Goal: Task Accomplishment & Management: Complete application form

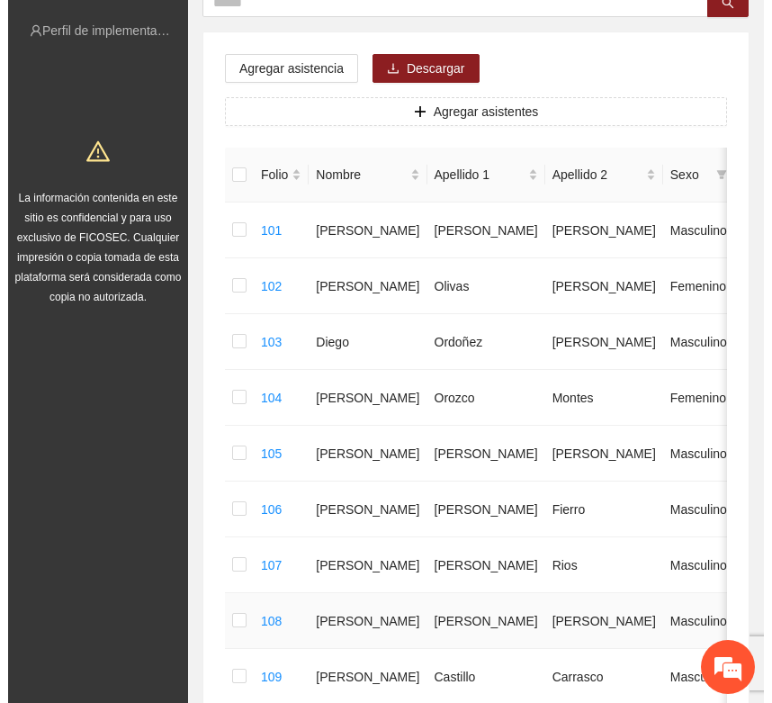
scroll to position [205, 0]
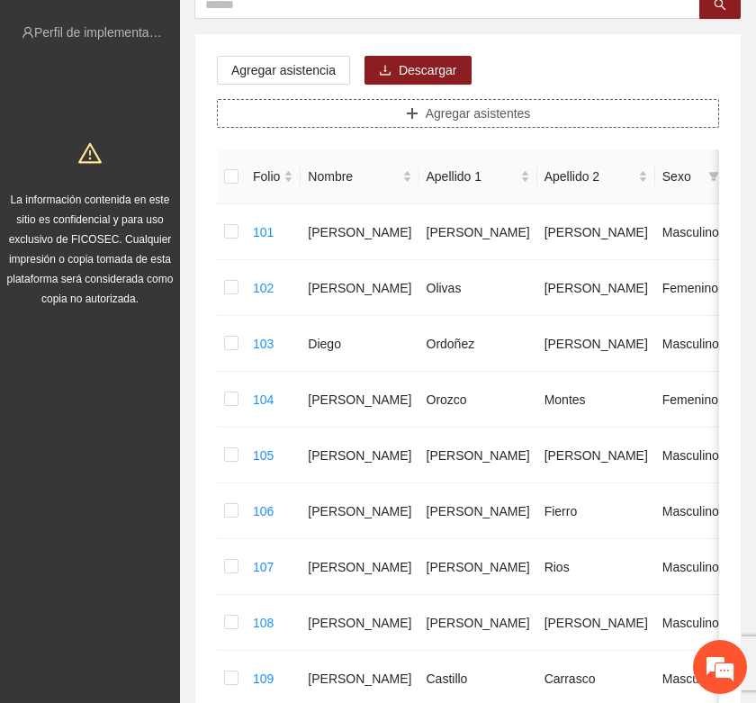
click at [420, 104] on button "Agregar asistentes" at bounding box center [468, 113] width 502 height 29
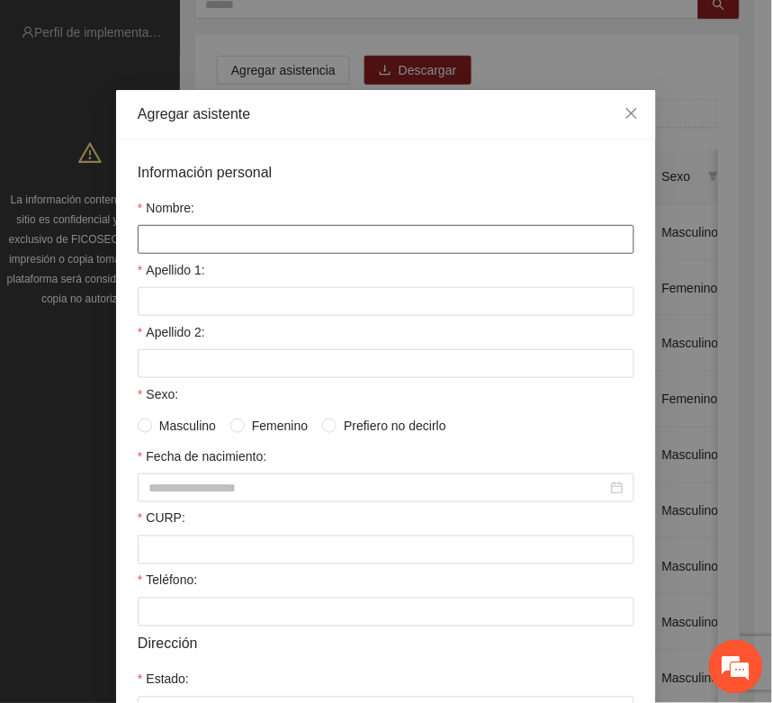
click at [183, 243] on input "Nombre:" at bounding box center [386, 239] width 497 height 29
type input "*"
type input "**********"
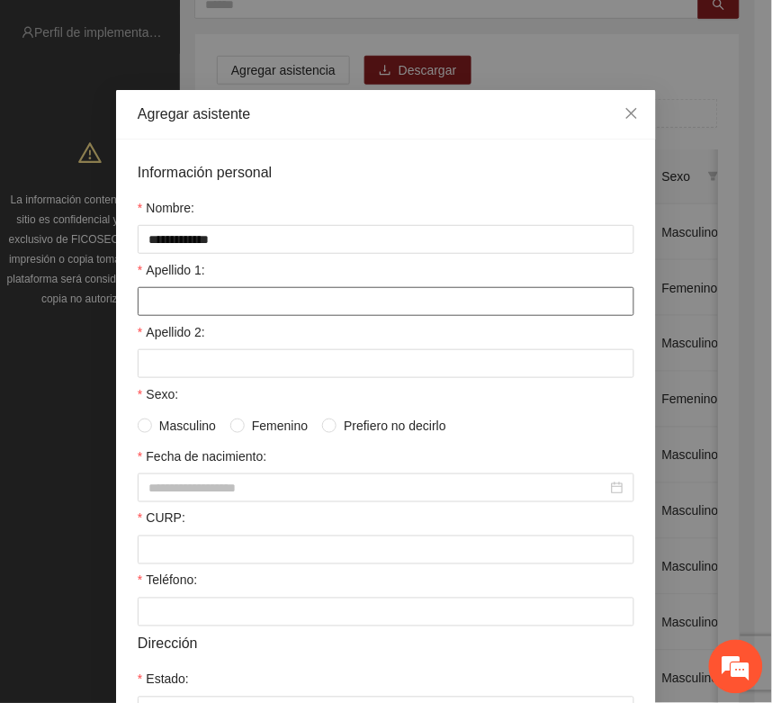
click at [222, 299] on input "Apellido 1:" at bounding box center [386, 301] width 497 height 29
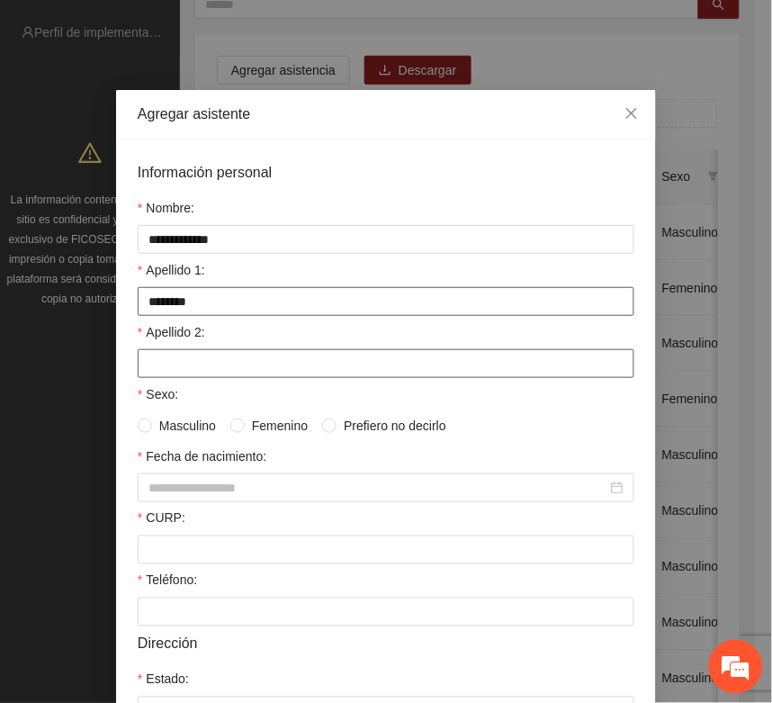
type input "********"
click at [225, 366] on input "Apellido 2:" at bounding box center [386, 363] width 497 height 29
type input "*****"
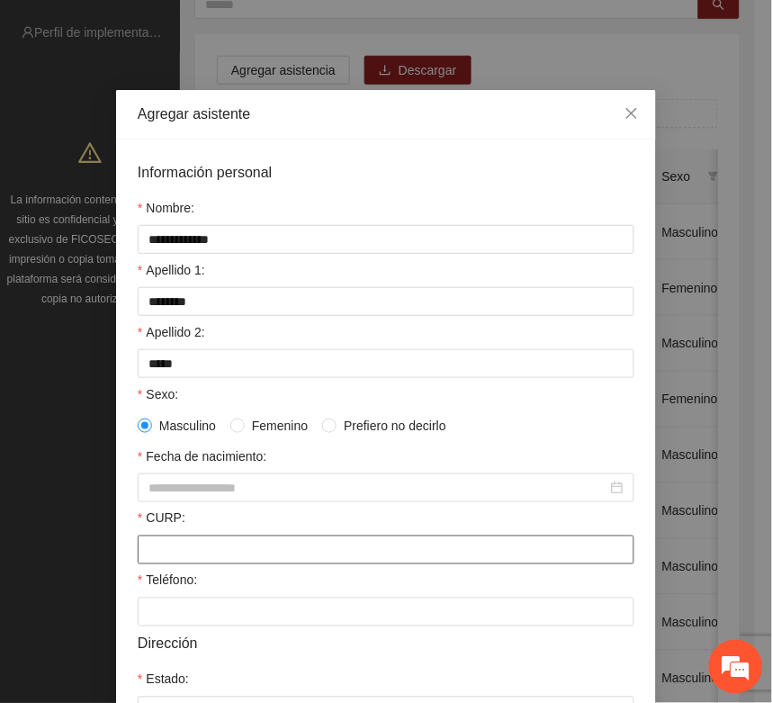
click at [168, 563] on input "CURP:" at bounding box center [386, 550] width 497 height 29
paste input "**********"
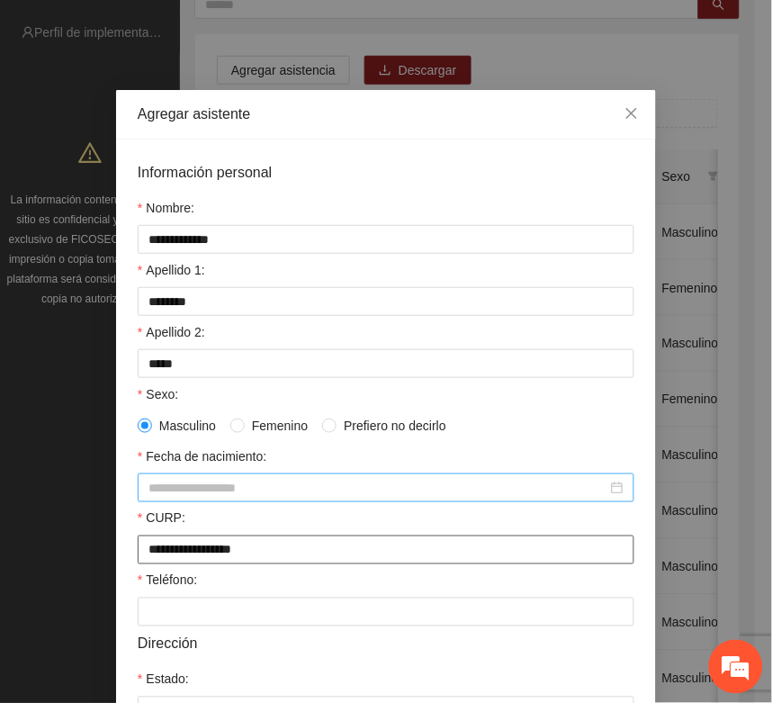
type input "**********"
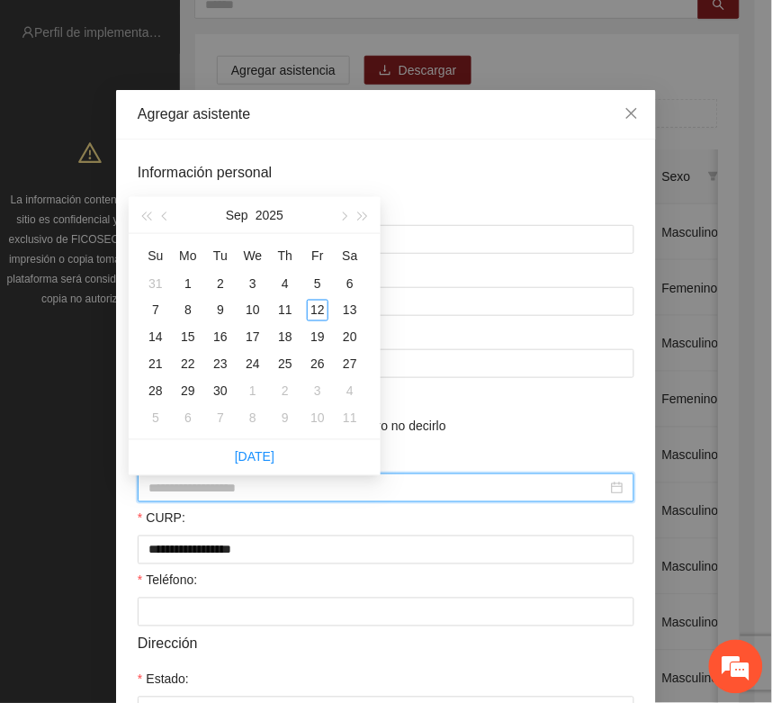
click at [149, 498] on input "Fecha de nacimiento:" at bounding box center [378, 488] width 459 height 20
type input "**********"
click at [144, 218] on span "button" at bounding box center [145, 216] width 9 height 9
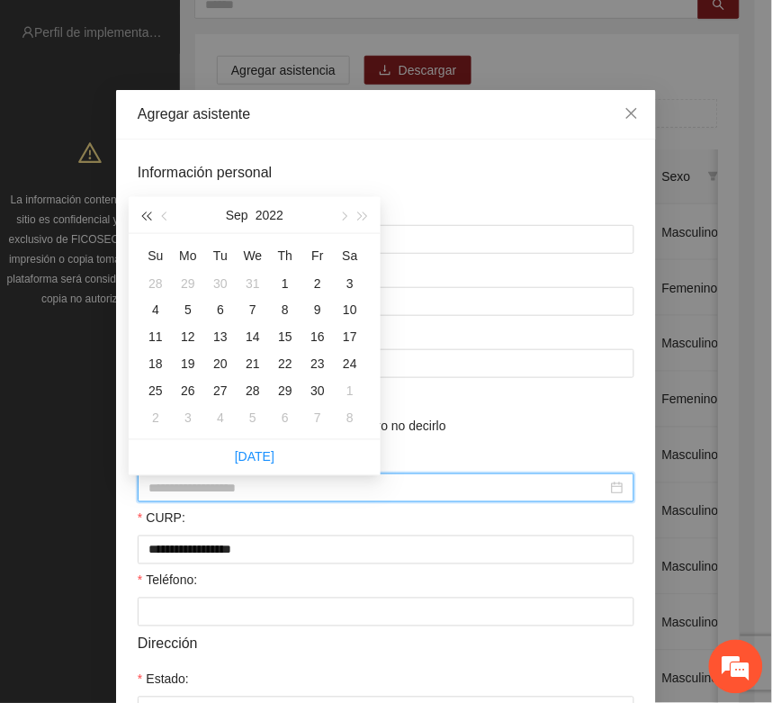
click at [144, 218] on span "button" at bounding box center [145, 216] width 9 height 9
click at [144, 216] on span "button" at bounding box center [145, 216] width 9 height 9
click at [145, 213] on span "button" at bounding box center [145, 216] width 9 height 9
click at [145, 212] on span "button" at bounding box center [145, 216] width 9 height 9
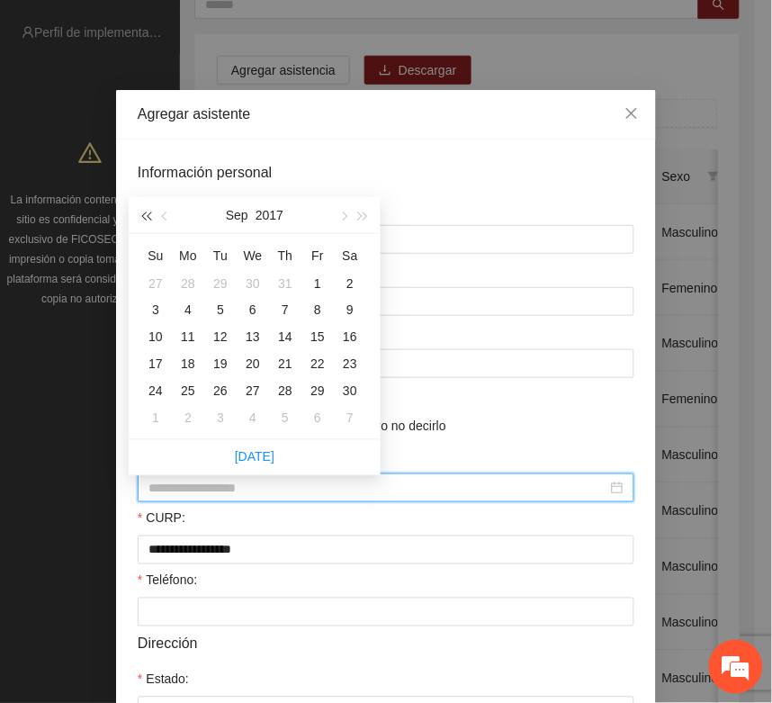
click at [145, 212] on span "button" at bounding box center [145, 216] width 9 height 9
click at [160, 212] on button "button" at bounding box center [166, 215] width 20 height 36
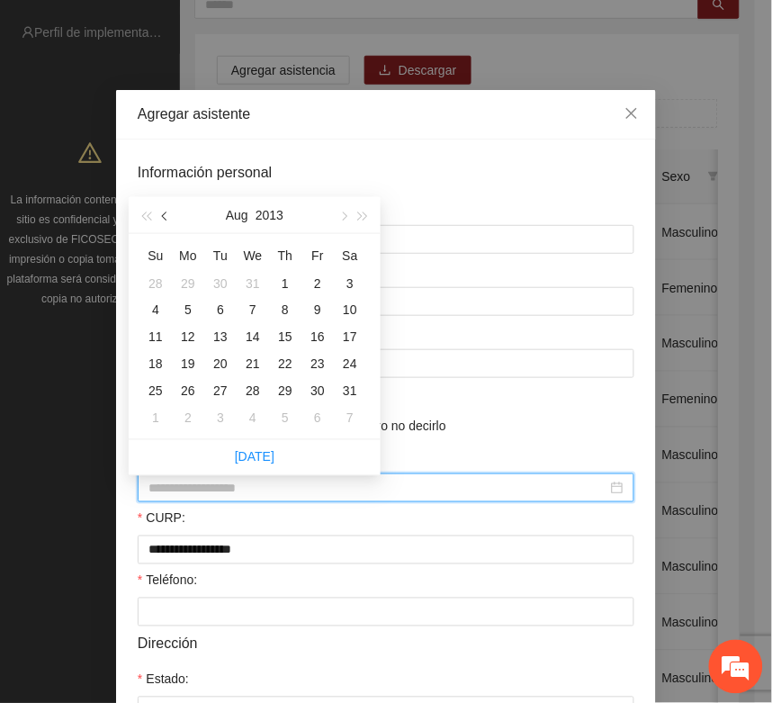
click at [160, 212] on button "button" at bounding box center [166, 215] width 20 height 36
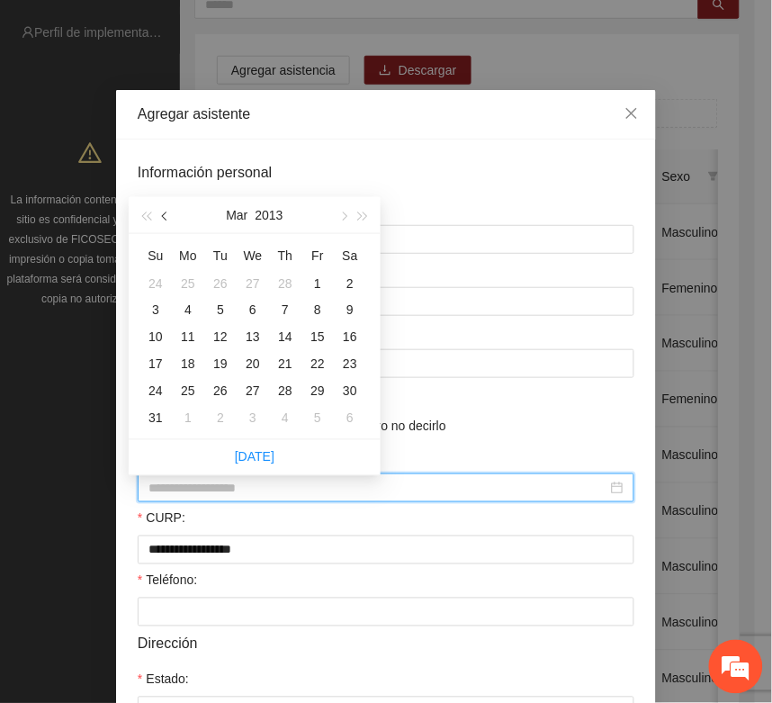
click at [160, 212] on button "button" at bounding box center [166, 215] width 20 height 36
type input "**********"
click at [165, 335] on div "10" at bounding box center [156, 338] width 22 height 22
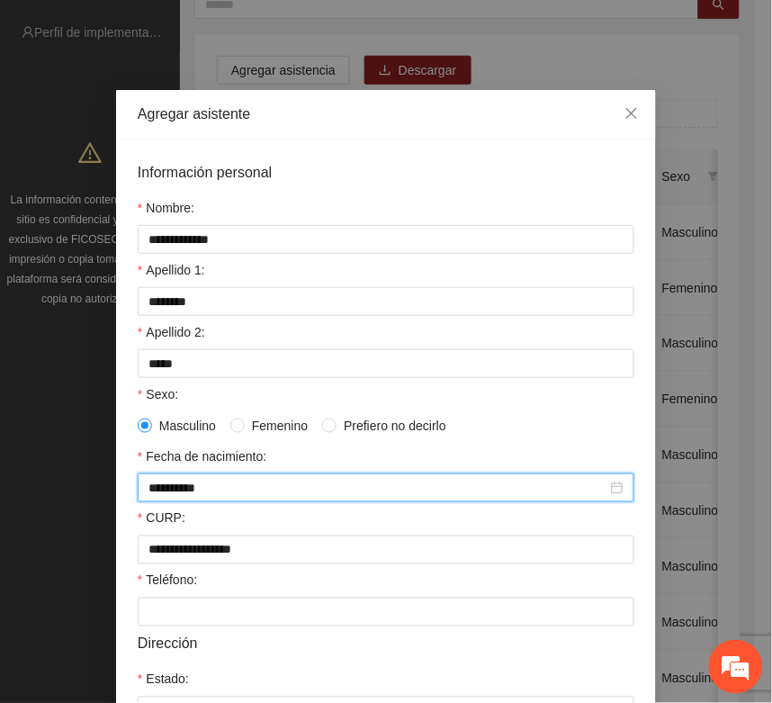
scroll to position [225, 0]
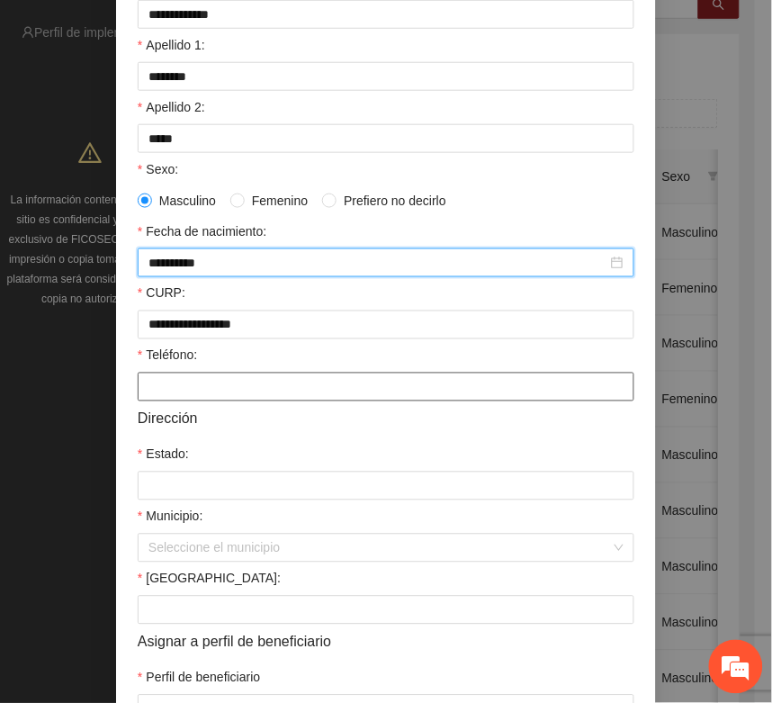
click at [147, 397] on input "Teléfono:" at bounding box center [386, 387] width 497 height 29
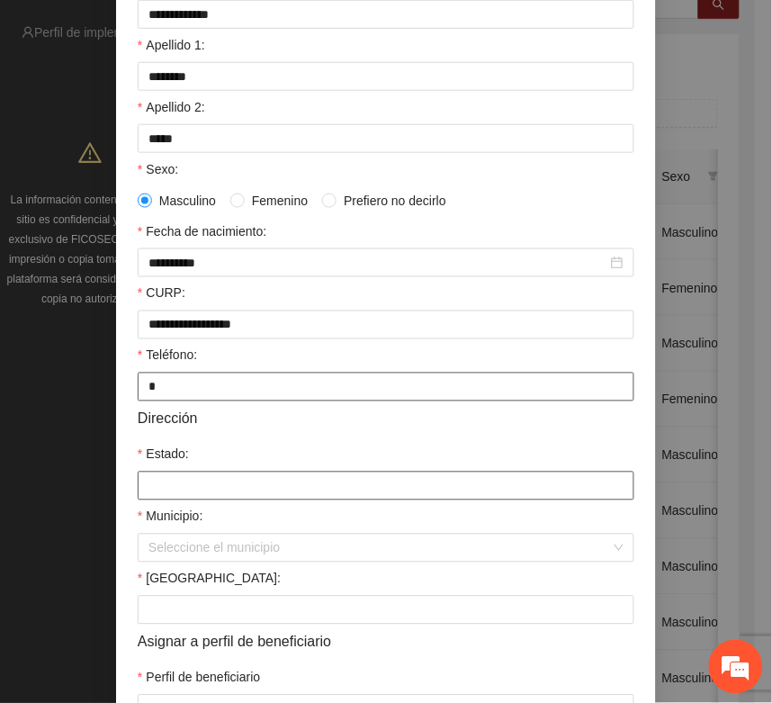
type input "*"
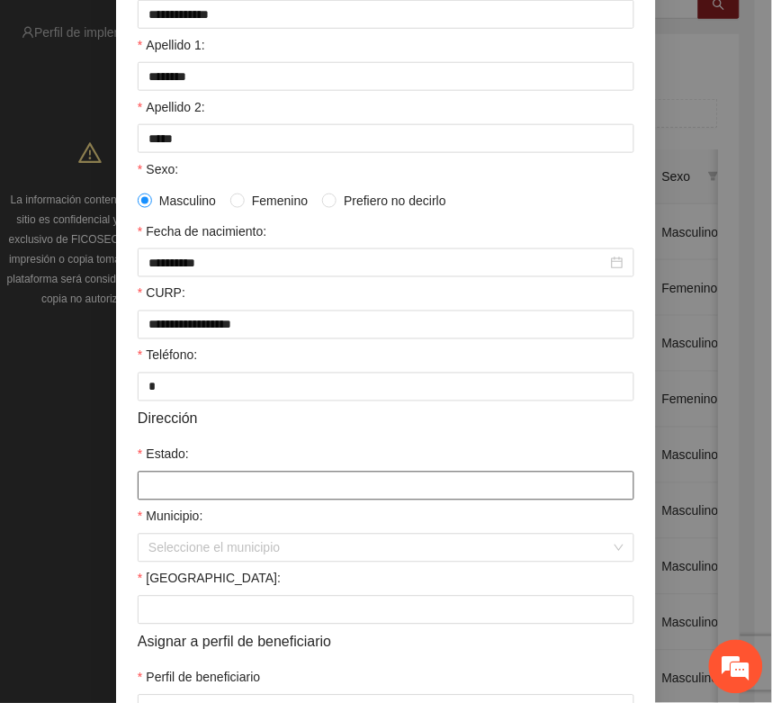
click at [151, 493] on input "Estado:" at bounding box center [386, 486] width 497 height 29
type input "*********"
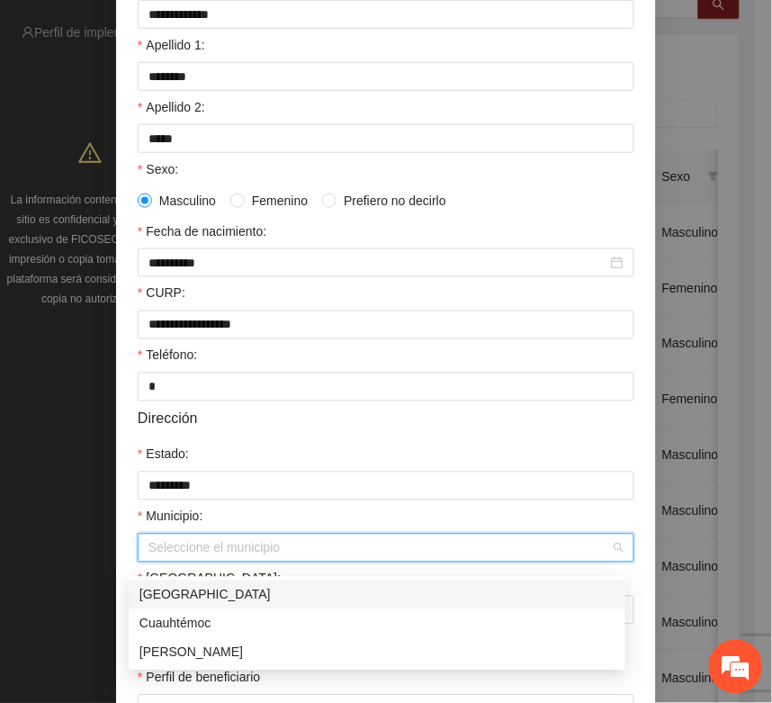
click at [149, 562] on input "Municipio:" at bounding box center [380, 548] width 463 height 27
click at [149, 601] on div "[GEOGRAPHIC_DATA]" at bounding box center [377, 595] width 475 height 20
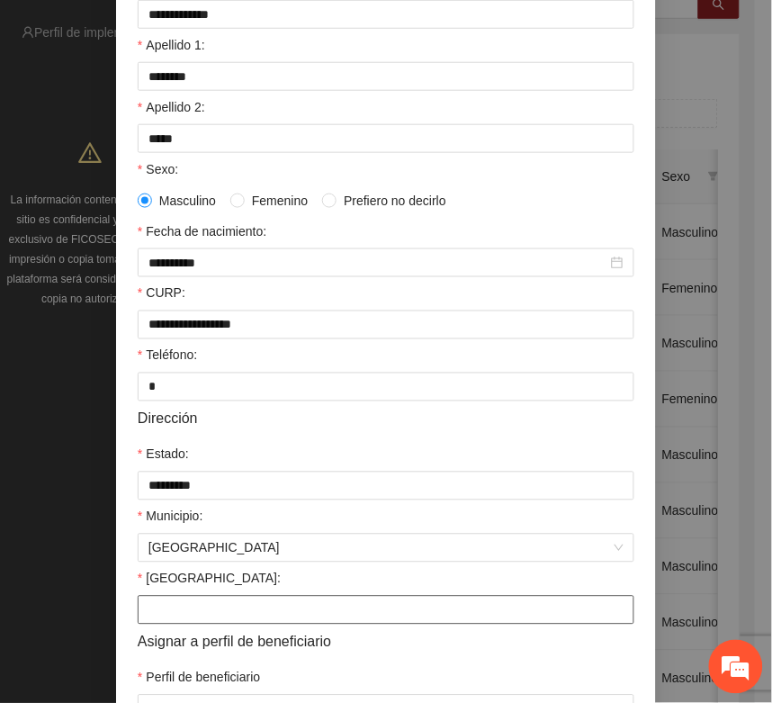
click at [146, 624] on input "Colonia:" at bounding box center [386, 610] width 497 height 29
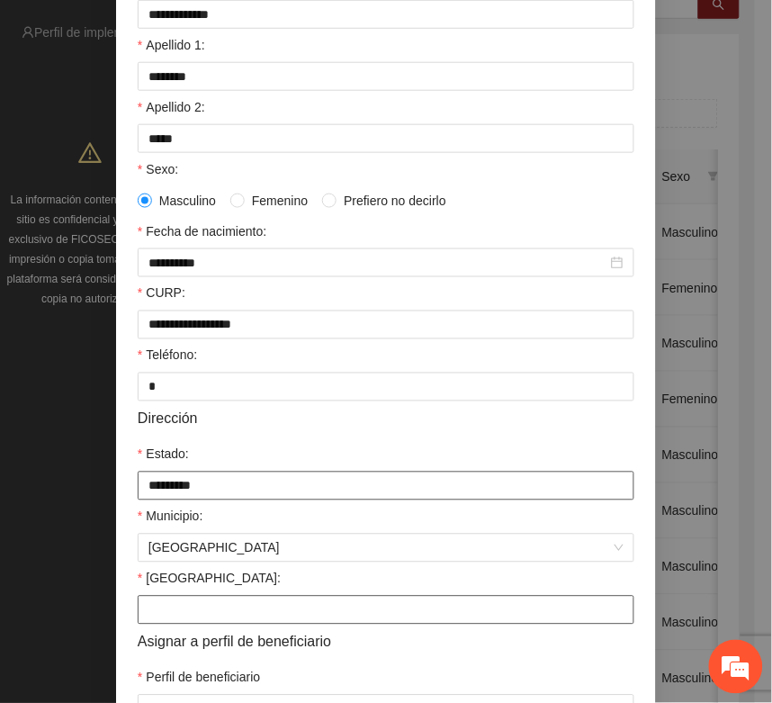
type input "**********"
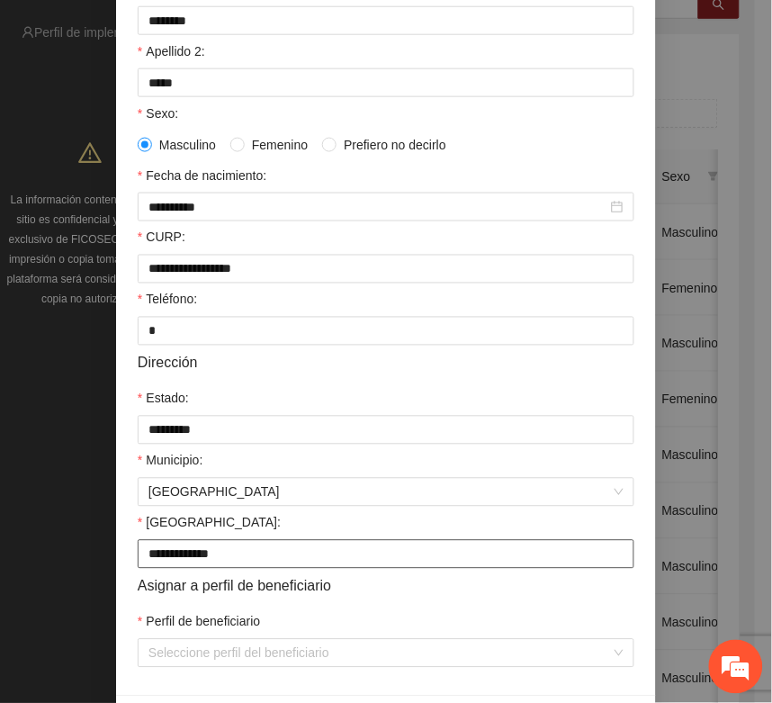
scroll to position [357, 0]
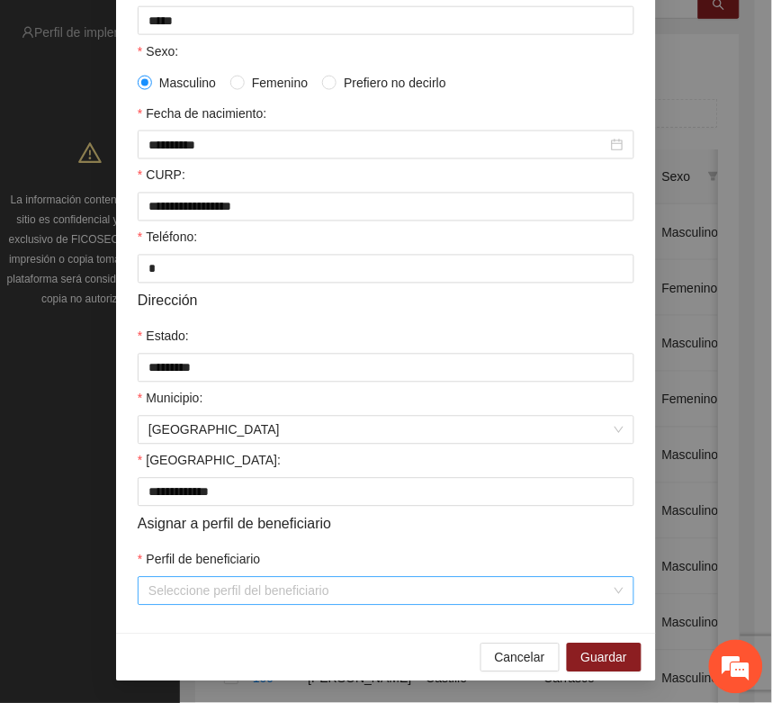
click at [172, 587] on input "Perfil de beneficiario" at bounding box center [380, 591] width 463 height 27
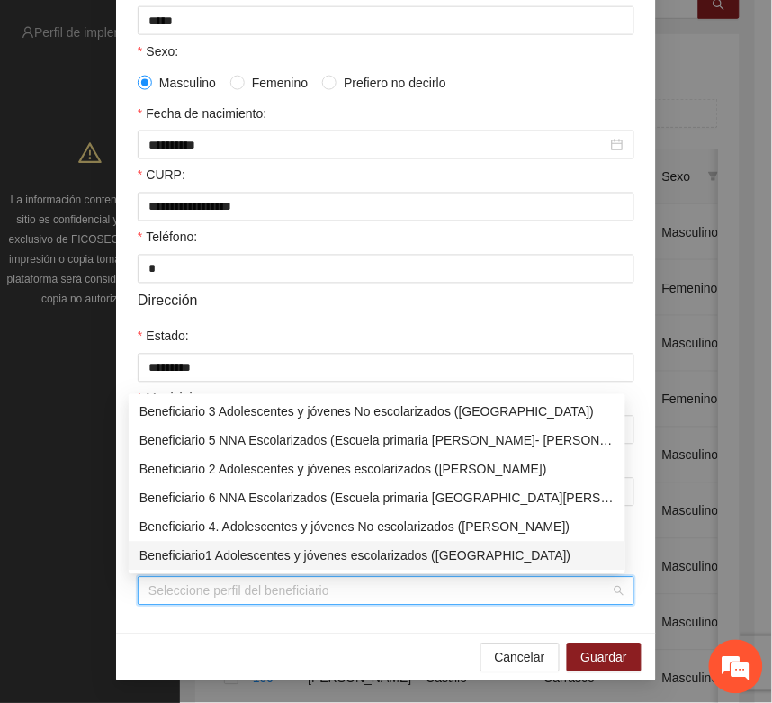
click at [174, 556] on div "Beneficiario1 Adolescentes y jóvenes escolarizados (Chihuahua)" at bounding box center [377, 557] width 475 height 20
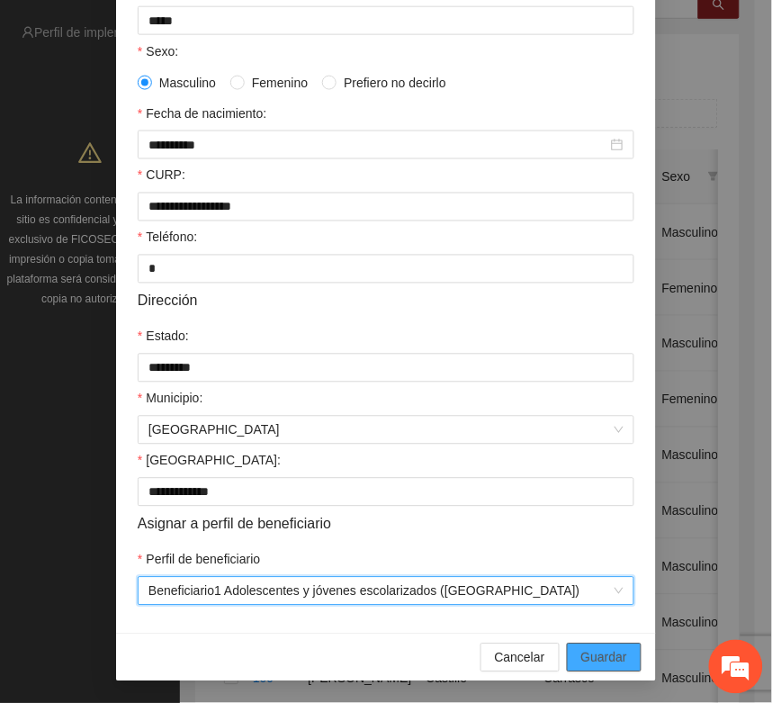
click at [588, 659] on span "Guardar" at bounding box center [605, 658] width 46 height 20
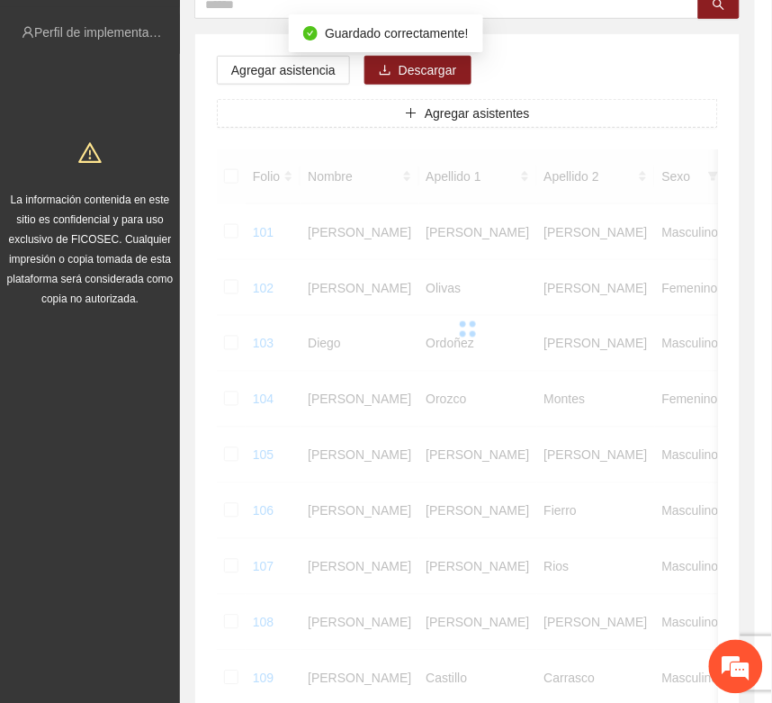
scroll to position [266, 0]
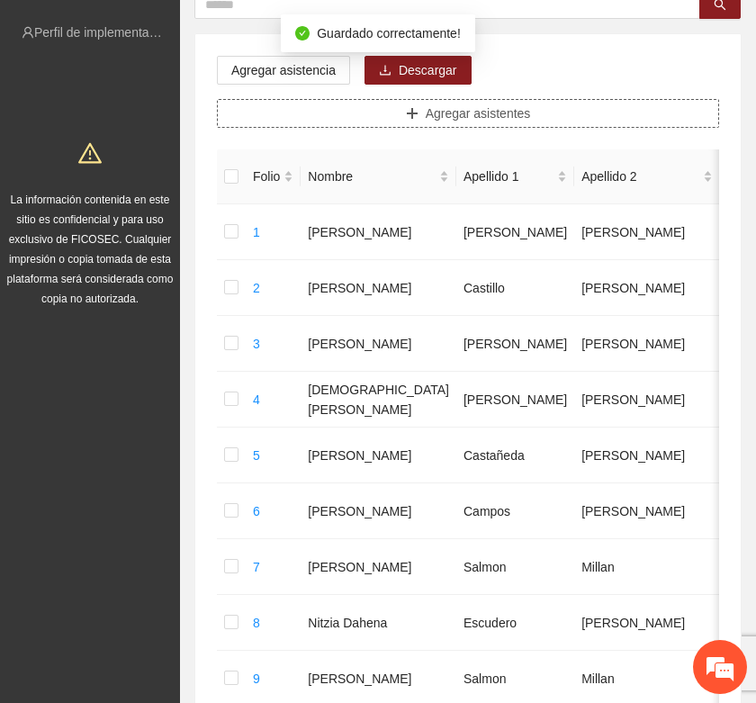
click at [401, 117] on button "Agregar asistentes" at bounding box center [468, 113] width 502 height 29
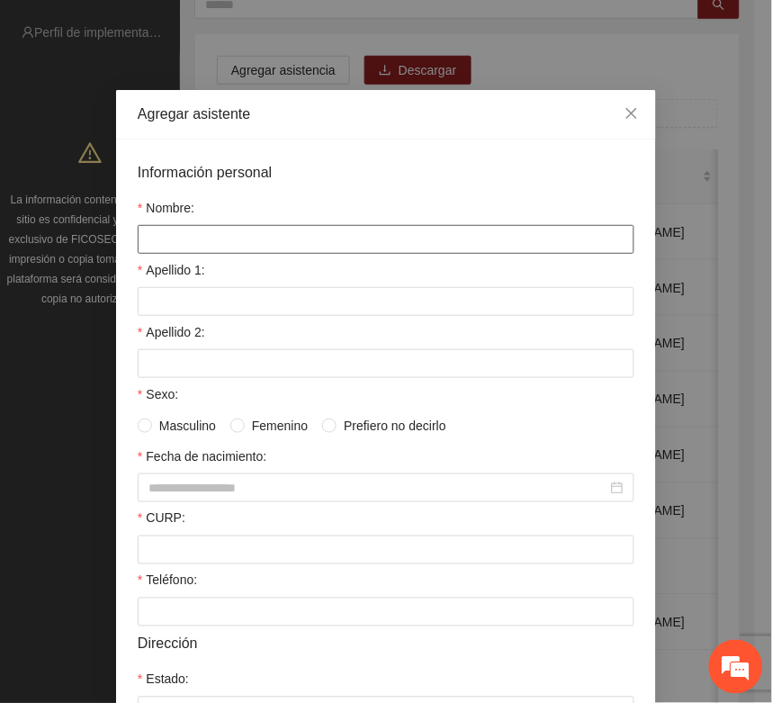
click at [167, 237] on input "Nombre:" at bounding box center [386, 239] width 497 height 29
type input "**********"
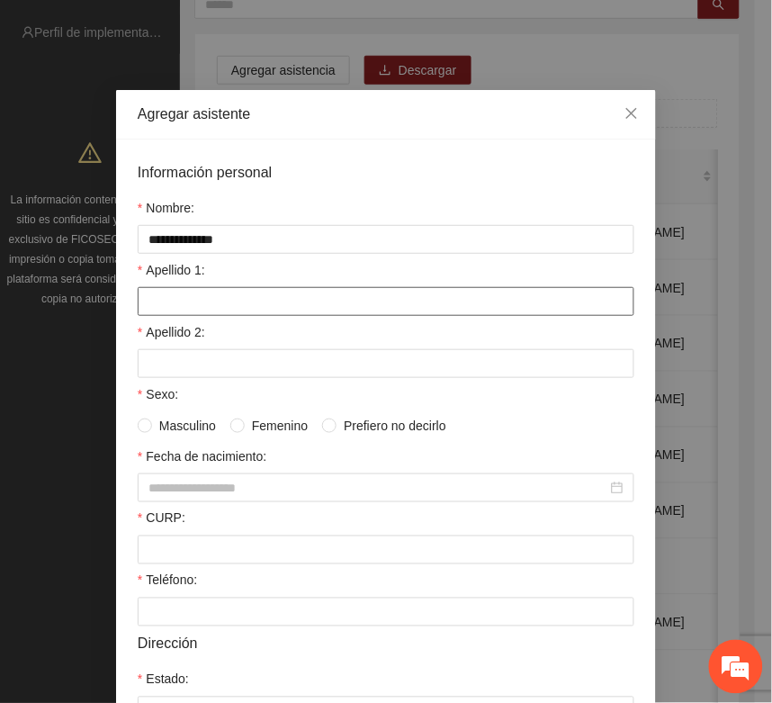
click at [142, 307] on input "Apellido 1:" at bounding box center [386, 301] width 497 height 29
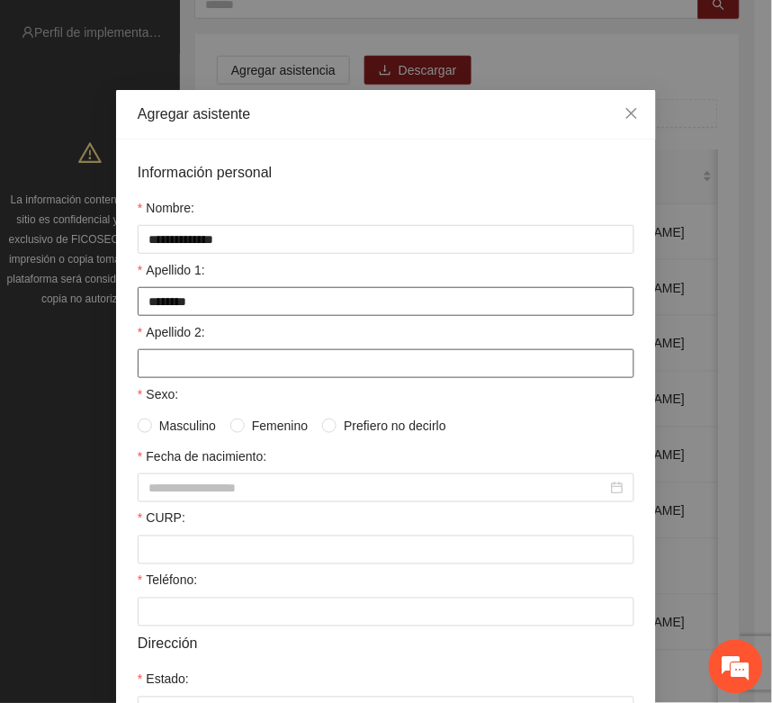
type input "********"
click at [147, 372] on input "Apellido 2:" at bounding box center [386, 363] width 497 height 29
type input "*****"
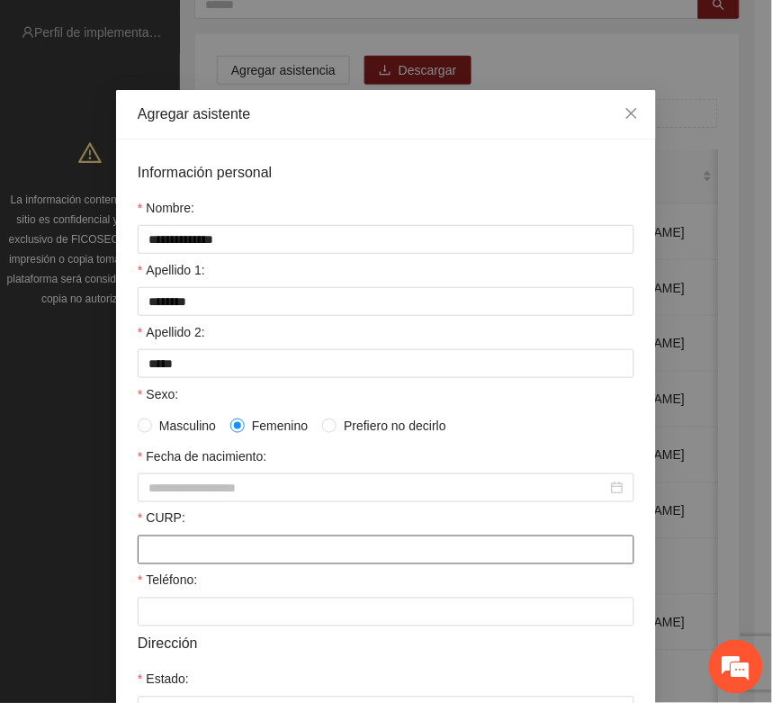
click at [144, 547] on input "CURP:" at bounding box center [386, 550] width 497 height 29
paste input "**********"
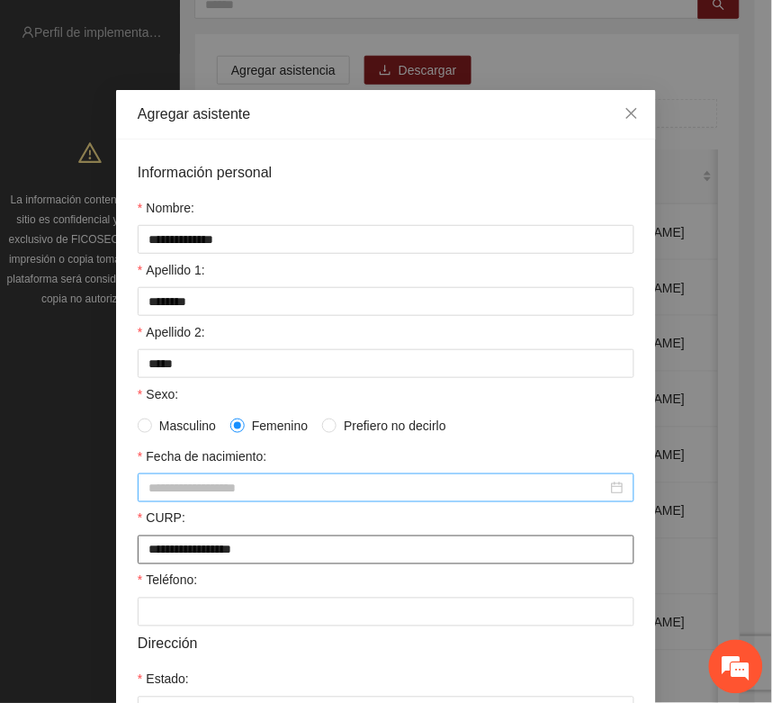
type input "**********"
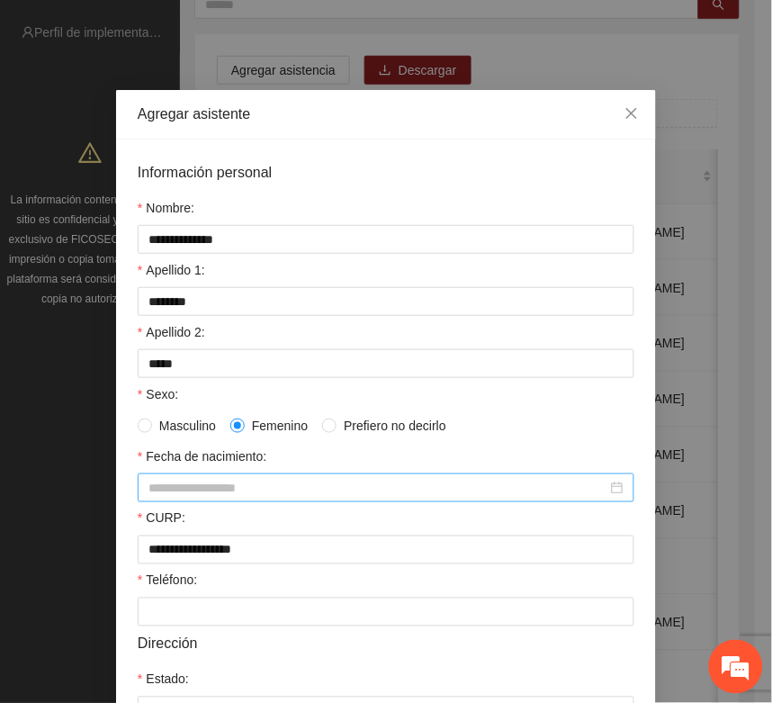
click at [149, 498] on input "Fecha de nacimiento:" at bounding box center [378, 488] width 459 height 20
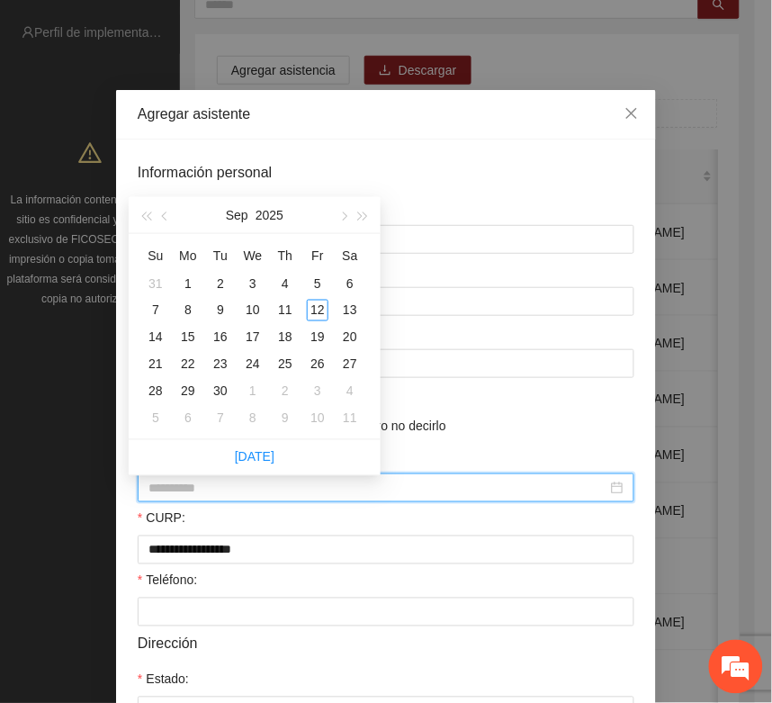
type input "**********"
click at [144, 214] on span "button" at bounding box center [145, 216] width 9 height 9
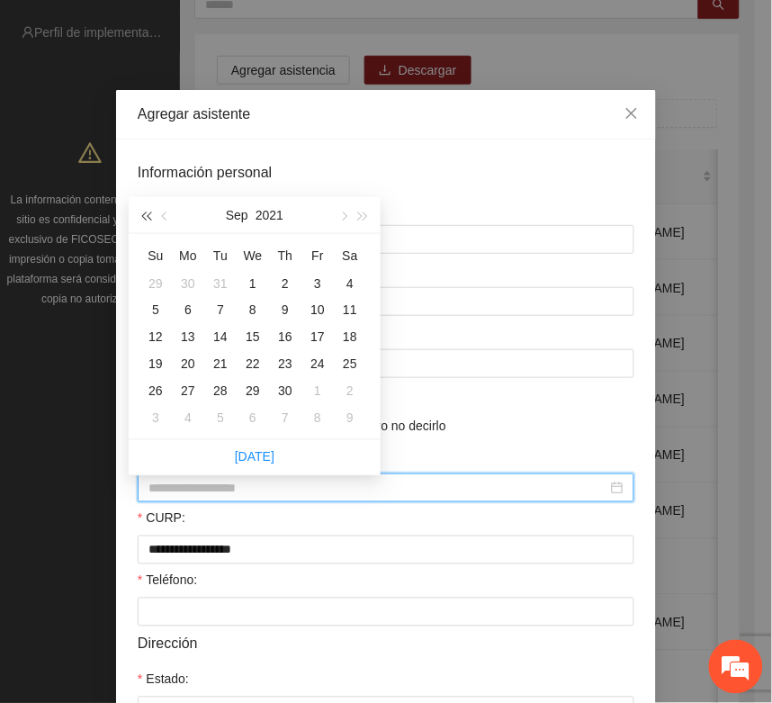
click at [144, 214] on span "button" at bounding box center [145, 216] width 9 height 9
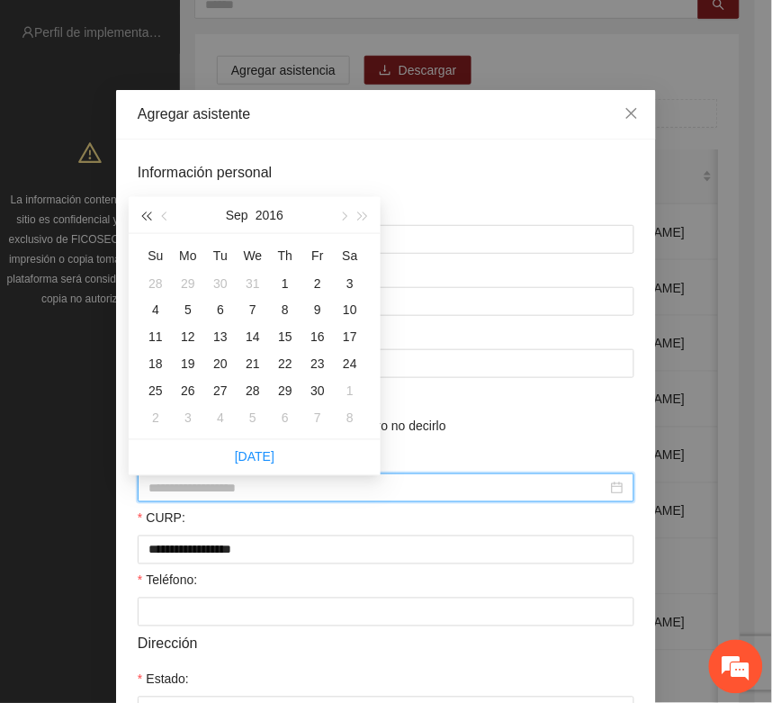
click at [144, 214] on span "button" at bounding box center [145, 216] width 9 height 9
click at [164, 214] on span "button" at bounding box center [166, 216] width 9 height 9
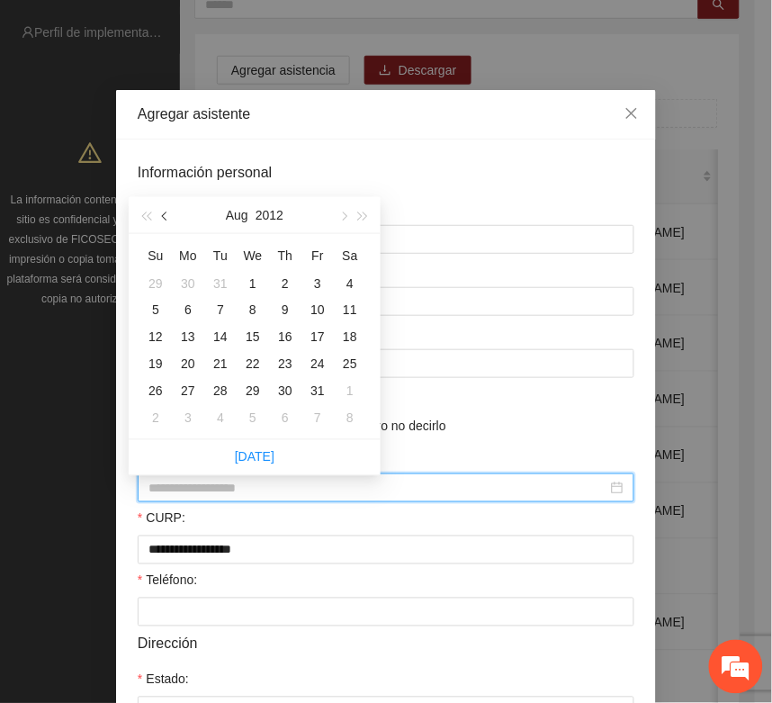
click at [164, 214] on span "button" at bounding box center [166, 216] width 9 height 9
type input "**********"
drag, startPoint x: 151, startPoint y: 333, endPoint x: 171, endPoint y: 383, distance: 53.3
click at [153, 336] on div "10" at bounding box center [156, 338] width 22 height 22
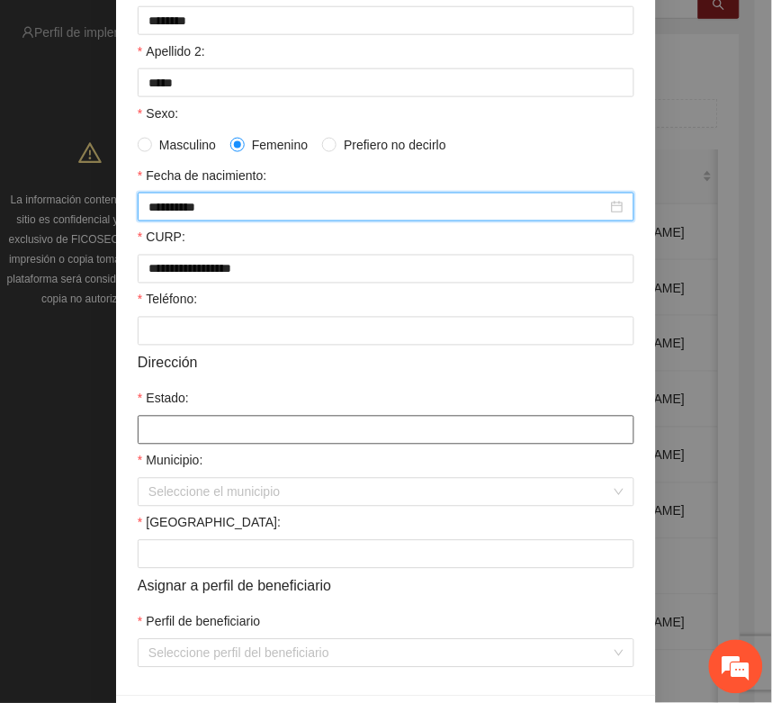
scroll to position [338, 0]
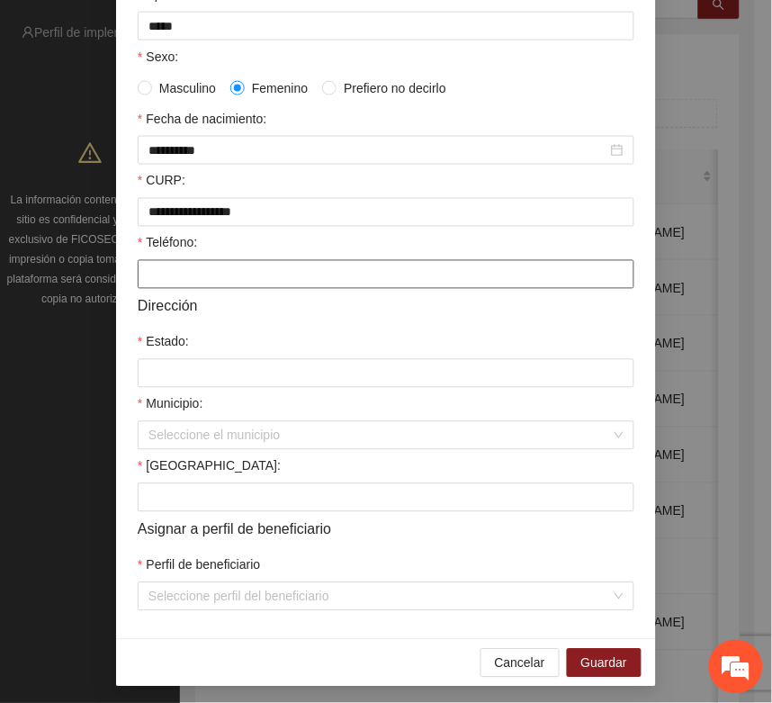
click at [151, 280] on input "Teléfono:" at bounding box center [386, 274] width 497 height 29
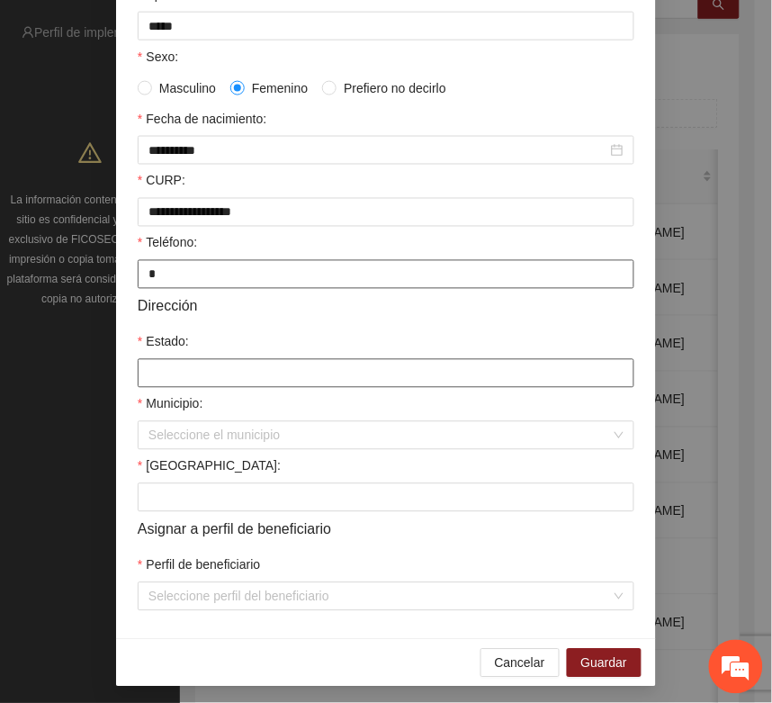
type input "*"
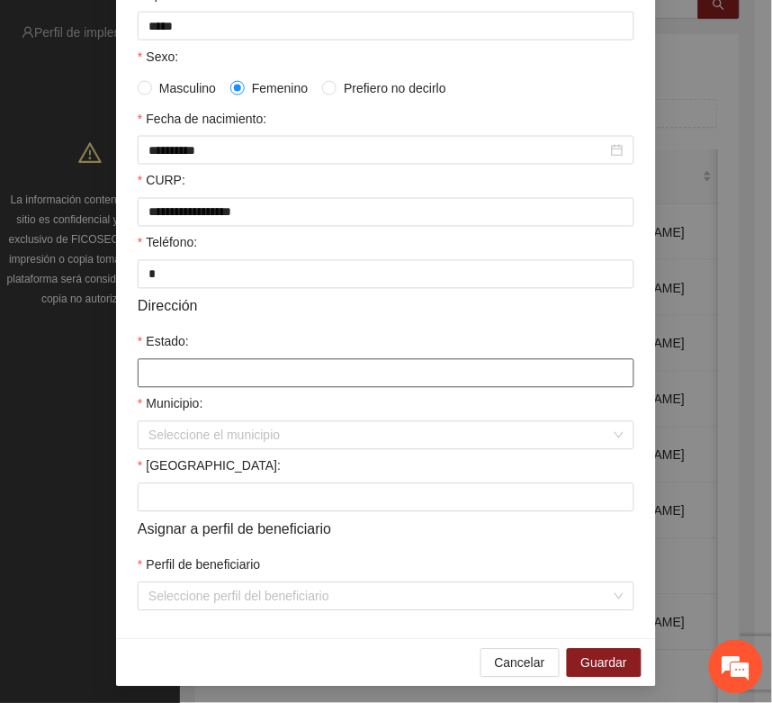
click at [156, 372] on input "Estado:" at bounding box center [386, 373] width 497 height 29
type input "*********"
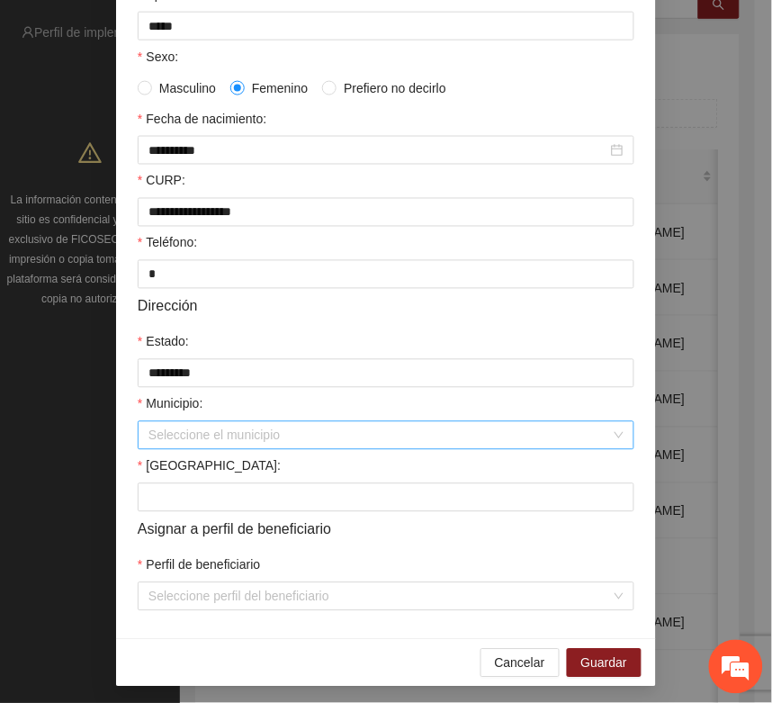
click at [177, 434] on input "Municipio:" at bounding box center [380, 435] width 463 height 27
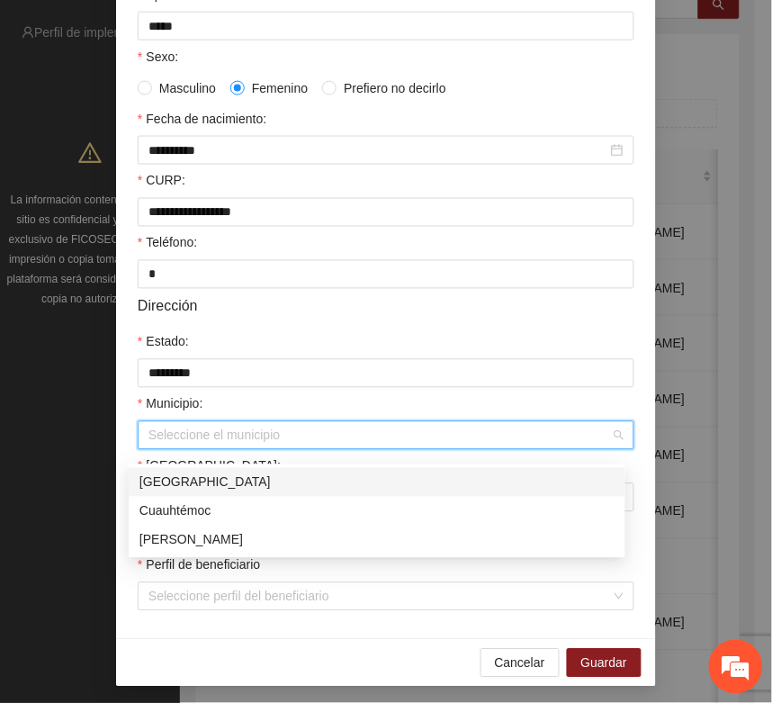
click at [183, 473] on div "[GEOGRAPHIC_DATA]" at bounding box center [377, 483] width 475 height 20
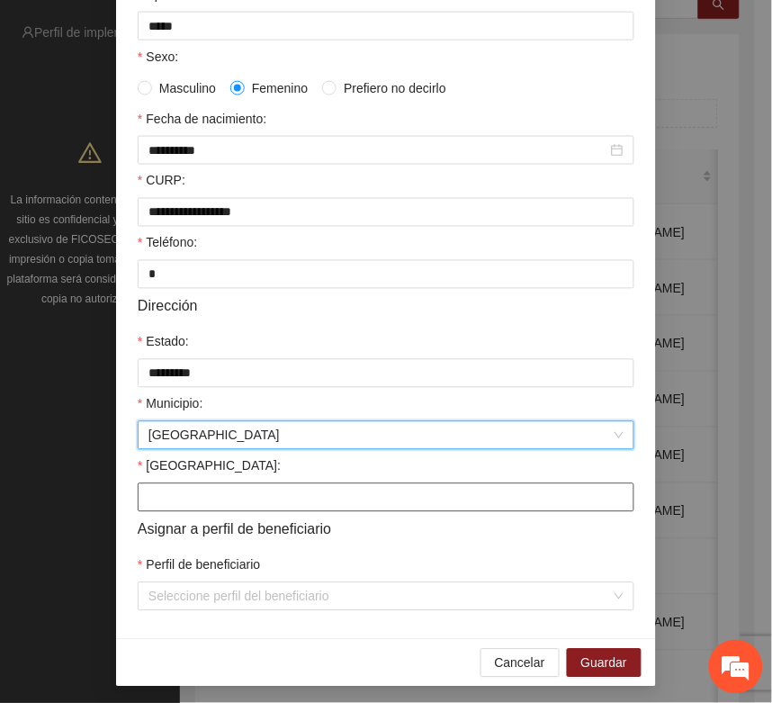
click at [155, 512] on input "Colonia:" at bounding box center [386, 497] width 497 height 29
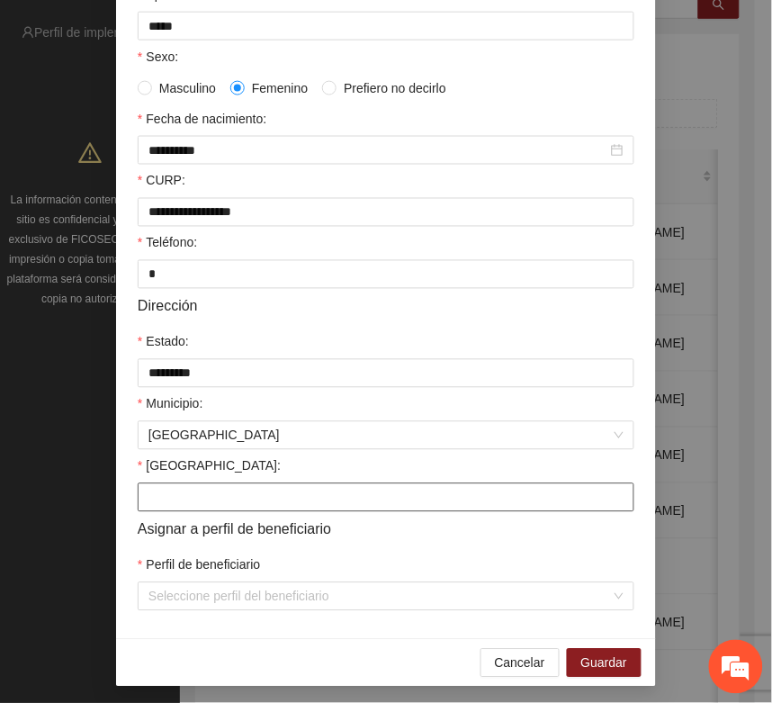
type input "**********"
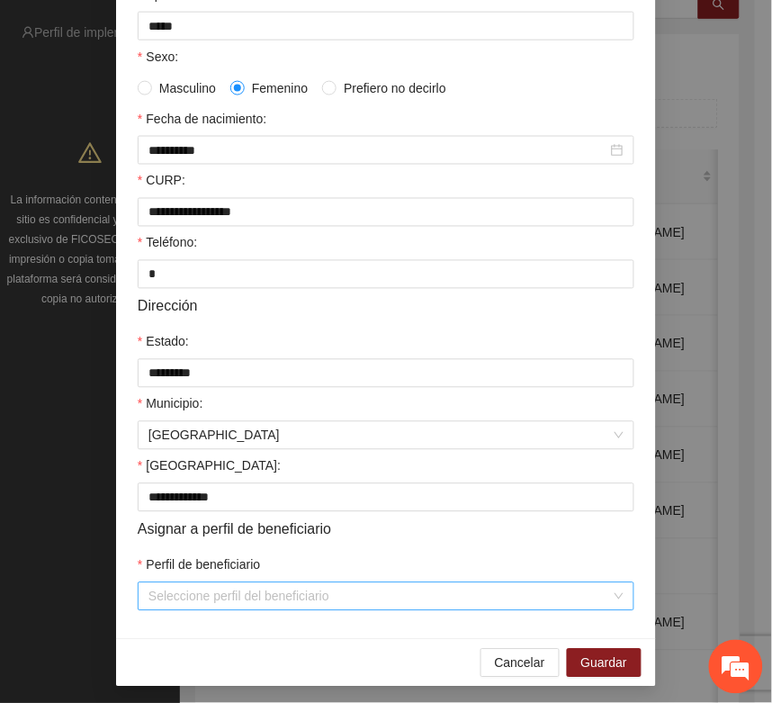
click at [163, 610] on input "Perfil de beneficiario" at bounding box center [380, 596] width 463 height 27
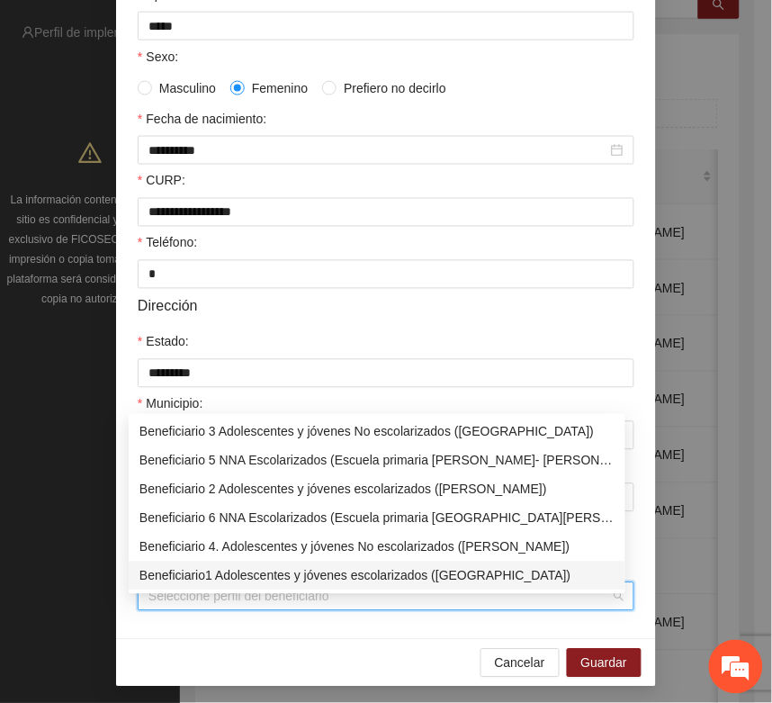
click at [181, 578] on div "Beneficiario1 Adolescentes y jóvenes escolarizados (Chihuahua)" at bounding box center [377, 576] width 475 height 20
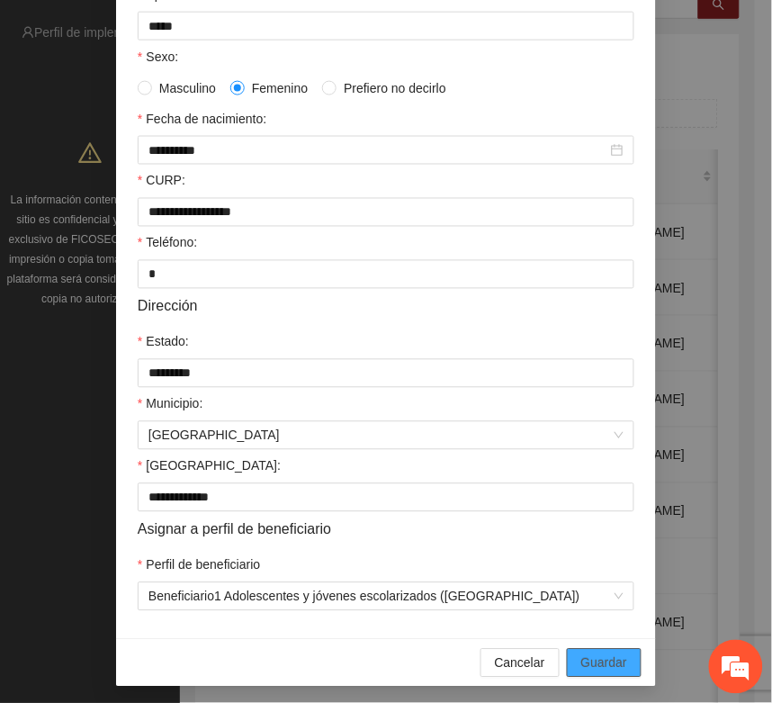
click at [582, 673] on span "Guardar" at bounding box center [605, 664] width 46 height 20
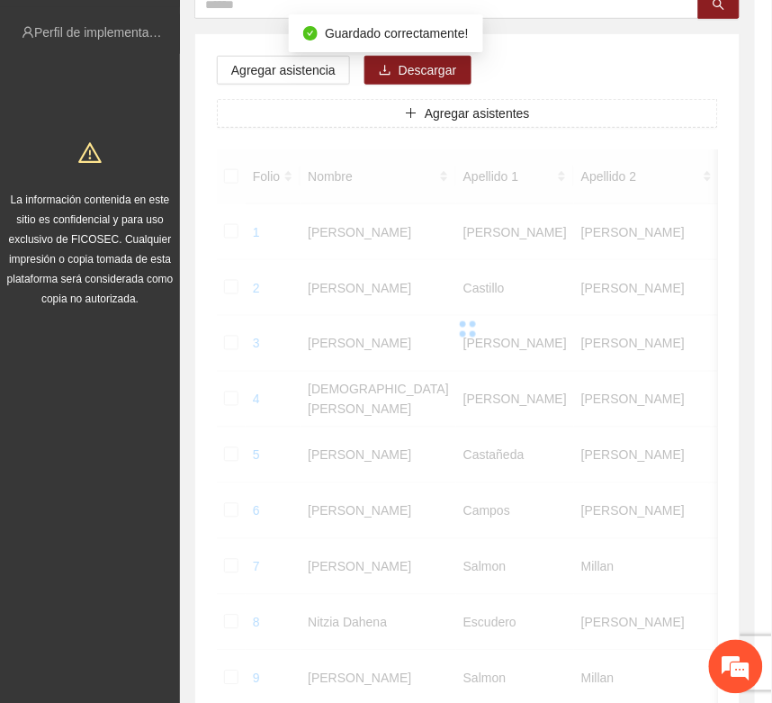
scroll to position [266, 0]
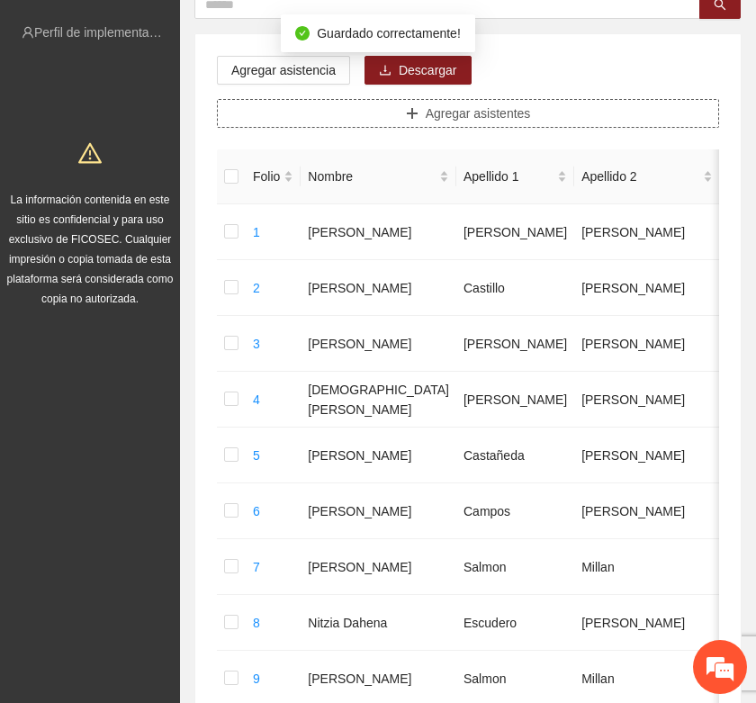
click at [366, 110] on button "Agregar asistentes" at bounding box center [468, 113] width 502 height 29
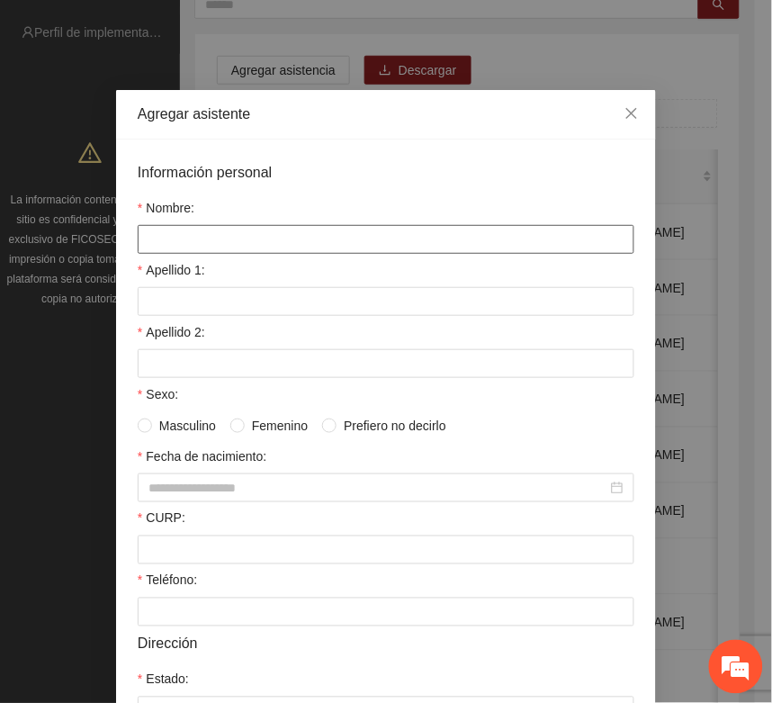
click at [212, 235] on input "Nombre:" at bounding box center [386, 239] width 497 height 29
click at [201, 246] on input "Nombre:" at bounding box center [386, 239] width 497 height 29
type input "**********"
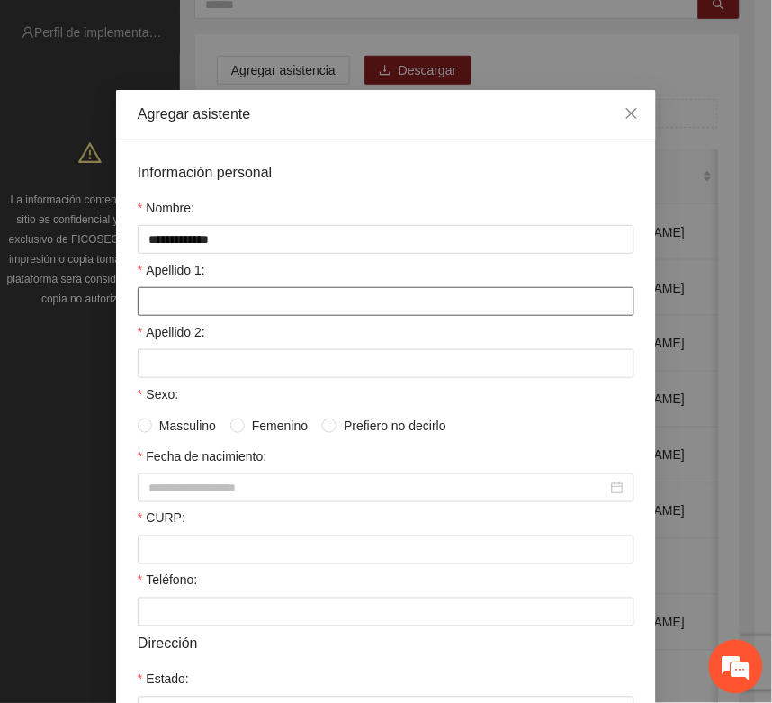
click at [180, 302] on input "Apellido 1:" at bounding box center [386, 301] width 497 height 29
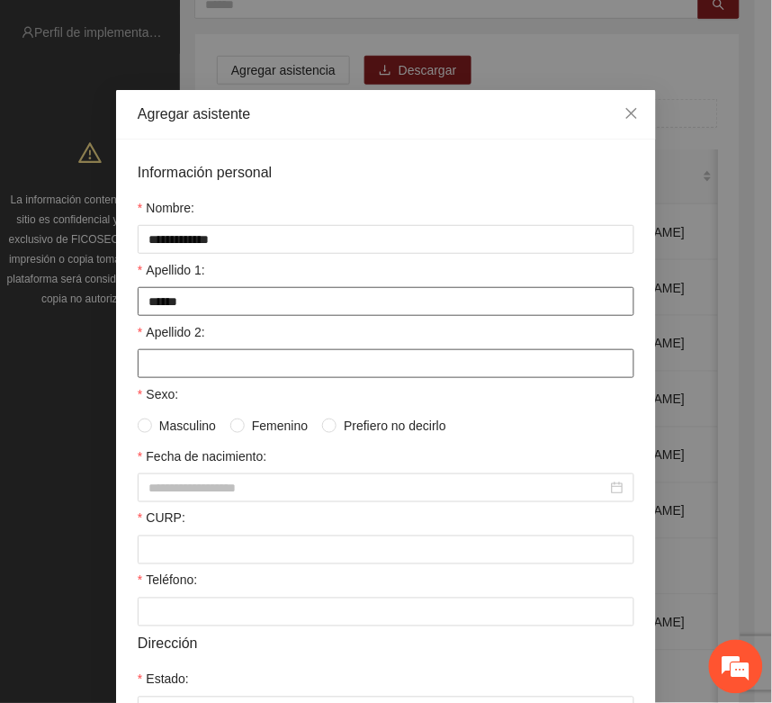
type input "******"
click at [174, 363] on input "Apellido 2:" at bounding box center [386, 363] width 497 height 29
type input "****"
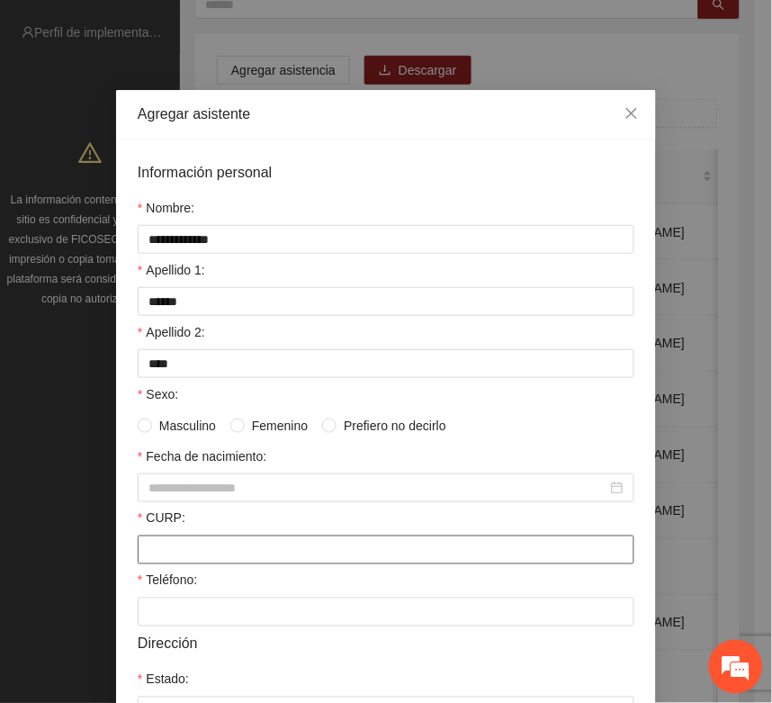
click at [151, 546] on input "CURP:" at bounding box center [386, 550] width 497 height 29
paste input "**********"
type input "**********"
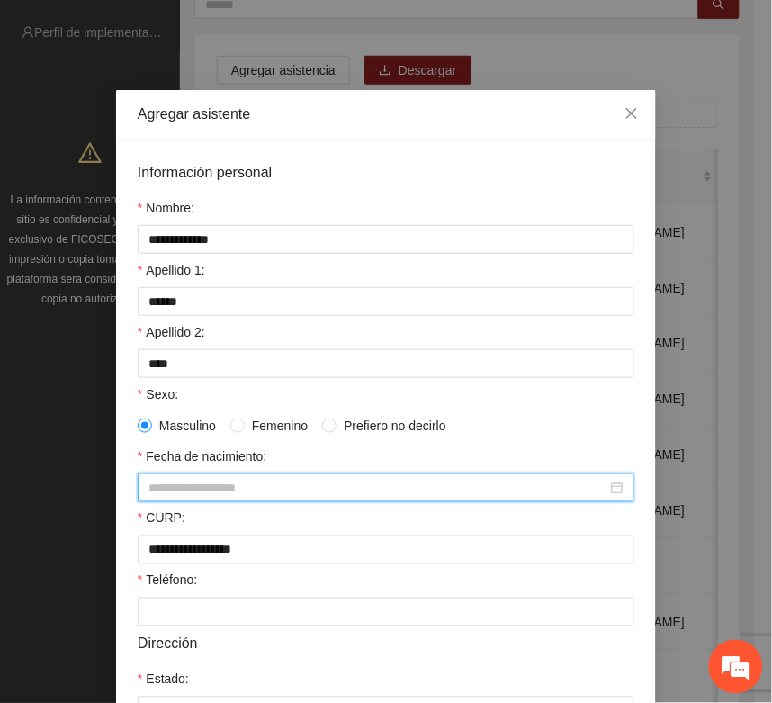
click at [167, 491] on input "Fecha de nacimiento:" at bounding box center [378, 488] width 459 height 20
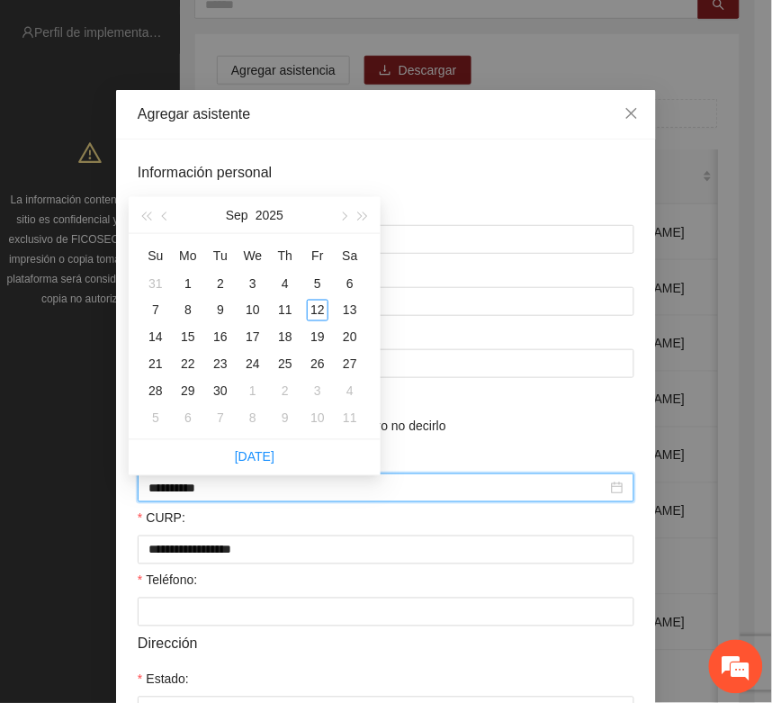
type input "**********"
click at [146, 212] on span "button" at bounding box center [145, 216] width 9 height 9
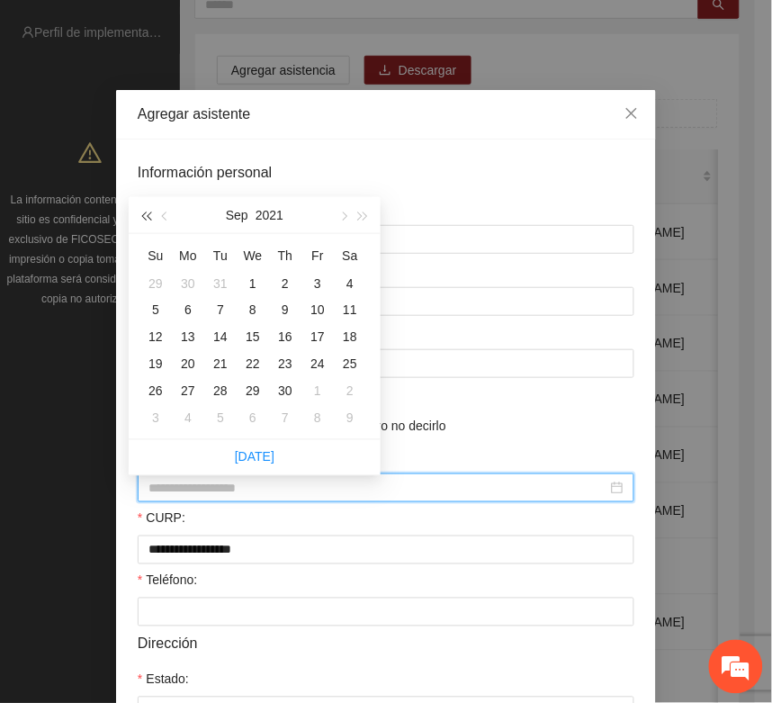
click at [146, 212] on span "button" at bounding box center [145, 216] width 9 height 9
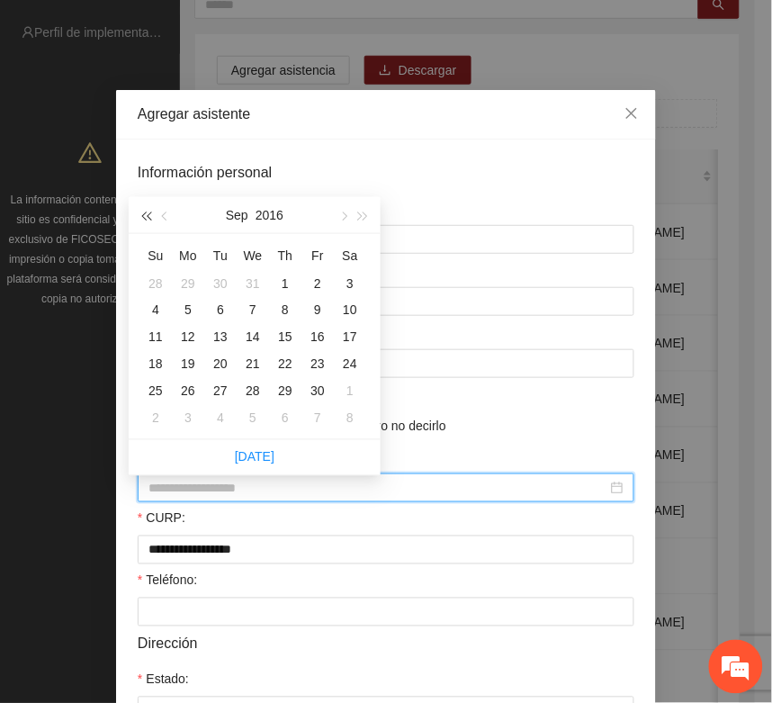
click at [146, 212] on span "button" at bounding box center [145, 216] width 9 height 9
click at [160, 213] on button "button" at bounding box center [166, 215] width 20 height 36
click at [162, 212] on button "button" at bounding box center [166, 215] width 20 height 36
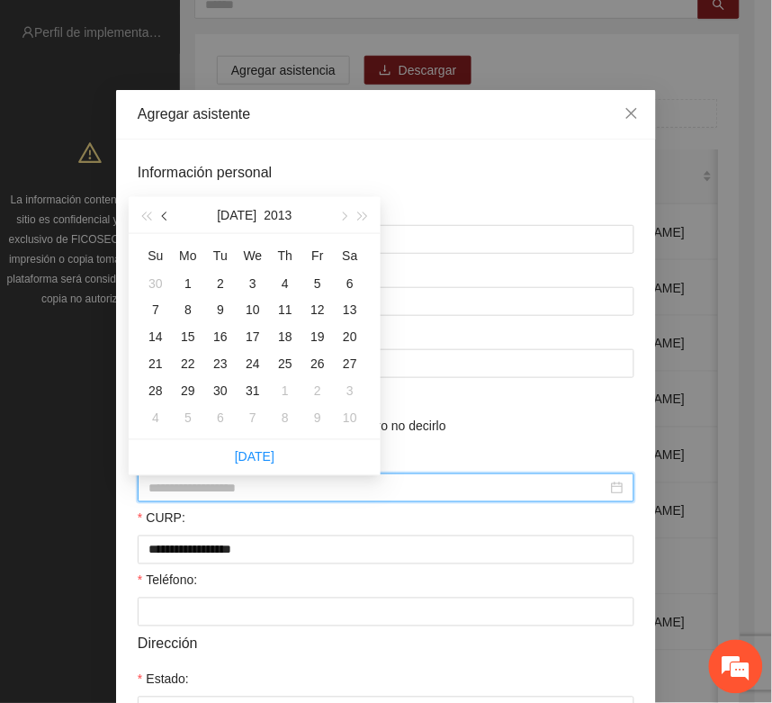
click at [162, 212] on button "button" at bounding box center [166, 215] width 20 height 36
type input "**********"
click at [221, 279] on div "2" at bounding box center [221, 284] width 22 height 22
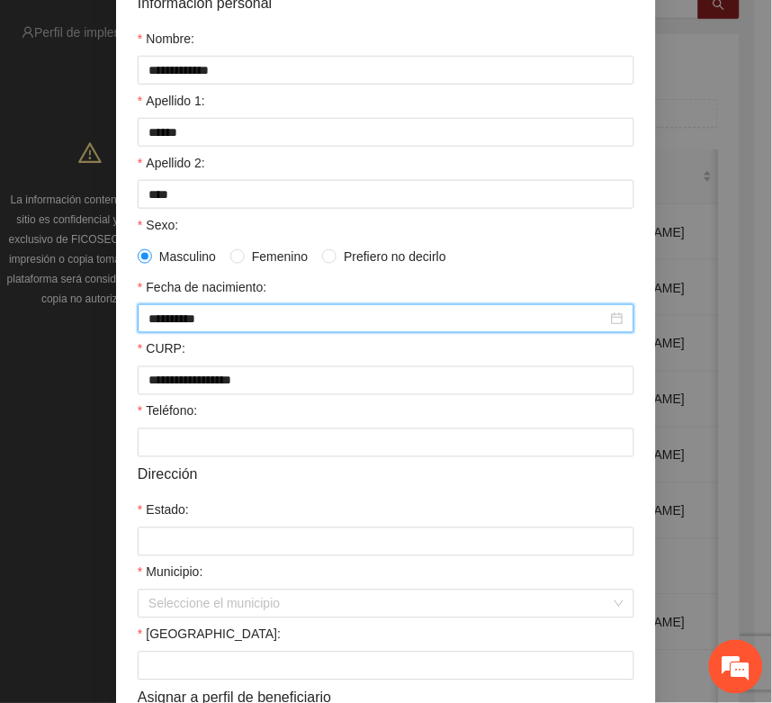
scroll to position [225, 0]
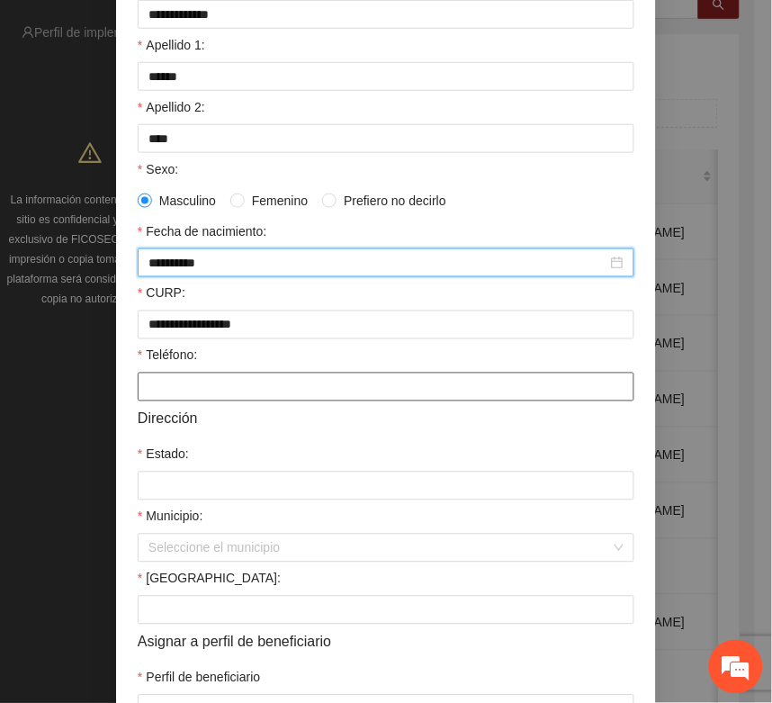
click at [154, 389] on input "Teléfono:" at bounding box center [386, 387] width 497 height 29
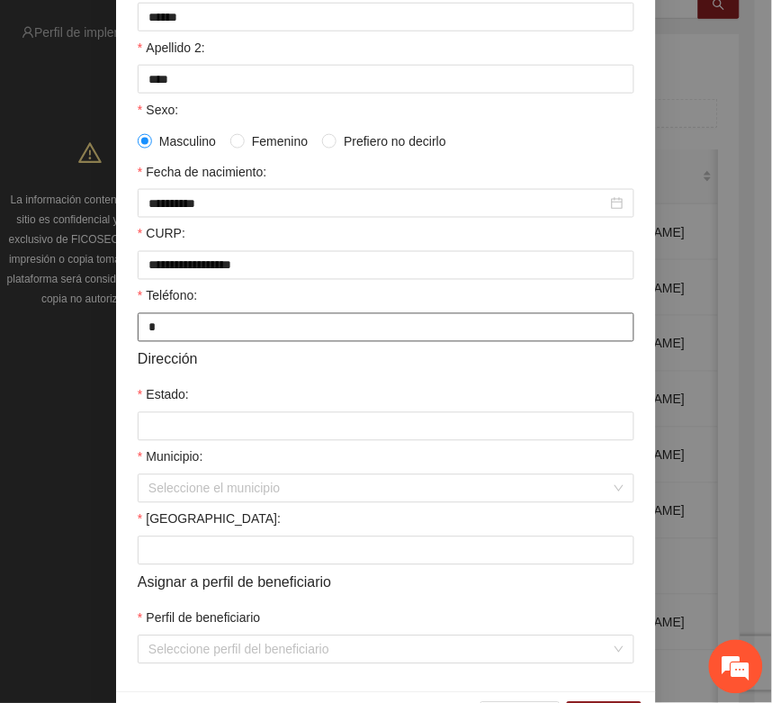
scroll to position [338, 0]
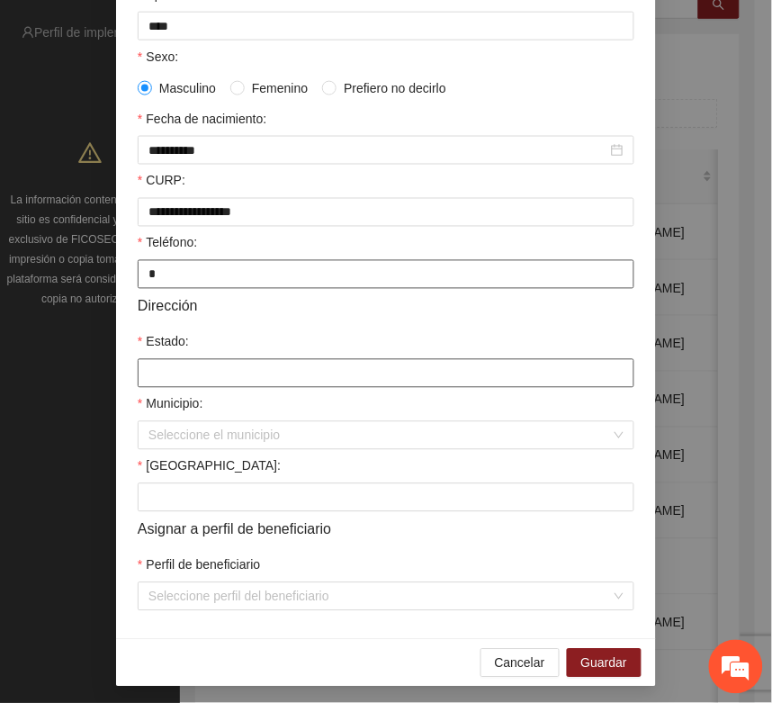
type input "*"
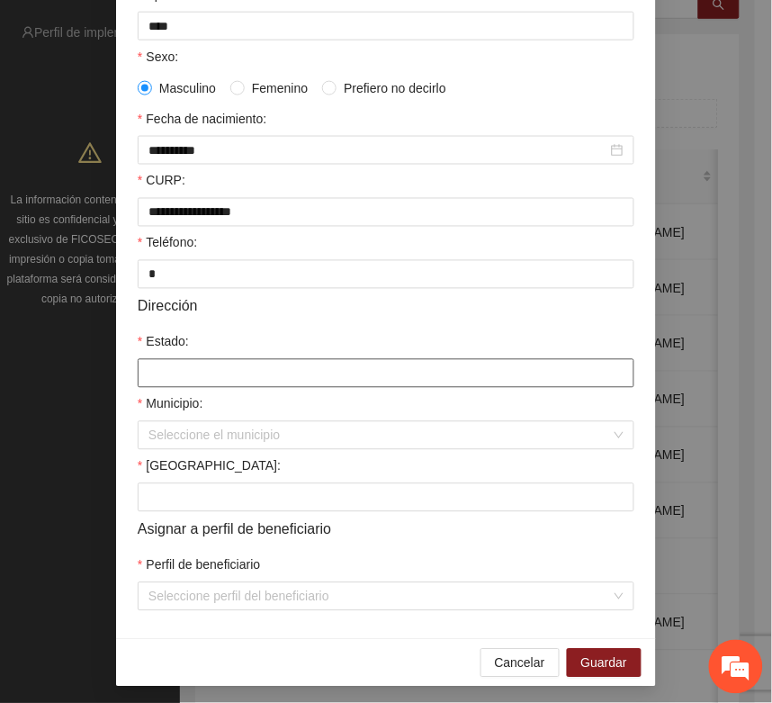
click at [153, 388] on input "Estado:" at bounding box center [386, 373] width 497 height 29
type input "*********"
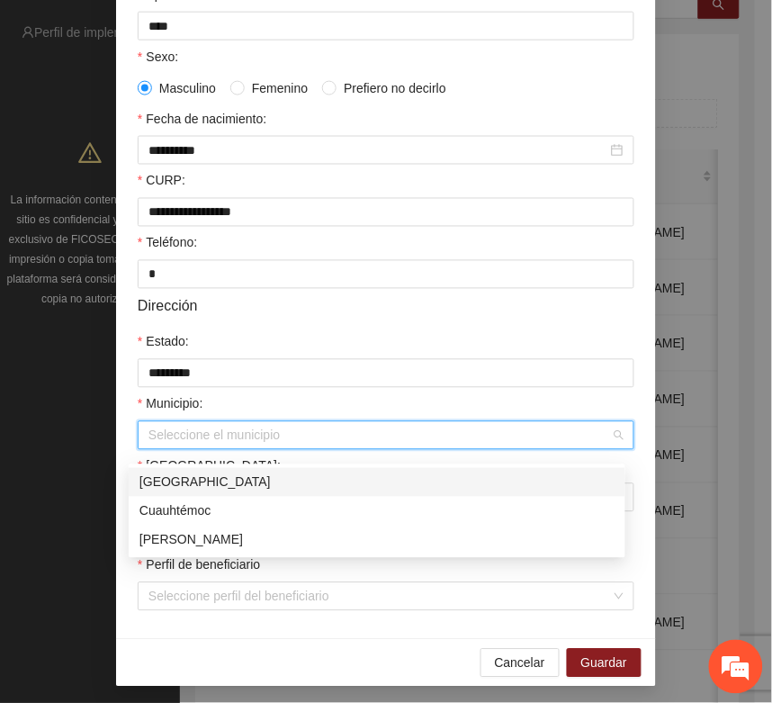
click at [190, 437] on input "Municipio:" at bounding box center [380, 435] width 463 height 27
click at [163, 487] on div "[GEOGRAPHIC_DATA]" at bounding box center [377, 483] width 475 height 20
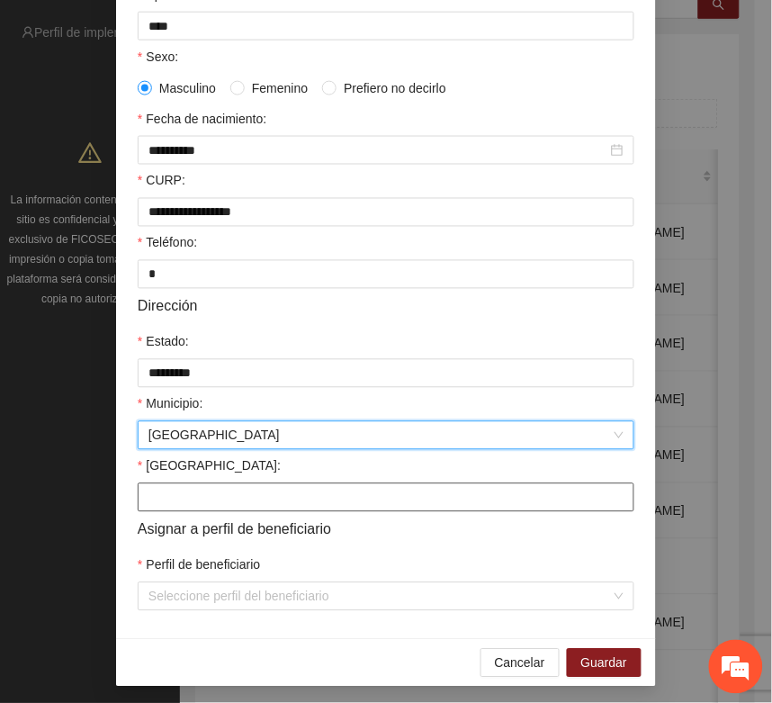
click at [160, 509] on input "Colonia:" at bounding box center [386, 497] width 497 height 29
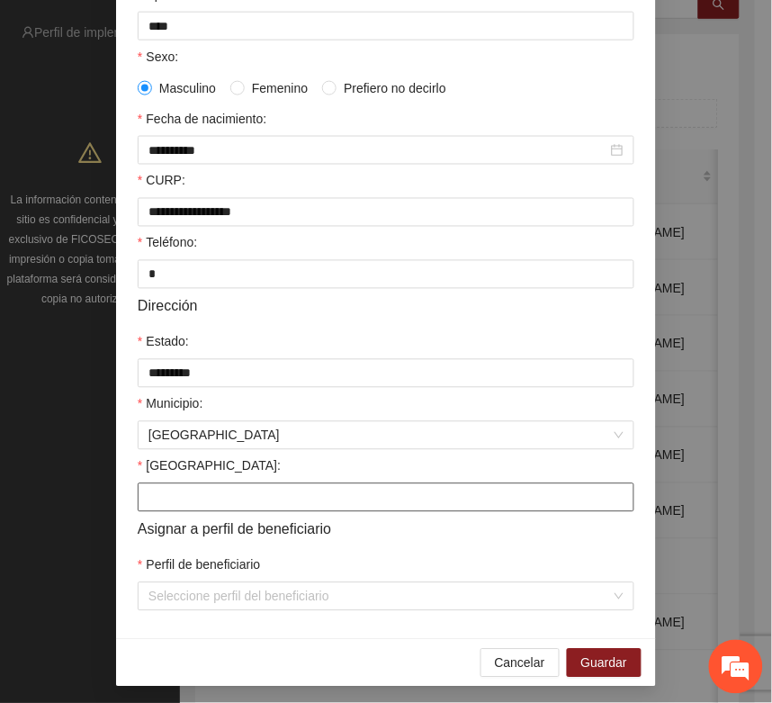
type input "**********"
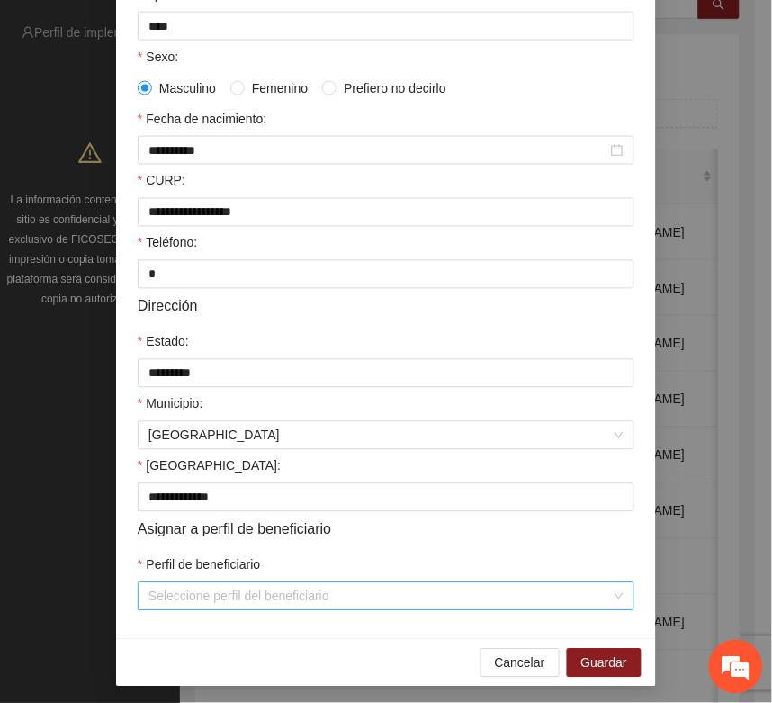
click at [167, 610] on input "Perfil de beneficiario" at bounding box center [380, 596] width 463 height 27
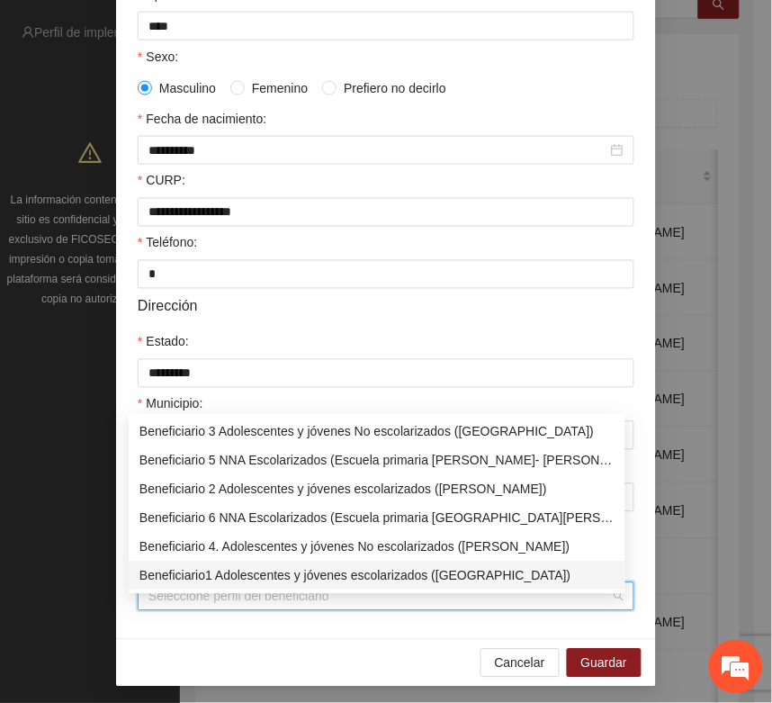
click at [200, 573] on div "Beneficiario1 Adolescentes y jóvenes escolarizados (Chihuahua)" at bounding box center [377, 576] width 475 height 20
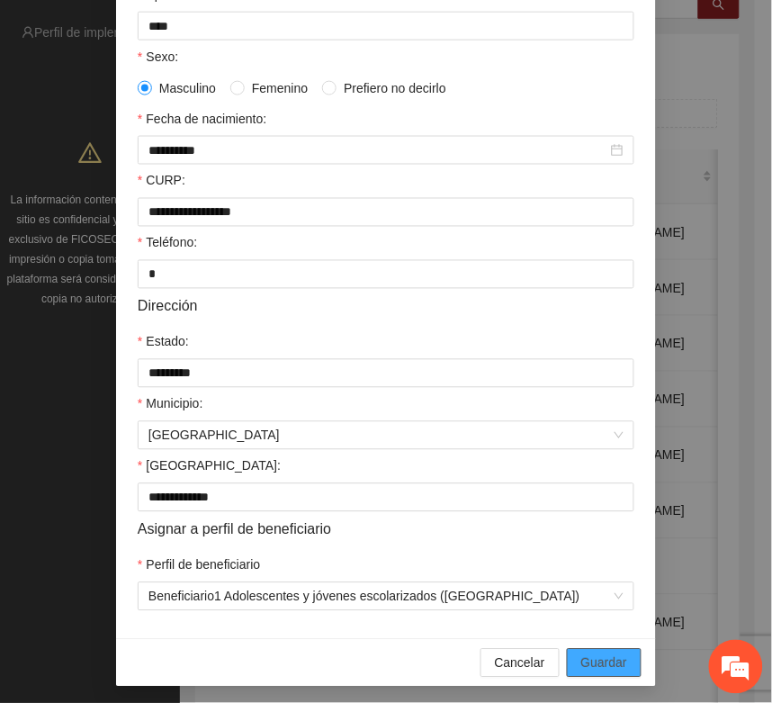
click at [583, 673] on span "Guardar" at bounding box center [605, 664] width 46 height 20
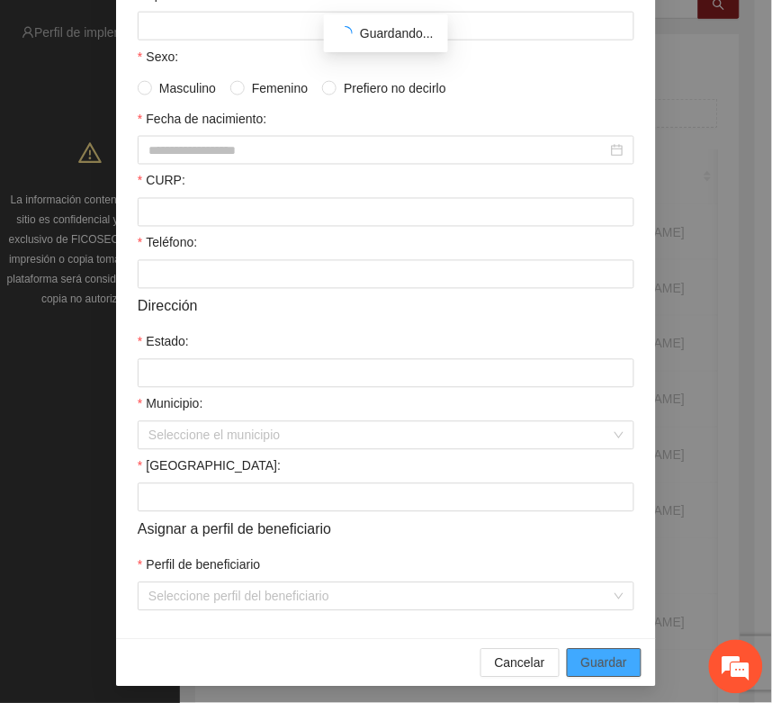
scroll to position [266, 0]
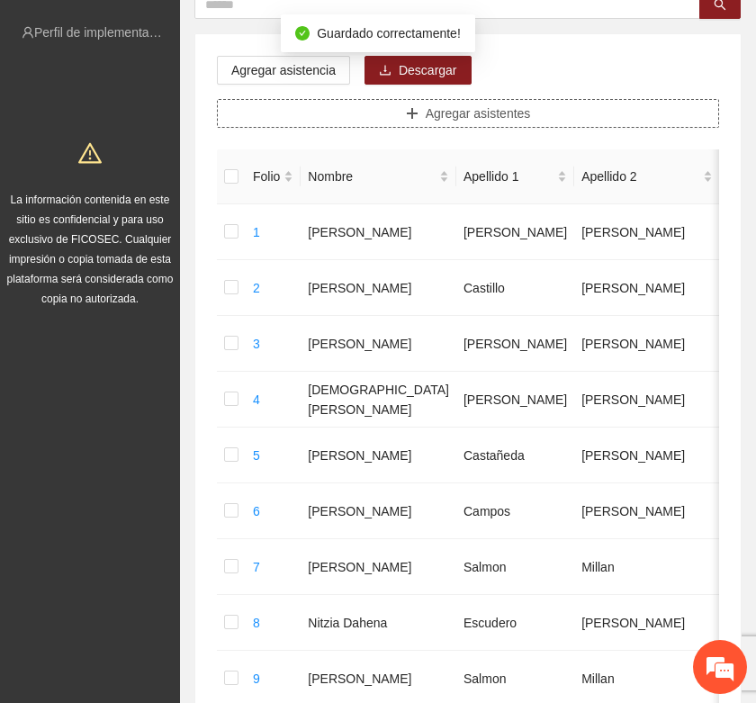
click at [408, 113] on icon "plus" at bounding box center [412, 113] width 13 height 13
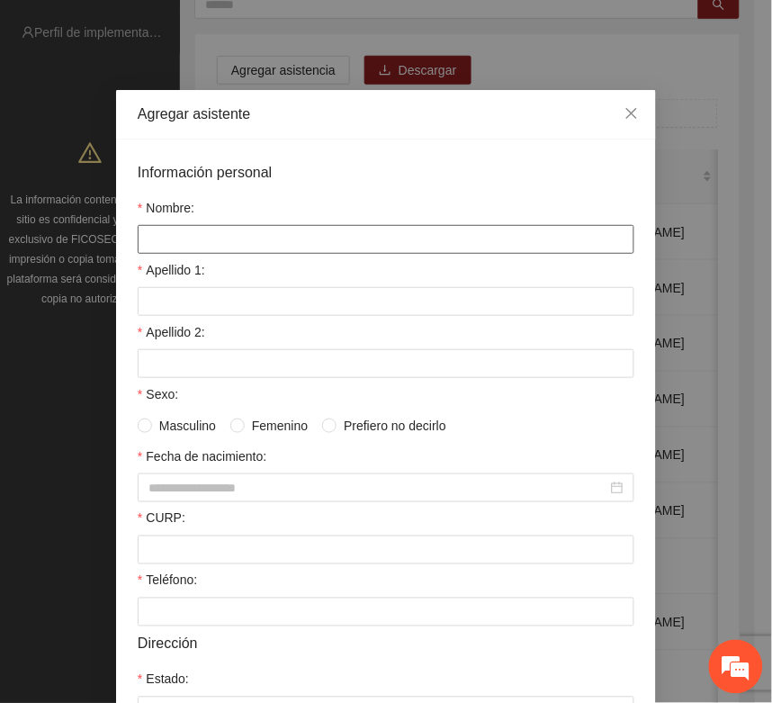
click at [163, 239] on input "Nombre:" at bounding box center [386, 239] width 497 height 29
type input "**********"
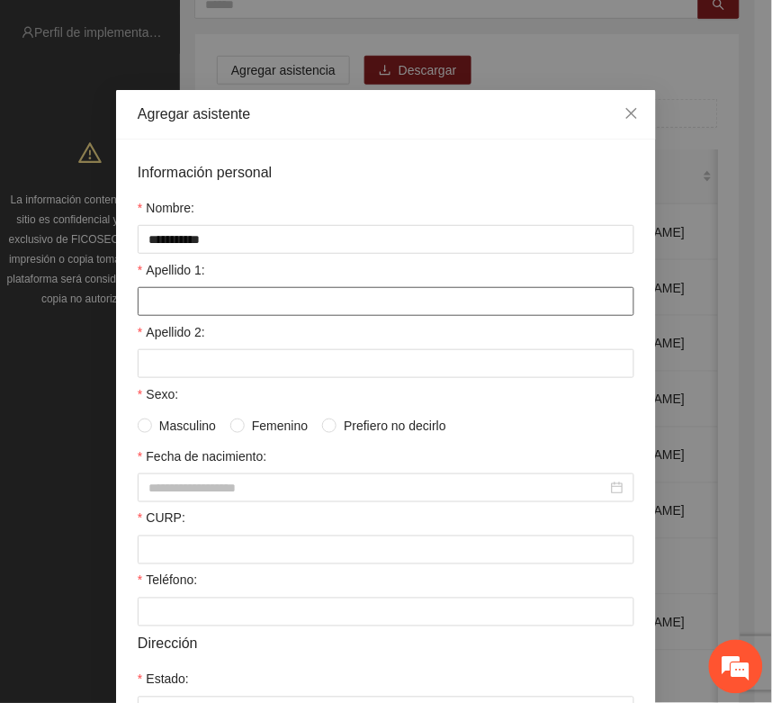
click at [151, 308] on input "Apellido 1:" at bounding box center [386, 301] width 497 height 29
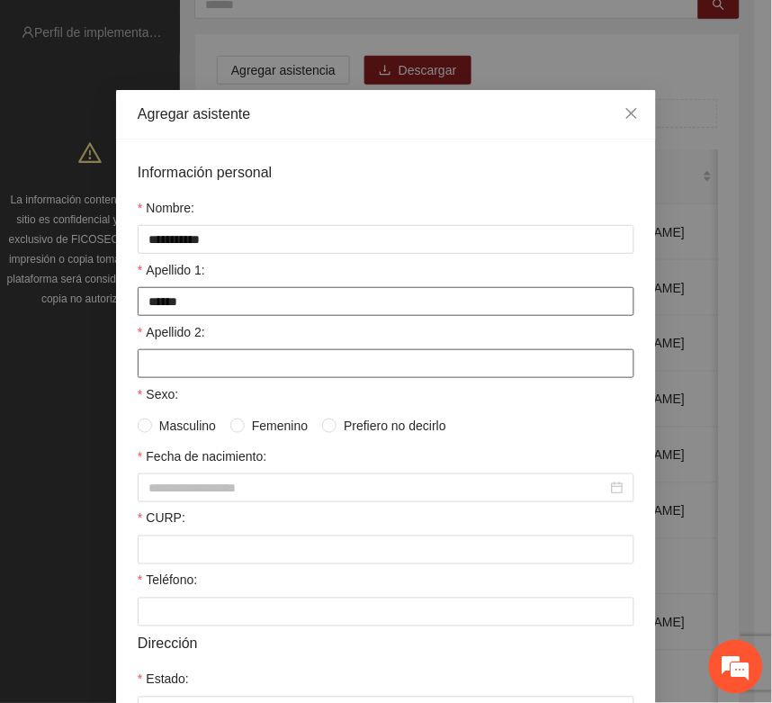
type input "******"
click at [167, 366] on input "Apellido 2:" at bounding box center [386, 363] width 497 height 29
type input "*******"
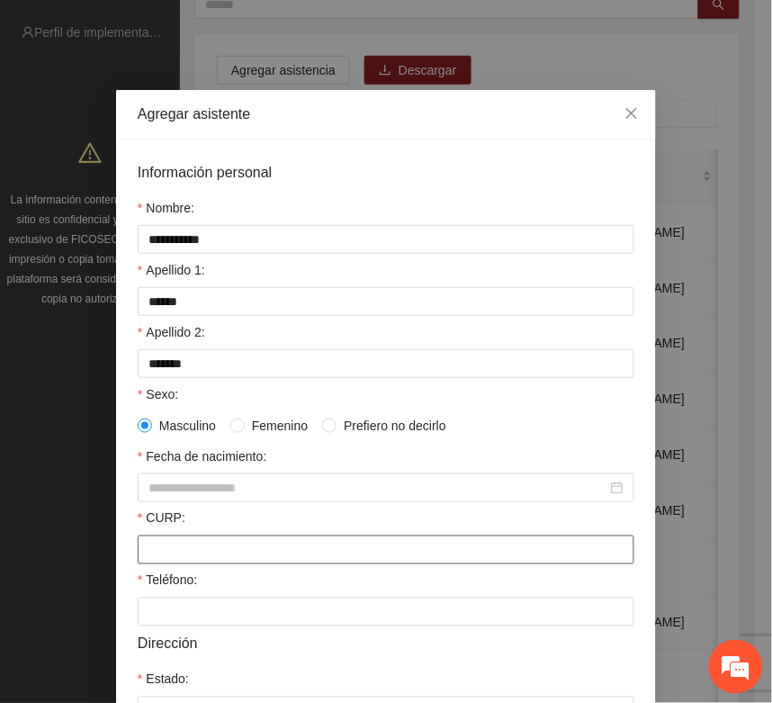
click at [185, 565] on input "CURP:" at bounding box center [386, 550] width 497 height 29
paste input "**********"
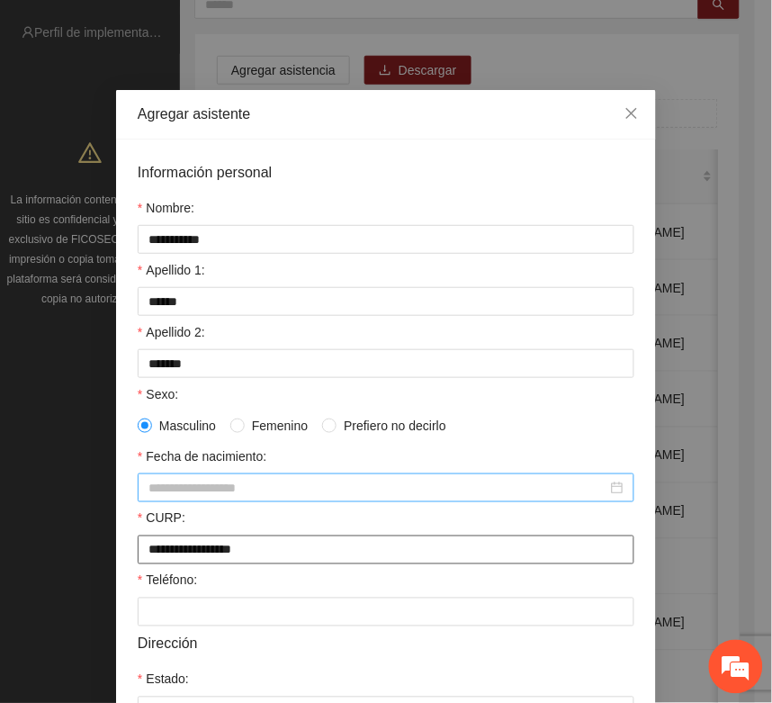
type input "**********"
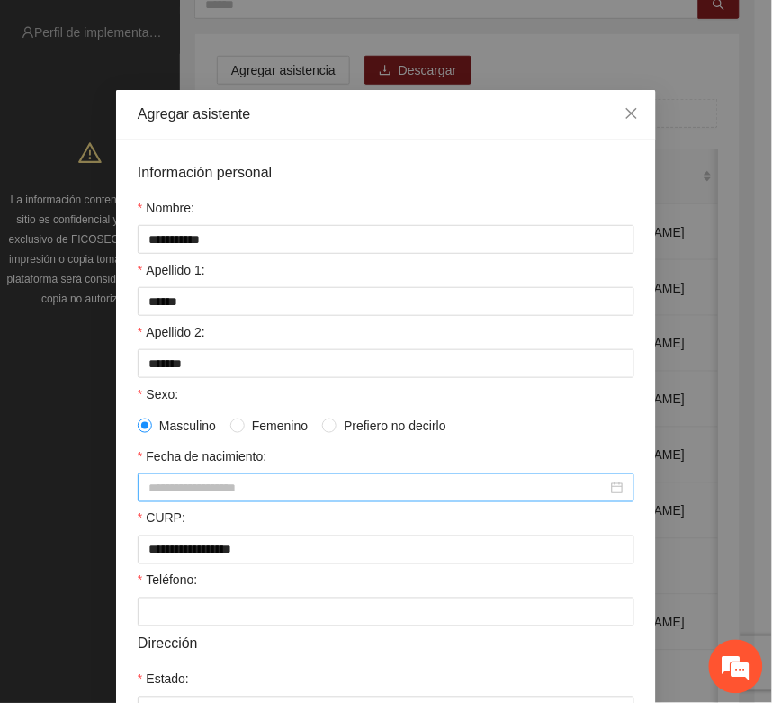
click at [150, 493] on input "Fecha de nacimiento:" at bounding box center [378, 488] width 459 height 20
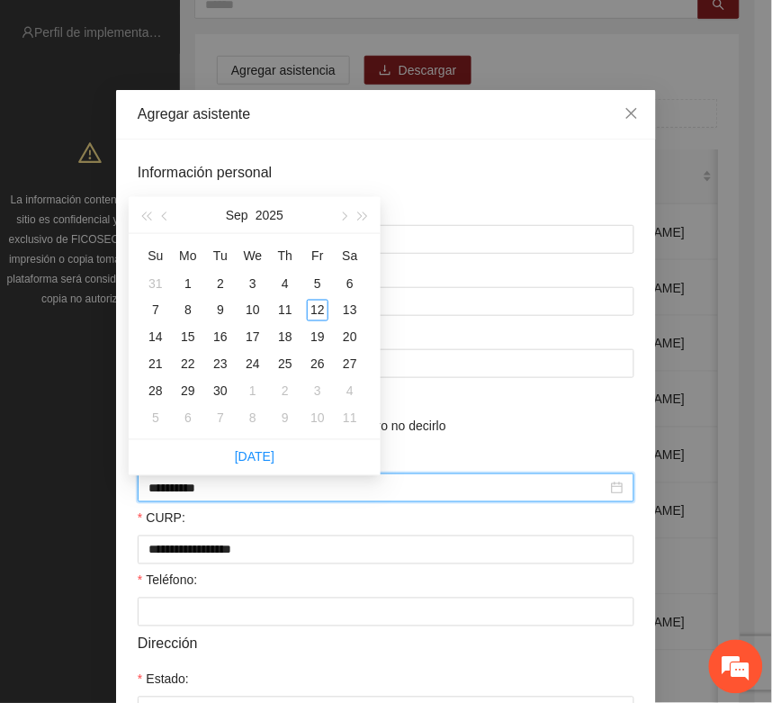
type input "**********"
click at [147, 210] on button "button" at bounding box center [146, 215] width 20 height 36
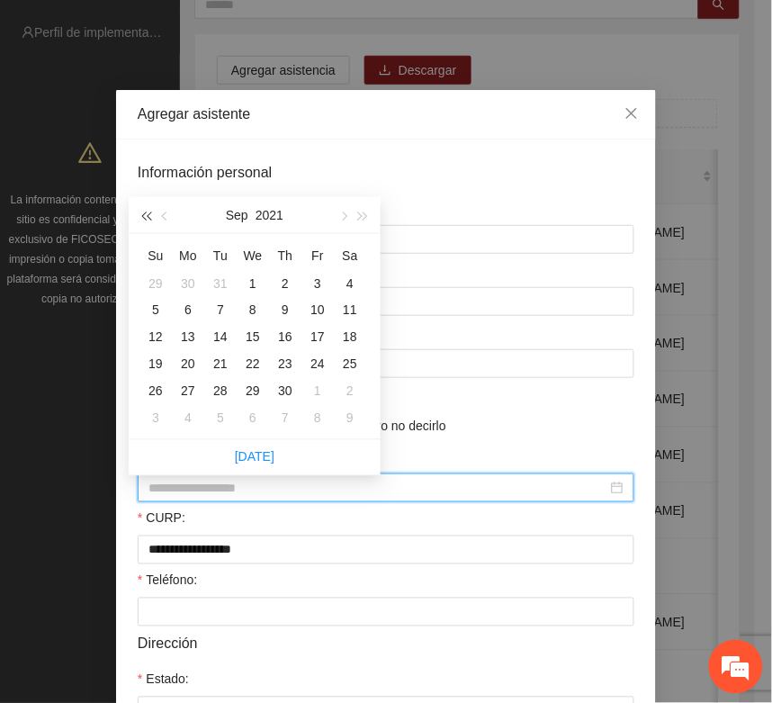
click at [147, 210] on button "button" at bounding box center [146, 215] width 20 height 36
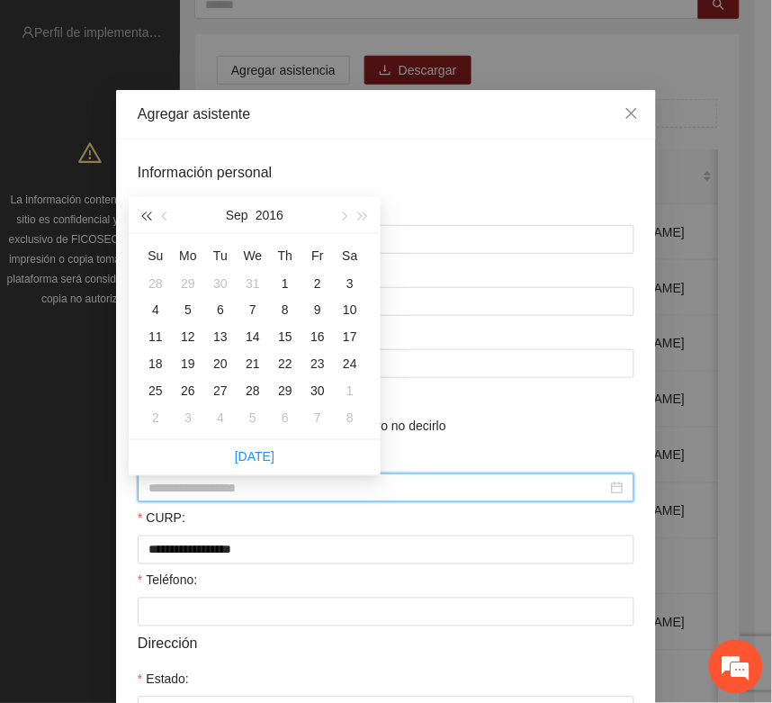
click at [147, 210] on button "button" at bounding box center [146, 215] width 20 height 36
click at [344, 219] on button "button" at bounding box center [343, 215] width 20 height 36
type input "**********"
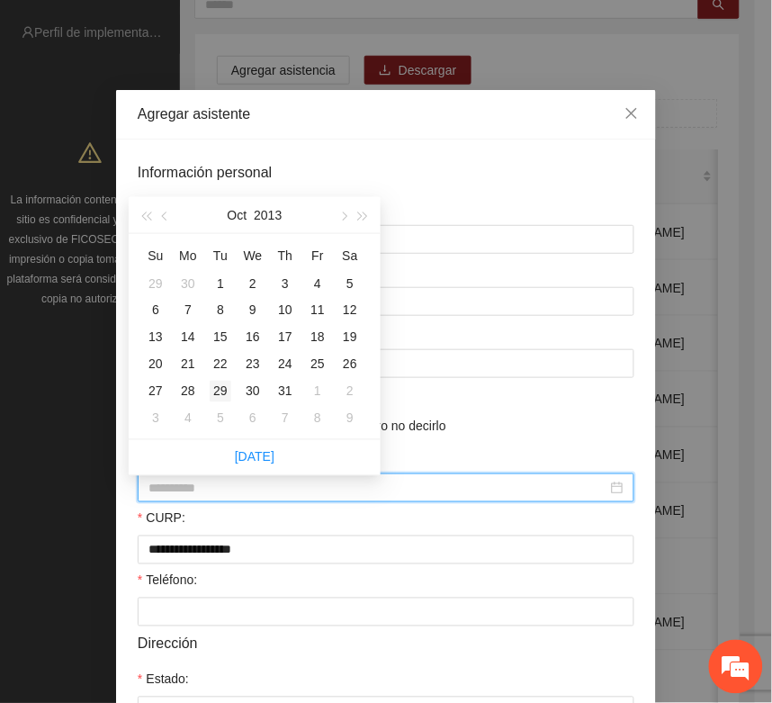
click at [219, 393] on div "29" at bounding box center [221, 392] width 22 height 22
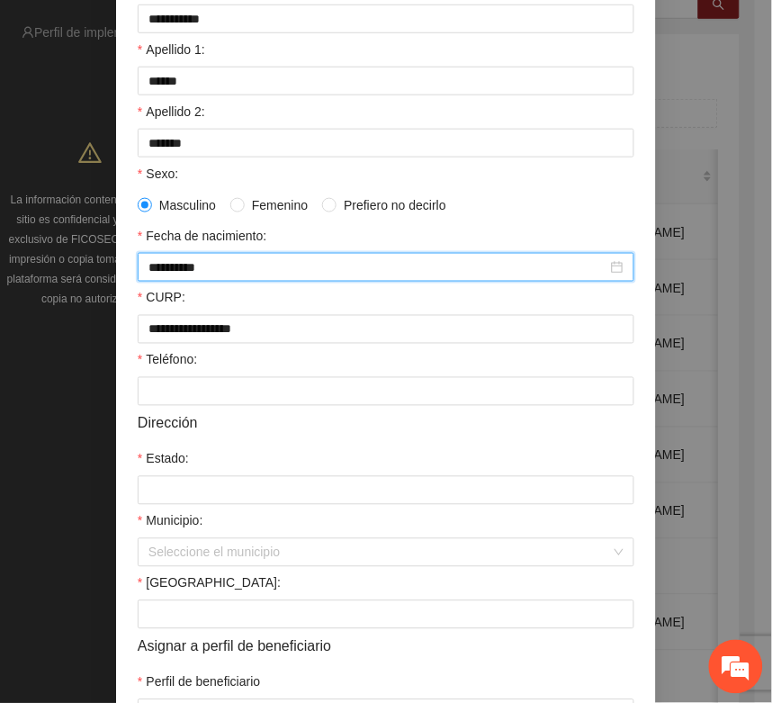
scroll to position [225, 0]
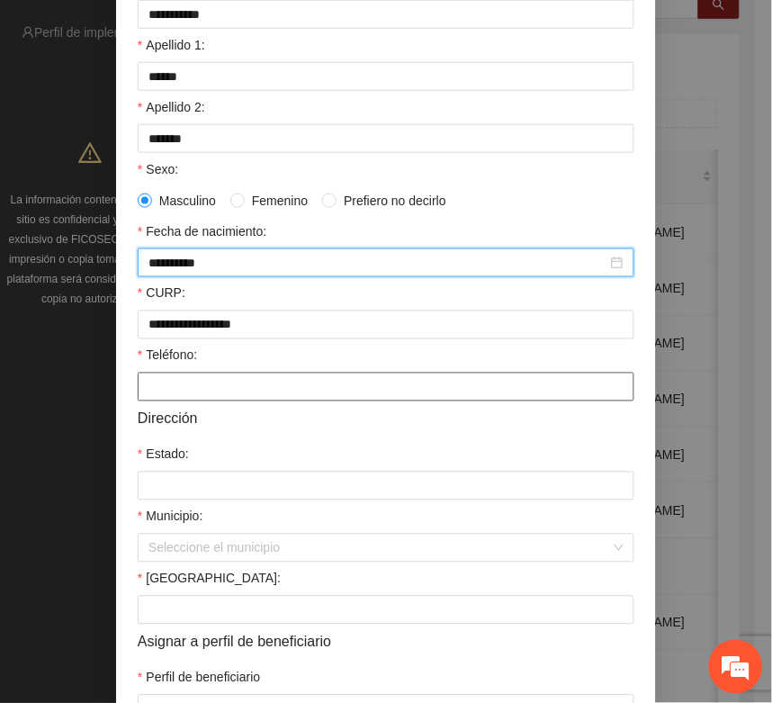
click at [173, 397] on input "Teléfono:" at bounding box center [386, 387] width 497 height 29
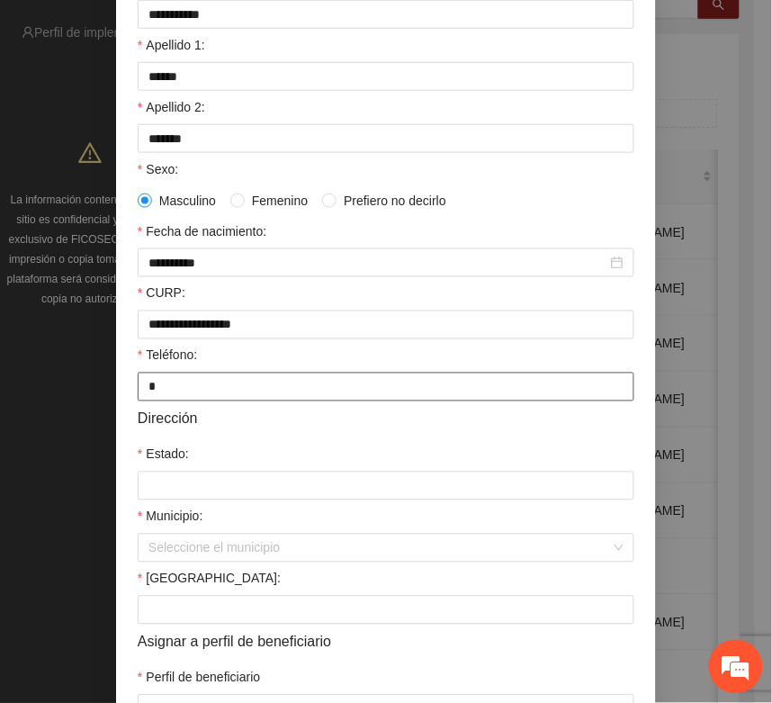
type input "*"
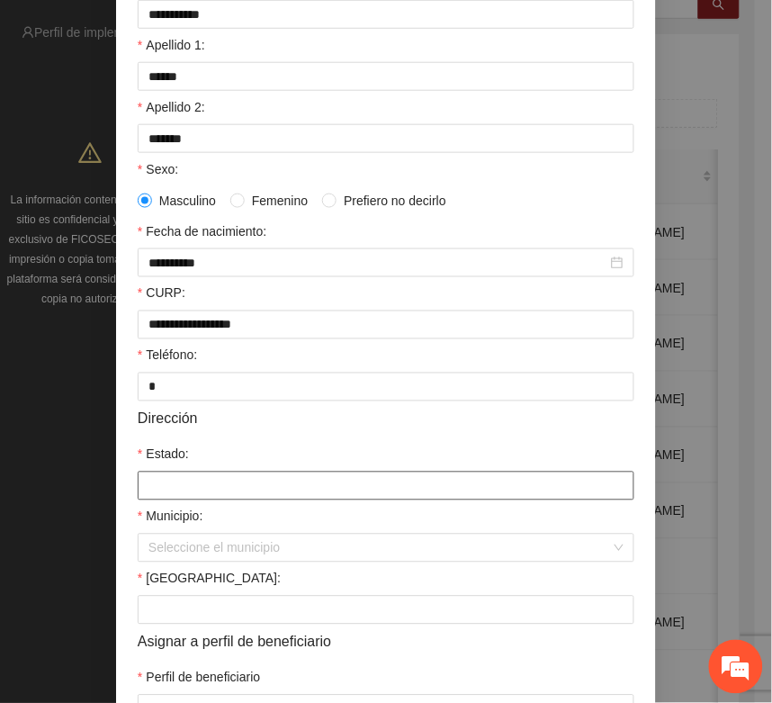
click at [146, 495] on input "Estado:" at bounding box center [386, 486] width 497 height 29
type input "*********"
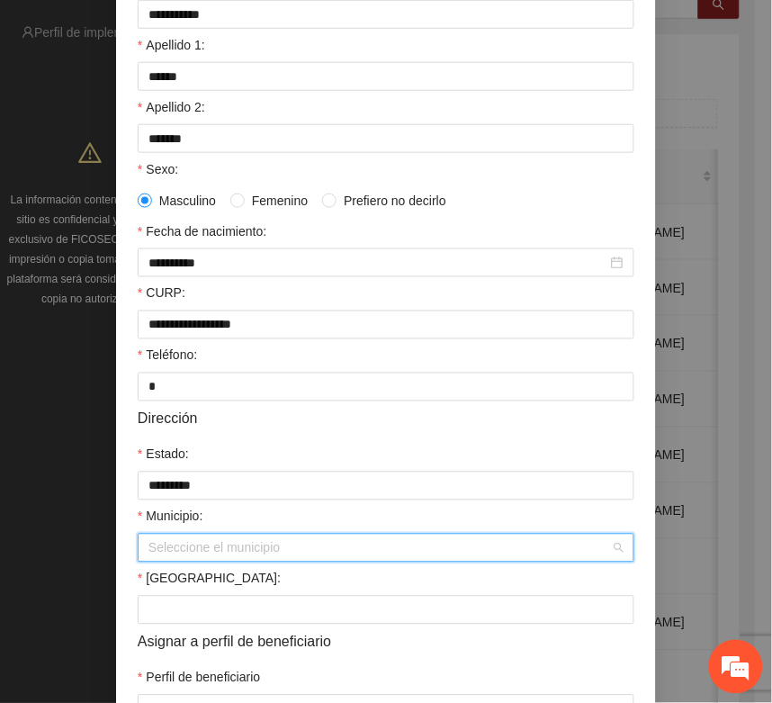
click at [212, 561] on input "Municipio:" at bounding box center [380, 548] width 463 height 27
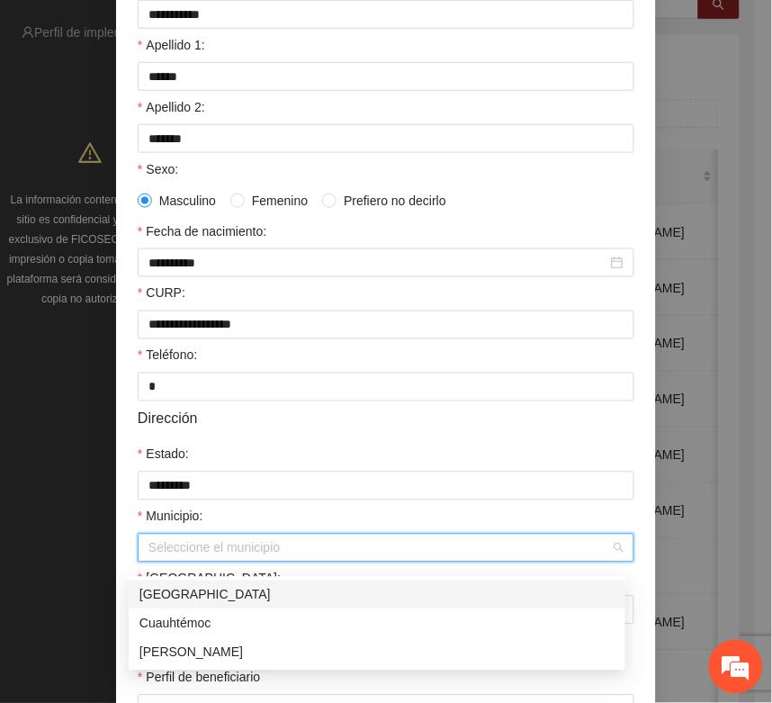
click at [201, 592] on div "[GEOGRAPHIC_DATA]" at bounding box center [377, 595] width 475 height 20
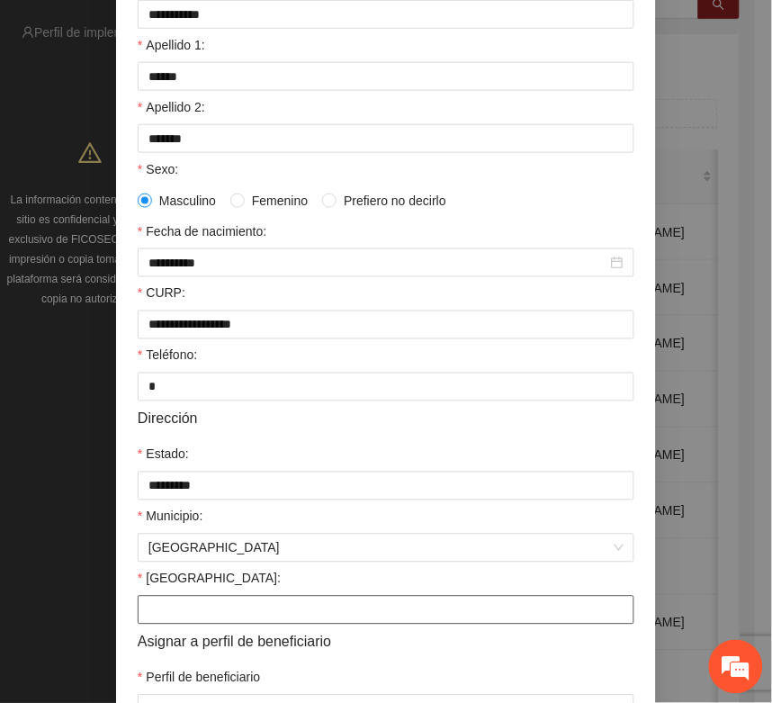
click at [180, 619] on input "Colonia:" at bounding box center [386, 610] width 497 height 29
type input "**********"
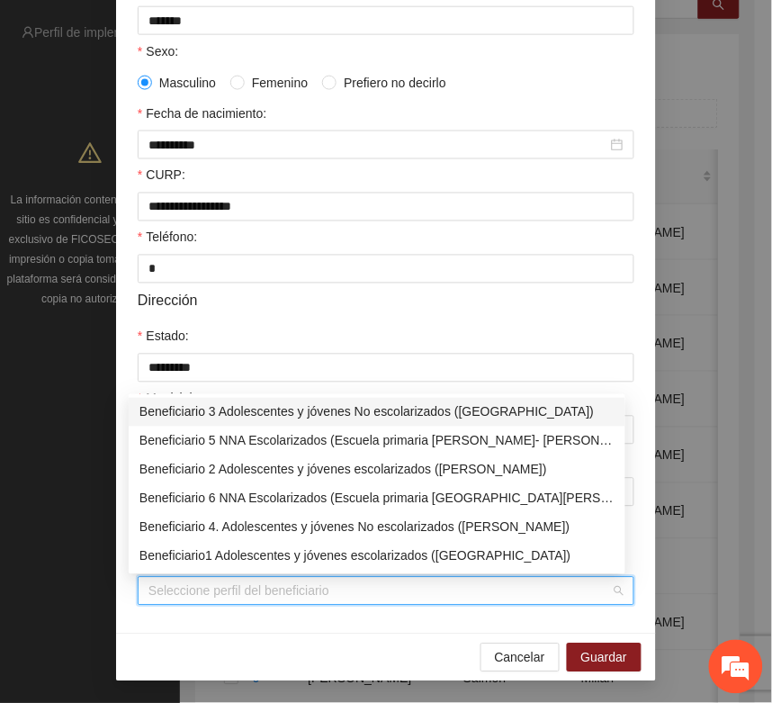
click at [153, 587] on input "Perfil de beneficiario" at bounding box center [380, 591] width 463 height 27
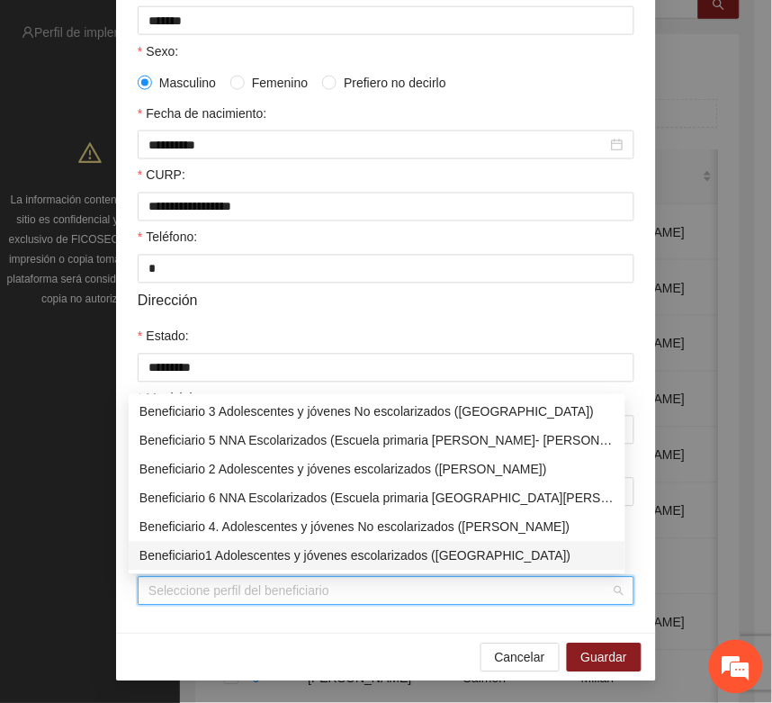
click at [191, 559] on div "Beneficiario1 Adolescentes y jóvenes escolarizados (Chihuahua)" at bounding box center [377, 557] width 475 height 20
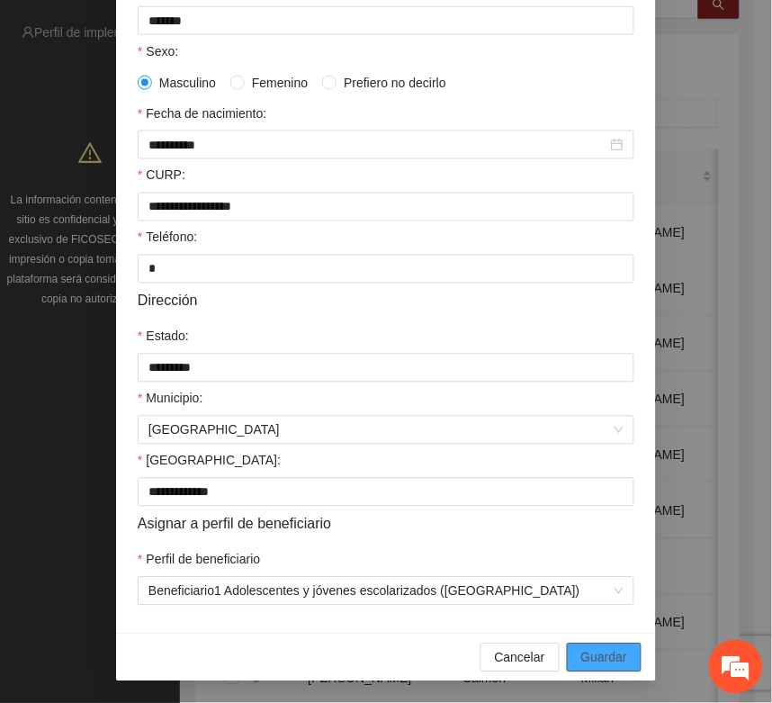
click at [582, 651] on span "Guardar" at bounding box center [605, 658] width 46 height 20
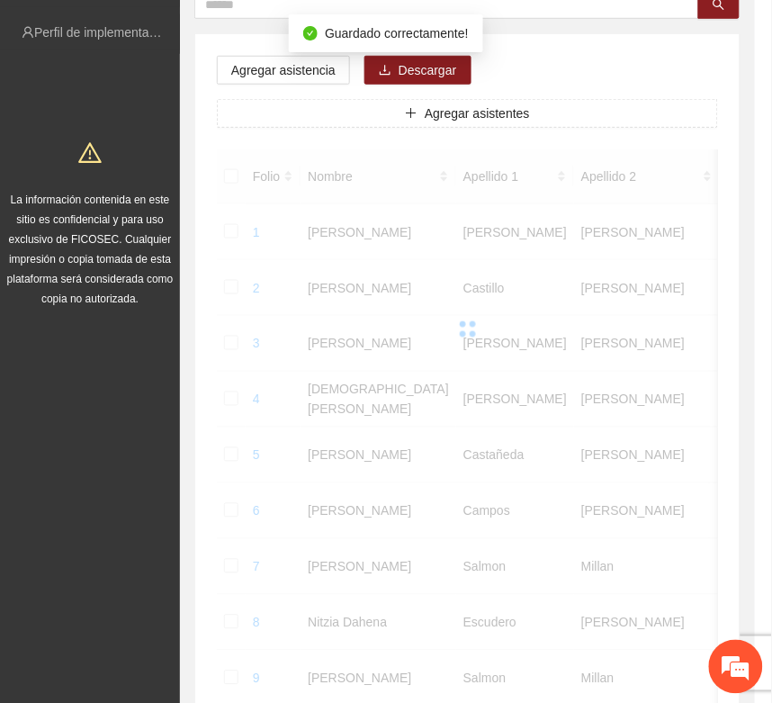
scroll to position [266, 0]
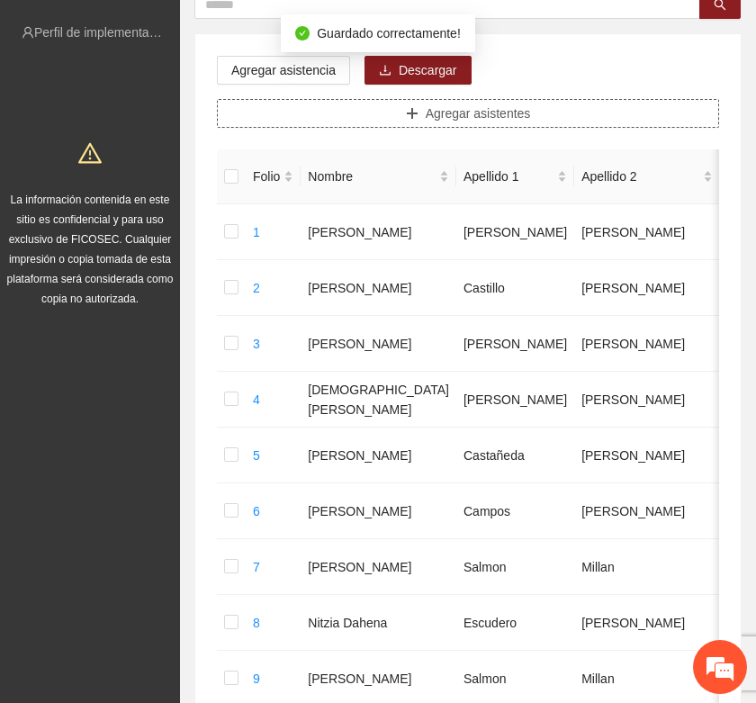
click at [414, 117] on icon "plus" at bounding box center [412, 113] width 13 height 13
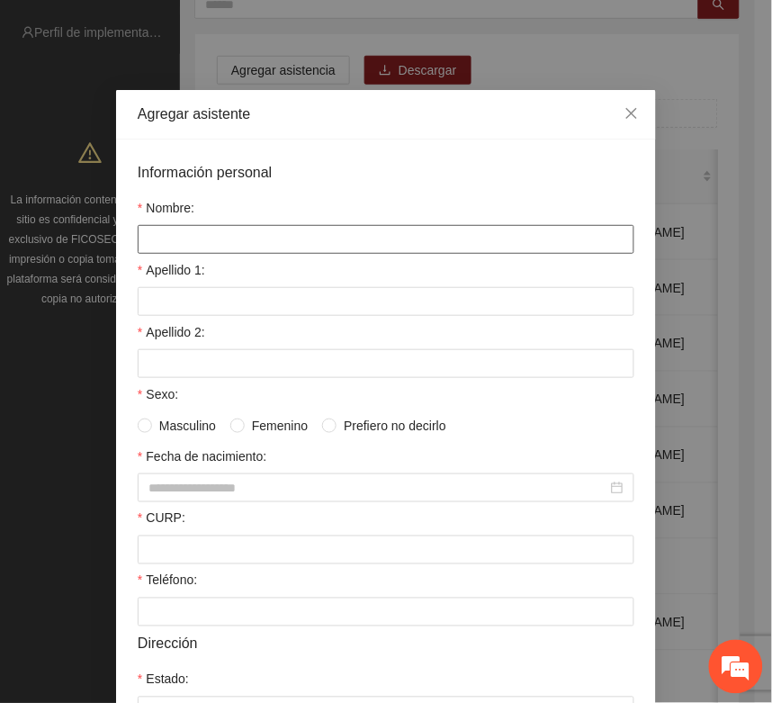
click at [207, 248] on input "Nombre:" at bounding box center [386, 239] width 497 height 29
type input "**********"
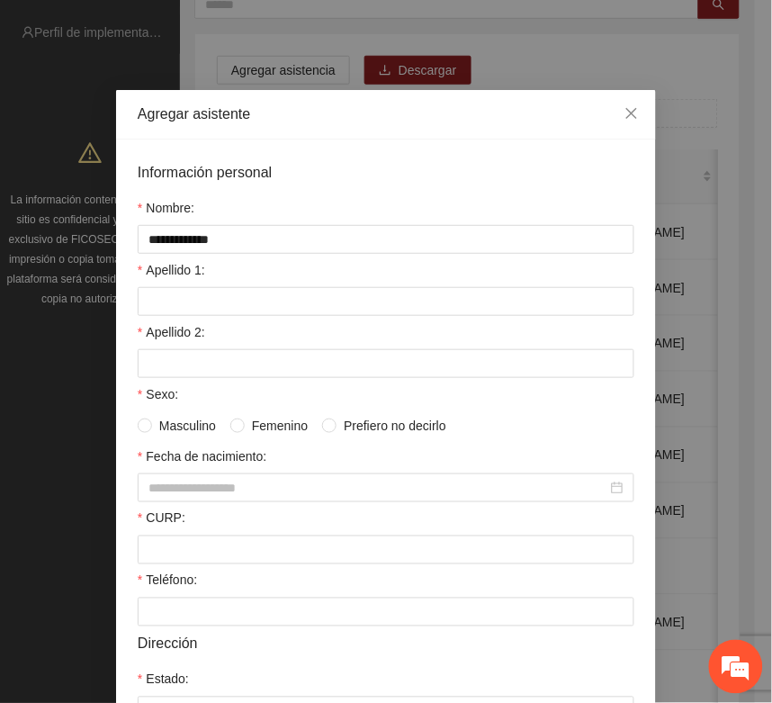
click at [201, 287] on div "Apellido 1:" at bounding box center [386, 273] width 497 height 27
click at [194, 295] on input "Apellido 1:" at bounding box center [386, 301] width 497 height 29
type input "*******"
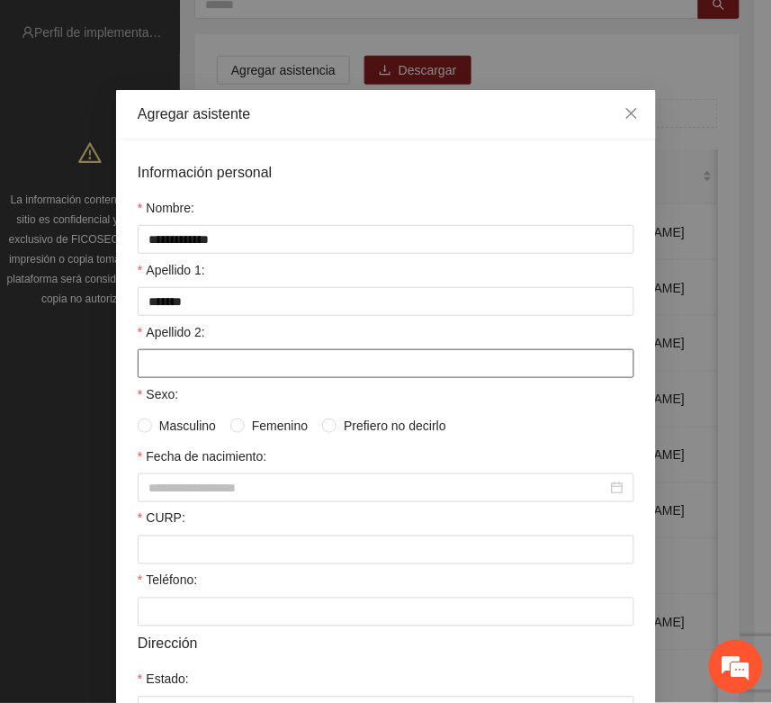
click at [177, 366] on input "Apellido 2:" at bounding box center [386, 363] width 497 height 29
type input "*****"
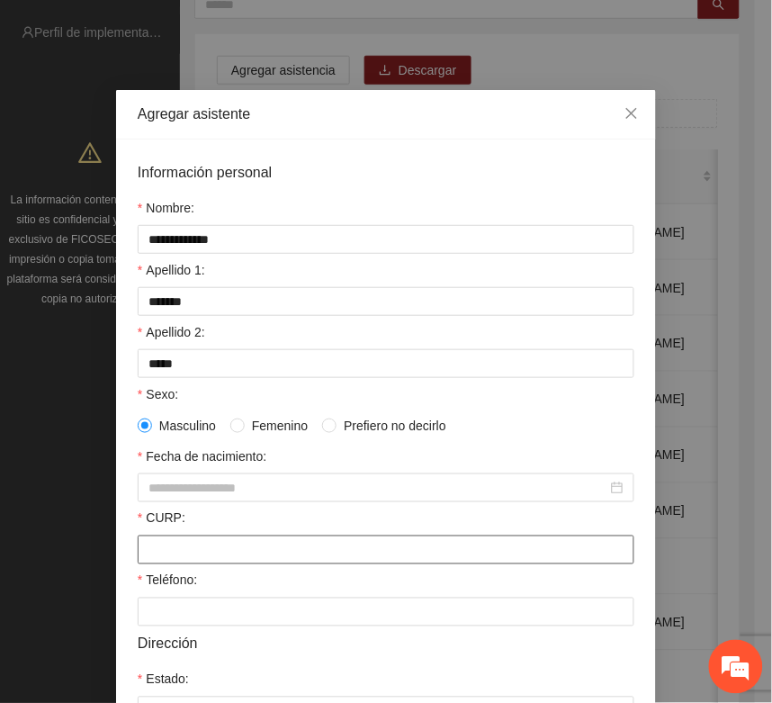
click at [154, 558] on input "CURP:" at bounding box center [386, 550] width 497 height 29
paste input "**********"
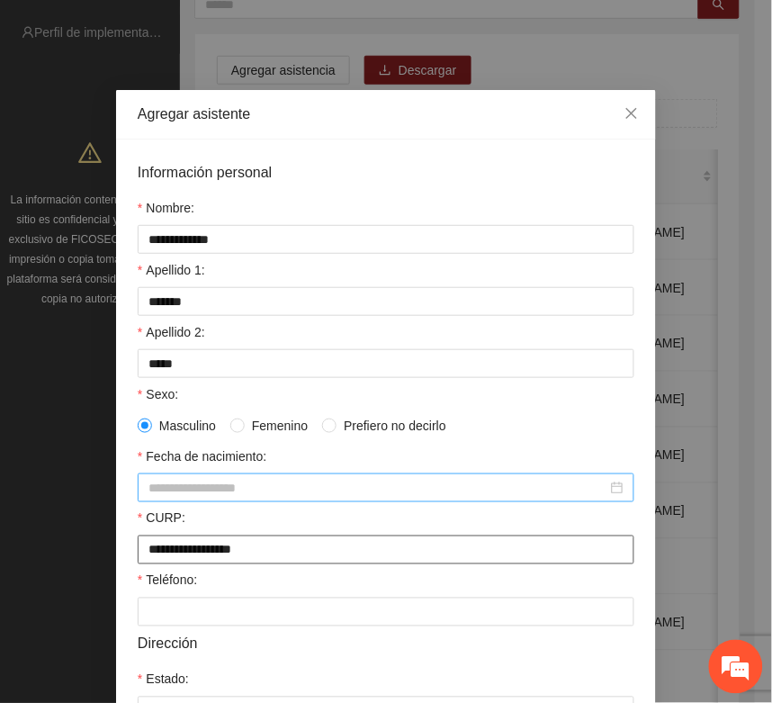
type input "**********"
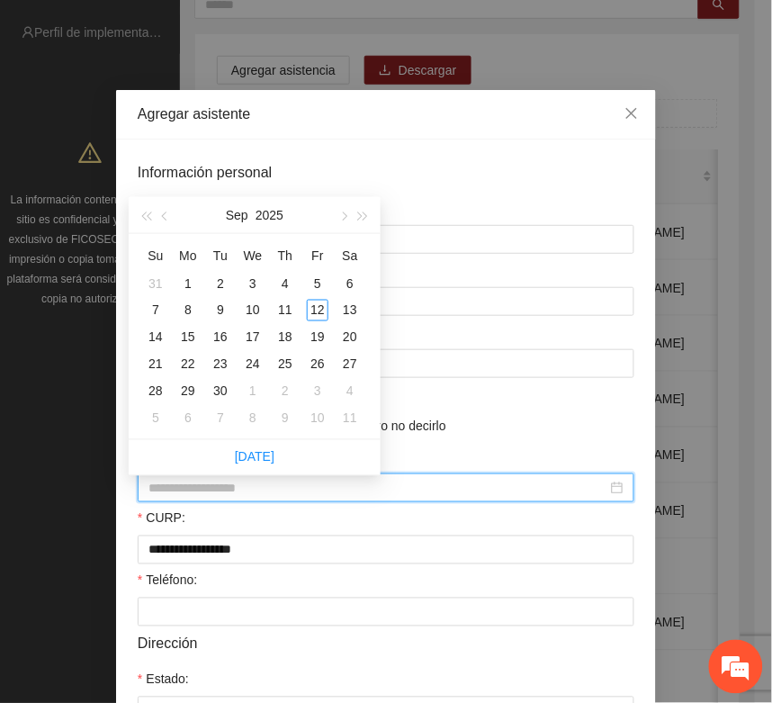
click at [149, 492] on input "Fecha de nacimiento:" at bounding box center [378, 488] width 459 height 20
type input "**********"
click at [146, 219] on span "button" at bounding box center [145, 216] width 9 height 9
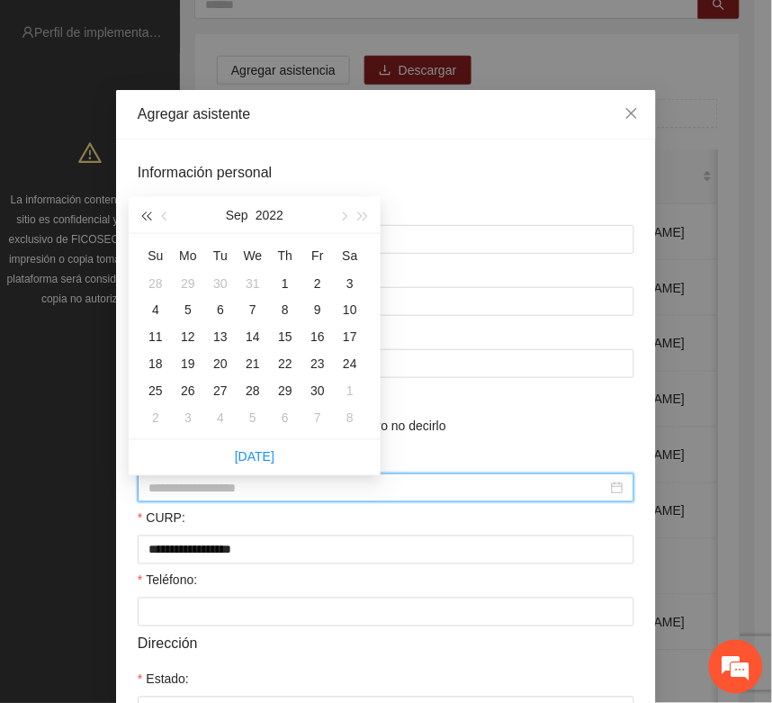
click at [146, 219] on span "button" at bounding box center [145, 216] width 9 height 9
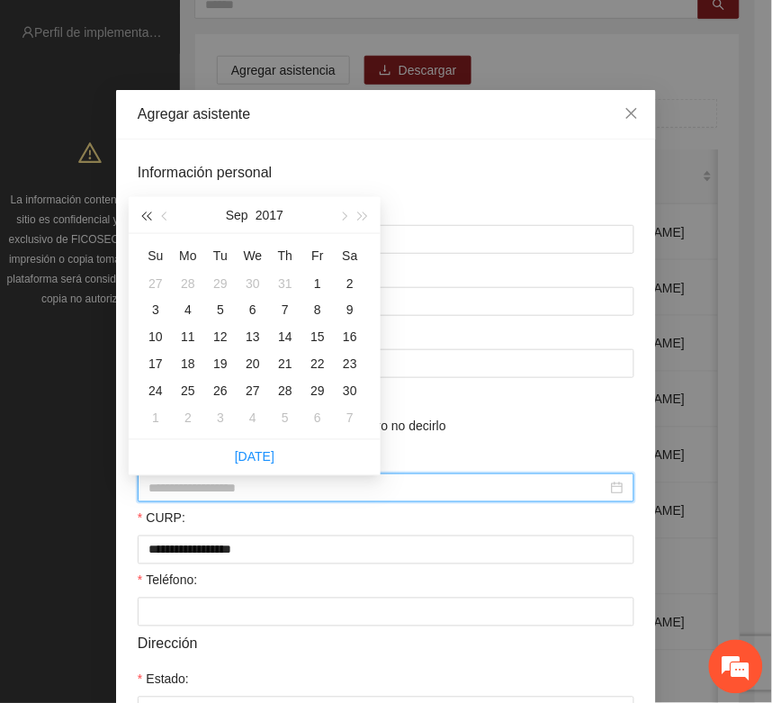
click at [146, 219] on span "button" at bounding box center [145, 216] width 9 height 9
click at [165, 216] on span "button" at bounding box center [166, 216] width 9 height 9
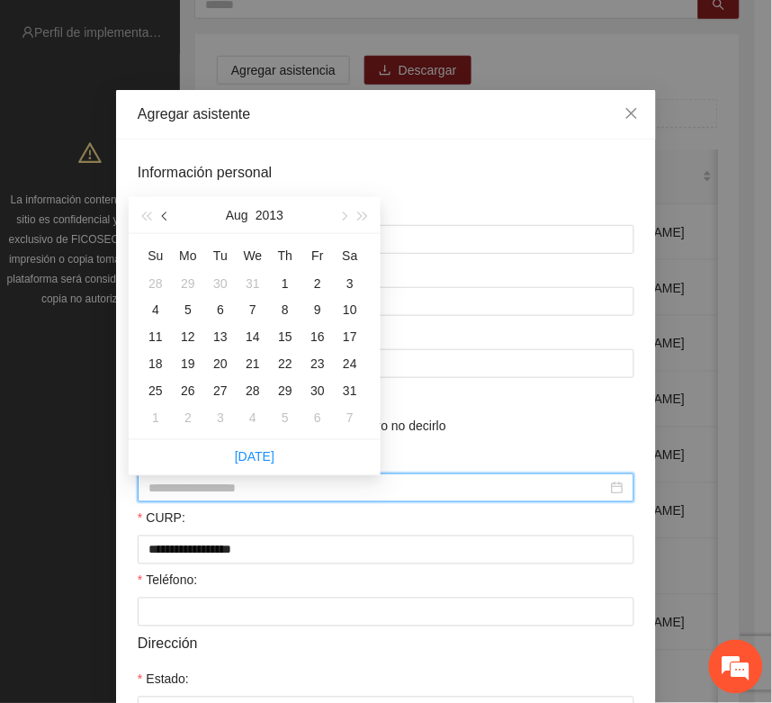
click at [165, 216] on span "button" at bounding box center [166, 216] width 9 height 9
type input "**********"
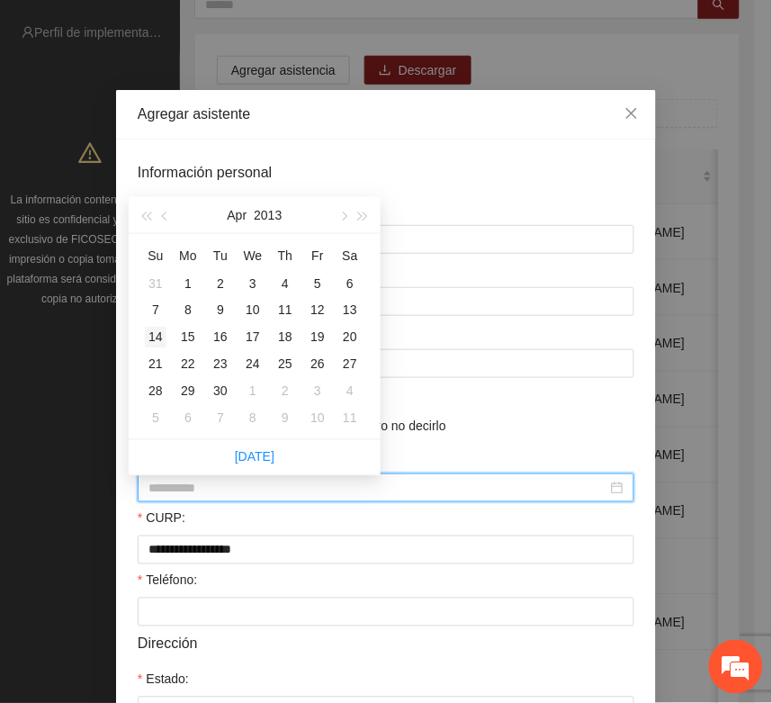
click at [156, 338] on div "14" at bounding box center [156, 338] width 22 height 22
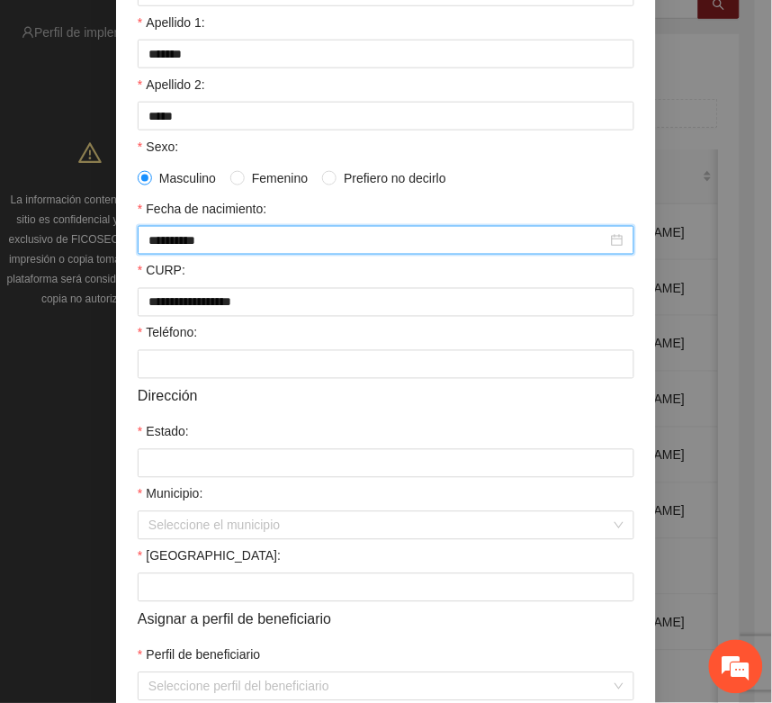
scroll to position [338, 0]
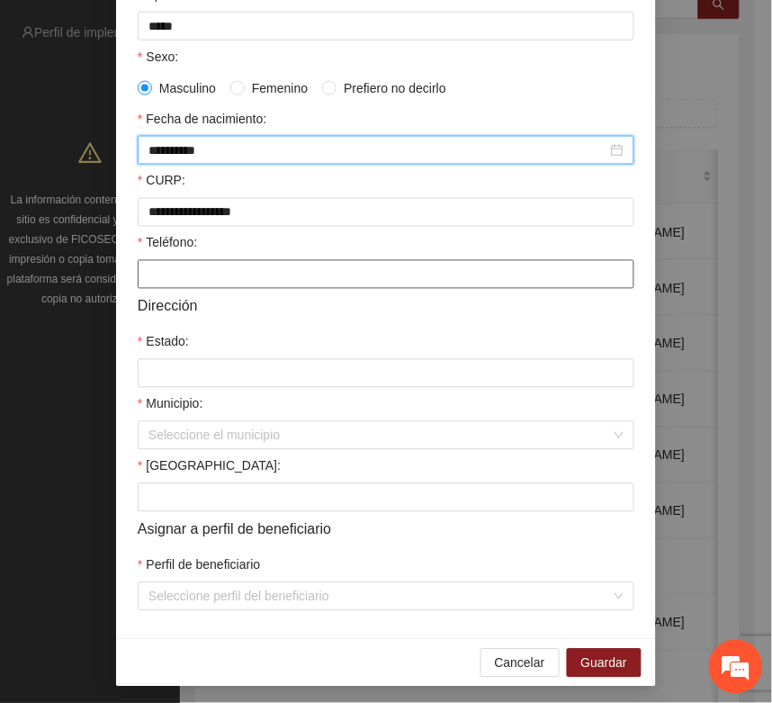
click at [138, 289] on input "Teléfono:" at bounding box center [386, 274] width 497 height 29
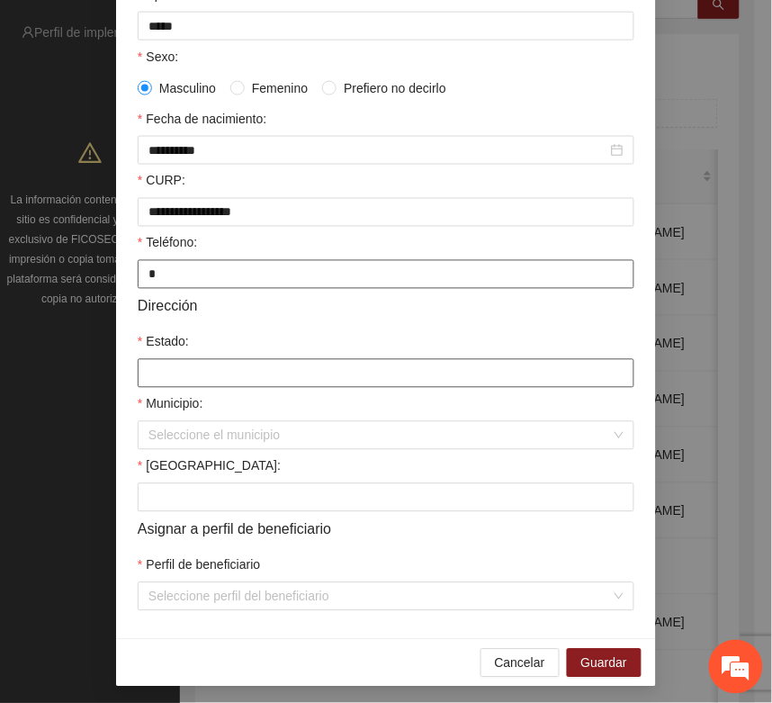
type input "*"
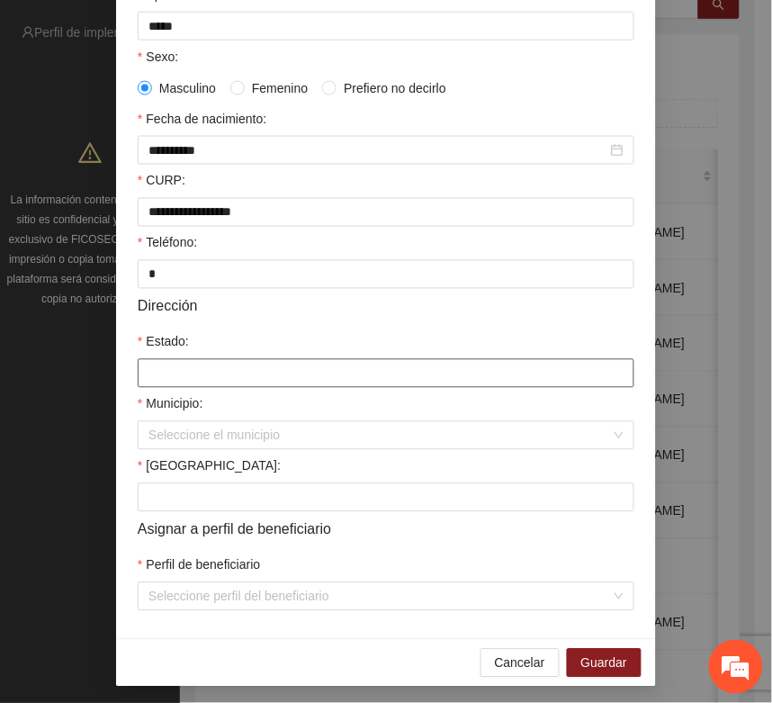
click at [156, 388] on input "Estado:" at bounding box center [386, 373] width 497 height 29
type input "*********"
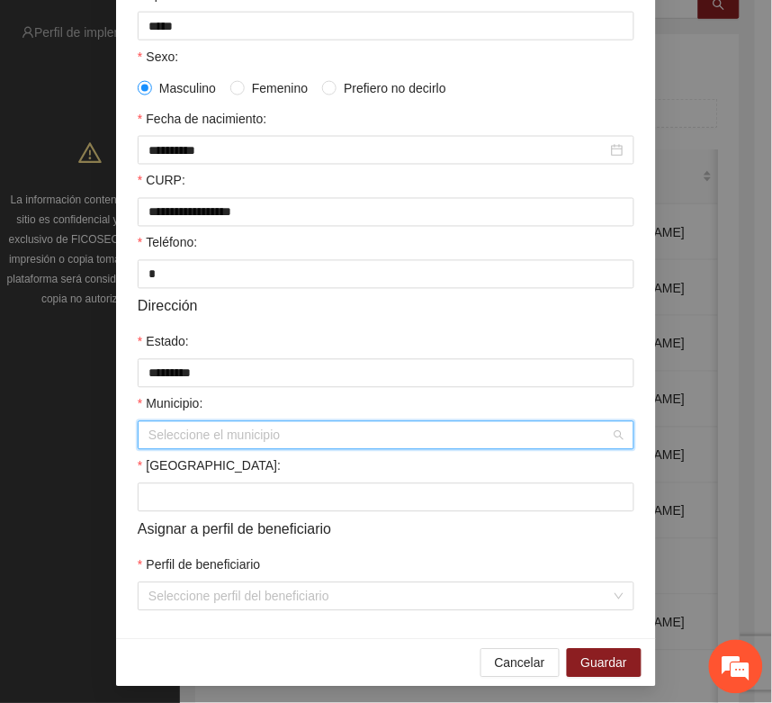
click at [185, 439] on input "Municipio:" at bounding box center [380, 435] width 463 height 27
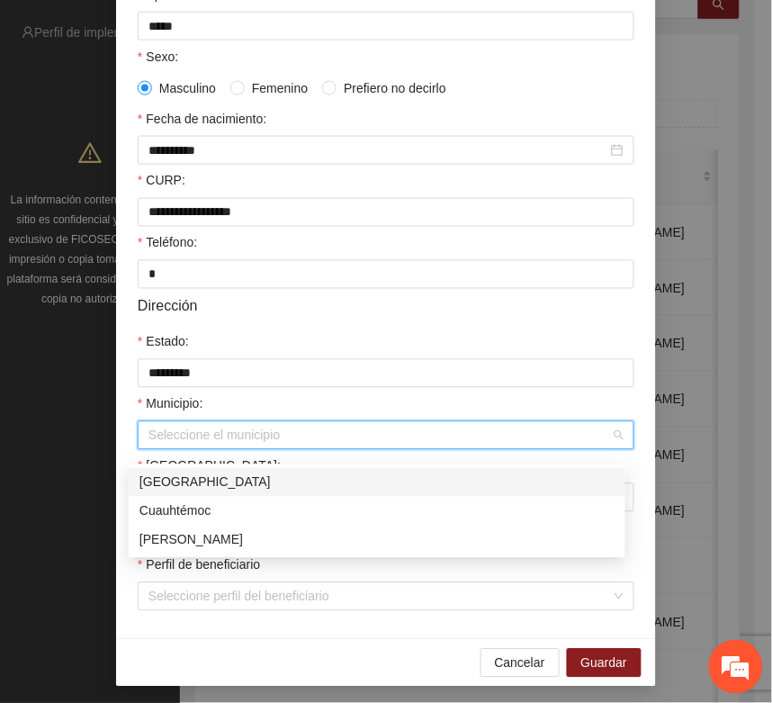
click at [181, 486] on div "[GEOGRAPHIC_DATA]" at bounding box center [377, 483] width 475 height 20
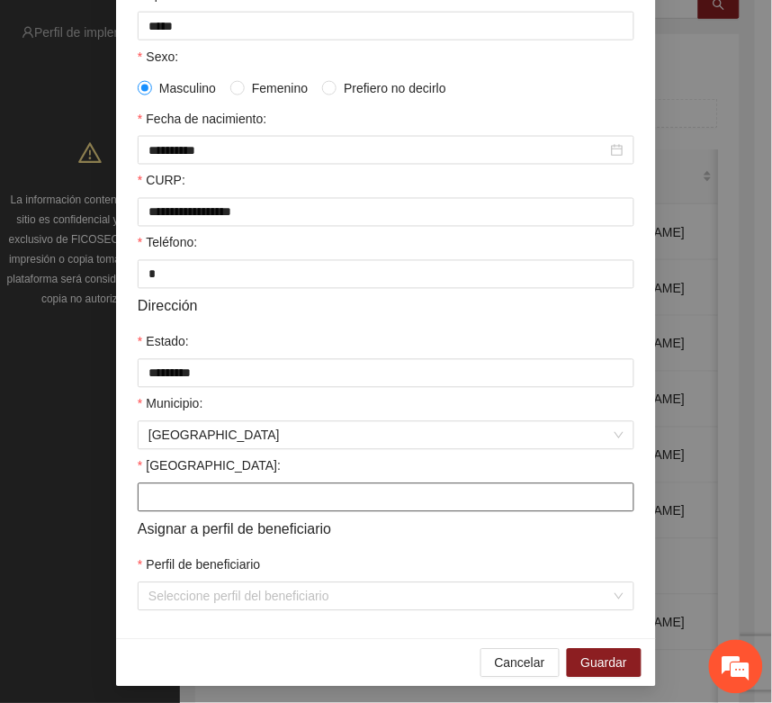
click at [167, 512] on input "Colonia:" at bounding box center [386, 497] width 497 height 29
type input "**********"
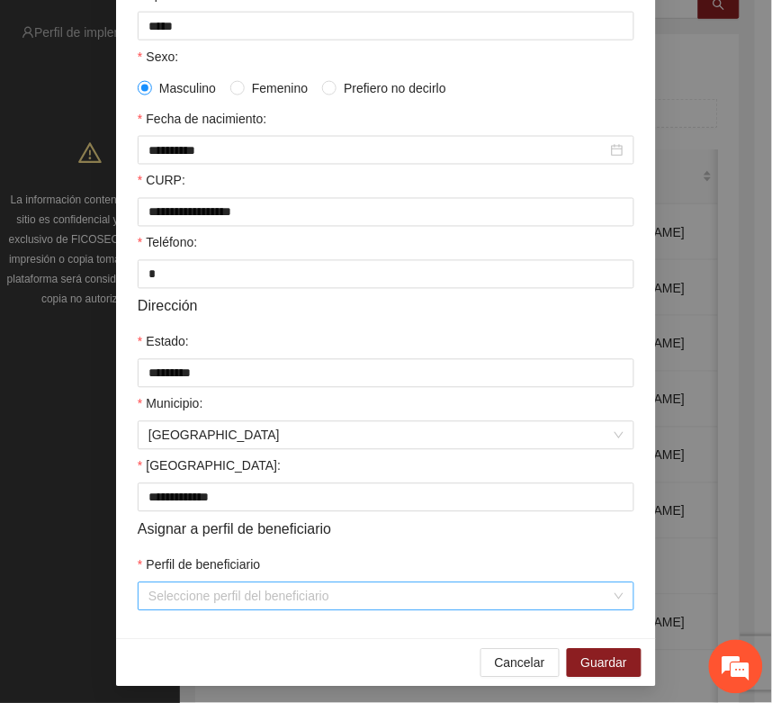
click at [186, 610] on input "Perfil de beneficiario" at bounding box center [380, 596] width 463 height 27
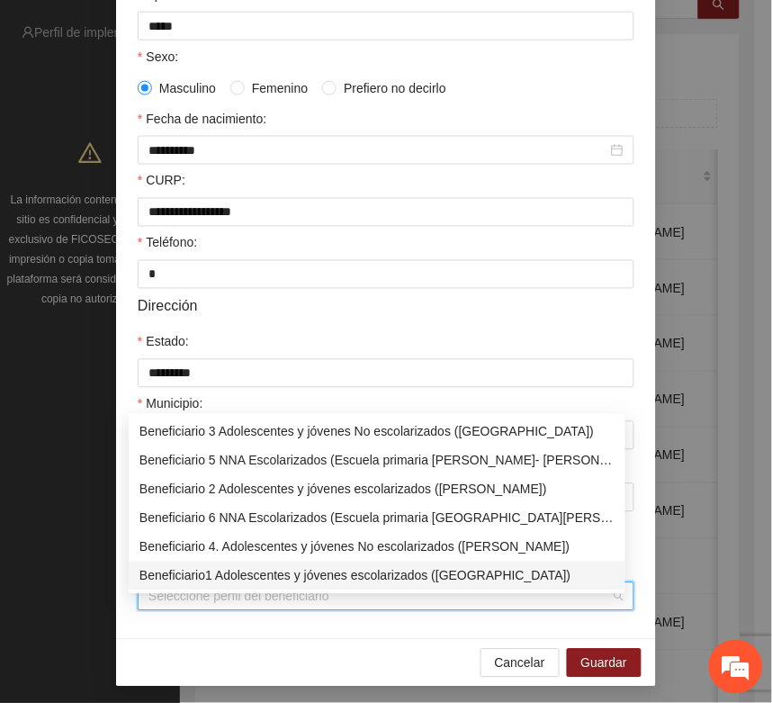
click at [203, 573] on div "Beneficiario1 Adolescentes y jóvenes escolarizados (Chihuahua)" at bounding box center [377, 576] width 475 height 20
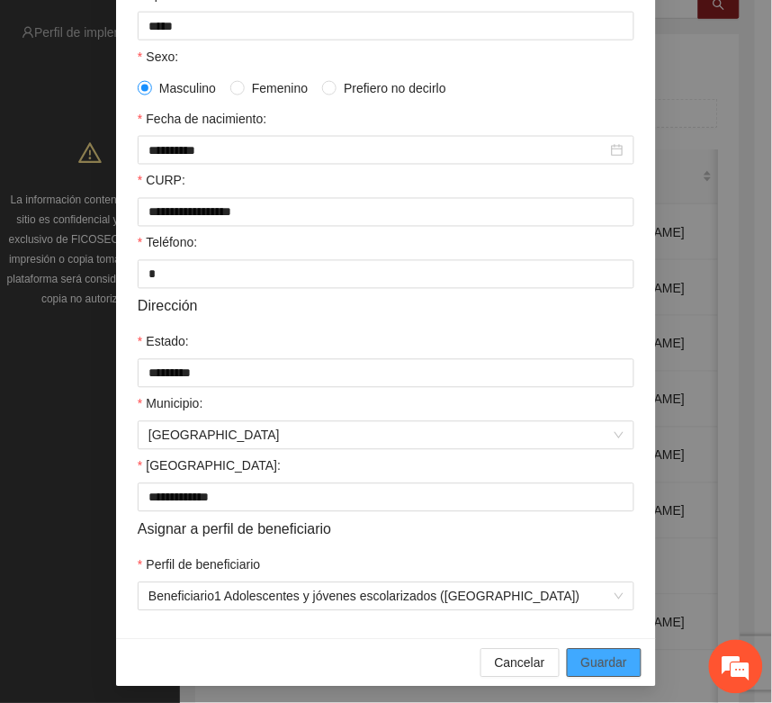
click at [592, 673] on span "Guardar" at bounding box center [605, 664] width 46 height 20
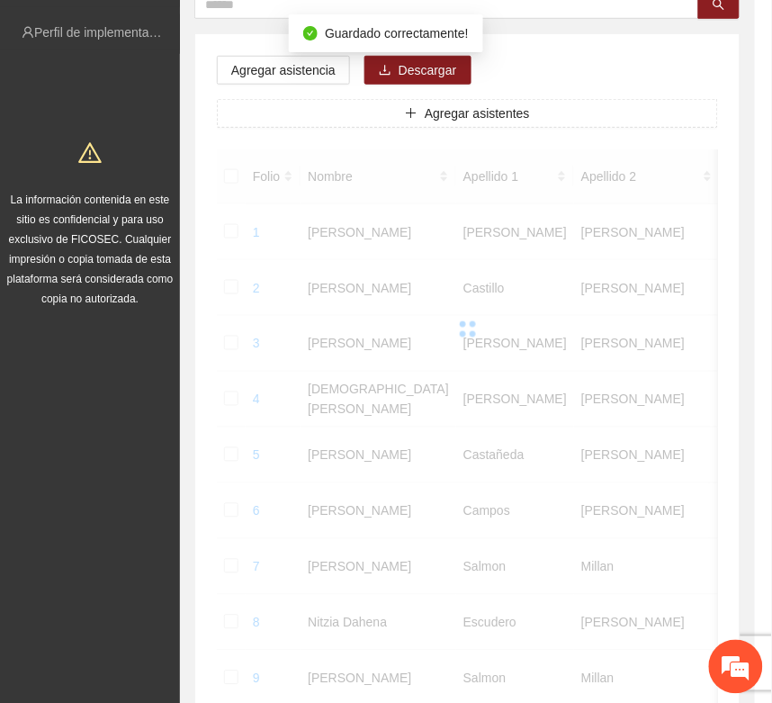
scroll to position [266, 0]
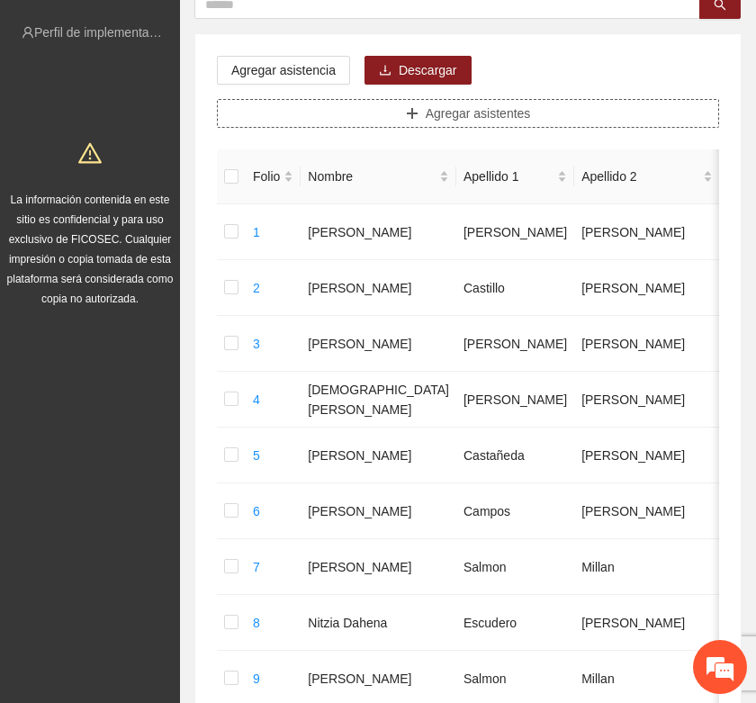
click at [448, 113] on span "Agregar asistentes" at bounding box center [478, 114] width 105 height 20
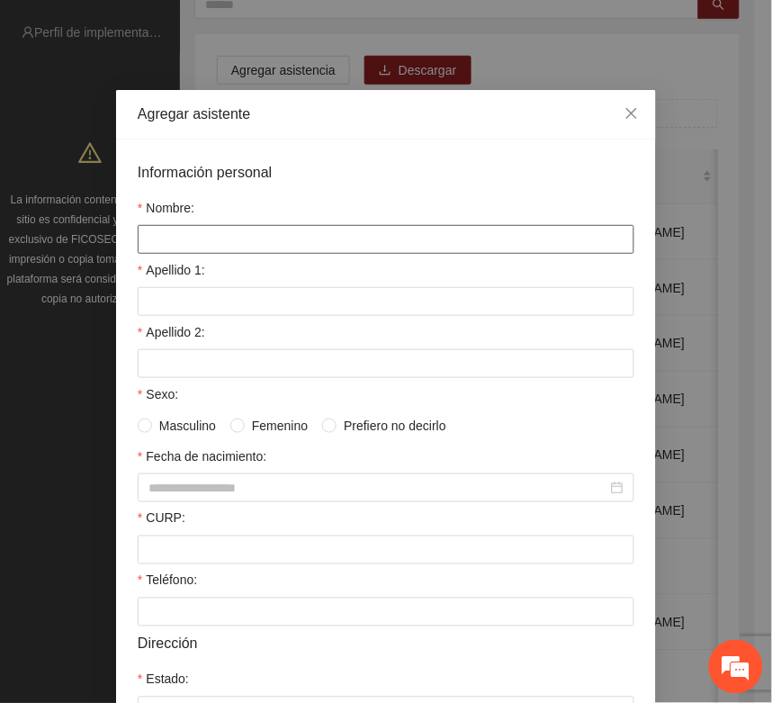
click at [147, 249] on input "Nombre:" at bounding box center [386, 239] width 497 height 29
type input "**********"
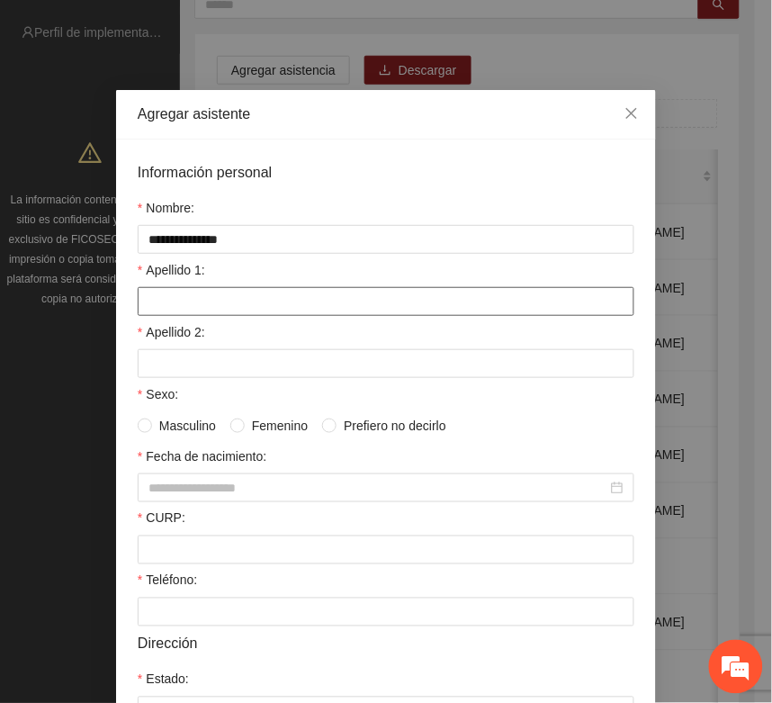
click at [147, 304] on input "Apellido 1:" at bounding box center [386, 301] width 497 height 29
type input "*******"
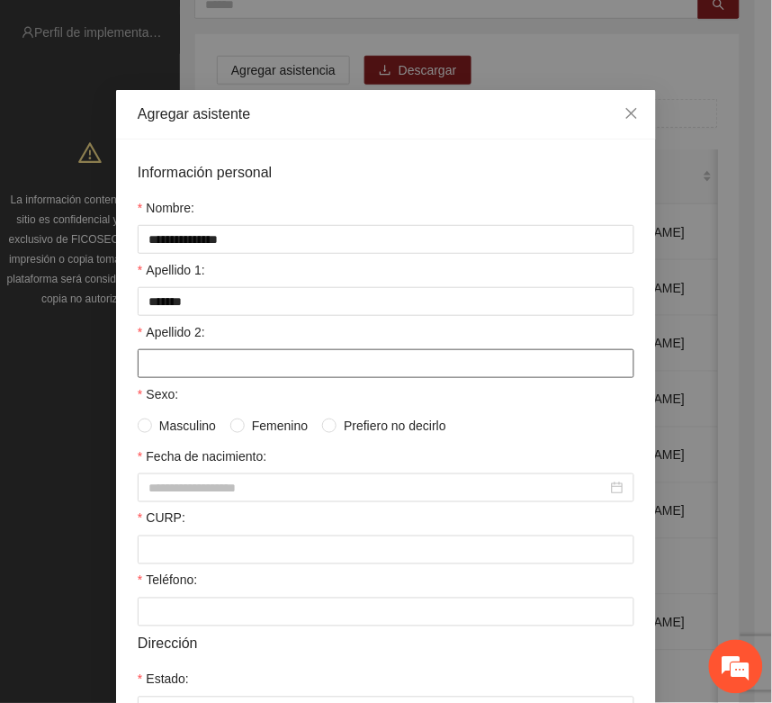
click at [208, 372] on input "Apellido 2:" at bounding box center [386, 363] width 497 height 29
type input "*****"
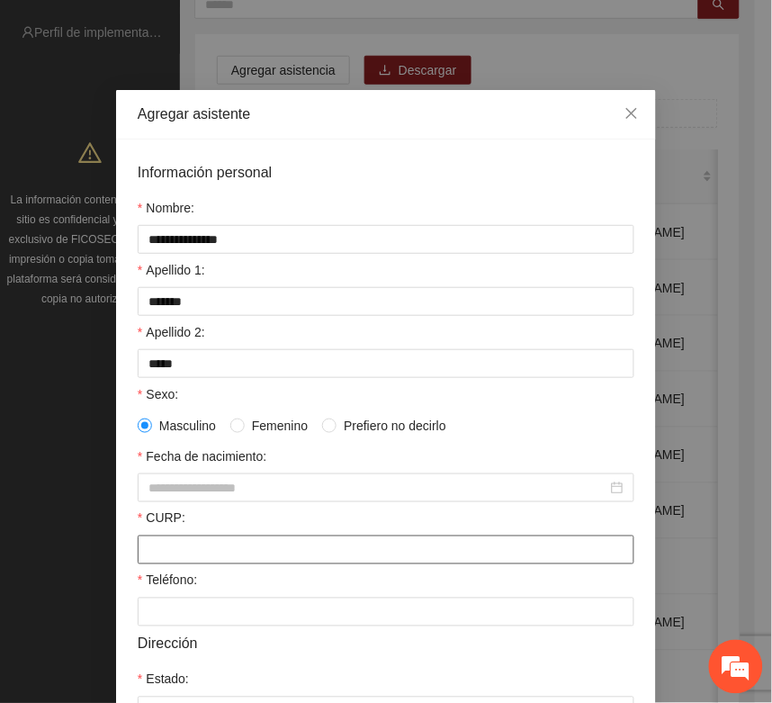
click at [151, 556] on input "CURP:" at bounding box center [386, 550] width 497 height 29
paste input "**********"
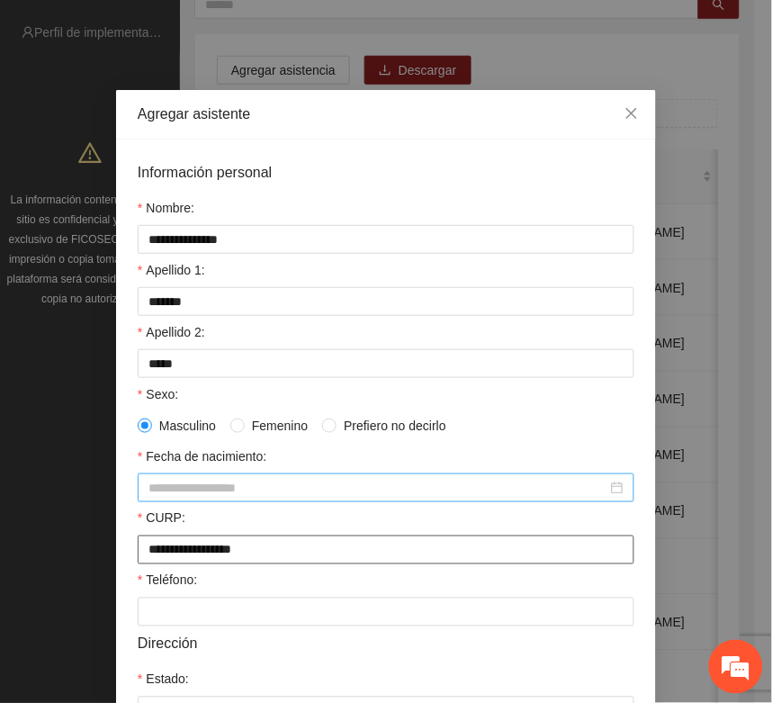
type input "**********"
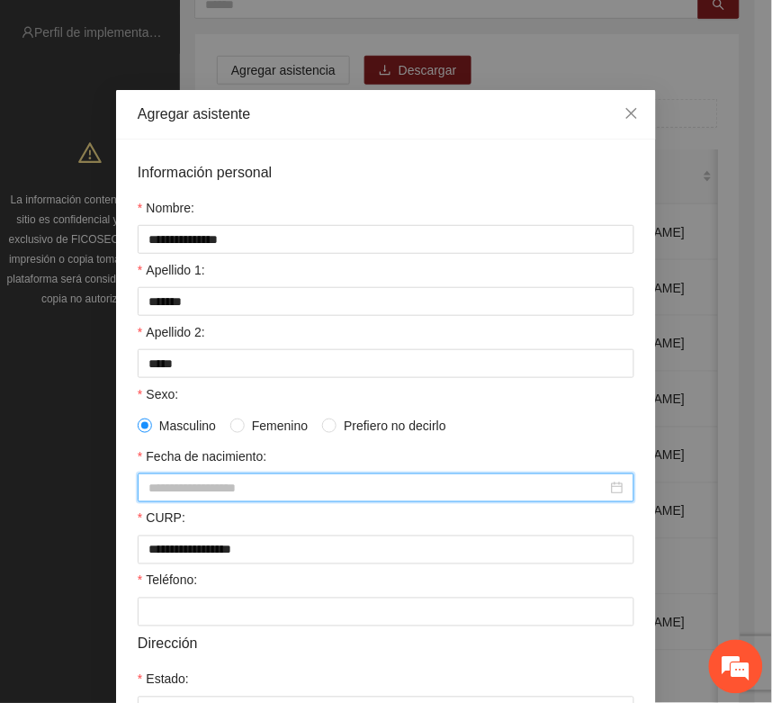
click at [156, 492] on input "Fecha de nacimiento:" at bounding box center [378, 488] width 459 height 20
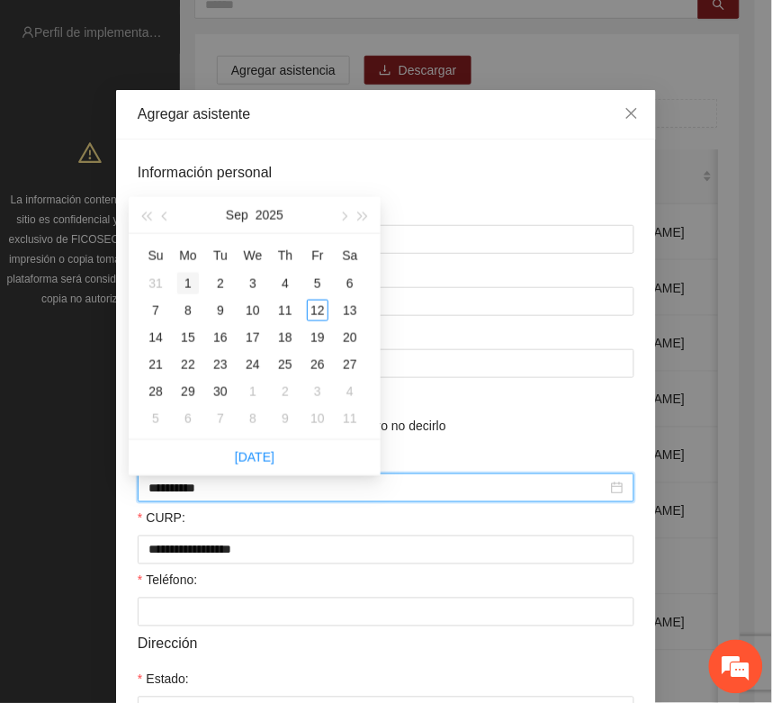
type input "**********"
click at [149, 217] on span "button" at bounding box center [145, 216] width 9 height 9
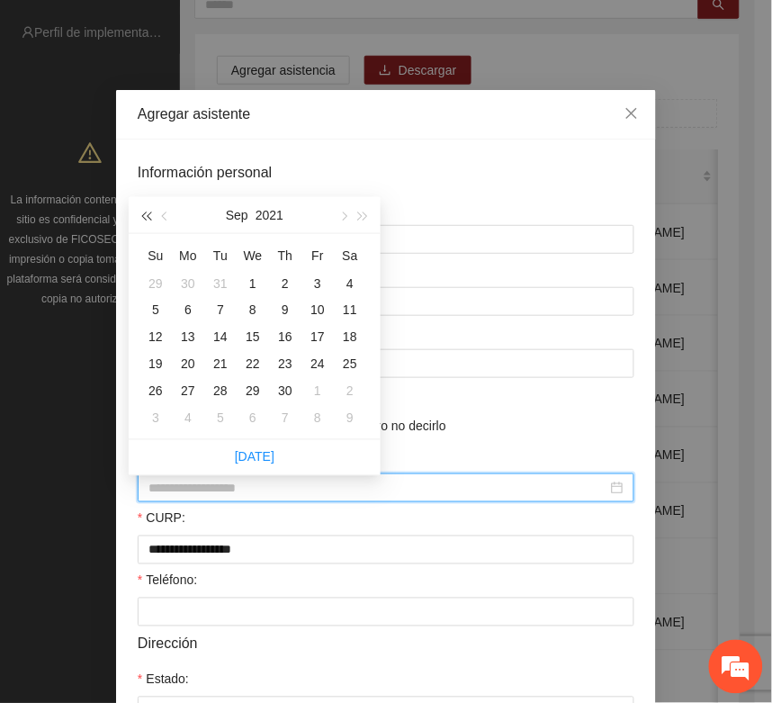
click at [149, 217] on span "button" at bounding box center [145, 216] width 9 height 9
click at [163, 216] on span "button" at bounding box center [166, 216] width 9 height 9
type input "**********"
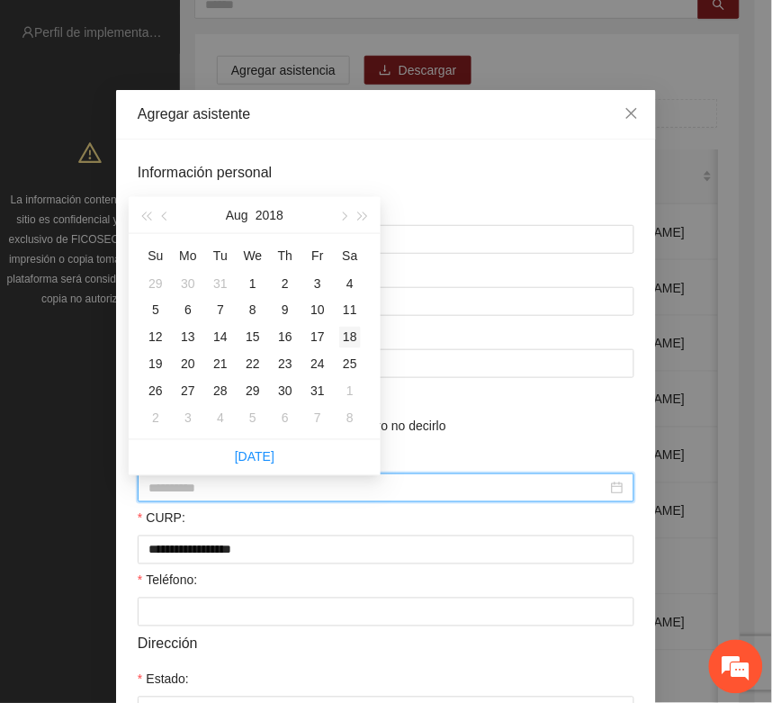
click at [348, 335] on div "18" at bounding box center [350, 338] width 22 height 22
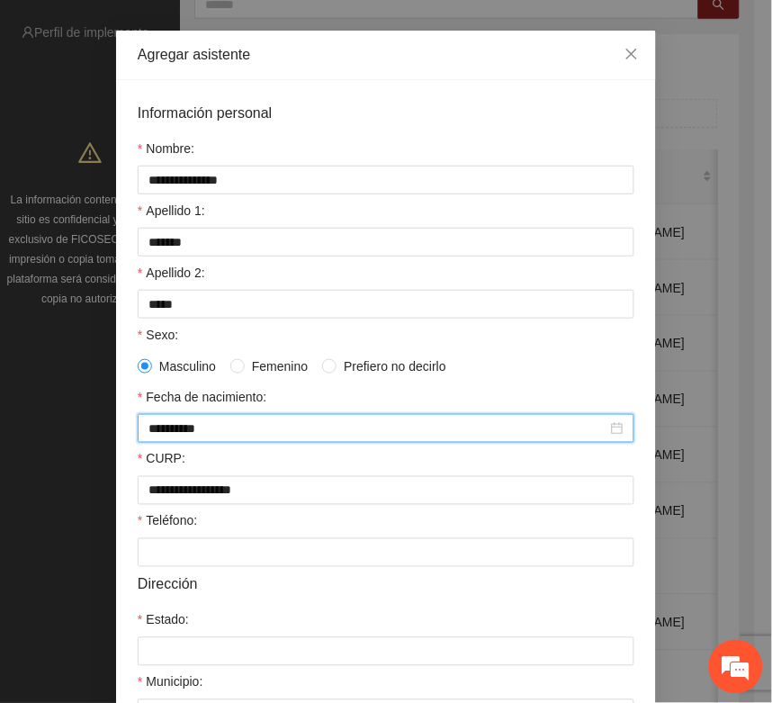
scroll to position [225, 0]
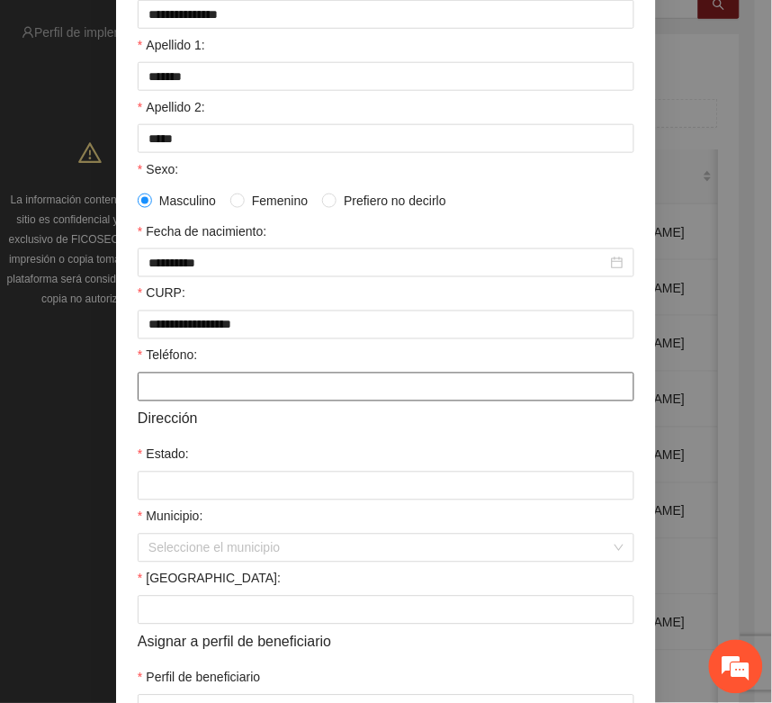
click at [159, 393] on input "Teléfono:" at bounding box center [386, 387] width 497 height 29
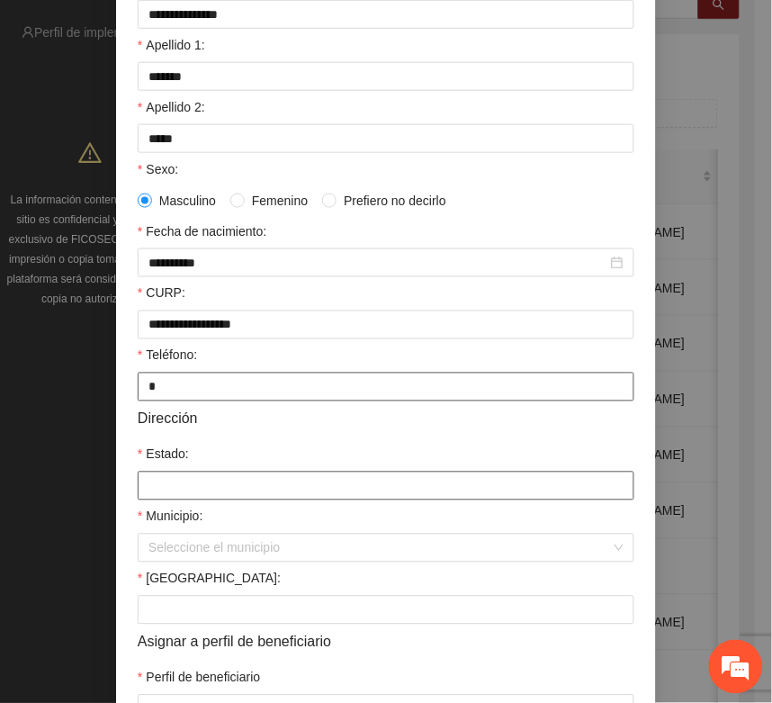
type input "*"
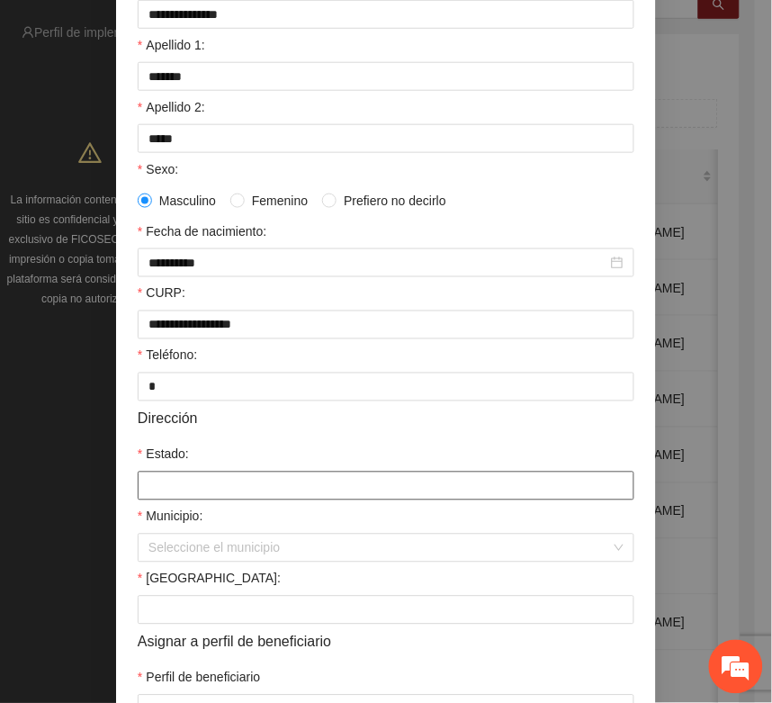
click at [144, 496] on input "Estado:" at bounding box center [386, 486] width 497 height 29
type input "*********"
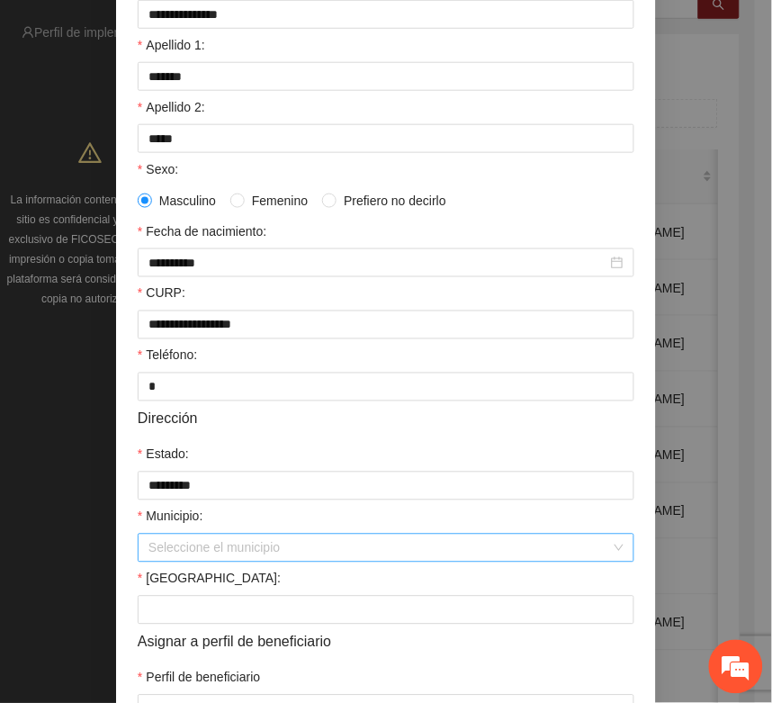
click at [194, 547] on input "Municipio:" at bounding box center [380, 548] width 463 height 27
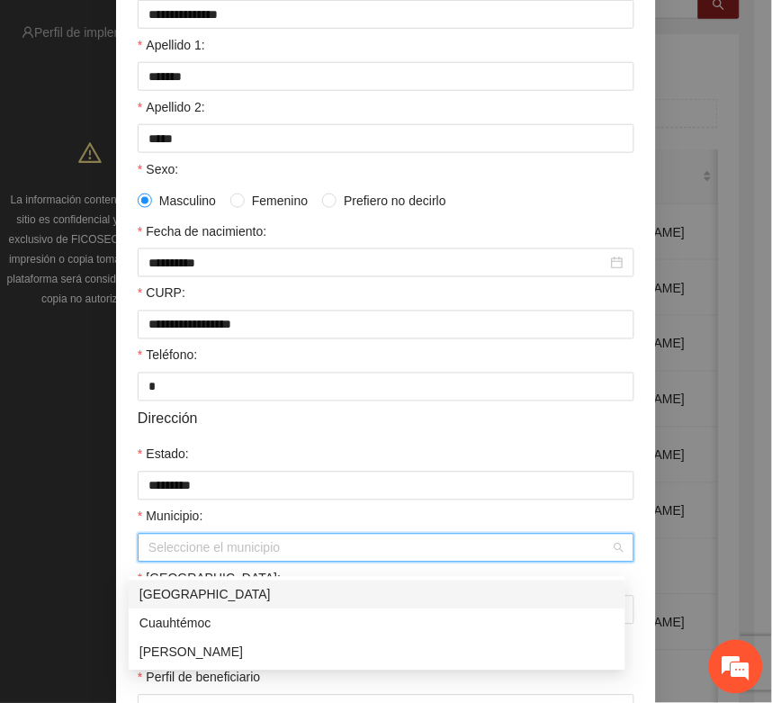
click at [194, 594] on div "[GEOGRAPHIC_DATA]" at bounding box center [377, 595] width 475 height 20
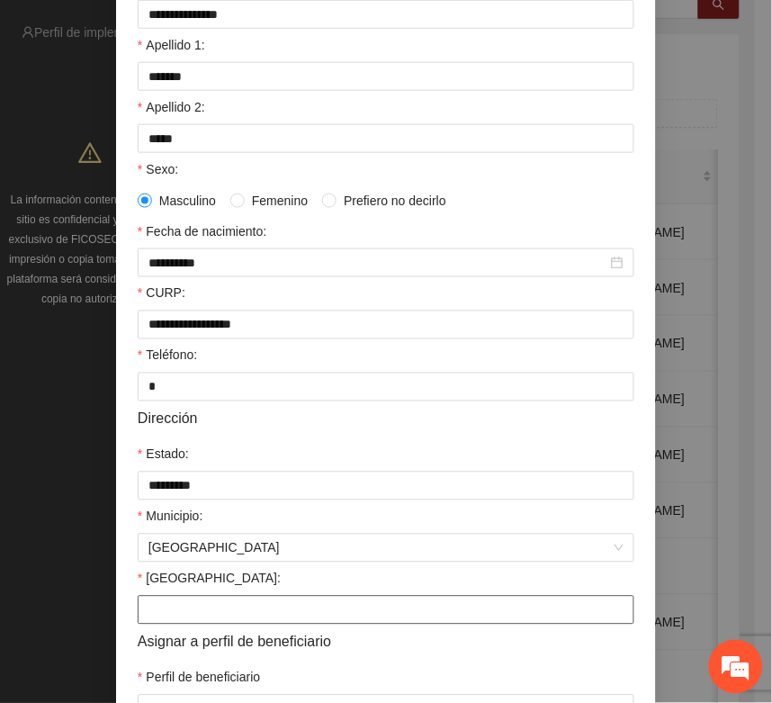
click at [171, 619] on input "Colonia:" at bounding box center [386, 610] width 497 height 29
type input "**********"
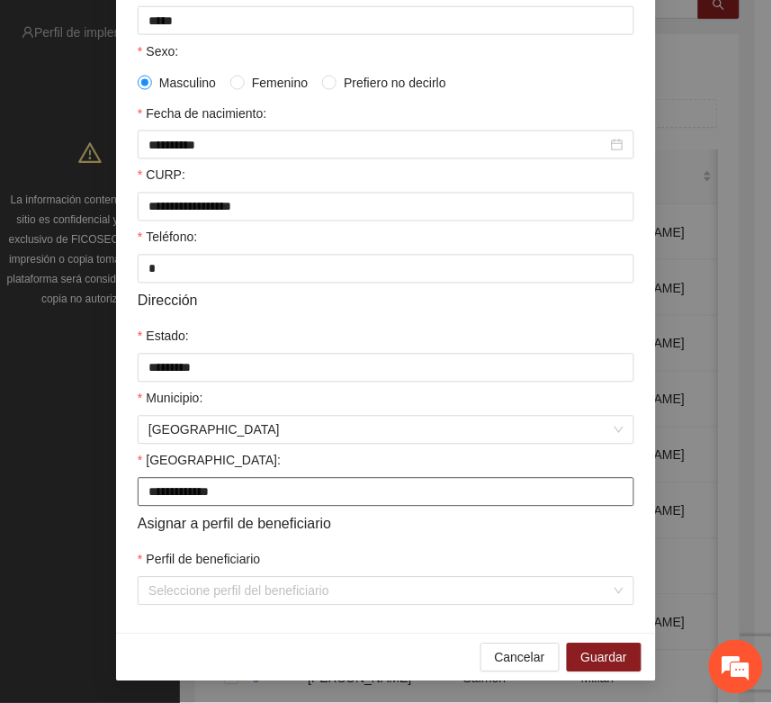
scroll to position [357, 0]
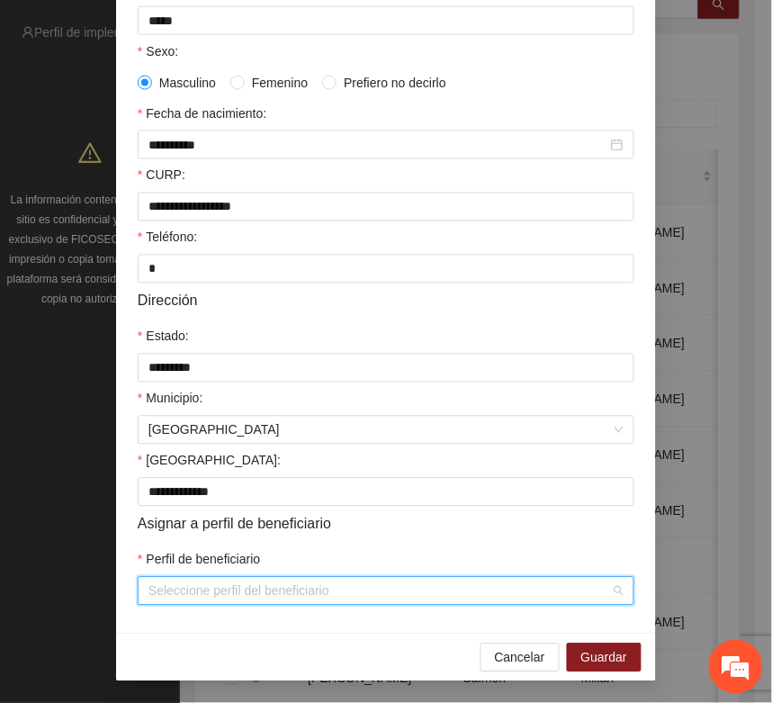
click at [156, 583] on input "Perfil de beneficiario" at bounding box center [380, 591] width 463 height 27
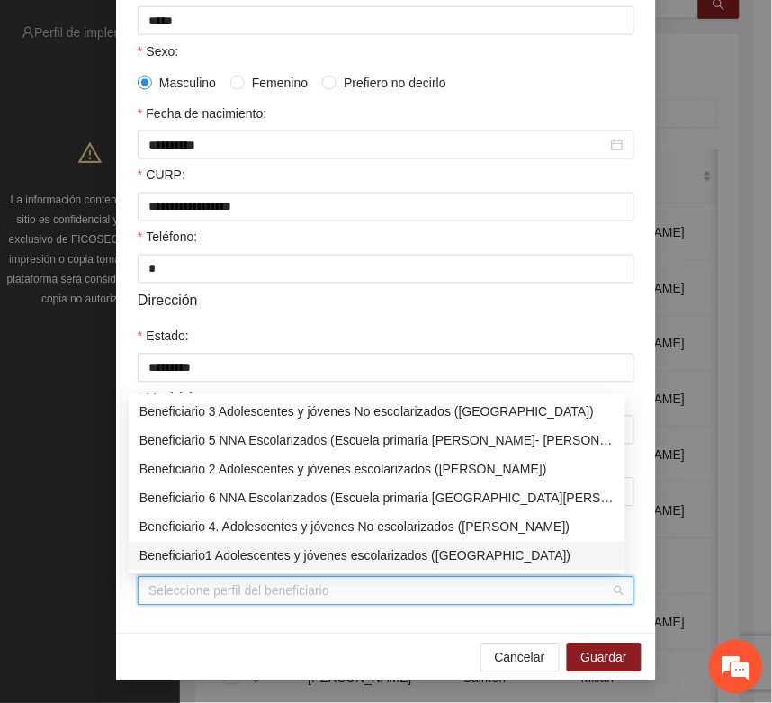
click at [192, 547] on div "Beneficiario1 Adolescentes y jóvenes escolarizados (Chihuahua)" at bounding box center [377, 557] width 475 height 20
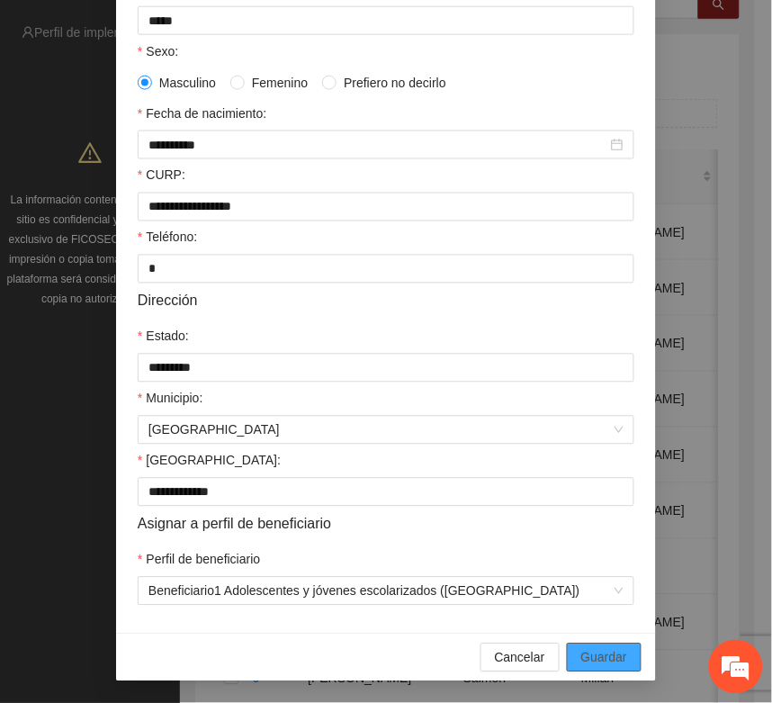
click at [582, 653] on span "Guardar" at bounding box center [605, 658] width 46 height 20
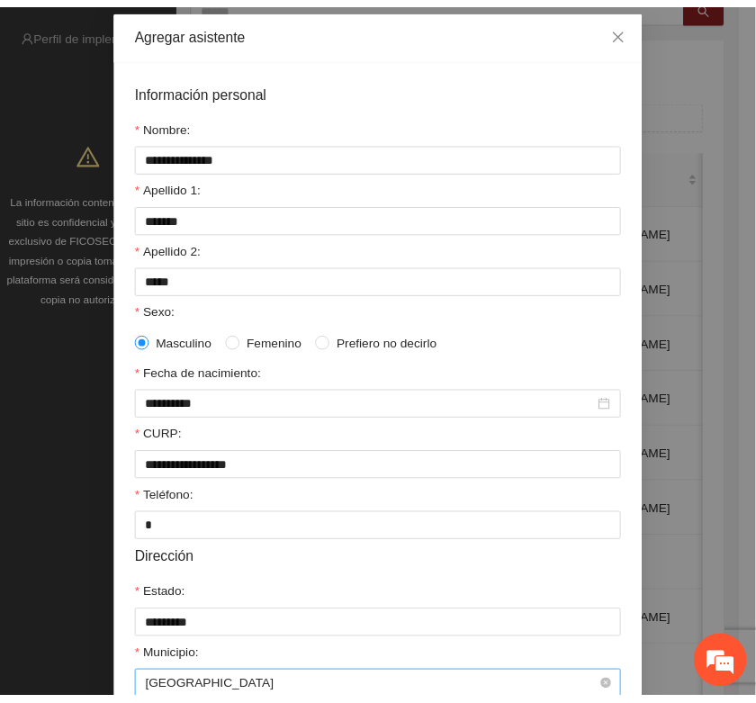
scroll to position [19, 0]
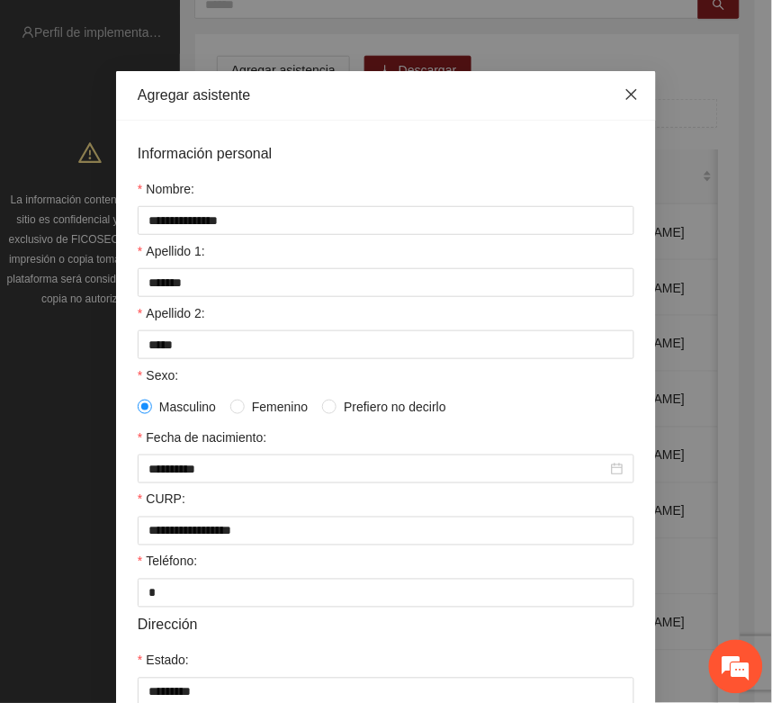
click at [615, 90] on span "Close" at bounding box center [632, 95] width 49 height 49
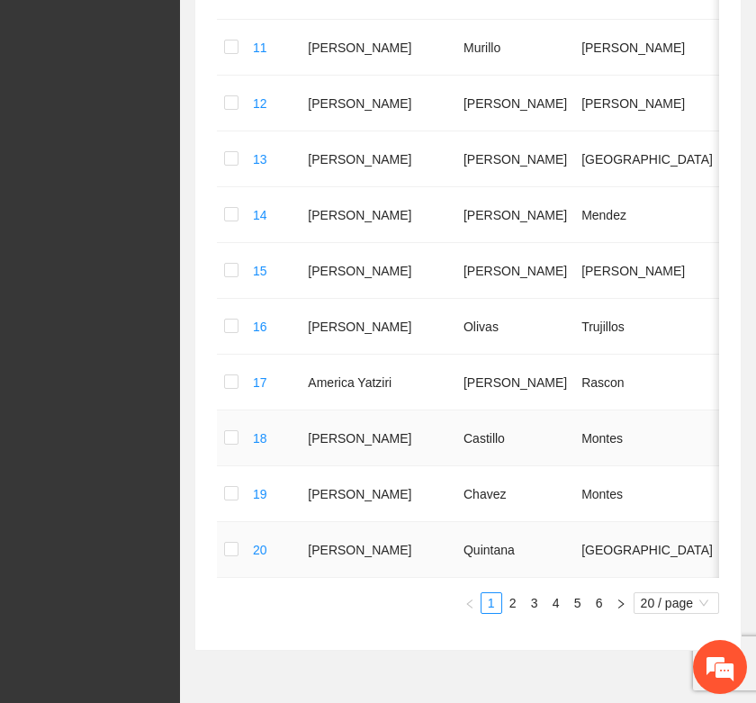
scroll to position [1016, 0]
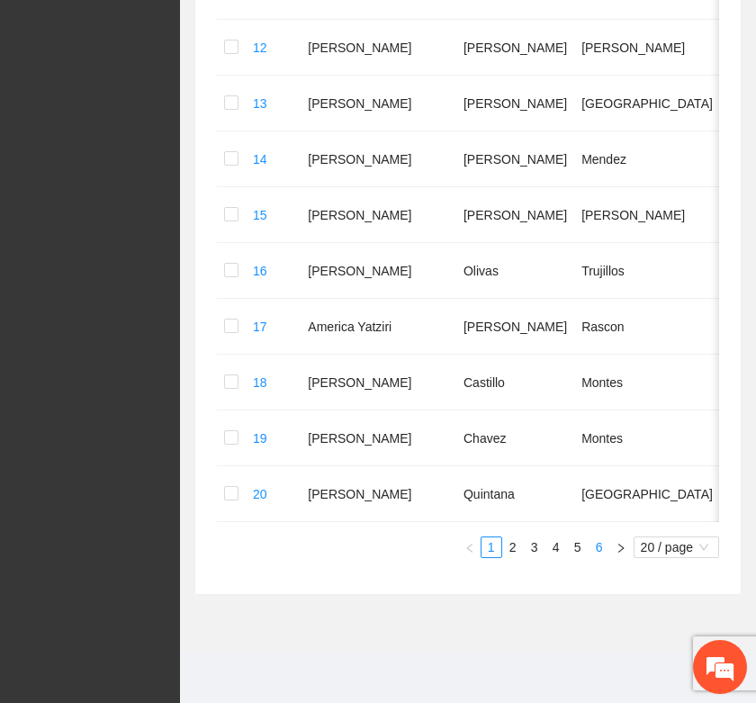
click at [599, 546] on link "6" at bounding box center [600, 548] width 20 height 20
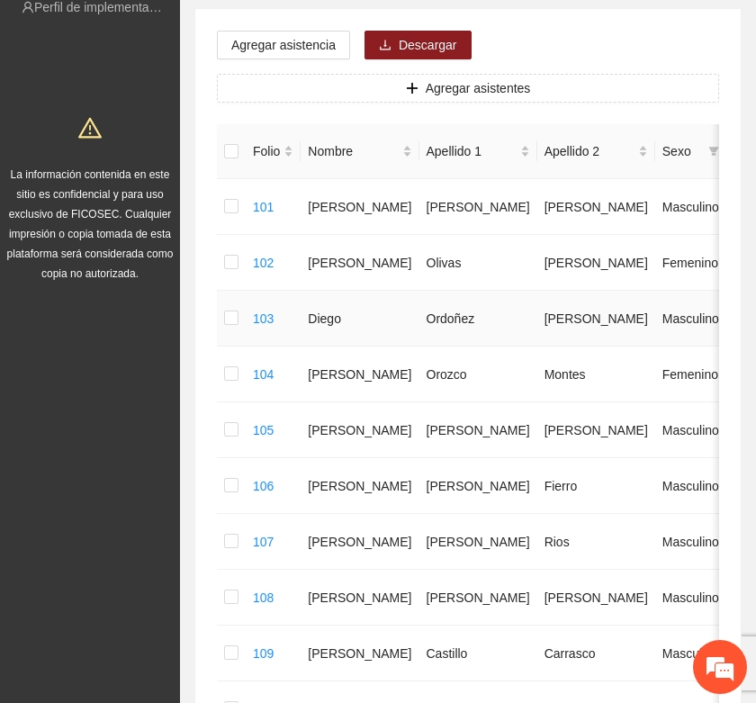
scroll to position [0, 0]
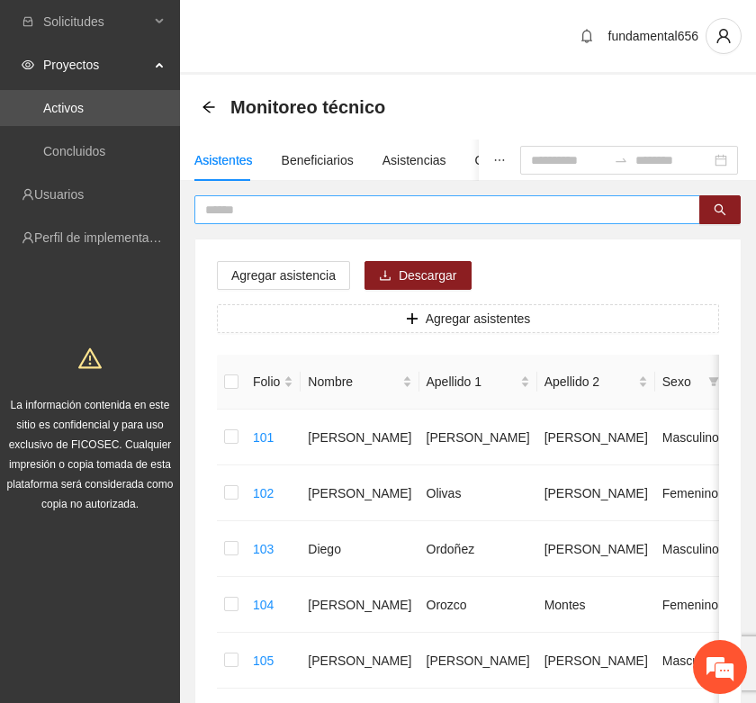
click at [266, 212] on input "text" at bounding box center [440, 210] width 470 height 20
click at [703, 212] on button "button" at bounding box center [720, 209] width 41 height 29
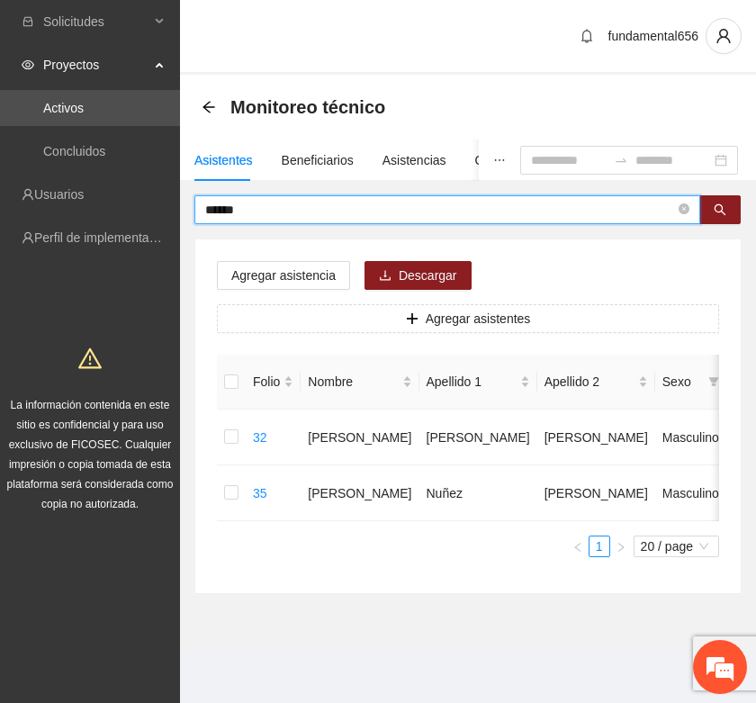
type input "******"
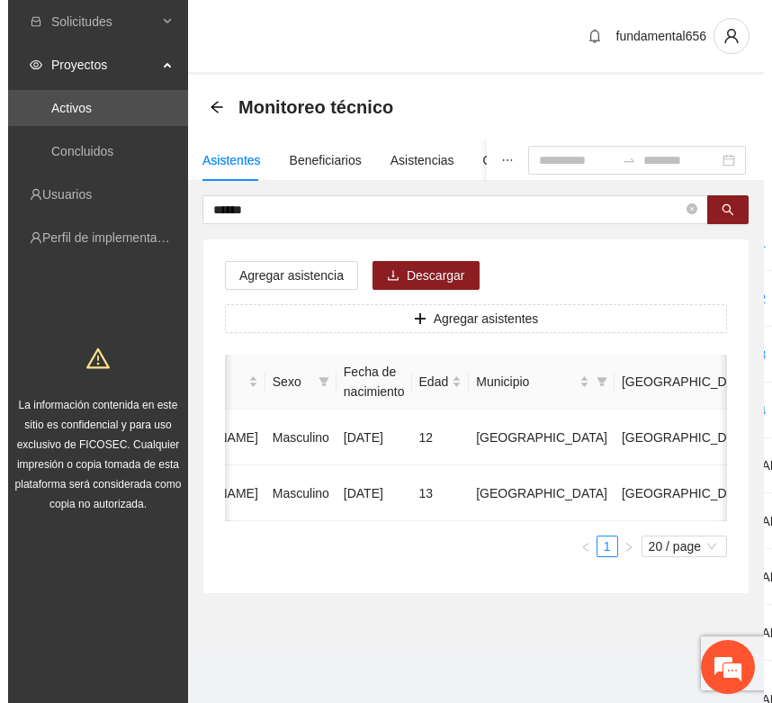
scroll to position [0, 419]
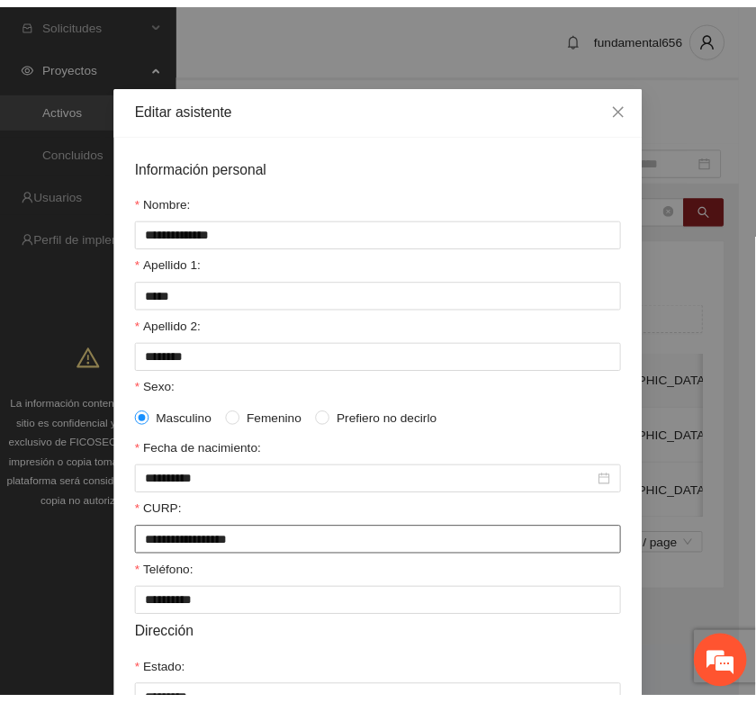
scroll to position [0, 0]
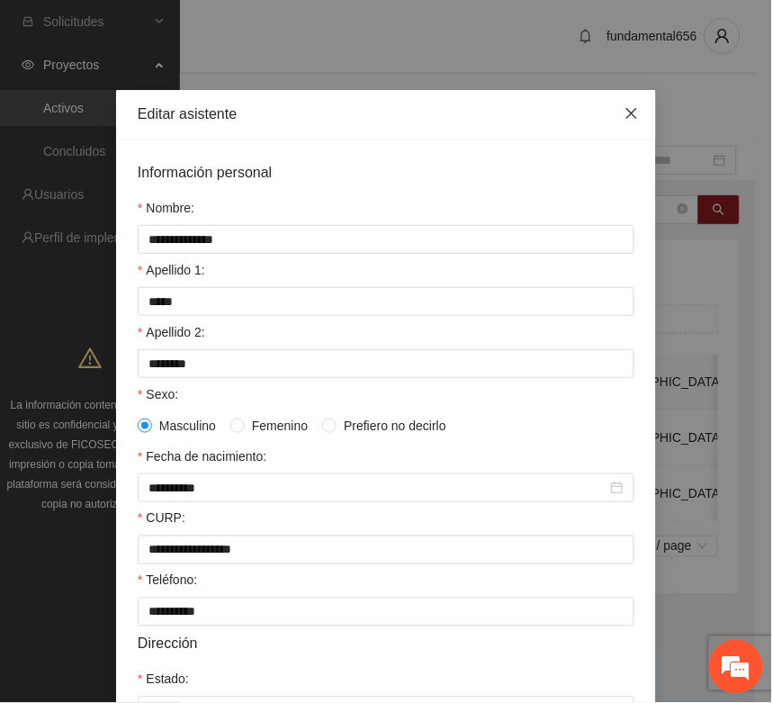
click at [625, 113] on icon "close" at bounding box center [632, 113] width 14 height 14
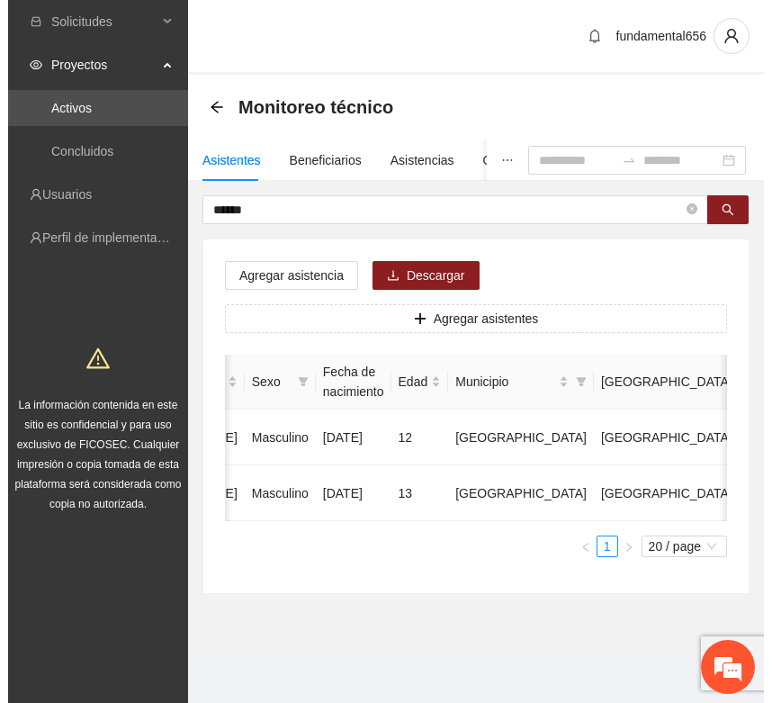
scroll to position [0, 402]
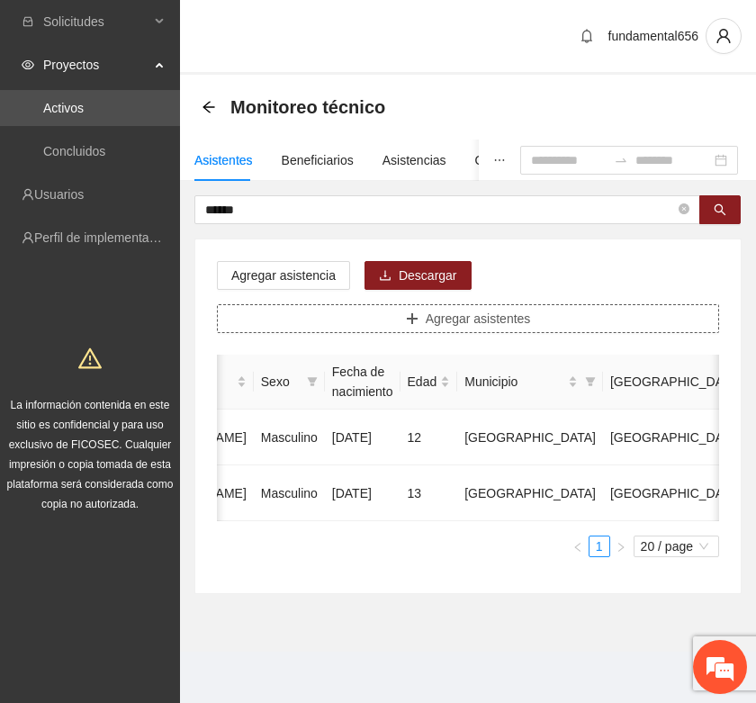
click at [438, 324] on span "Agregar asistentes" at bounding box center [478, 319] width 105 height 20
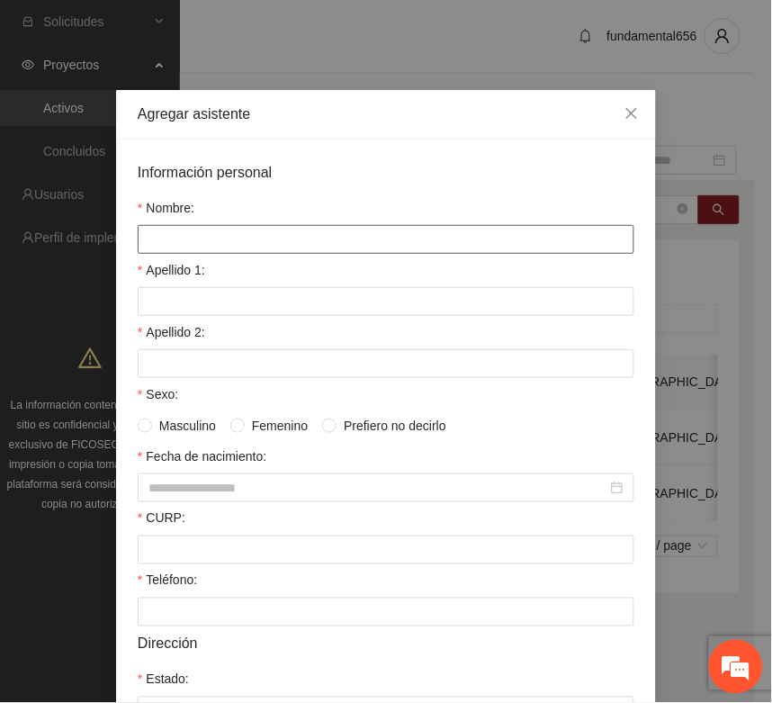
click at [155, 239] on input "Nombre:" at bounding box center [386, 239] width 497 height 29
type input "**********"
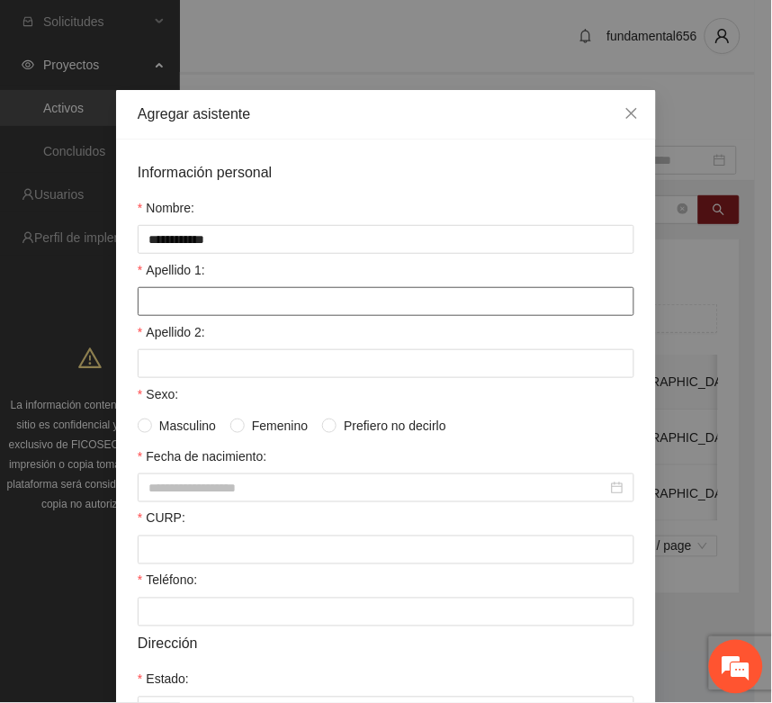
click at [160, 303] on input "Apellido 1:" at bounding box center [386, 301] width 497 height 29
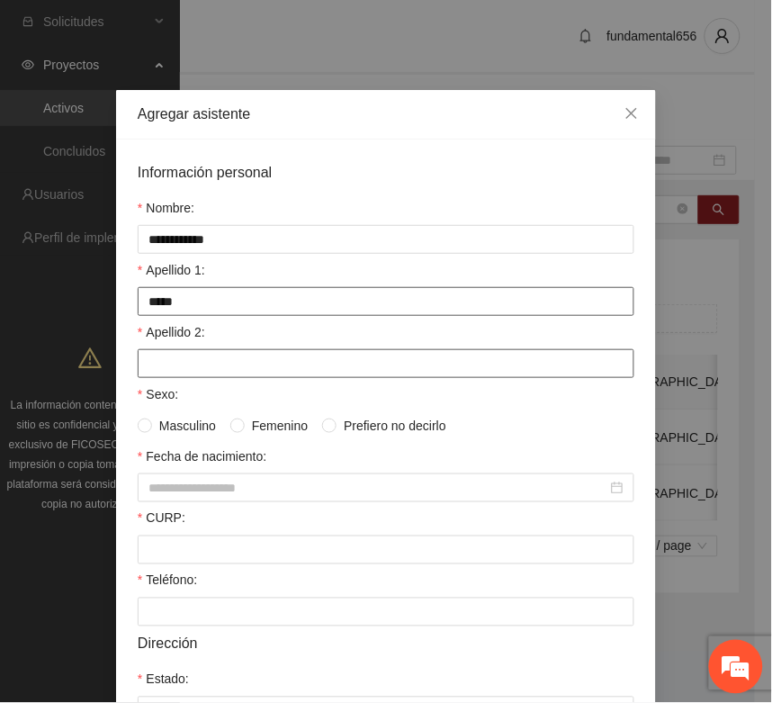
type input "*****"
click at [146, 375] on input "Apellido 2:" at bounding box center [386, 363] width 497 height 29
type input "****"
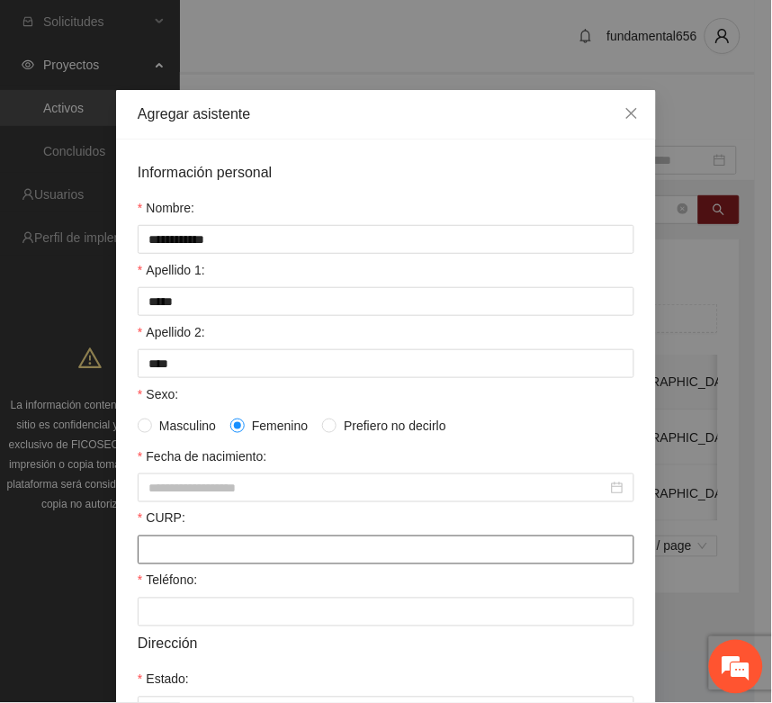
click at [192, 556] on input "CURP:" at bounding box center [386, 550] width 497 height 29
paste input "**********"
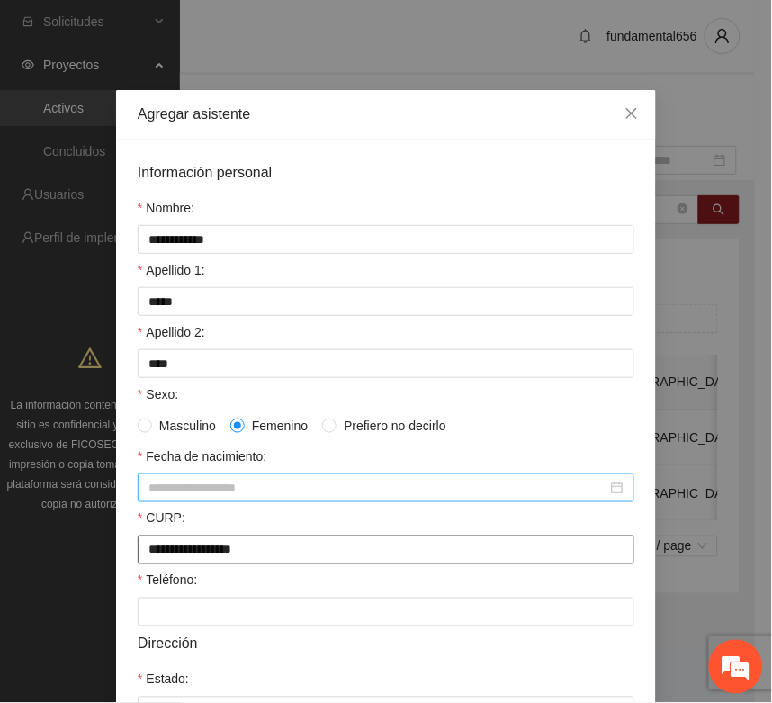
type input "**********"
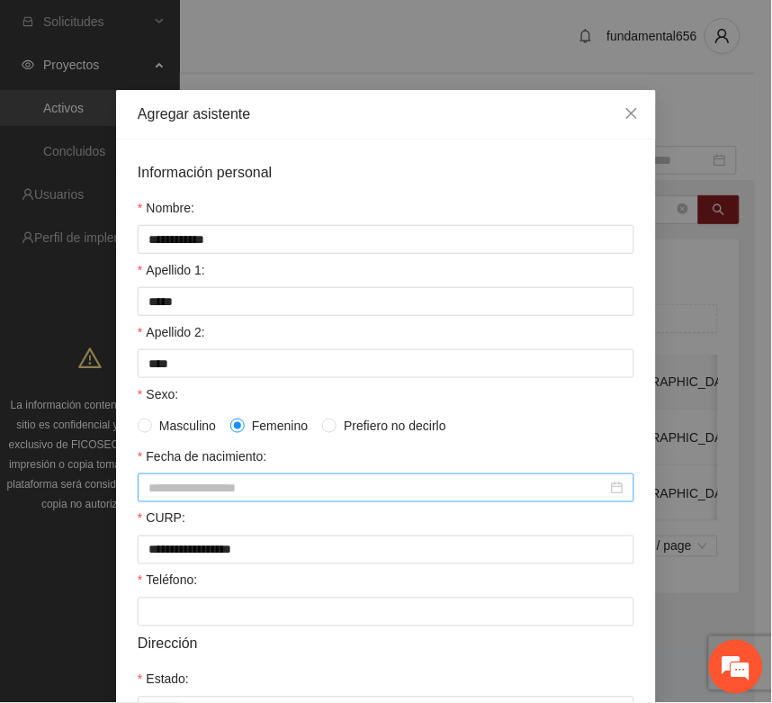
click at [149, 498] on input "Fecha de nacimiento:" at bounding box center [378, 488] width 459 height 20
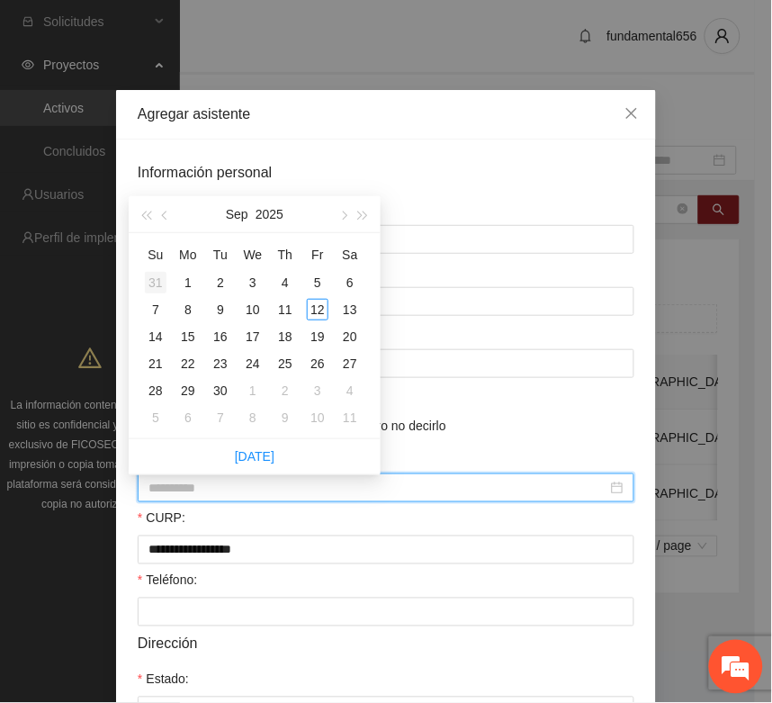
type input "**********"
click at [149, 212] on span "button" at bounding box center [145, 216] width 9 height 9
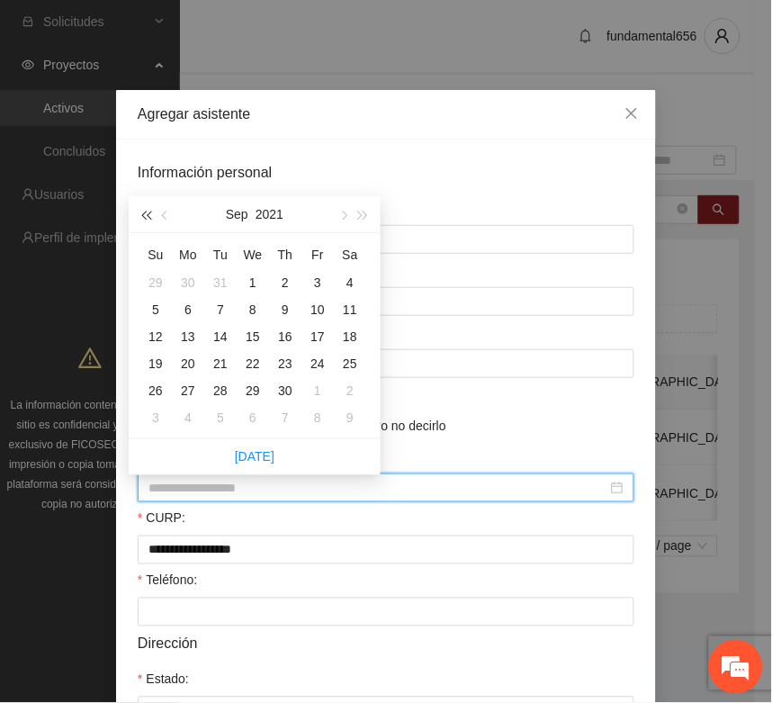
click at [149, 212] on span "button" at bounding box center [145, 216] width 9 height 9
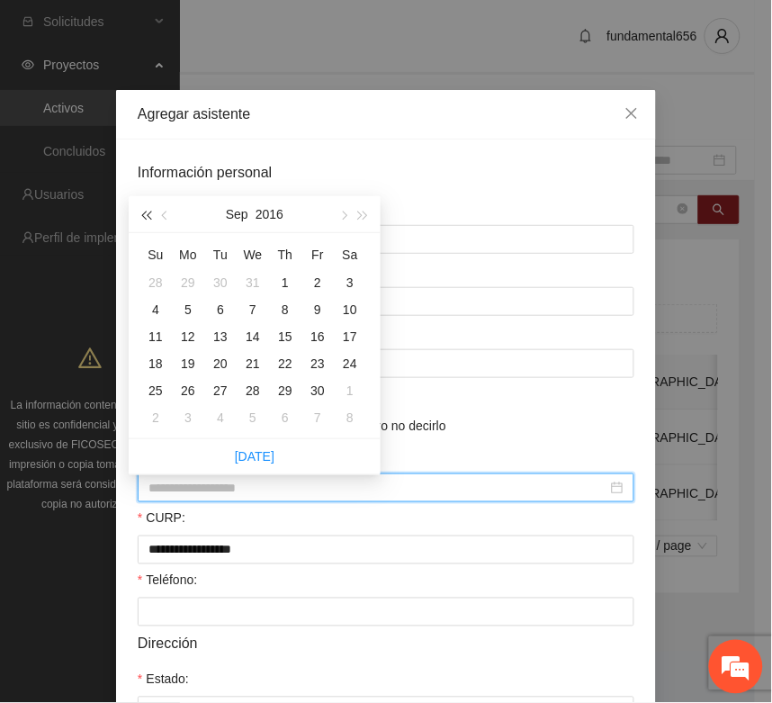
click at [149, 212] on span "button" at bounding box center [145, 216] width 9 height 9
click at [149, 213] on span "button" at bounding box center [145, 216] width 9 height 9
click at [167, 212] on span "button" at bounding box center [166, 216] width 9 height 9
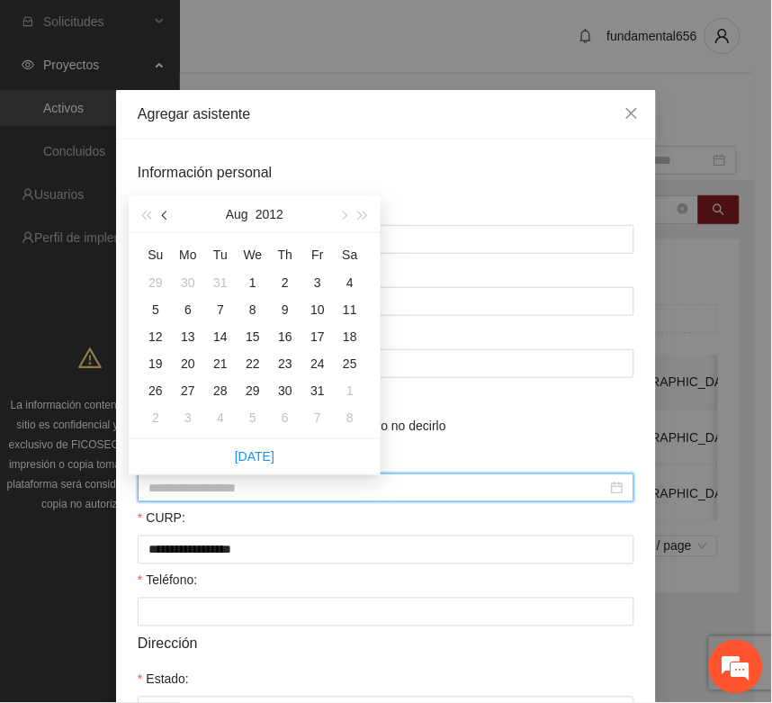
click at [167, 212] on span "button" at bounding box center [166, 216] width 9 height 9
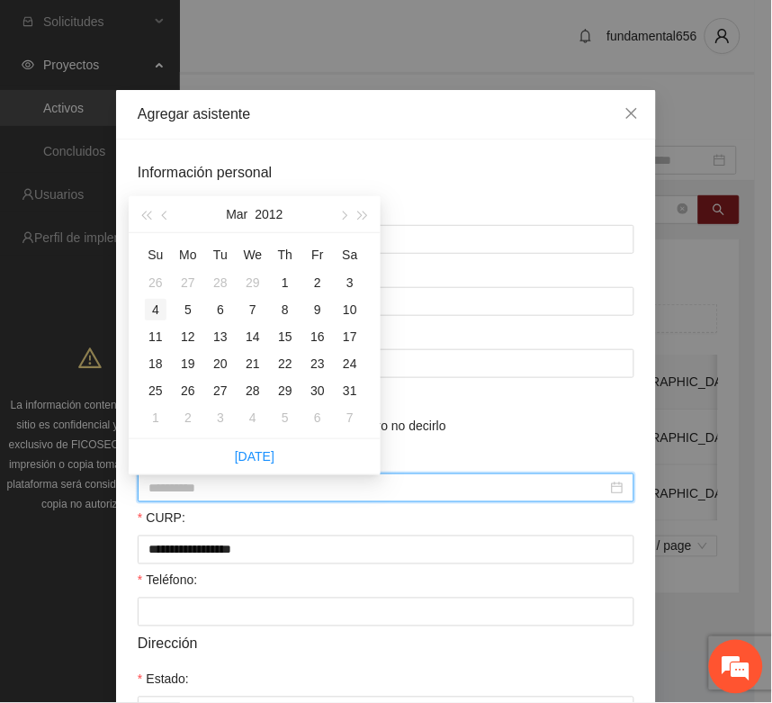
type input "**********"
click at [150, 311] on div "4" at bounding box center [156, 310] width 22 height 22
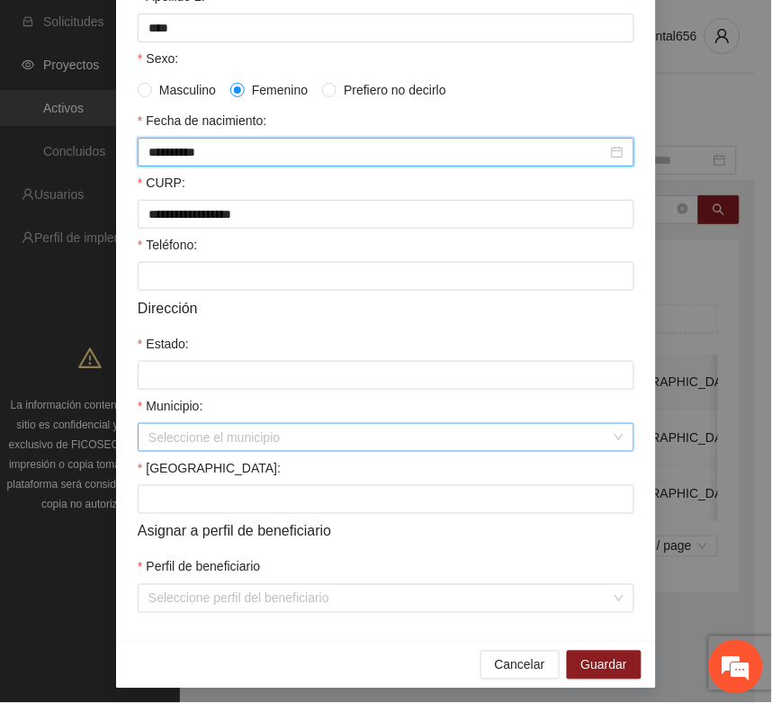
scroll to position [338, 0]
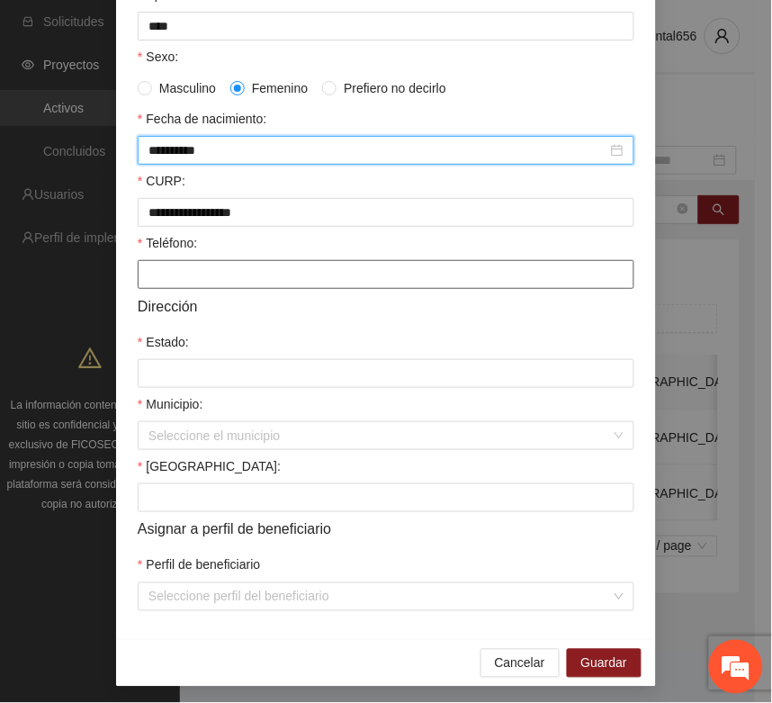
click at [155, 289] on input "Teléfono:" at bounding box center [386, 274] width 497 height 29
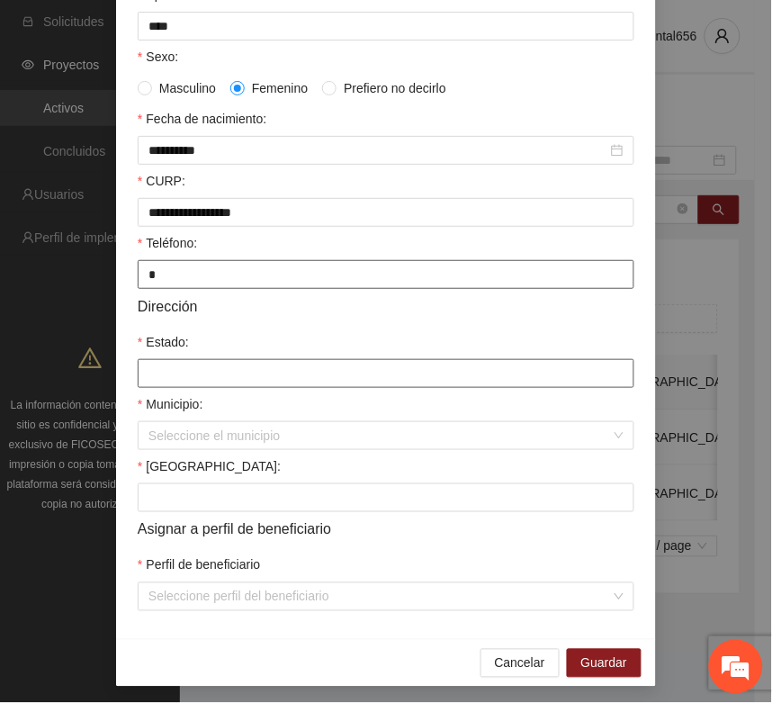
type input "*"
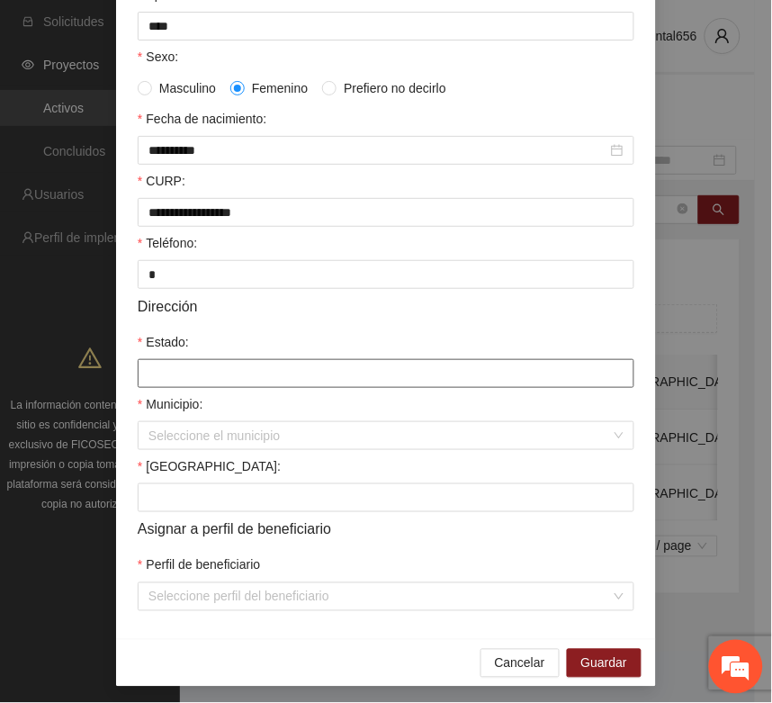
click at [146, 381] on input "Estado:" at bounding box center [386, 373] width 497 height 29
type input "*********"
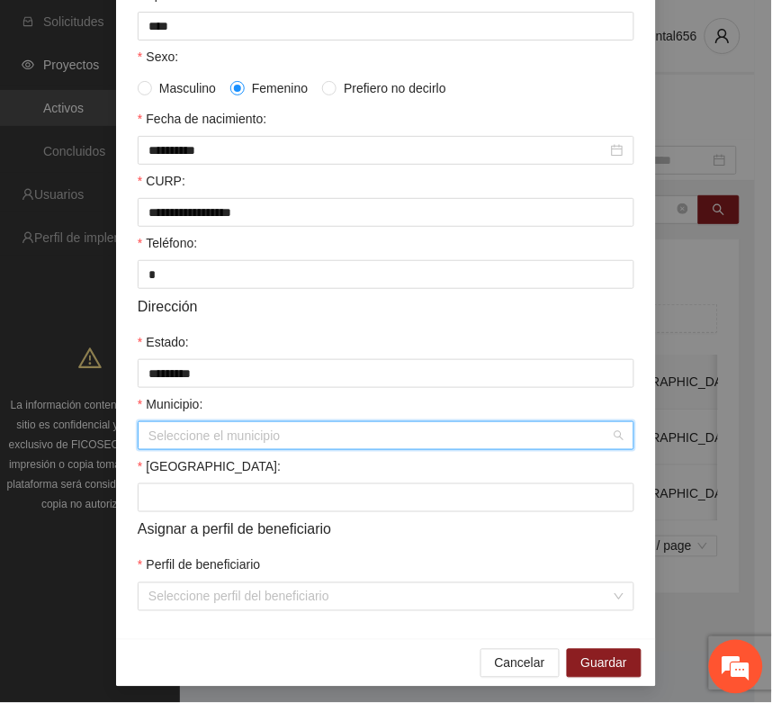
click at [173, 447] on input "Municipio:" at bounding box center [380, 435] width 463 height 27
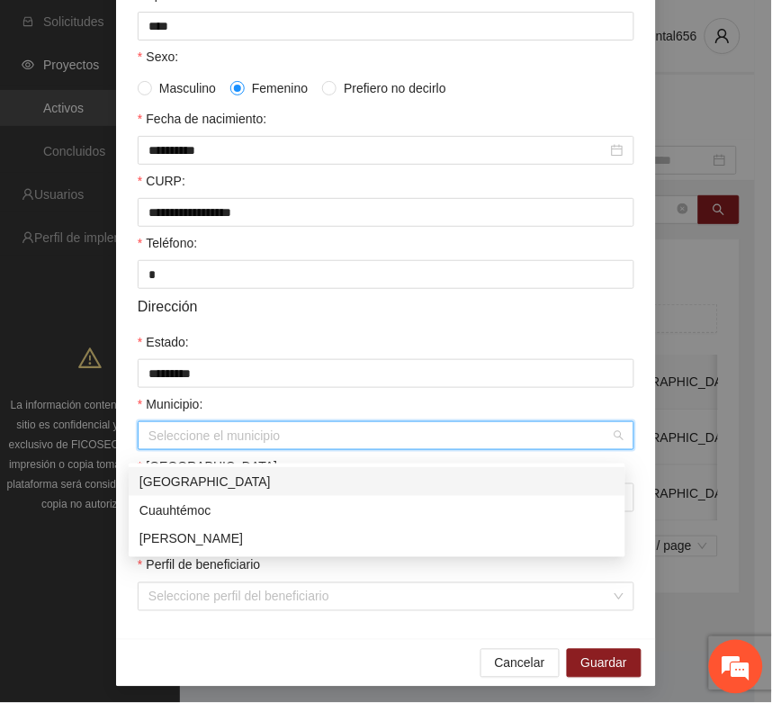
click at [176, 488] on div "[GEOGRAPHIC_DATA]" at bounding box center [377, 482] width 475 height 20
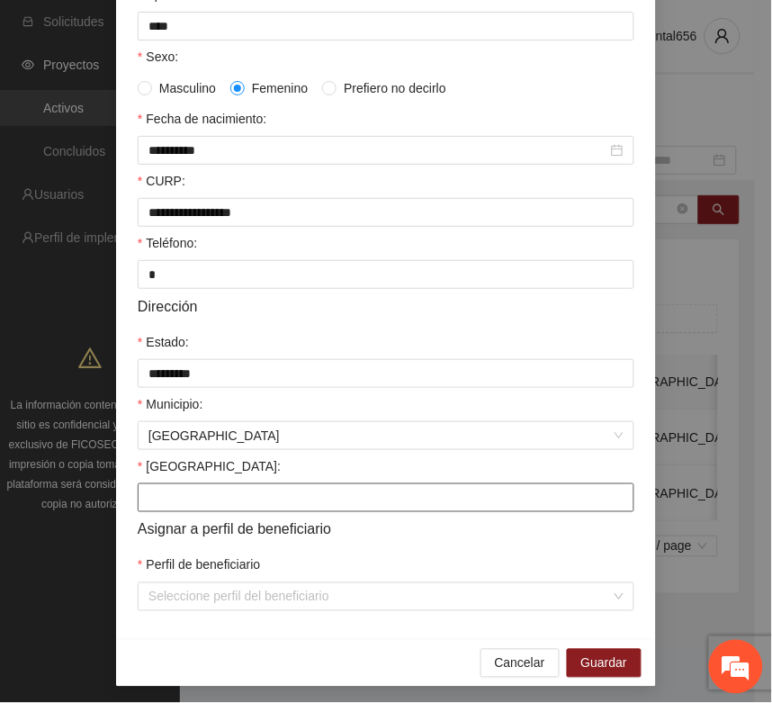
click at [156, 512] on input "Colonia:" at bounding box center [386, 497] width 497 height 29
type input "**********"
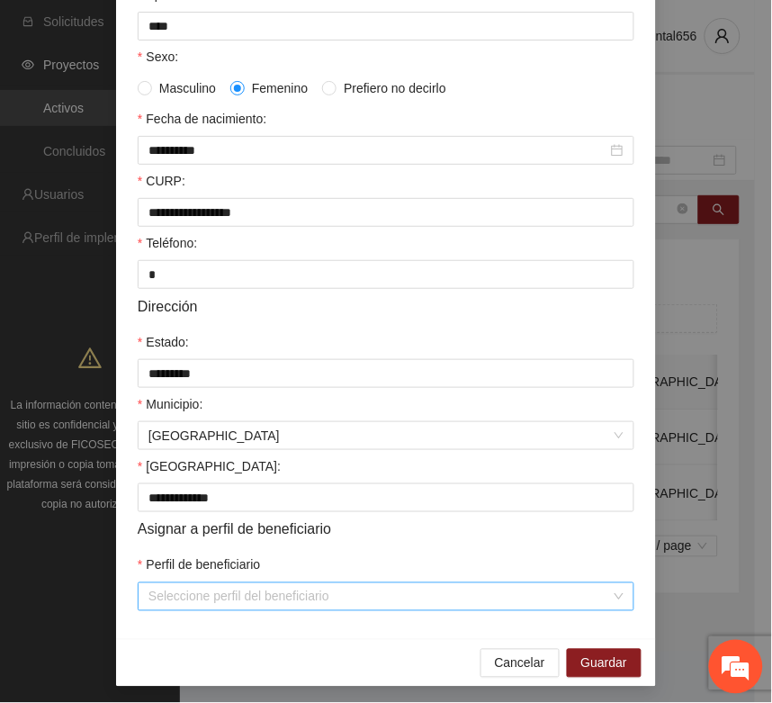
click at [158, 610] on input "Perfil de beneficiario" at bounding box center [380, 596] width 463 height 27
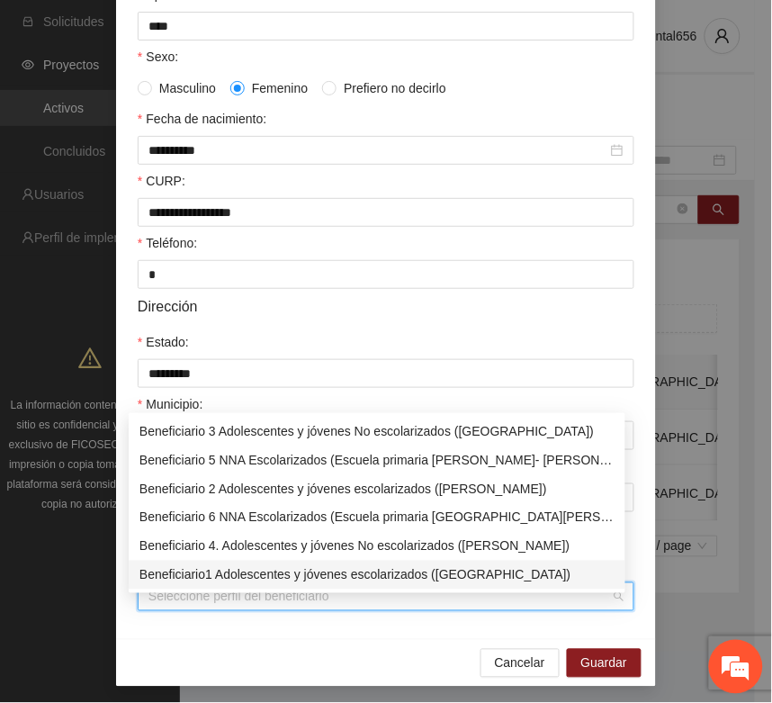
click at [222, 574] on div "Beneficiario1 Adolescentes y jóvenes escolarizados (Chihuahua)" at bounding box center [377, 575] width 475 height 20
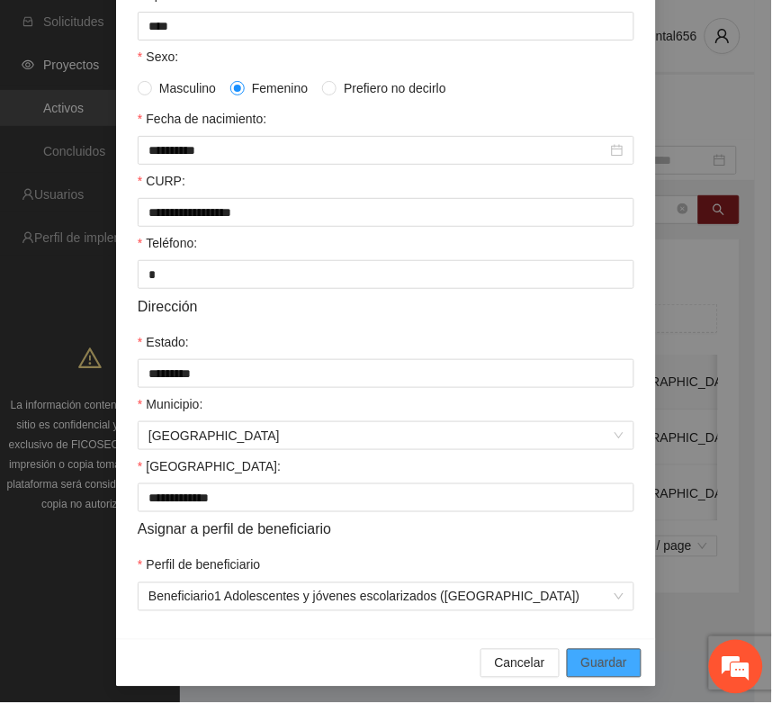
click at [601, 673] on span "Guardar" at bounding box center [605, 664] width 46 height 20
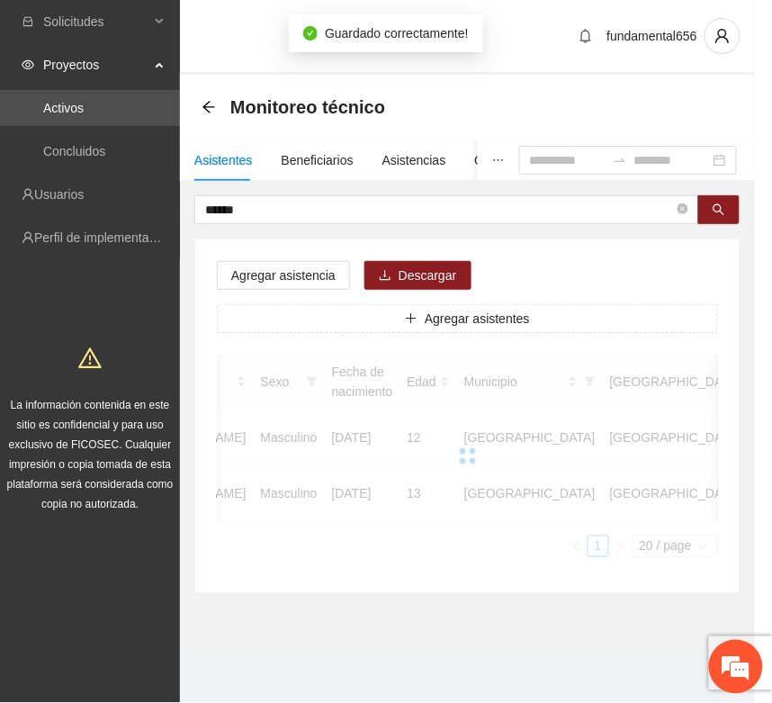
scroll to position [266, 0]
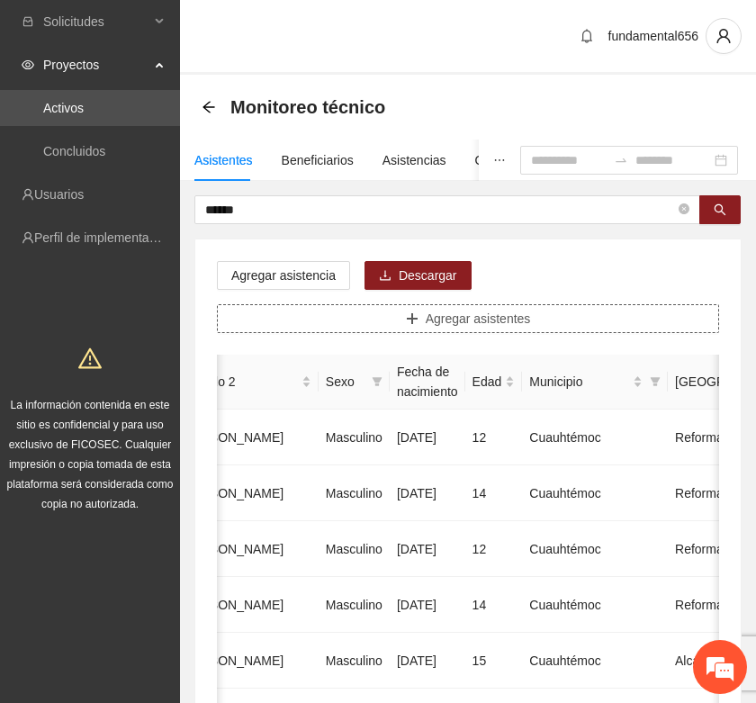
click at [357, 312] on button "Agregar asistentes" at bounding box center [468, 318] width 502 height 29
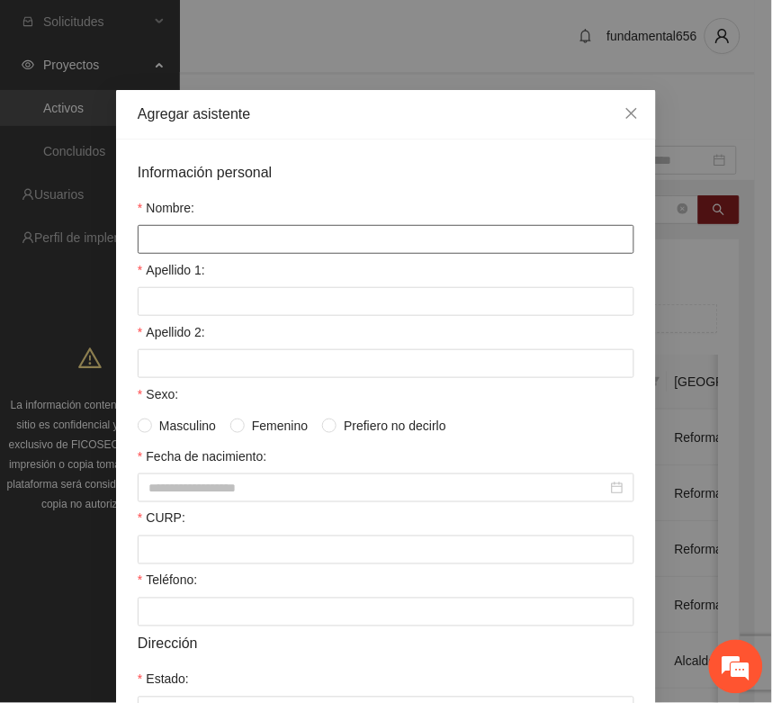
click at [167, 246] on input "Nombre:" at bounding box center [386, 239] width 497 height 29
type input "**********"
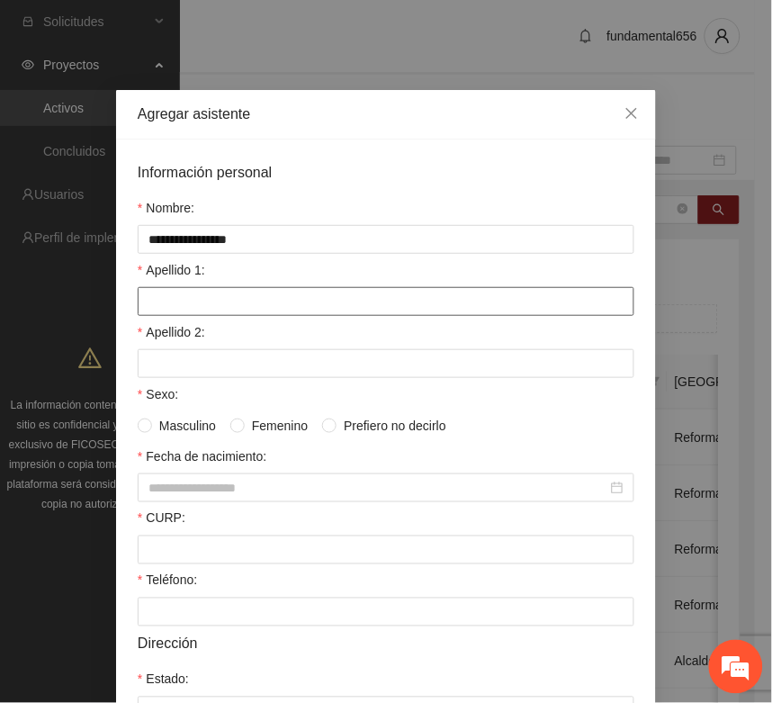
click at [158, 300] on input "Apellido 1:" at bounding box center [386, 301] width 497 height 29
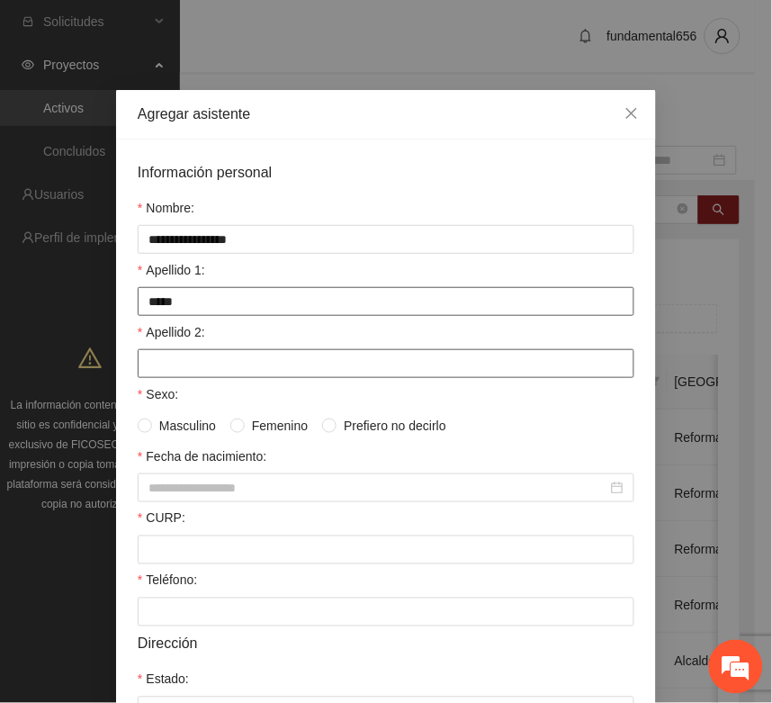
type input "*****"
click at [164, 366] on input "Apellido 2:" at bounding box center [386, 363] width 497 height 29
type input "******"
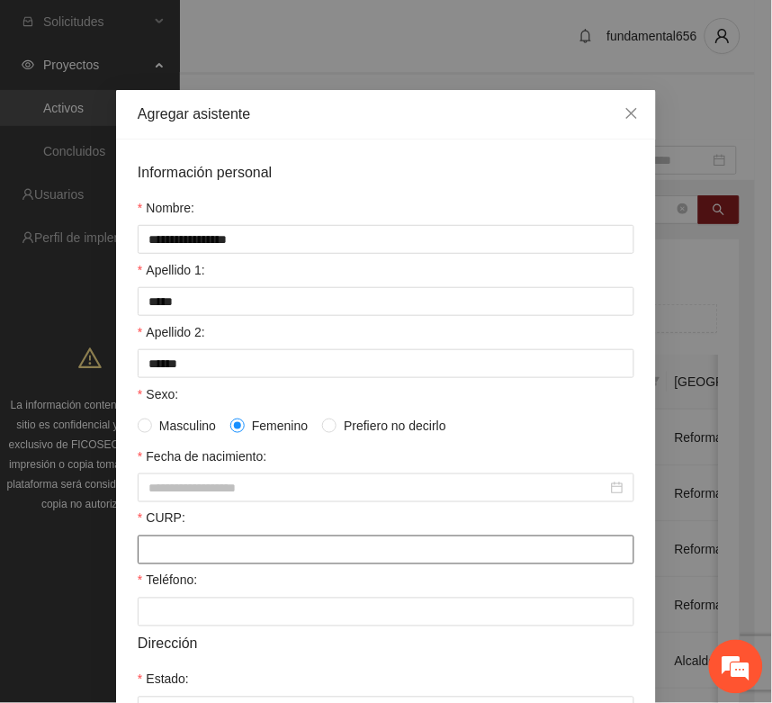
click at [146, 563] on input "CURP:" at bounding box center [386, 550] width 497 height 29
paste input "**********"
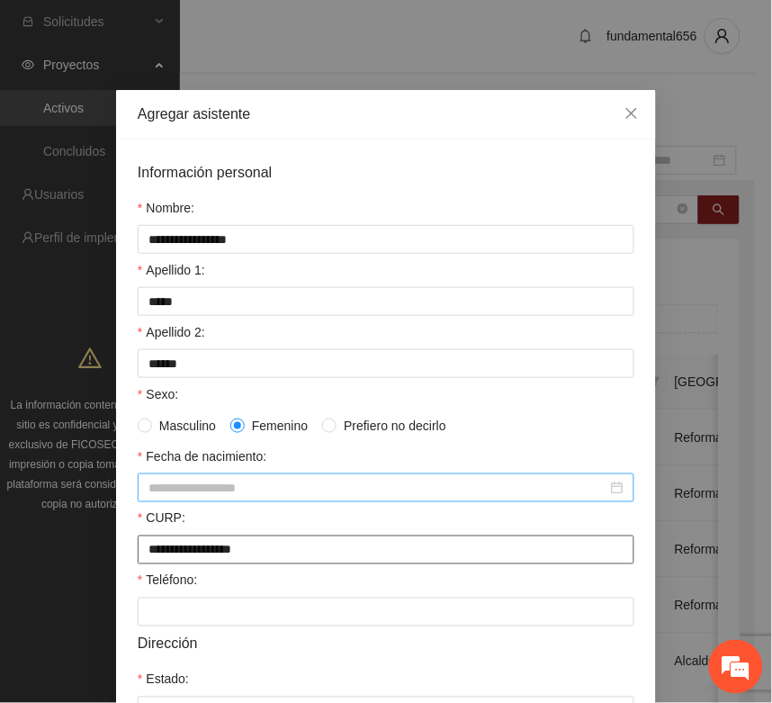
type input "**********"
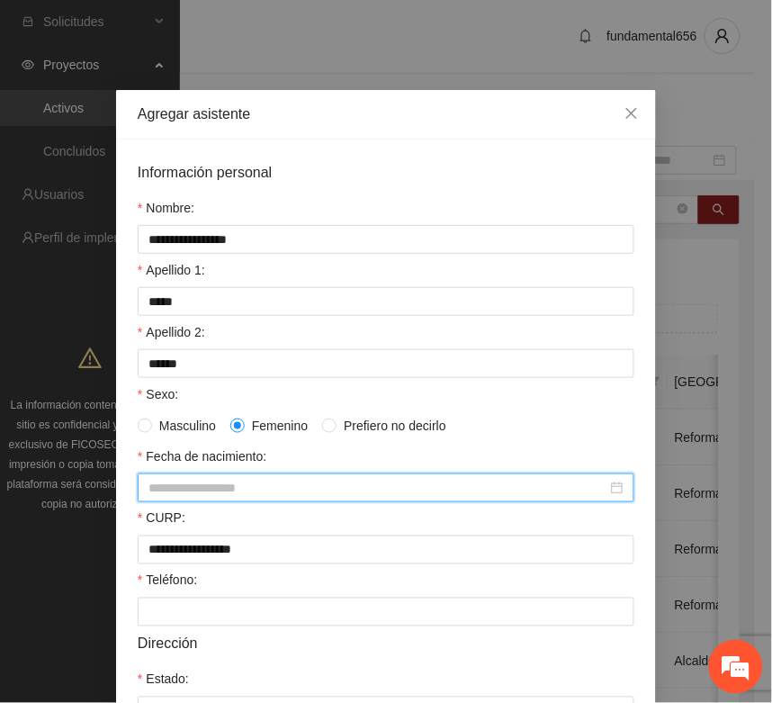
click at [164, 493] on input "Fecha de nacimiento:" at bounding box center [378, 488] width 459 height 20
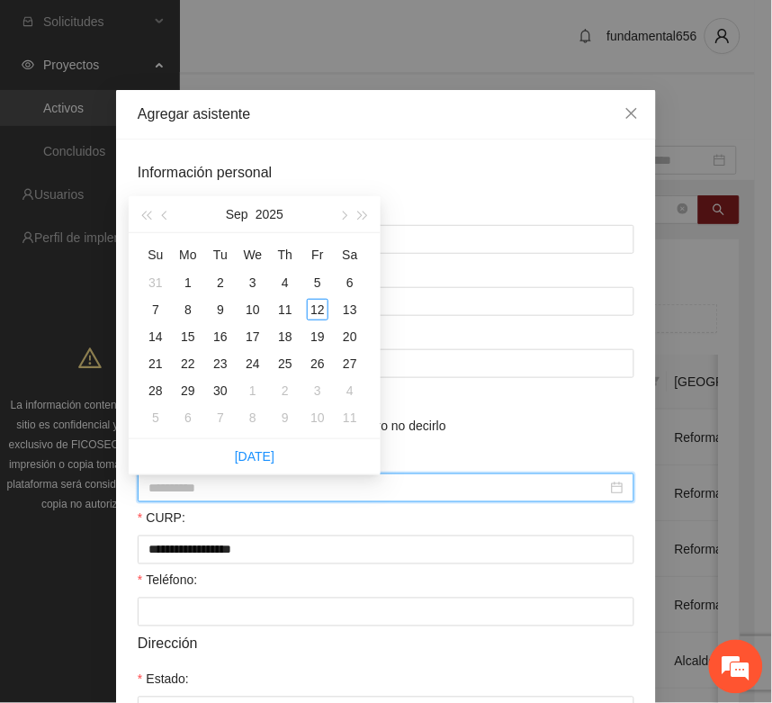
type input "**********"
click at [147, 217] on span "button" at bounding box center [145, 216] width 9 height 9
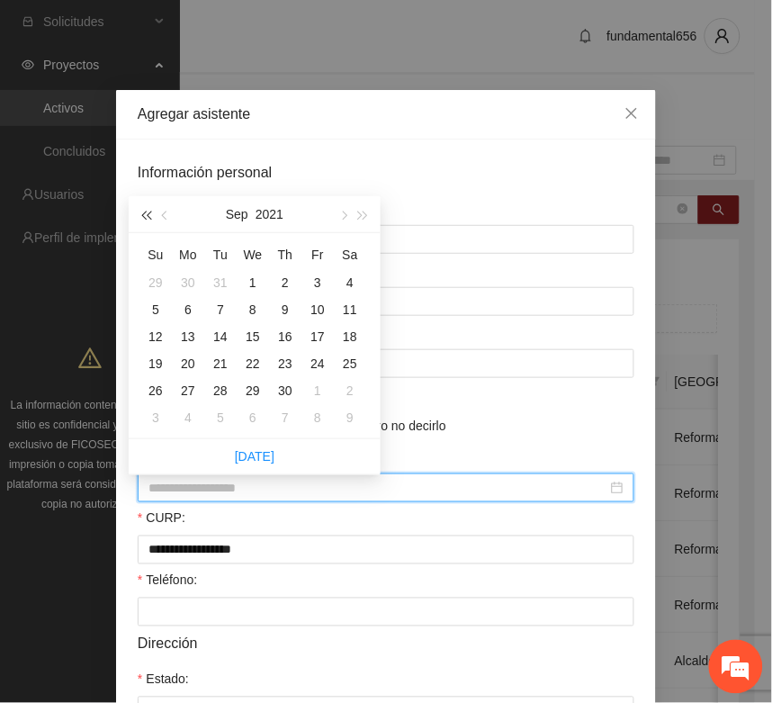
click at [147, 217] on span "button" at bounding box center [145, 216] width 9 height 9
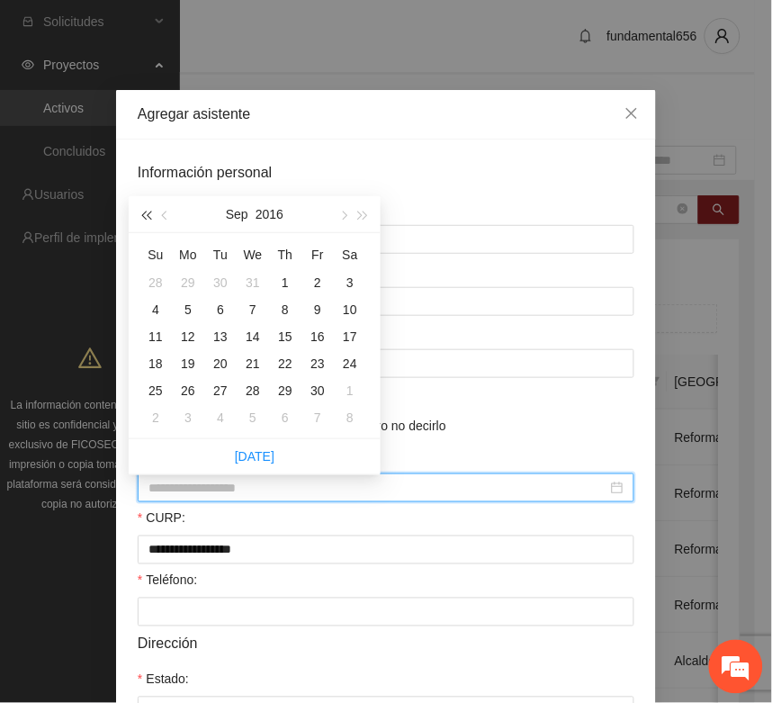
click at [147, 217] on span "button" at bounding box center [145, 216] width 9 height 9
click at [162, 212] on button "button" at bounding box center [166, 214] width 20 height 36
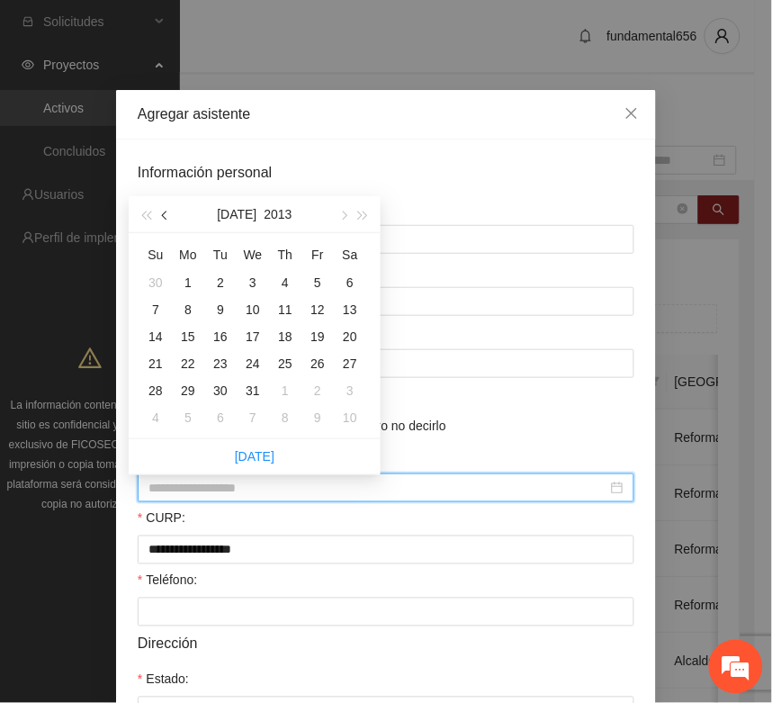
click at [162, 212] on button "button" at bounding box center [166, 214] width 20 height 36
type input "**********"
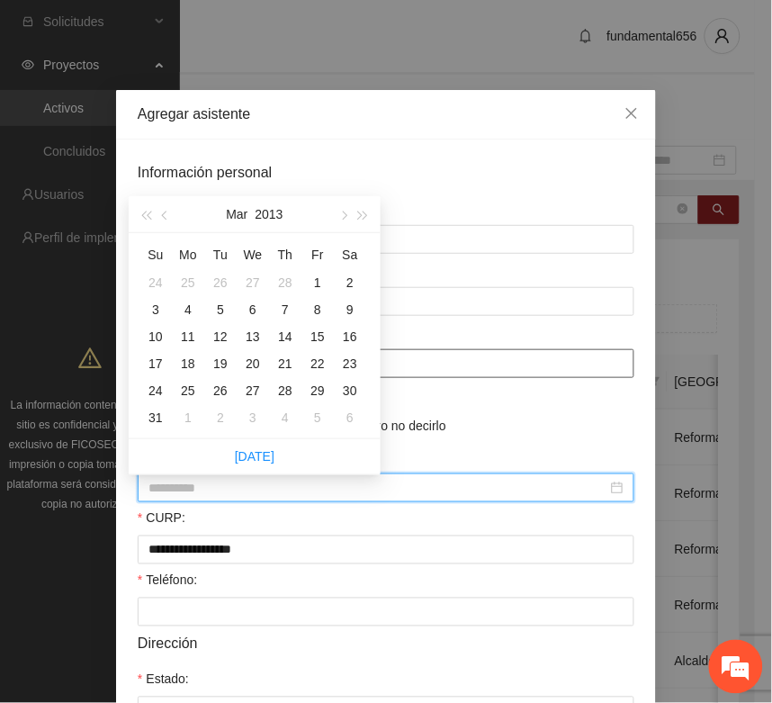
drag, startPoint x: 221, startPoint y: 392, endPoint x: 222, endPoint y: 380, distance: 11.7
click at [221, 390] on div "26" at bounding box center [221, 391] width 22 height 22
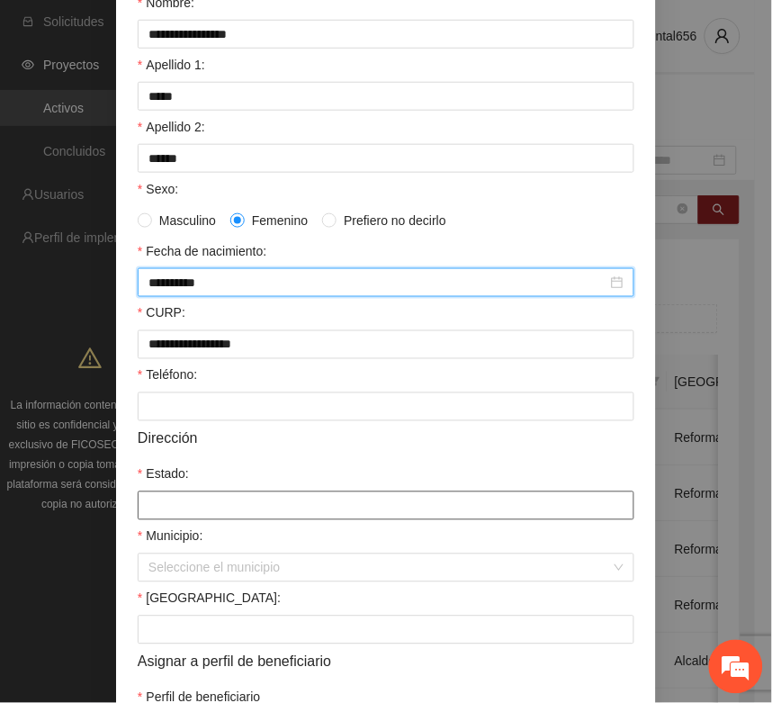
scroll to position [338, 0]
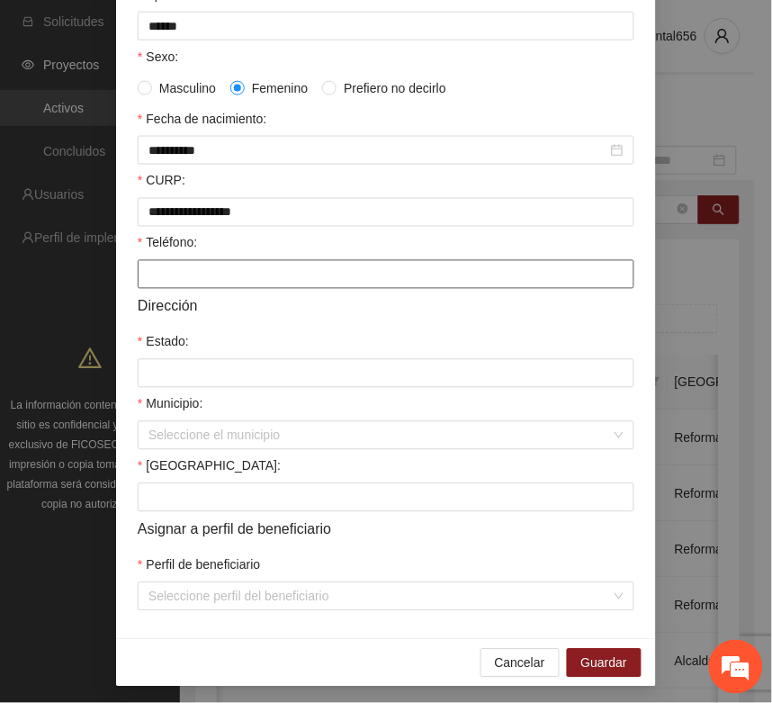
click at [150, 289] on input "Teléfono:" at bounding box center [386, 274] width 497 height 29
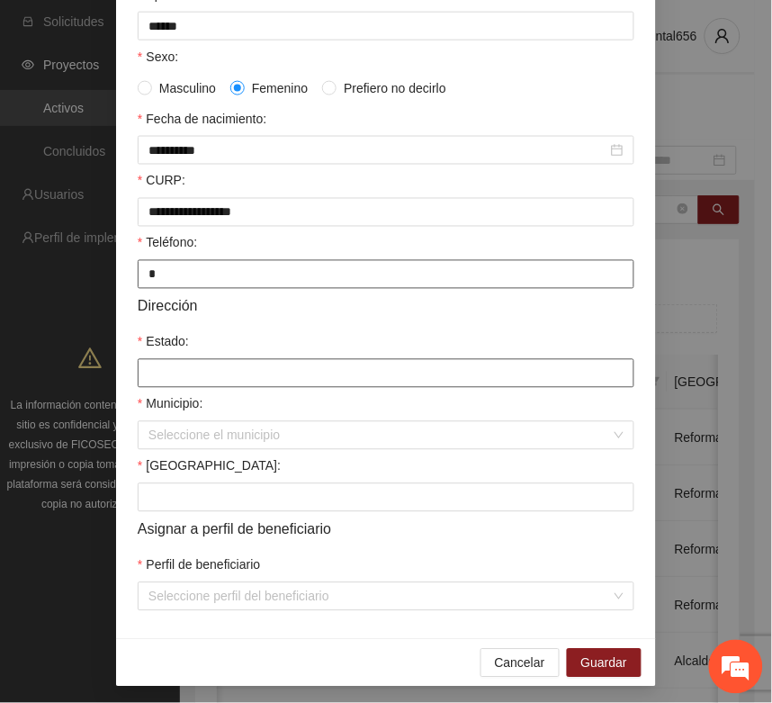
type input "*"
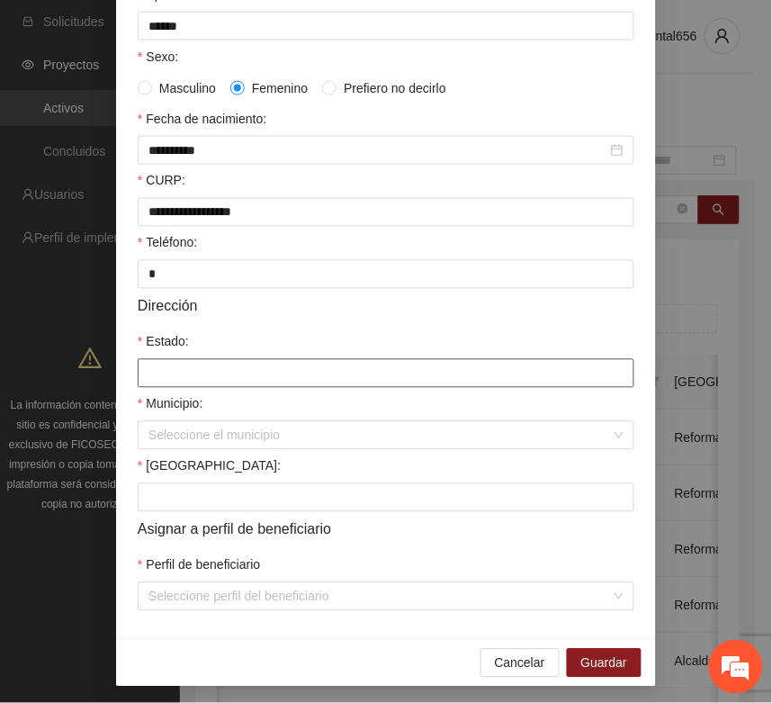
click at [151, 388] on input "Estado:" at bounding box center [386, 373] width 497 height 29
type input "*********"
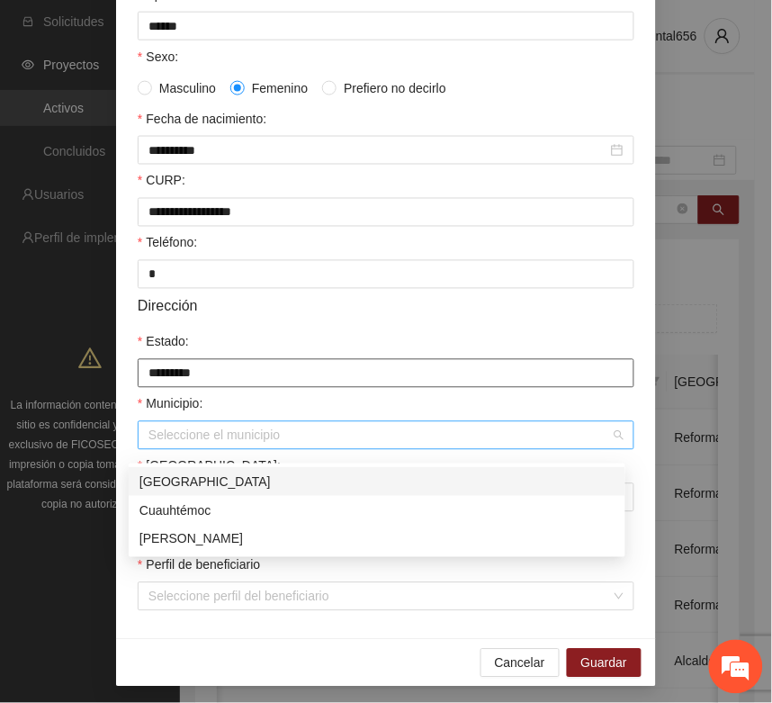
click at [194, 432] on div "Seleccione el municipio" at bounding box center [386, 435] width 497 height 29
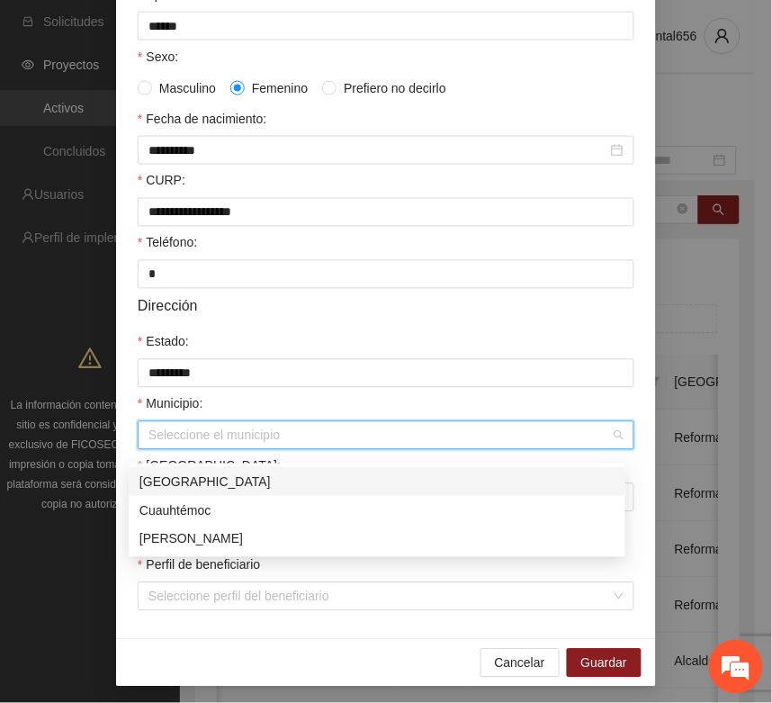
click at [191, 486] on div "[GEOGRAPHIC_DATA]" at bounding box center [377, 482] width 475 height 20
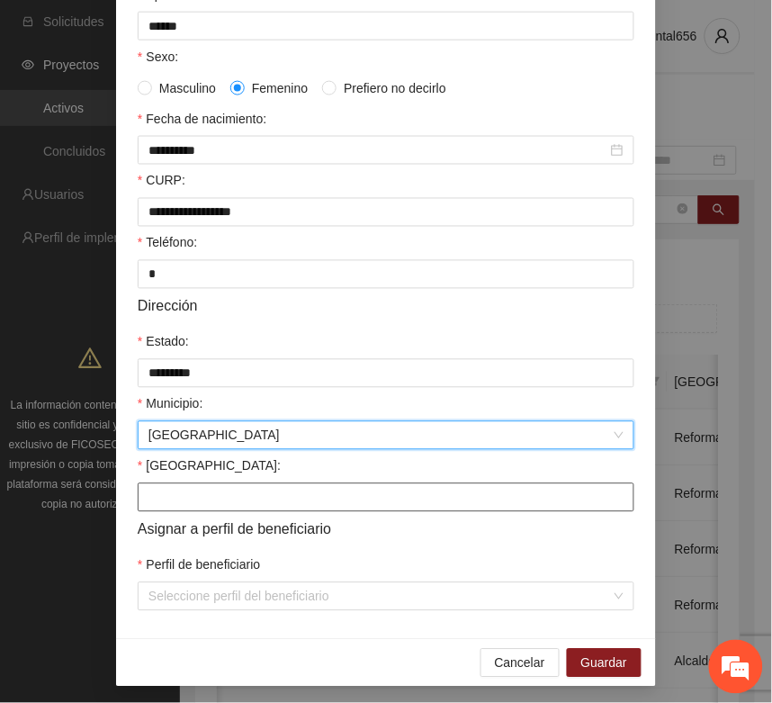
click at [167, 511] on input "Colonia:" at bounding box center [386, 497] width 497 height 29
type input "**********"
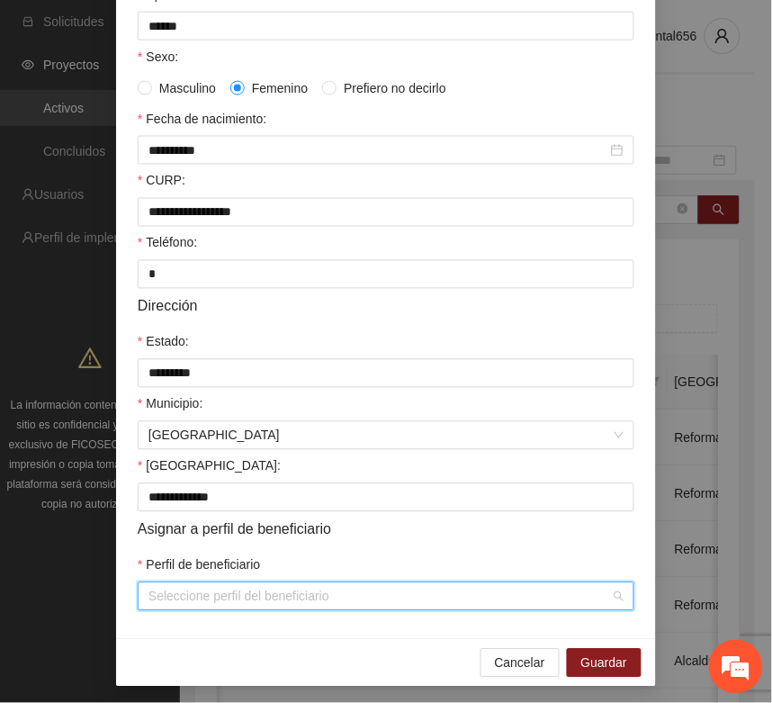
click at [153, 610] on input "Perfil de beneficiario" at bounding box center [380, 596] width 463 height 27
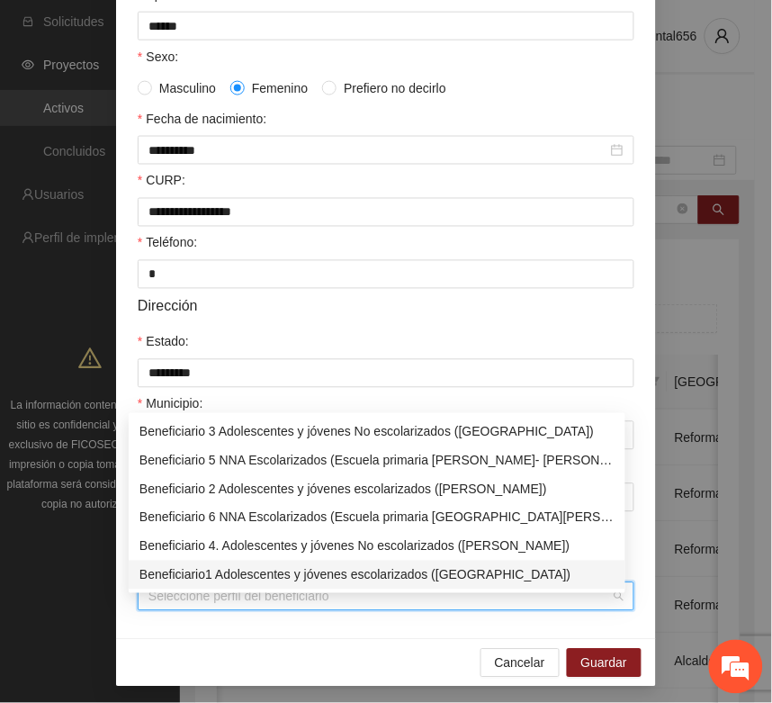
click at [171, 574] on div "Beneficiario1 Adolescentes y jóvenes escolarizados (Chihuahua)" at bounding box center [377, 575] width 475 height 20
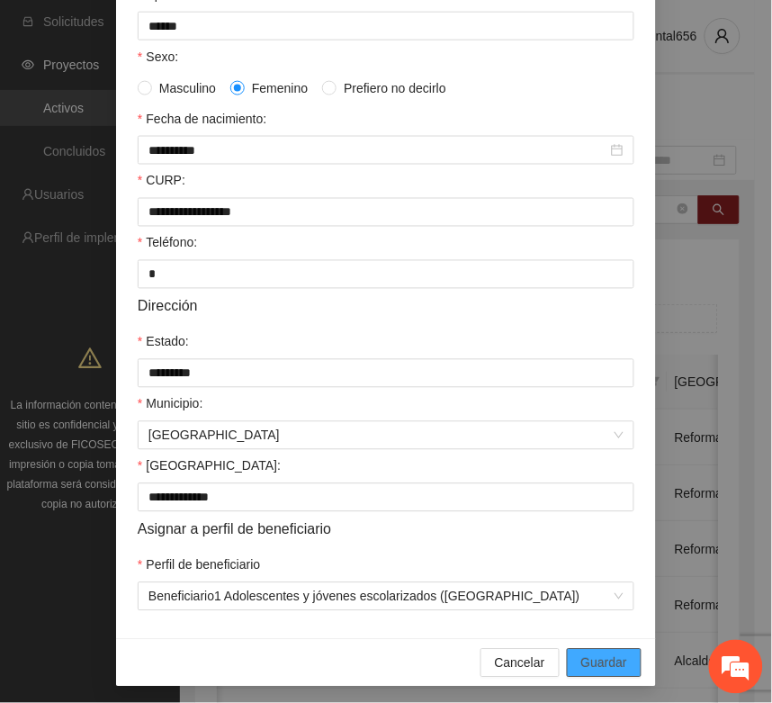
click at [567, 678] on button "Guardar" at bounding box center [604, 663] width 75 height 29
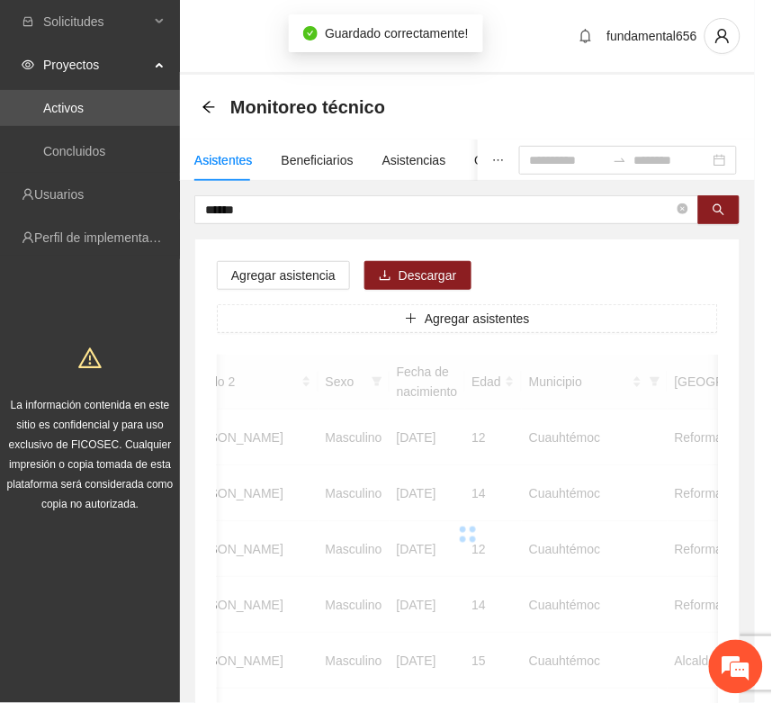
scroll to position [266, 0]
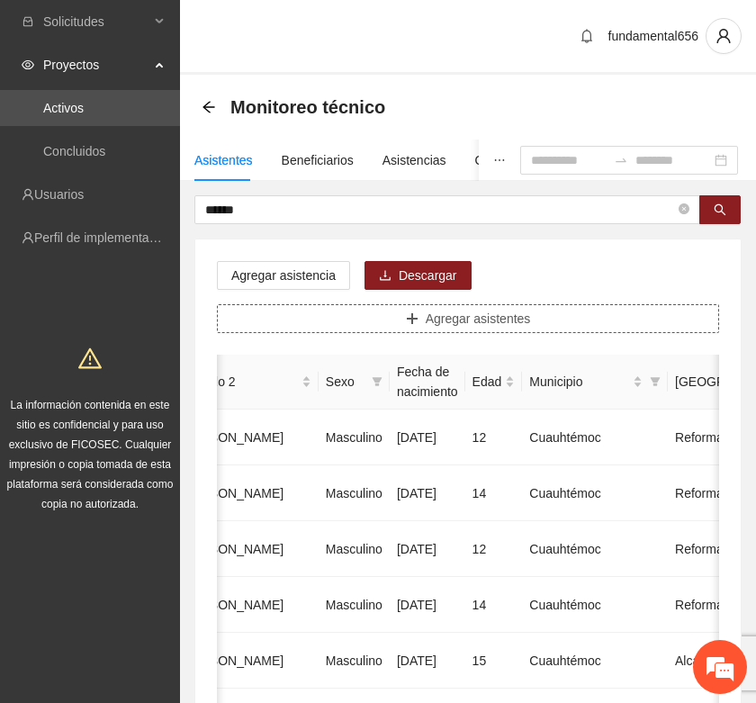
click at [369, 313] on button "Agregar asistentes" at bounding box center [468, 318] width 502 height 29
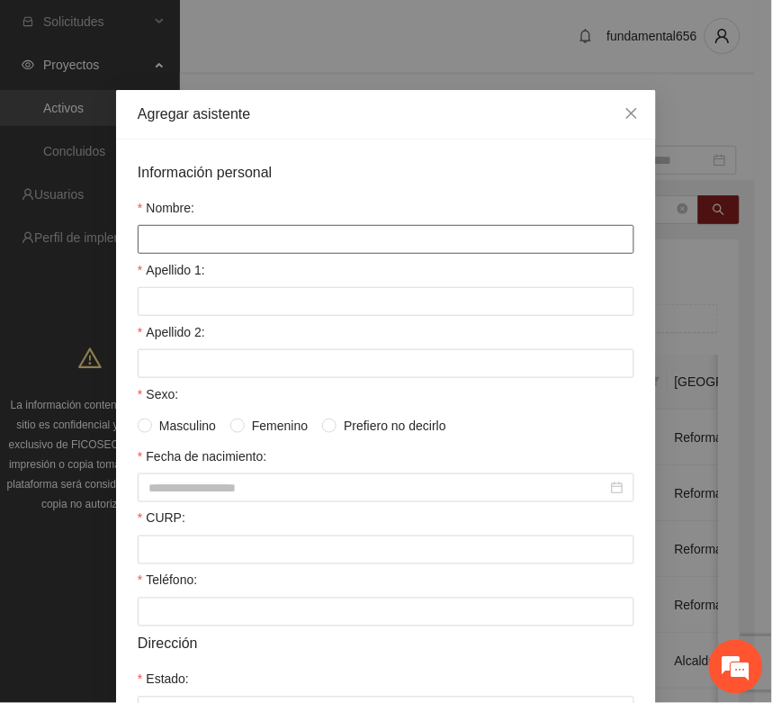
click at [198, 241] on input "Nombre:" at bounding box center [386, 239] width 497 height 29
type input "**********"
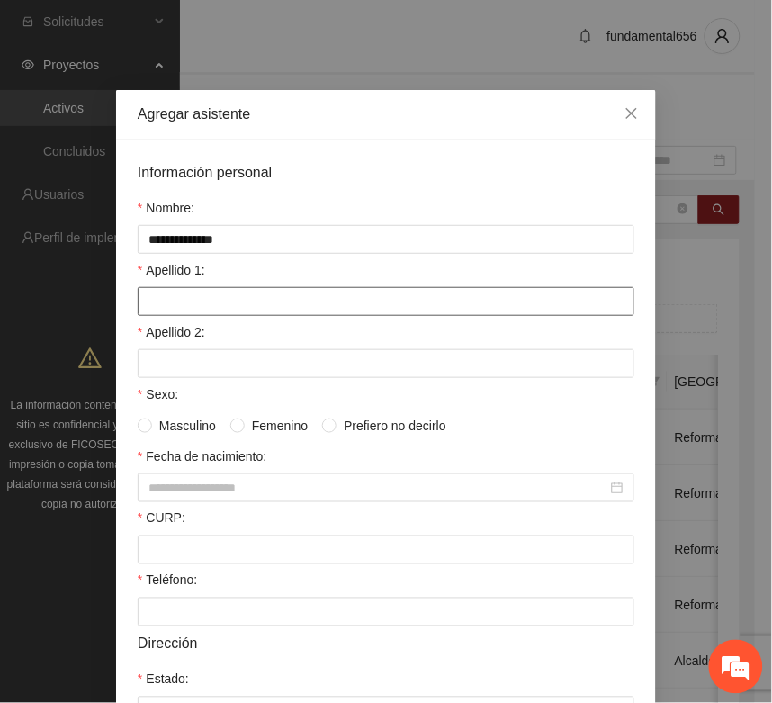
click at [174, 312] on input "Apellido 1:" at bounding box center [386, 301] width 497 height 29
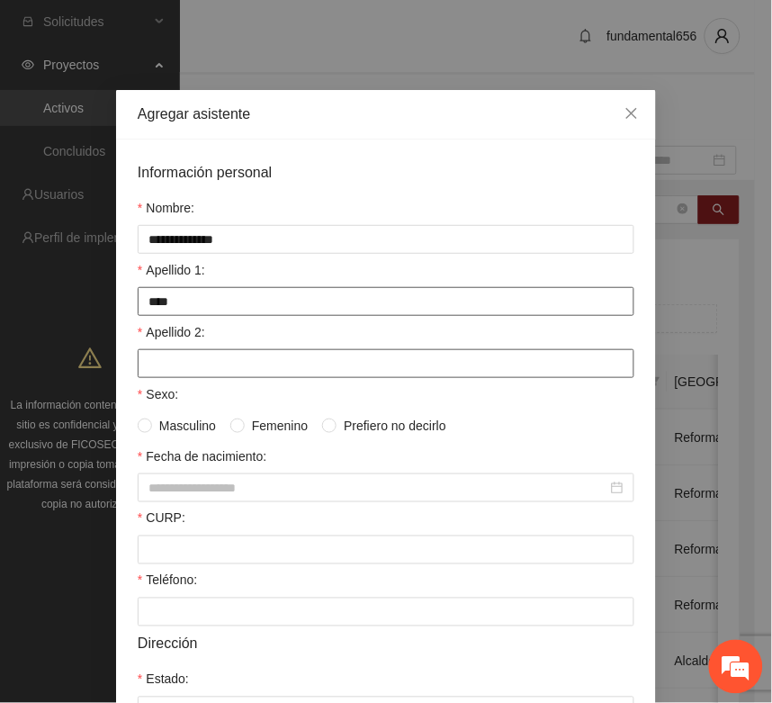
type input "****"
click at [186, 357] on input "Apellido 2:" at bounding box center [386, 363] width 497 height 29
type input "******"
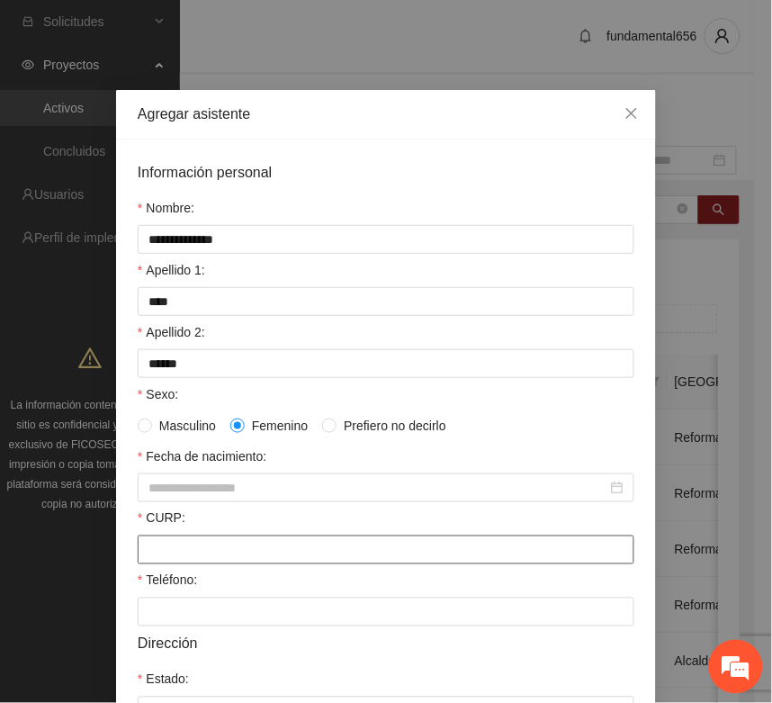
click at [189, 549] on input "CURP:" at bounding box center [386, 550] width 497 height 29
paste input "**********"
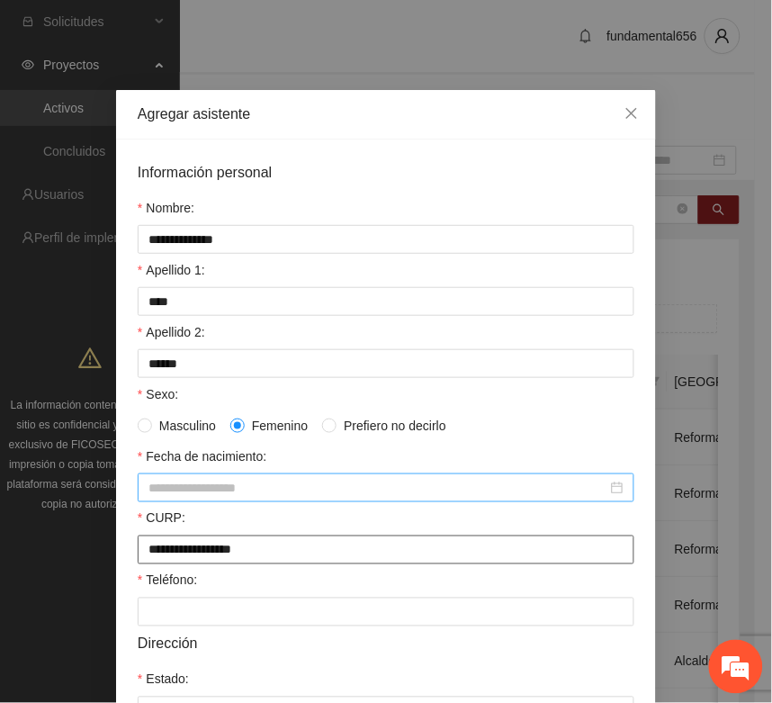
type input "**********"
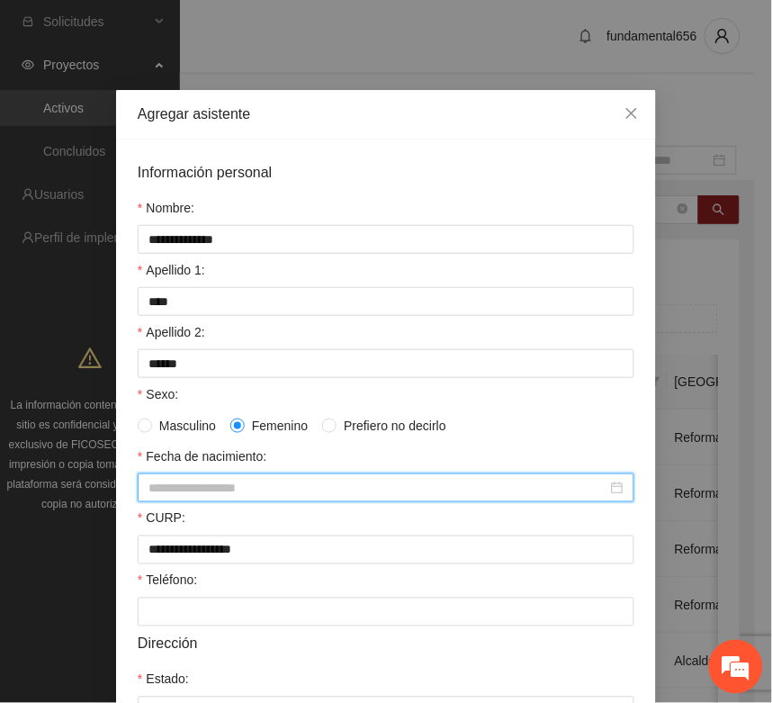
click at [154, 497] on input "Fecha de nacimiento:" at bounding box center [378, 488] width 459 height 20
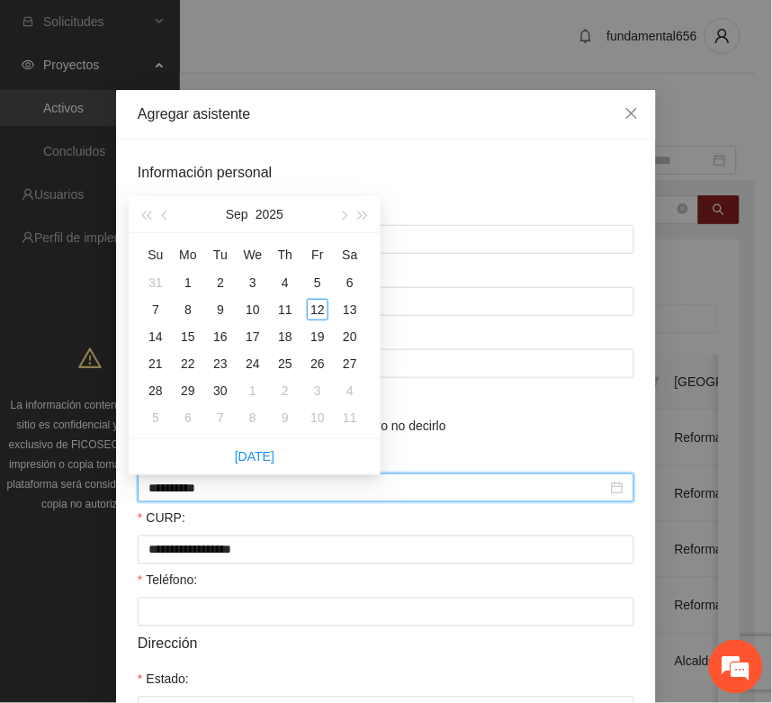
type input "**********"
click at [146, 219] on span "button" at bounding box center [145, 216] width 9 height 9
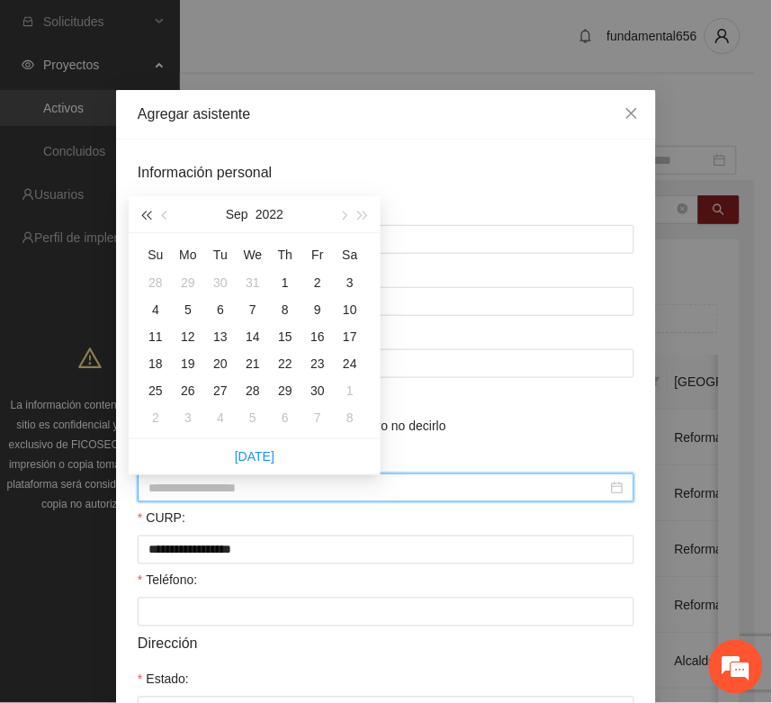
click at [146, 219] on span "button" at bounding box center [145, 216] width 9 height 9
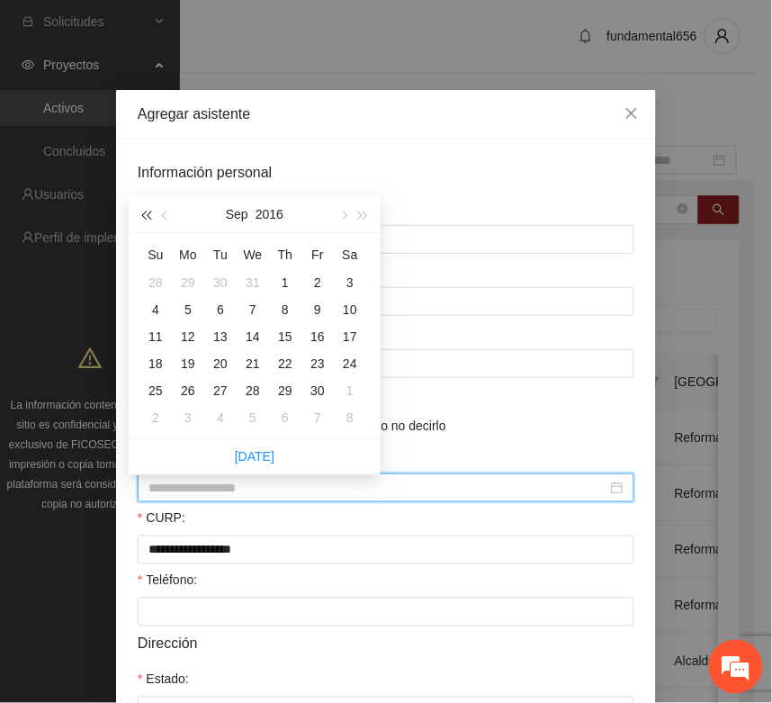
click at [146, 219] on span "button" at bounding box center [145, 216] width 9 height 9
click at [340, 213] on span "button" at bounding box center [343, 216] width 9 height 9
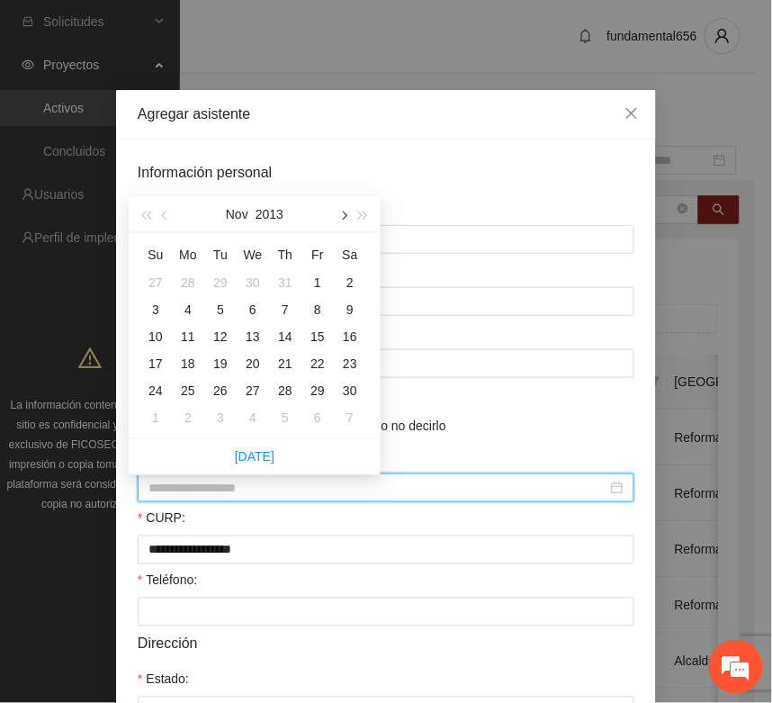
click at [340, 213] on span "button" at bounding box center [343, 216] width 9 height 9
type input "**********"
click at [286, 281] on div "5" at bounding box center [286, 283] width 22 height 22
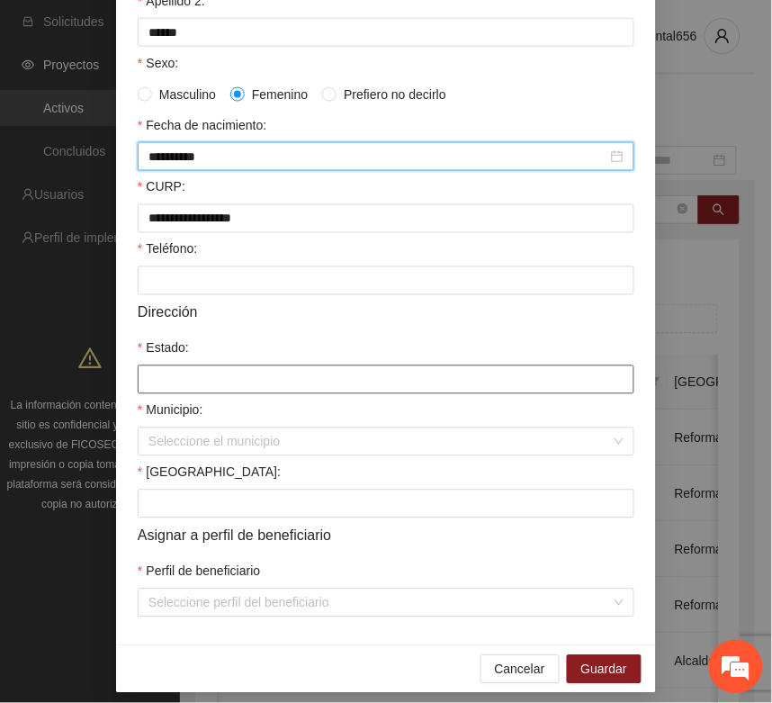
scroll to position [338, 0]
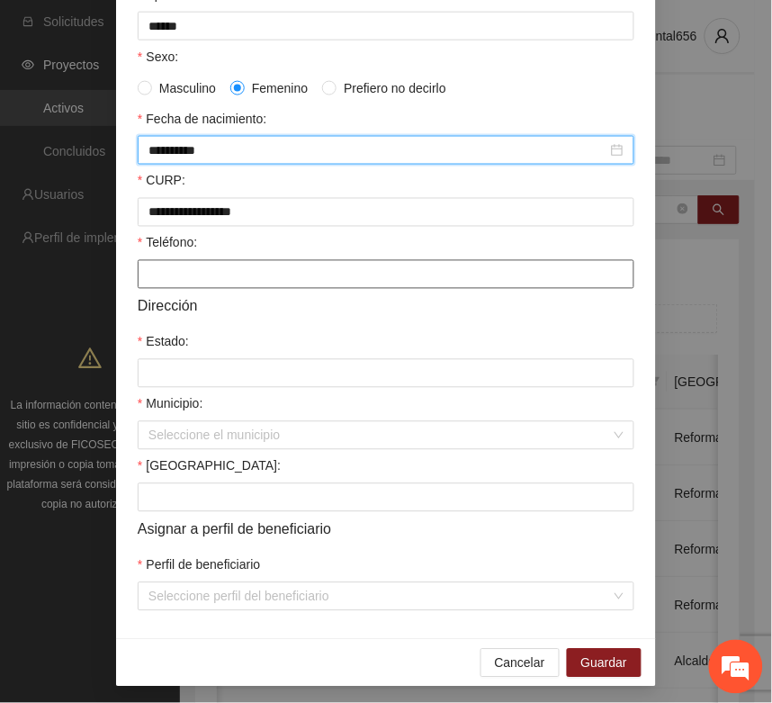
click at [154, 285] on input "Teléfono:" at bounding box center [386, 274] width 497 height 29
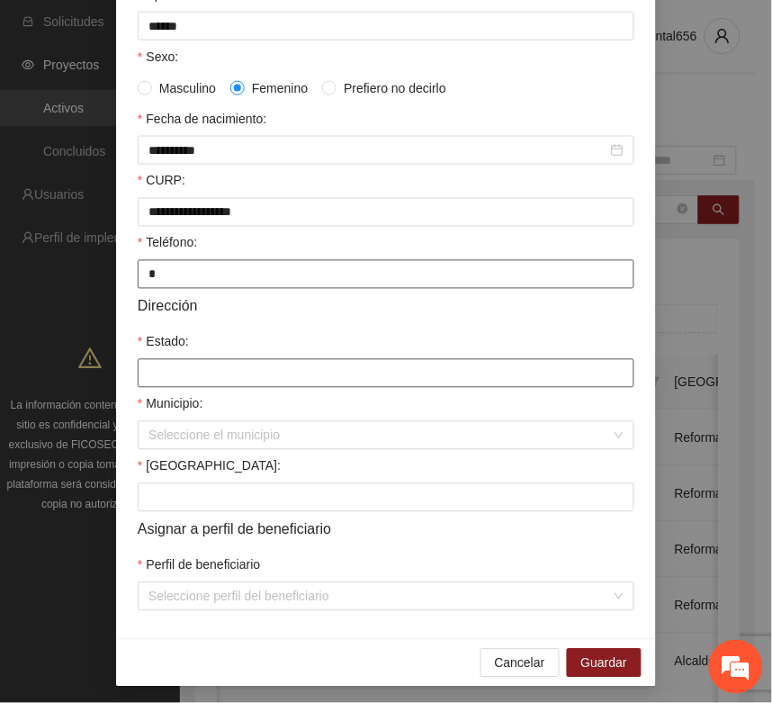
type input "*"
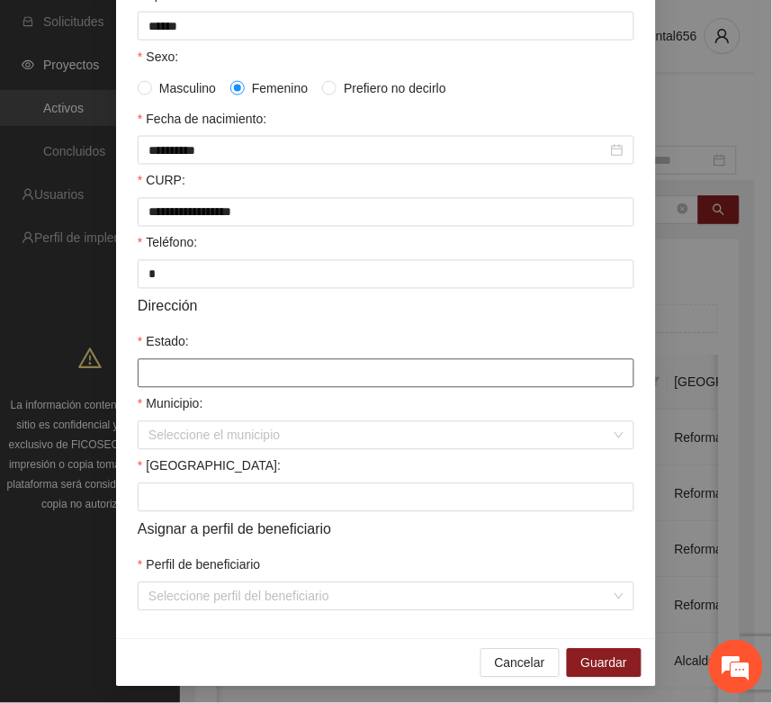
click at [160, 385] on input "Estado:" at bounding box center [386, 373] width 497 height 29
type input "*********"
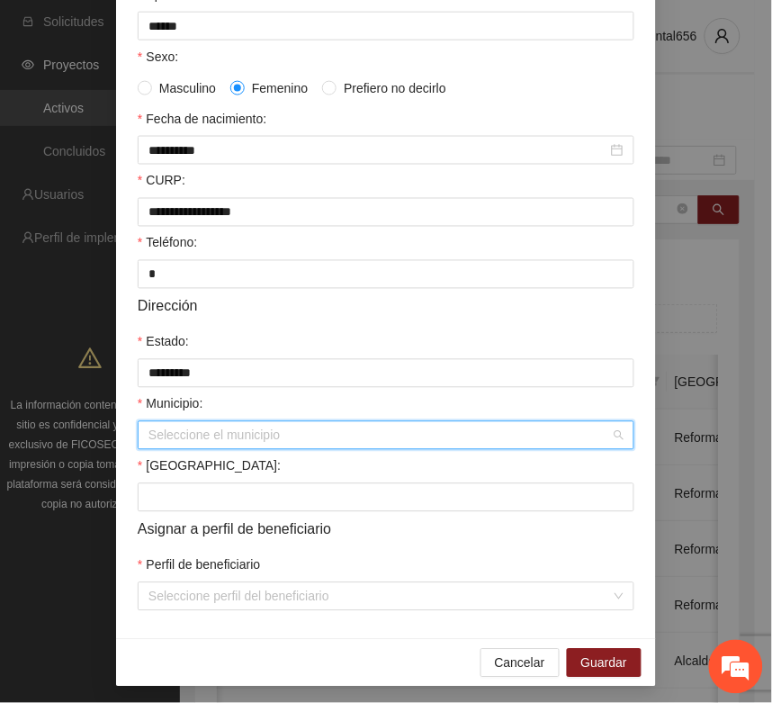
click at [149, 449] on input "Municipio:" at bounding box center [380, 435] width 463 height 27
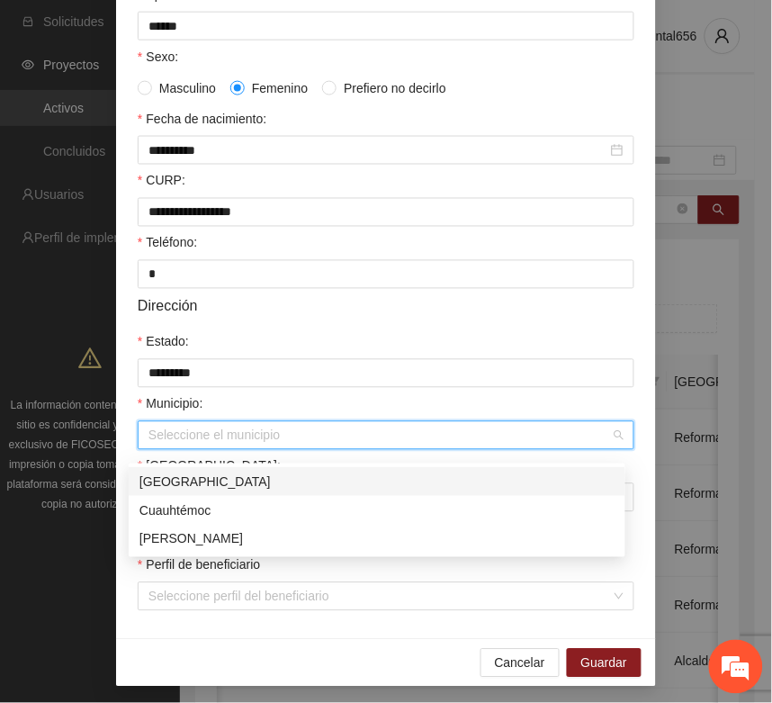
click at [155, 484] on div "[GEOGRAPHIC_DATA]" at bounding box center [377, 482] width 475 height 20
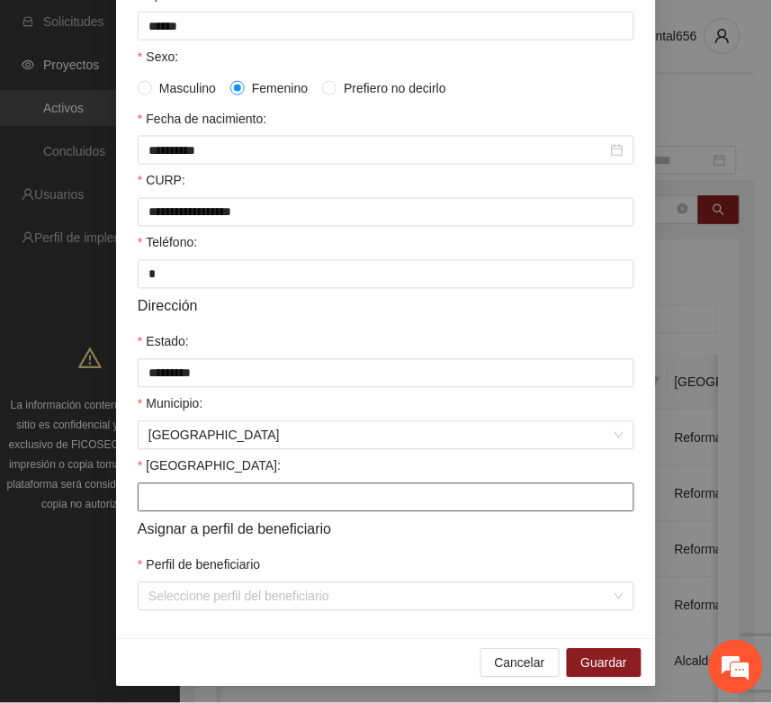
click at [147, 510] on input "Colonia:" at bounding box center [386, 497] width 497 height 29
type input "**********"
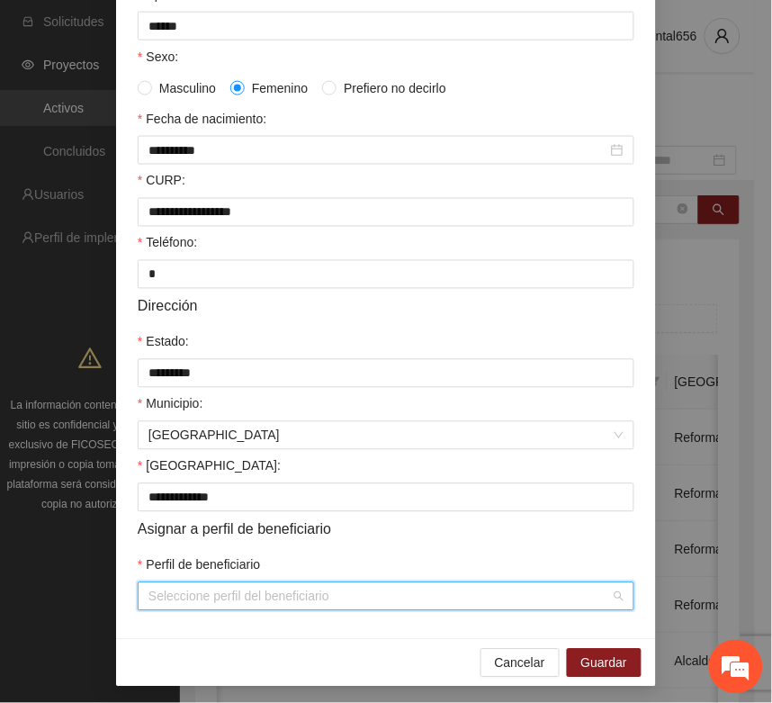
click at [160, 610] on input "Perfil de beneficiario" at bounding box center [380, 596] width 463 height 27
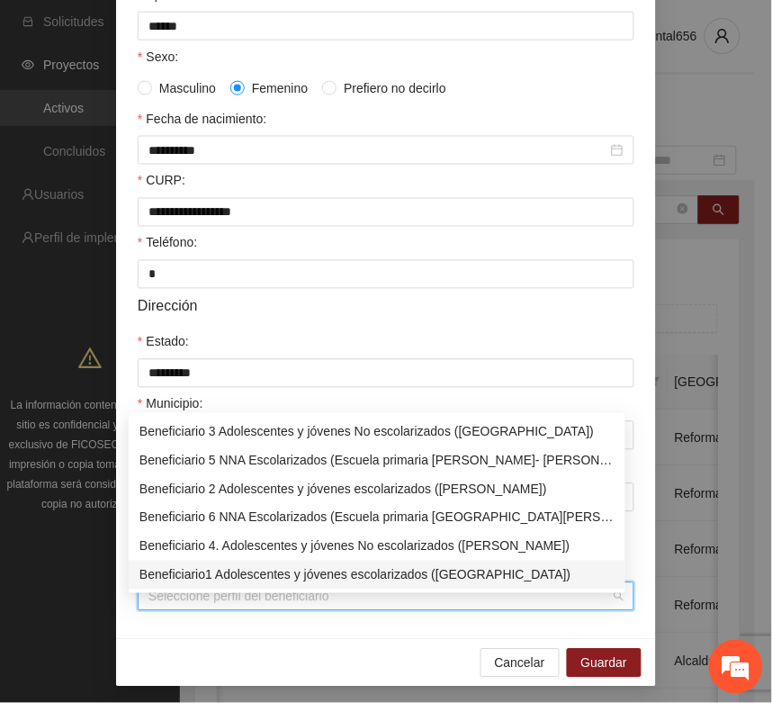
click at [180, 579] on div "Beneficiario1 Adolescentes y jóvenes escolarizados (Chihuahua)" at bounding box center [377, 575] width 475 height 20
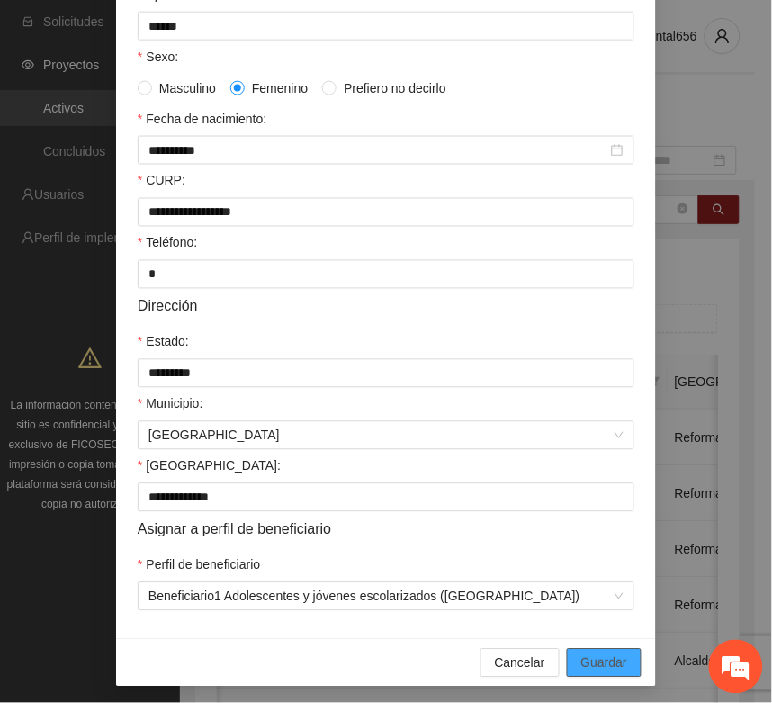
click at [582, 673] on span "Guardar" at bounding box center [605, 664] width 46 height 20
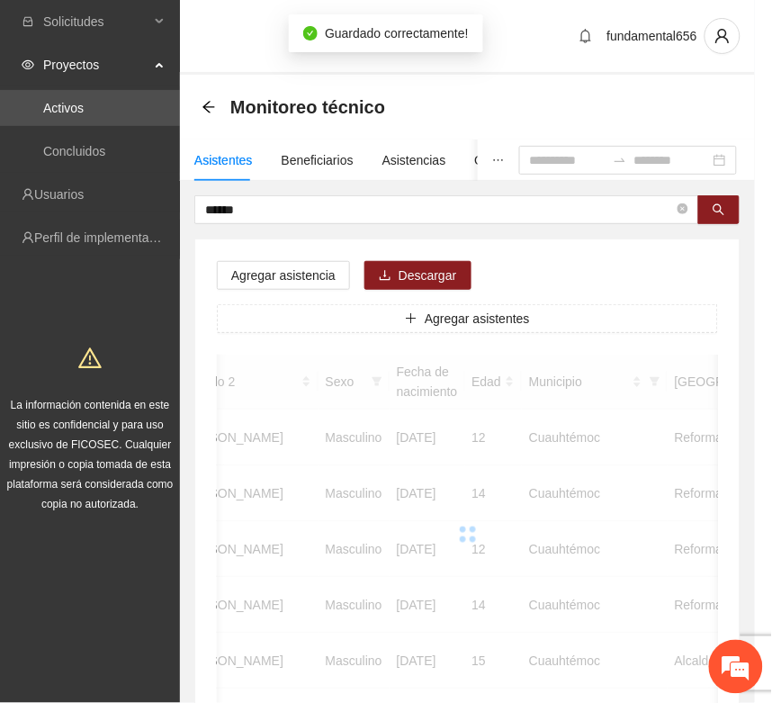
scroll to position [266, 0]
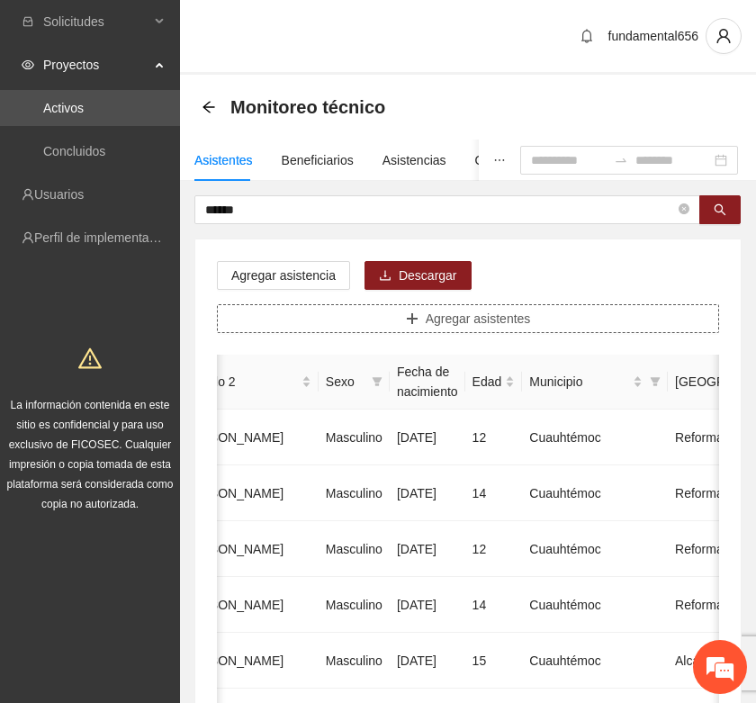
click at [384, 320] on button "Agregar asistentes" at bounding box center [468, 318] width 502 height 29
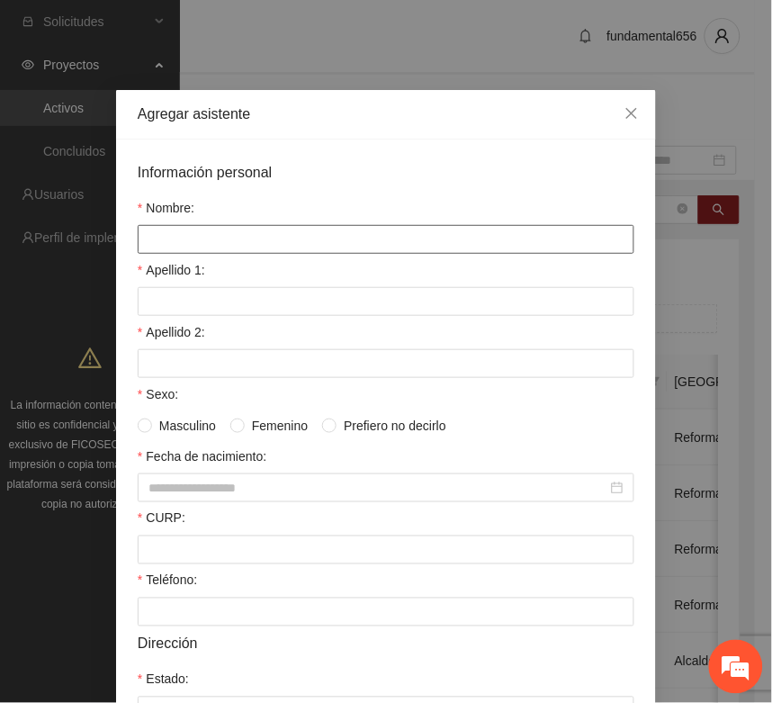
click at [210, 239] on input "Nombre:" at bounding box center [386, 239] width 497 height 29
click at [144, 244] on input "**********" at bounding box center [386, 239] width 497 height 29
click at [164, 245] on input "**********" at bounding box center [386, 239] width 497 height 29
type input "**********"
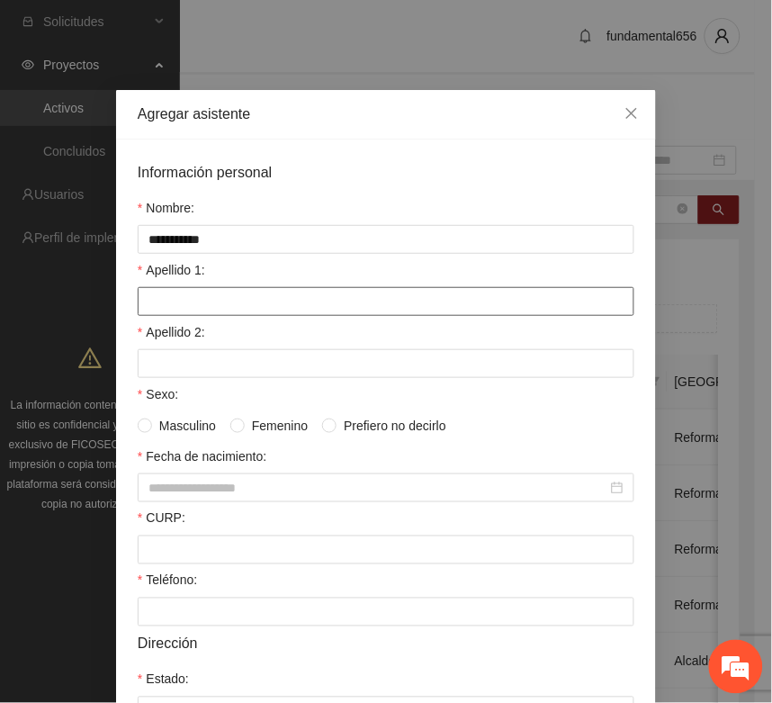
click at [163, 304] on input "Apellido 1:" at bounding box center [386, 301] width 497 height 29
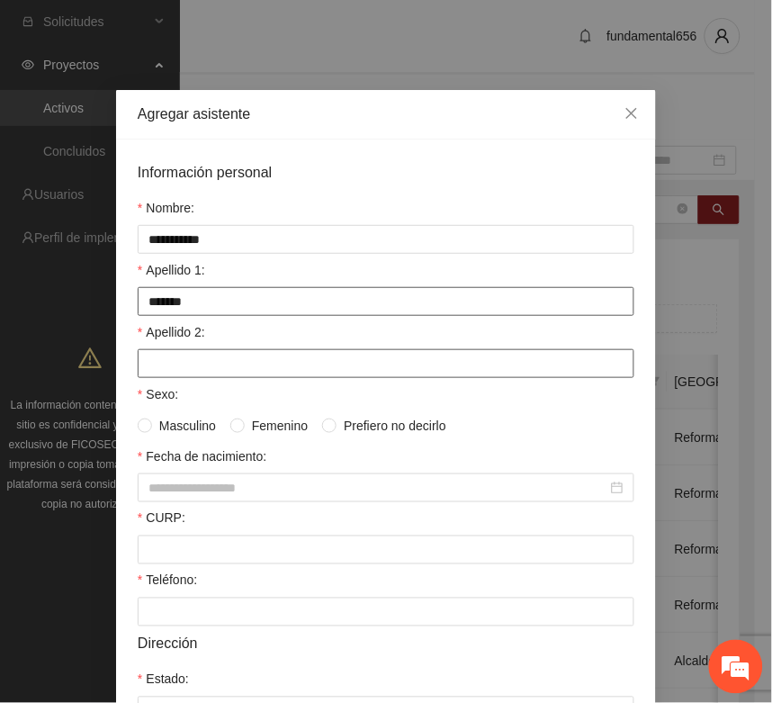
type input "*******"
click at [158, 352] on input "Apellido 2:" at bounding box center [386, 363] width 497 height 29
type input "*****"
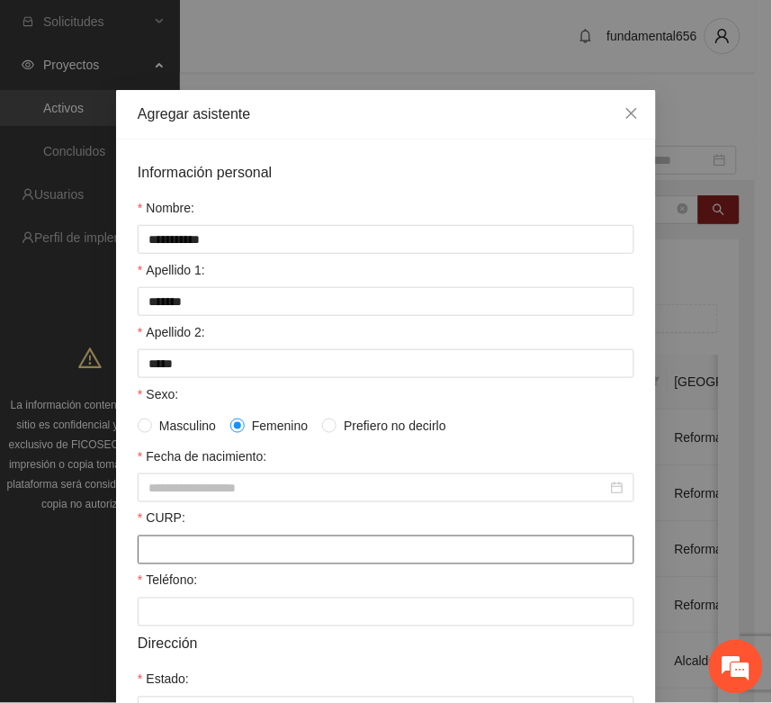
click at [149, 551] on input "CURP:" at bounding box center [386, 550] width 497 height 29
paste input "**********"
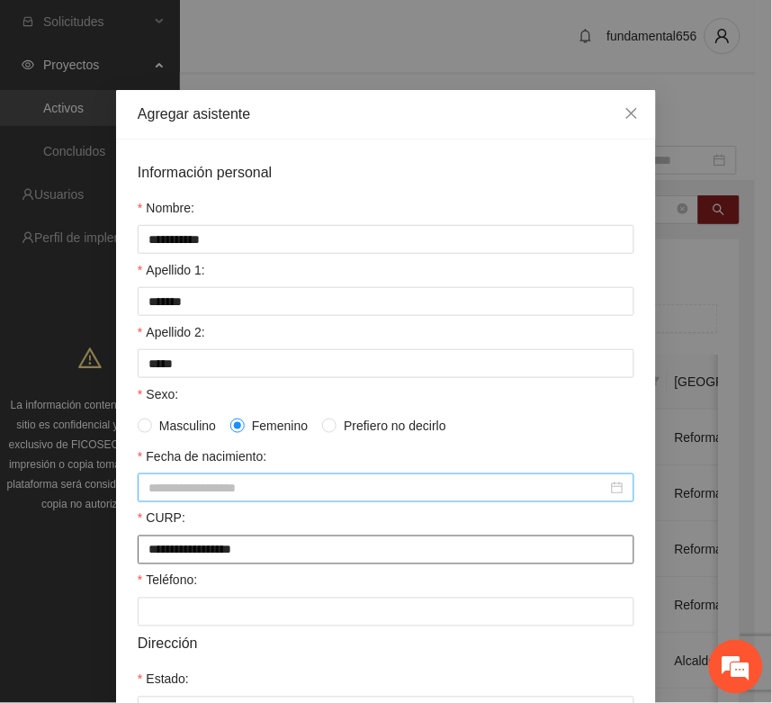
type input "**********"
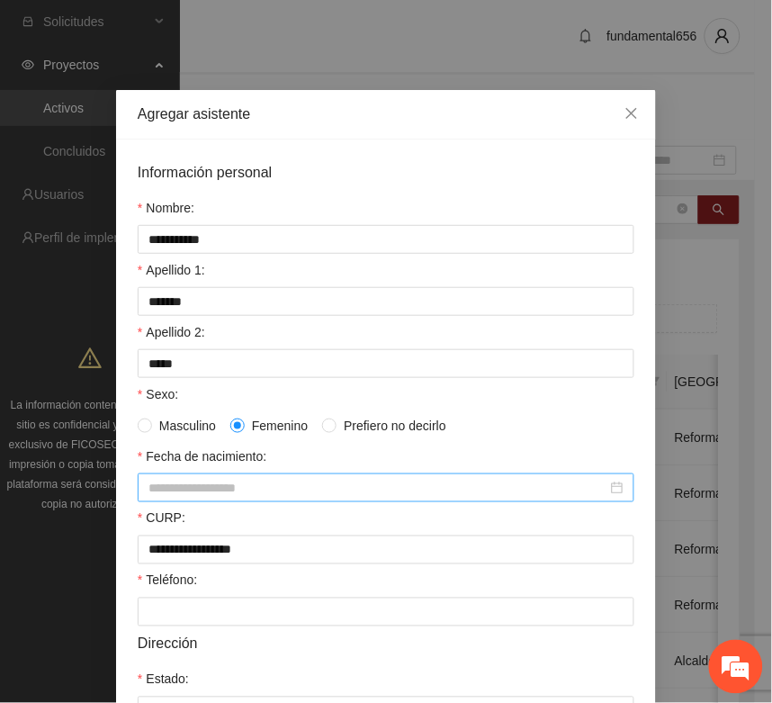
click at [173, 496] on input "Fecha de nacimiento:" at bounding box center [378, 488] width 459 height 20
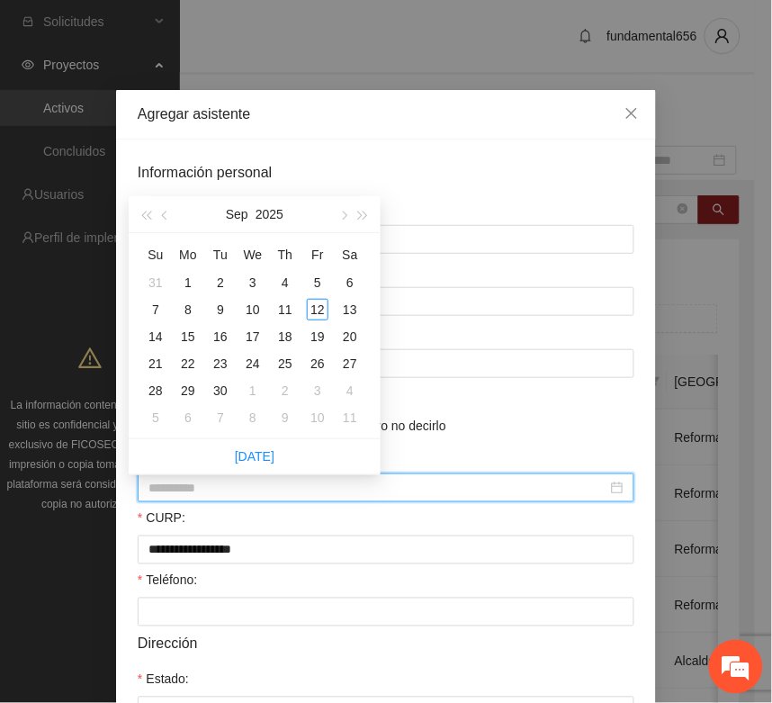
type input "**********"
click at [145, 216] on span "button" at bounding box center [145, 216] width 9 height 9
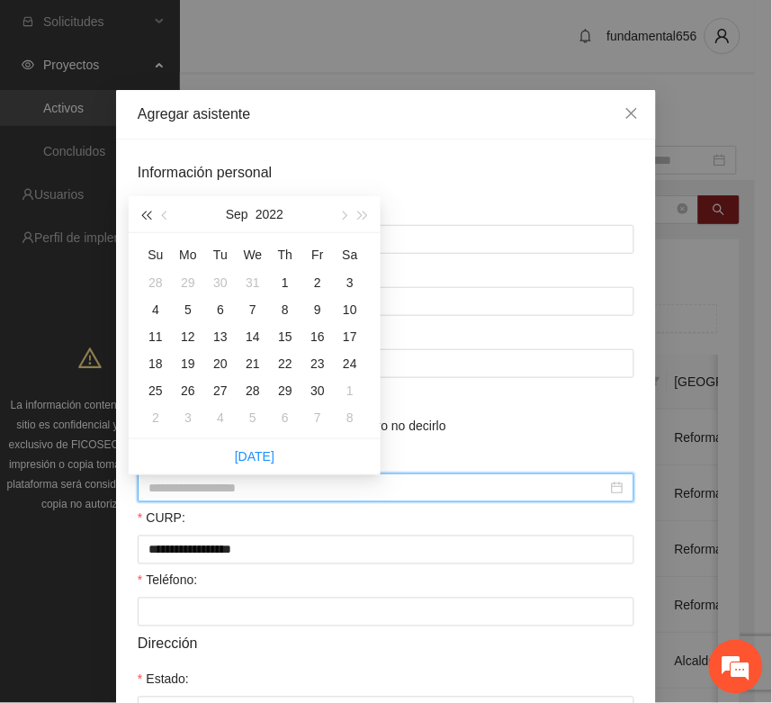
click at [145, 216] on span "button" at bounding box center [145, 216] width 9 height 9
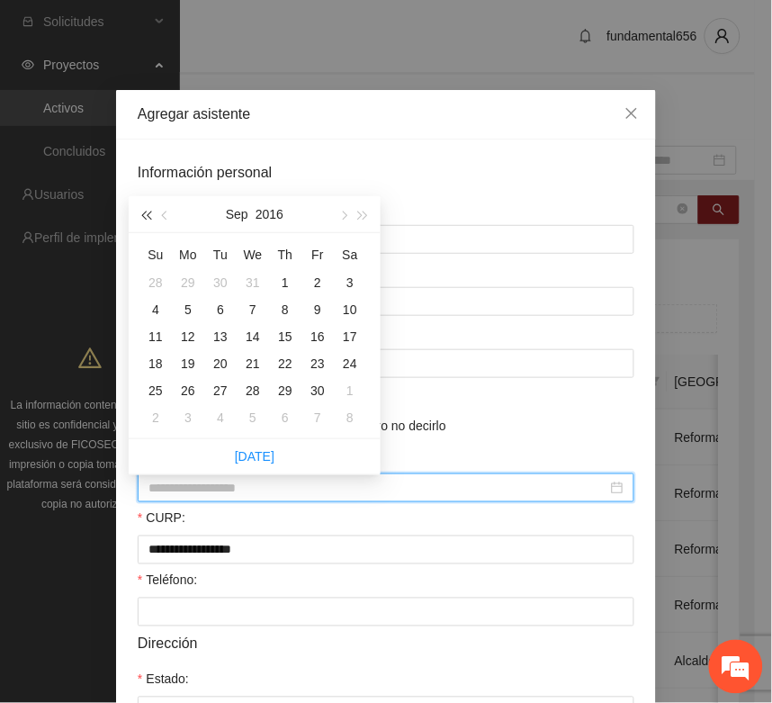
click at [145, 216] on span "button" at bounding box center [145, 216] width 9 height 9
click at [145, 214] on span "button" at bounding box center [145, 216] width 9 height 9
click at [340, 216] on span "button" at bounding box center [343, 216] width 9 height 9
type input "**********"
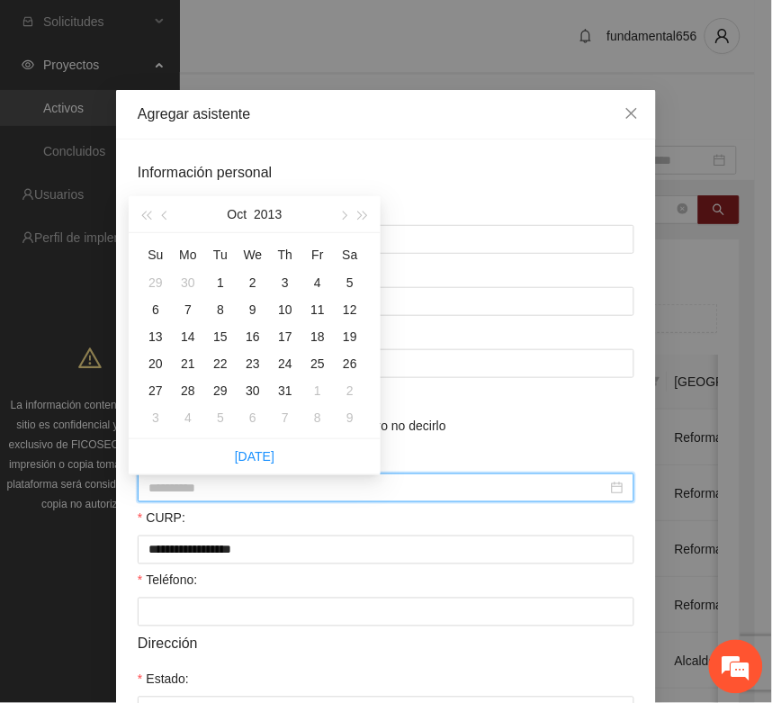
drag, startPoint x: 348, startPoint y: 360, endPoint x: 335, endPoint y: 402, distance: 44.4
click at [348, 361] on div "26" at bounding box center [350, 364] width 22 height 22
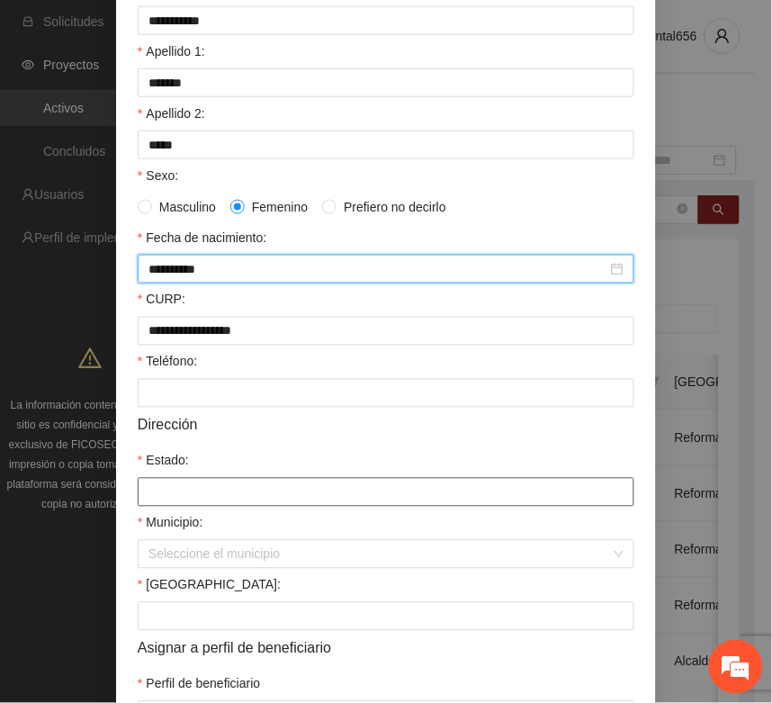
scroll to position [225, 0]
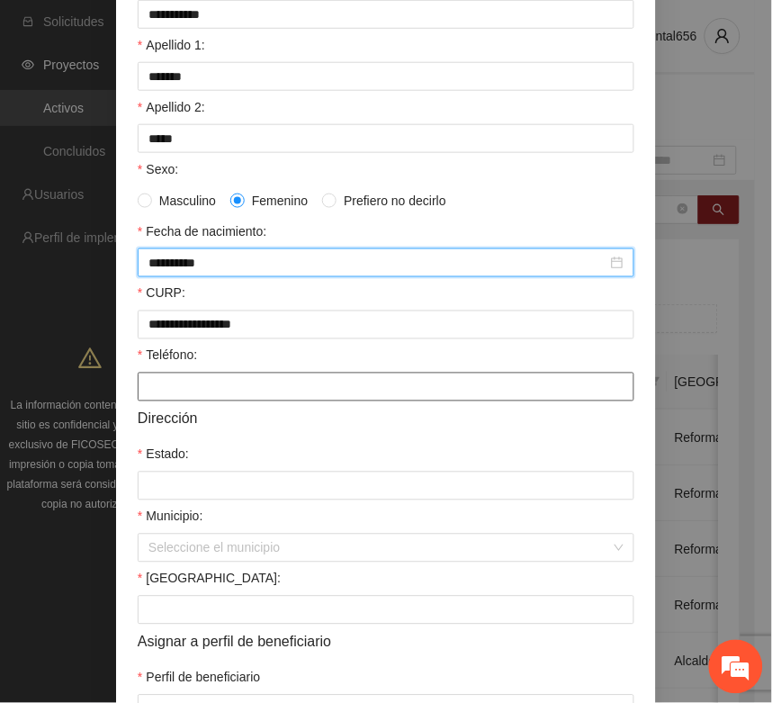
click at [171, 402] on input "Teléfono:" at bounding box center [386, 387] width 497 height 29
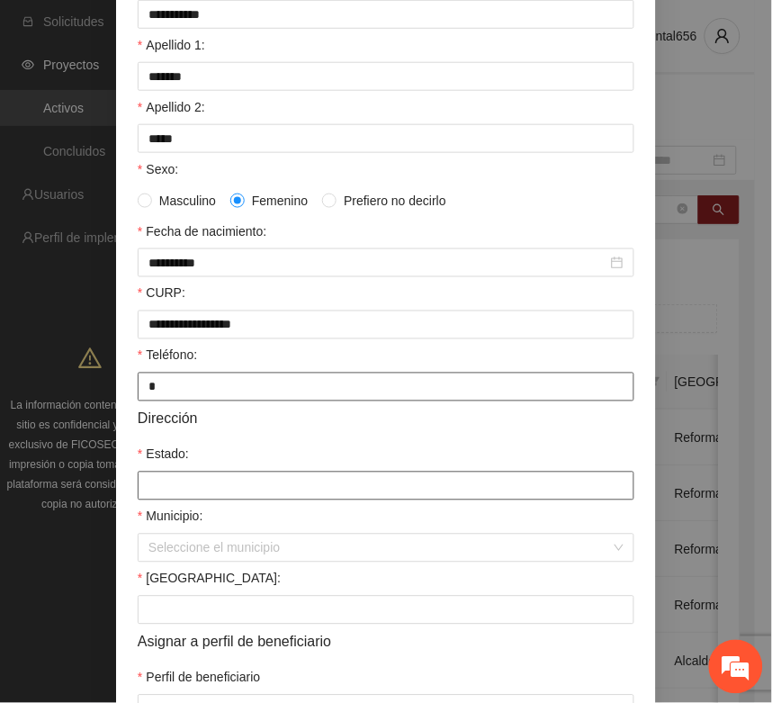
type input "*"
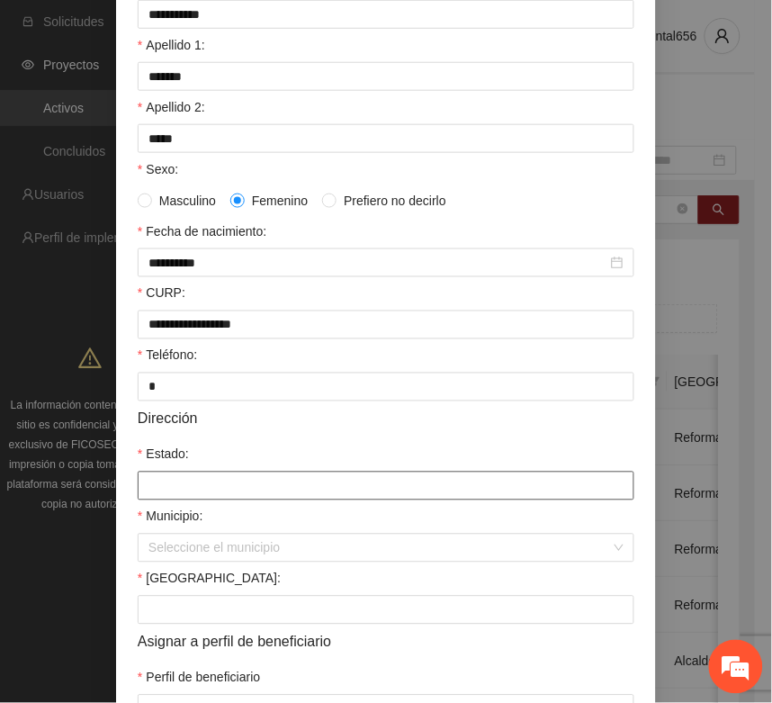
click at [153, 498] on input "Estado:" at bounding box center [386, 486] width 497 height 29
type input "*********"
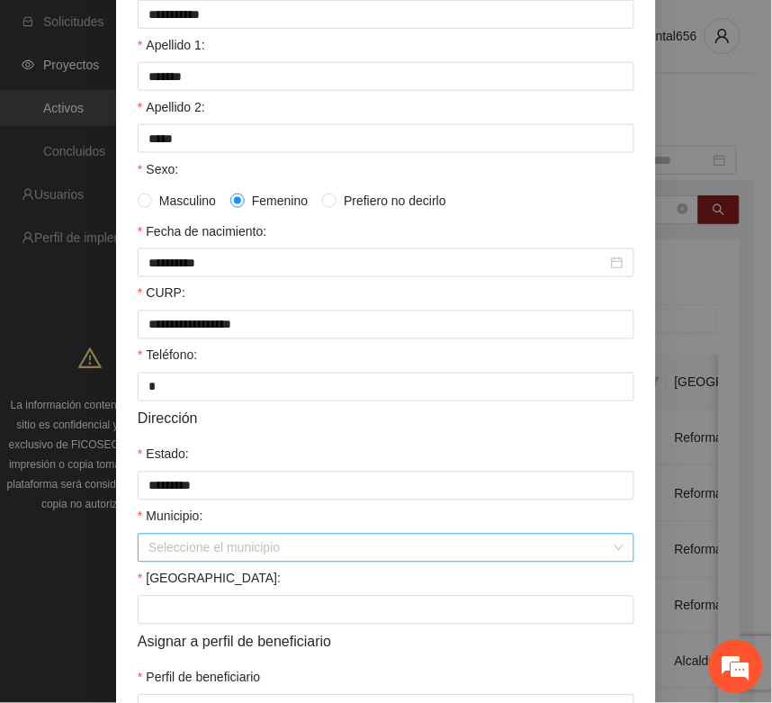
click at [207, 562] on input "Municipio:" at bounding box center [380, 548] width 463 height 27
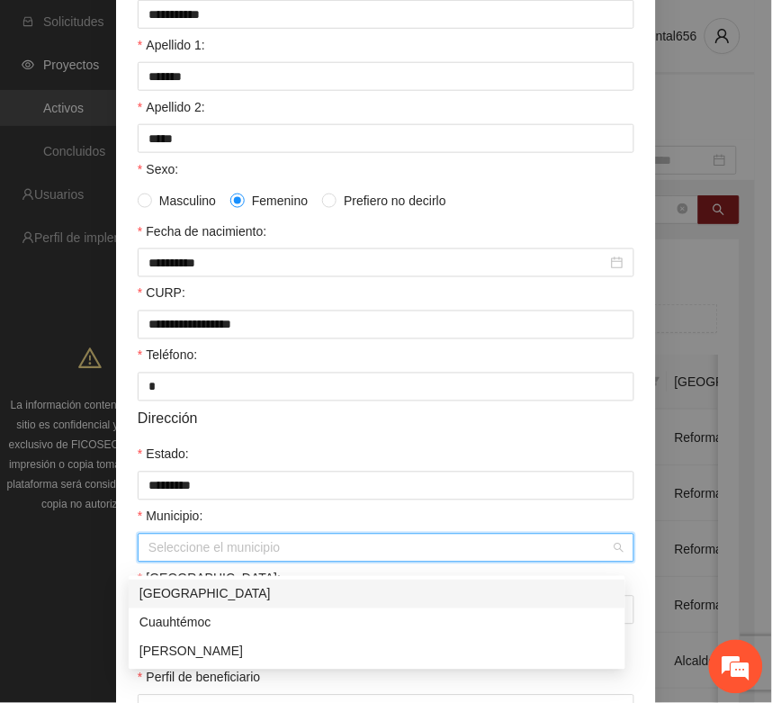
click at [185, 558] on input "Municipio:" at bounding box center [380, 548] width 463 height 27
click at [173, 596] on div "[GEOGRAPHIC_DATA]" at bounding box center [377, 594] width 475 height 20
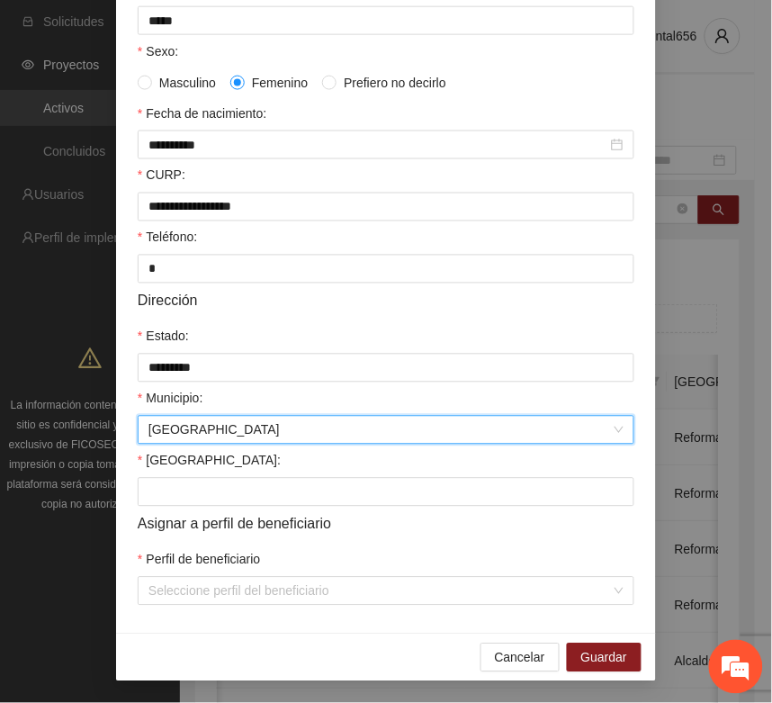
scroll to position [357, 0]
click at [163, 492] on input "Colonia:" at bounding box center [386, 492] width 497 height 29
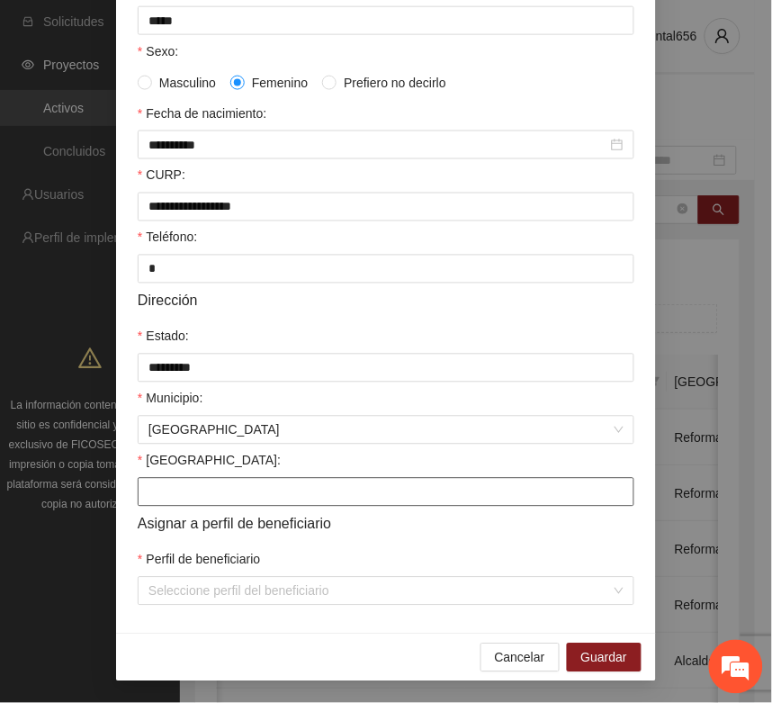
type input "**********"
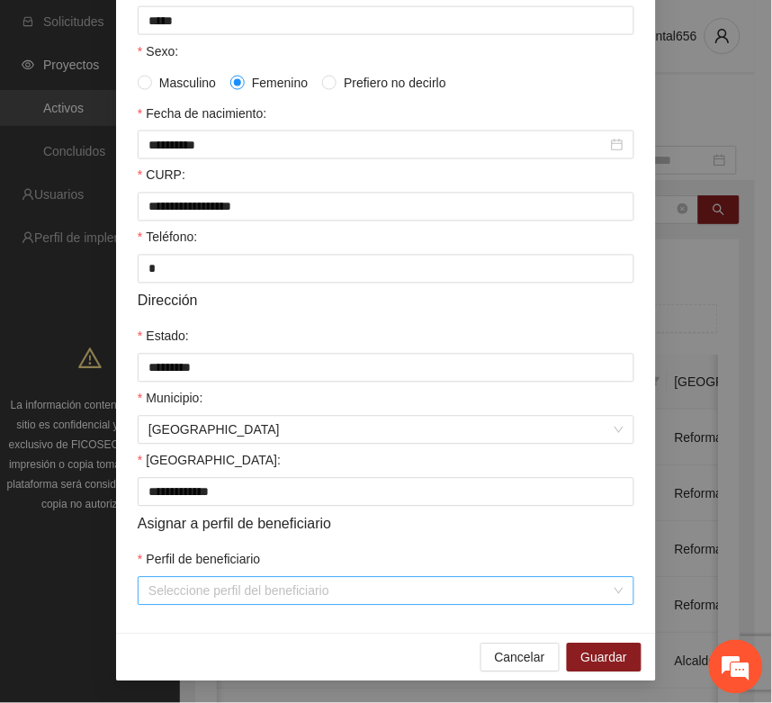
click at [164, 590] on input "Perfil de beneficiario" at bounding box center [380, 591] width 463 height 27
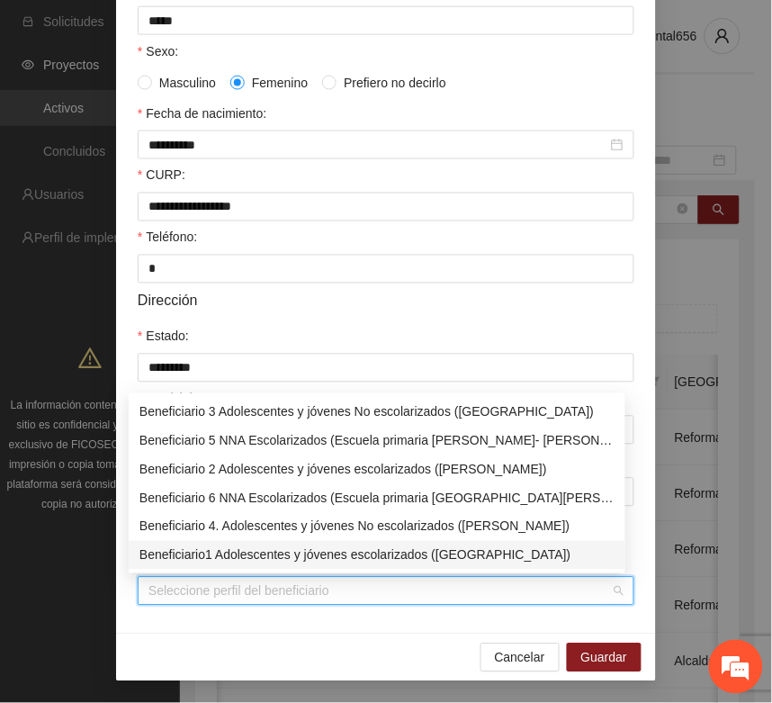
click at [185, 547] on div "Beneficiario1 Adolescentes y jóvenes escolarizados (Chihuahua)" at bounding box center [377, 556] width 475 height 20
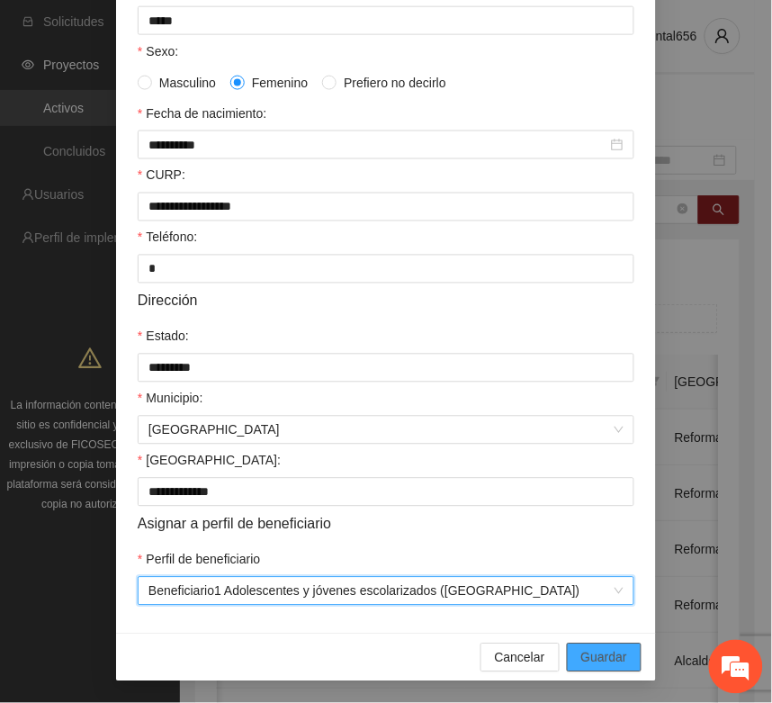
click at [582, 654] on span "Guardar" at bounding box center [605, 658] width 46 height 20
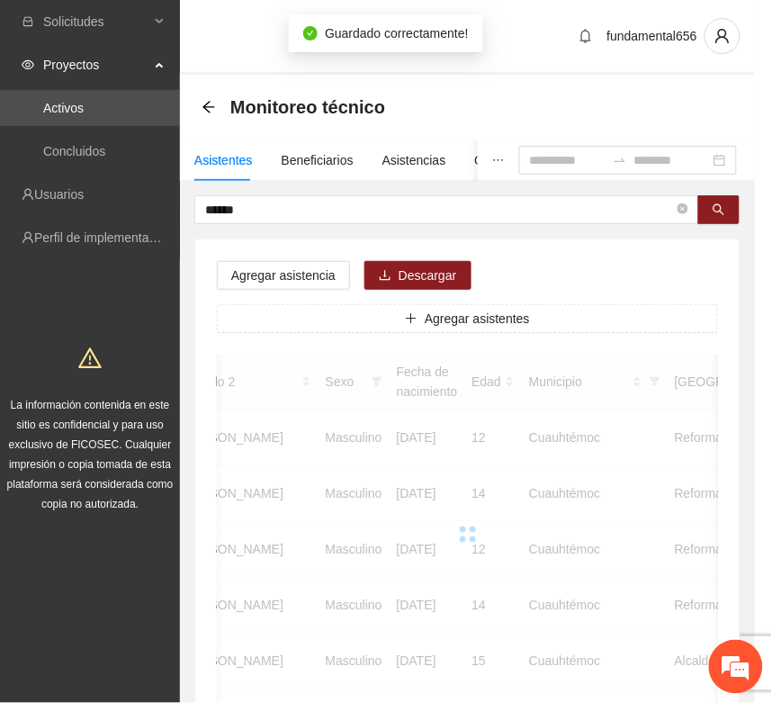
scroll to position [266, 0]
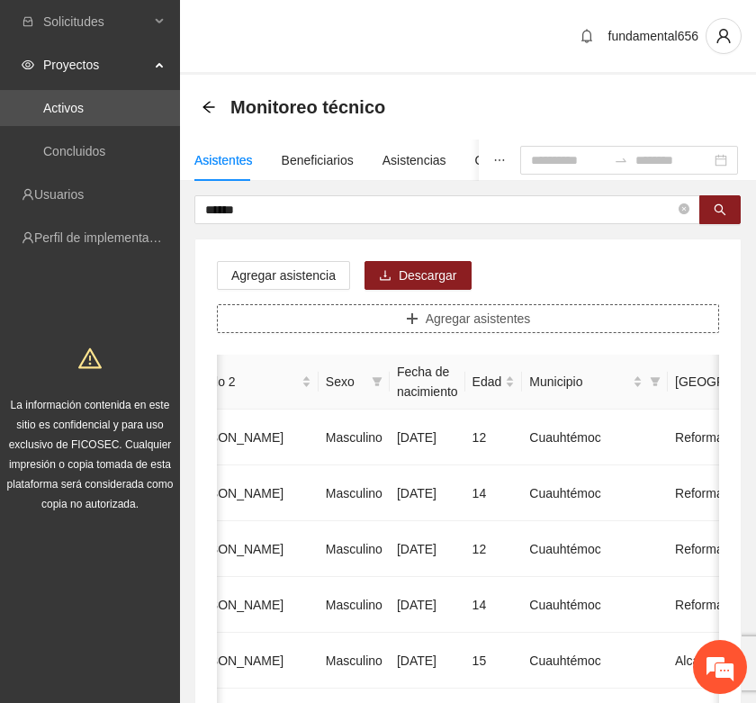
click at [424, 325] on button "Agregar asistentes" at bounding box center [468, 318] width 502 height 29
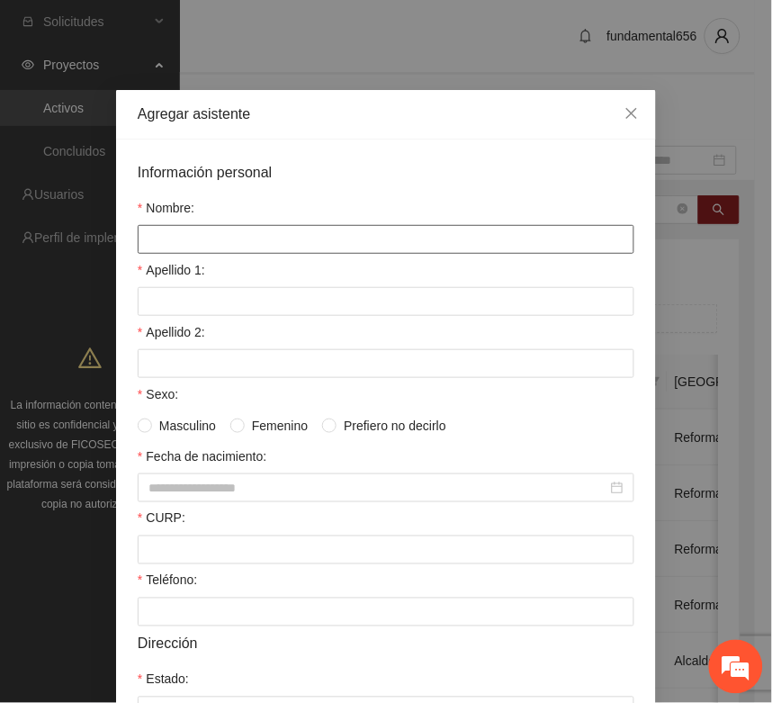
click at [155, 240] on input "Nombre:" at bounding box center [386, 239] width 497 height 29
type input "*"
type input "**********"
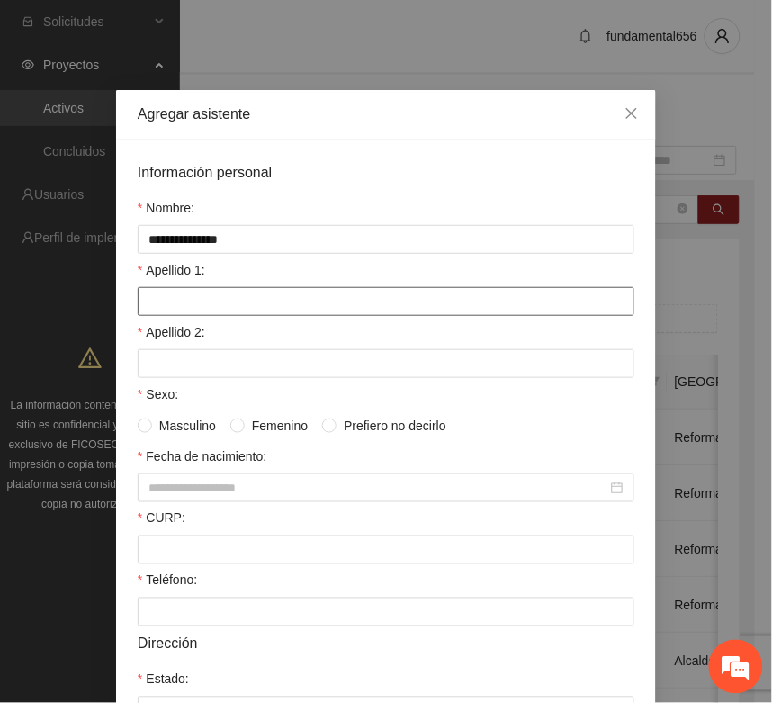
click at [153, 303] on input "Apellido 1:" at bounding box center [386, 301] width 497 height 29
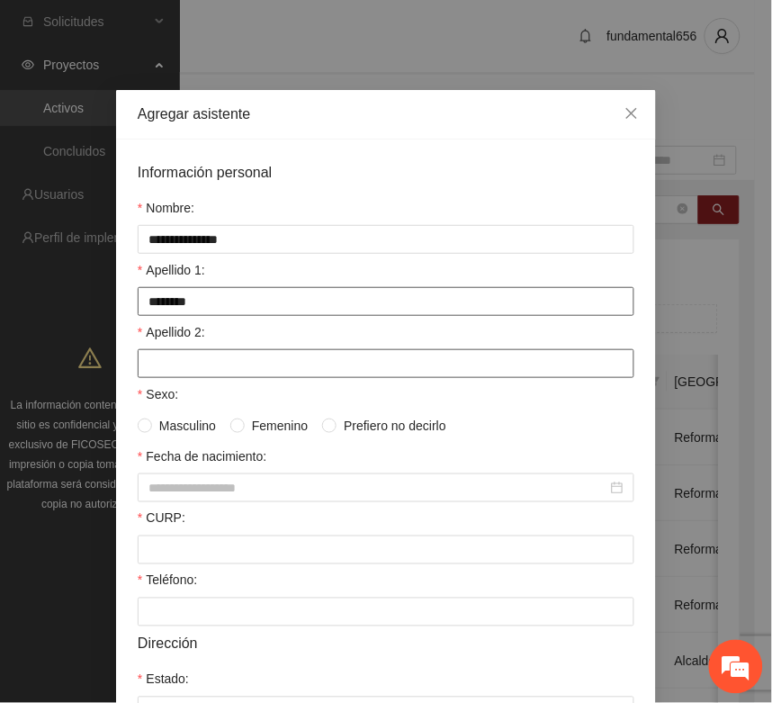
type input "********"
click at [176, 378] on input "Apellido 2:" at bounding box center [386, 363] width 497 height 29
type input "*******"
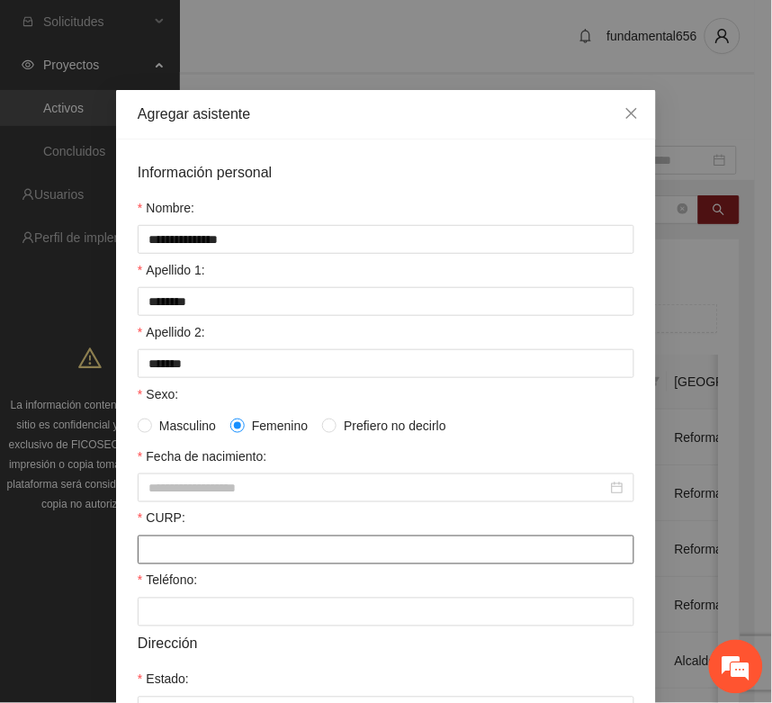
click at [149, 563] on input "CURP:" at bounding box center [386, 550] width 497 height 29
paste input "**********"
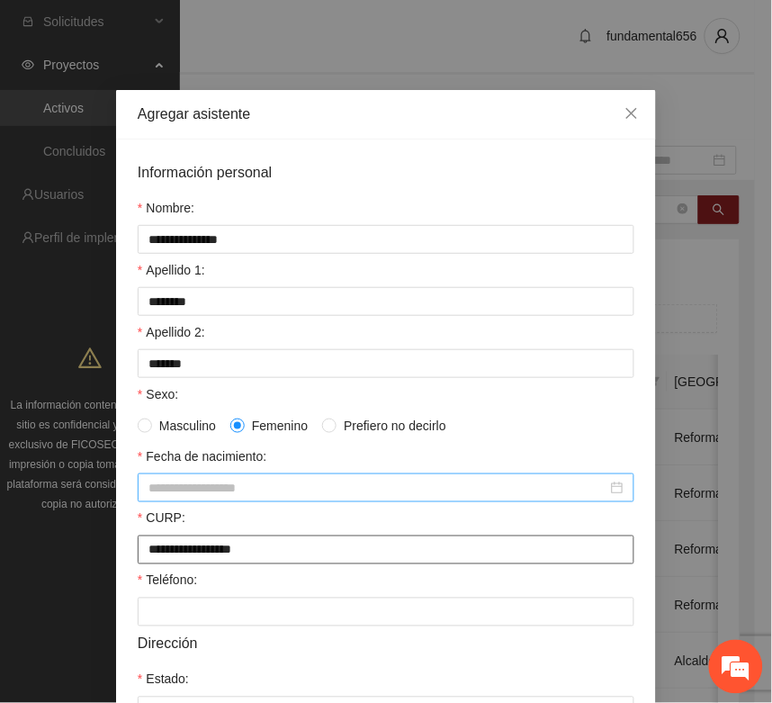
type input "**********"
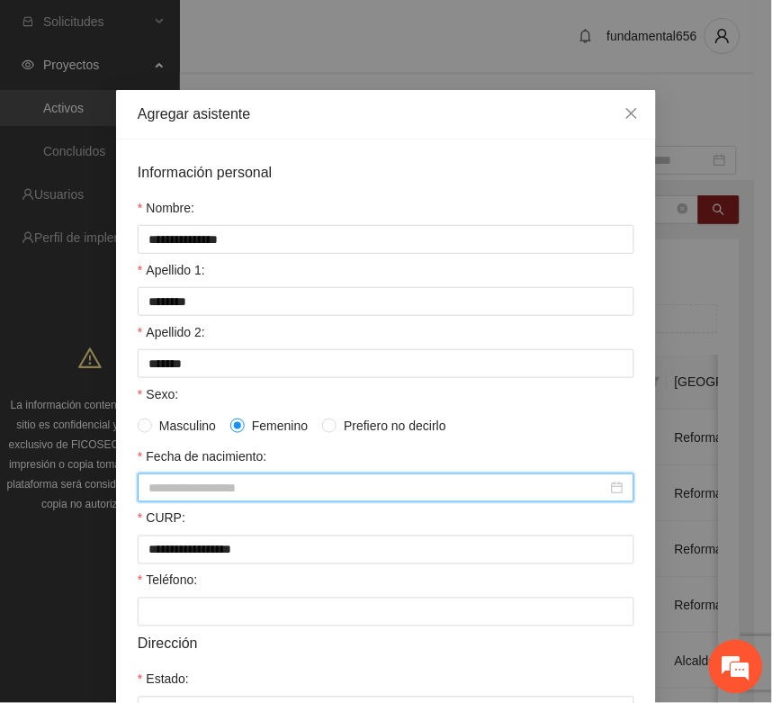
click at [149, 491] on input "Fecha de nacimiento:" at bounding box center [378, 488] width 459 height 20
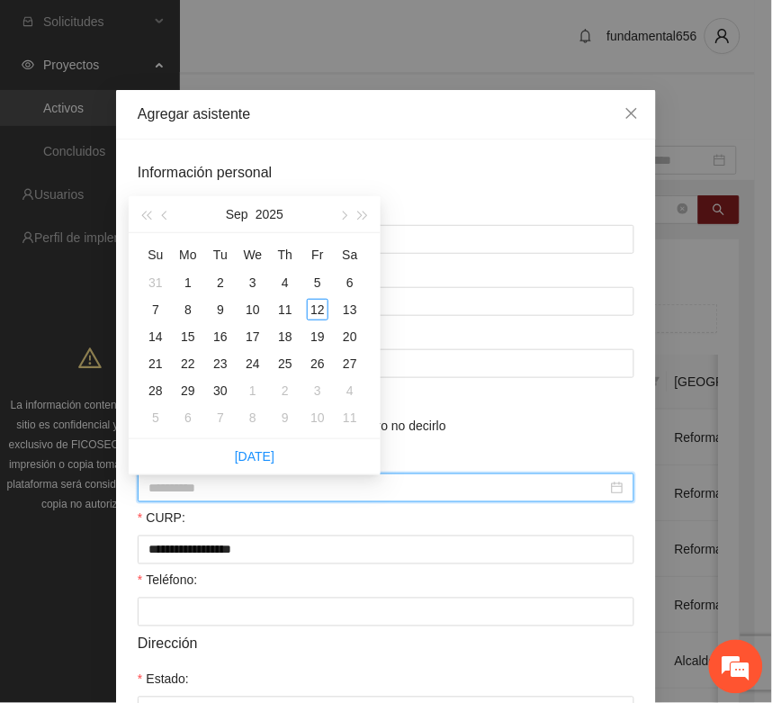
type input "**********"
click at [150, 212] on span "button" at bounding box center [145, 216] width 9 height 9
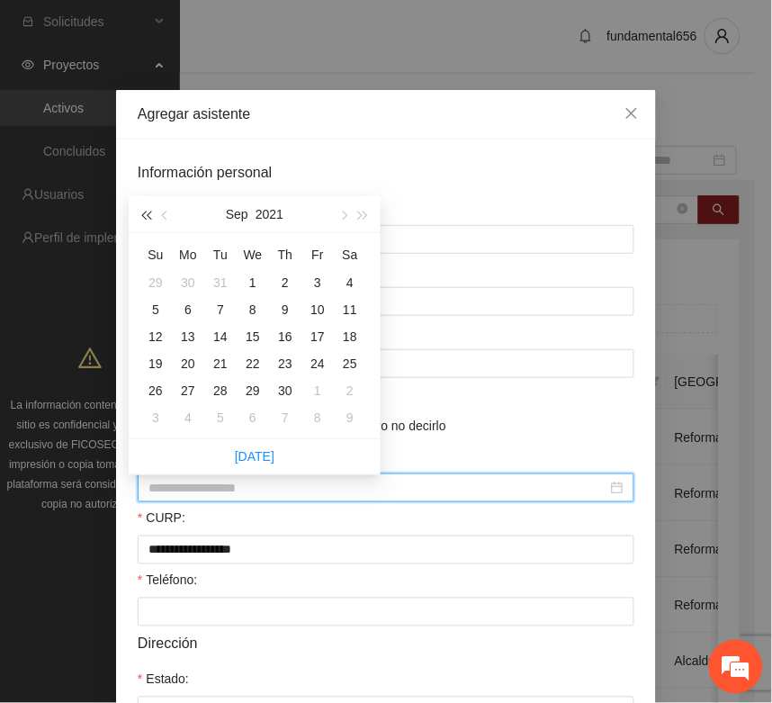
click at [150, 212] on span "button" at bounding box center [145, 216] width 9 height 9
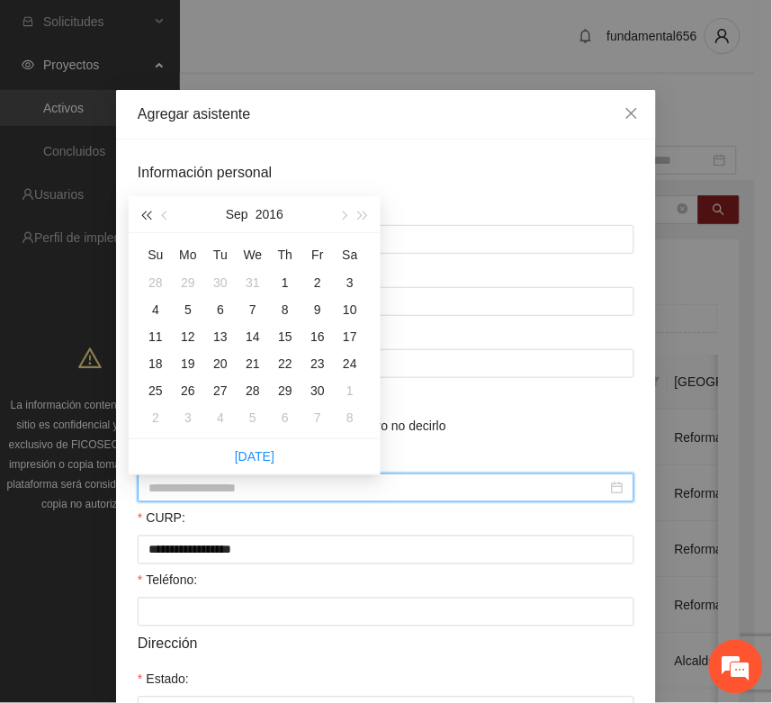
click at [150, 212] on span "button" at bounding box center [145, 216] width 9 height 9
click at [165, 216] on span "button" at bounding box center [166, 216] width 9 height 9
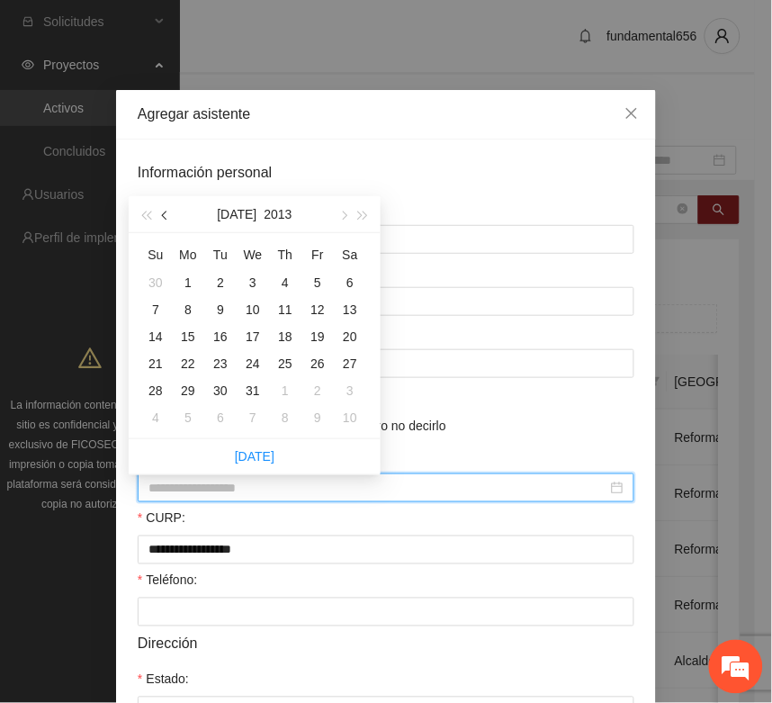
click at [165, 216] on span "button" at bounding box center [166, 216] width 9 height 9
type input "**********"
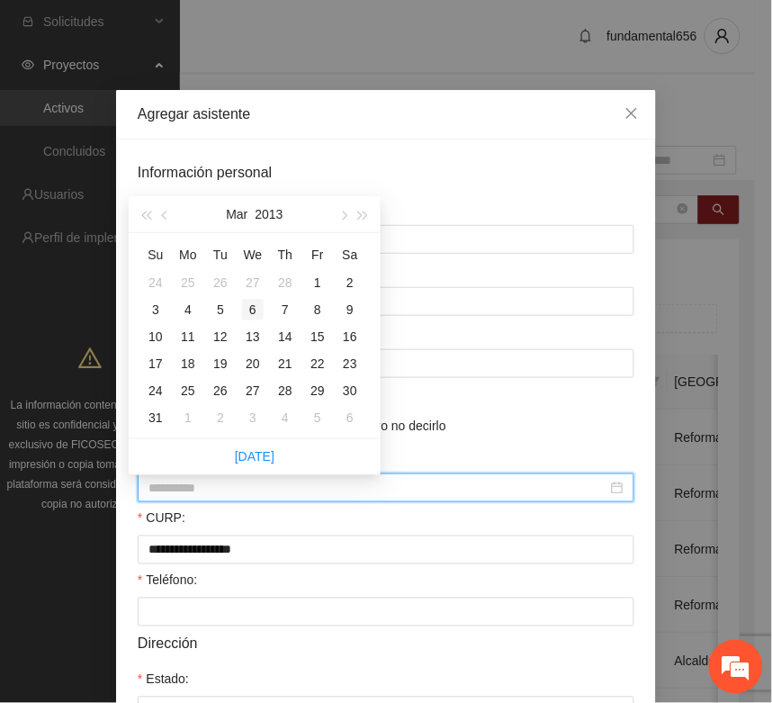
click at [248, 307] on div "6" at bounding box center [253, 310] width 22 height 22
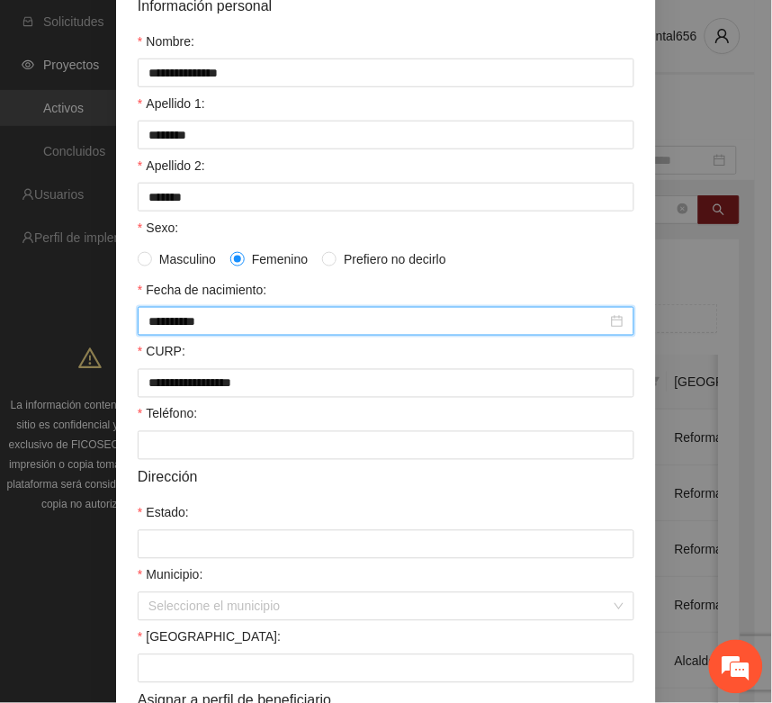
scroll to position [225, 0]
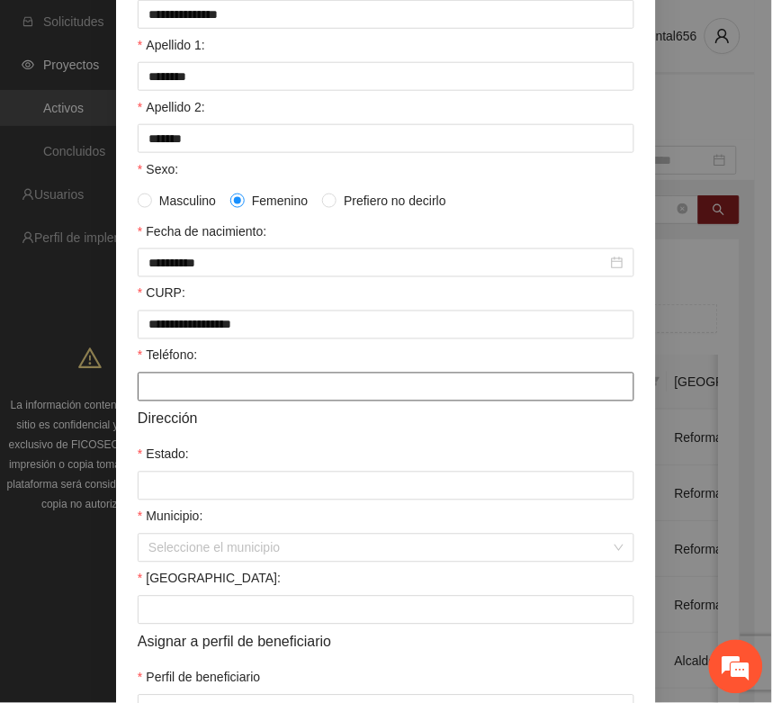
click at [173, 401] on input "Teléfono:" at bounding box center [386, 387] width 497 height 29
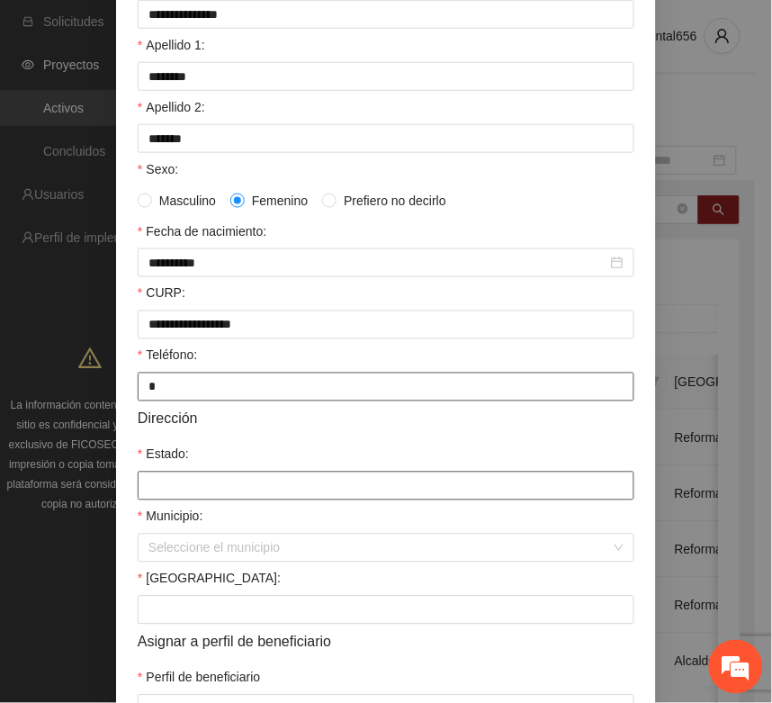
type input "*"
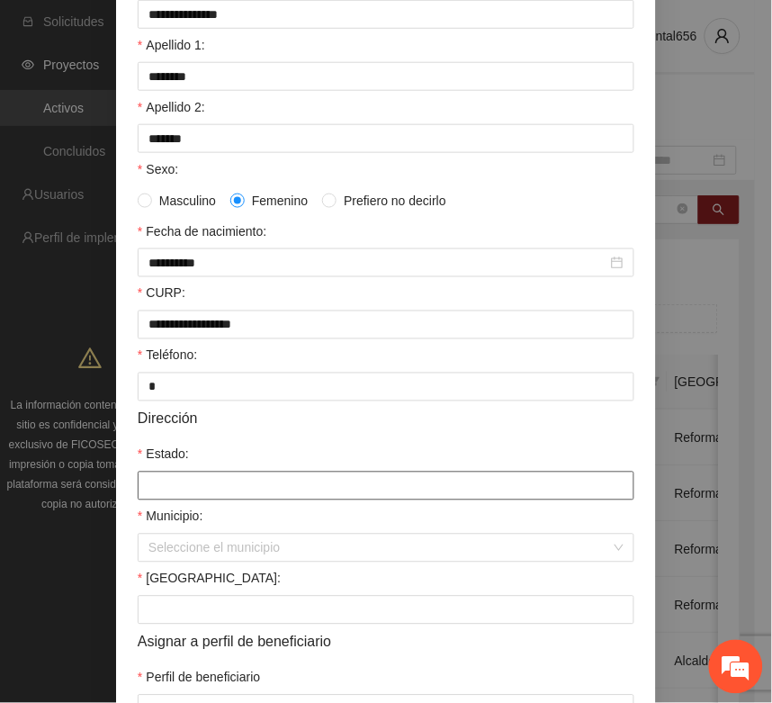
click at [163, 495] on input "Estado:" at bounding box center [386, 486] width 497 height 29
type input "*********"
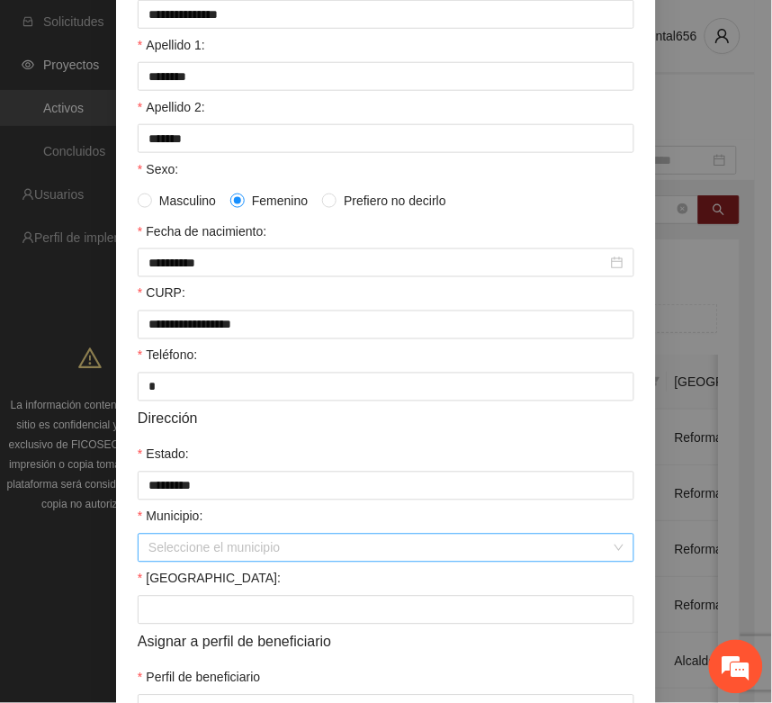
click at [172, 559] on input "Municipio:" at bounding box center [380, 548] width 463 height 27
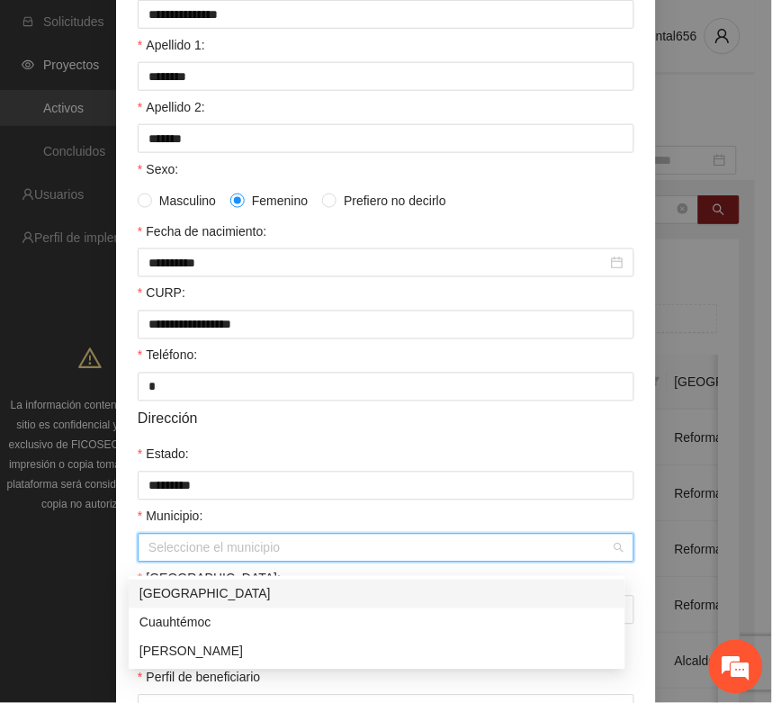
click at [178, 595] on div "[GEOGRAPHIC_DATA]" at bounding box center [377, 594] width 475 height 20
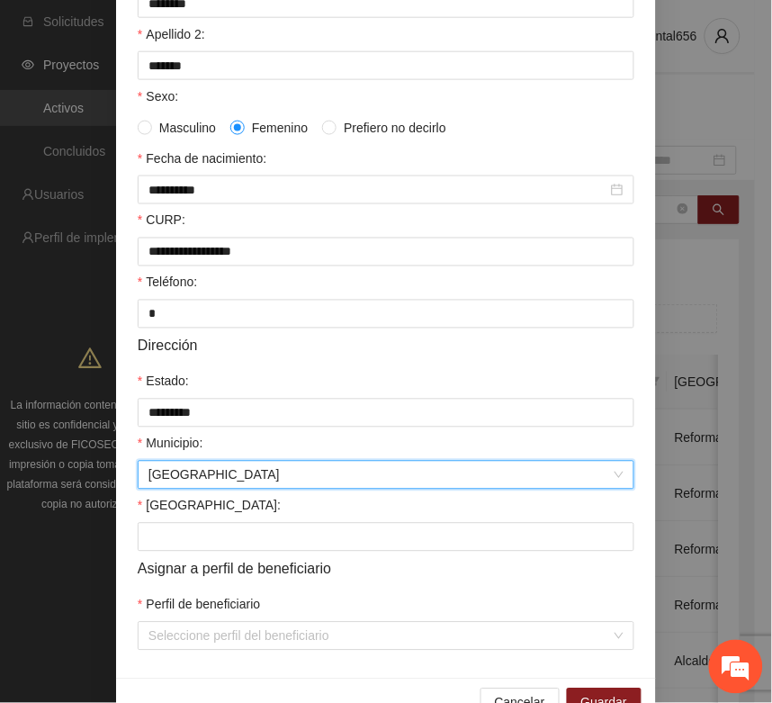
scroll to position [338, 0]
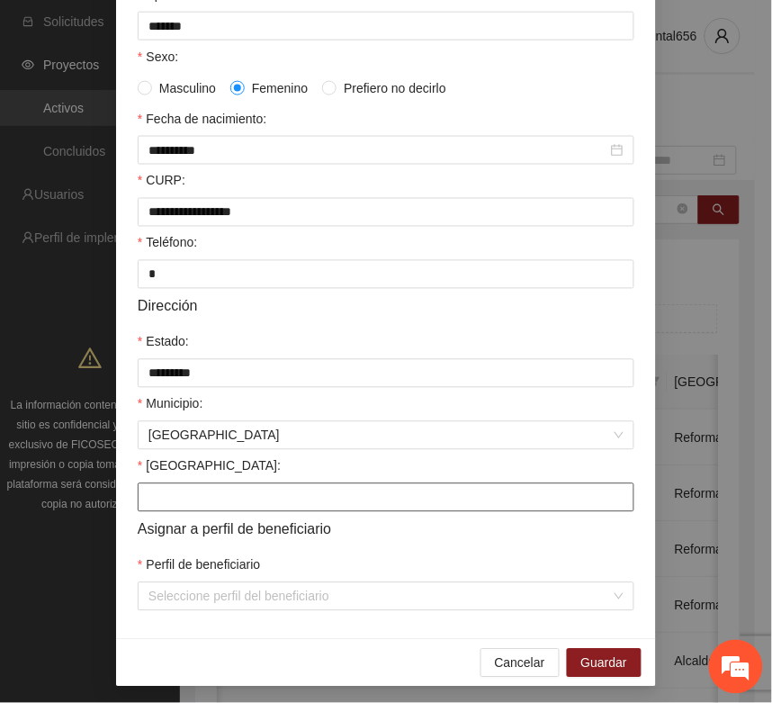
click at [167, 510] on input "Colonia:" at bounding box center [386, 497] width 497 height 29
type input "**********"
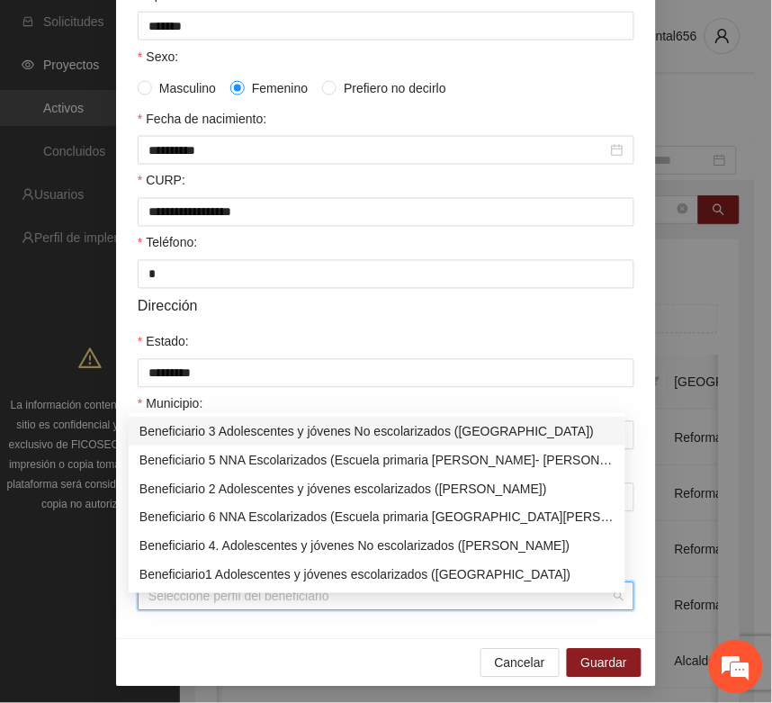
click at [158, 610] on input "Perfil de beneficiario" at bounding box center [380, 596] width 463 height 27
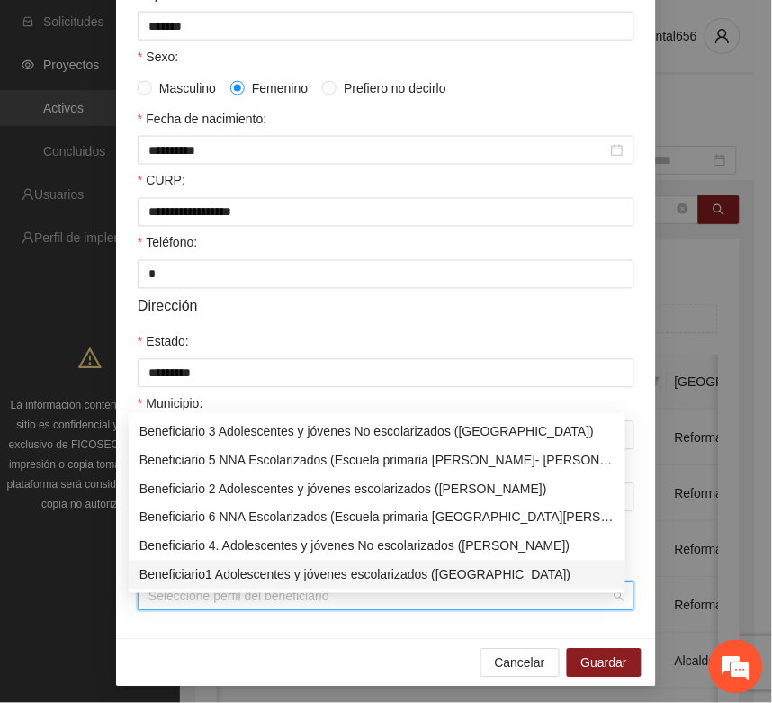
click at [203, 576] on div "Beneficiario1 Adolescentes y jóvenes escolarizados (Chihuahua)" at bounding box center [377, 575] width 475 height 20
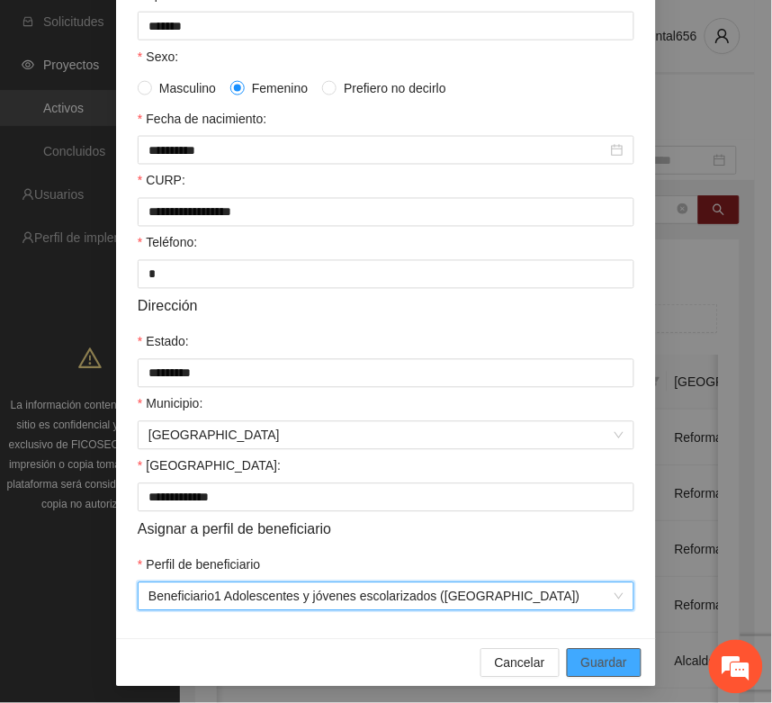
click at [588, 673] on span "Guardar" at bounding box center [605, 664] width 46 height 20
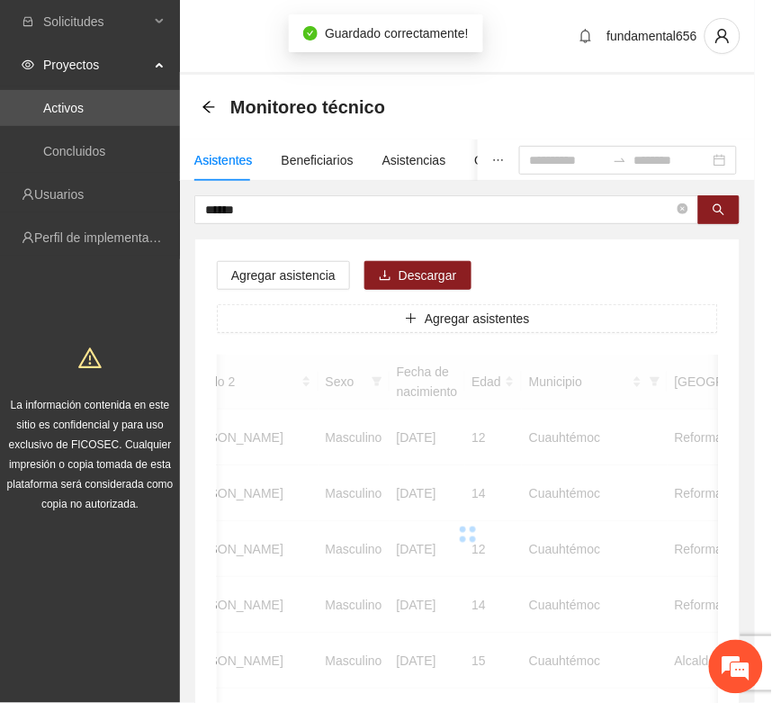
scroll to position [266, 0]
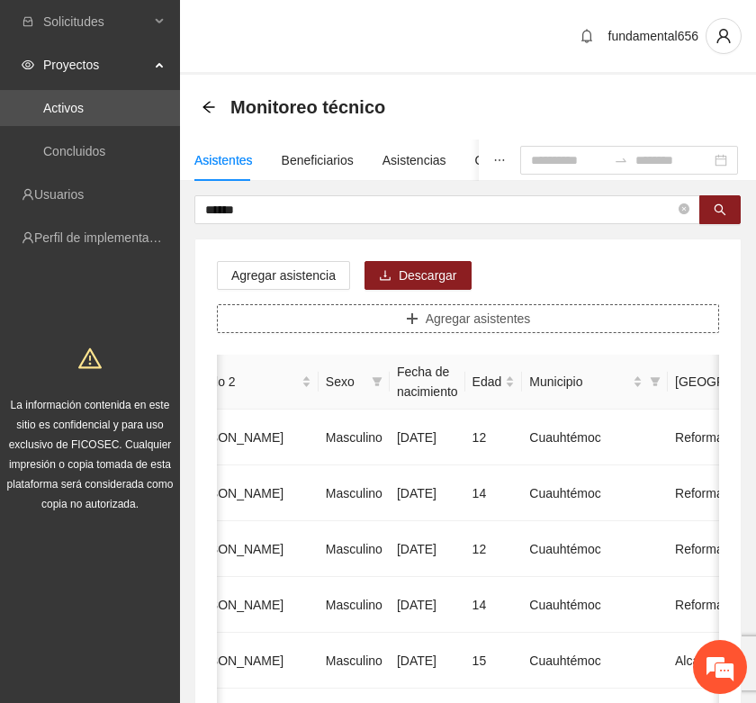
click at [407, 316] on icon "plus" at bounding box center [412, 318] width 13 height 13
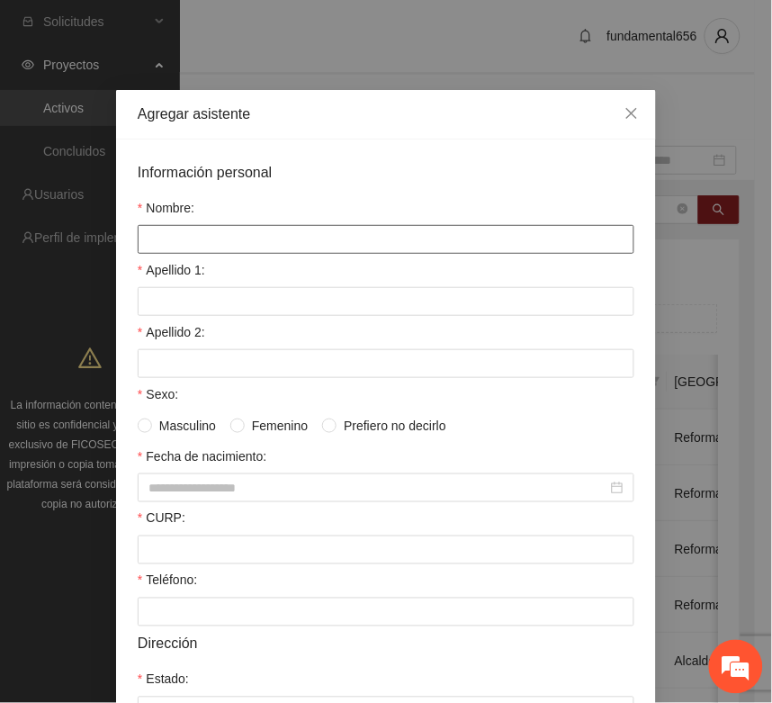
click at [185, 246] on input "Nombre:" at bounding box center [386, 239] width 497 height 29
click at [180, 243] on input "**********" at bounding box center [386, 239] width 497 height 29
type input "**********"
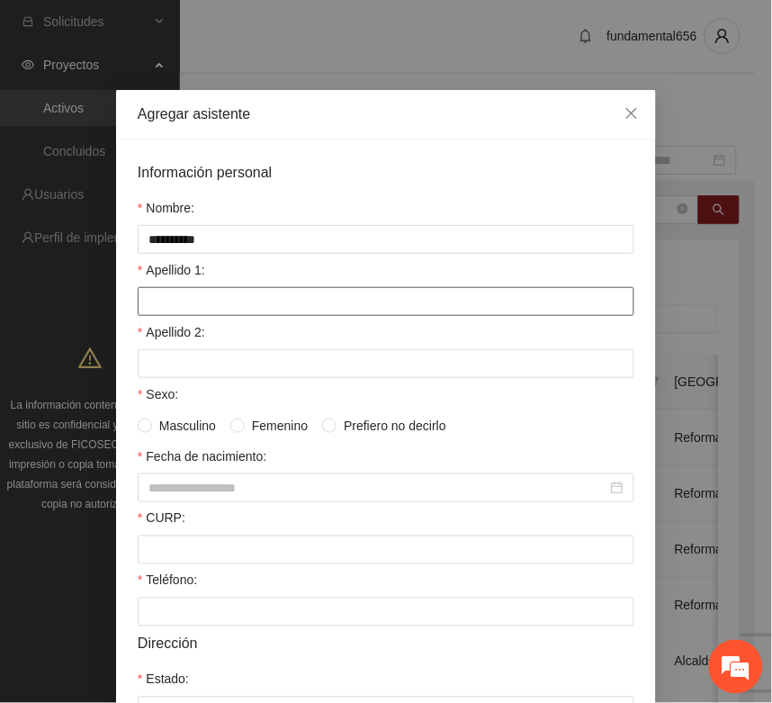
click at [178, 295] on input "Apellido 1:" at bounding box center [386, 301] width 497 height 29
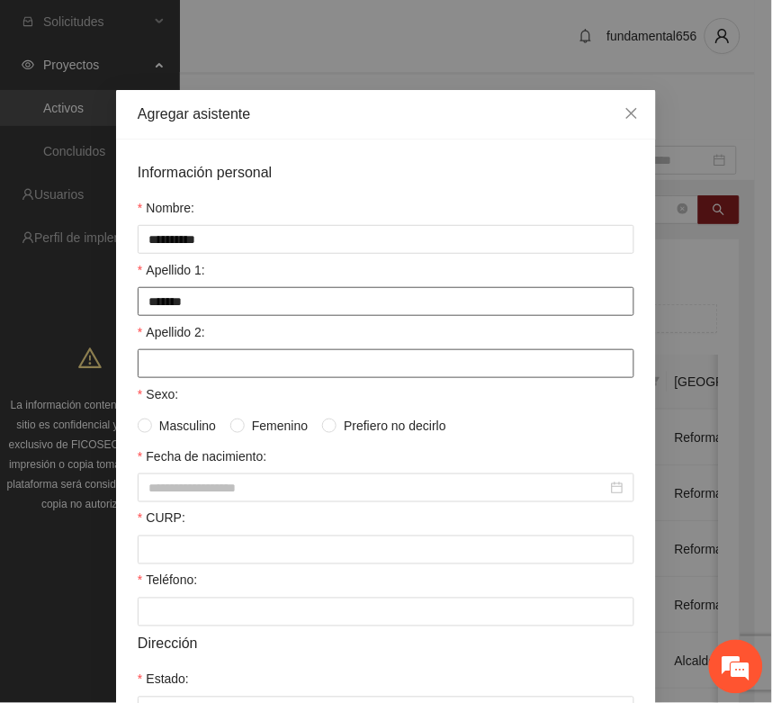
type input "*******"
click at [147, 363] on input "Apellido 2:" at bounding box center [386, 363] width 497 height 29
type input "******"
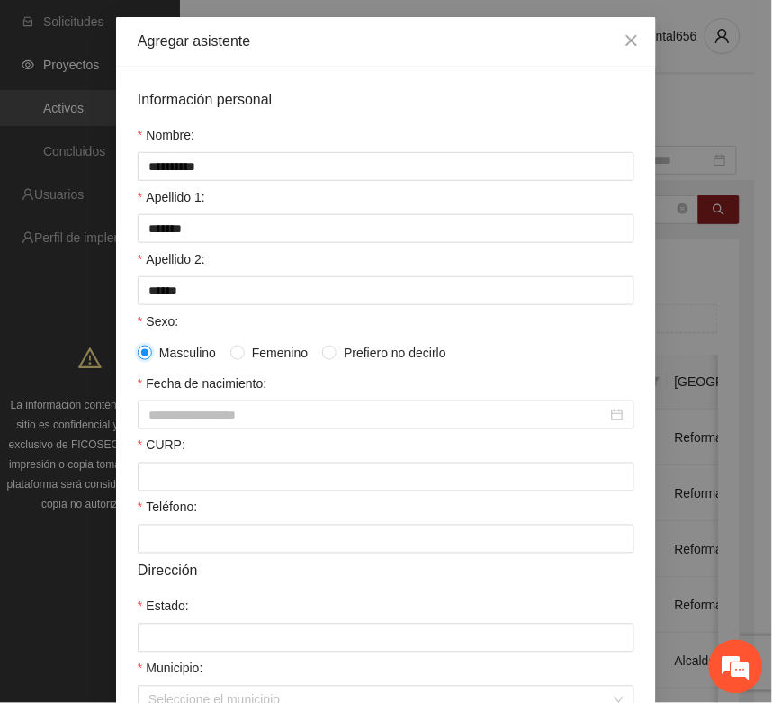
scroll to position [113, 0]
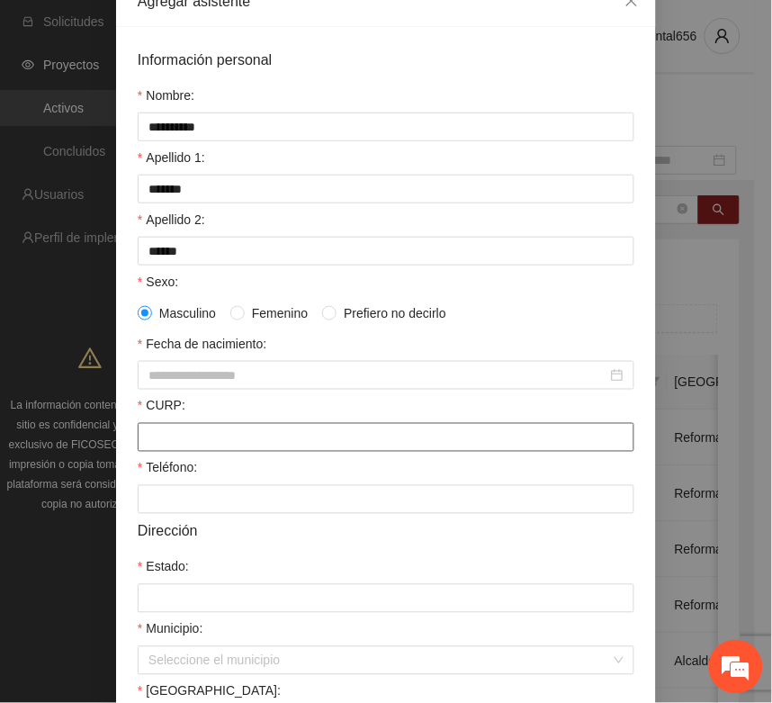
click at [164, 446] on input "CURP:" at bounding box center [386, 437] width 497 height 29
paste input "**********"
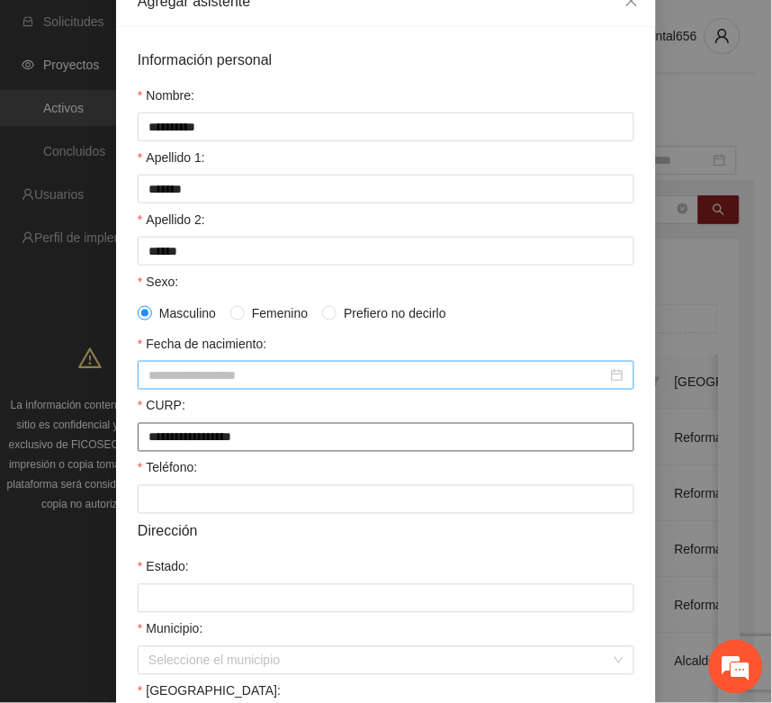
type input "**********"
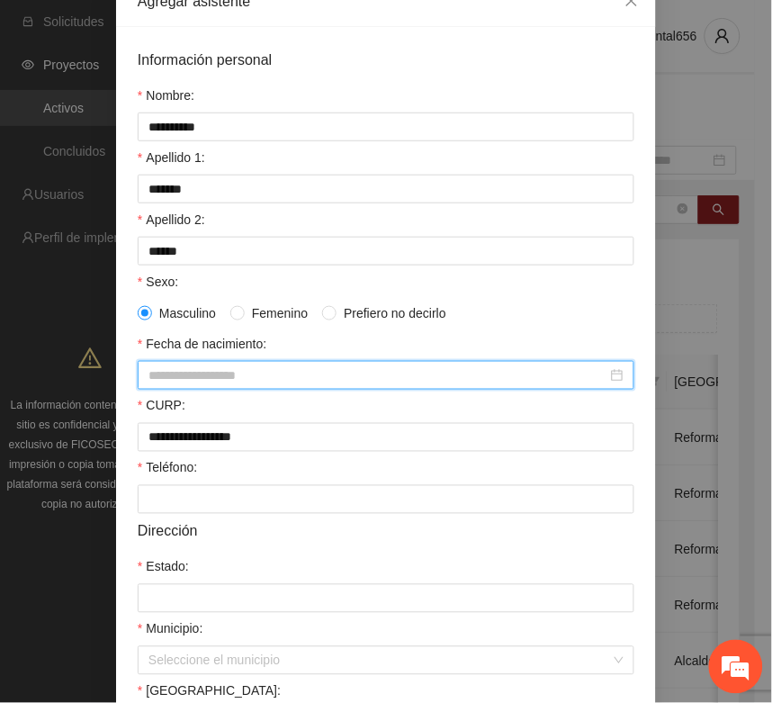
click at [160, 385] on input "Fecha de nacimiento:" at bounding box center [378, 376] width 459 height 20
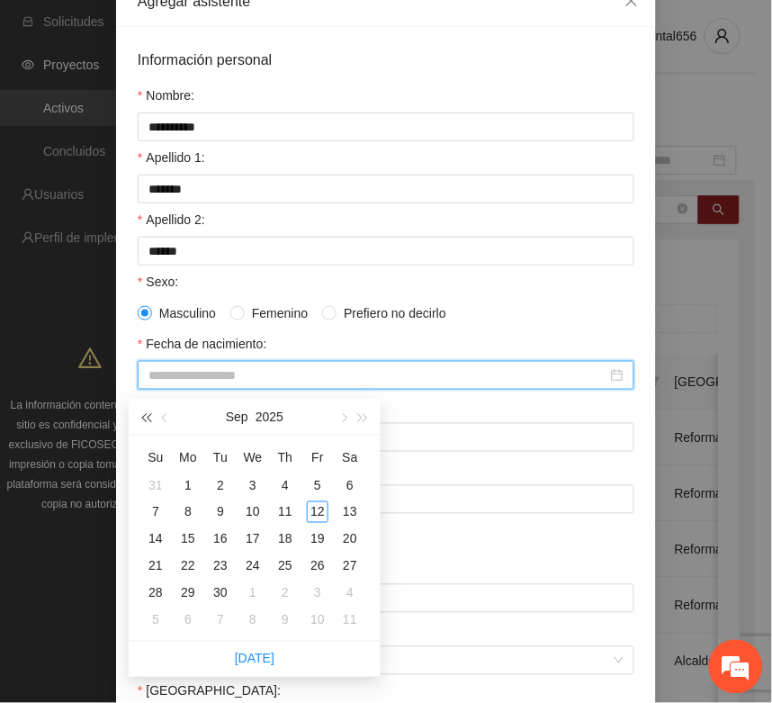
click at [145, 415] on span "button" at bounding box center [145, 418] width 9 height 9
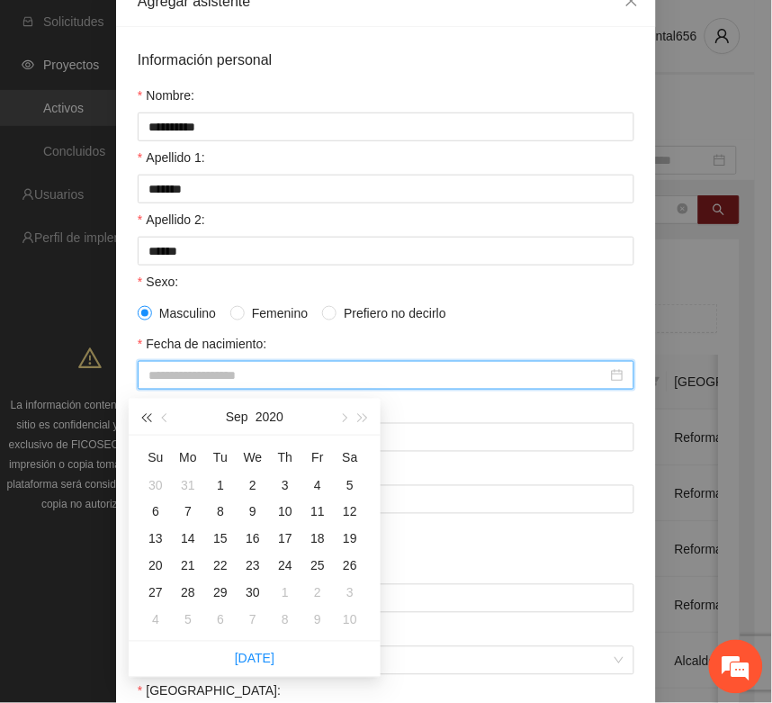
click at [145, 415] on span "button" at bounding box center [145, 418] width 9 height 9
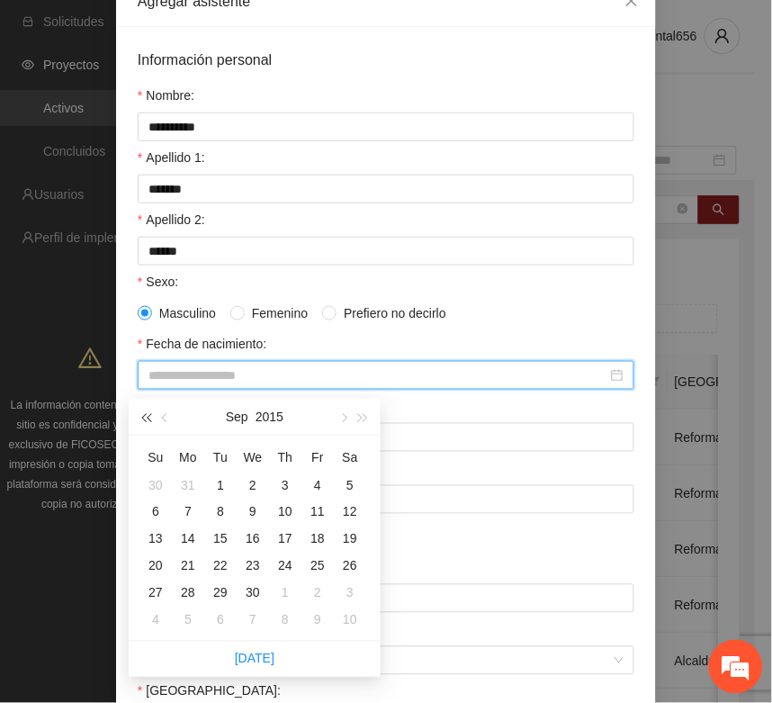
click at [145, 415] on span "button" at bounding box center [145, 418] width 9 height 9
click at [167, 415] on span "button" at bounding box center [166, 418] width 9 height 9
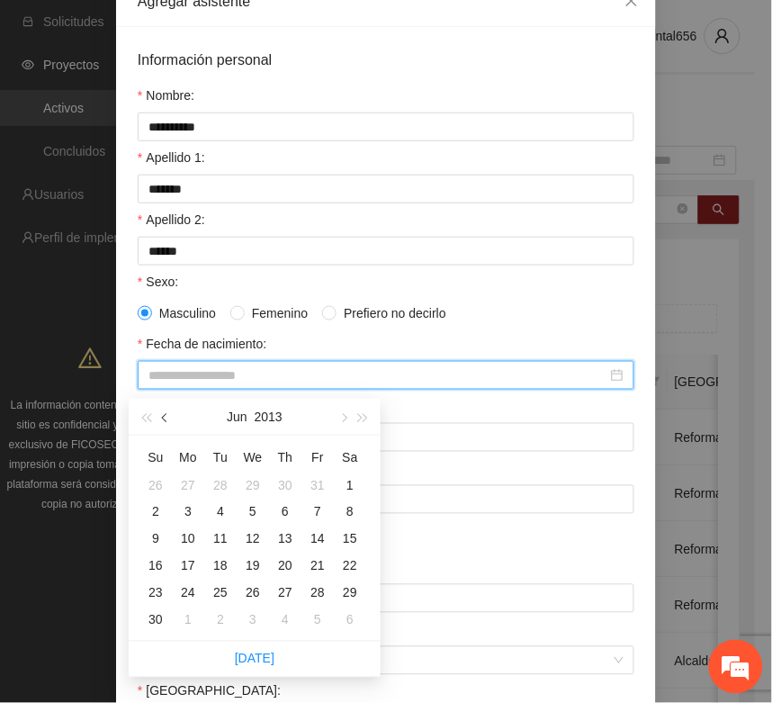
click at [167, 415] on span "button" at bounding box center [166, 418] width 9 height 9
type input "**********"
click at [320, 479] on div "1" at bounding box center [318, 485] width 22 height 22
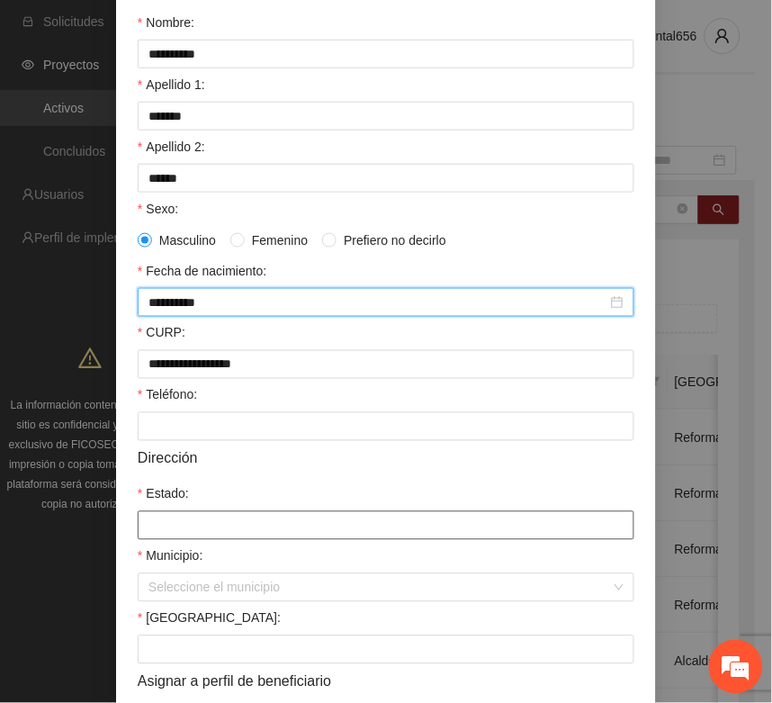
scroll to position [225, 0]
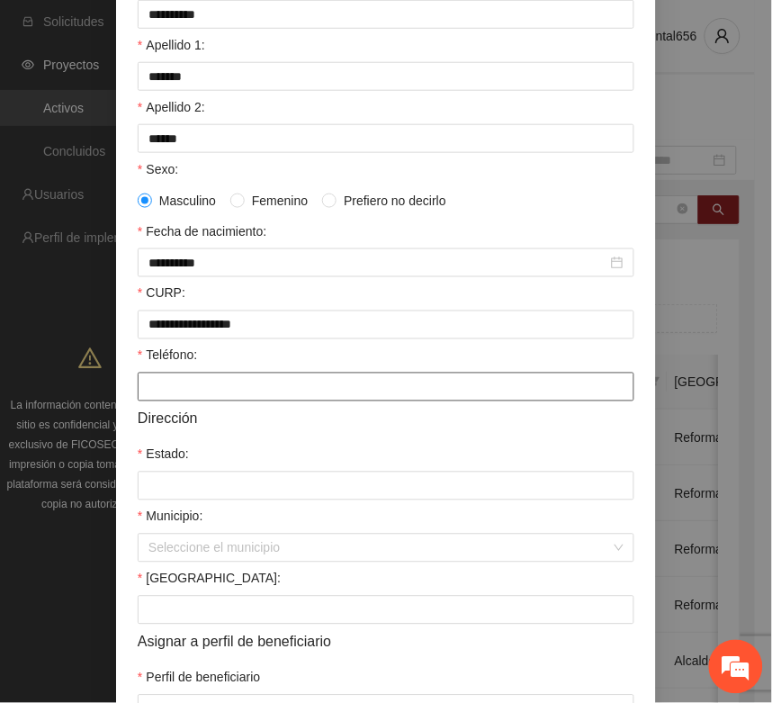
click at [154, 402] on input "Teléfono:" at bounding box center [386, 387] width 497 height 29
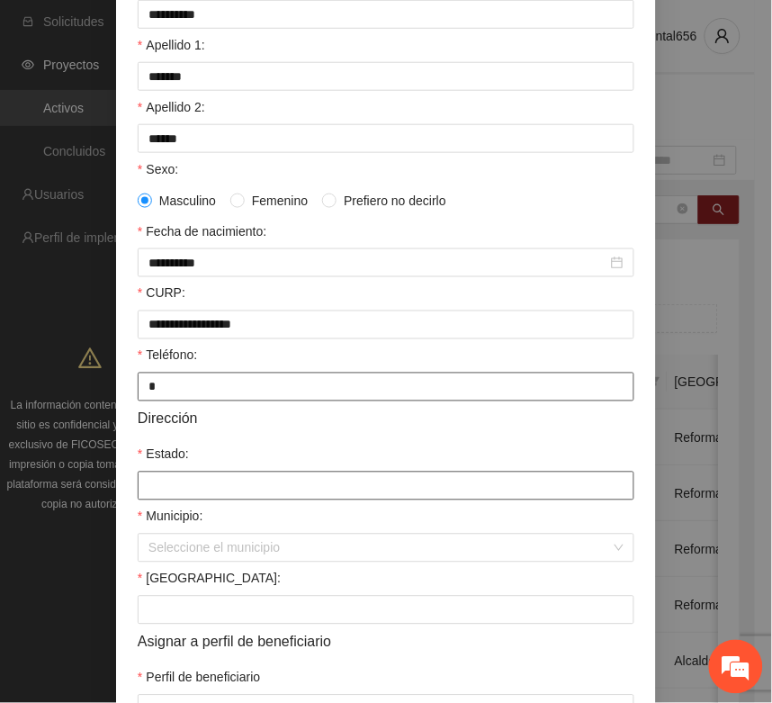
type input "*"
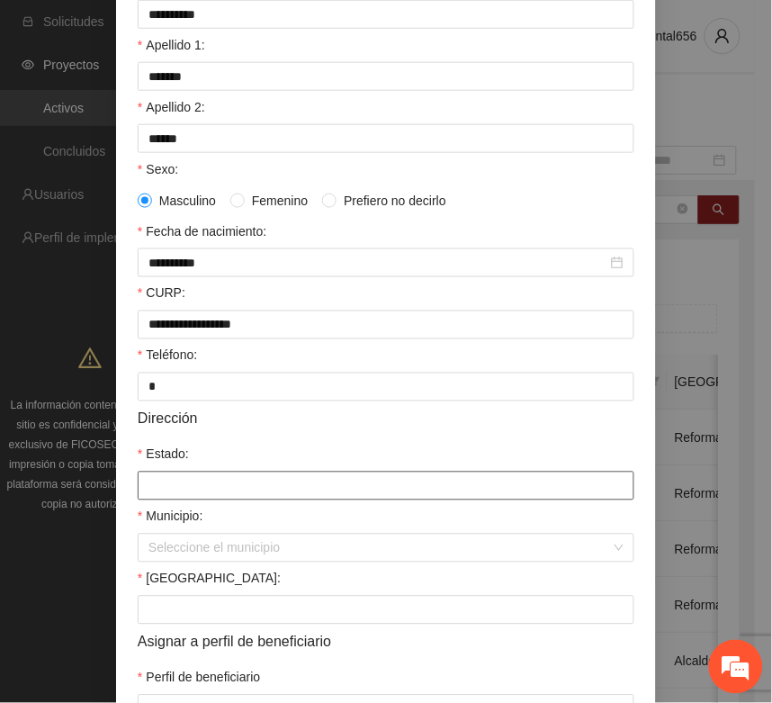
click at [140, 501] on input "Estado:" at bounding box center [386, 486] width 497 height 29
type input "*********"
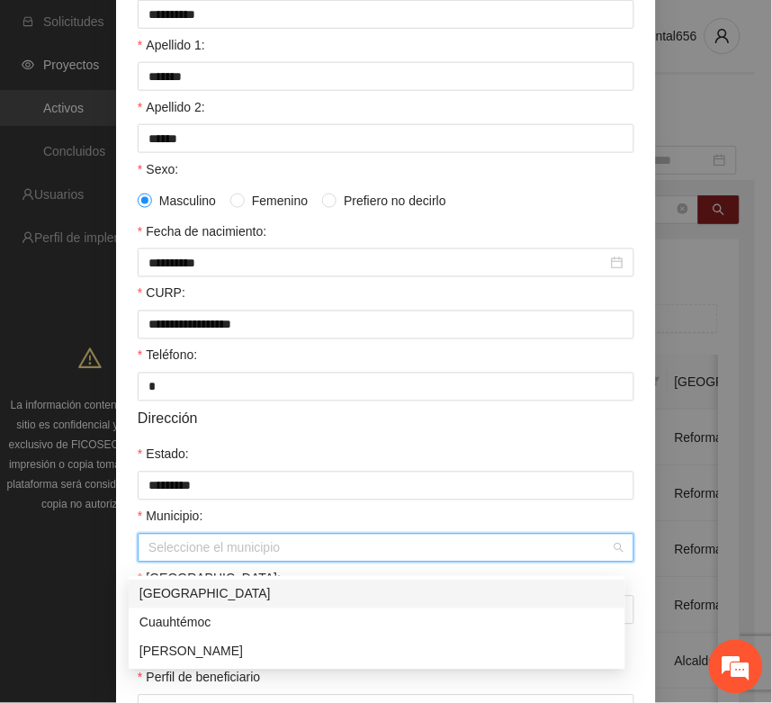
click at [169, 554] on input "Municipio:" at bounding box center [380, 548] width 463 height 27
click at [171, 584] on div "[GEOGRAPHIC_DATA]" at bounding box center [377, 594] width 475 height 20
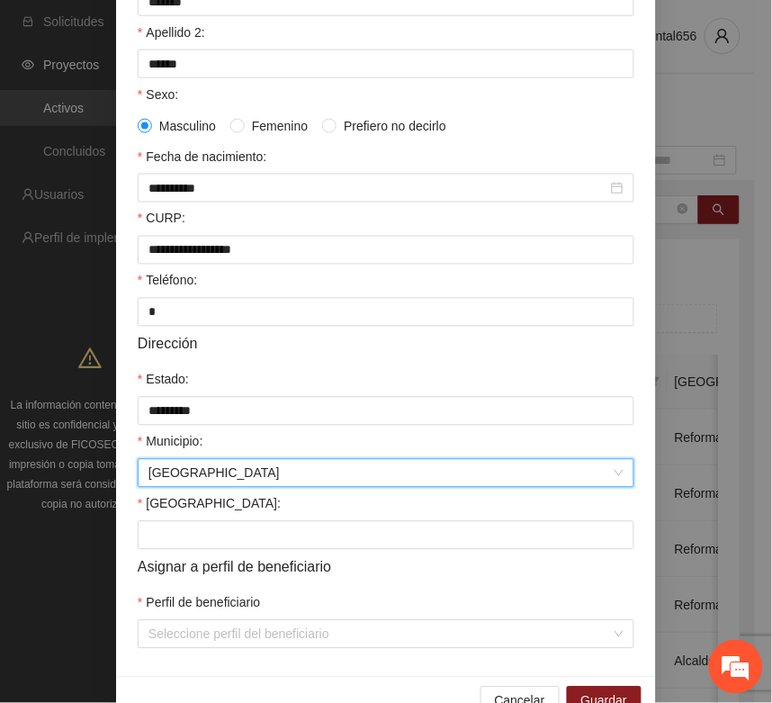
scroll to position [338, 0]
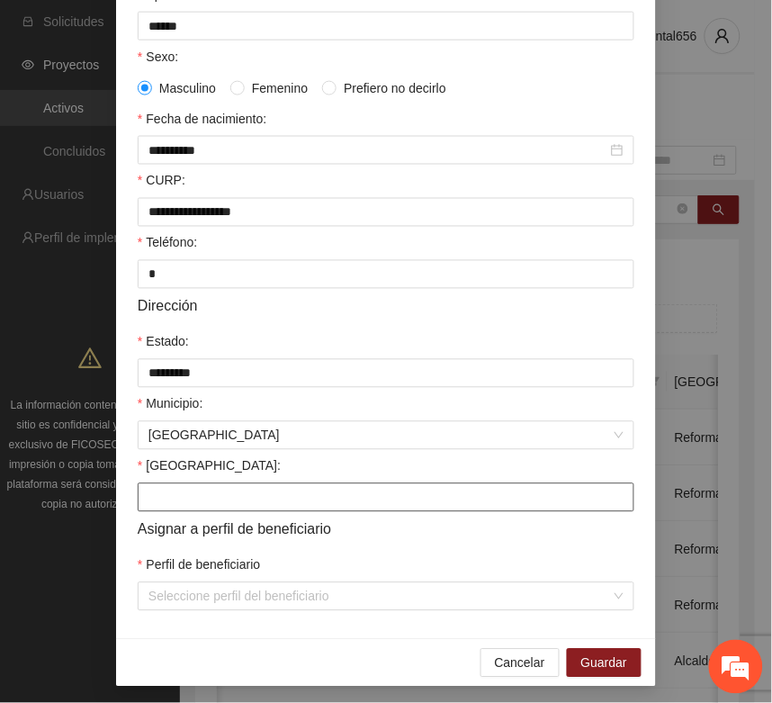
click at [169, 512] on input "Colonia:" at bounding box center [386, 497] width 497 height 29
type input "**********"
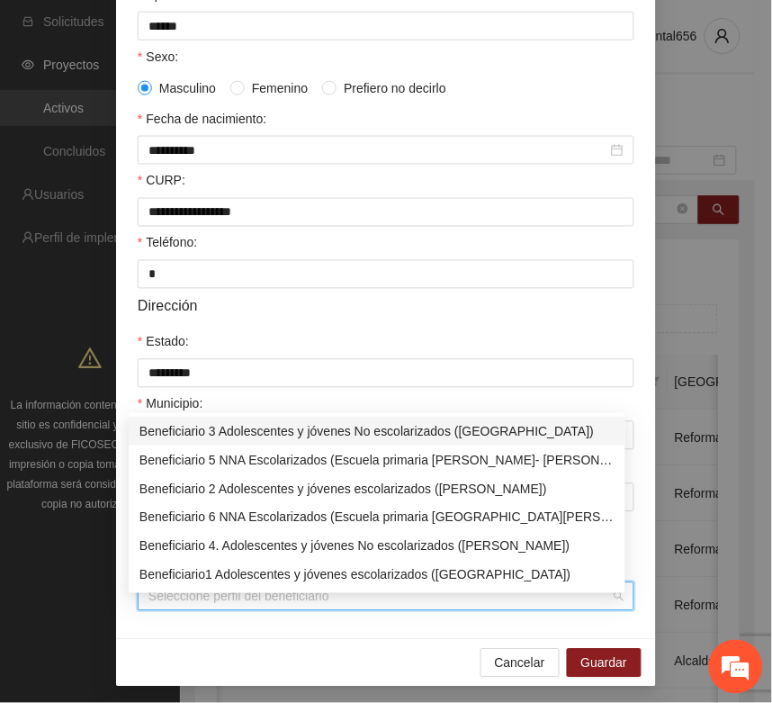
click at [151, 601] on input "Perfil de beneficiario" at bounding box center [380, 596] width 463 height 27
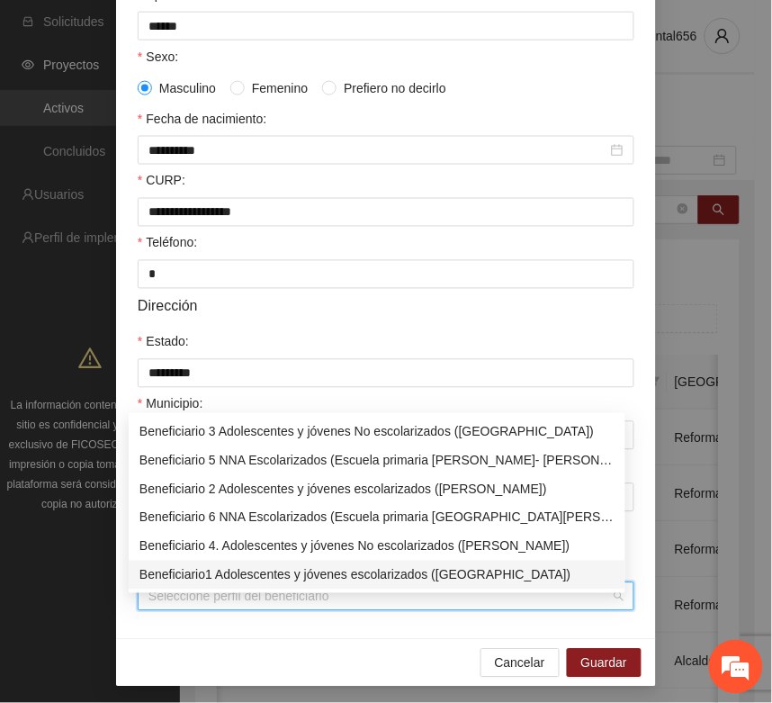
click at [174, 578] on div "Beneficiario1 Adolescentes y jóvenes escolarizados (Chihuahua)" at bounding box center [377, 575] width 475 height 20
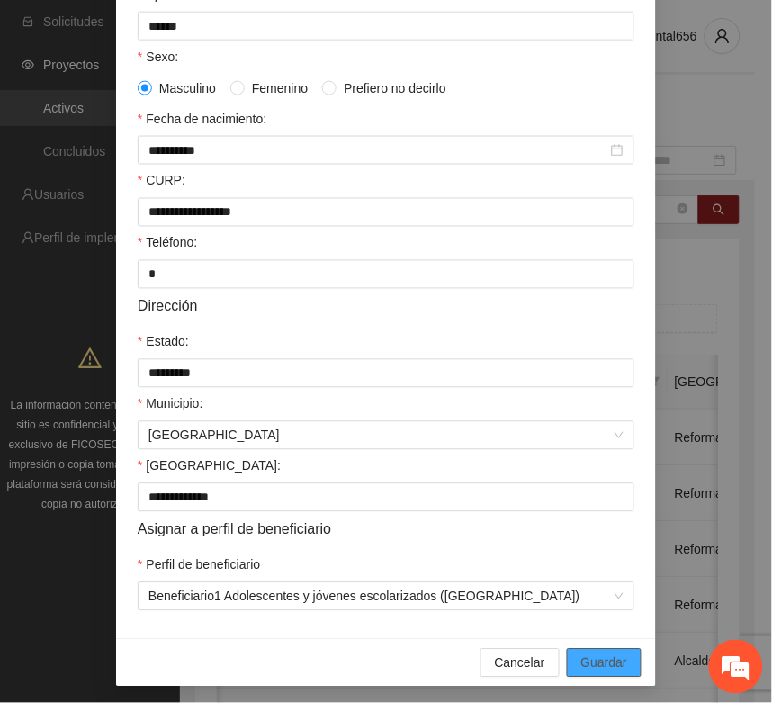
click at [588, 673] on span "Guardar" at bounding box center [605, 664] width 46 height 20
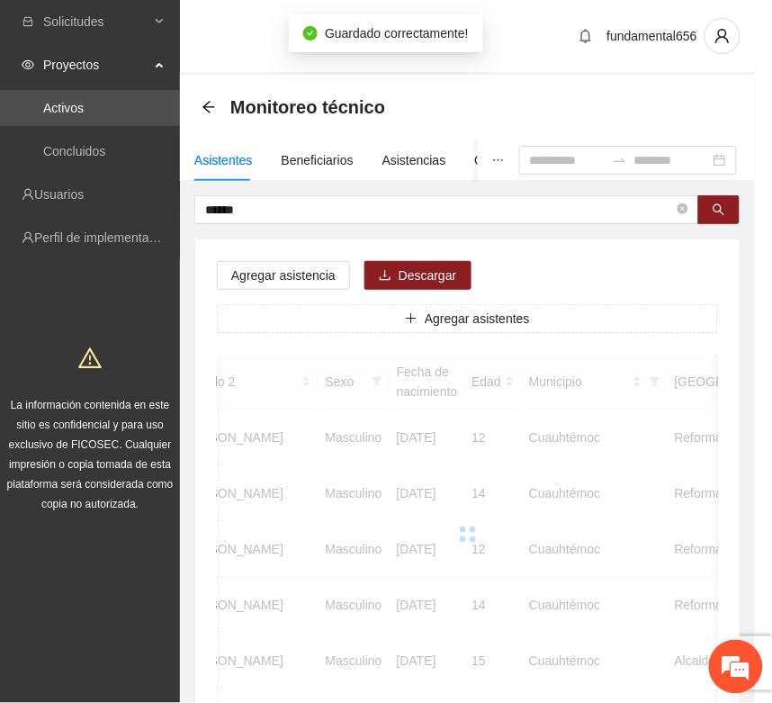
scroll to position [266, 0]
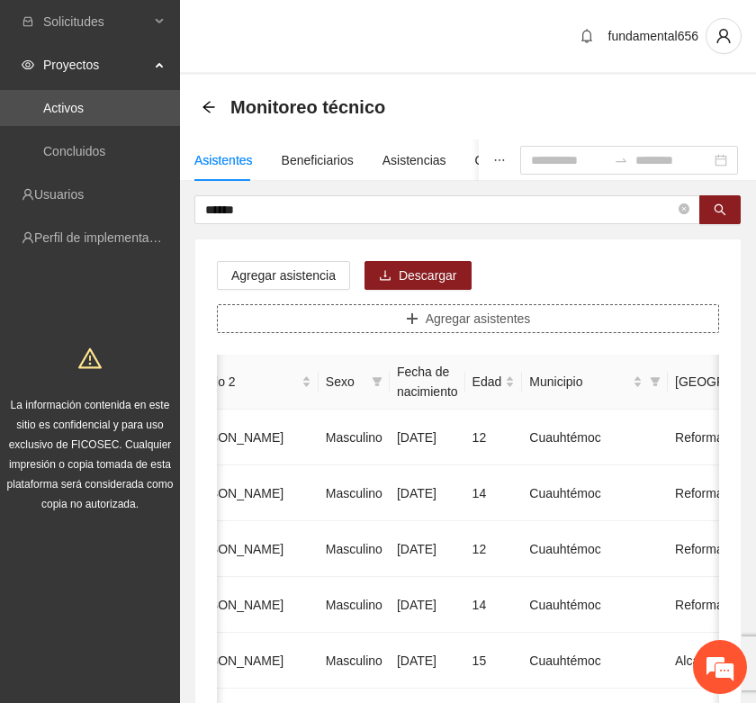
click at [303, 321] on button "Agregar asistentes" at bounding box center [468, 318] width 502 height 29
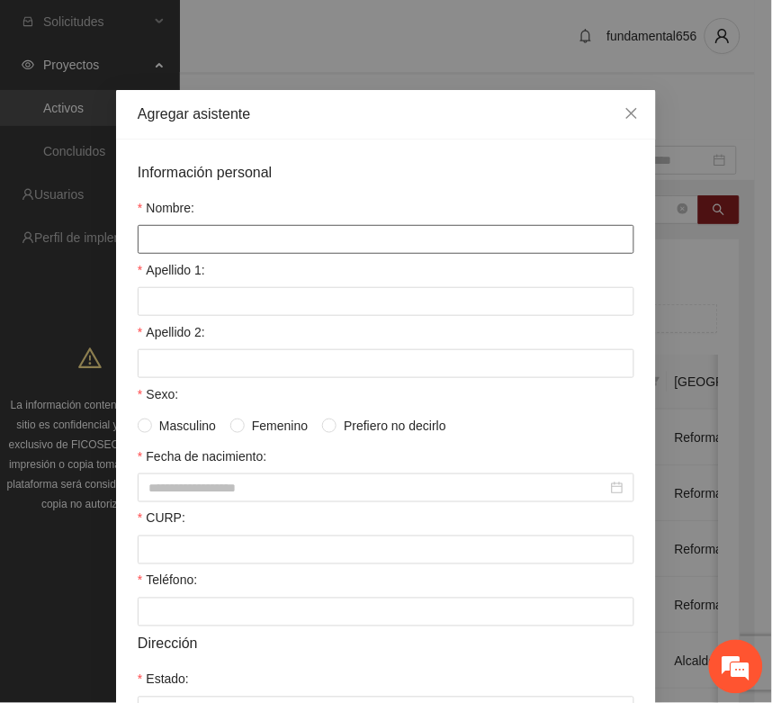
click at [178, 248] on input "Nombre:" at bounding box center [386, 239] width 497 height 29
type input "**********"
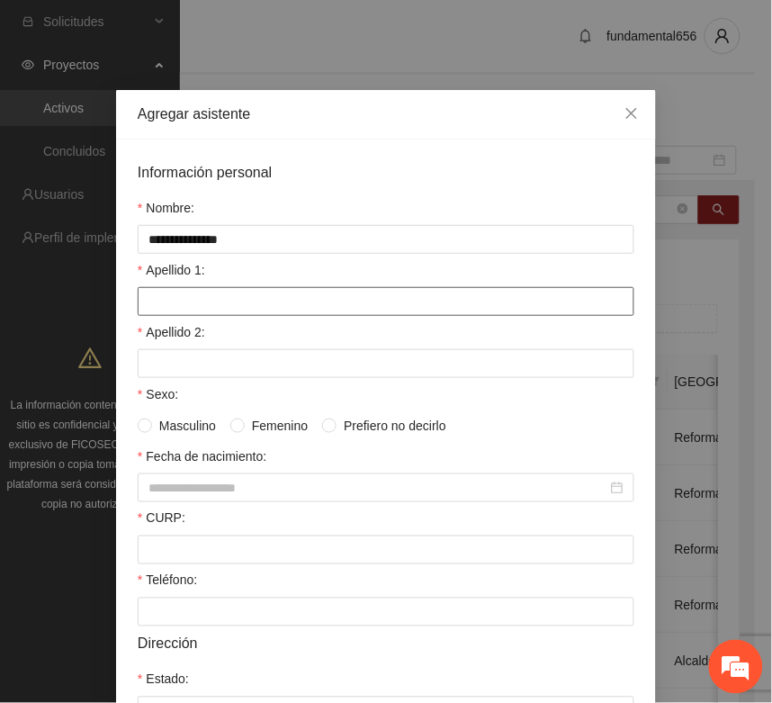
click at [164, 309] on input "Apellido 1:" at bounding box center [386, 301] width 497 height 29
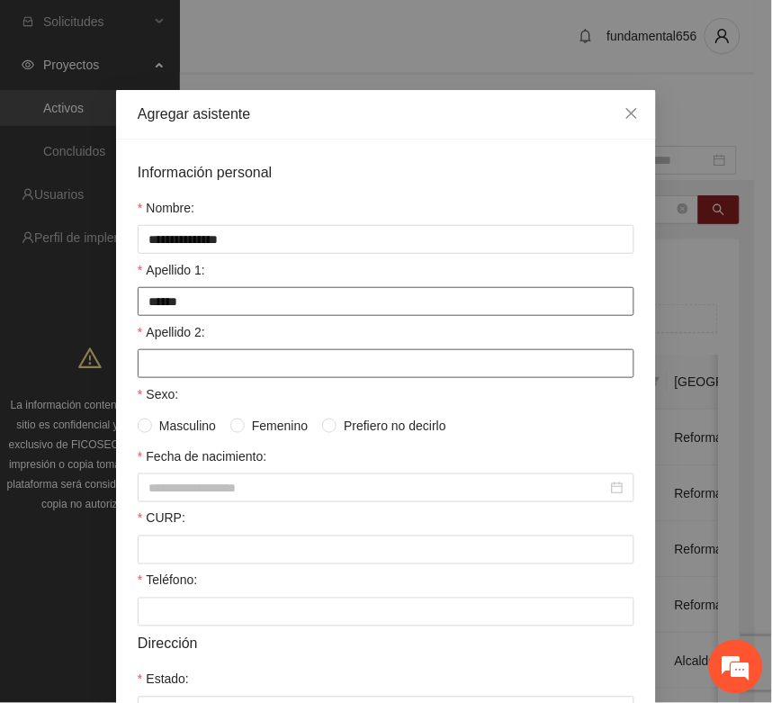
type input "******"
click at [163, 374] on input "Apellido 2:" at bounding box center [386, 363] width 497 height 29
type input "*******"
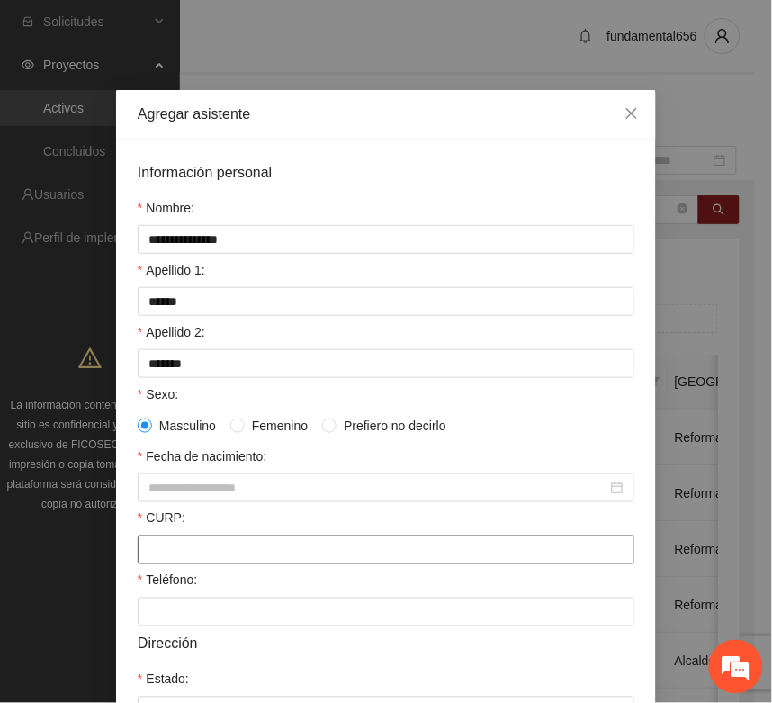
click at [159, 556] on input "CURP:" at bounding box center [386, 550] width 497 height 29
paste input "**********"
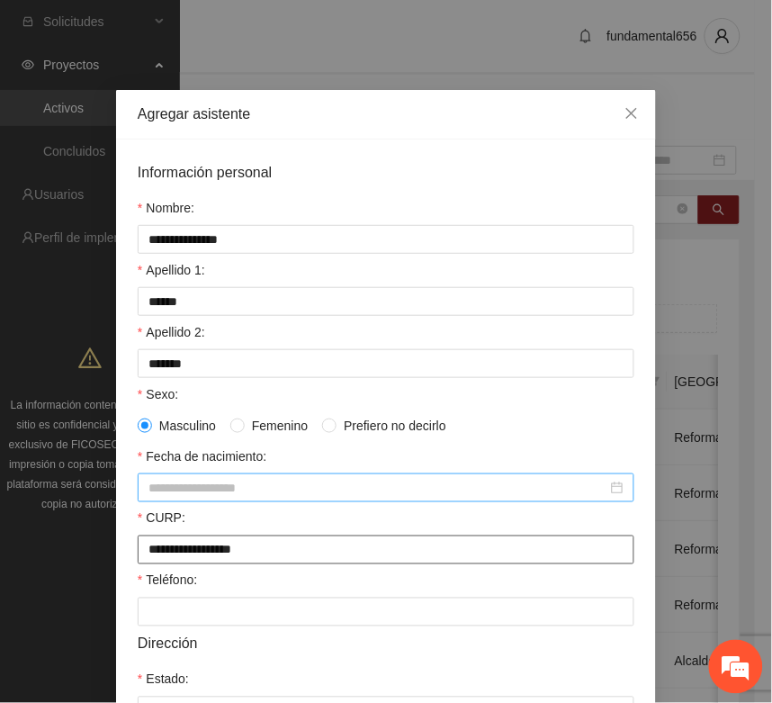
type input "**********"
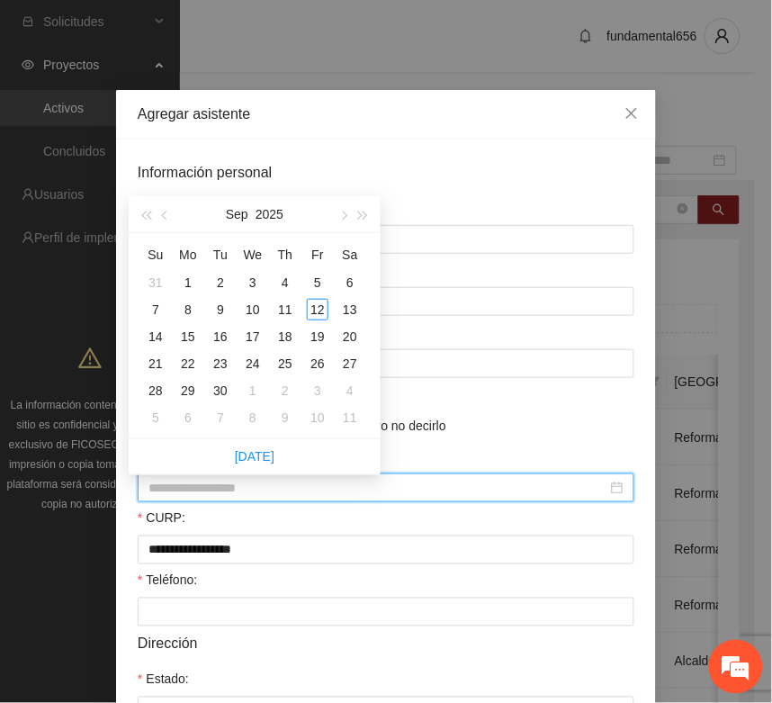
click at [149, 489] on input "Fecha de nacimiento:" at bounding box center [378, 488] width 459 height 20
type input "**********"
click at [146, 216] on span "button" at bounding box center [145, 216] width 9 height 9
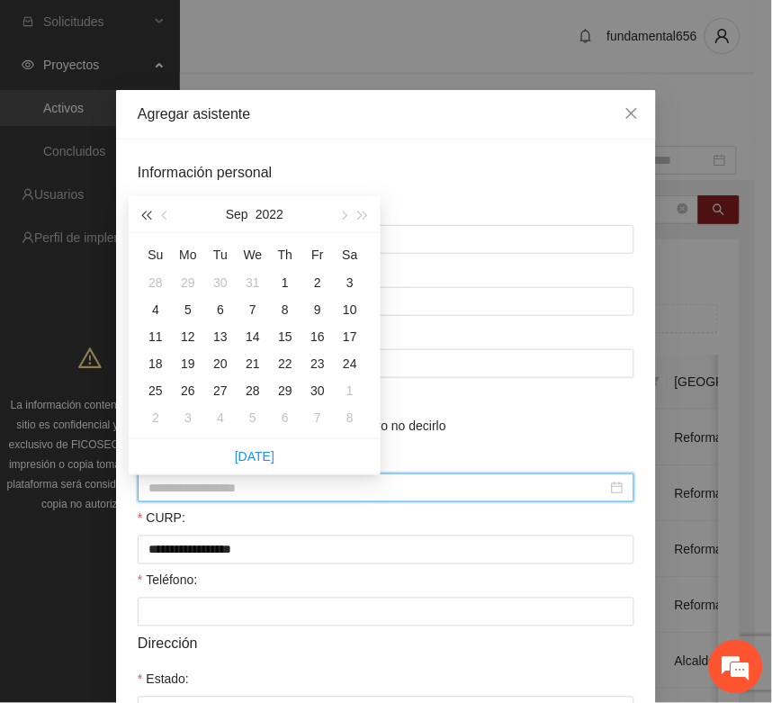
click at [146, 216] on span "button" at bounding box center [145, 216] width 9 height 9
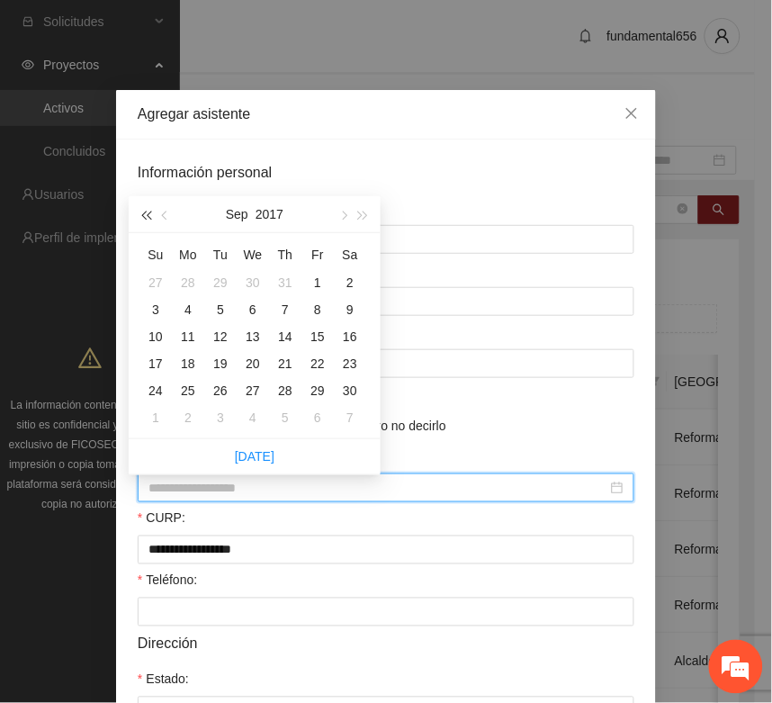
click at [146, 216] on span "button" at bounding box center [145, 216] width 9 height 9
type input "**********"
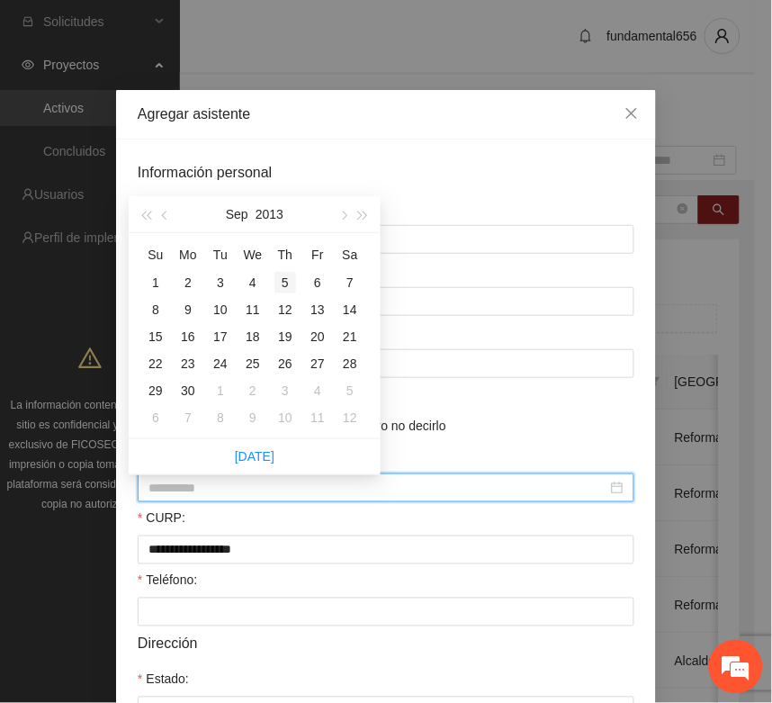
click at [284, 288] on div "5" at bounding box center [286, 283] width 22 height 22
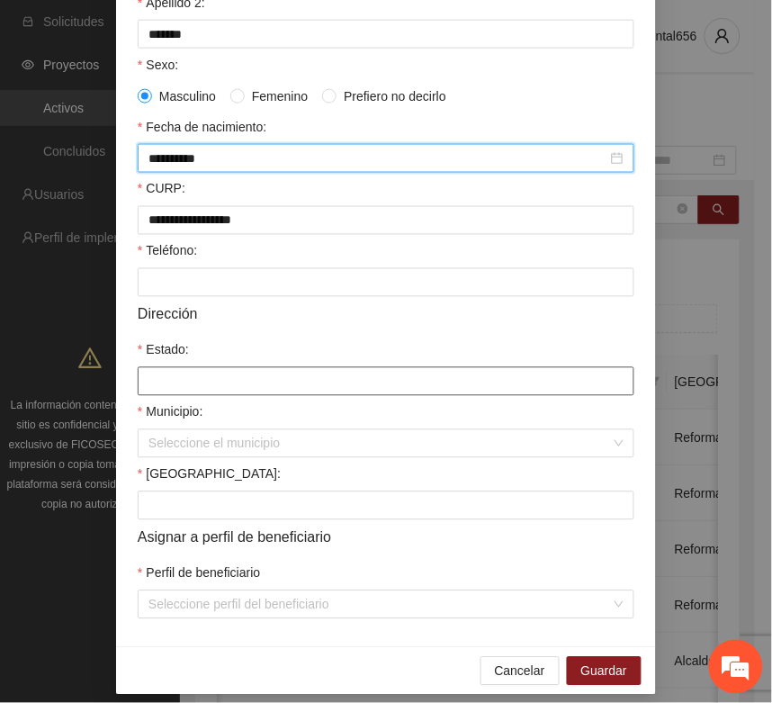
scroll to position [338, 0]
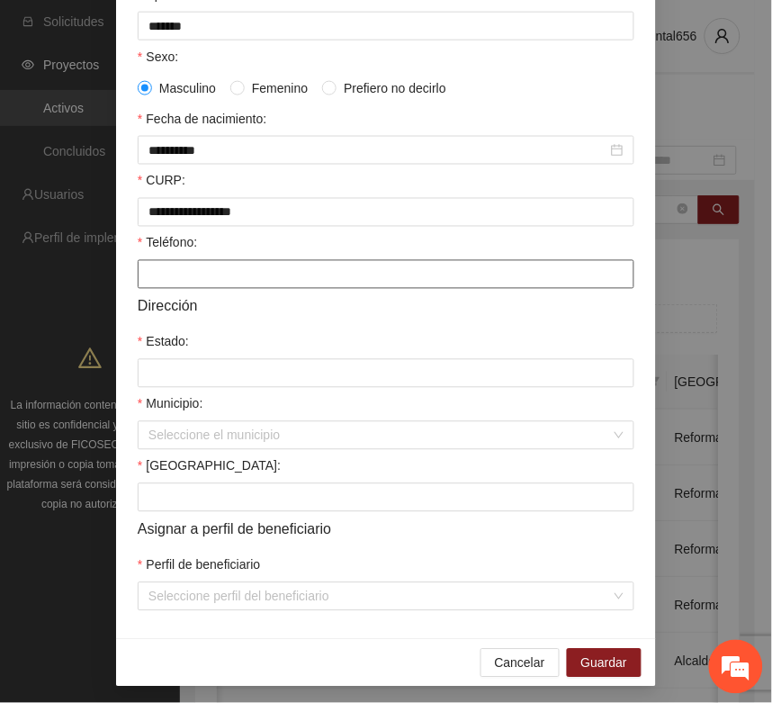
click at [151, 281] on input "Teléfono:" at bounding box center [386, 274] width 497 height 29
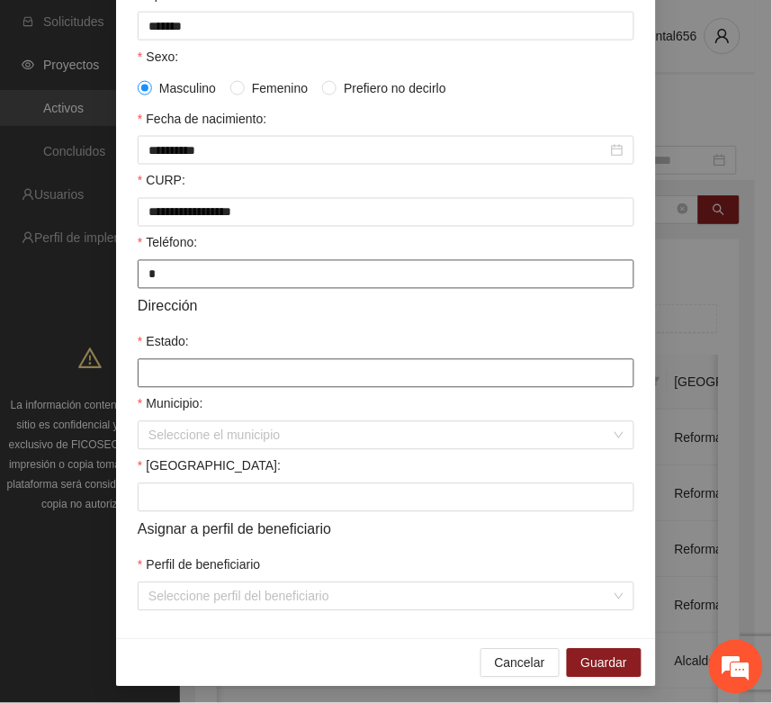
type input "*"
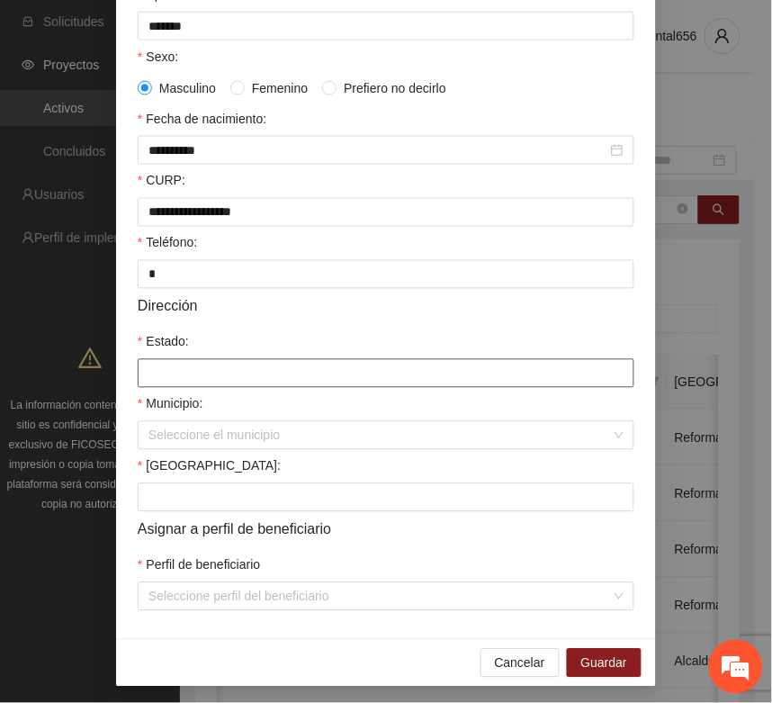
click at [168, 387] on input "Estado:" at bounding box center [386, 373] width 497 height 29
type input "*********"
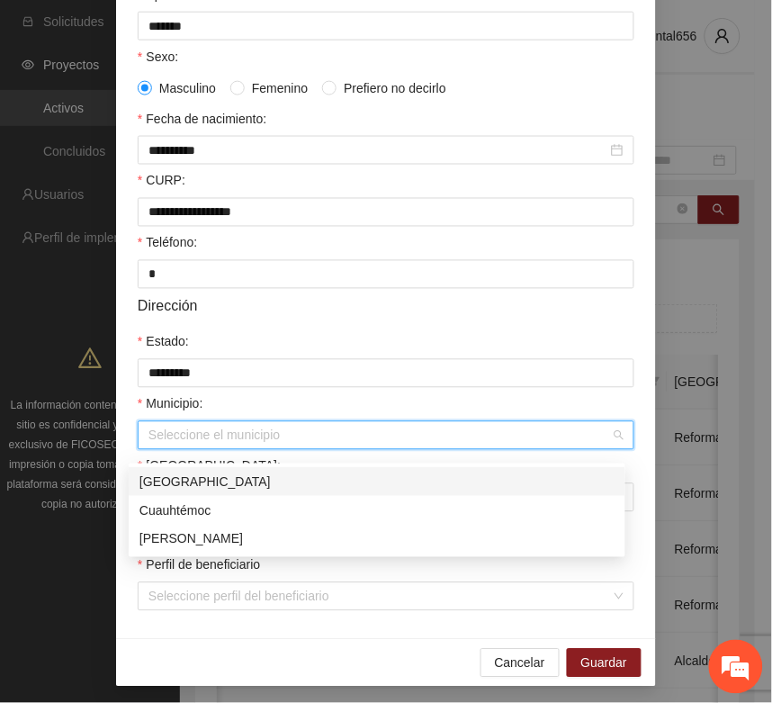
click at [182, 449] on input "Municipio:" at bounding box center [380, 435] width 463 height 27
click at [183, 479] on div "[GEOGRAPHIC_DATA]" at bounding box center [377, 482] width 475 height 20
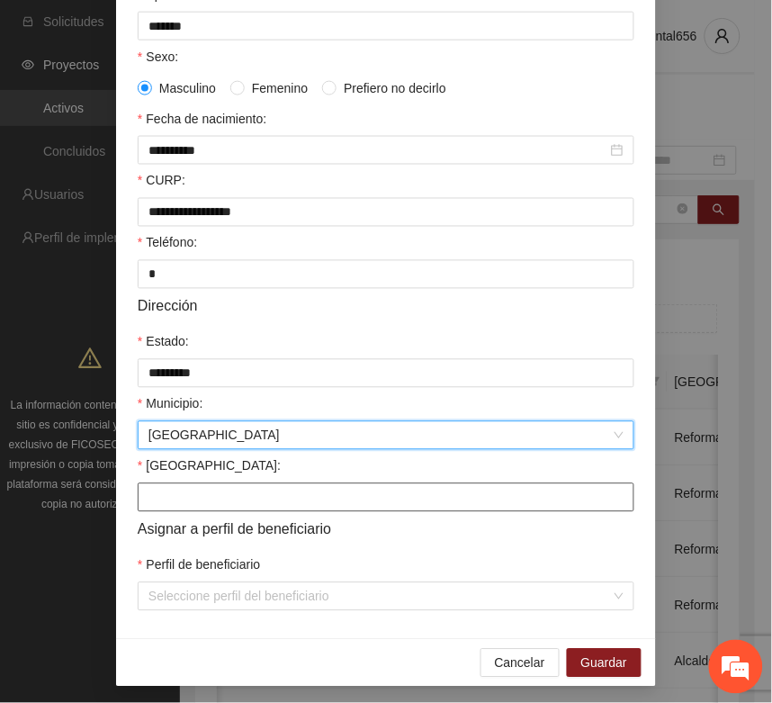
click at [163, 504] on input "Colonia:" at bounding box center [386, 497] width 497 height 29
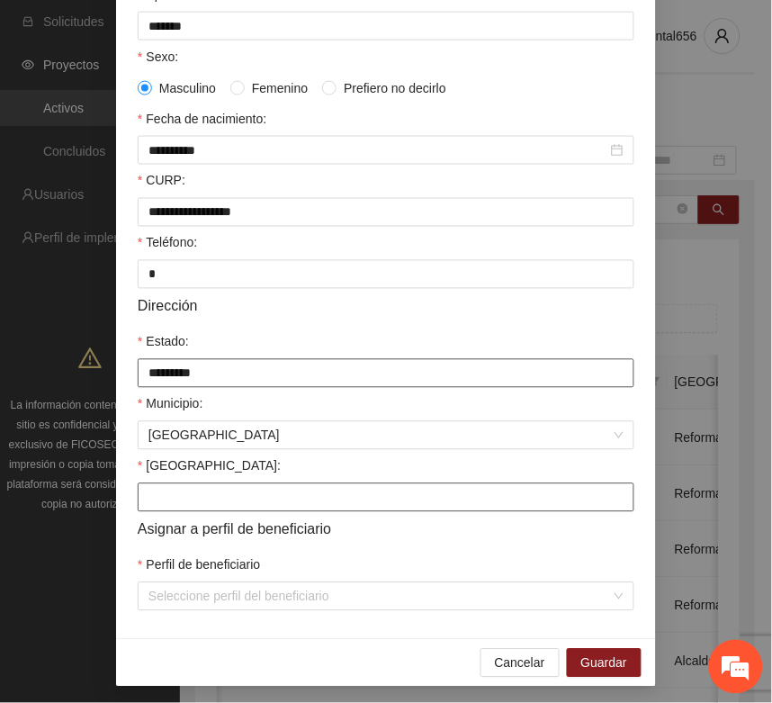
type input "**********"
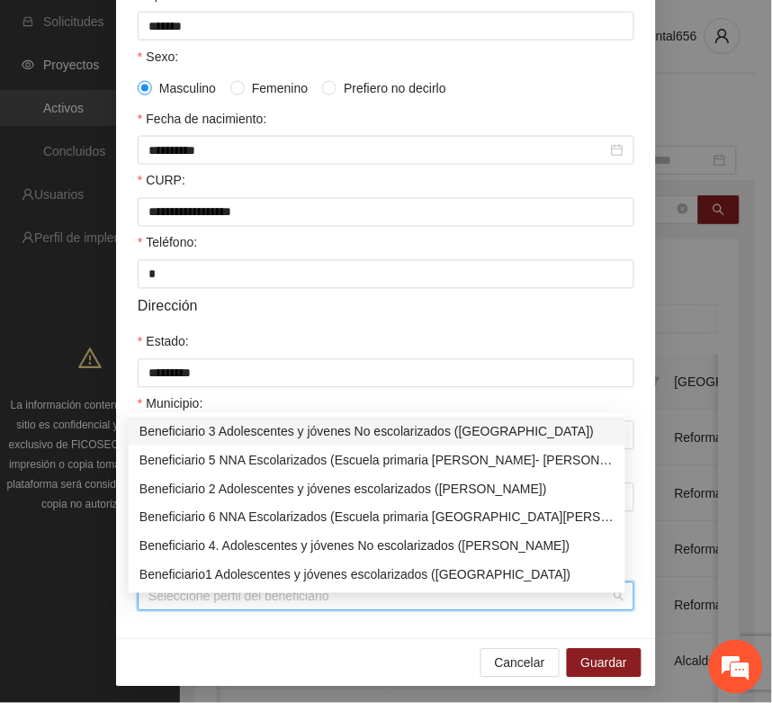
click at [169, 610] on input "Perfil de beneficiario" at bounding box center [380, 596] width 463 height 27
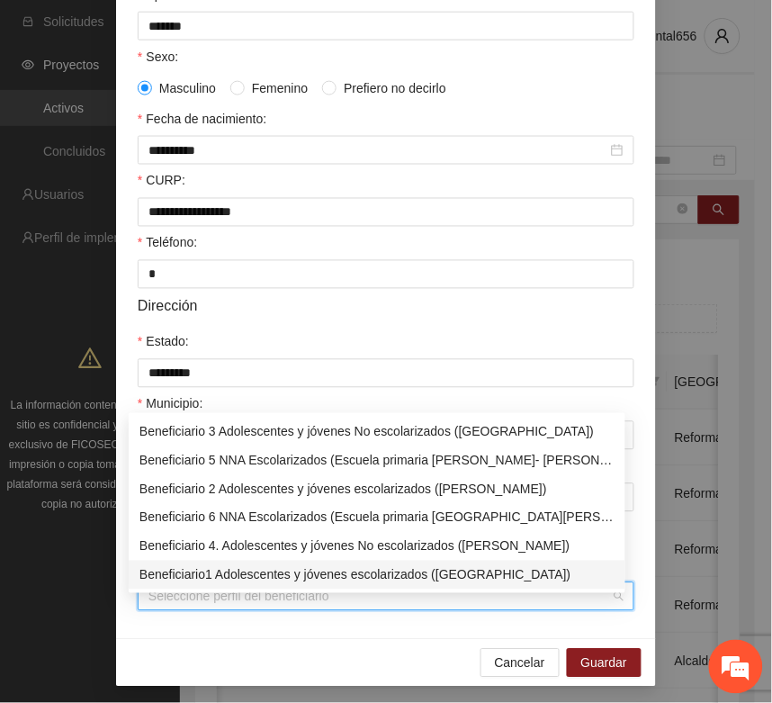
click at [194, 582] on div "Beneficiario1 Adolescentes y jóvenes escolarizados (Chihuahua)" at bounding box center [377, 575] width 475 height 20
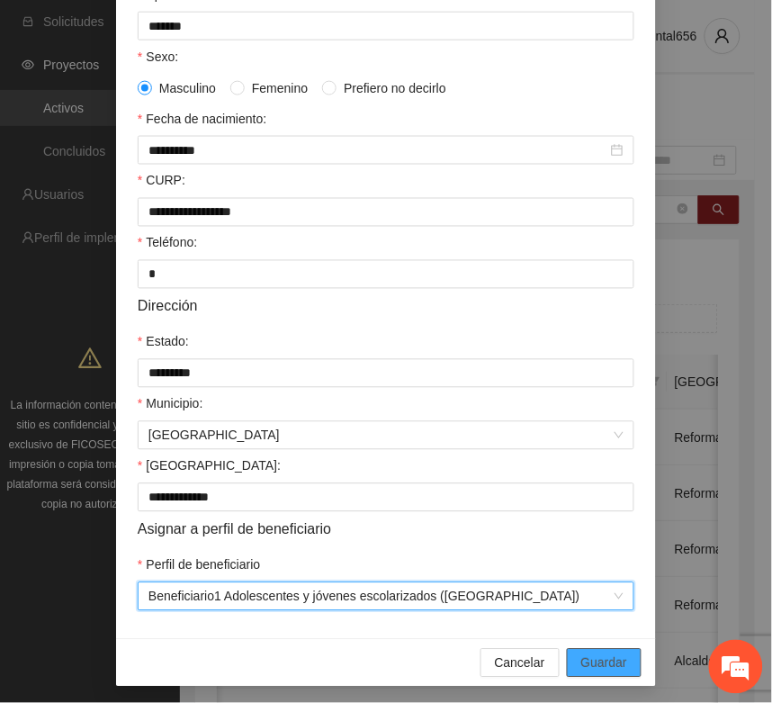
click at [588, 673] on span "Guardar" at bounding box center [605, 664] width 46 height 20
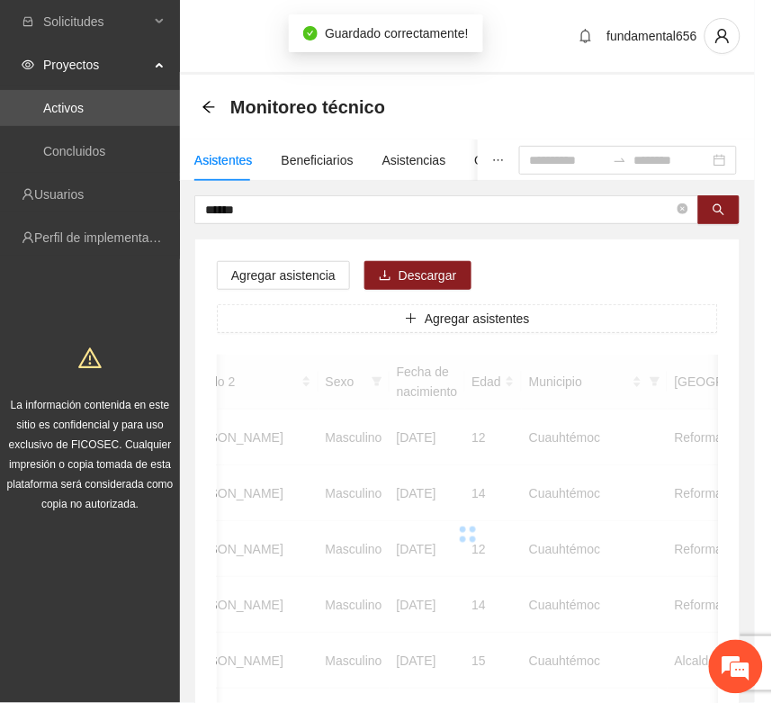
scroll to position [266, 0]
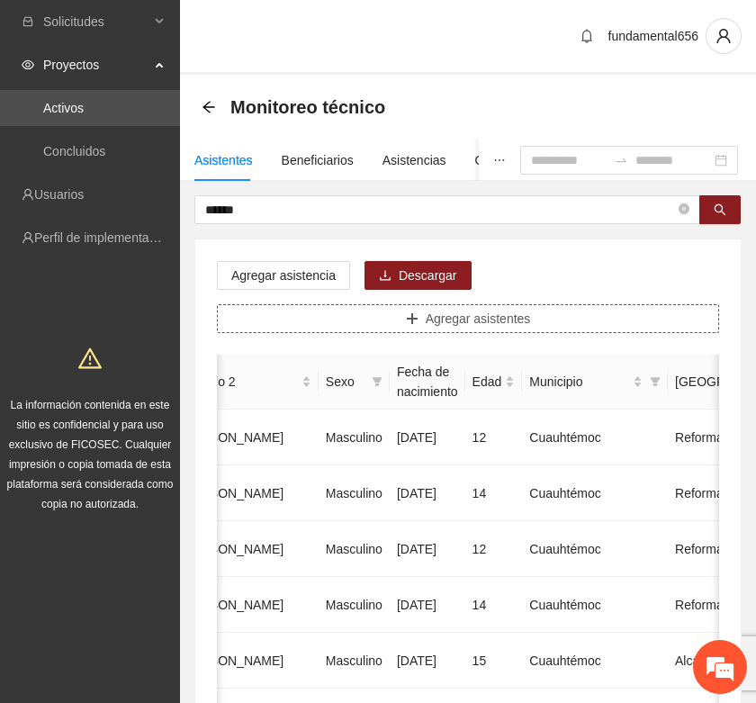
click at [363, 321] on button "Agregar asistentes" at bounding box center [468, 318] width 502 height 29
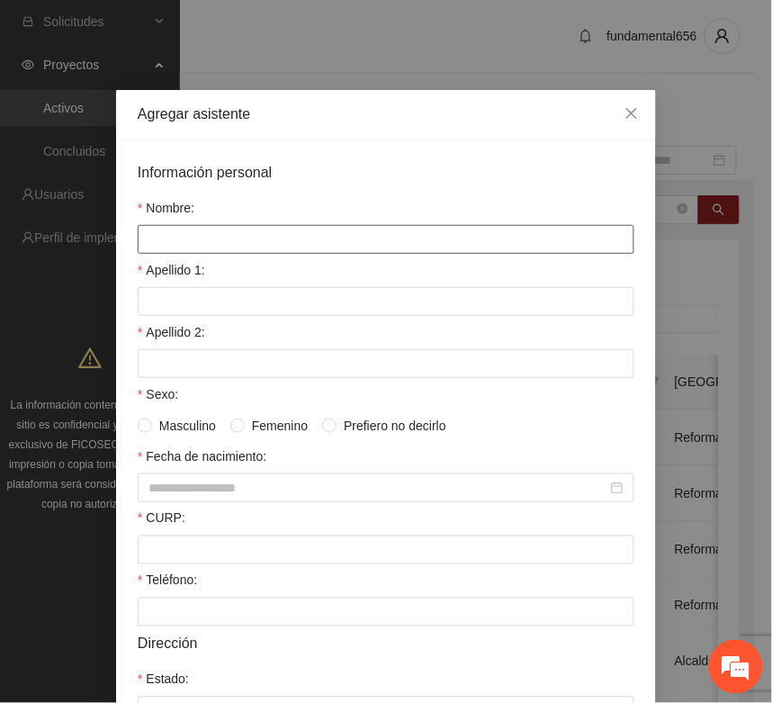
click at [232, 248] on input "Nombre:" at bounding box center [386, 239] width 497 height 29
type input "**********"
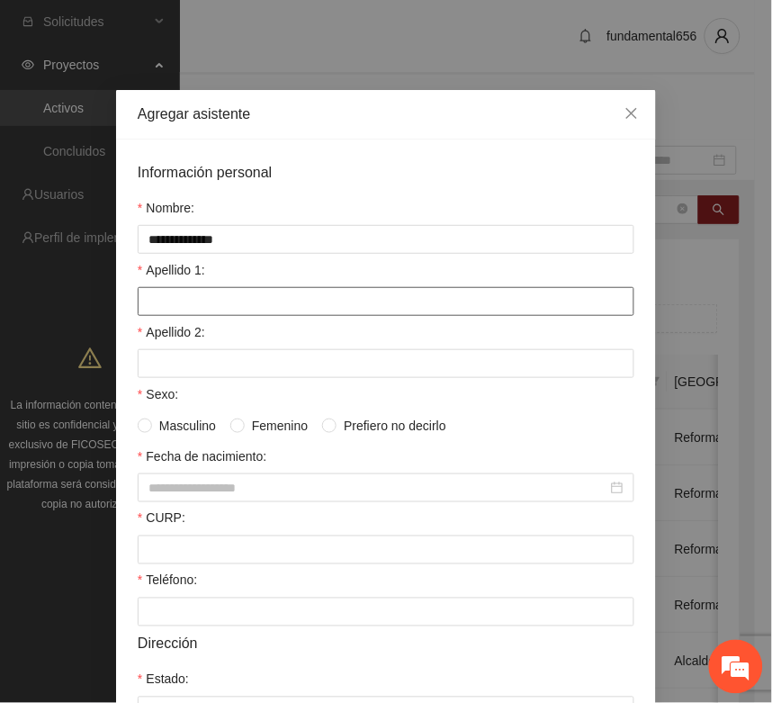
click at [194, 298] on input "Apellido 1:" at bounding box center [386, 301] width 497 height 29
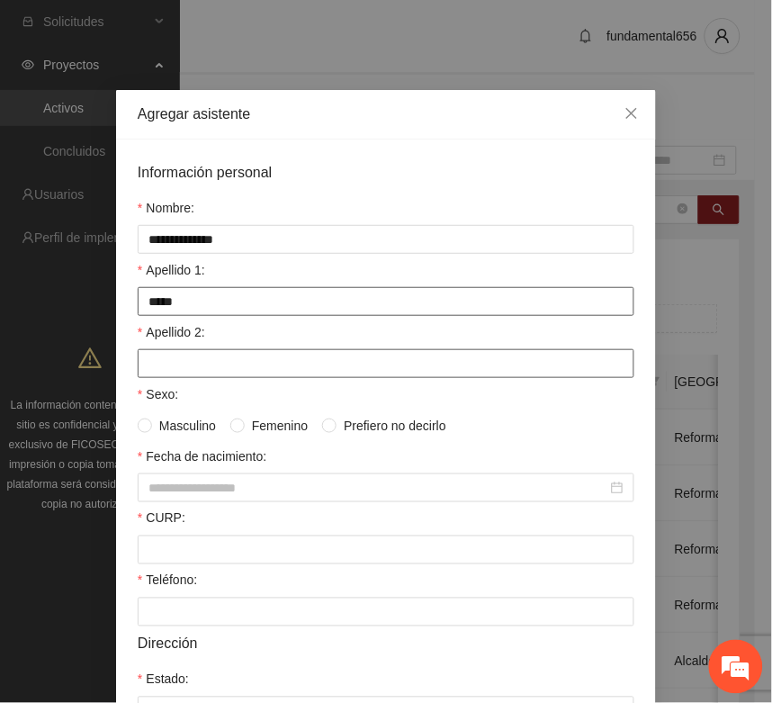
type input "*****"
click at [205, 375] on input "Apellido 2:" at bounding box center [386, 363] width 497 height 29
type input "****"
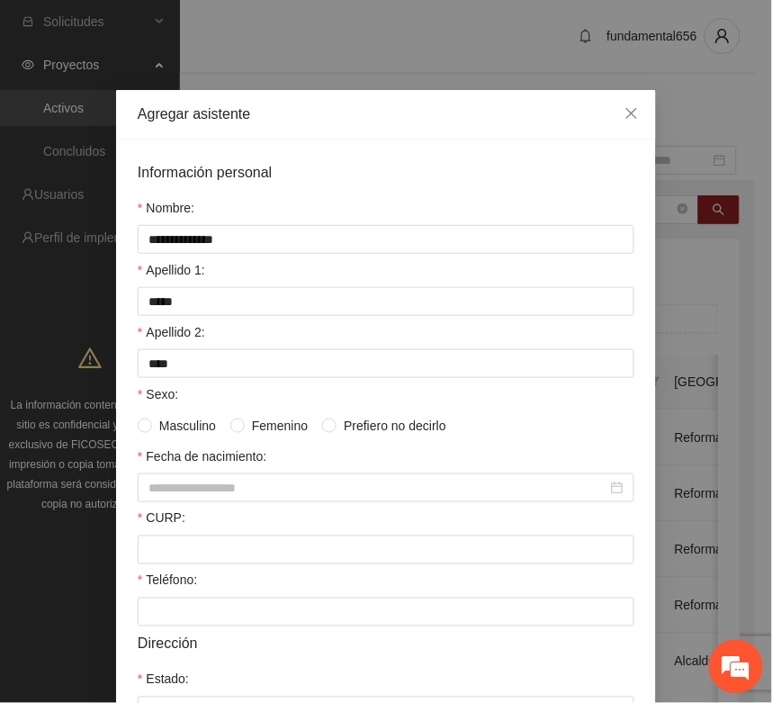
click at [159, 424] on span "Masculino" at bounding box center [187, 426] width 71 height 20
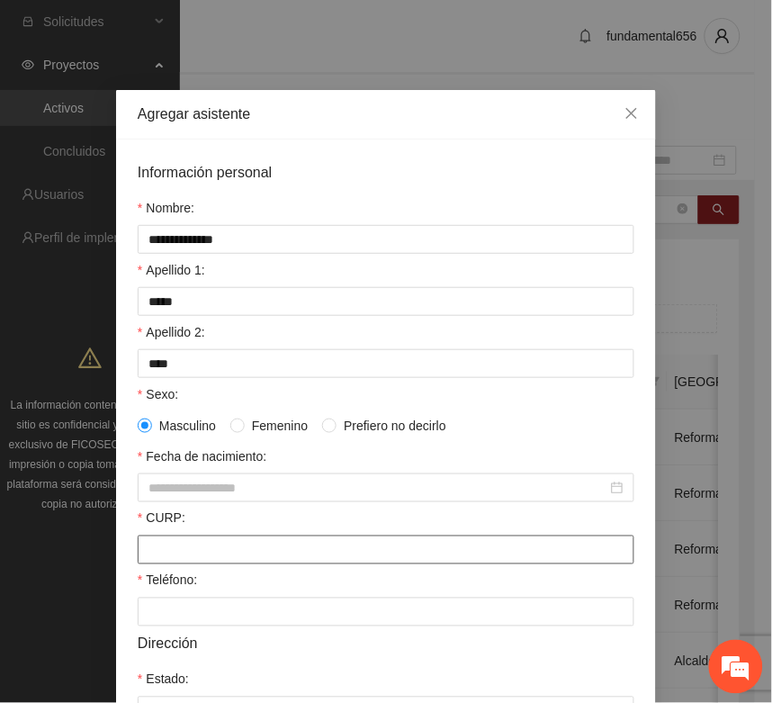
click at [140, 565] on input "CURP:" at bounding box center [386, 550] width 497 height 29
paste input "**********"
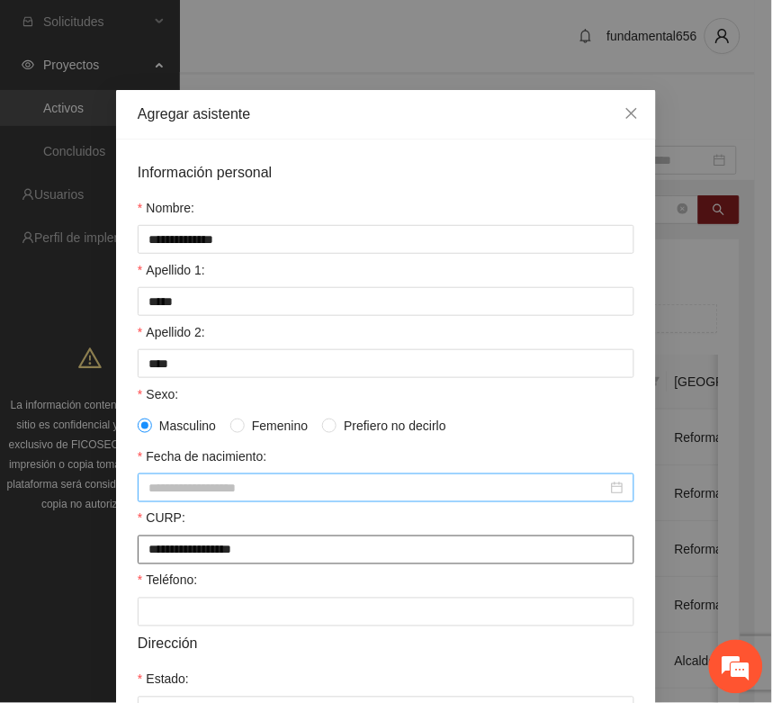
type input "**********"
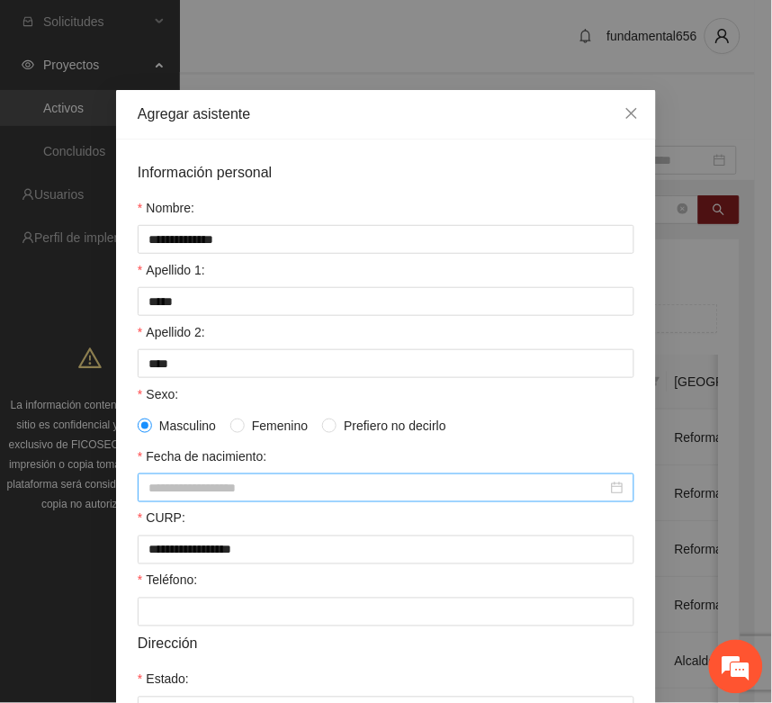
click at [156, 495] on input "Fecha de nacimiento:" at bounding box center [378, 488] width 459 height 20
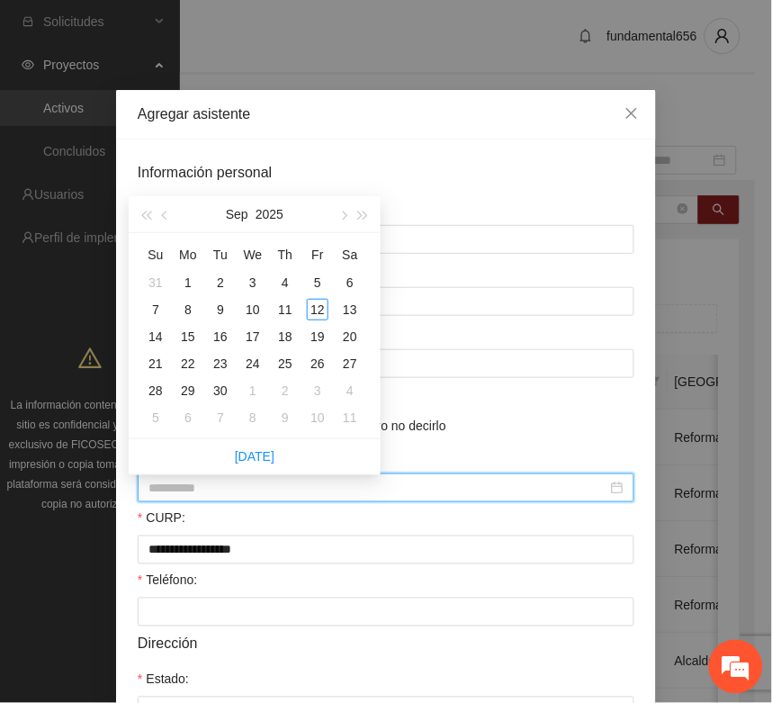
type input "**********"
click at [144, 212] on span "button" at bounding box center [145, 216] width 9 height 9
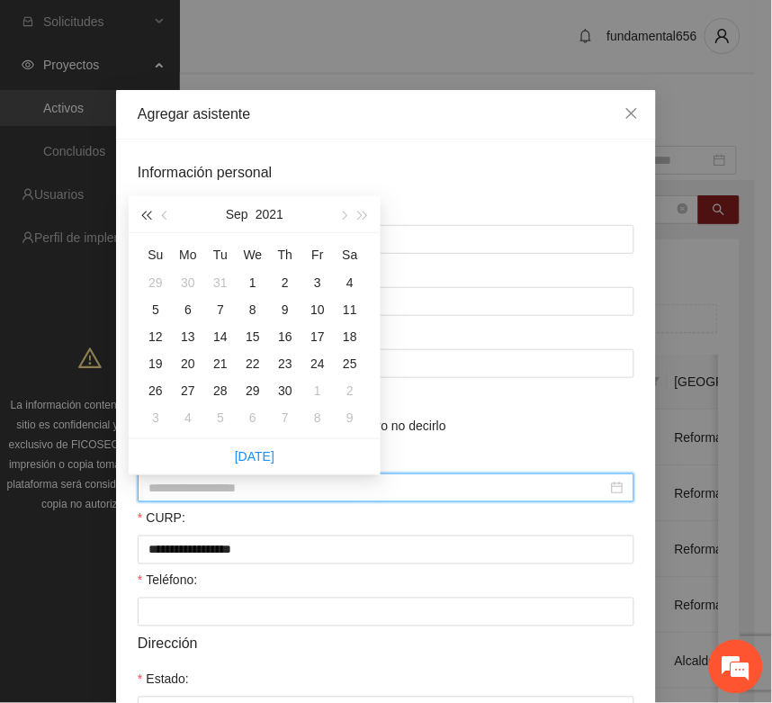
click at [144, 212] on span "button" at bounding box center [145, 216] width 9 height 9
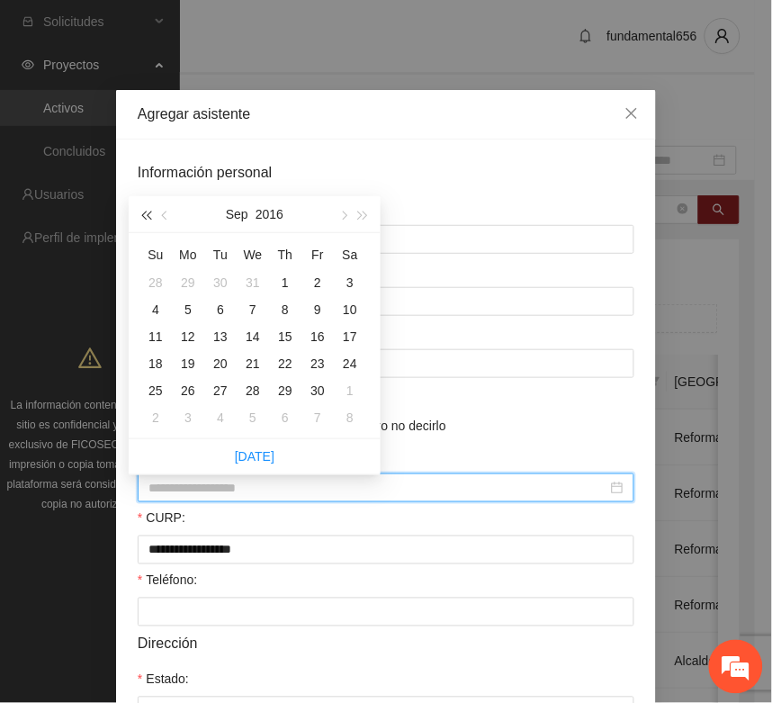
click at [144, 212] on span "button" at bounding box center [145, 216] width 9 height 9
click at [162, 214] on span "button" at bounding box center [166, 216] width 9 height 9
click at [162, 213] on span "button" at bounding box center [166, 216] width 9 height 9
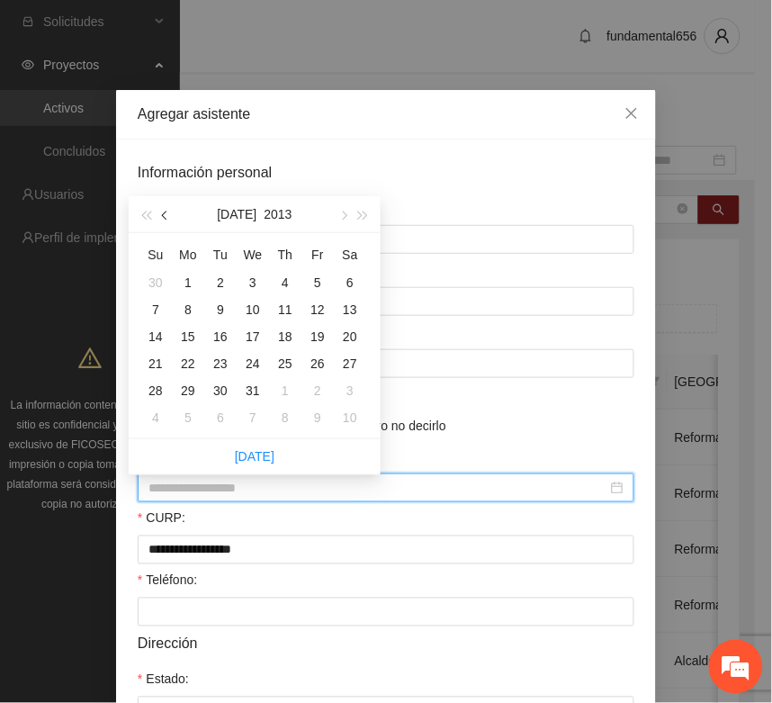
click at [162, 213] on span "button" at bounding box center [166, 216] width 9 height 9
type input "**********"
drag, startPoint x: 345, startPoint y: 309, endPoint x: 320, endPoint y: 411, distance: 104.8
click at [345, 311] on div "11" at bounding box center [350, 310] width 22 height 22
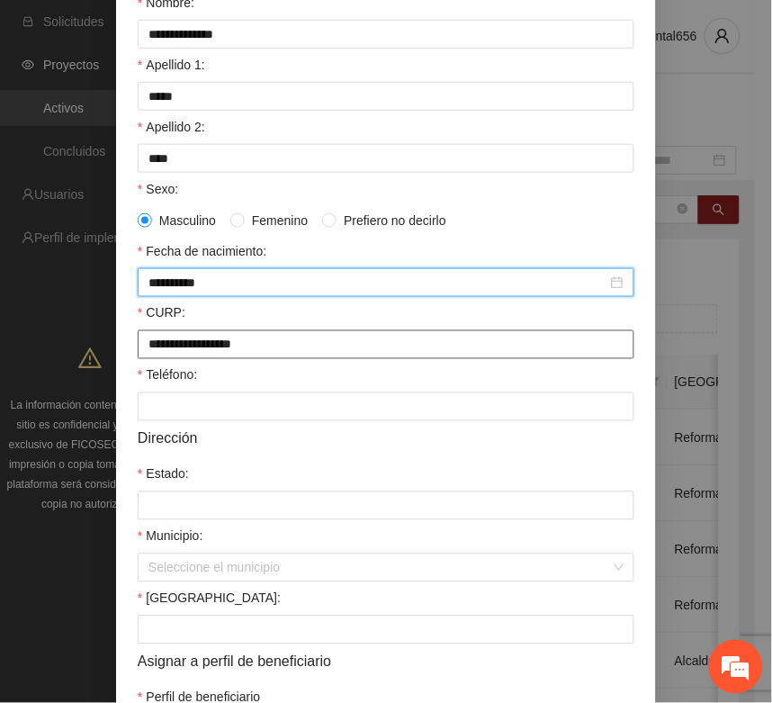
scroll to position [225, 0]
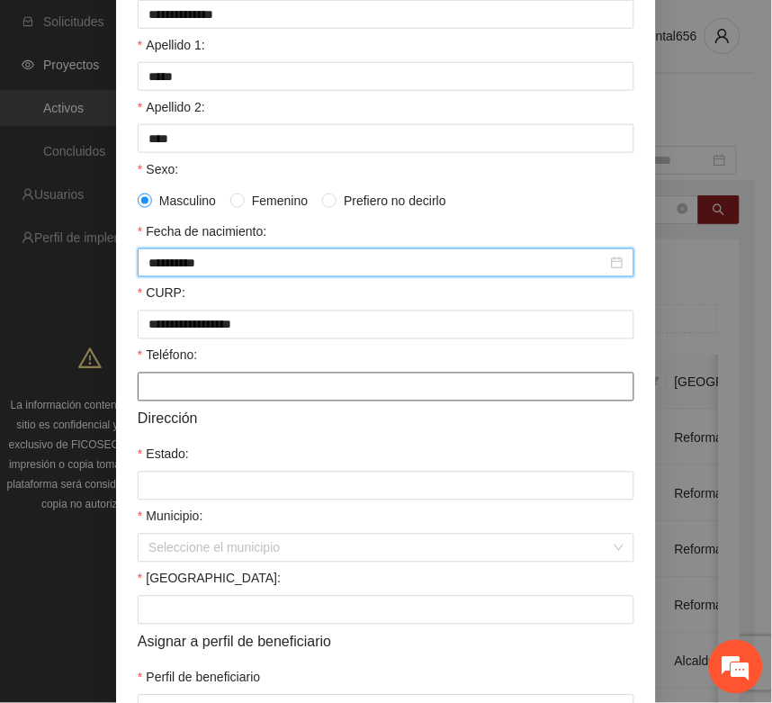
click at [158, 394] on input "Teléfono:" at bounding box center [386, 387] width 497 height 29
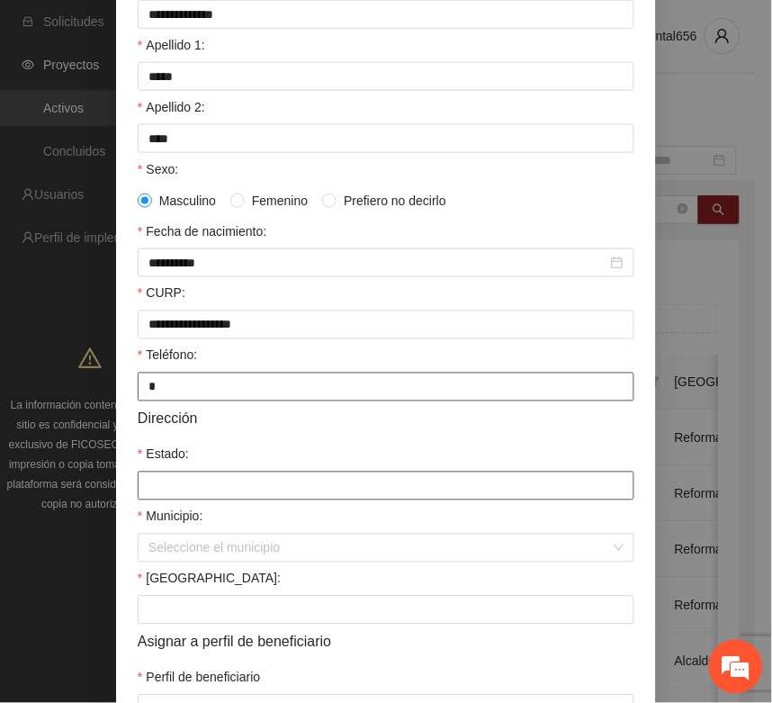
type input "*"
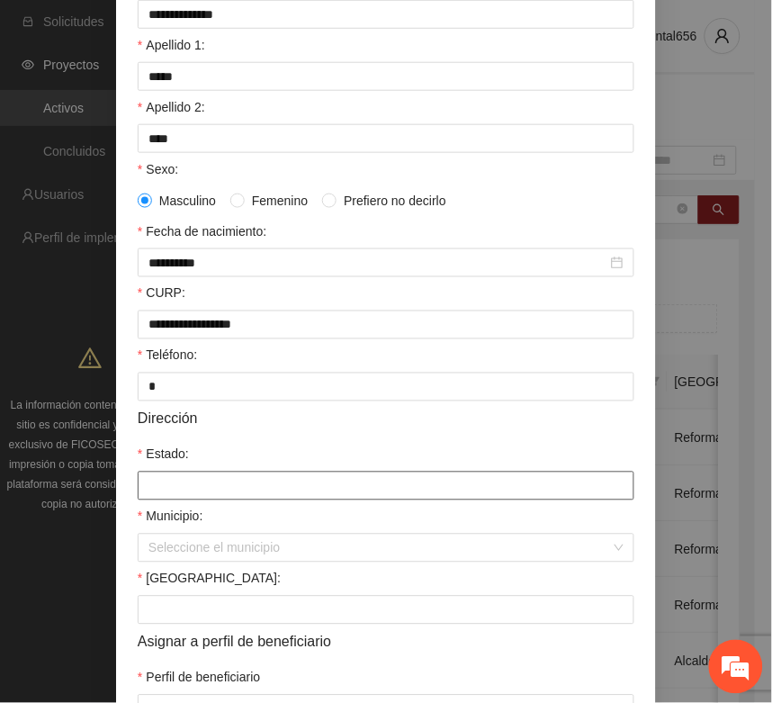
click at [149, 492] on input "Estado:" at bounding box center [386, 486] width 497 height 29
type input "*********"
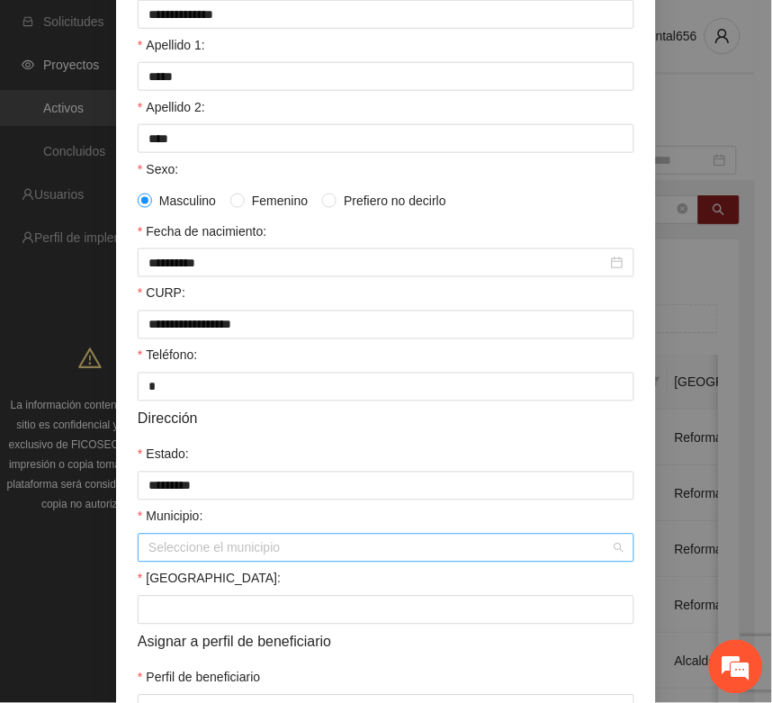
click at [213, 547] on input "Municipio:" at bounding box center [380, 548] width 463 height 27
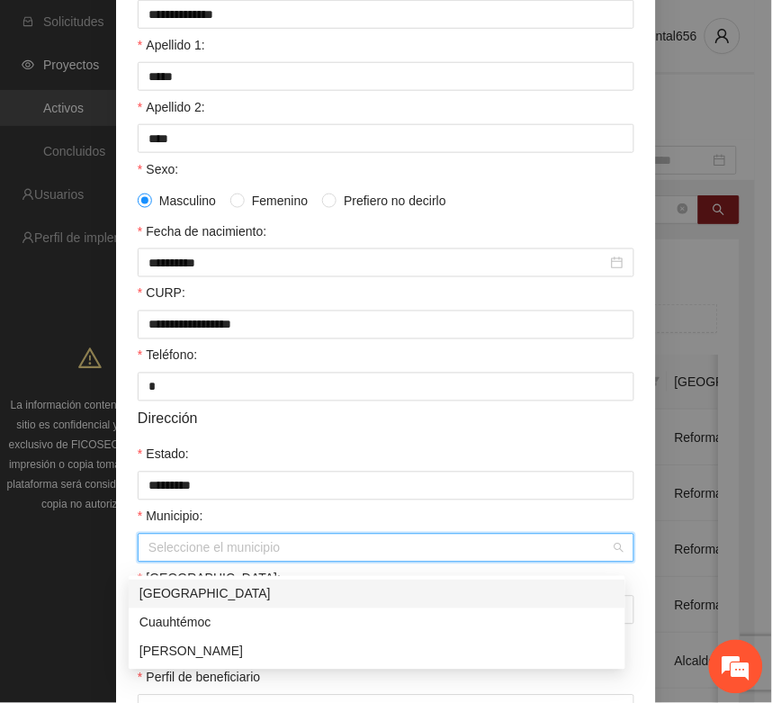
click at [180, 599] on div "[GEOGRAPHIC_DATA]" at bounding box center [377, 594] width 475 height 20
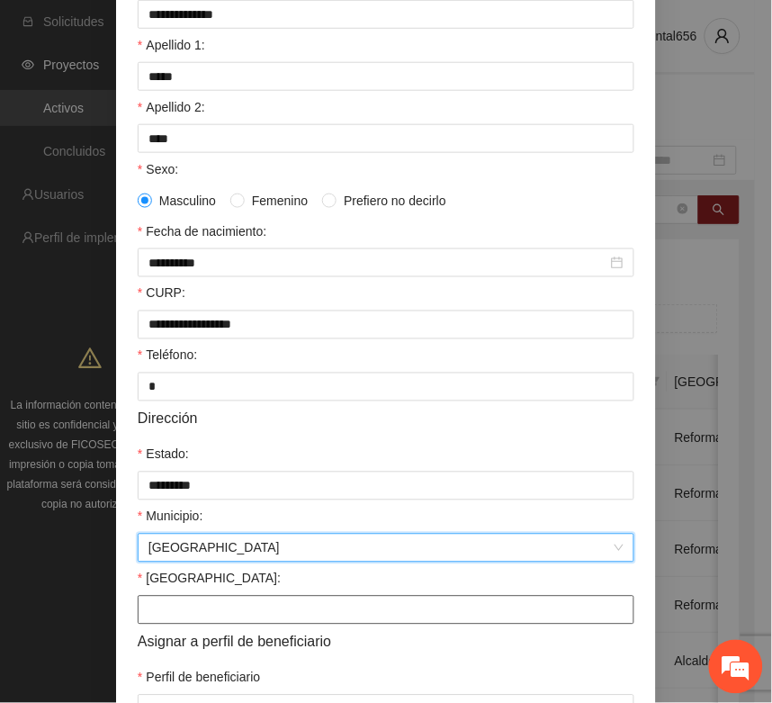
click at [174, 609] on input "Colonia:" at bounding box center [386, 610] width 497 height 29
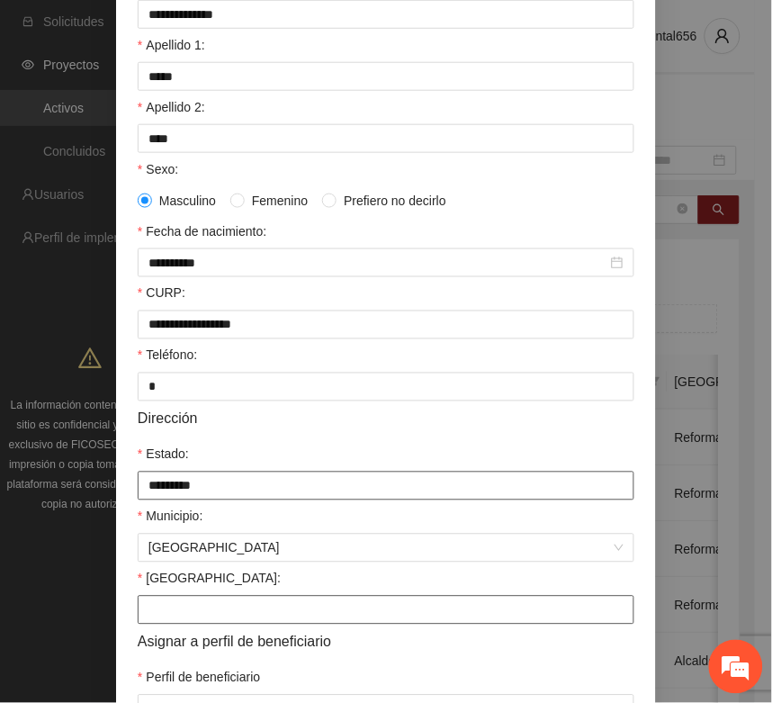
type input "**********"
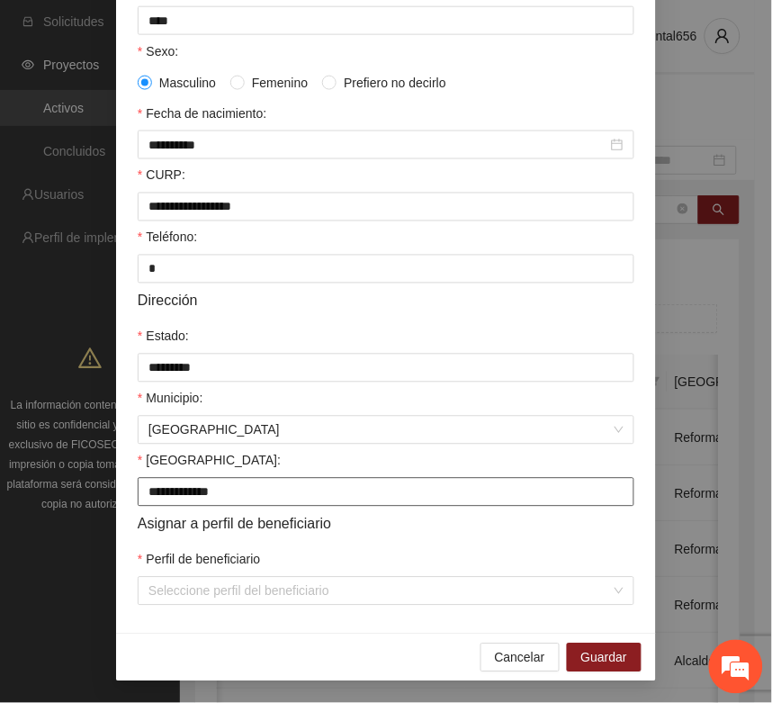
scroll to position [357, 0]
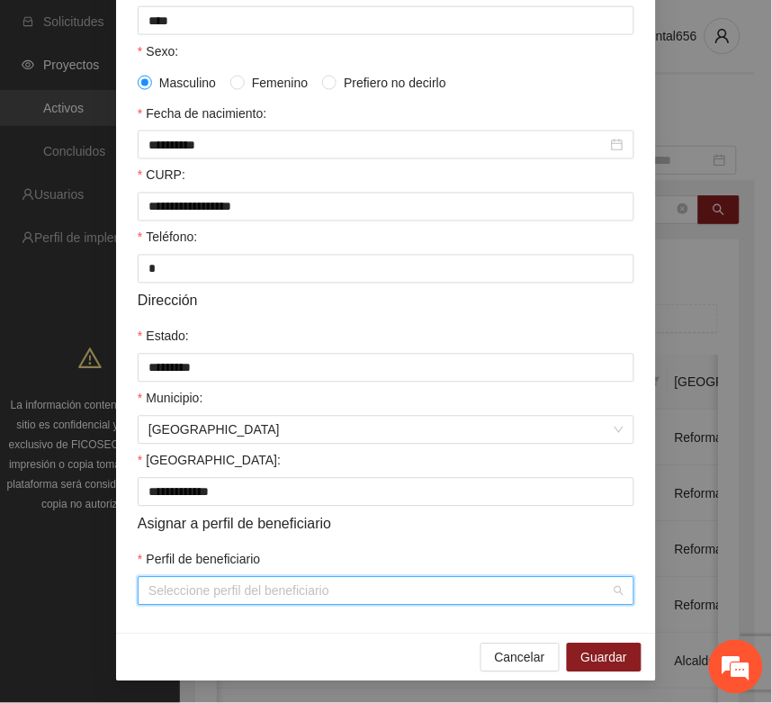
click at [178, 591] on input "Perfil de beneficiario" at bounding box center [380, 591] width 463 height 27
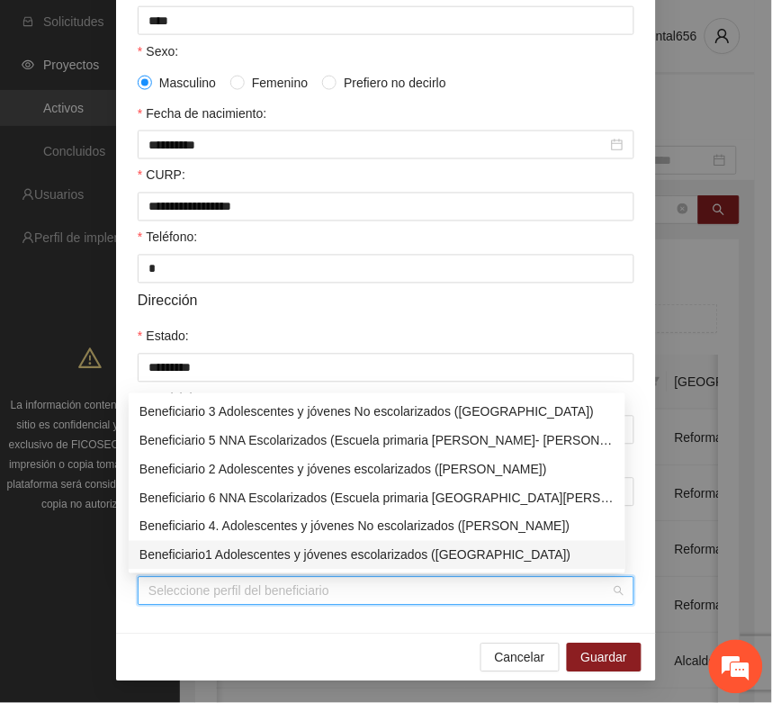
click at [196, 546] on div "Beneficiario1 Adolescentes y jóvenes escolarizados (Chihuahua)" at bounding box center [377, 556] width 475 height 20
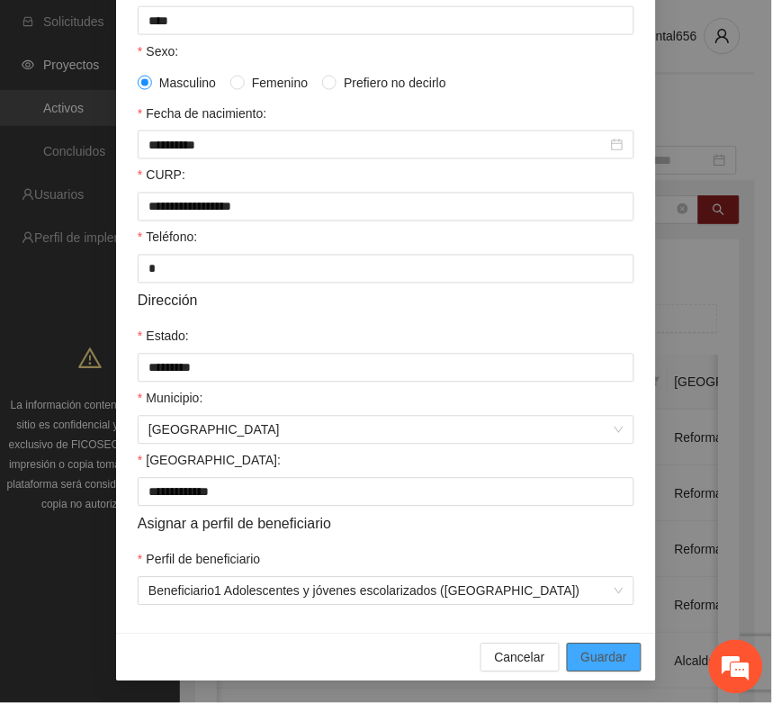
click at [582, 655] on span "Guardar" at bounding box center [605, 658] width 46 height 20
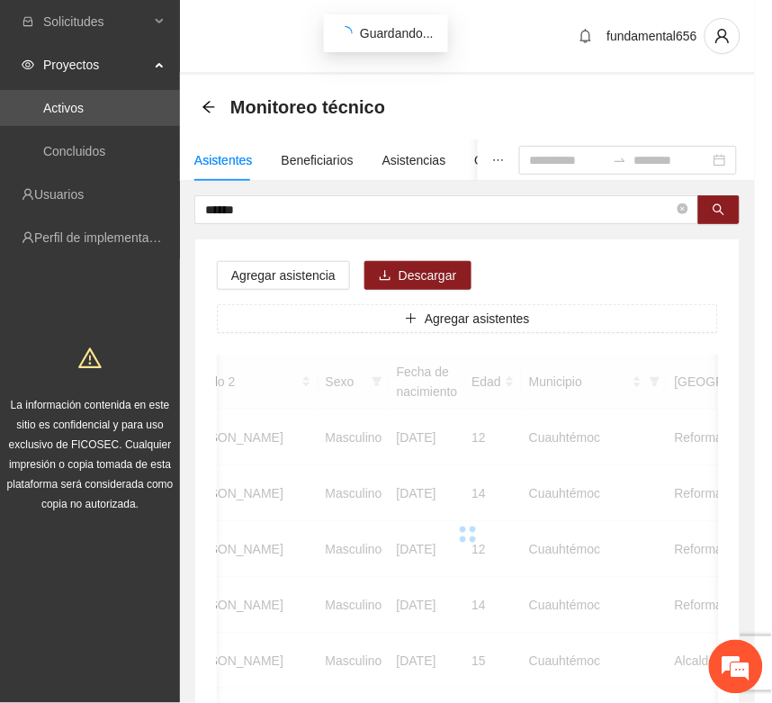
scroll to position [266, 0]
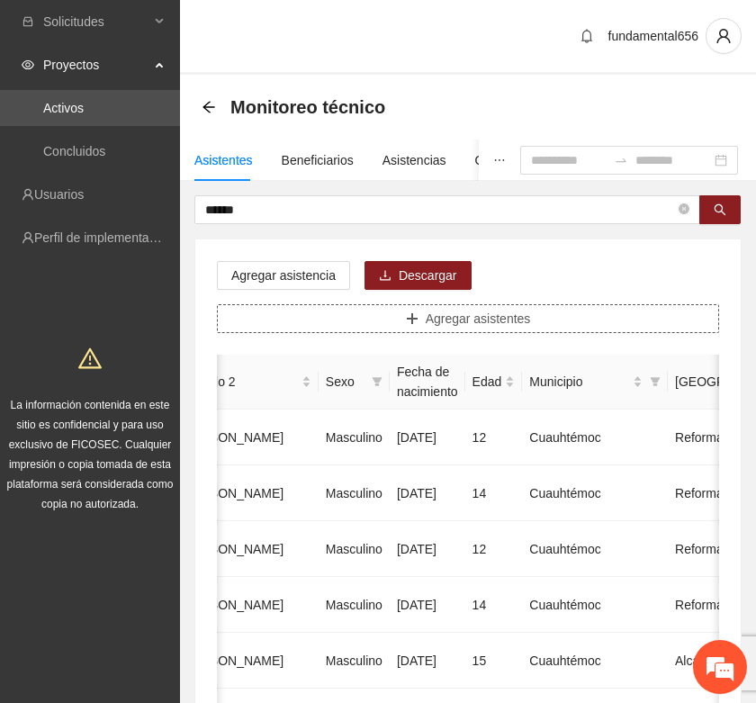
click at [393, 326] on button "Agregar asistentes" at bounding box center [468, 318] width 502 height 29
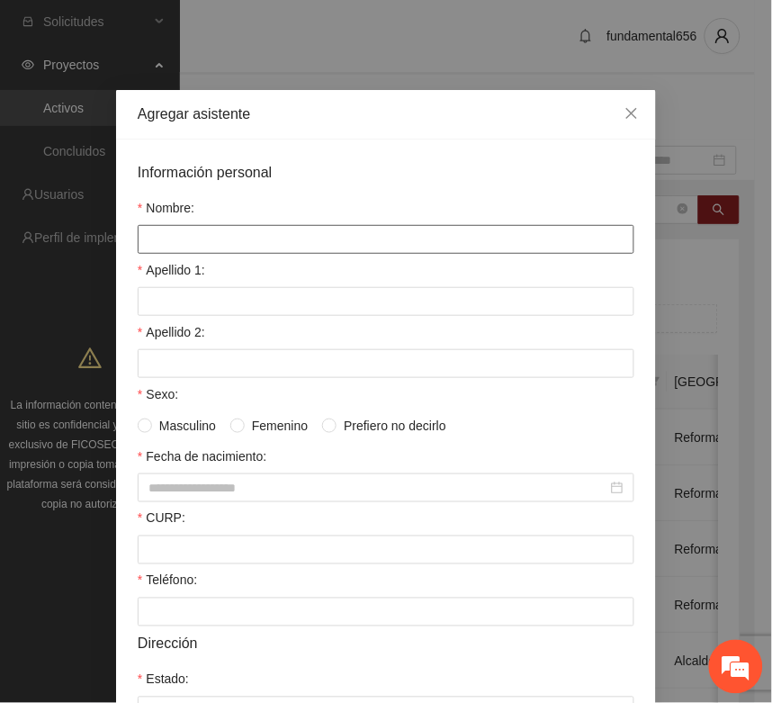
click at [138, 228] on input "Nombre:" at bounding box center [386, 239] width 497 height 29
type input "**********"
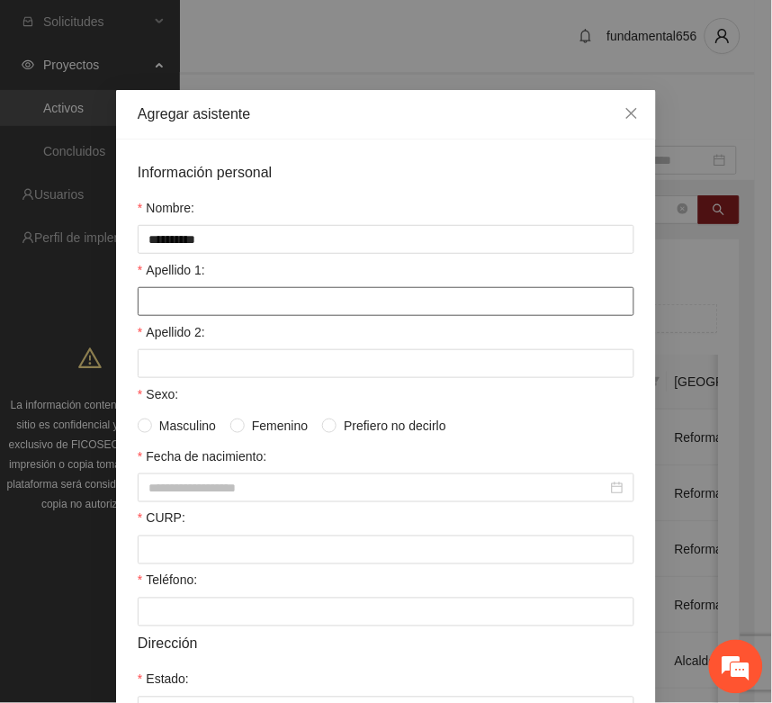
click at [169, 294] on input "Apellido 1:" at bounding box center [386, 301] width 497 height 29
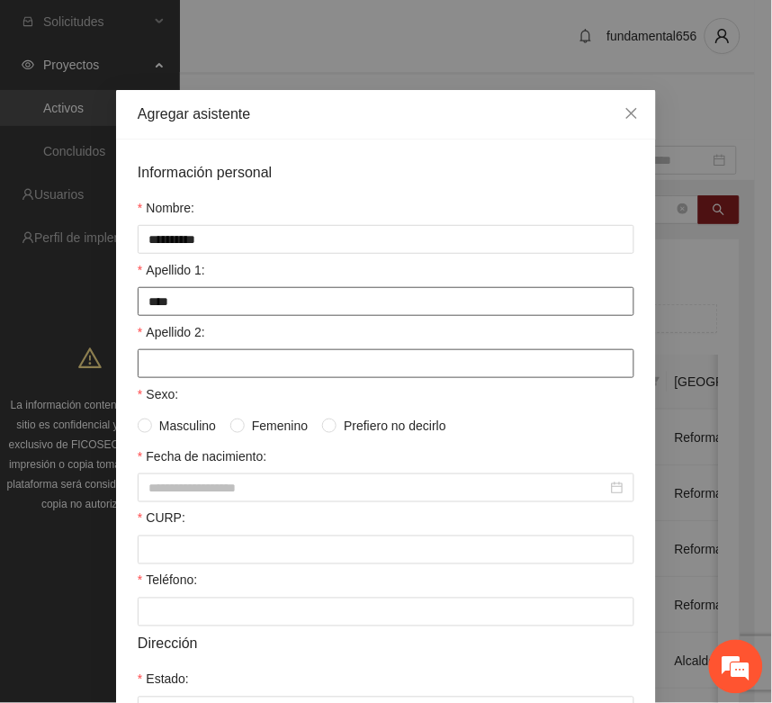
type input "****"
click at [185, 361] on input "Apellido 2:" at bounding box center [386, 363] width 497 height 29
type input "*"
type input "****"
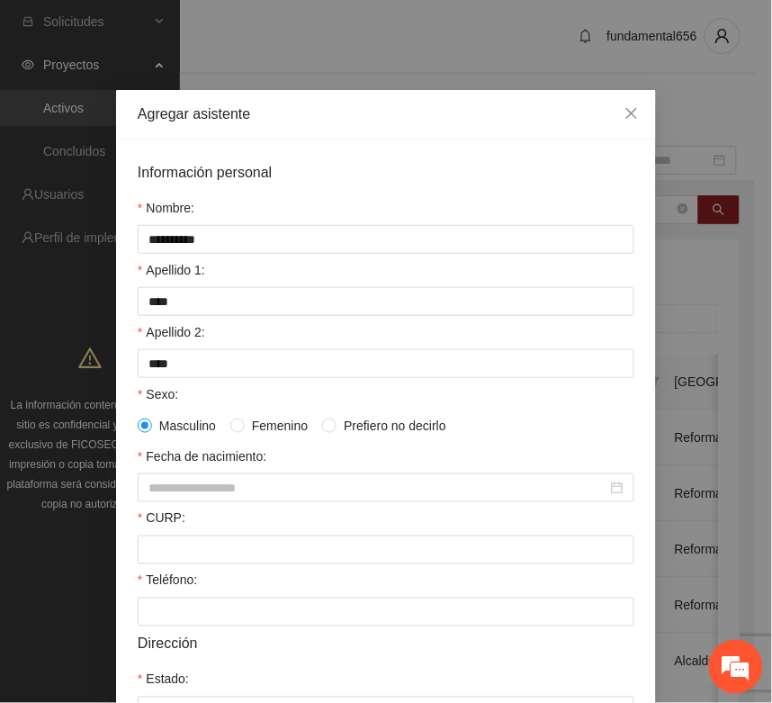
click at [165, 579] on label "Teléfono:" at bounding box center [167, 581] width 59 height 20
click at [165, 598] on input "Teléfono:" at bounding box center [386, 612] width 497 height 29
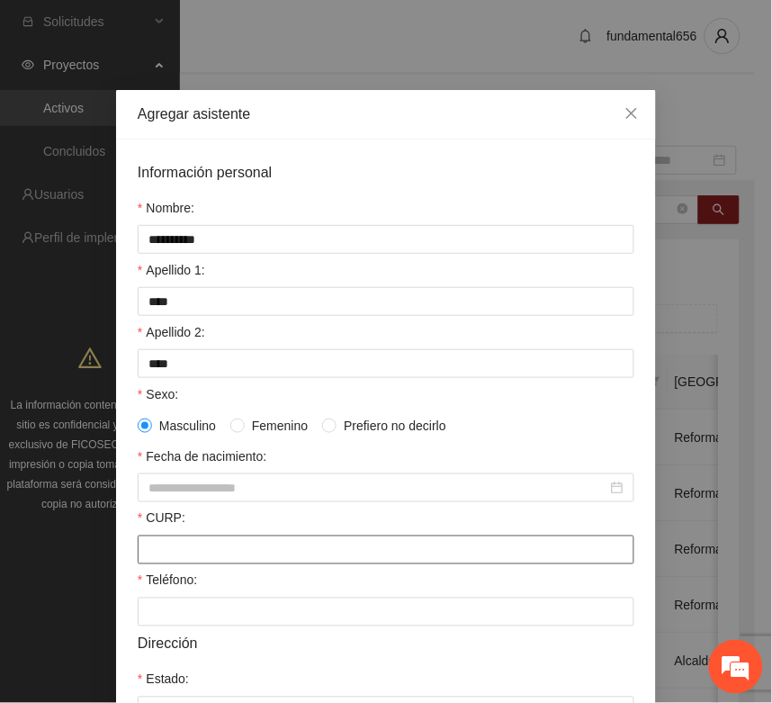
click at [165, 561] on input "CURP:" at bounding box center [386, 550] width 497 height 29
paste input "**********"
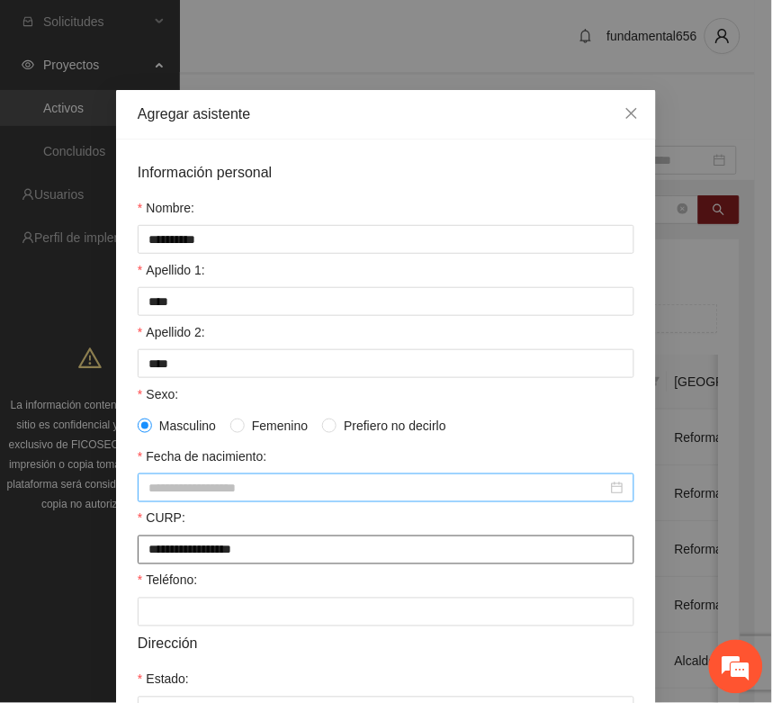
type input "**********"
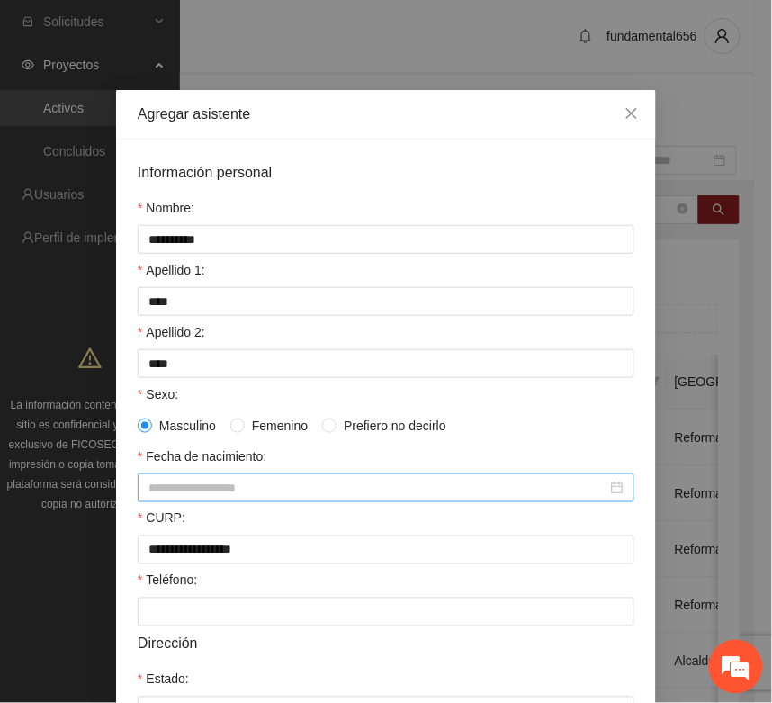
click at [167, 498] on input "Fecha de nacimiento:" at bounding box center [378, 488] width 459 height 20
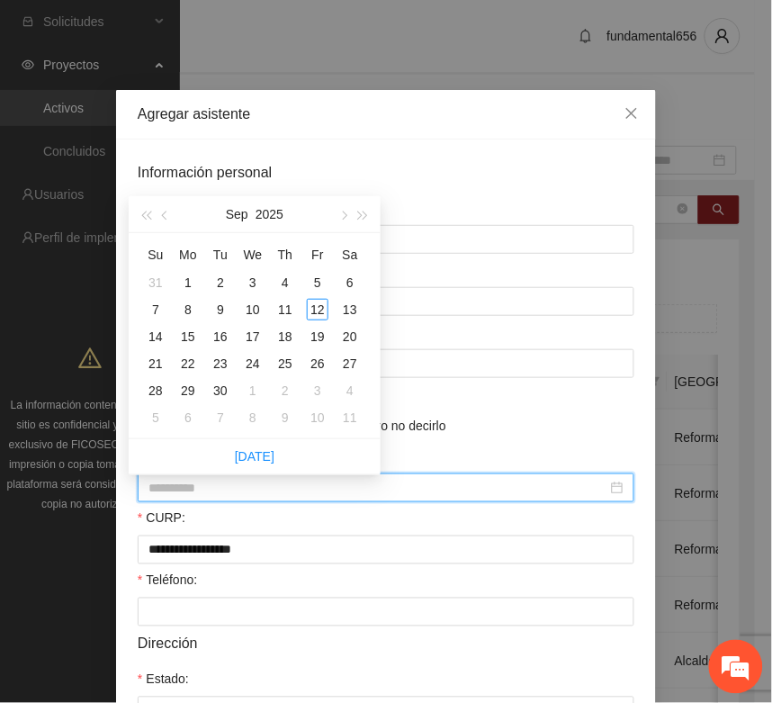
type input "**********"
click at [145, 216] on span "button" at bounding box center [145, 216] width 9 height 9
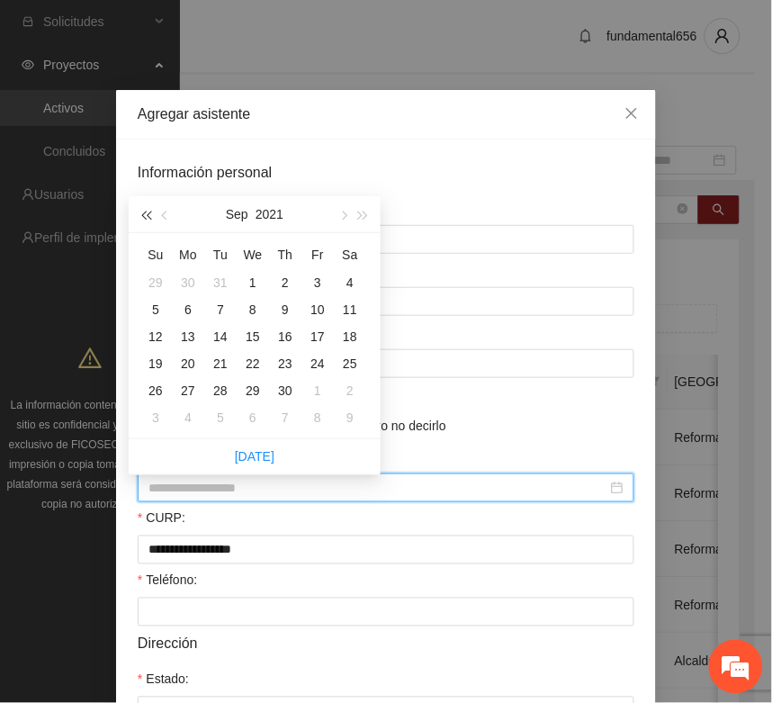
click at [145, 216] on span "button" at bounding box center [145, 216] width 9 height 9
click at [145, 213] on span "button" at bounding box center [145, 216] width 9 height 9
click at [145, 212] on span "button" at bounding box center [145, 216] width 9 height 9
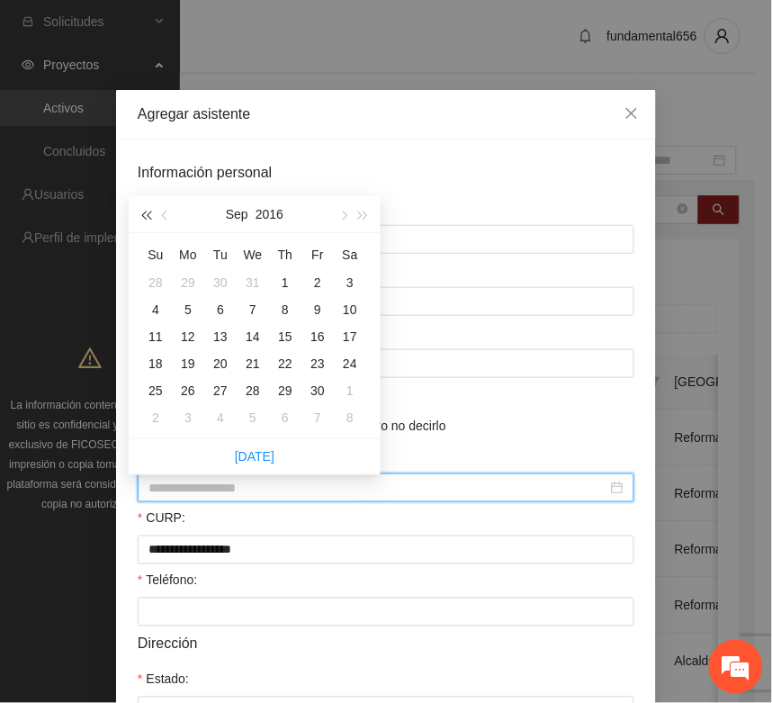
click at [145, 209] on button "button" at bounding box center [146, 214] width 20 height 36
click at [342, 213] on span "button" at bounding box center [343, 216] width 9 height 9
type input "**********"
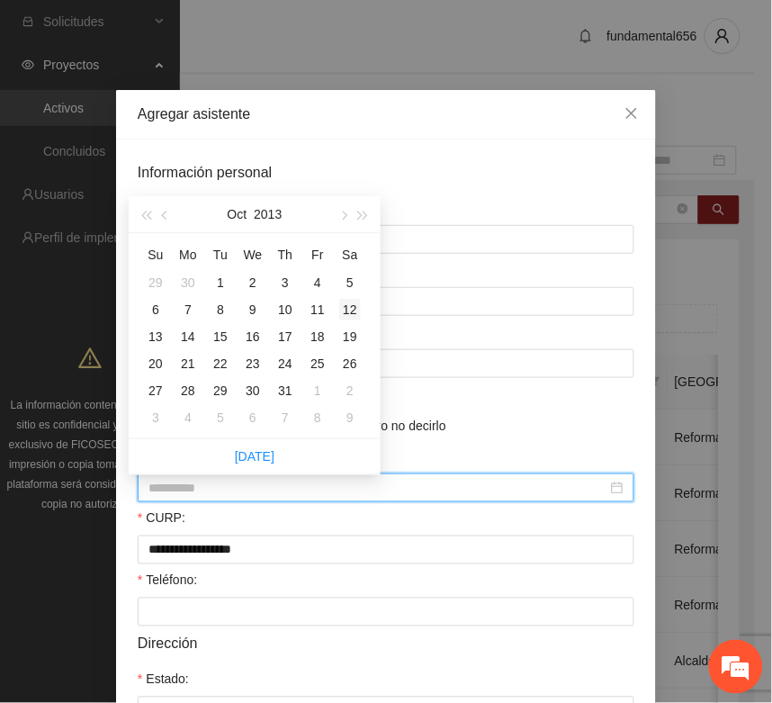
drag, startPoint x: 347, startPoint y: 309, endPoint x: 299, endPoint y: 358, distance: 68.8
click at [344, 311] on div "12" at bounding box center [350, 310] width 22 height 22
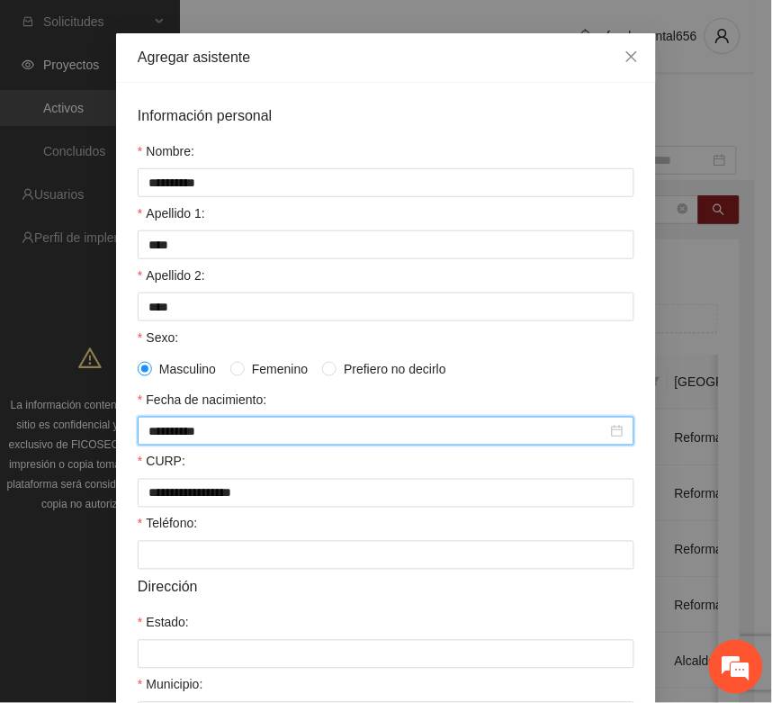
scroll to position [113, 0]
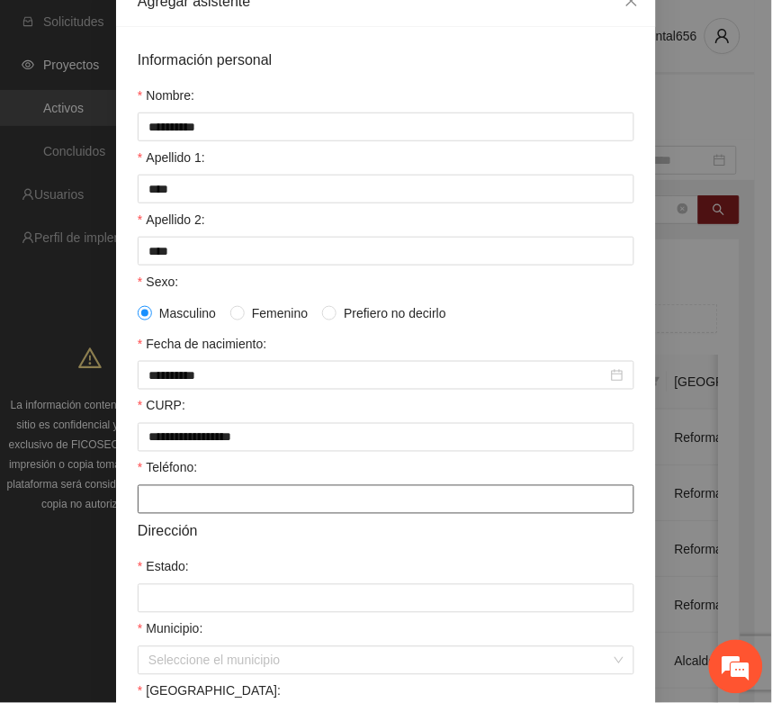
click at [190, 497] on input "Teléfono:" at bounding box center [386, 499] width 497 height 29
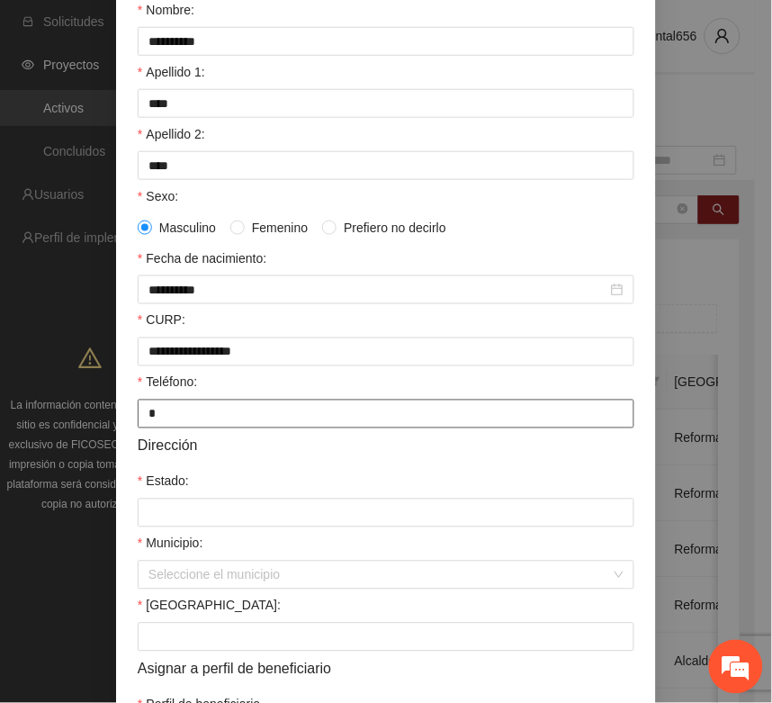
scroll to position [338, 0]
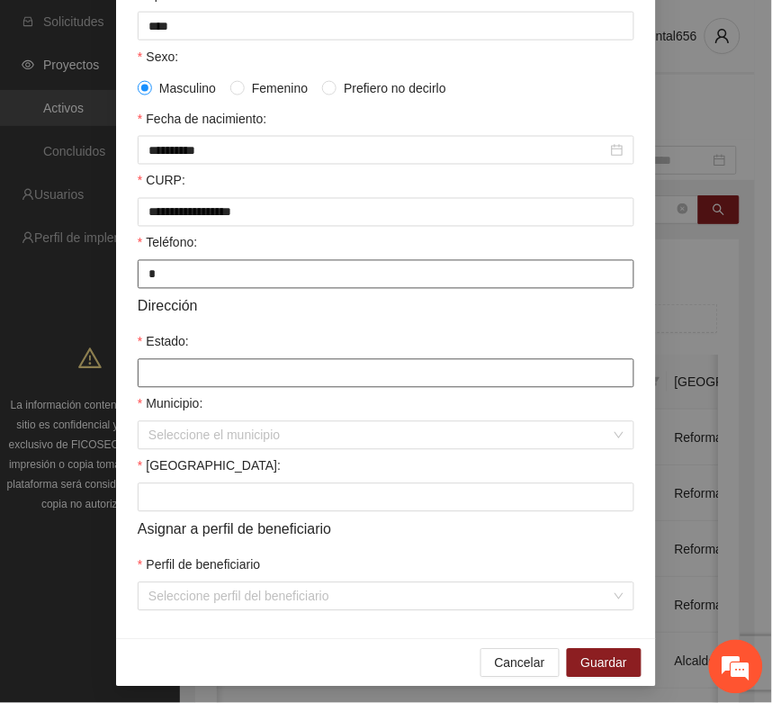
type input "*"
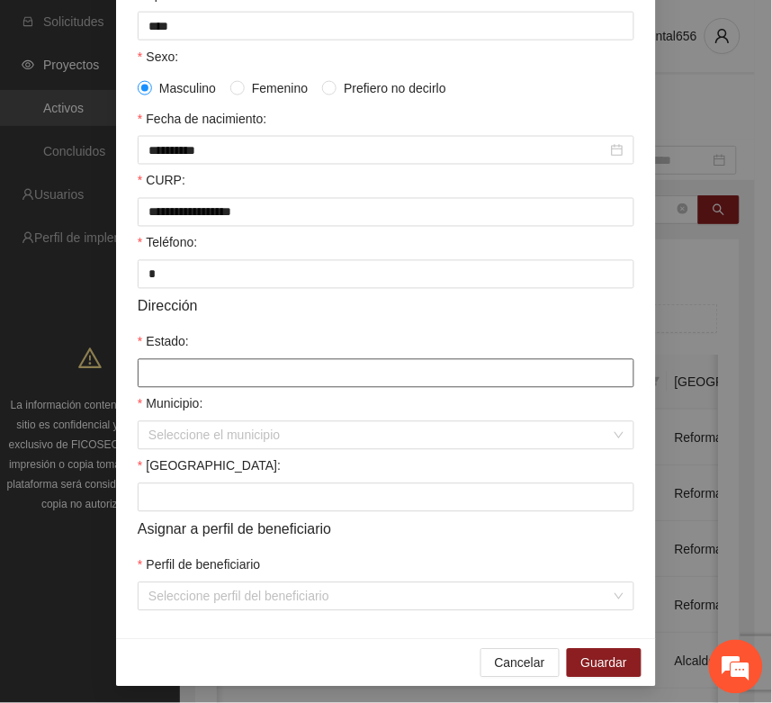
click at [162, 388] on input "Estado:" at bounding box center [386, 373] width 497 height 29
type input "*********"
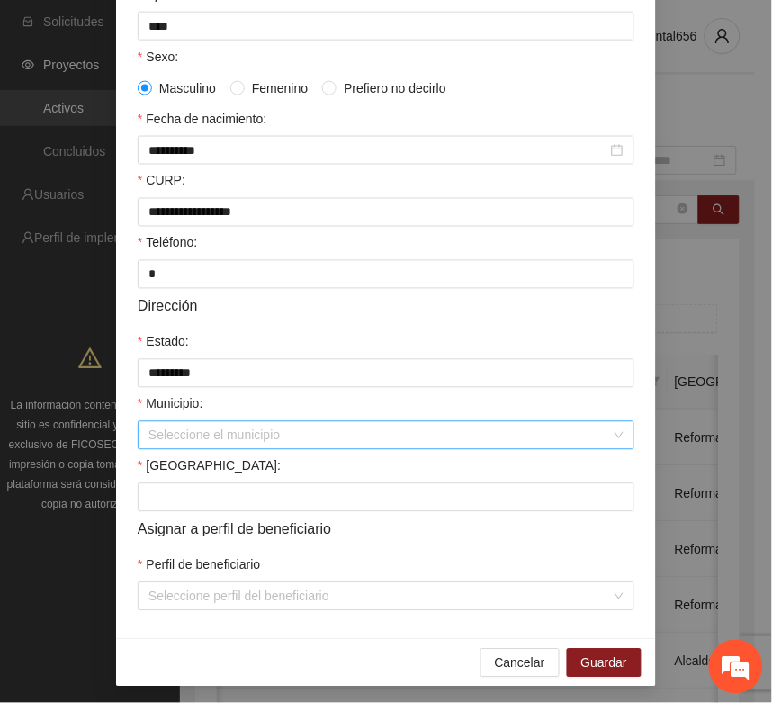
click at [212, 439] on input "Municipio:" at bounding box center [380, 435] width 463 height 27
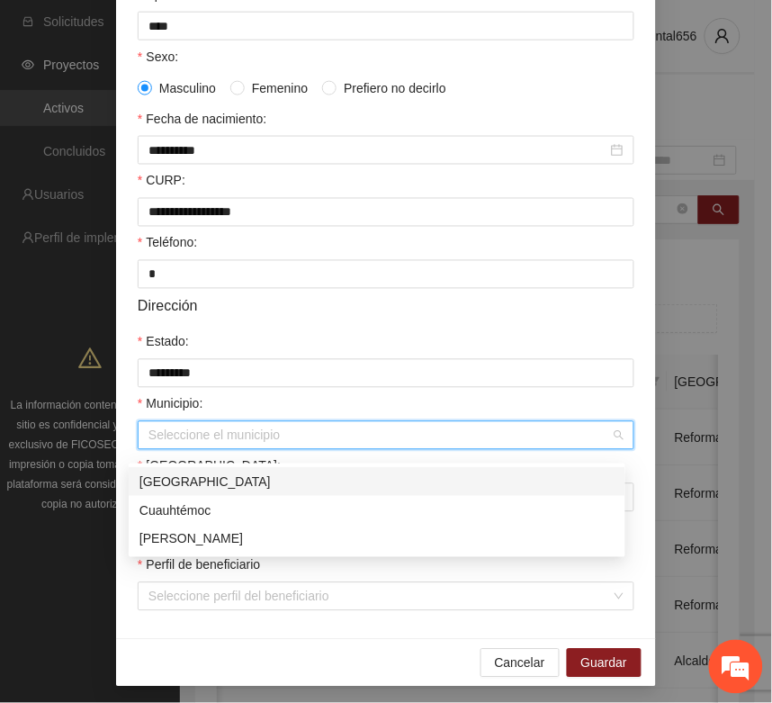
click at [183, 475] on div "[GEOGRAPHIC_DATA]" at bounding box center [377, 482] width 475 height 20
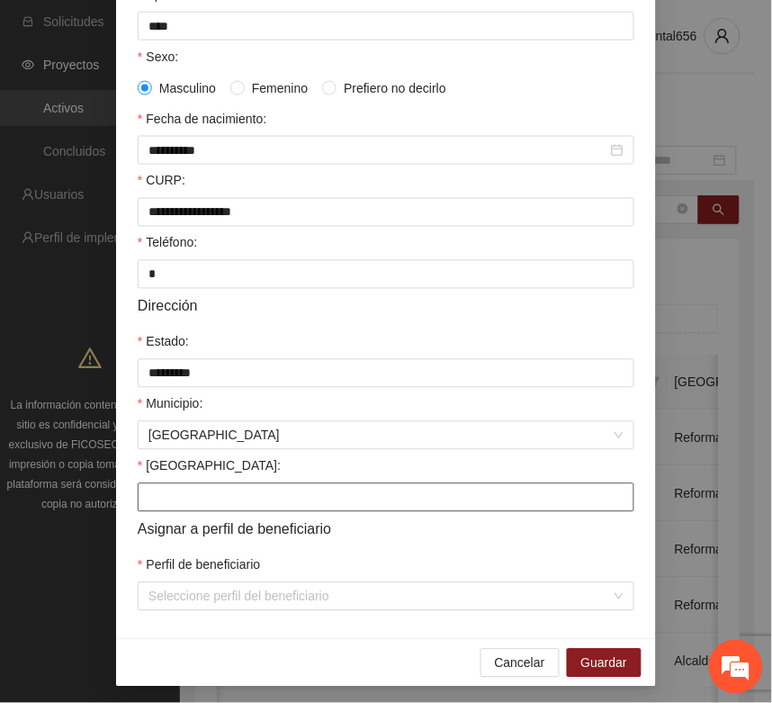
click at [164, 502] on input "Colonia:" at bounding box center [386, 497] width 497 height 29
type input "**********"
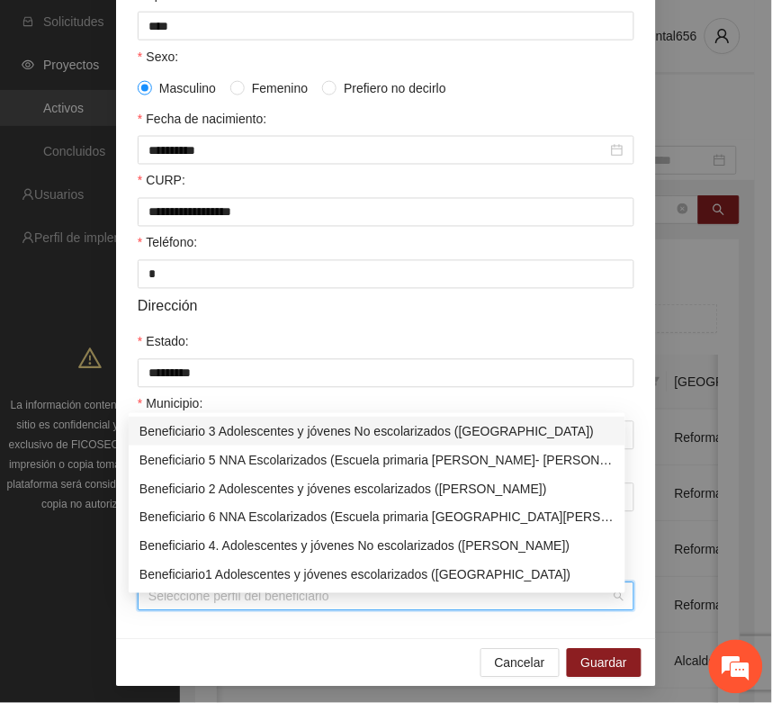
click at [164, 605] on input "Perfil de beneficiario" at bounding box center [380, 596] width 463 height 27
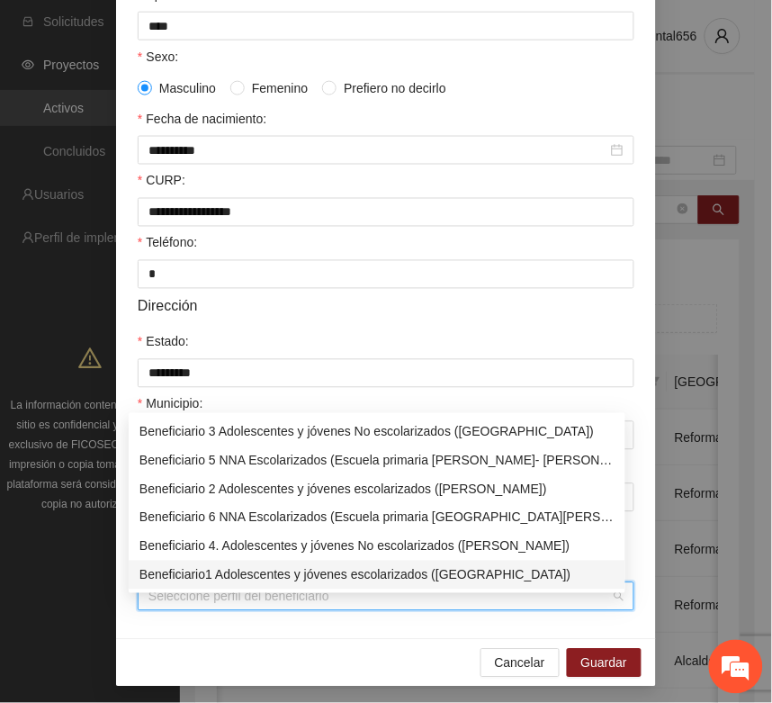
click at [200, 578] on div "Beneficiario1 Adolescentes y jóvenes escolarizados (Chihuahua)" at bounding box center [377, 575] width 475 height 20
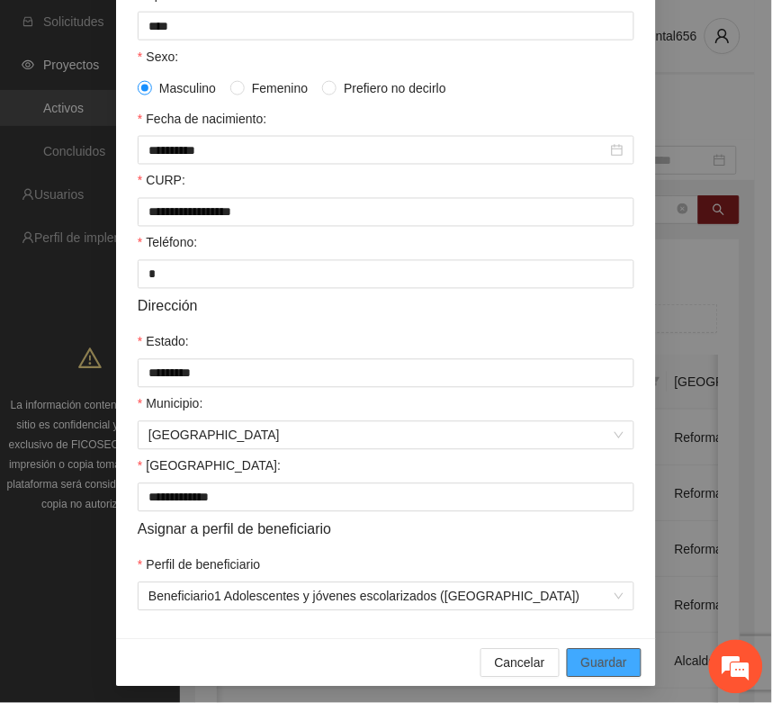
click at [582, 673] on span "Guardar" at bounding box center [605, 664] width 46 height 20
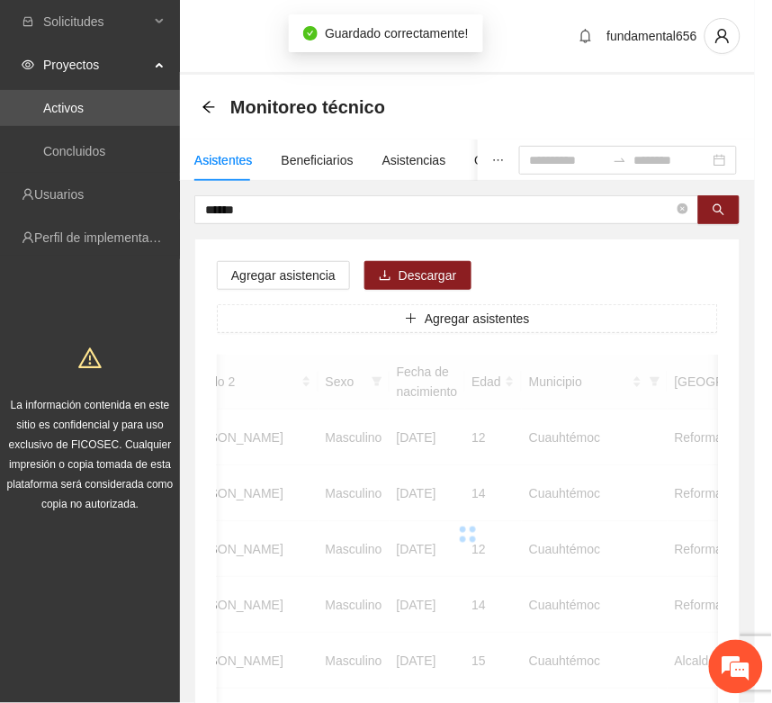
scroll to position [266, 0]
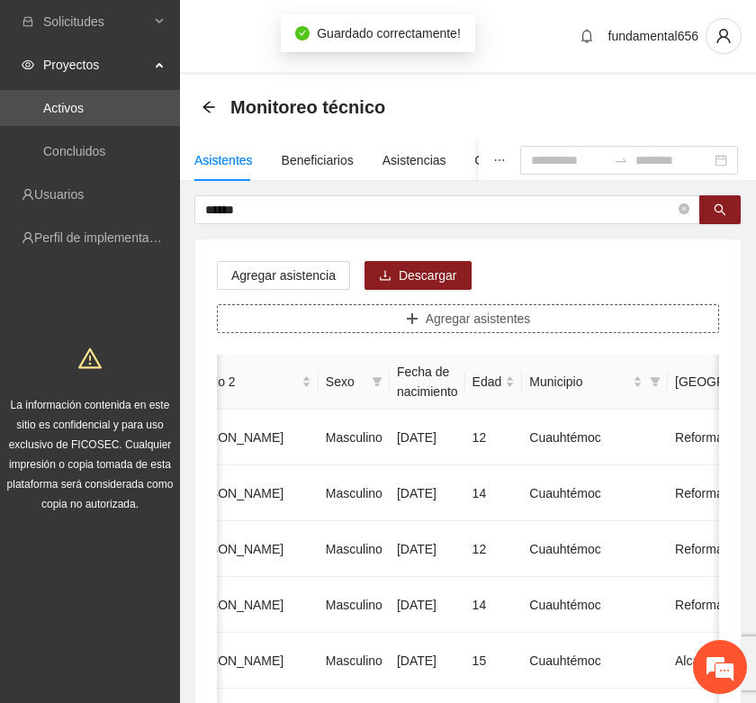
click at [408, 329] on button "Agregar asistentes" at bounding box center [468, 318] width 502 height 29
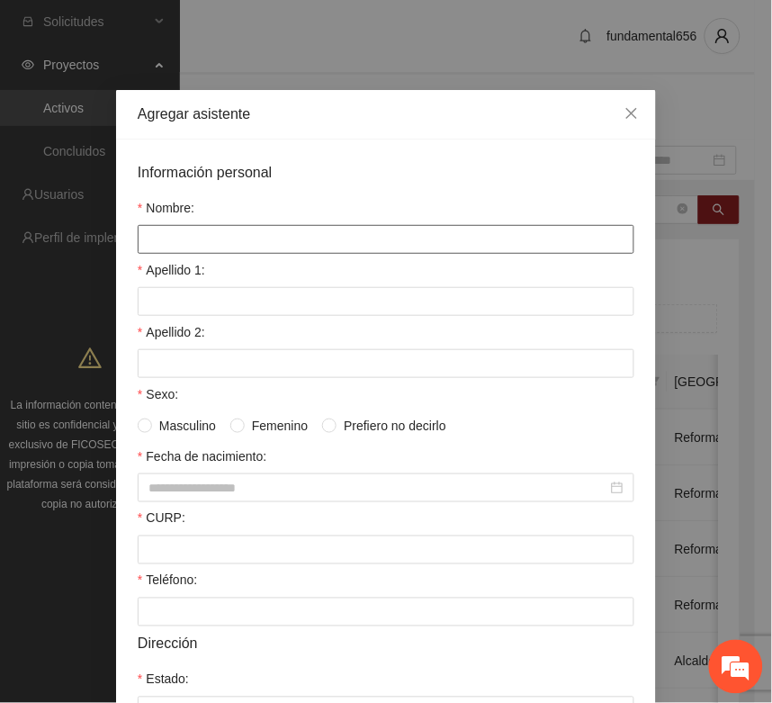
click at [141, 244] on input "Nombre:" at bounding box center [386, 239] width 497 height 29
drag, startPoint x: 191, startPoint y: 239, endPoint x: 273, endPoint y: 237, distance: 82.0
click at [275, 239] on input "**********" at bounding box center [386, 239] width 497 height 29
type input "**********"
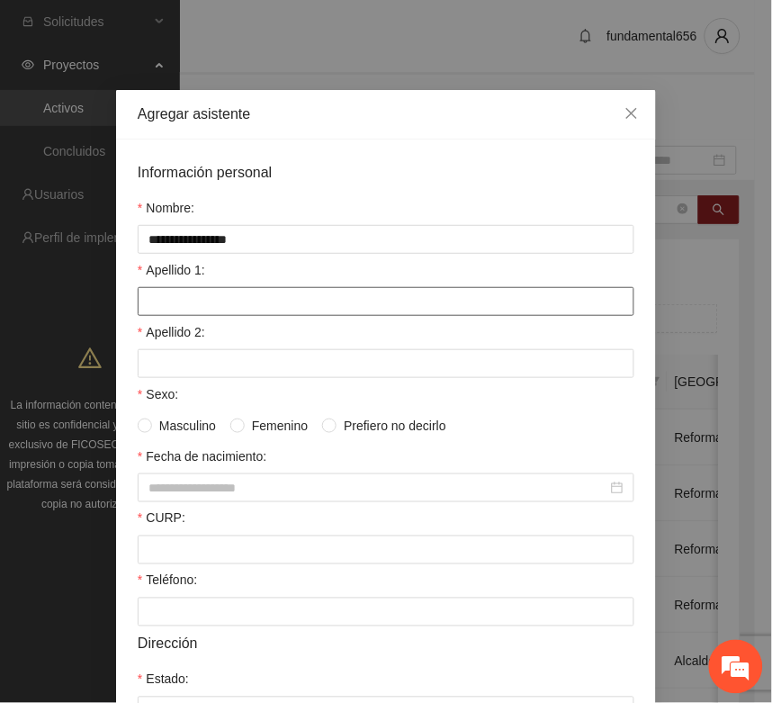
click at [172, 306] on input "Apellido 1:" at bounding box center [386, 301] width 497 height 29
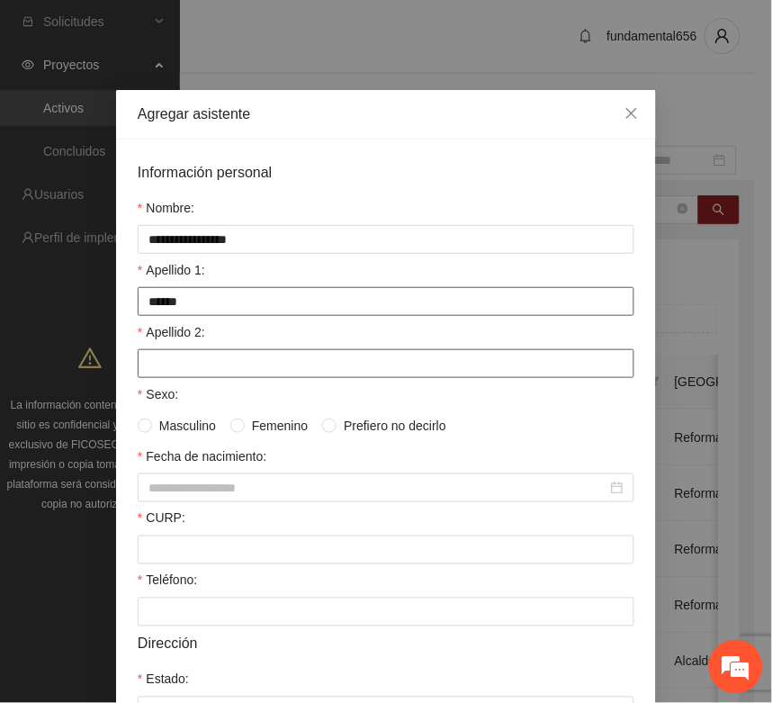
type input "******"
click at [183, 356] on input "Apellido 2:" at bounding box center [386, 363] width 497 height 29
type input "******"
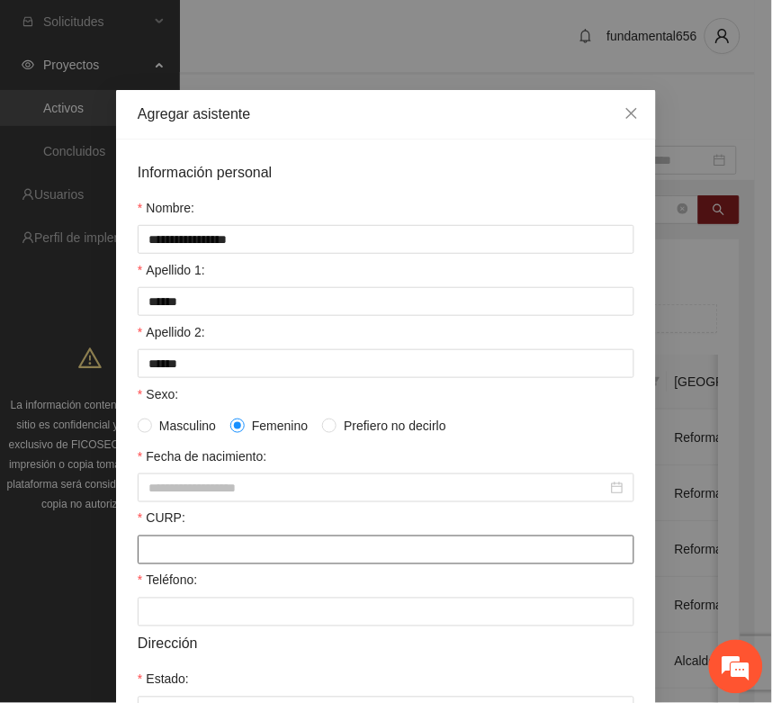
click at [156, 564] on input "CURP:" at bounding box center [386, 550] width 497 height 29
paste input "**********"
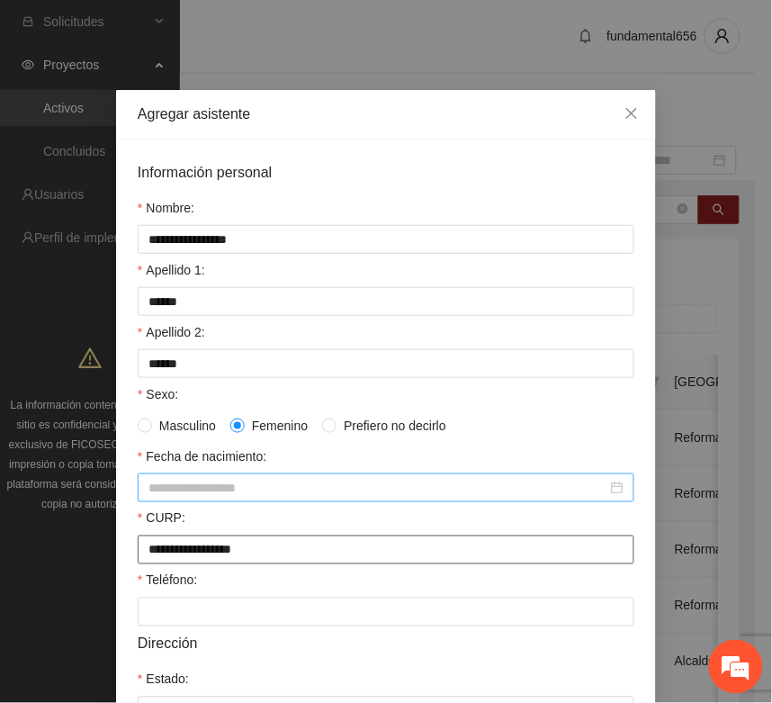
type input "**********"
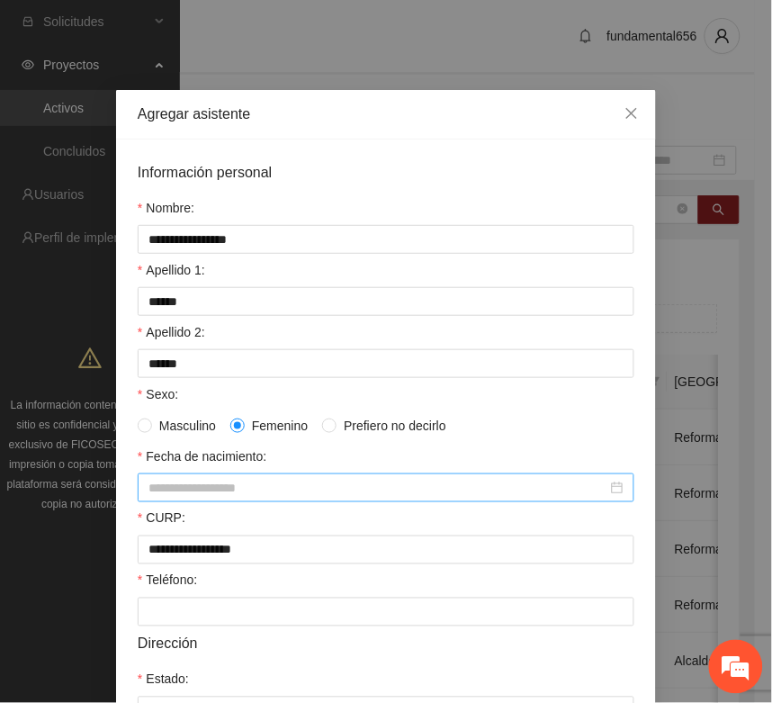
click at [149, 495] on input "Fecha de nacimiento:" at bounding box center [378, 488] width 459 height 20
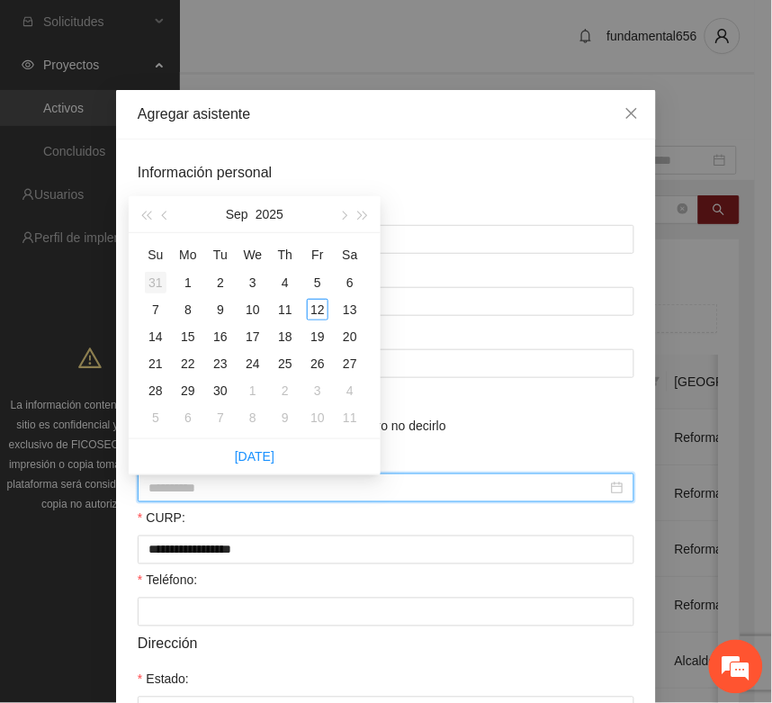
type input "**********"
click at [150, 212] on span "button" at bounding box center [145, 216] width 9 height 9
click at [153, 212] on button "button" at bounding box center [146, 214] width 20 height 36
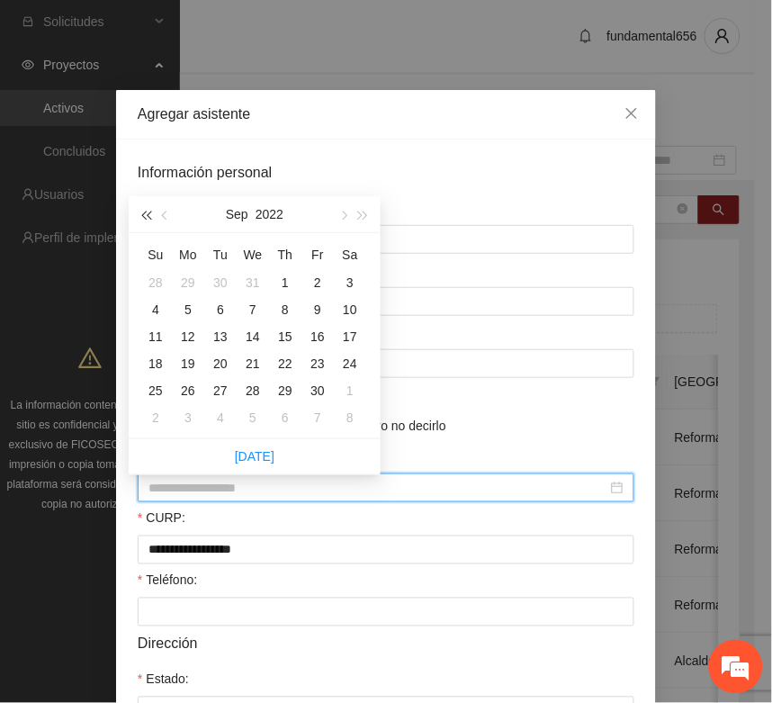
click at [153, 210] on button "button" at bounding box center [146, 214] width 20 height 36
click at [151, 209] on button "button" at bounding box center [146, 214] width 20 height 36
click at [151, 208] on button "button" at bounding box center [146, 214] width 20 height 36
click at [151, 205] on button "button" at bounding box center [146, 214] width 20 height 36
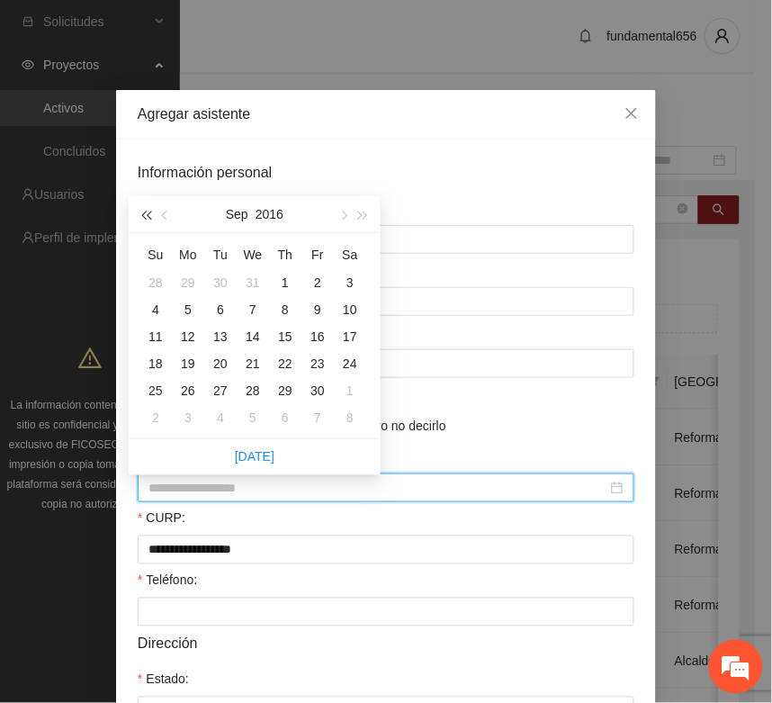
click at [151, 204] on button "button" at bounding box center [146, 214] width 20 height 36
click at [163, 217] on button "button" at bounding box center [166, 214] width 20 height 36
click at [163, 217] on span "button" at bounding box center [166, 216] width 9 height 9
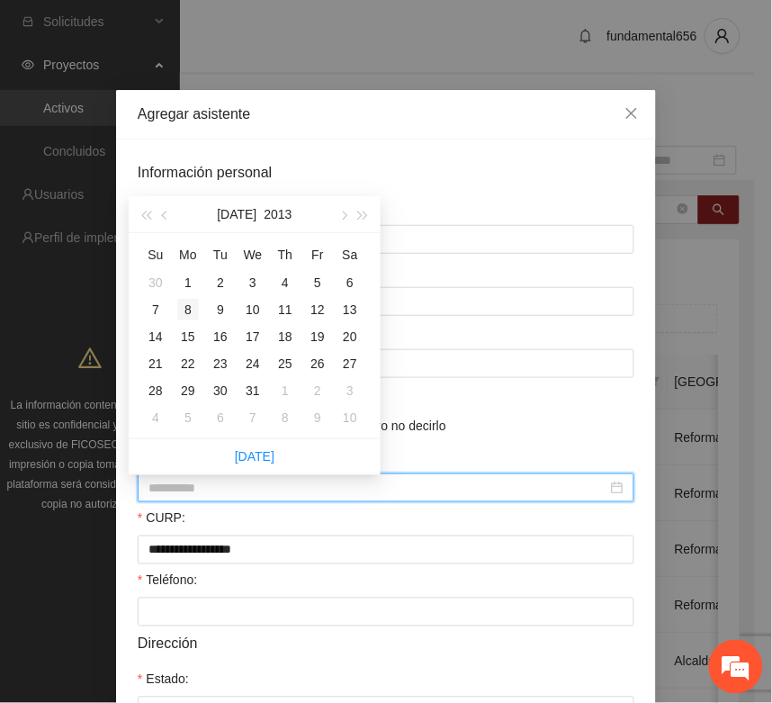
type input "**********"
click at [178, 304] on div "8" at bounding box center [188, 310] width 22 height 22
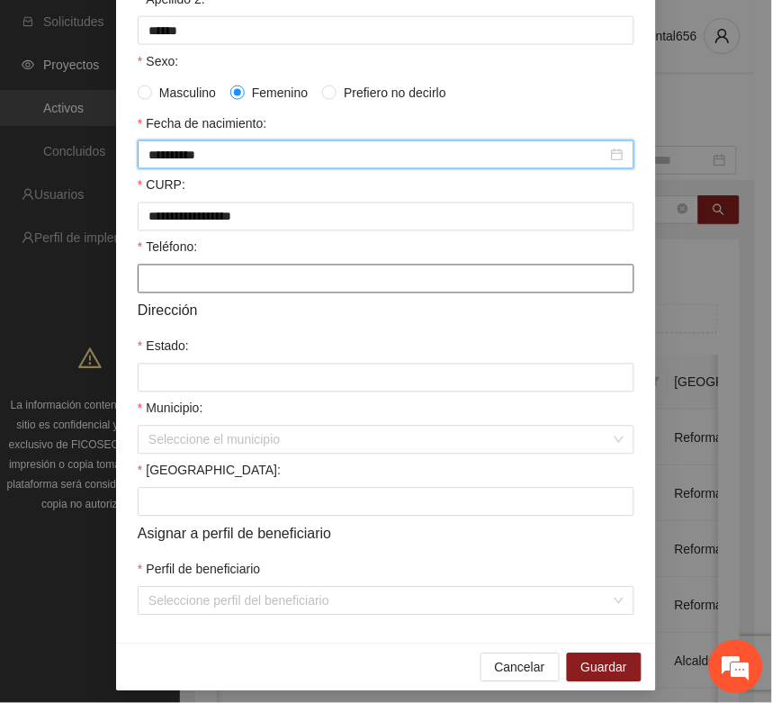
scroll to position [357, 0]
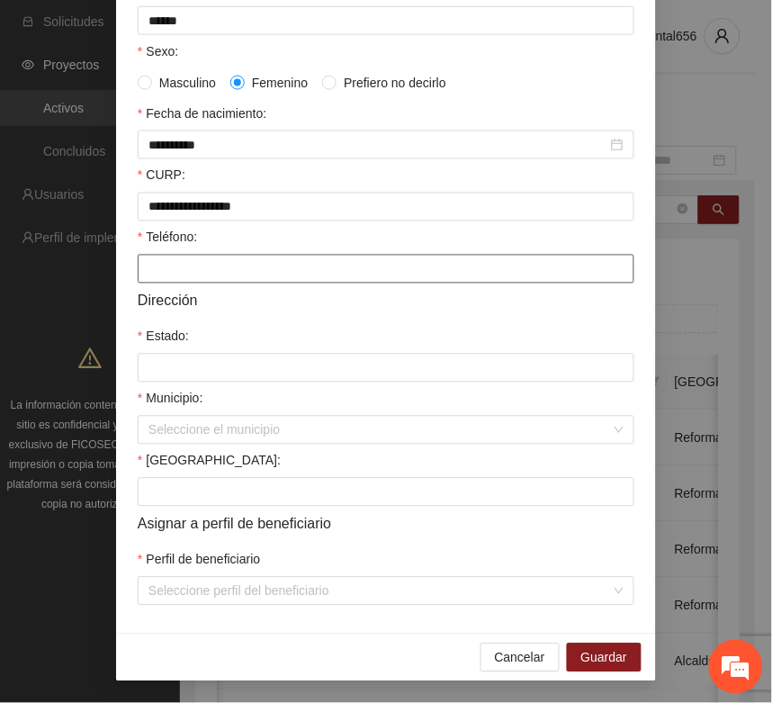
click at [168, 276] on input "Teléfono:" at bounding box center [386, 269] width 497 height 29
click at [164, 270] on input "Teléfono:" at bounding box center [386, 269] width 497 height 29
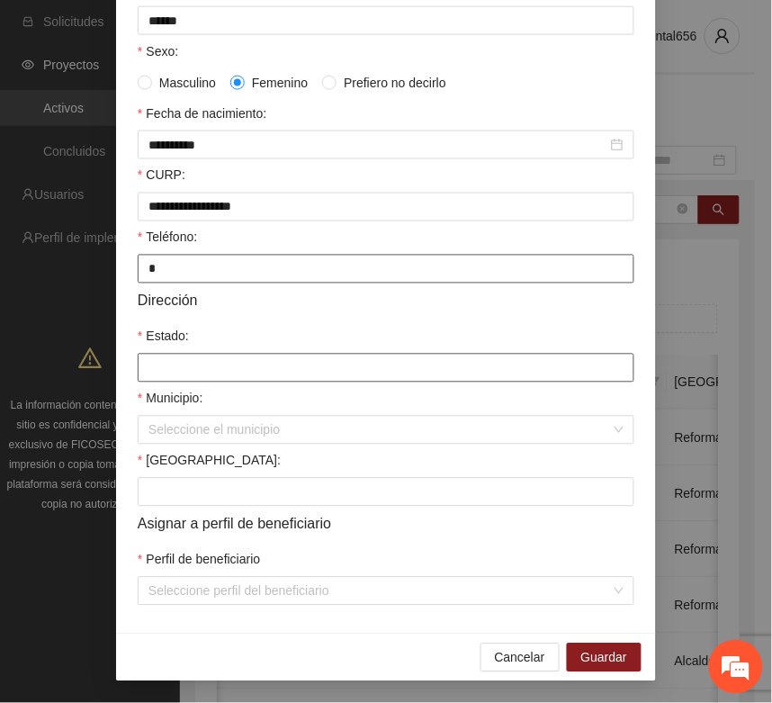
type input "*"
click at [158, 366] on input "Estado:" at bounding box center [386, 368] width 497 height 29
type input "*********"
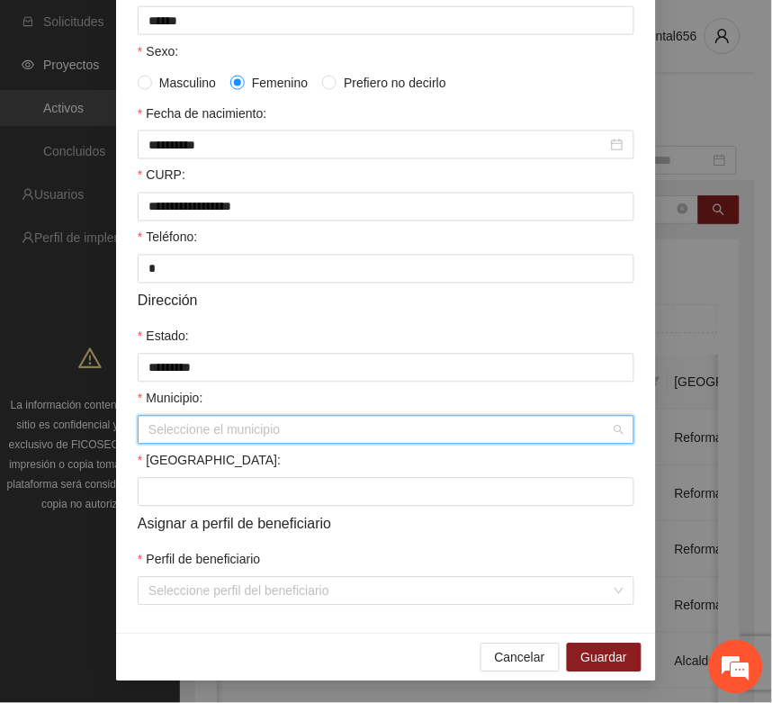
click at [203, 430] on input "Municipio:" at bounding box center [380, 430] width 463 height 27
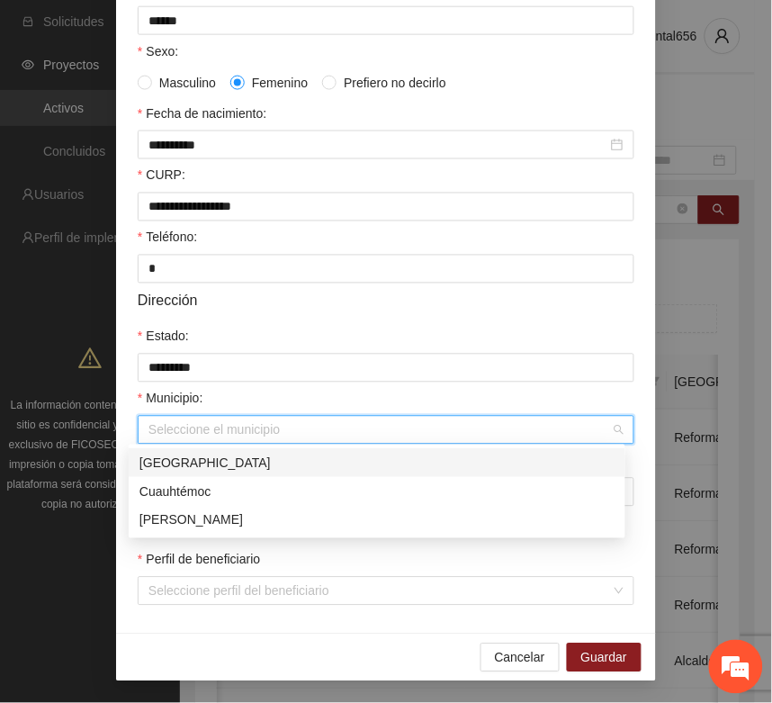
click at [198, 455] on div "[GEOGRAPHIC_DATA]" at bounding box center [377, 463] width 475 height 20
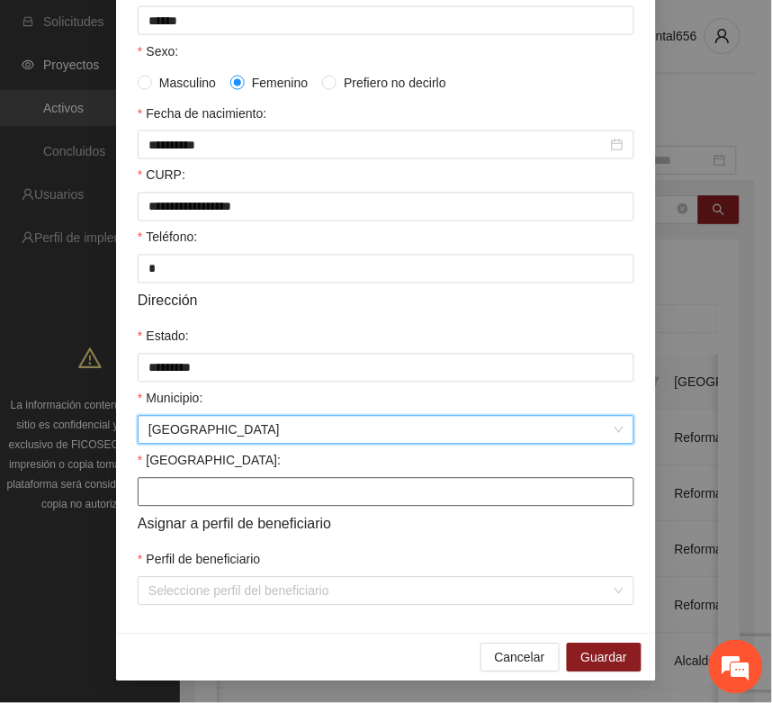
click at [168, 489] on input "Colonia:" at bounding box center [386, 492] width 497 height 29
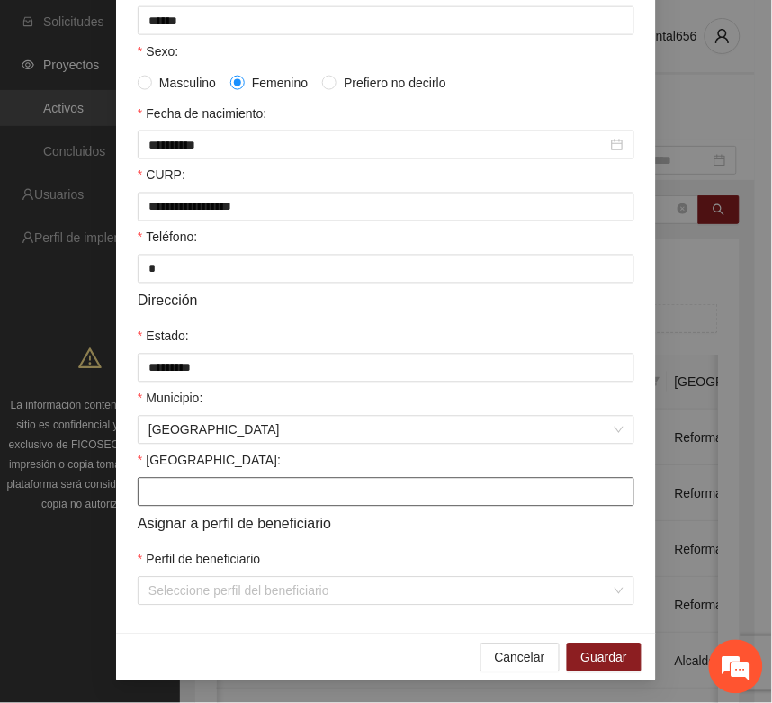
type input "**********"
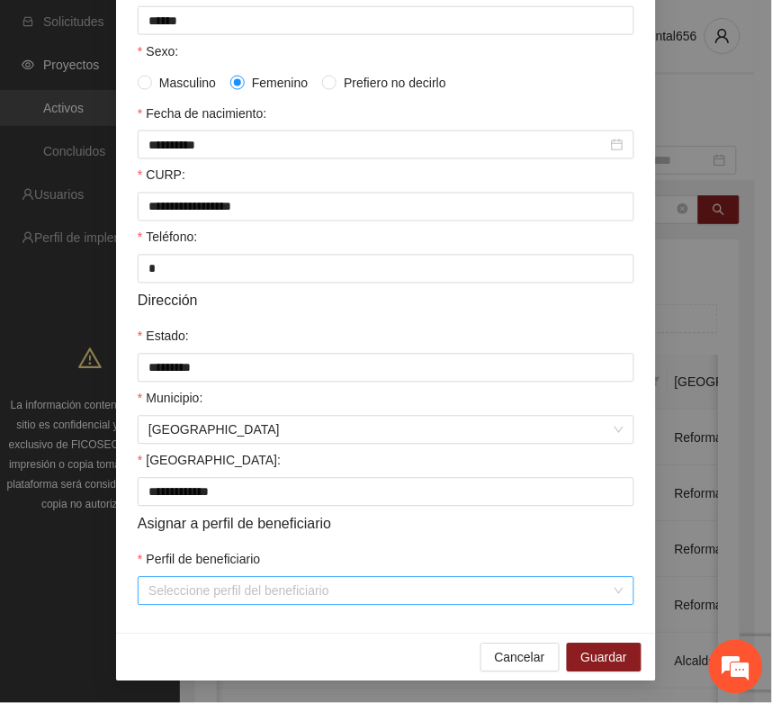
click at [167, 591] on input "Perfil de beneficiario" at bounding box center [380, 591] width 463 height 27
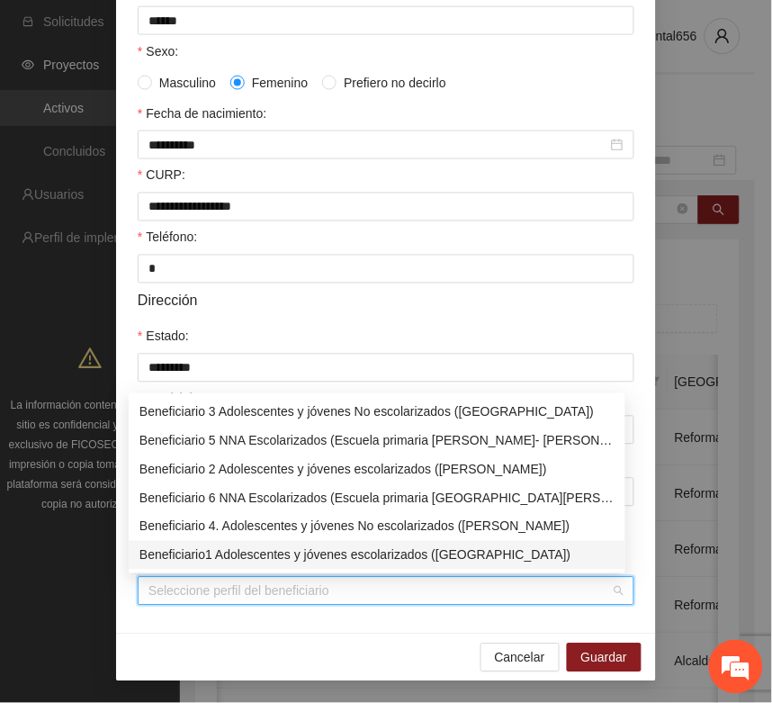
drag, startPoint x: 187, startPoint y: 551, endPoint x: 276, endPoint y: 573, distance: 90.8
click at [191, 552] on div "Beneficiario1 Adolescentes y jóvenes escolarizados (Chihuahua)" at bounding box center [377, 556] width 475 height 20
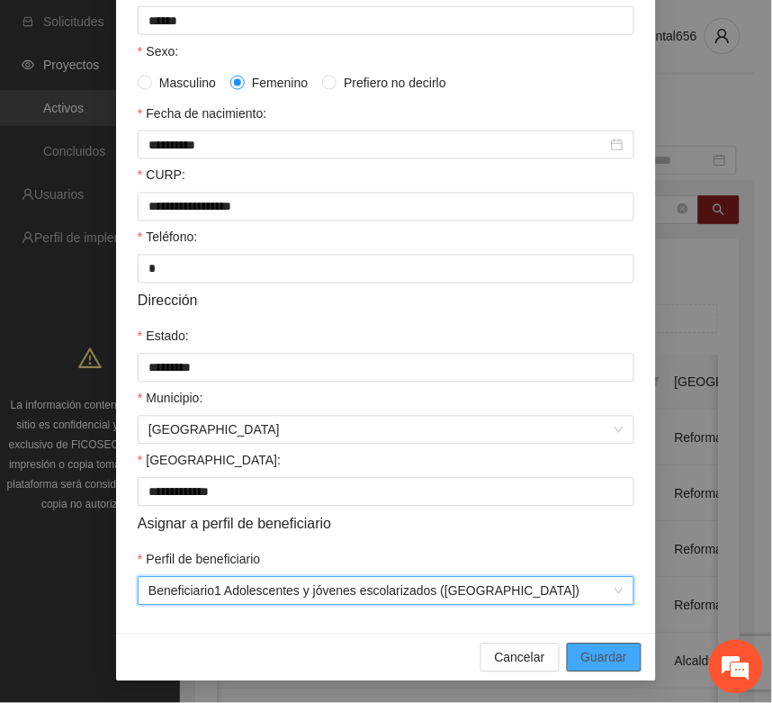
click at [583, 660] on span "Guardar" at bounding box center [605, 658] width 46 height 20
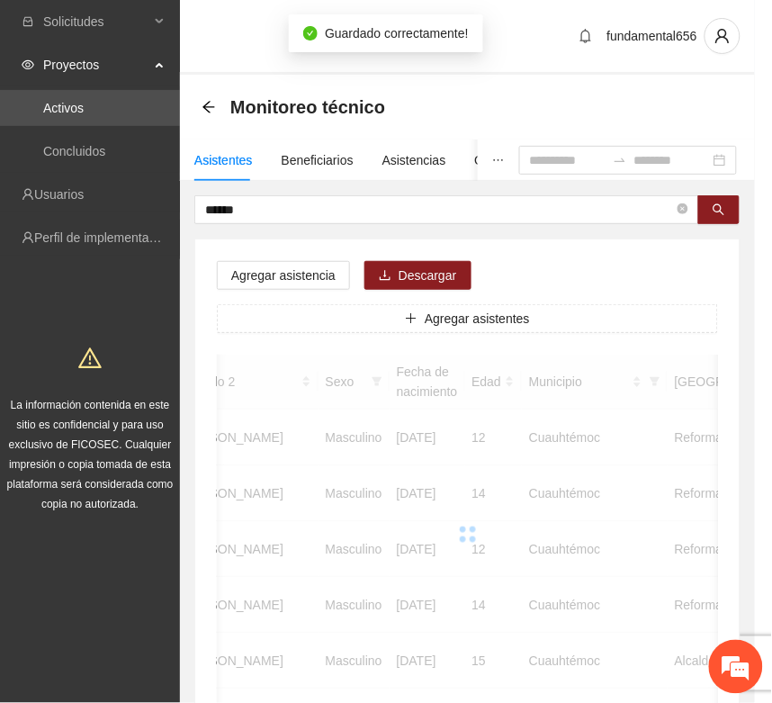
scroll to position [266, 0]
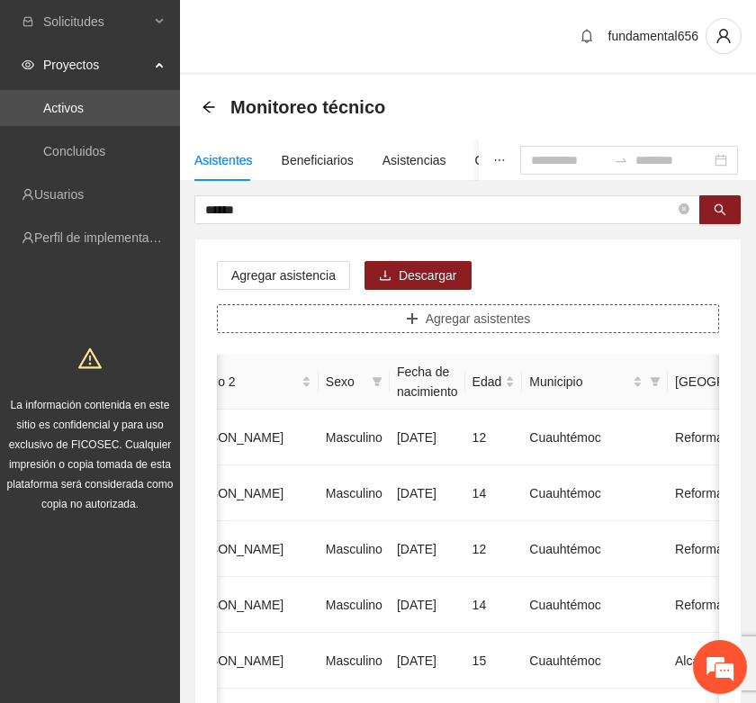
click at [333, 327] on button "Agregar asistentes" at bounding box center [468, 318] width 502 height 29
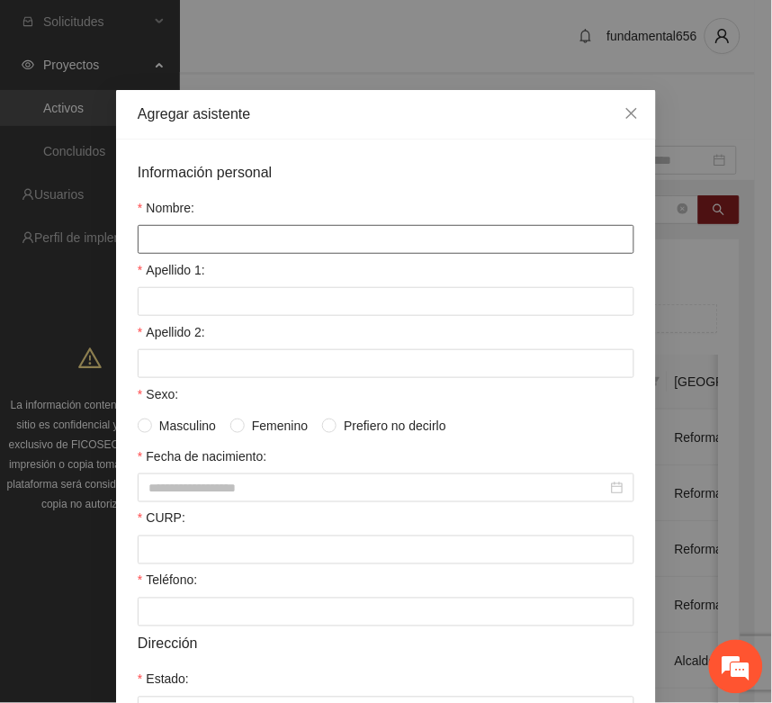
click at [162, 245] on input "Nombre:" at bounding box center [386, 239] width 497 height 29
type input "**********"
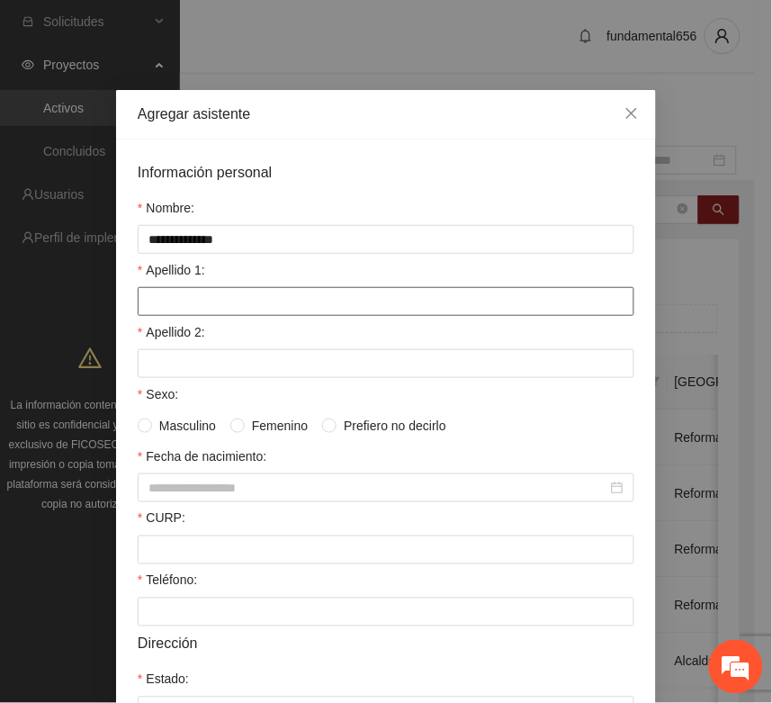
click at [168, 304] on input "Apellido 1:" at bounding box center [386, 301] width 497 height 29
type input "*******"
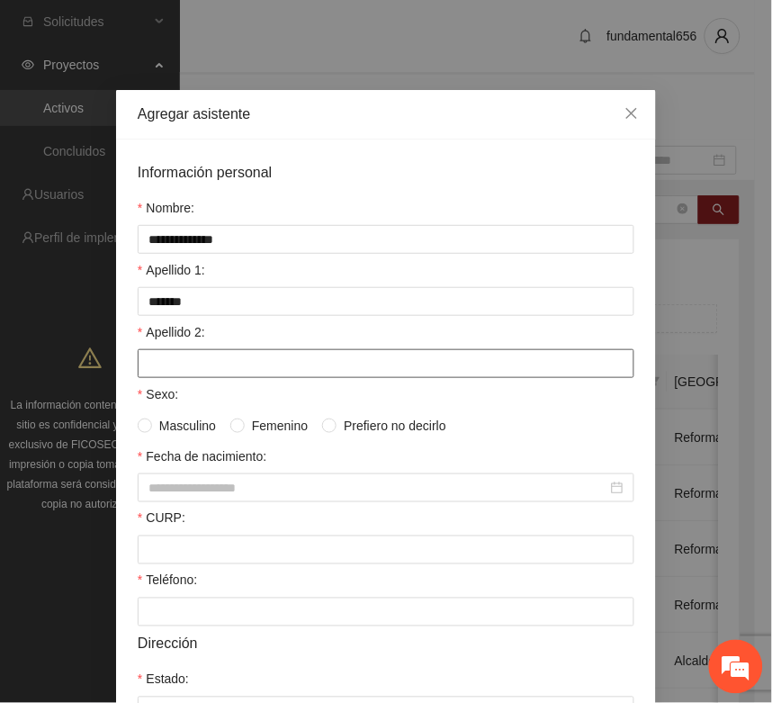
click at [217, 374] on input "Apellido 2:" at bounding box center [386, 363] width 497 height 29
type input "*****"
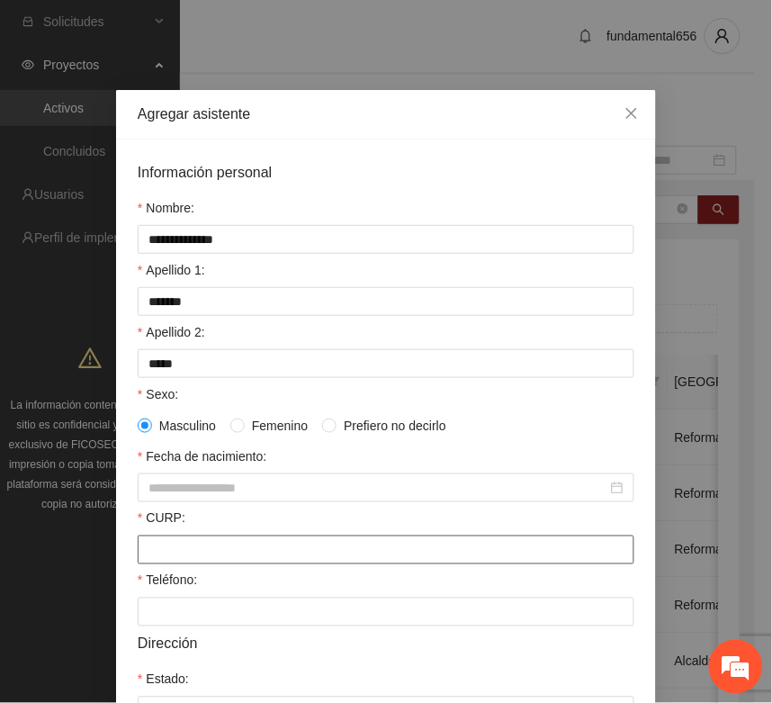
click at [172, 555] on input "CURP:" at bounding box center [386, 550] width 497 height 29
paste input "**********"
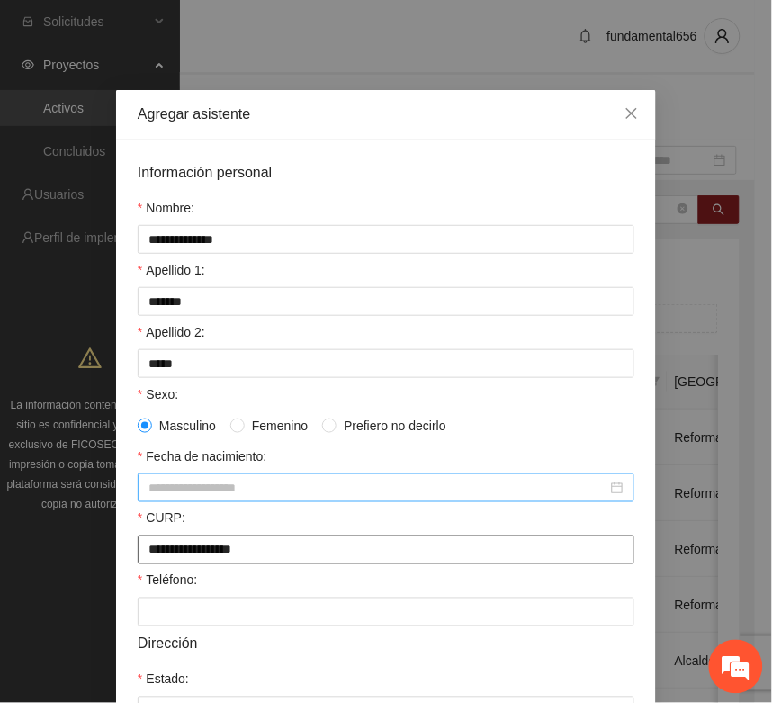
type input "**********"
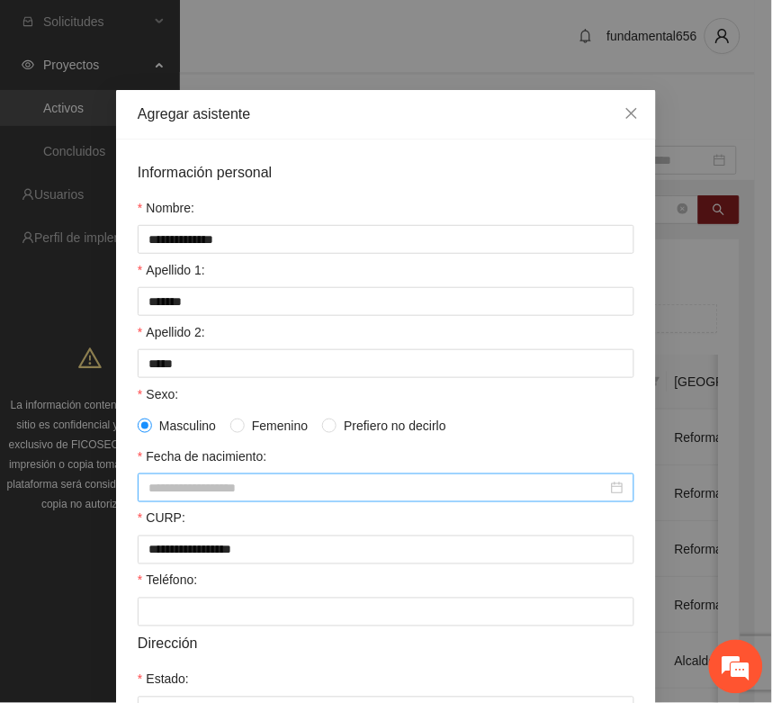
drag, startPoint x: 160, startPoint y: 498, endPoint x: 158, endPoint y: 487, distance: 11.0
click at [159, 498] on input "Fecha de nacimiento:" at bounding box center [378, 488] width 459 height 20
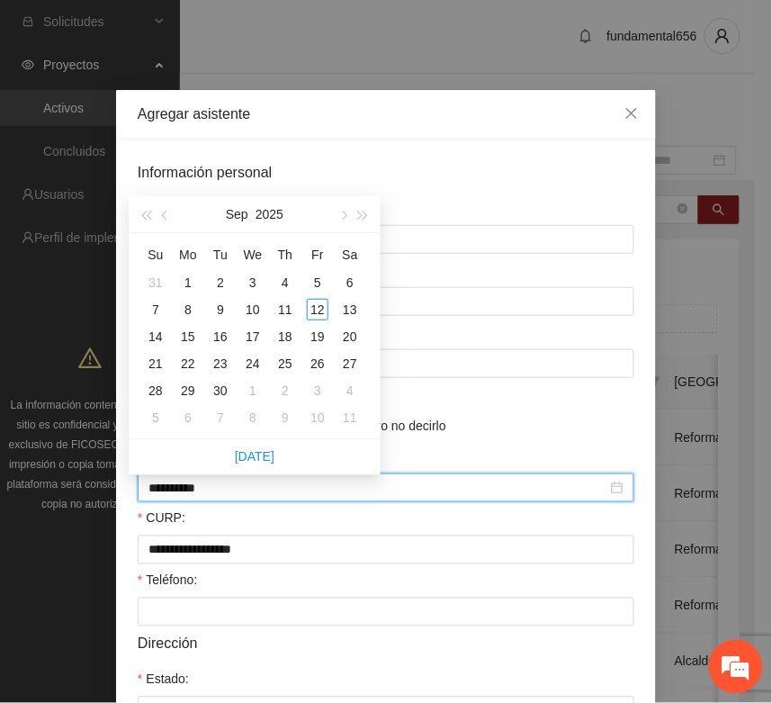
type input "**********"
click at [146, 221] on button "button" at bounding box center [146, 214] width 20 height 36
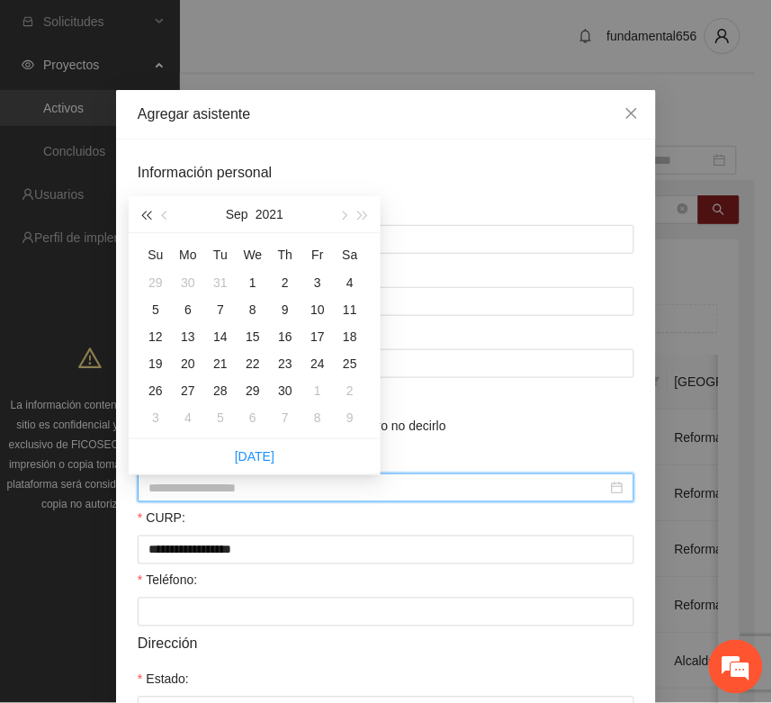
click at [146, 221] on button "button" at bounding box center [146, 214] width 20 height 36
click at [146, 219] on span "button" at bounding box center [145, 216] width 9 height 9
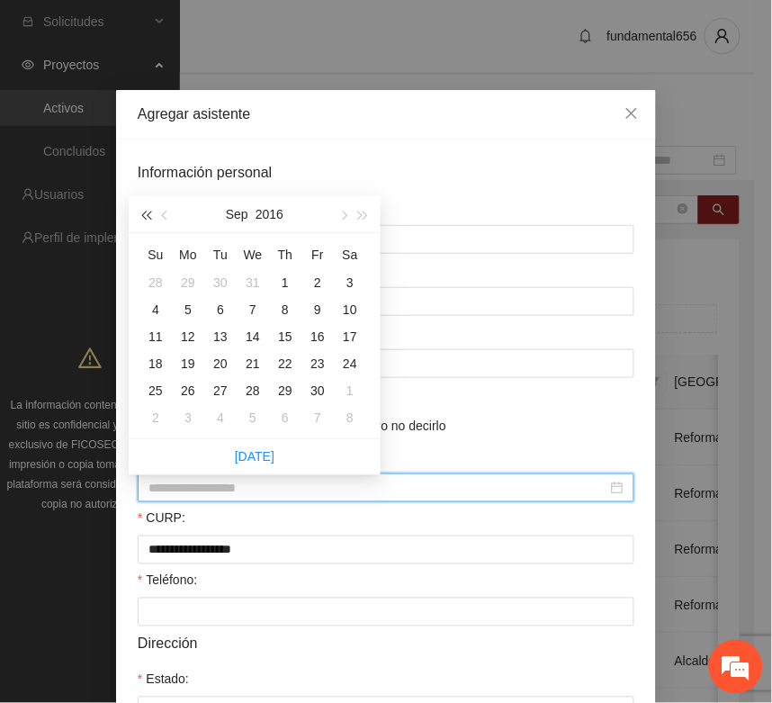
click at [146, 219] on span "button" at bounding box center [145, 216] width 9 height 9
click at [165, 214] on span "button" at bounding box center [166, 216] width 9 height 9
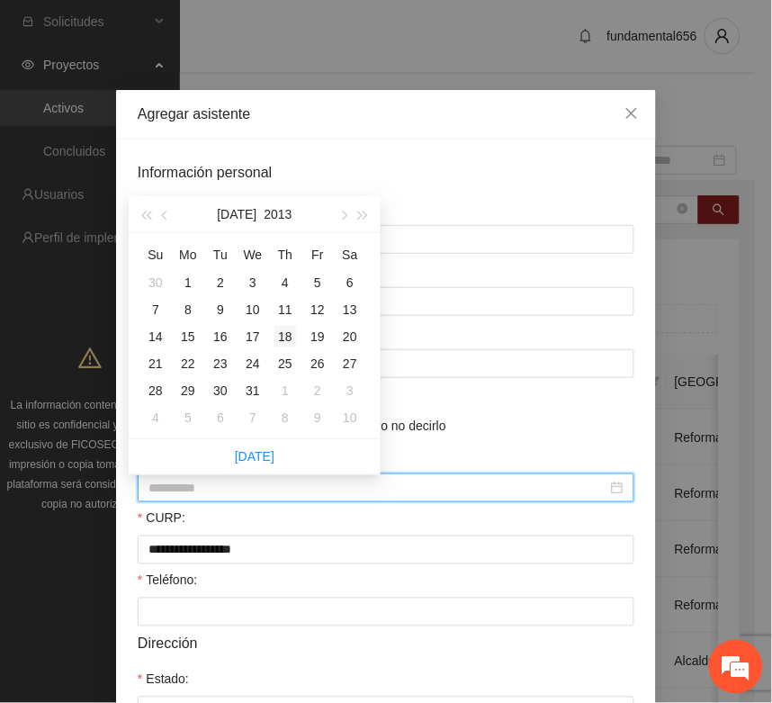
type input "**********"
click at [297, 339] on td "18" at bounding box center [285, 336] width 32 height 27
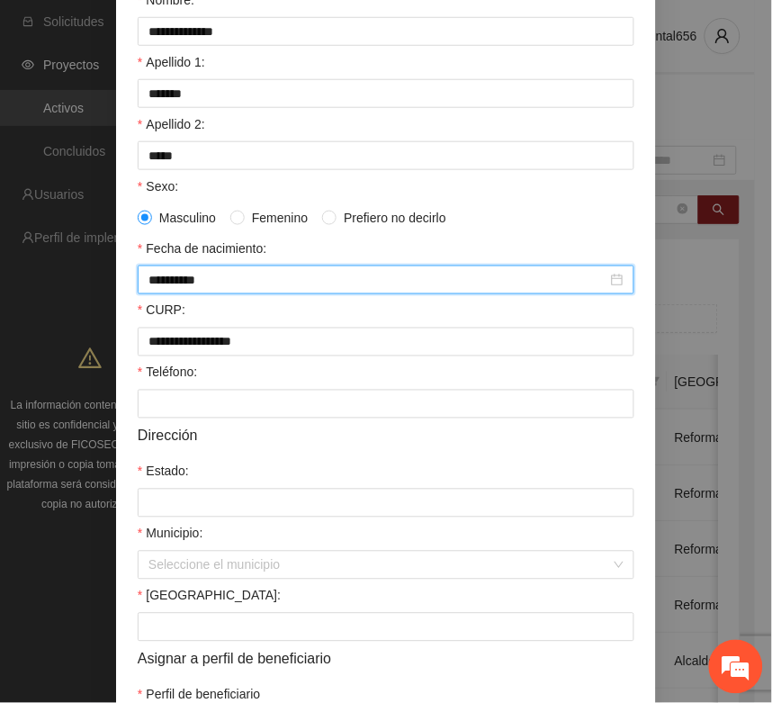
scroll to position [225, 0]
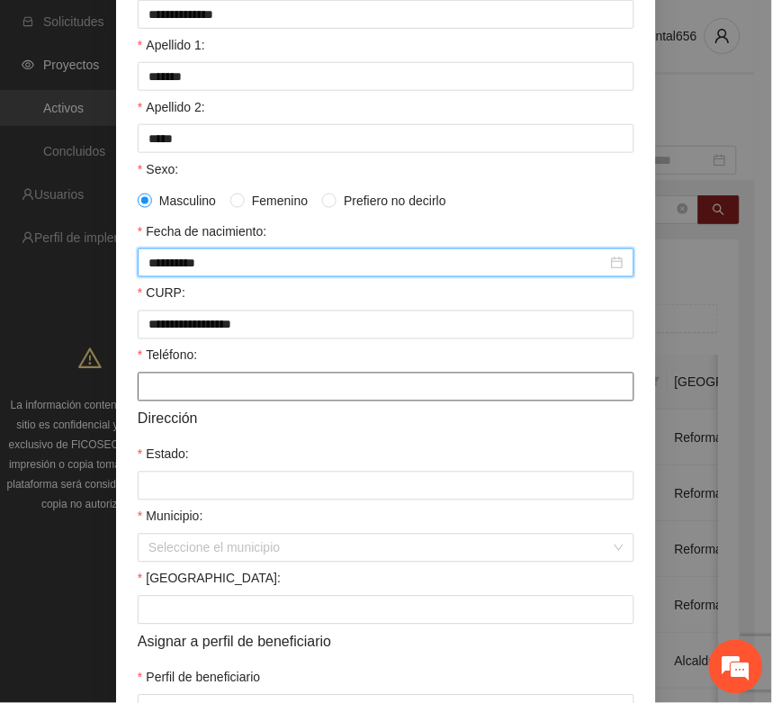
click at [208, 397] on input "Teléfono:" at bounding box center [386, 387] width 497 height 29
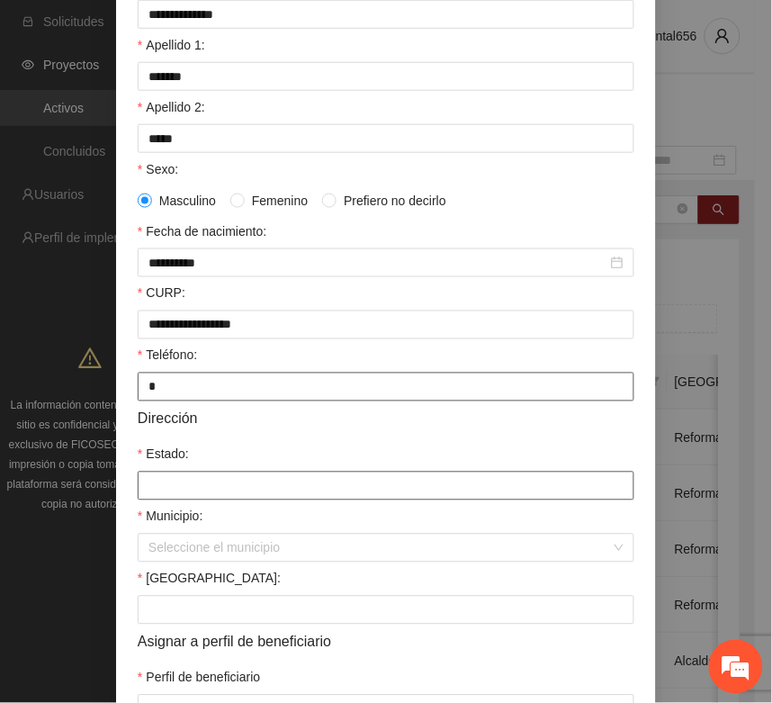
type input "*"
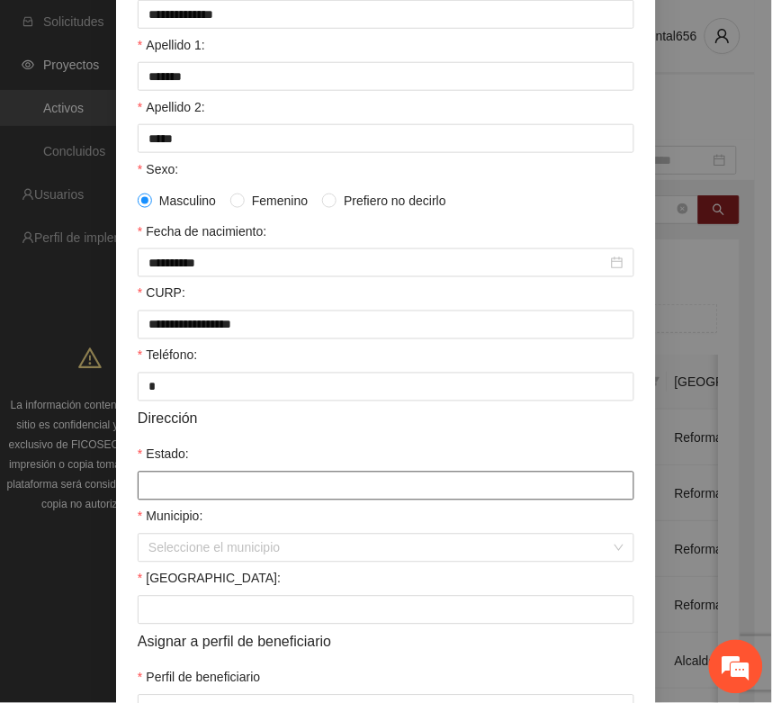
click at [196, 493] on input "Estado:" at bounding box center [386, 486] width 497 height 29
type input "*********"
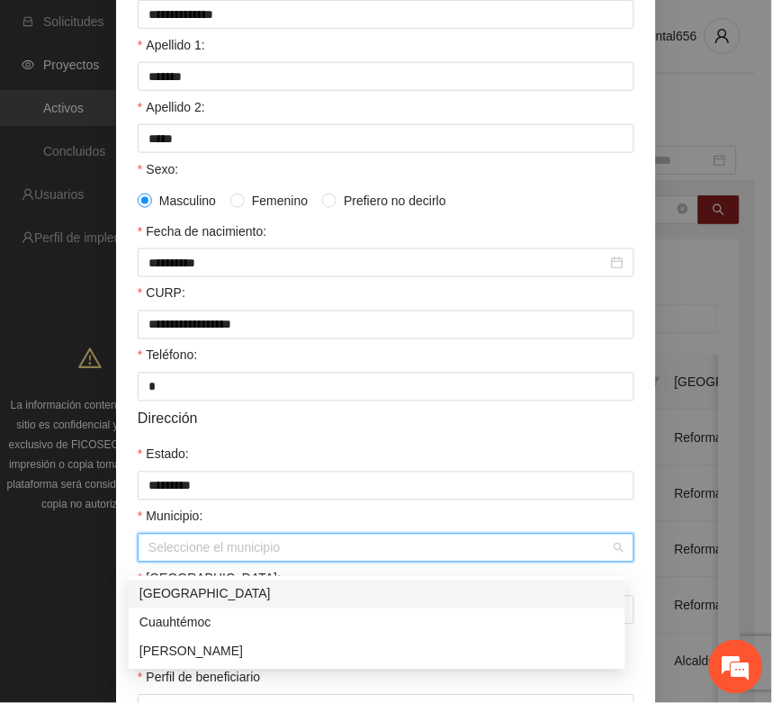
click at [219, 558] on input "Municipio:" at bounding box center [380, 548] width 463 height 27
click at [200, 597] on div "[GEOGRAPHIC_DATA]" at bounding box center [377, 594] width 475 height 20
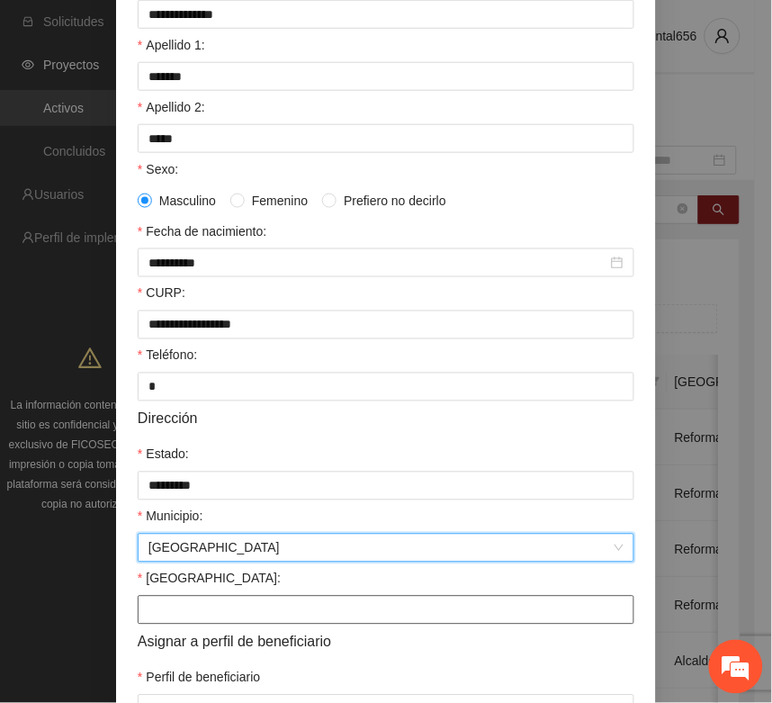
click at [171, 625] on input "Colonia:" at bounding box center [386, 610] width 497 height 29
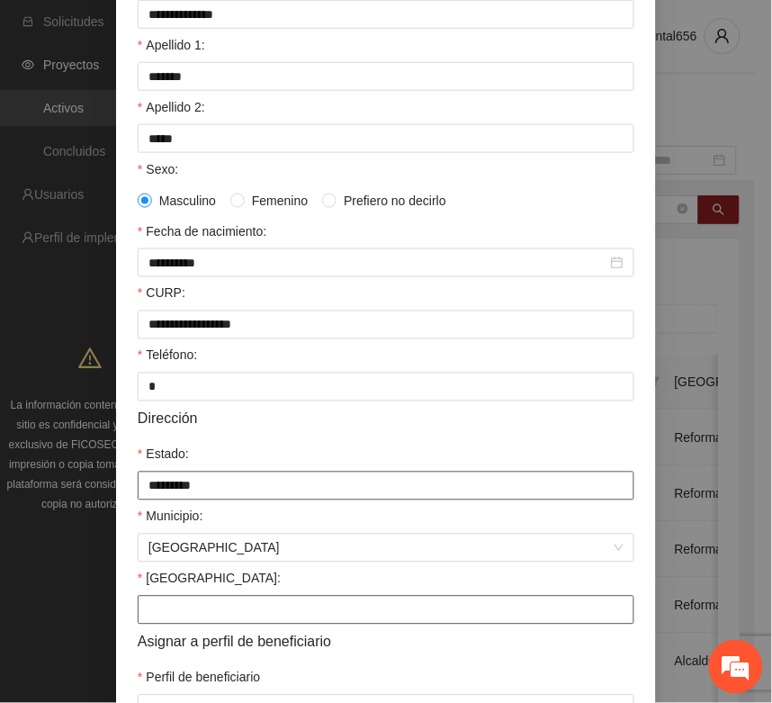
type input "**********"
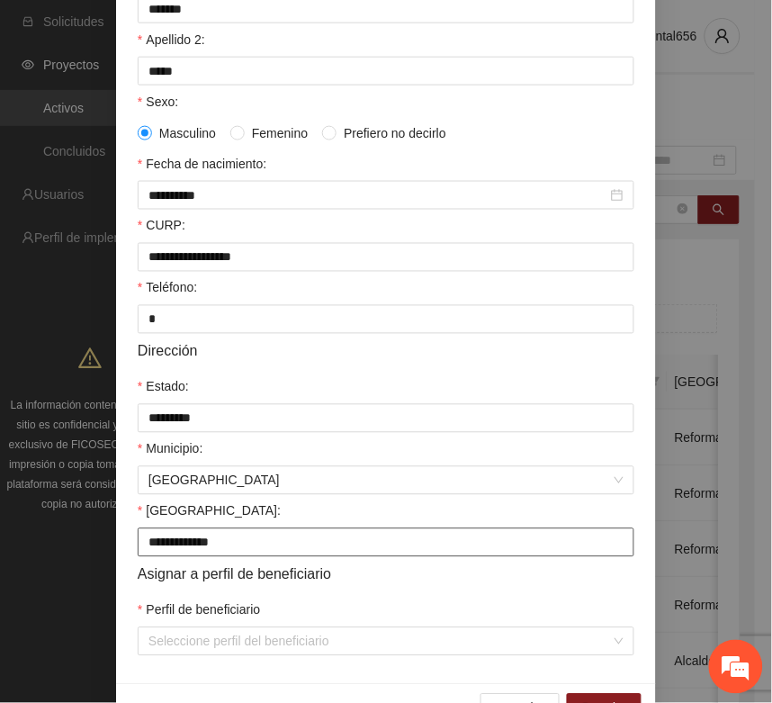
scroll to position [357, 0]
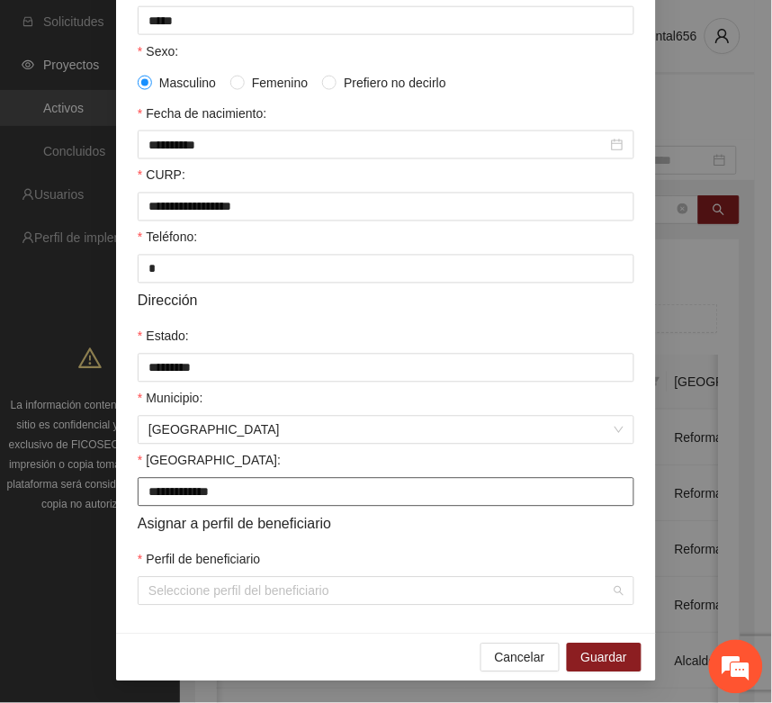
click at [162, 606] on div "**********" at bounding box center [386, 215] width 540 height 837
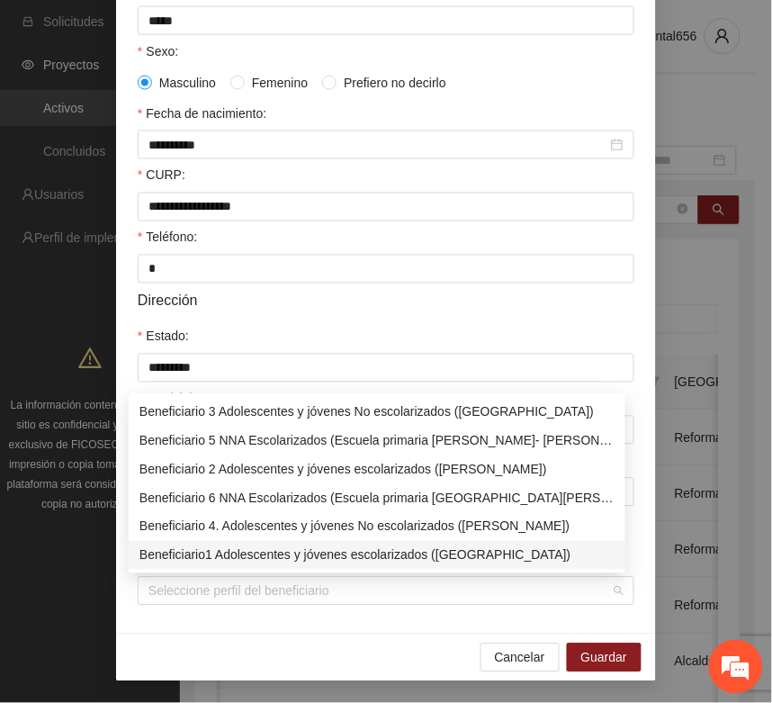
click at [194, 547] on div "Beneficiario1 Adolescentes y jóvenes escolarizados (Chihuahua)" at bounding box center [377, 556] width 475 height 20
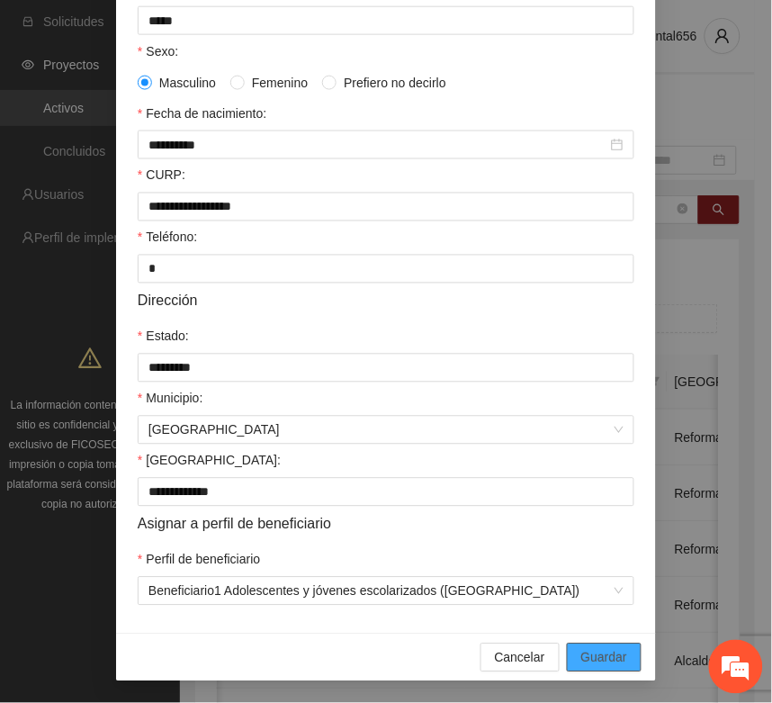
click at [583, 654] on span "Guardar" at bounding box center [605, 658] width 46 height 20
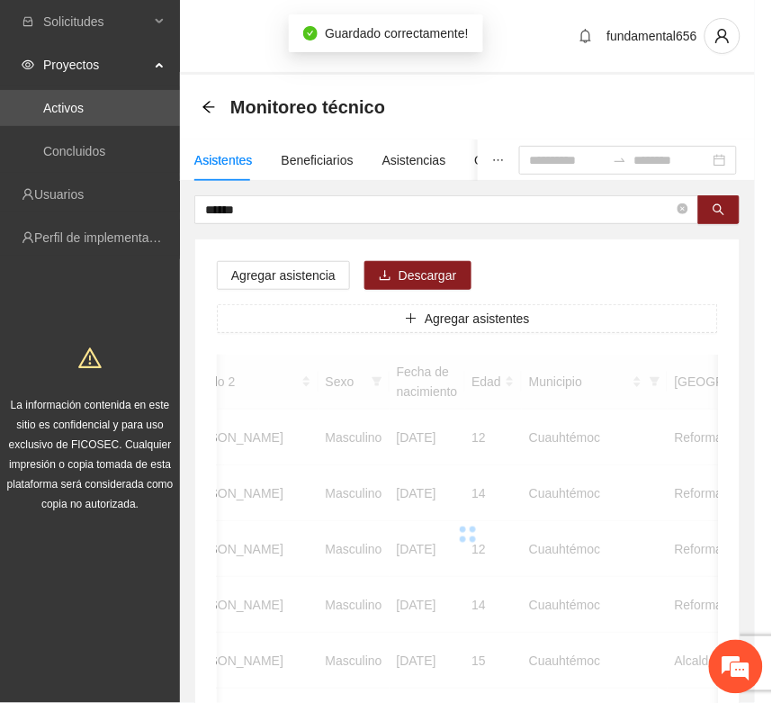
scroll to position [266, 0]
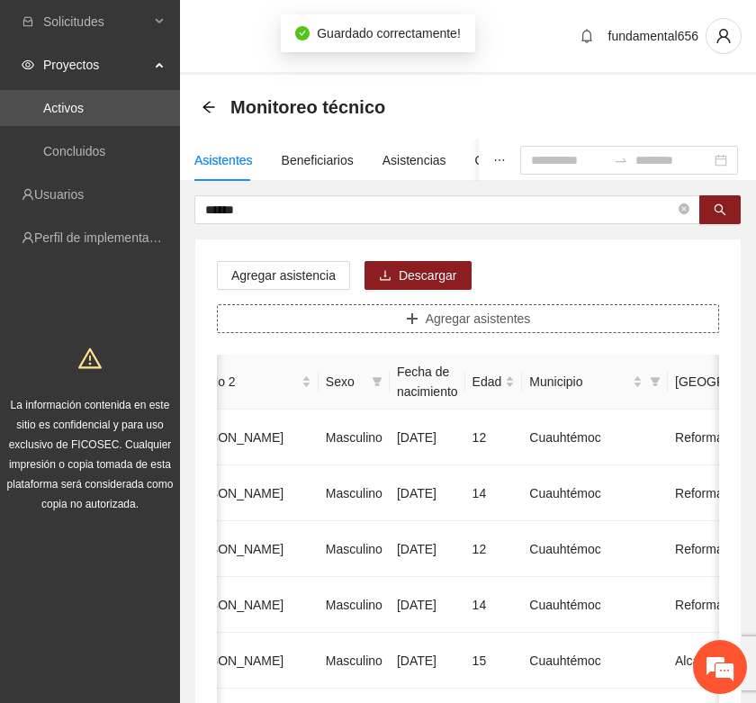
click at [443, 312] on span "Agregar asistentes" at bounding box center [478, 319] width 105 height 20
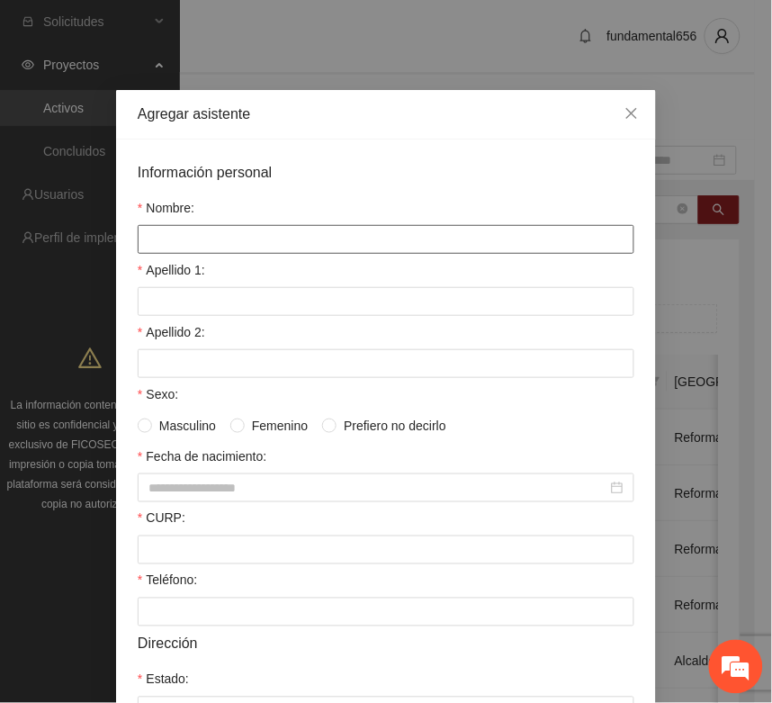
click at [150, 240] on input "Nombre:" at bounding box center [386, 239] width 497 height 29
type input "**********"
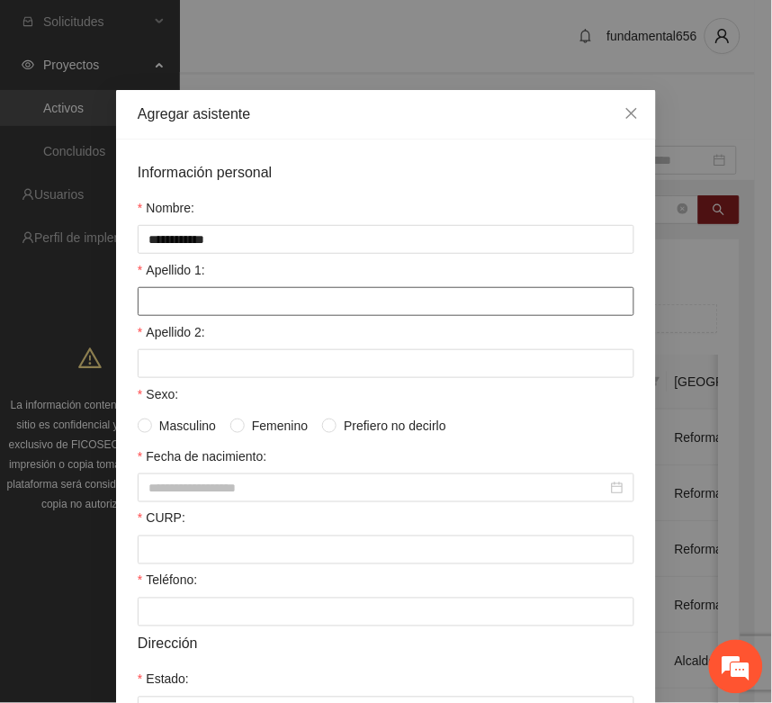
click at [151, 303] on input "Apellido 1:" at bounding box center [386, 301] width 497 height 29
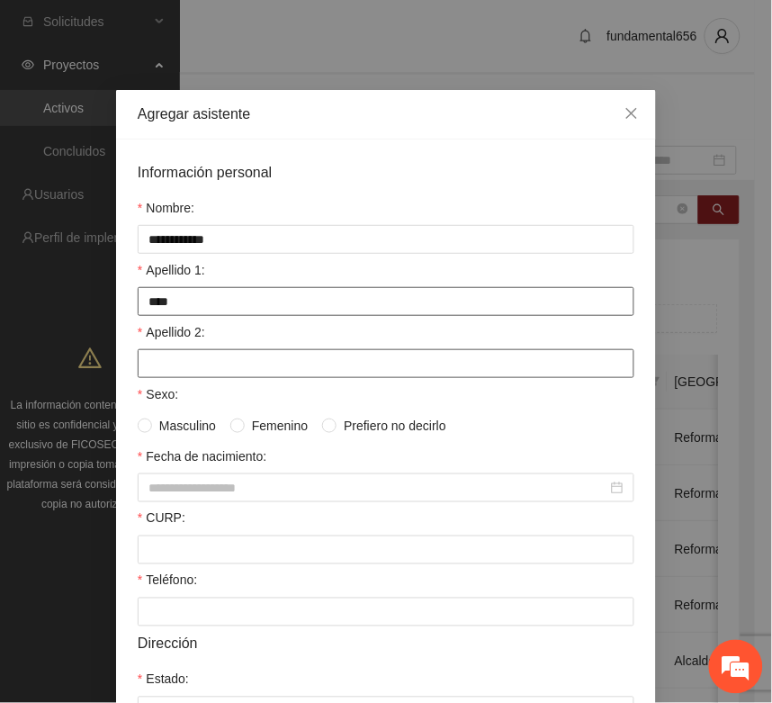
type input "****"
click at [167, 369] on input "Apellido 2:" at bounding box center [386, 363] width 497 height 29
type input "********"
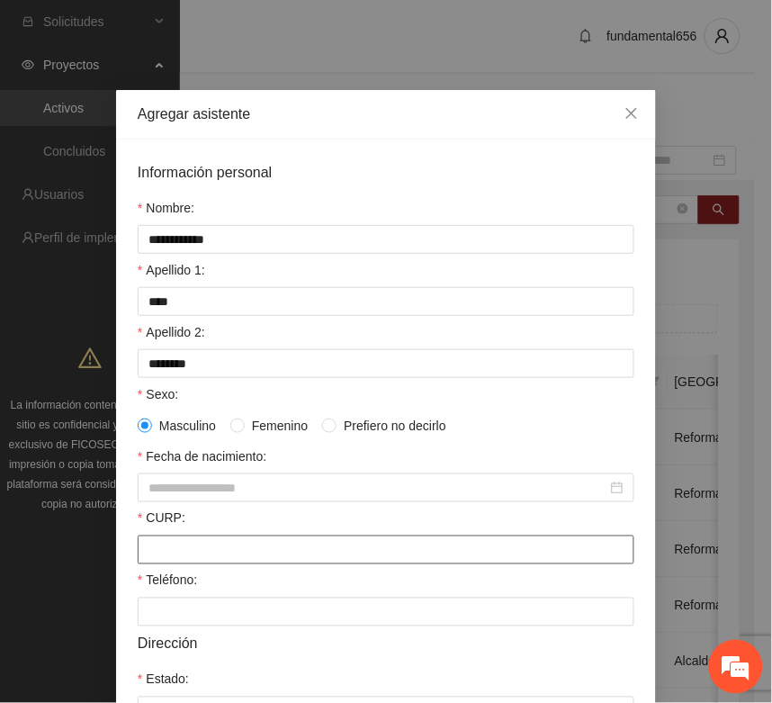
click at [146, 555] on input "CURP:" at bounding box center [386, 550] width 497 height 29
paste input "**********"
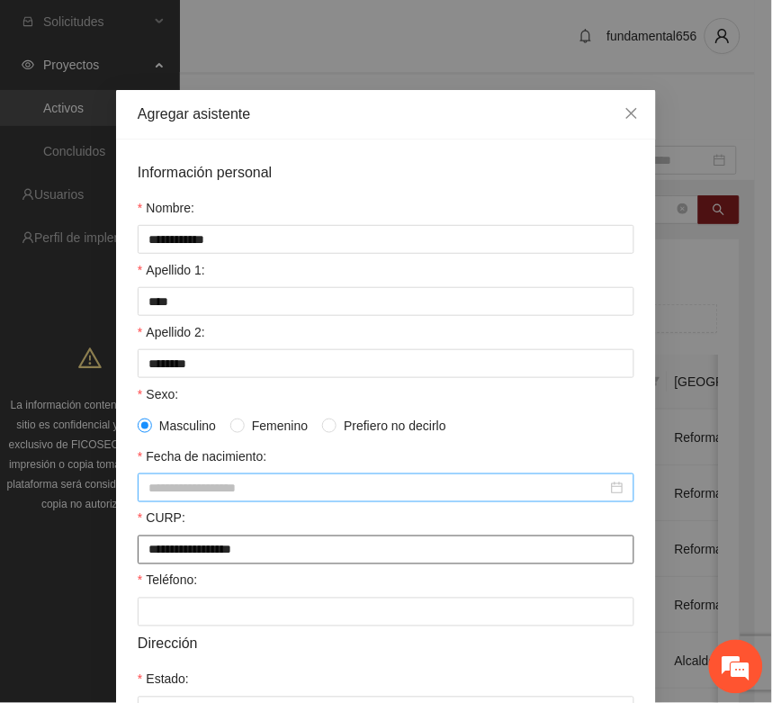
type input "**********"
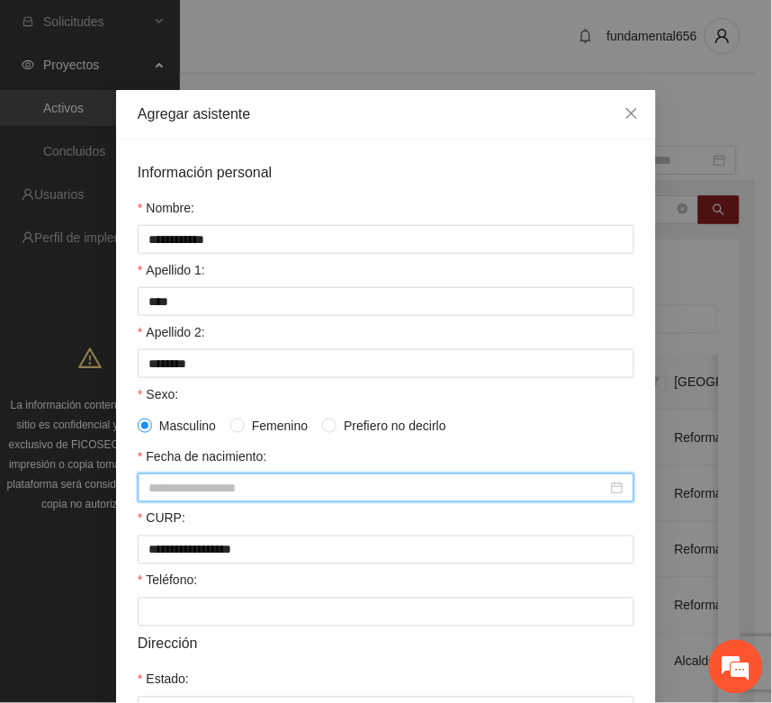
click at [167, 495] on input "Fecha de nacimiento:" at bounding box center [378, 488] width 459 height 20
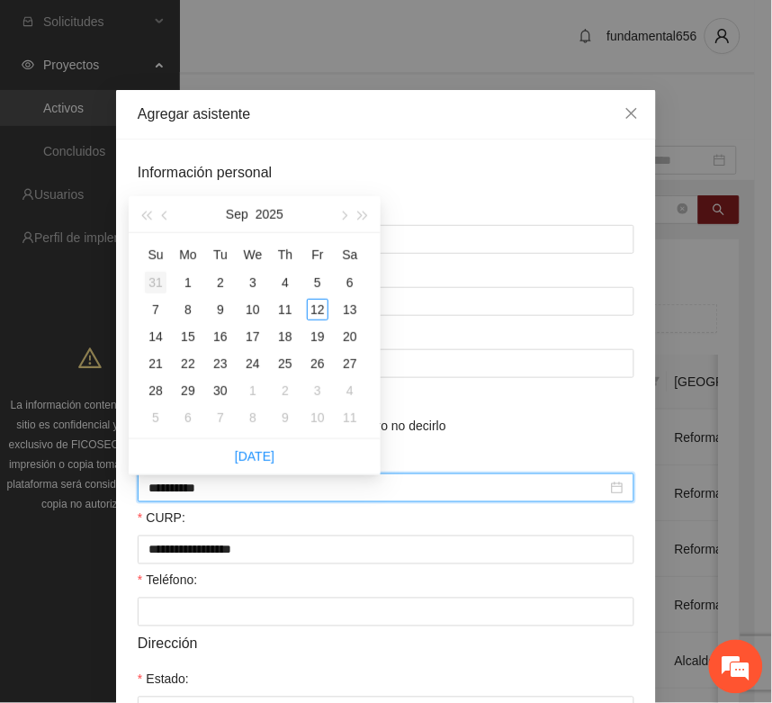
type input "**********"
click at [149, 212] on span "button" at bounding box center [145, 216] width 9 height 9
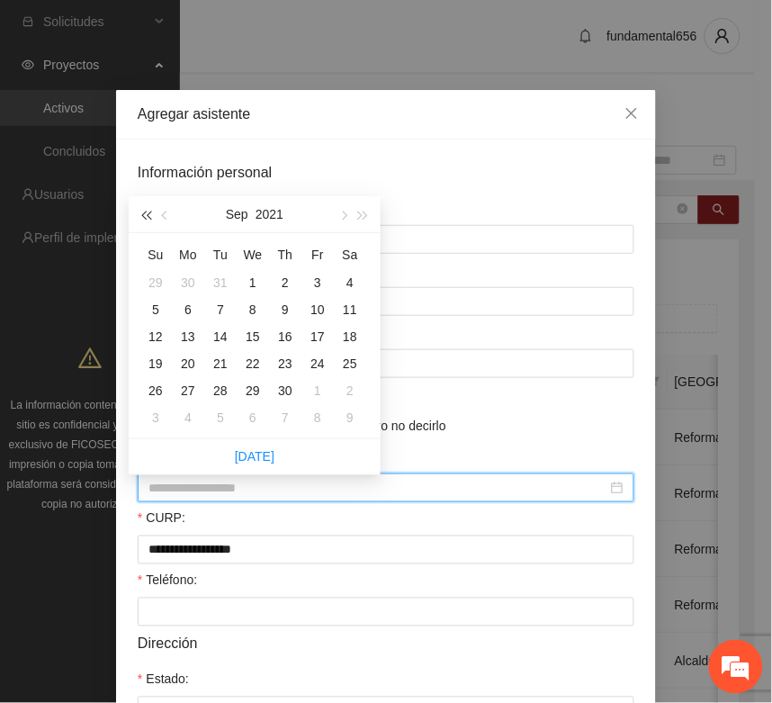
click at [149, 212] on span "button" at bounding box center [145, 216] width 9 height 9
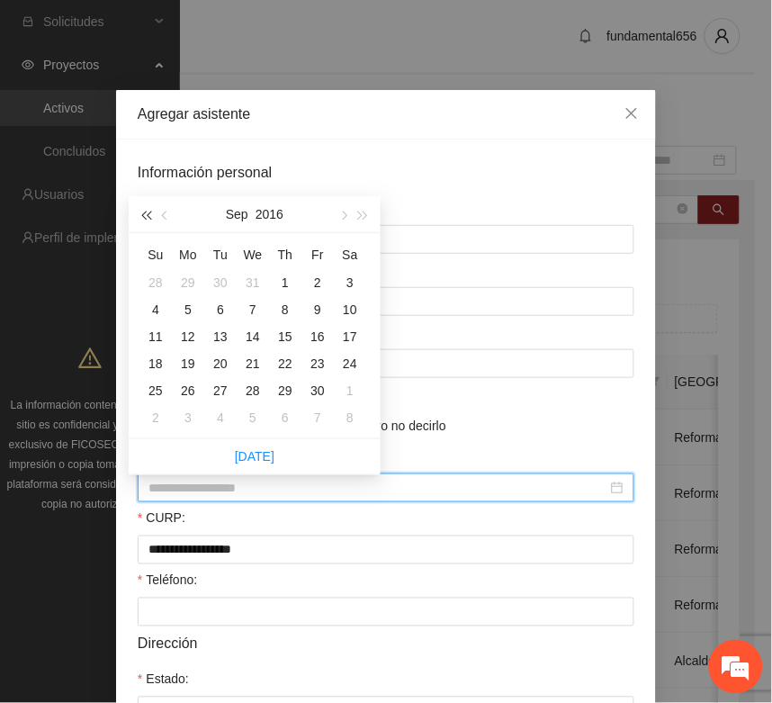
click at [149, 212] on span "button" at bounding box center [145, 216] width 9 height 9
click at [168, 212] on button "button" at bounding box center [166, 214] width 20 height 36
click at [168, 210] on button "button" at bounding box center [166, 214] width 20 height 36
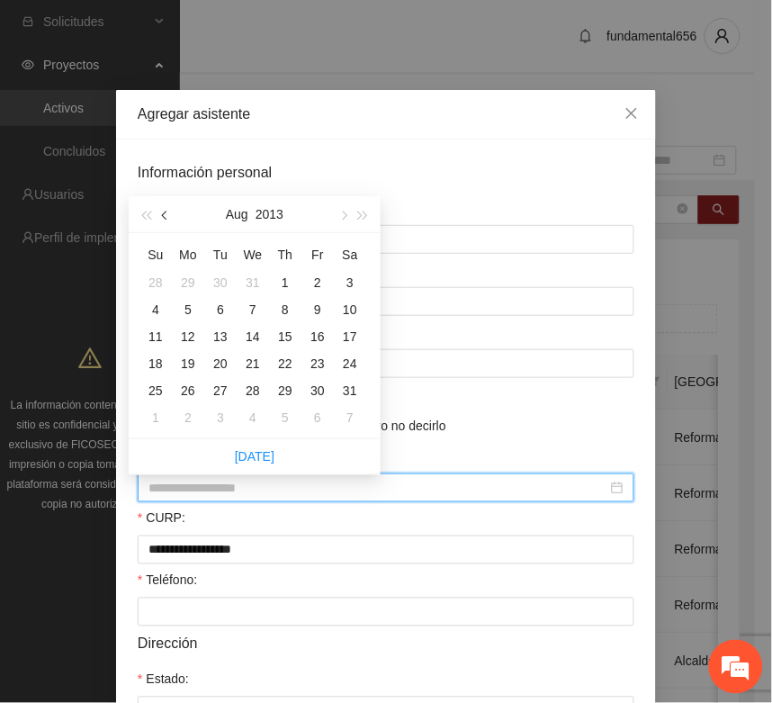
click at [168, 210] on button "button" at bounding box center [166, 214] width 20 height 36
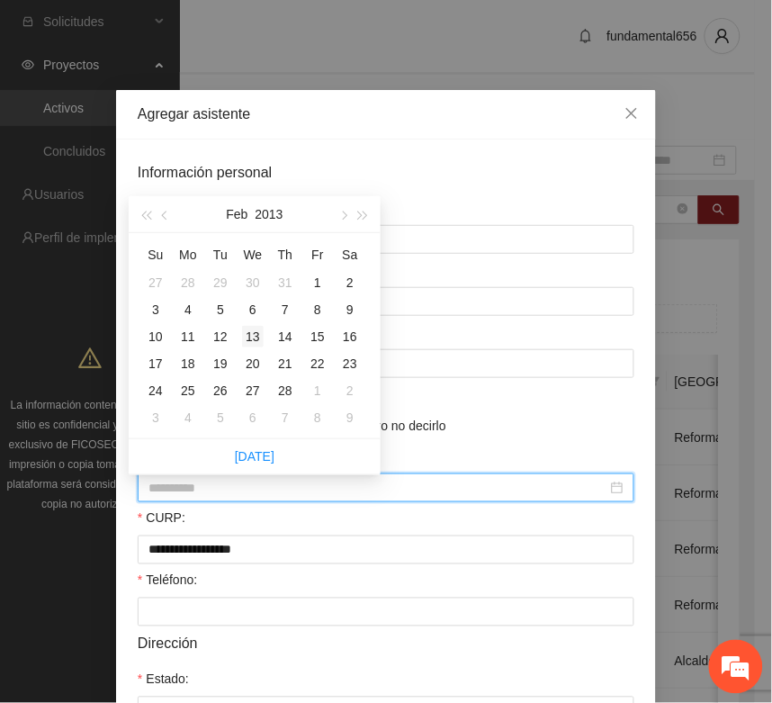
type input "**********"
click at [255, 336] on div "13" at bounding box center [253, 337] width 22 height 22
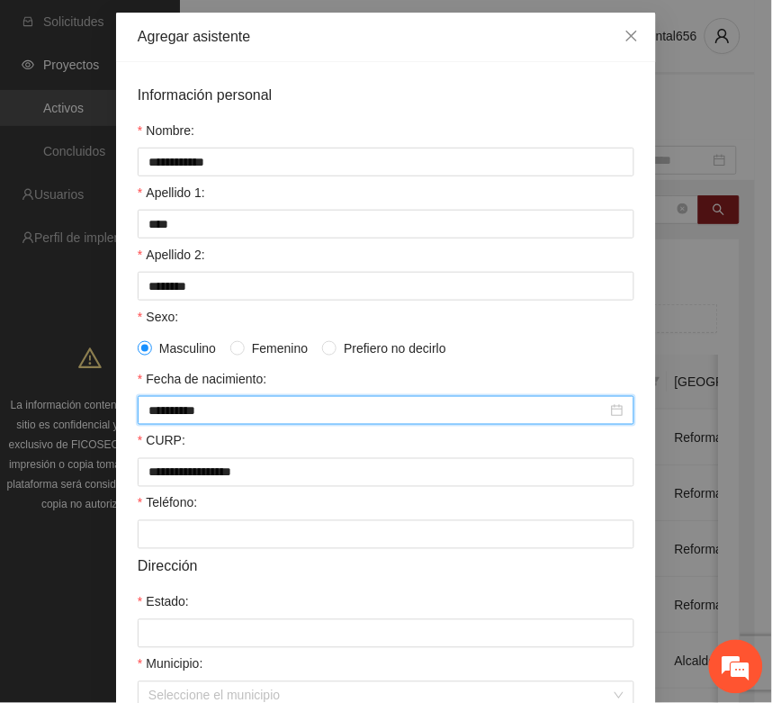
scroll to position [225, 0]
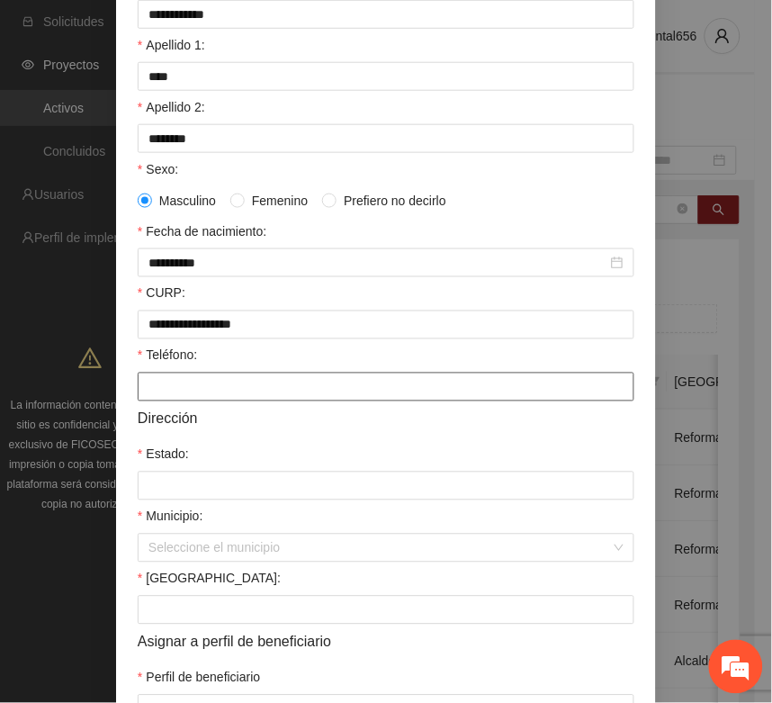
click at [171, 393] on input "Teléfono:" at bounding box center [386, 387] width 497 height 29
type input "*"
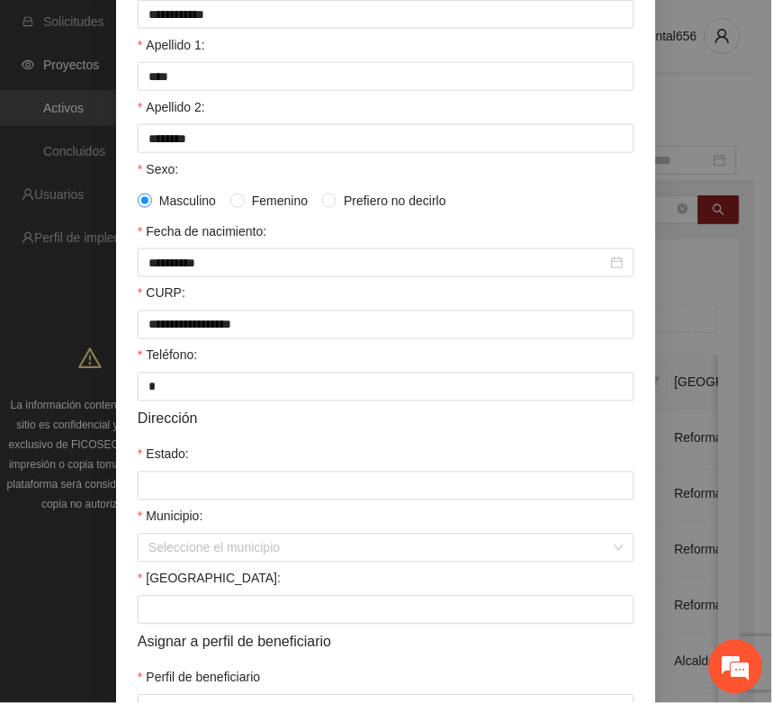
click at [185, 472] on div "Estado:" at bounding box center [386, 458] width 497 height 27
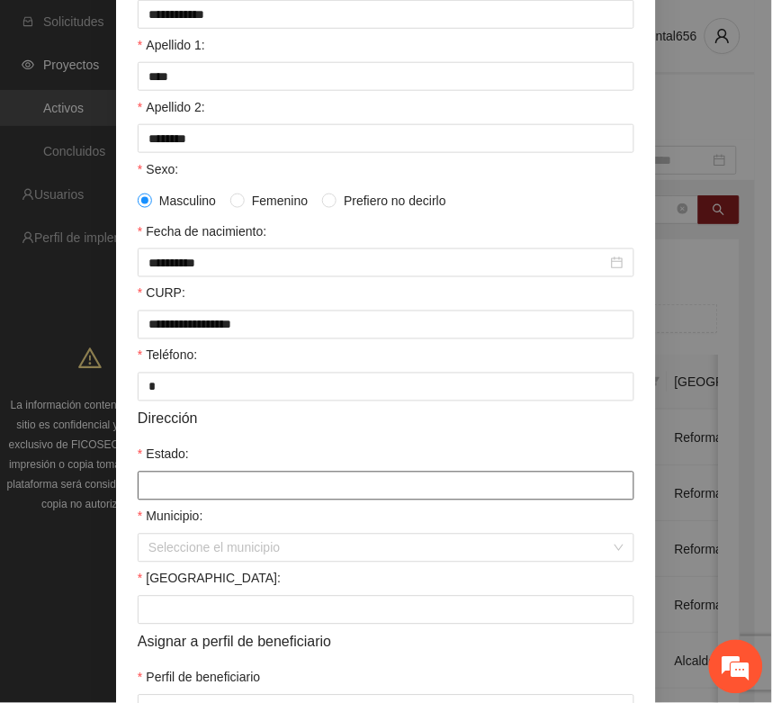
click at [187, 495] on input "Estado:" at bounding box center [386, 486] width 497 height 29
type input "*********"
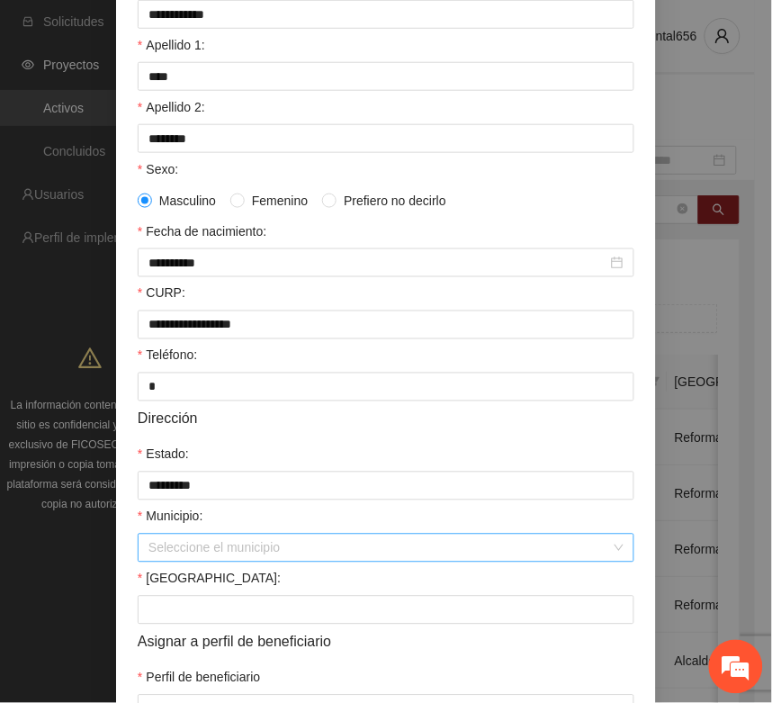
click at [218, 562] on input "Municipio:" at bounding box center [380, 548] width 463 height 27
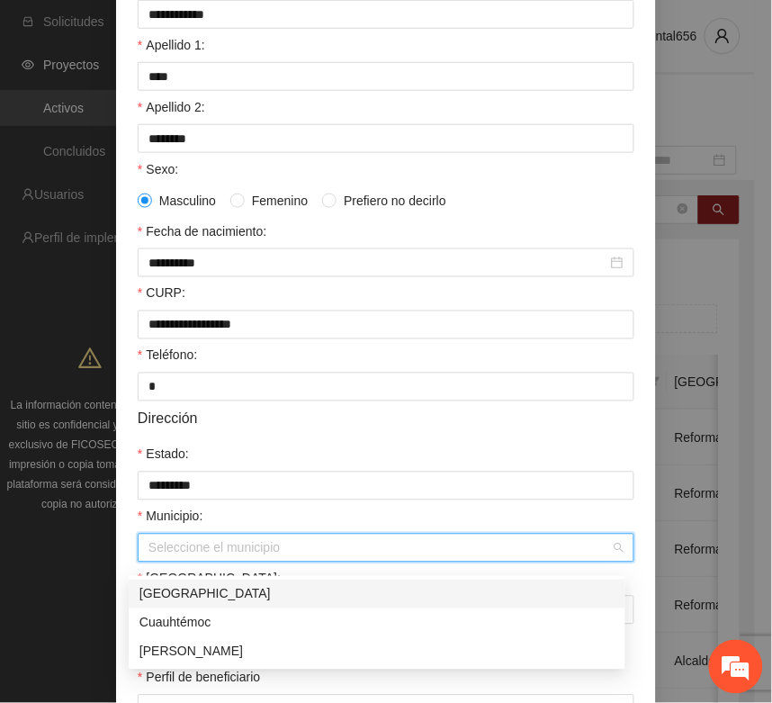
click at [194, 591] on div "[GEOGRAPHIC_DATA]" at bounding box center [377, 594] width 475 height 20
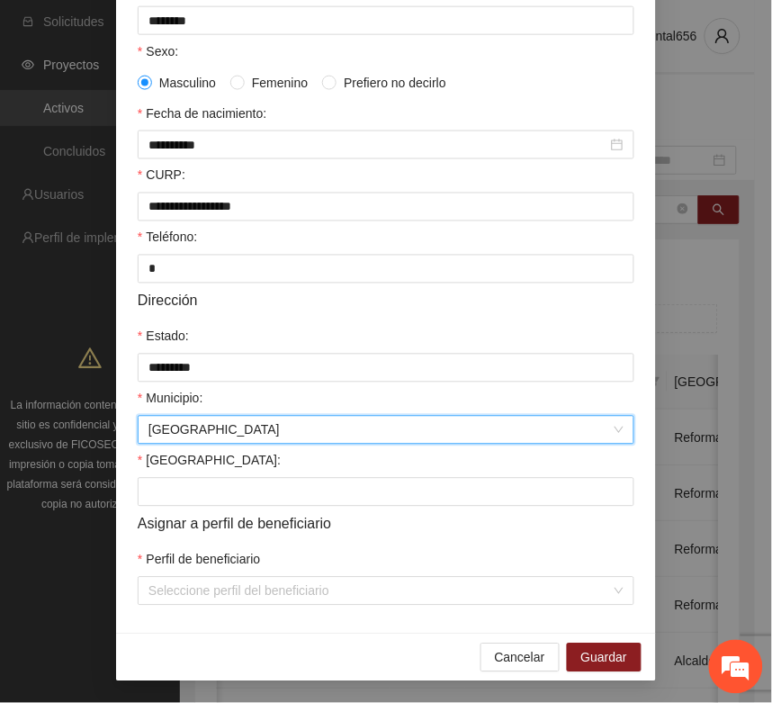
scroll to position [357, 0]
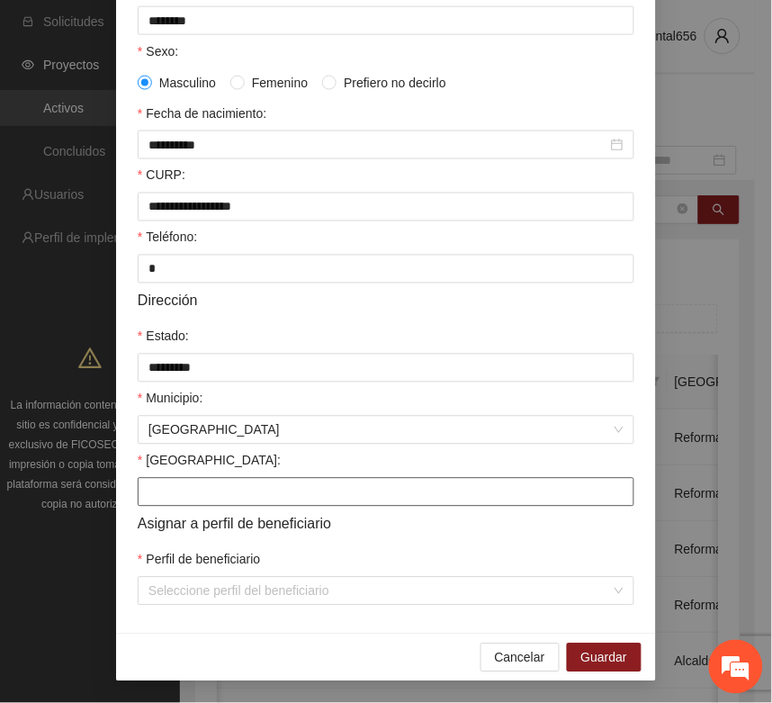
click at [162, 492] on input "Colonia:" at bounding box center [386, 492] width 497 height 29
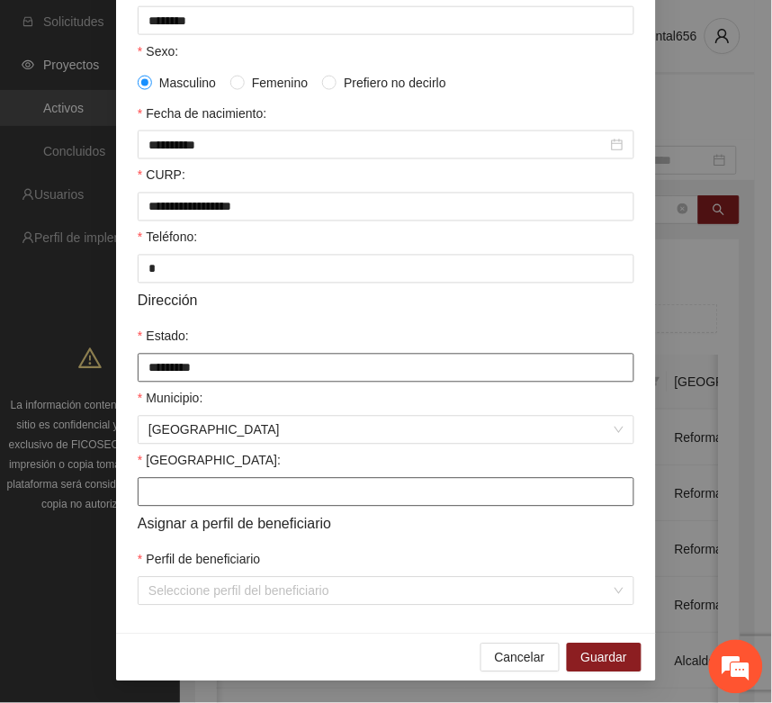
type input "**********"
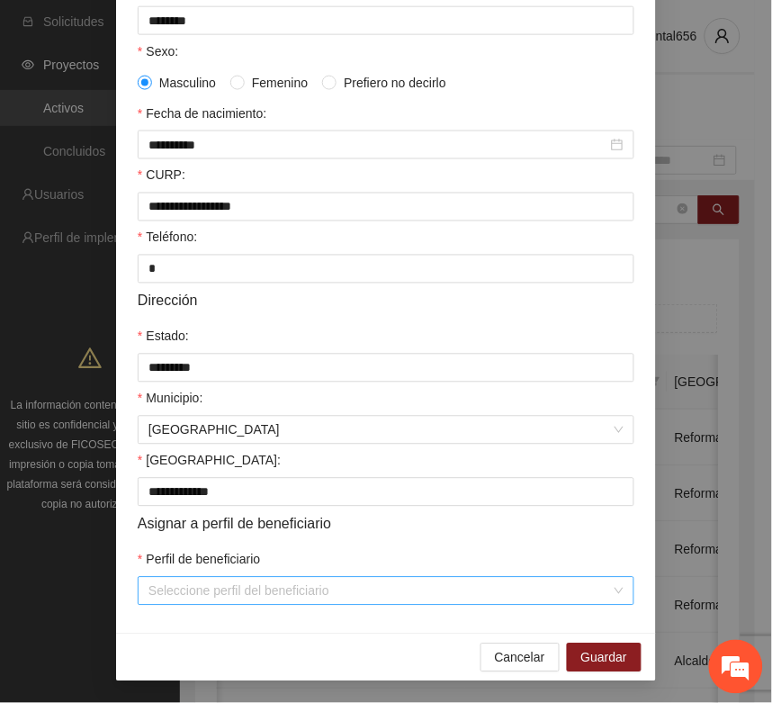
click at [165, 583] on input "Perfil de beneficiario" at bounding box center [380, 591] width 463 height 27
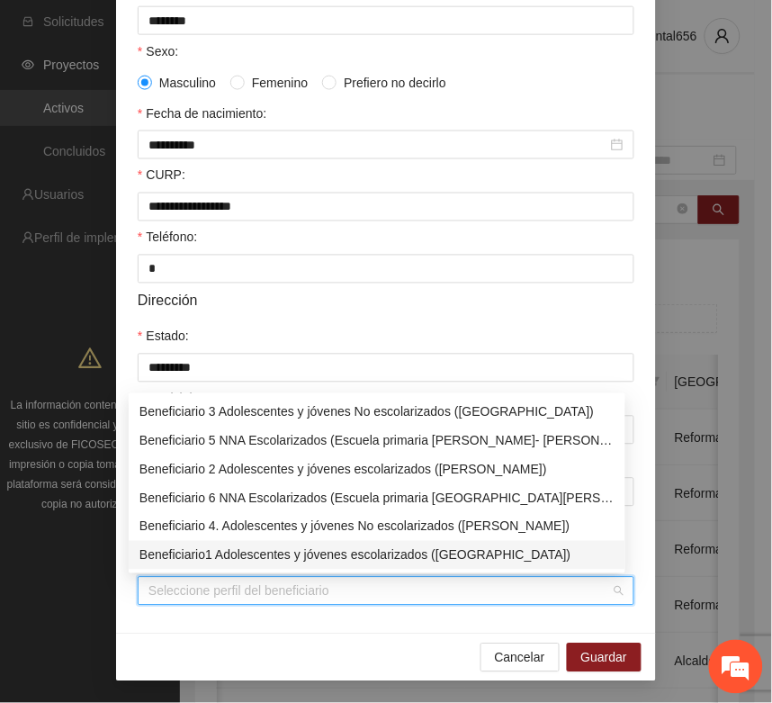
click at [185, 551] on div "Beneficiario1 Adolescentes y jóvenes escolarizados (Chihuahua)" at bounding box center [377, 556] width 475 height 20
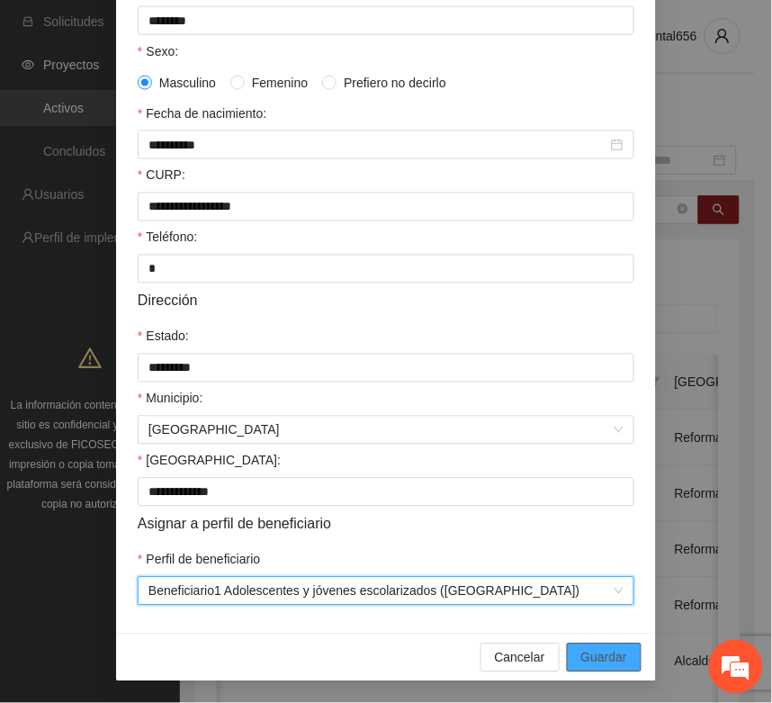
click at [596, 660] on span "Guardar" at bounding box center [605, 658] width 46 height 20
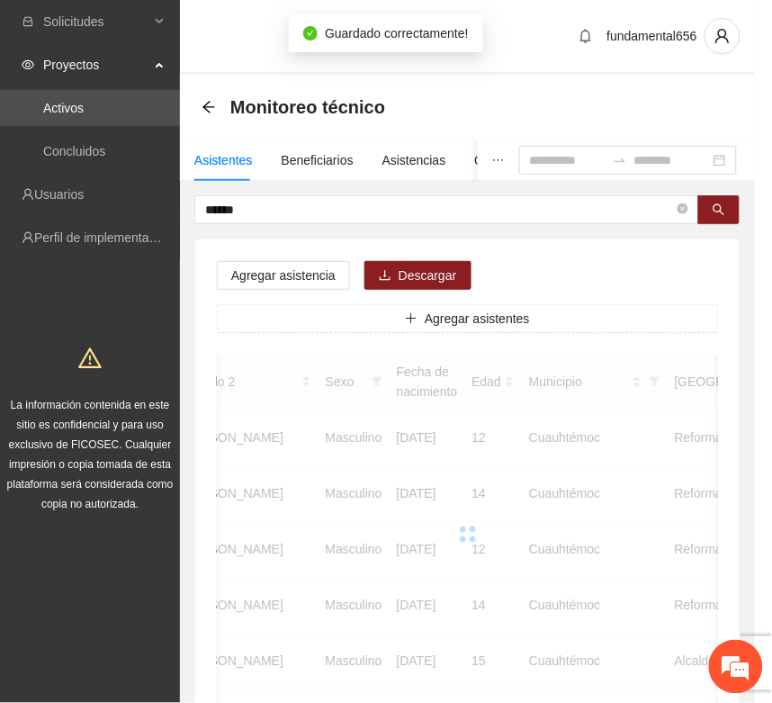
scroll to position [266, 0]
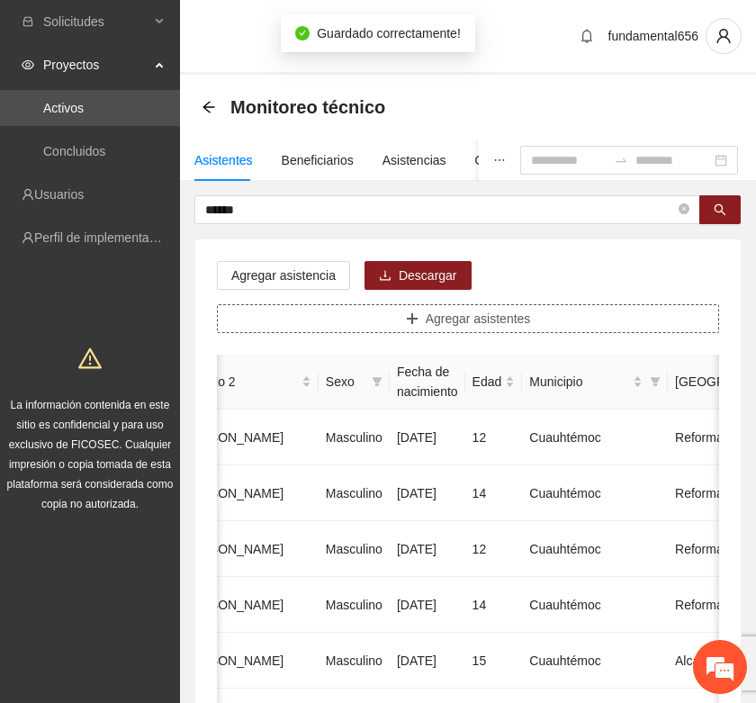
click at [411, 324] on icon "plus" at bounding box center [412, 318] width 13 height 13
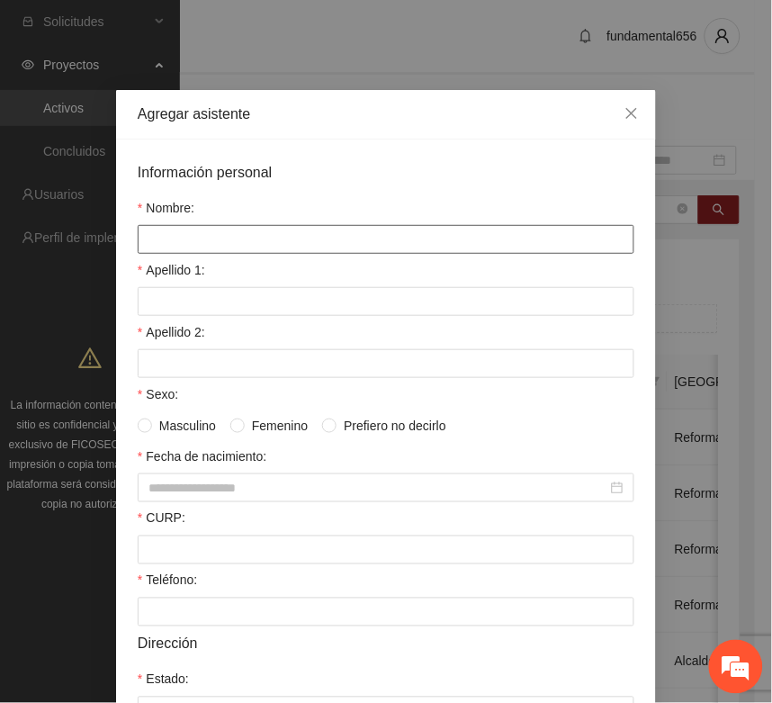
click at [149, 239] on input "Nombre:" at bounding box center [386, 239] width 497 height 29
type input "**********"
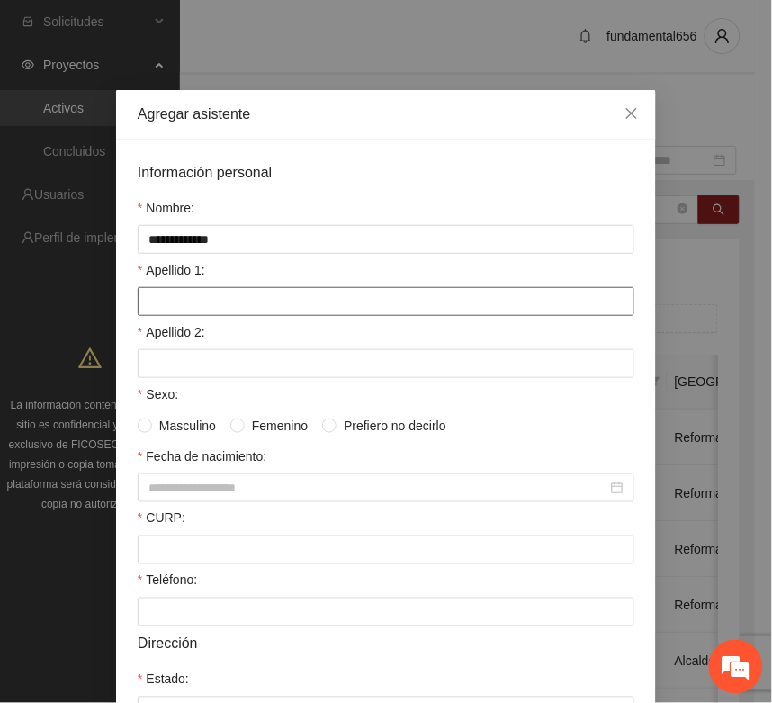
click at [183, 311] on input "Apellido 1:" at bounding box center [386, 301] width 497 height 29
click at [146, 303] on input "******" at bounding box center [386, 301] width 497 height 29
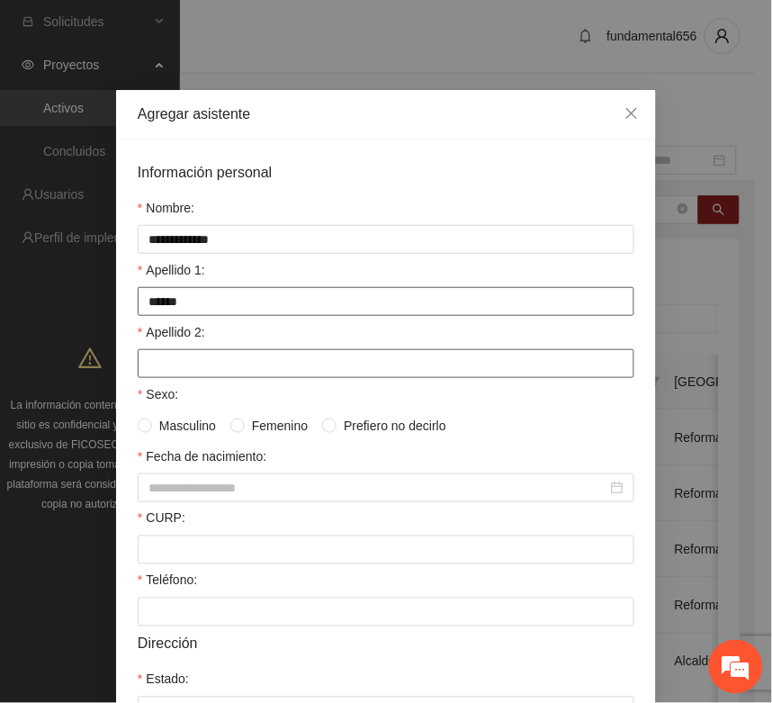
type input "******"
click at [150, 369] on input "Apellido 2:" at bounding box center [386, 363] width 497 height 29
type input "******"
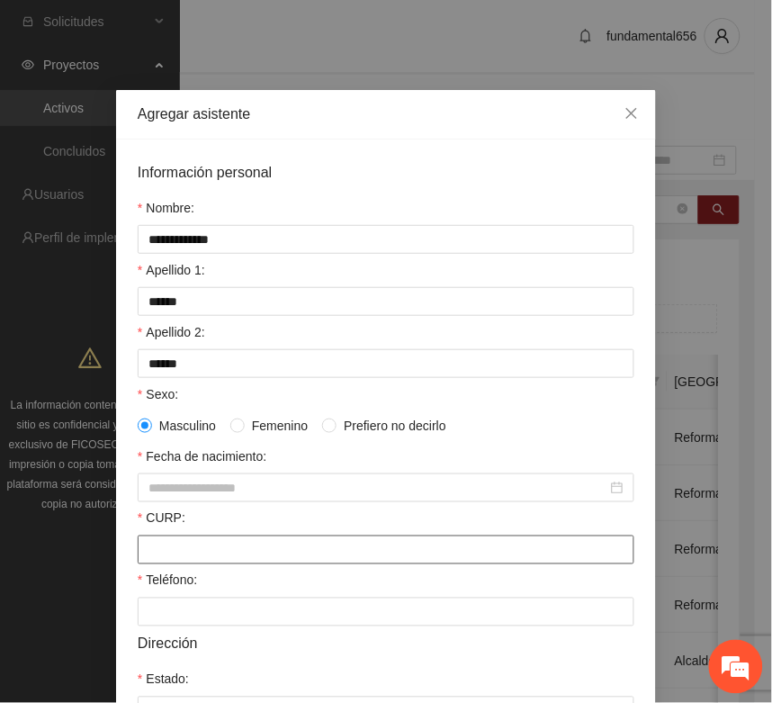
click at [209, 558] on input "CURP:" at bounding box center [386, 550] width 497 height 29
paste input "**********"
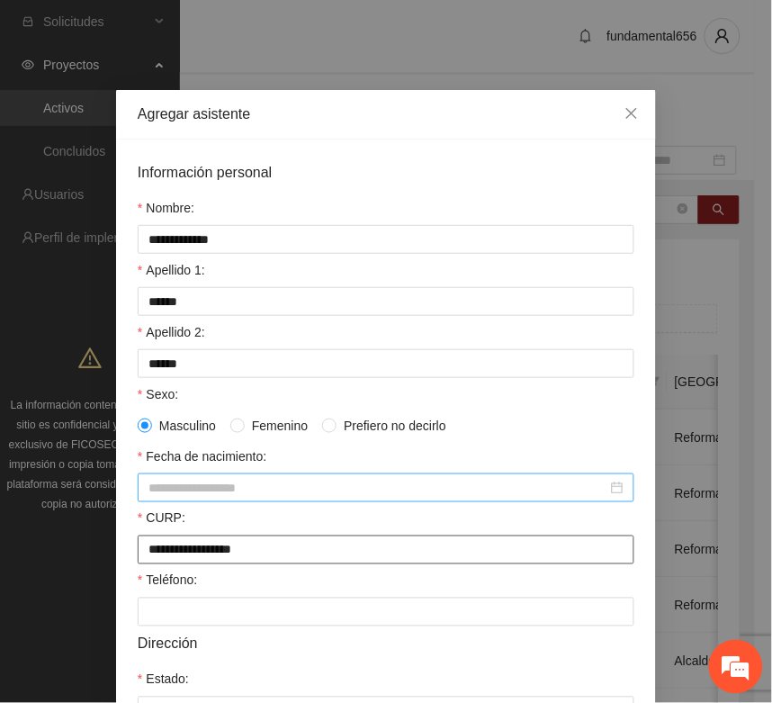
type input "**********"
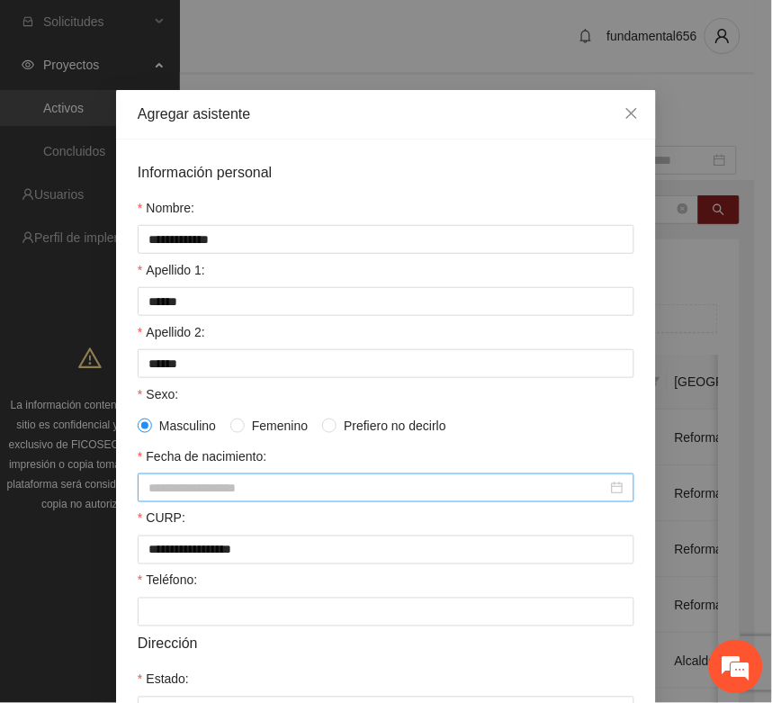
click at [177, 492] on input "Fecha de nacimiento:" at bounding box center [378, 488] width 459 height 20
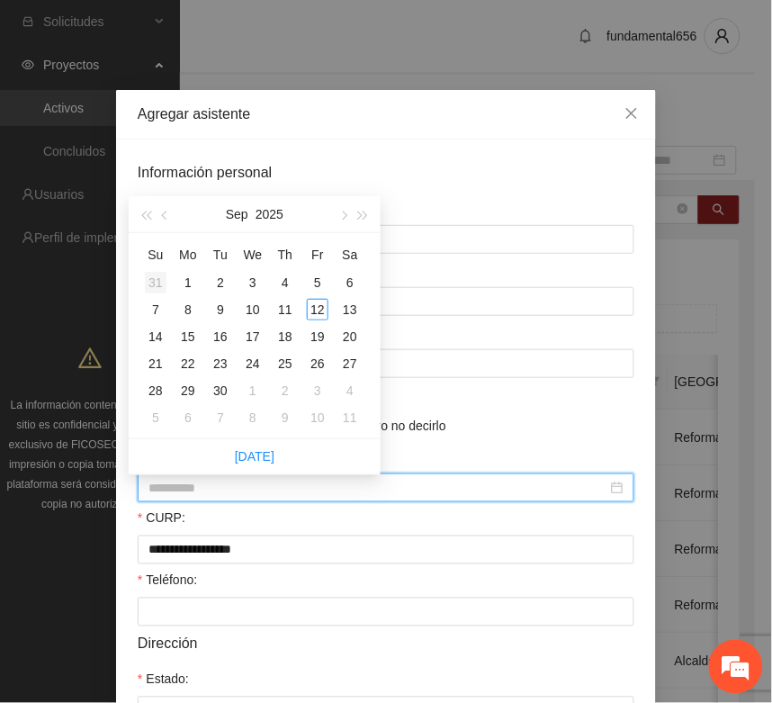
type input "**********"
click at [146, 219] on span "button" at bounding box center [145, 216] width 9 height 9
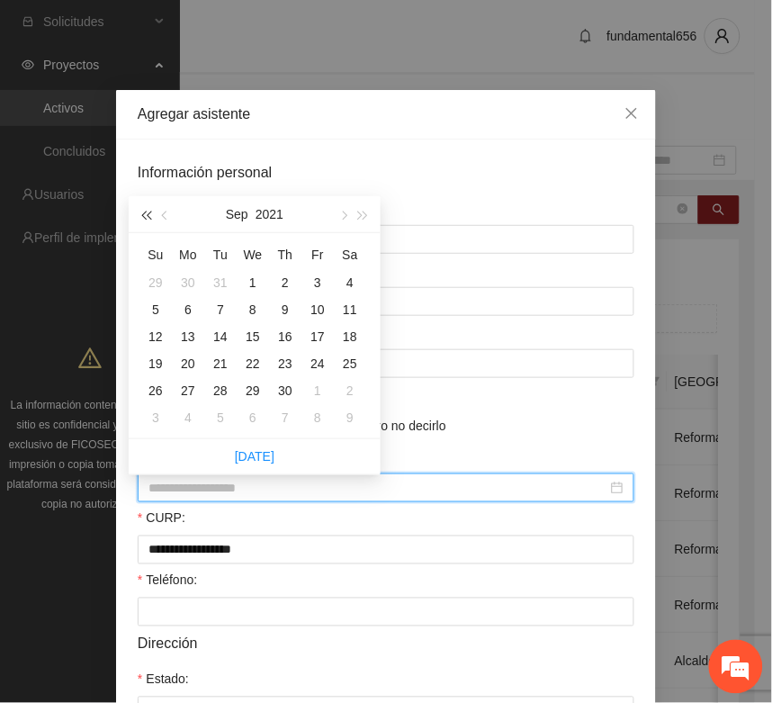
click at [146, 219] on span "button" at bounding box center [145, 216] width 9 height 9
click at [146, 218] on span "button" at bounding box center [145, 216] width 9 height 9
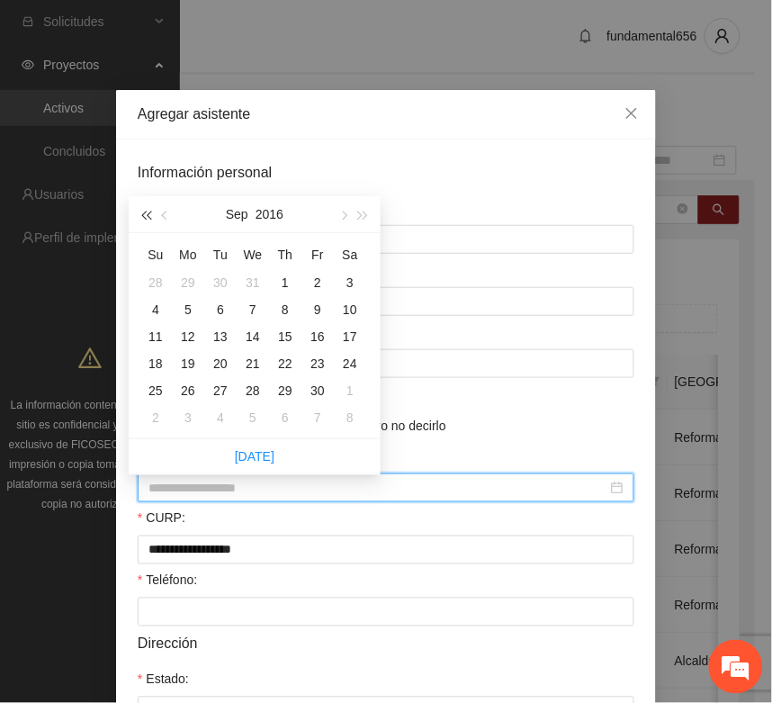
click at [146, 218] on span "button" at bounding box center [145, 216] width 9 height 9
click at [345, 213] on span "button" at bounding box center [343, 216] width 9 height 9
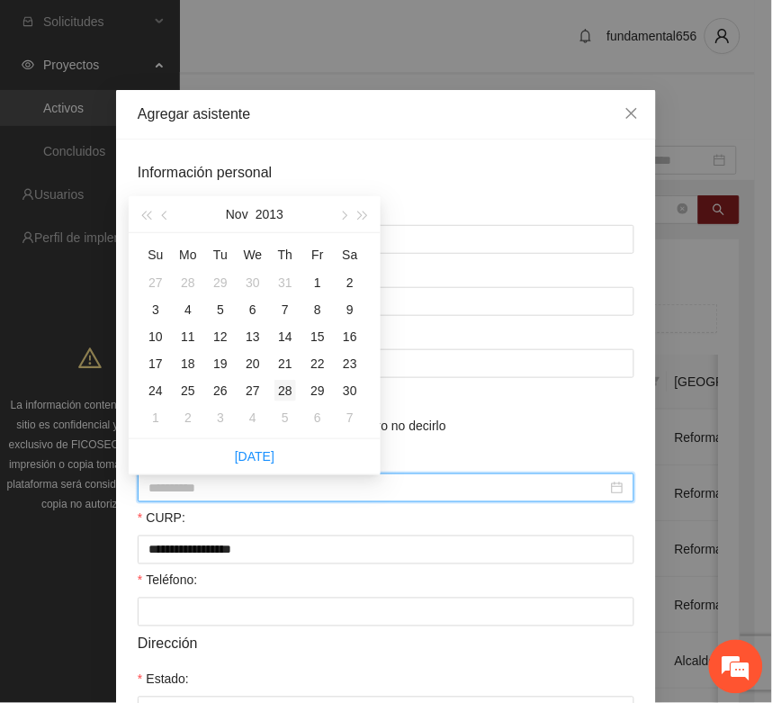
type input "**********"
drag, startPoint x: 285, startPoint y: 383, endPoint x: 279, endPoint y: 416, distance: 33.9
click at [285, 384] on div "28" at bounding box center [286, 391] width 22 height 22
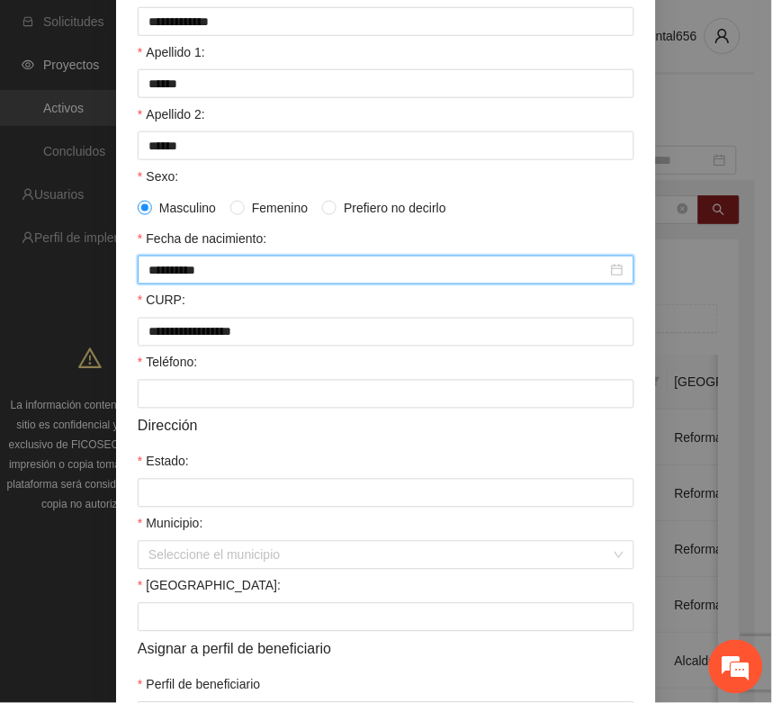
scroll to position [225, 0]
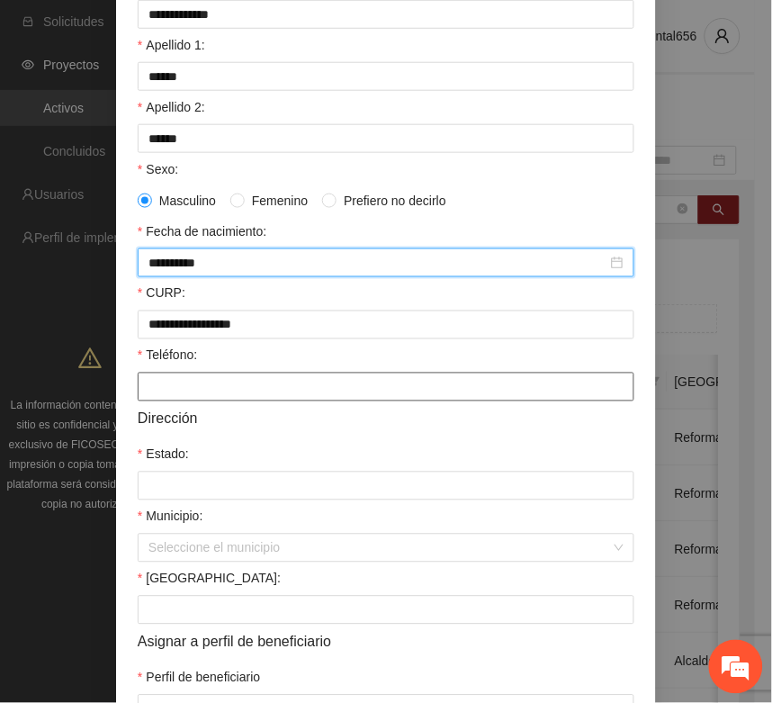
click at [168, 394] on input "Teléfono:" at bounding box center [386, 387] width 497 height 29
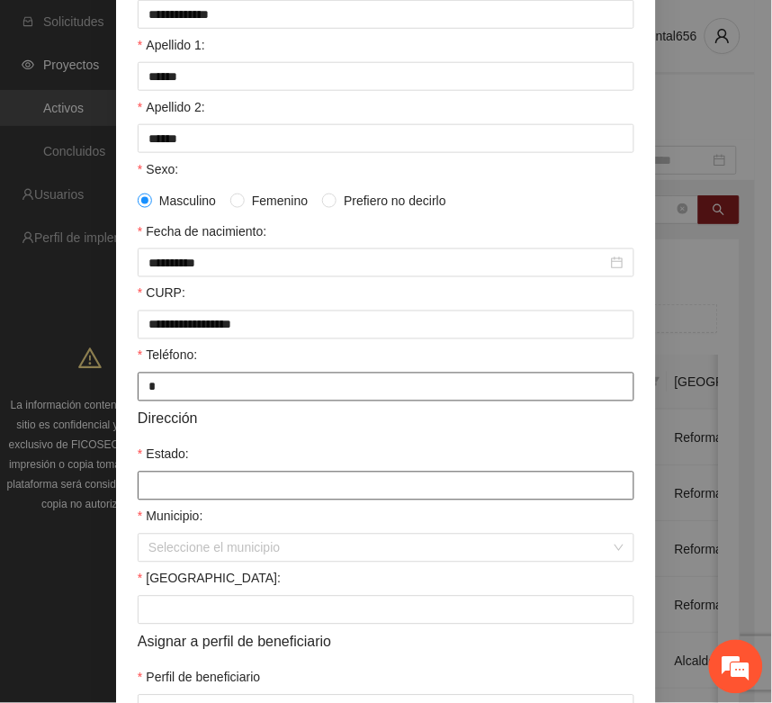
type input "*"
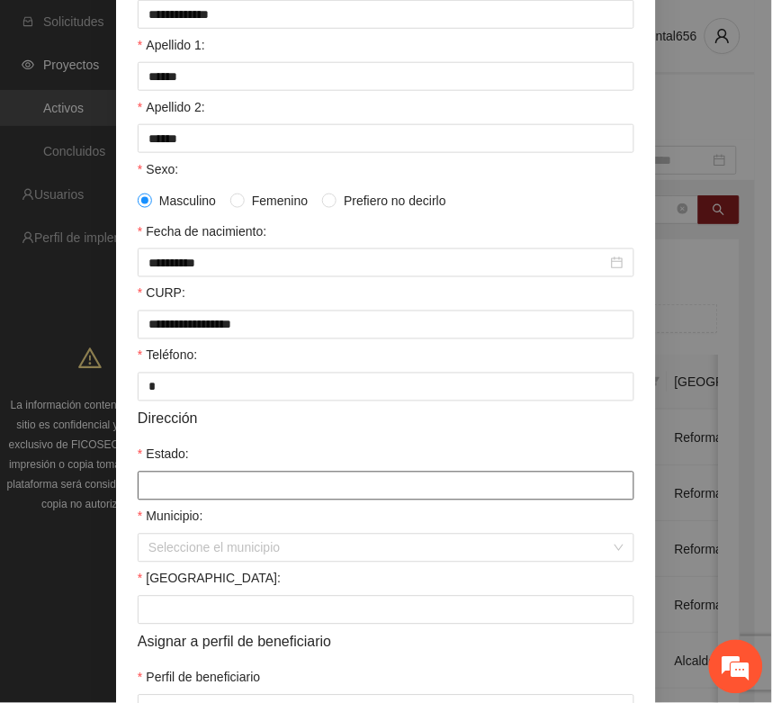
click at [158, 484] on input "Estado:" at bounding box center [386, 486] width 497 height 29
type input "*********"
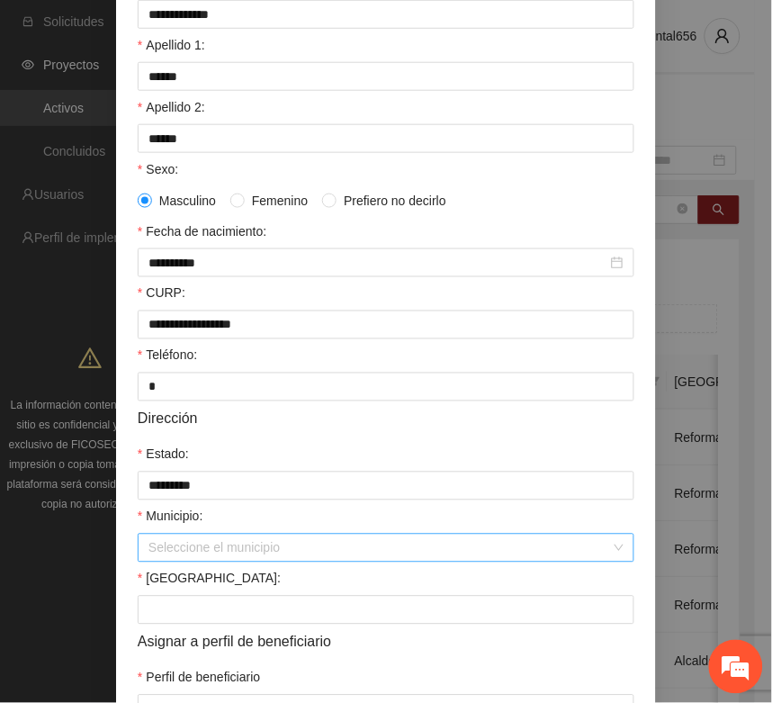
click at [221, 549] on input "Municipio:" at bounding box center [380, 548] width 463 height 27
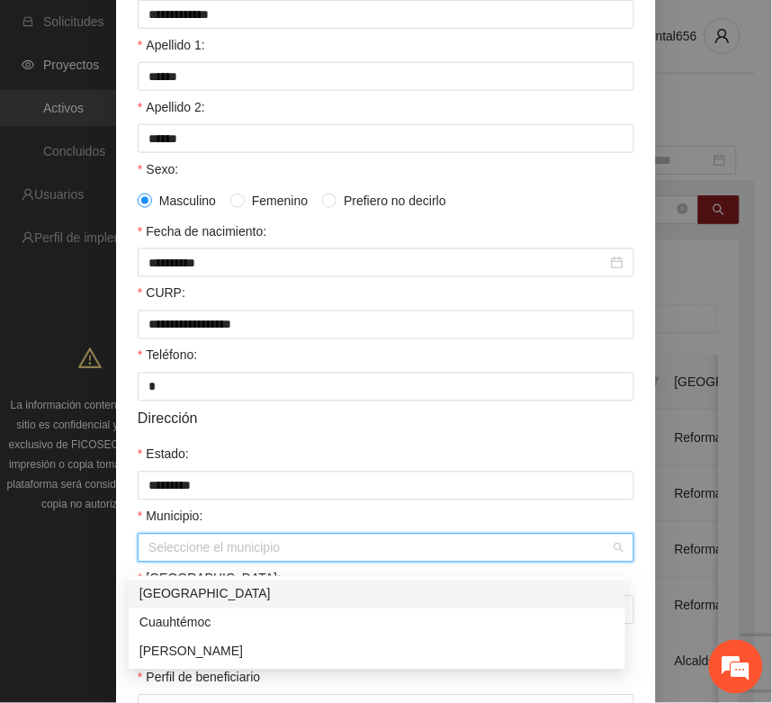
click at [185, 599] on div "[GEOGRAPHIC_DATA]" at bounding box center [377, 594] width 475 height 20
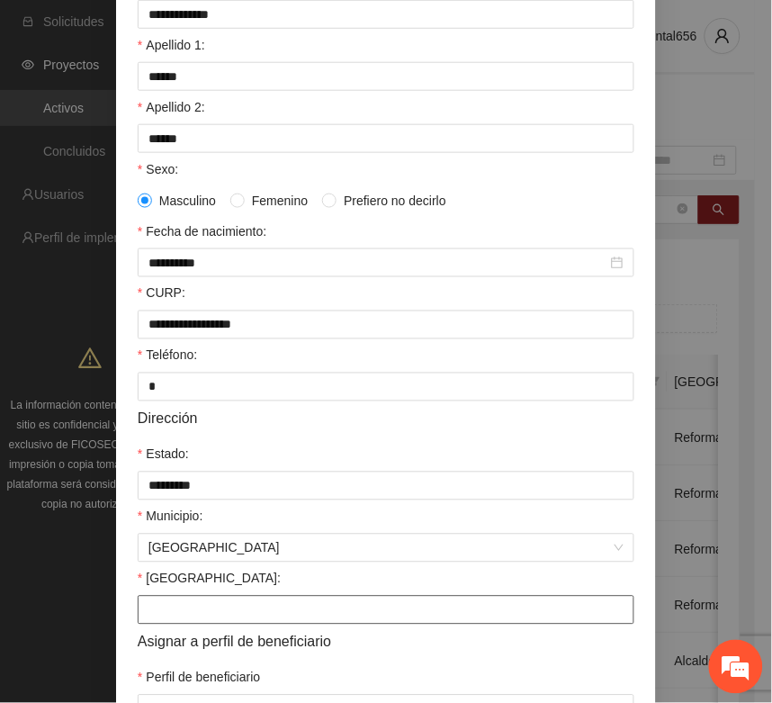
click at [176, 614] on input "Colonia:" at bounding box center [386, 610] width 497 height 29
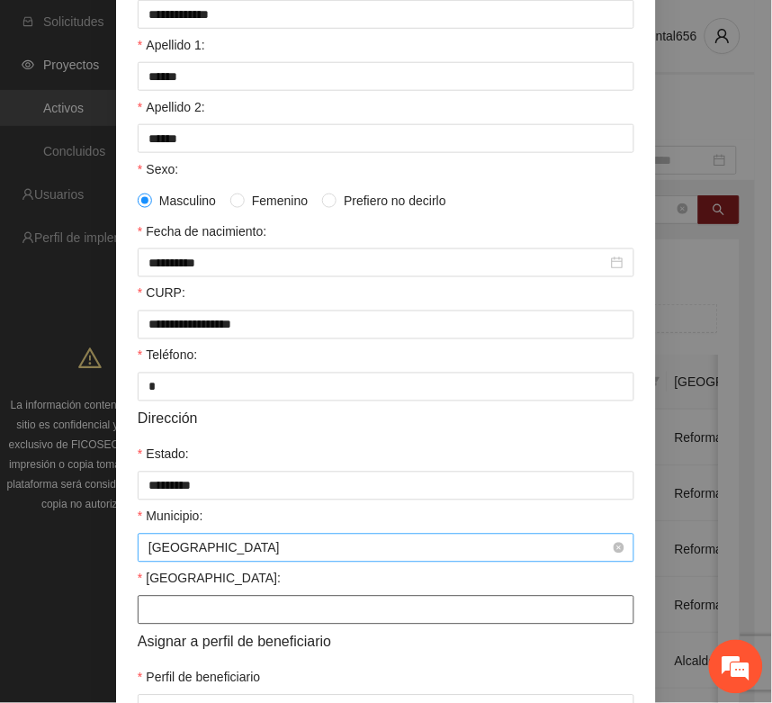
type input "**********"
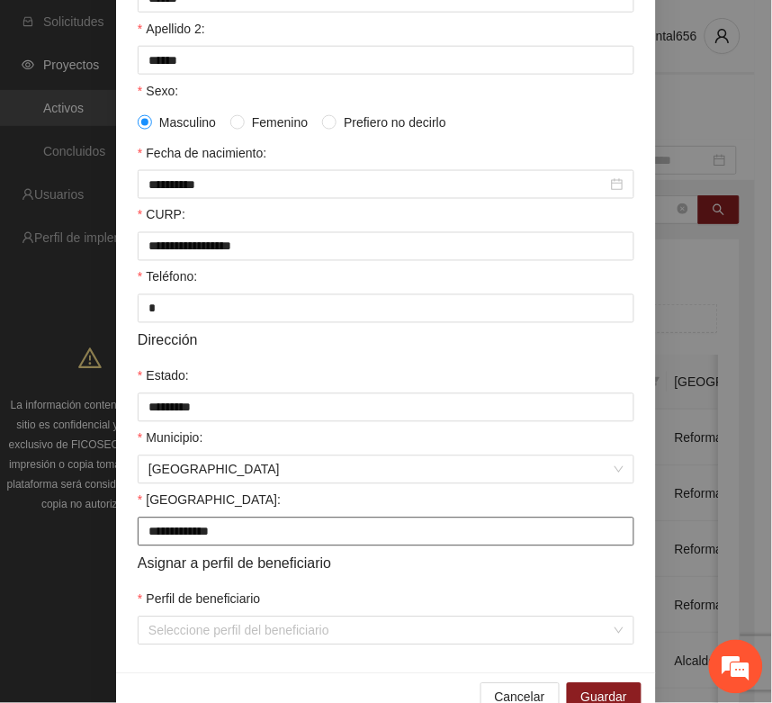
scroll to position [357, 0]
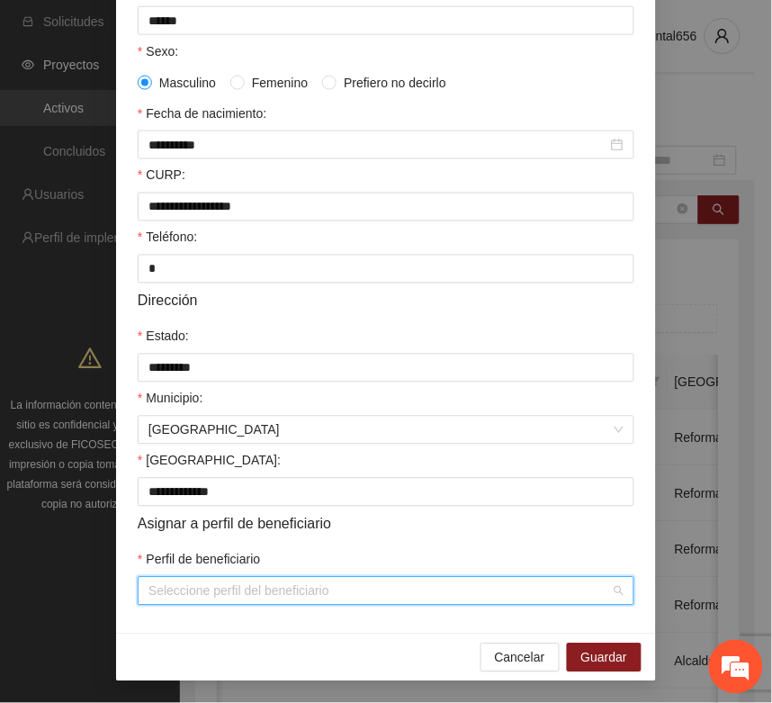
click at [176, 594] on input "Perfil de beneficiario" at bounding box center [380, 591] width 463 height 27
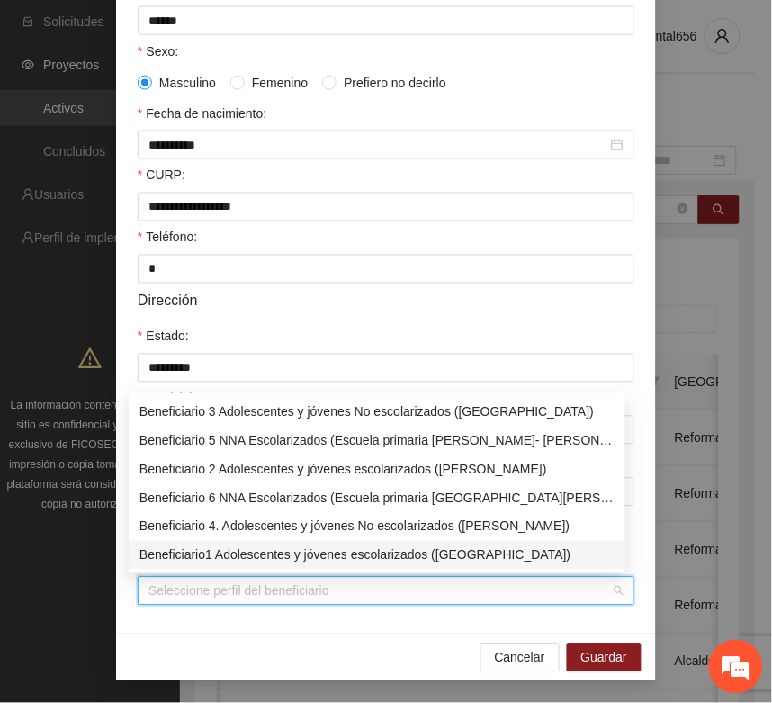
click at [212, 551] on div "Beneficiario1 Adolescentes y jóvenes escolarizados (Chihuahua)" at bounding box center [377, 556] width 475 height 20
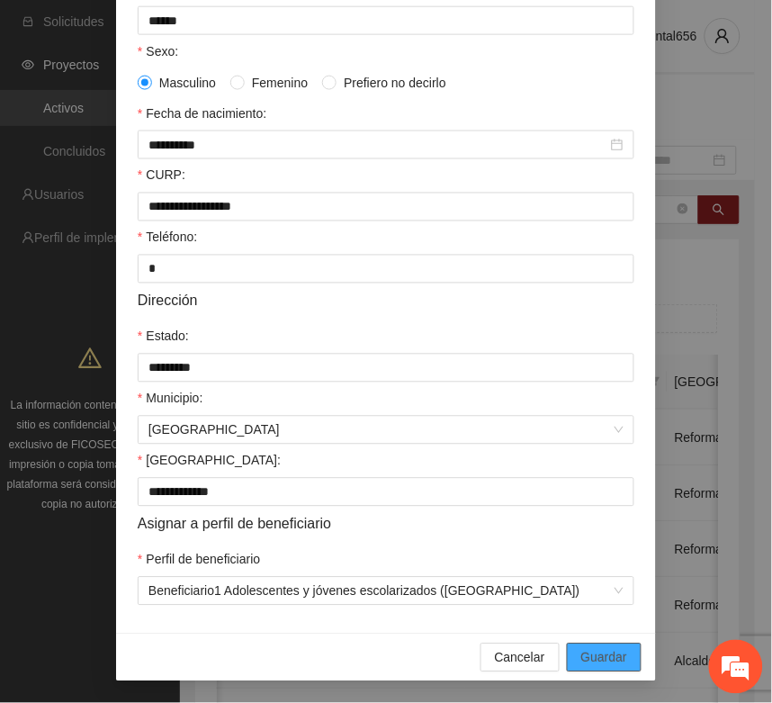
click at [582, 654] on span "Guardar" at bounding box center [605, 658] width 46 height 20
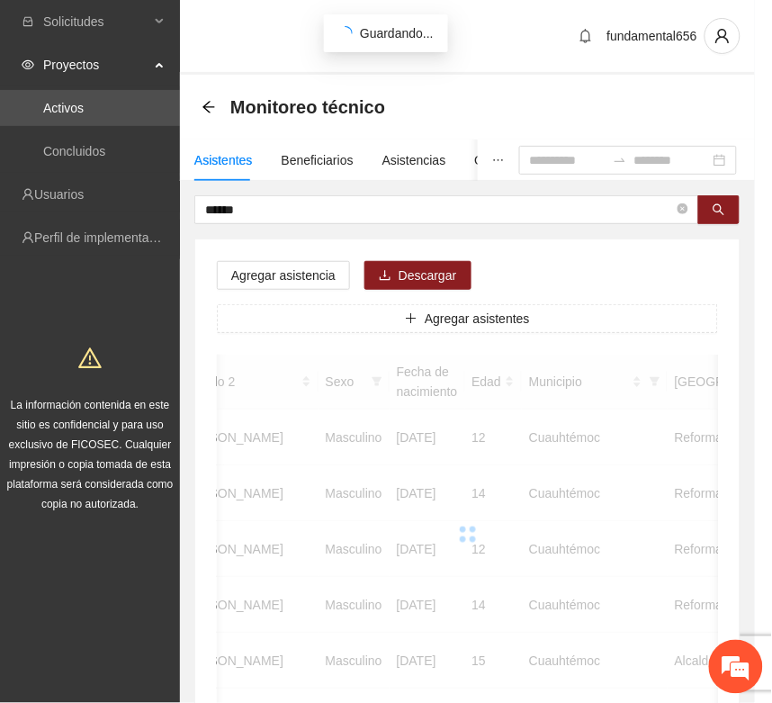
scroll to position [266, 0]
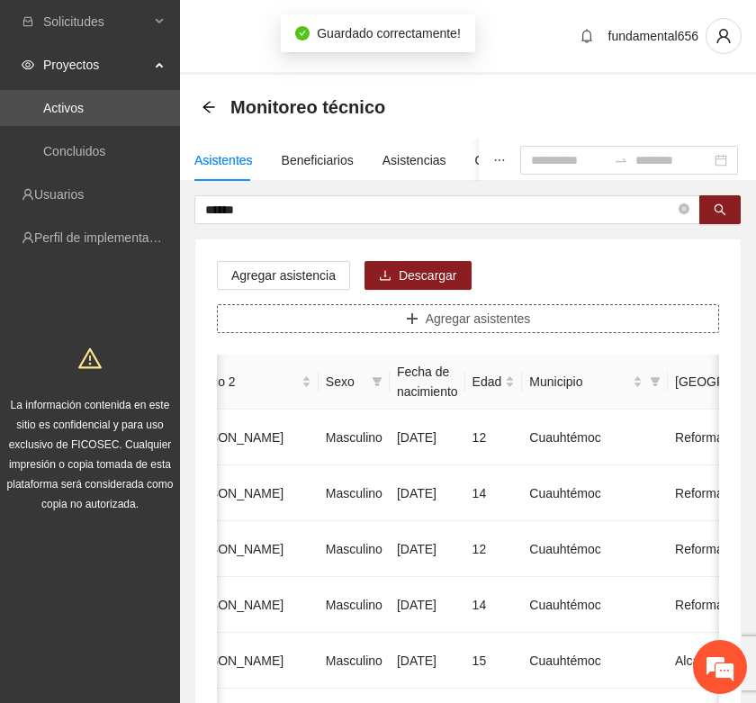
click at [414, 321] on icon "plus" at bounding box center [412, 318] width 13 height 13
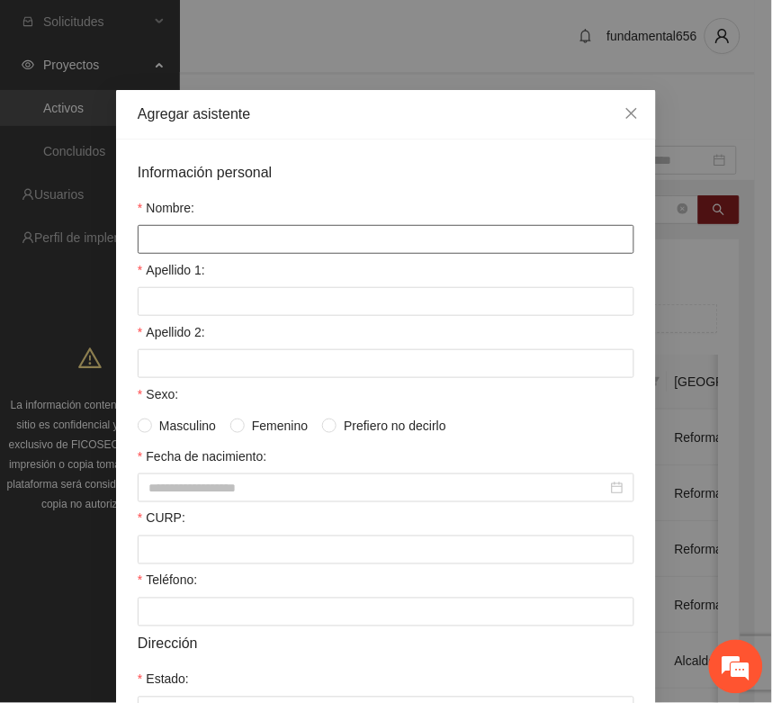
click at [151, 248] on input "Nombre:" at bounding box center [386, 239] width 497 height 29
type input "**********"
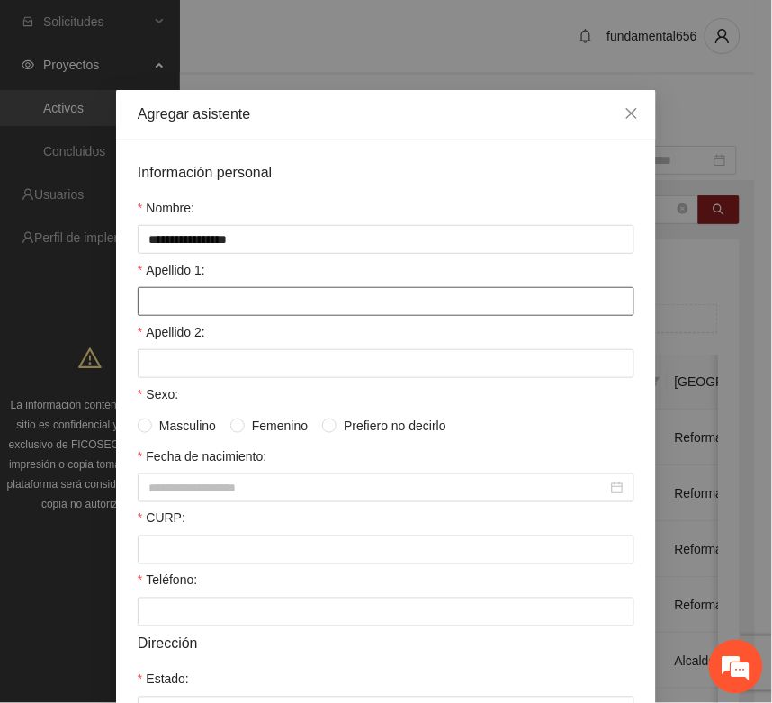
click at [171, 304] on input "Apellido 1:" at bounding box center [386, 301] width 497 height 29
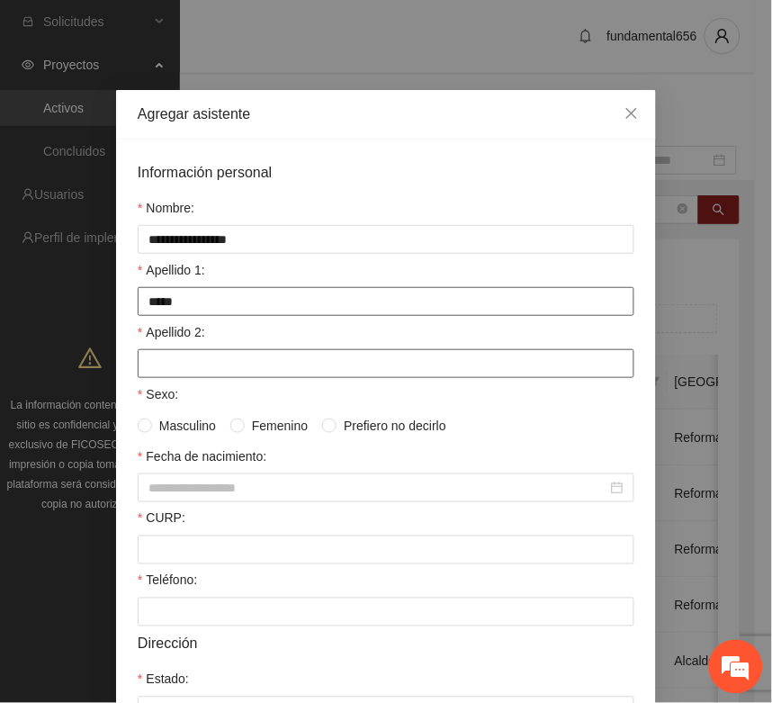
type input "*****"
click at [171, 363] on input "Apellido 2:" at bounding box center [386, 363] width 497 height 29
type input "****"
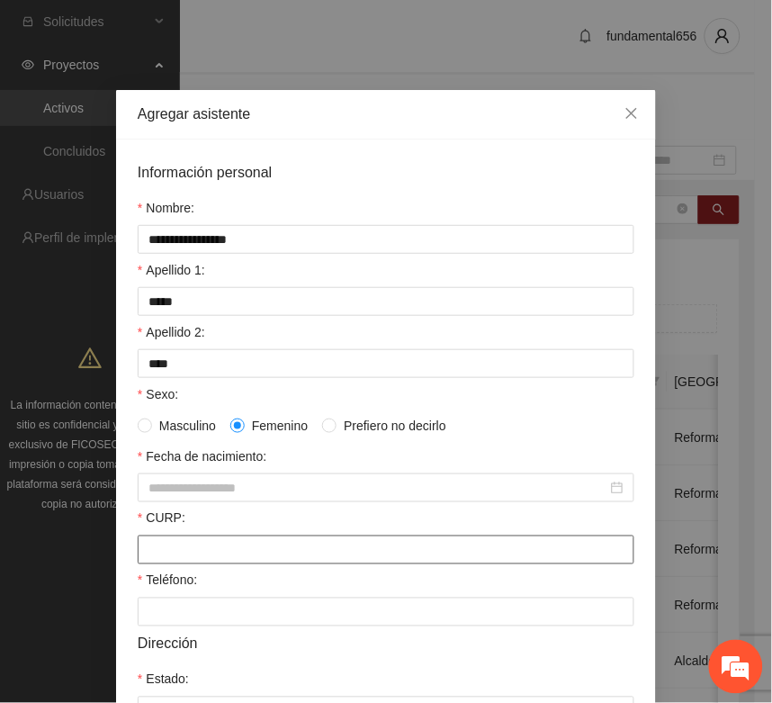
click at [151, 565] on input "CURP:" at bounding box center [386, 550] width 497 height 29
paste input "**********"
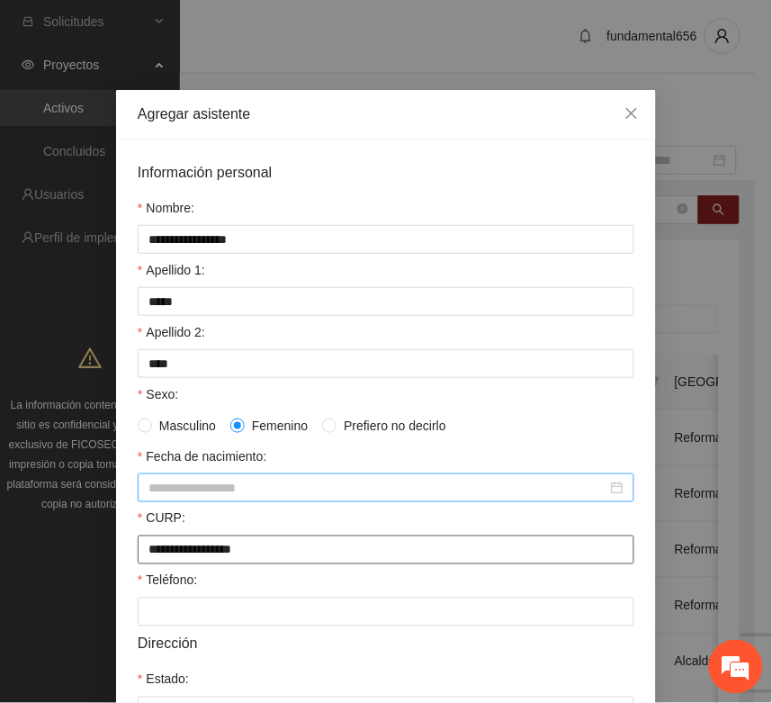
type input "**********"
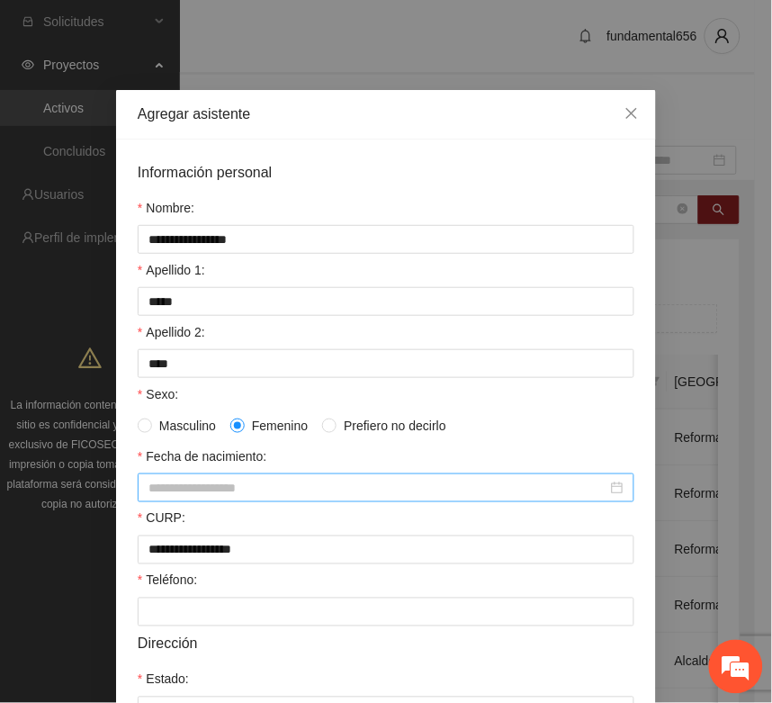
click at [151, 498] on input "Fecha de nacimiento:" at bounding box center [378, 488] width 459 height 20
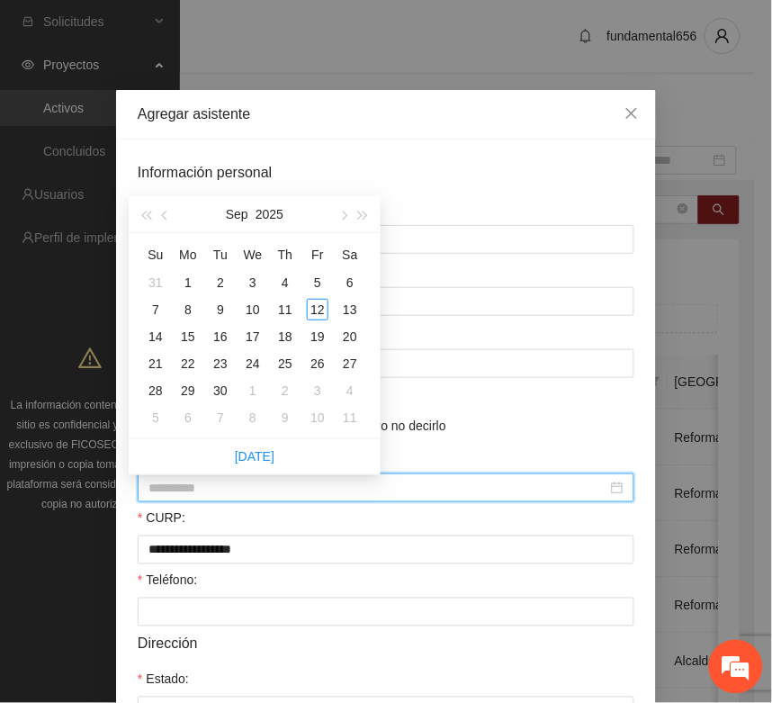
type input "**********"
click at [149, 216] on span "button" at bounding box center [145, 216] width 9 height 9
click at [147, 214] on span "button" at bounding box center [145, 216] width 9 height 9
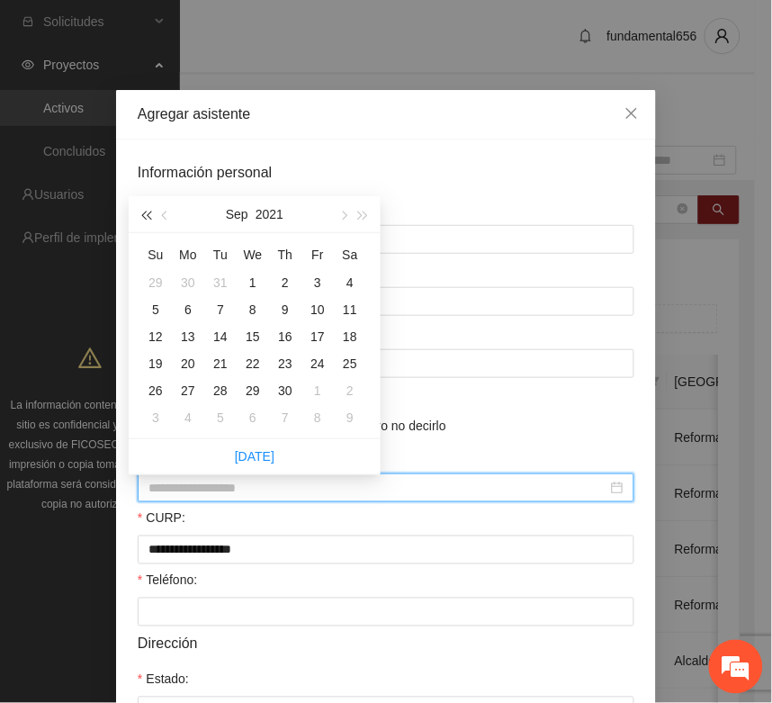
click at [147, 214] on span "button" at bounding box center [145, 216] width 9 height 9
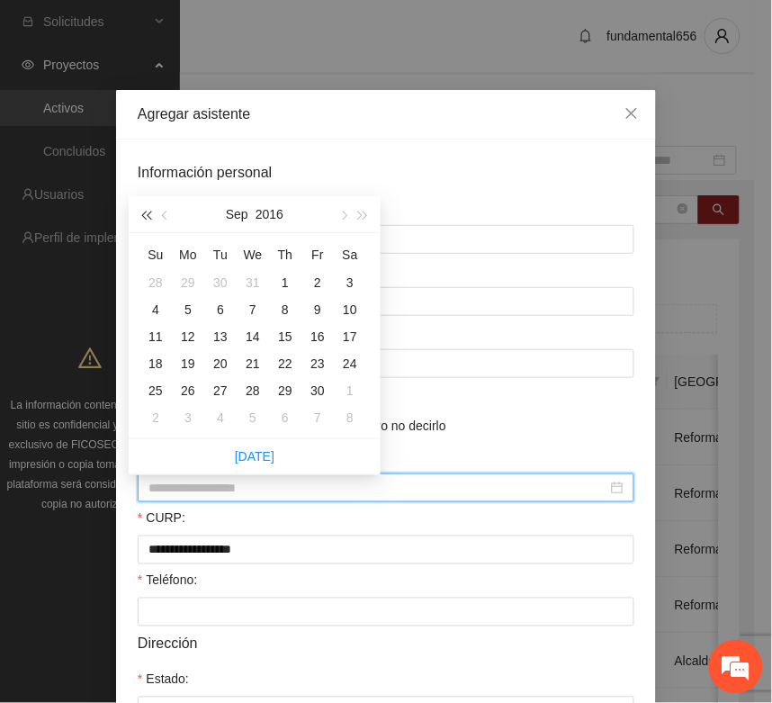
click at [147, 214] on span "button" at bounding box center [145, 216] width 9 height 9
click at [147, 213] on span "button" at bounding box center [145, 216] width 9 height 9
click at [345, 212] on button "button" at bounding box center [343, 214] width 20 height 36
type input "**********"
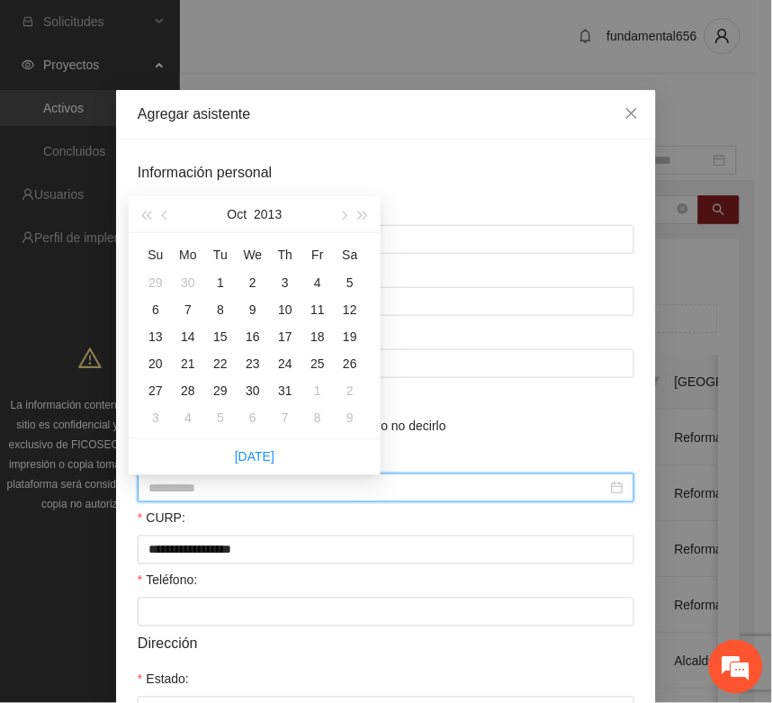
drag, startPoint x: 218, startPoint y: 304, endPoint x: 219, endPoint y: 339, distance: 35.1
click at [218, 307] on div "8" at bounding box center [221, 310] width 22 height 22
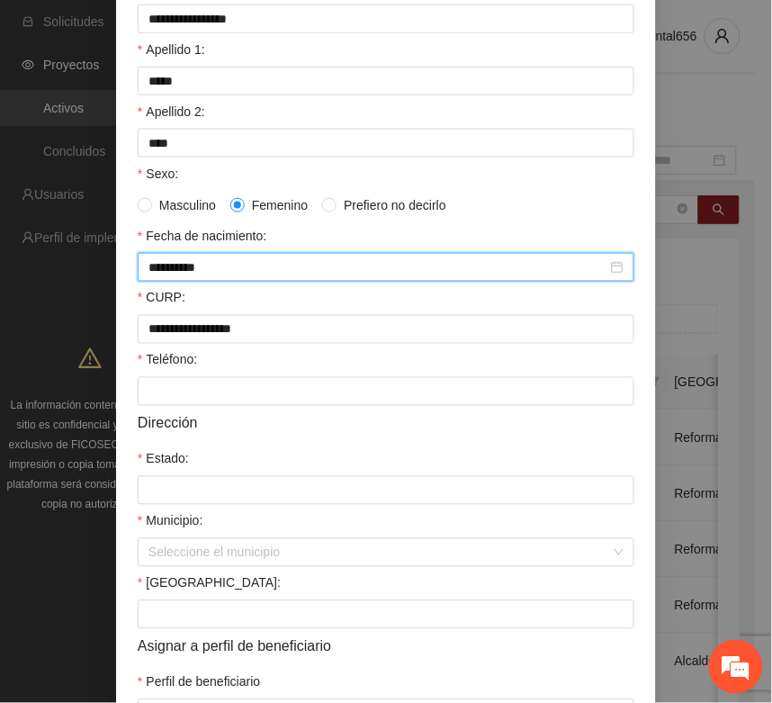
scroll to position [225, 0]
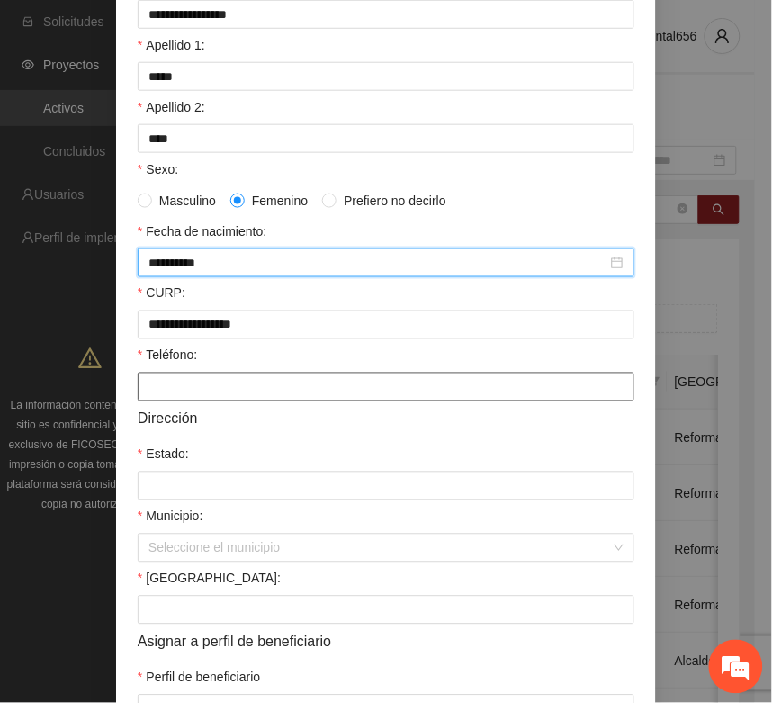
click at [140, 393] on input "Teléfono:" at bounding box center [386, 387] width 497 height 29
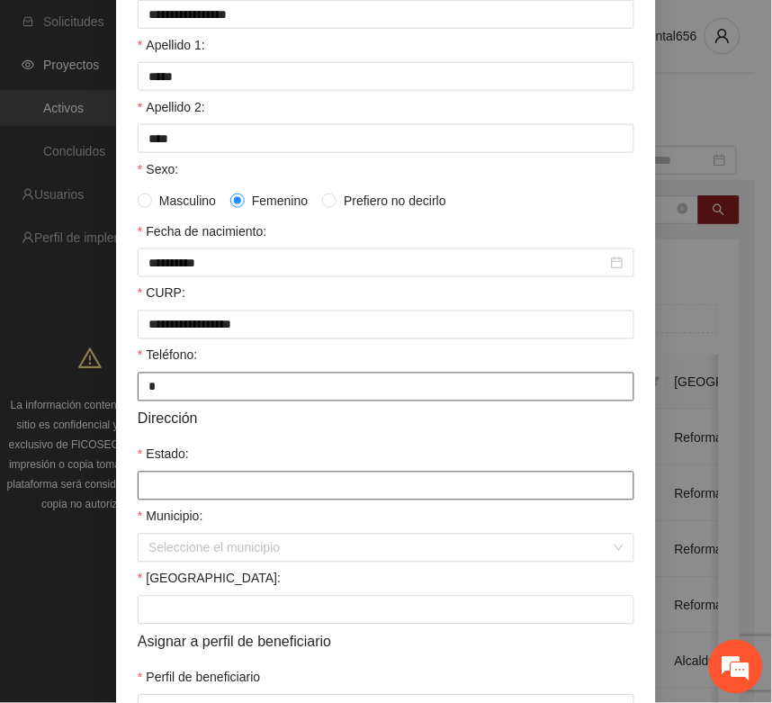
type input "*"
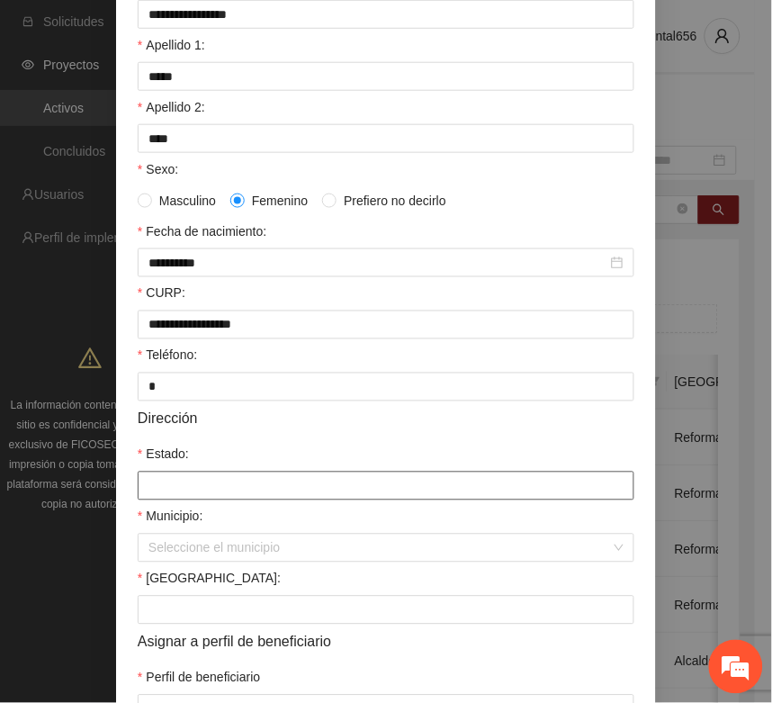
click at [171, 501] on input "Estado:" at bounding box center [386, 486] width 497 height 29
type input "*********"
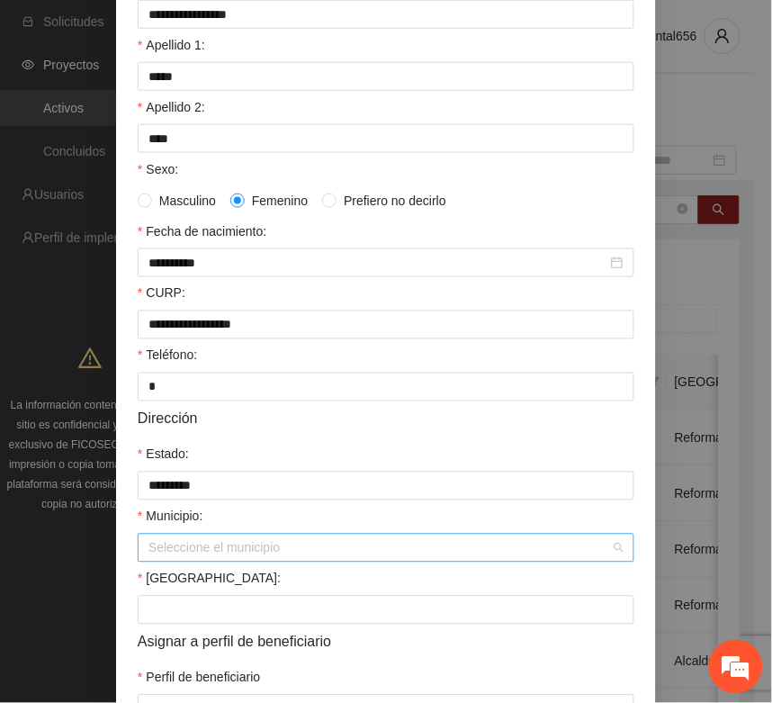
click at [186, 545] on div "Seleccione el municipio" at bounding box center [386, 548] width 497 height 29
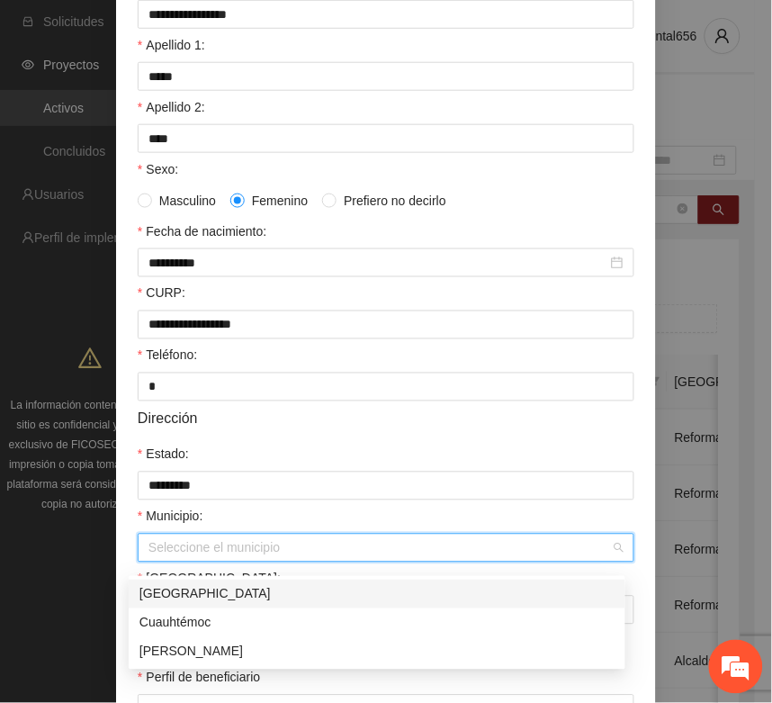
click at [167, 594] on div "[GEOGRAPHIC_DATA]" at bounding box center [377, 594] width 475 height 20
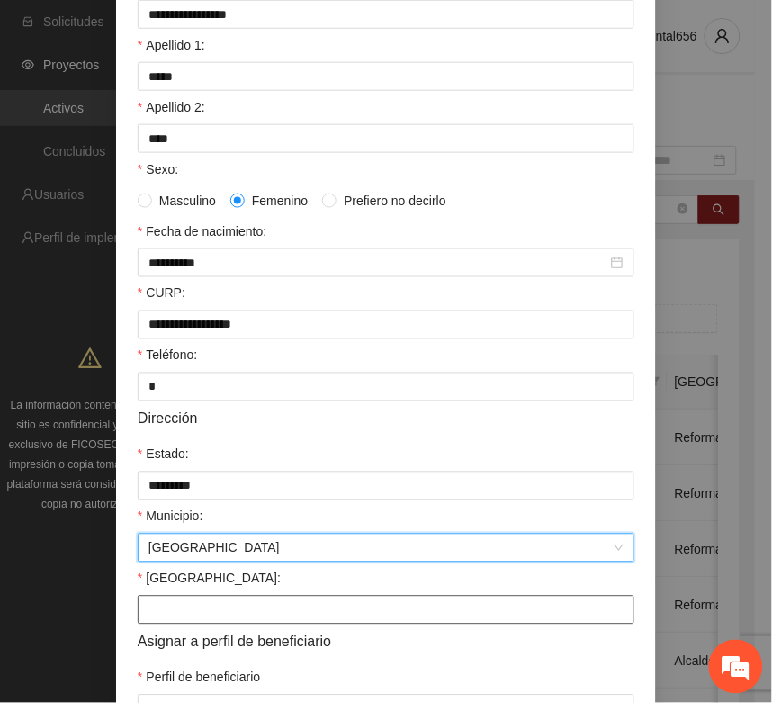
click at [163, 619] on input "Colonia:" at bounding box center [386, 610] width 497 height 29
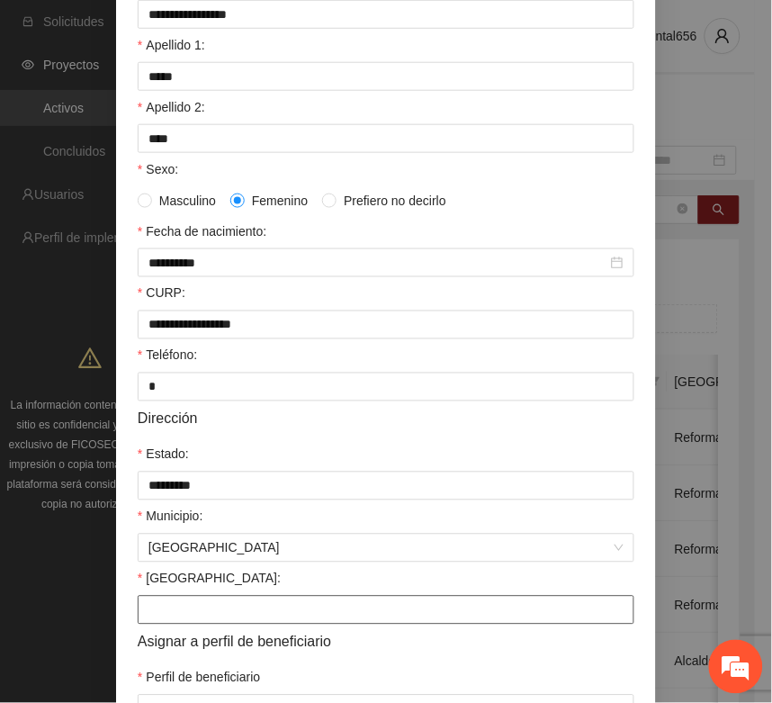
type input "**********"
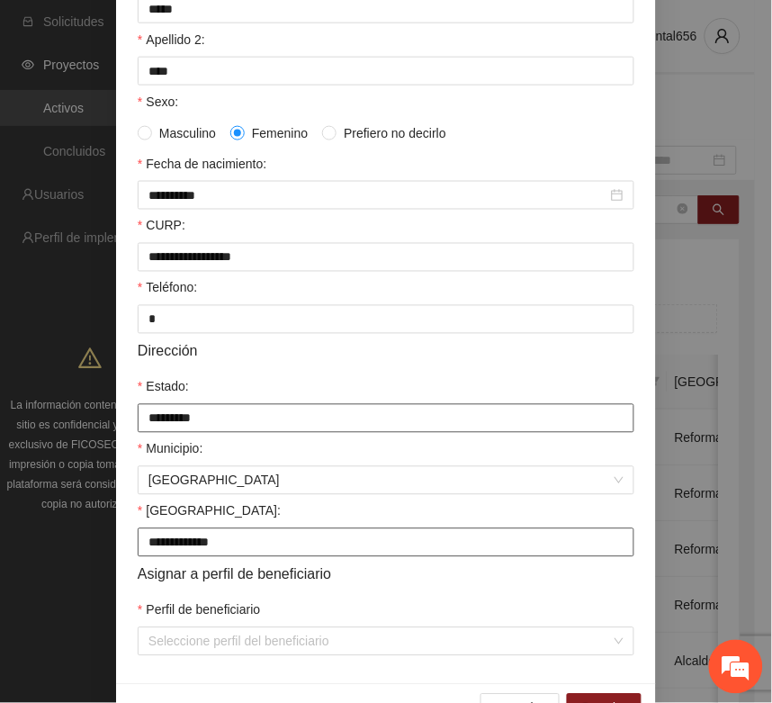
scroll to position [357, 0]
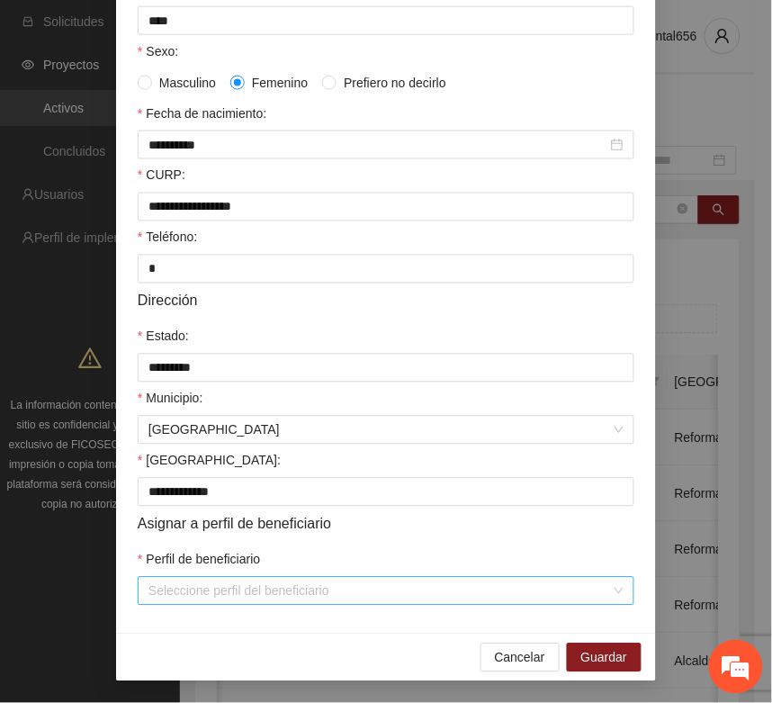
click at [182, 595] on input "Perfil de beneficiario" at bounding box center [380, 591] width 463 height 27
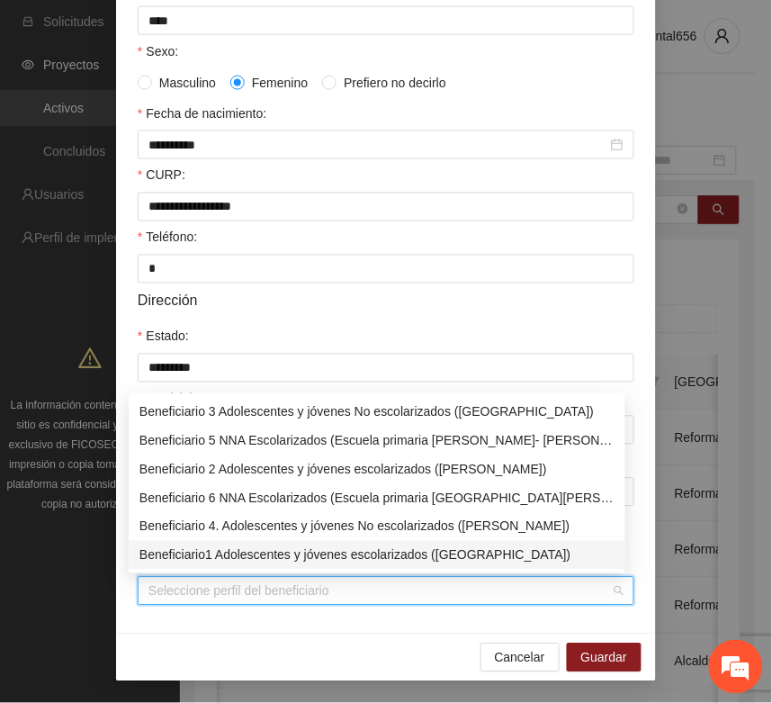
click at [199, 547] on div "Beneficiario1 Adolescentes y jóvenes escolarizados (Chihuahua)" at bounding box center [377, 556] width 475 height 20
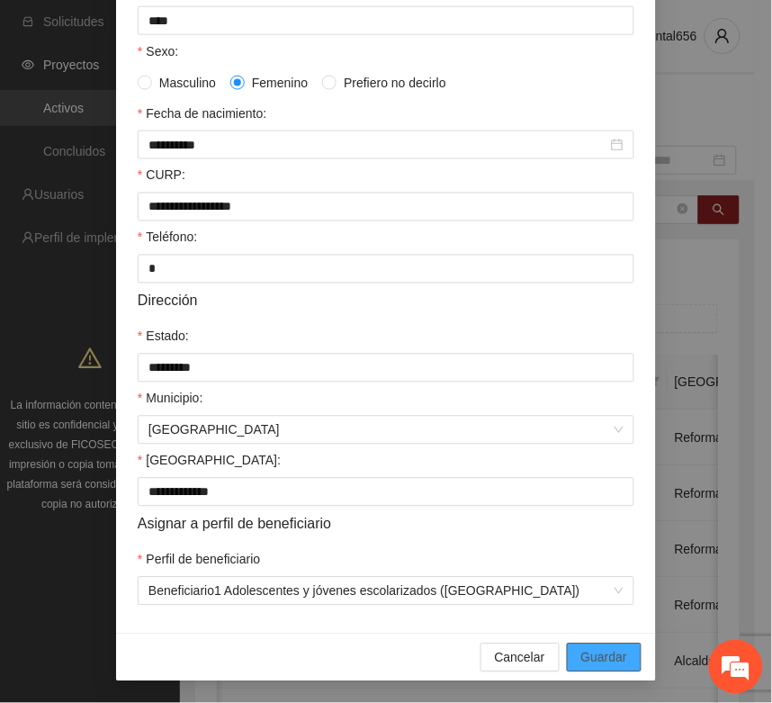
click at [582, 653] on span "Guardar" at bounding box center [605, 658] width 46 height 20
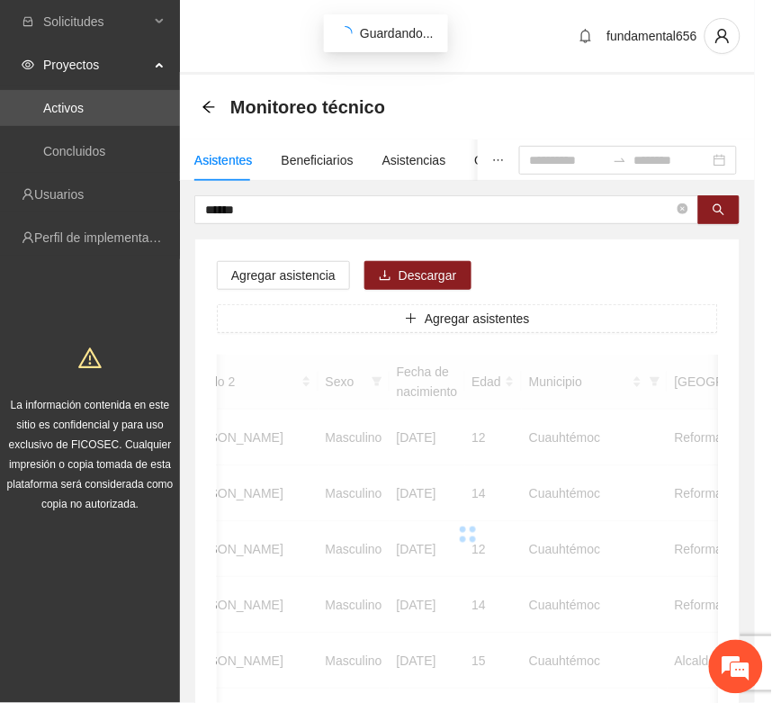
scroll to position [266, 0]
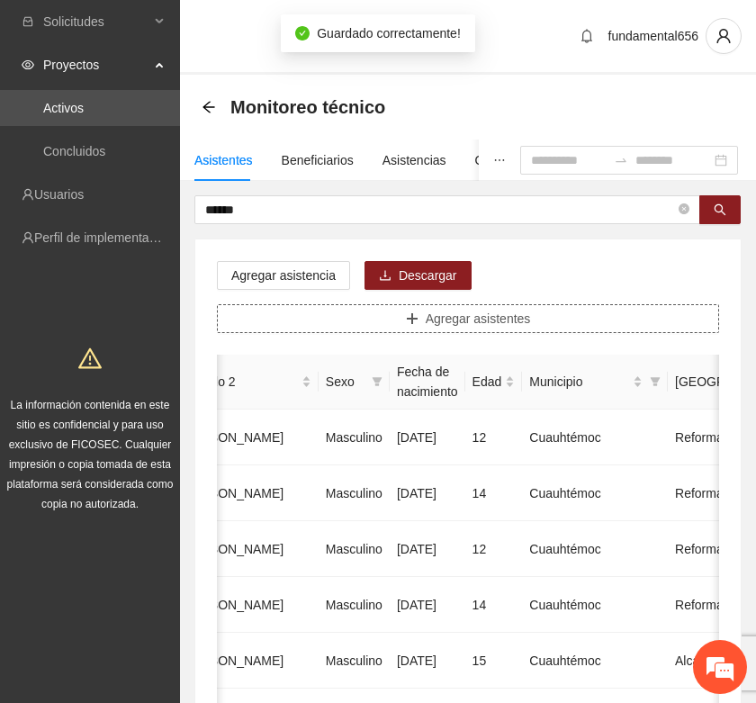
click at [412, 318] on icon "plus" at bounding box center [412, 318] width 10 height 1
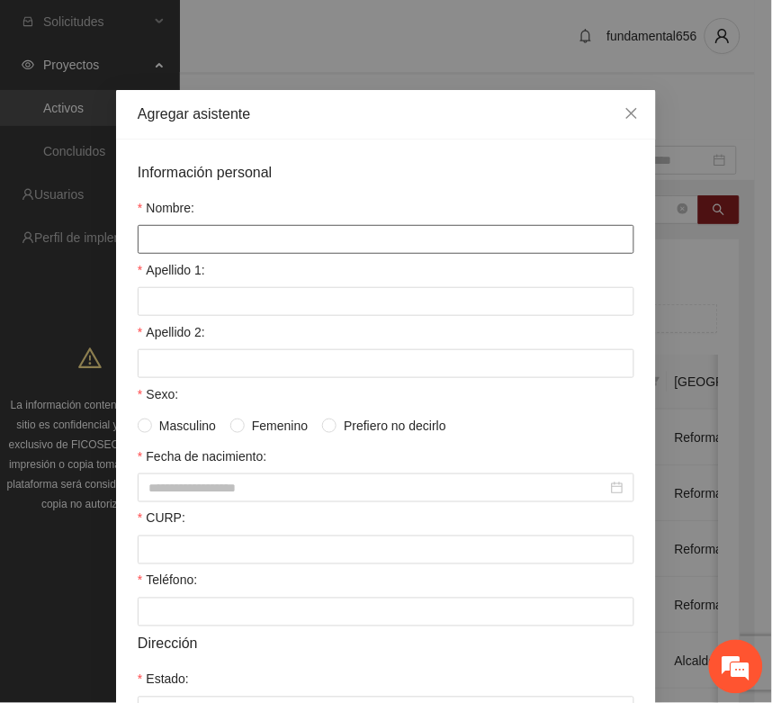
click at [150, 230] on input "Nombre:" at bounding box center [386, 239] width 497 height 29
type input "**********"
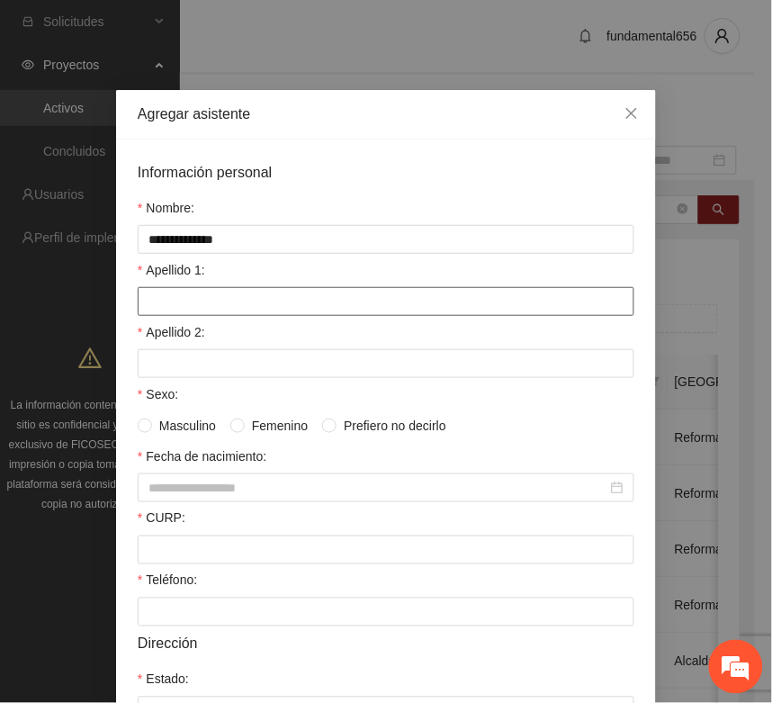
click at [196, 311] on input "Apellido 1:" at bounding box center [386, 301] width 497 height 29
type input "*********"
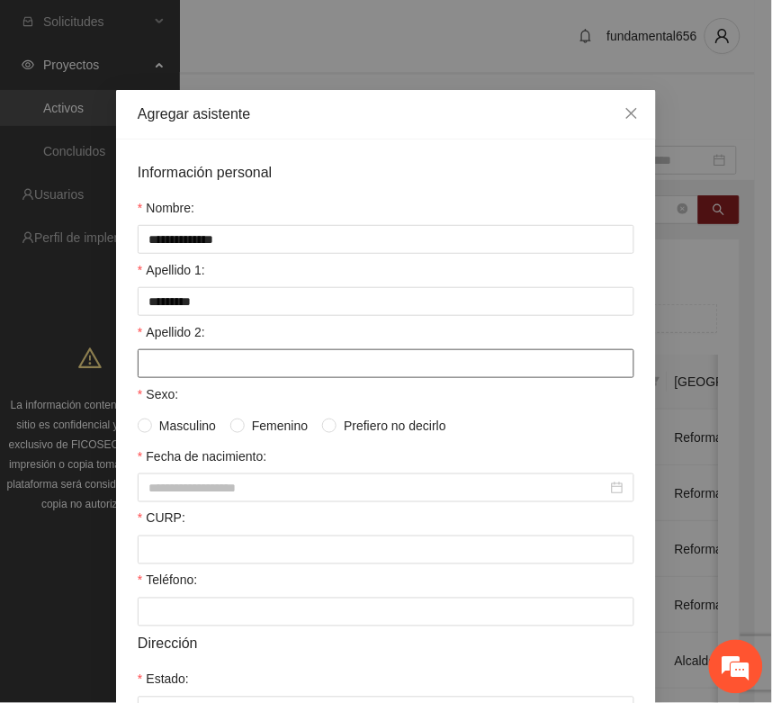
click at [190, 367] on input "Apellido 2:" at bounding box center [386, 363] width 497 height 29
type input "******"
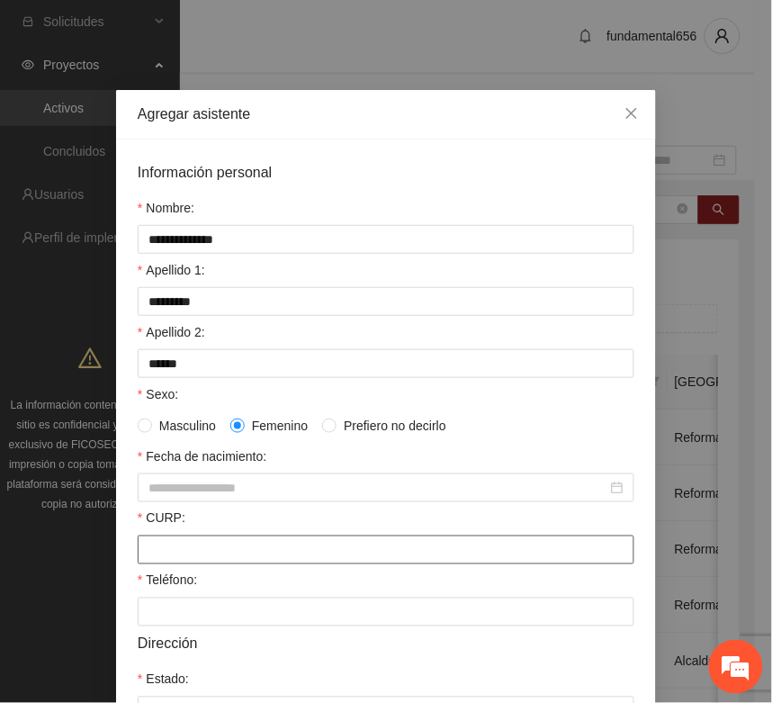
click at [177, 545] on input "CURP:" at bounding box center [386, 550] width 497 height 29
paste input "**********"
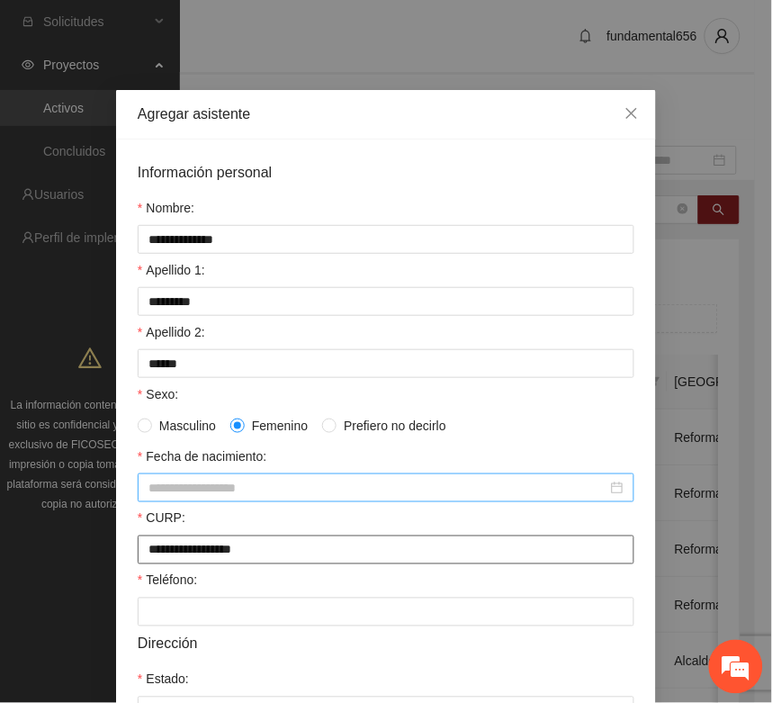
type input "**********"
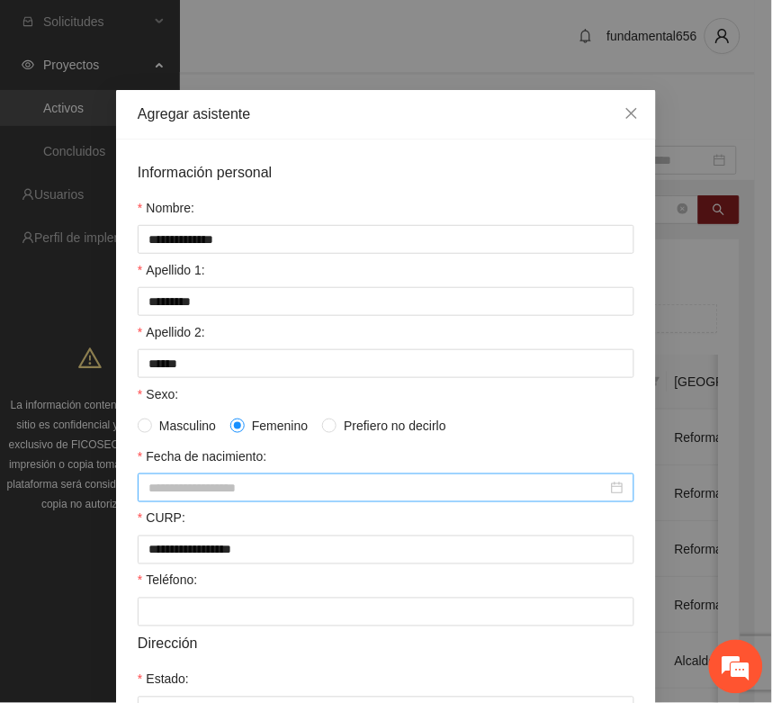
click at [149, 495] on input "Fecha de nacimiento:" at bounding box center [378, 488] width 459 height 20
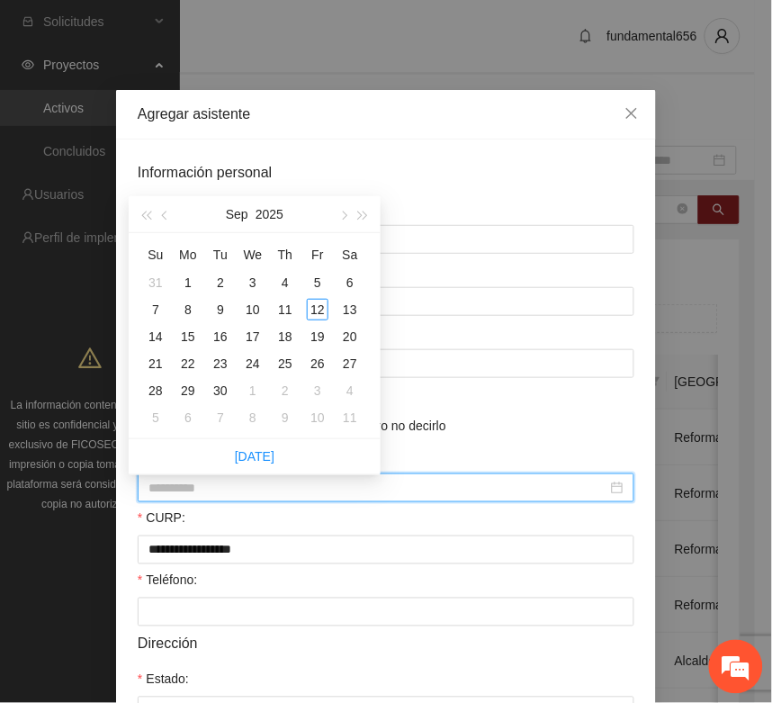
type input "**********"
click at [144, 209] on button "button" at bounding box center [146, 214] width 20 height 36
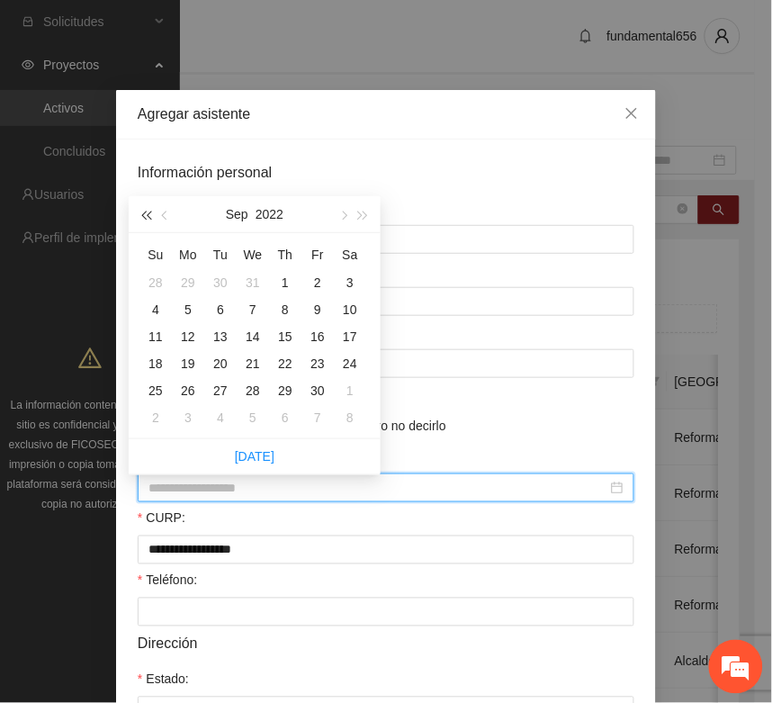
click at [144, 209] on button "button" at bounding box center [146, 214] width 20 height 36
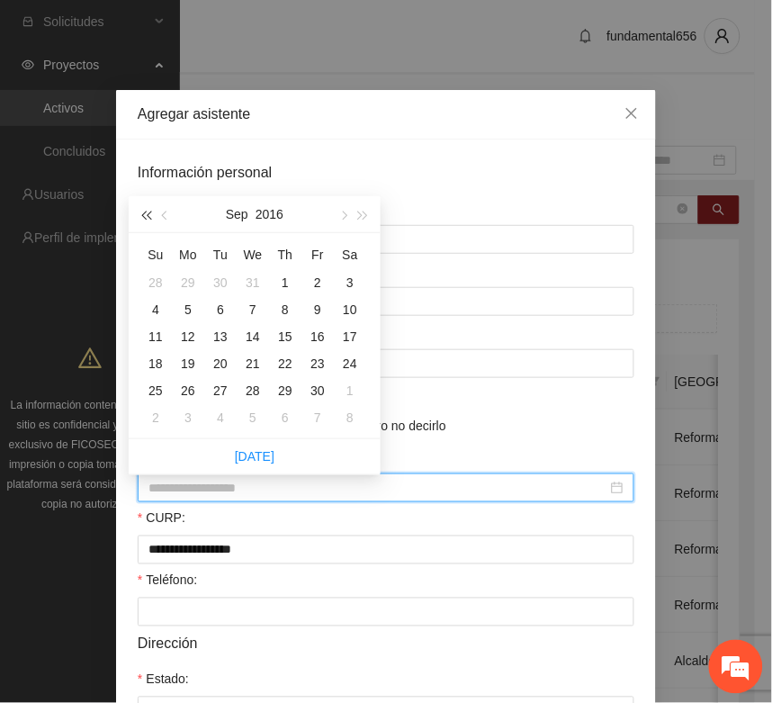
click at [144, 209] on button "button" at bounding box center [146, 214] width 20 height 36
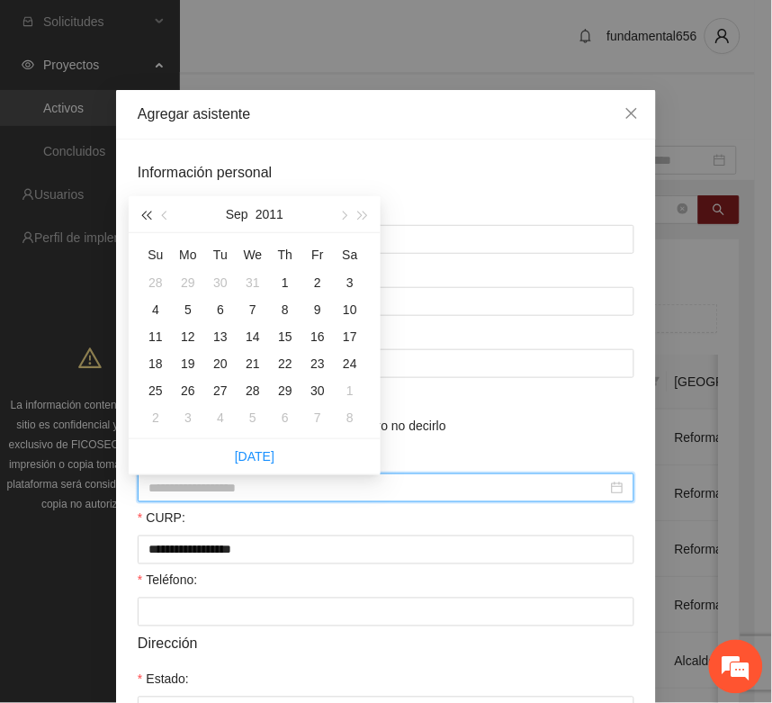
click at [144, 209] on button "button" at bounding box center [146, 214] width 20 height 36
click at [165, 216] on span "button" at bounding box center [166, 216] width 9 height 9
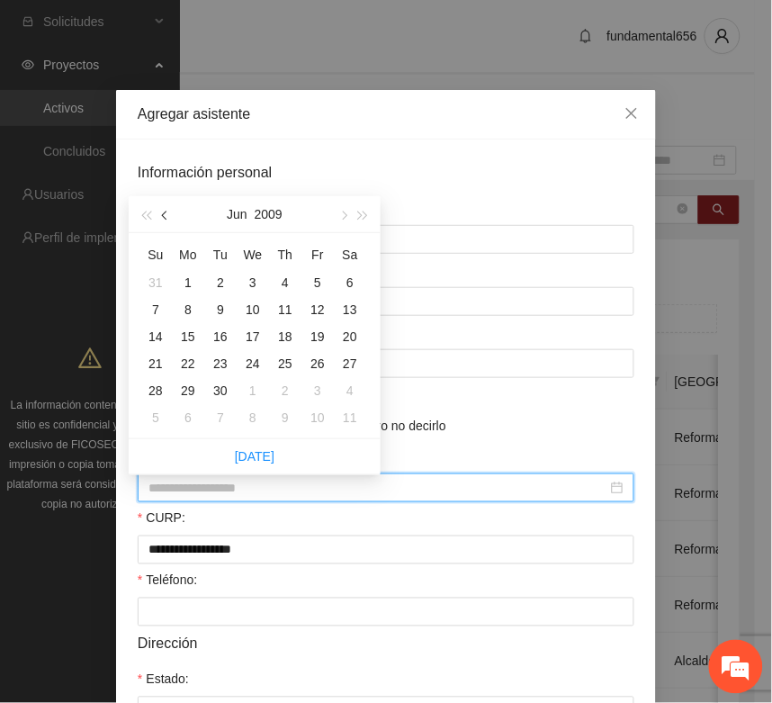
click at [165, 216] on span "button" at bounding box center [166, 216] width 9 height 9
click at [165, 213] on span "button" at bounding box center [166, 216] width 9 height 9
click at [165, 212] on span "button" at bounding box center [166, 216] width 9 height 9
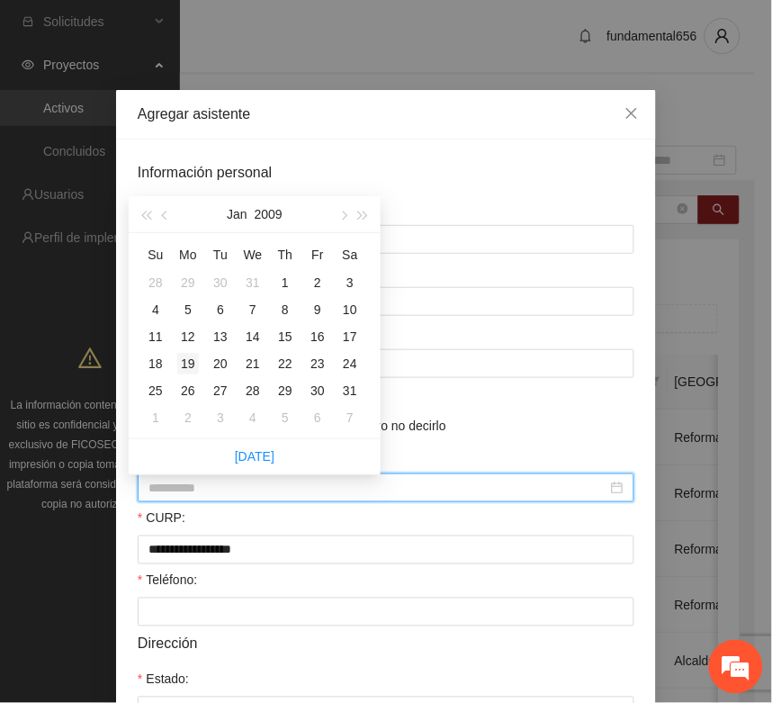
type input "**********"
click at [192, 360] on div "19" at bounding box center [188, 364] width 22 height 22
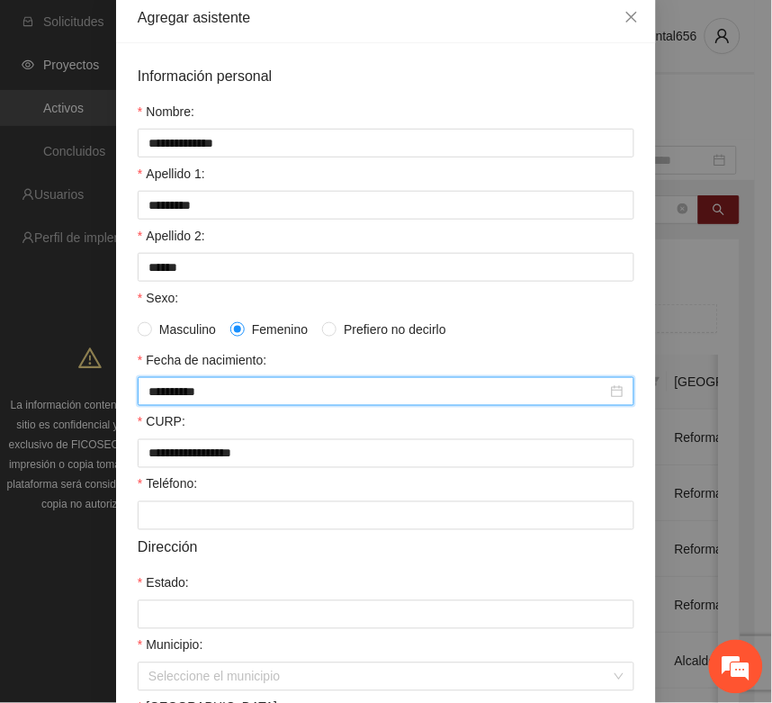
scroll to position [225, 0]
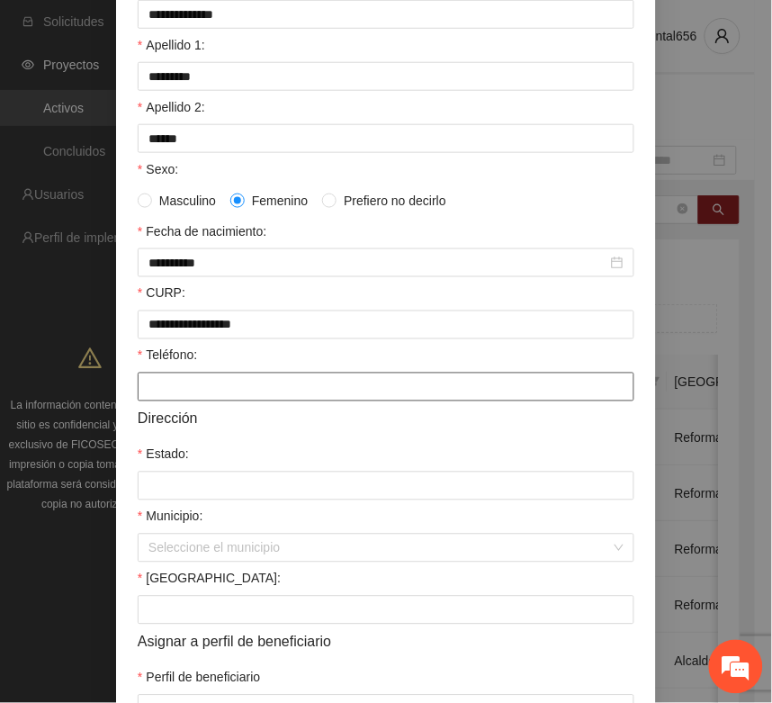
click at [159, 396] on input "Teléfono:" at bounding box center [386, 387] width 497 height 29
type input "*"
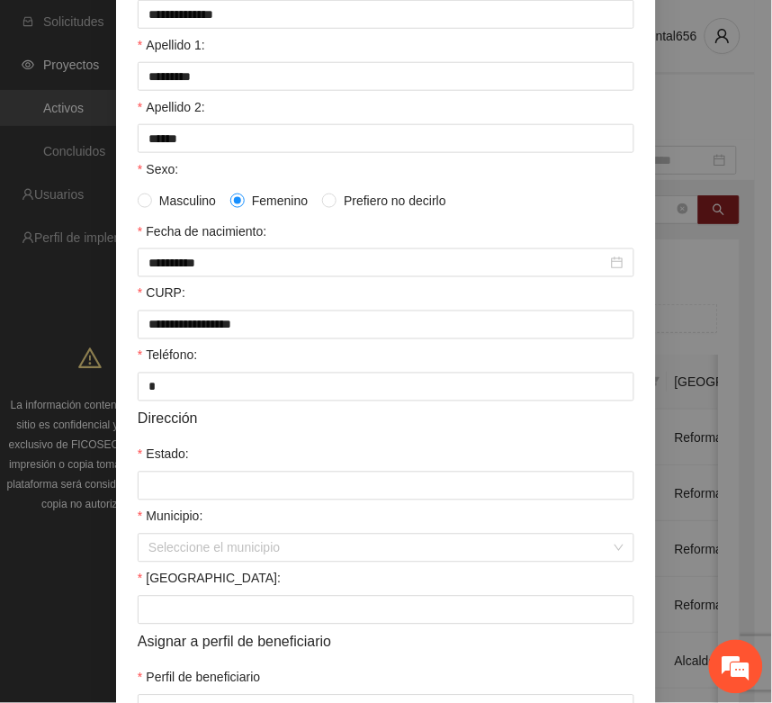
click at [168, 514] on form "**********" at bounding box center [386, 330] width 497 height 788
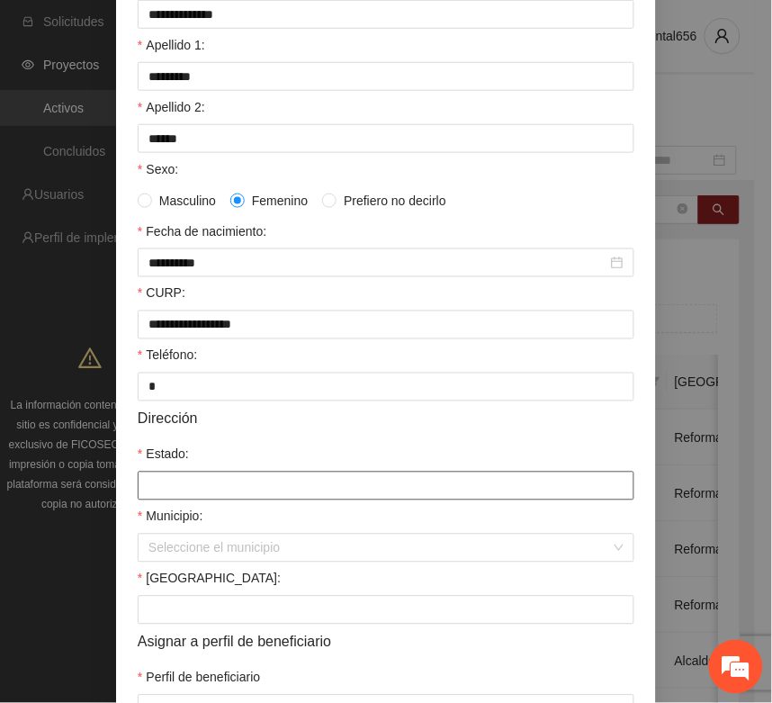
click at [178, 493] on input "Estado:" at bounding box center [386, 486] width 497 height 29
type input "*********"
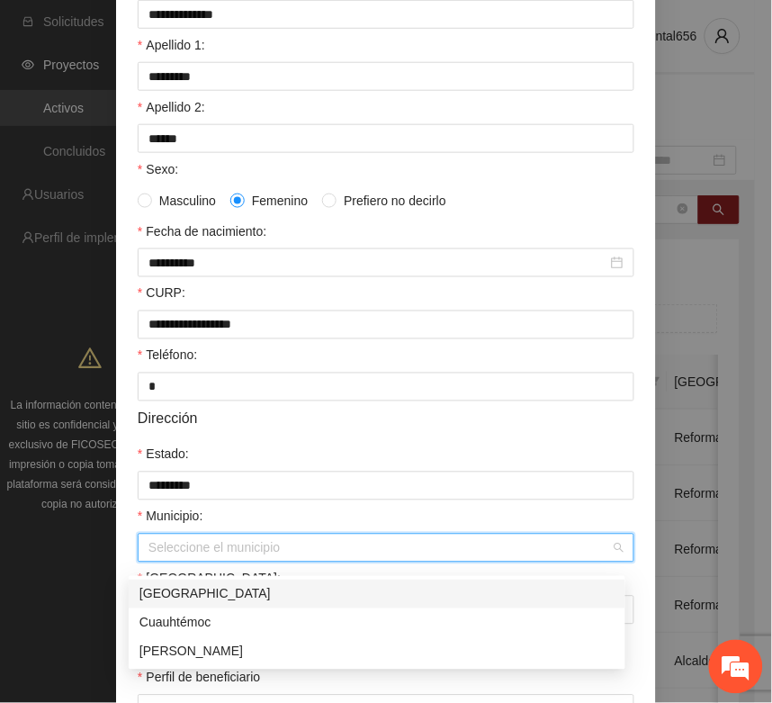
click at [218, 551] on input "Municipio:" at bounding box center [380, 548] width 463 height 27
click at [185, 597] on div "[GEOGRAPHIC_DATA]" at bounding box center [377, 594] width 475 height 20
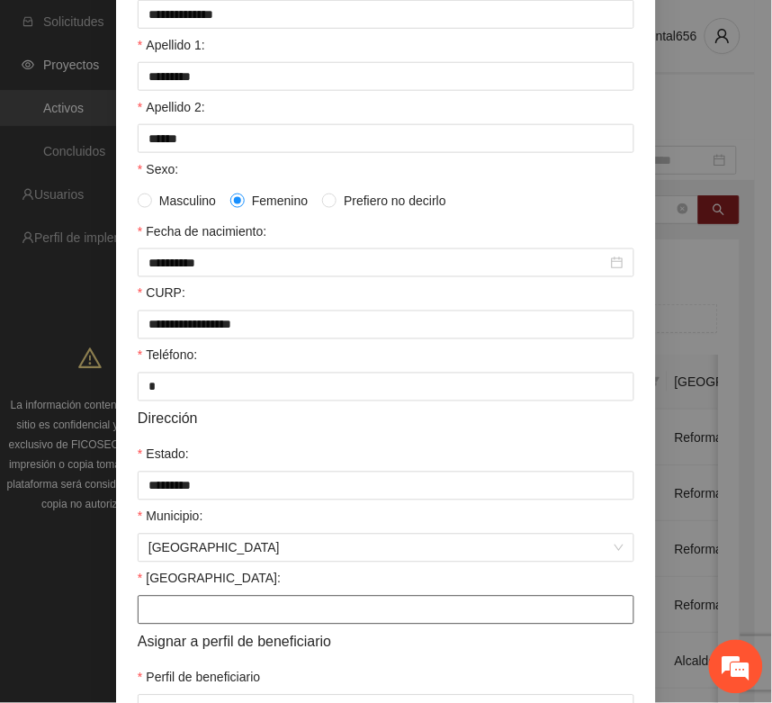
click at [167, 625] on input "Colonia:" at bounding box center [386, 610] width 497 height 29
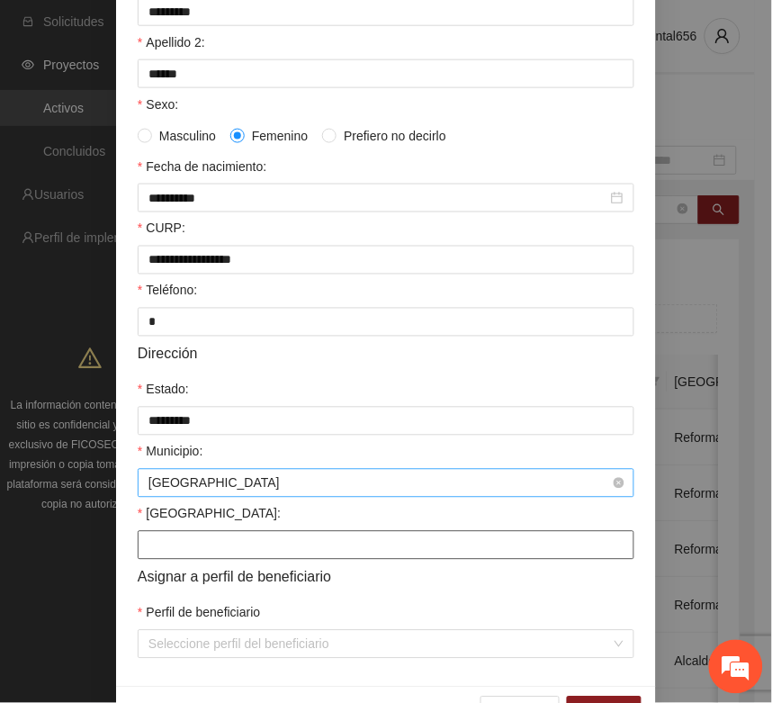
scroll to position [357, 0]
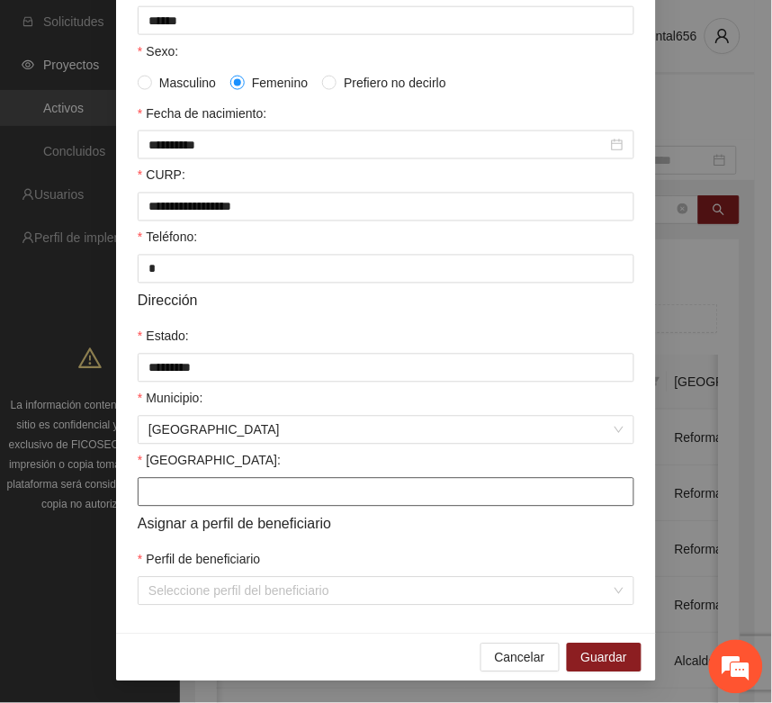
type input "**********"
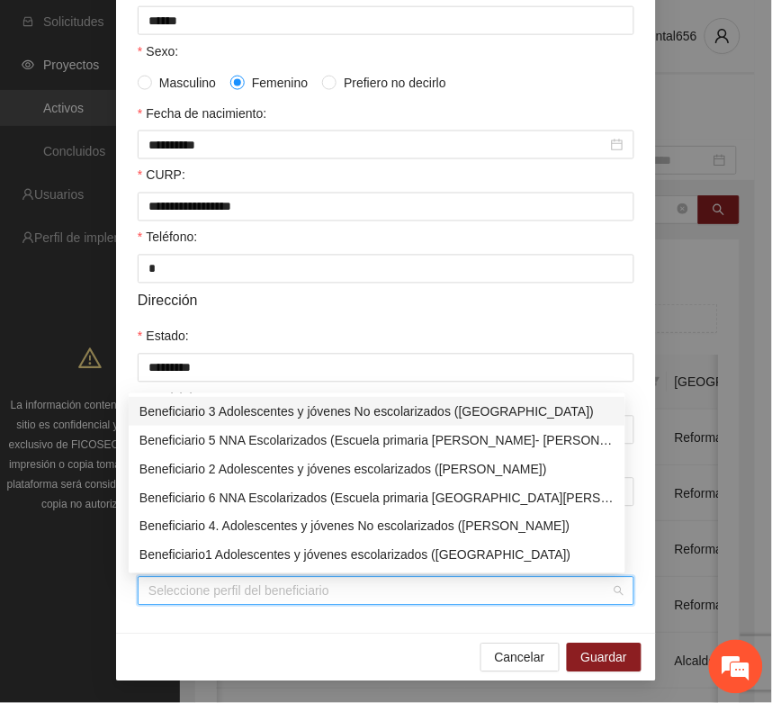
click at [177, 599] on input "Perfil de beneficiario" at bounding box center [380, 591] width 463 height 27
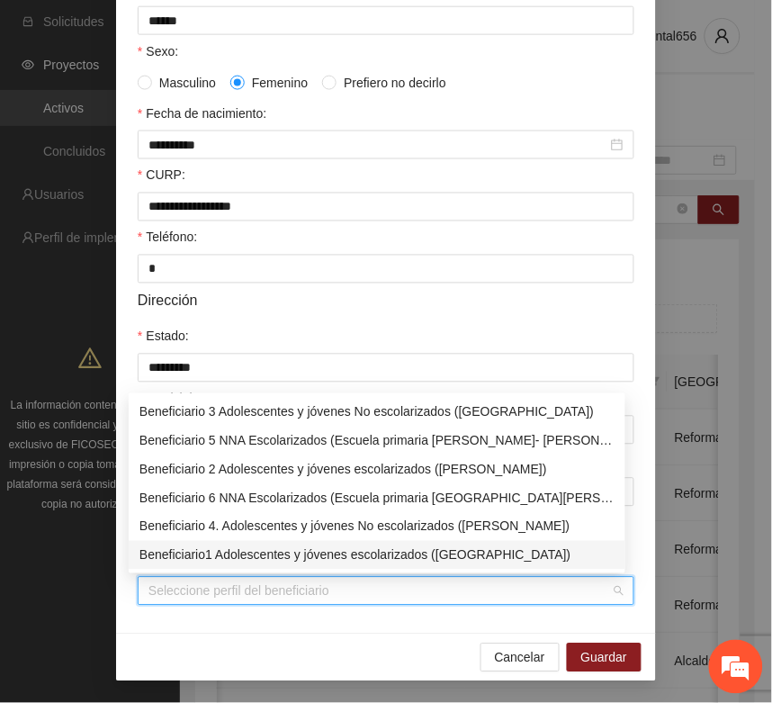
click at [249, 558] on div "Beneficiario1 Adolescentes y jóvenes escolarizados (Chihuahua)" at bounding box center [377, 556] width 475 height 20
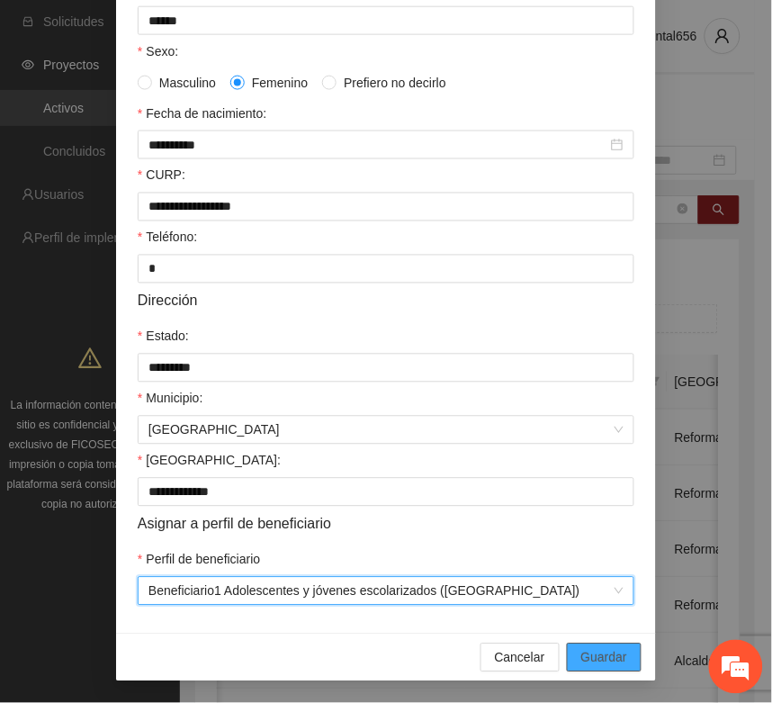
click at [582, 657] on span "Guardar" at bounding box center [605, 658] width 46 height 20
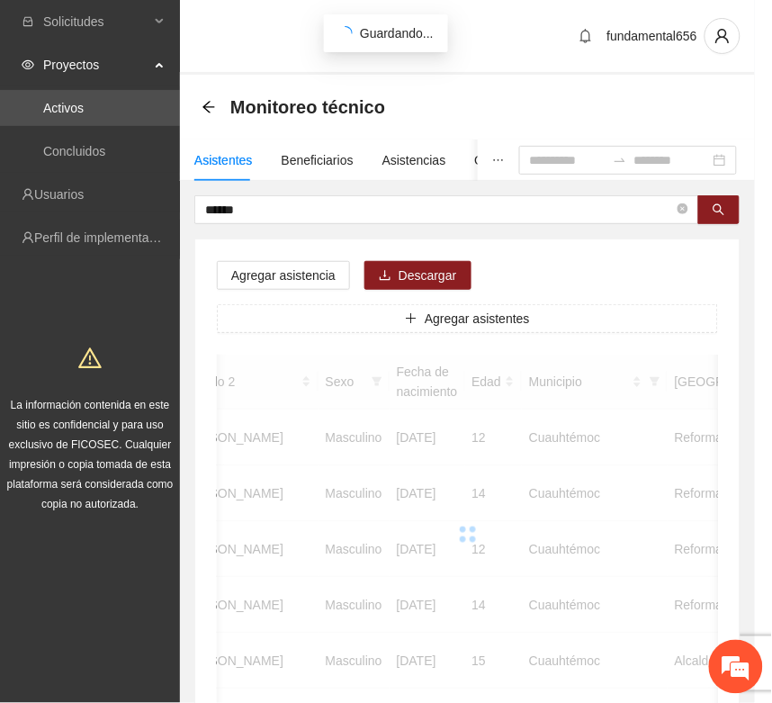
scroll to position [266, 0]
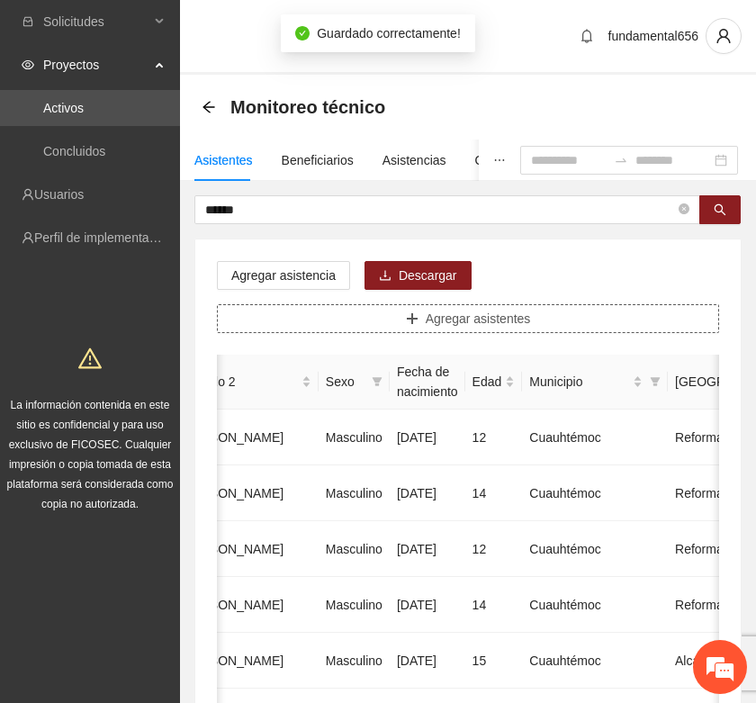
click at [414, 318] on icon "plus" at bounding box center [412, 318] width 10 height 1
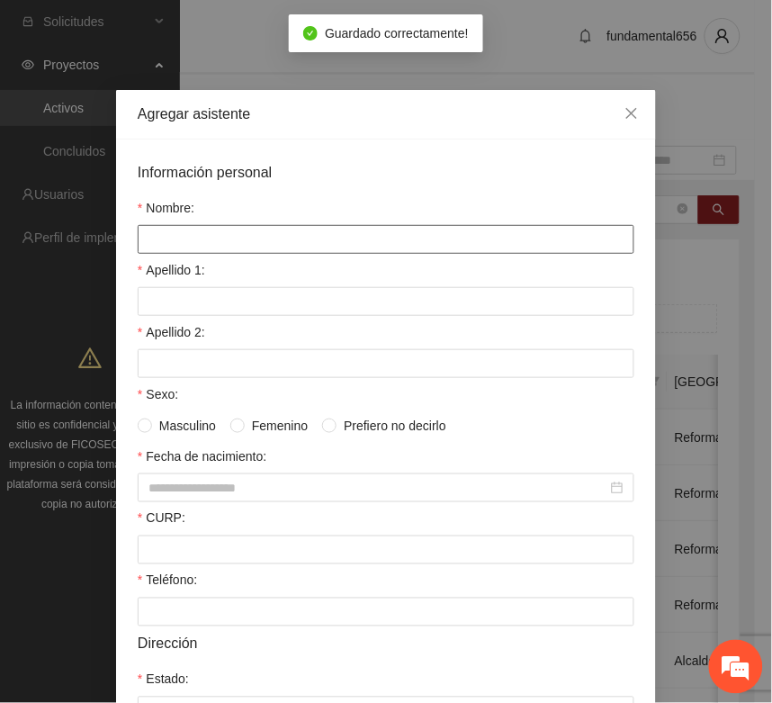
click at [185, 239] on input "Nombre:" at bounding box center [386, 239] width 497 height 29
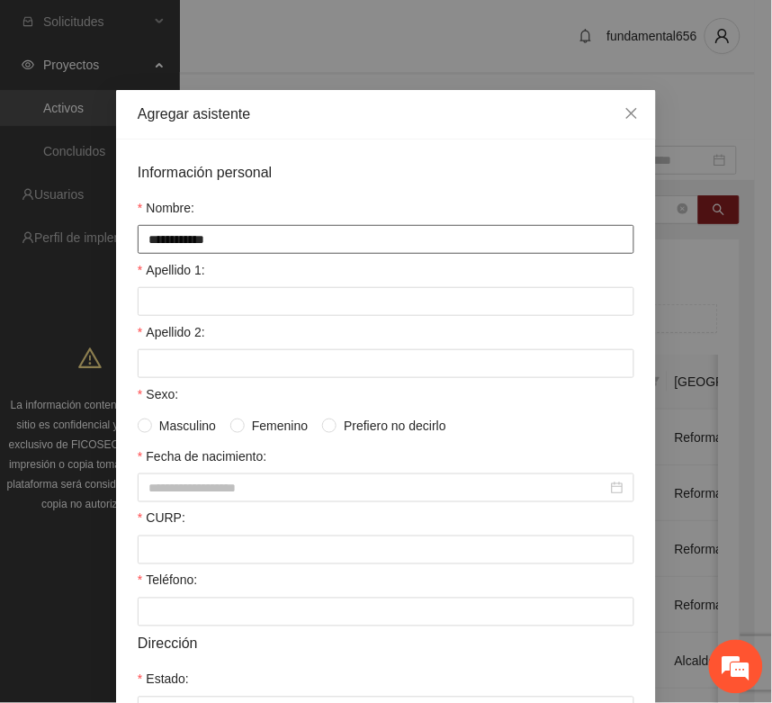
click at [190, 239] on input "**********" at bounding box center [386, 239] width 497 height 29
type input "**********"
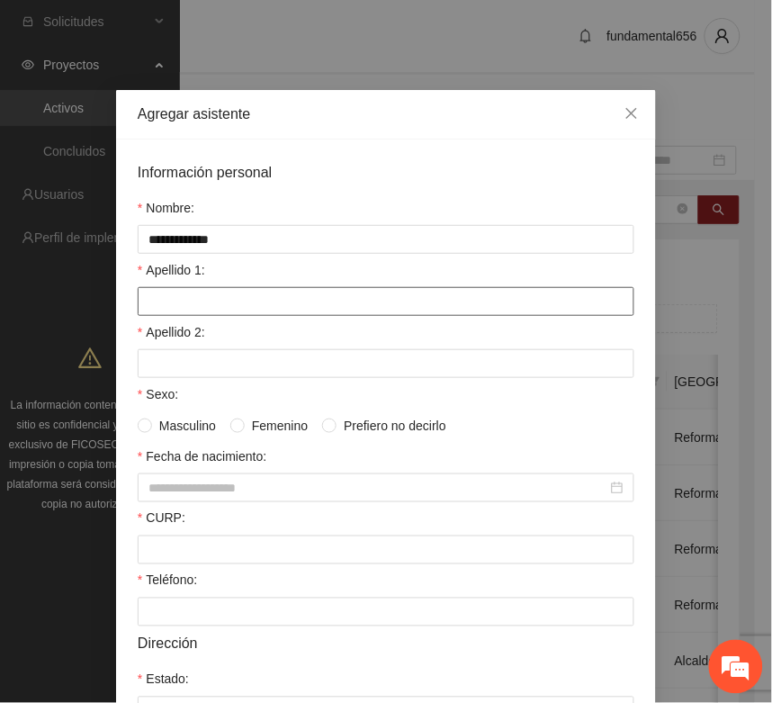
click at [167, 299] on input "Apellido 1:" at bounding box center [386, 301] width 497 height 29
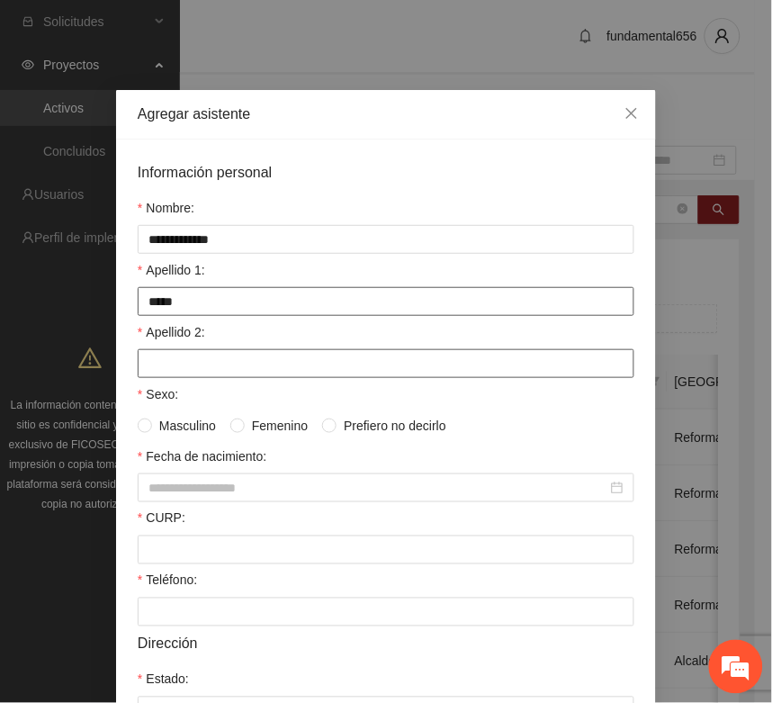
type input "*****"
click at [158, 357] on input "Apellido 2:" at bounding box center [386, 363] width 497 height 29
type input "*********"
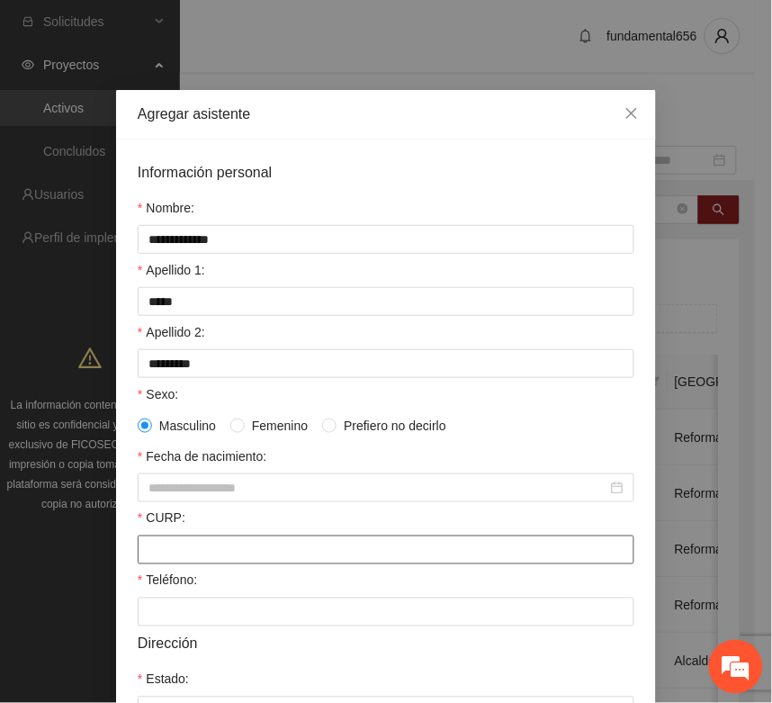
click at [168, 550] on input "CURP:" at bounding box center [386, 550] width 497 height 29
paste input "**********"
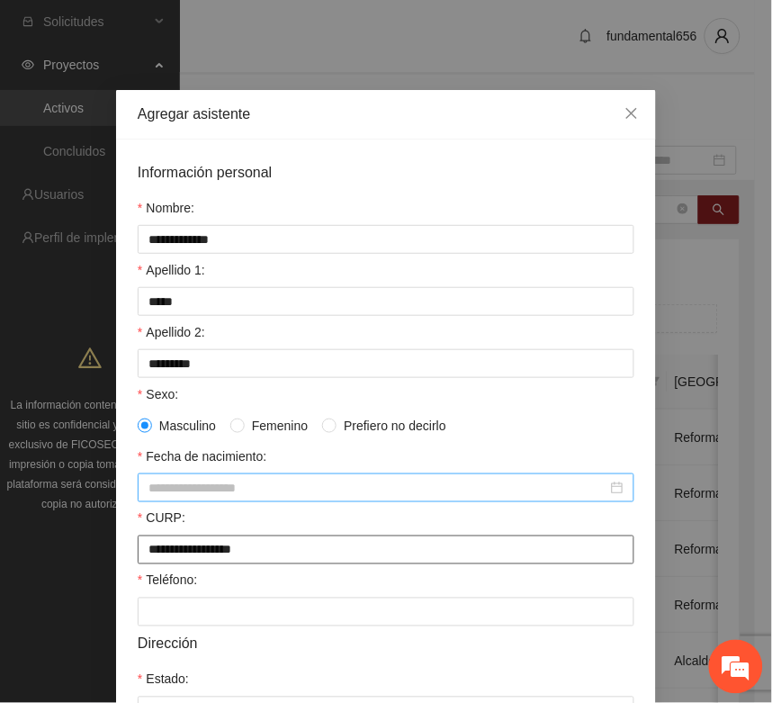
type input "**********"
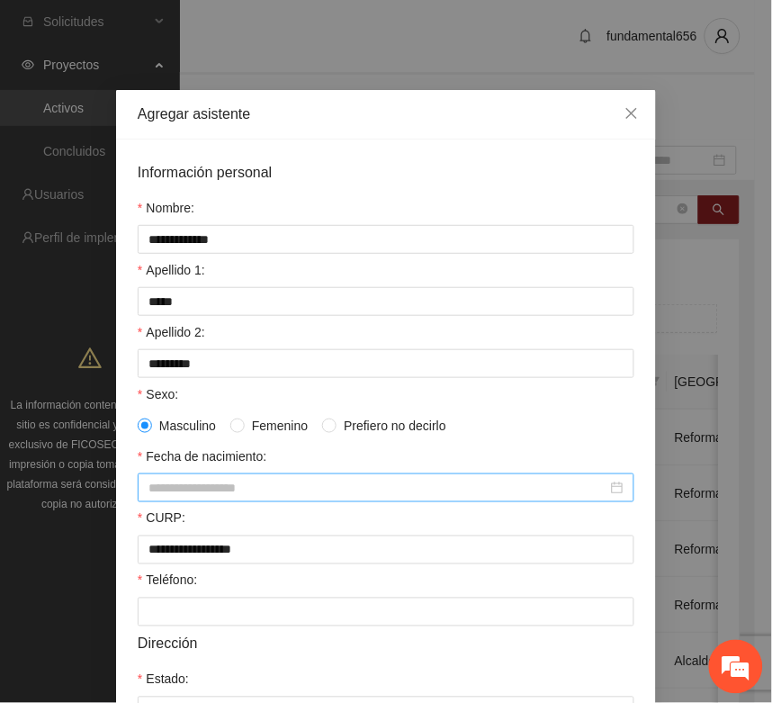
click at [174, 483] on div at bounding box center [386, 488] width 497 height 29
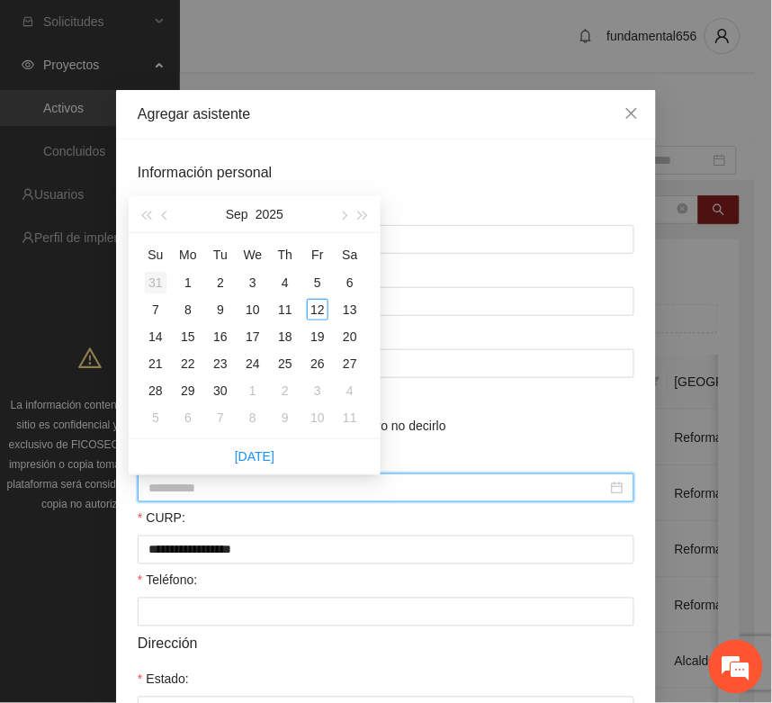
type input "**********"
click at [149, 217] on span "button" at bounding box center [145, 216] width 9 height 9
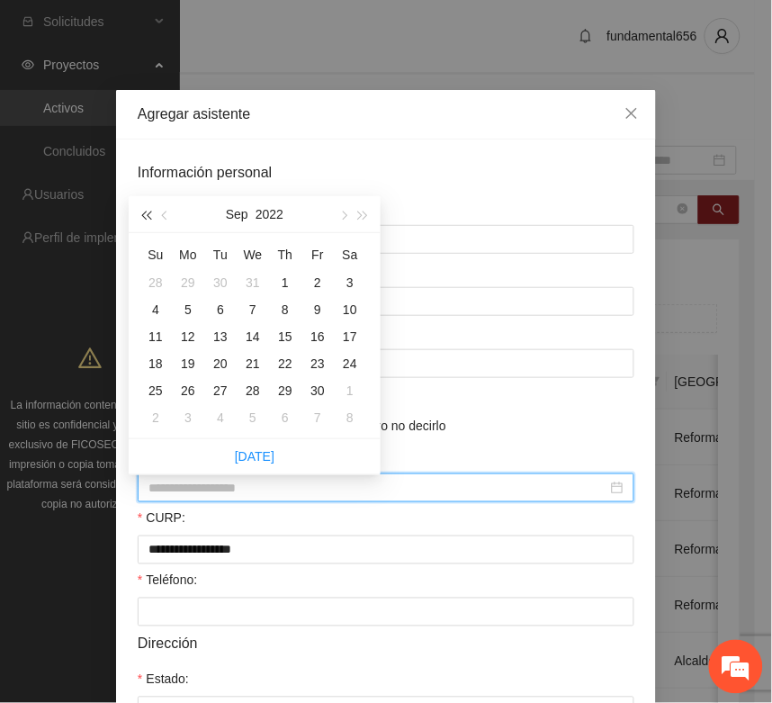
click at [149, 216] on span "button" at bounding box center [145, 216] width 9 height 9
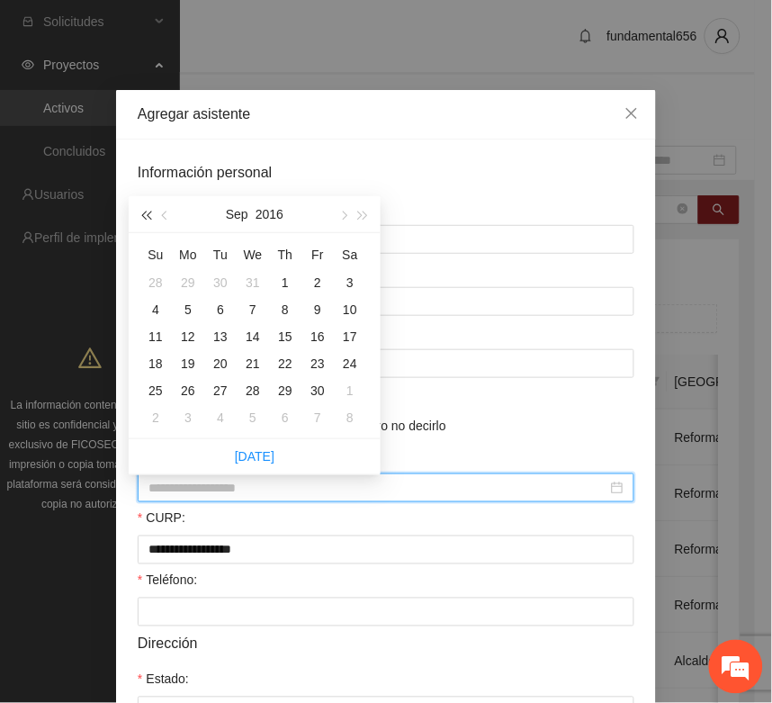
click at [149, 216] on span "button" at bounding box center [145, 216] width 9 height 9
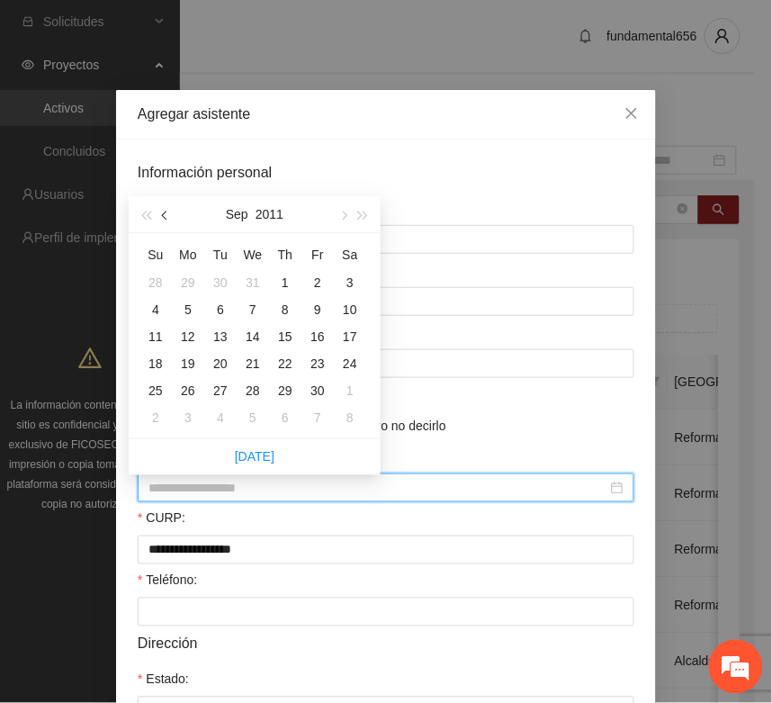
click at [167, 218] on span "button" at bounding box center [166, 216] width 9 height 9
type input "**********"
click at [189, 366] on div "22" at bounding box center [188, 364] width 22 height 22
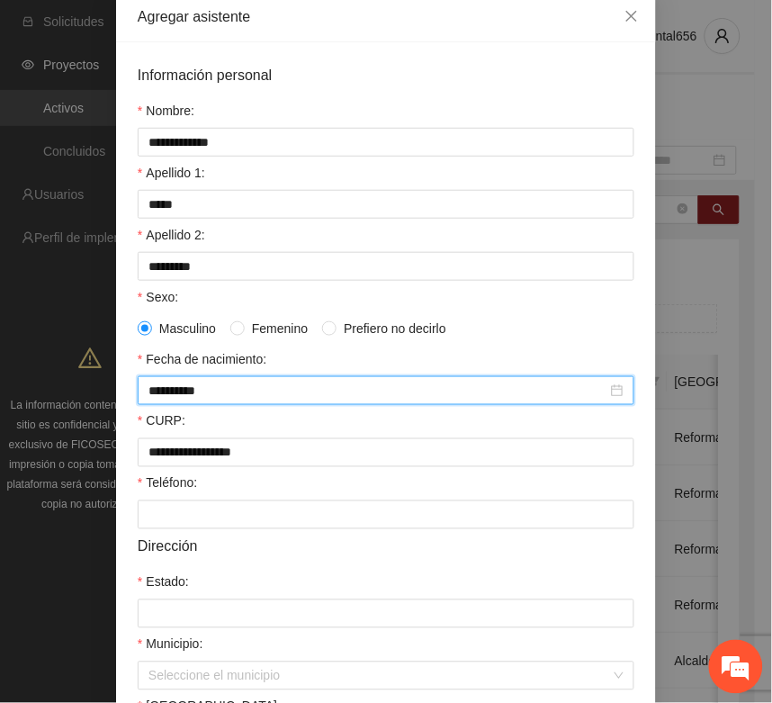
scroll to position [225, 0]
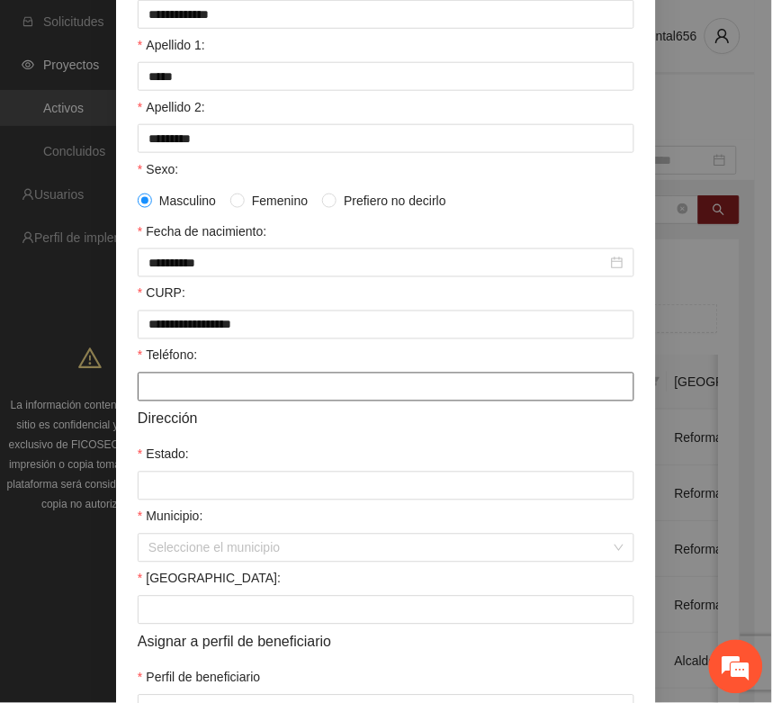
click at [165, 402] on input "Teléfono:" at bounding box center [386, 387] width 497 height 29
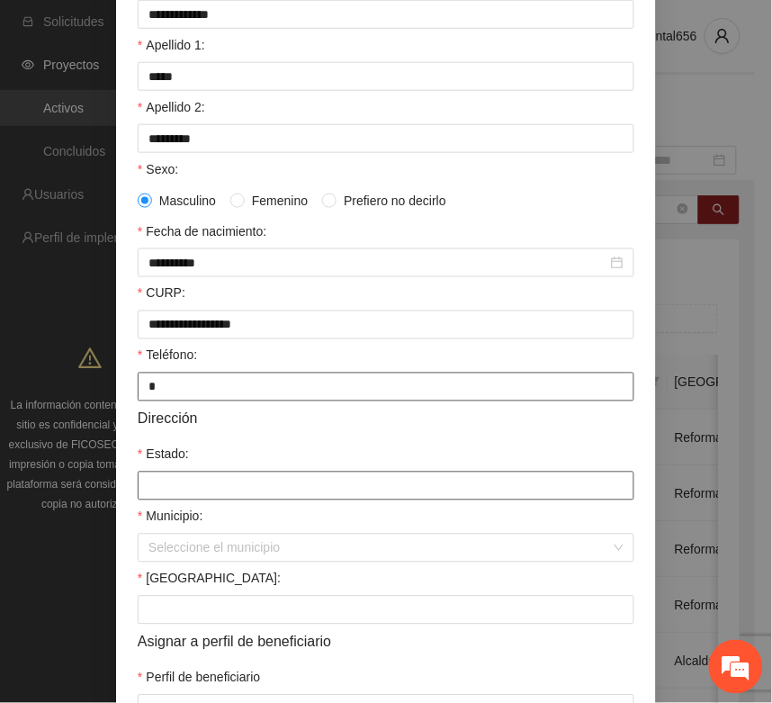
type input "*"
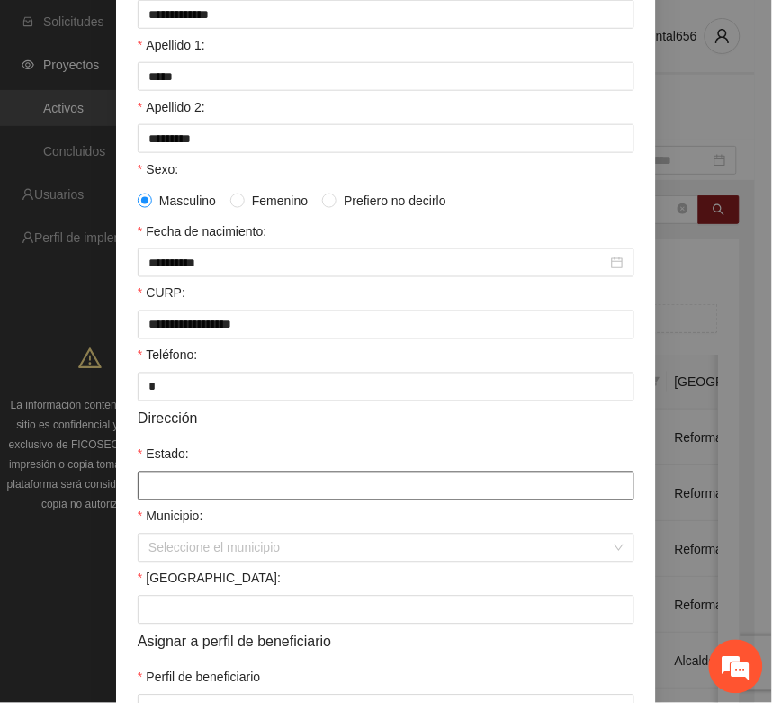
click at [167, 493] on input "Estado:" at bounding box center [386, 486] width 497 height 29
type input "*********"
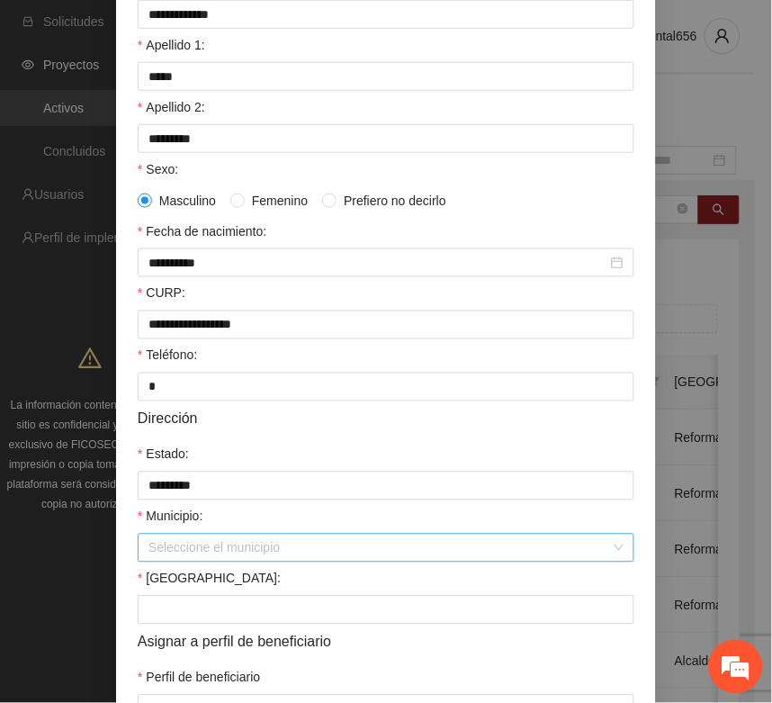
click at [207, 562] on input "Municipio:" at bounding box center [380, 548] width 463 height 27
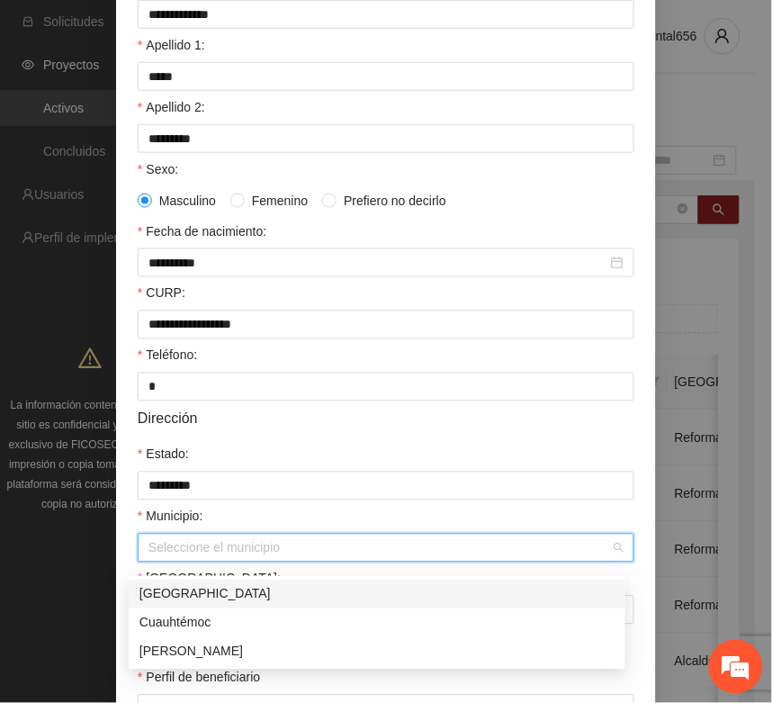
click at [183, 592] on div "[GEOGRAPHIC_DATA]" at bounding box center [377, 594] width 475 height 20
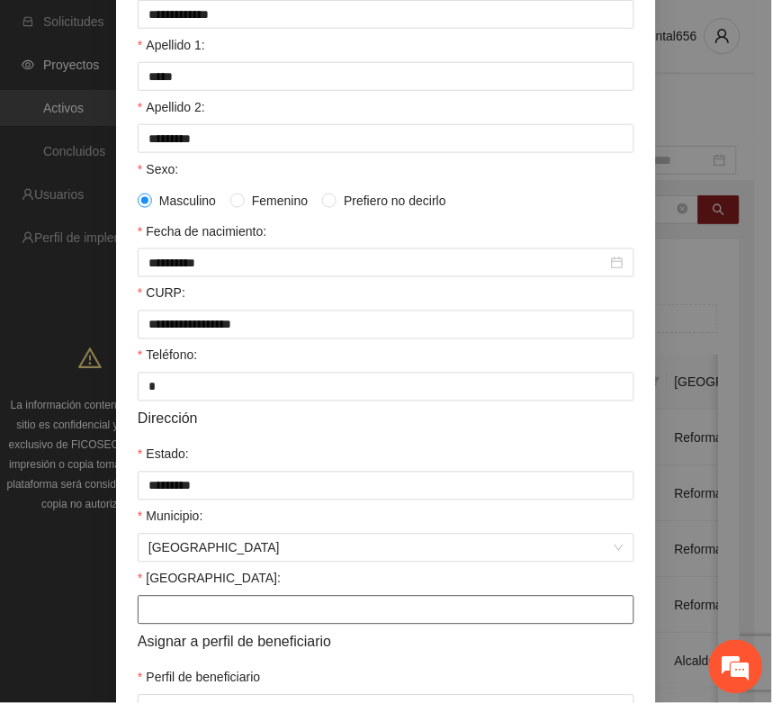
click at [171, 623] on input "Colonia:" at bounding box center [386, 610] width 497 height 29
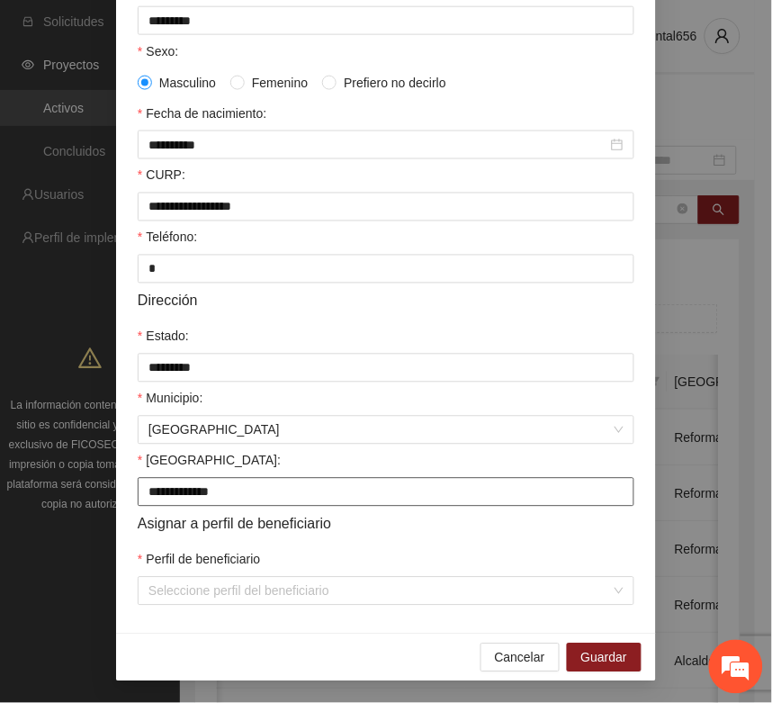
scroll to position [357, 0]
click at [182, 572] on div "Perfil de beneficiario" at bounding box center [386, 563] width 497 height 27
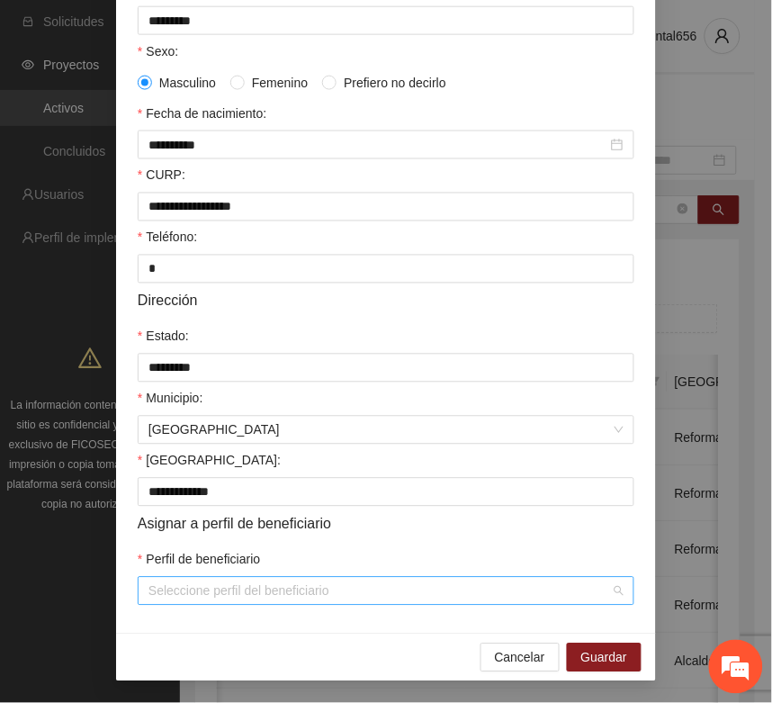
click at [172, 590] on input "Perfil de beneficiario" at bounding box center [380, 591] width 463 height 27
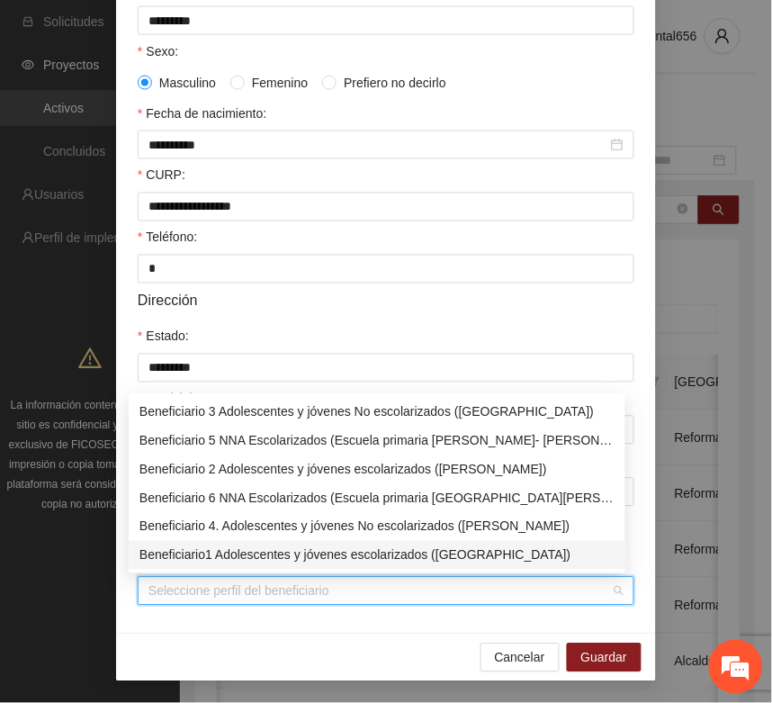
drag, startPoint x: 191, startPoint y: 549, endPoint x: 227, endPoint y: 574, distance: 44.0
click at [195, 552] on div "Beneficiario1 Adolescentes y jóvenes escolarizados (Chihuahua)" at bounding box center [377, 556] width 475 height 20
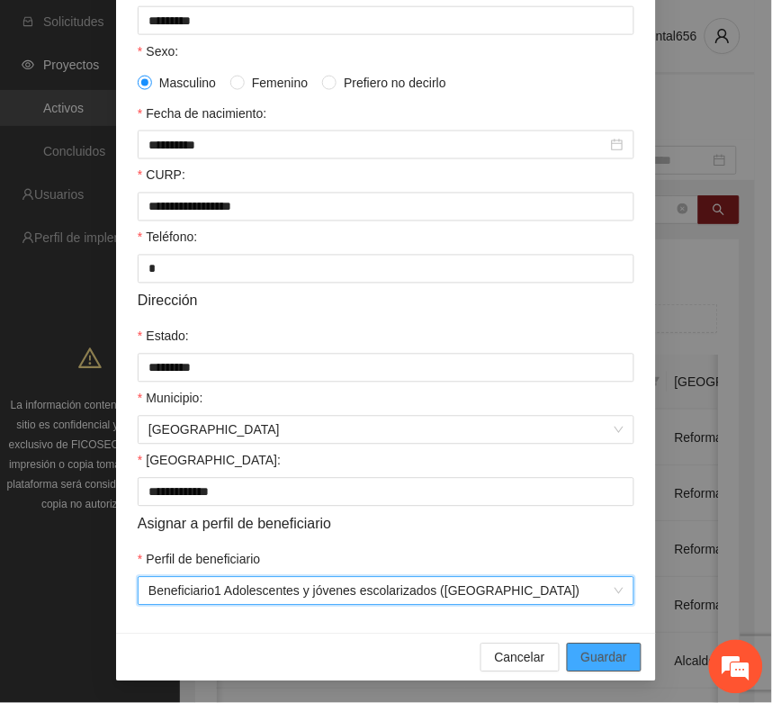
click at [582, 653] on span "Guardar" at bounding box center [605, 658] width 46 height 20
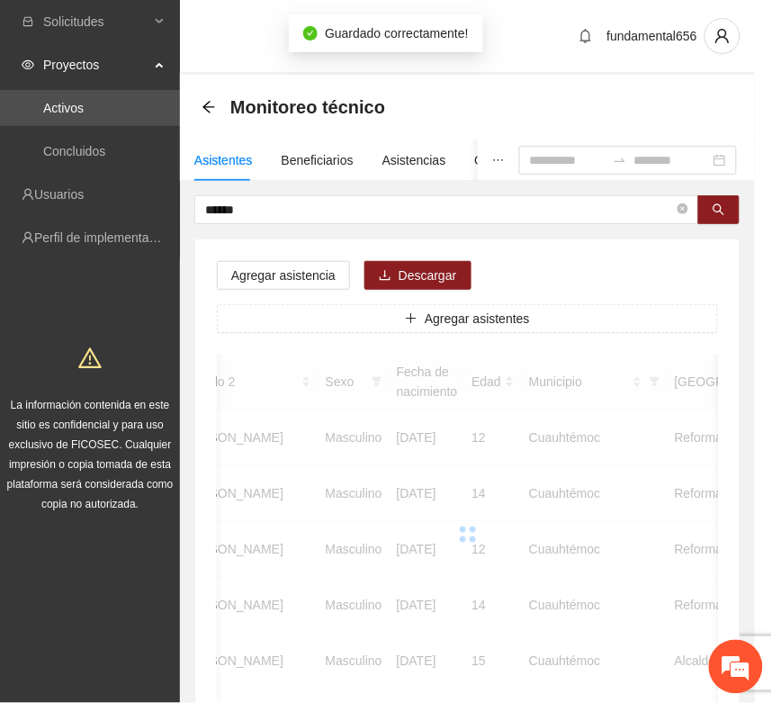
scroll to position [266, 0]
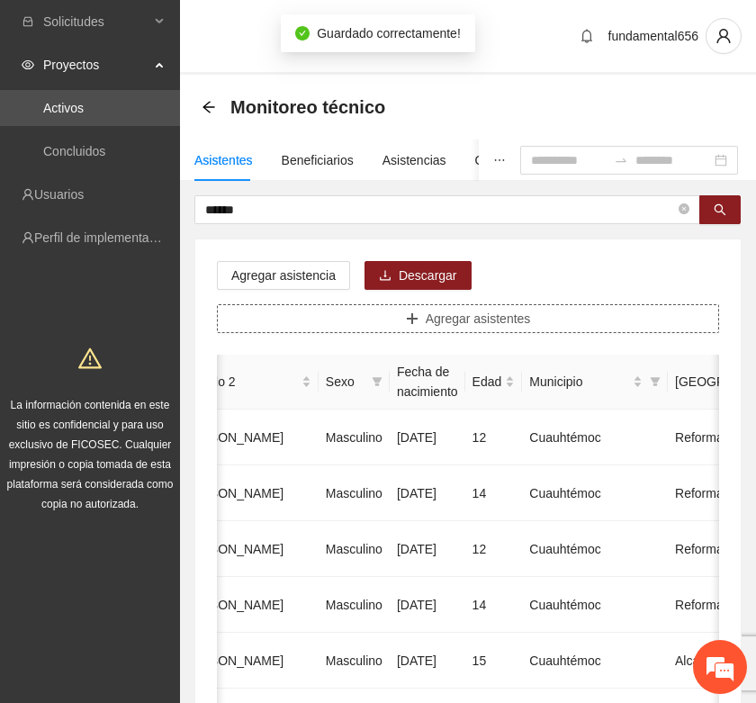
click at [430, 329] on span "Agregar asistentes" at bounding box center [478, 319] width 105 height 20
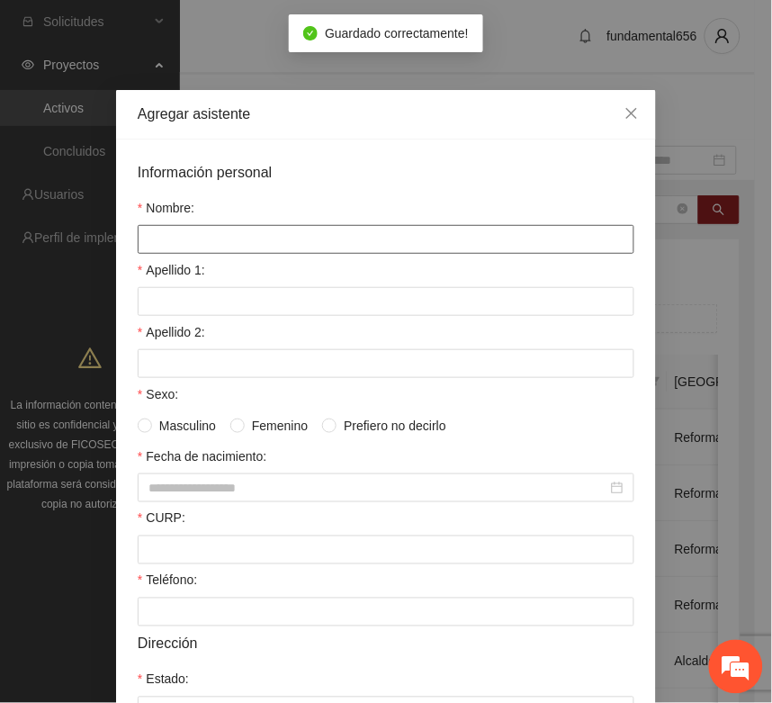
click at [158, 241] on input "Nombre:" at bounding box center [386, 239] width 497 height 29
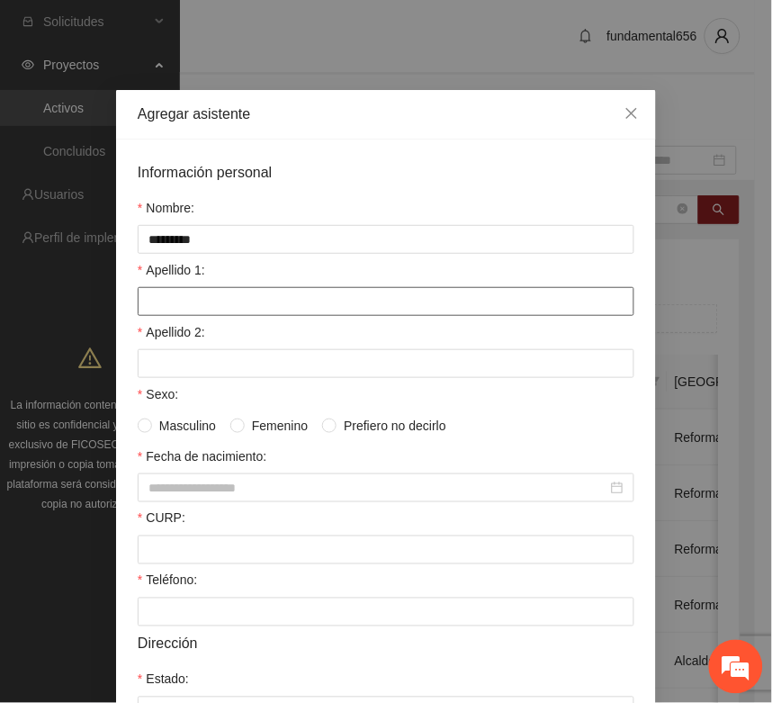
click at [165, 308] on input "Apellido 1:" at bounding box center [386, 301] width 497 height 29
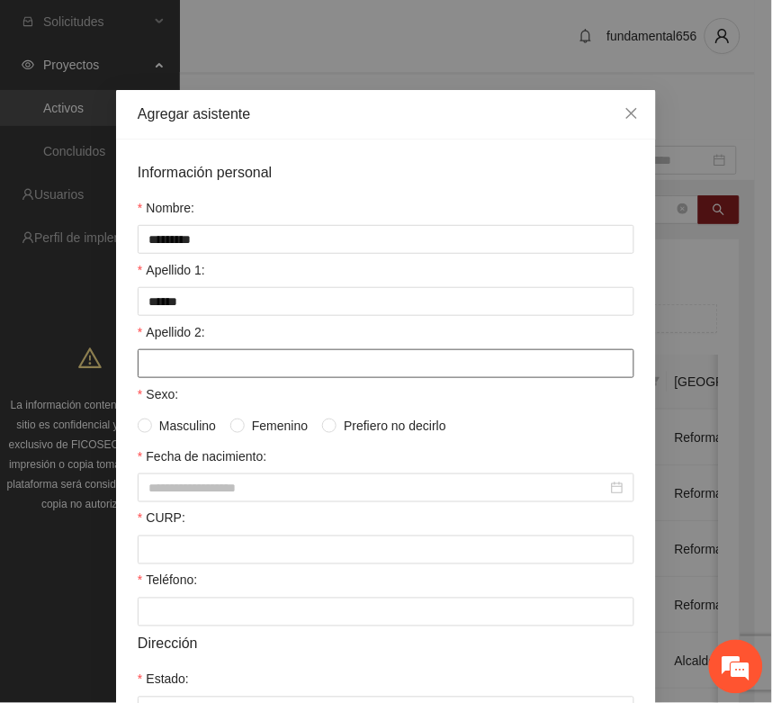
click at [198, 378] on input "Apellido 2:" at bounding box center [386, 363] width 497 height 29
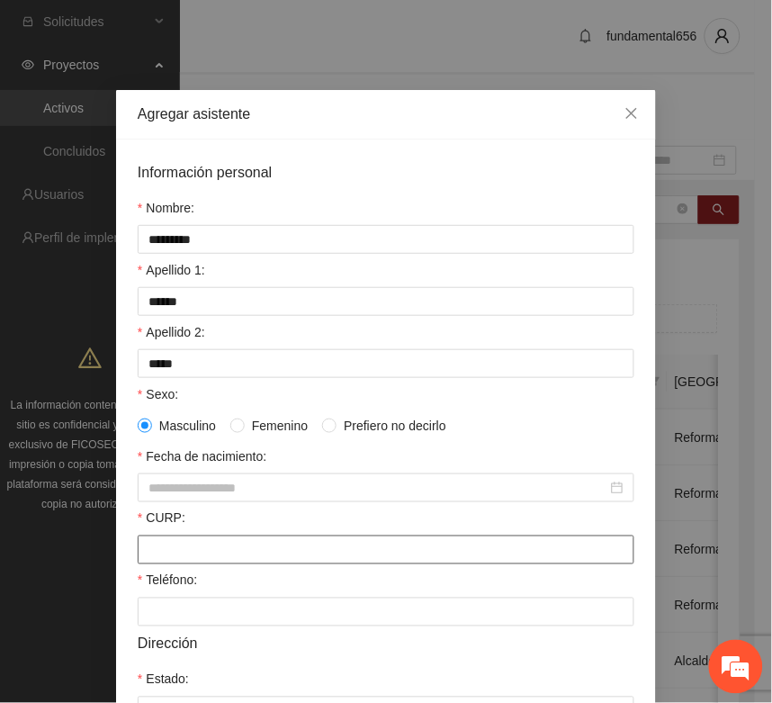
click at [189, 556] on input "CURP:" at bounding box center [386, 550] width 497 height 29
paste input "**********"
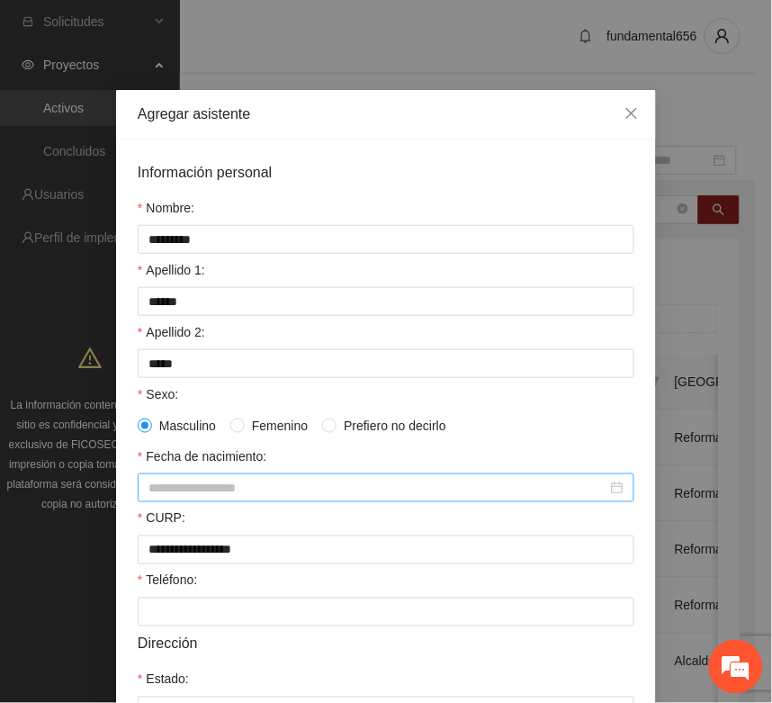
click at [154, 493] on input "Fecha de nacimiento:" at bounding box center [378, 488] width 459 height 20
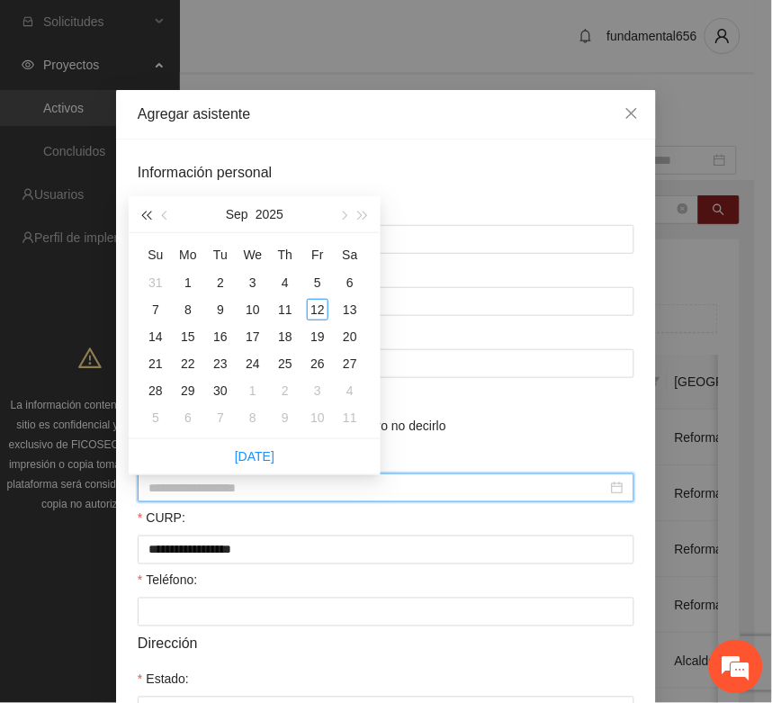
click at [141, 209] on button "button" at bounding box center [146, 214] width 20 height 36
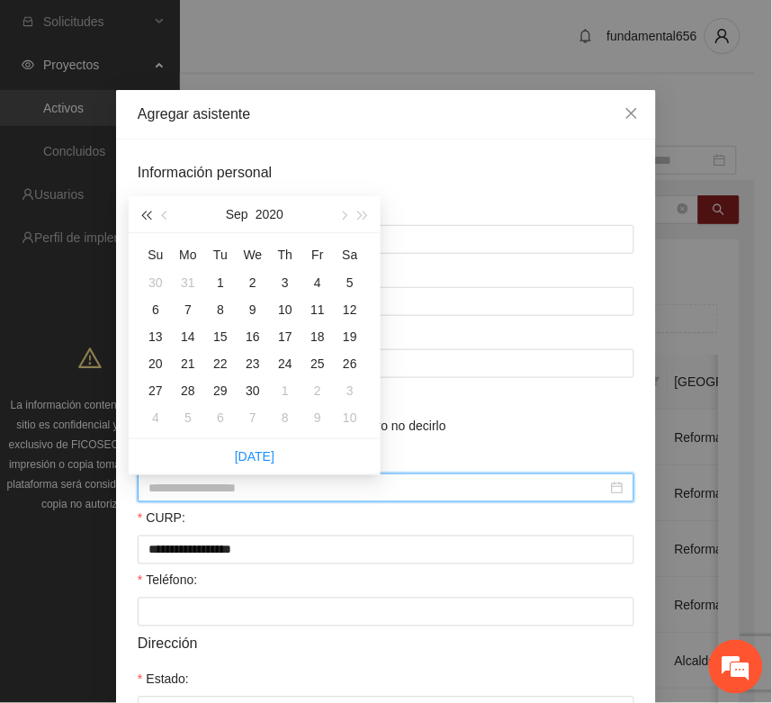
click at [141, 209] on button "button" at bounding box center [146, 214] width 20 height 36
click at [141, 208] on button "button" at bounding box center [146, 214] width 20 height 36
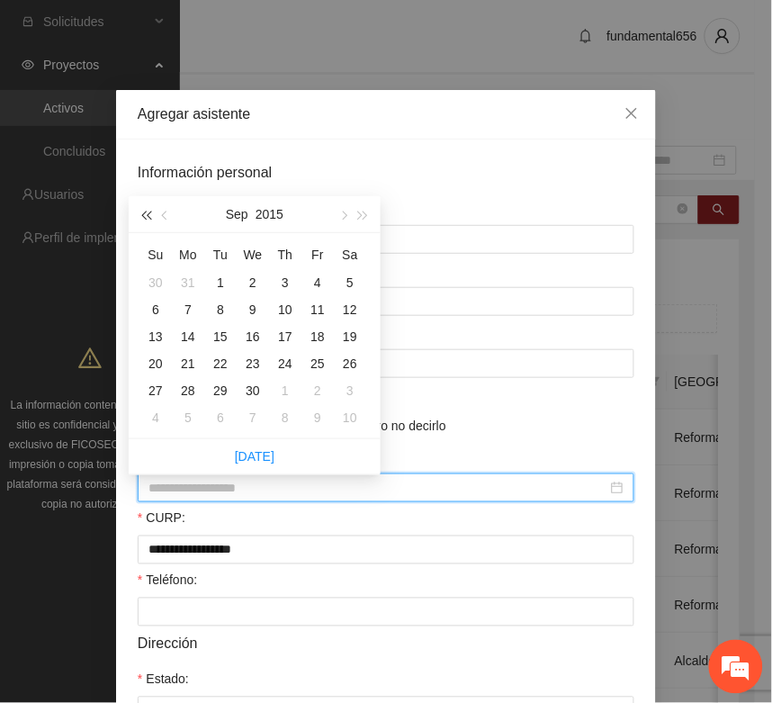
click at [141, 208] on button "button" at bounding box center [146, 214] width 20 height 36
click at [163, 219] on button "button" at bounding box center [166, 214] width 20 height 36
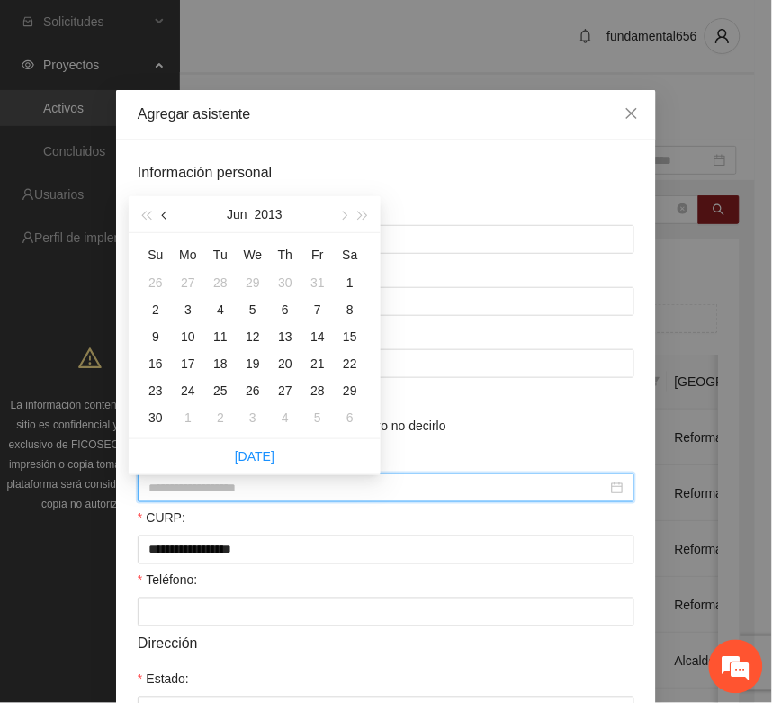
click at [163, 219] on button "button" at bounding box center [166, 214] width 20 height 36
drag, startPoint x: 318, startPoint y: 362, endPoint x: 313, endPoint y: 474, distance: 112.6
click at [320, 372] on div "22" at bounding box center [318, 364] width 22 height 22
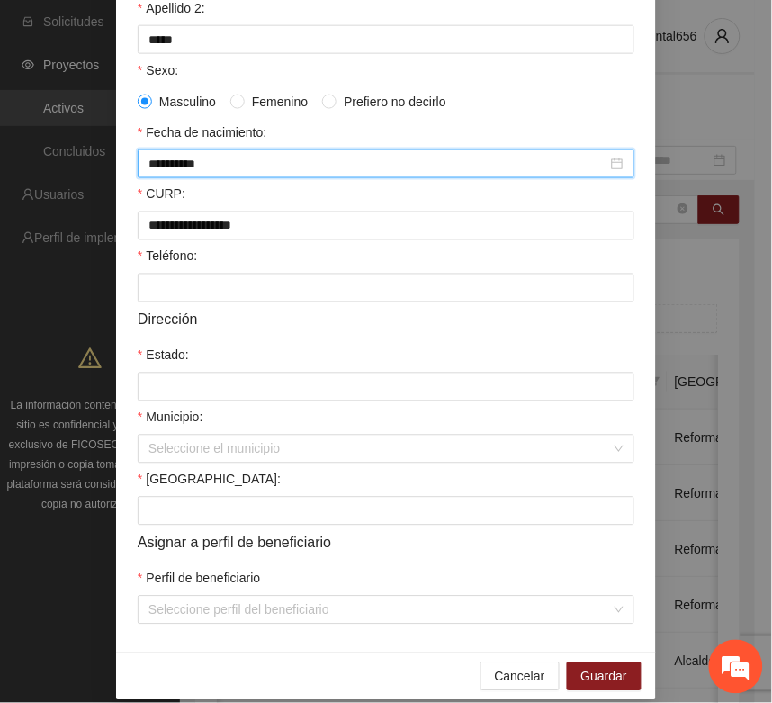
scroll to position [338, 0]
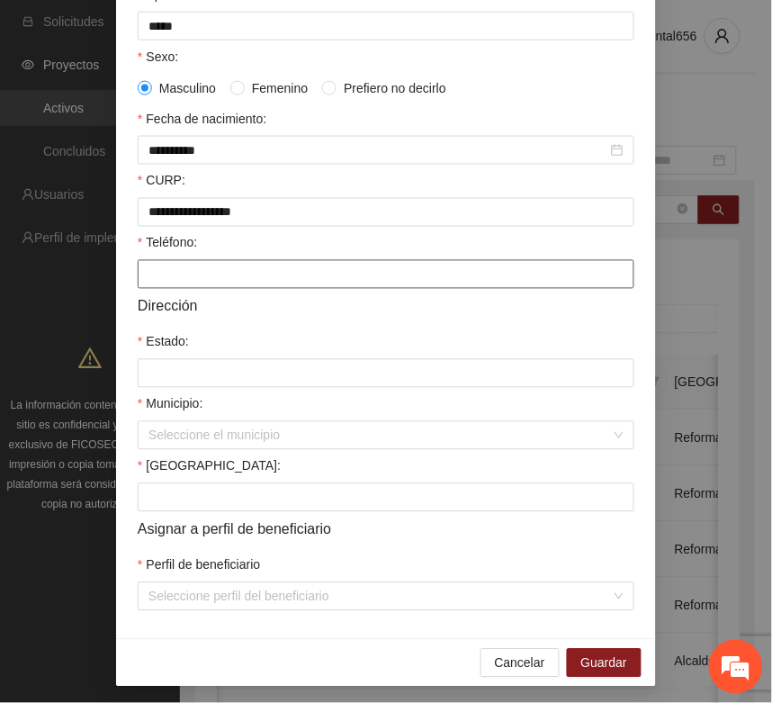
click at [156, 280] on input "Teléfono:" at bounding box center [386, 274] width 497 height 29
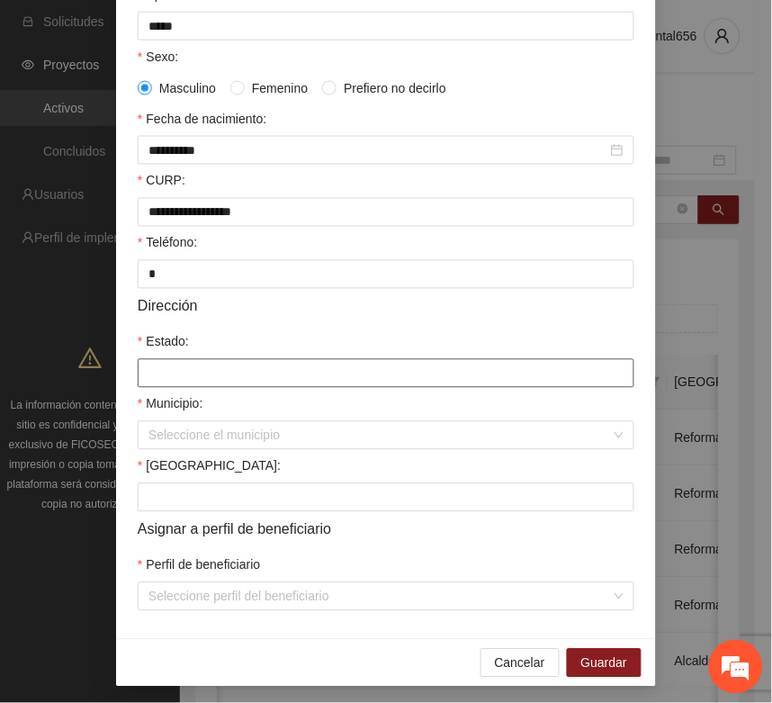
click at [169, 385] on input "Estado:" at bounding box center [386, 373] width 497 height 29
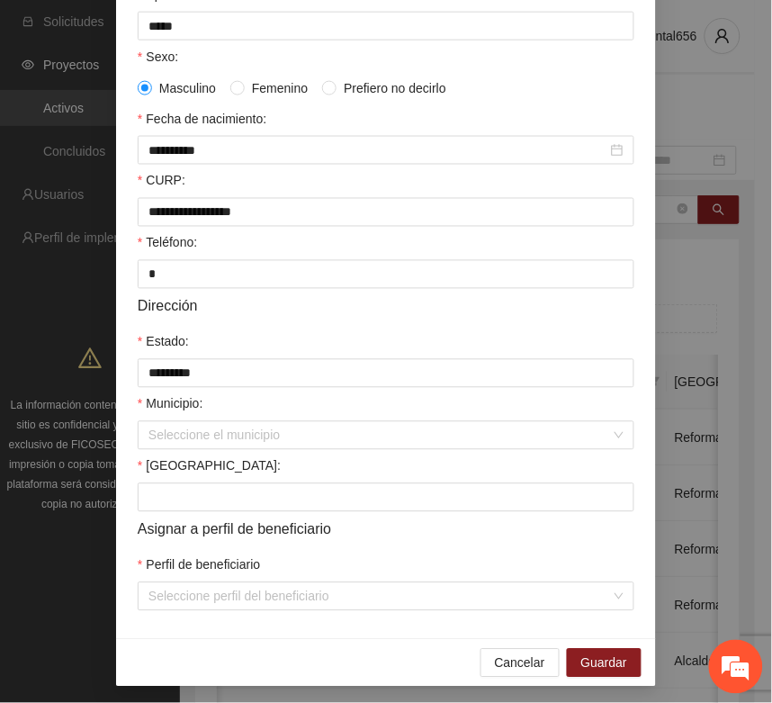
click at [223, 421] on div "Municipio:" at bounding box center [386, 407] width 497 height 27
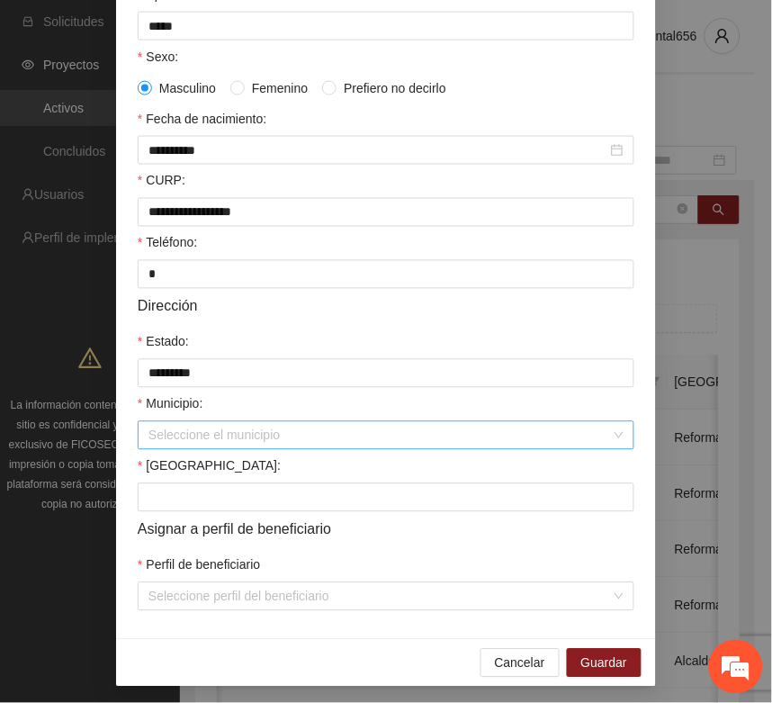
click at [223, 444] on input "Municipio:" at bounding box center [380, 435] width 463 height 27
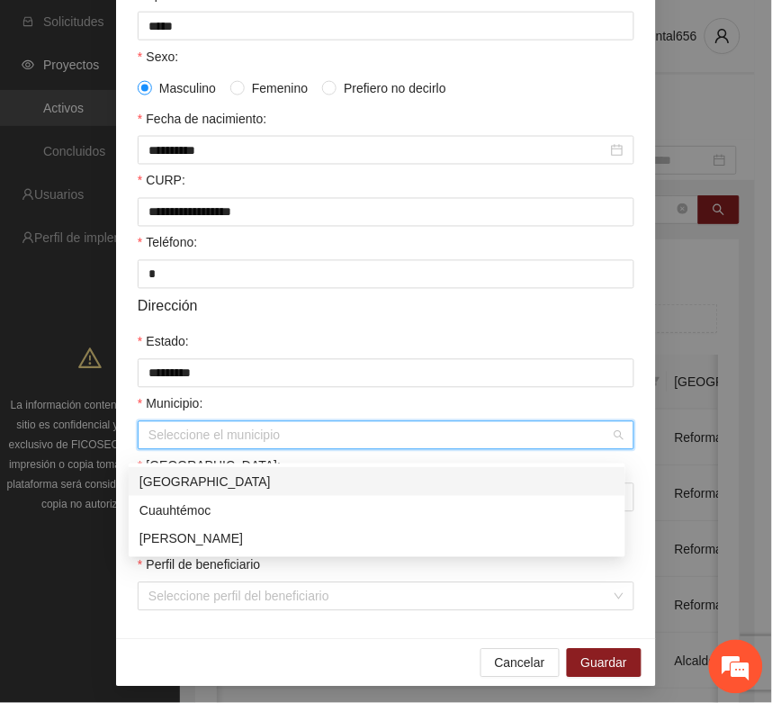
click at [191, 486] on div "[GEOGRAPHIC_DATA]" at bounding box center [377, 482] width 475 height 20
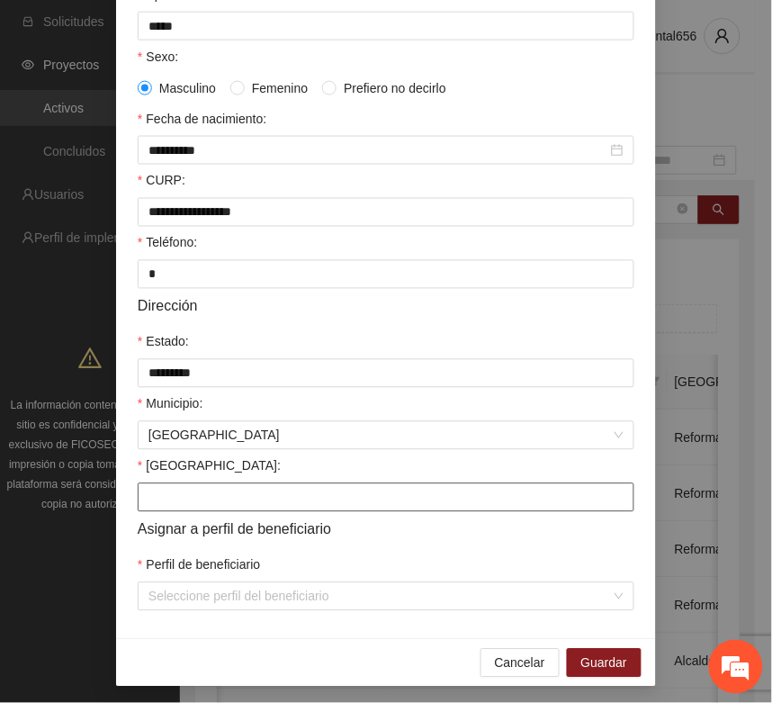
click at [180, 512] on input "Colonia:" at bounding box center [386, 497] width 497 height 29
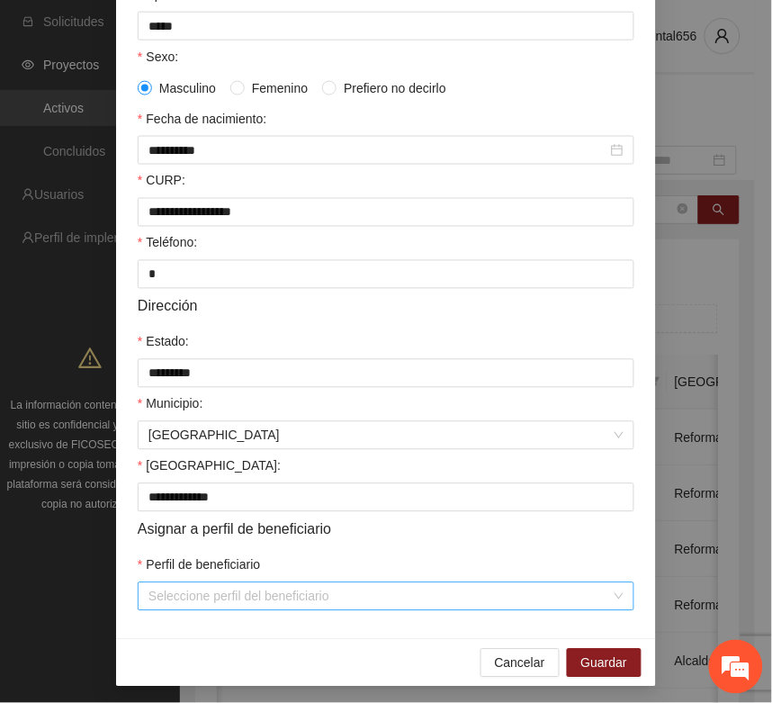
click at [158, 610] on input "Perfil de beneficiario" at bounding box center [380, 596] width 463 height 27
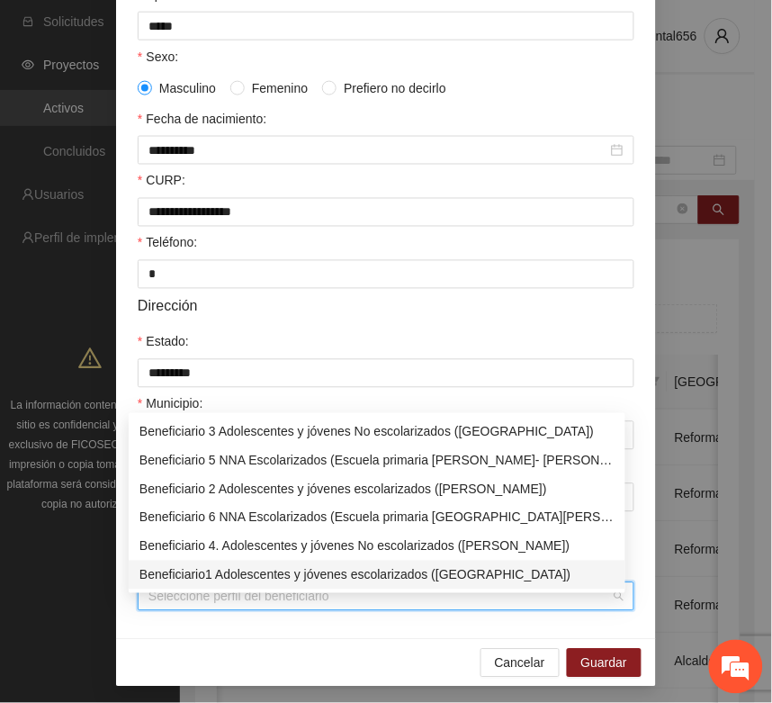
drag, startPoint x: 176, startPoint y: 570, endPoint x: 209, endPoint y: 581, distance: 34.2
click at [178, 569] on div "Beneficiario1 Adolescentes y jóvenes escolarizados (Chihuahua)" at bounding box center [377, 575] width 475 height 20
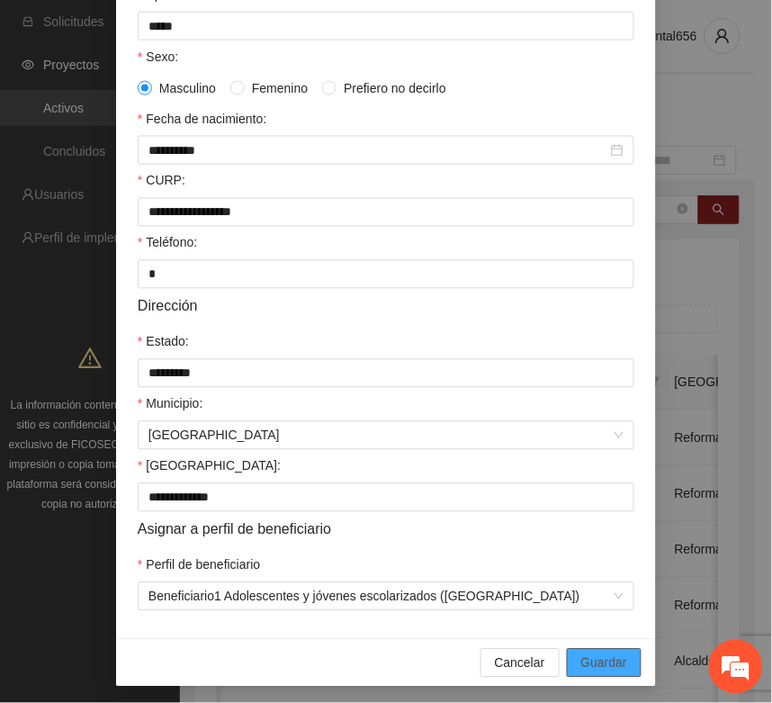
click at [582, 673] on span "Guardar" at bounding box center [605, 664] width 46 height 20
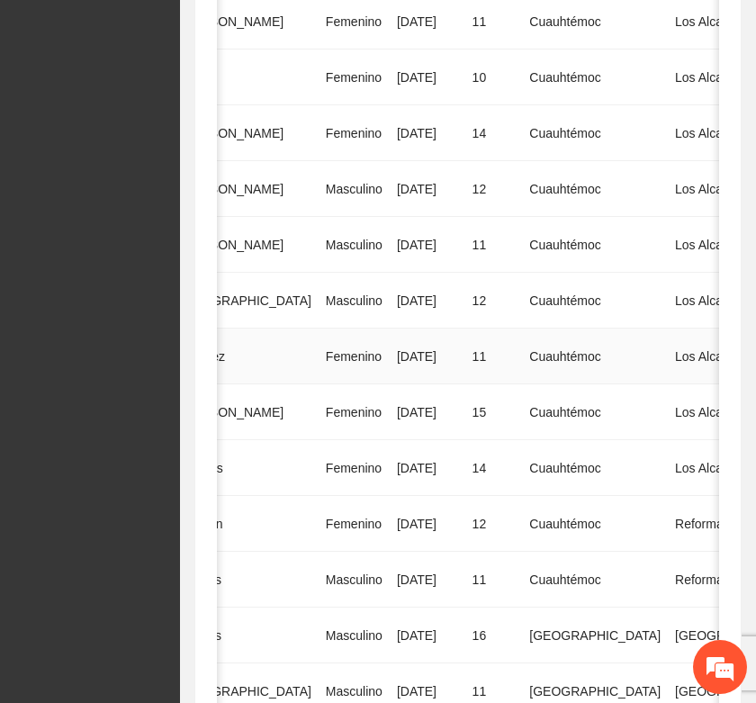
scroll to position [1016, 0]
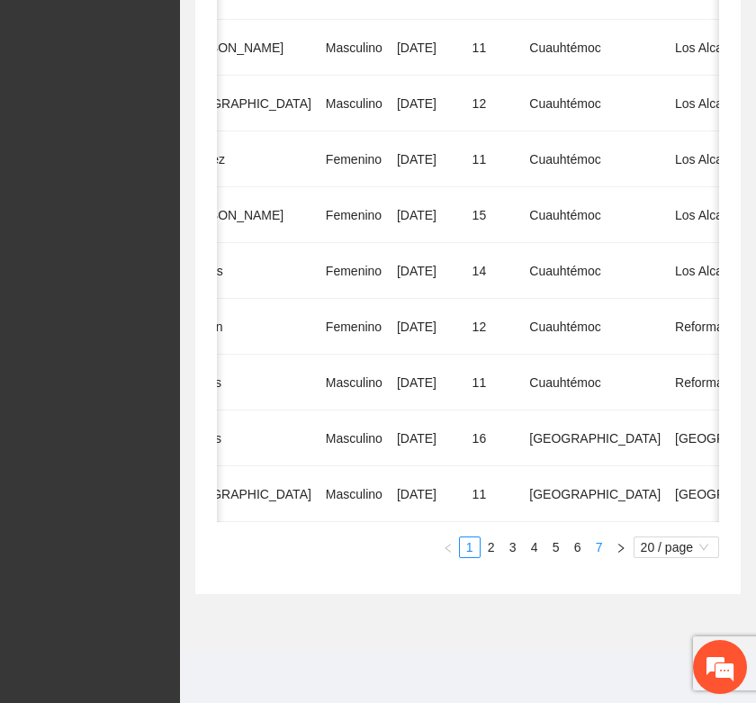
click at [595, 546] on link "7" at bounding box center [600, 548] width 20 height 20
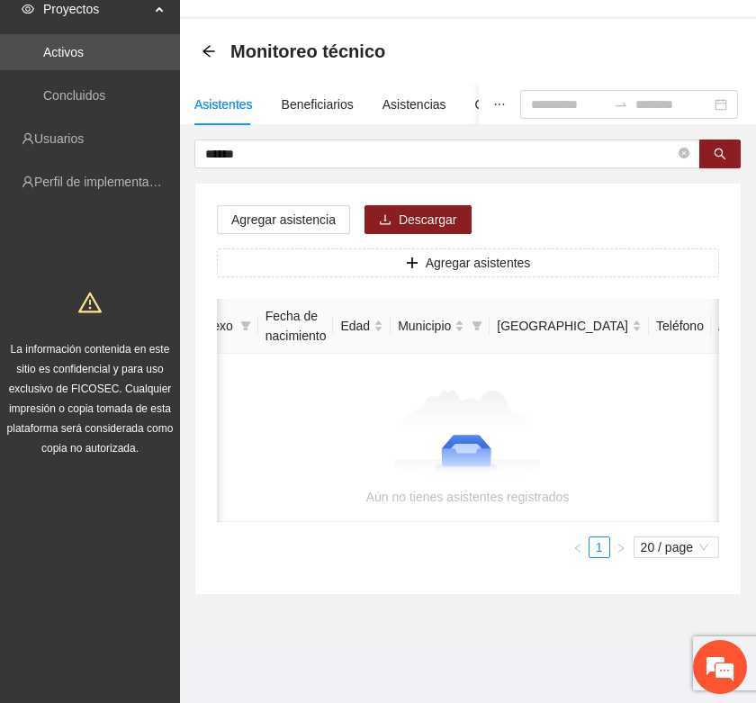
scroll to position [0, 0]
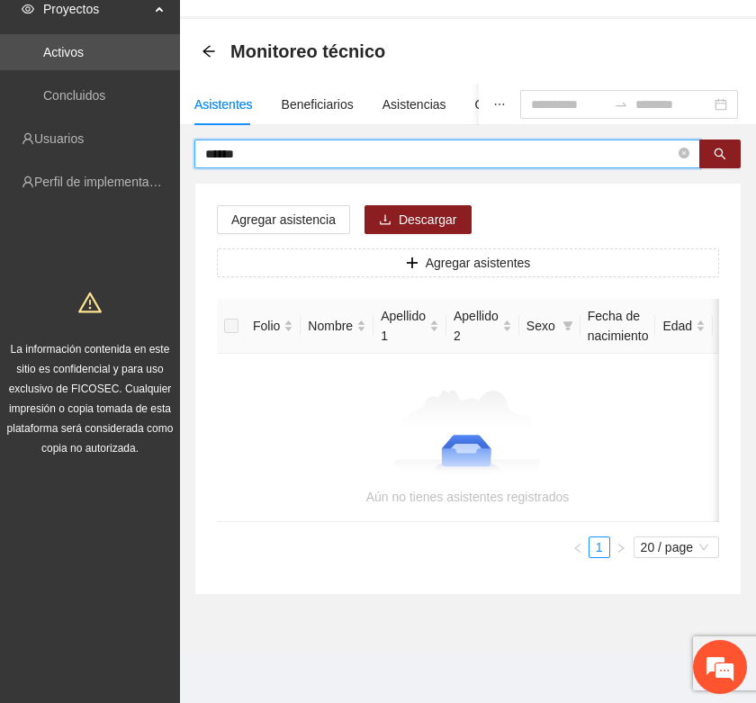
click at [270, 144] on input "******" at bounding box center [440, 154] width 470 height 20
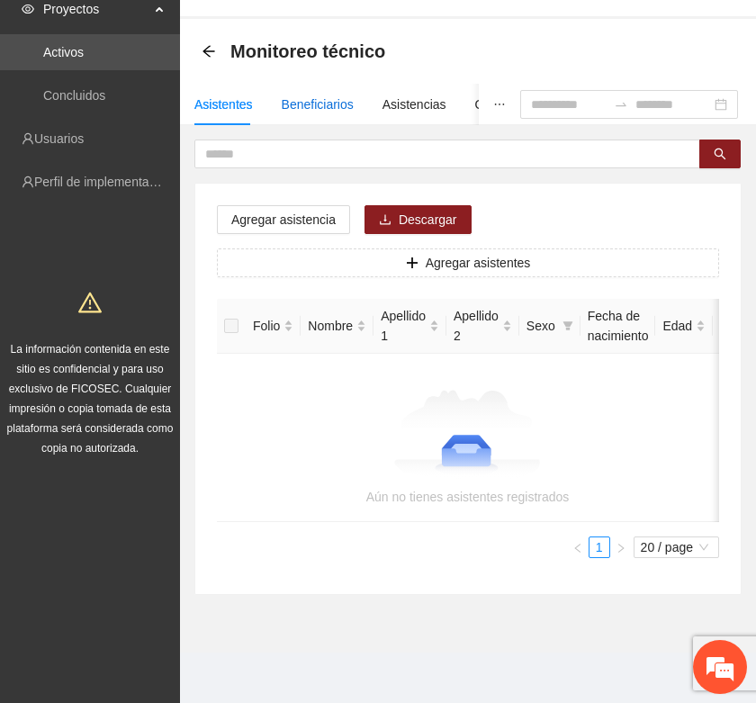
drag, startPoint x: 302, startPoint y: 91, endPoint x: 239, endPoint y: 109, distance: 65.5
click at [299, 95] on div "Beneficiarios" at bounding box center [318, 105] width 72 height 20
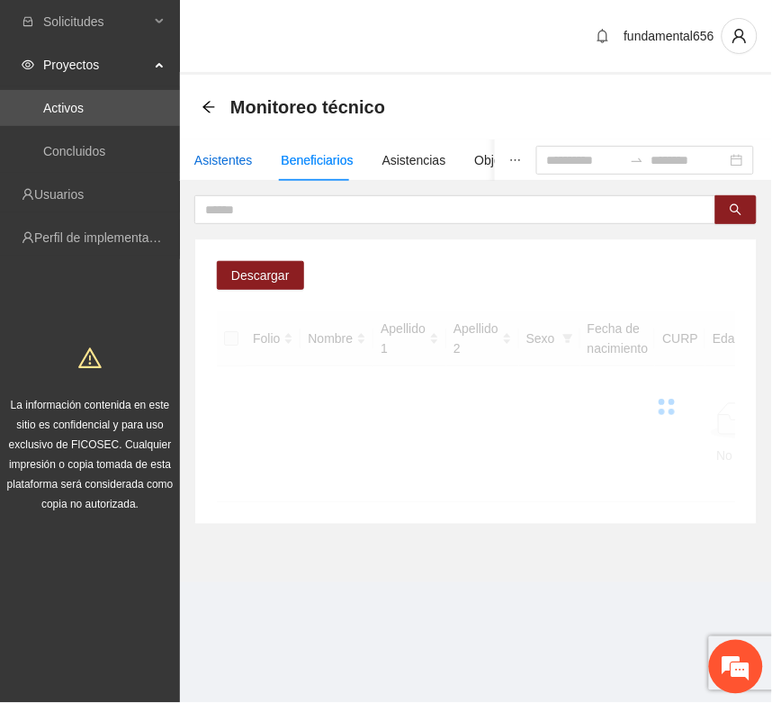
click at [218, 164] on div "Asistentes" at bounding box center [223, 160] width 59 height 20
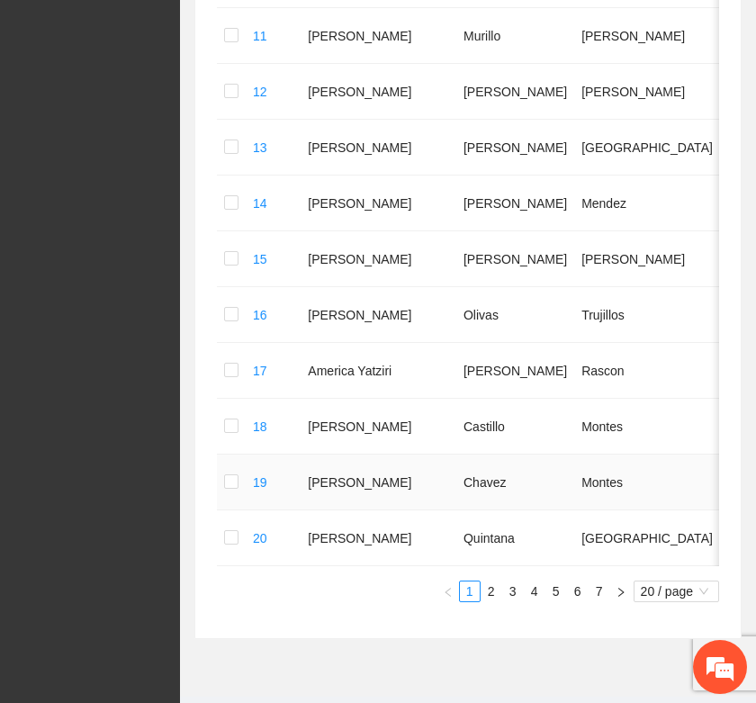
scroll to position [1016, 0]
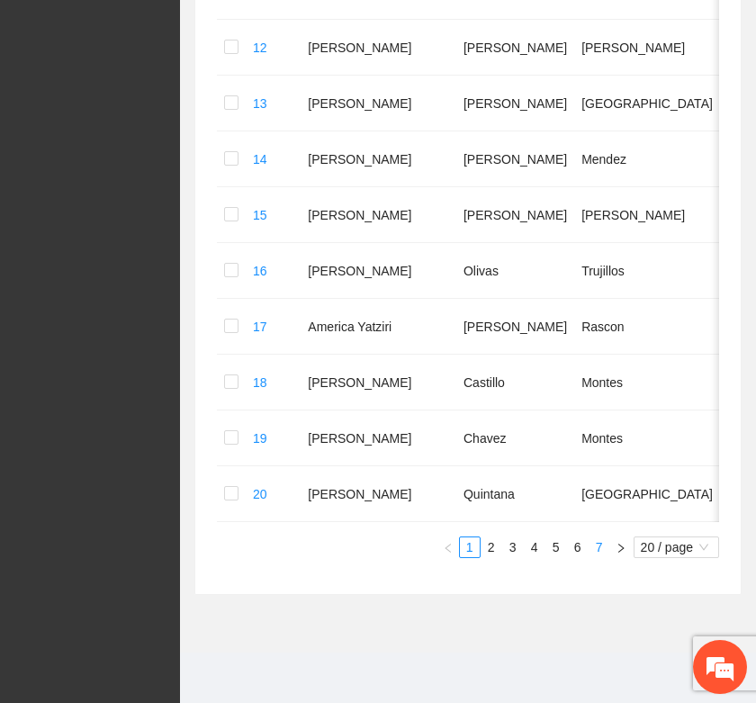
click at [595, 550] on link "7" at bounding box center [600, 548] width 20 height 20
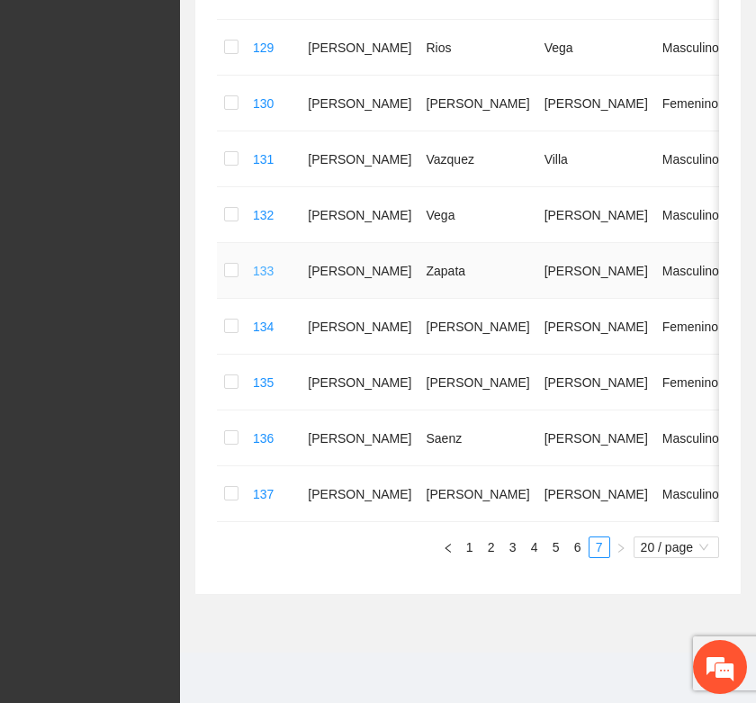
scroll to position [849, 0]
click at [574, 546] on link "6" at bounding box center [578, 548] width 20 height 20
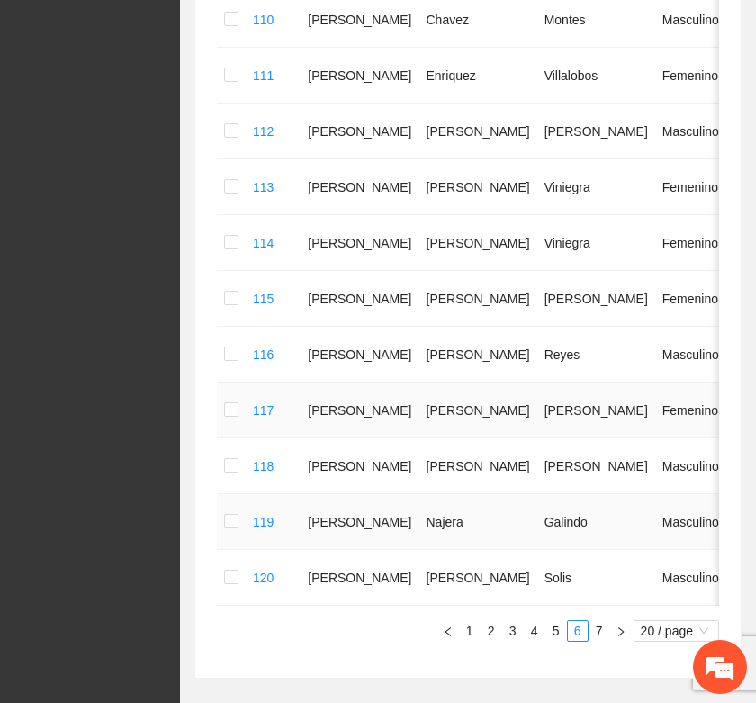
scroll to position [1016, 0]
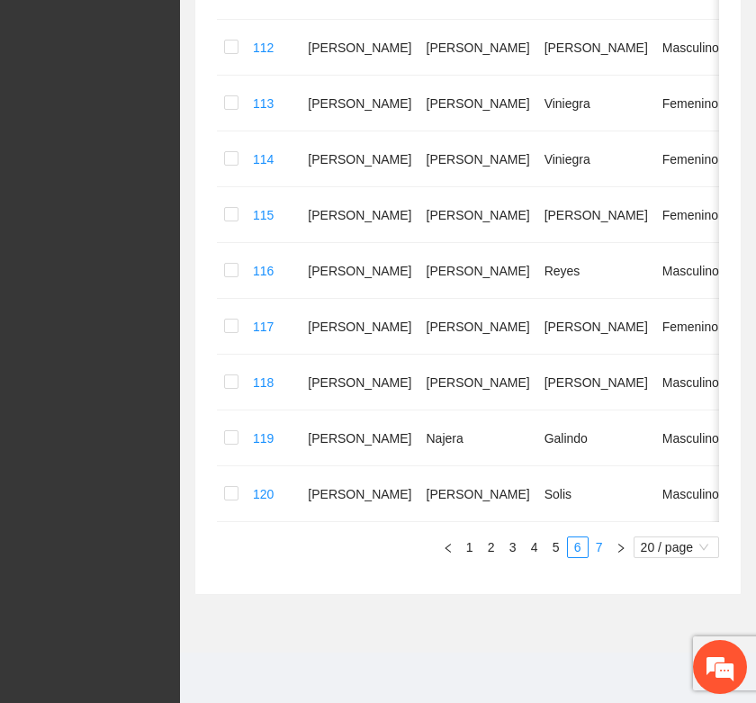
click at [595, 554] on link "7" at bounding box center [600, 548] width 20 height 20
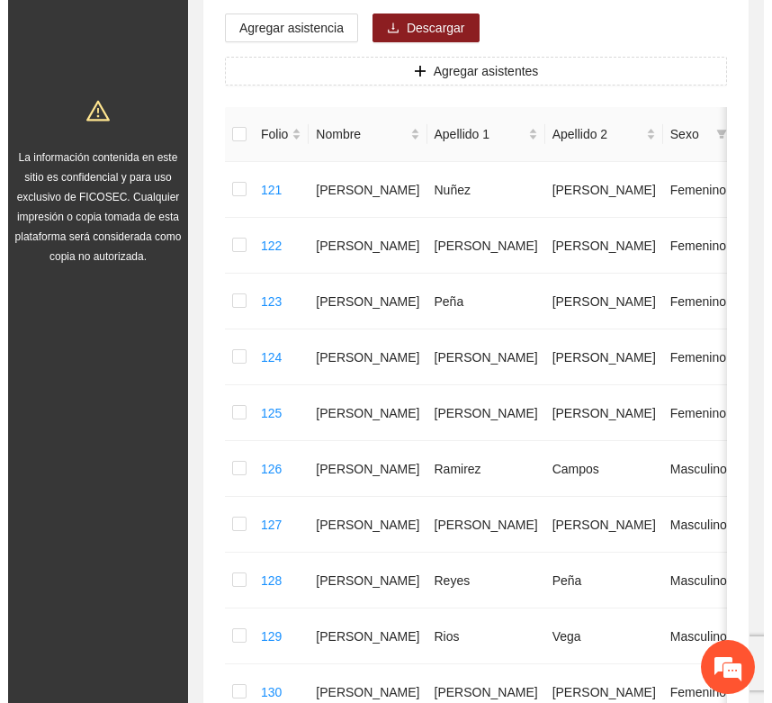
scroll to position [0, 0]
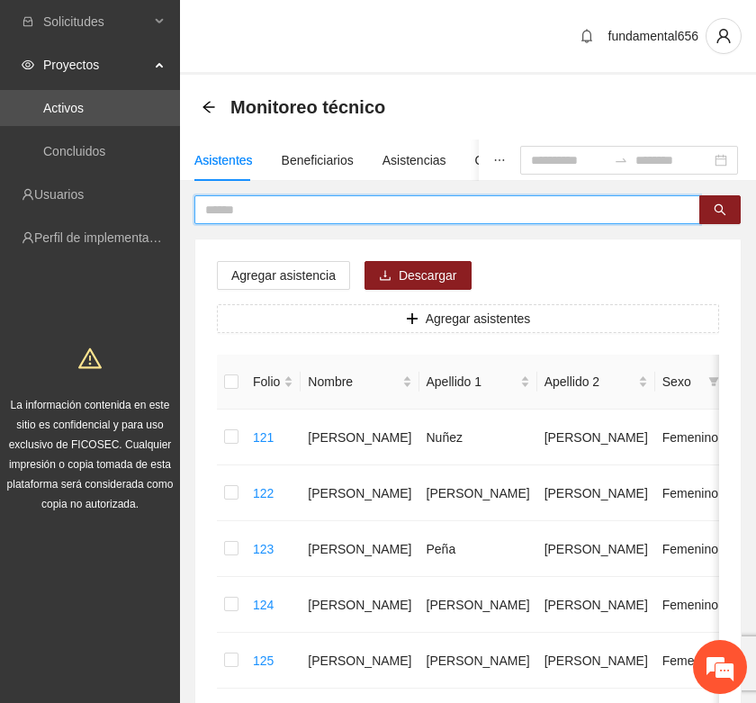
click at [214, 208] on input "text" at bounding box center [440, 210] width 470 height 20
click at [727, 209] on button "button" at bounding box center [720, 209] width 41 height 29
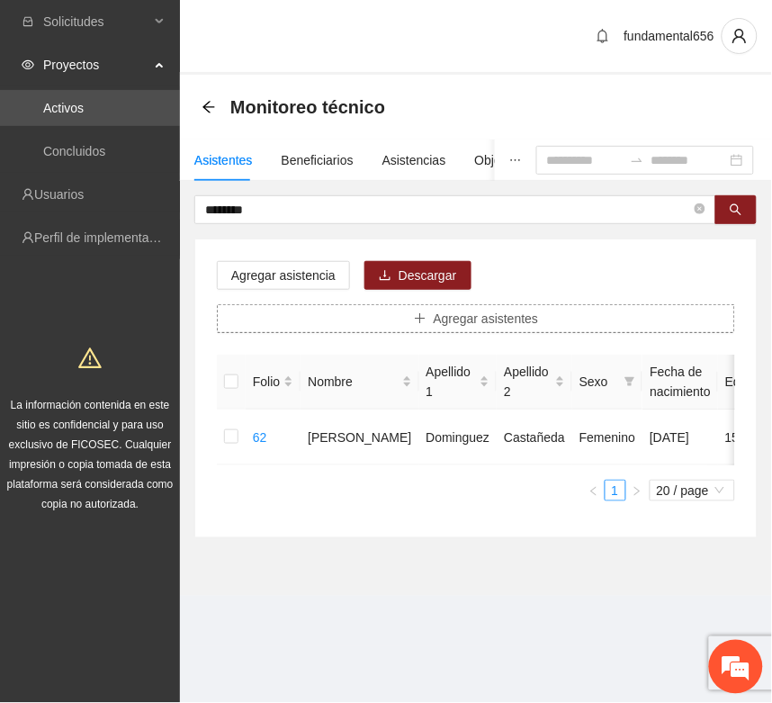
click at [432, 320] on button "Agregar asistentes" at bounding box center [476, 318] width 519 height 29
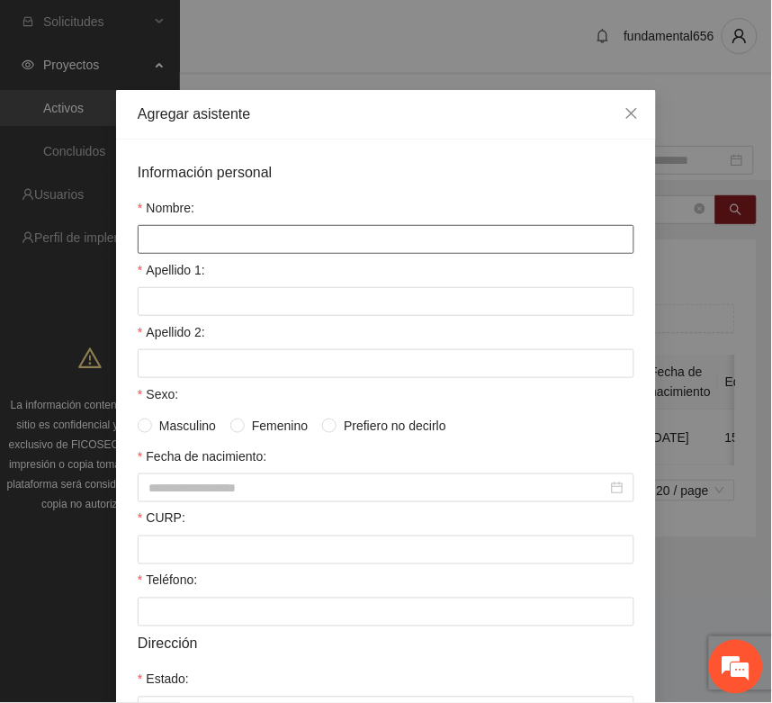
click at [160, 254] on input "Nombre:" at bounding box center [386, 239] width 497 height 29
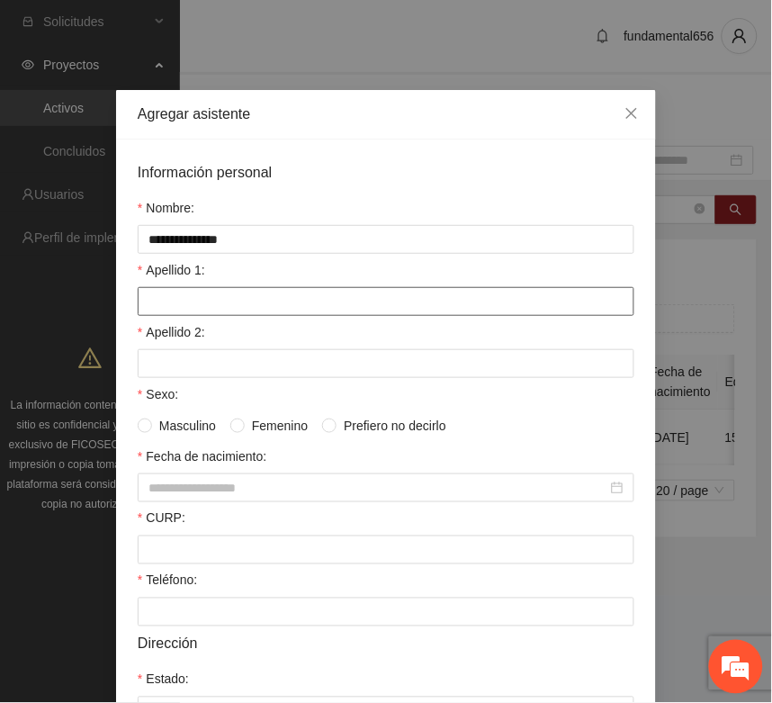
click at [154, 300] on input "Apellido 1:" at bounding box center [386, 301] width 497 height 29
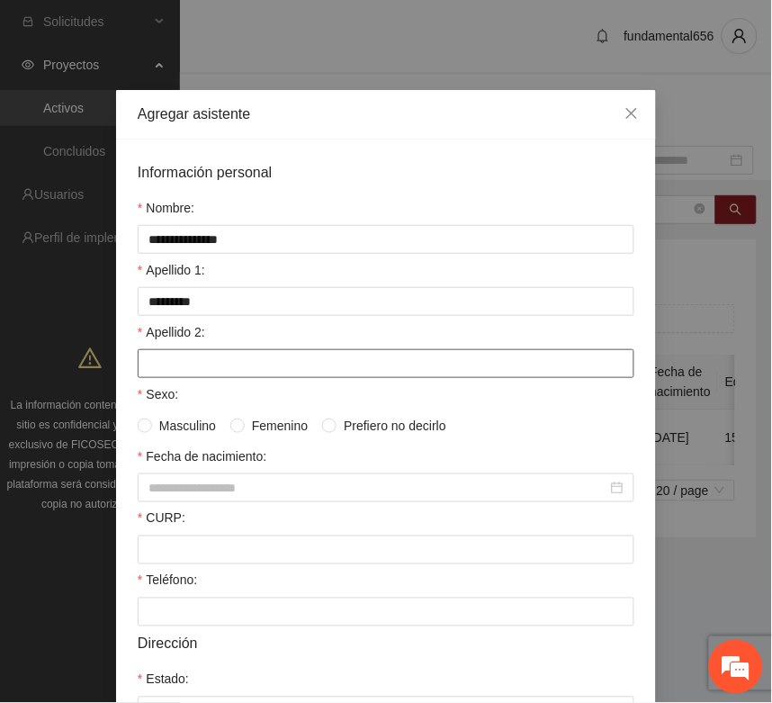
click at [174, 354] on input "Apellido 2:" at bounding box center [386, 363] width 497 height 29
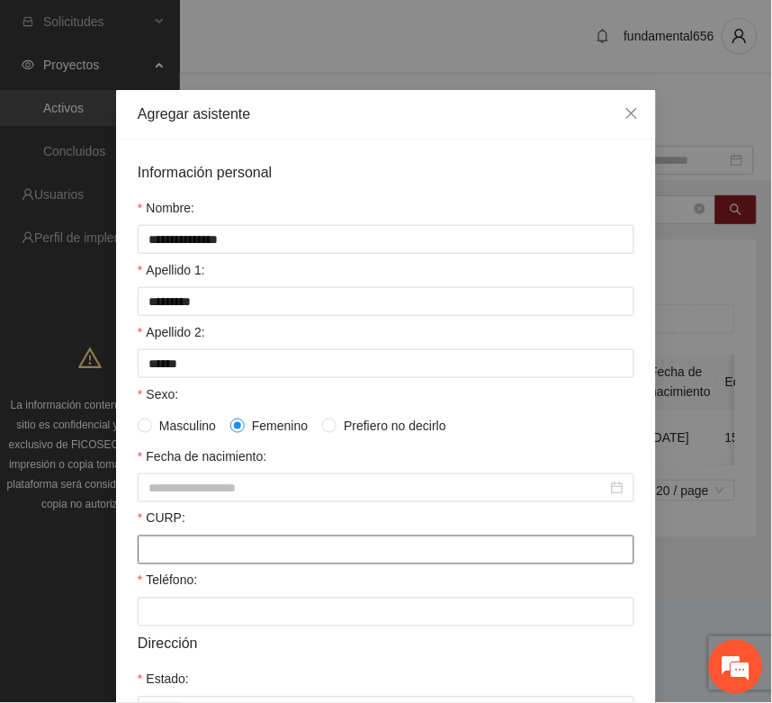
click at [178, 552] on input "CURP:" at bounding box center [386, 550] width 497 height 29
paste input "**********"
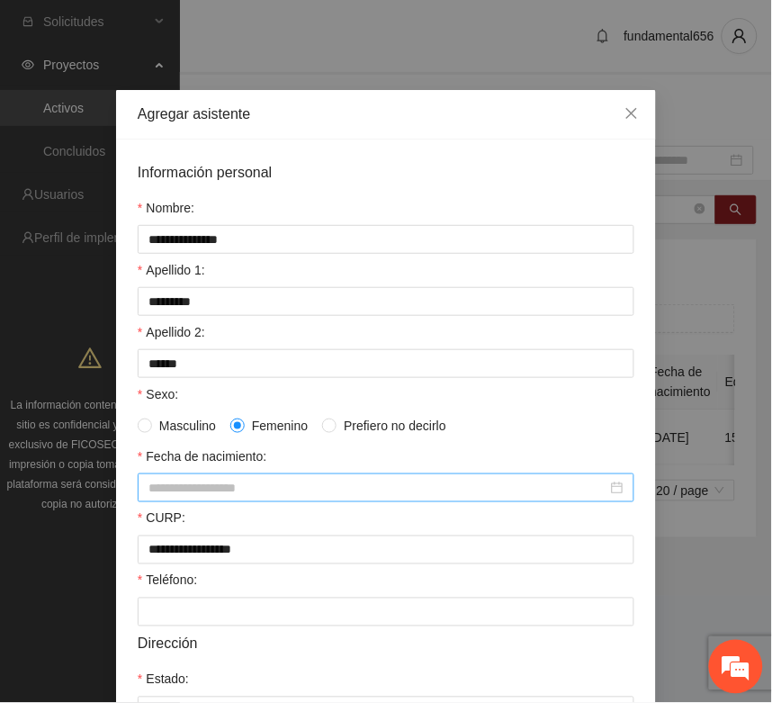
click at [171, 498] on input "Fecha de nacimiento:" at bounding box center [378, 488] width 459 height 20
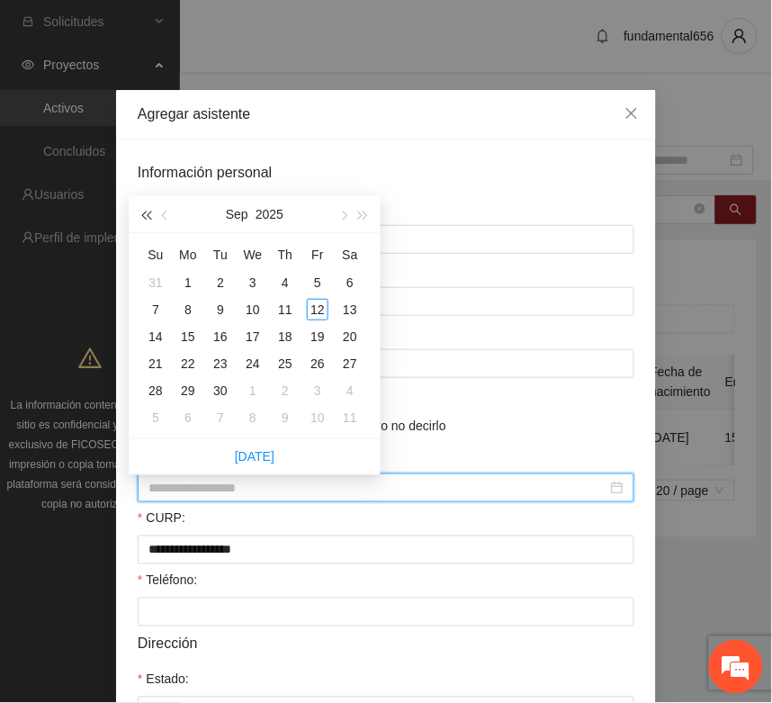
click at [144, 209] on button "button" at bounding box center [146, 214] width 20 height 36
click
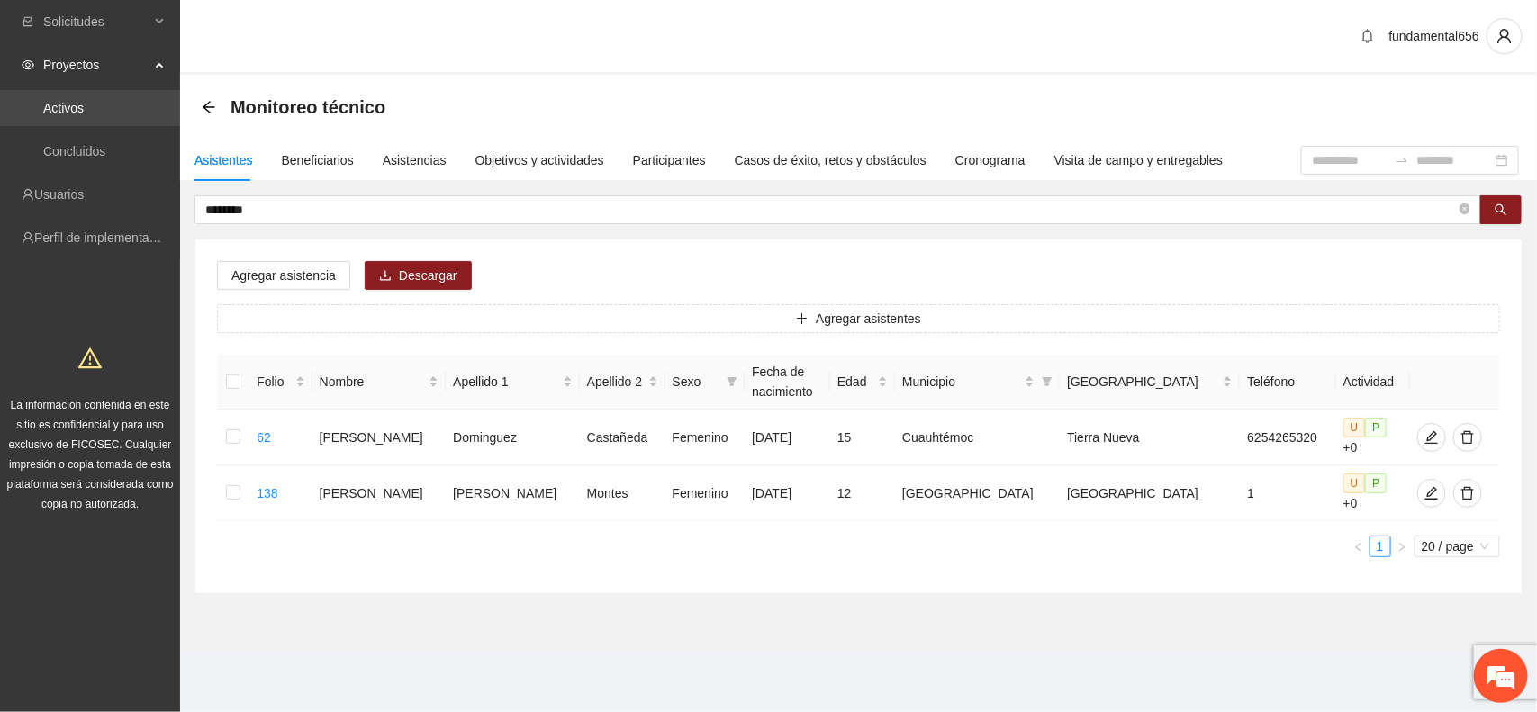
click at [84, 101] on link "Activos" at bounding box center [63, 108] width 41 height 14
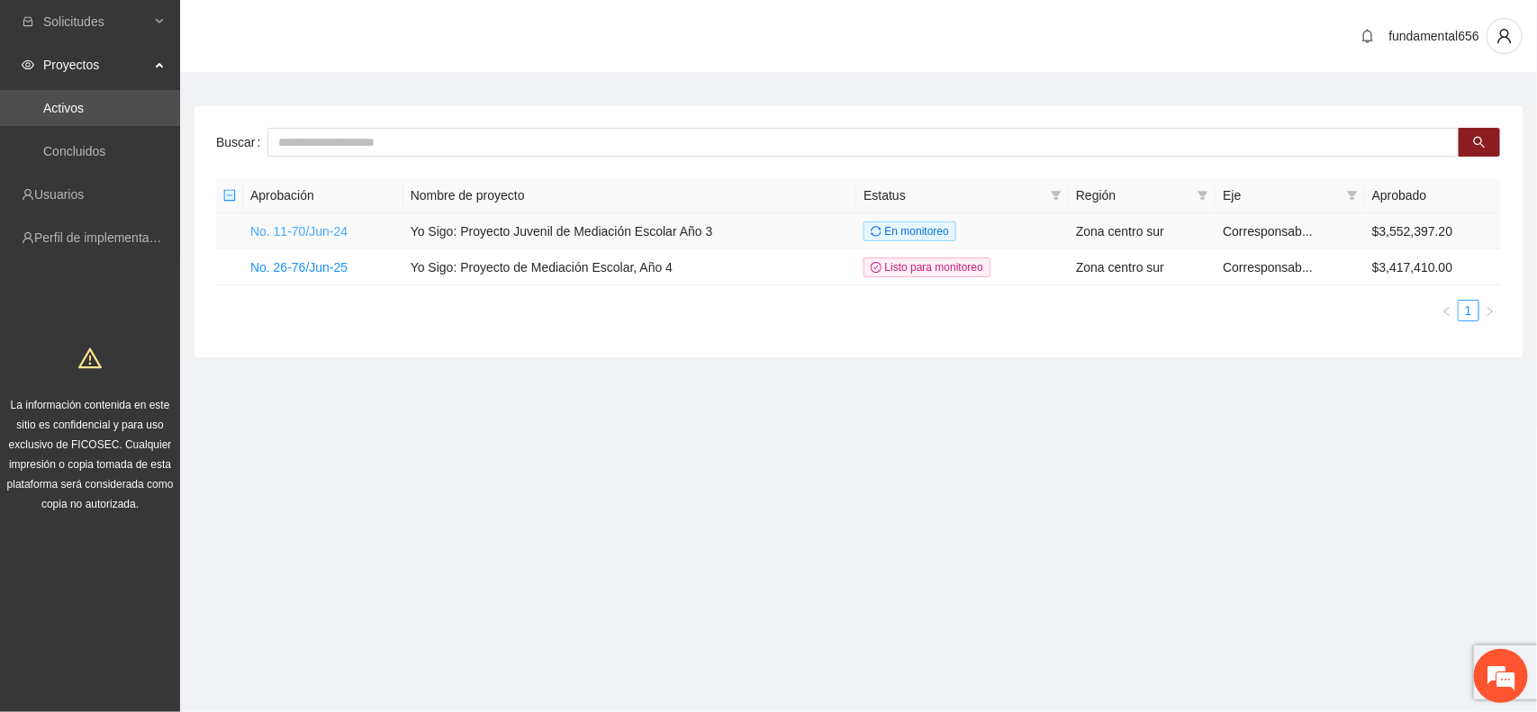
click at [285, 228] on link "No. 11-70/Jun-24" at bounding box center [298, 231] width 97 height 14
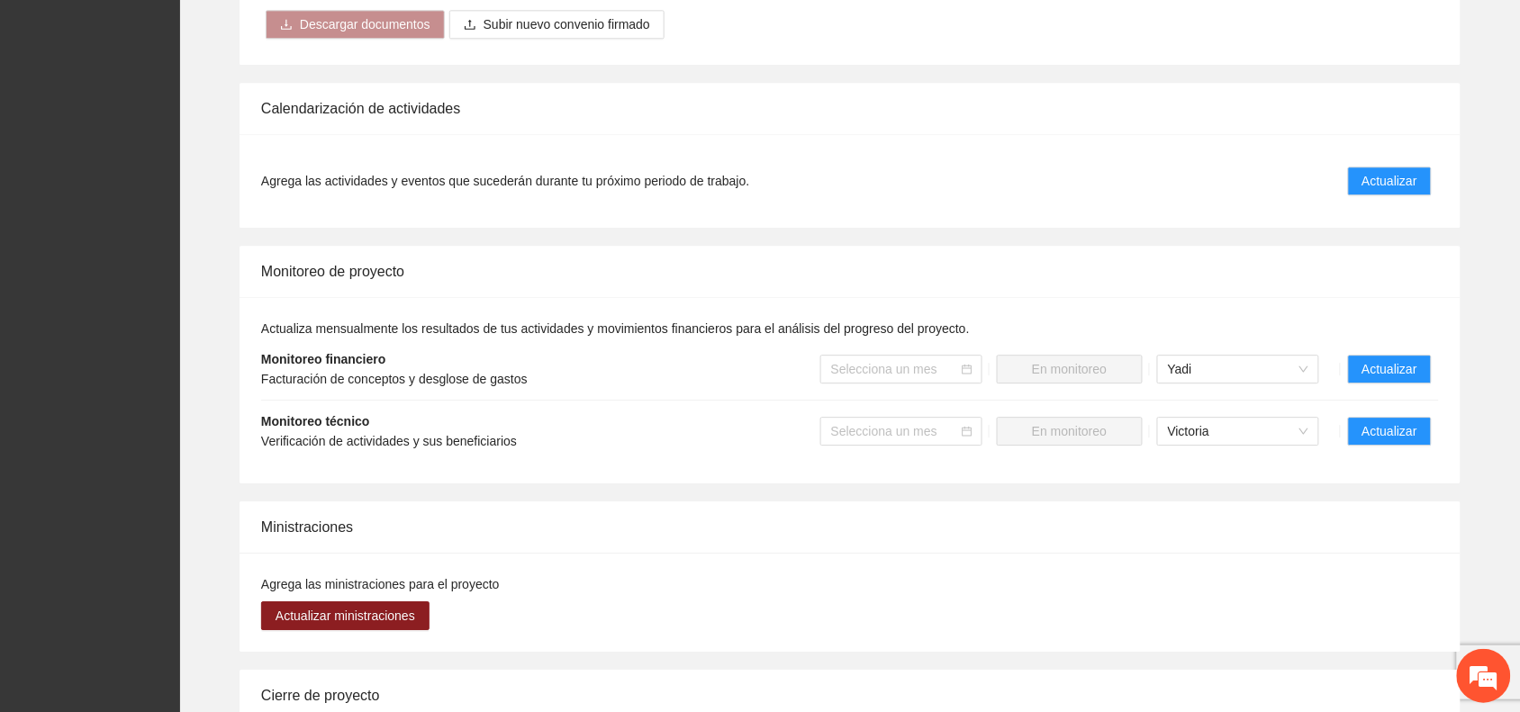
scroll to position [1351, 0]
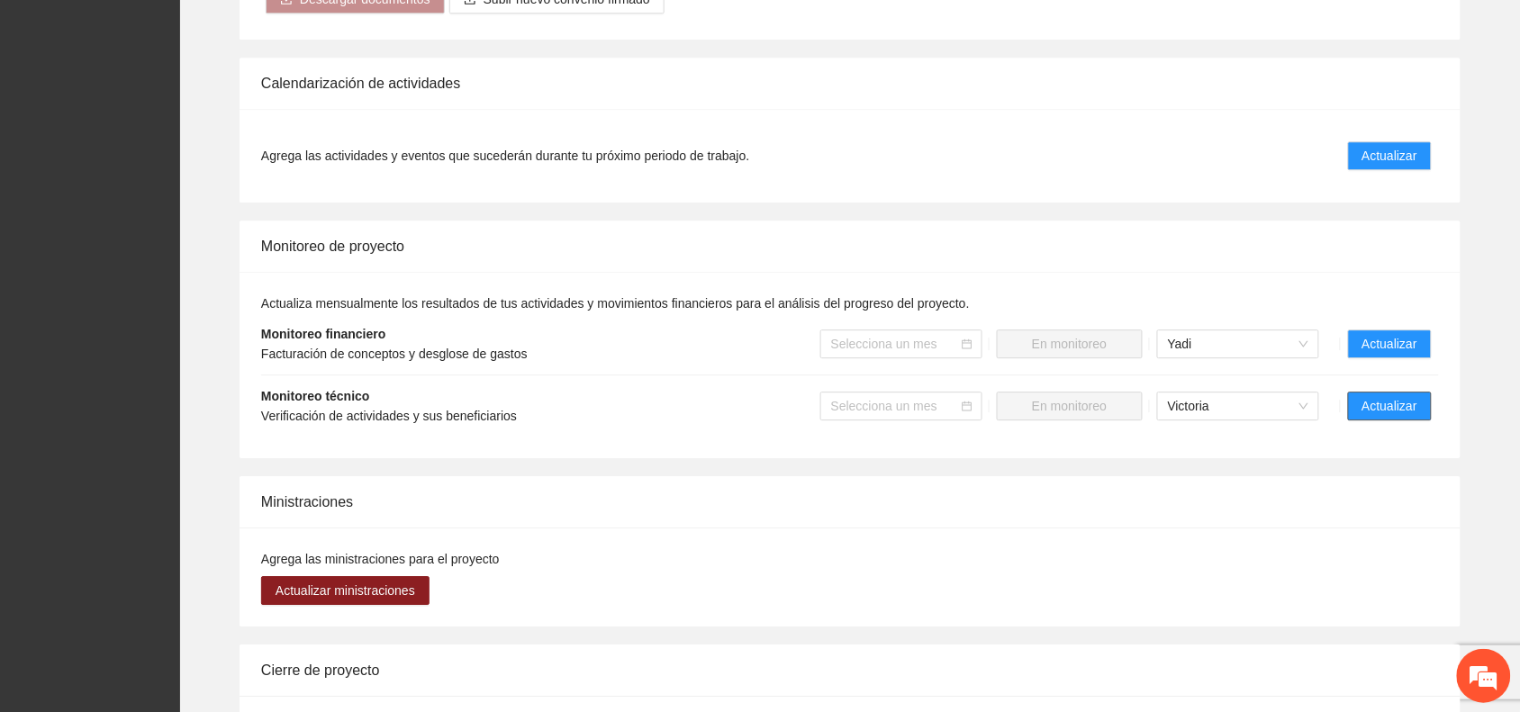
click at [1398, 392] on button "Actualizar" at bounding box center [1390, 406] width 84 height 29
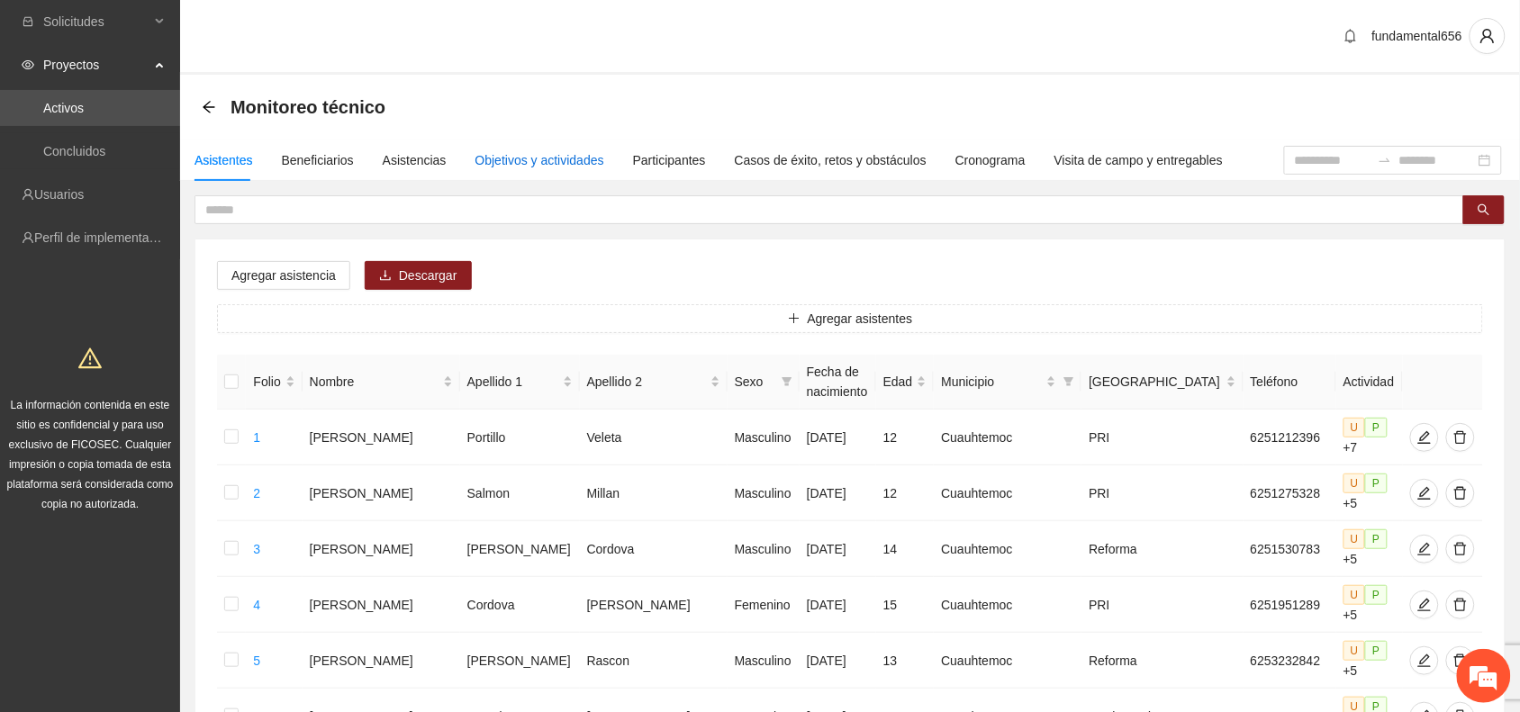
click at [549, 165] on div "Objetivos y actividades" at bounding box center [539, 160] width 129 height 20
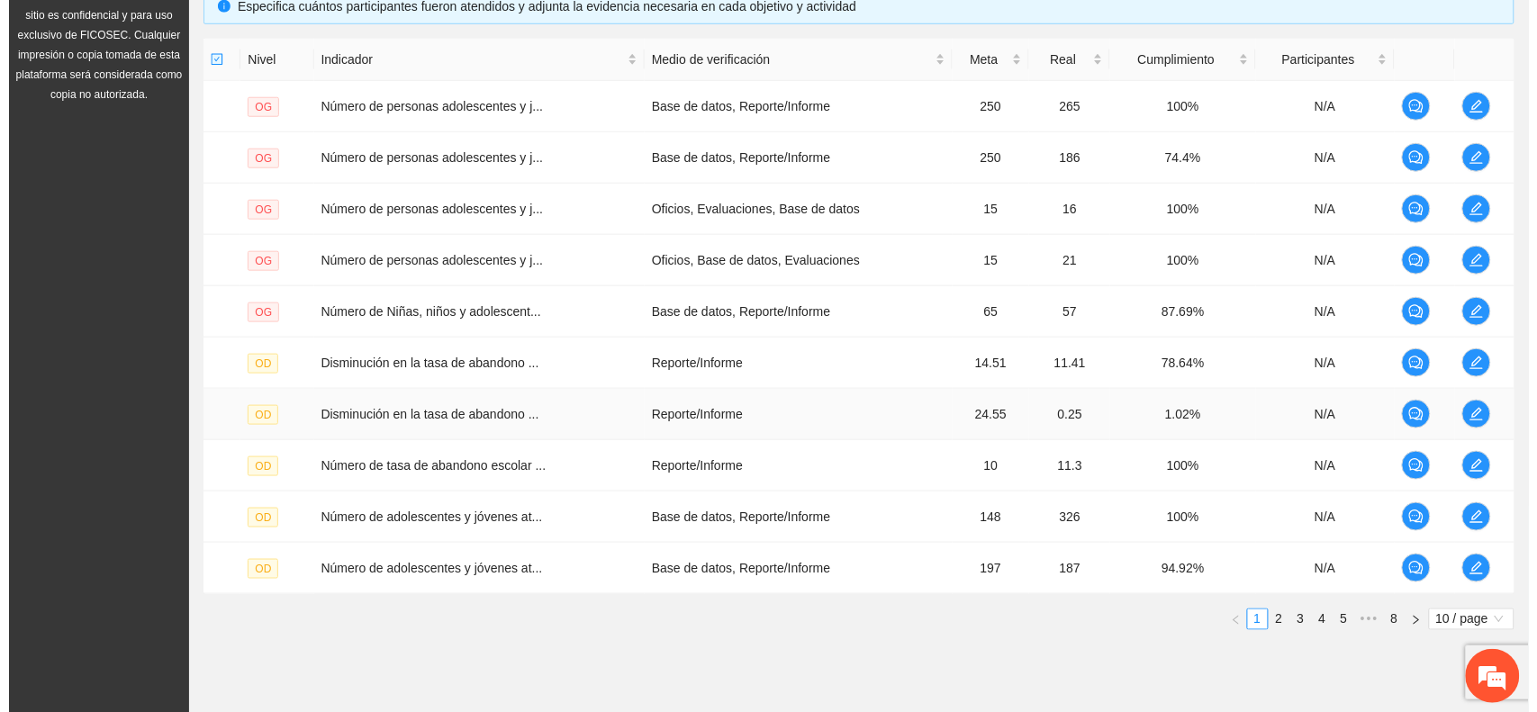
scroll to position [466, 0]
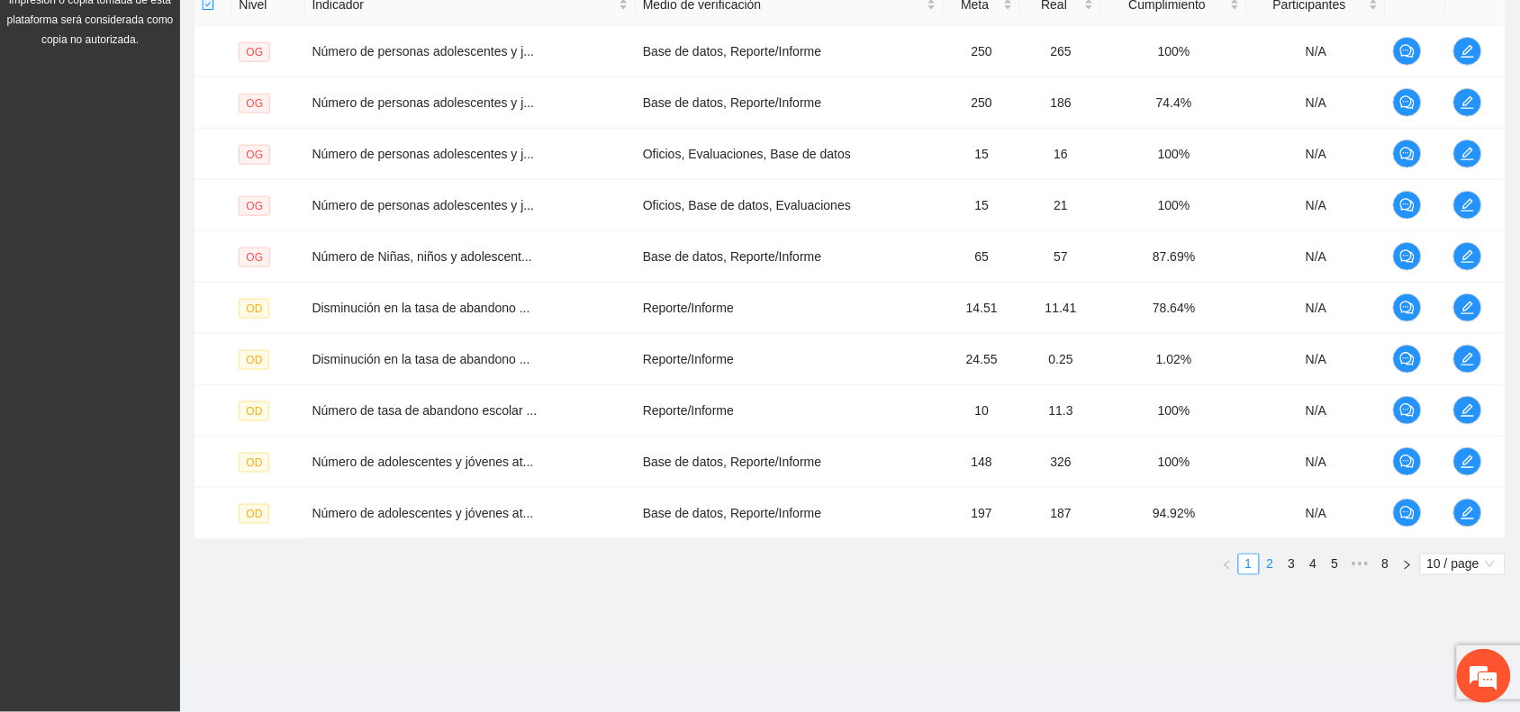
click at [1268, 561] on link "2" at bounding box center [1270, 565] width 20 height 20
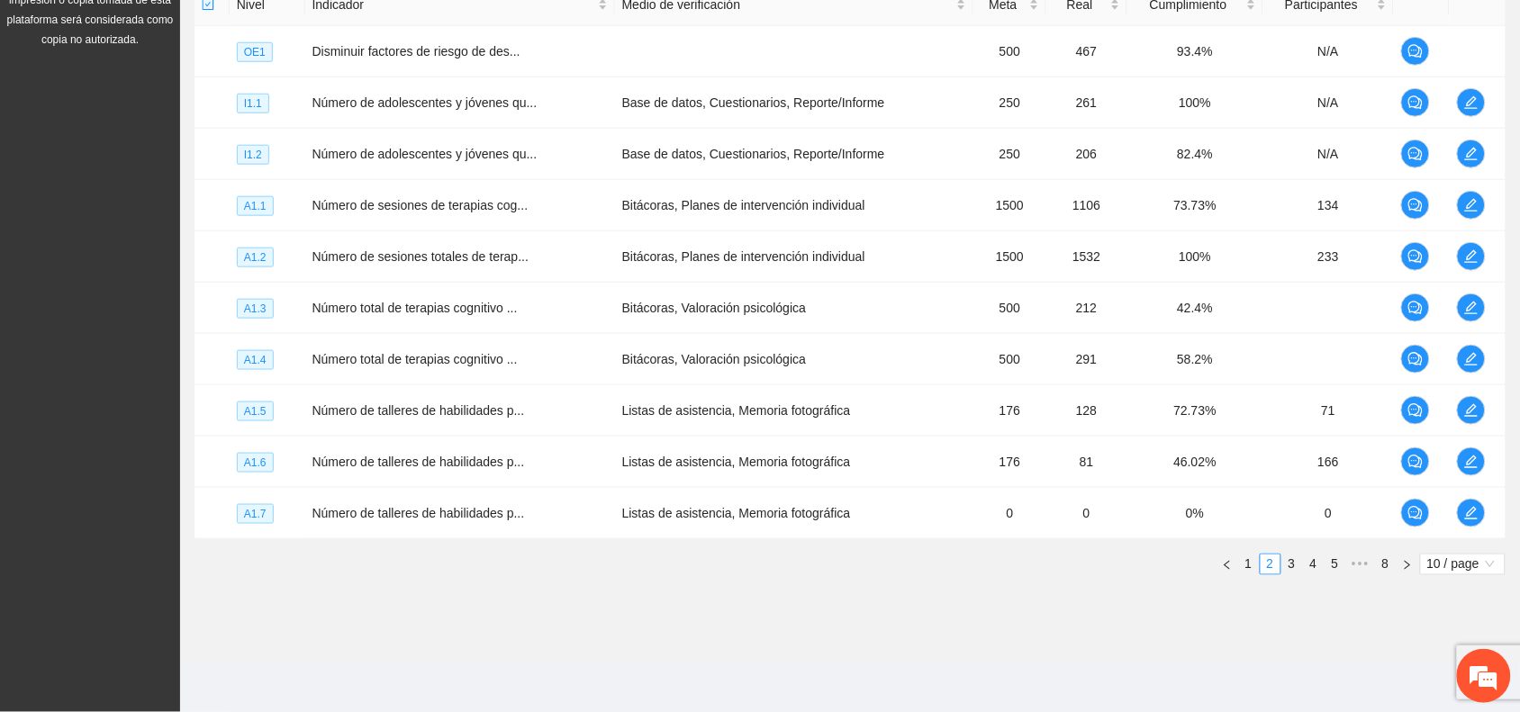
click at [980, 564] on ul "1 2 3 4 5 ••• 8 10 / page" at bounding box center [849, 565] width 1311 height 22
click at [1465, 360] on icon "edit" at bounding box center [1471, 359] width 14 height 14
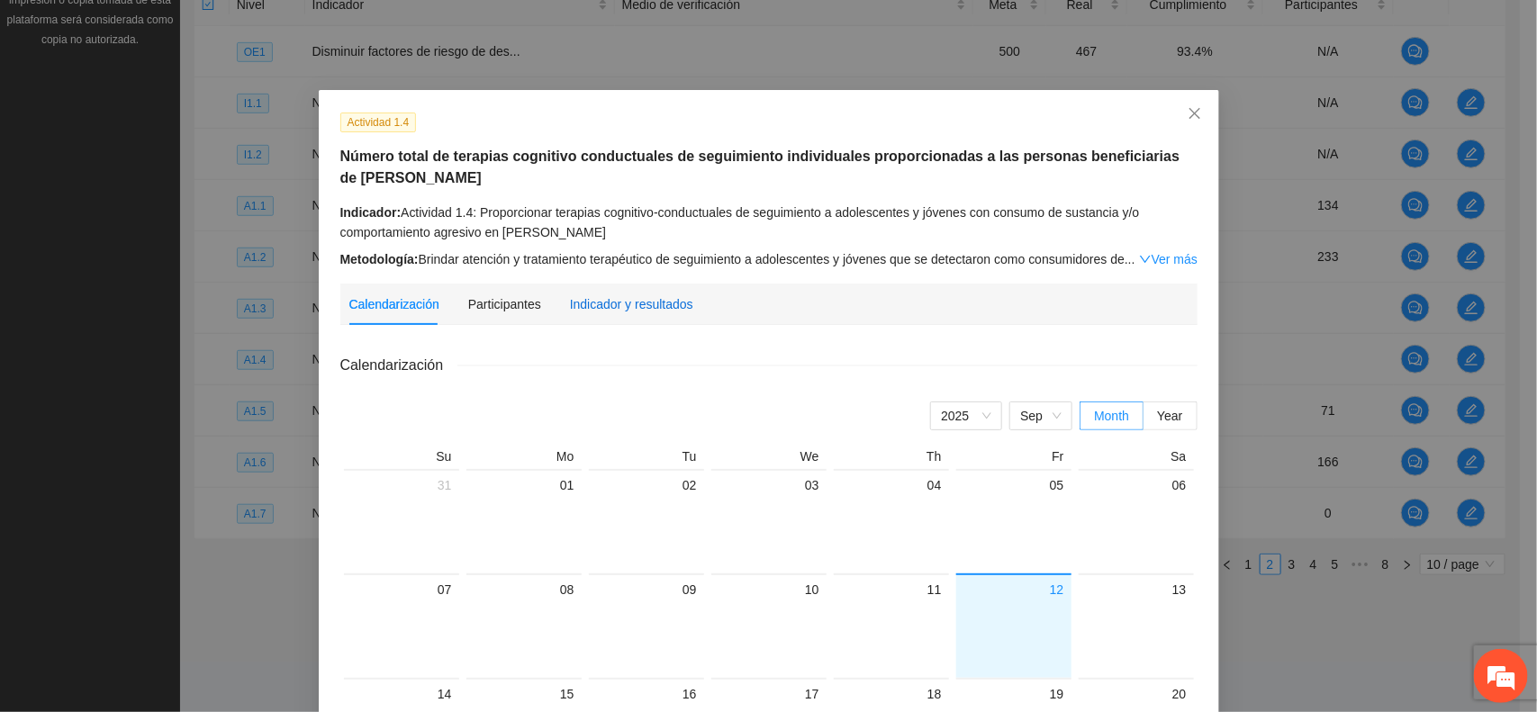
click at [645, 308] on div "Indicador y resultados" at bounding box center [631, 304] width 123 height 20
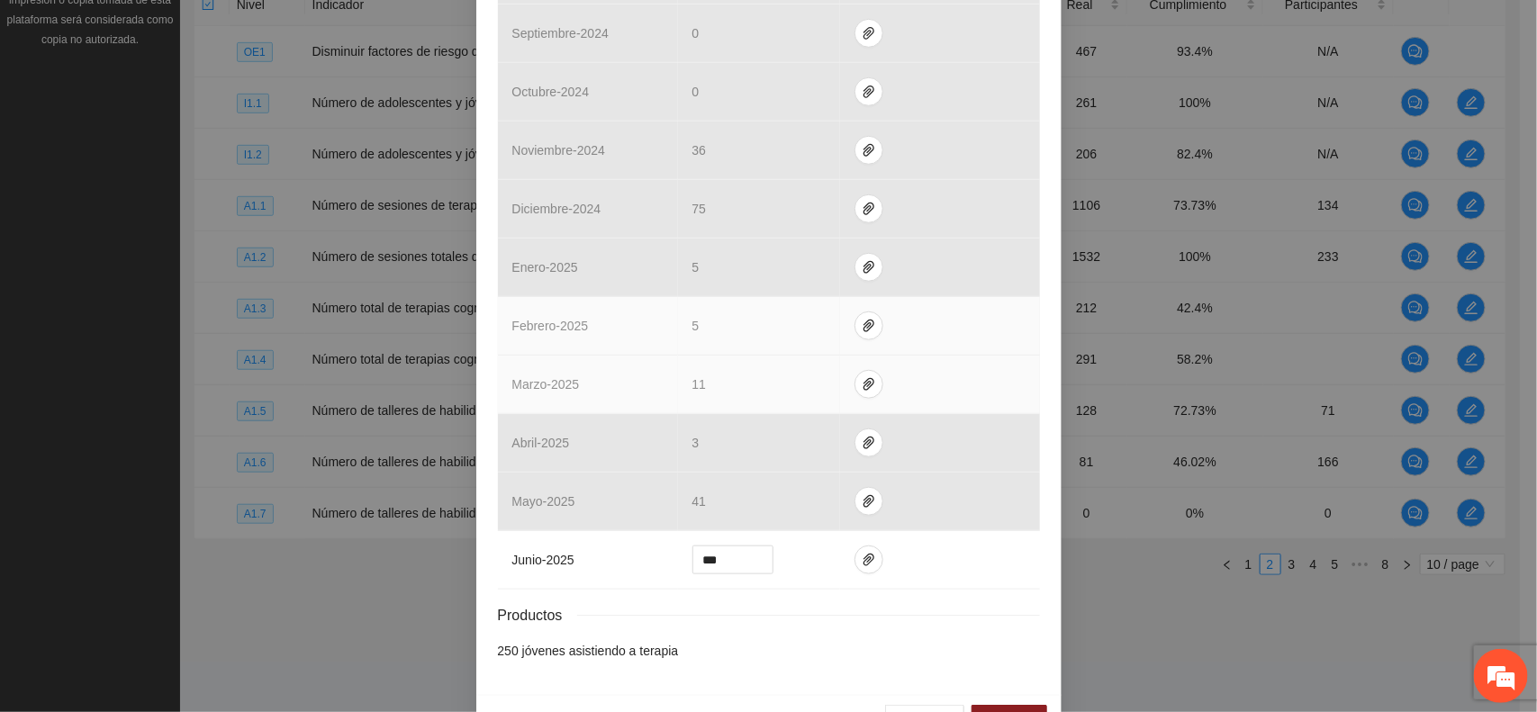
scroll to position [619, 0]
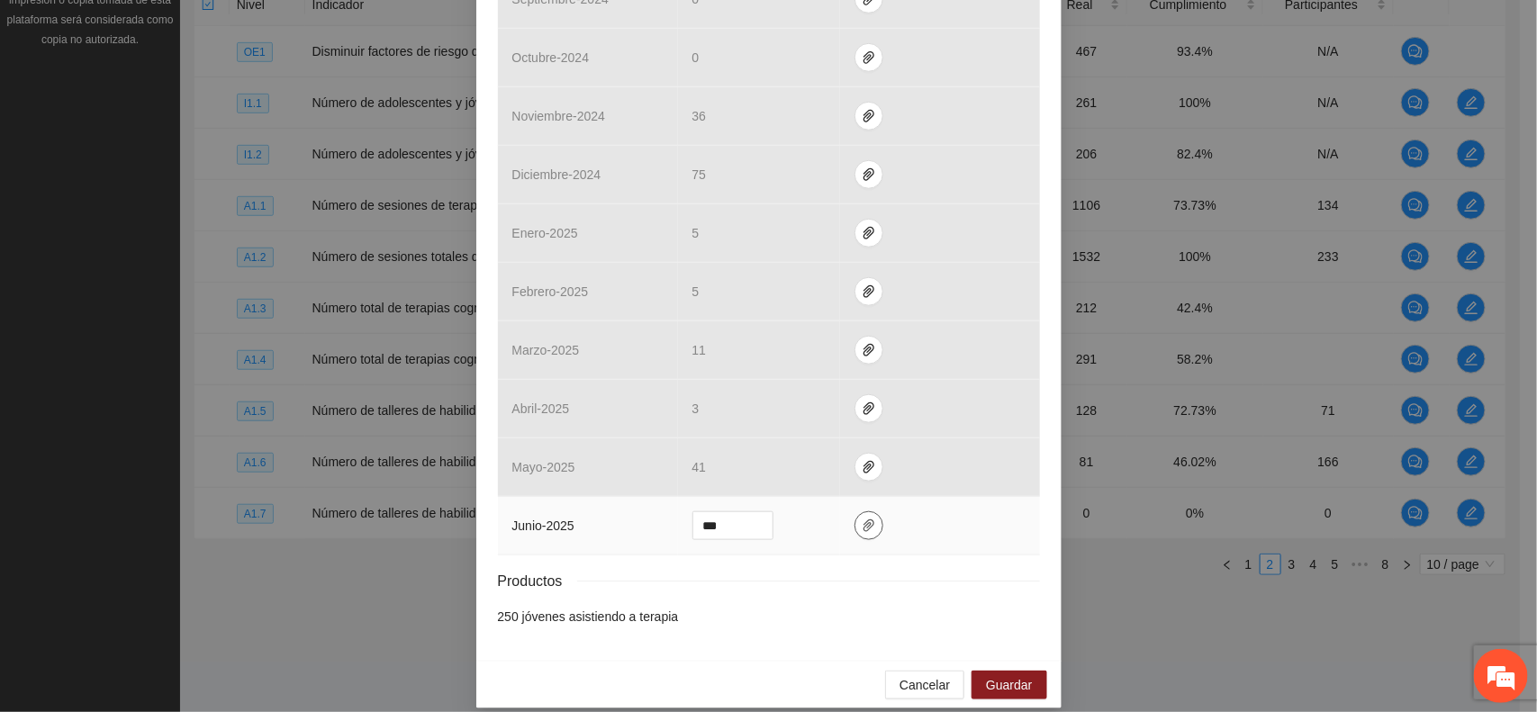
click at [862, 519] on icon "paper-clip" at bounding box center [869, 526] width 14 height 14
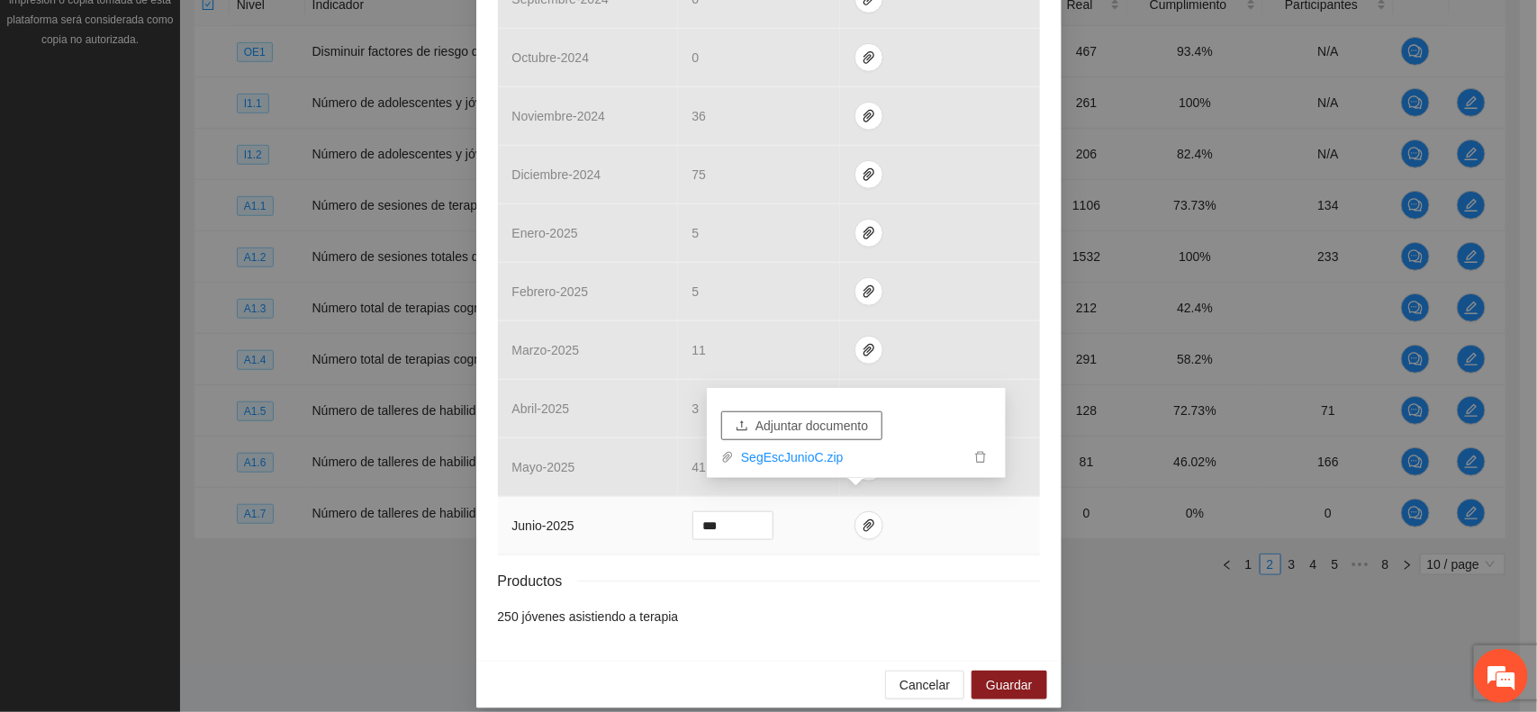
click at [809, 428] on span "Adjuntar documento" at bounding box center [811, 426] width 113 height 20
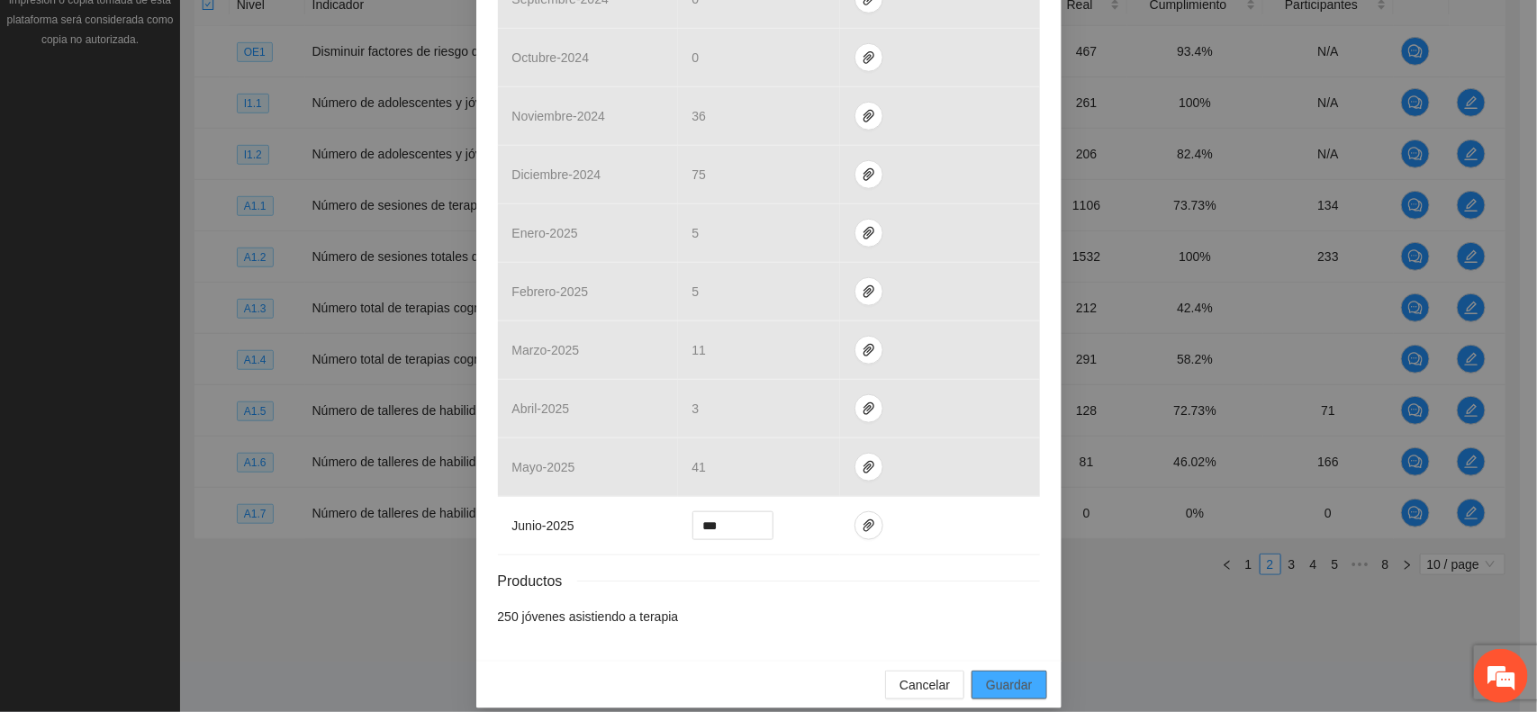
click at [1004, 675] on span "Guardar" at bounding box center [1009, 685] width 46 height 20
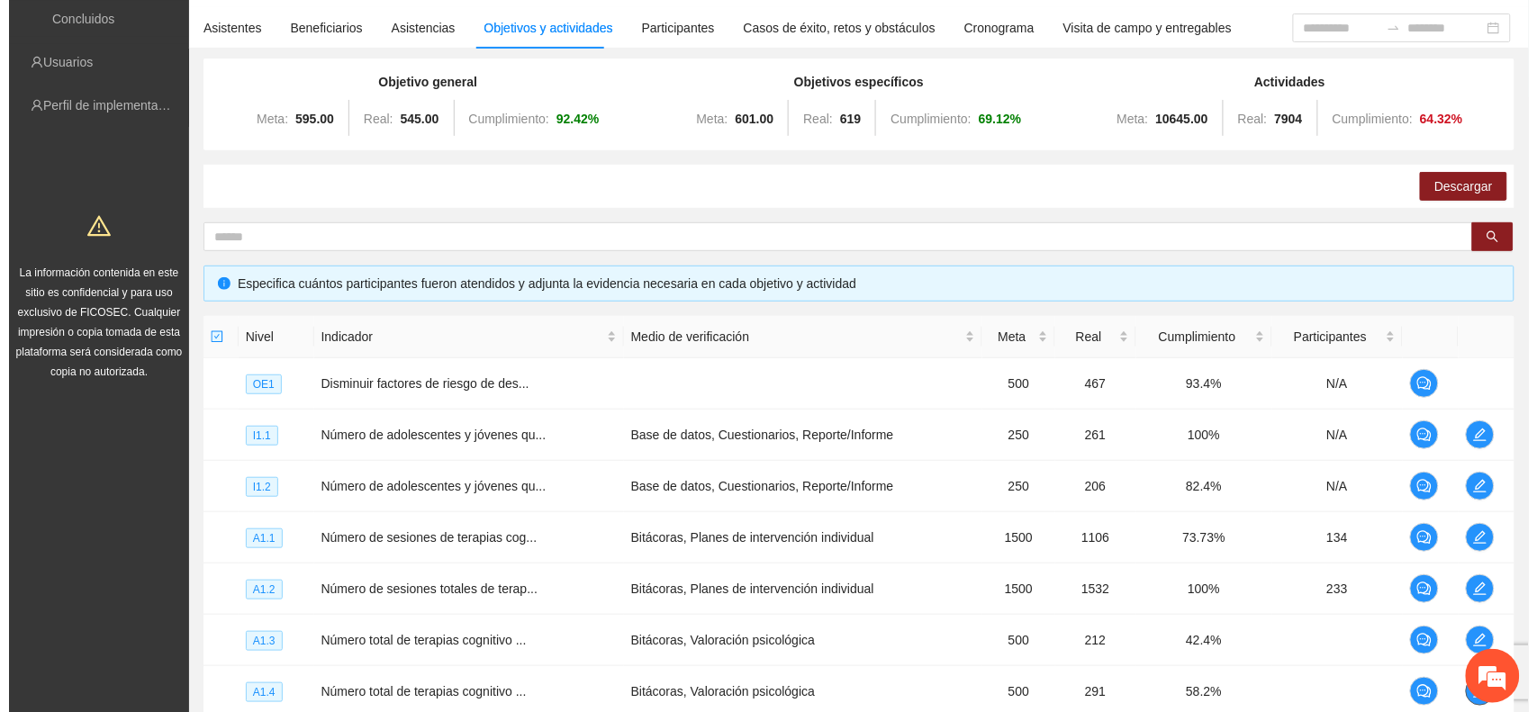
scroll to position [0, 0]
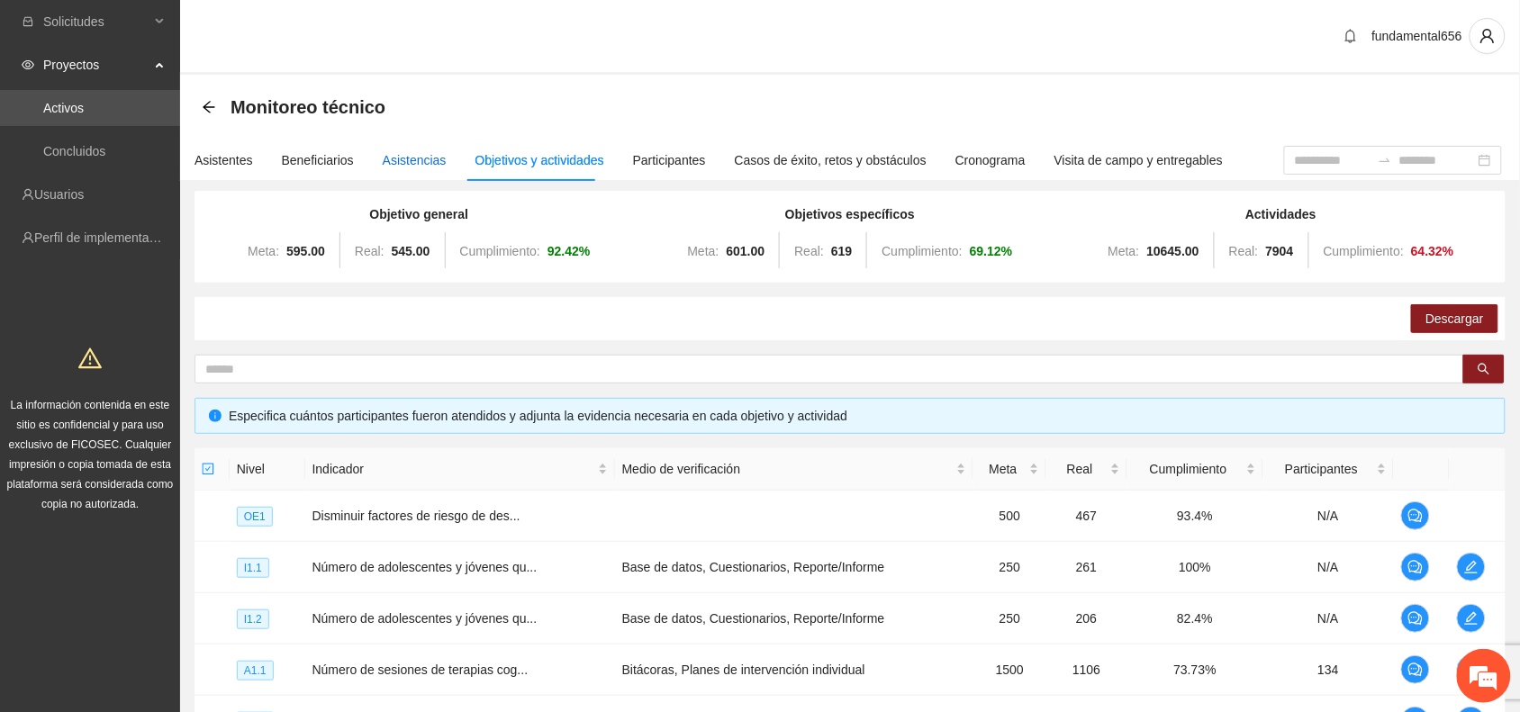
click at [401, 165] on div "Asistencias" at bounding box center [415, 160] width 64 height 20
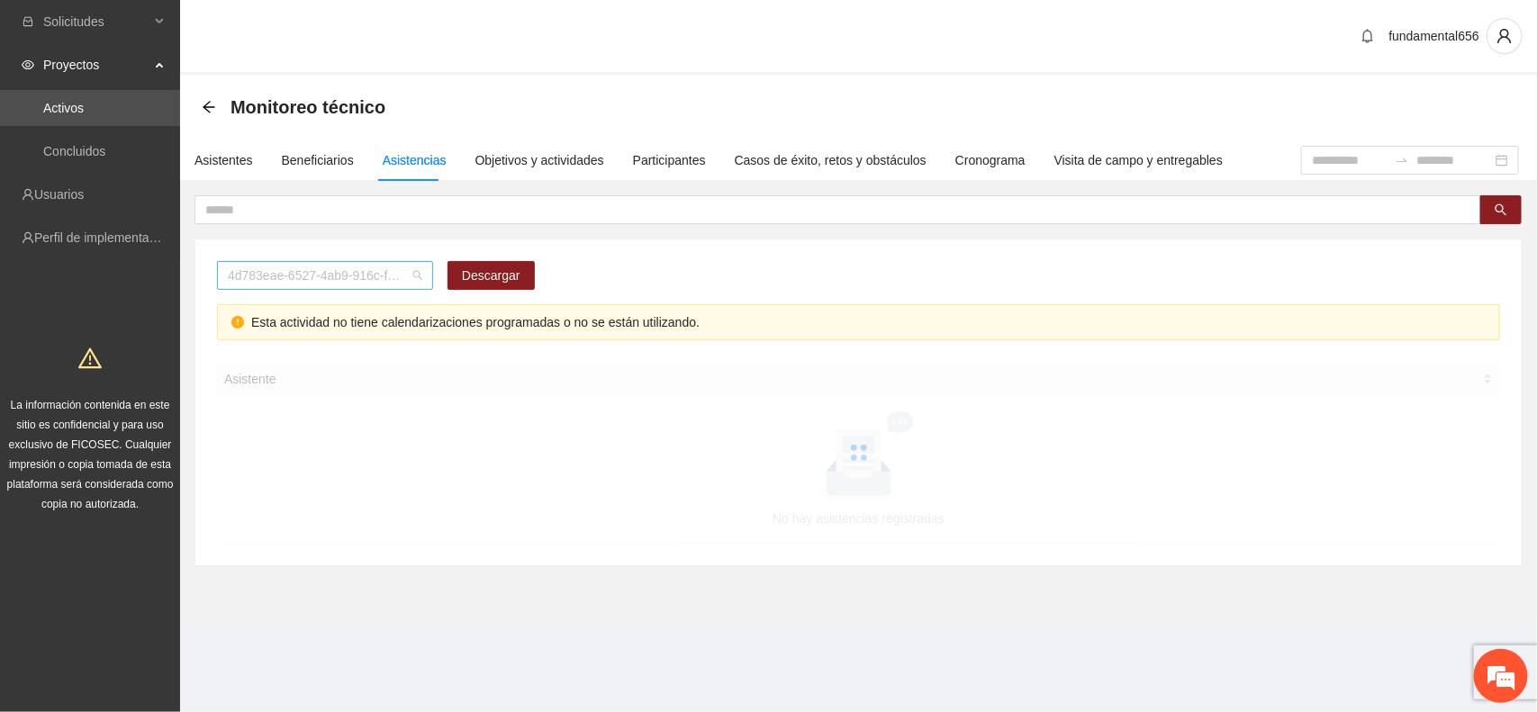
click at [285, 285] on span "4d783eae-6527-4ab9-916c-f8dc34adc09c" at bounding box center [325, 275] width 194 height 27
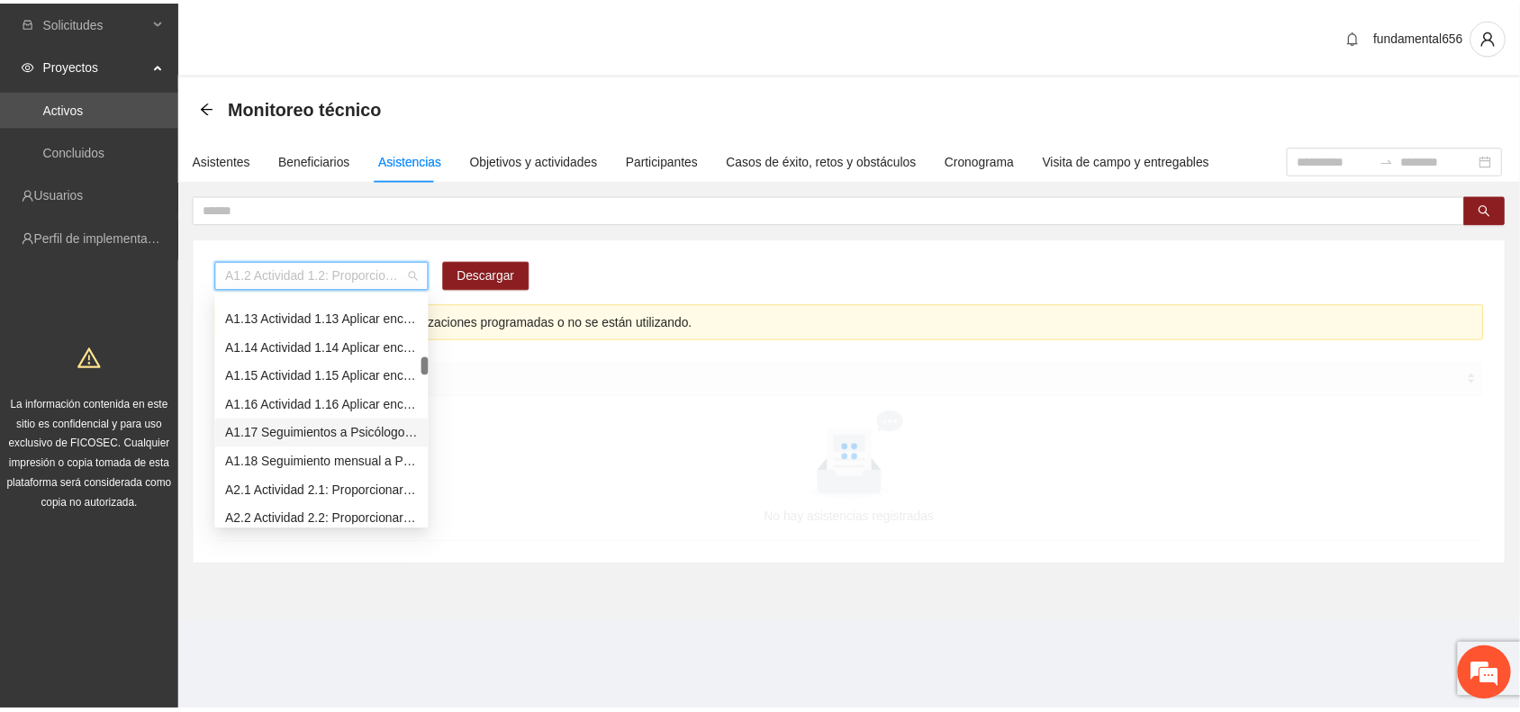
scroll to position [450, 0]
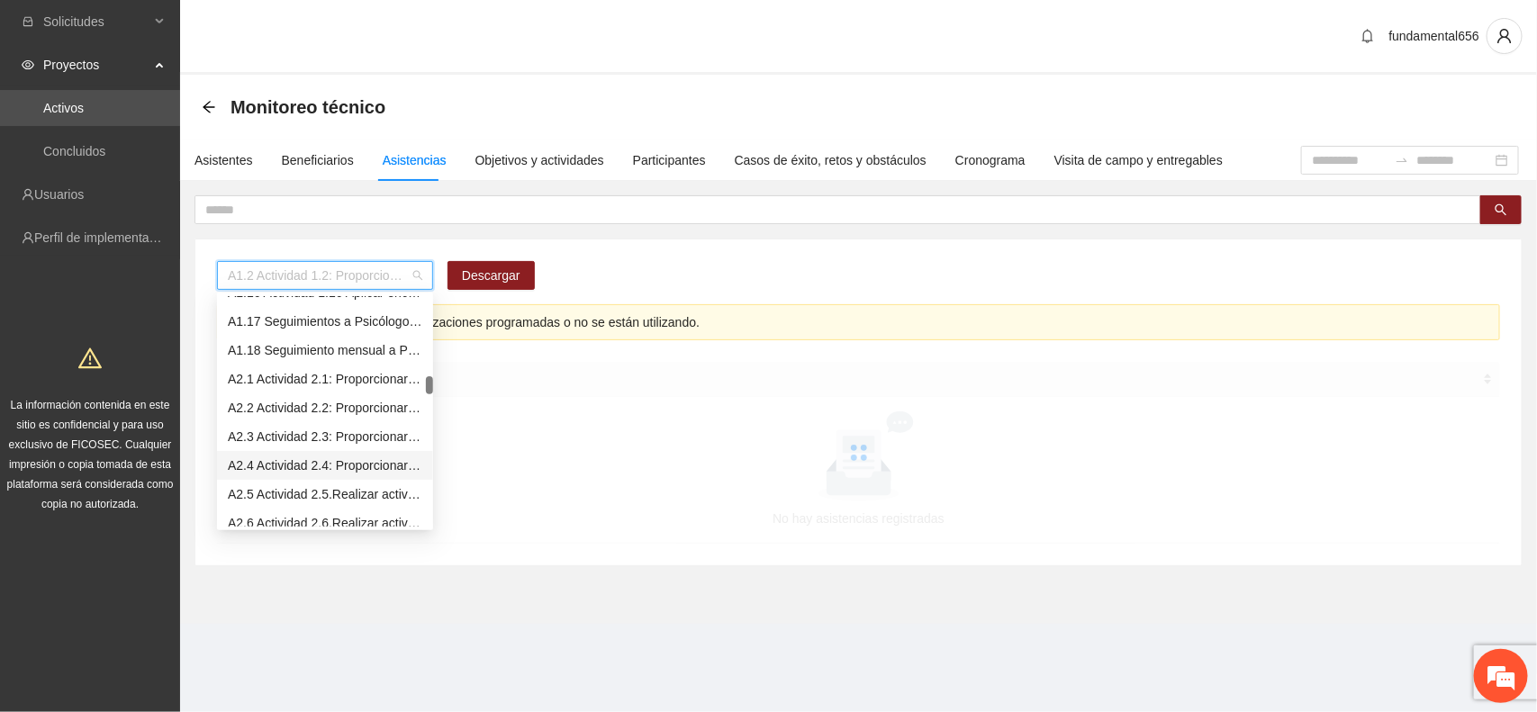
click at [294, 462] on div "A2.4 Actividad 2.4: Proporcionar terapias cognitivo-conductuales de seguimiento…" at bounding box center [325, 466] width 194 height 20
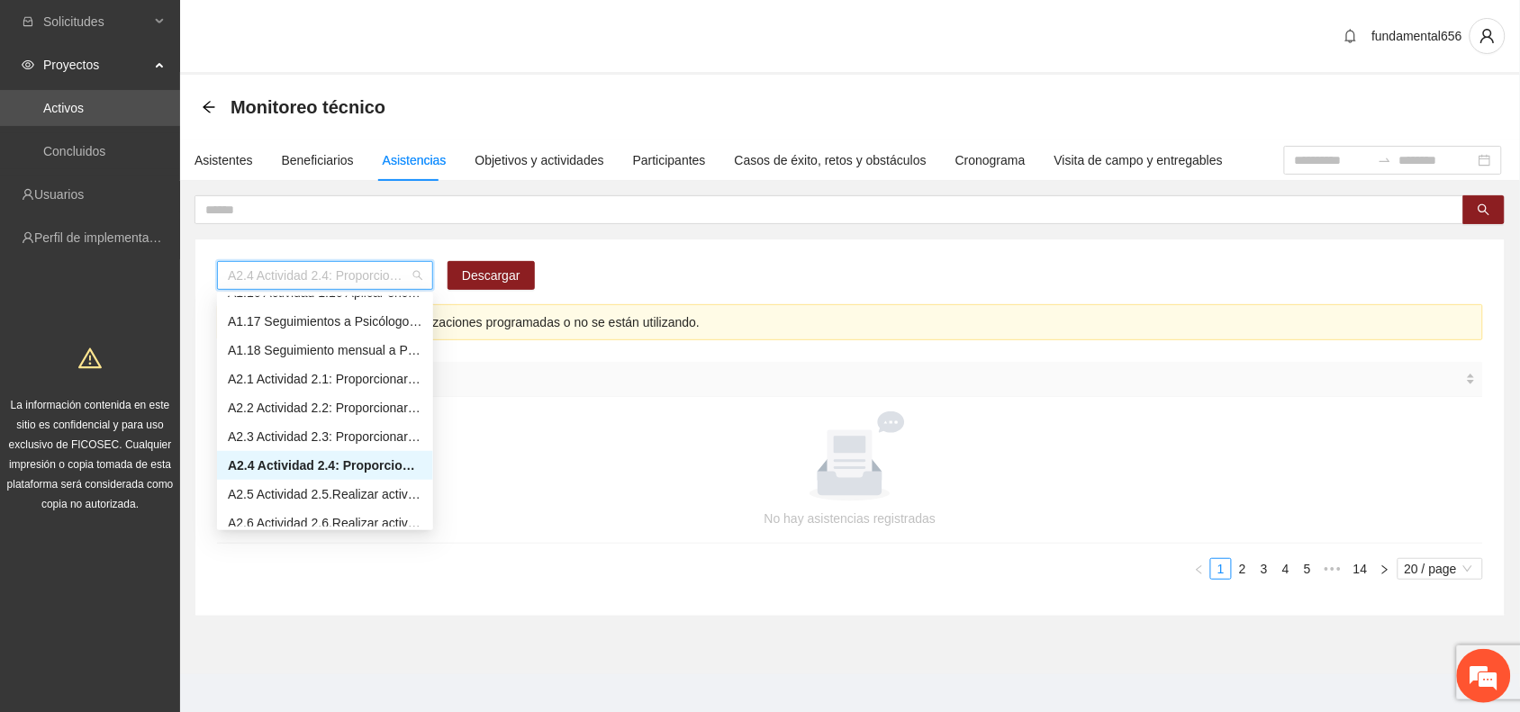
click at [354, 279] on span "A2.4 Actividad 2.4: Proporcionar terapias cognitivo-conductuales de seguimiento…" at bounding box center [325, 275] width 194 height 27
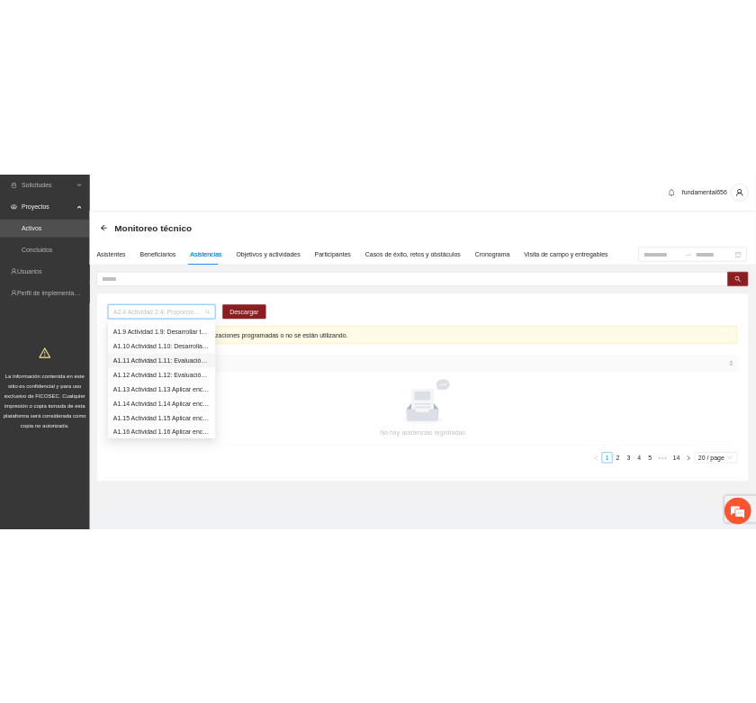
scroll to position [0, 0]
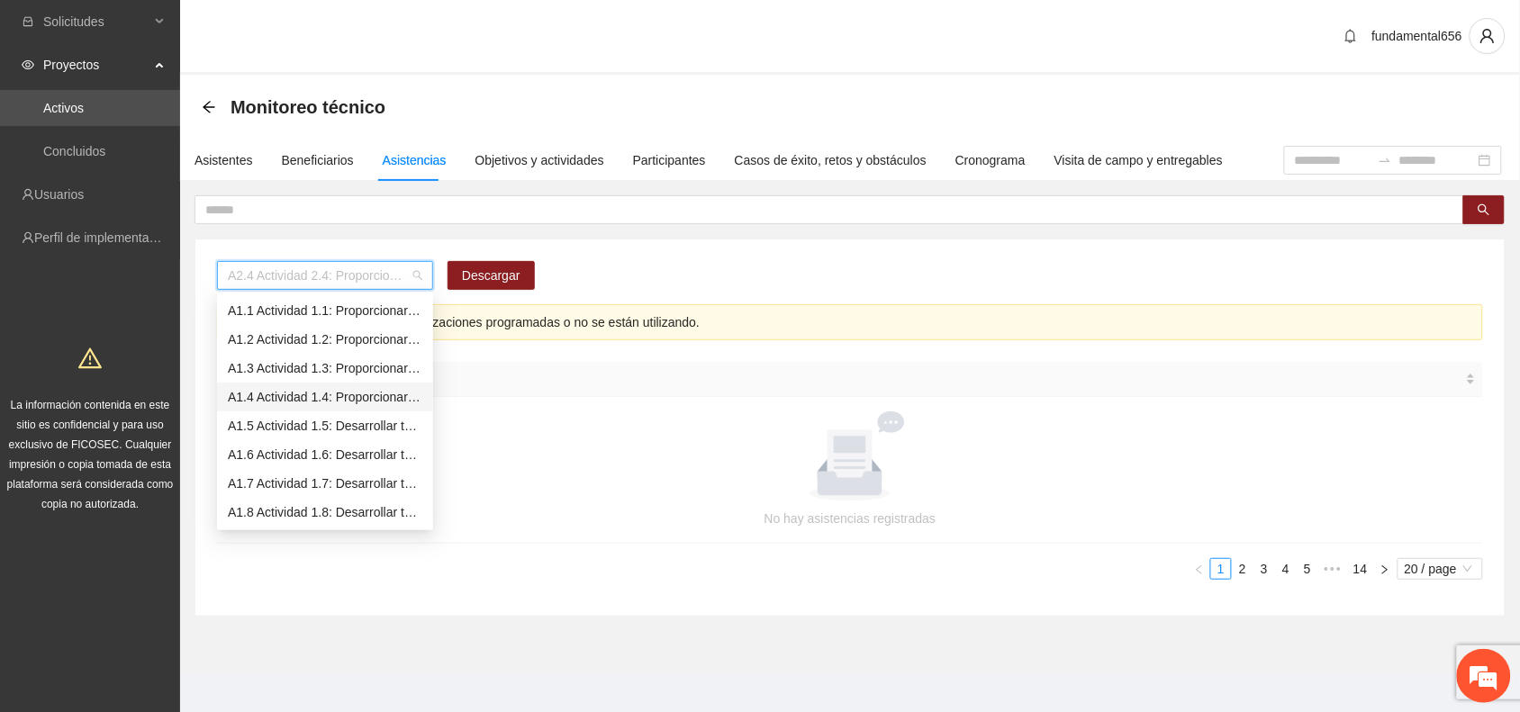
click at [311, 393] on div "A1.4 Actividad 1.4: Proporcionar terapias cognitivo-conductuales de seguimiento…" at bounding box center [325, 397] width 194 height 20
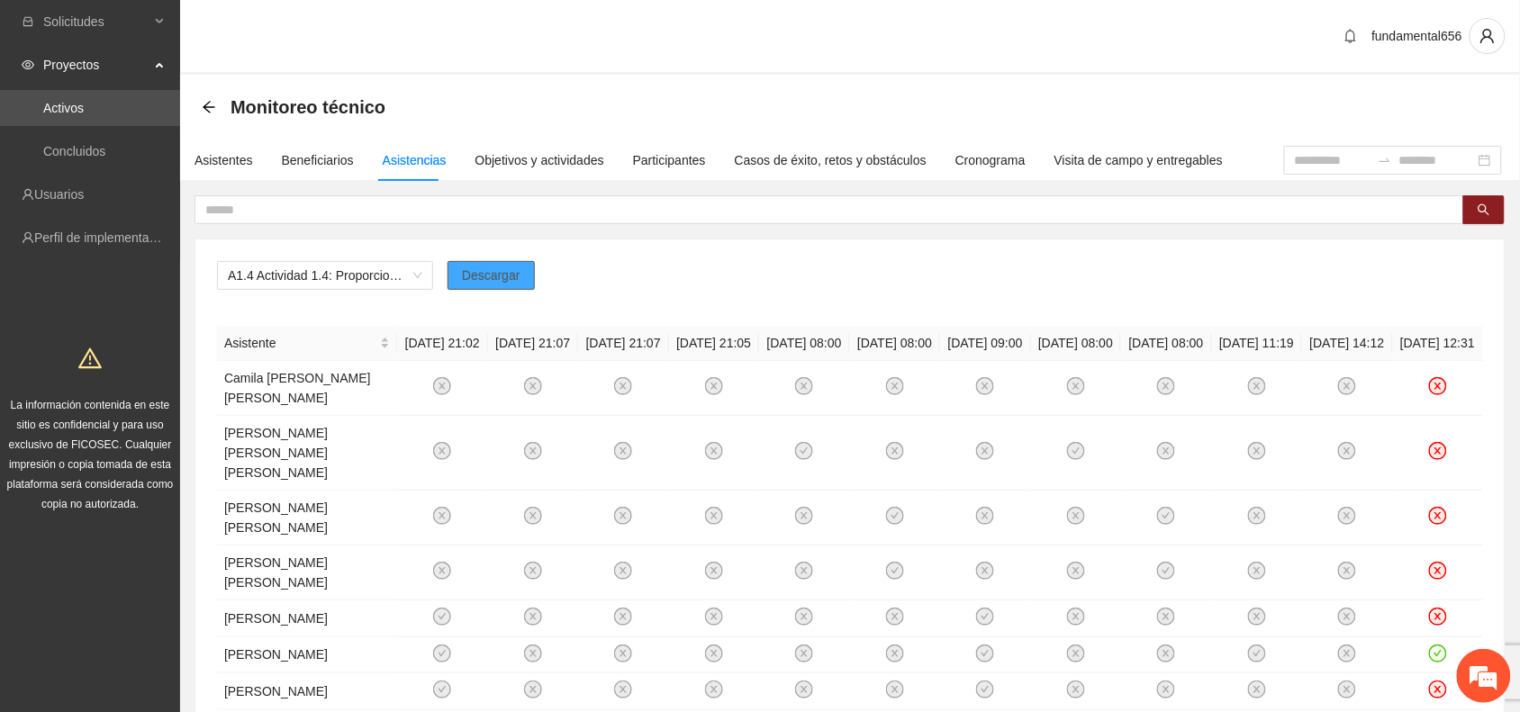
click at [501, 279] on span "Descargar" at bounding box center [491, 276] width 59 height 20
click at [228, 154] on div "Asistentes" at bounding box center [223, 160] width 59 height 20
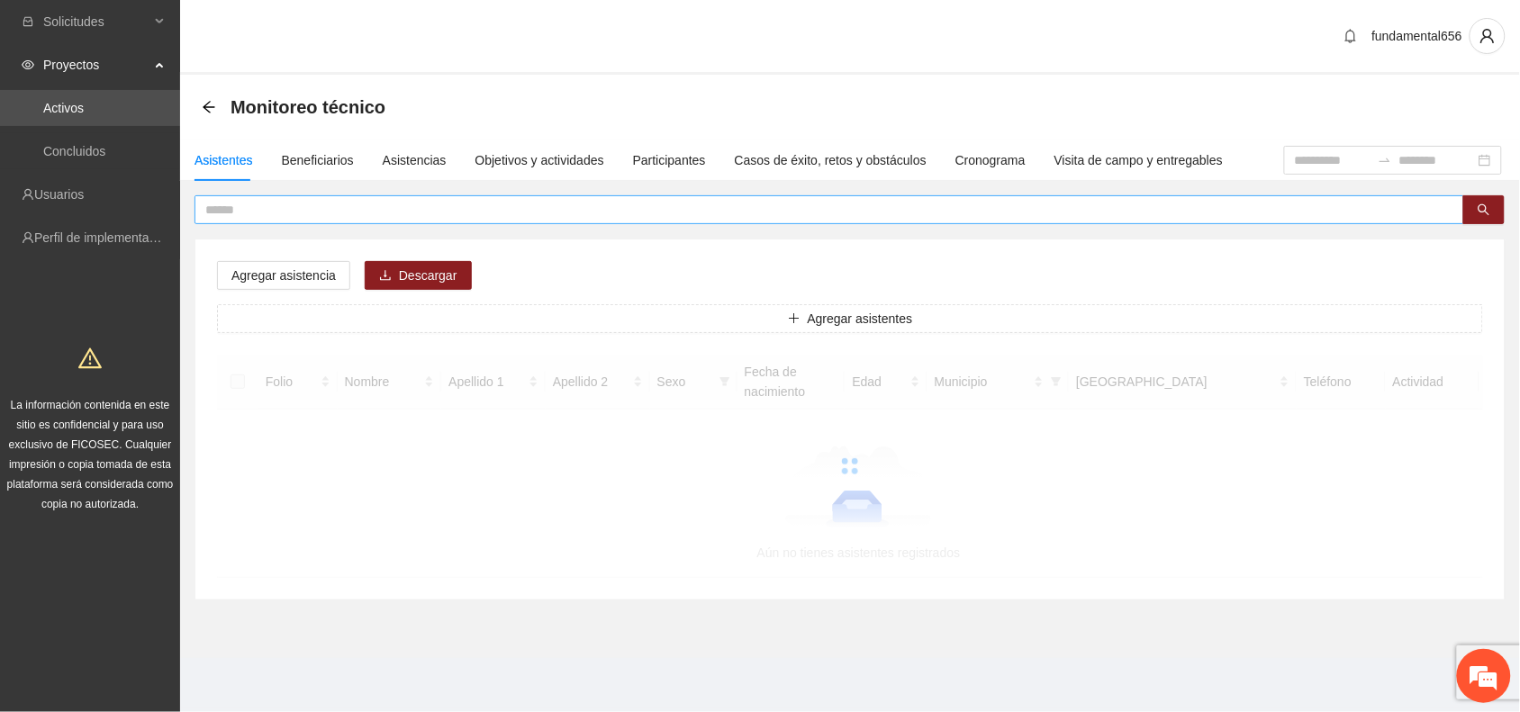
click at [230, 204] on input "text" at bounding box center [821, 210] width 1233 height 20
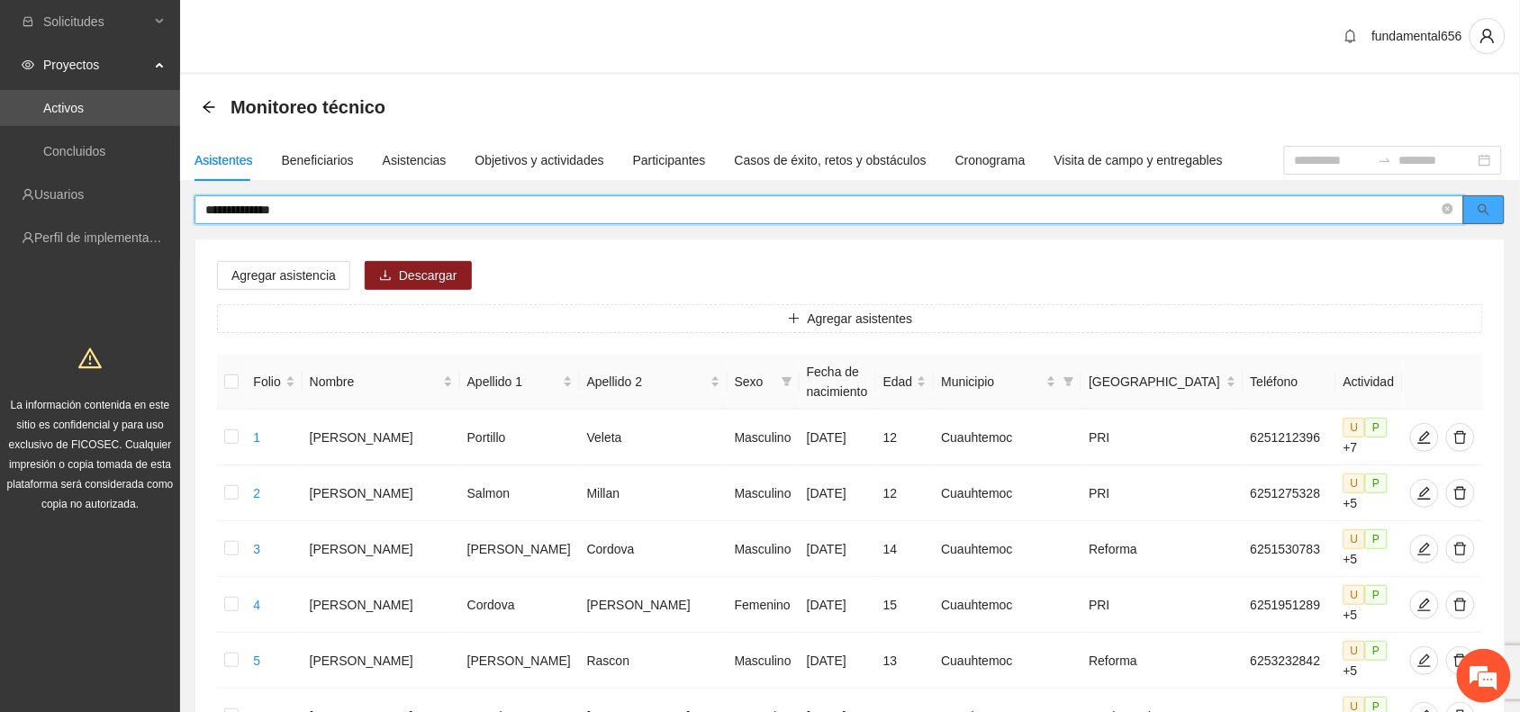
click at [1493, 210] on button "button" at bounding box center [1483, 209] width 41 height 29
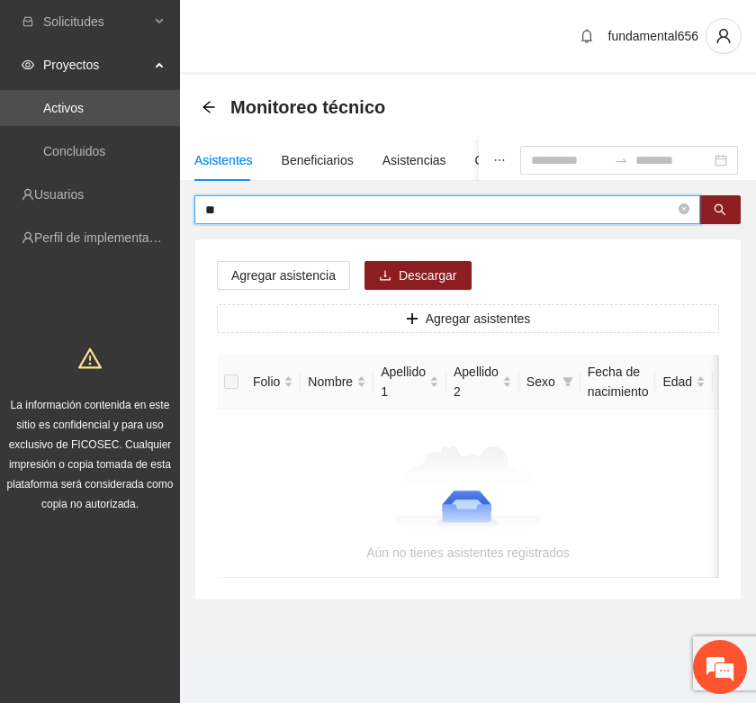
type input "*"
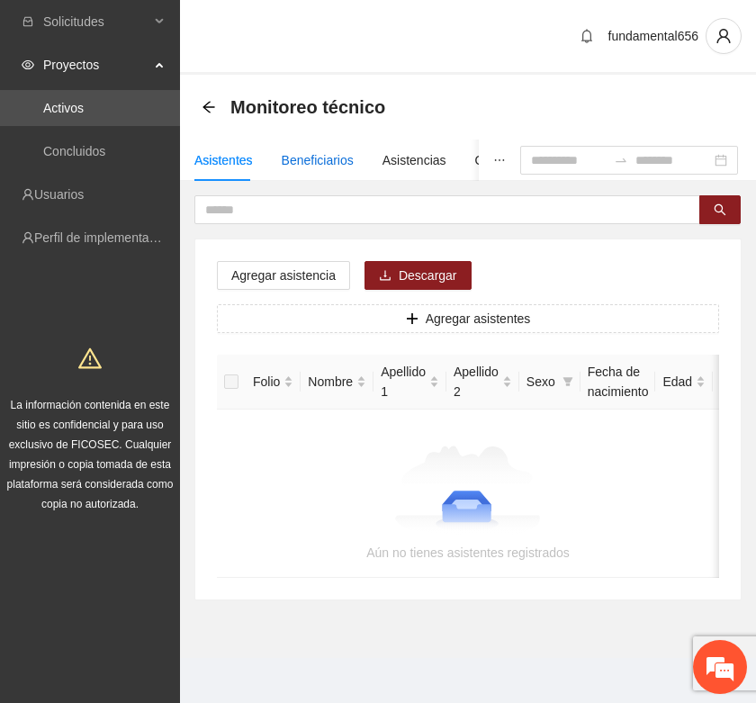
click at [325, 158] on div "Beneficiarios" at bounding box center [318, 160] width 72 height 20
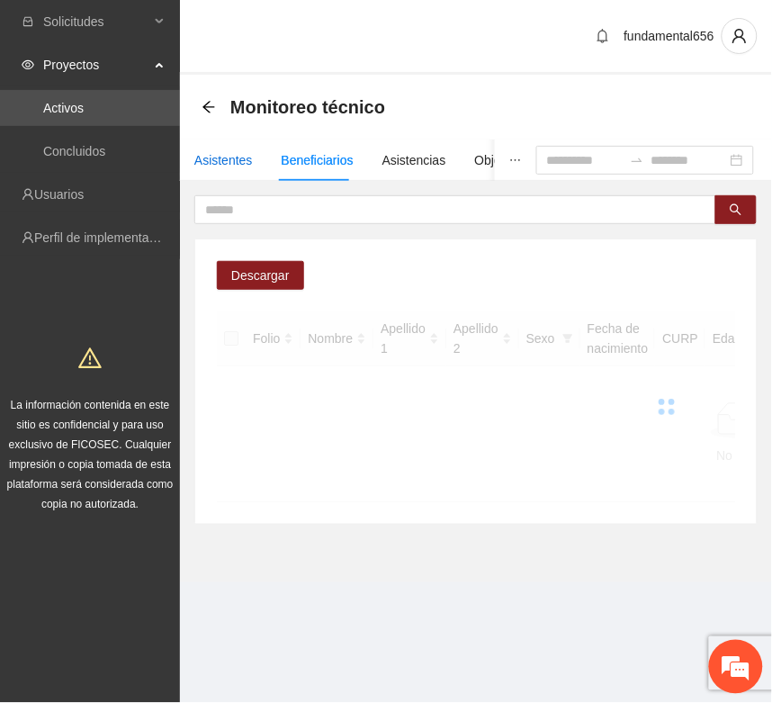
click at [222, 158] on div "Asistentes" at bounding box center [223, 160] width 59 height 20
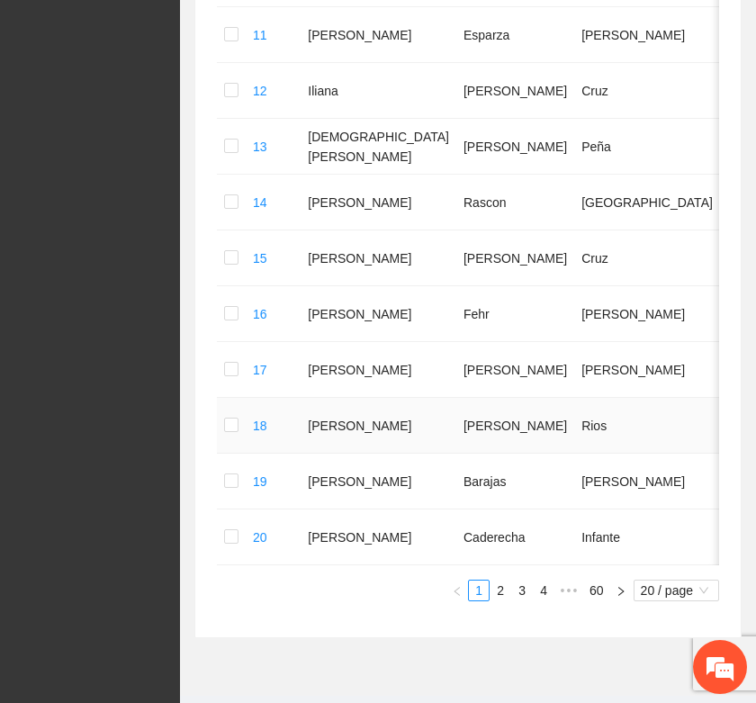
scroll to position [1016, 0]
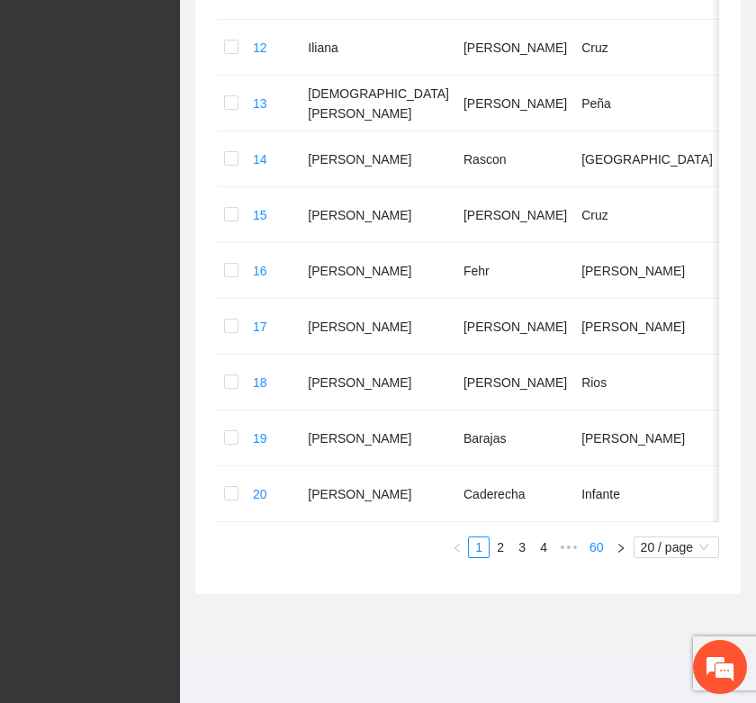
click at [596, 552] on link "60" at bounding box center [596, 548] width 25 height 20
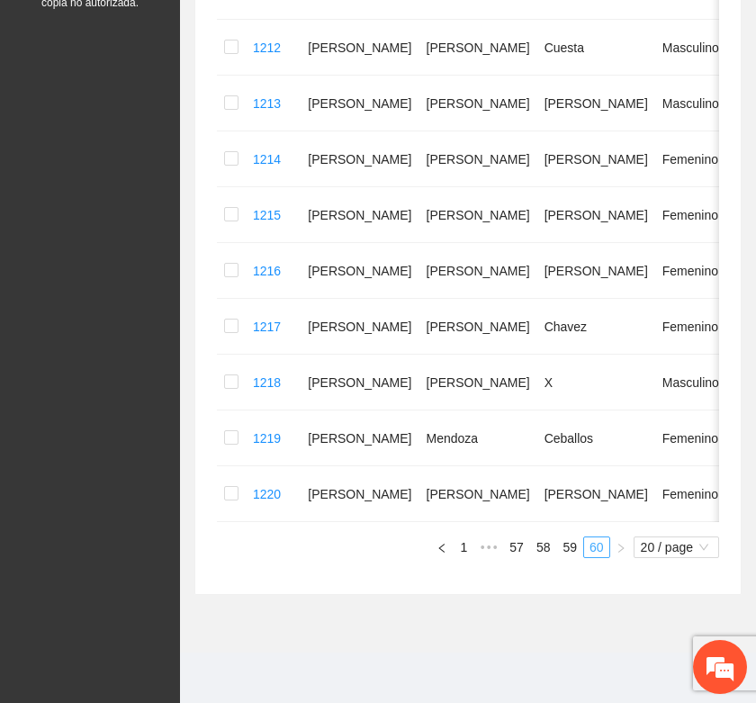
scroll to position [515, 0]
click at [511, 547] on link "57" at bounding box center [516, 548] width 25 height 20
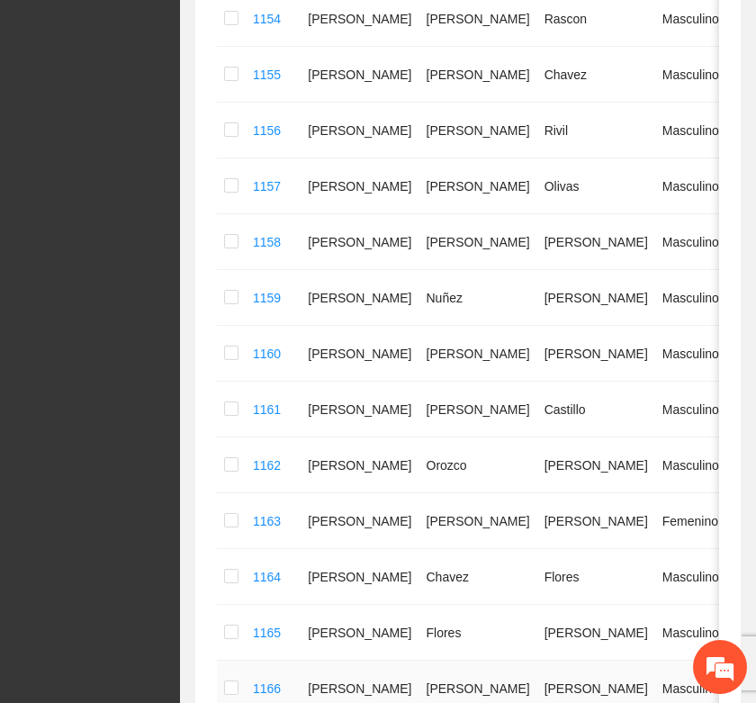
scroll to position [1016, 0]
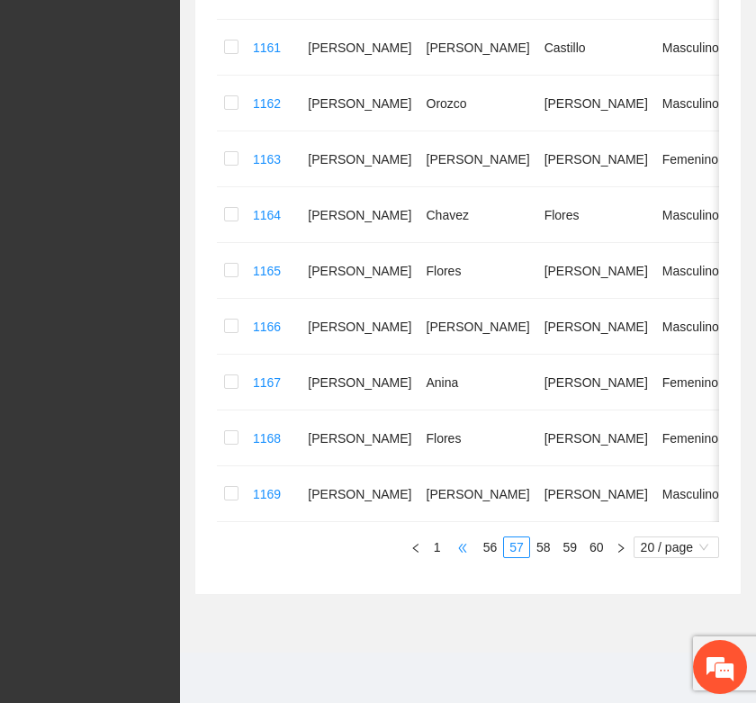
click at [461, 550] on span "•••" at bounding box center [462, 548] width 29 height 22
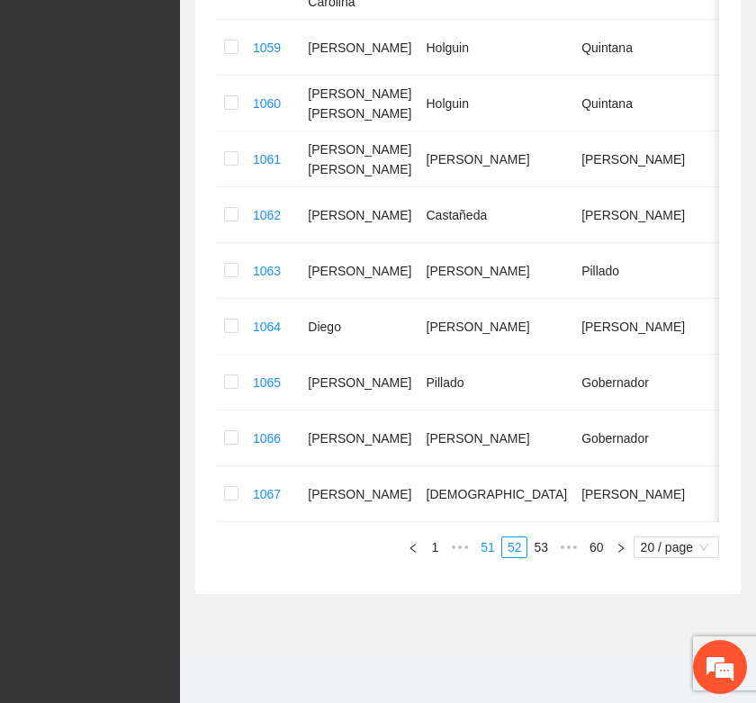
click at [480, 554] on link "51" at bounding box center [487, 548] width 25 height 20
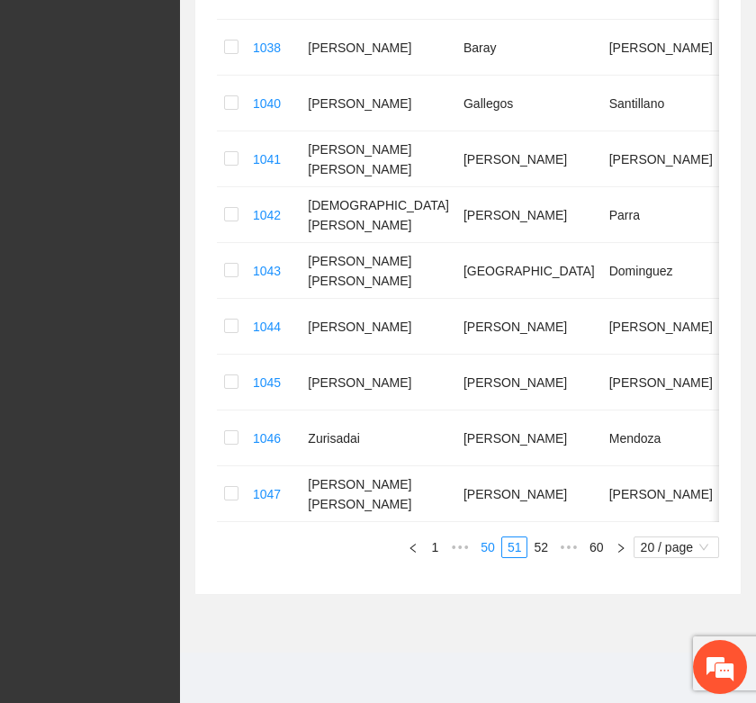
click at [489, 547] on link "50" at bounding box center [487, 548] width 25 height 20
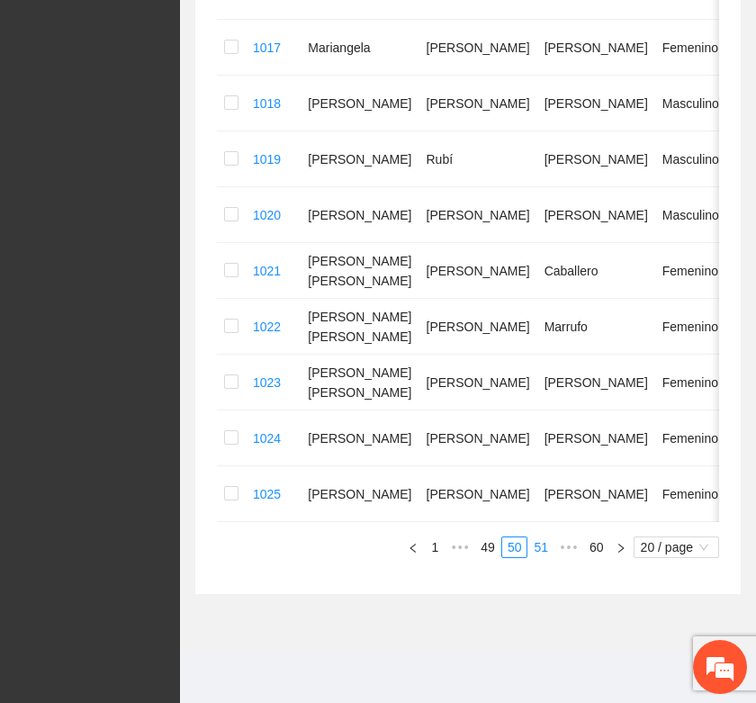
click at [533, 551] on link "51" at bounding box center [540, 548] width 25 height 20
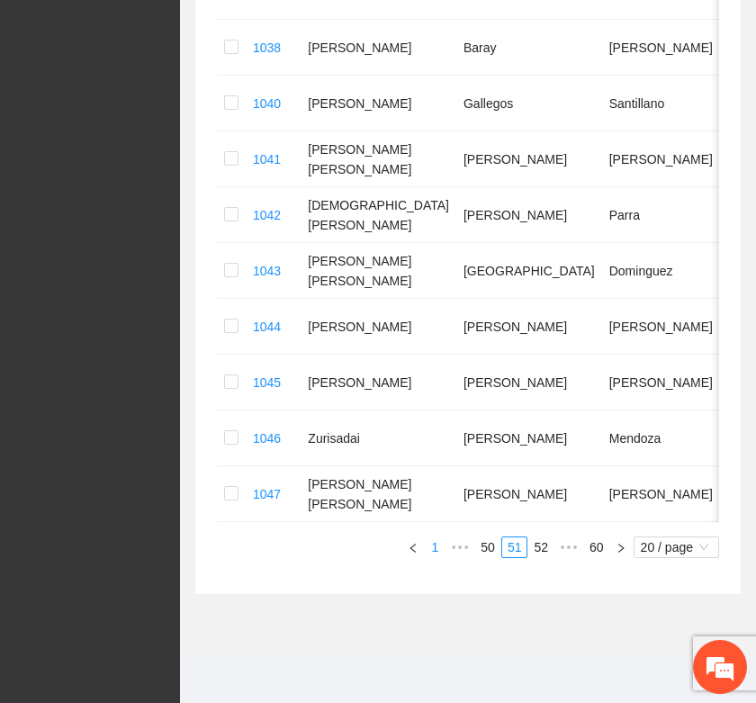
click at [429, 547] on link "1" at bounding box center [435, 548] width 20 height 20
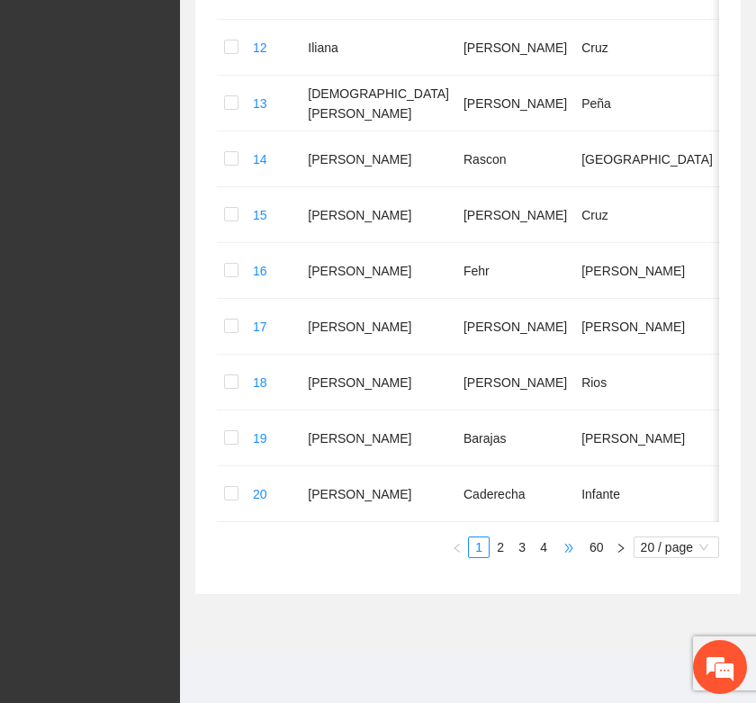
click at [564, 556] on span "•••" at bounding box center [569, 548] width 29 height 22
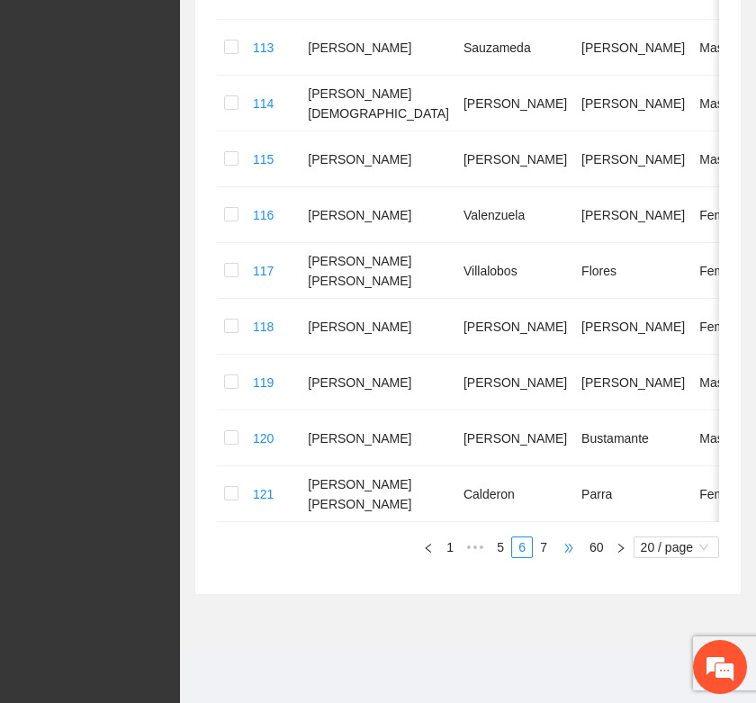
click at [568, 550] on span "•••" at bounding box center [569, 548] width 29 height 22
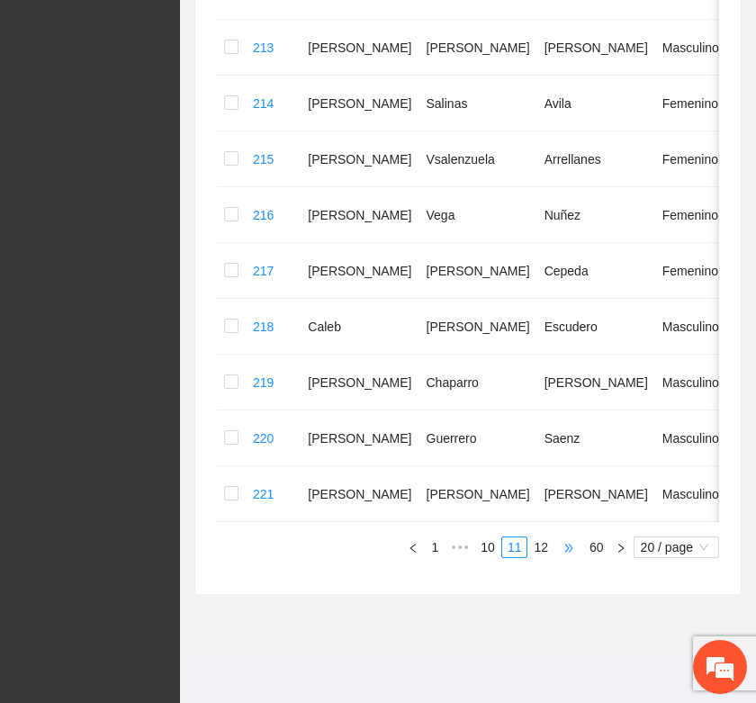
click at [568, 550] on span "•••" at bounding box center [569, 548] width 29 height 22
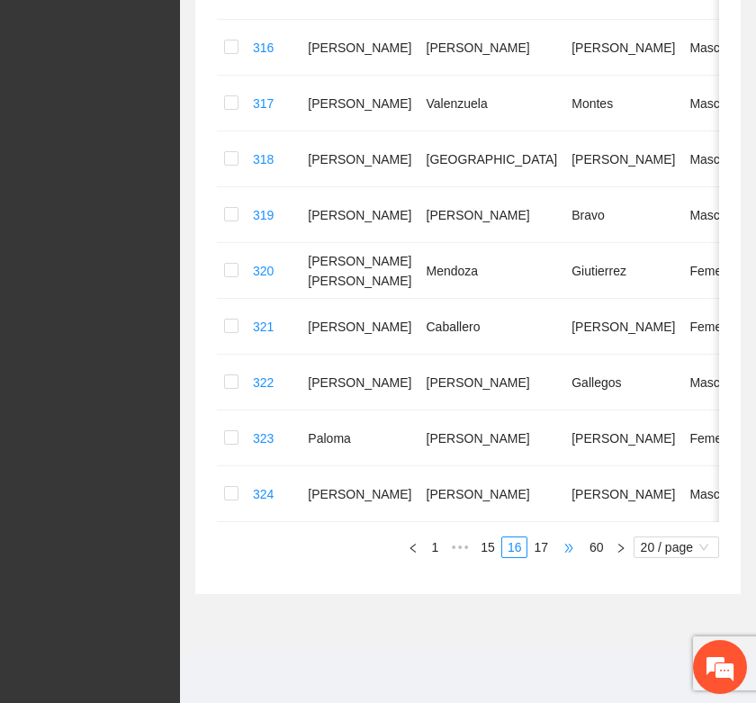
click at [568, 550] on span "•••" at bounding box center [569, 548] width 29 height 22
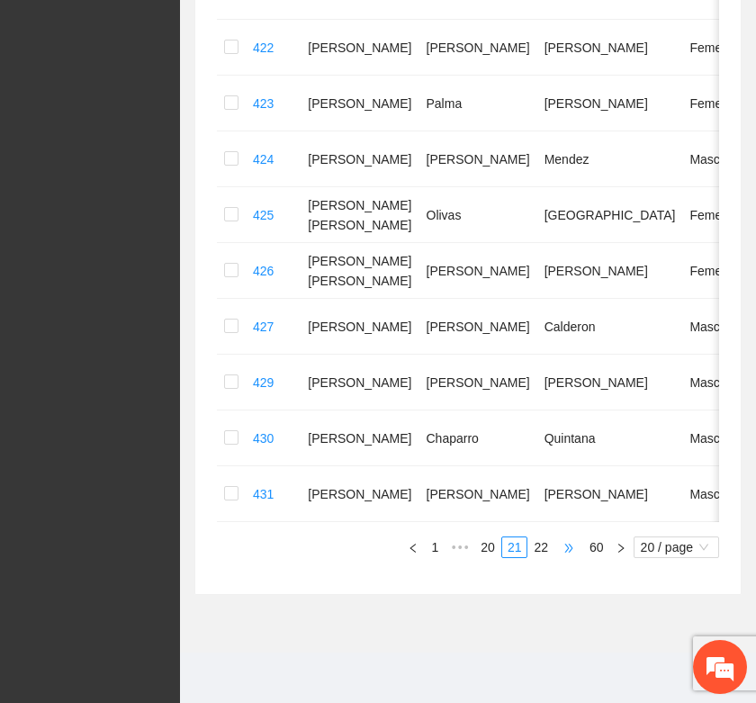
click at [568, 558] on span "•••" at bounding box center [569, 548] width 29 height 22
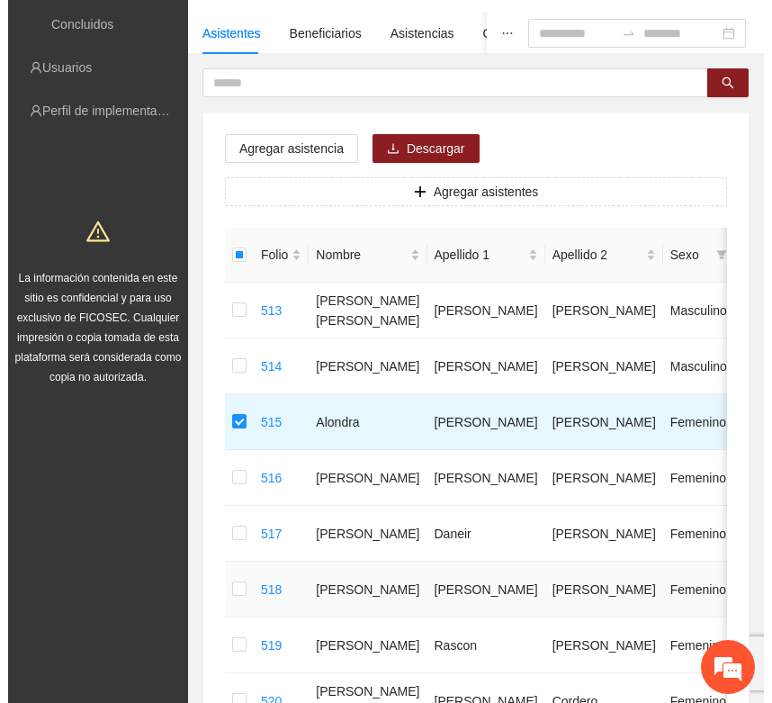
scroll to position [115, 0]
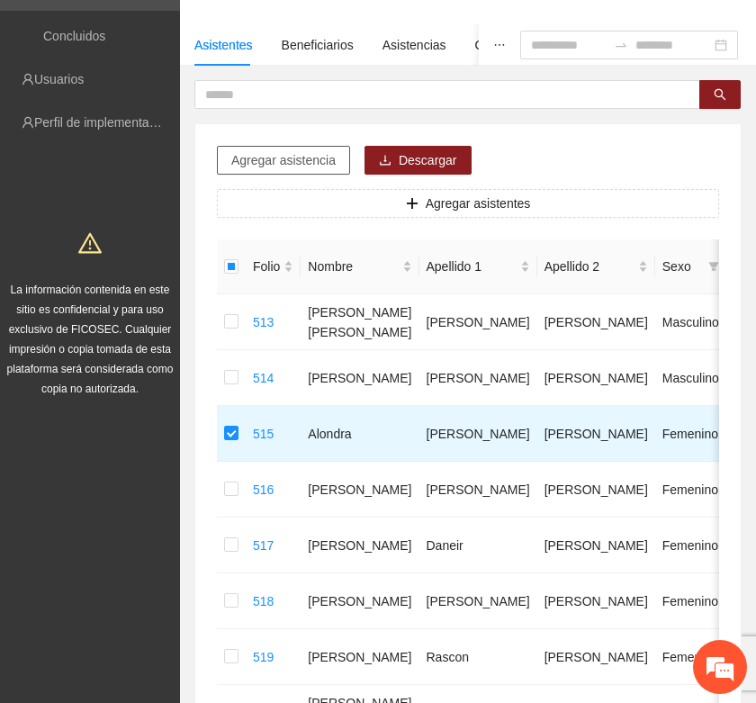
click at [276, 167] on span "Agregar asistencia" at bounding box center [283, 160] width 104 height 20
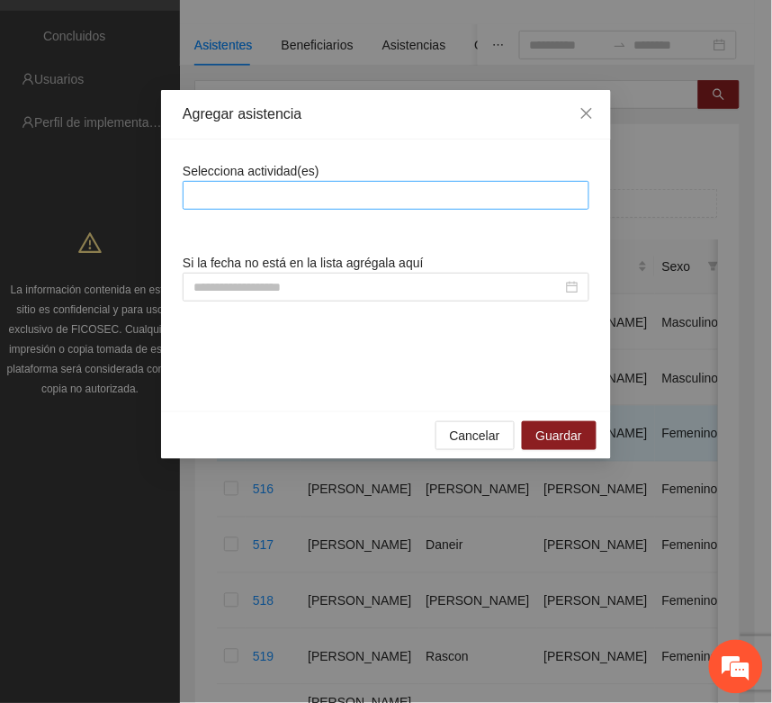
click at [239, 200] on div at bounding box center [386, 196] width 398 height 22
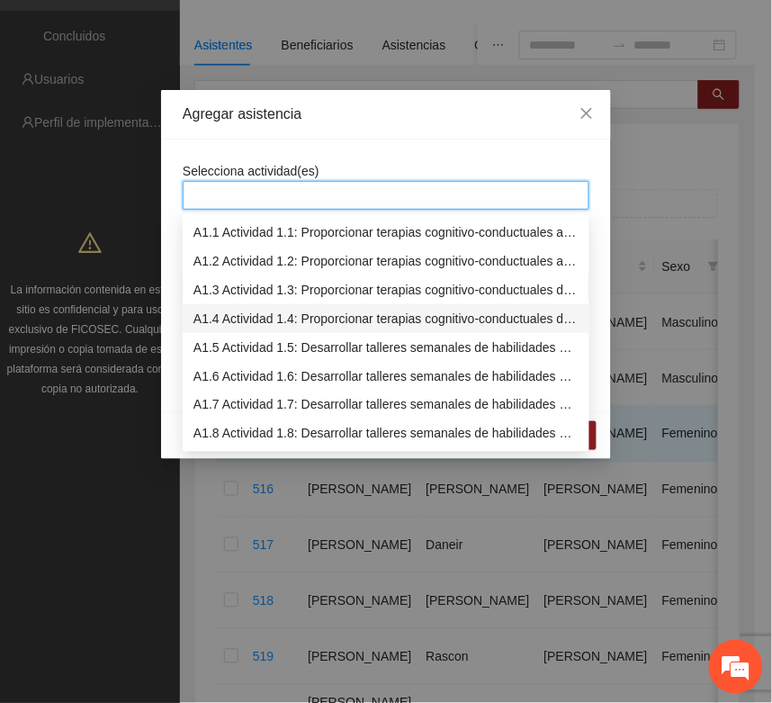
click at [213, 321] on div "A1.4 Actividad 1.4: Proporcionar terapias cognitivo-conductuales de seguimiento…" at bounding box center [386, 319] width 385 height 20
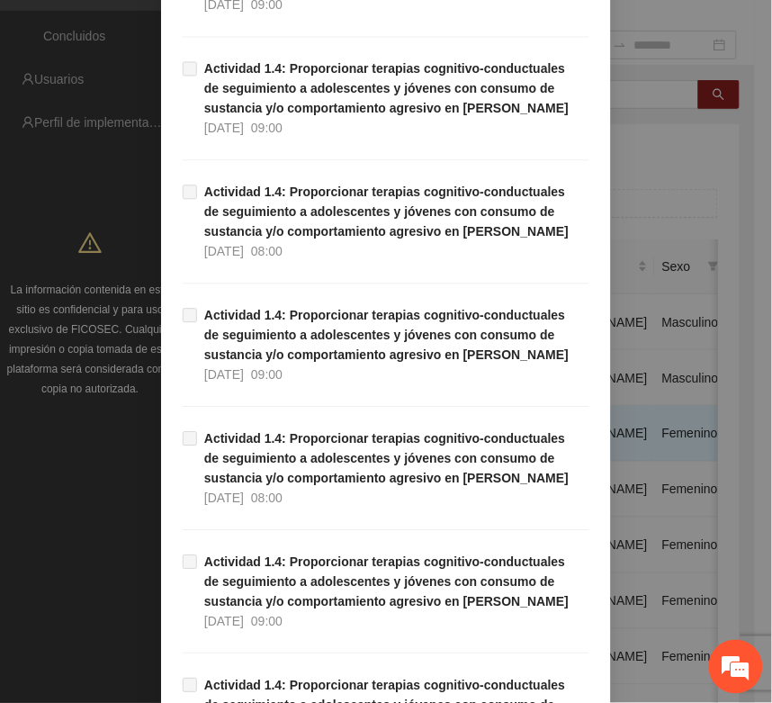
scroll to position [0, 0]
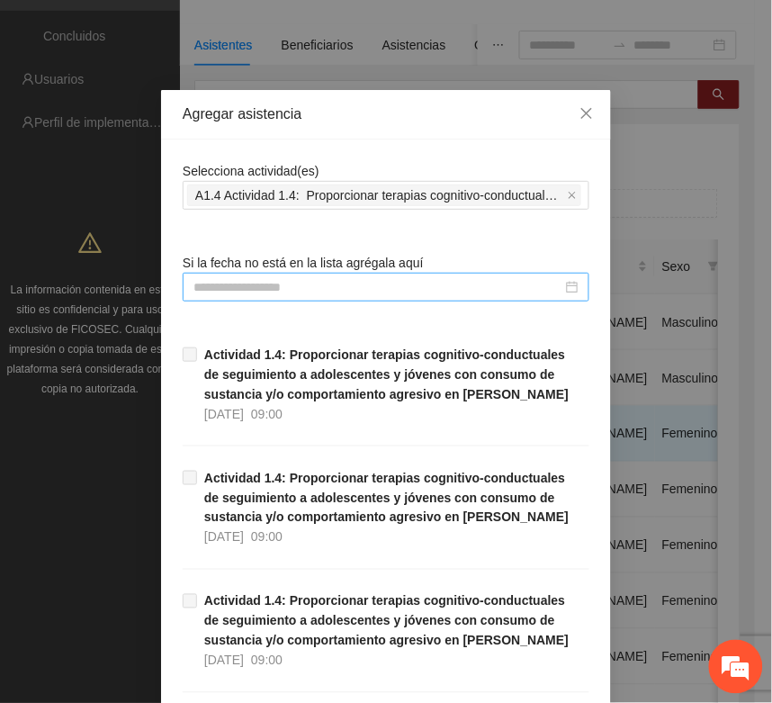
click at [227, 277] on input at bounding box center [378, 287] width 369 height 20
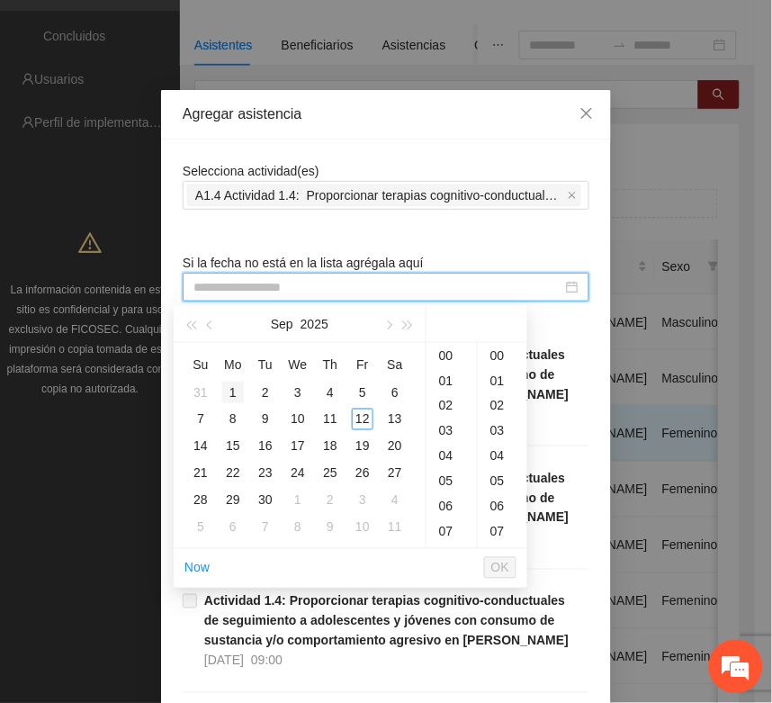
type input "**********"
click at [203, 324] on button "button" at bounding box center [211, 324] width 20 height 36
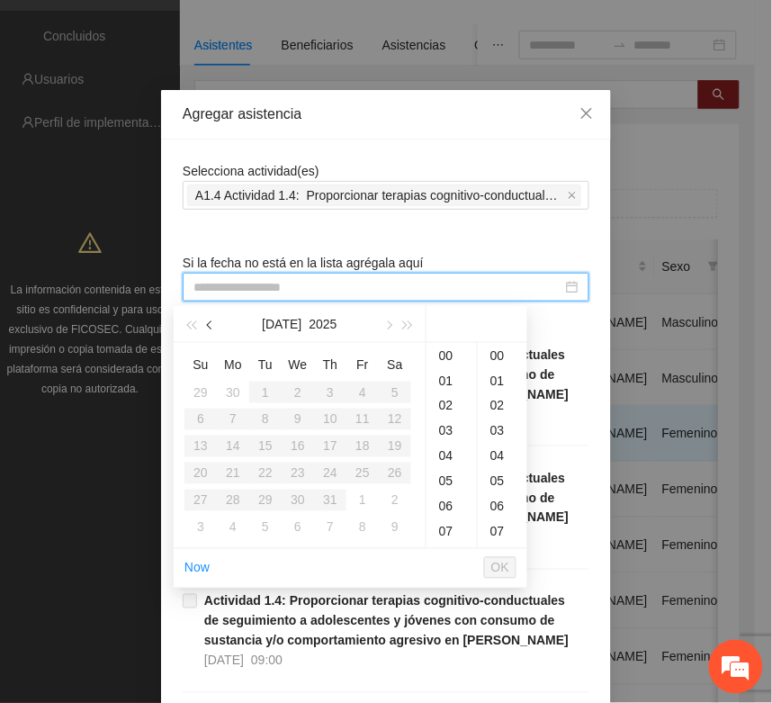
click at [203, 324] on button "button" at bounding box center [211, 324] width 20 height 36
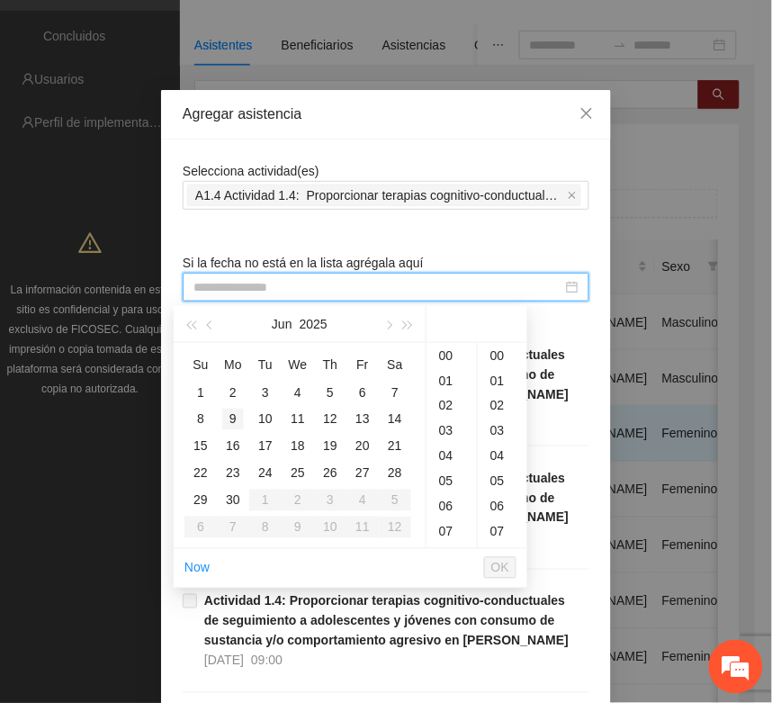
click at [234, 420] on div "9" at bounding box center [233, 420] width 22 height 22
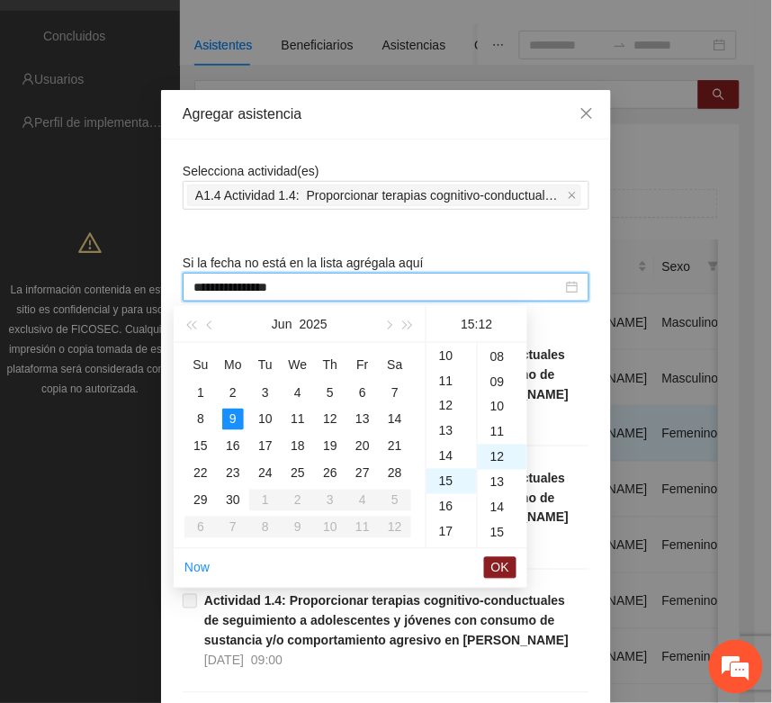
scroll to position [303, 0]
type input "**********"
click at [495, 565] on span "OK" at bounding box center [501, 568] width 18 height 20
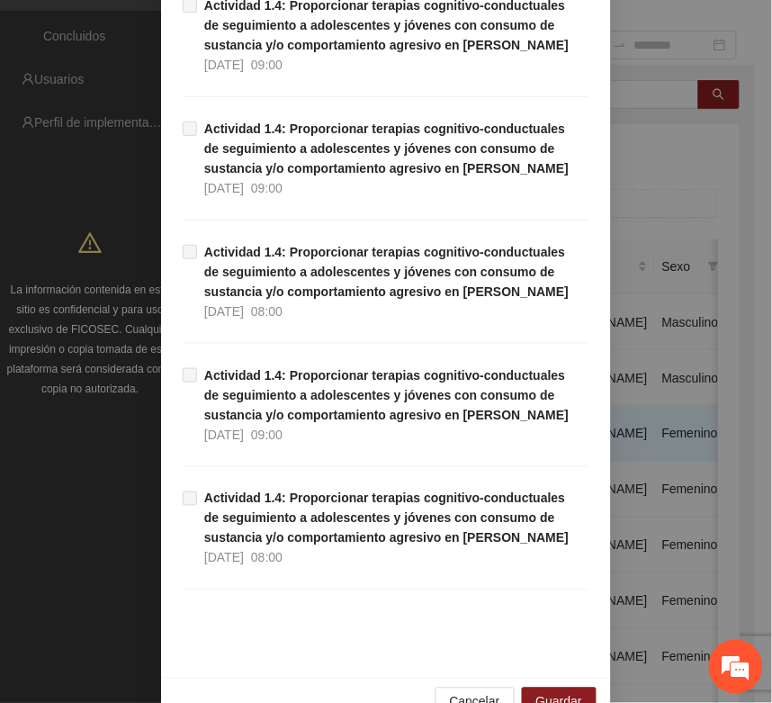
scroll to position [1136, 0]
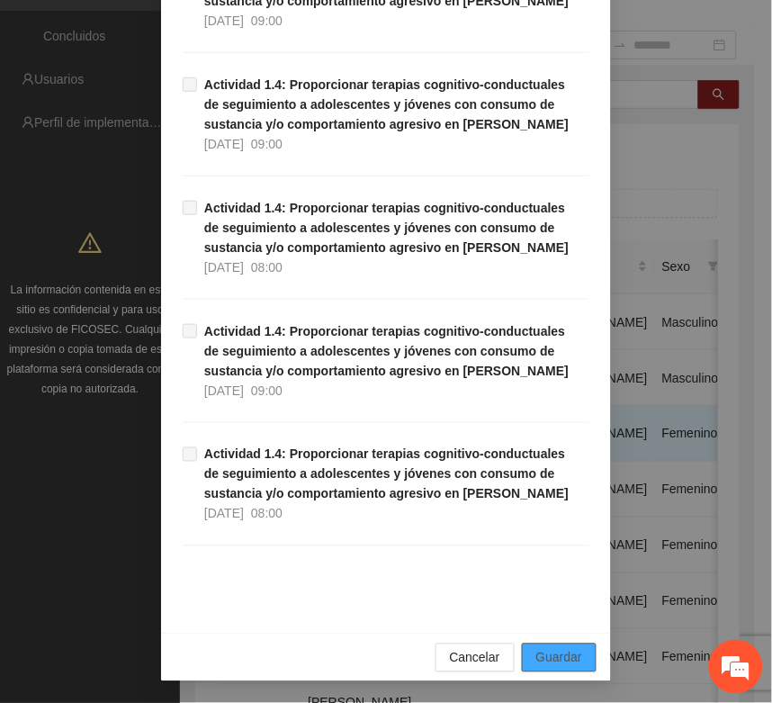
click at [538, 662] on span "Guardar" at bounding box center [560, 658] width 46 height 20
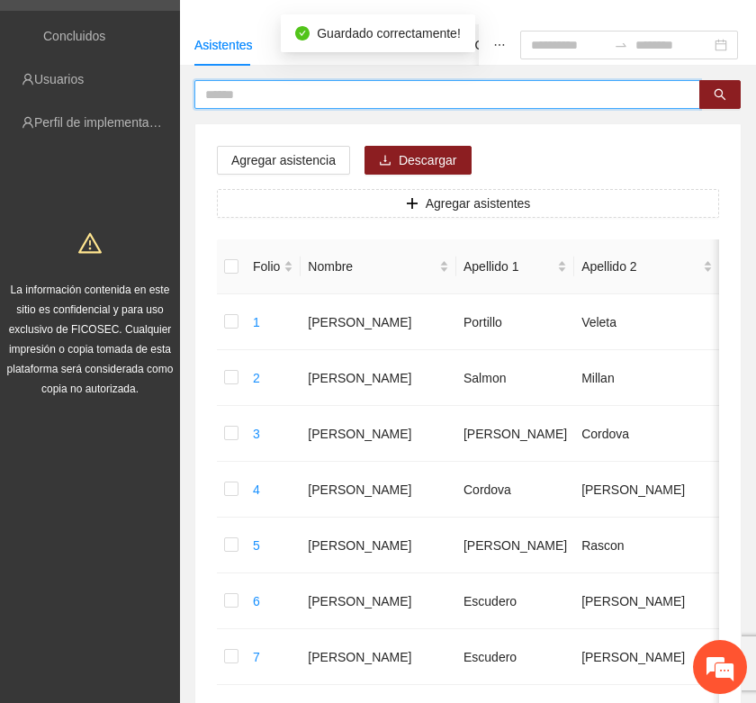
click at [235, 92] on input "text" at bounding box center [440, 95] width 470 height 20
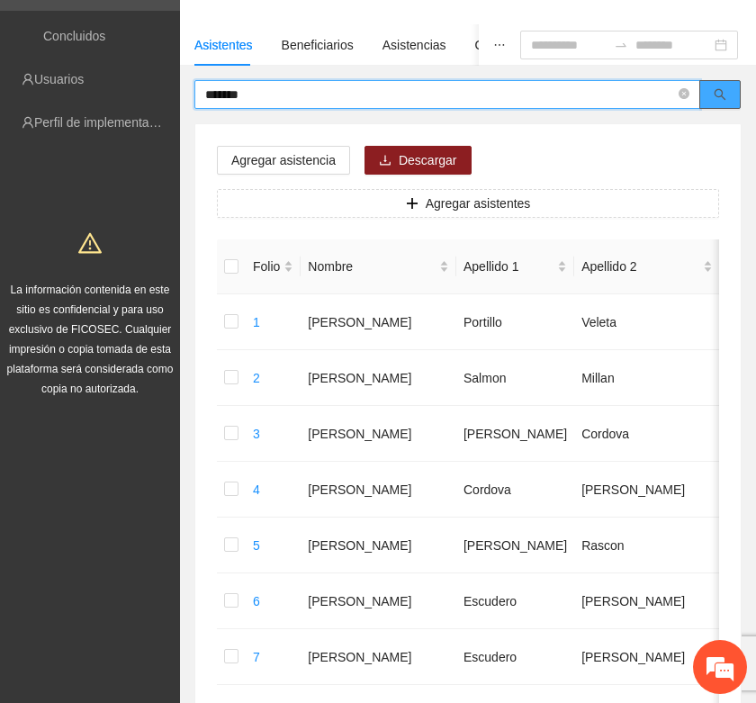
click at [712, 100] on button "button" at bounding box center [720, 94] width 41 height 29
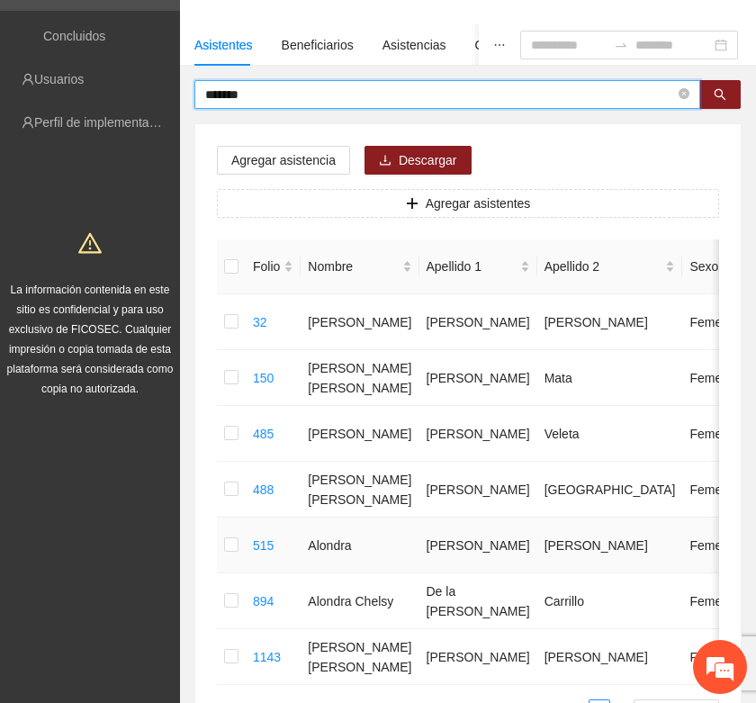
type input "*******"
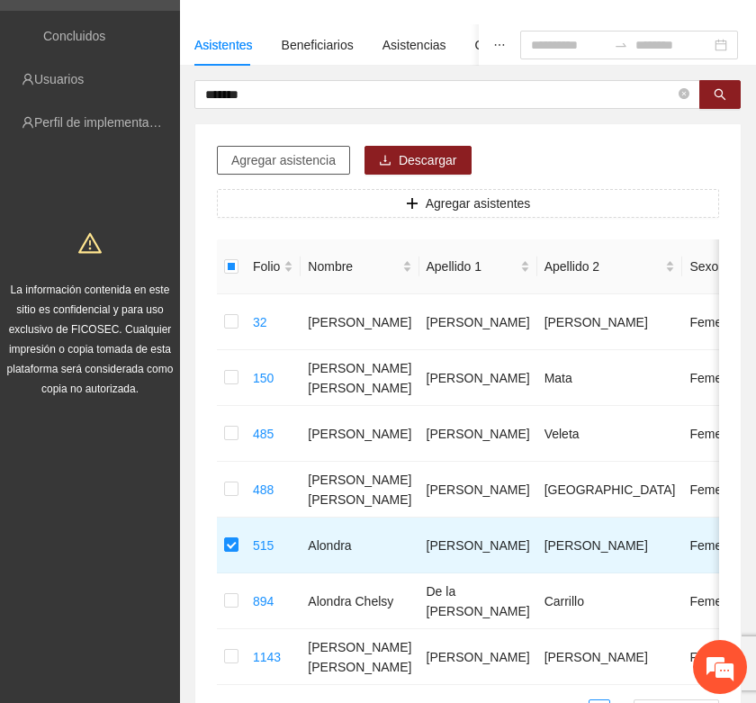
click at [320, 167] on span "Agregar asistencia" at bounding box center [283, 160] width 104 height 20
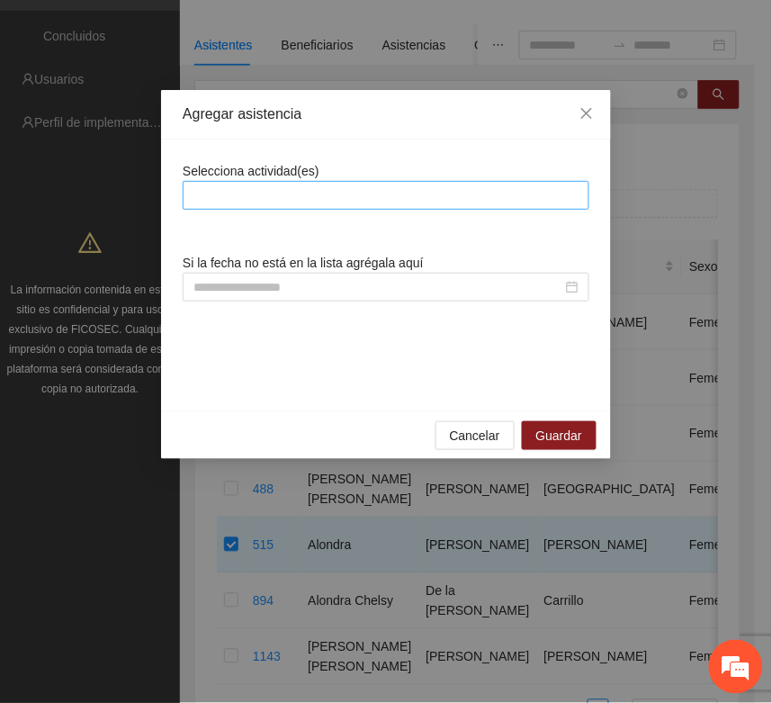
click at [248, 203] on div at bounding box center [386, 196] width 398 height 22
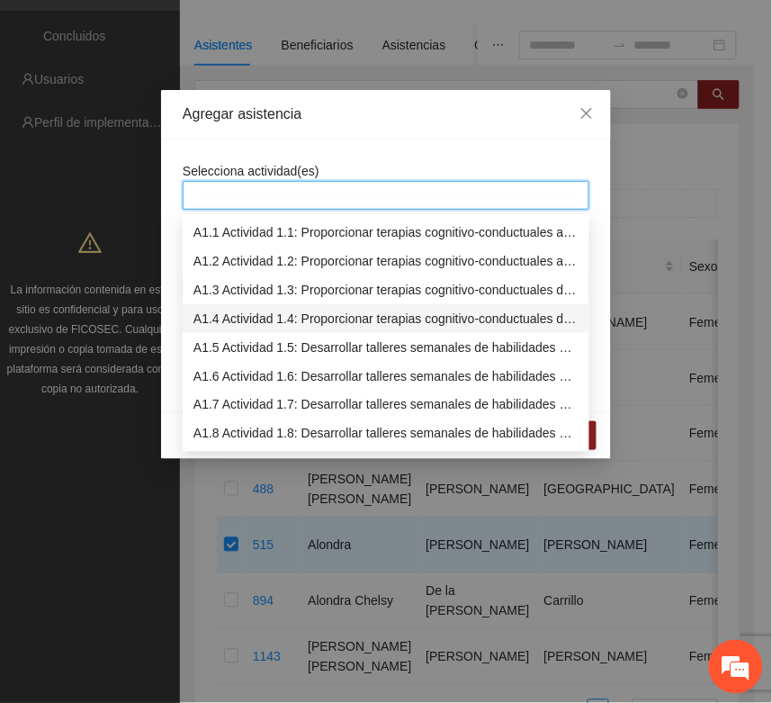
click at [223, 317] on div "A1.4 Actividad 1.4: Proporcionar terapias cognitivo-conductuales de seguimiento…" at bounding box center [386, 319] width 385 height 20
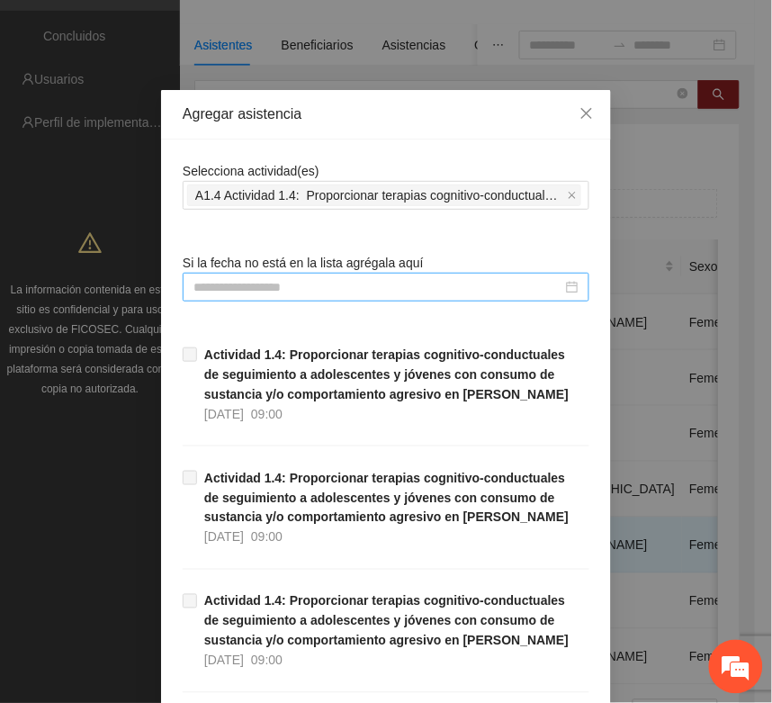
click at [194, 289] on input at bounding box center [378, 287] width 369 height 20
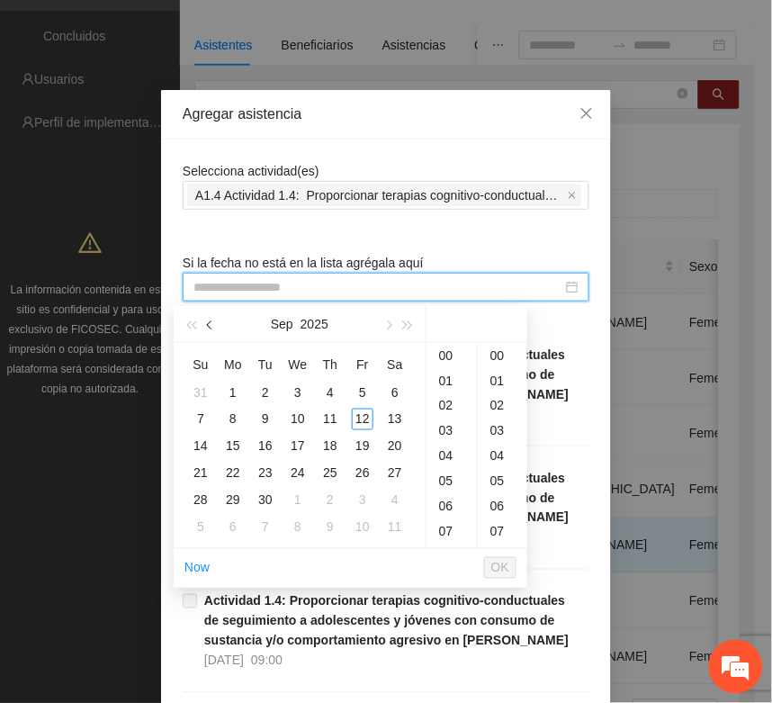
click at [209, 329] on button "button" at bounding box center [211, 324] width 20 height 36
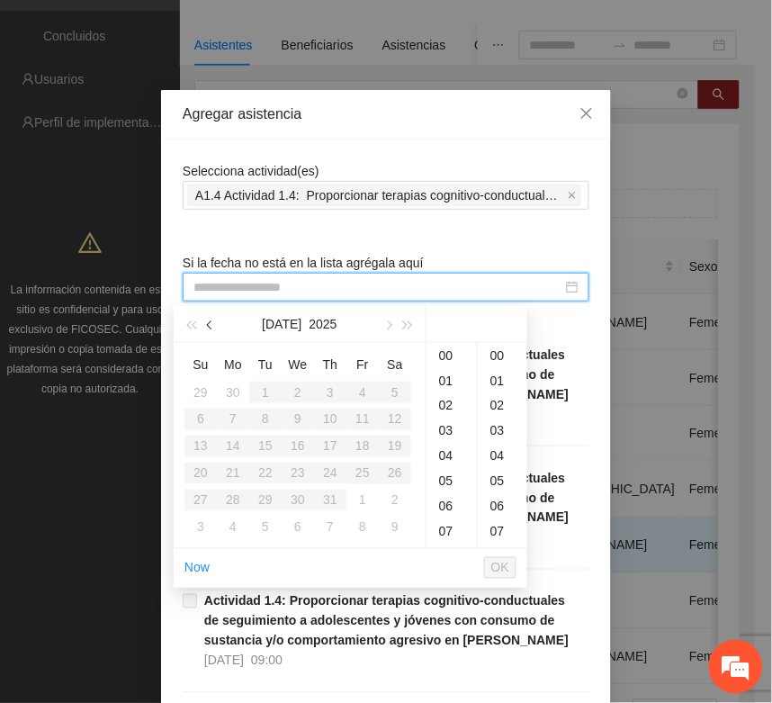
click at [209, 329] on button "button" at bounding box center [211, 324] width 20 height 36
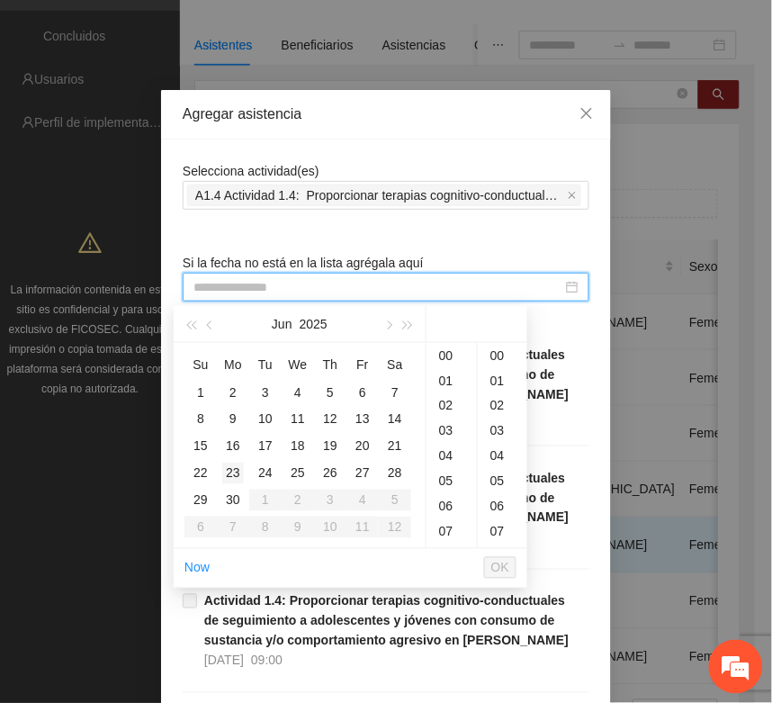
click at [232, 474] on div "23" at bounding box center [233, 474] width 22 height 22
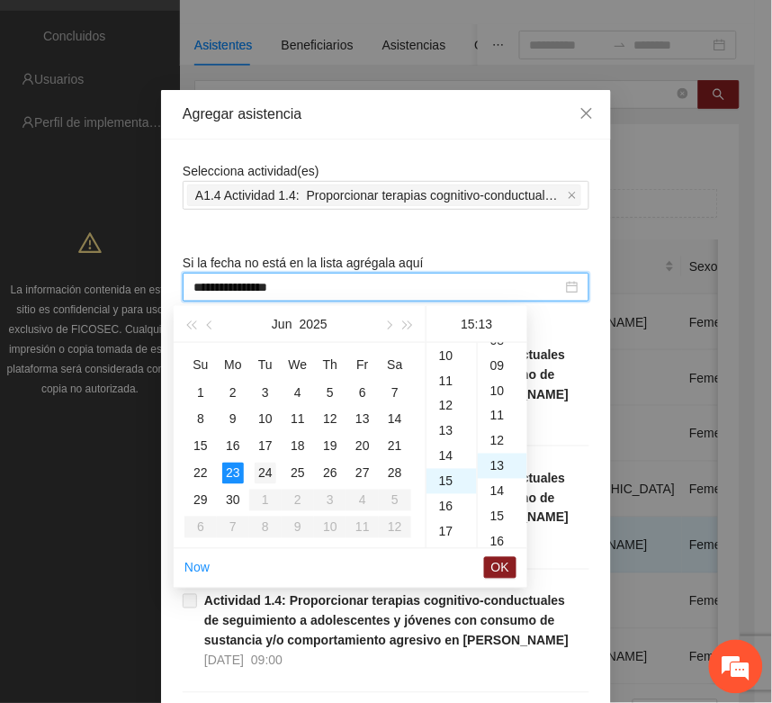
scroll to position [327, 0]
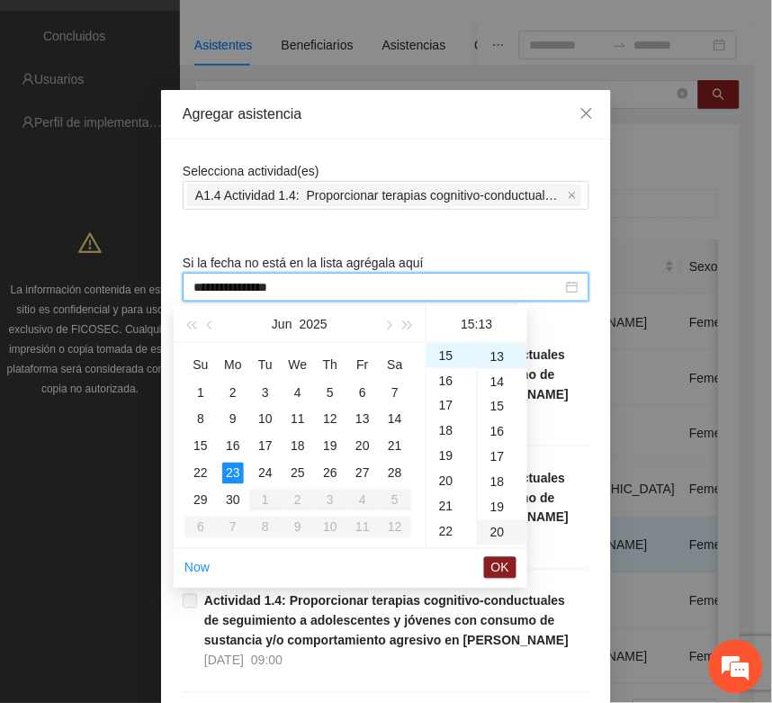
type input "**********"
click at [495, 572] on span "OK" at bounding box center [501, 568] width 18 height 20
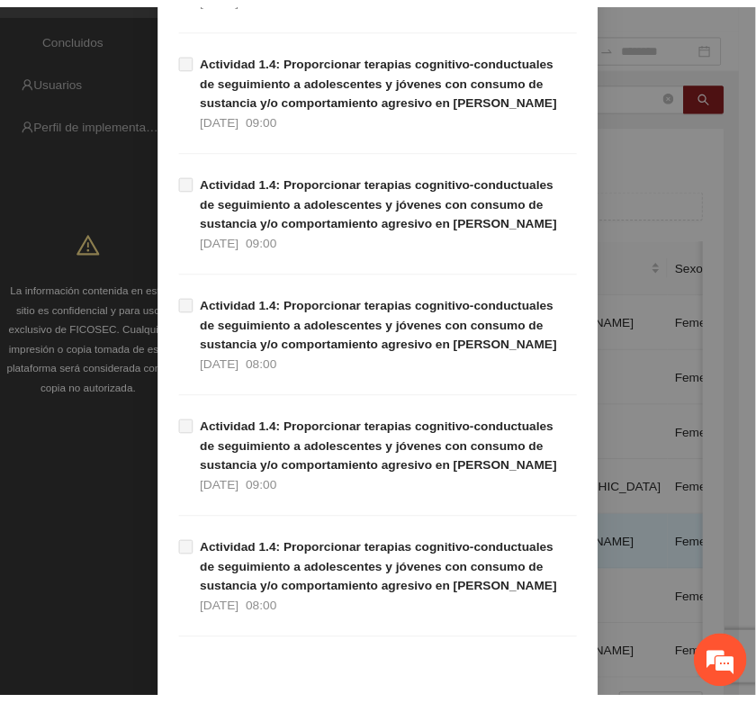
scroll to position [1136, 0]
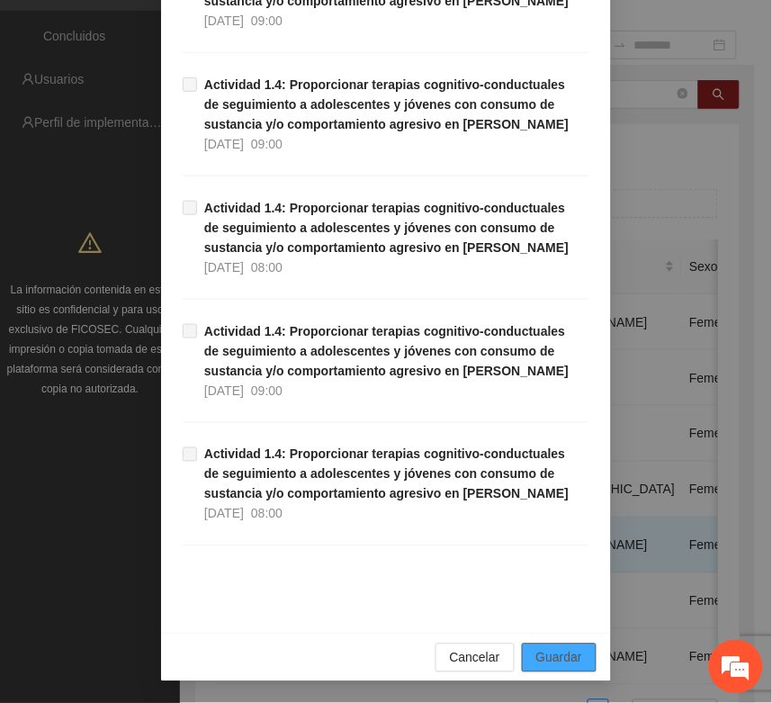
click at [537, 663] on span "Guardar" at bounding box center [560, 658] width 46 height 20
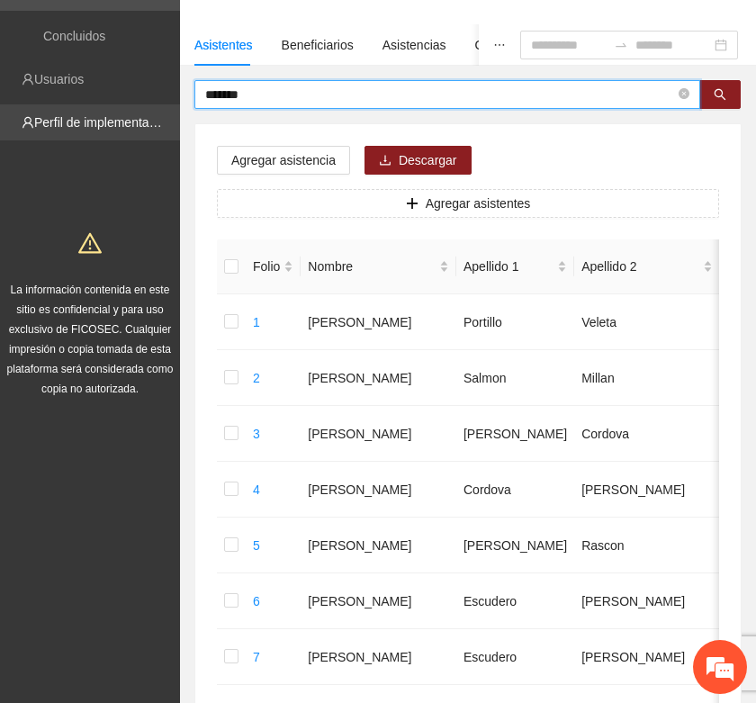
drag, startPoint x: 294, startPoint y: 100, endPoint x: 171, endPoint y: 113, distance: 124.0
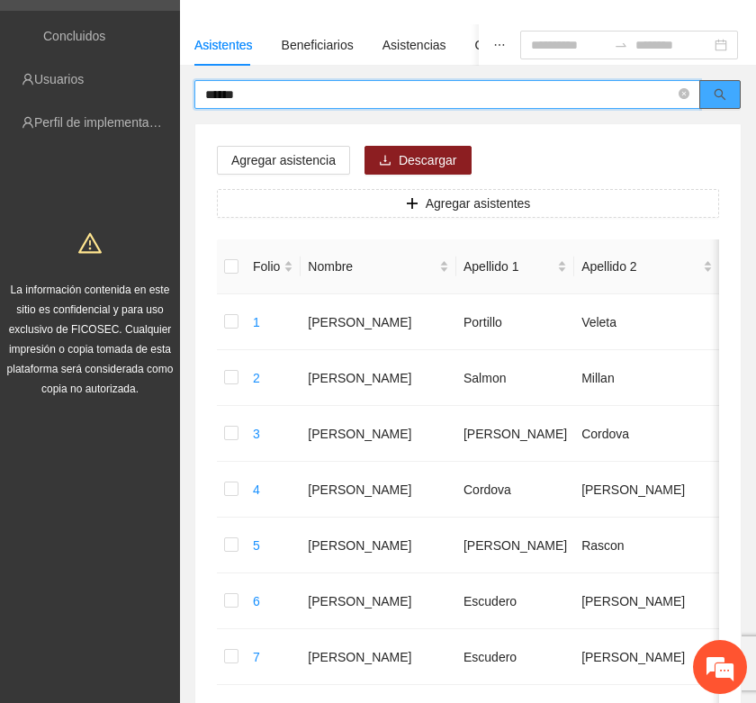
click at [725, 92] on icon "search" at bounding box center [720, 94] width 13 height 13
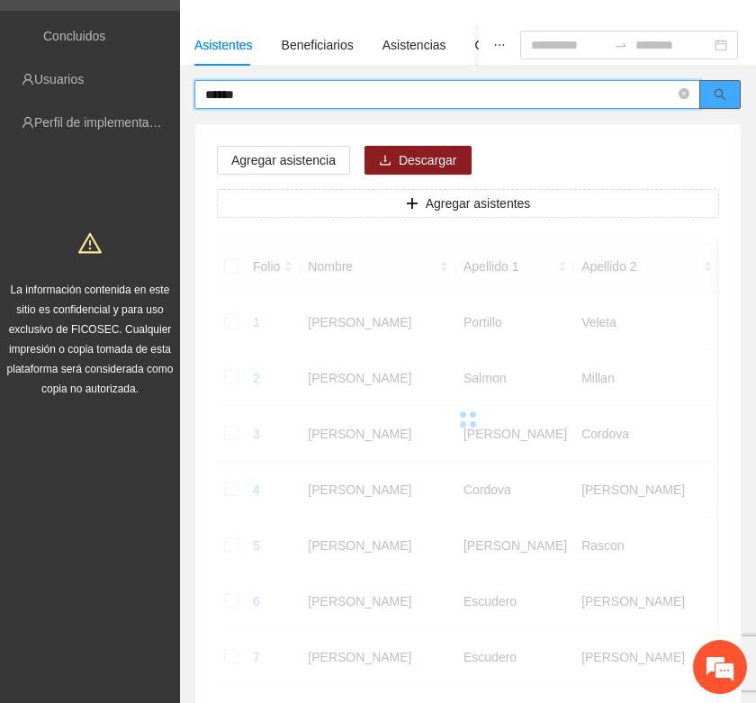
scroll to position [23, 0]
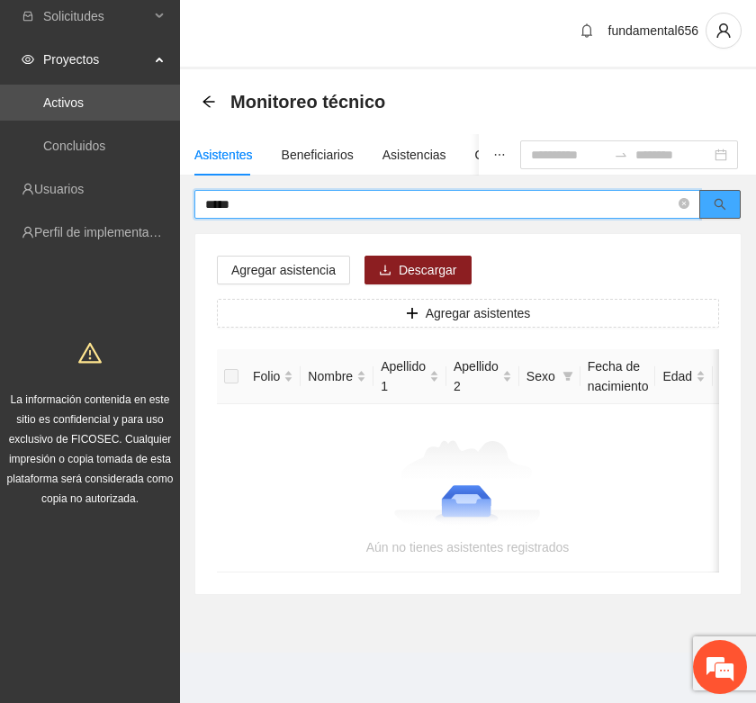
click at [714, 198] on icon "search" at bounding box center [720, 204] width 13 height 13
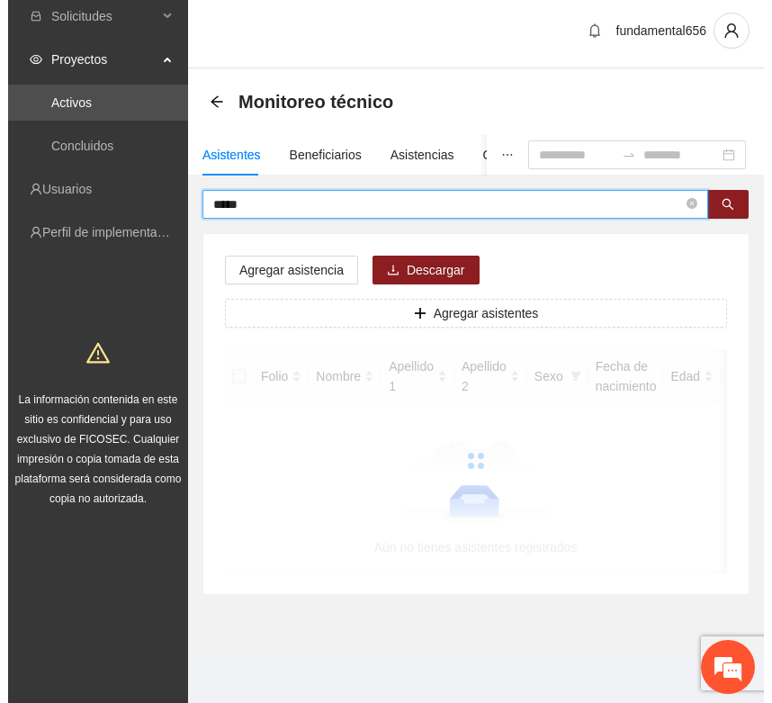
scroll to position [70, 0]
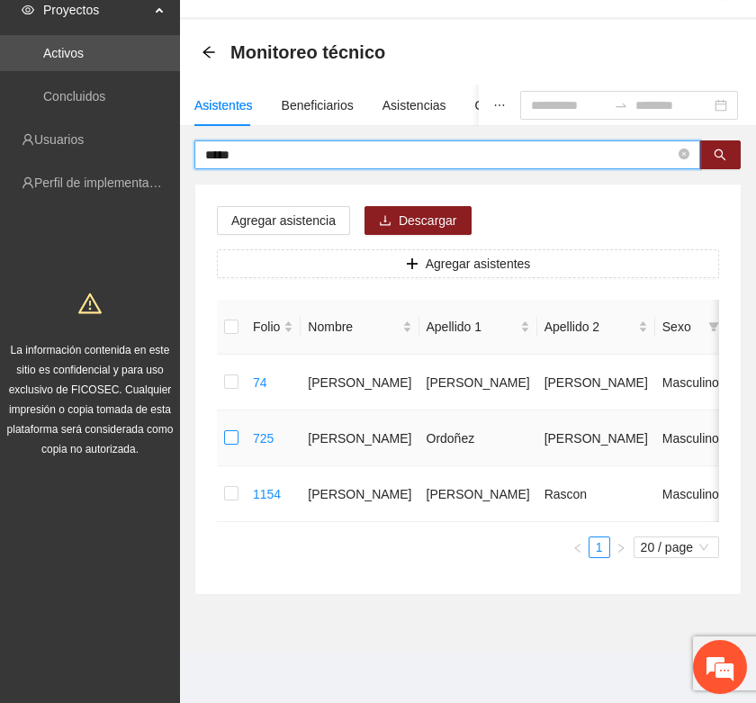
type input "*****"
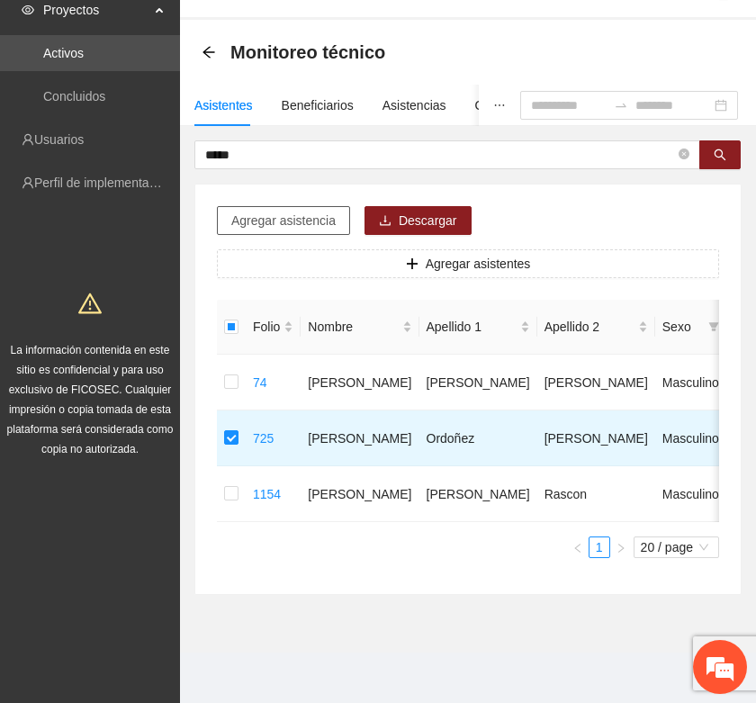
click at [266, 211] on span "Agregar asistencia" at bounding box center [283, 221] width 104 height 20
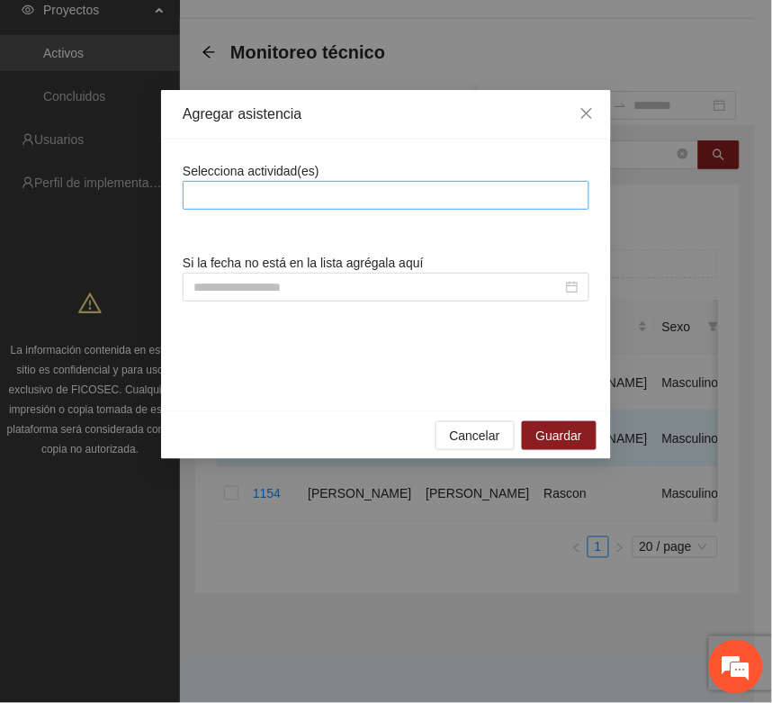
click at [263, 190] on div at bounding box center [386, 196] width 398 height 22
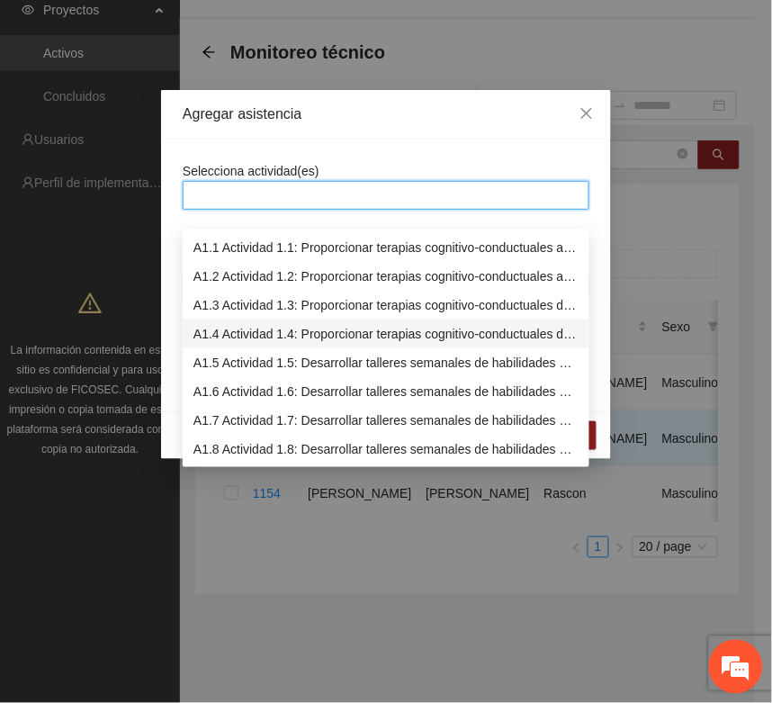
click at [248, 324] on div "A1.4 Actividad 1.4: Proporcionar terapias cognitivo-conductuales de seguimiento…" at bounding box center [386, 334] width 385 height 20
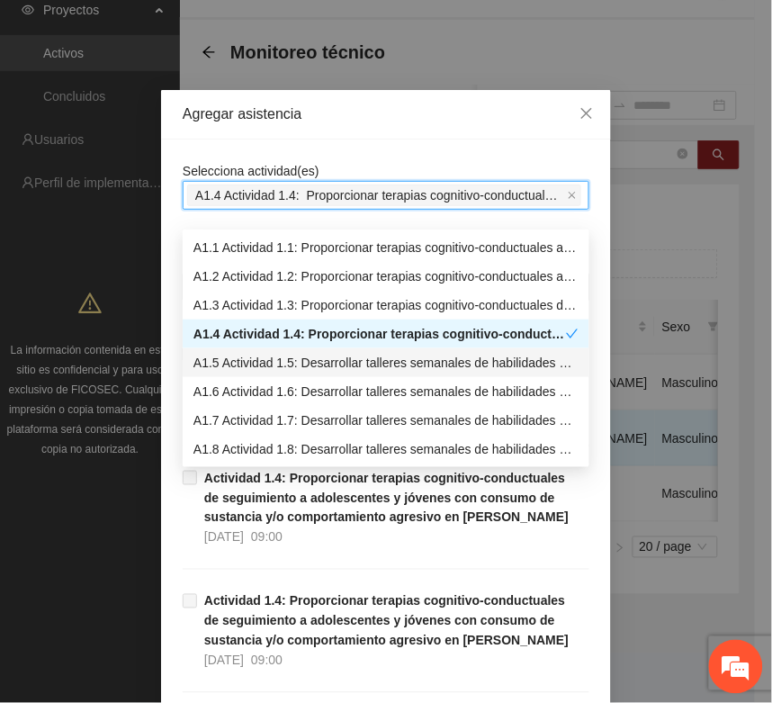
drag, startPoint x: 156, startPoint y: 357, endPoint x: 167, endPoint y: 335, distance: 25.4
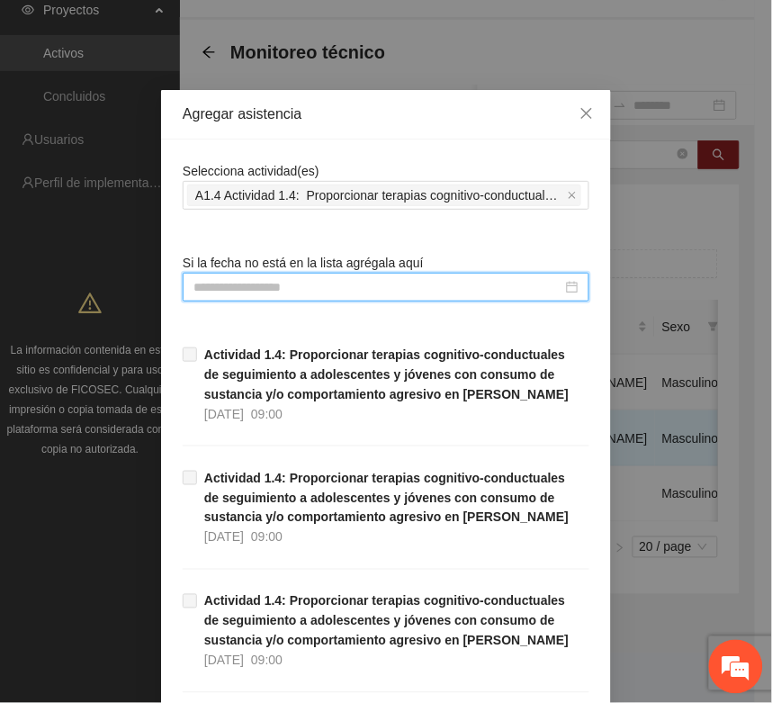
click at [195, 286] on input at bounding box center [378, 287] width 369 height 20
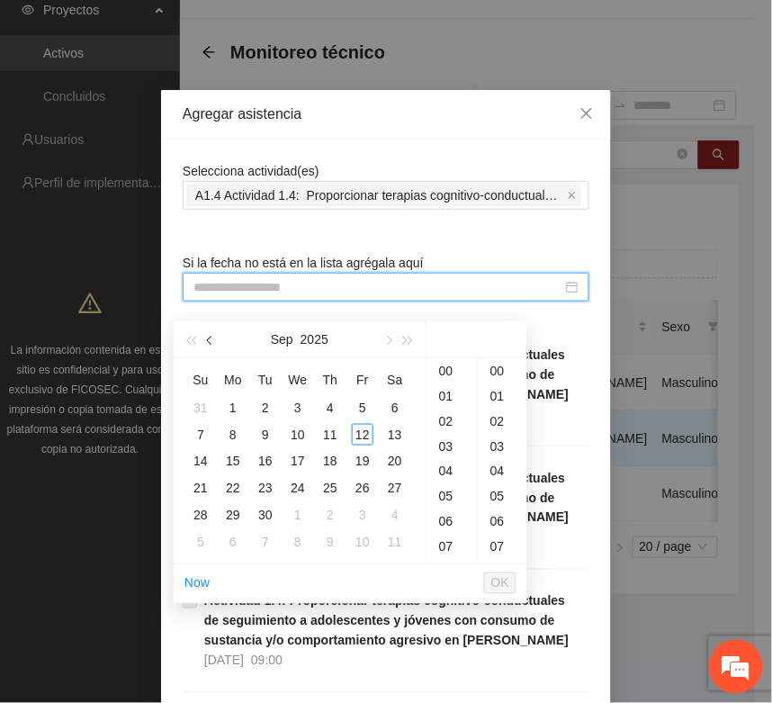
click at [210, 337] on span "button" at bounding box center [211, 341] width 9 height 9
click at [212, 337] on span "button" at bounding box center [211, 341] width 9 height 9
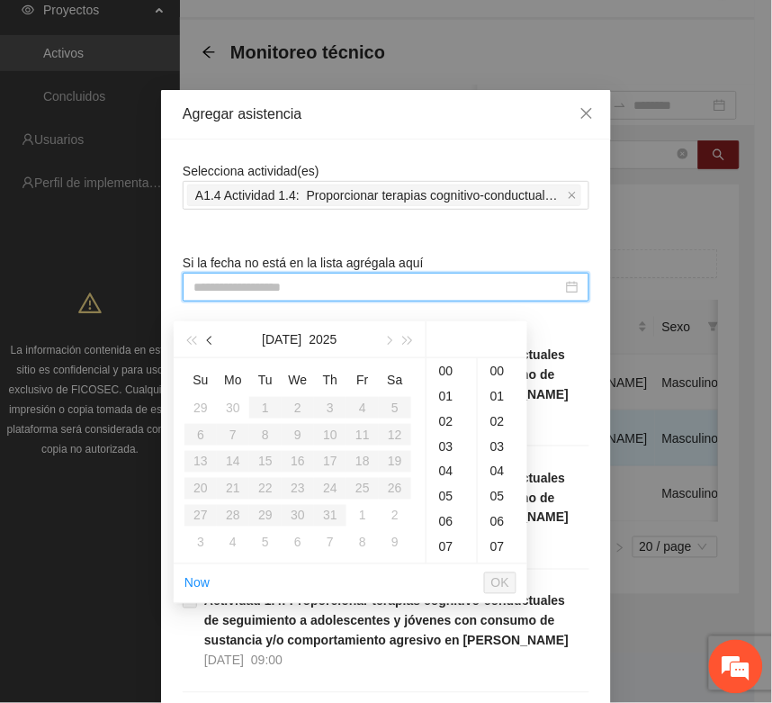
click at [212, 337] on span "button" at bounding box center [211, 341] width 9 height 9
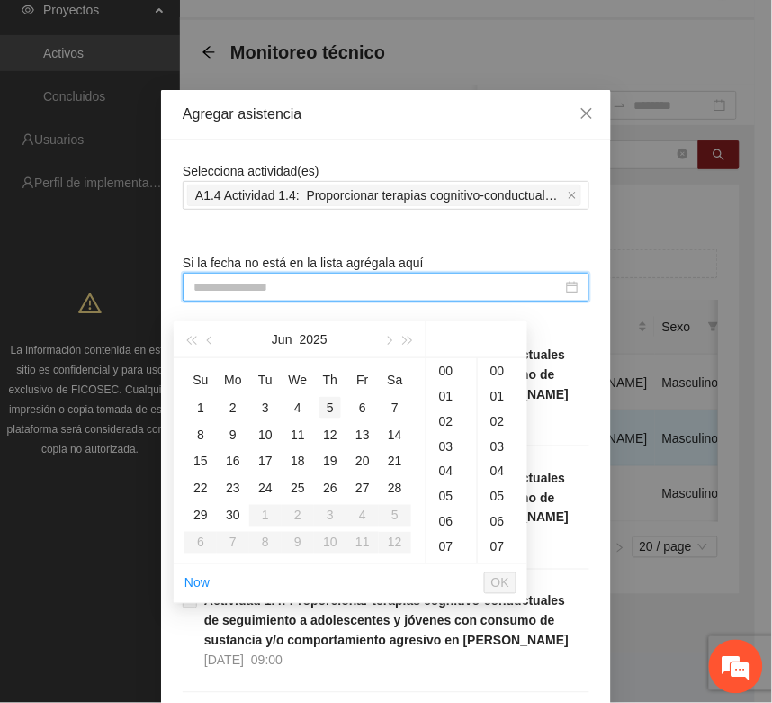
click at [331, 397] on div "5" at bounding box center [331, 408] width 22 height 22
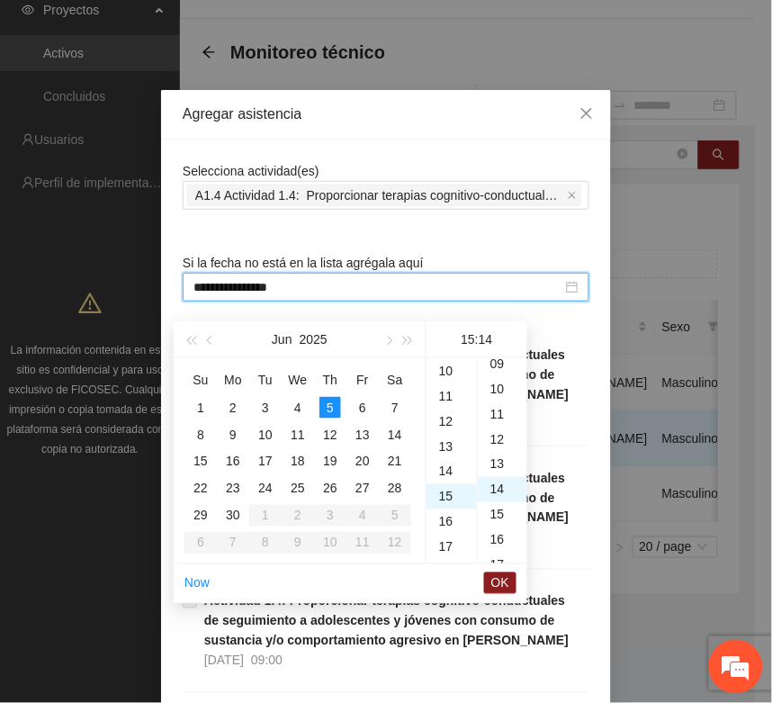
scroll to position [353, 0]
type input "**********"
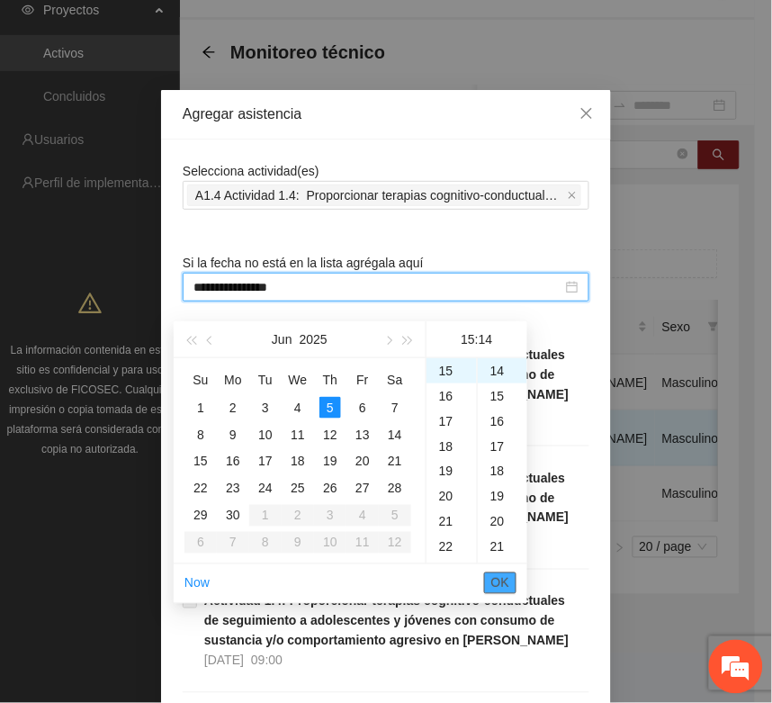
click at [511, 573] on button "OK" at bounding box center [500, 584] width 32 height 22
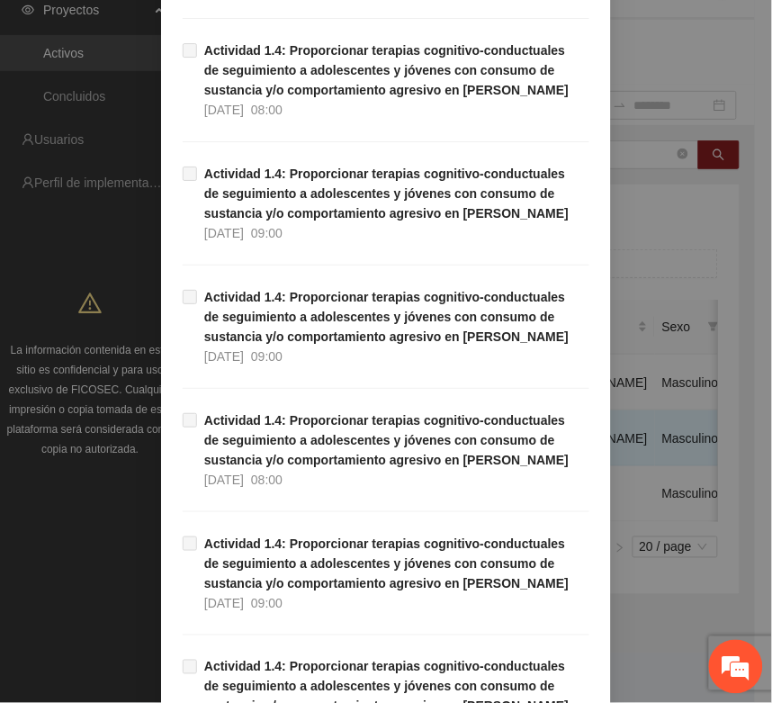
scroll to position [1136, 0]
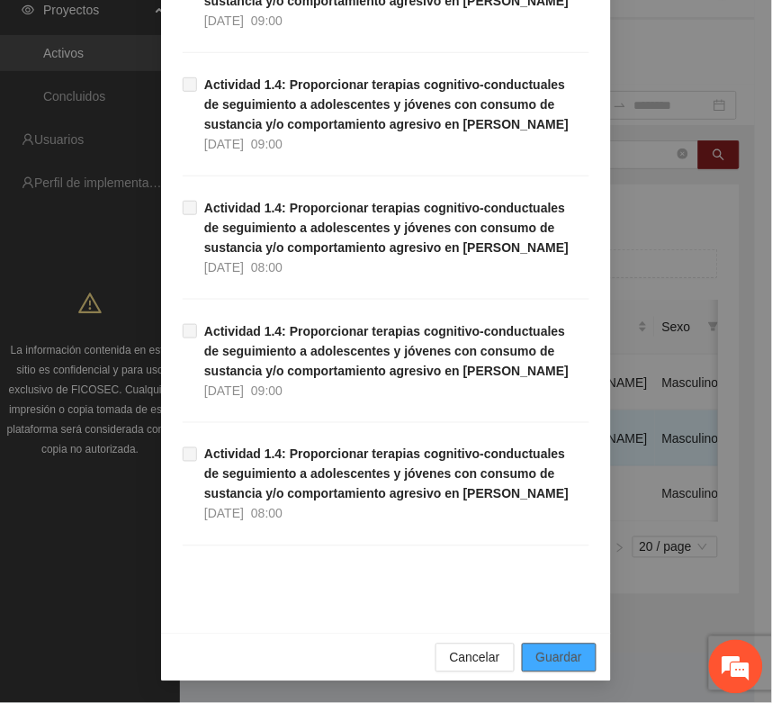
click at [534, 646] on button "Guardar" at bounding box center [559, 658] width 75 height 29
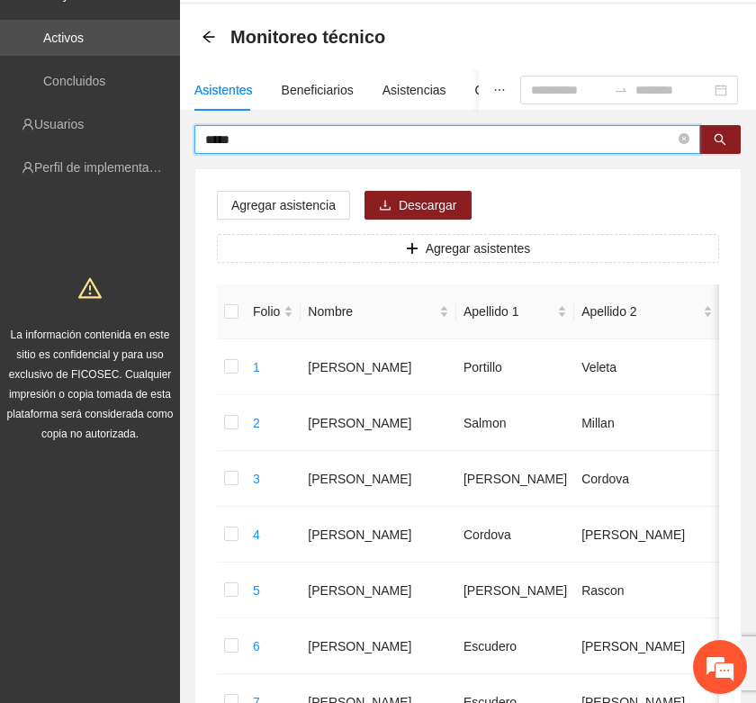
drag, startPoint x: 252, startPoint y: 137, endPoint x: 183, endPoint y: 131, distance: 69.5
click at [717, 140] on icon "search" at bounding box center [720, 139] width 13 height 13
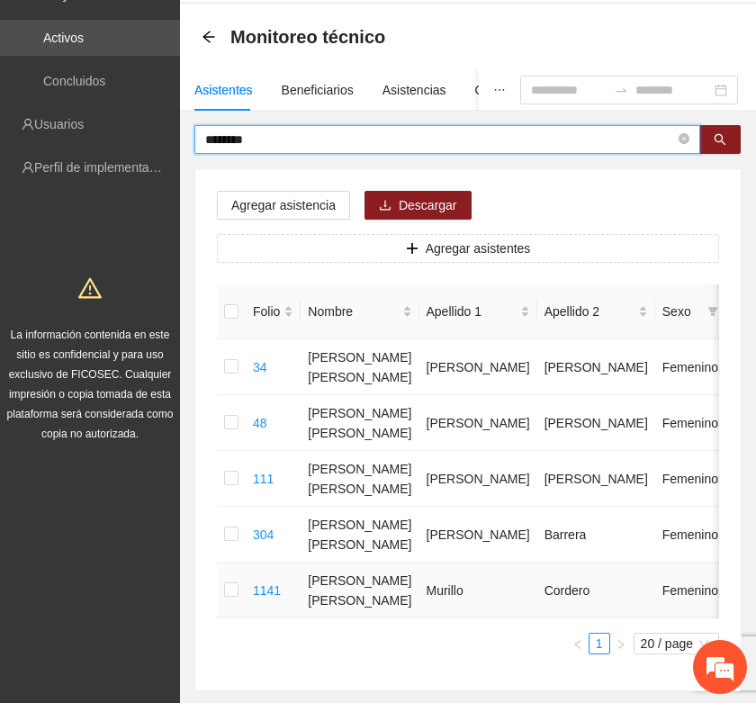
type input "********"
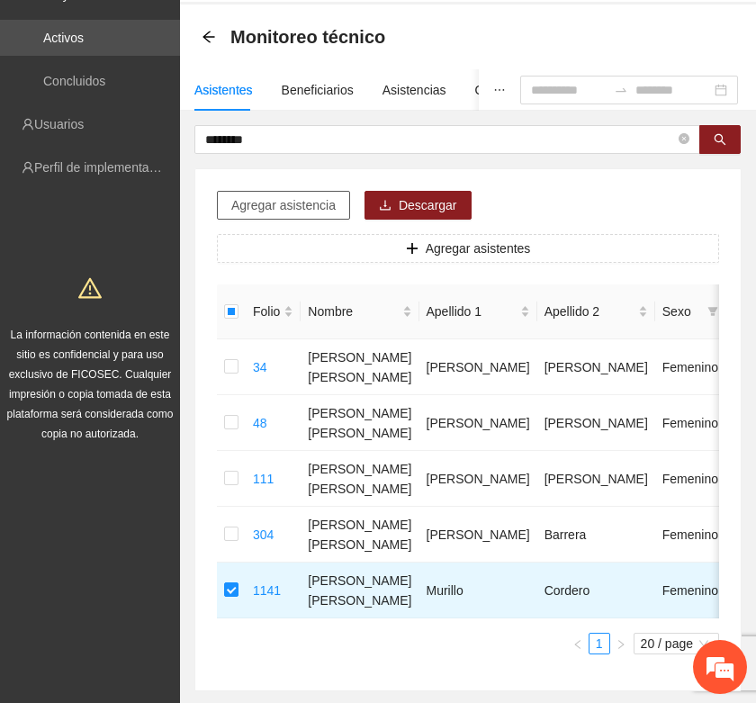
click at [285, 205] on span "Agregar asistencia" at bounding box center [283, 205] width 104 height 20
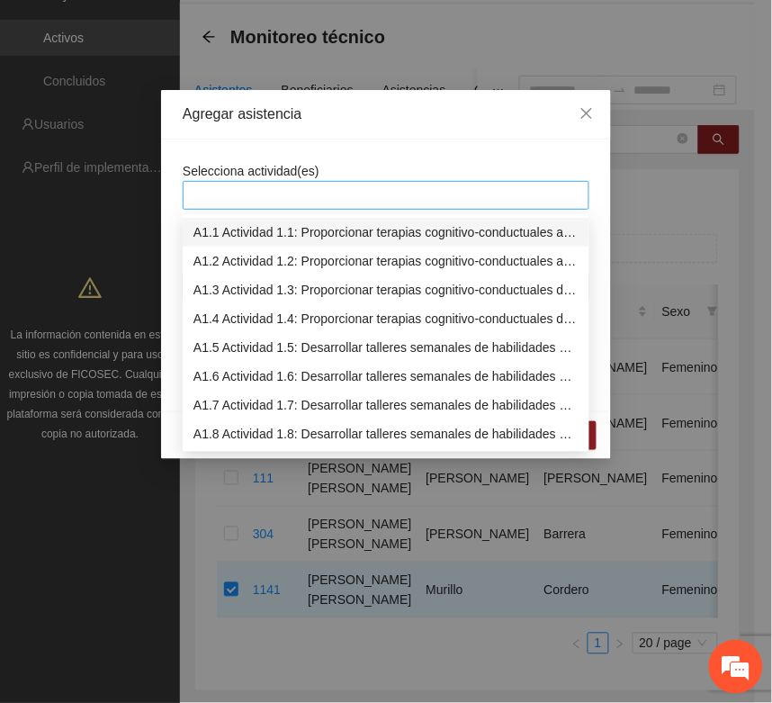
click at [243, 189] on div at bounding box center [386, 196] width 398 height 22
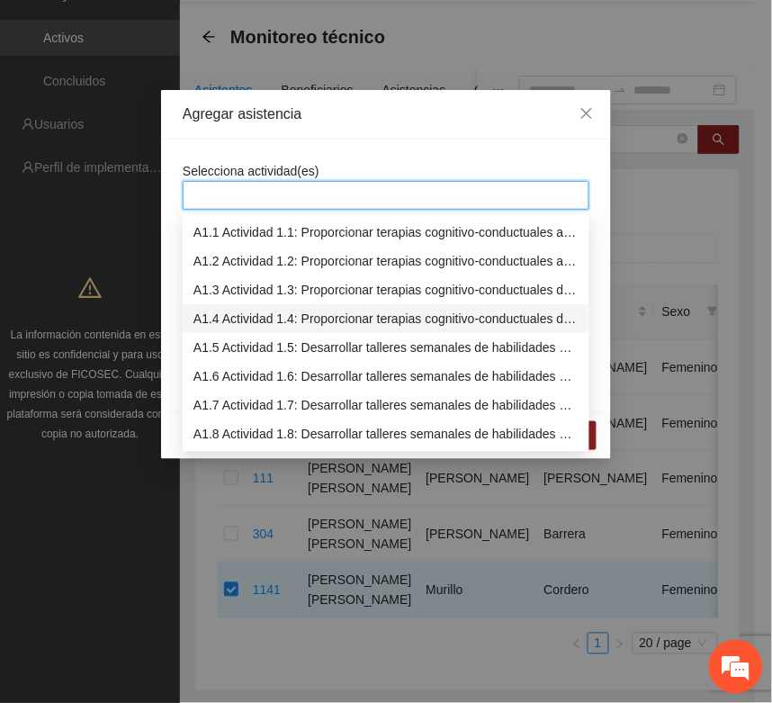
click at [222, 320] on div "A1.4 Actividad 1.4: Proporcionar terapias cognitivo-conductuales de seguimiento…" at bounding box center [386, 319] width 385 height 20
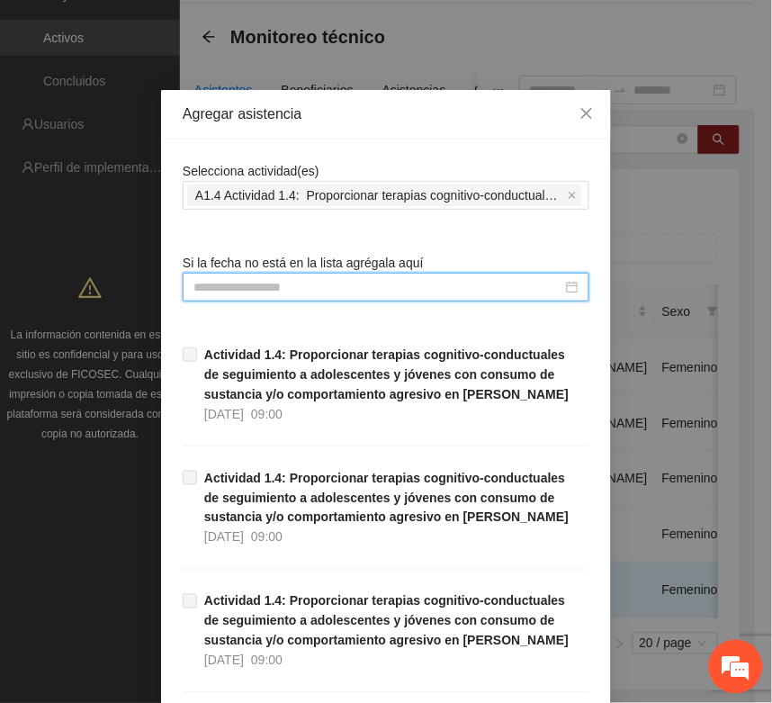
click at [195, 285] on input at bounding box center [378, 287] width 369 height 20
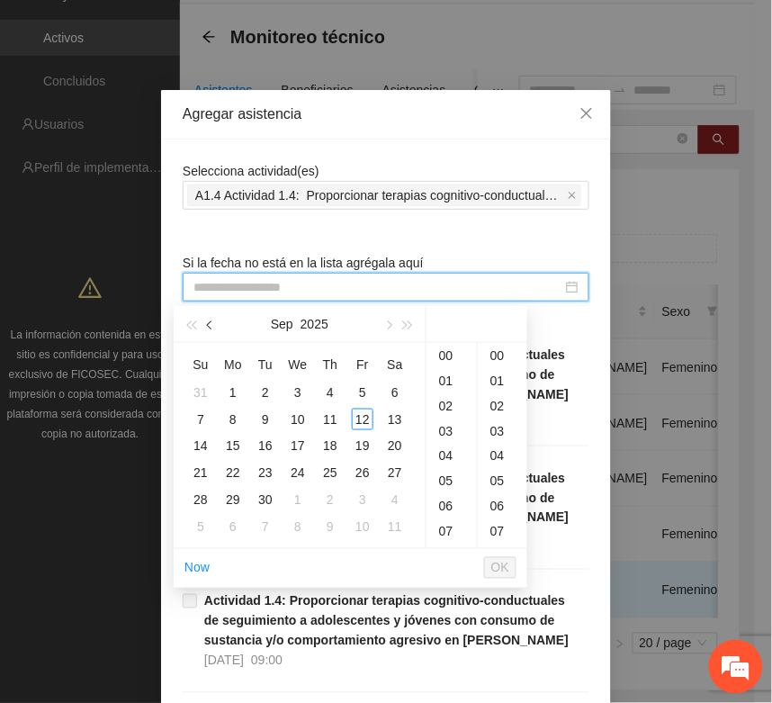
click at [213, 324] on span "button" at bounding box center [211, 325] width 9 height 9
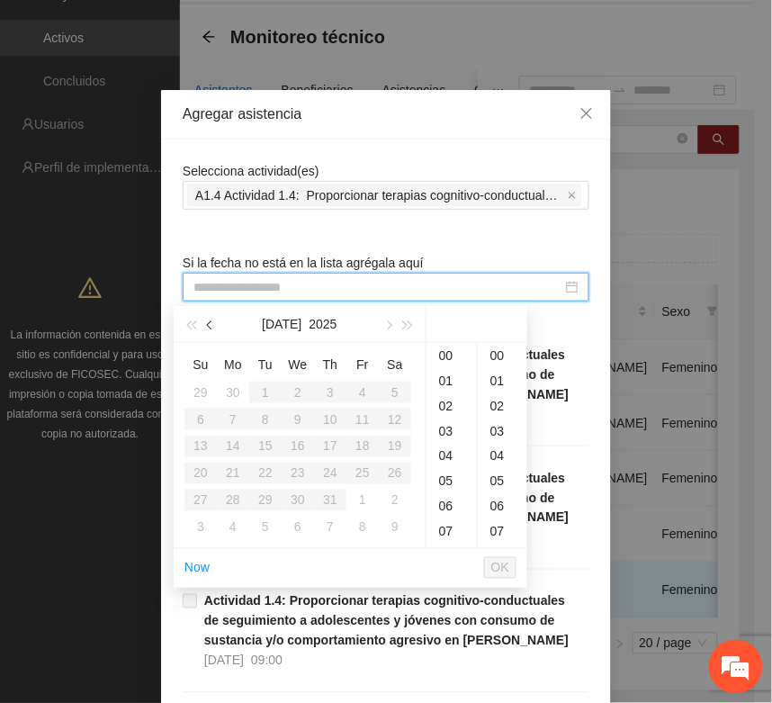
click at [213, 324] on span "button" at bounding box center [211, 325] width 9 height 9
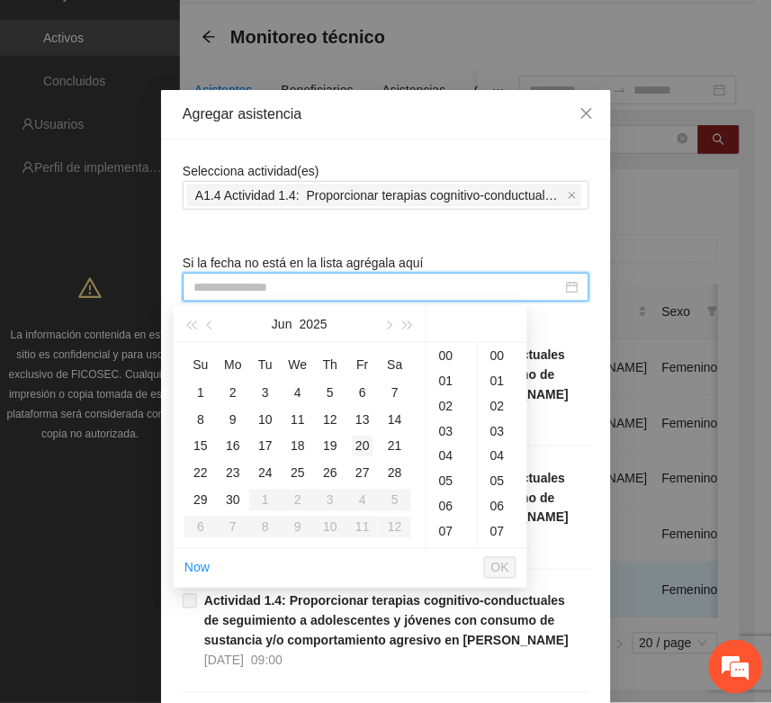
drag, startPoint x: 334, startPoint y: 412, endPoint x: 369, endPoint y: 443, distance: 46.6
click at [334, 416] on div "12" at bounding box center [331, 420] width 22 height 22
type input "**********"
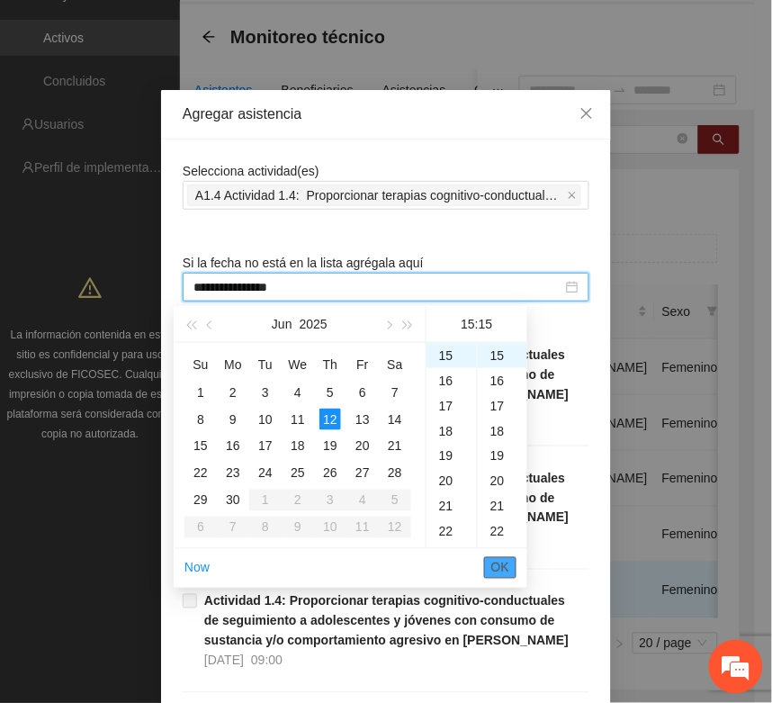
click at [506, 570] on span "OK" at bounding box center [501, 568] width 18 height 20
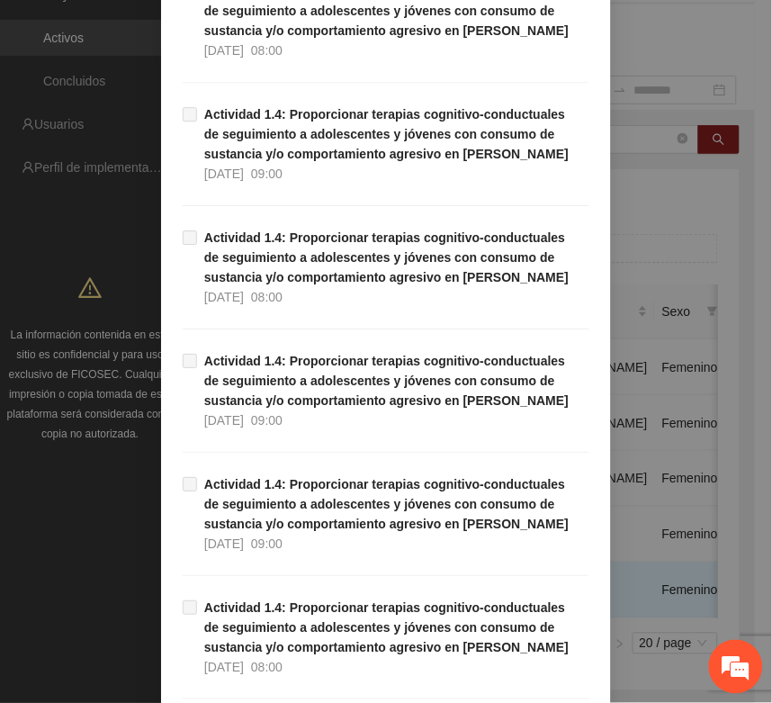
scroll to position [1136, 0]
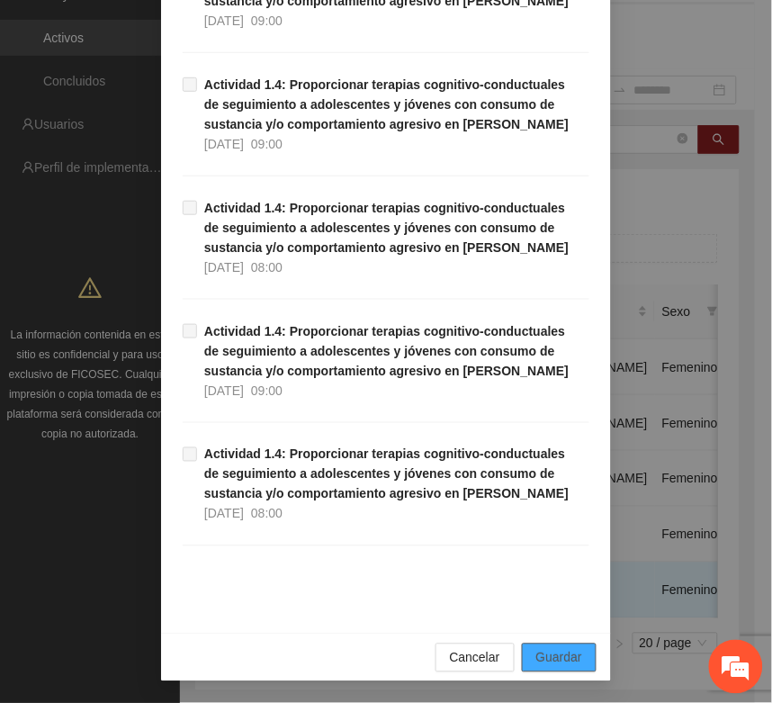
click at [559, 658] on span "Guardar" at bounding box center [560, 658] width 46 height 20
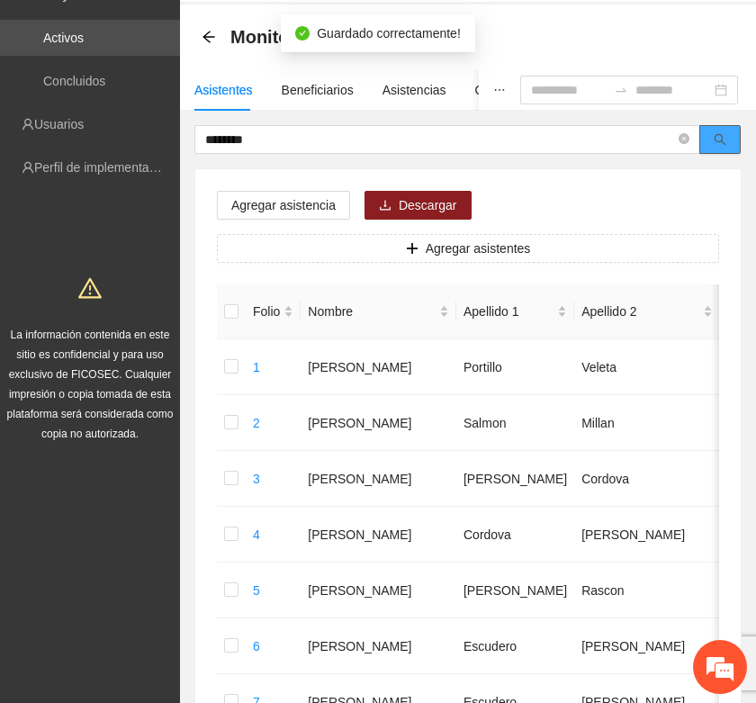
click at [720, 144] on icon "search" at bounding box center [720, 139] width 13 height 13
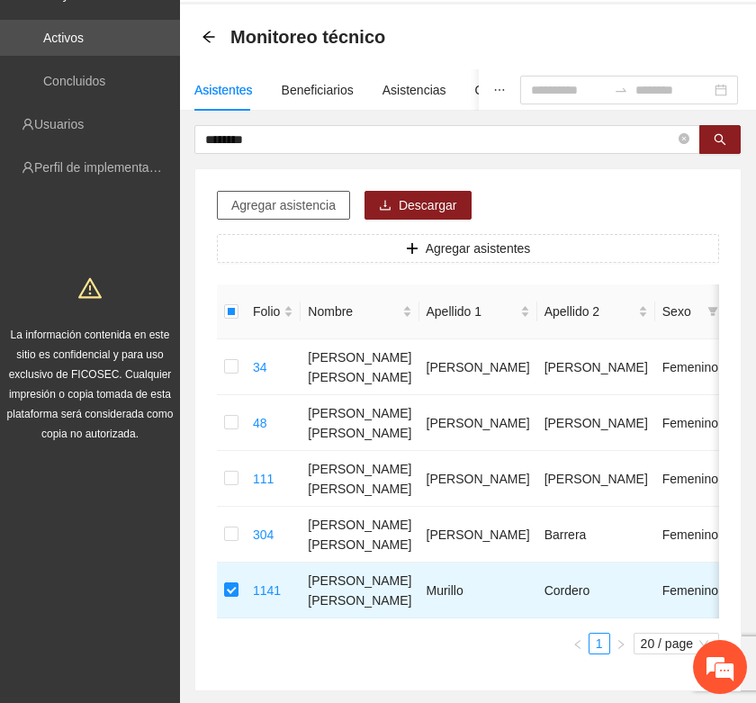
click at [259, 205] on span "Agregar asistencia" at bounding box center [283, 205] width 104 height 20
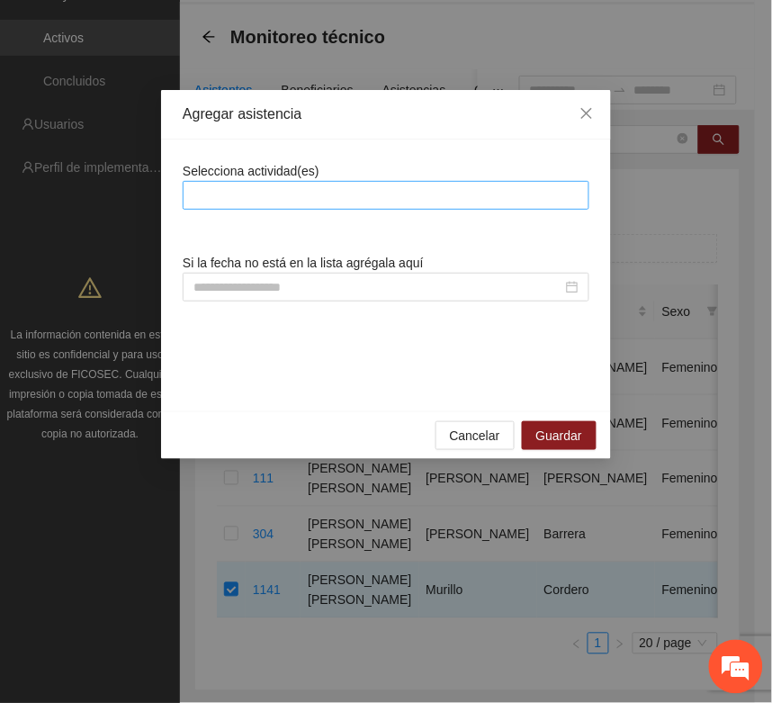
click at [253, 186] on div at bounding box center [386, 196] width 398 height 22
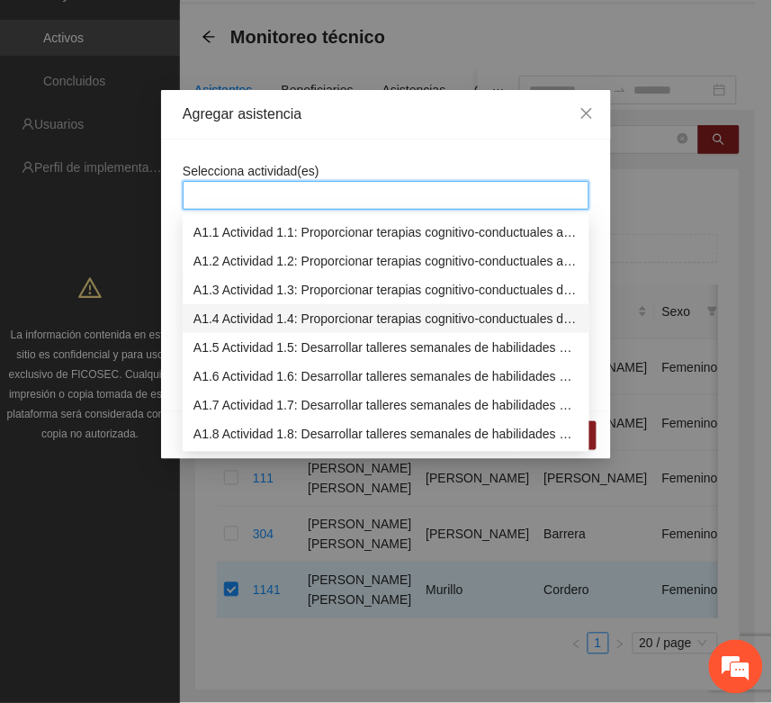
click at [235, 306] on div "A1.4 Actividad 1.4: Proporcionar terapias cognitivo-conductuales de seguimiento…" at bounding box center [386, 318] width 407 height 29
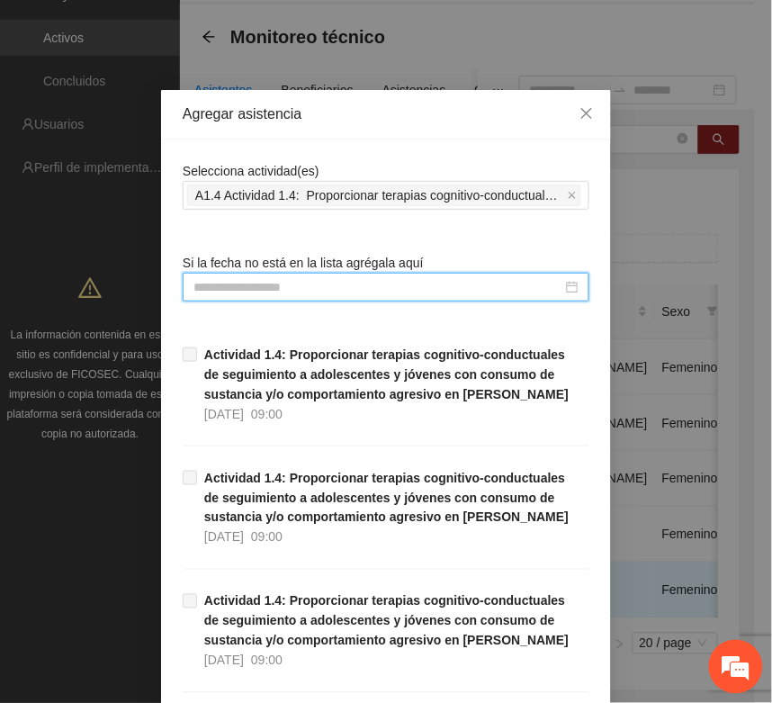
click at [209, 294] on input at bounding box center [378, 287] width 369 height 20
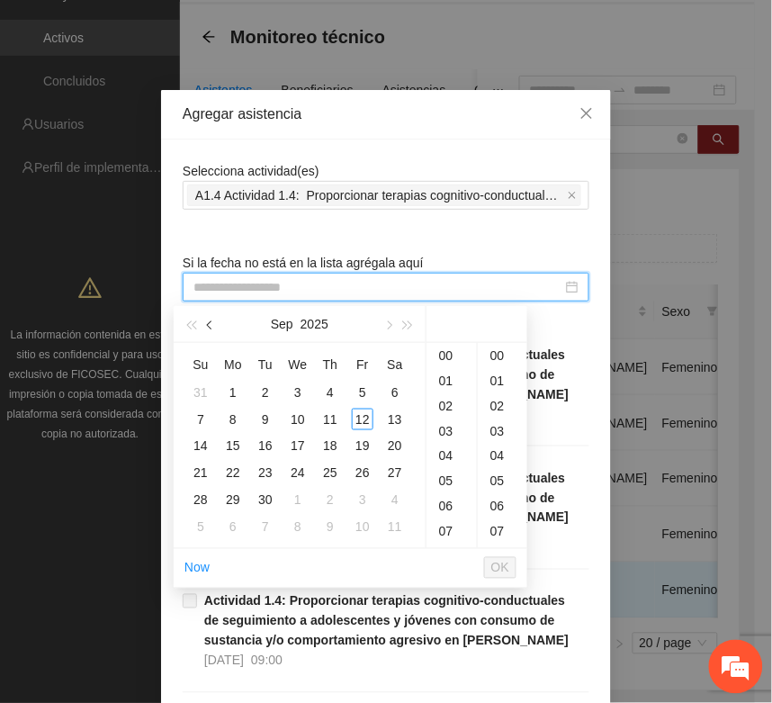
click at [212, 326] on span "button" at bounding box center [211, 325] width 9 height 9
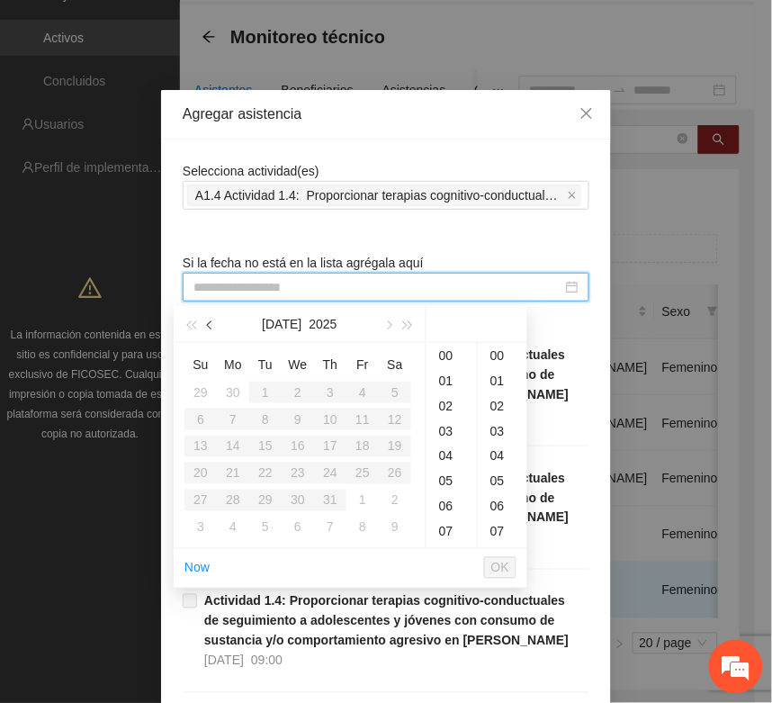
click at [212, 325] on span "button" at bounding box center [211, 325] width 9 height 9
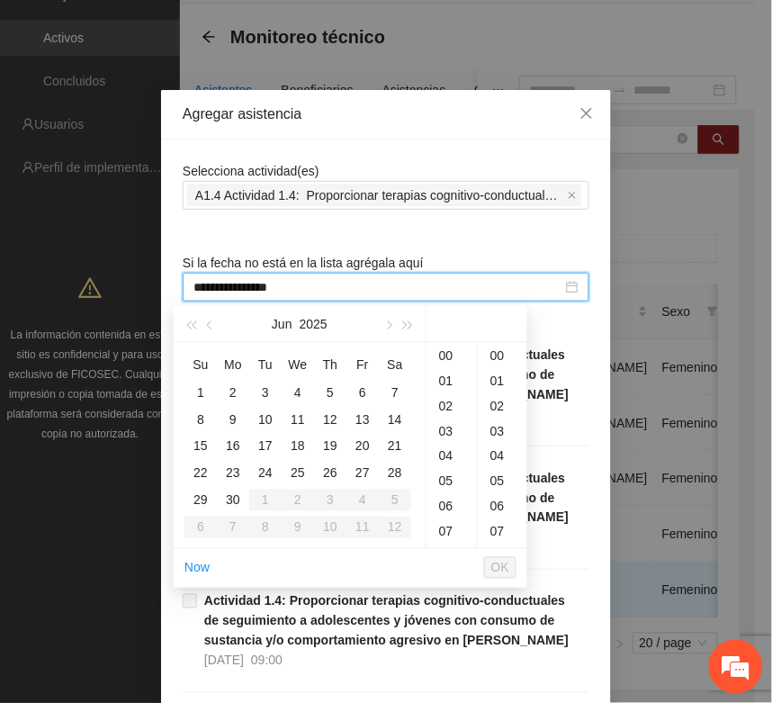
type input "**********"
click at [330, 477] on div "26" at bounding box center [331, 474] width 22 height 22
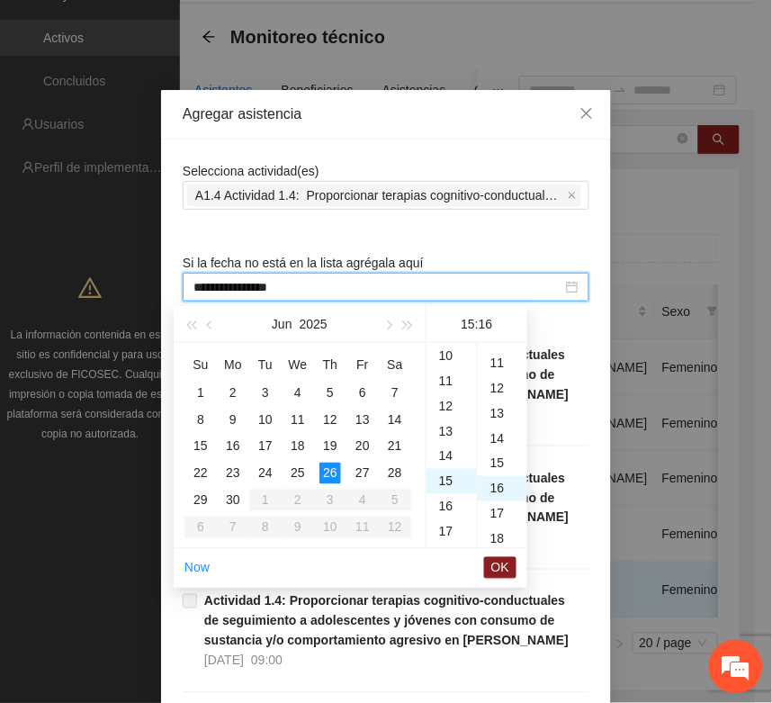
scroll to position [402, 0]
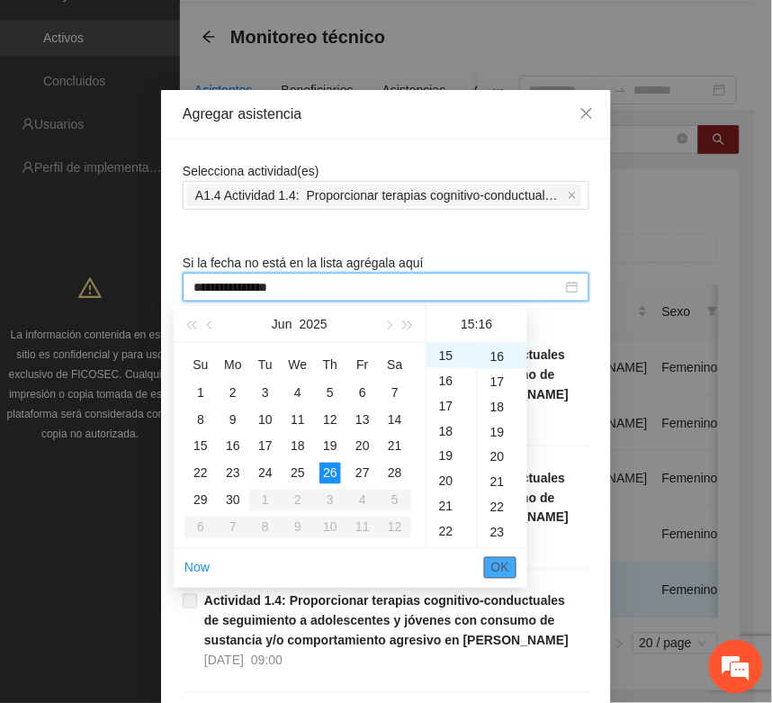
click at [501, 567] on span "OK" at bounding box center [501, 568] width 18 height 20
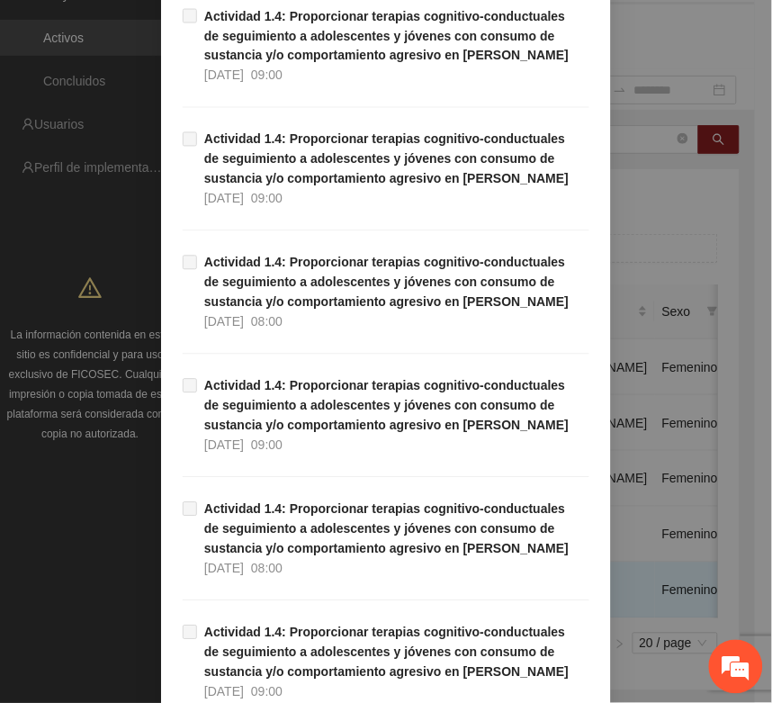
scroll to position [1136, 0]
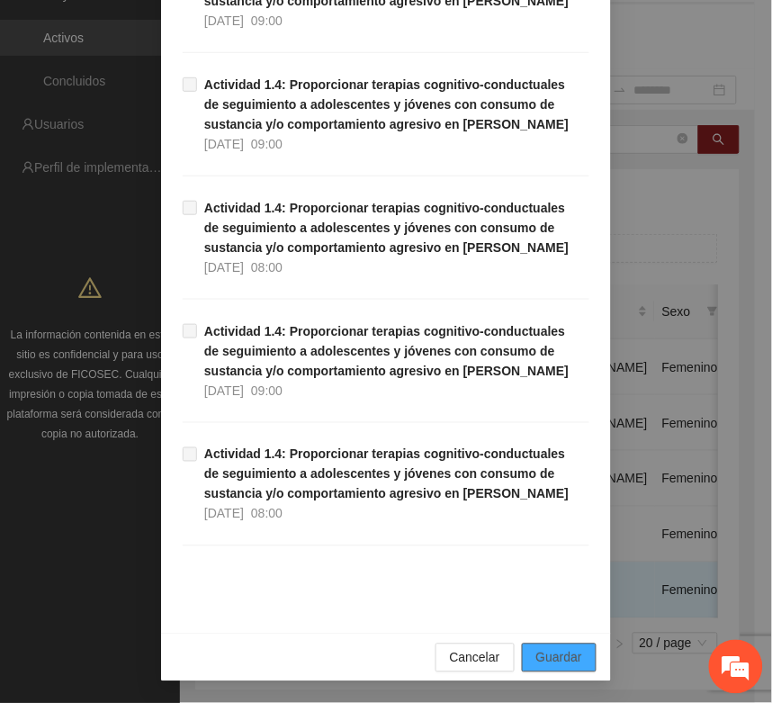
click at [541, 655] on span "Guardar" at bounding box center [560, 658] width 46 height 20
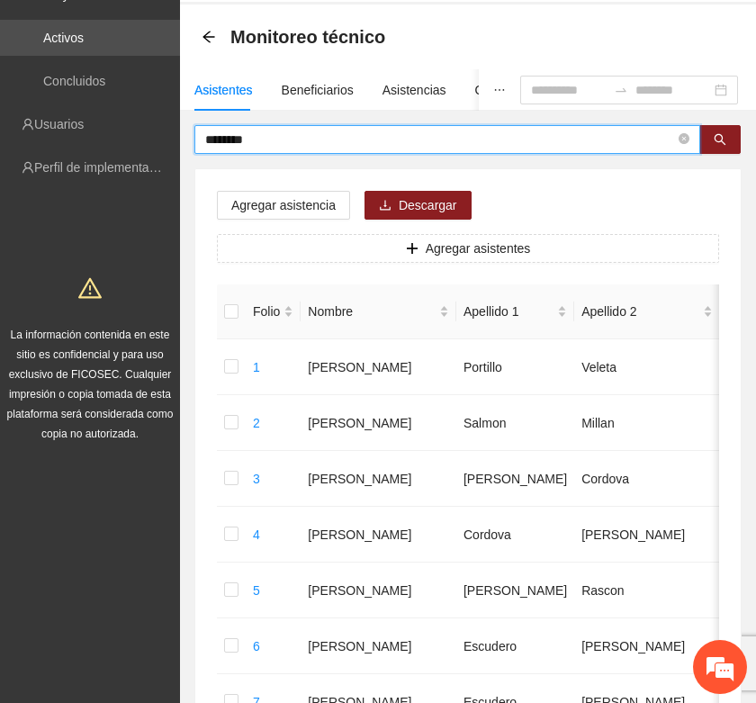
drag, startPoint x: 263, startPoint y: 138, endPoint x: 181, endPoint y: 144, distance: 82.2
click at [726, 136] on icon "search" at bounding box center [720, 139] width 13 height 13
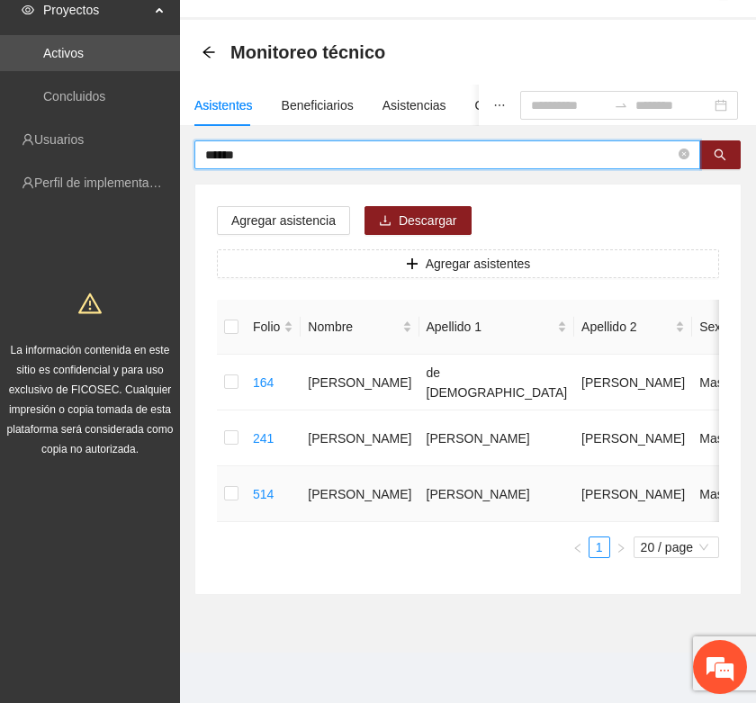
type input "******"
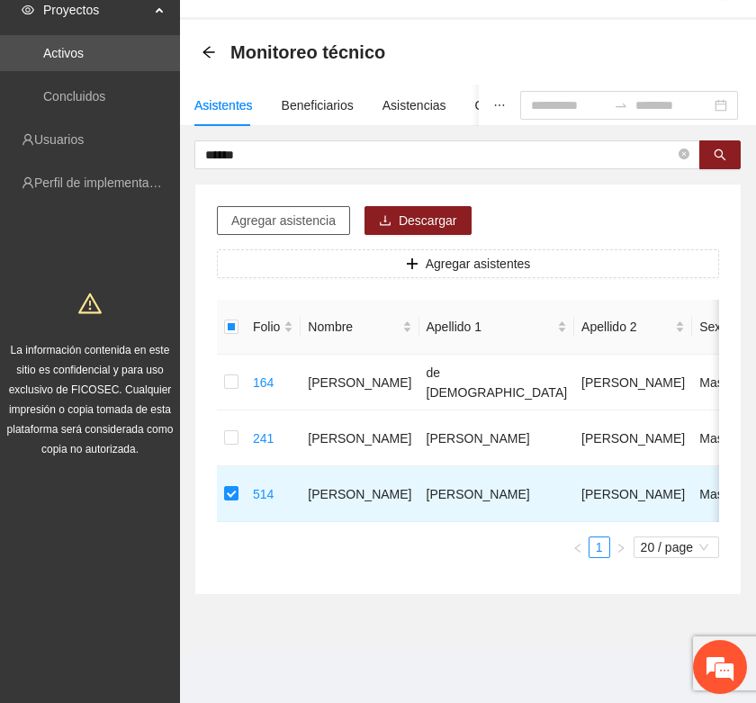
click at [286, 211] on span "Agregar asistencia" at bounding box center [283, 221] width 104 height 20
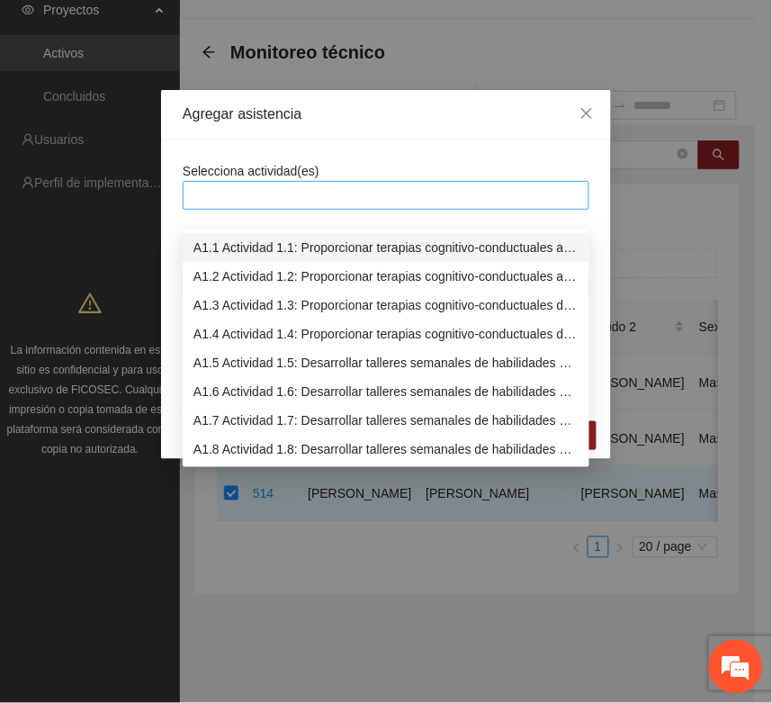
click at [246, 196] on div at bounding box center [386, 196] width 398 height 22
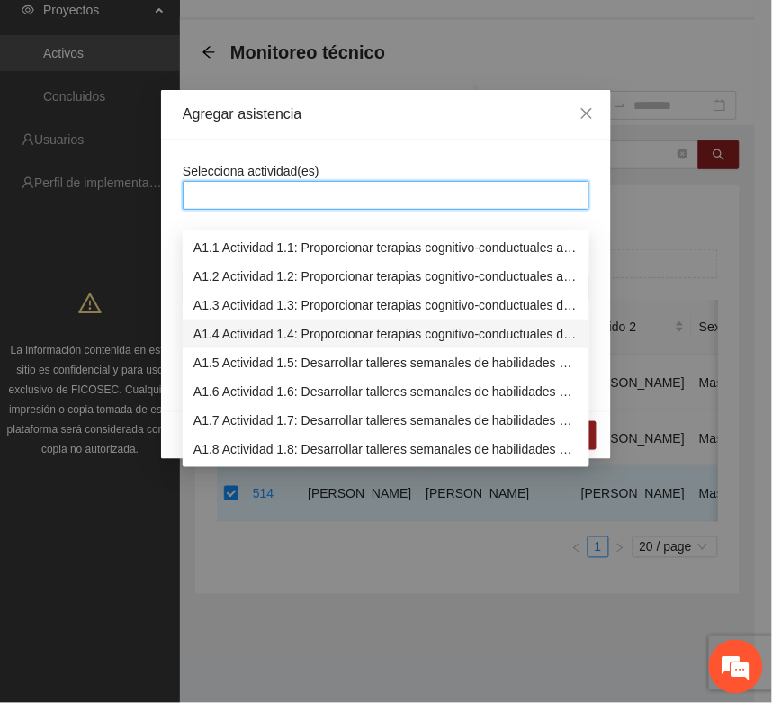
click at [219, 324] on div "A1.4 Actividad 1.4: Proporcionar terapias cognitivo-conductuales de seguimiento…" at bounding box center [386, 334] width 385 height 20
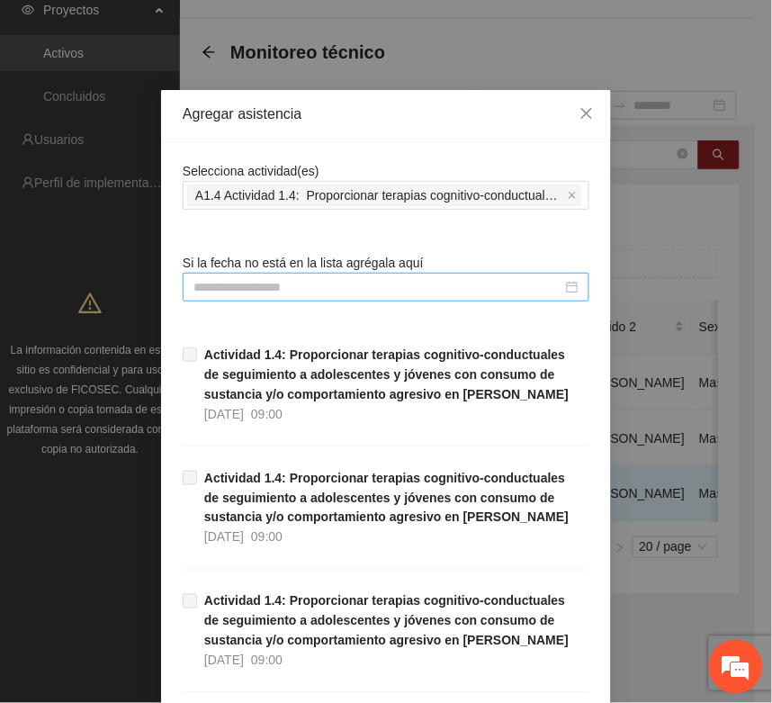
click at [200, 281] on input at bounding box center [378, 287] width 369 height 20
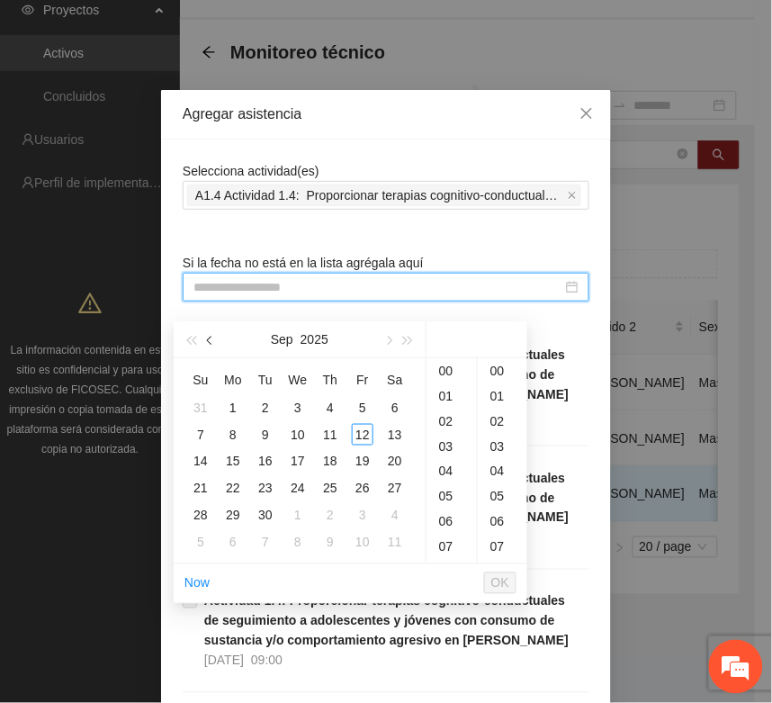
click at [210, 337] on span "button" at bounding box center [211, 341] width 9 height 9
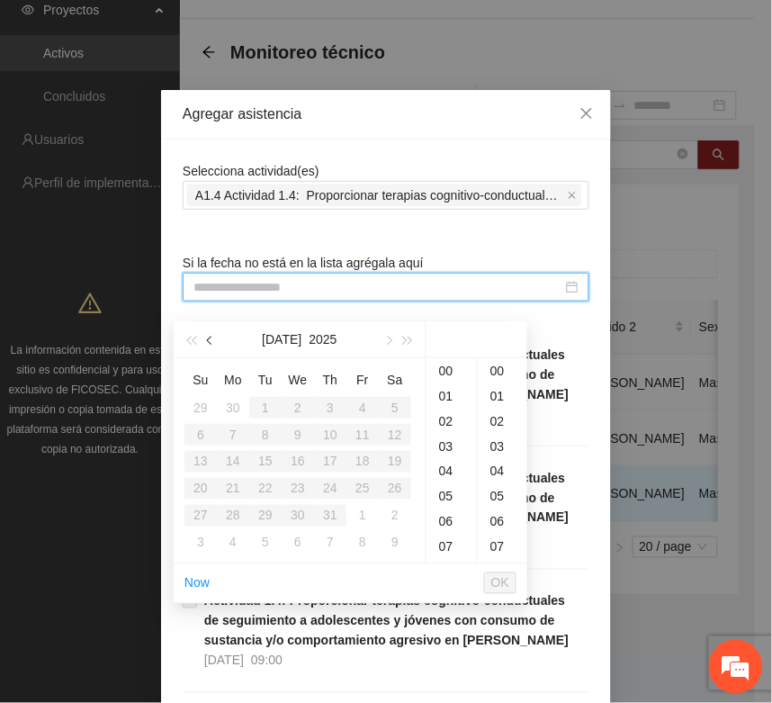
click at [210, 337] on span "button" at bounding box center [211, 341] width 9 height 9
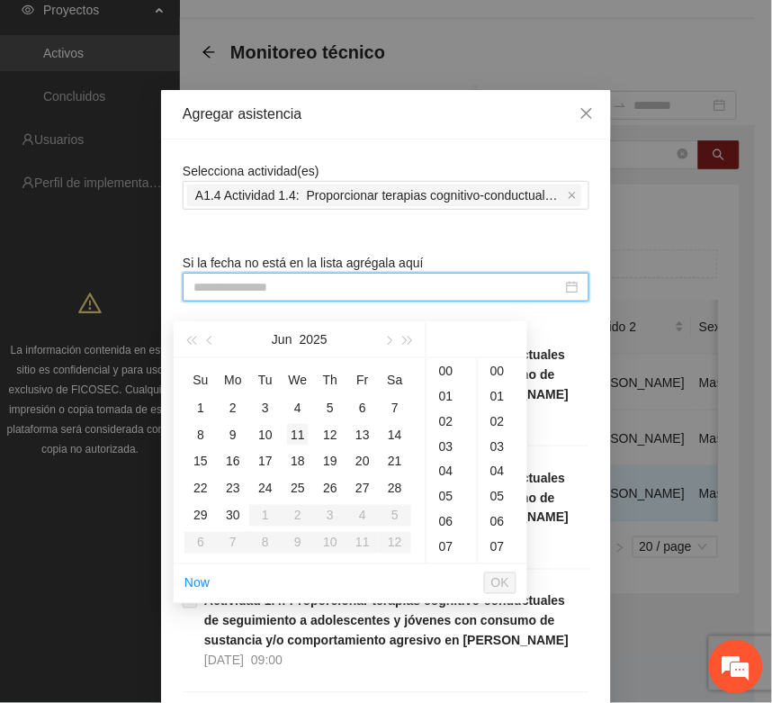
click at [298, 424] on div "11" at bounding box center [298, 435] width 22 height 22
type input "**********"
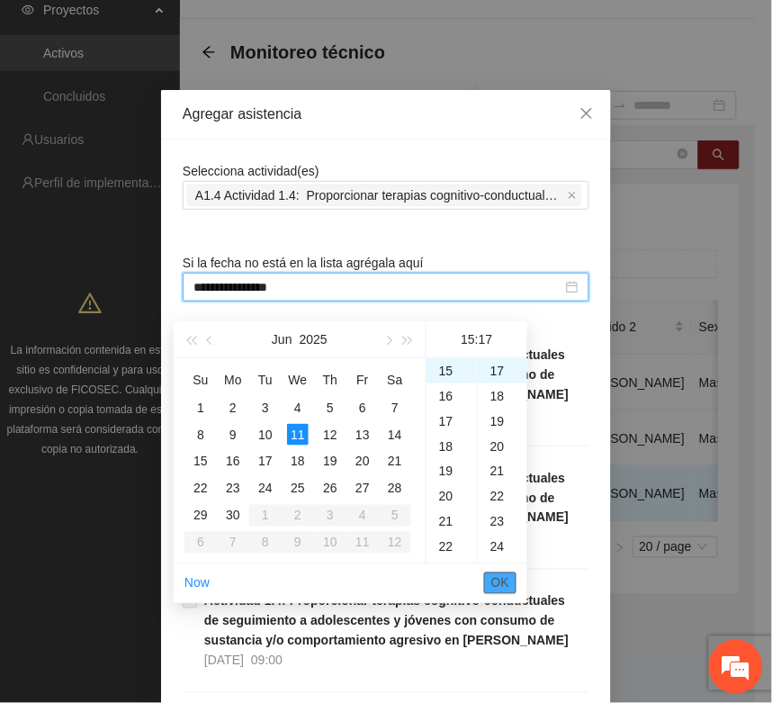
click at [495, 574] on span "OK" at bounding box center [501, 584] width 18 height 20
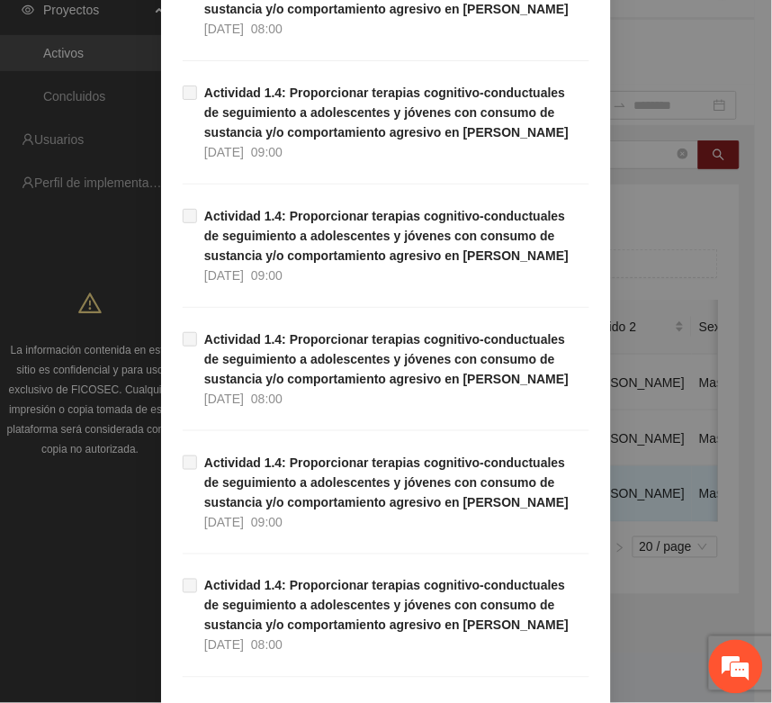
scroll to position [1136, 0]
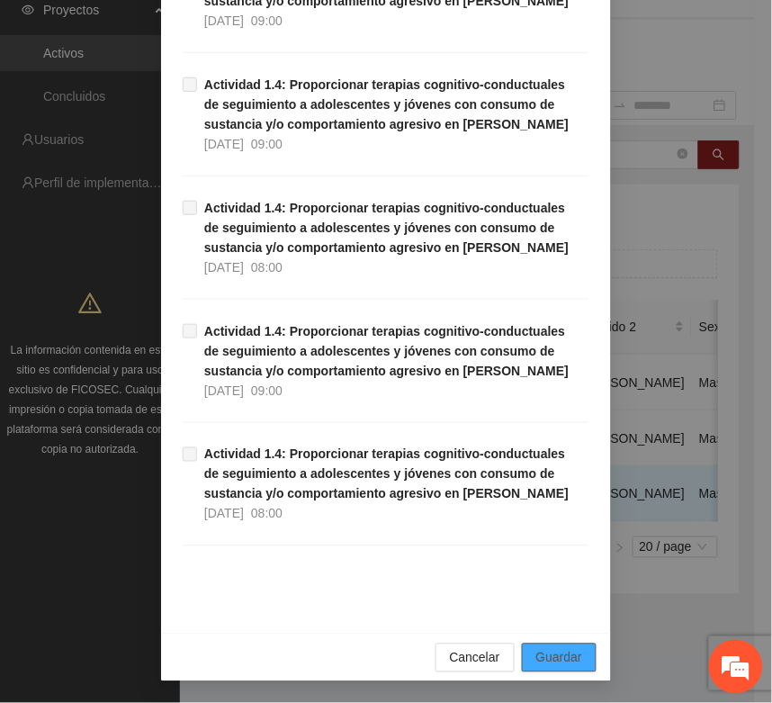
click at [567, 658] on span "Guardar" at bounding box center [560, 658] width 46 height 20
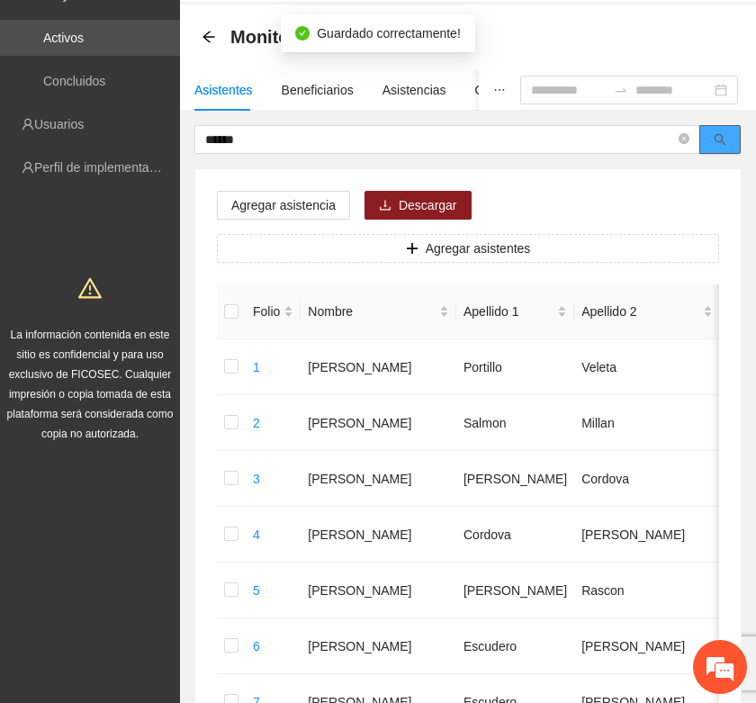
click at [714, 138] on icon "search" at bounding box center [720, 139] width 13 height 13
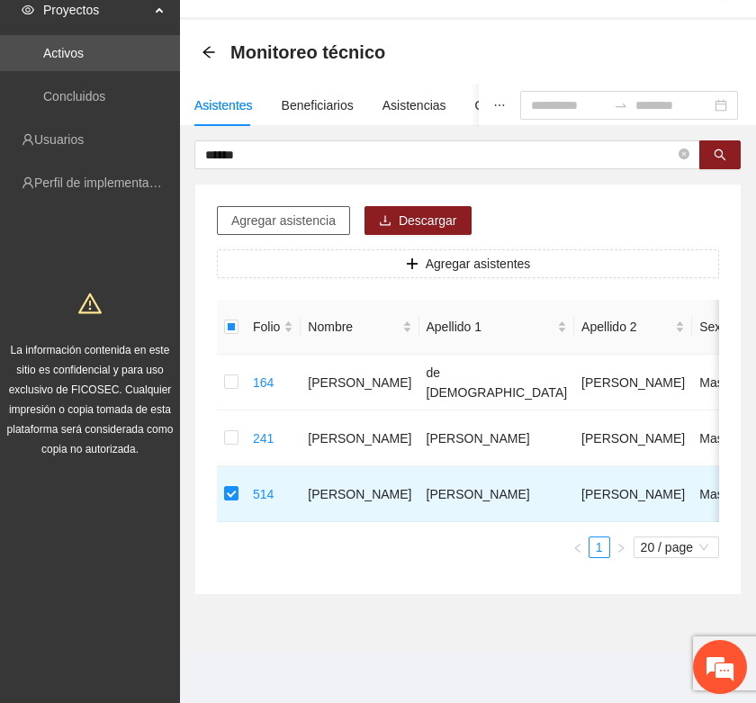
click at [282, 211] on span "Agregar asistencia" at bounding box center [283, 221] width 104 height 20
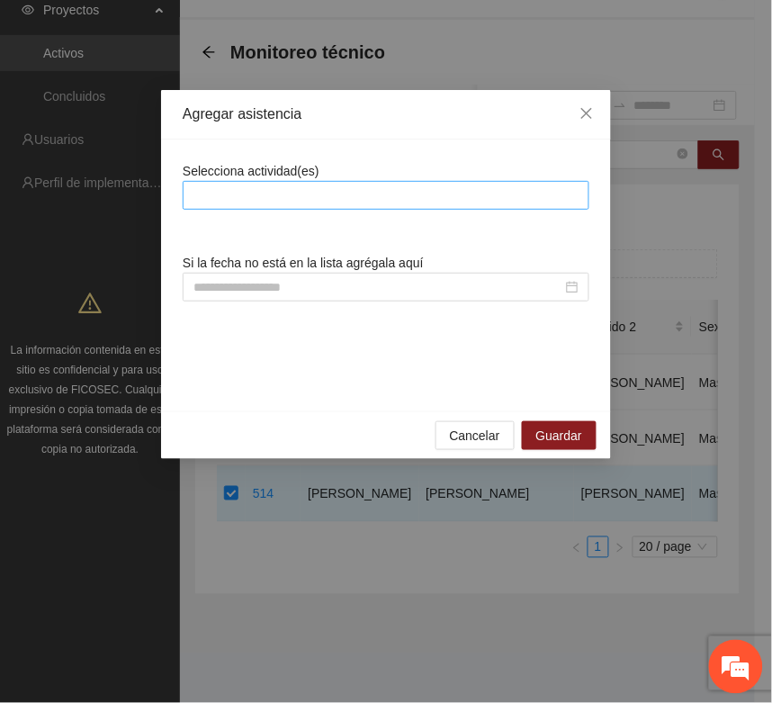
click at [230, 201] on div at bounding box center [386, 196] width 398 height 22
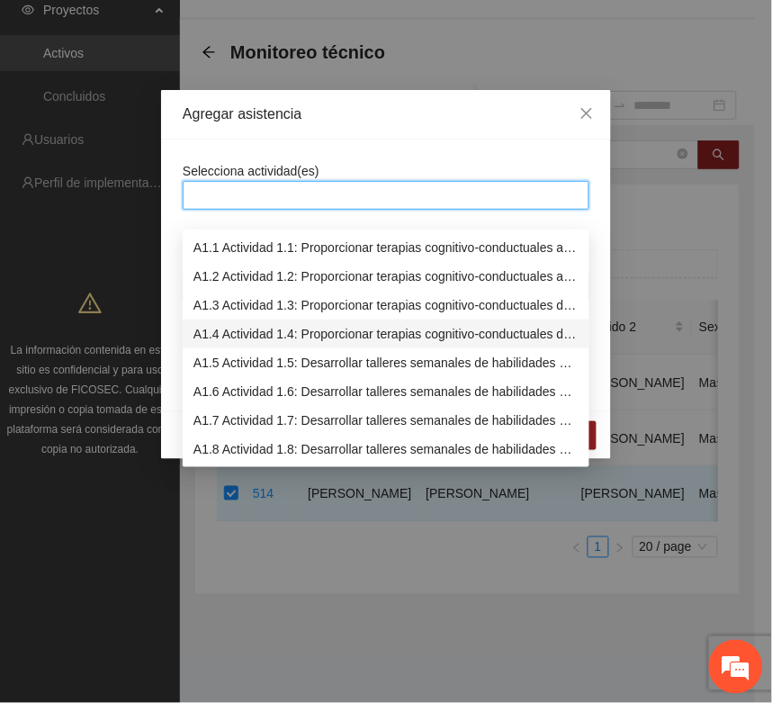
drag, startPoint x: 232, startPoint y: 313, endPoint x: 200, endPoint y: 327, distance: 35.1
click at [234, 324] on div "A1.4 Actividad 1.4: Proporcionar terapias cognitivo-conductuales de seguimiento…" at bounding box center [386, 334] width 385 height 20
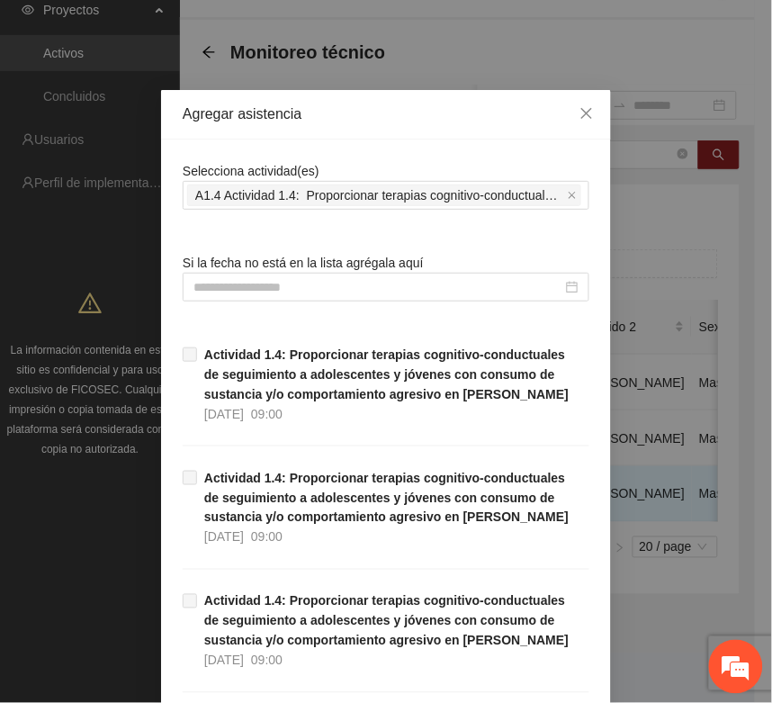
click at [199, 289] on input at bounding box center [378, 287] width 369 height 20
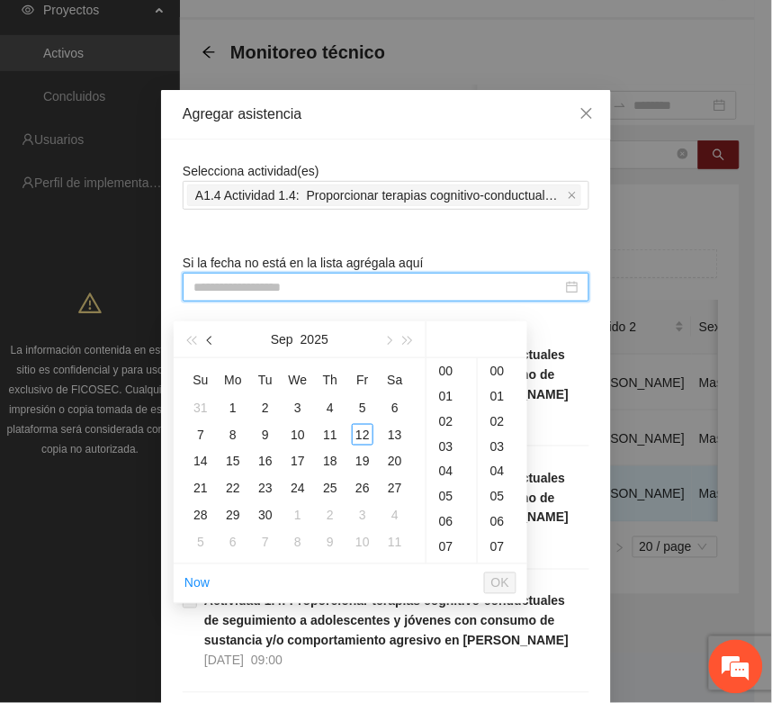
click at [208, 337] on span "button" at bounding box center [211, 341] width 9 height 9
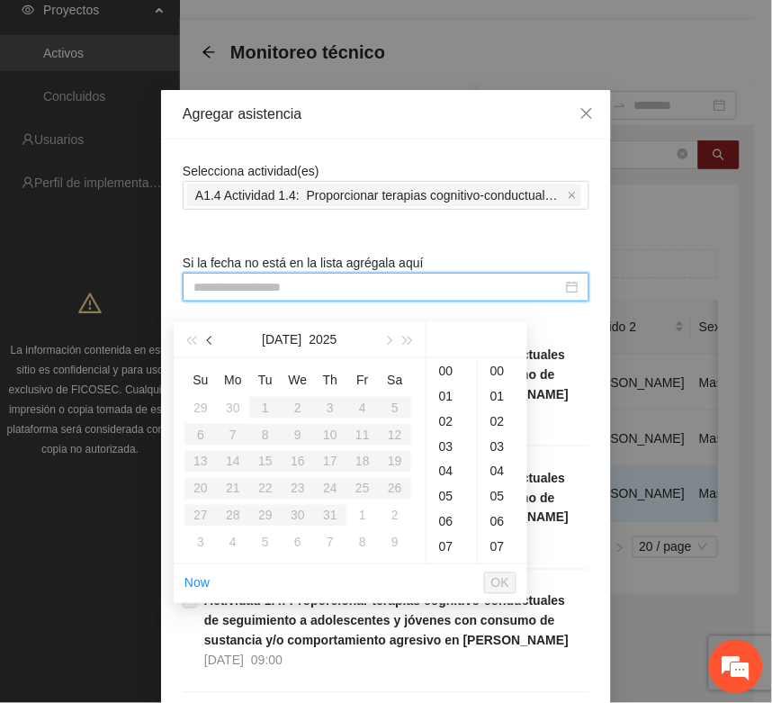
click at [208, 337] on span "button" at bounding box center [211, 341] width 9 height 9
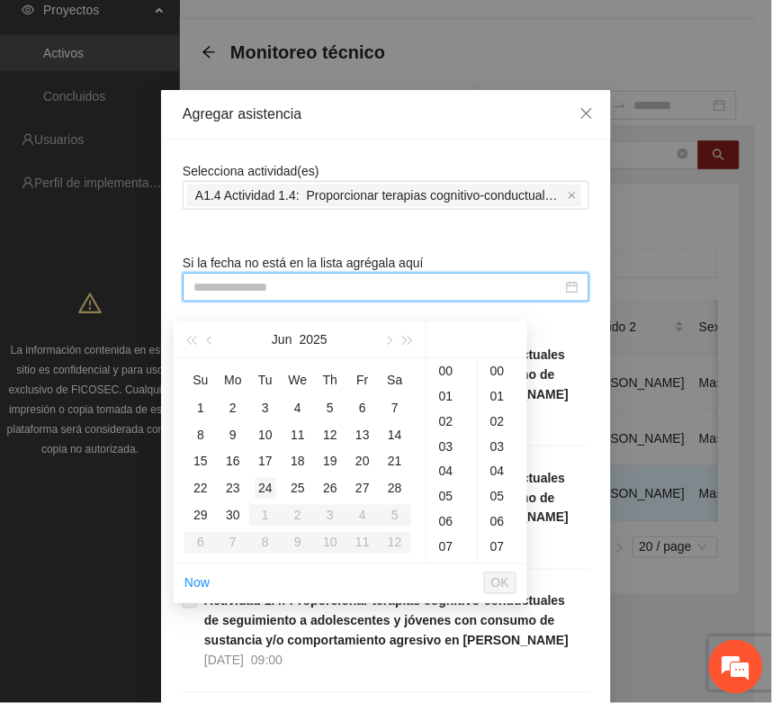
type input "**********"
click at [263, 478] on div "24" at bounding box center [266, 489] width 22 height 22
type input "**********"
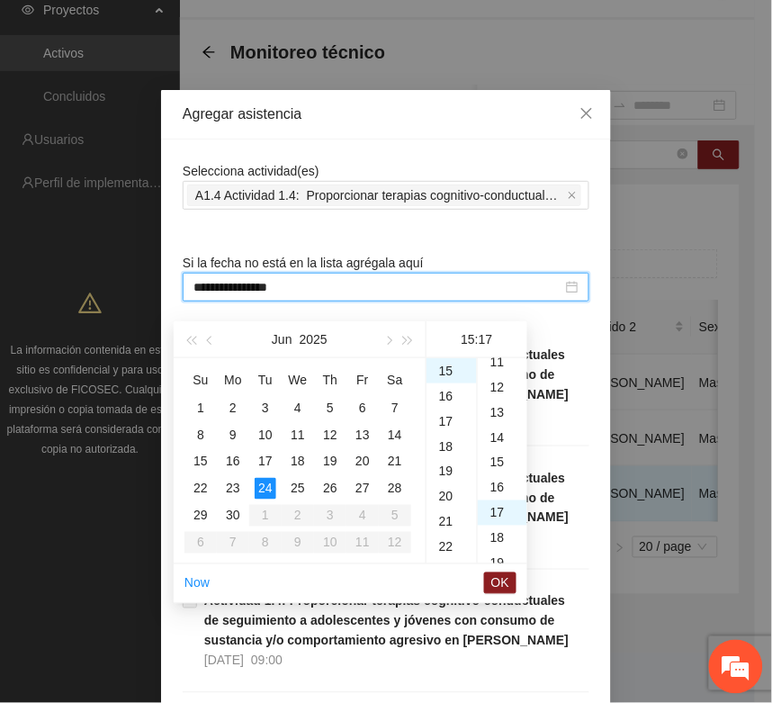
scroll to position [429, 0]
click at [497, 574] on span "OK" at bounding box center [501, 584] width 18 height 20
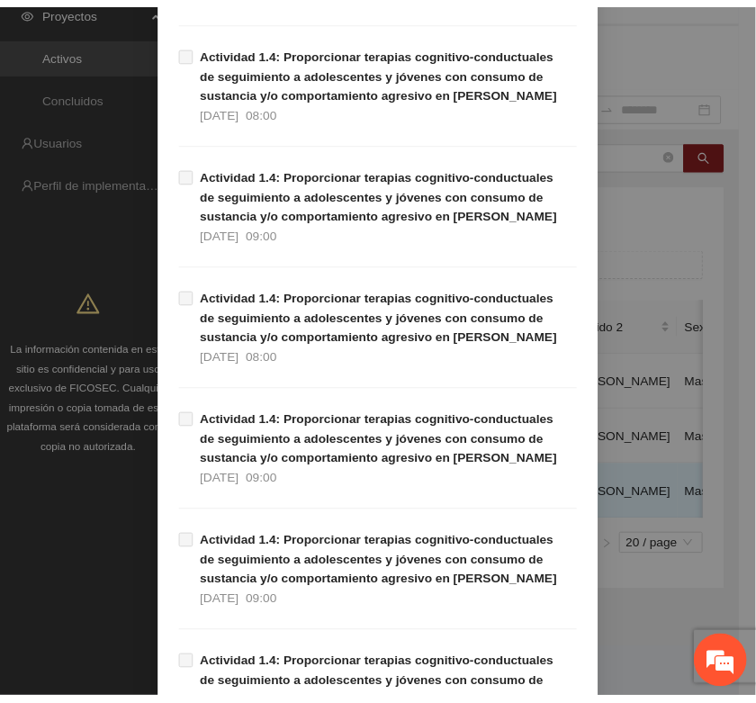
scroll to position [1136, 0]
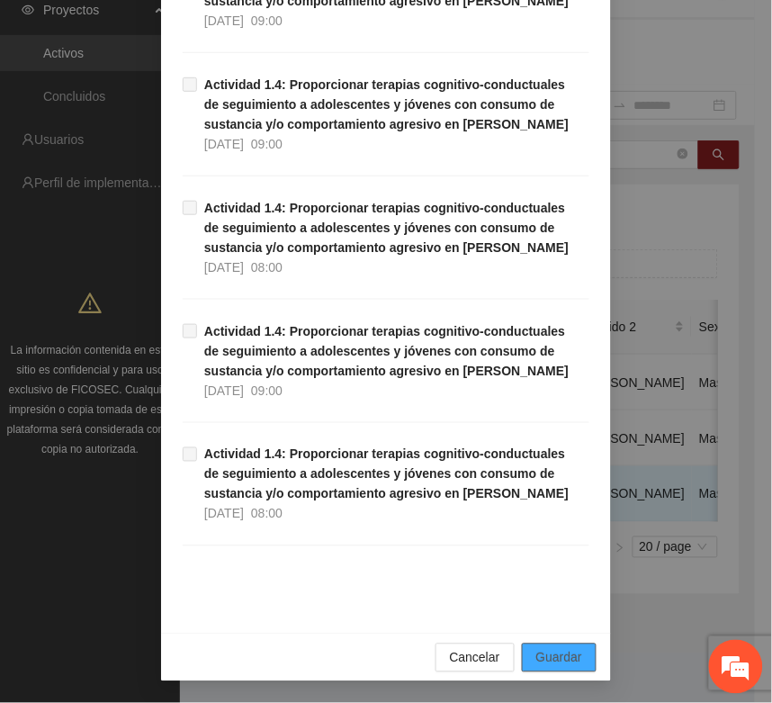
click at [552, 650] on span "Guardar" at bounding box center [560, 658] width 46 height 20
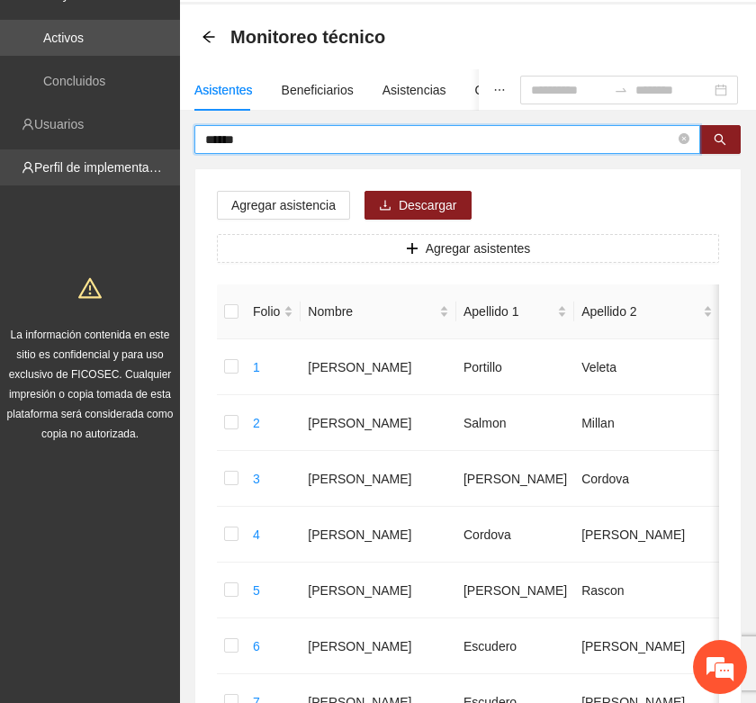
drag, startPoint x: 270, startPoint y: 144, endPoint x: 171, endPoint y: 153, distance: 99.4
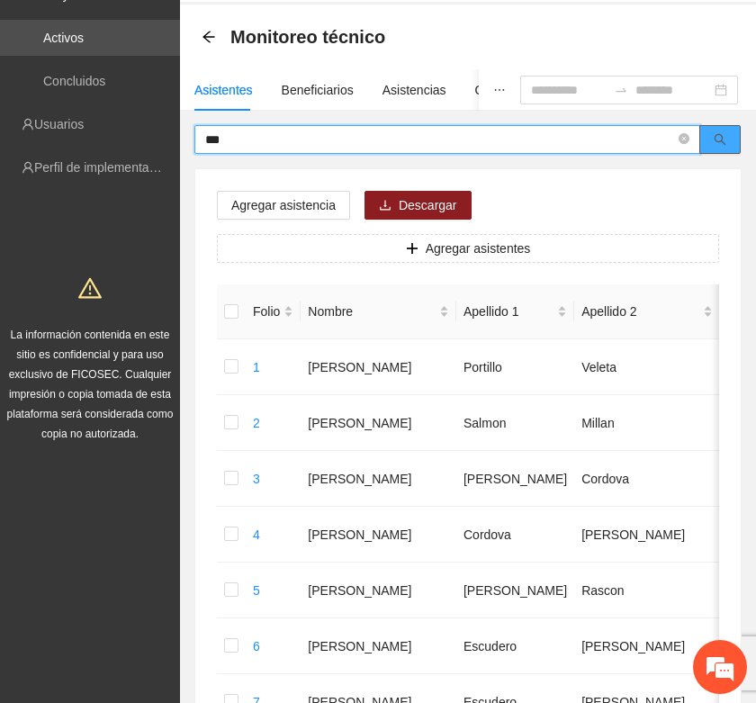
click at [717, 142] on icon "search" at bounding box center [720, 139] width 13 height 13
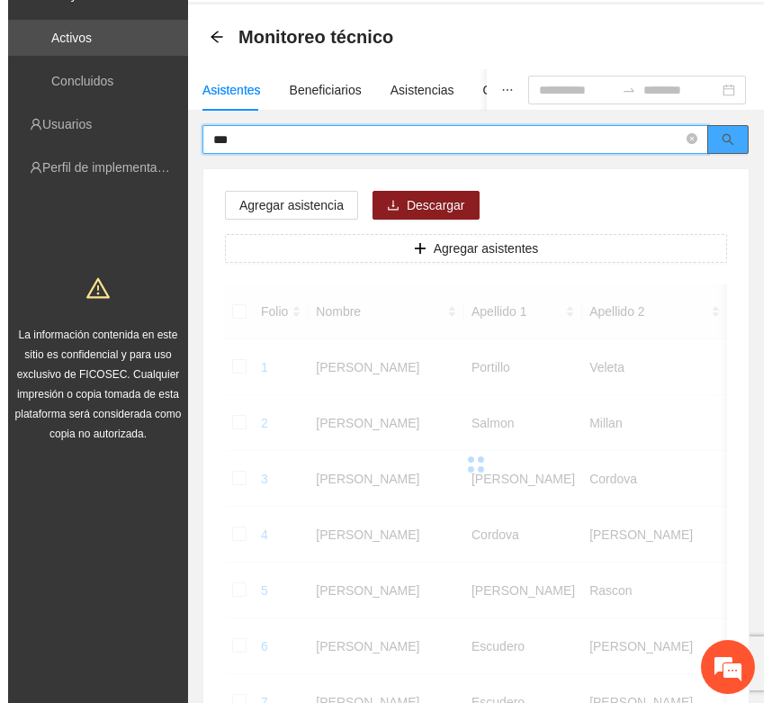
scroll to position [0, 0]
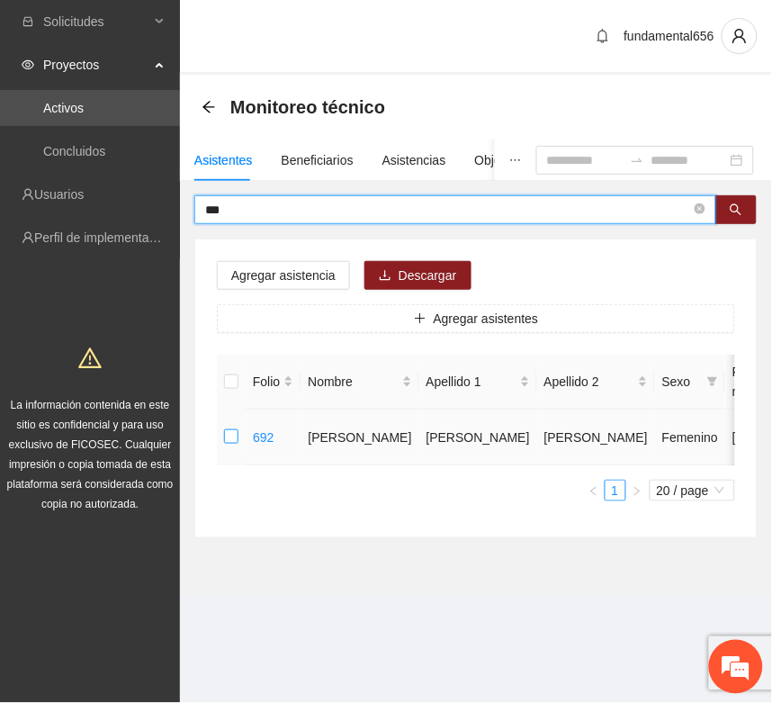
type input "***"
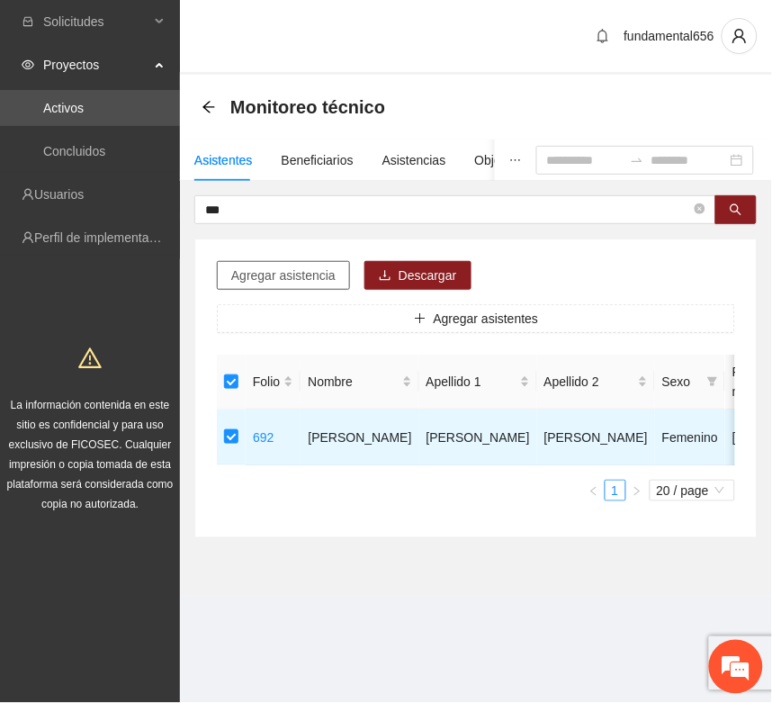
click at [271, 279] on span "Agregar asistencia" at bounding box center [283, 276] width 104 height 20
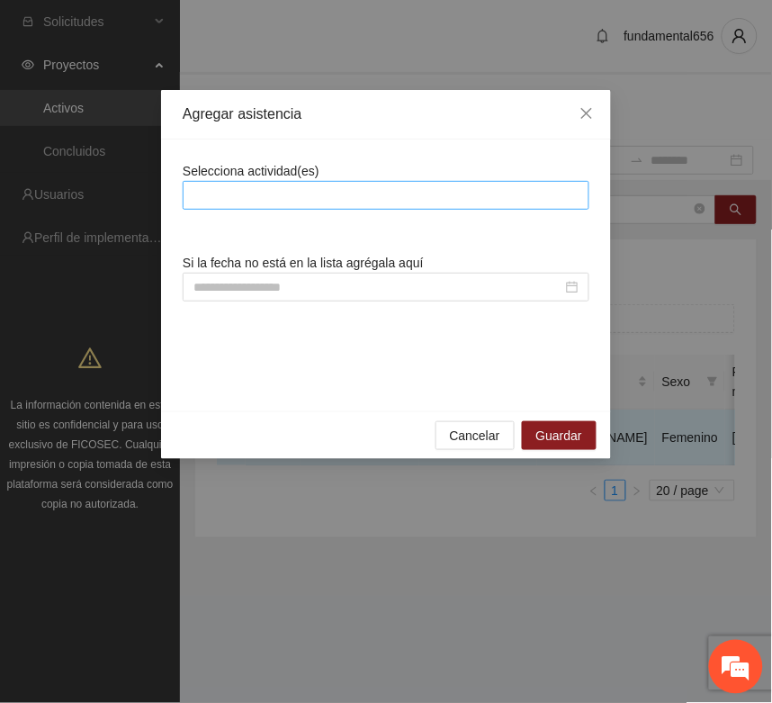
click at [226, 201] on div at bounding box center [386, 196] width 398 height 22
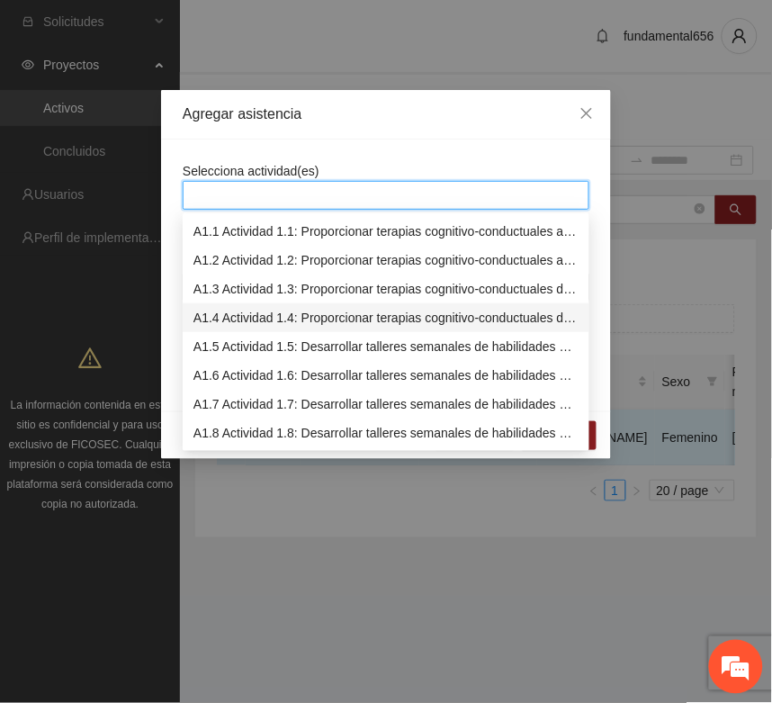
click at [227, 312] on div "A1.4 Actividad 1.4: Proporcionar terapias cognitivo-conductuales de seguimiento…" at bounding box center [386, 318] width 385 height 20
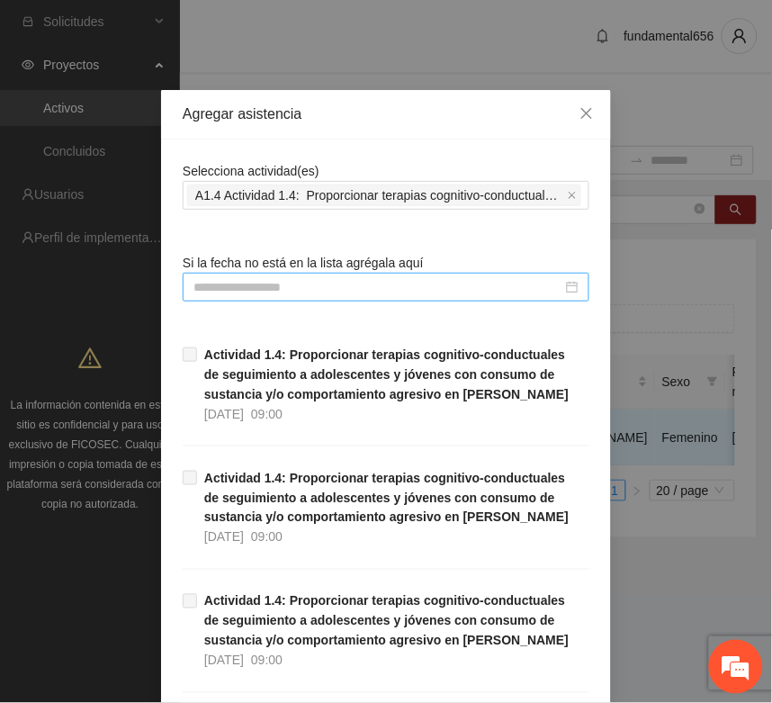
click at [203, 276] on div at bounding box center [386, 287] width 407 height 29
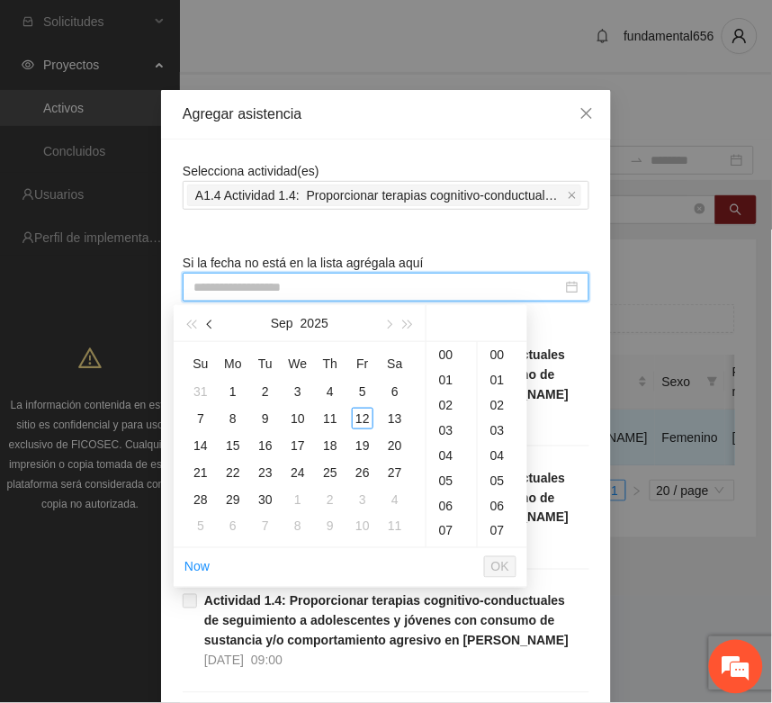
click at [212, 329] on span "button" at bounding box center [211, 325] width 9 height 9
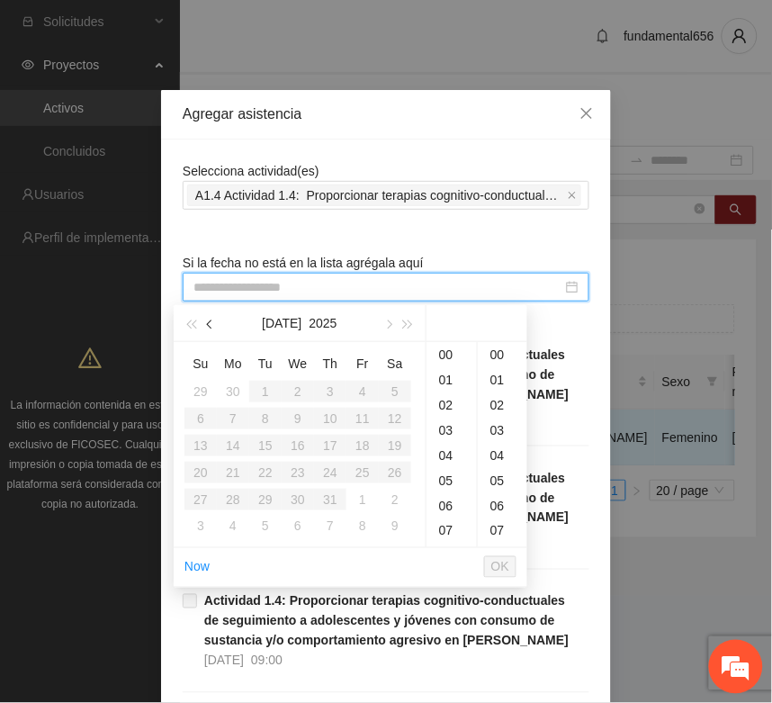
click at [212, 329] on span "button" at bounding box center [211, 325] width 9 height 9
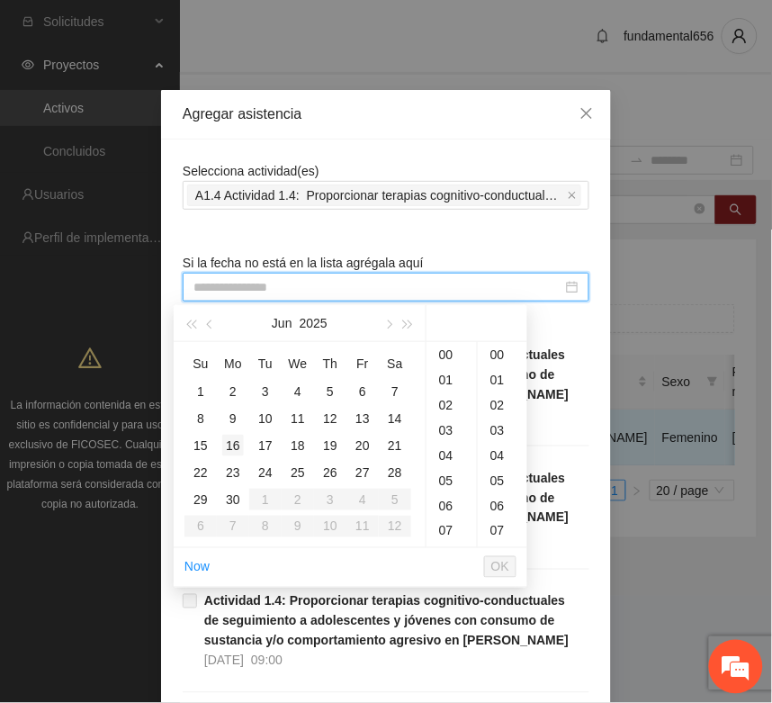
click at [232, 444] on div "16" at bounding box center [233, 446] width 22 height 22
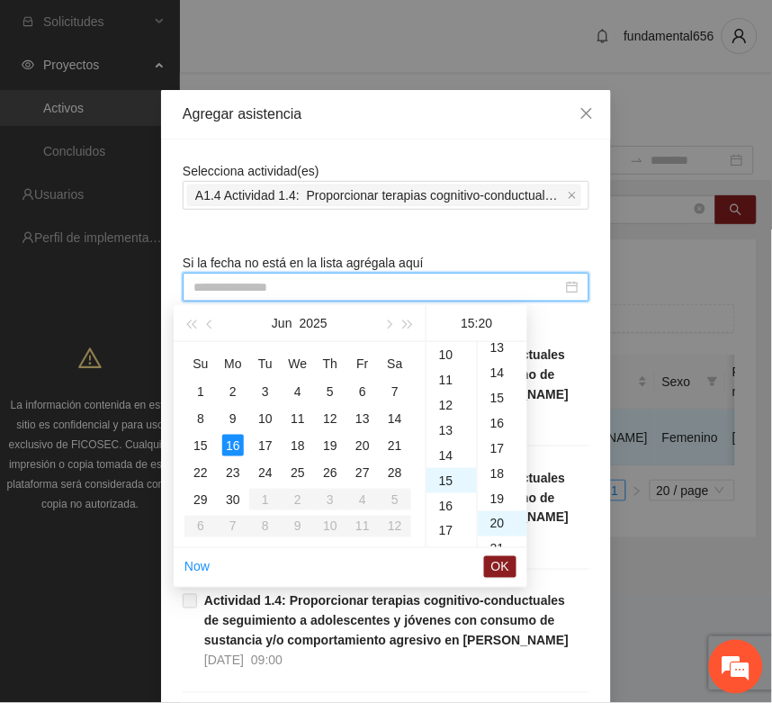
type input "**********"
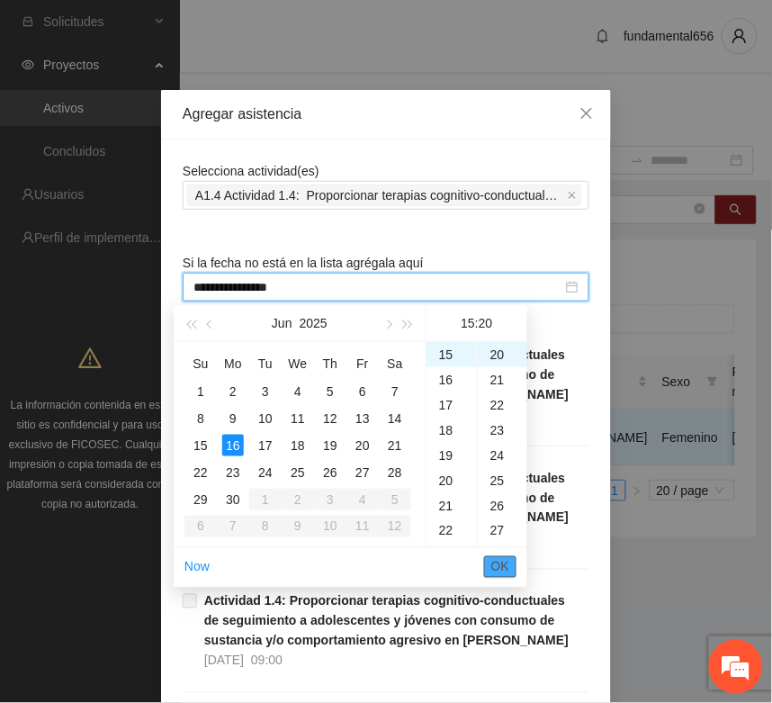
click at [501, 565] on span "OK" at bounding box center [501, 567] width 18 height 20
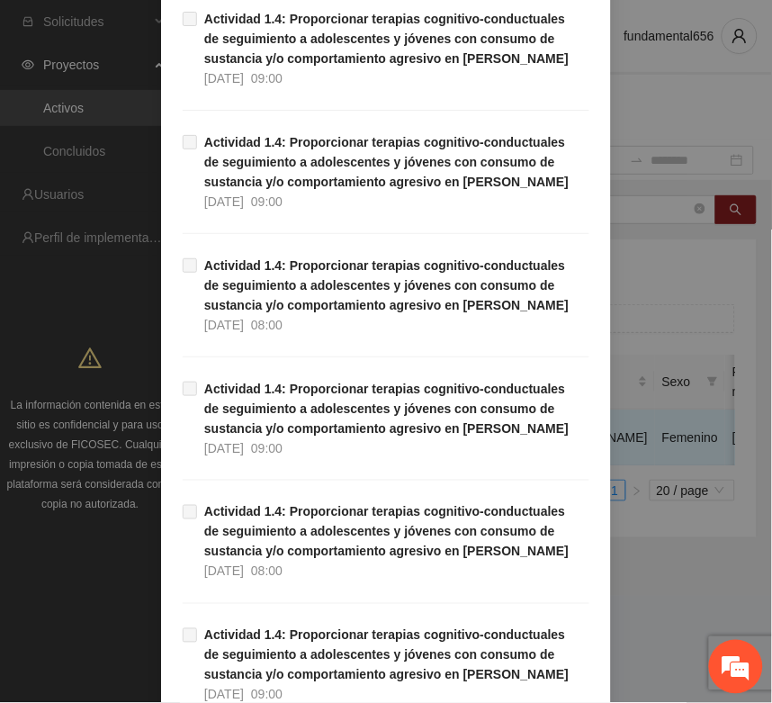
scroll to position [1136, 0]
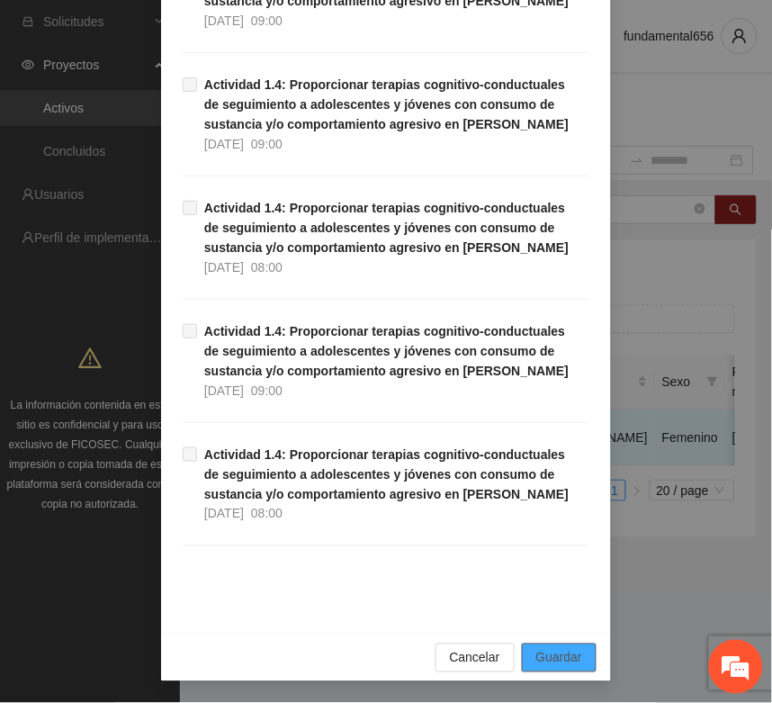
click at [574, 654] on span "Guardar" at bounding box center [560, 658] width 46 height 20
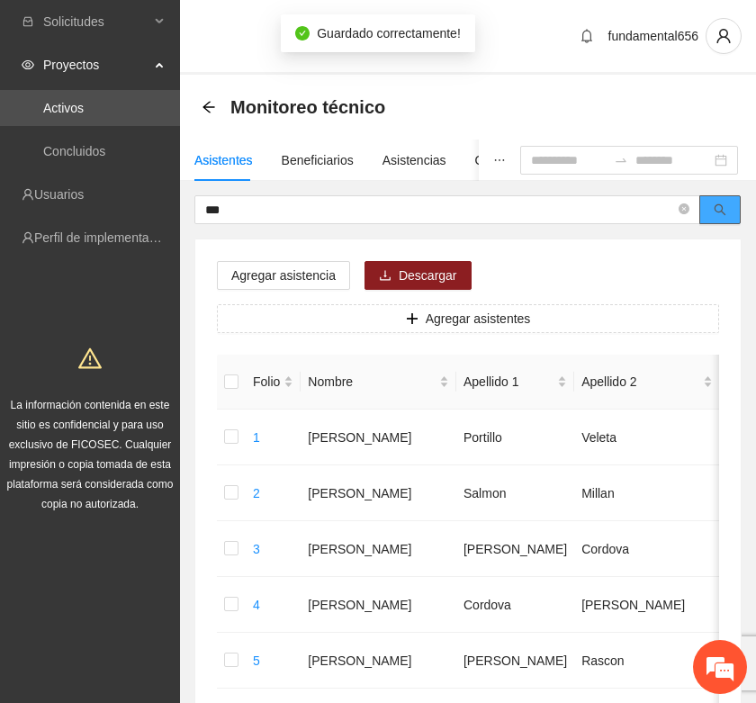
click at [718, 207] on icon "search" at bounding box center [720, 209] width 13 height 13
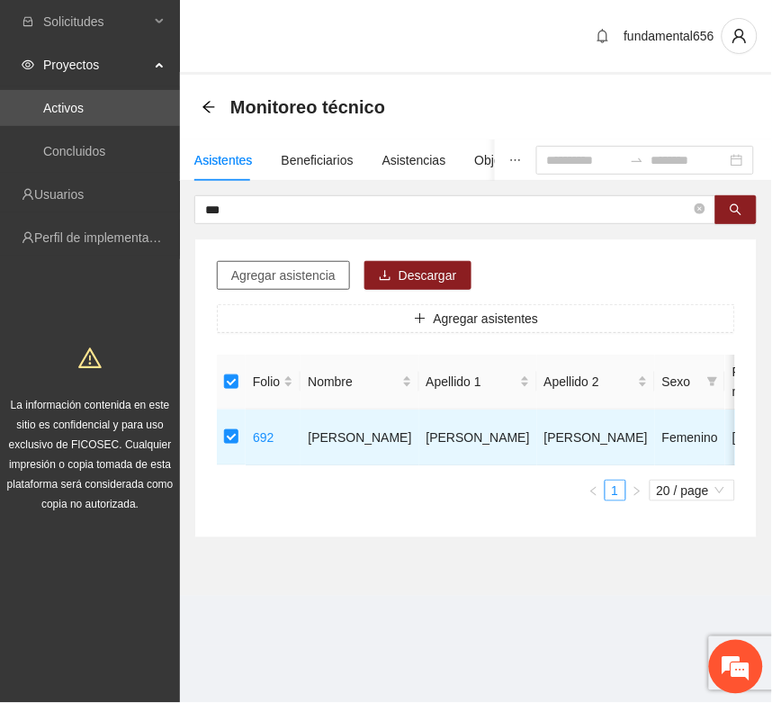
click at [280, 267] on span "Agregar asistencia" at bounding box center [283, 276] width 104 height 20
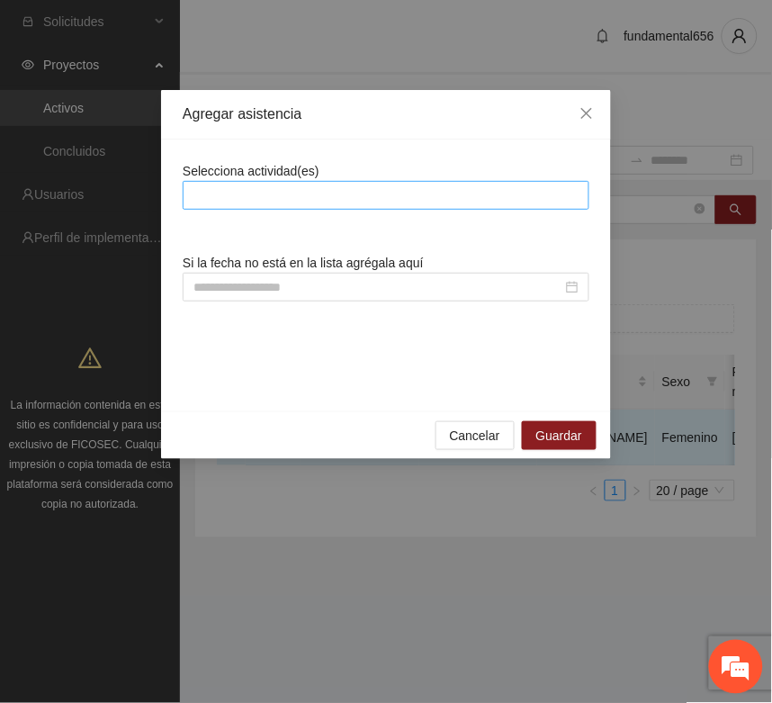
click at [228, 190] on div at bounding box center [386, 196] width 398 height 22
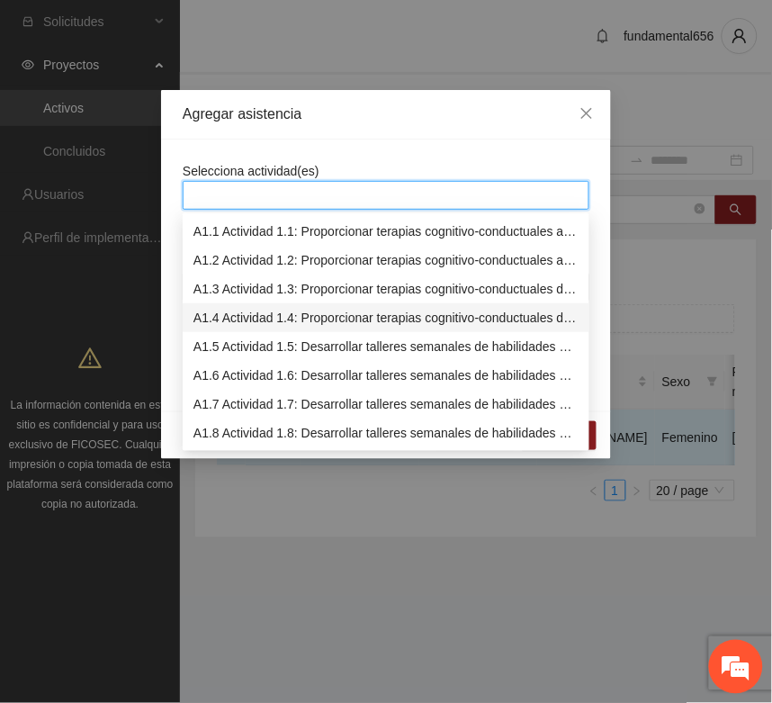
click at [214, 320] on div "A1.4 Actividad 1.4: Proporcionar terapias cognitivo-conductuales de seguimiento…" at bounding box center [386, 318] width 385 height 20
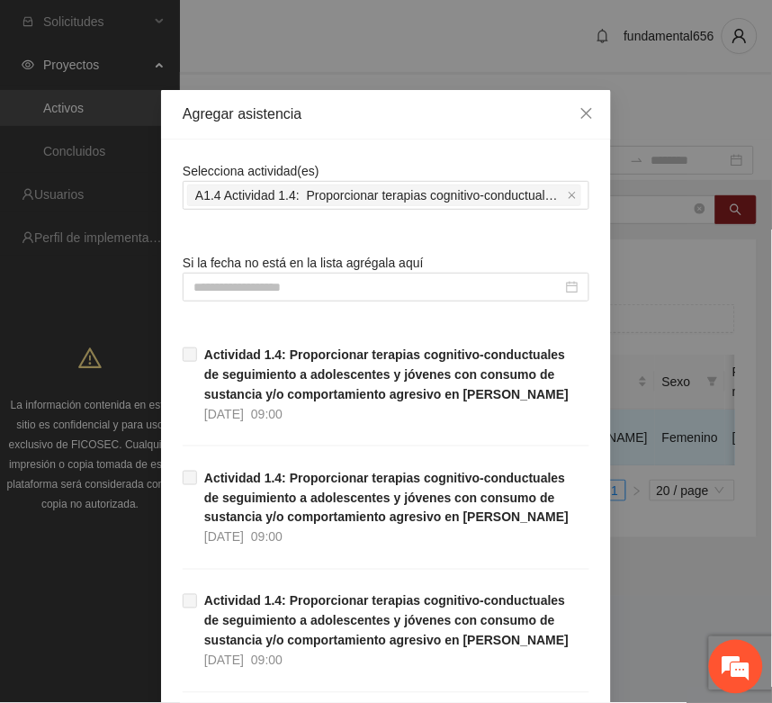
drag, startPoint x: 156, startPoint y: 390, endPoint x: 178, endPoint y: 357, distance: 39.5
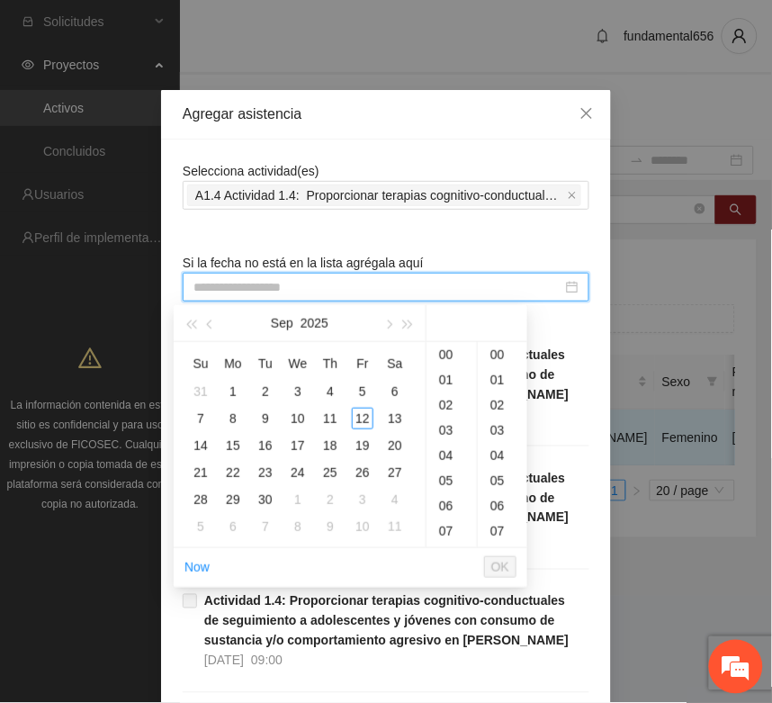
click at [199, 286] on input at bounding box center [378, 287] width 369 height 20
click at [214, 326] on button "button" at bounding box center [211, 323] width 20 height 36
click at [214, 325] on button "button" at bounding box center [211, 323] width 20 height 36
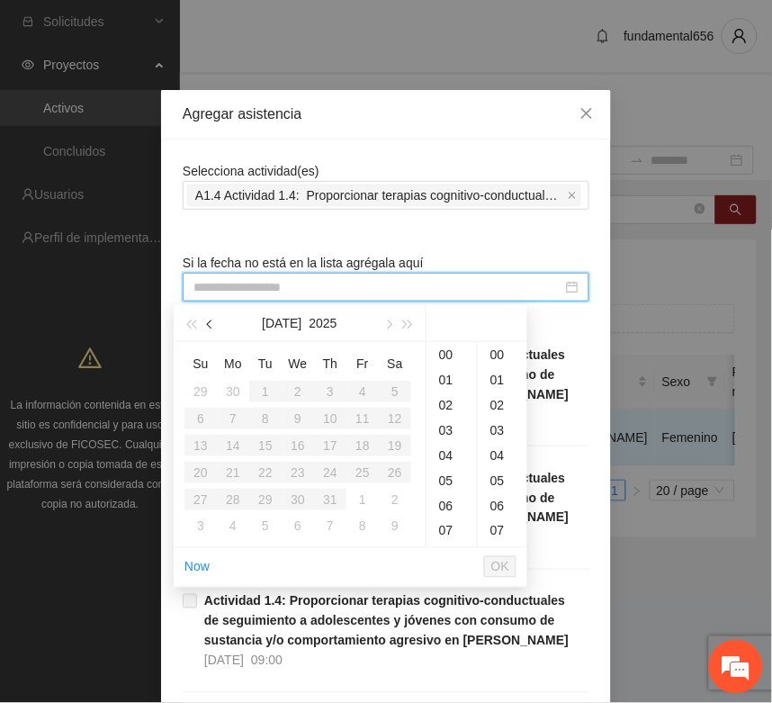
click at [214, 325] on span "button" at bounding box center [211, 325] width 9 height 9
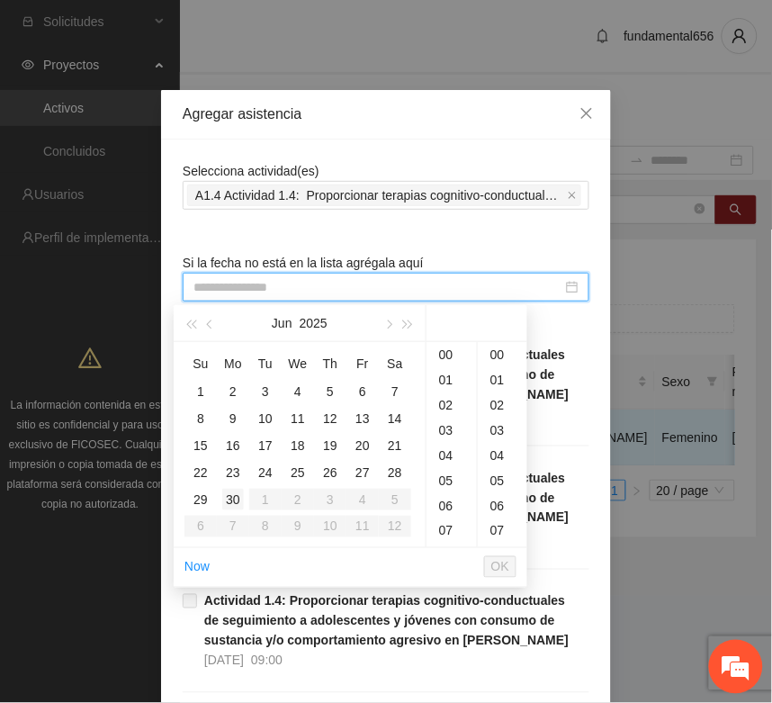
type input "**********"
click at [370, 474] on div "27" at bounding box center [363, 473] width 22 height 22
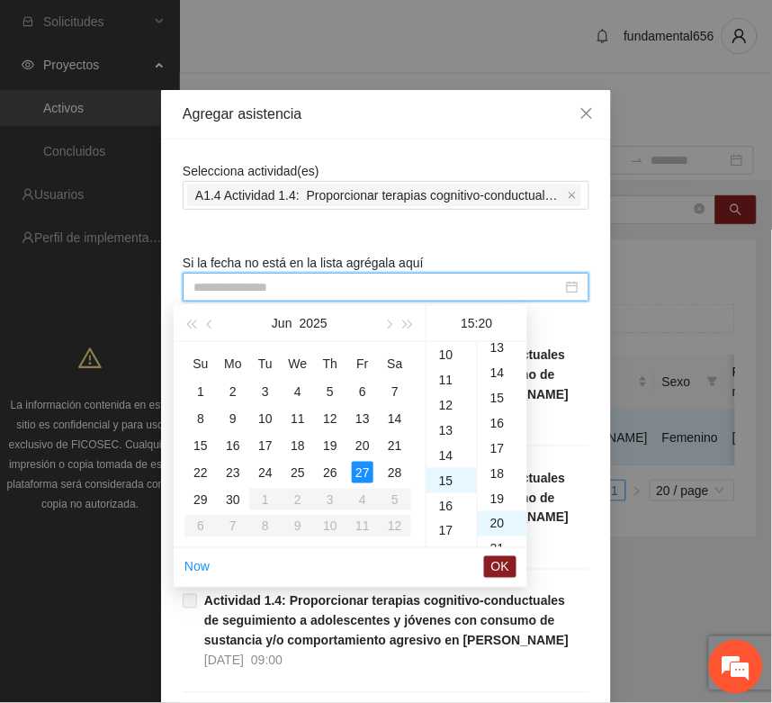
type input "**********"
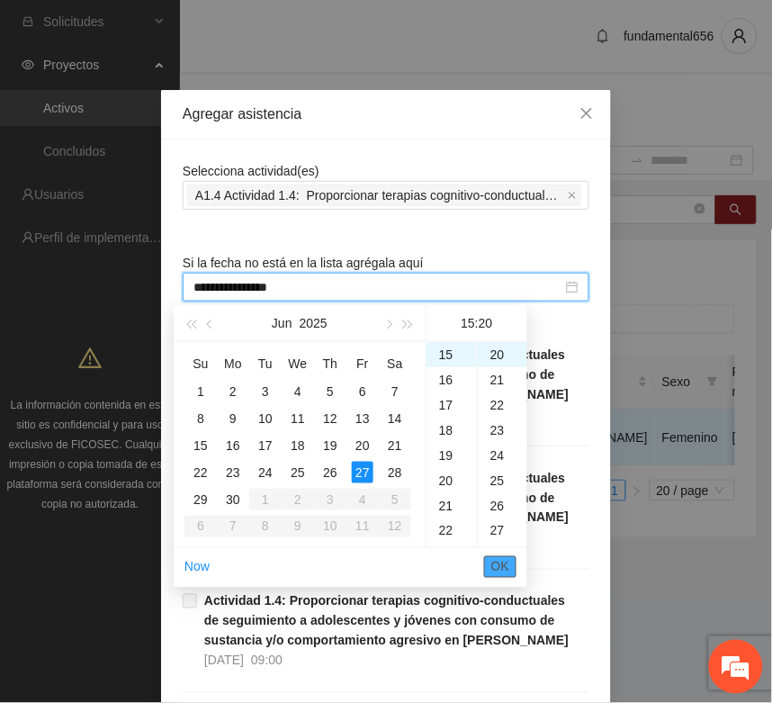
click at [502, 567] on span "OK" at bounding box center [501, 567] width 18 height 20
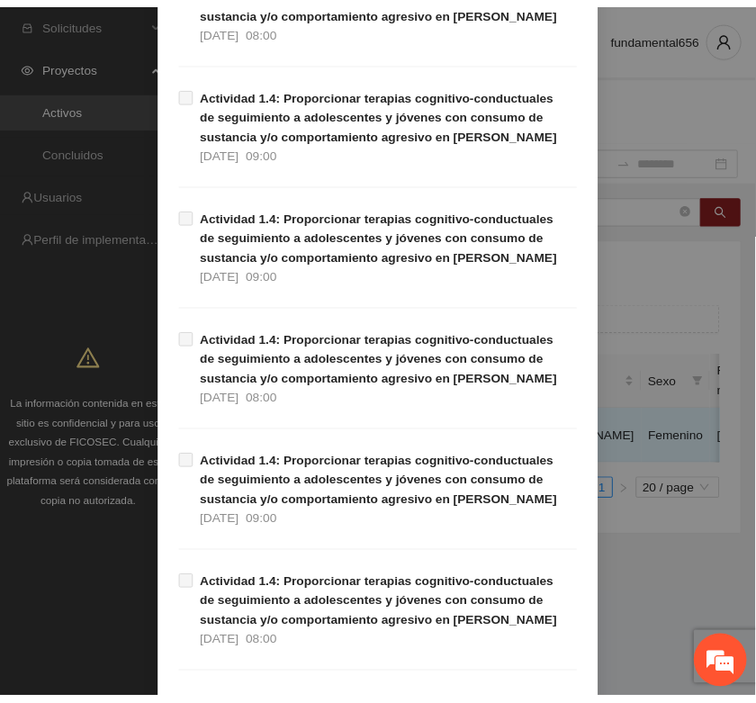
scroll to position [1136, 0]
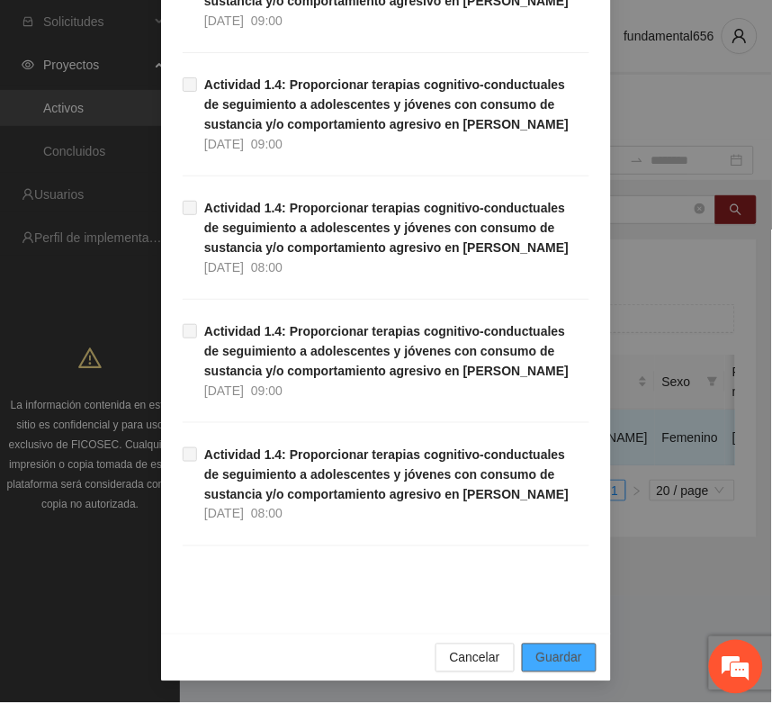
click at [572, 649] on span "Guardar" at bounding box center [560, 658] width 46 height 20
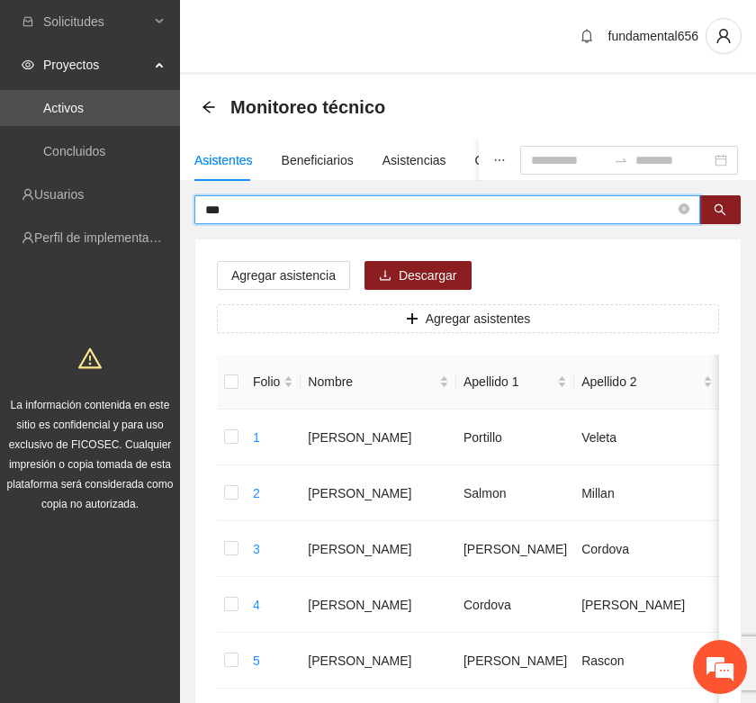
drag, startPoint x: 236, startPoint y: 212, endPoint x: 181, endPoint y: 210, distance: 55.0
click at [720, 208] on icon "search" at bounding box center [720, 209] width 13 height 13
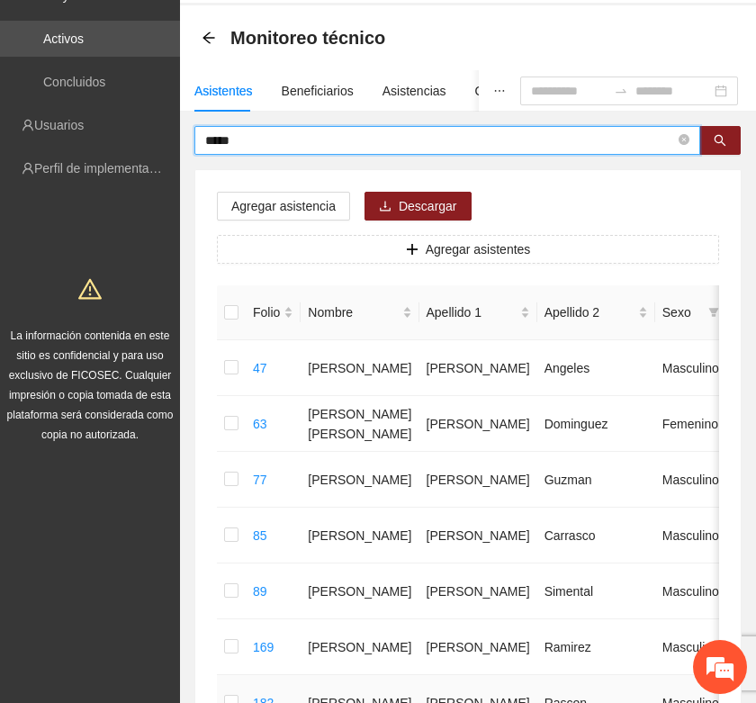
scroll to position [563, 0]
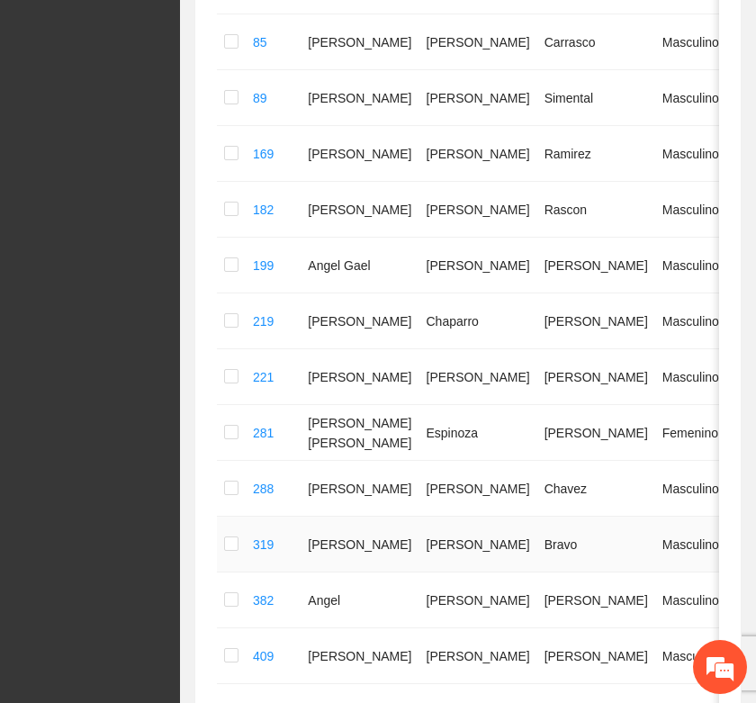
type input "*****"
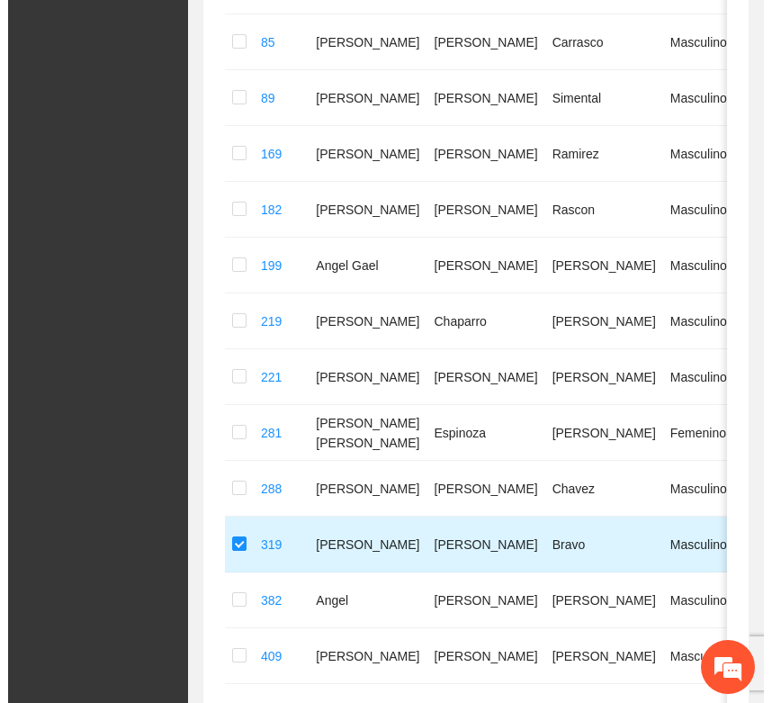
scroll to position [0, 0]
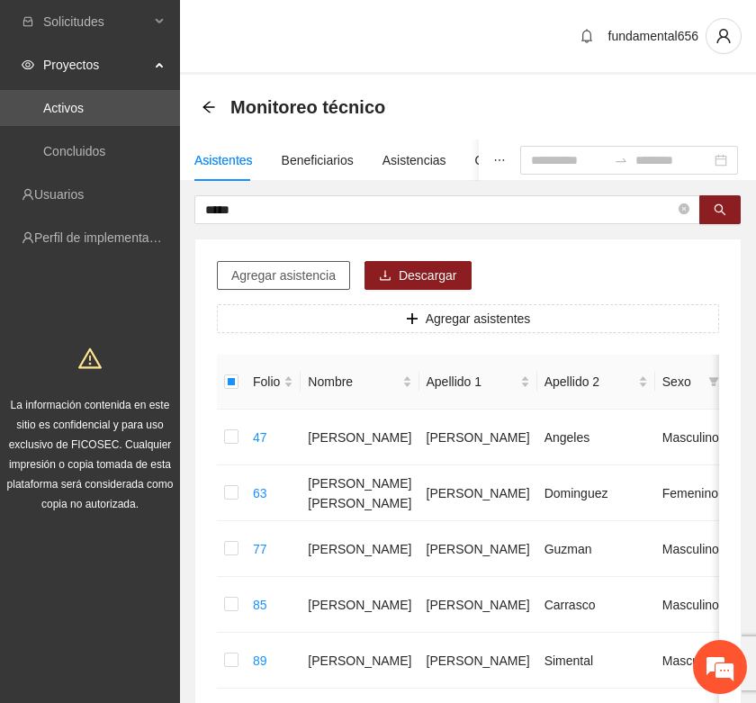
click at [285, 285] on span "Agregar asistencia" at bounding box center [283, 276] width 104 height 20
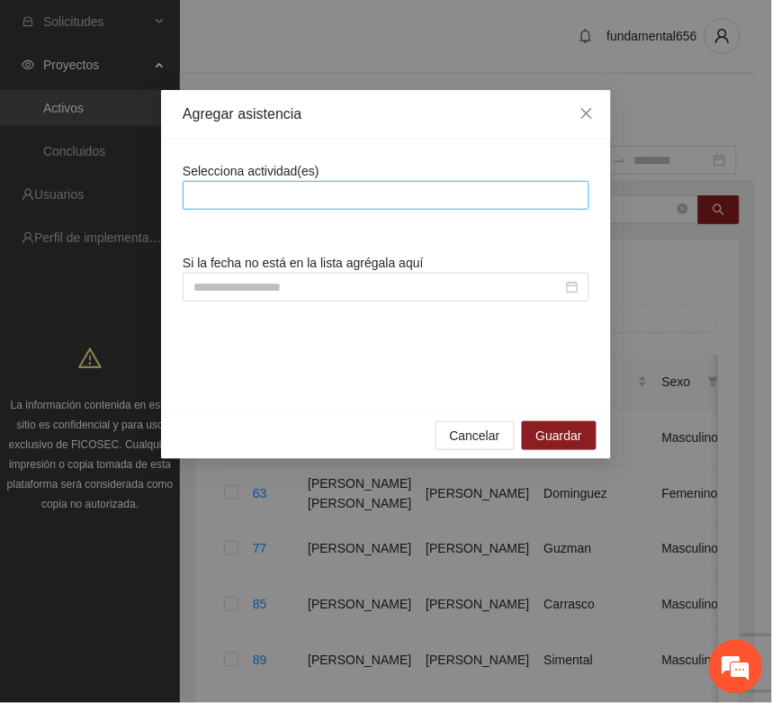
click at [212, 194] on div at bounding box center [386, 196] width 398 height 22
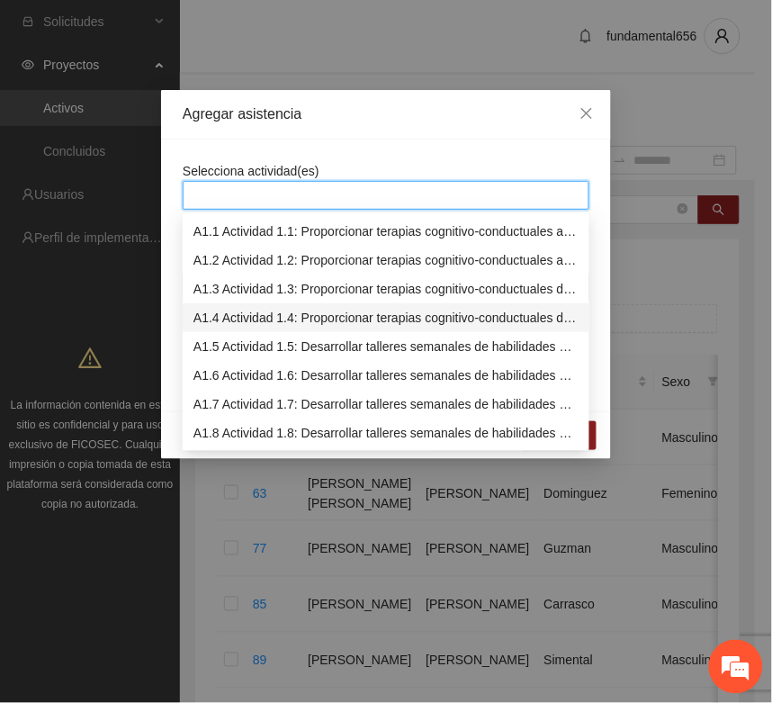
click at [214, 316] on div "A1.4 Actividad 1.4: Proporcionar terapias cognitivo-conductuales de seguimiento…" at bounding box center [386, 318] width 385 height 20
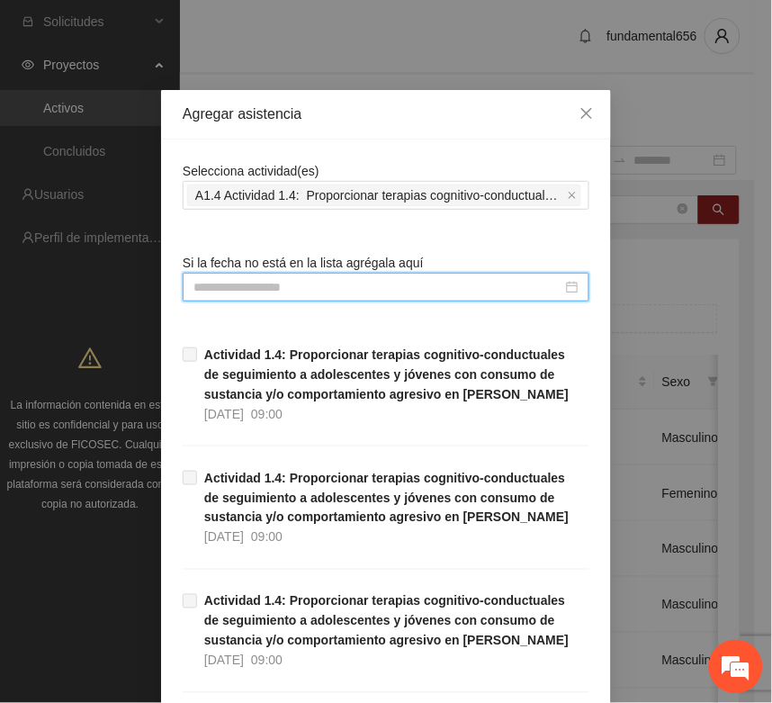
click at [198, 288] on input at bounding box center [378, 287] width 369 height 20
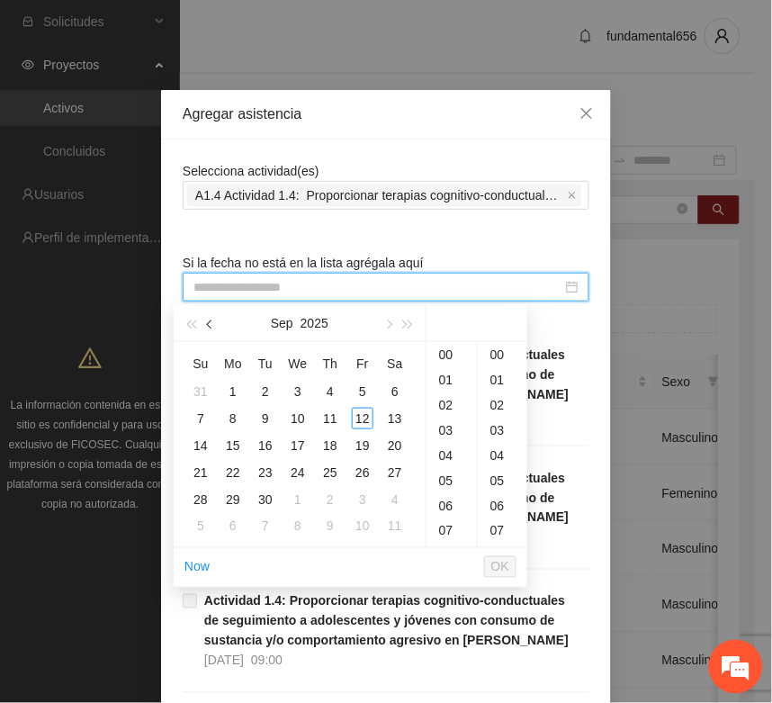
click at [213, 324] on span "button" at bounding box center [211, 325] width 9 height 9
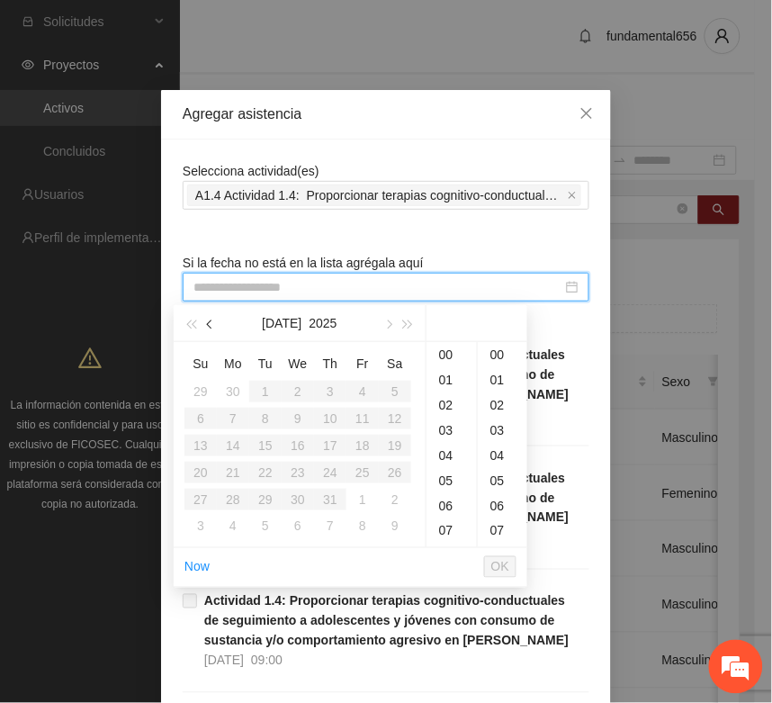
click at [213, 324] on span "button" at bounding box center [211, 325] width 9 height 9
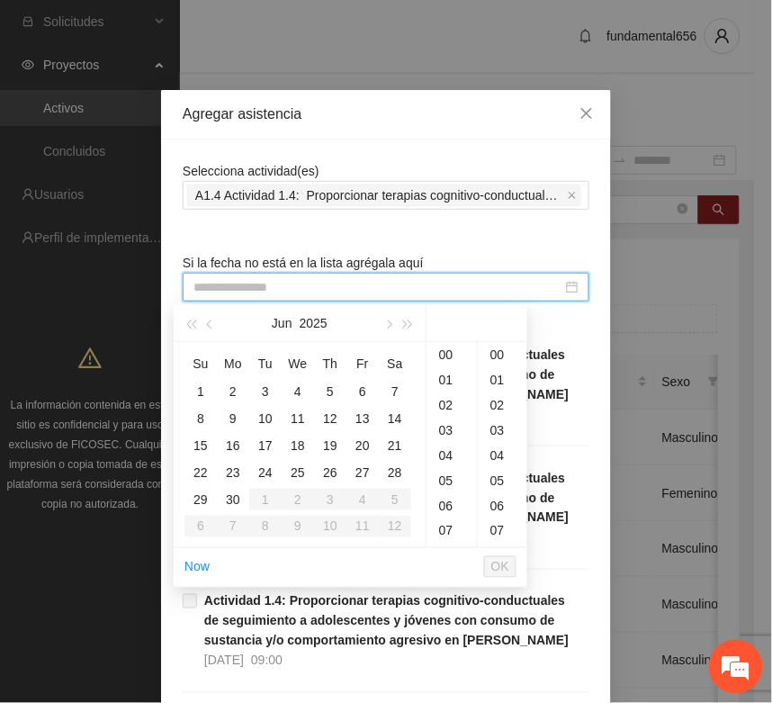
drag, startPoint x: 365, startPoint y: 447, endPoint x: 468, endPoint y: 528, distance: 132.0
click at [369, 447] on div "20" at bounding box center [363, 446] width 22 height 22
type input "**********"
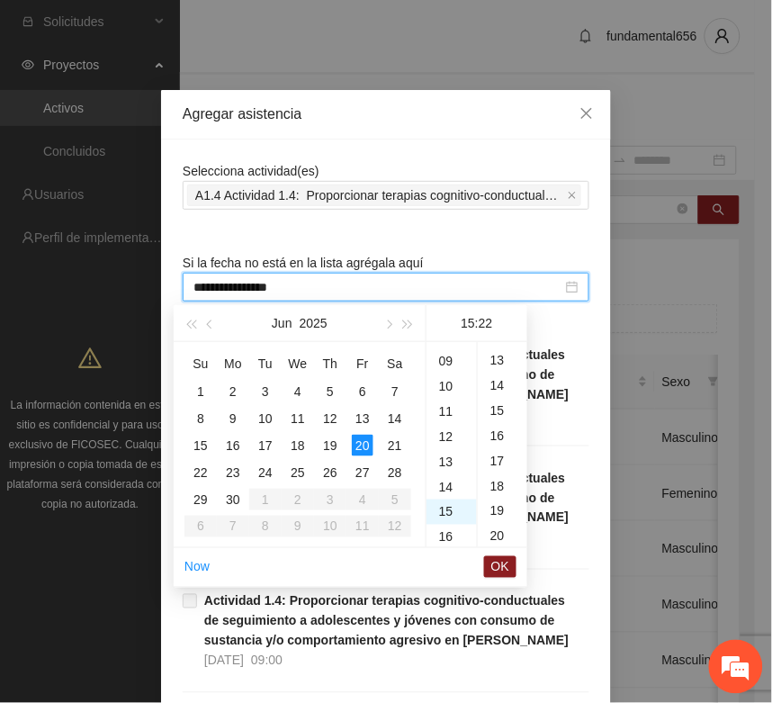
scroll to position [555, 0]
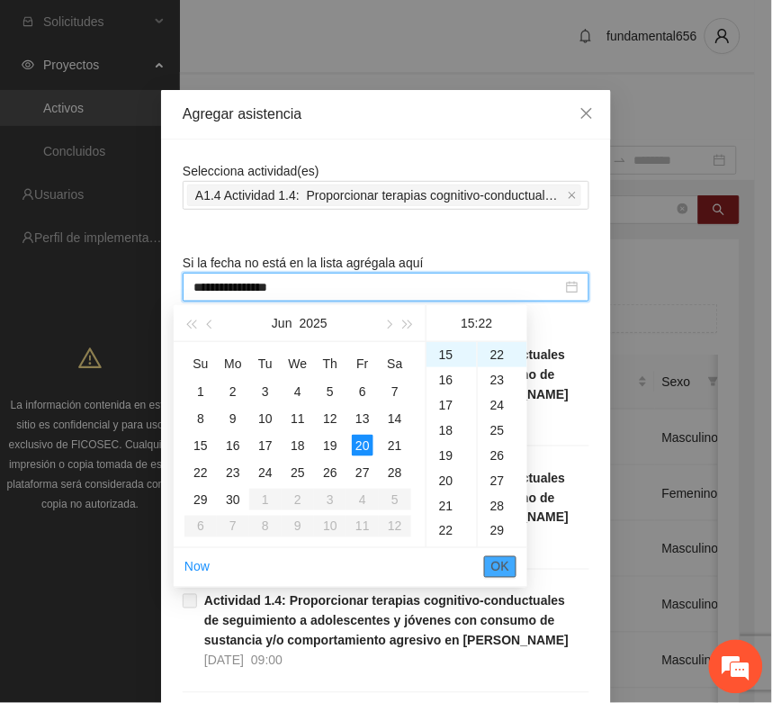
click at [505, 565] on span "OK" at bounding box center [501, 567] width 18 height 20
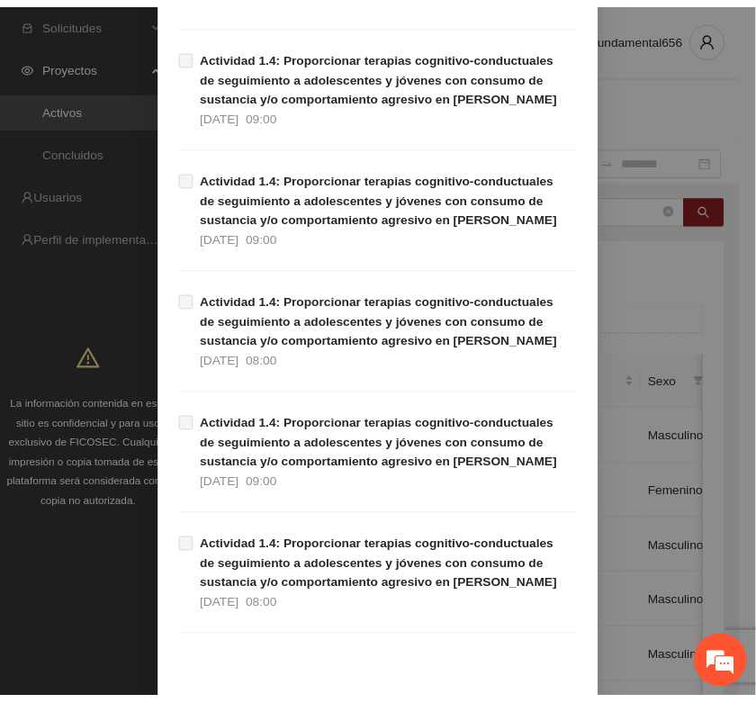
scroll to position [1136, 0]
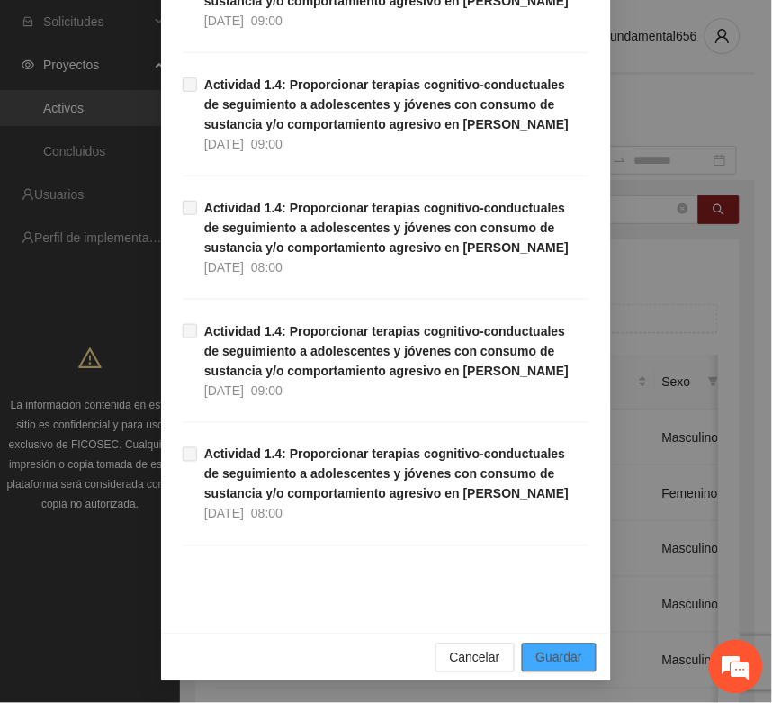
click at [538, 654] on span "Guardar" at bounding box center [560, 658] width 46 height 20
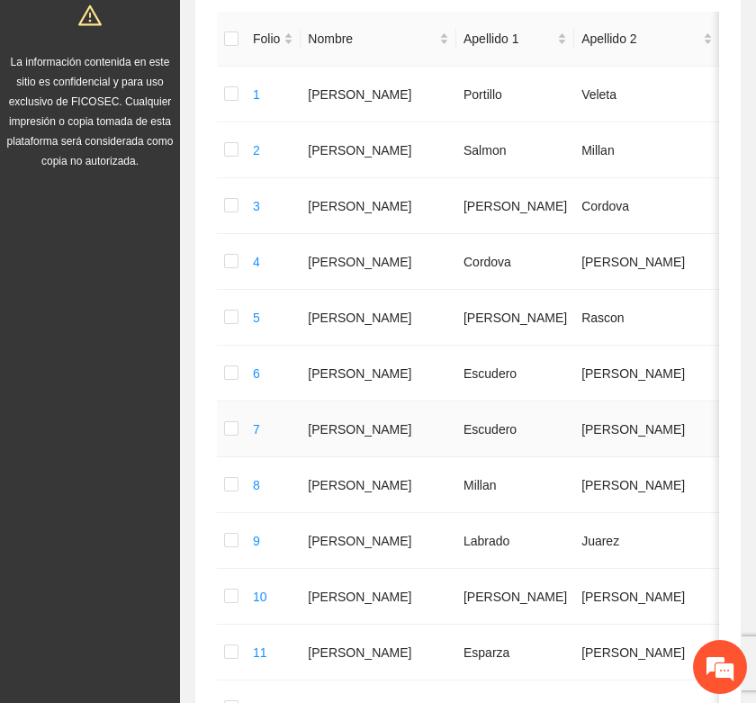
scroll to position [0, 0]
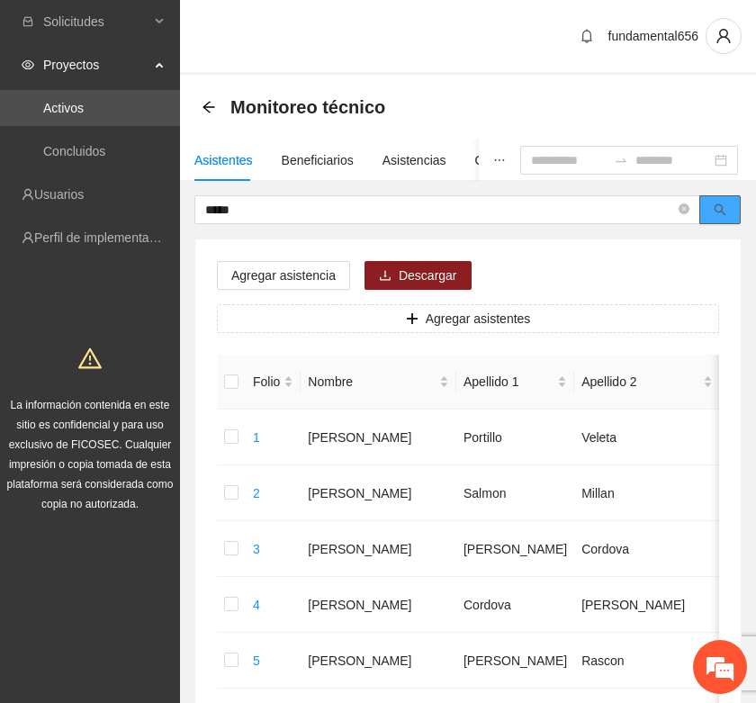
click at [718, 212] on icon "search" at bounding box center [720, 209] width 13 height 13
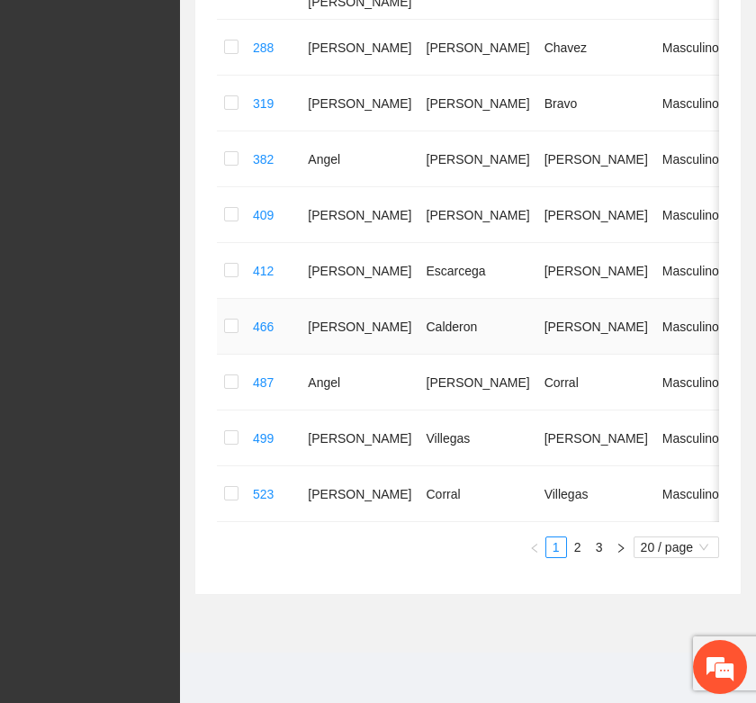
scroll to position [1035, 0]
click at [574, 543] on link "2" at bounding box center [578, 548] width 20 height 20
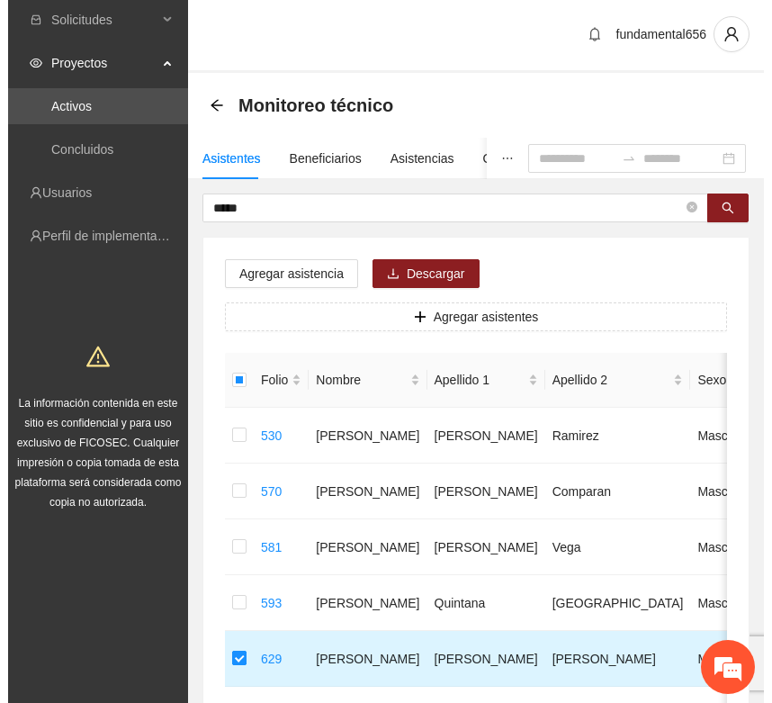
scroll to position [0, 0]
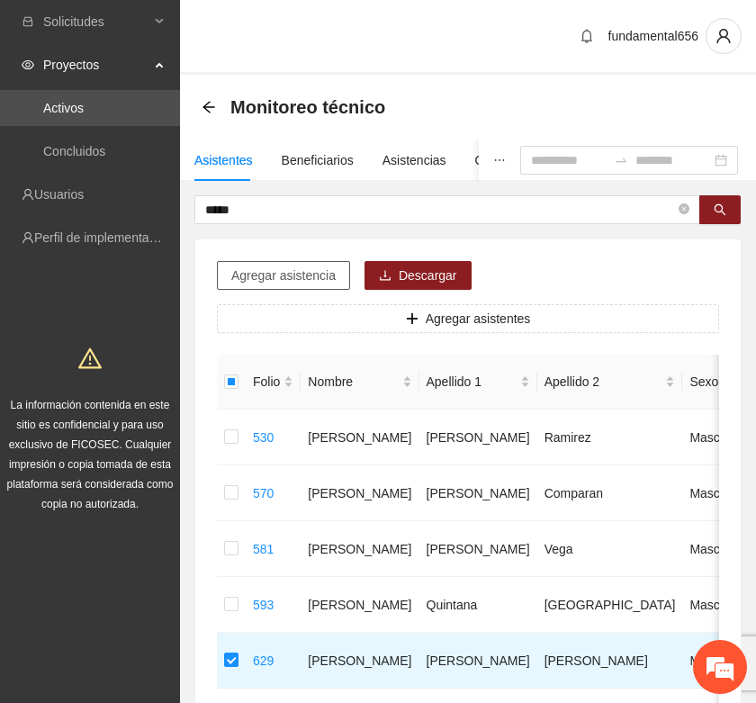
click at [261, 277] on span "Agregar asistencia" at bounding box center [283, 276] width 104 height 20
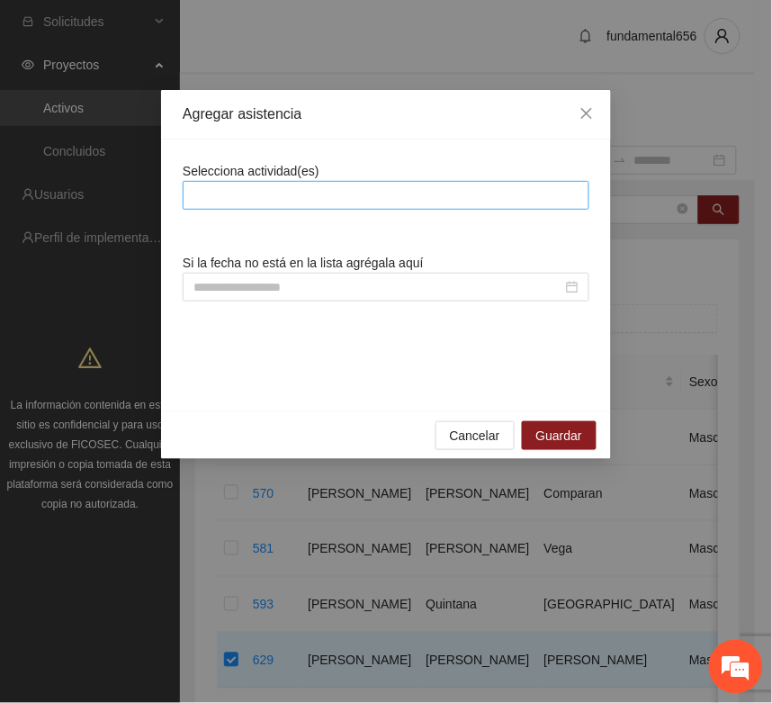
click at [221, 203] on div at bounding box center [386, 196] width 398 height 22
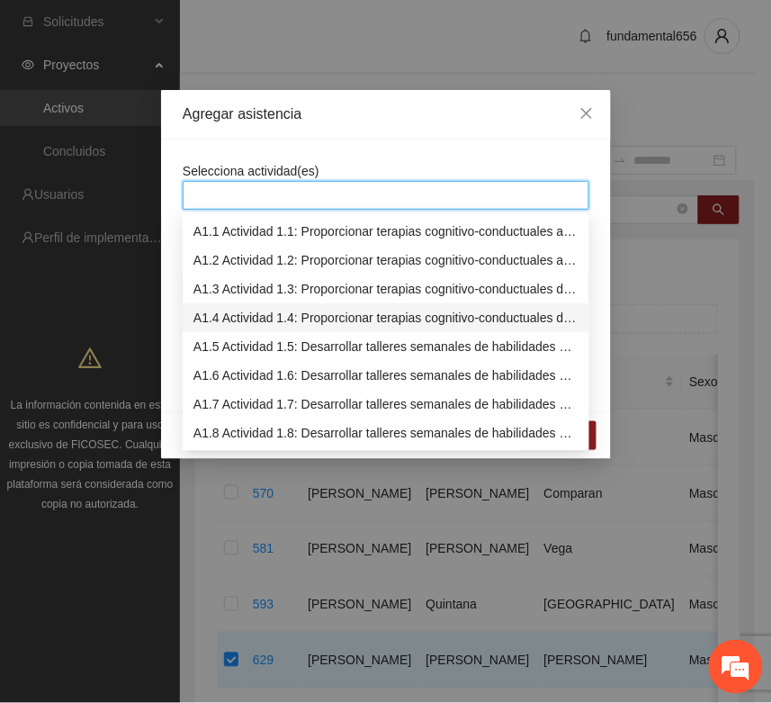
click at [225, 313] on div "A1.4 Actividad 1.4: Proporcionar terapias cognitivo-conductuales de seguimiento…" at bounding box center [386, 318] width 385 height 20
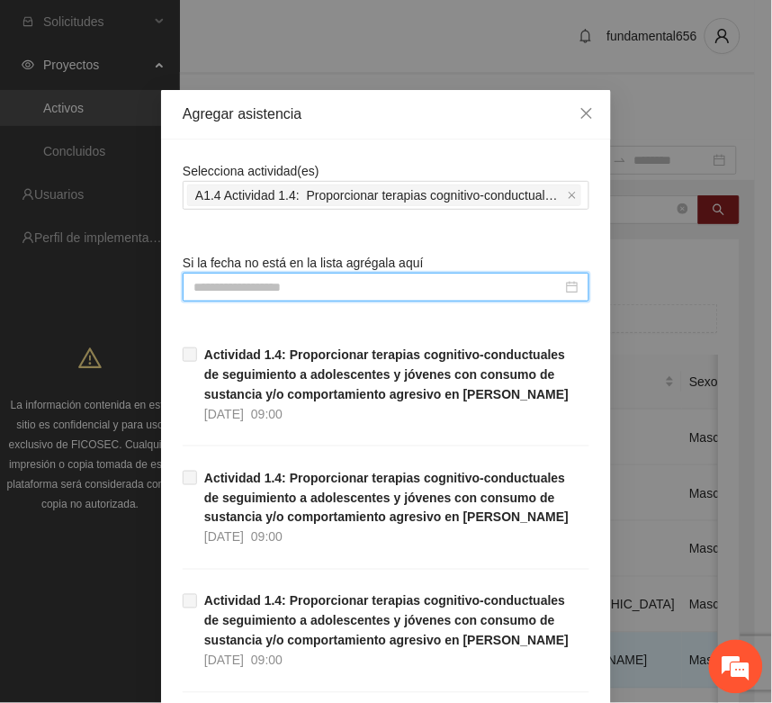
click at [195, 285] on input at bounding box center [378, 287] width 369 height 20
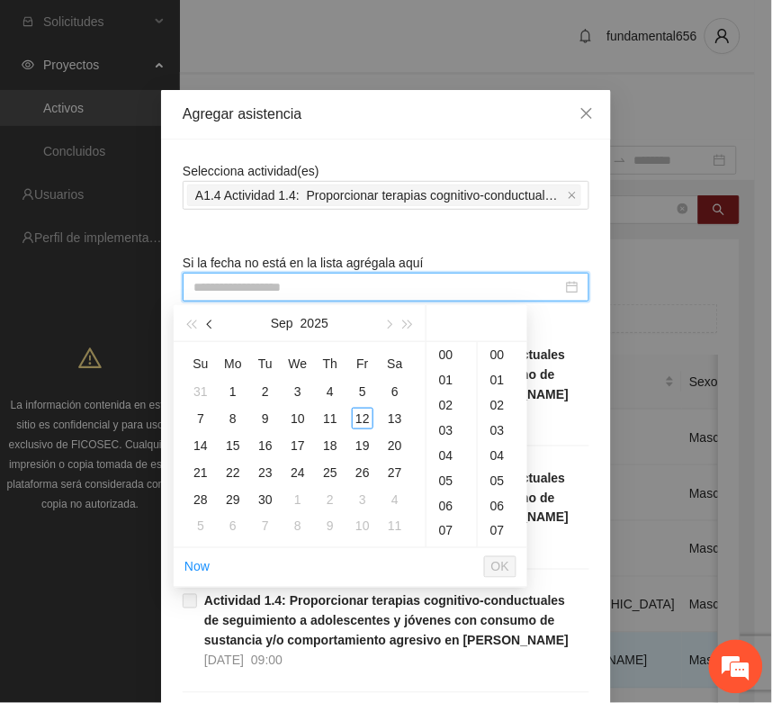
click at [212, 326] on span "button" at bounding box center [211, 325] width 9 height 9
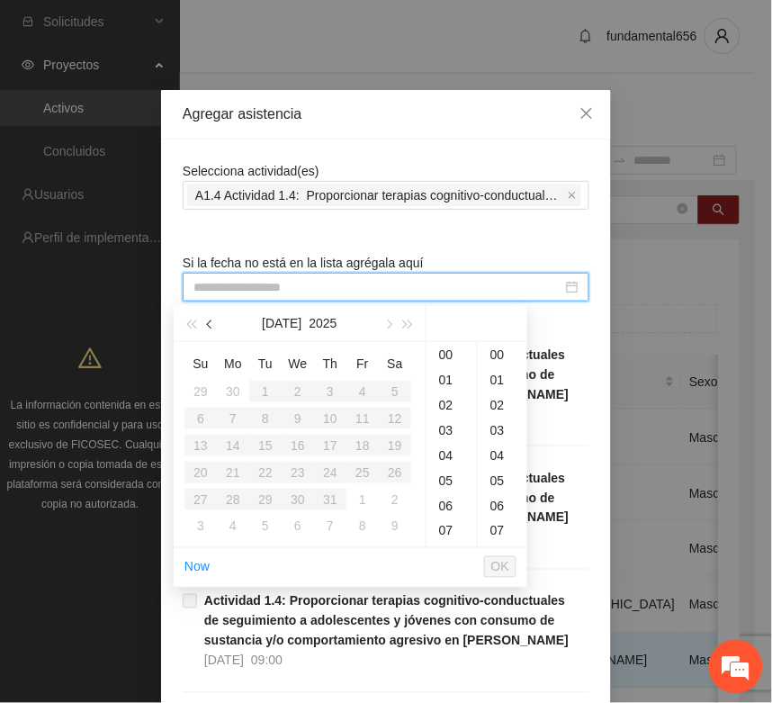
click at [212, 326] on span "button" at bounding box center [211, 325] width 9 height 9
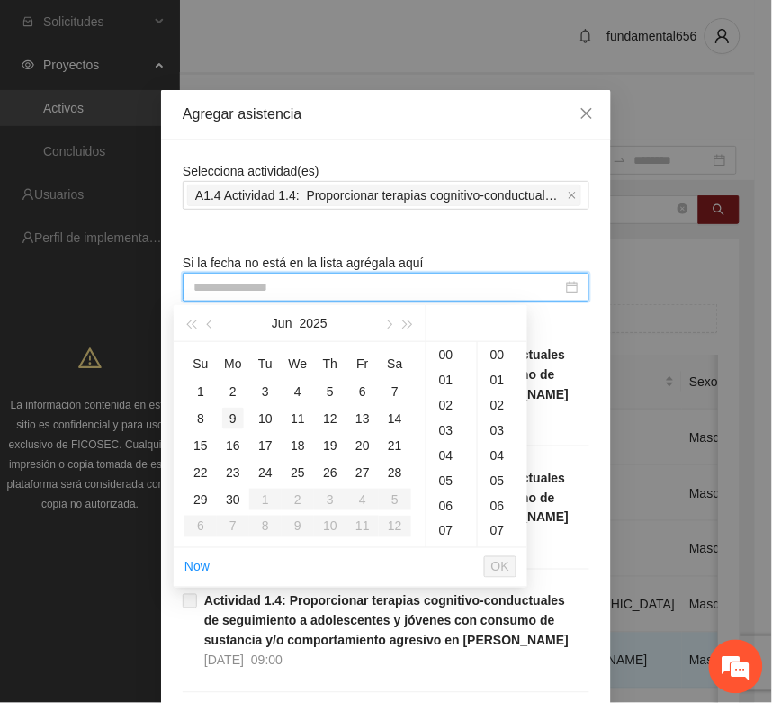
click at [231, 419] on div "9" at bounding box center [233, 419] width 22 height 22
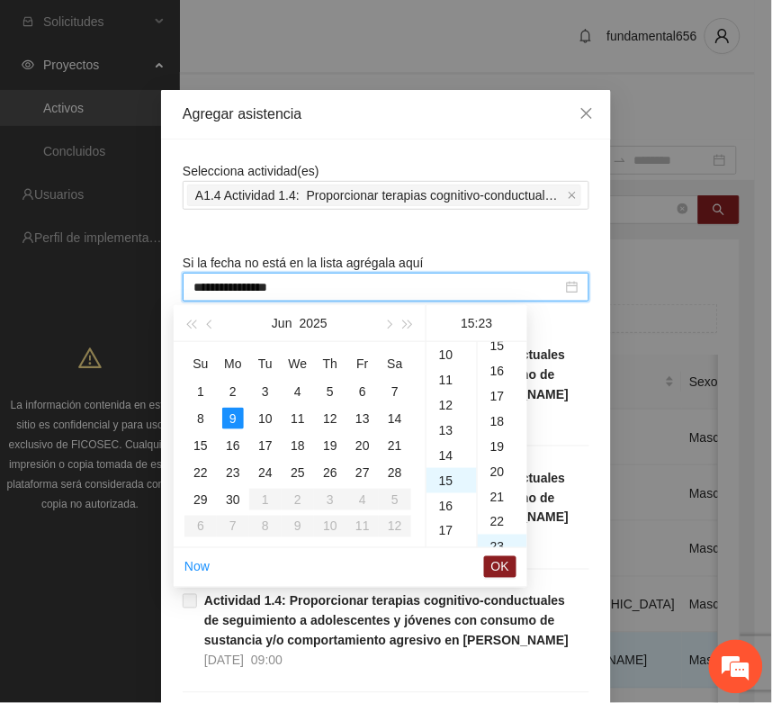
type input "**********"
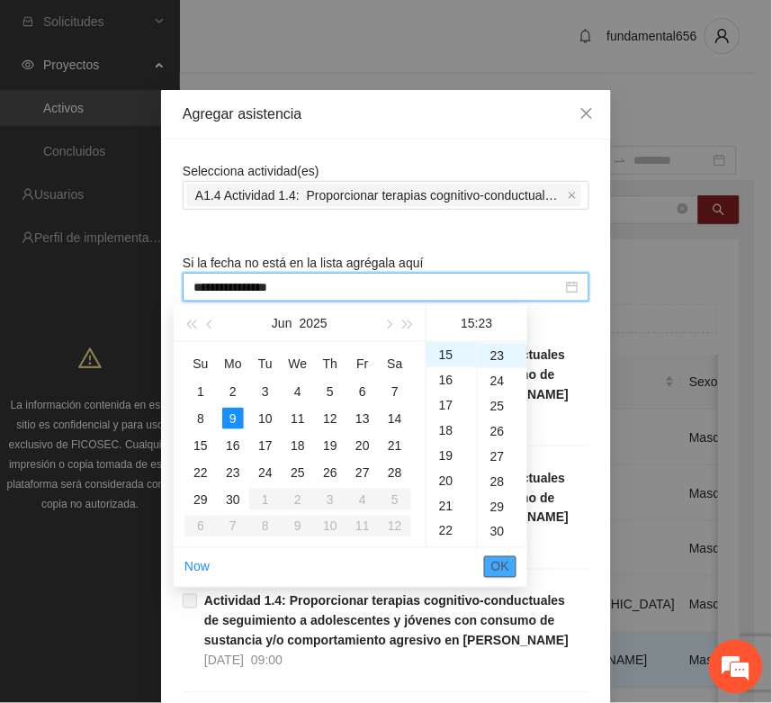
click at [500, 568] on span "OK" at bounding box center [501, 567] width 18 height 20
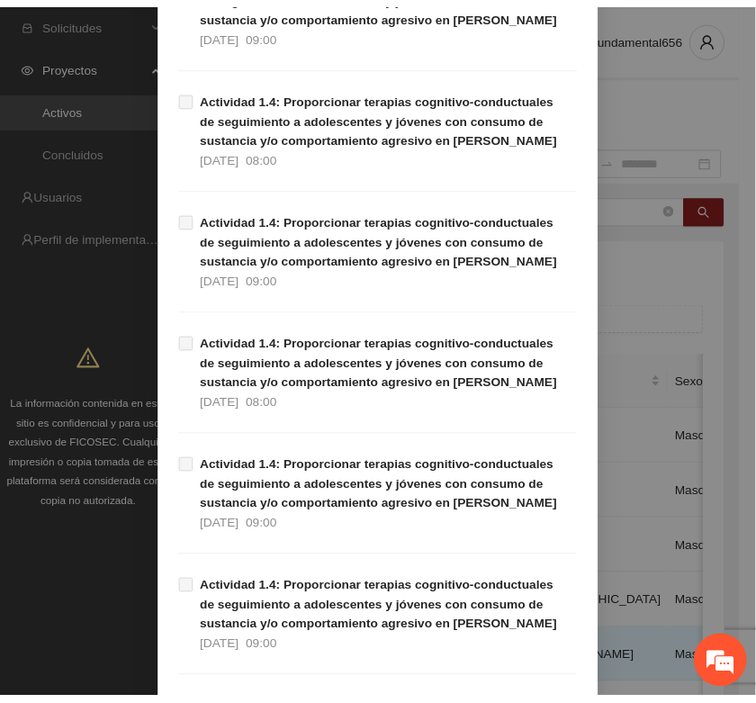
scroll to position [1136, 0]
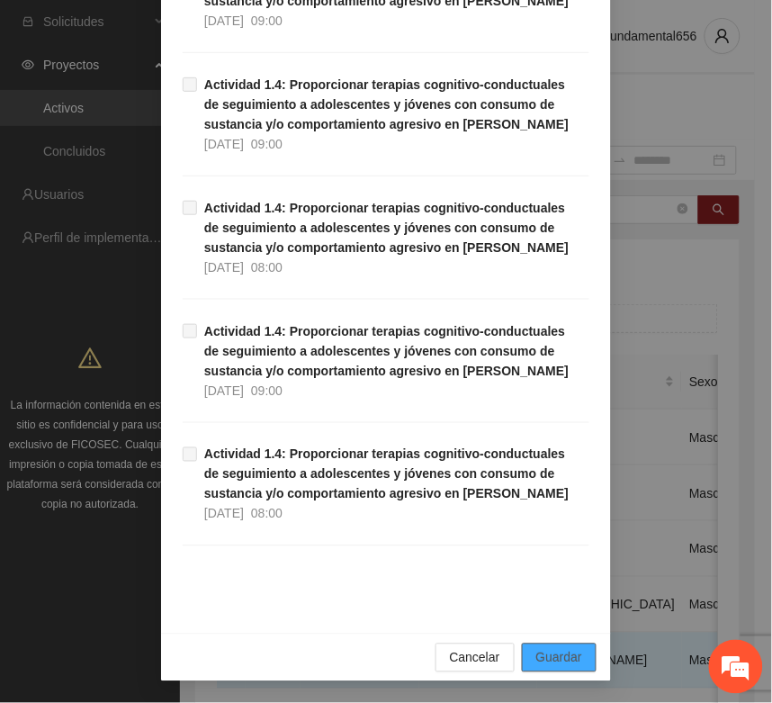
click at [558, 655] on span "Guardar" at bounding box center [560, 658] width 46 height 20
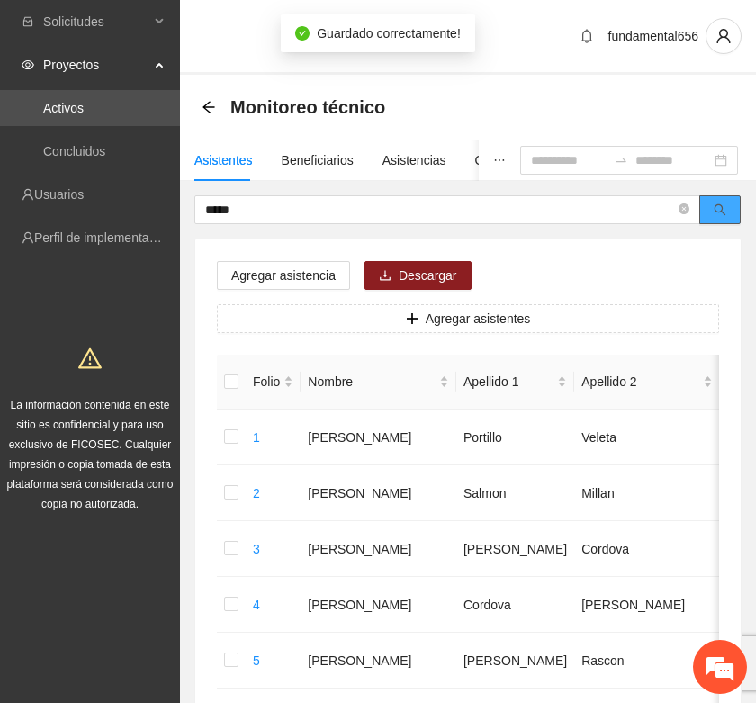
click at [732, 209] on button "button" at bounding box center [720, 209] width 41 height 29
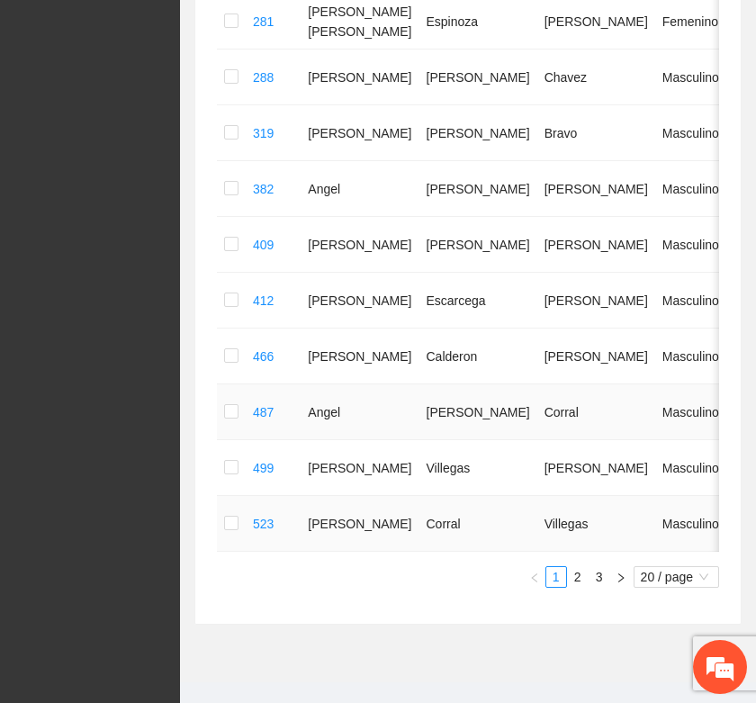
scroll to position [1035, 0]
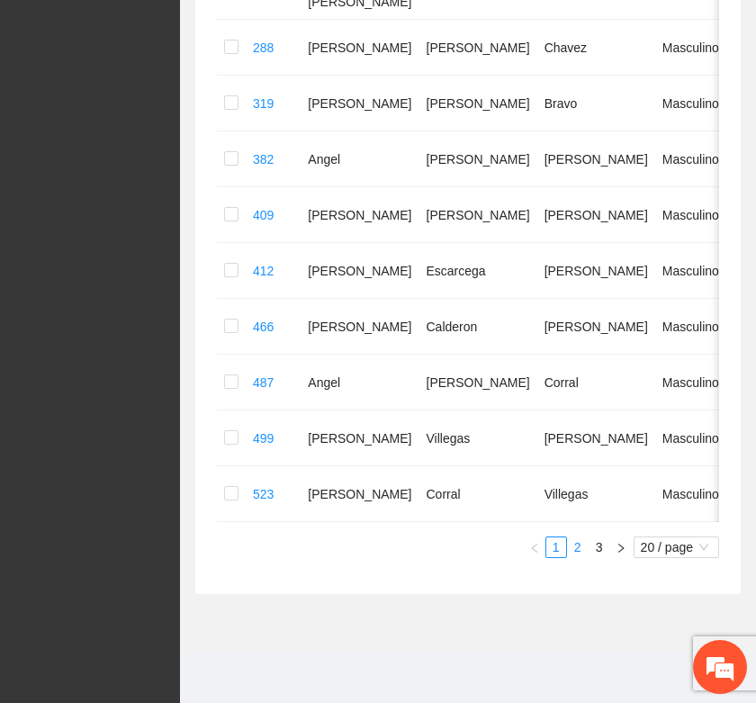
click at [574, 549] on link "2" at bounding box center [578, 548] width 20 height 20
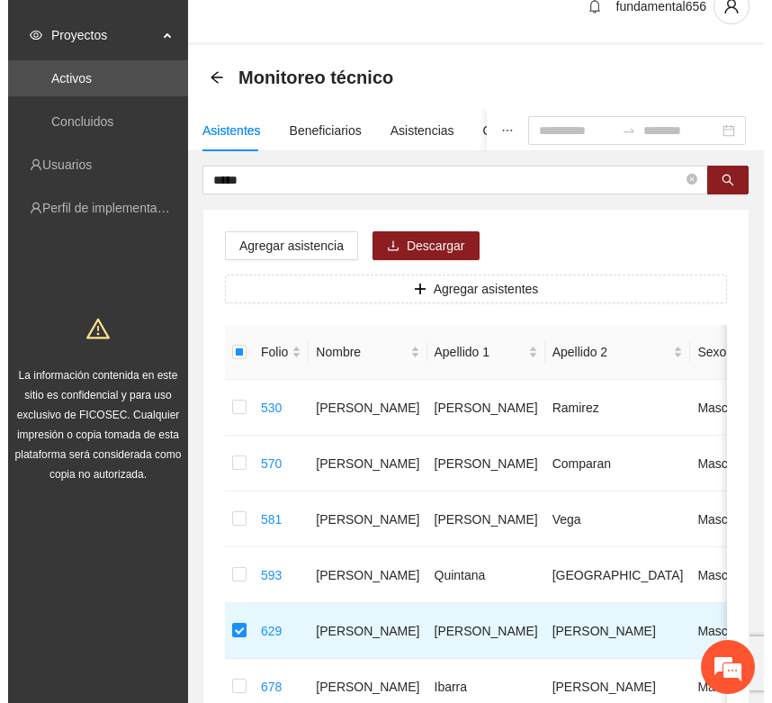
scroll to position [0, 0]
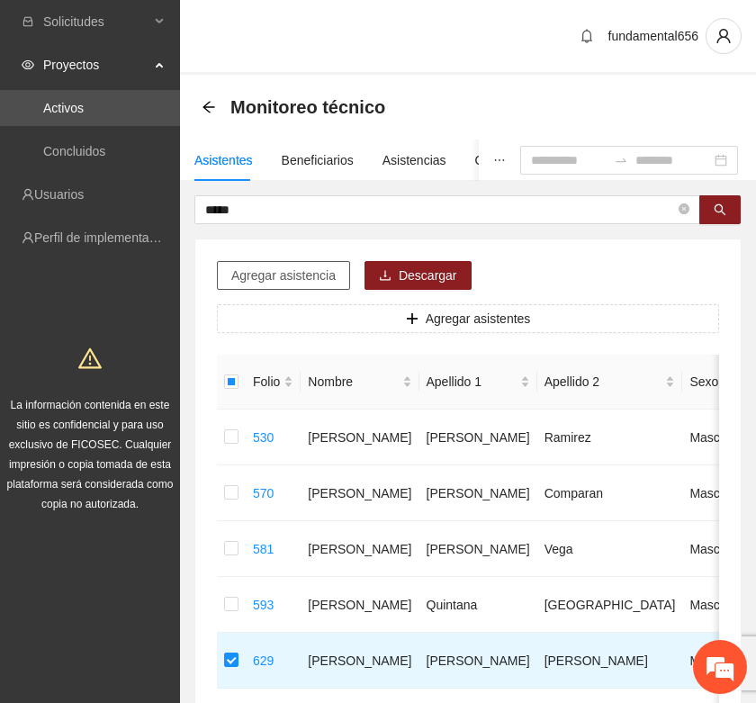
click at [248, 272] on span "Agregar asistencia" at bounding box center [283, 276] width 104 height 20
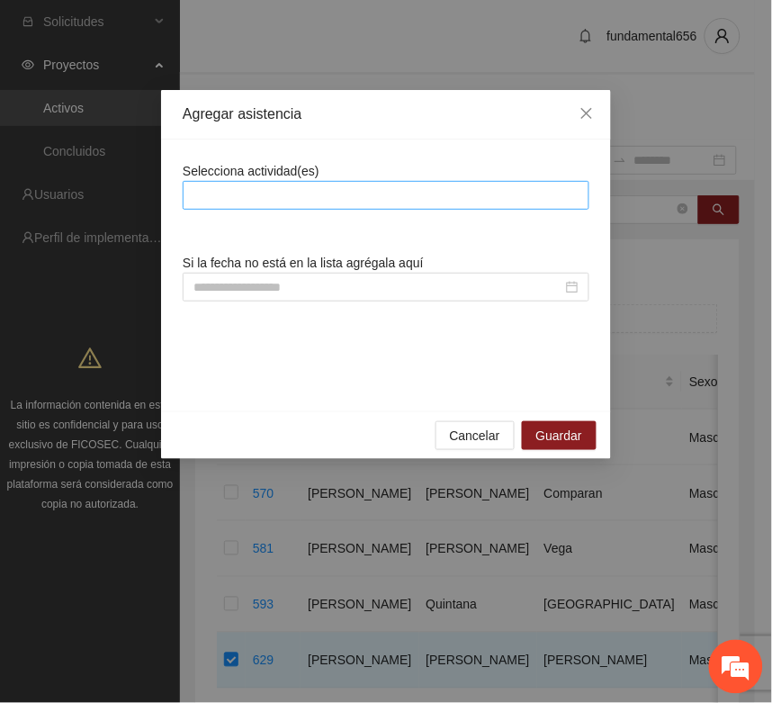
click at [222, 199] on div at bounding box center [386, 196] width 398 height 22
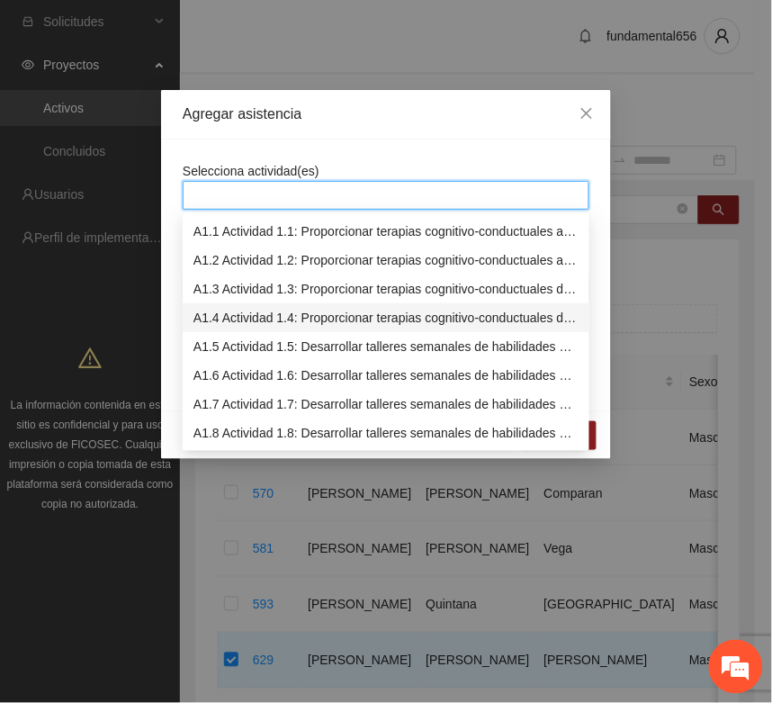
click at [222, 315] on div "A1.4 Actividad 1.4: Proporcionar terapias cognitivo-conductuales de seguimiento…" at bounding box center [386, 318] width 385 height 20
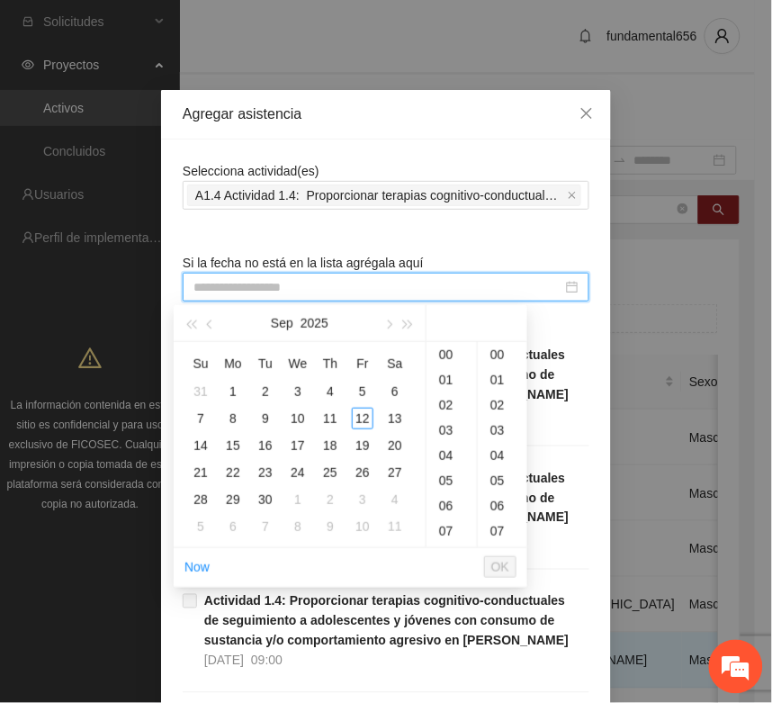
click at [207, 294] on input at bounding box center [378, 287] width 369 height 20
click at [210, 324] on span "button" at bounding box center [211, 325] width 9 height 9
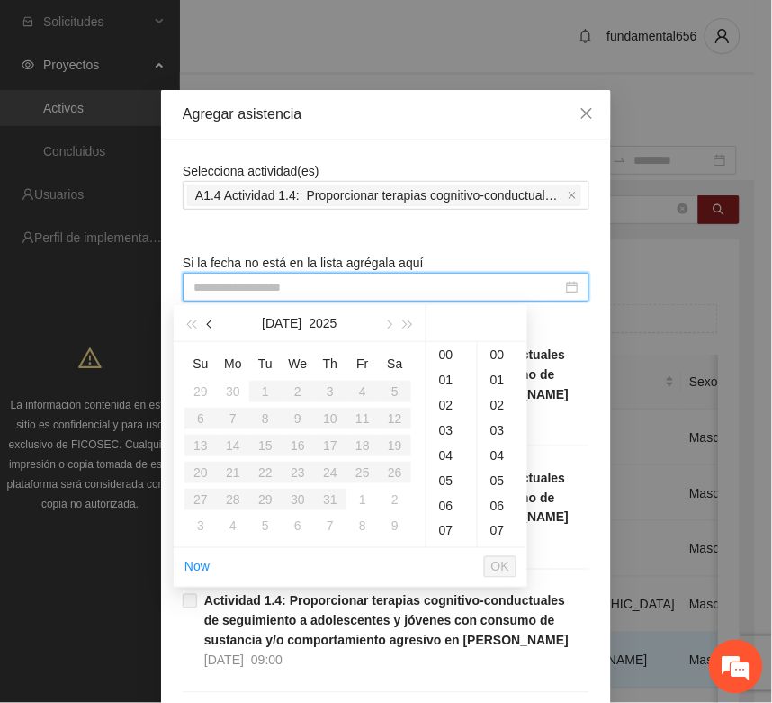
click at [210, 324] on span "button" at bounding box center [211, 325] width 9 height 9
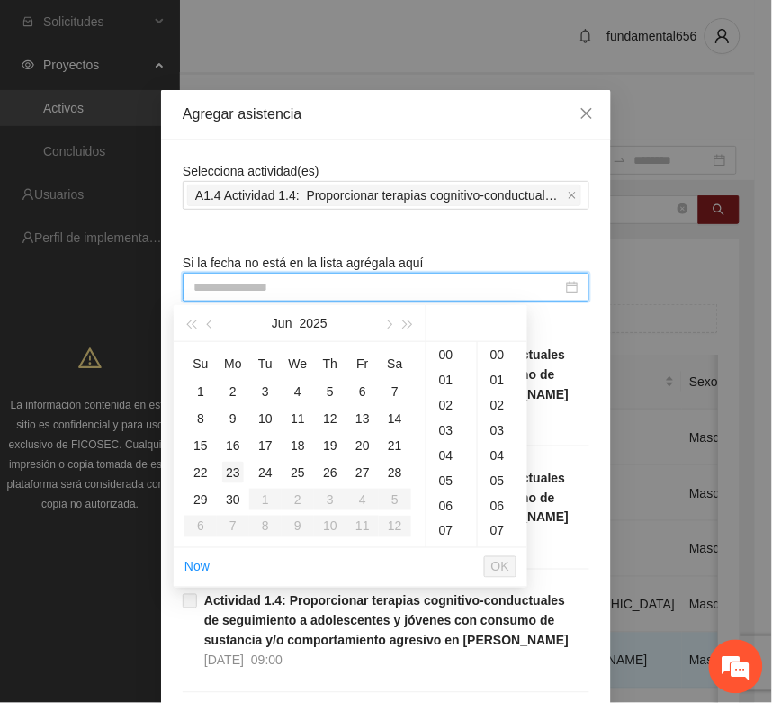
click at [231, 474] on div "23" at bounding box center [233, 473] width 22 height 22
type input "**********"
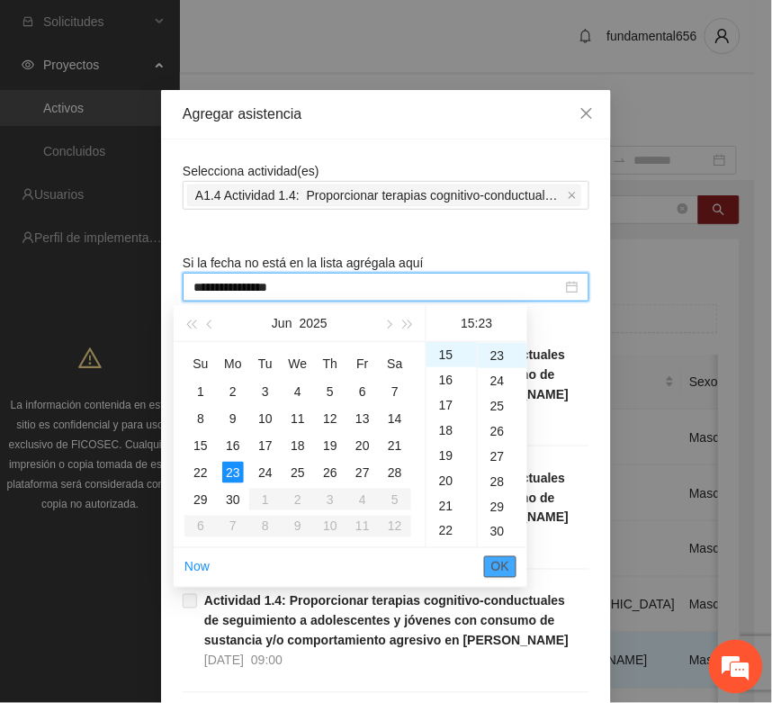
click at [496, 569] on span "OK" at bounding box center [501, 567] width 18 height 20
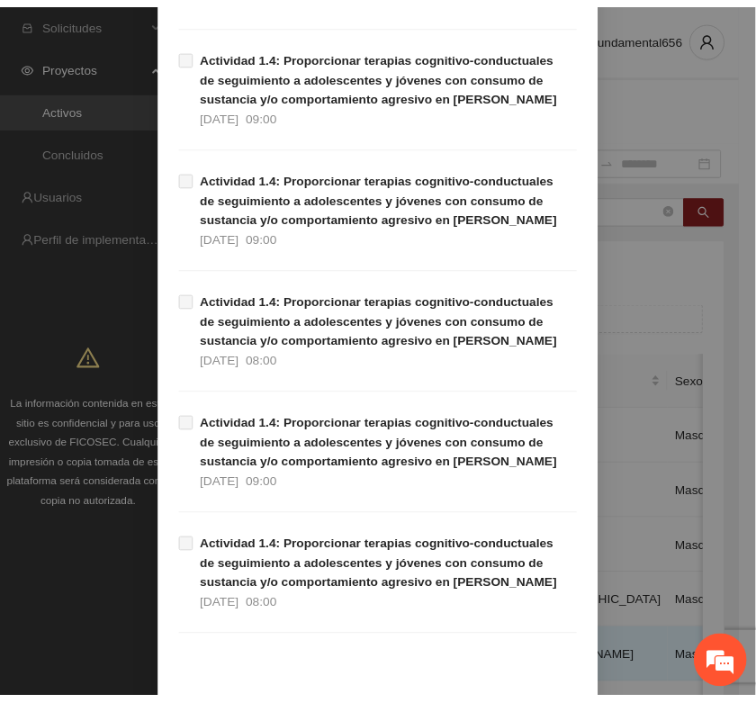
scroll to position [1136, 0]
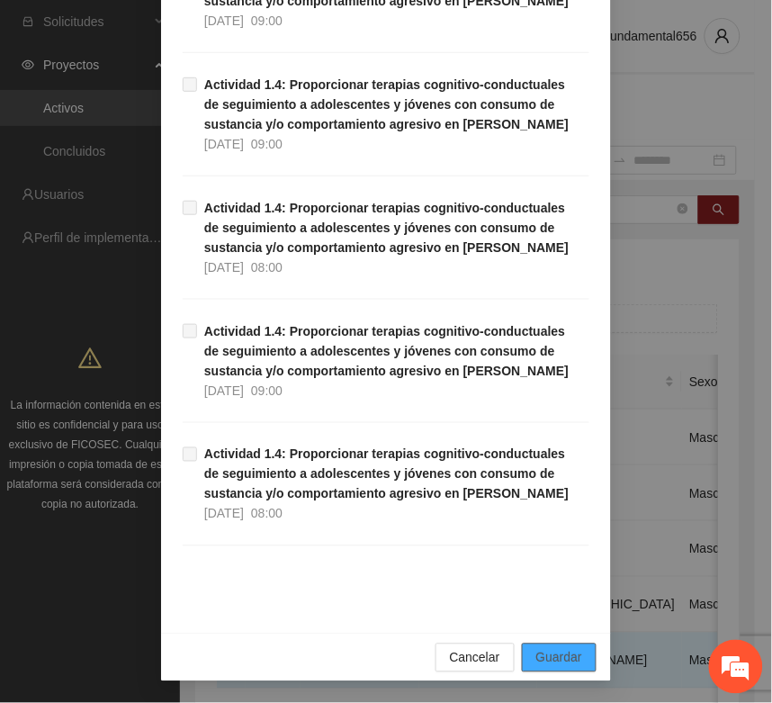
click at [563, 653] on span "Guardar" at bounding box center [560, 658] width 46 height 20
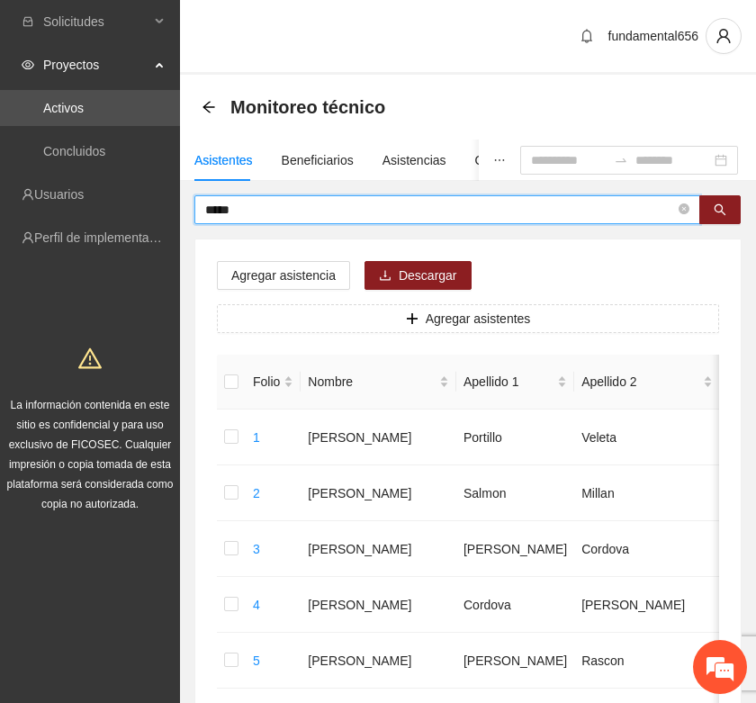
click at [253, 209] on input "*****" at bounding box center [440, 210] width 470 height 20
click at [722, 209] on icon "search" at bounding box center [720, 209] width 13 height 13
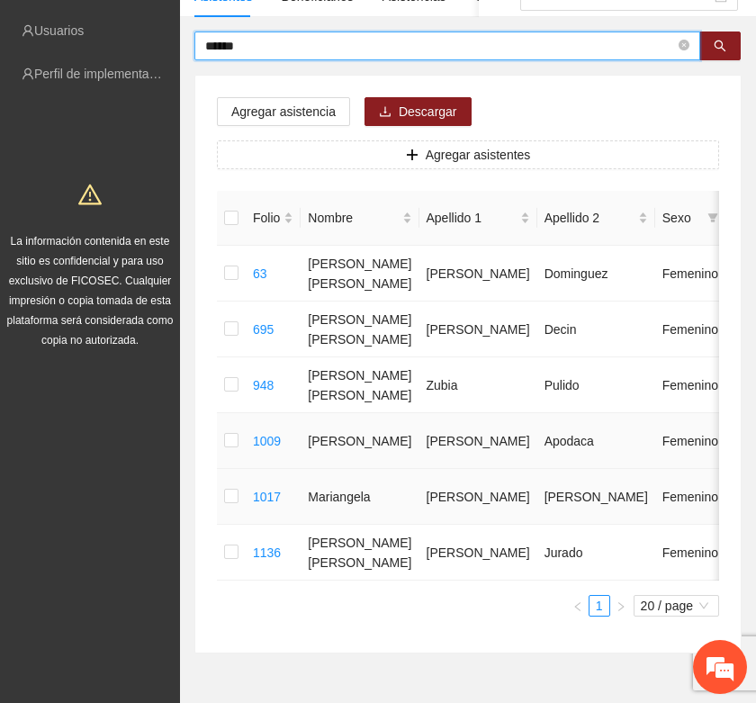
scroll to position [237, 0]
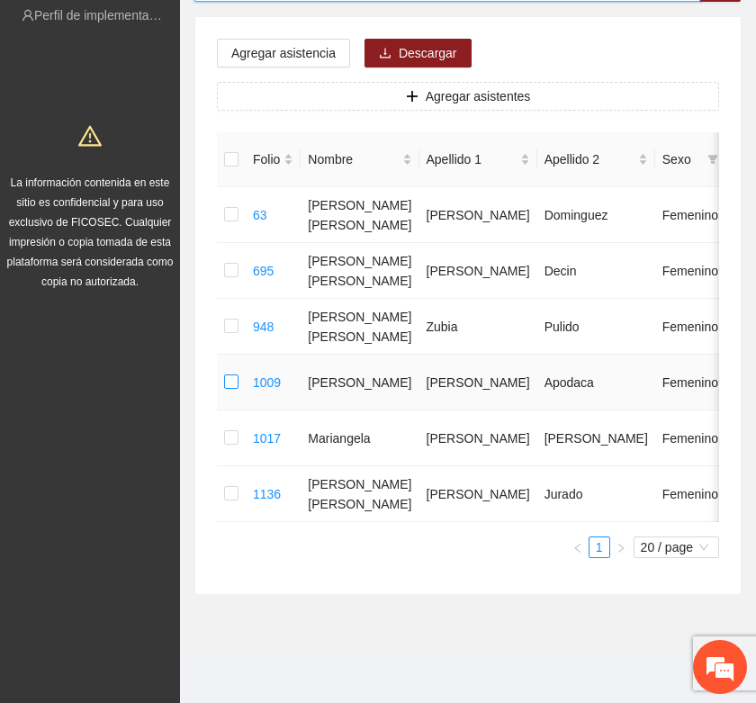
type input "******"
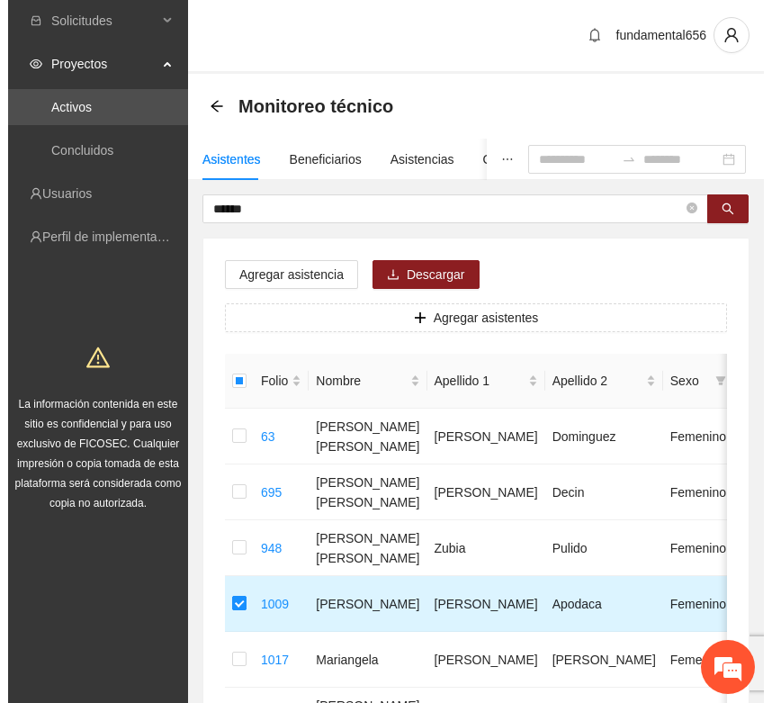
scroll to position [0, 0]
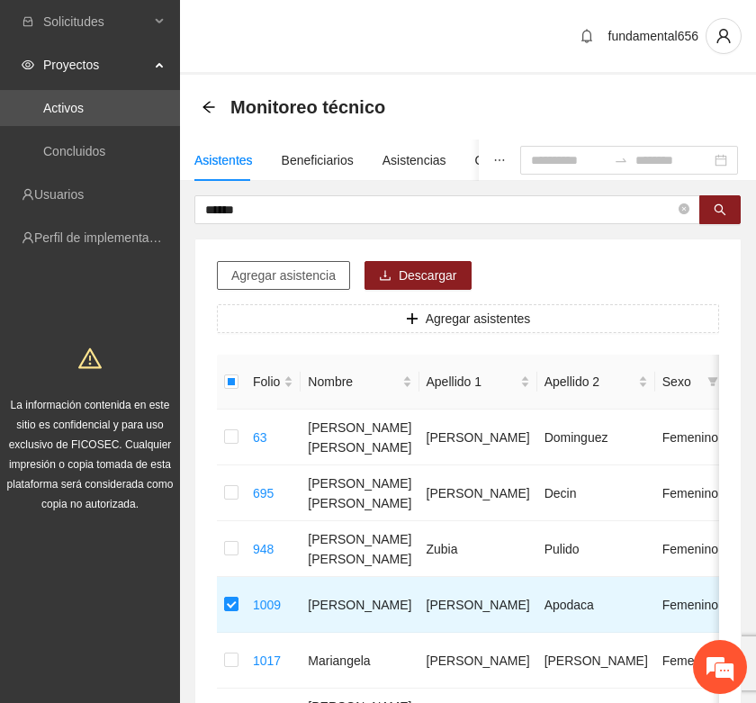
click at [267, 273] on span "Agregar asistencia" at bounding box center [283, 276] width 104 height 20
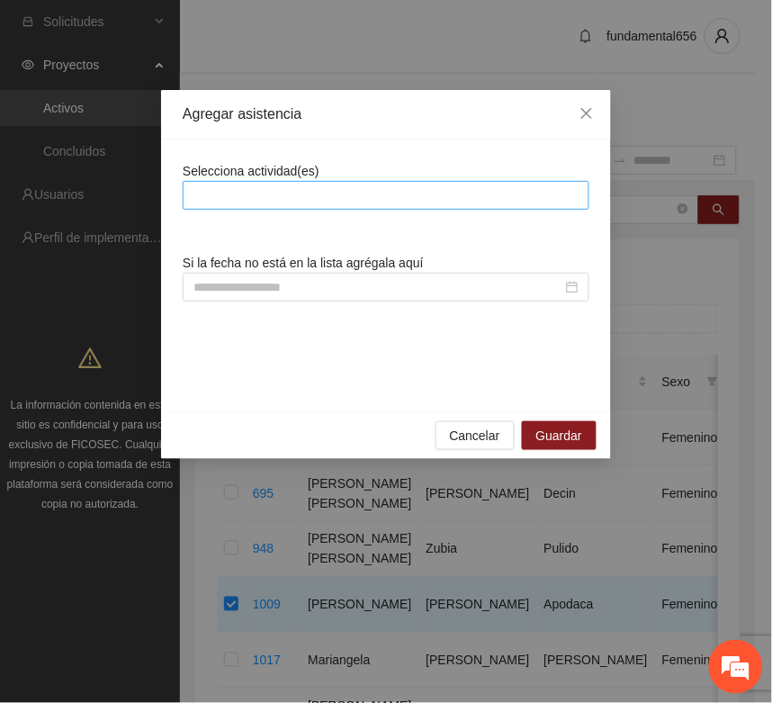
click at [216, 207] on div at bounding box center [386, 195] width 407 height 29
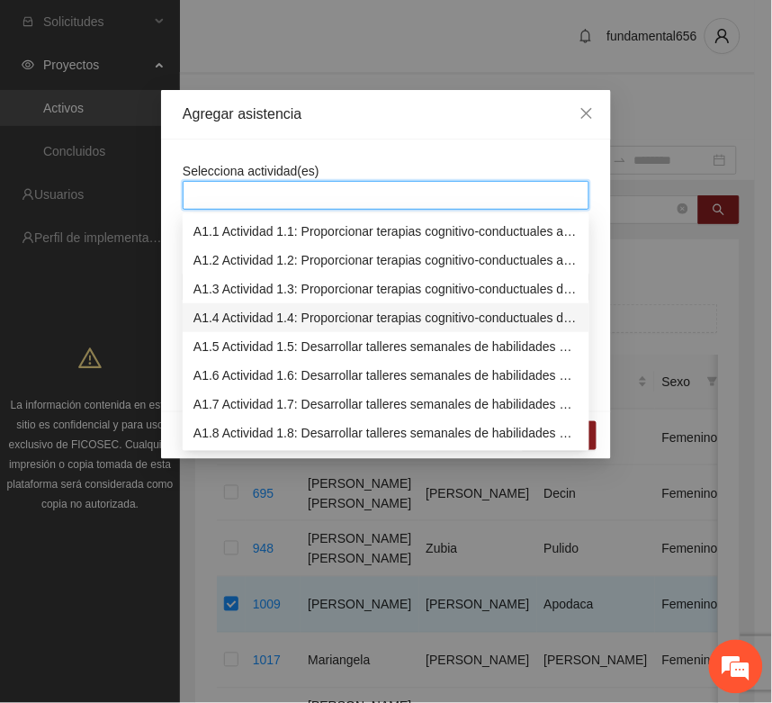
click at [223, 315] on div "A1.4 Actividad 1.4: Proporcionar terapias cognitivo-conductuales de seguimiento…" at bounding box center [386, 318] width 385 height 20
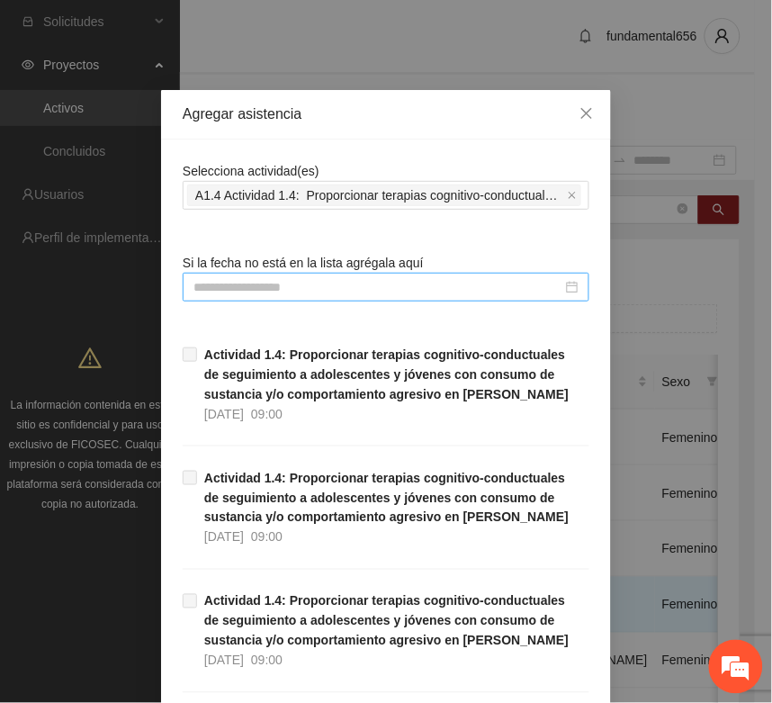
click at [199, 290] on input at bounding box center [378, 287] width 369 height 20
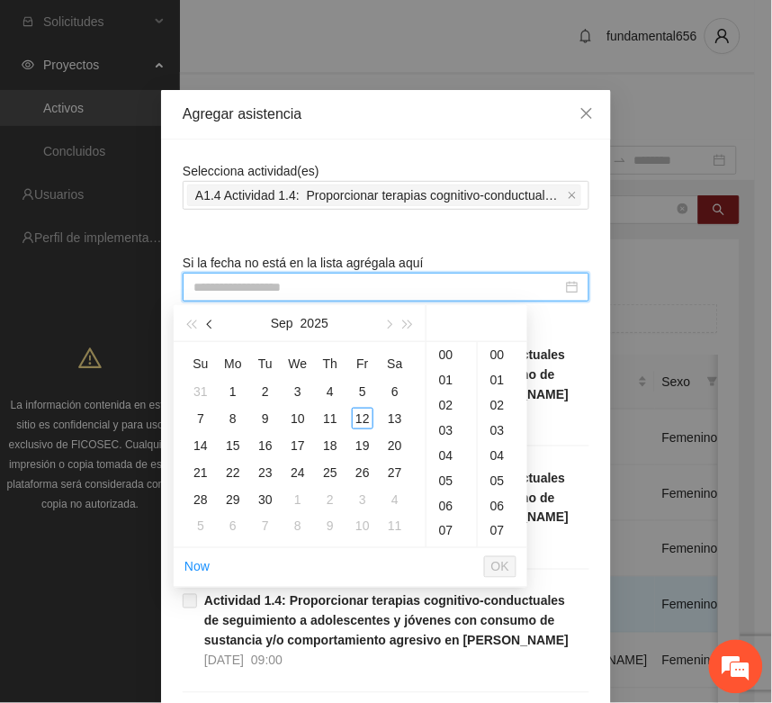
click at [204, 325] on button "button" at bounding box center [211, 323] width 20 height 36
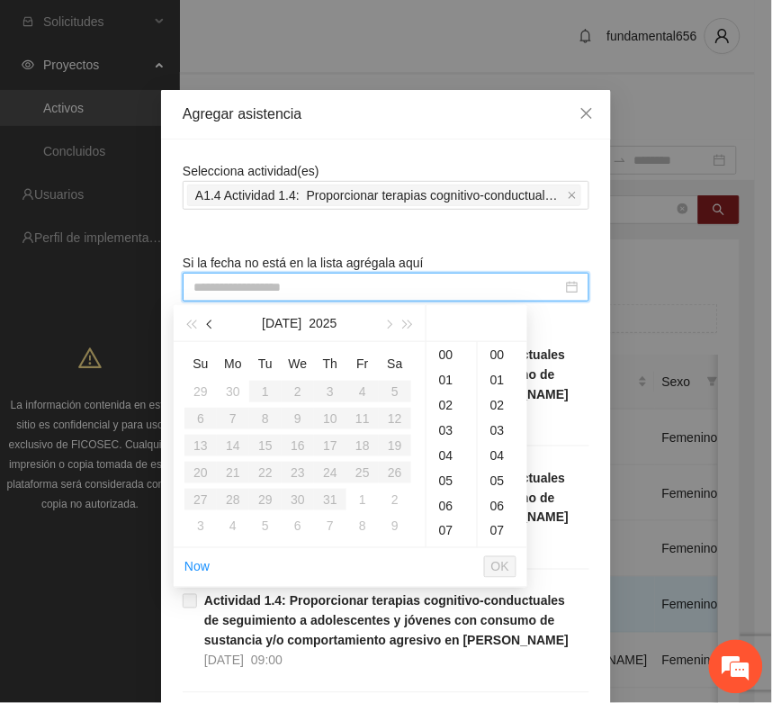
click at [204, 325] on button "button" at bounding box center [211, 323] width 20 height 36
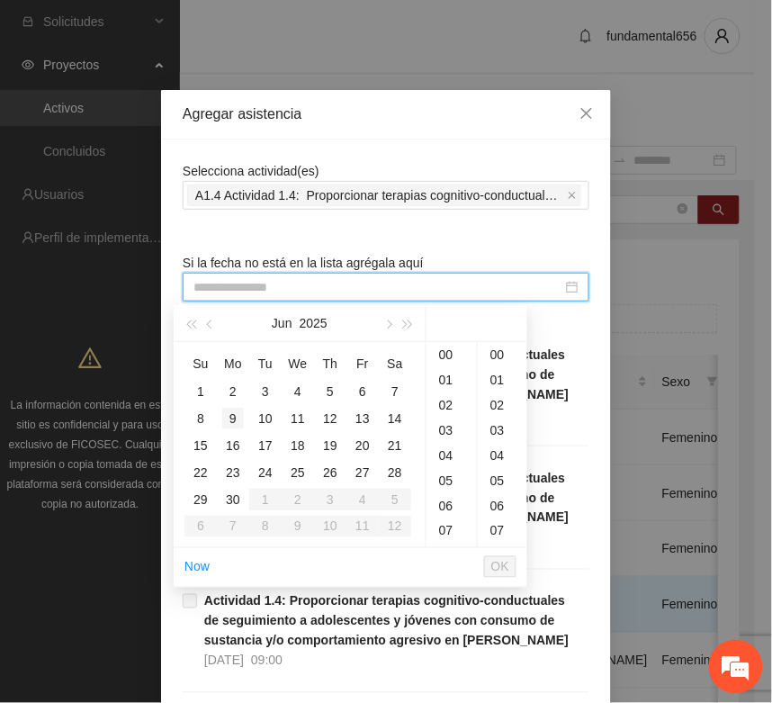
click at [231, 420] on div "9" at bounding box center [233, 419] width 22 height 22
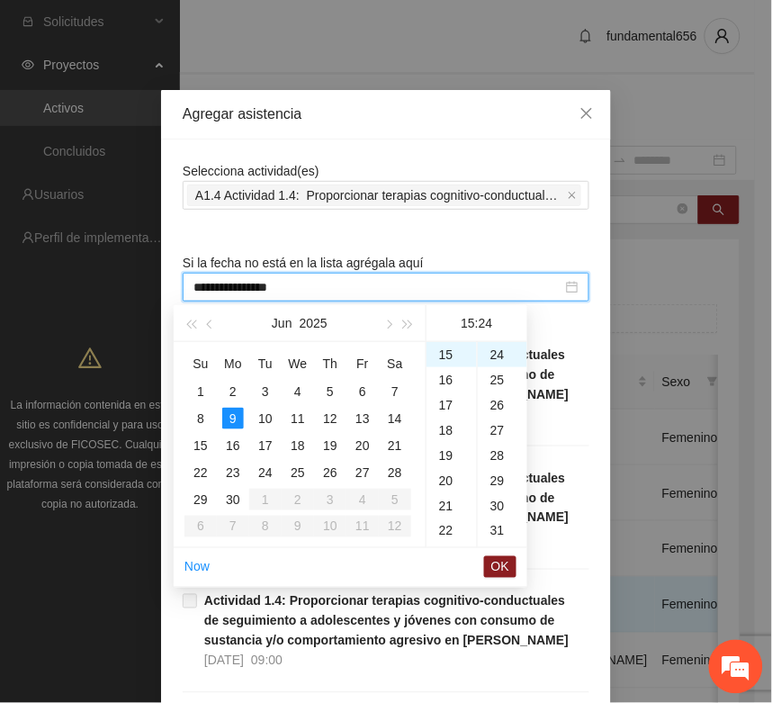
type input "**********"
drag, startPoint x: 501, startPoint y: 570, endPoint x: 594, endPoint y: 498, distance: 118.1
click at [500, 569] on span "OK" at bounding box center [501, 567] width 18 height 20
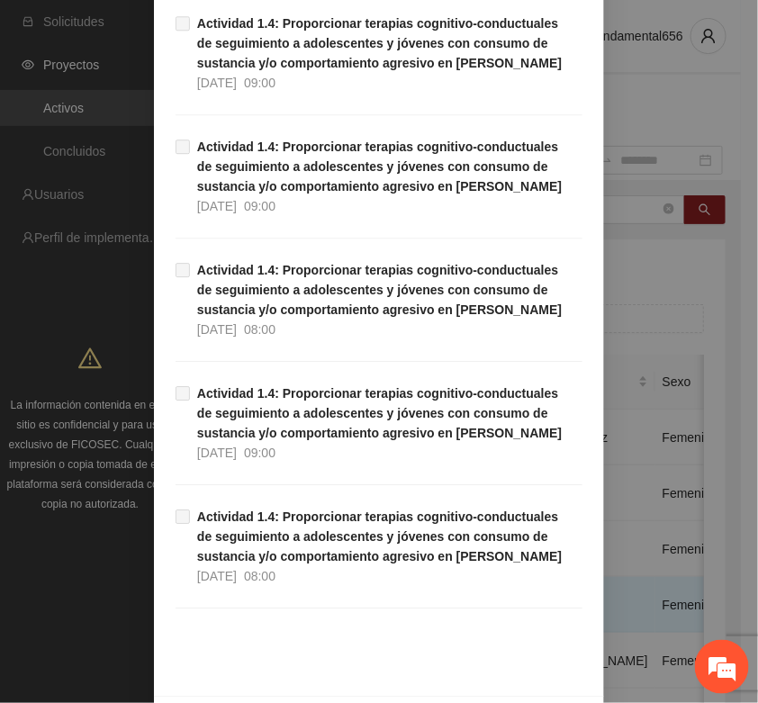
scroll to position [1136, 0]
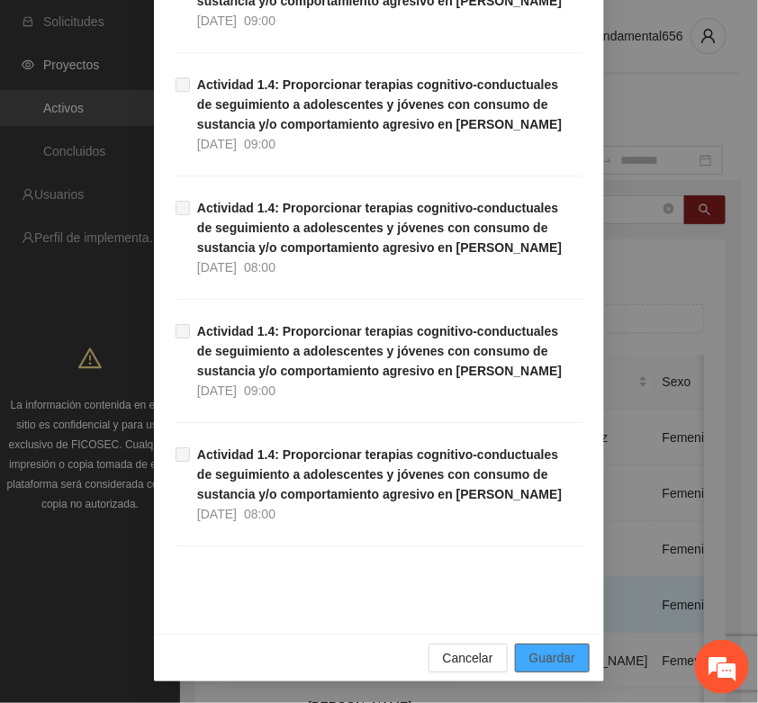
click at [537, 655] on span "Guardar" at bounding box center [552, 658] width 46 height 20
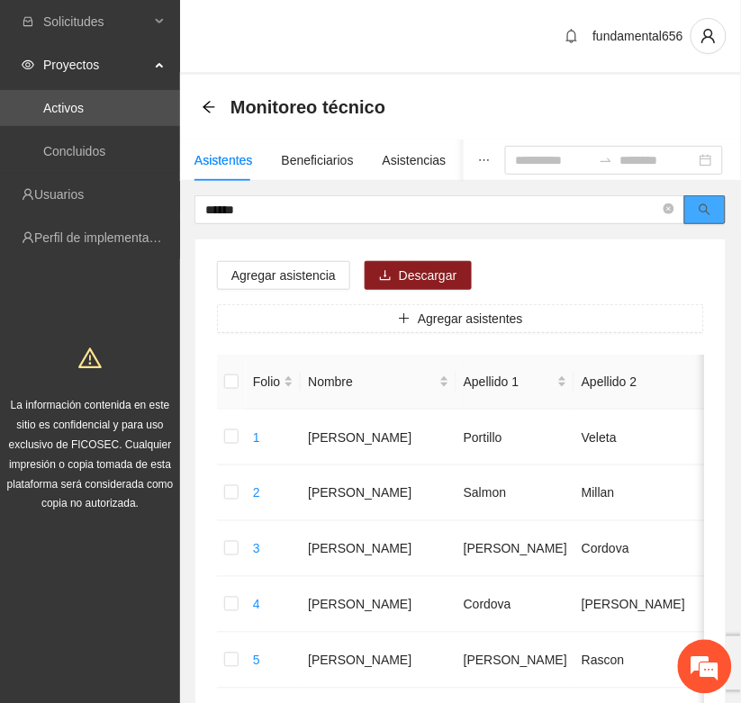
click at [714, 212] on button "button" at bounding box center [704, 209] width 41 height 29
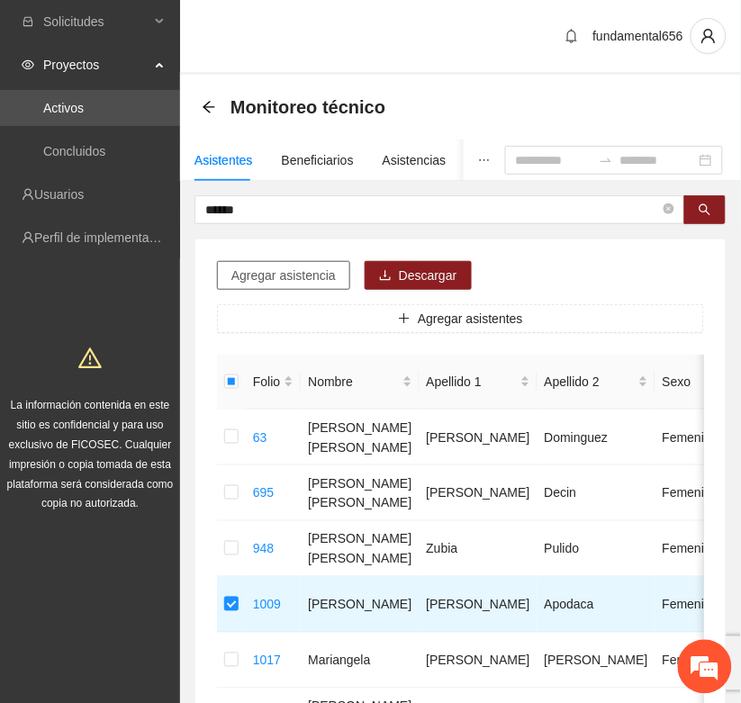
click at [286, 285] on button "Agregar asistencia" at bounding box center [283, 275] width 133 height 29
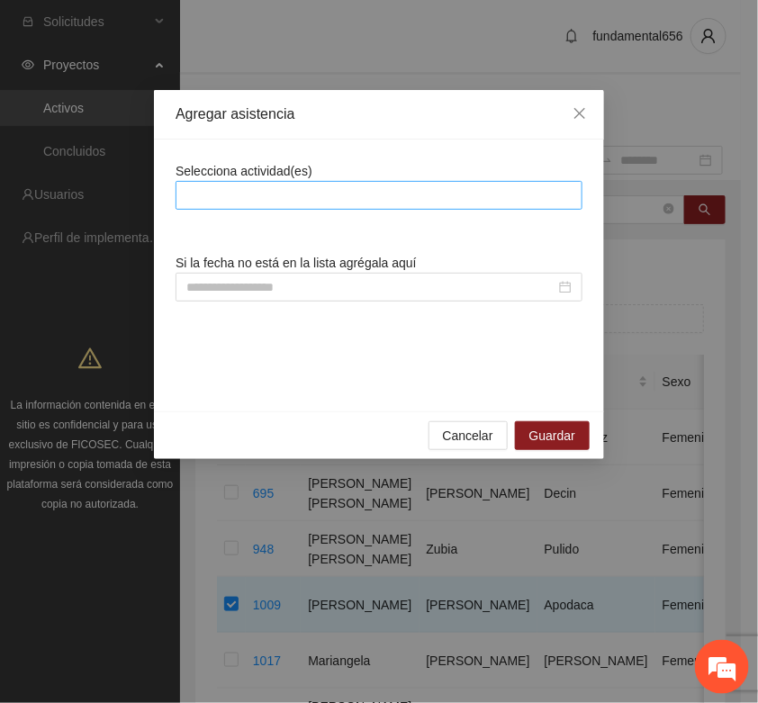
click at [236, 199] on div at bounding box center [379, 196] width 398 height 22
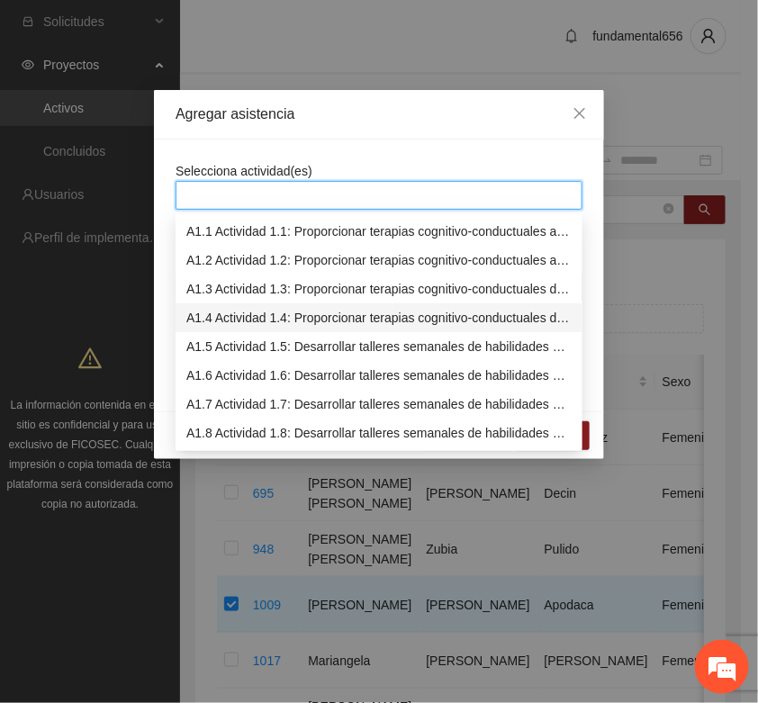
click at [210, 320] on div "A1.4 Actividad 1.4: Proporcionar terapias cognitivo-conductuales de seguimiento…" at bounding box center [378, 318] width 385 height 20
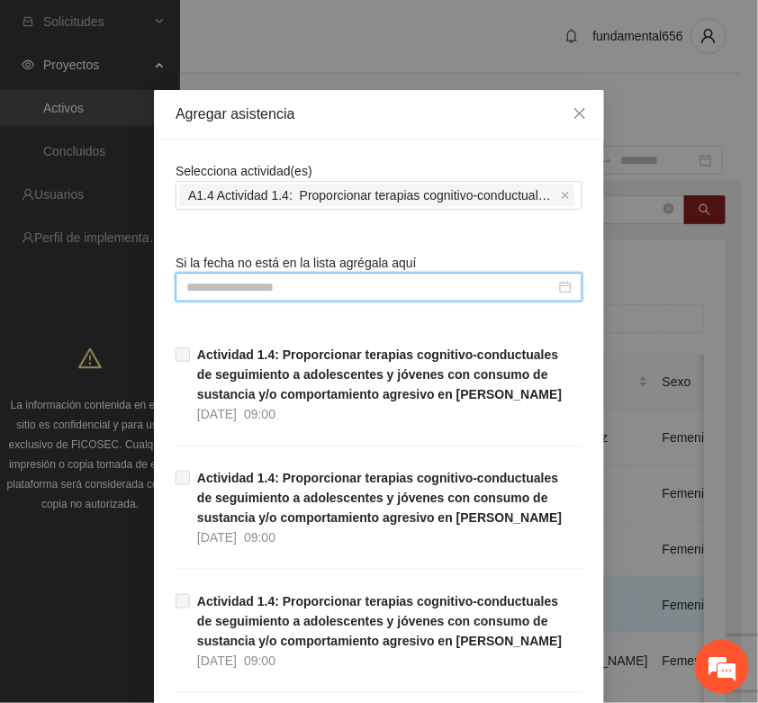
click at [201, 288] on input at bounding box center [370, 287] width 369 height 20
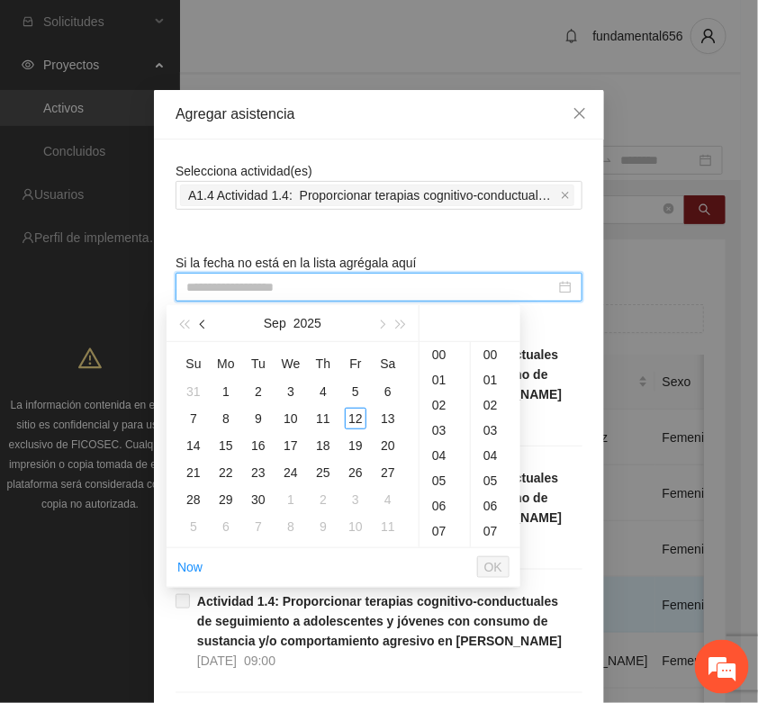
click at [201, 326] on span "button" at bounding box center [204, 325] width 9 height 9
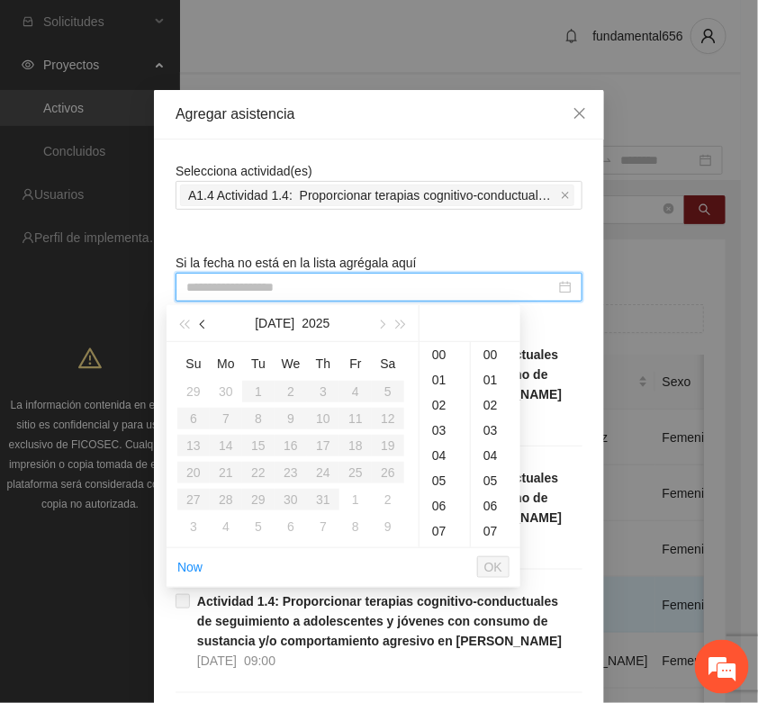
click at [201, 326] on span "button" at bounding box center [204, 325] width 9 height 9
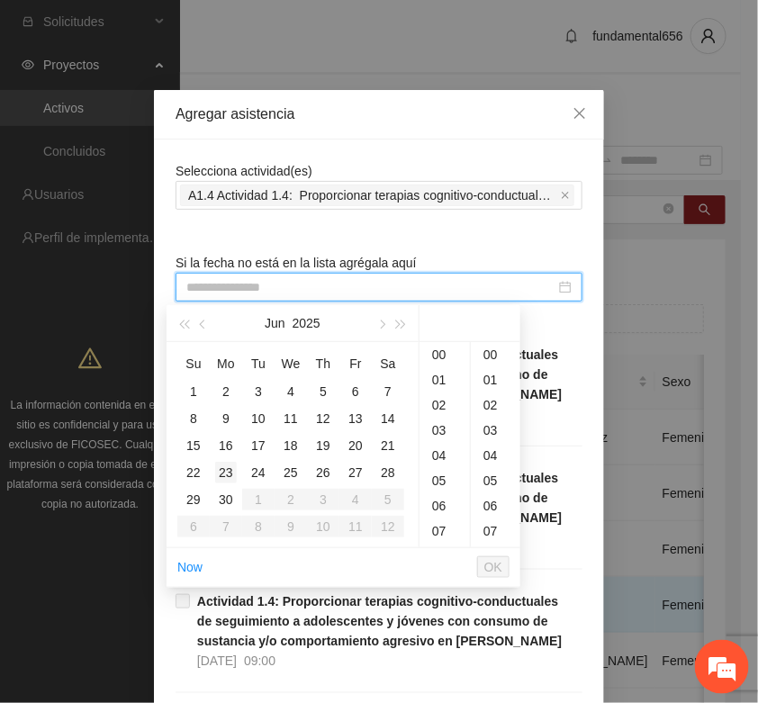
click at [222, 468] on div "23" at bounding box center [226, 473] width 22 height 22
type input "**********"
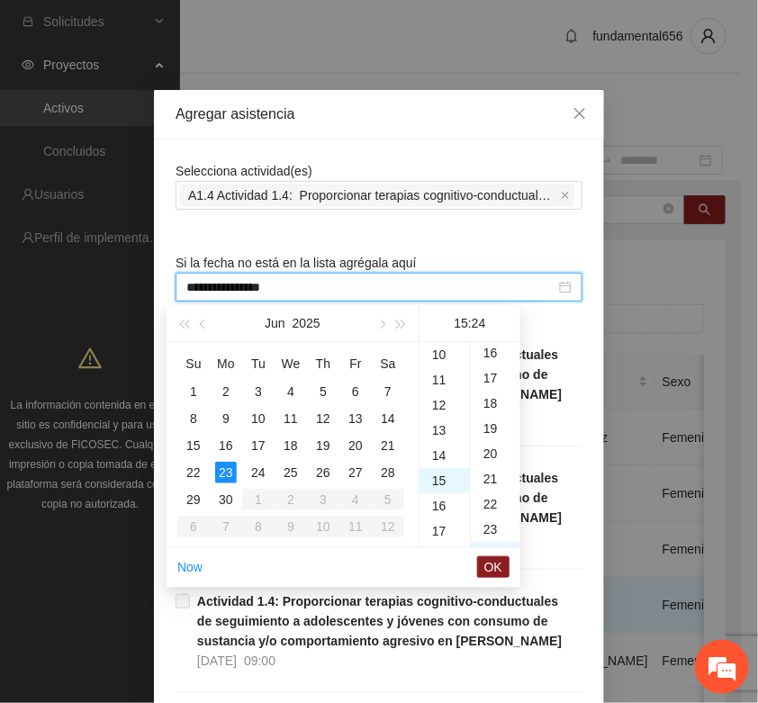
scroll to position [605, 0]
click at [487, 567] on span "OK" at bounding box center [493, 567] width 18 height 20
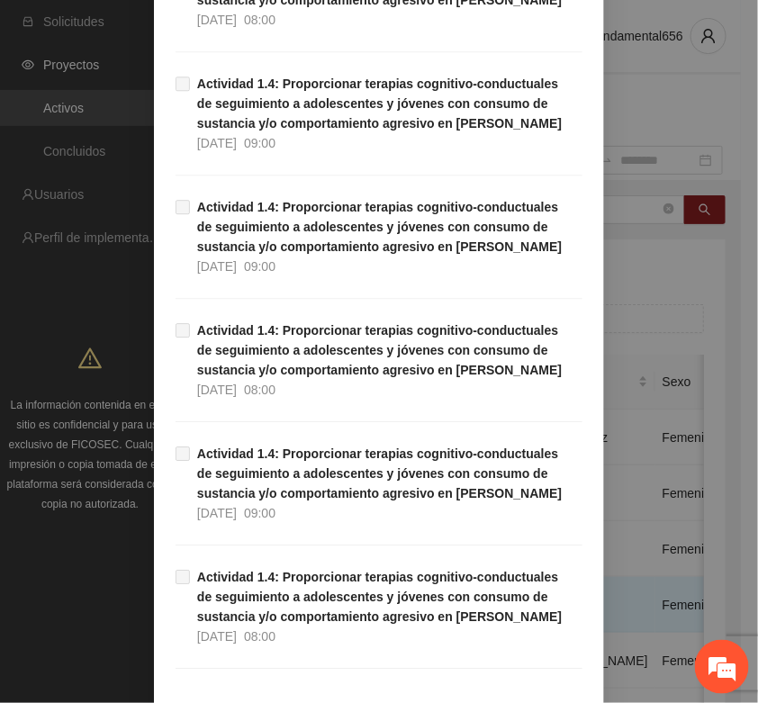
scroll to position [1136, 0]
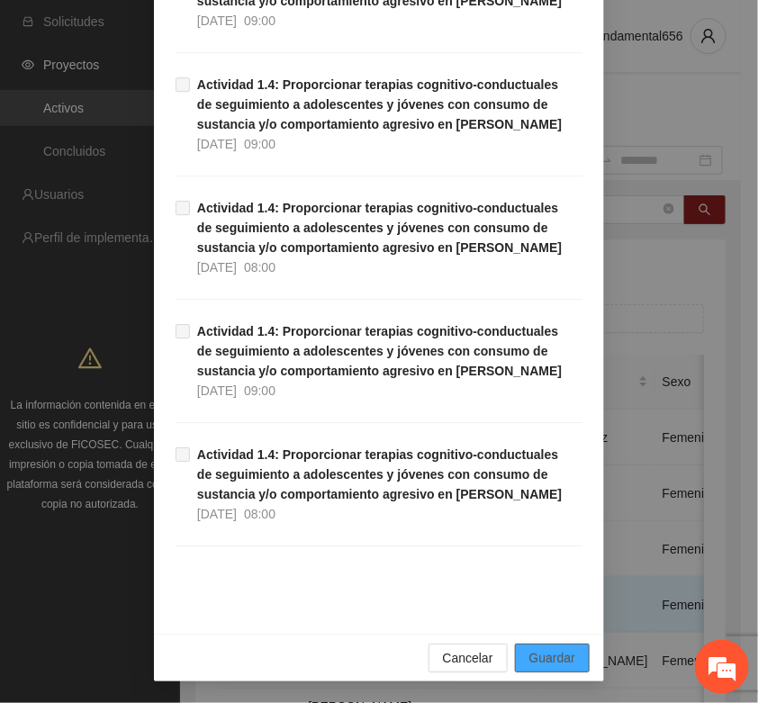
click at [556, 649] on span "Guardar" at bounding box center [552, 658] width 46 height 20
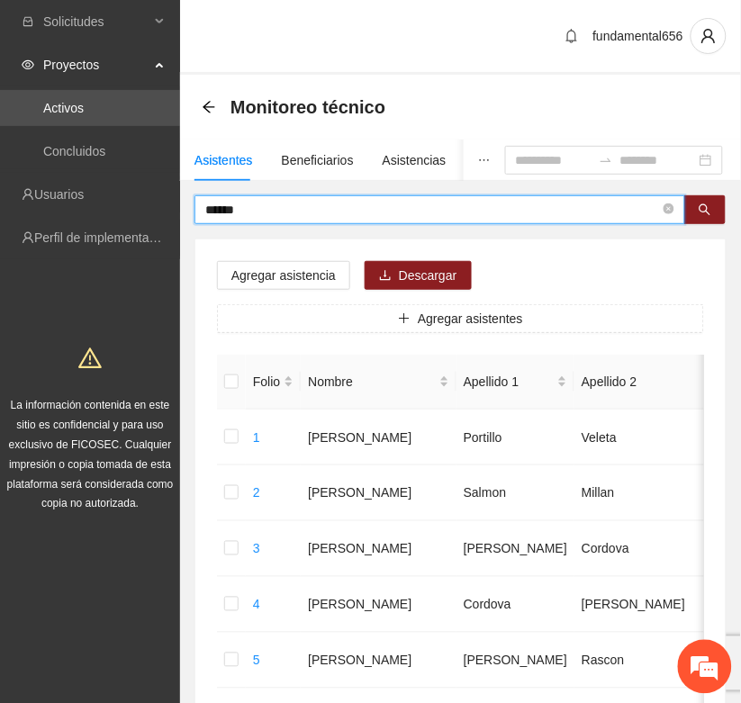
drag, startPoint x: 254, startPoint y: 209, endPoint x: 182, endPoint y: 227, distance: 74.2
click at [705, 212] on icon "search" at bounding box center [706, 210] width 12 height 12
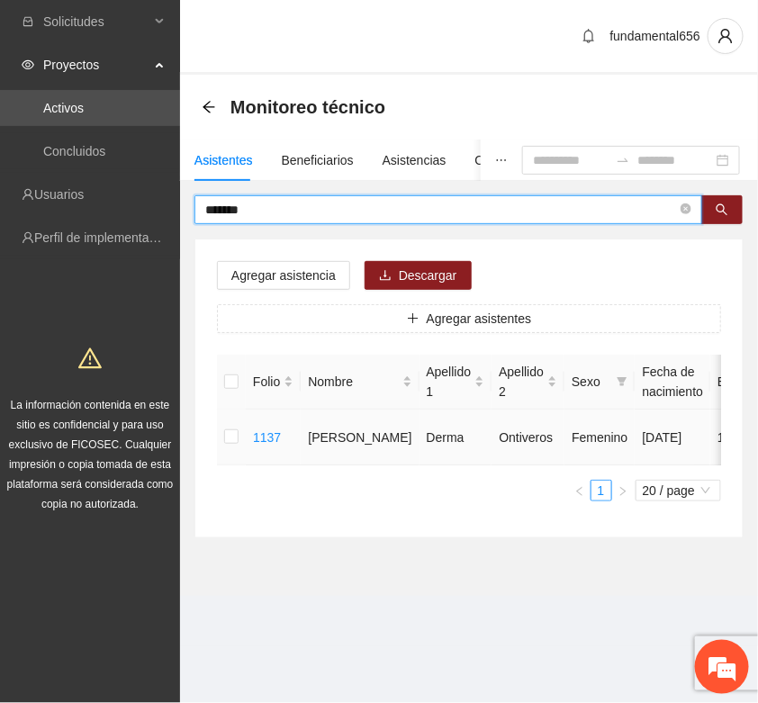
type input "*******"
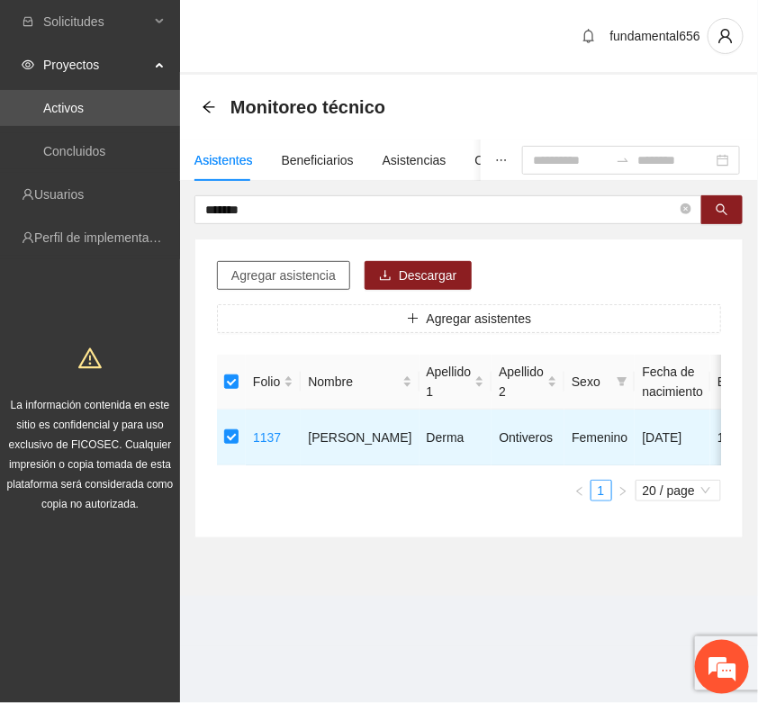
click at [288, 271] on span "Agregar asistencia" at bounding box center [283, 276] width 104 height 20
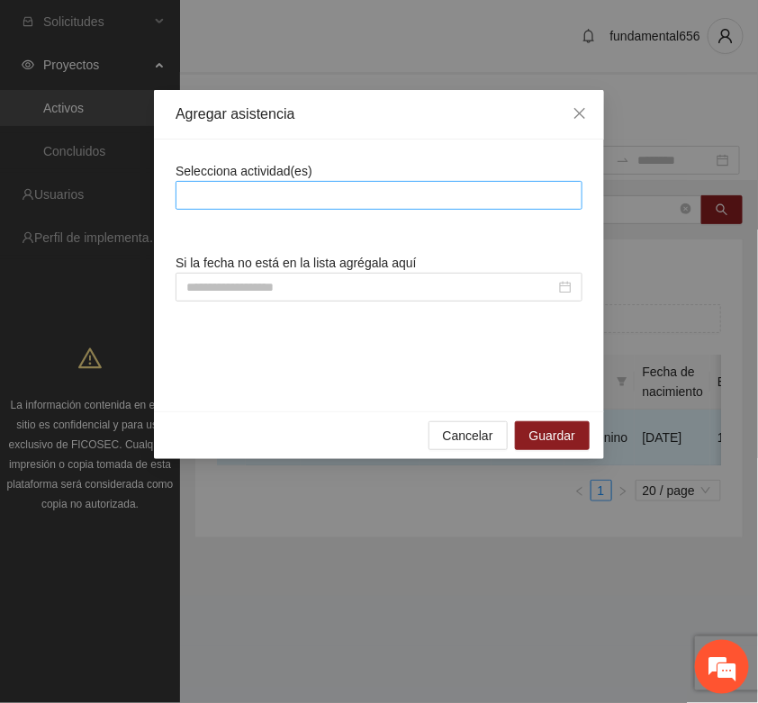
click at [244, 199] on div at bounding box center [379, 196] width 398 height 22
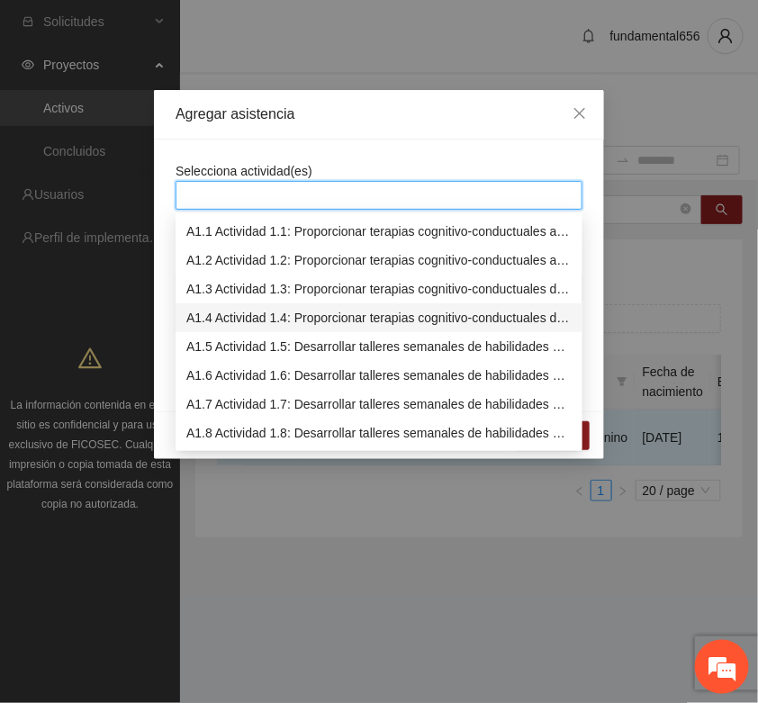
click at [207, 317] on div "A1.4 Actividad 1.4: Proporcionar terapias cognitivo-conductuales de seguimiento…" at bounding box center [378, 318] width 385 height 20
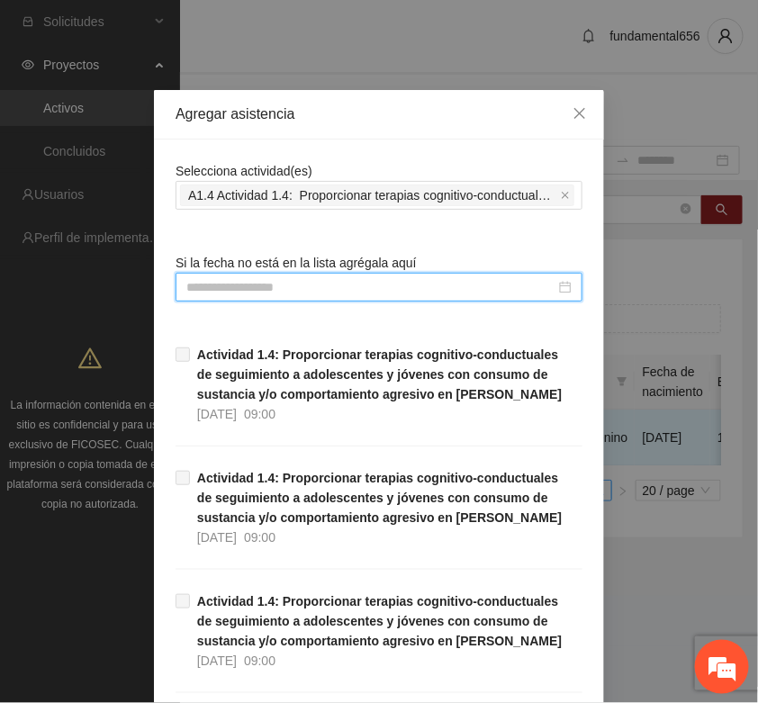
click at [199, 290] on input at bounding box center [370, 287] width 369 height 20
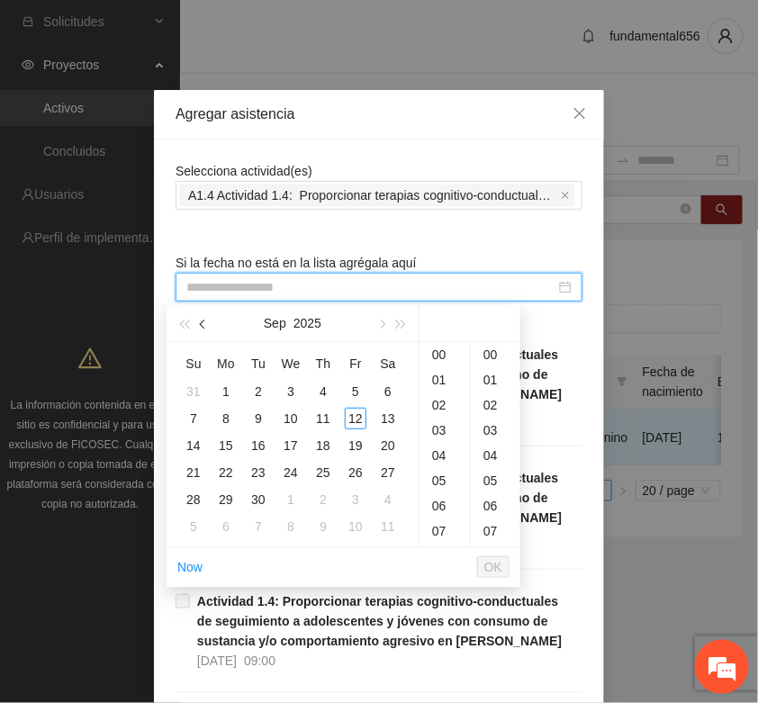
click at [203, 321] on span "button" at bounding box center [204, 325] width 9 height 9
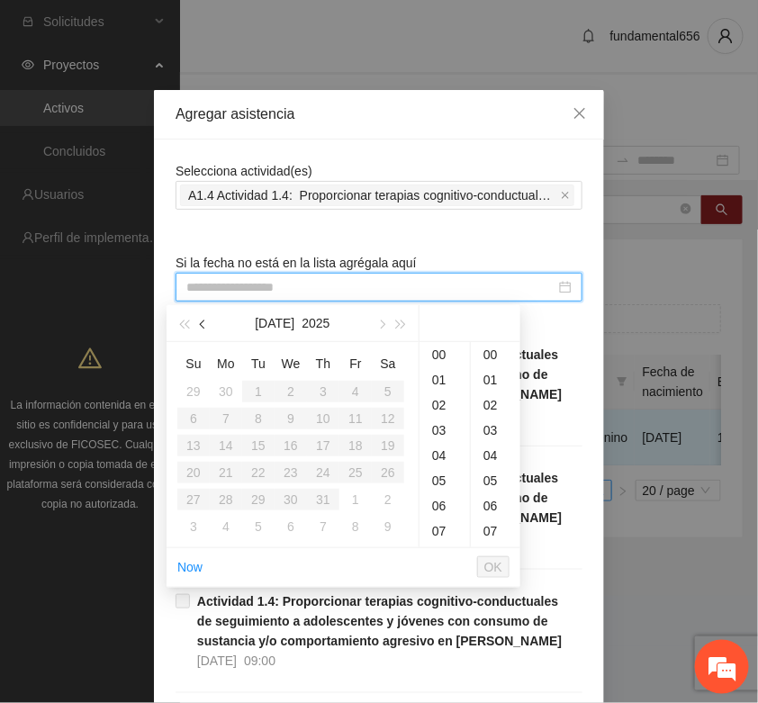
click at [204, 321] on span "button" at bounding box center [204, 325] width 9 height 9
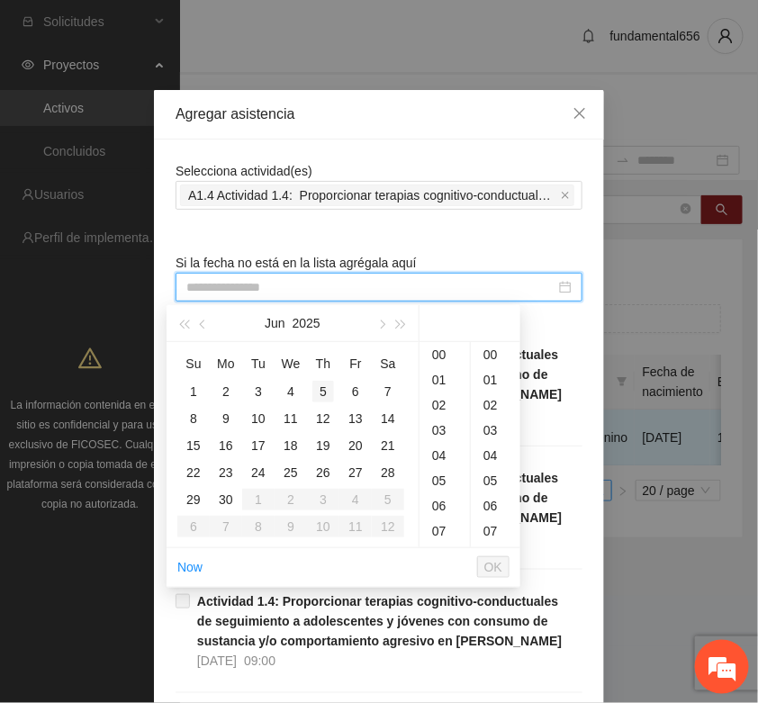
drag, startPoint x: 322, startPoint y: 388, endPoint x: 402, endPoint y: 447, distance: 98.5
click at [325, 389] on div "5" at bounding box center [323, 392] width 22 height 22
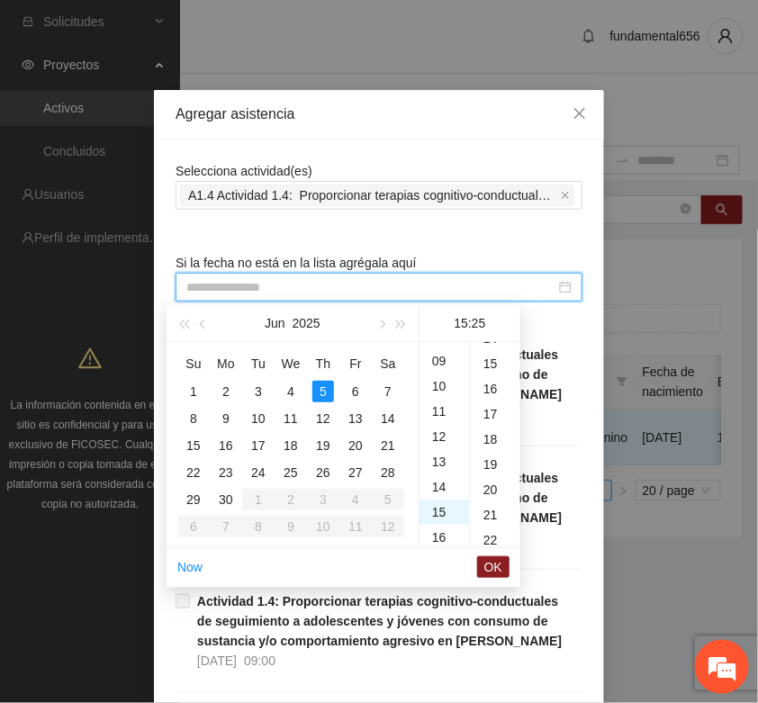
type input "**********"
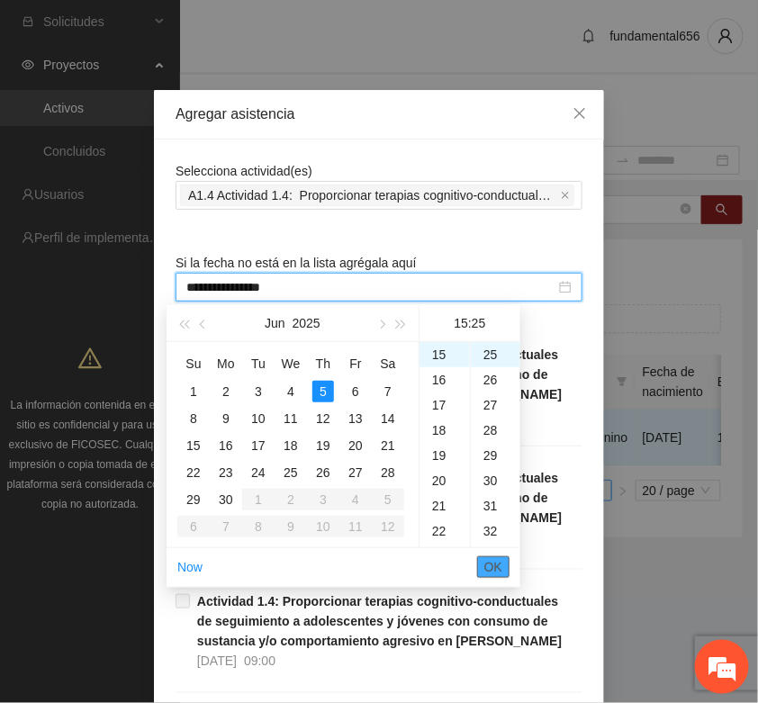
click at [495, 565] on span "OK" at bounding box center [493, 567] width 18 height 20
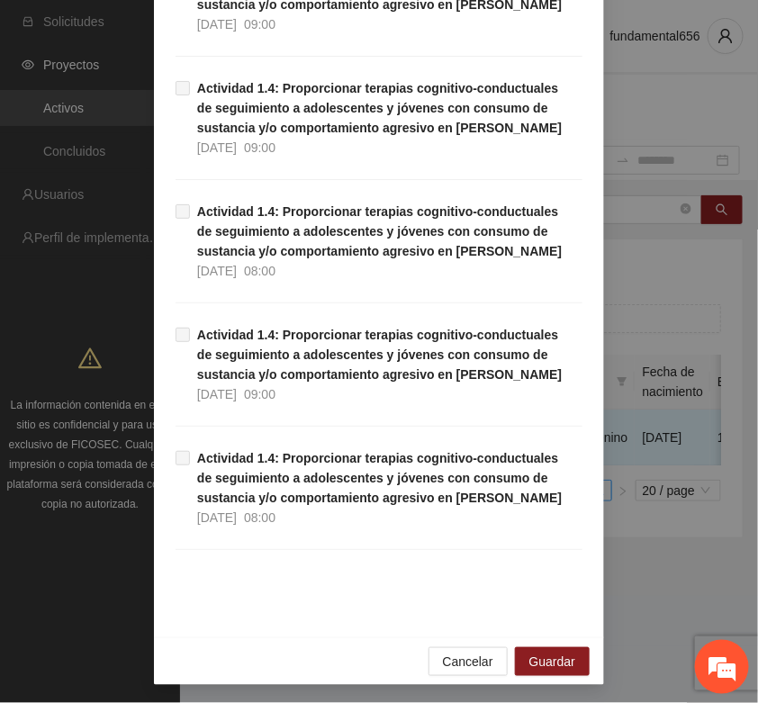
scroll to position [1136, 0]
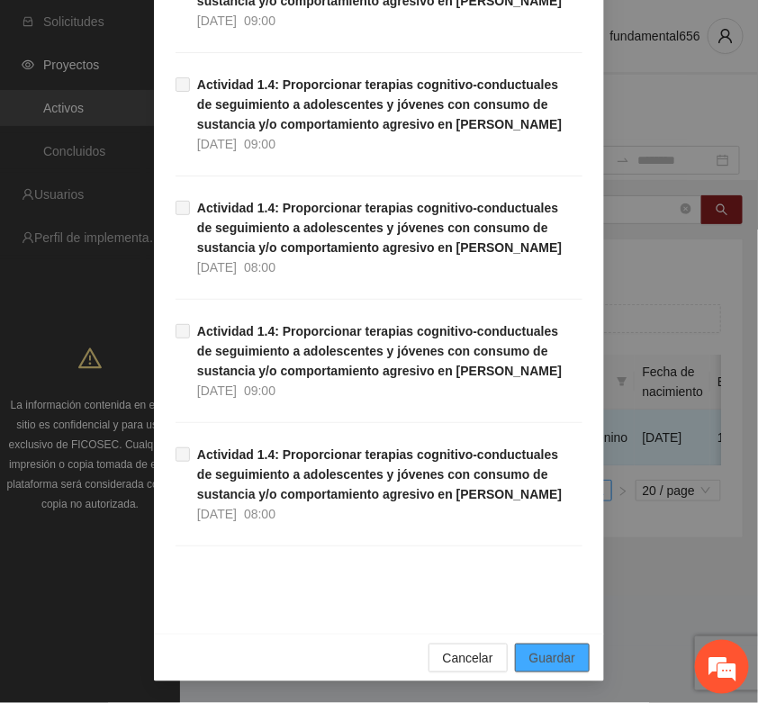
click at [546, 651] on span "Guardar" at bounding box center [552, 658] width 46 height 20
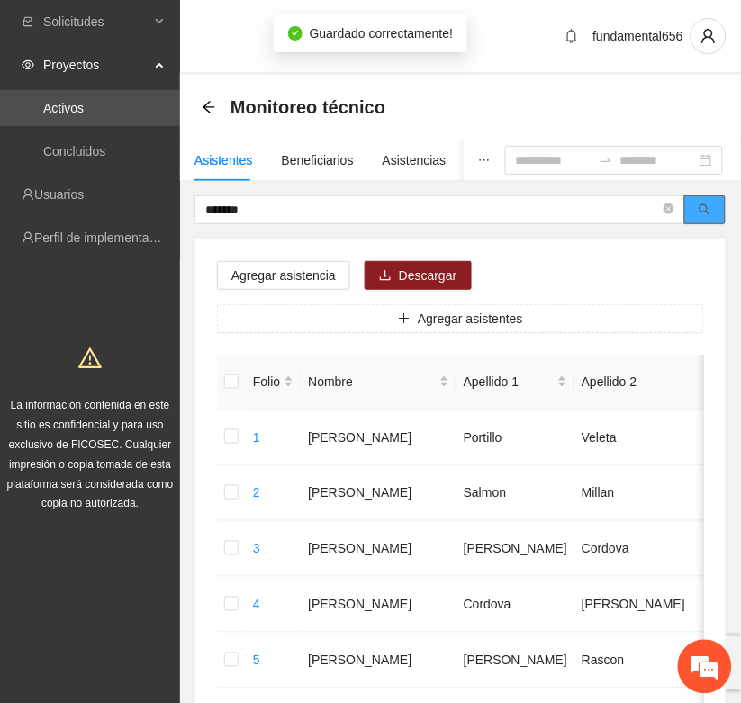
click at [704, 210] on icon "search" at bounding box center [705, 209] width 13 height 13
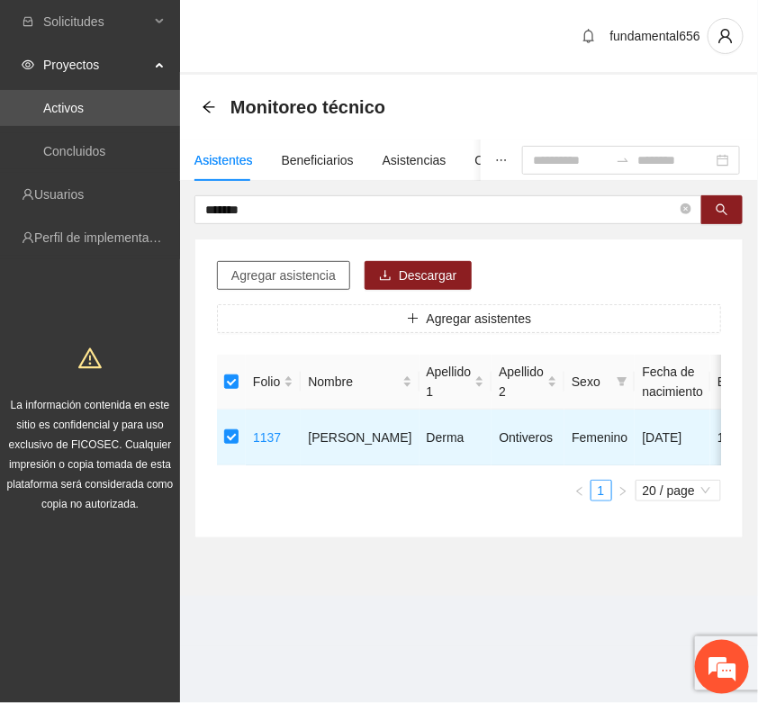
click at [267, 276] on span "Agregar asistencia" at bounding box center [283, 276] width 104 height 20
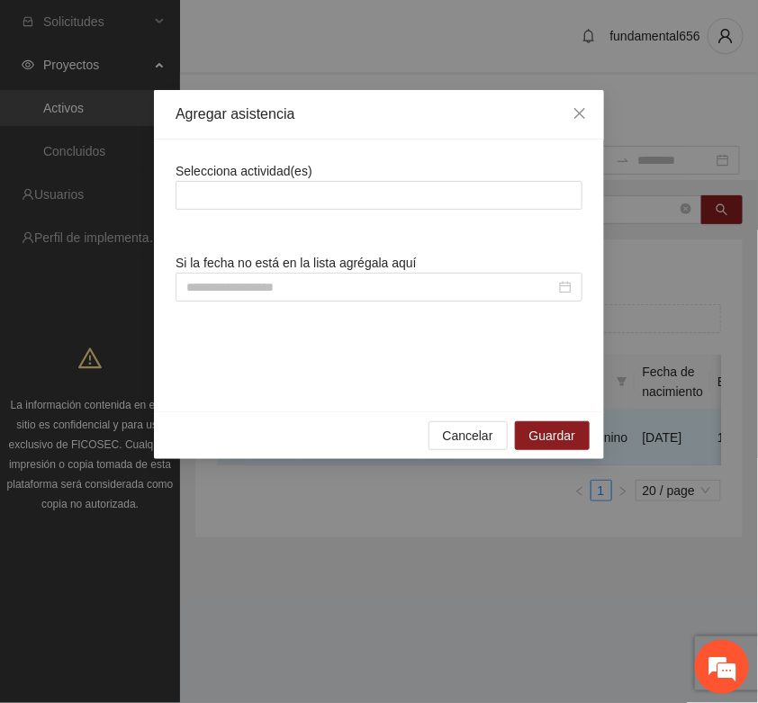
click at [222, 172] on span "Selecciona actividad(es)" at bounding box center [244, 171] width 137 height 14
click at [213, 204] on div at bounding box center [379, 196] width 398 height 22
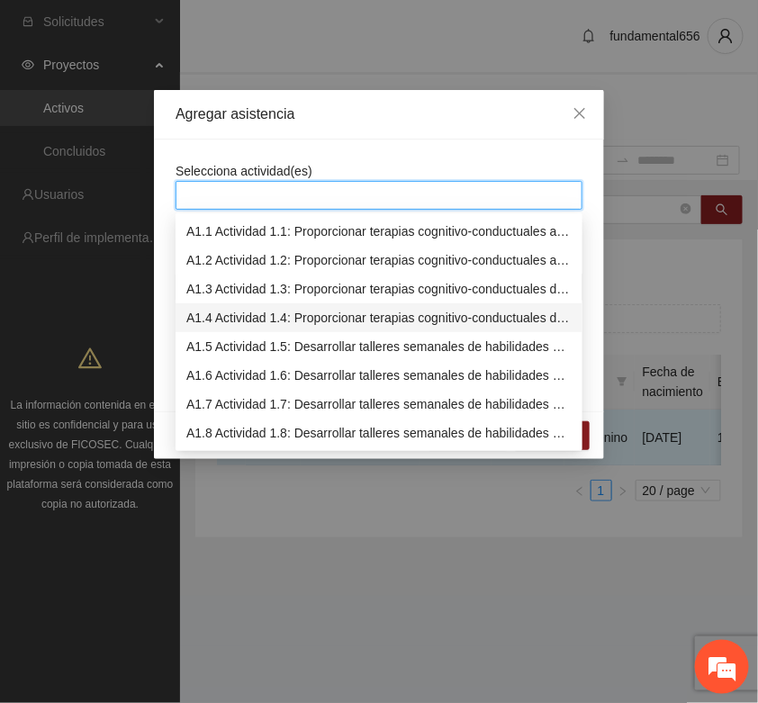
click at [194, 320] on div "A1.4 Actividad 1.4: Proporcionar terapias cognitivo-conductuales de seguimiento…" at bounding box center [378, 318] width 385 height 20
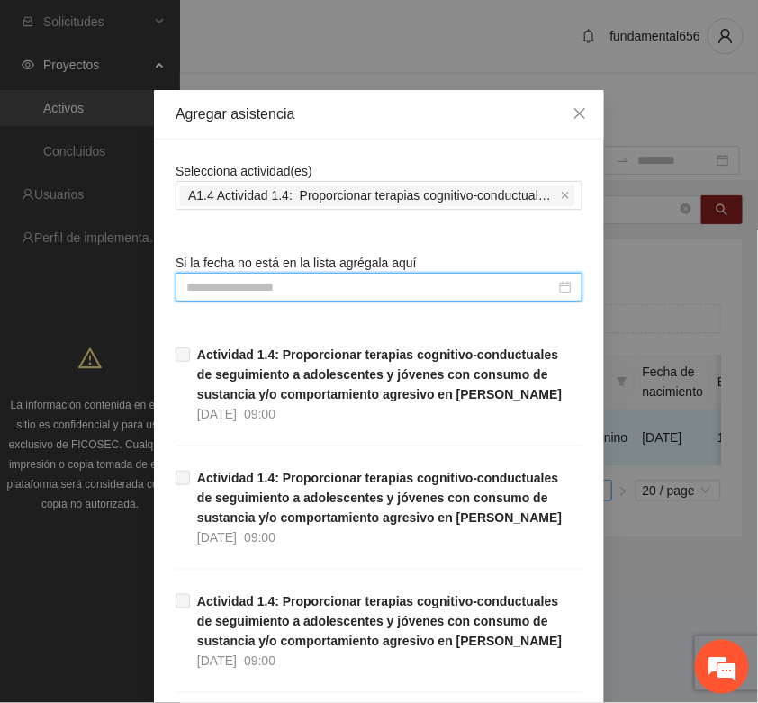
click at [203, 290] on input at bounding box center [370, 287] width 369 height 20
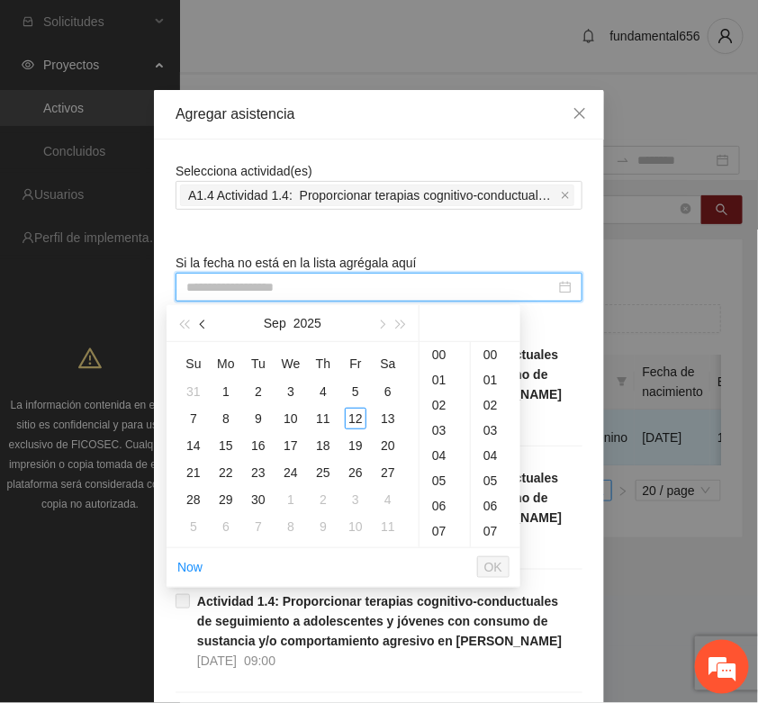
click at [203, 326] on span "button" at bounding box center [204, 325] width 9 height 9
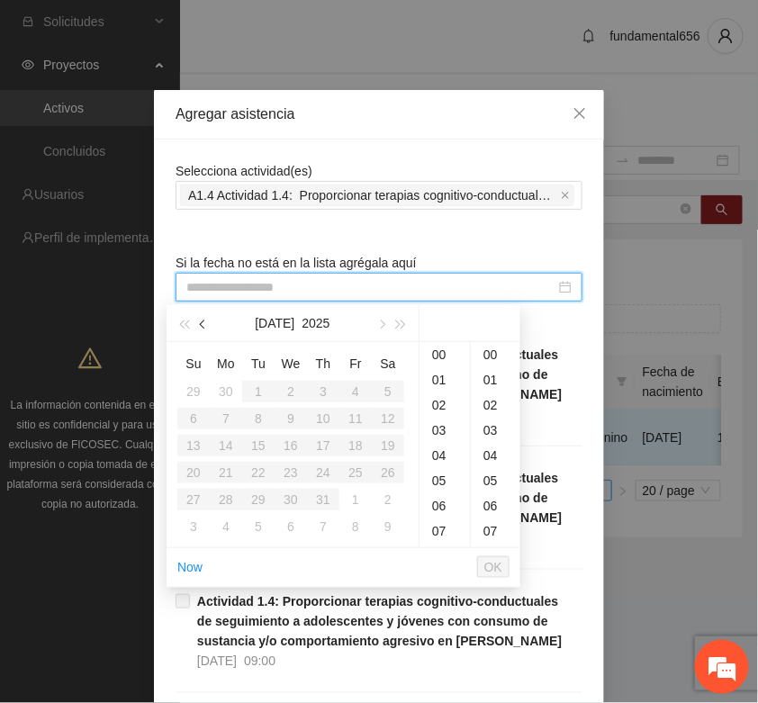
click at [203, 326] on span "button" at bounding box center [204, 325] width 9 height 9
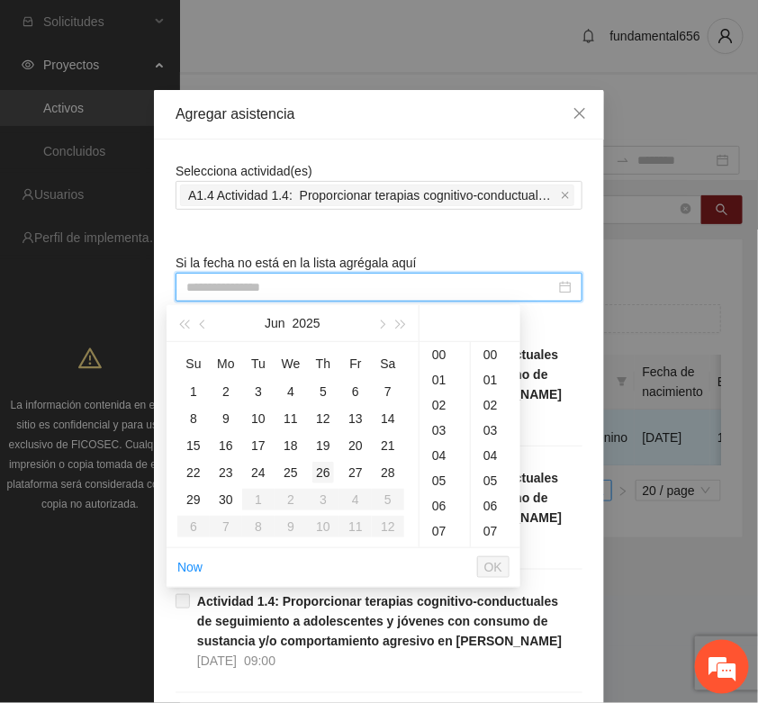
click at [333, 466] on div "26" at bounding box center [323, 473] width 22 height 22
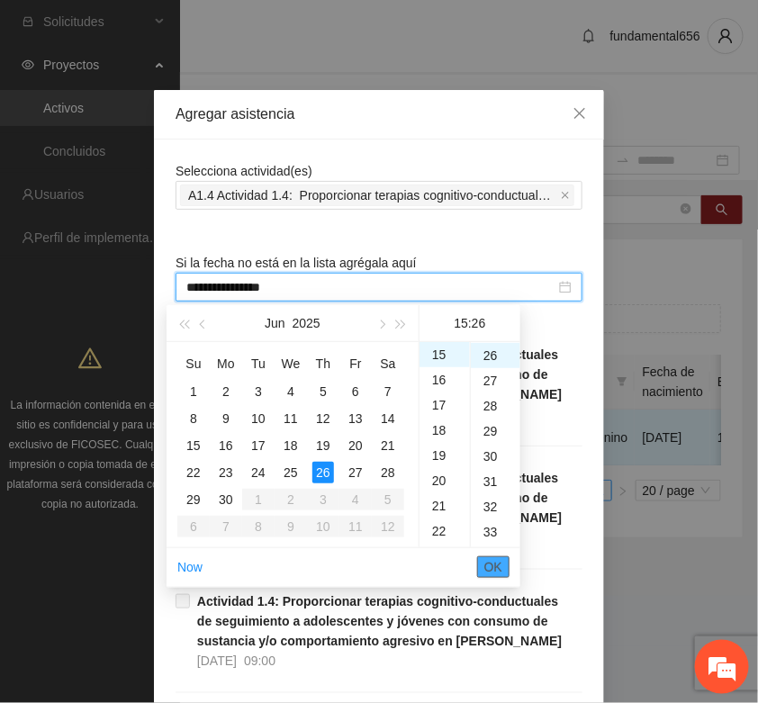
click at [498, 565] on span "OK" at bounding box center [493, 567] width 18 height 20
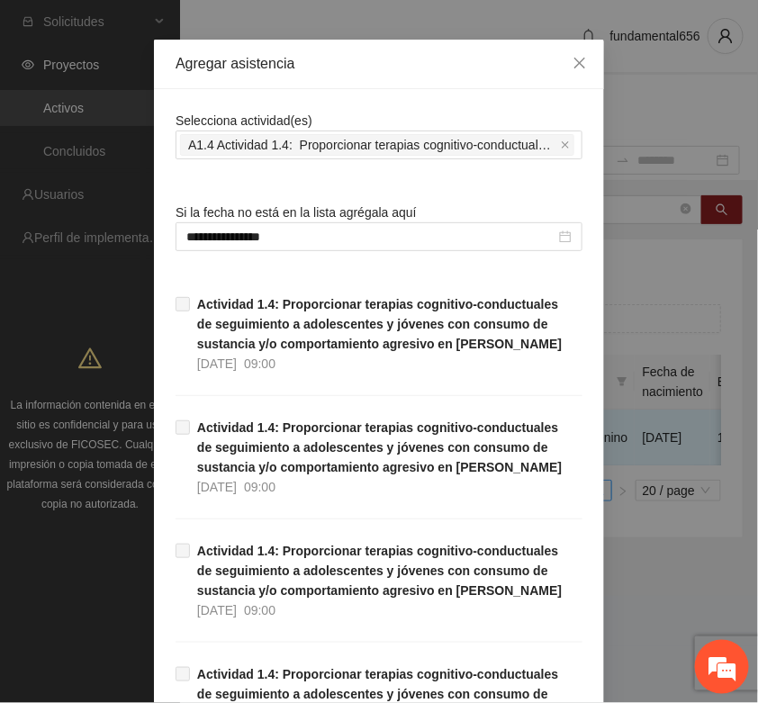
scroll to position [0, 0]
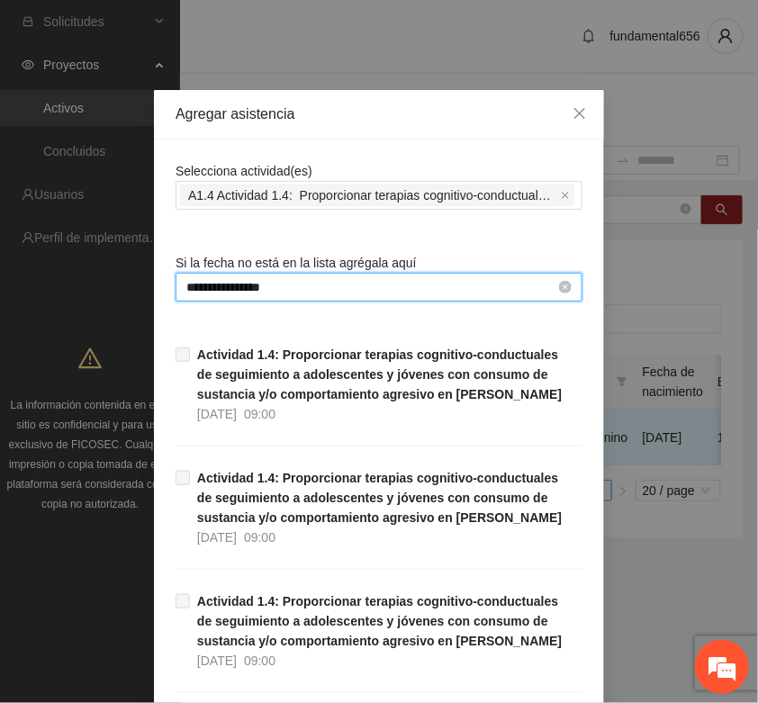
click at [288, 285] on input "**********" at bounding box center [370, 287] width 369 height 20
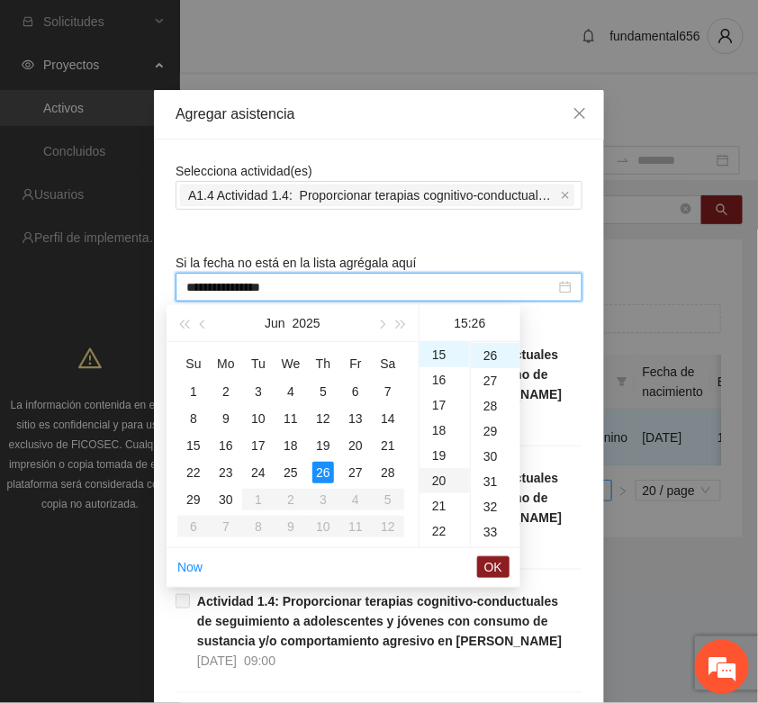
click at [439, 479] on div "20" at bounding box center [445, 480] width 50 height 25
type input "**********"
click at [486, 572] on span "OK" at bounding box center [493, 567] width 18 height 20
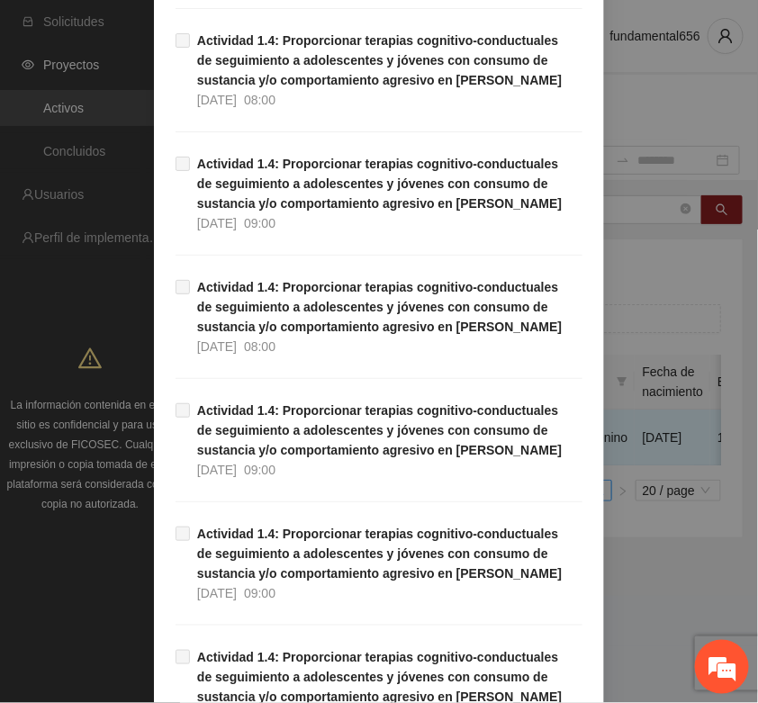
scroll to position [1136, 0]
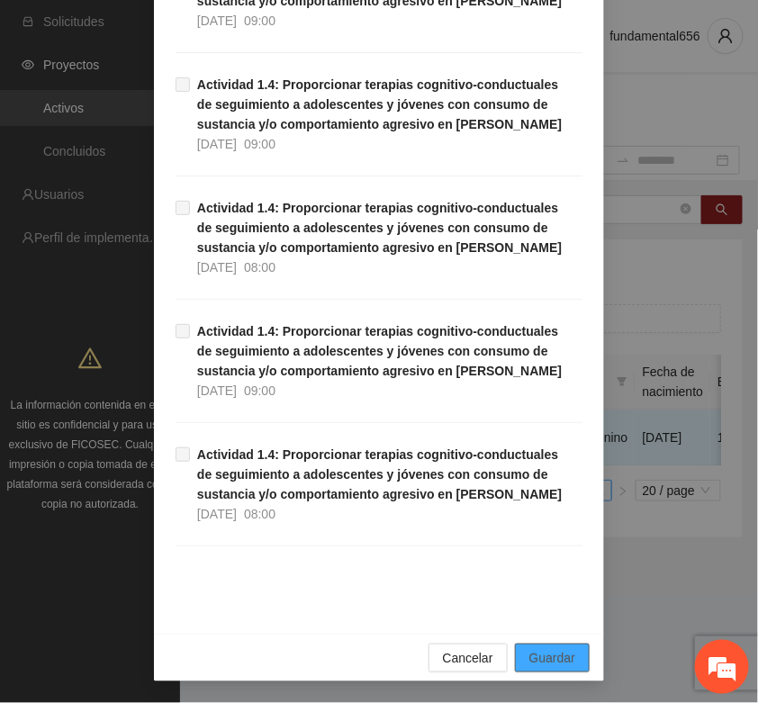
click at [556, 650] on span "Guardar" at bounding box center [552, 658] width 46 height 20
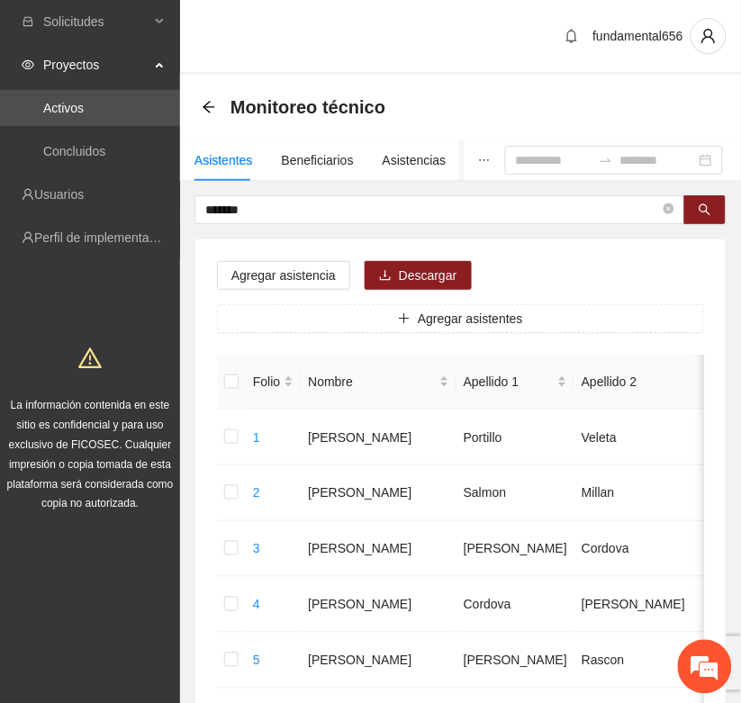
click at [194, 34] on div "fundamental656" at bounding box center [460, 37] width 561 height 75
click at [392, 162] on div "Asistencias" at bounding box center [398, 160] width 64 height 20
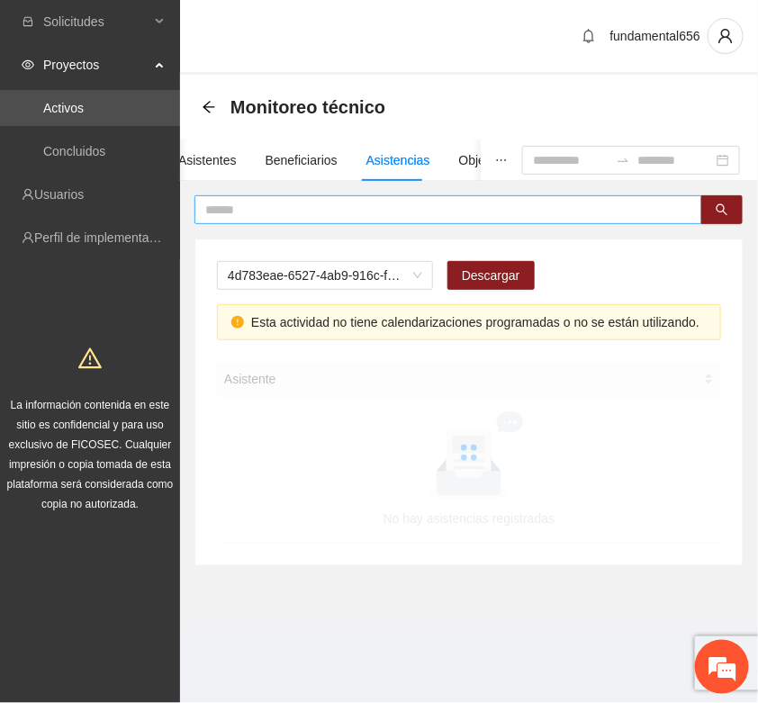
click at [245, 212] on input "text" at bounding box center [441, 210] width 472 height 20
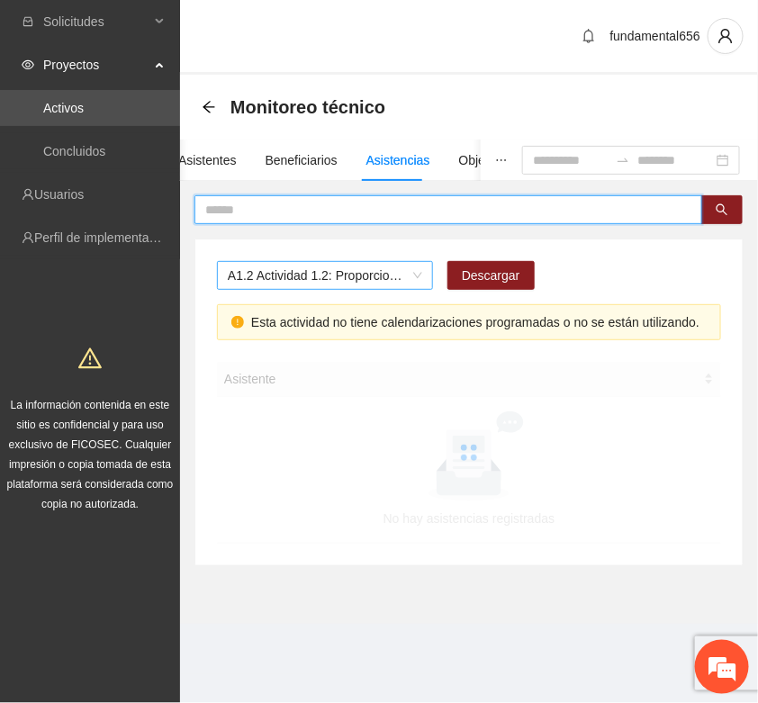
click at [252, 273] on span "A1.2 Actividad 1.2: Proporcionar terapias cognitivo-conductuales a adolescentes…" at bounding box center [325, 275] width 194 height 27
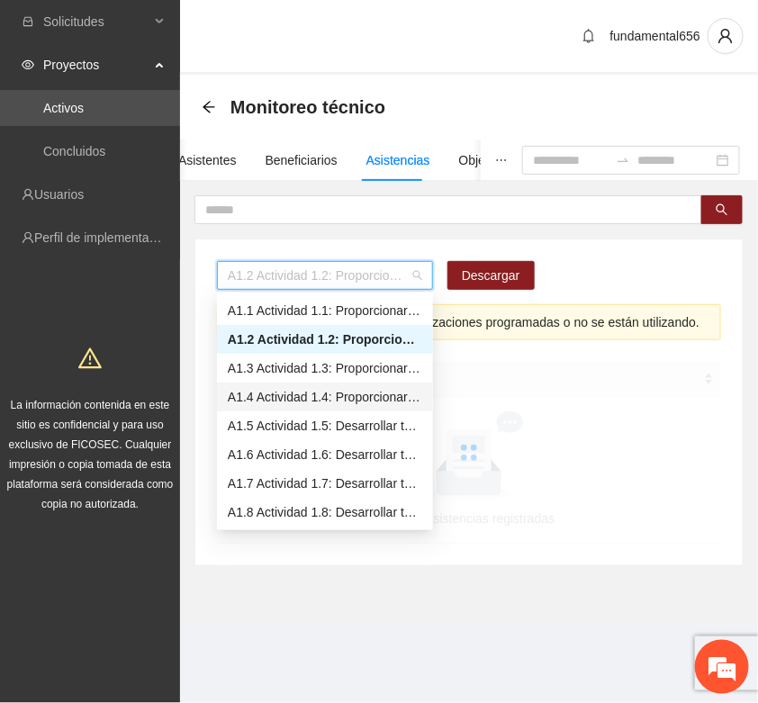
click at [261, 397] on div "A1.4 Actividad 1.4: Proporcionar terapias cognitivo-conductuales de seguimiento…" at bounding box center [325, 397] width 194 height 20
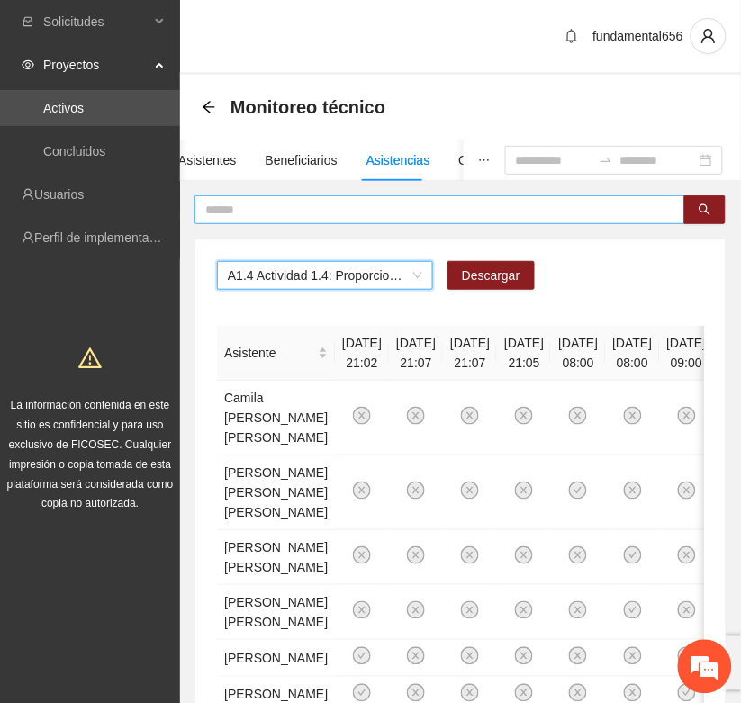
click at [226, 213] on input "text" at bounding box center [432, 210] width 455 height 20
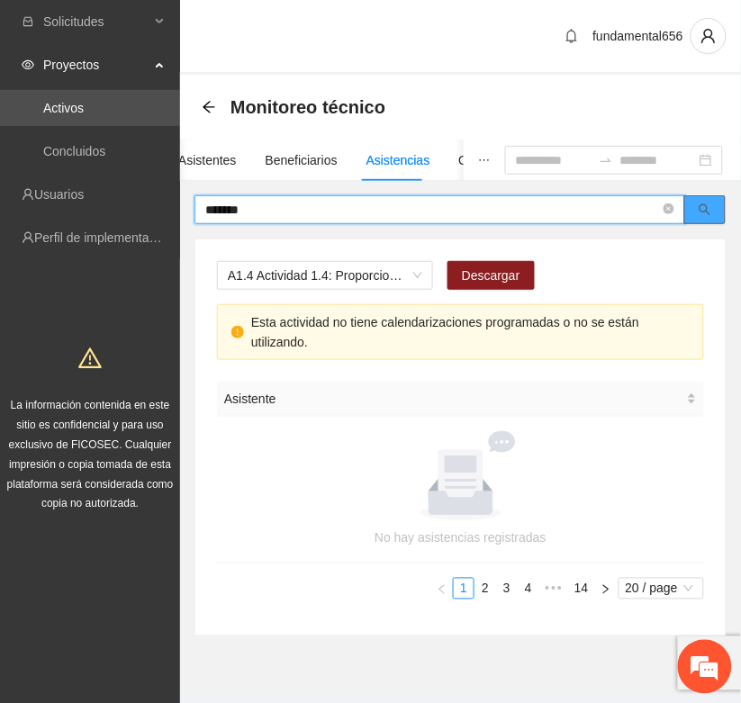
click at [717, 213] on button "button" at bounding box center [704, 209] width 41 height 29
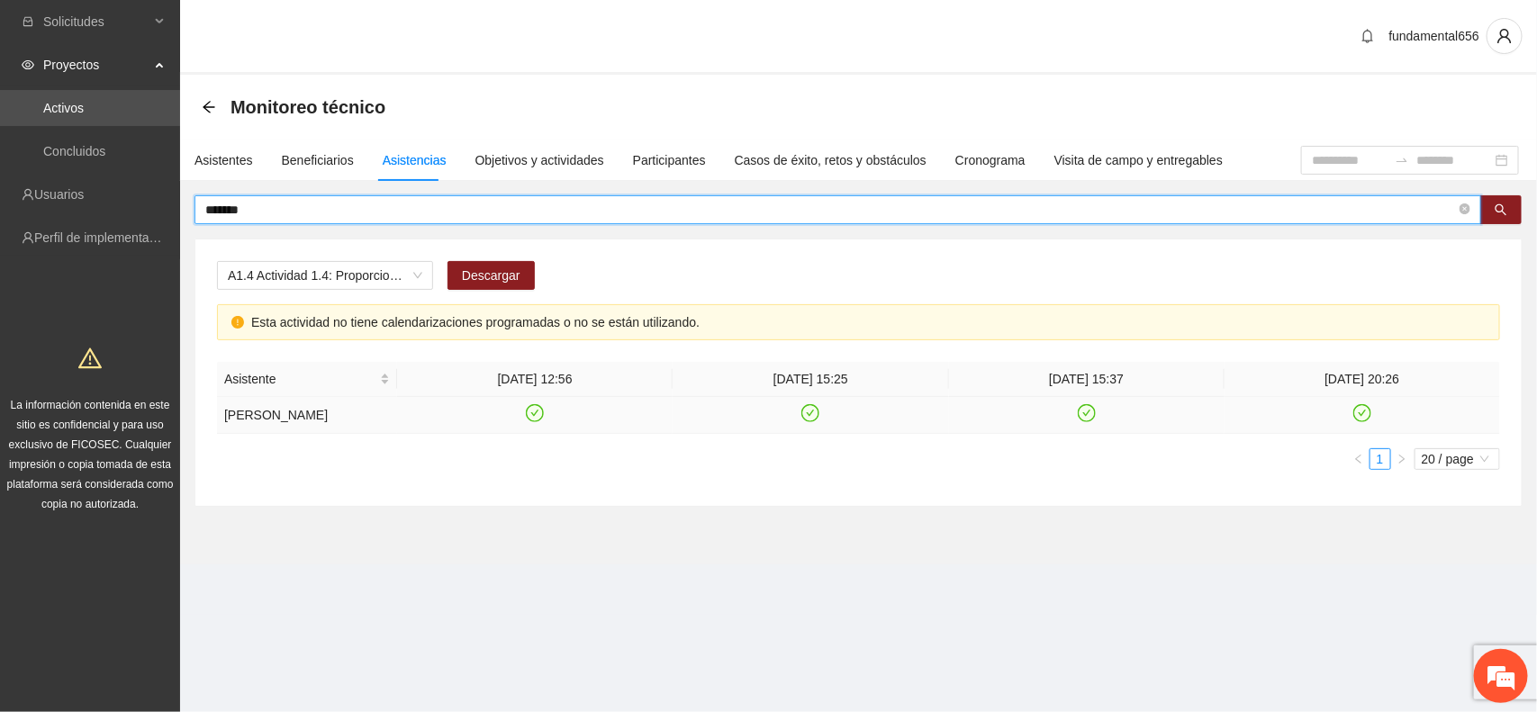
type input "*******"
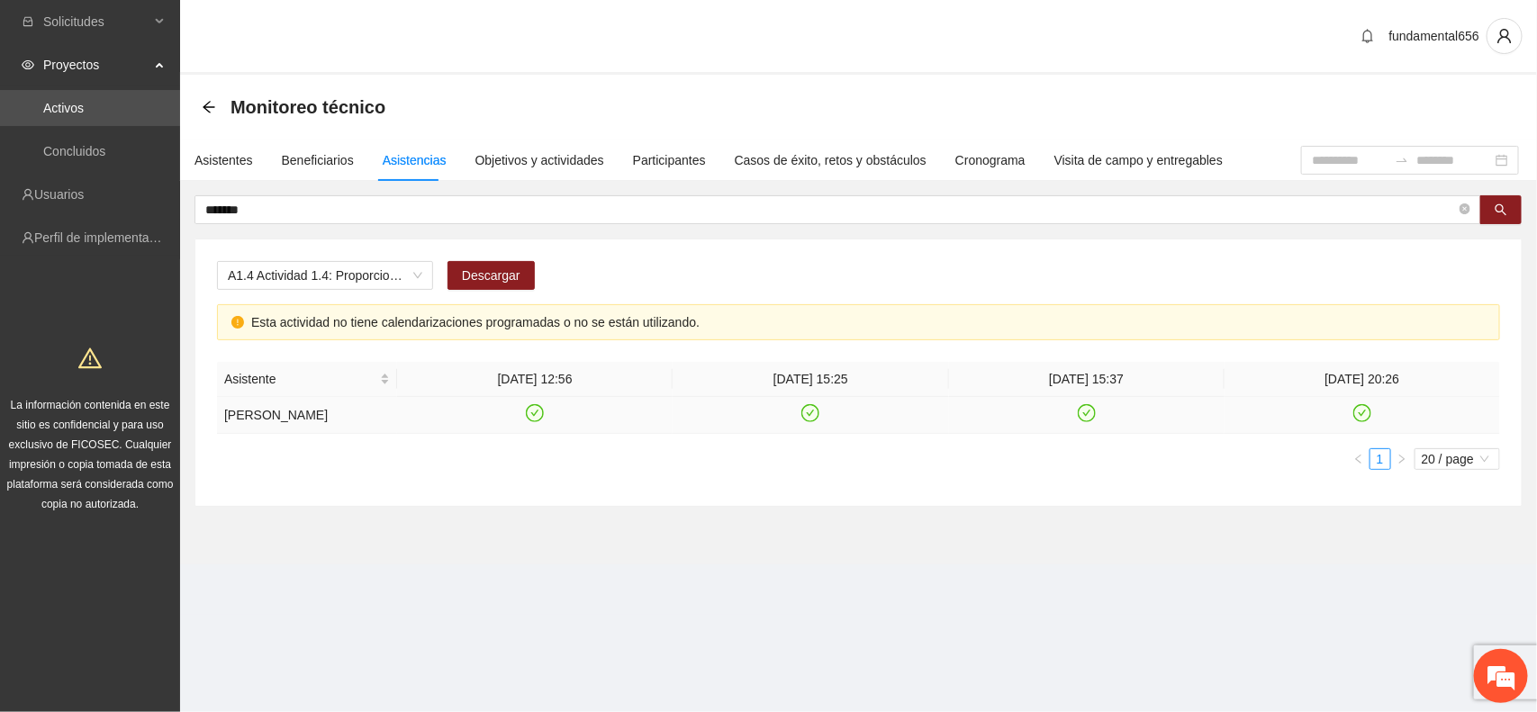
click at [809, 416] on icon "check-circle" at bounding box center [811, 413] width 8 height 6
click at [1365, 421] on icon "check-circle" at bounding box center [1362, 413] width 15 height 15
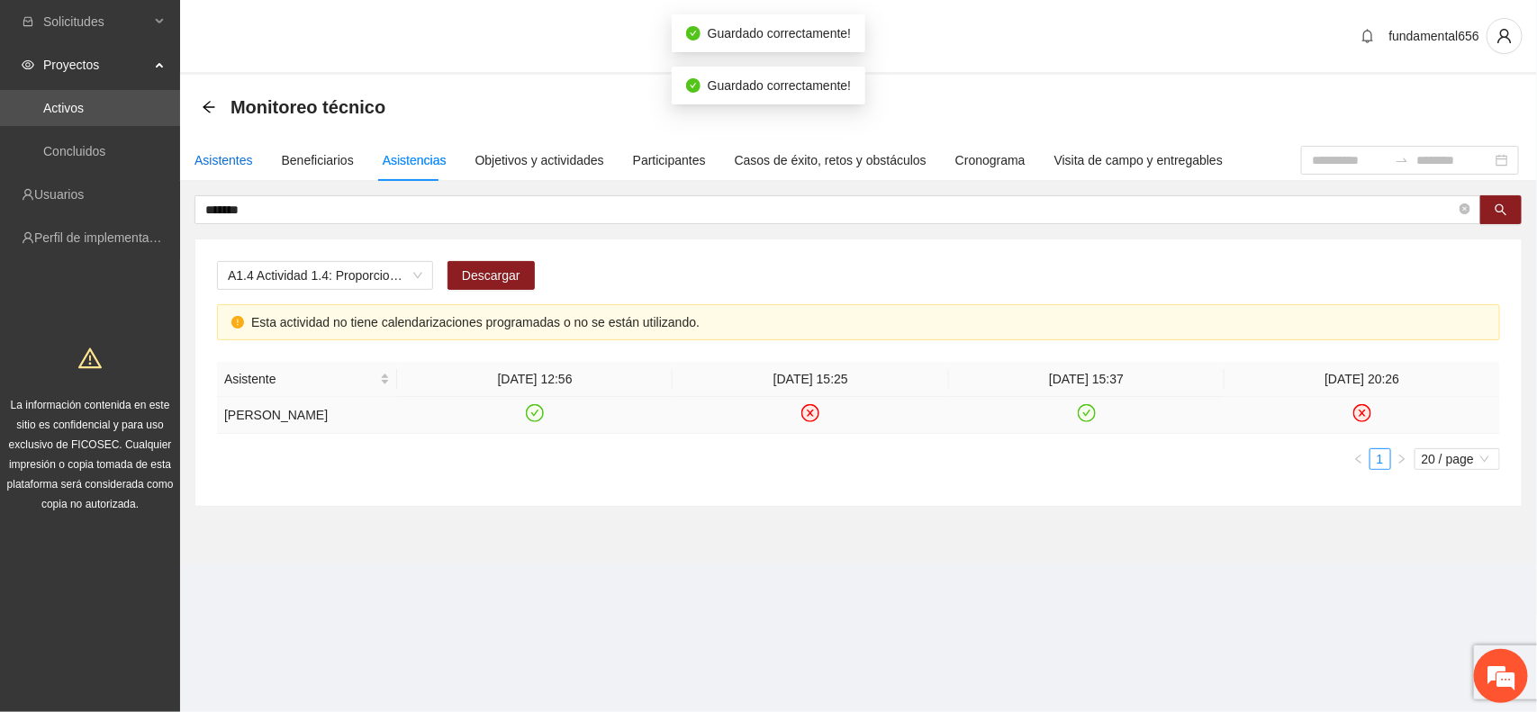
click at [217, 159] on div "Asistentes" at bounding box center [223, 160] width 59 height 20
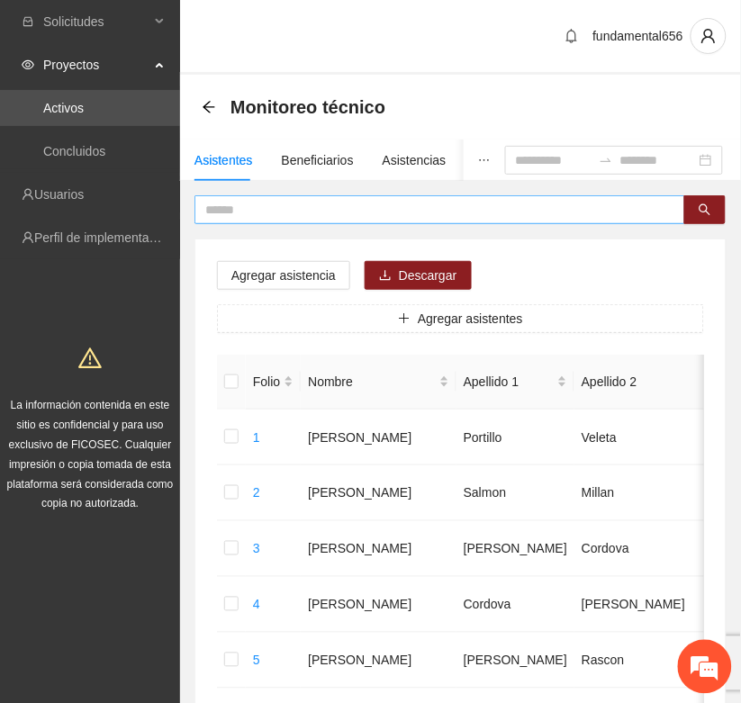
click at [227, 212] on input "text" at bounding box center [432, 210] width 455 height 20
click at [708, 216] on span "search" at bounding box center [705, 210] width 13 height 14
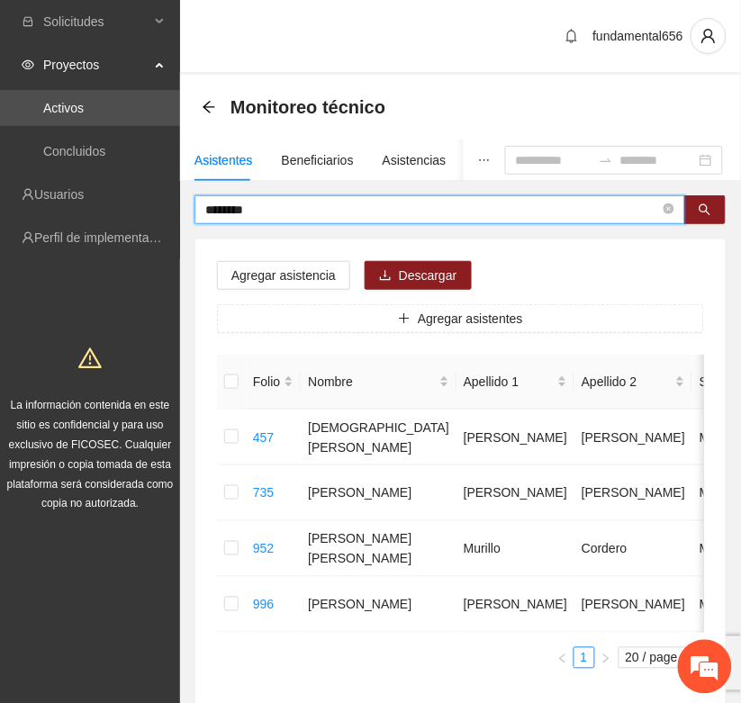
type input "********"
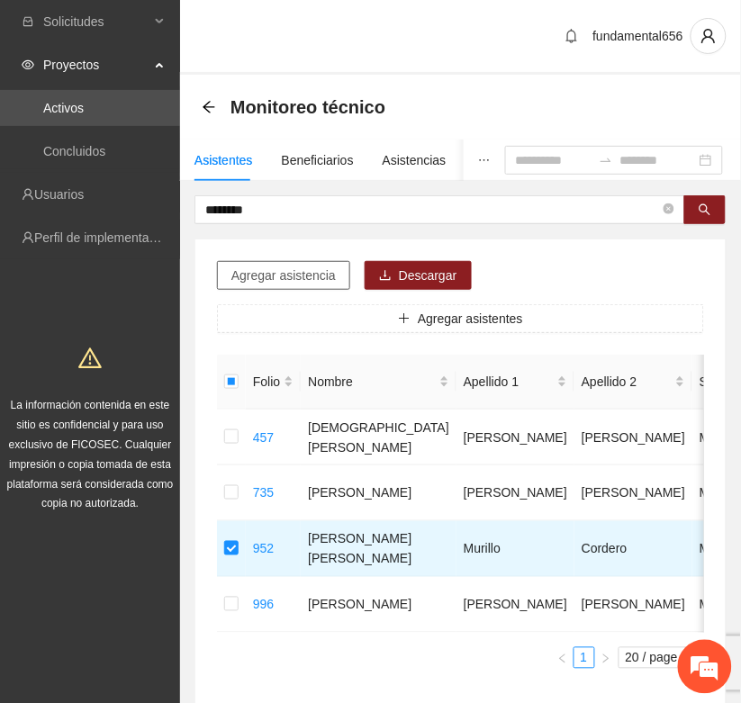
click at [271, 275] on span "Agregar asistencia" at bounding box center [283, 276] width 104 height 20
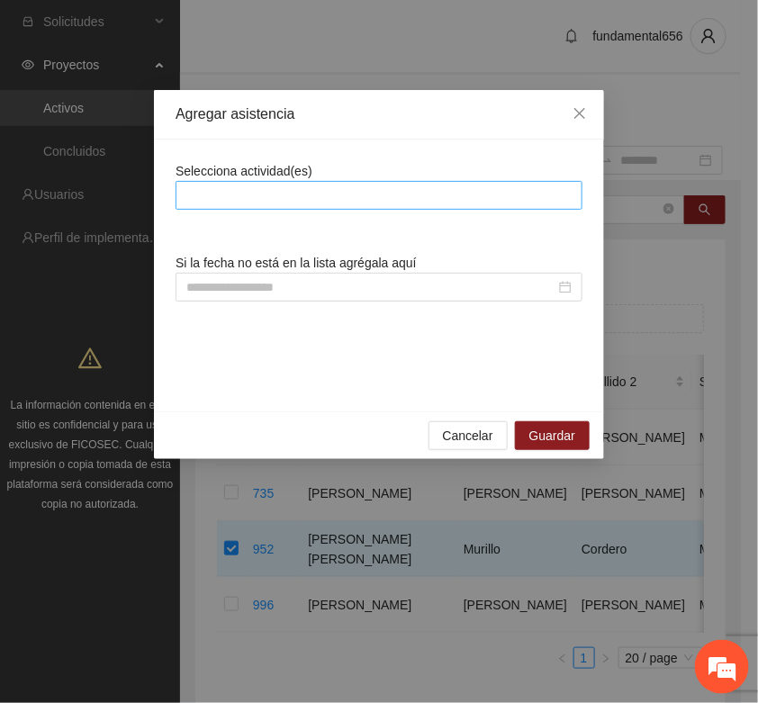
click at [221, 198] on div at bounding box center [379, 196] width 398 height 22
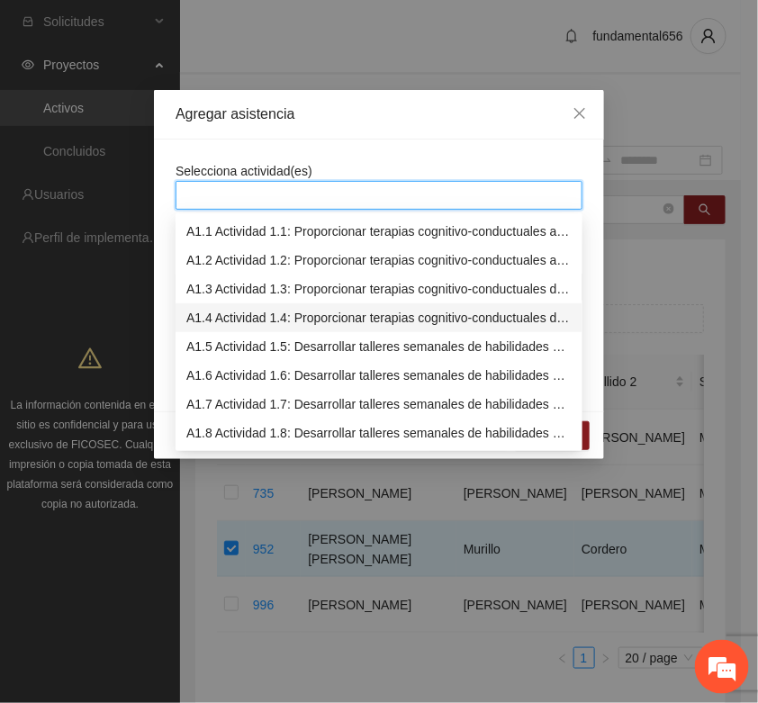
click at [226, 311] on div "A1.4 Actividad 1.4: Proporcionar terapias cognitivo-conductuales de seguimiento…" at bounding box center [378, 318] width 385 height 20
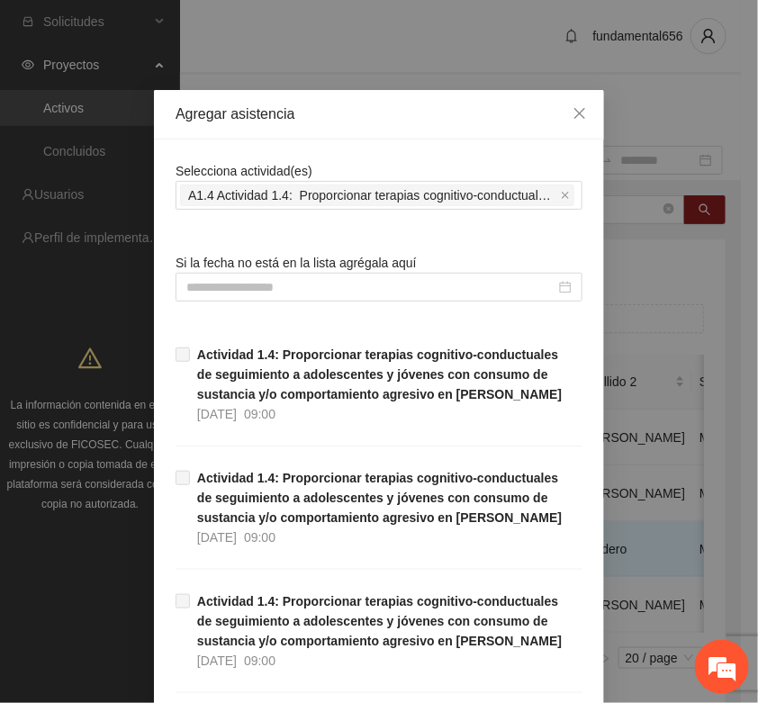
click at [196, 295] on input at bounding box center [370, 287] width 369 height 20
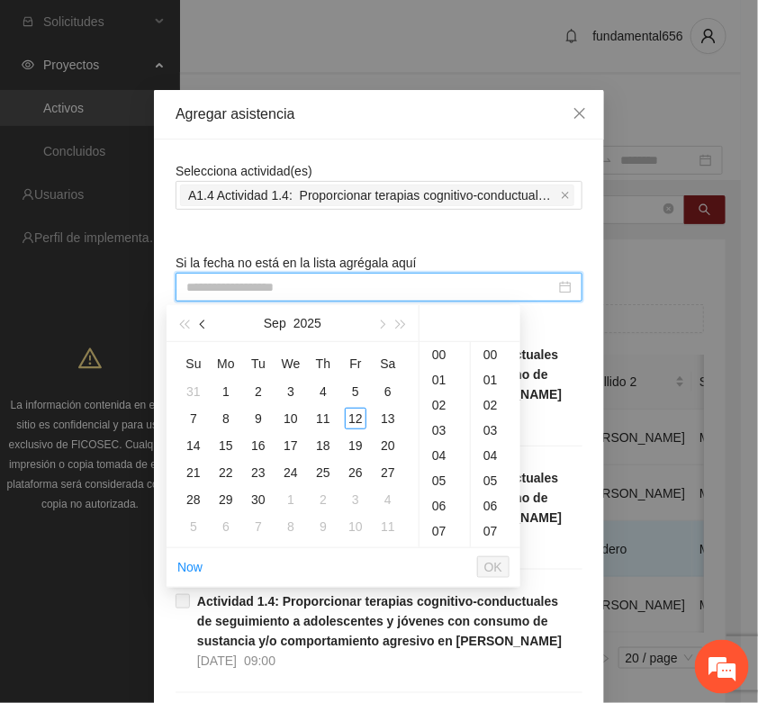
click at [200, 330] on button "button" at bounding box center [204, 323] width 20 height 36
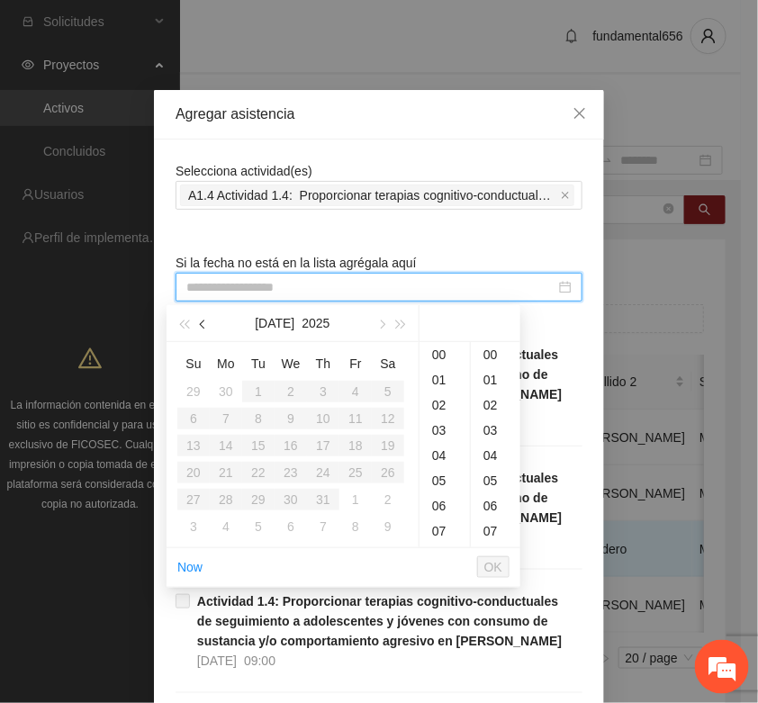
click at [200, 330] on button "button" at bounding box center [204, 323] width 20 height 36
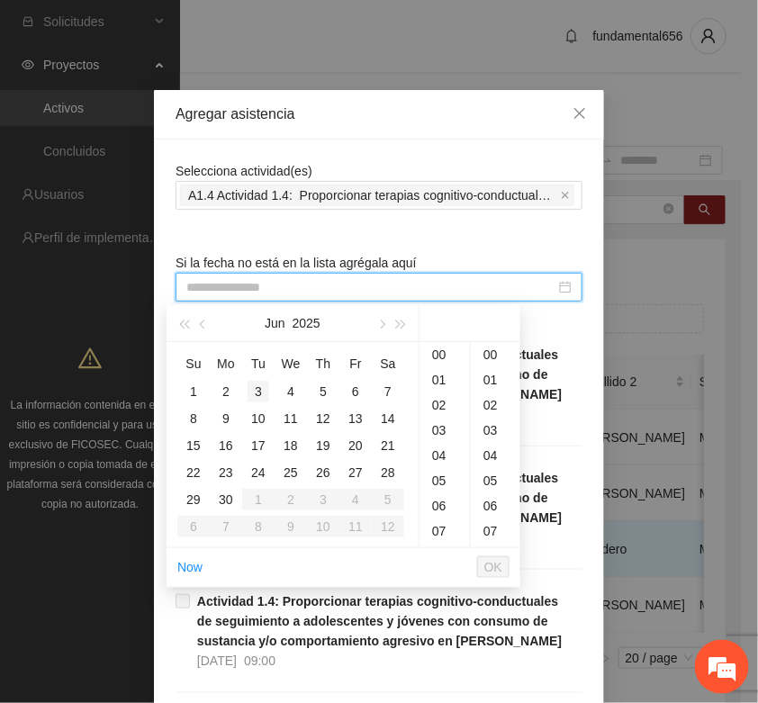
click at [258, 389] on div "3" at bounding box center [259, 392] width 22 height 22
type input "**********"
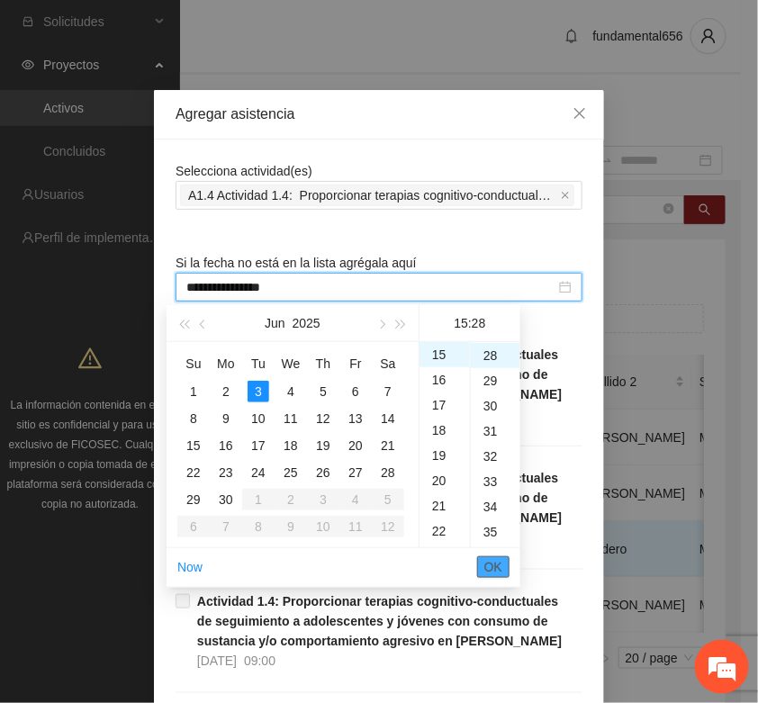
click at [497, 565] on span "OK" at bounding box center [493, 567] width 18 height 20
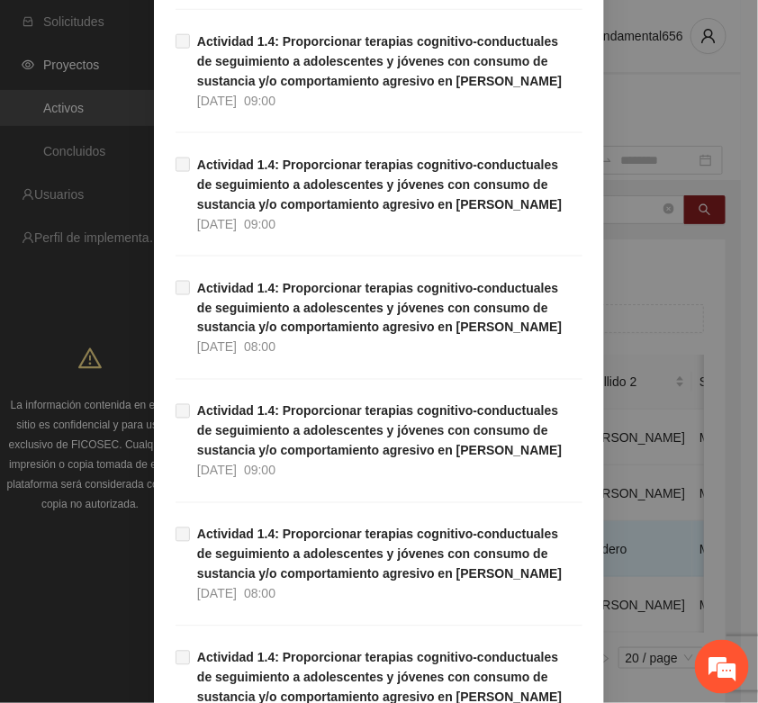
scroll to position [1136, 0]
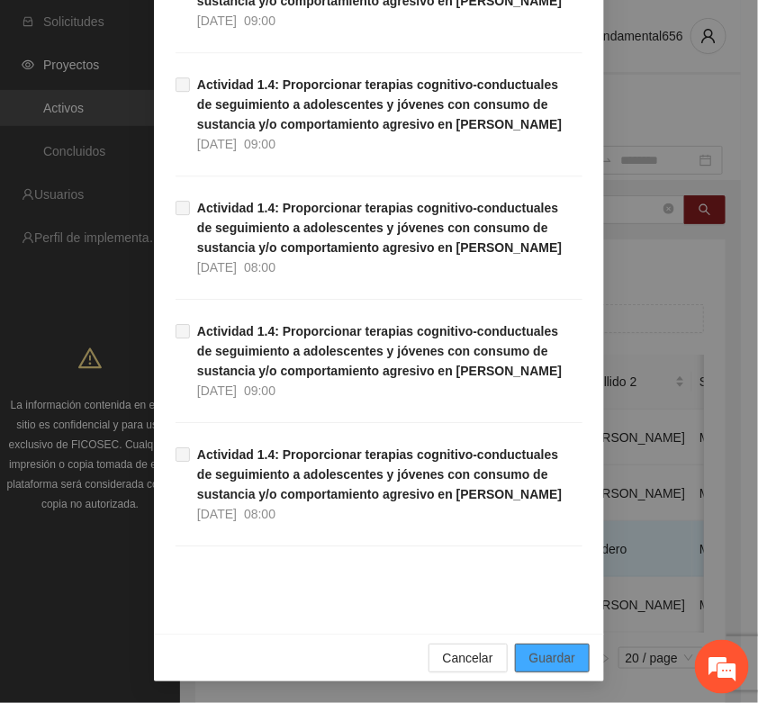
click at [558, 658] on span "Guardar" at bounding box center [552, 658] width 46 height 20
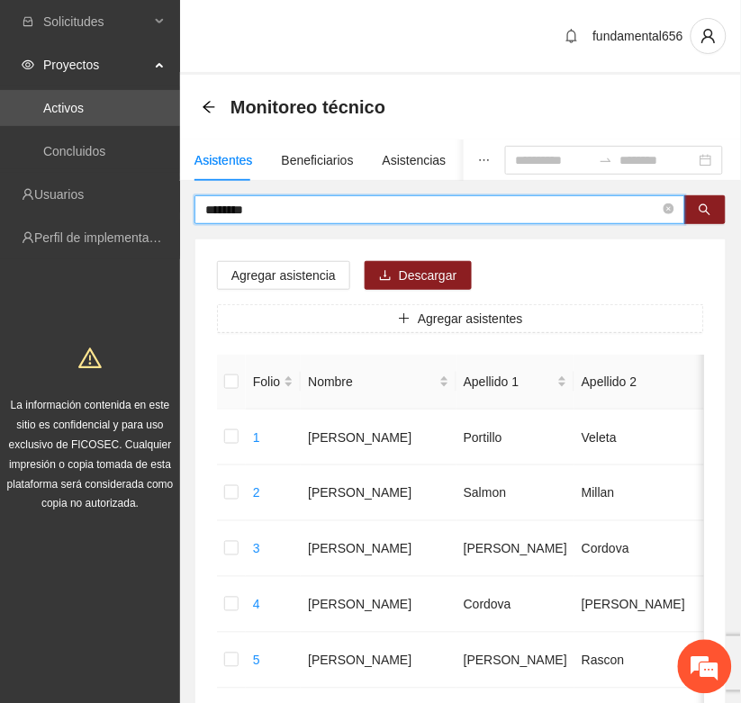
drag, startPoint x: 266, startPoint y: 209, endPoint x: 180, endPoint y: 225, distance: 87.9
click at [700, 208] on icon "search" at bounding box center [705, 209] width 13 height 13
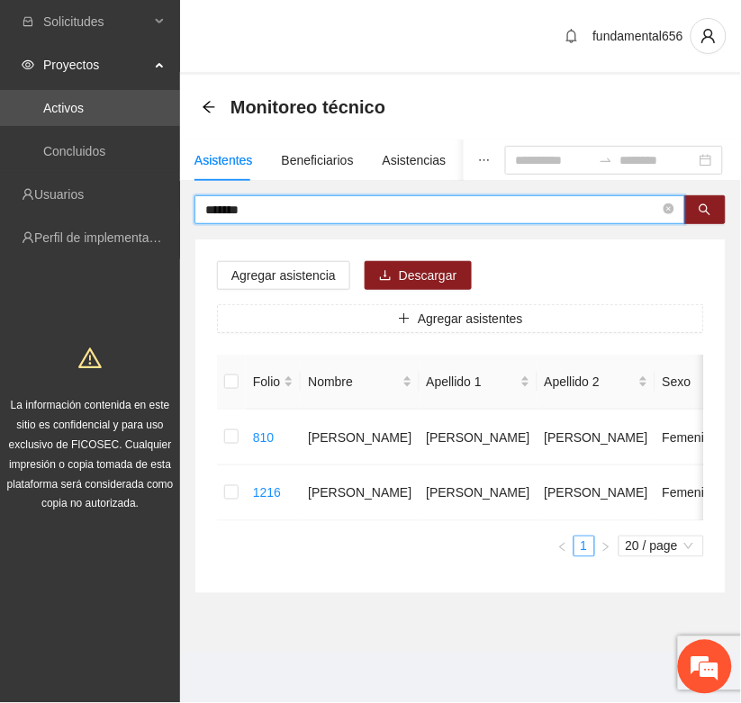
type input "*******"
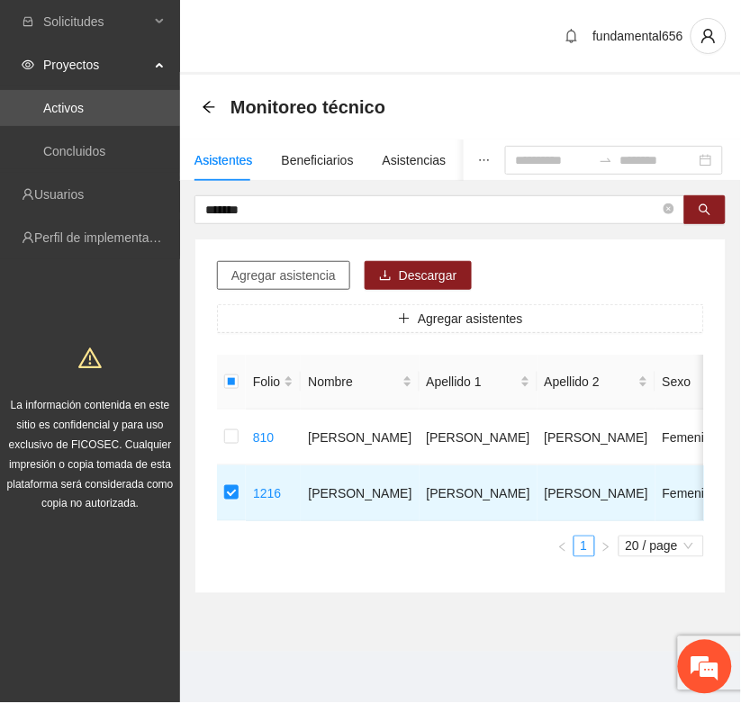
click at [275, 276] on span "Agregar asistencia" at bounding box center [283, 276] width 104 height 20
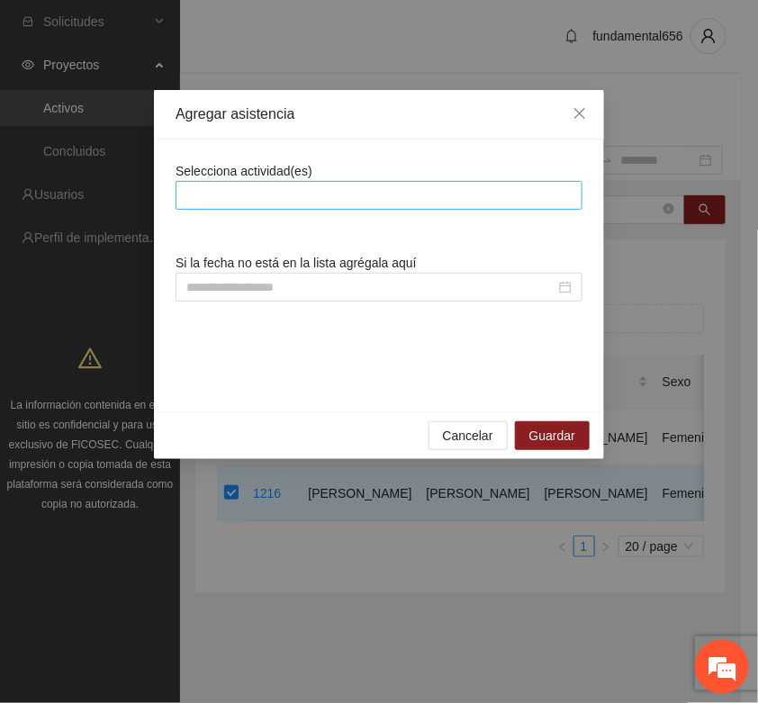
click at [212, 203] on div at bounding box center [379, 196] width 398 height 22
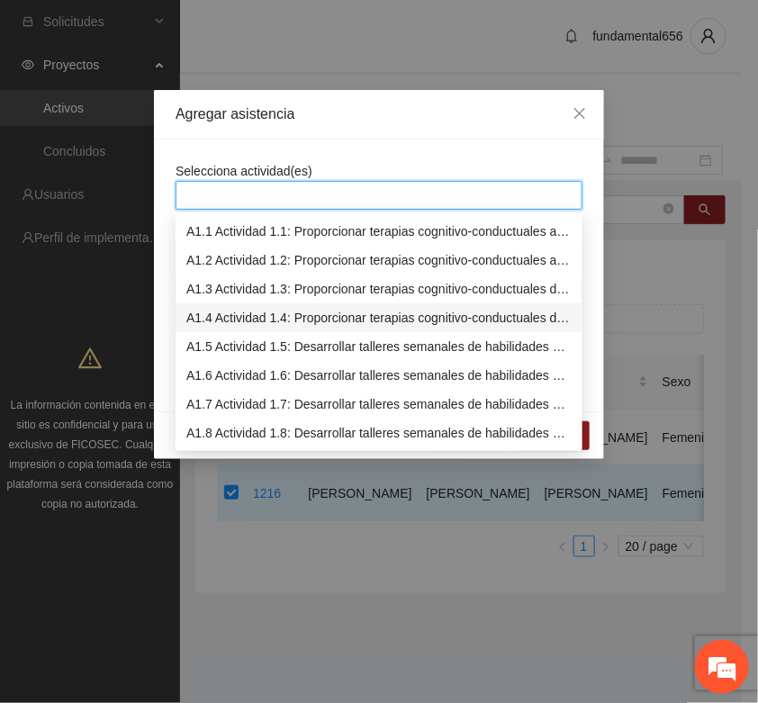
click at [217, 316] on div "A1.4 Actividad 1.4: Proporcionar terapias cognitivo-conductuales de seguimiento…" at bounding box center [378, 318] width 385 height 20
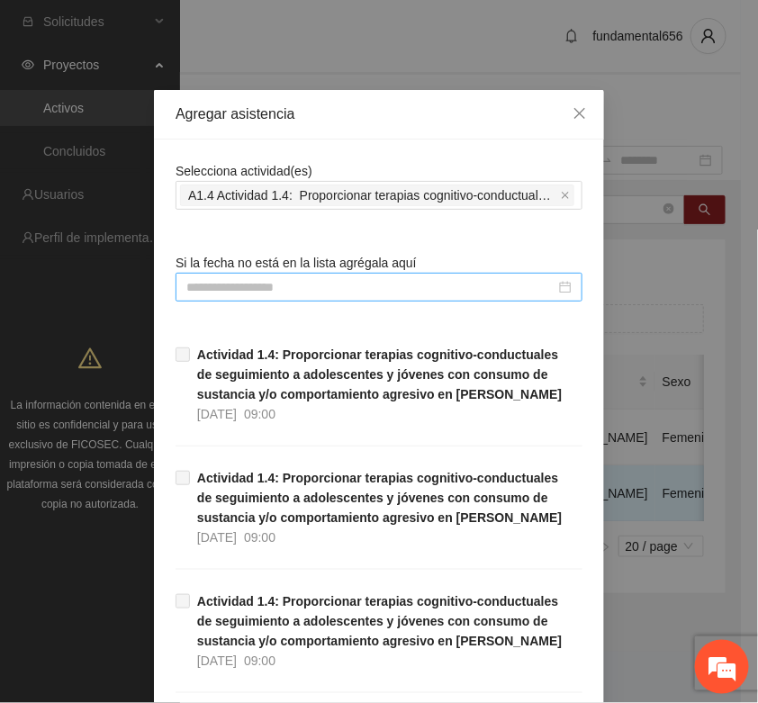
click at [196, 286] on input at bounding box center [370, 287] width 369 height 20
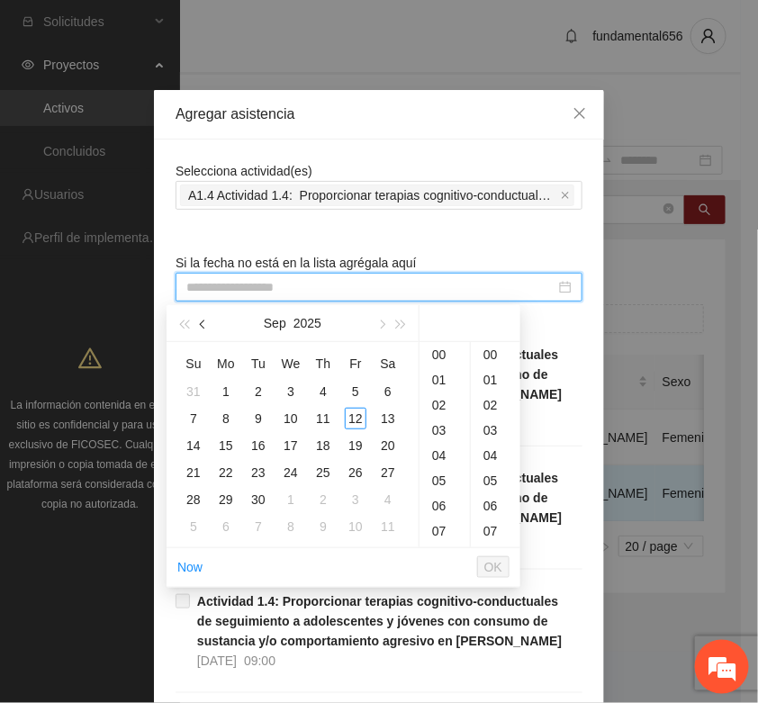
click at [200, 324] on span "button" at bounding box center [204, 325] width 9 height 9
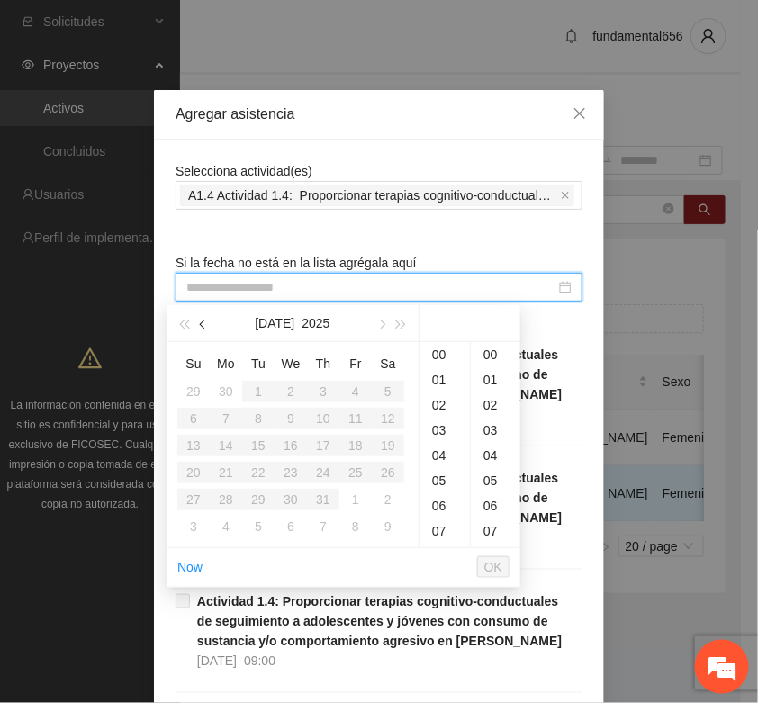
click at [200, 324] on span "button" at bounding box center [204, 325] width 9 height 9
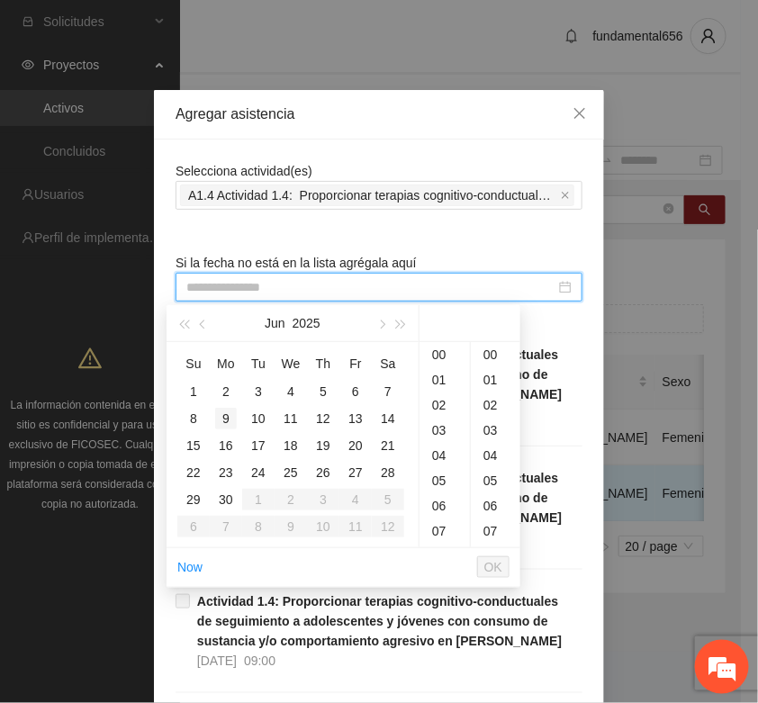
click at [222, 417] on div "9" at bounding box center [226, 419] width 22 height 22
type input "**********"
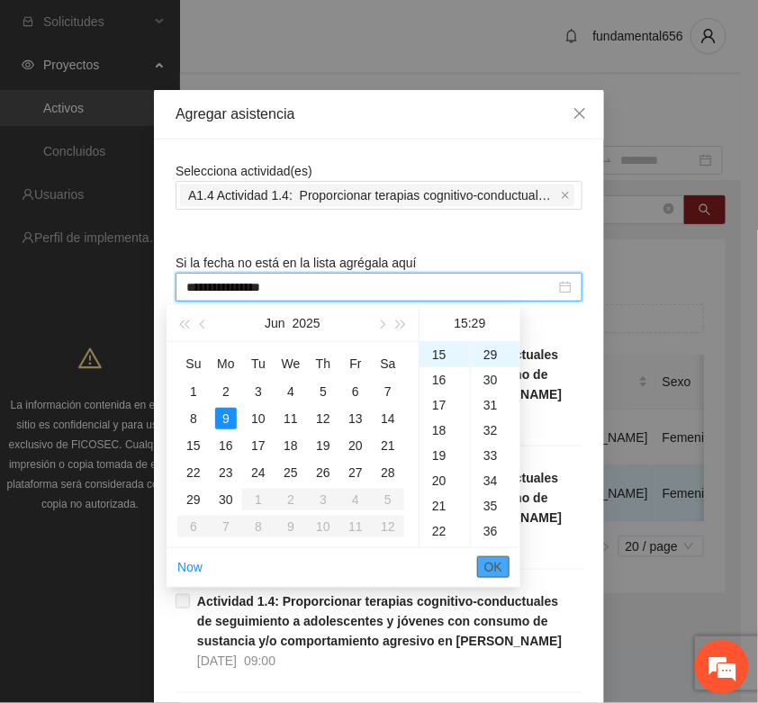
click at [500, 569] on span "OK" at bounding box center [493, 567] width 18 height 20
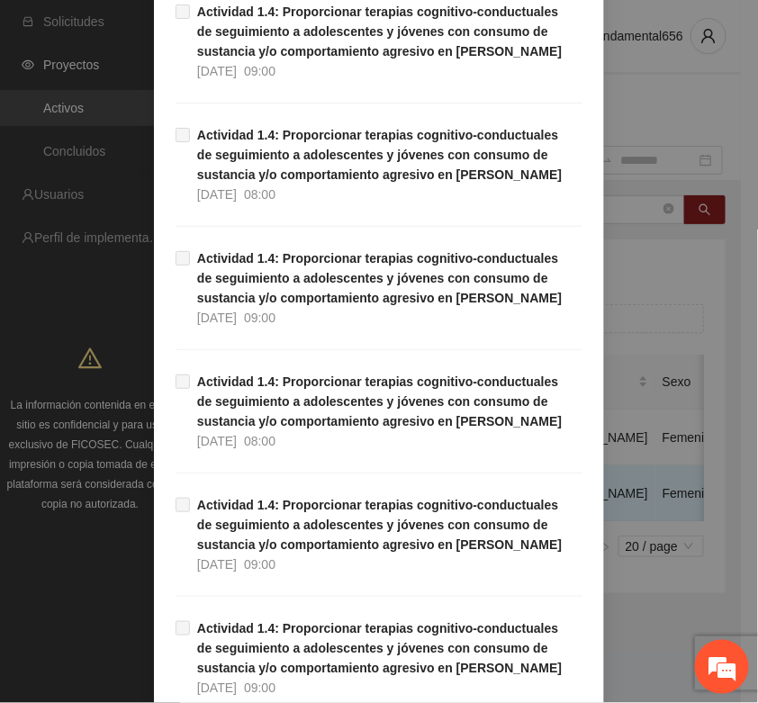
scroll to position [1136, 0]
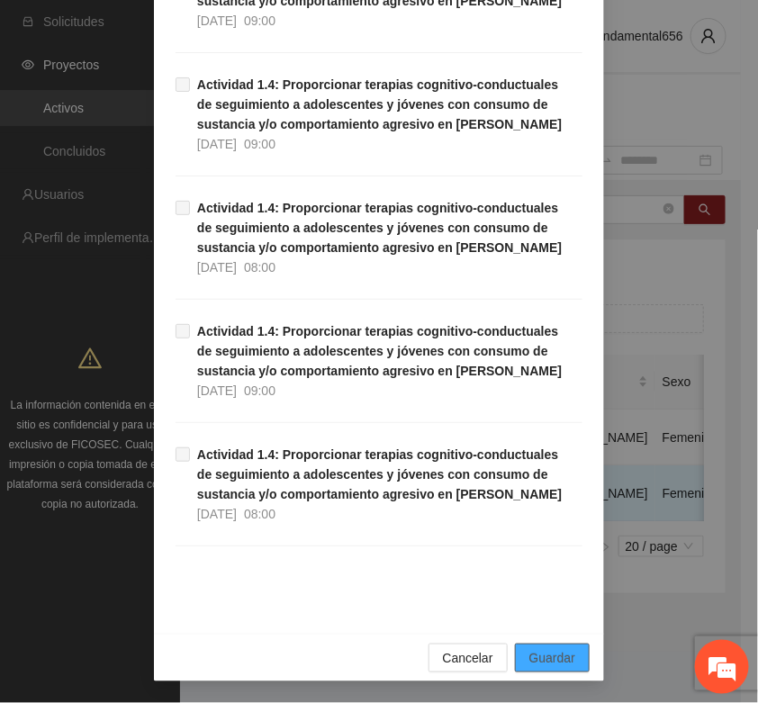
click at [538, 655] on span "Guardar" at bounding box center [552, 658] width 46 height 20
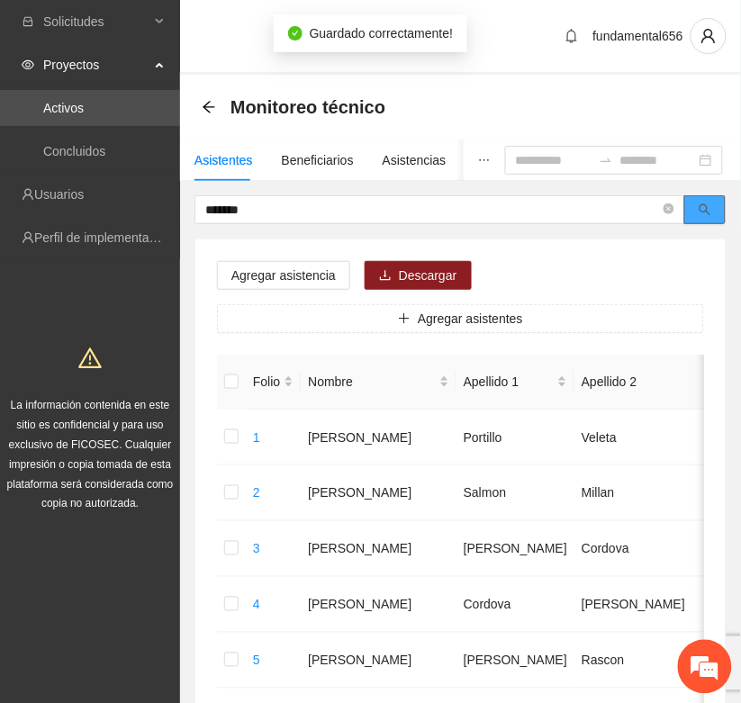
click at [718, 212] on button "button" at bounding box center [704, 209] width 41 height 29
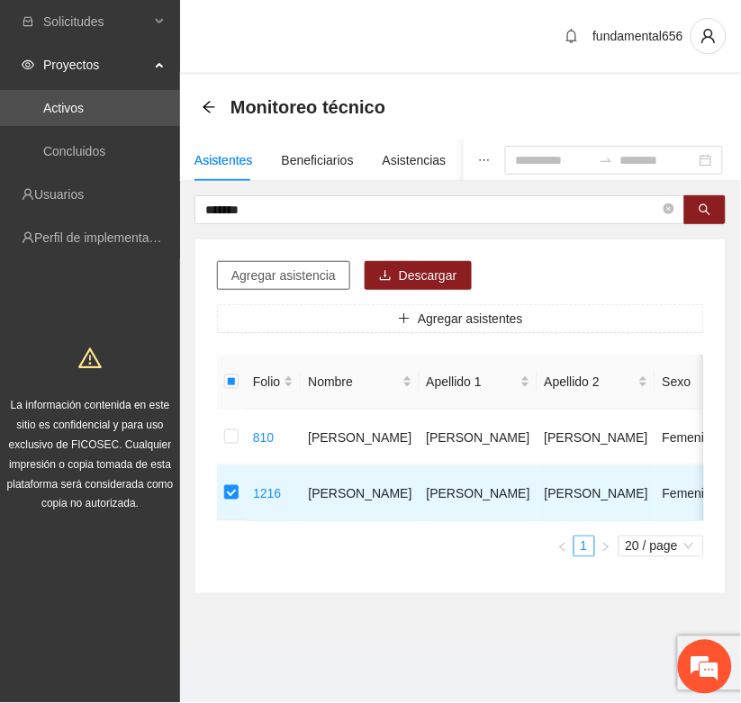
click at [270, 282] on span "Agregar asistencia" at bounding box center [283, 276] width 104 height 20
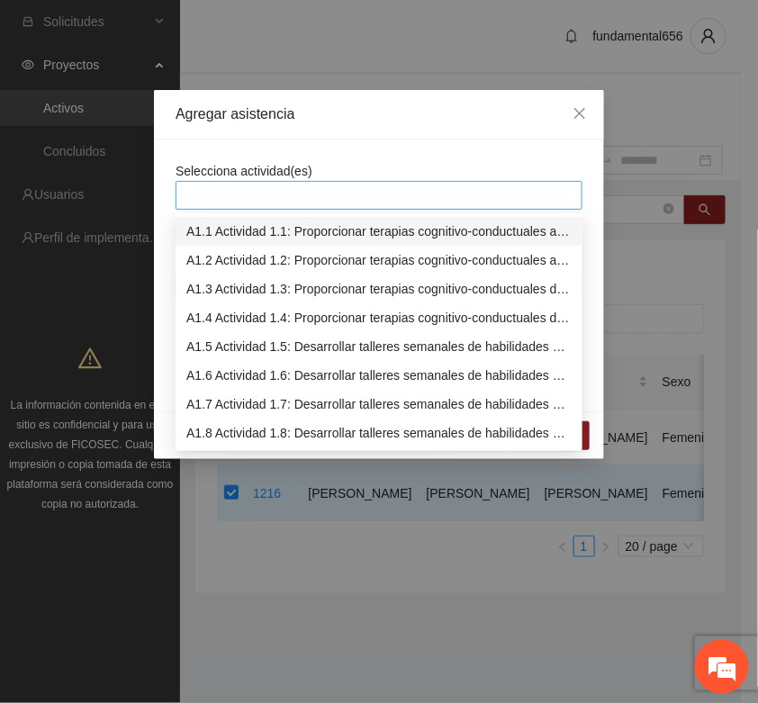
click at [249, 191] on div at bounding box center [379, 196] width 398 height 22
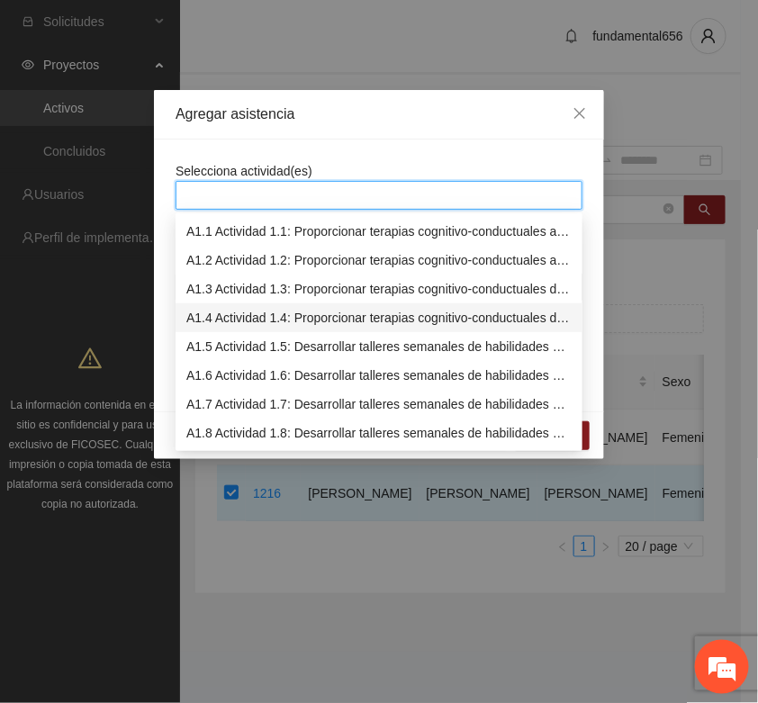
click at [227, 320] on div "A1.4 Actividad 1.4: Proporcionar terapias cognitivo-conductuales de seguimiento…" at bounding box center [378, 318] width 385 height 20
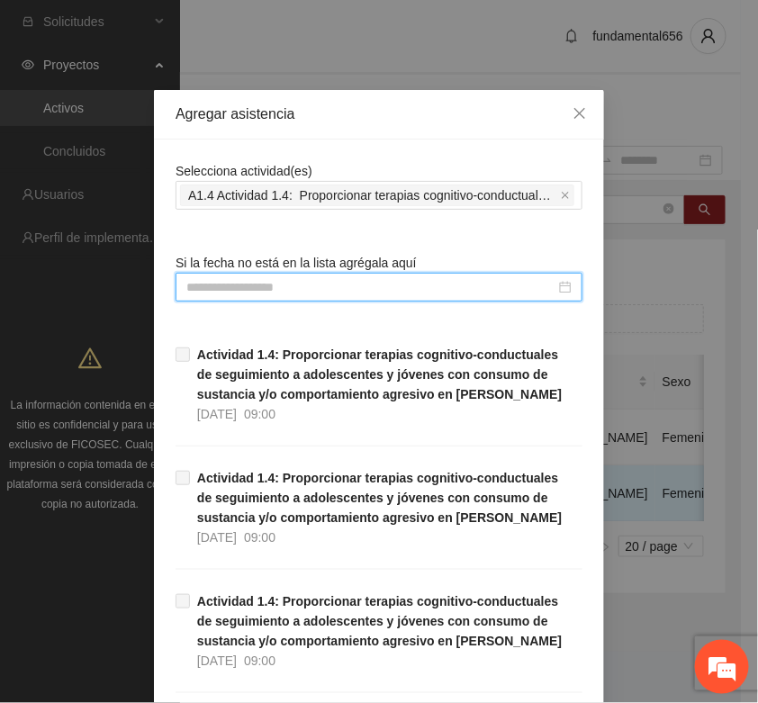
click at [210, 286] on input at bounding box center [370, 287] width 369 height 20
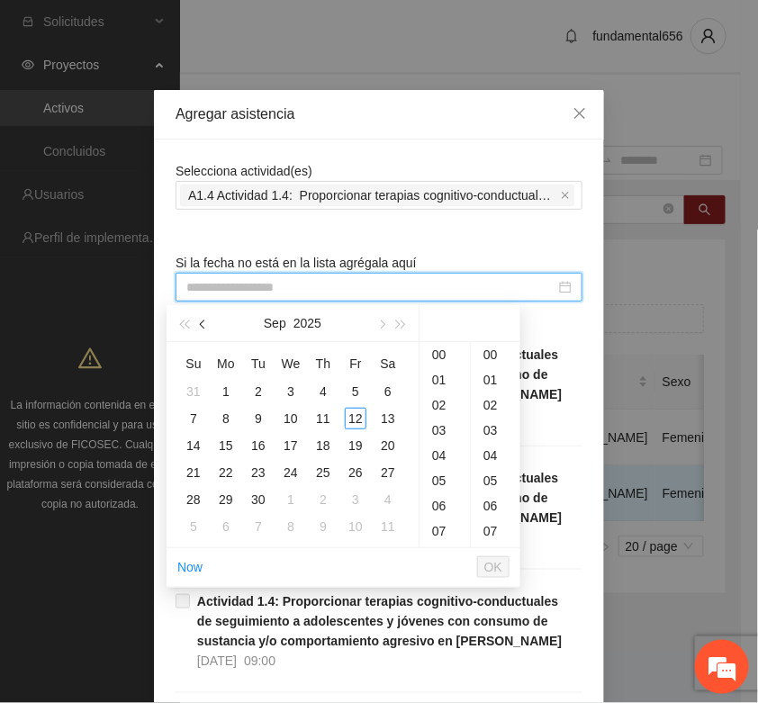
click at [204, 326] on span "button" at bounding box center [204, 325] width 9 height 9
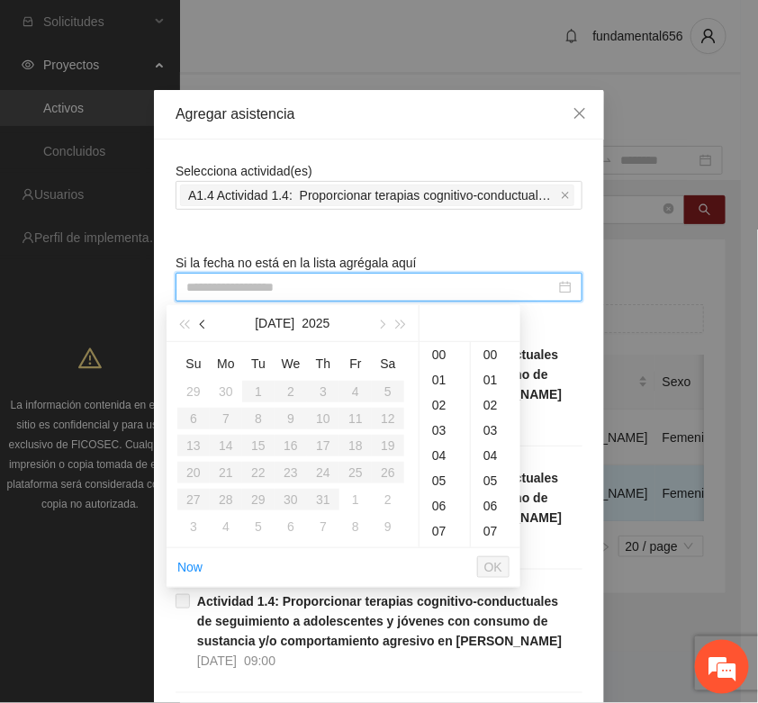
click at [204, 326] on span "button" at bounding box center [204, 325] width 9 height 9
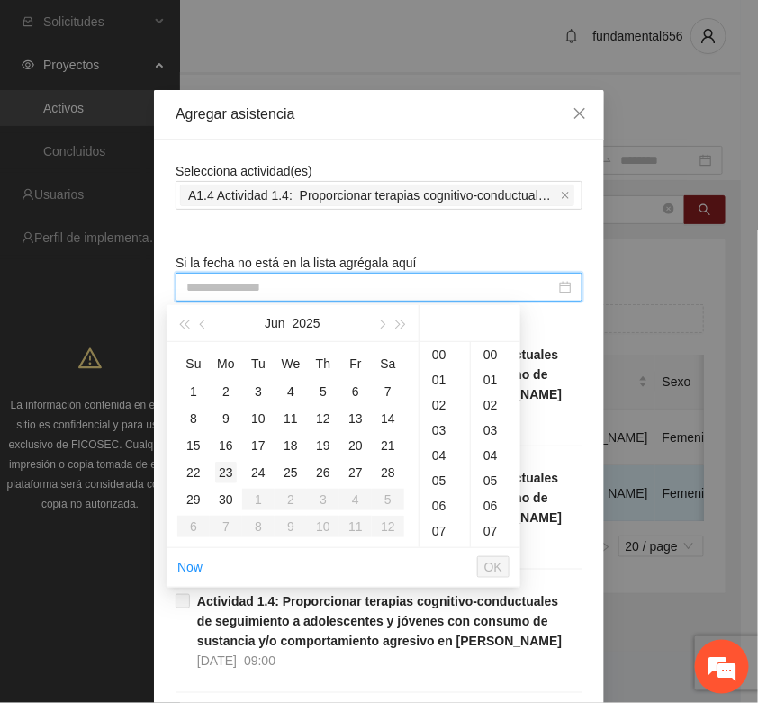
click at [225, 474] on div "23" at bounding box center [226, 473] width 22 height 22
type input "**********"
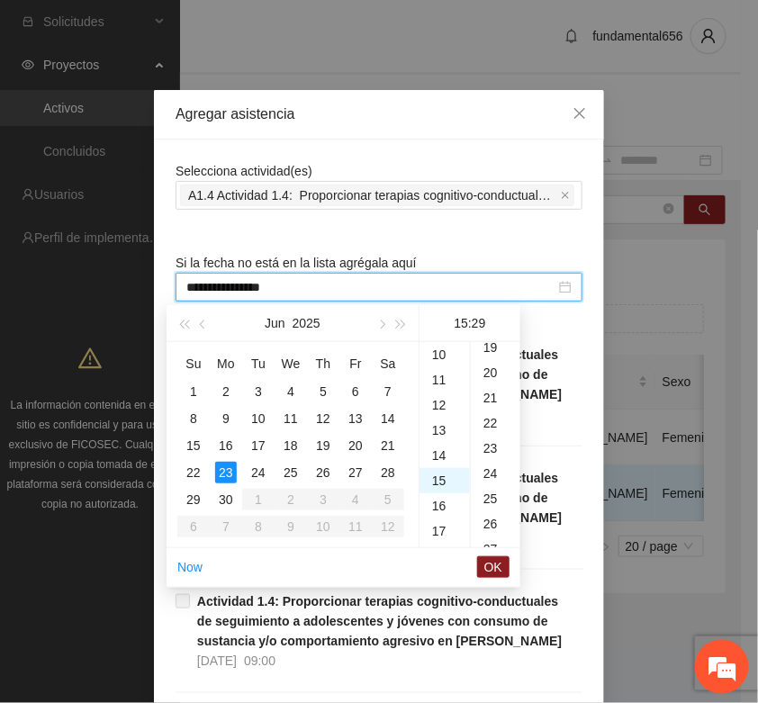
scroll to position [731, 0]
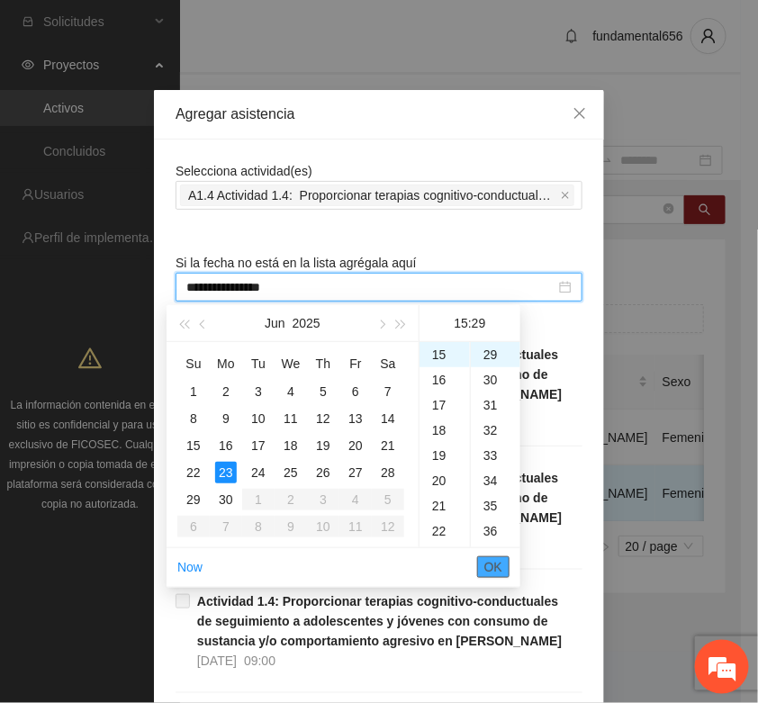
click at [484, 565] on span "OK" at bounding box center [493, 567] width 18 height 20
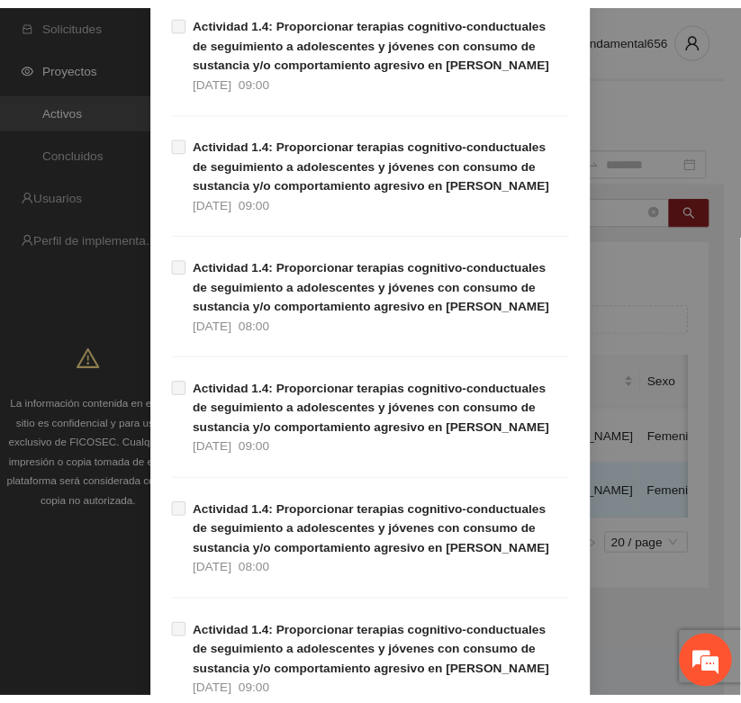
scroll to position [1136, 0]
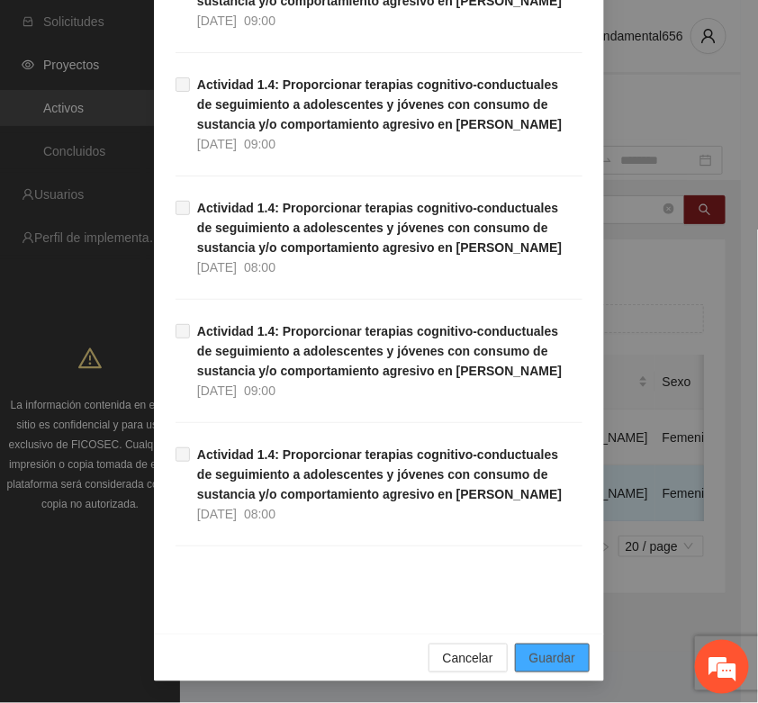
click at [556, 655] on span "Guardar" at bounding box center [552, 658] width 46 height 20
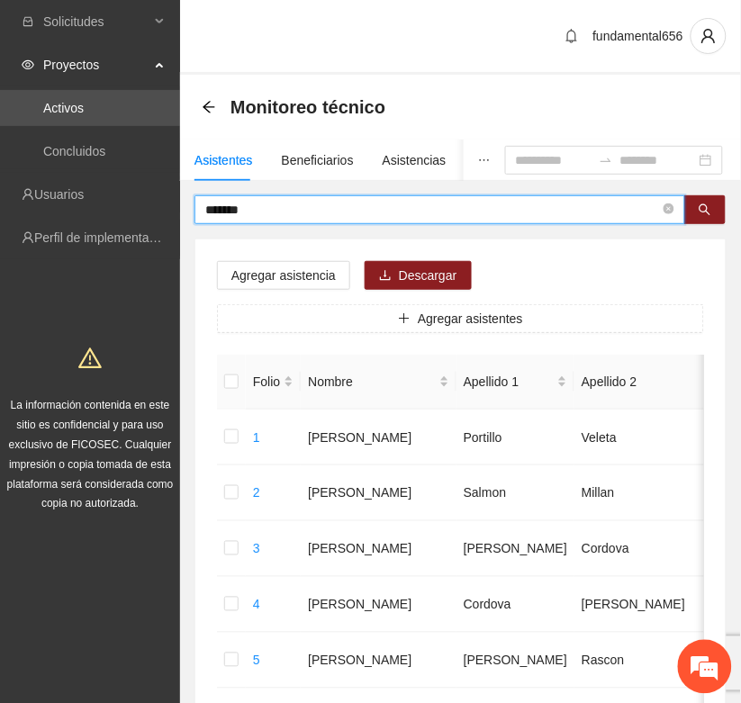
drag, startPoint x: 263, startPoint y: 212, endPoint x: 190, endPoint y: 232, distance: 75.8
drag, startPoint x: 700, startPoint y: 208, endPoint x: 357, endPoint y: 342, distance: 368.3
click at [700, 208] on icon "search" at bounding box center [705, 209] width 13 height 13
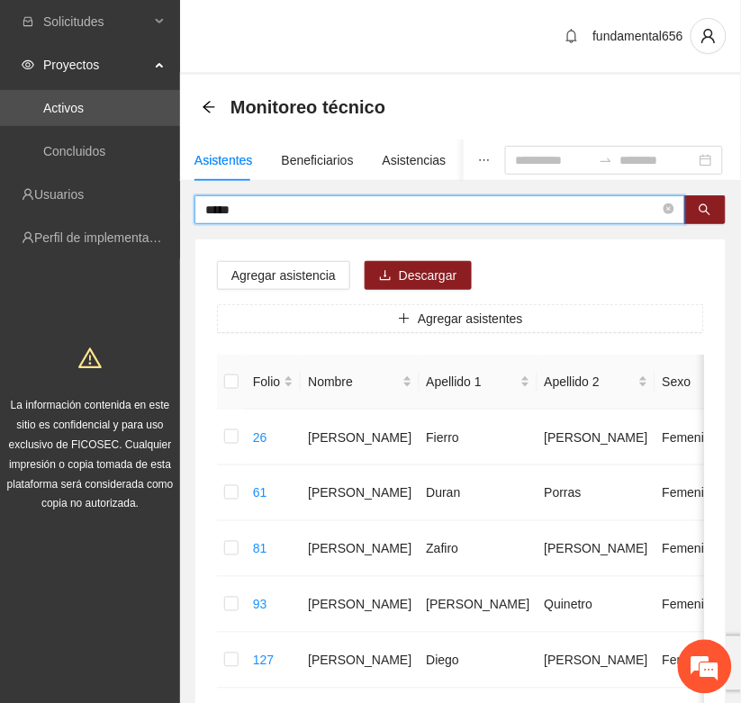
type input "*****"
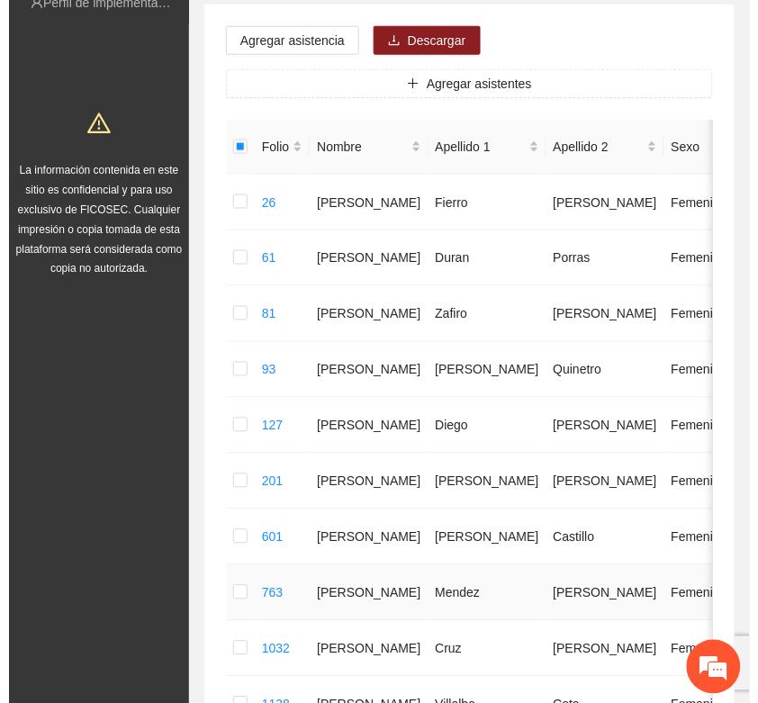
scroll to position [0, 0]
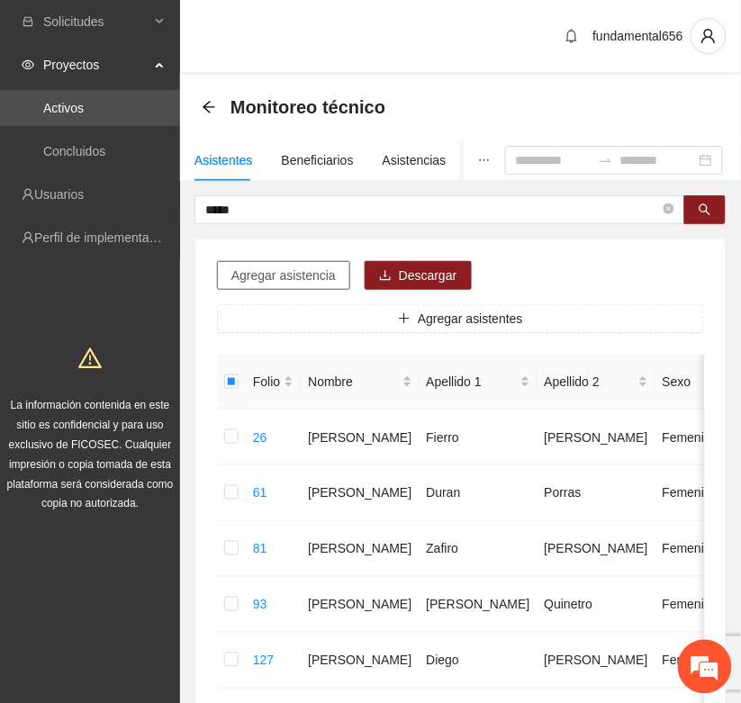
click at [241, 277] on span "Agregar asistencia" at bounding box center [283, 276] width 104 height 20
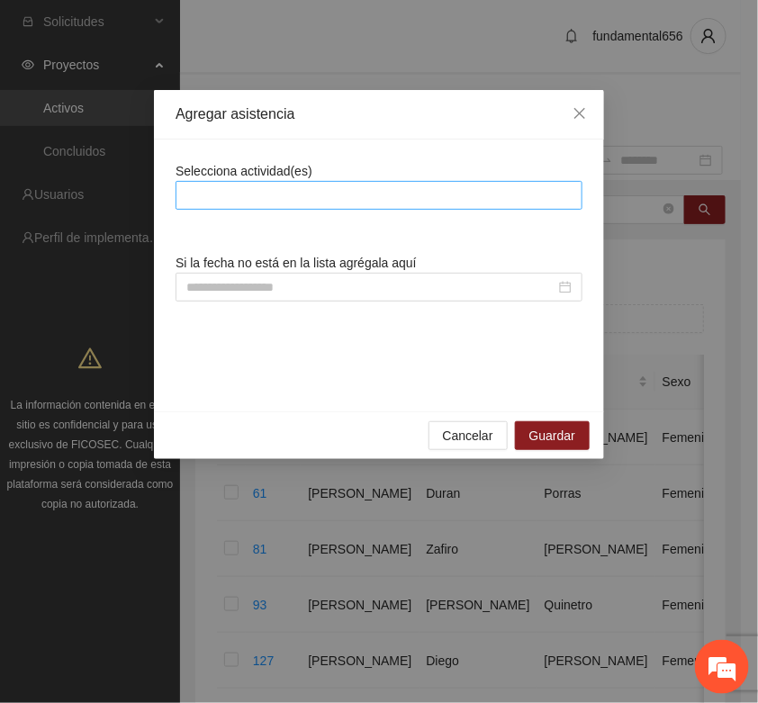
click at [221, 201] on div at bounding box center [379, 196] width 398 height 22
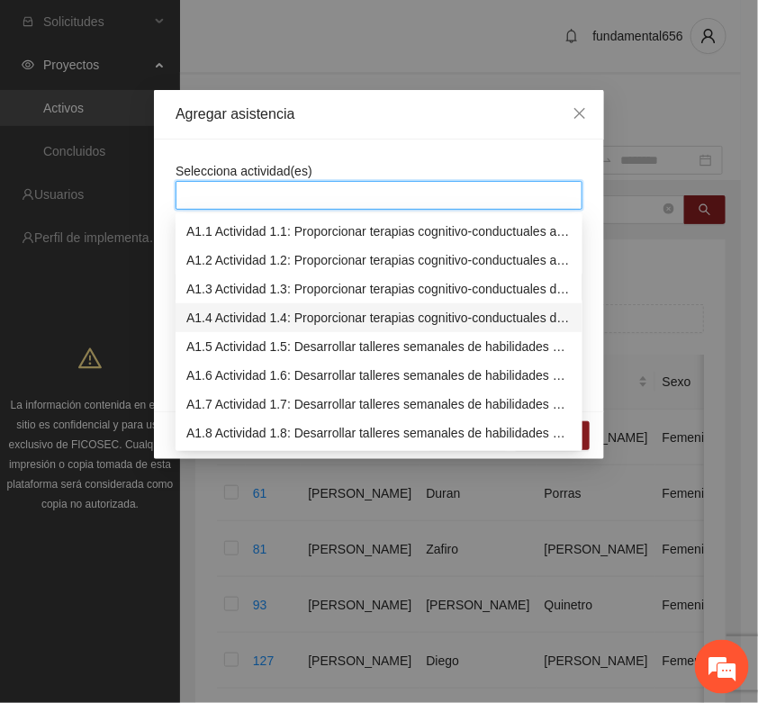
click at [222, 318] on div "A1.4 Actividad 1.4: Proporcionar terapias cognitivo-conductuales de seguimiento…" at bounding box center [378, 318] width 385 height 20
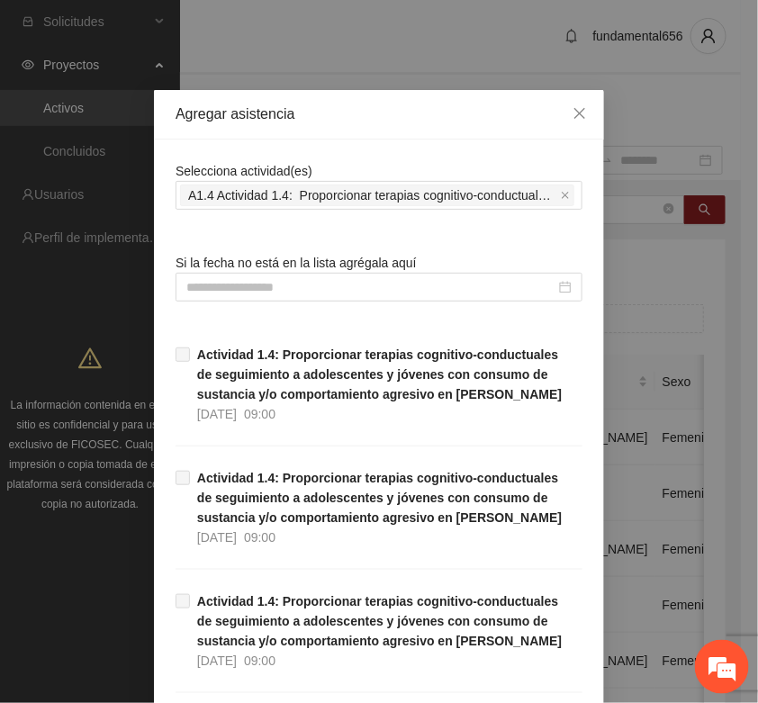
click at [191, 285] on input at bounding box center [370, 287] width 369 height 20
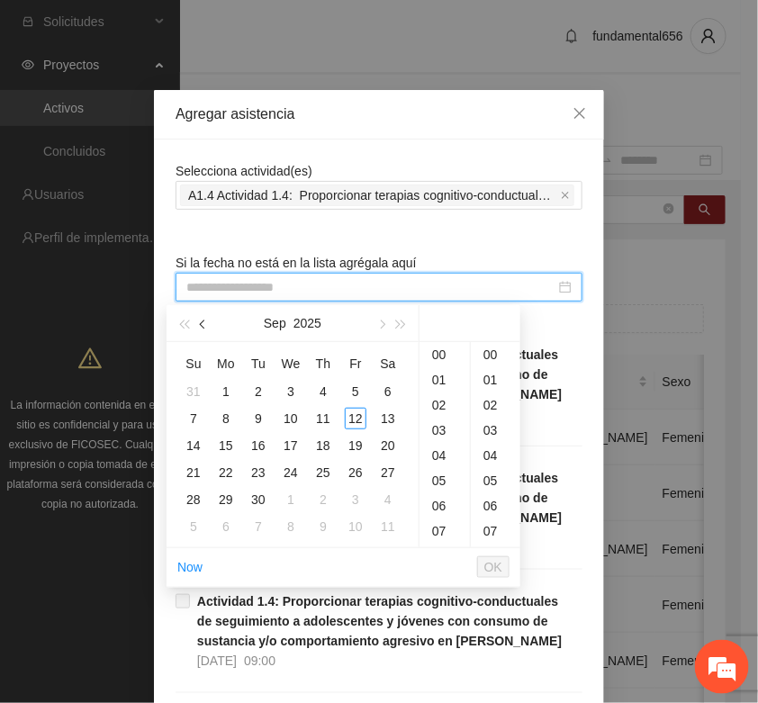
click at [204, 322] on span "button" at bounding box center [204, 325] width 9 height 9
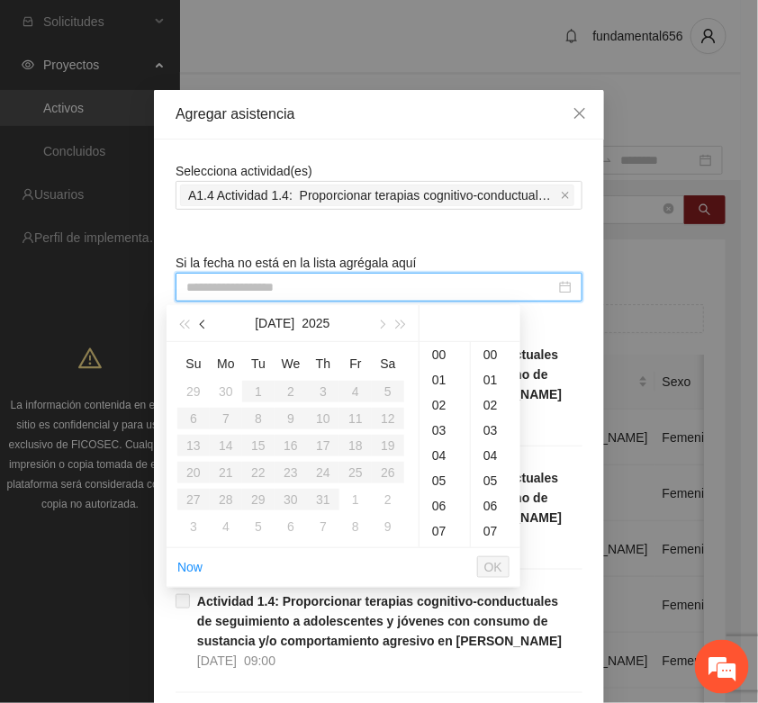
click at [204, 322] on span "button" at bounding box center [204, 325] width 9 height 9
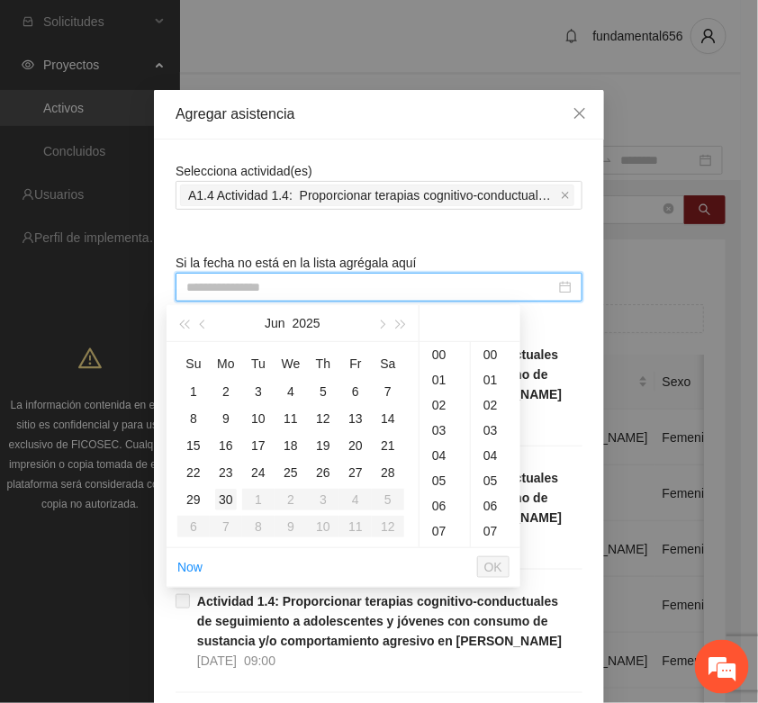
type input "**********"
drag, startPoint x: 285, startPoint y: 477, endPoint x: 309, endPoint y: 483, distance: 24.9
click at [288, 477] on div "25" at bounding box center [291, 473] width 22 height 22
type input "**********"
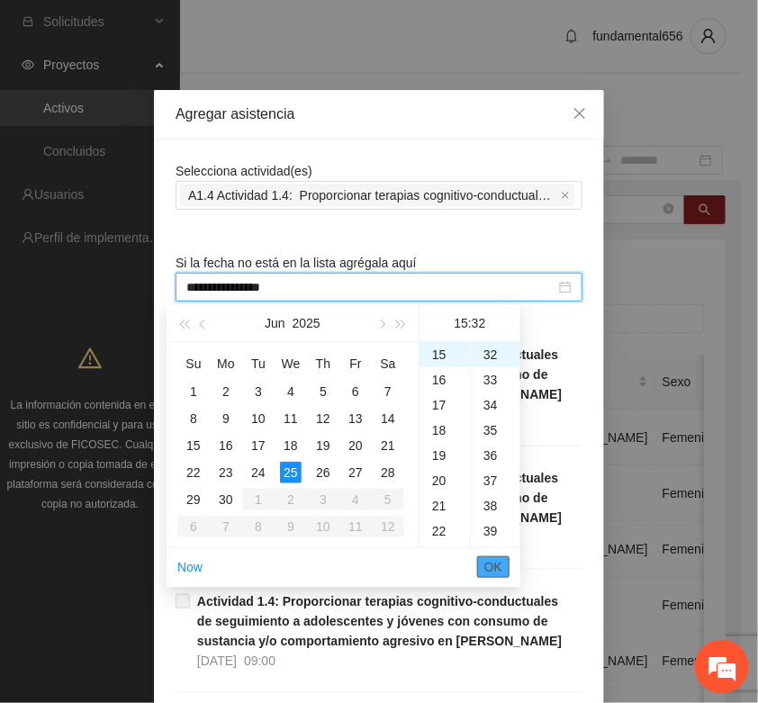
click at [486, 565] on span "OK" at bounding box center [493, 567] width 18 height 20
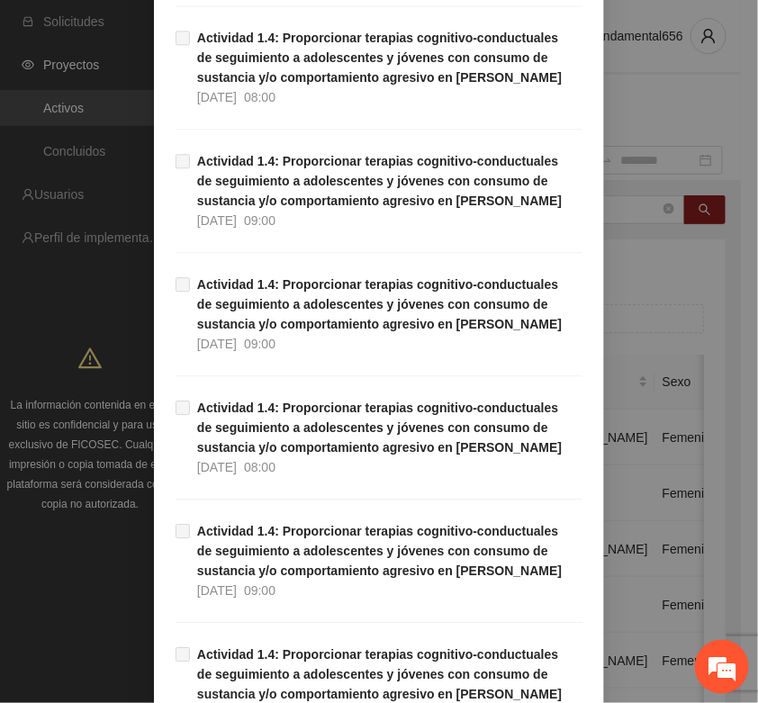
scroll to position [1136, 0]
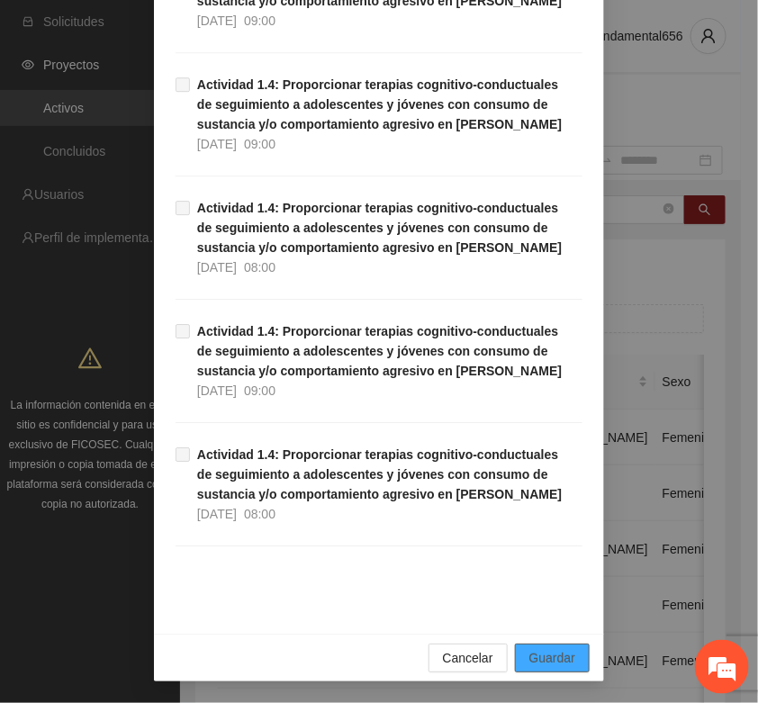
click at [547, 649] on span "Guardar" at bounding box center [552, 658] width 46 height 20
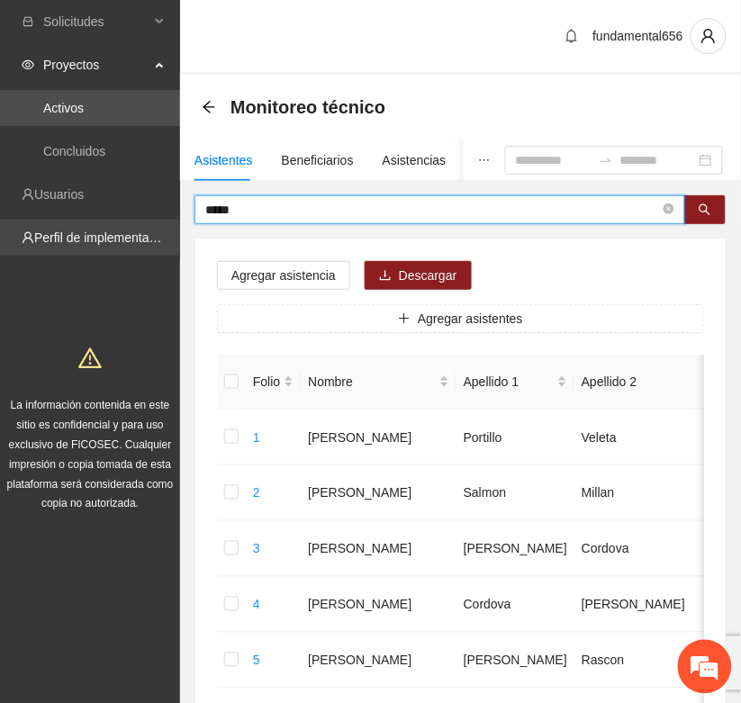
drag, startPoint x: 281, startPoint y: 212, endPoint x: 164, endPoint y: 234, distance: 119.2
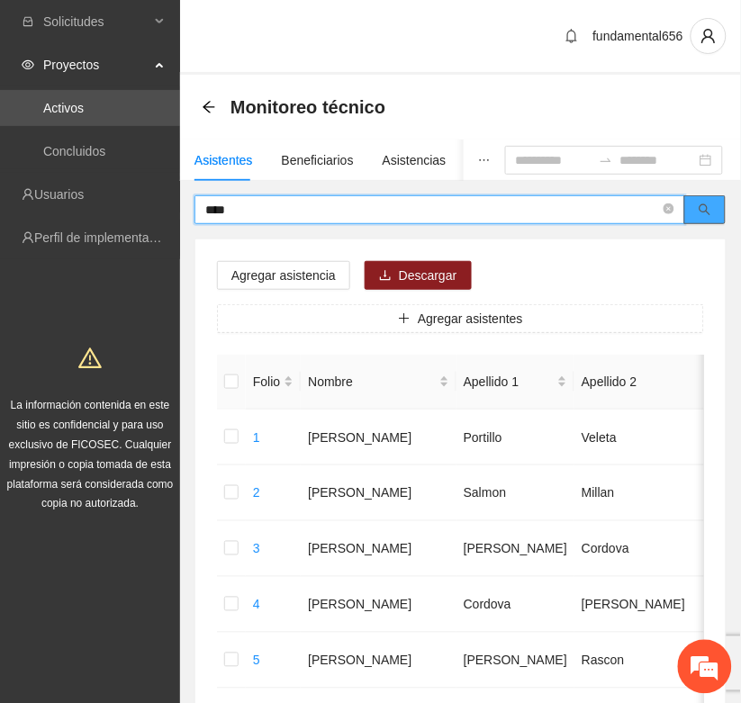
click at [705, 204] on icon "search" at bounding box center [706, 210] width 12 height 12
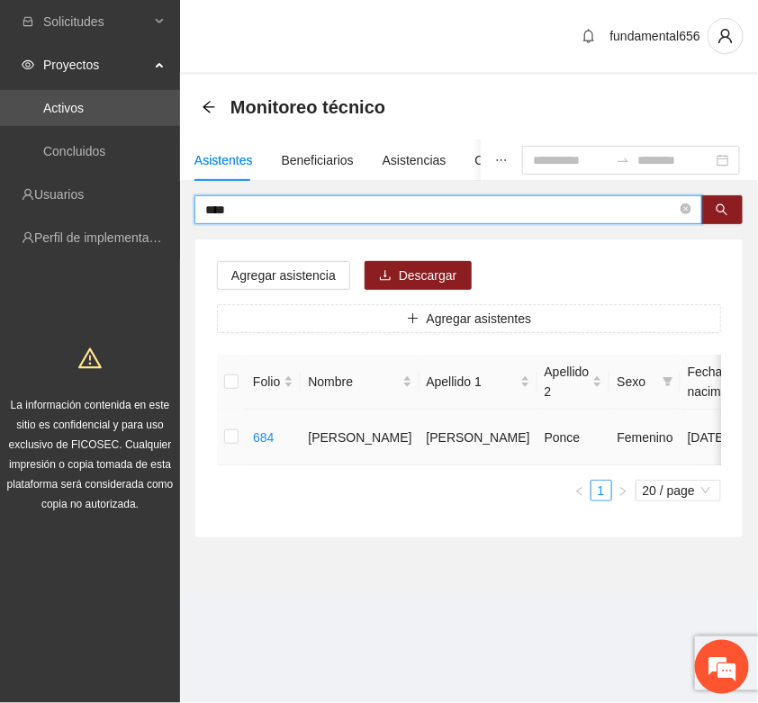
type input "****"
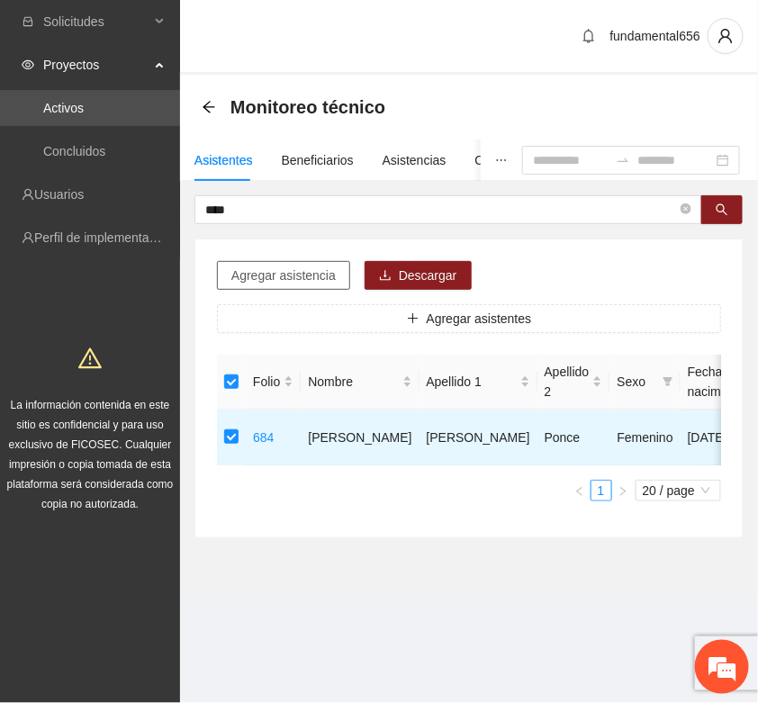
click at [267, 277] on span "Agregar asistencia" at bounding box center [283, 276] width 104 height 20
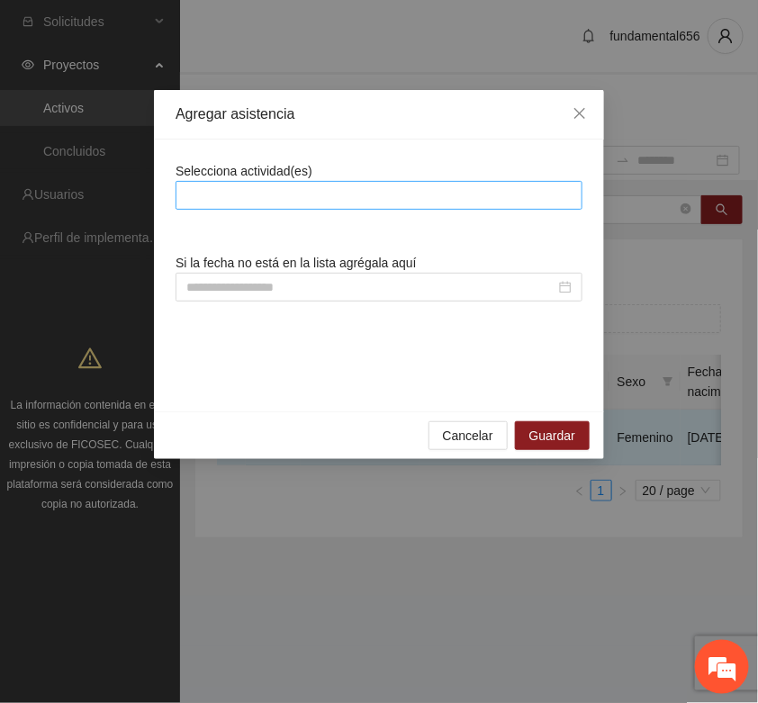
click at [208, 203] on div at bounding box center [379, 196] width 398 height 22
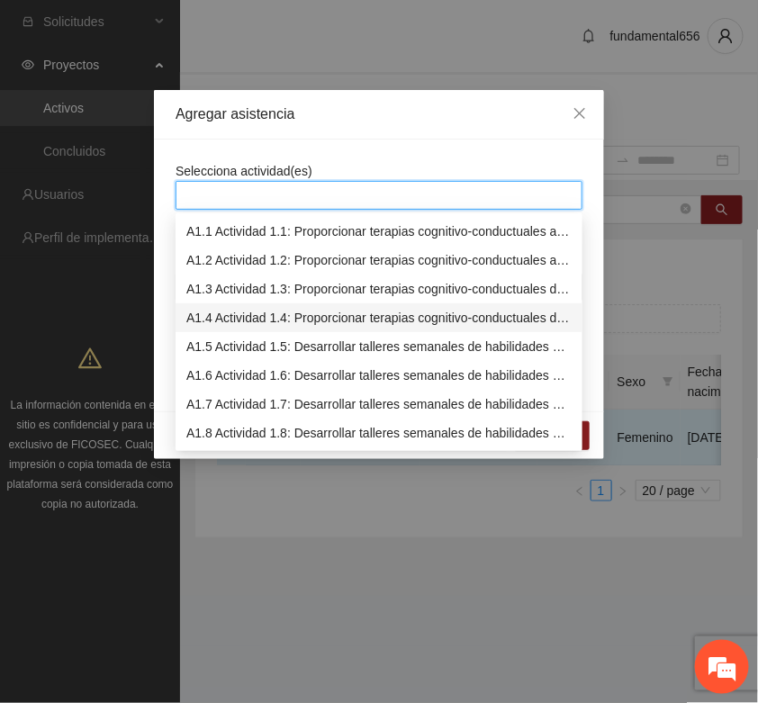
click at [219, 317] on div "A1.4 Actividad 1.4: Proporcionar terapias cognitivo-conductuales de seguimiento…" at bounding box center [378, 318] width 385 height 20
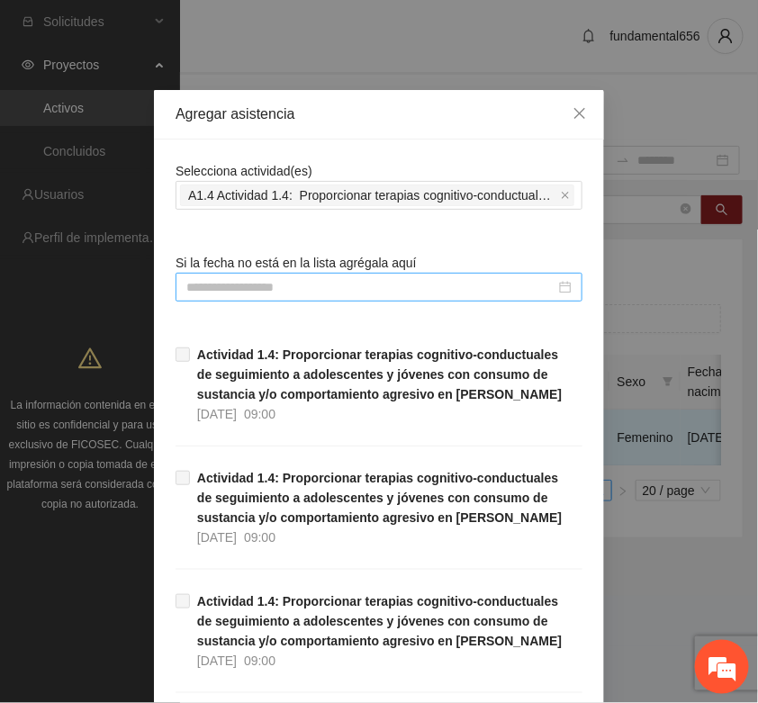
click at [205, 273] on div at bounding box center [379, 287] width 407 height 29
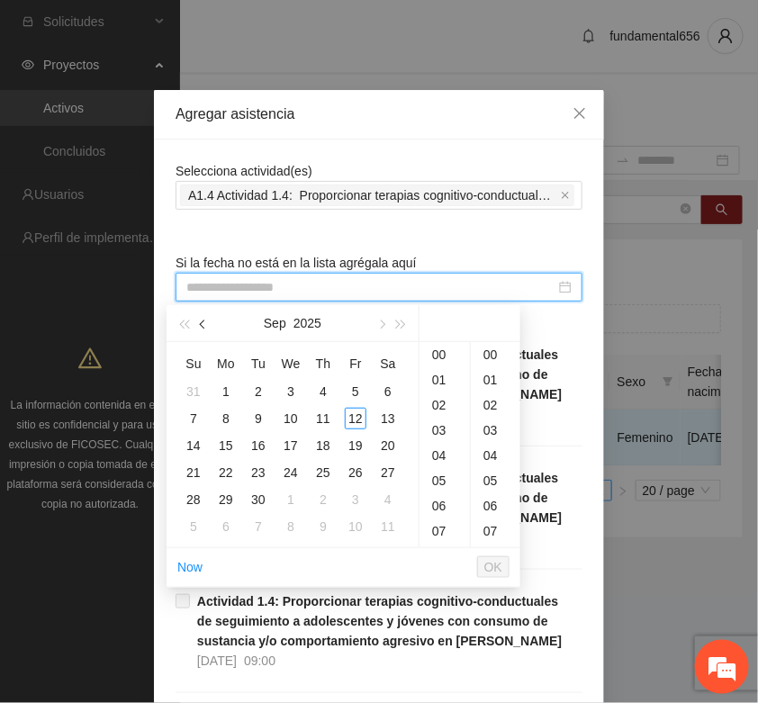
click at [207, 327] on button "button" at bounding box center [204, 323] width 20 height 36
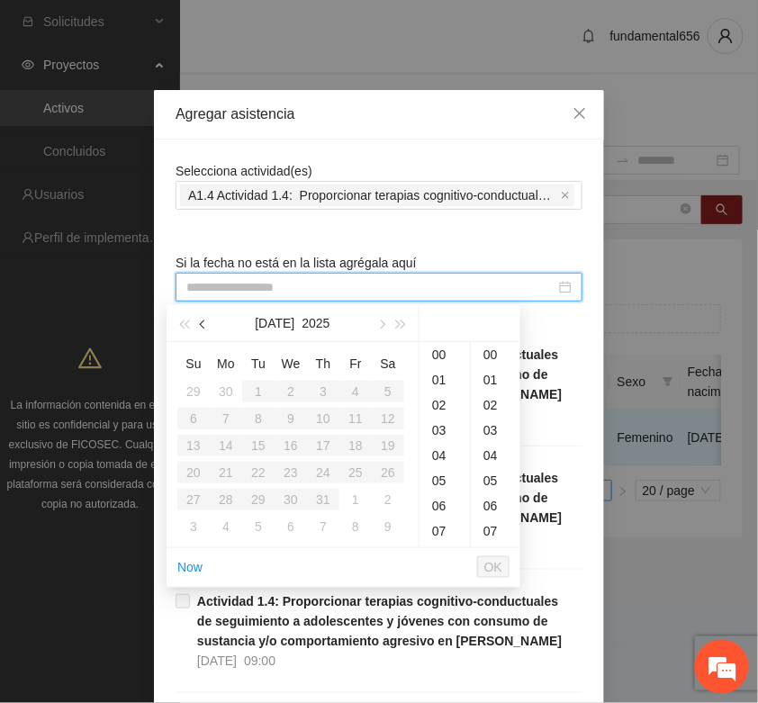
click at [207, 327] on button "button" at bounding box center [204, 323] width 20 height 36
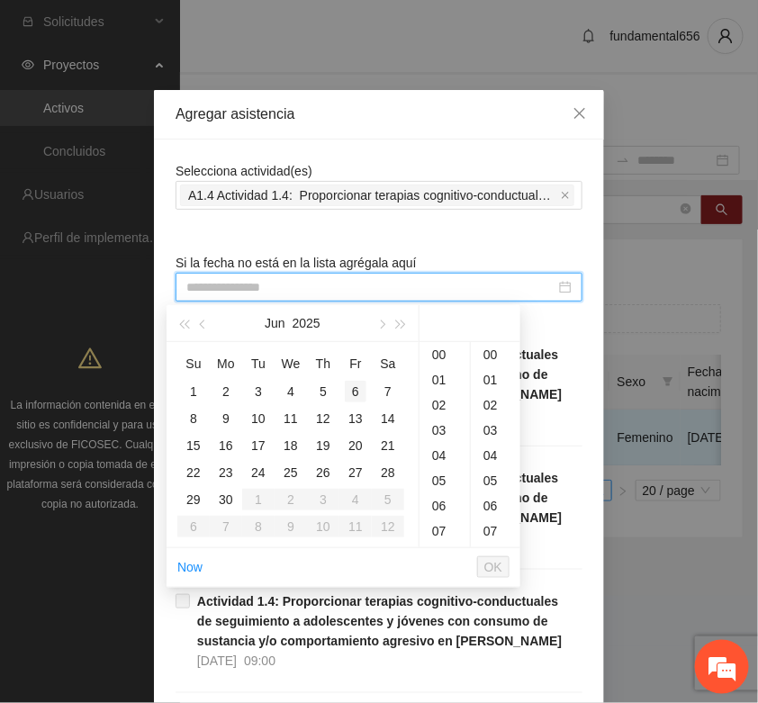
click at [361, 390] on div "6" at bounding box center [356, 392] width 22 height 22
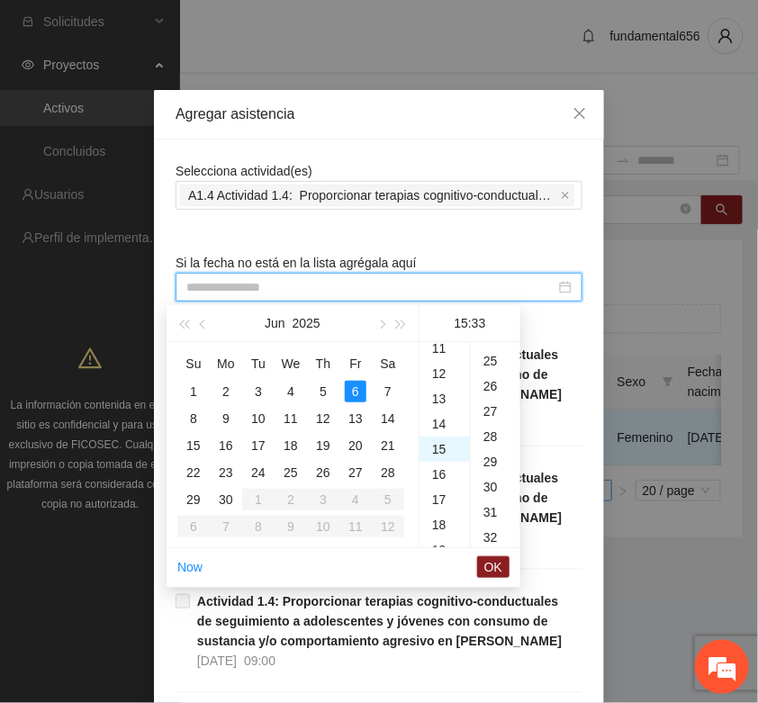
type input "**********"
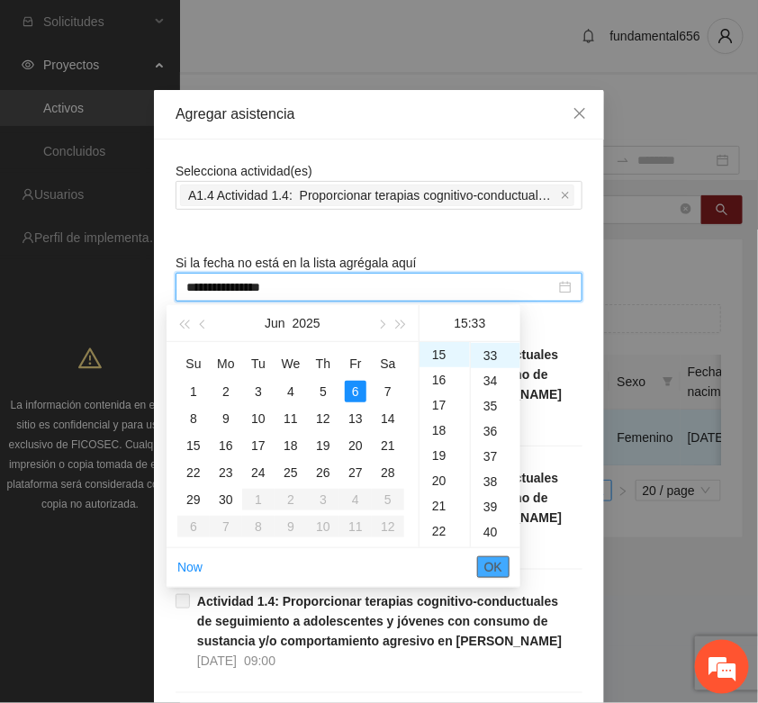
click at [493, 560] on span "OK" at bounding box center [493, 567] width 18 height 20
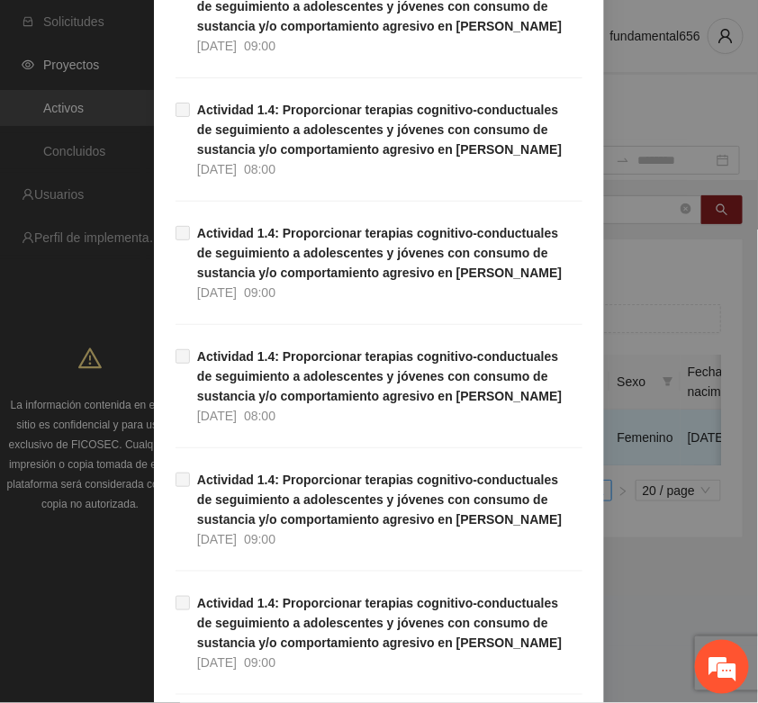
scroll to position [1136, 0]
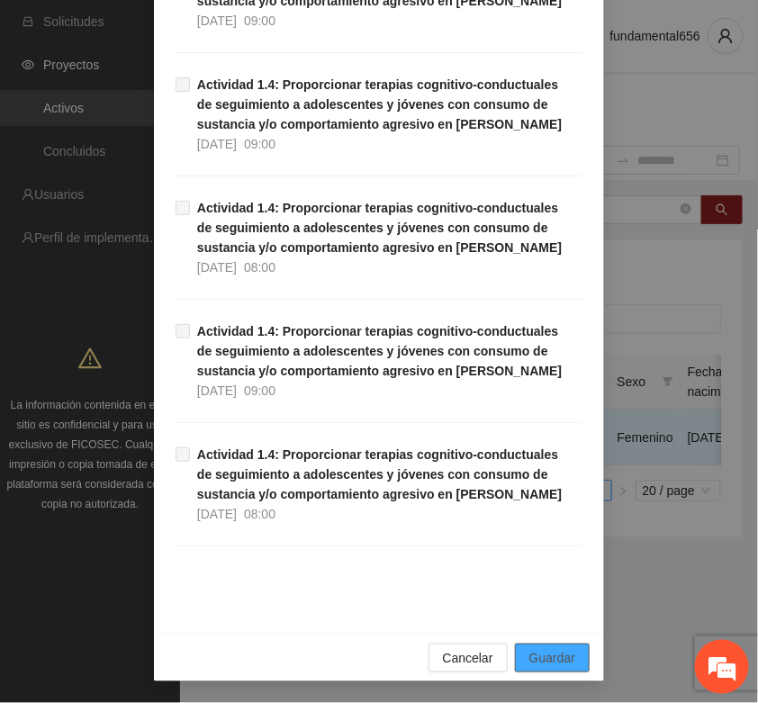
click at [561, 655] on span "Guardar" at bounding box center [552, 658] width 46 height 20
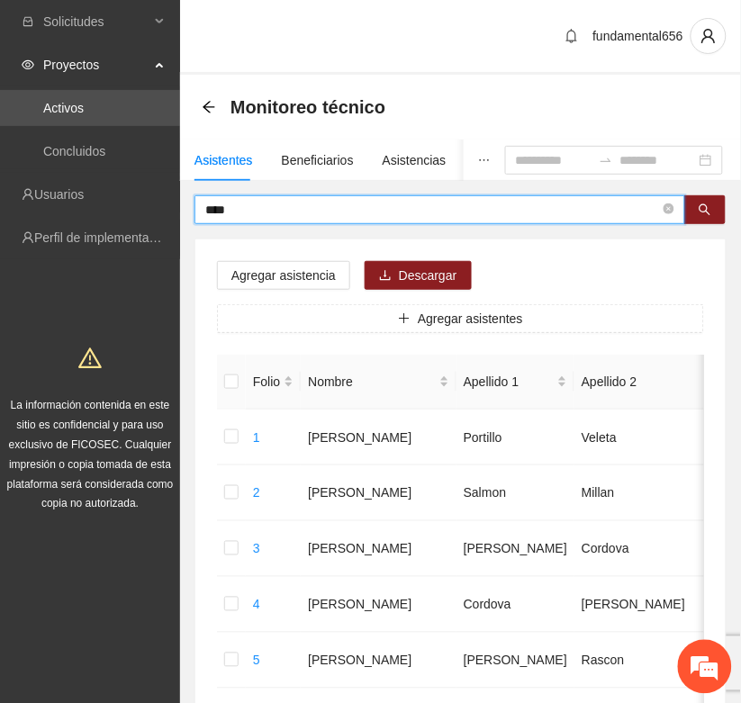
drag, startPoint x: 259, startPoint y: 207, endPoint x: 185, endPoint y: 217, distance: 74.5
click at [705, 212] on icon "search" at bounding box center [705, 209] width 13 height 13
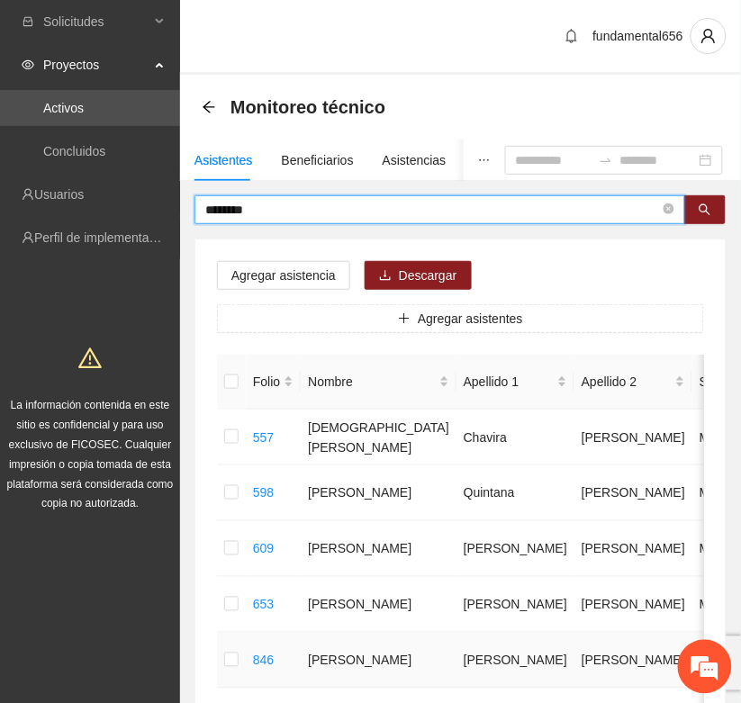
type input "********"
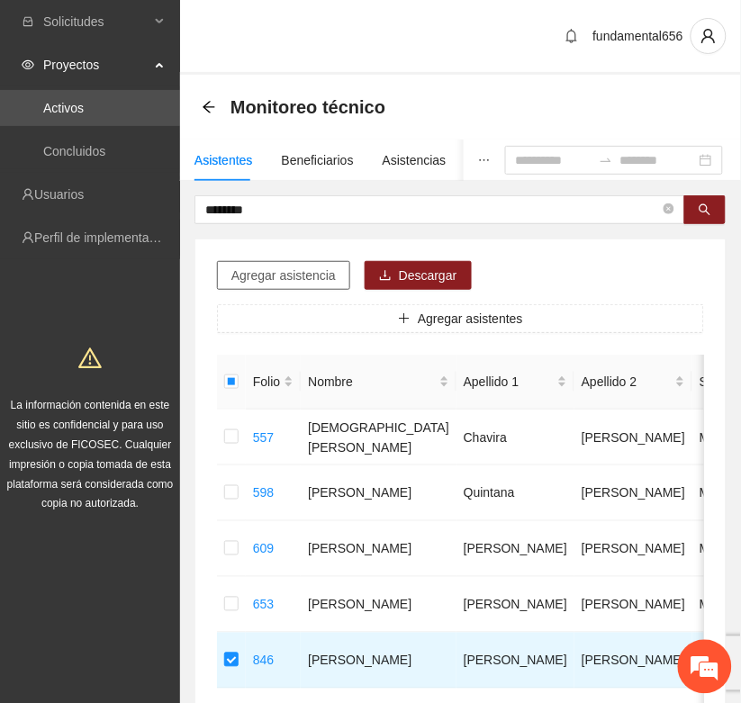
click at [268, 277] on span "Agregar asistencia" at bounding box center [283, 276] width 104 height 20
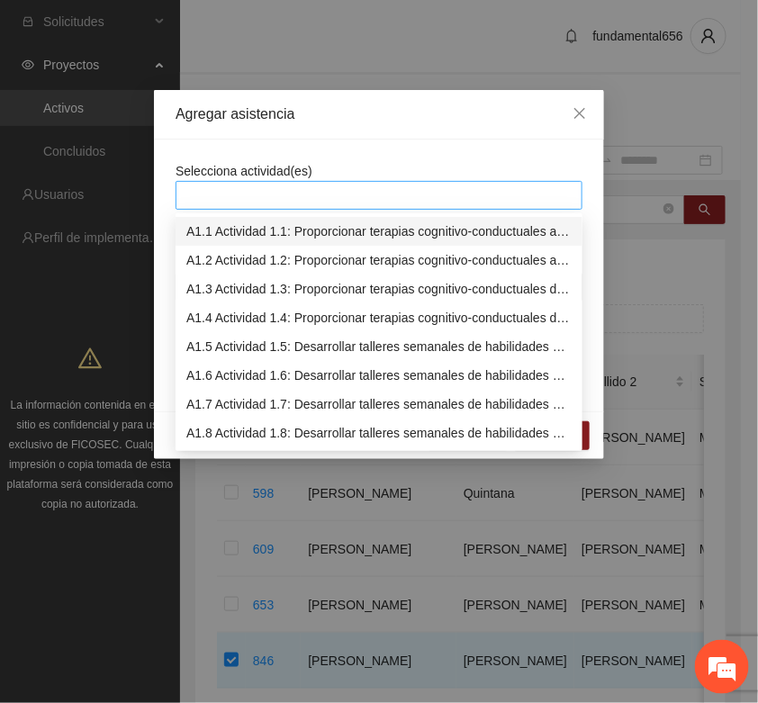
click at [218, 191] on div at bounding box center [379, 196] width 398 height 22
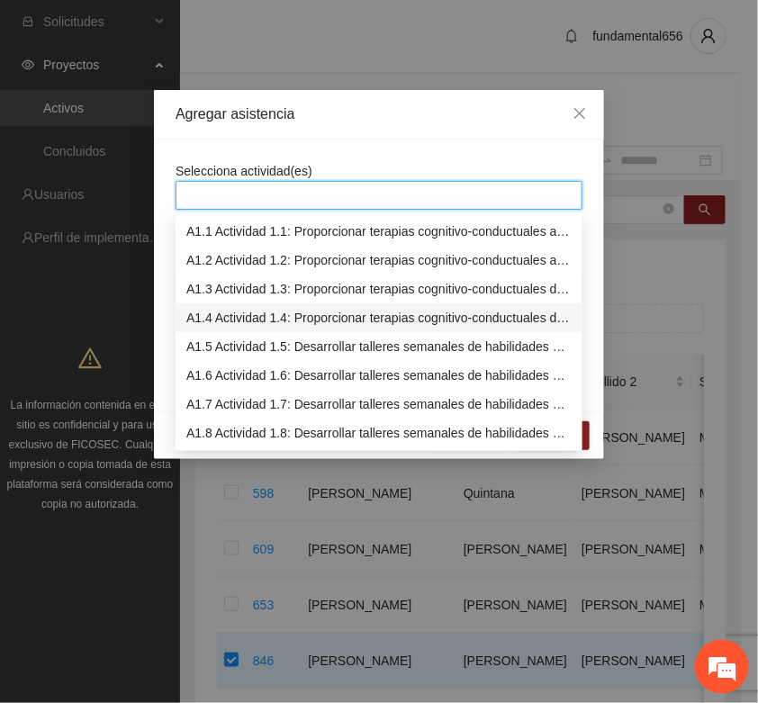
click at [231, 317] on div "A1.4 Actividad 1.4: Proporcionar terapias cognitivo-conductuales de seguimiento…" at bounding box center [378, 318] width 385 height 20
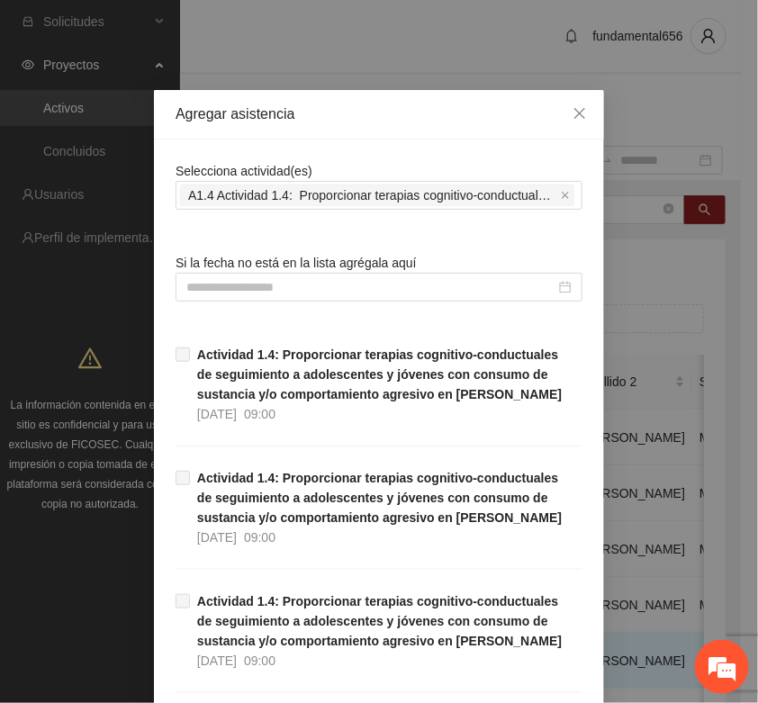
click at [190, 285] on input at bounding box center [370, 287] width 369 height 20
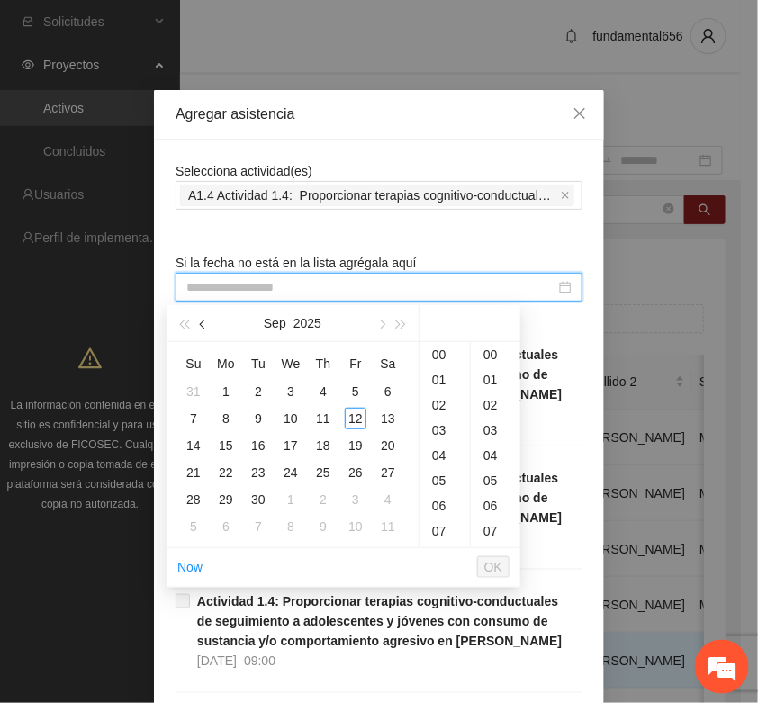
click at [204, 330] on button "button" at bounding box center [204, 323] width 20 height 36
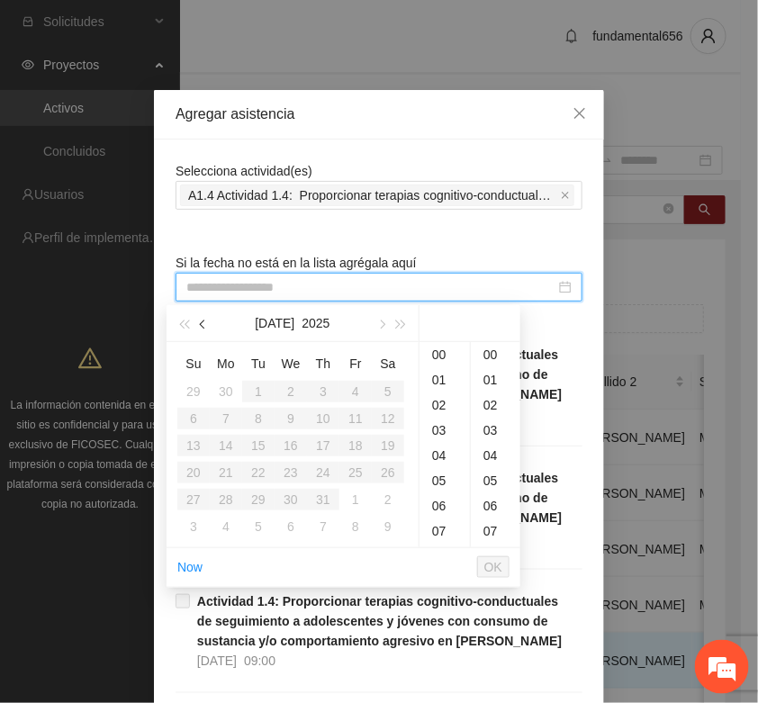
click at [204, 330] on button "button" at bounding box center [204, 323] width 20 height 36
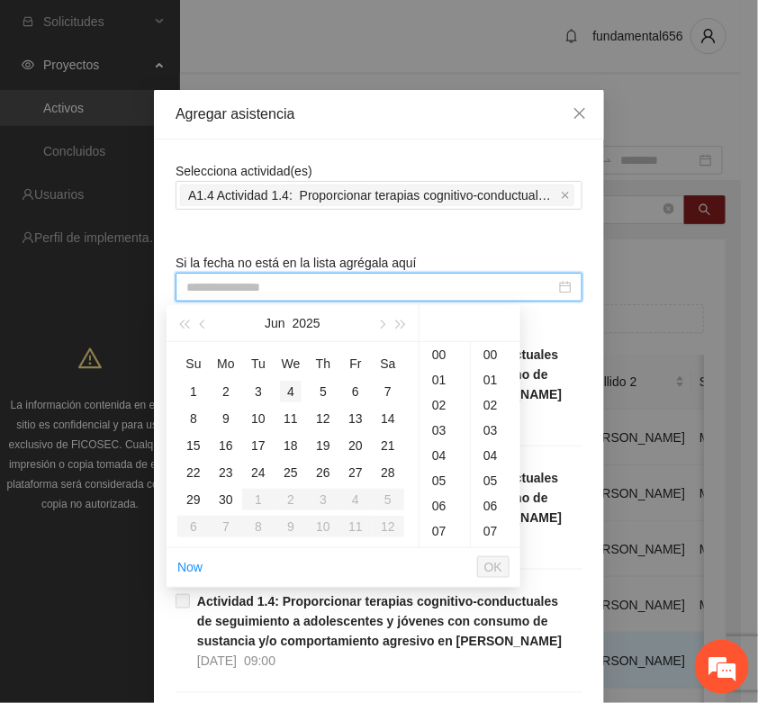
click at [291, 392] on div "4" at bounding box center [291, 392] width 22 height 22
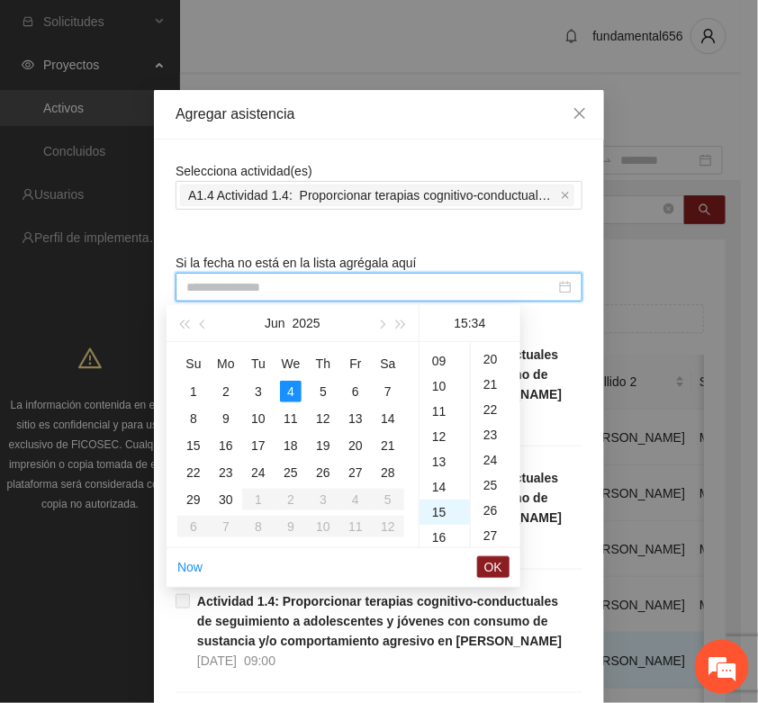
type input "**********"
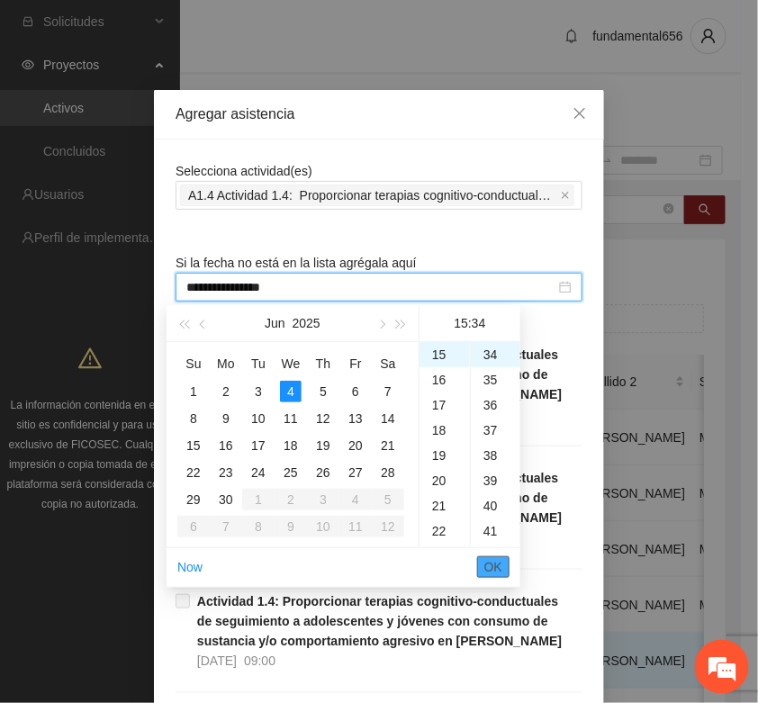
click at [493, 569] on span "OK" at bounding box center [493, 567] width 18 height 20
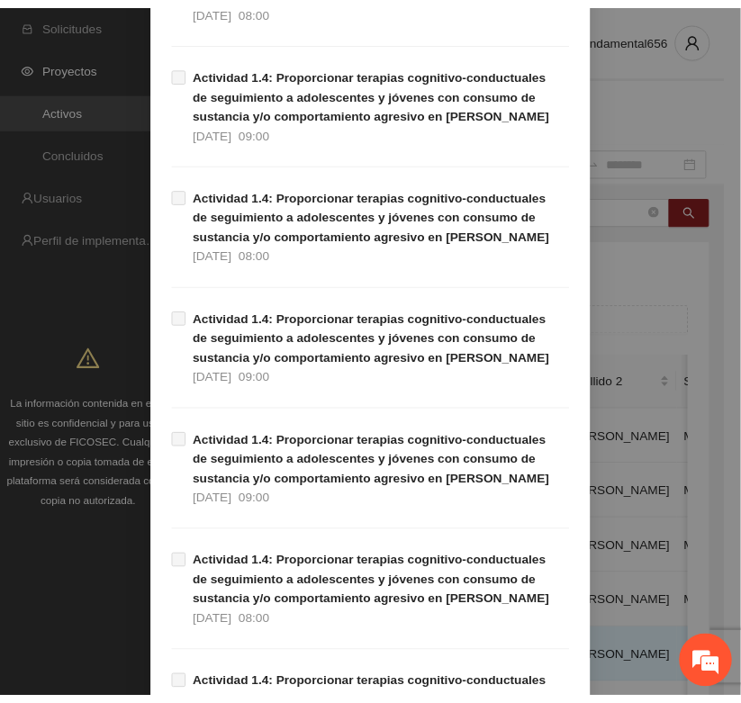
scroll to position [1136, 0]
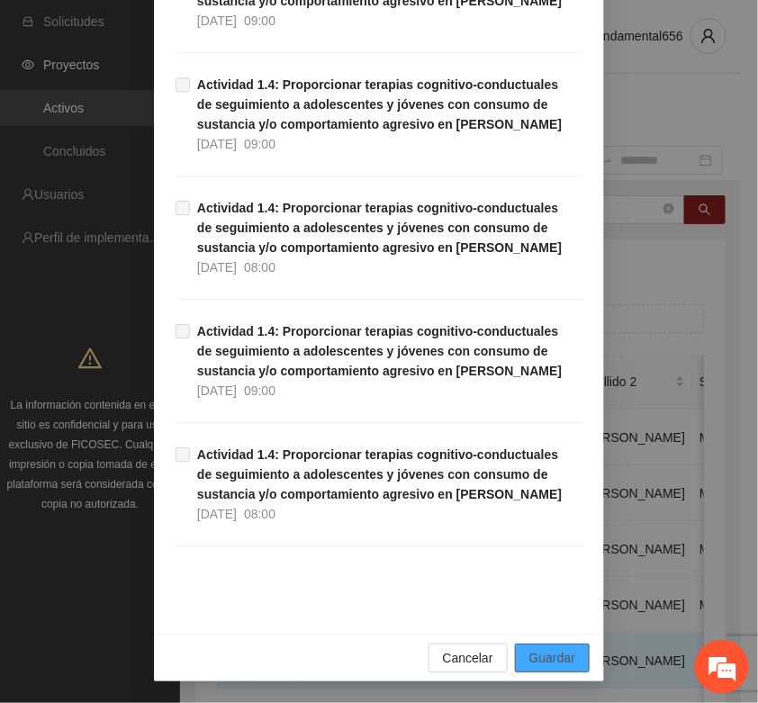
click at [558, 658] on span "Guardar" at bounding box center [552, 658] width 46 height 20
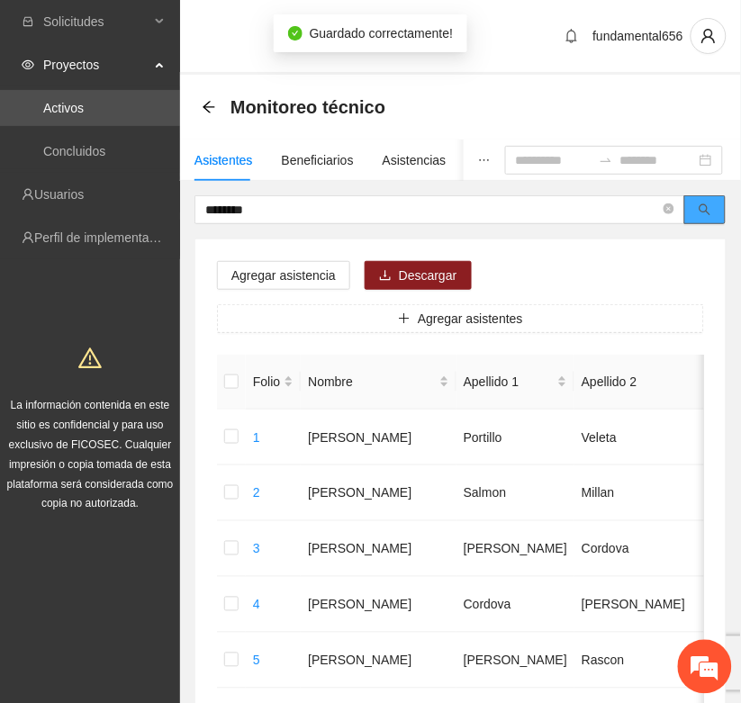
click at [698, 205] on button "button" at bounding box center [704, 209] width 41 height 29
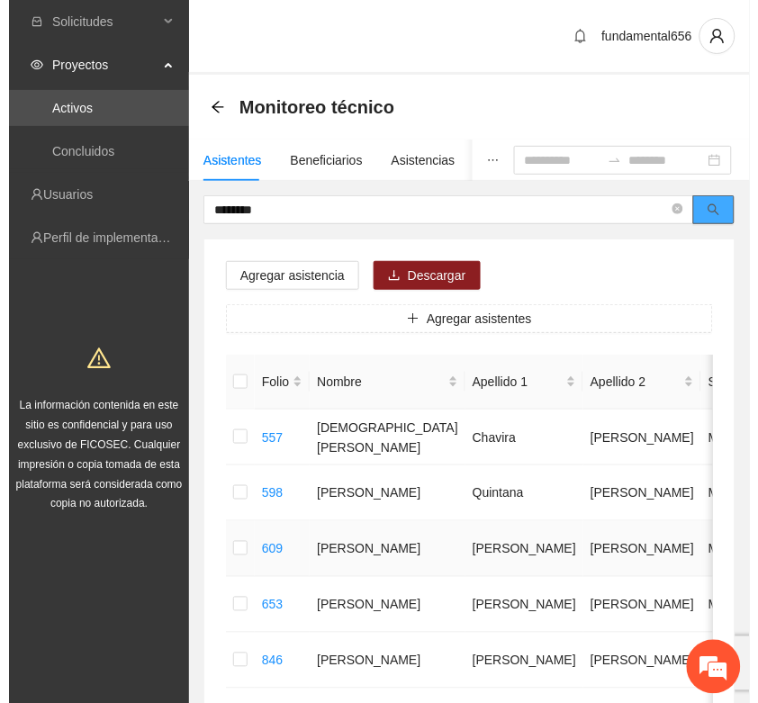
scroll to position [113, 0]
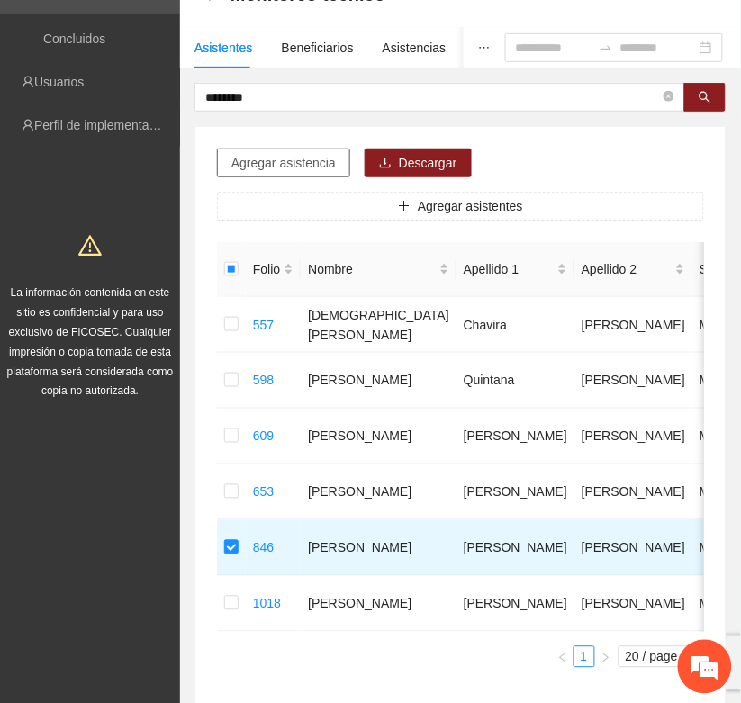
click at [250, 160] on span "Agregar asistencia" at bounding box center [283, 163] width 104 height 20
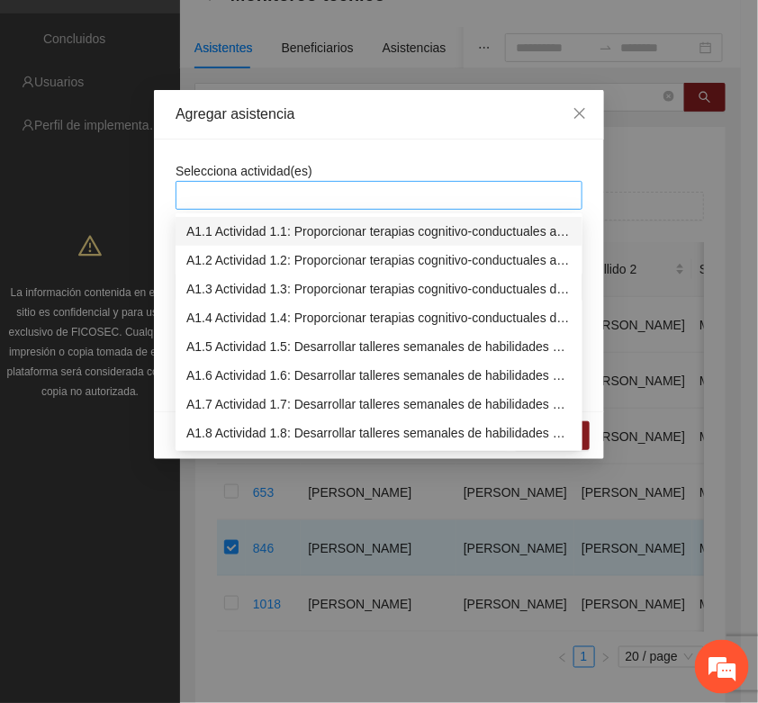
click at [236, 186] on div at bounding box center [379, 196] width 398 height 22
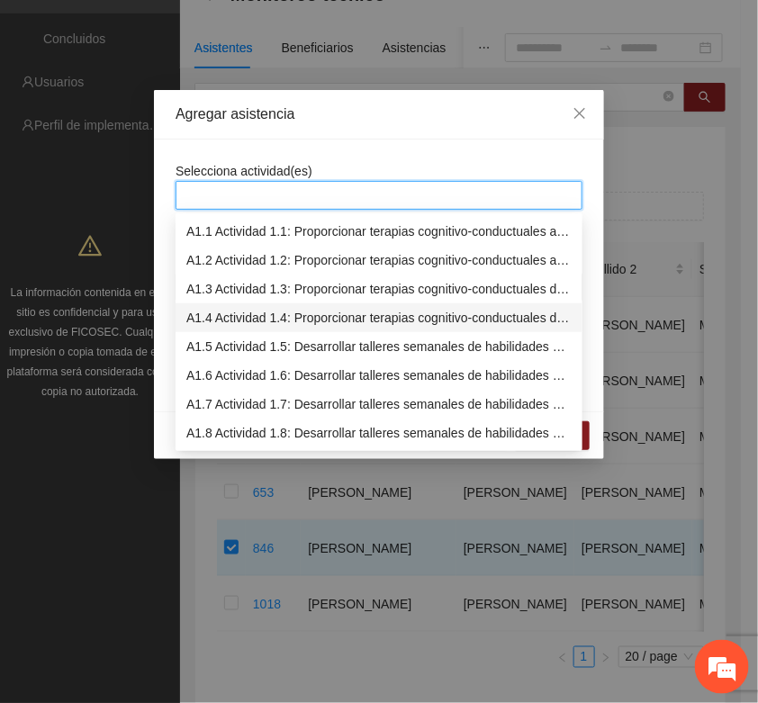
click at [213, 321] on div "A1.4 Actividad 1.4: Proporcionar terapias cognitivo-conductuales de seguimiento…" at bounding box center [378, 318] width 385 height 20
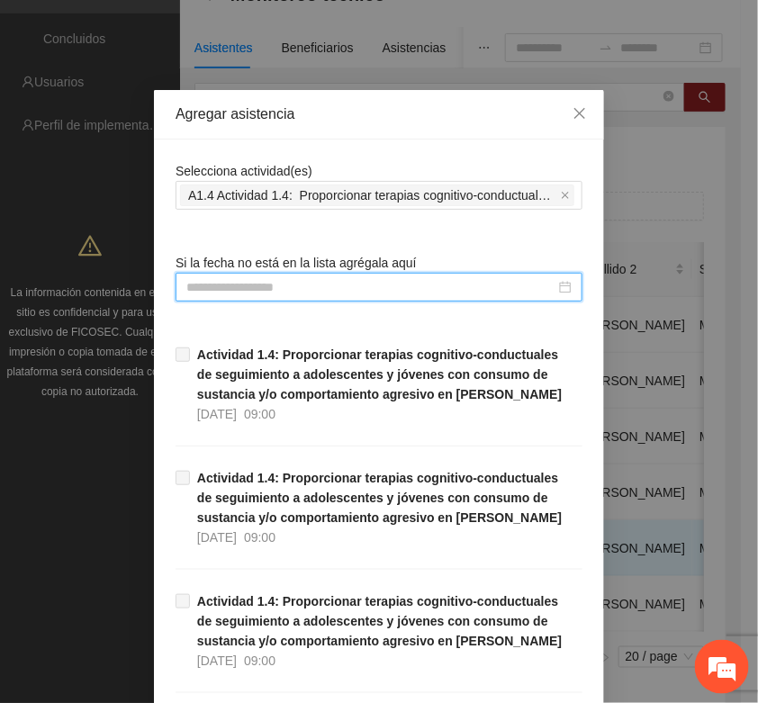
click at [189, 294] on input at bounding box center [370, 287] width 369 height 20
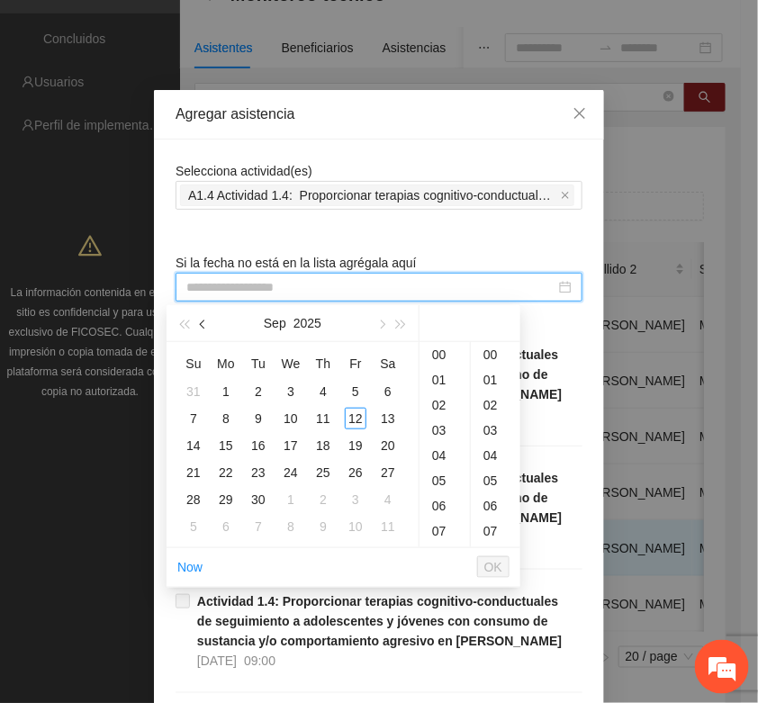
click at [200, 321] on span "button" at bounding box center [204, 325] width 9 height 9
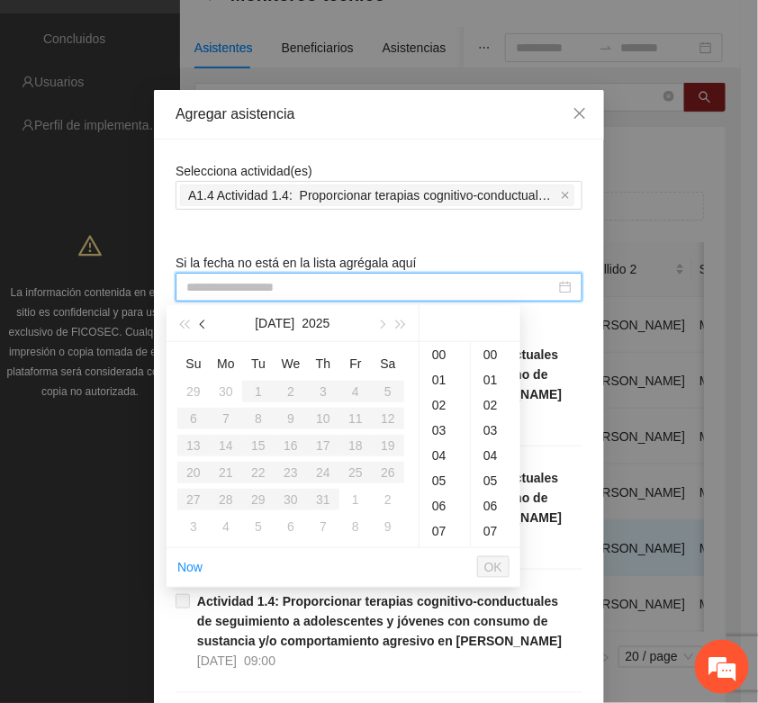
click at [200, 321] on span "button" at bounding box center [204, 325] width 9 height 9
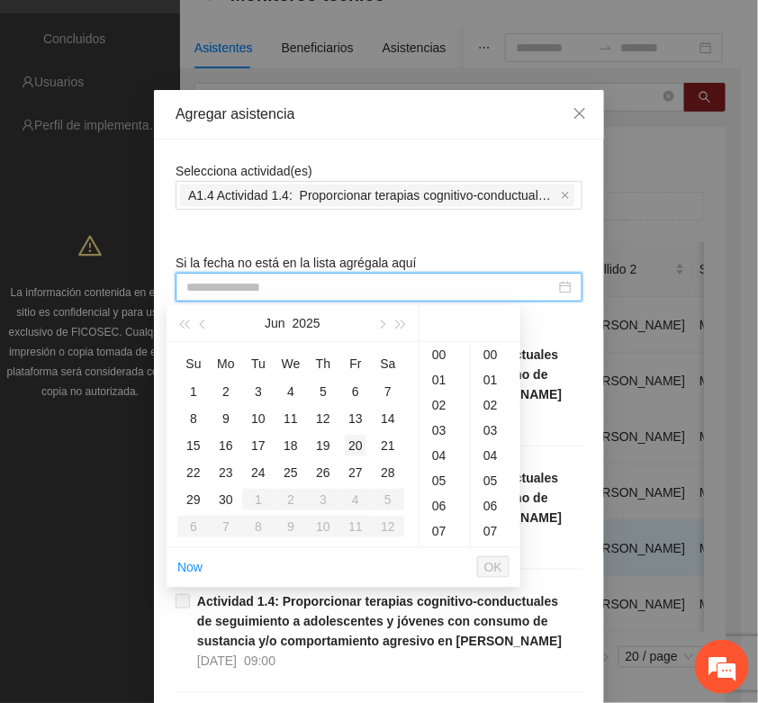
click at [354, 448] on div "20" at bounding box center [356, 446] width 22 height 22
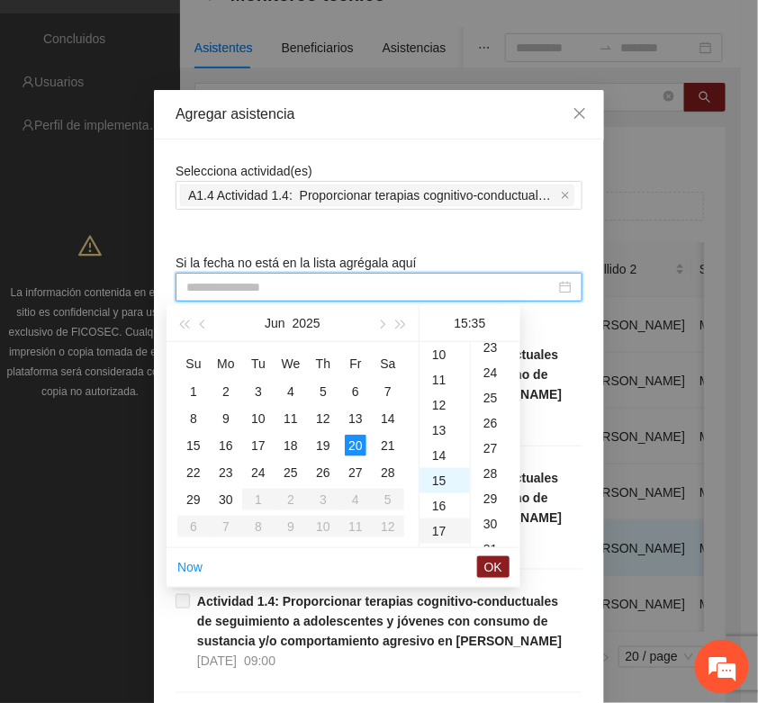
type input "**********"
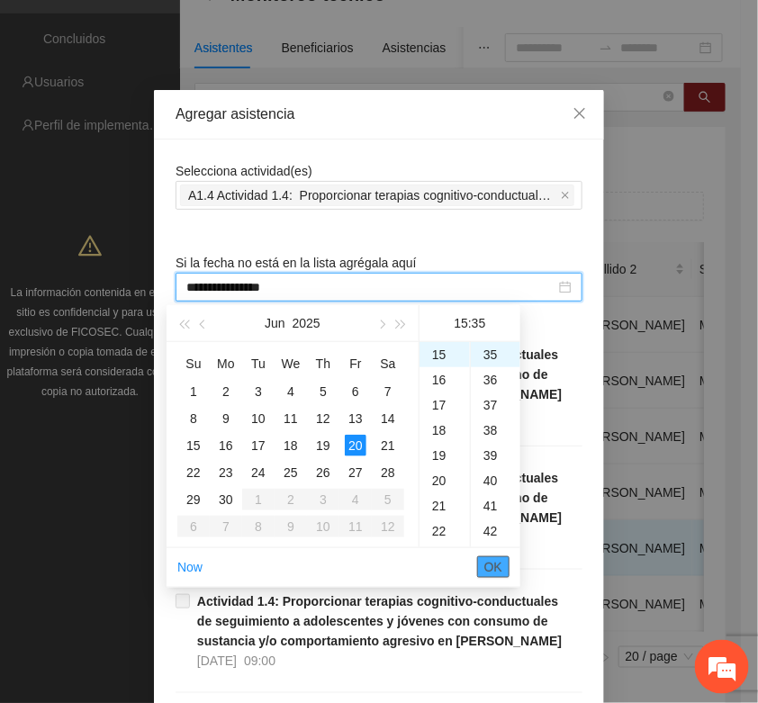
click at [498, 560] on span "OK" at bounding box center [493, 567] width 18 height 20
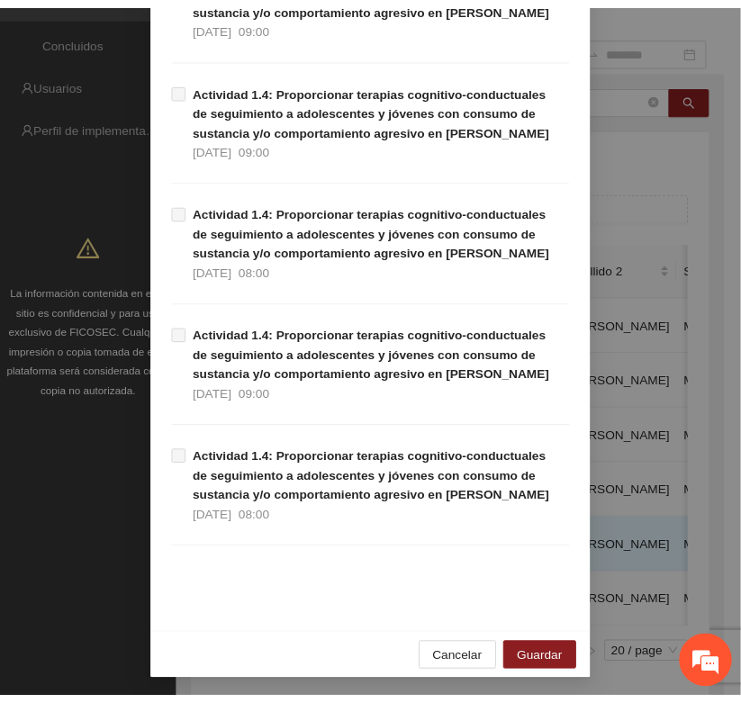
scroll to position [1136, 0]
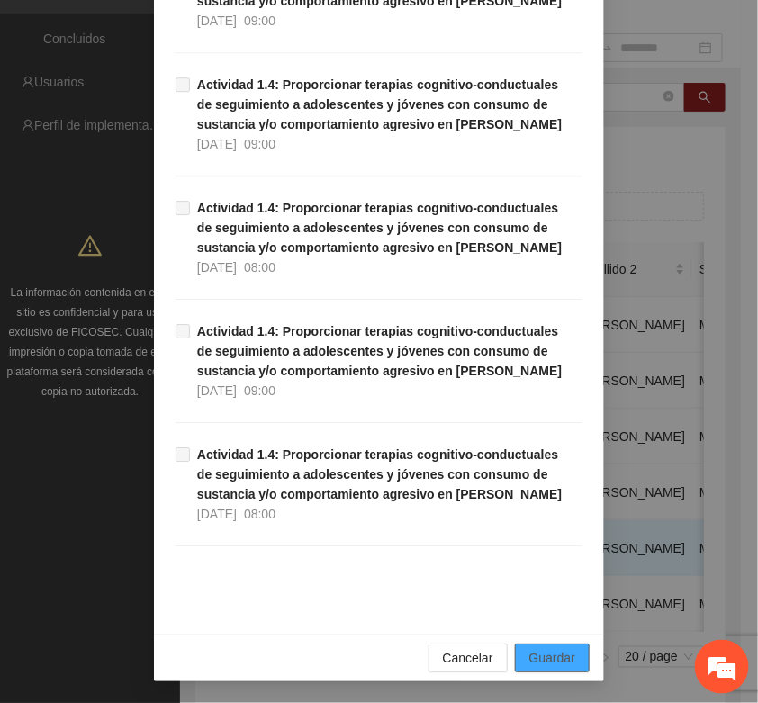
click at [565, 664] on span "Guardar" at bounding box center [552, 658] width 46 height 20
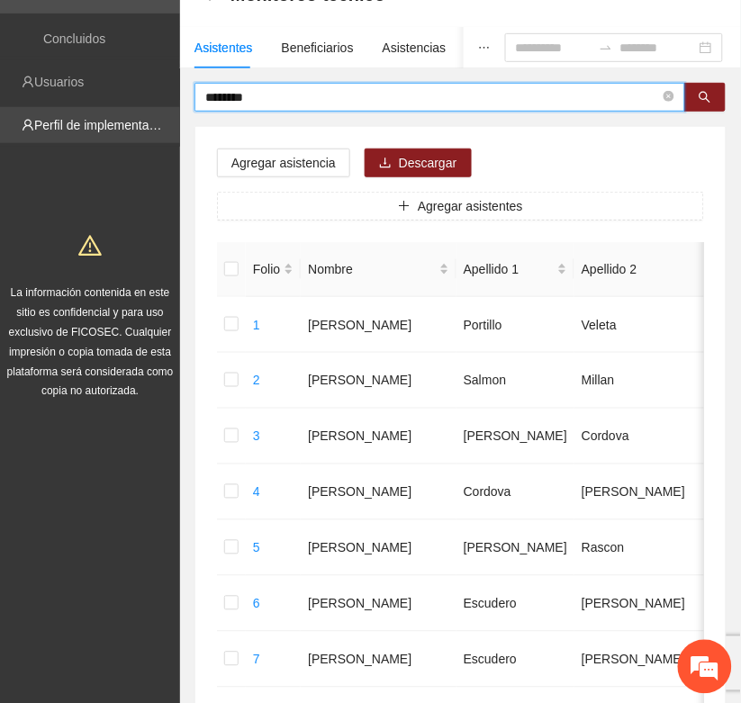
drag, startPoint x: 258, startPoint y: 104, endPoint x: 163, endPoint y: 108, distance: 95.5
click at [704, 87] on button "button" at bounding box center [704, 97] width 41 height 29
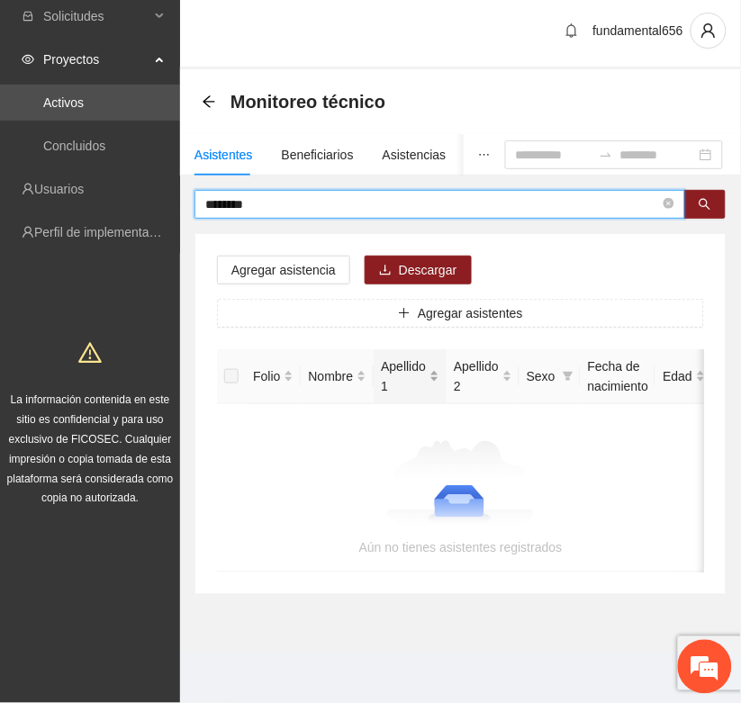
scroll to position [23, 0]
type input "*"
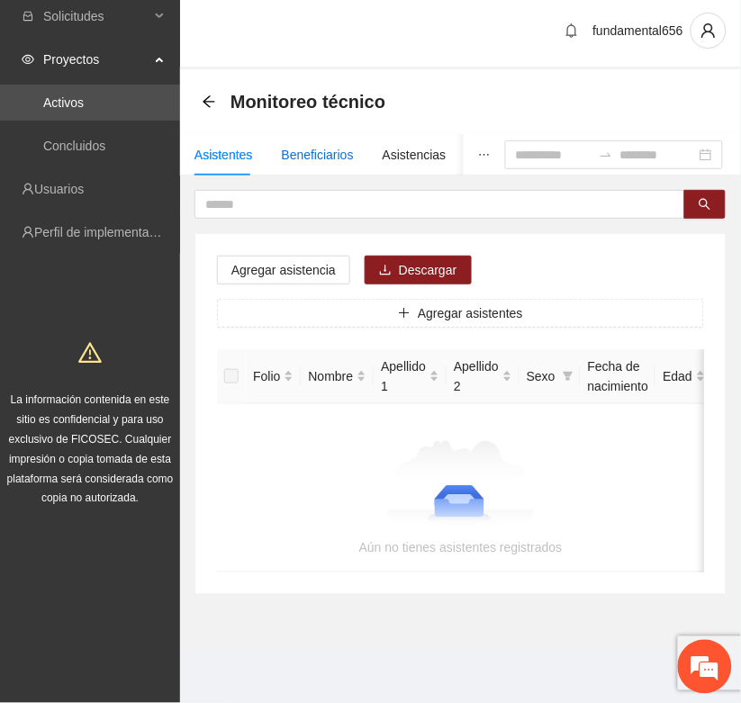
drag, startPoint x: 320, startPoint y: 135, endPoint x: 227, endPoint y: 174, distance: 100.5
click at [316, 145] on div "Beneficiarios" at bounding box center [318, 155] width 72 height 20
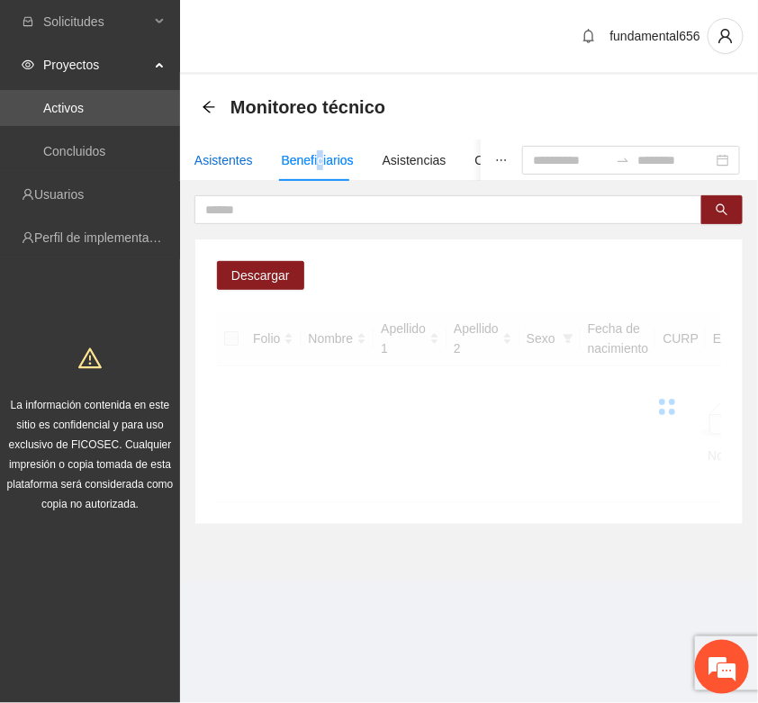
click at [213, 164] on div "Asistentes" at bounding box center [223, 160] width 59 height 20
click at [225, 160] on div "Asistentes" at bounding box center [223, 160] width 59 height 20
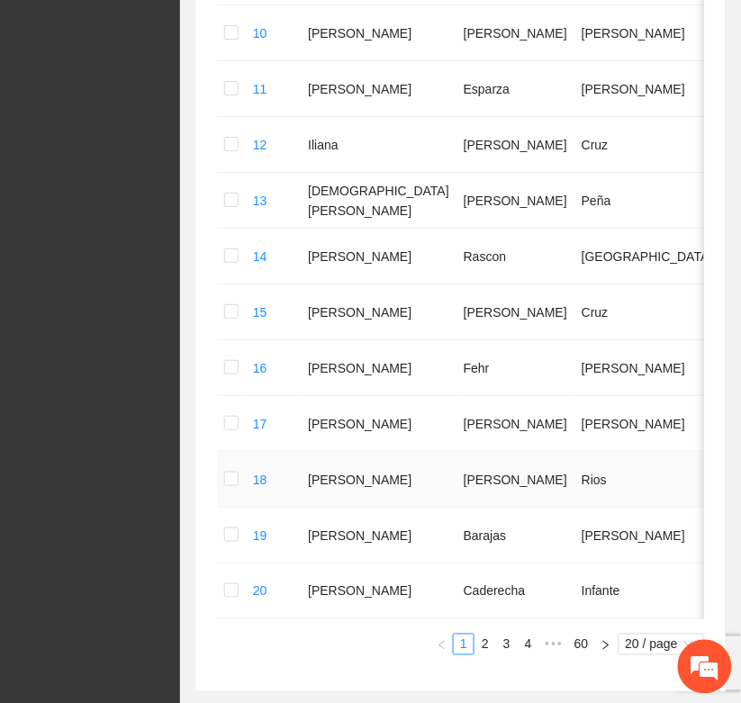
scroll to position [1016, 0]
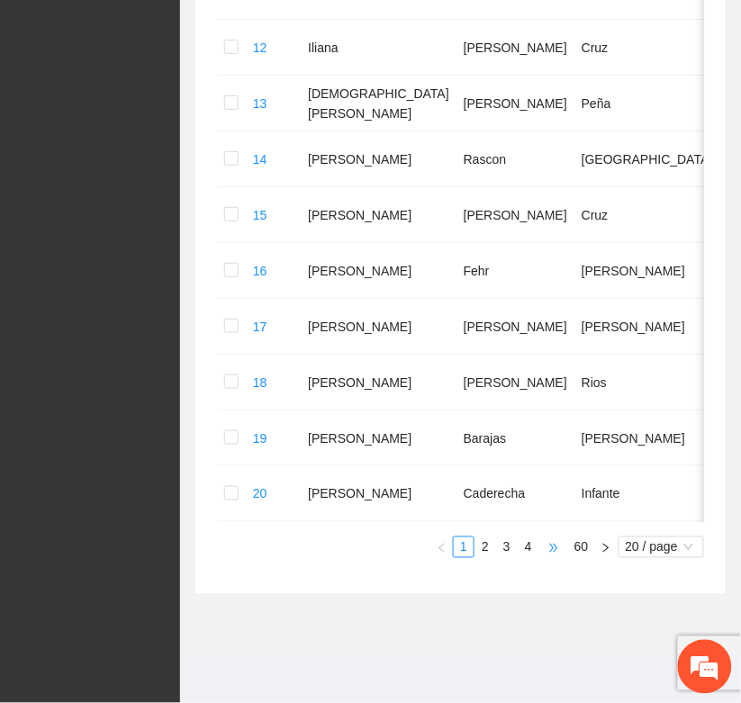
click at [547, 552] on span "•••" at bounding box center [553, 548] width 29 height 22
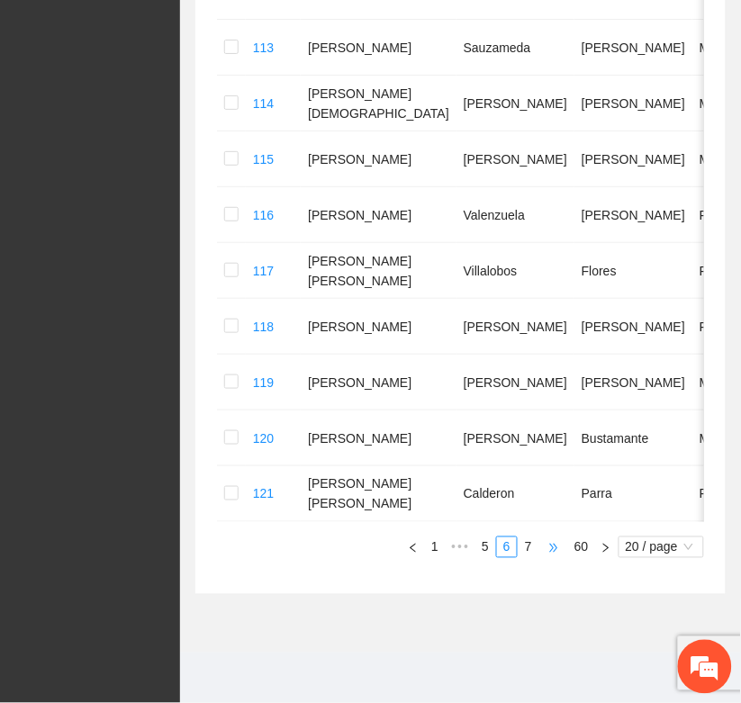
click at [547, 552] on span "•••" at bounding box center [553, 548] width 29 height 22
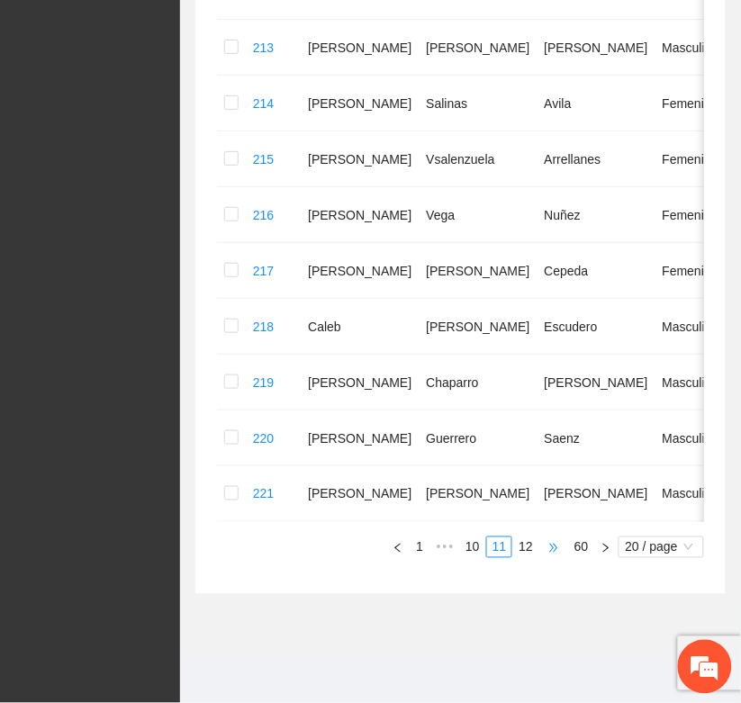
click at [547, 552] on span "•••" at bounding box center [553, 548] width 29 height 22
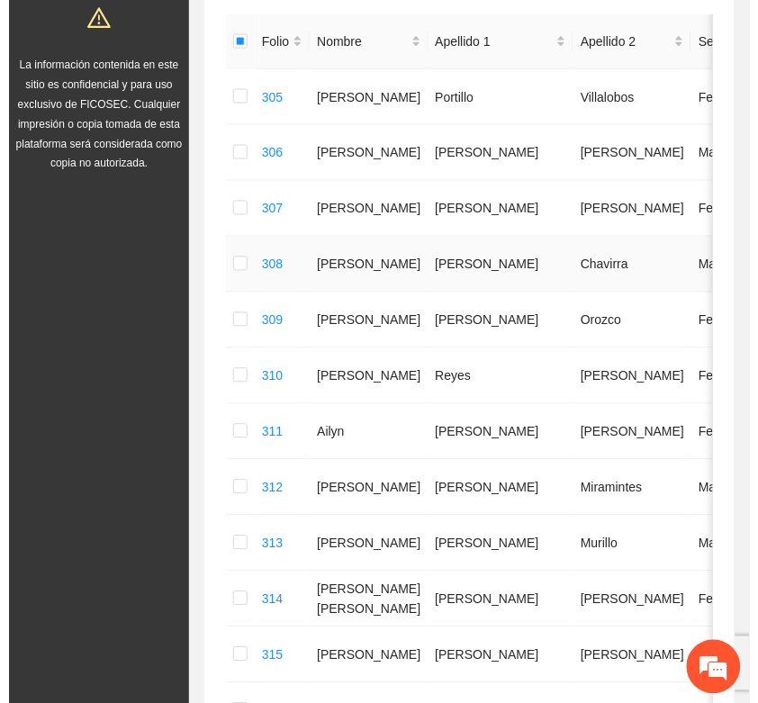
scroll to position [0, 0]
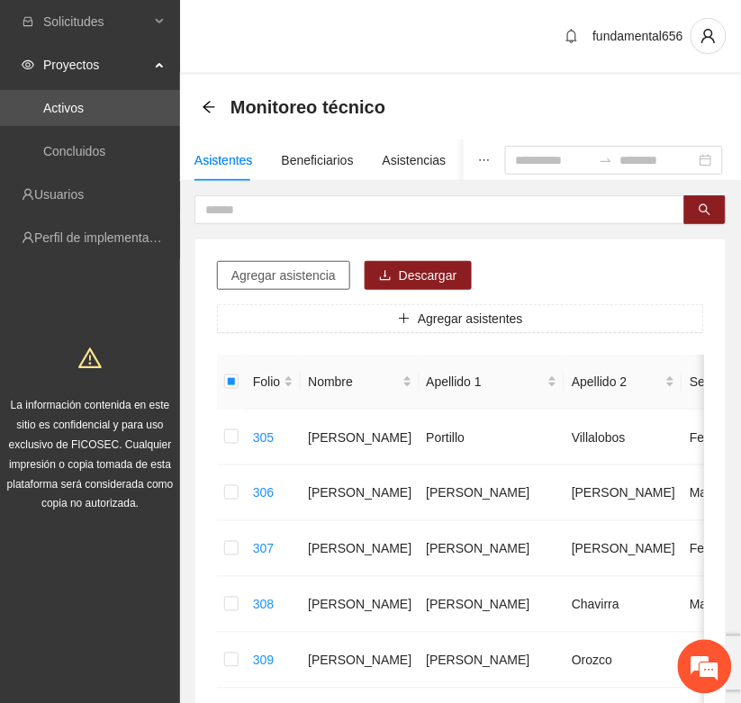
click at [262, 276] on span "Agregar asistencia" at bounding box center [283, 276] width 104 height 20
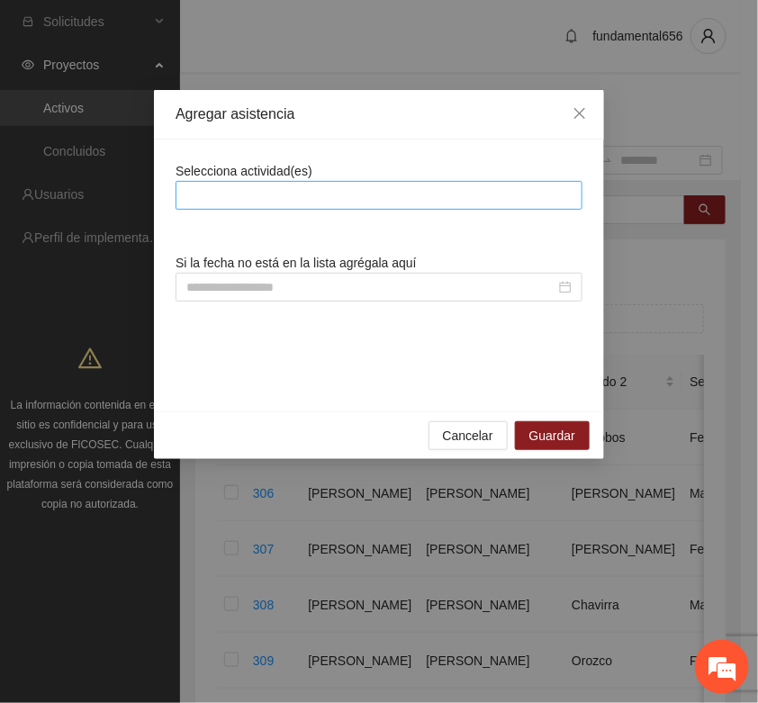
click at [219, 203] on div at bounding box center [379, 196] width 398 height 22
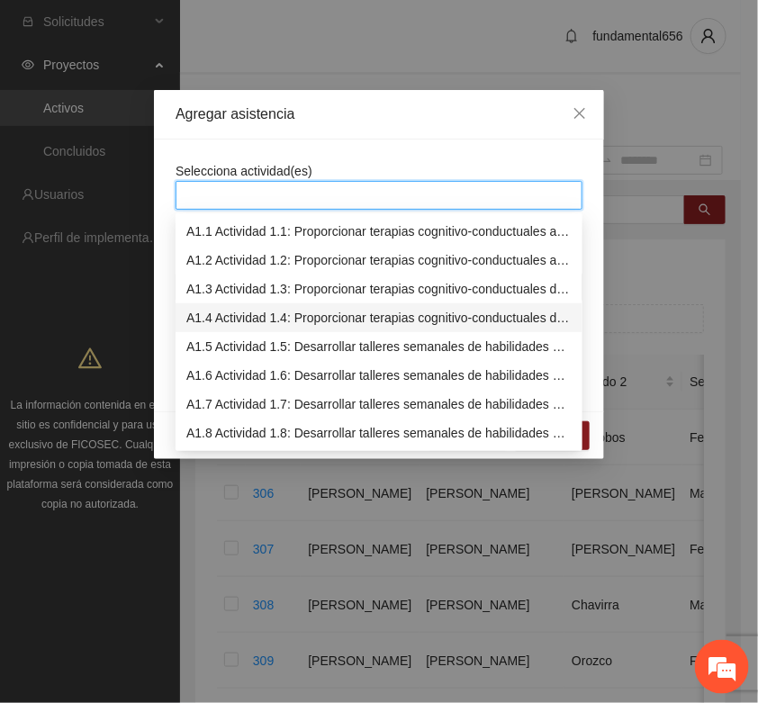
click at [217, 318] on div "A1.4 Actividad 1.4: Proporcionar terapias cognitivo-conductuales de seguimiento…" at bounding box center [378, 318] width 385 height 20
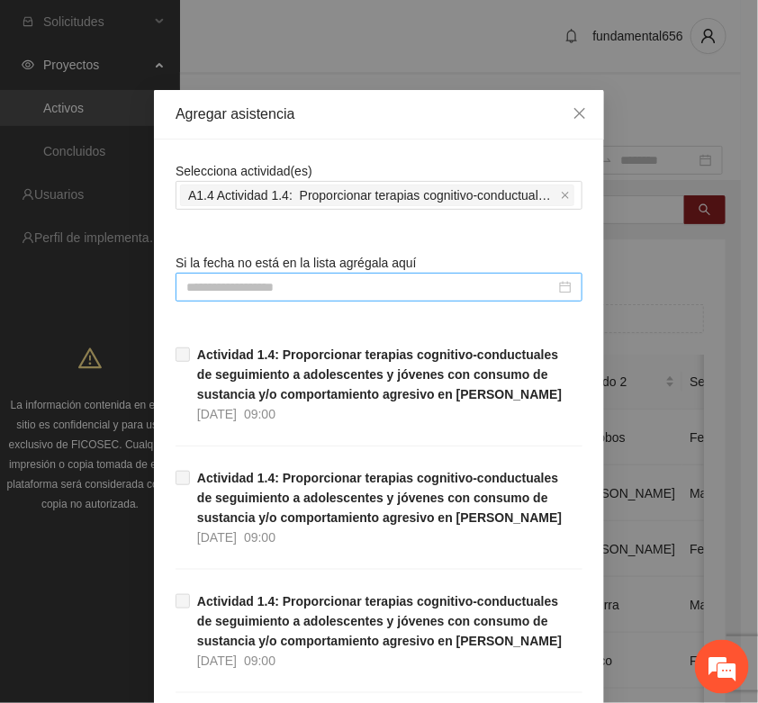
click at [195, 286] on input at bounding box center [370, 287] width 369 height 20
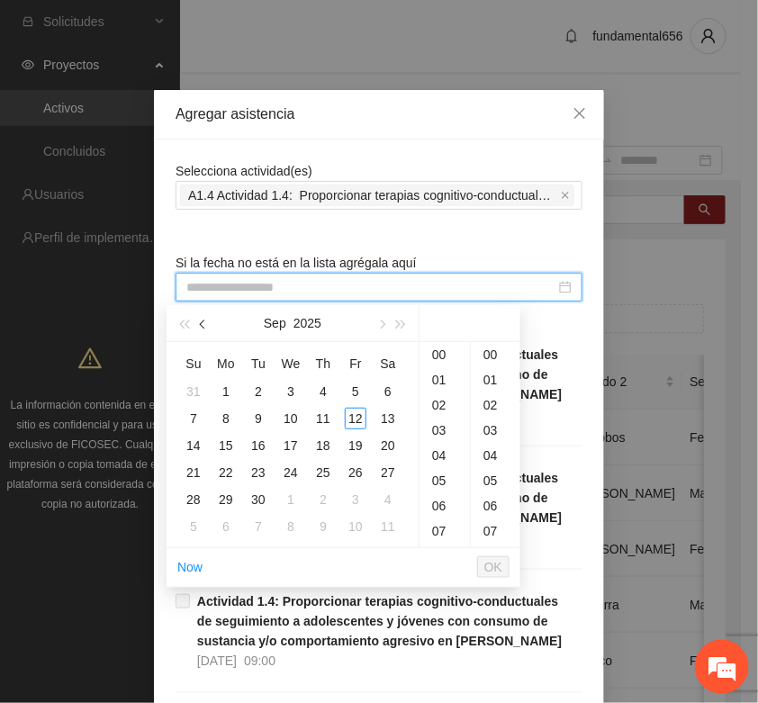
click at [195, 318] on button "button" at bounding box center [204, 323] width 20 height 36
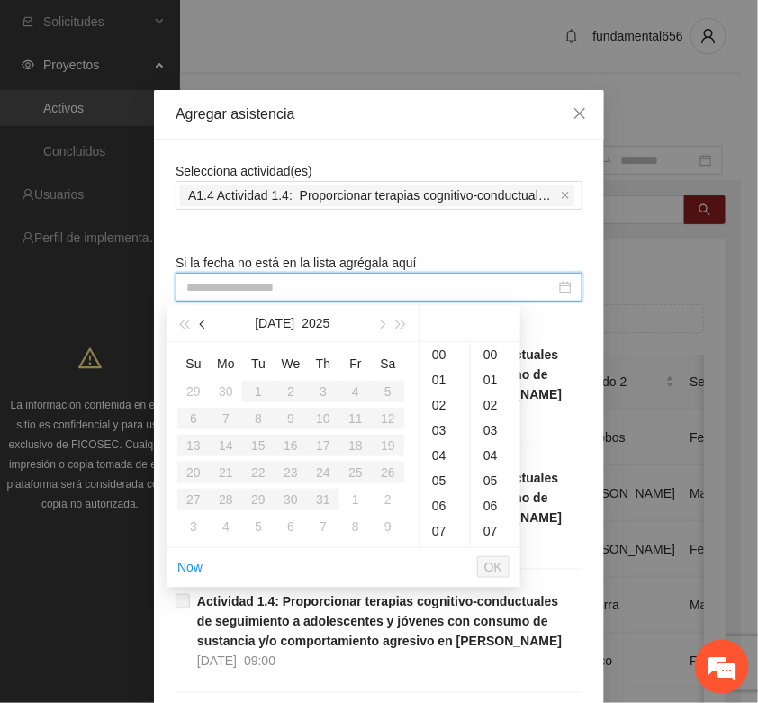
click at [195, 318] on button "button" at bounding box center [204, 323] width 20 height 36
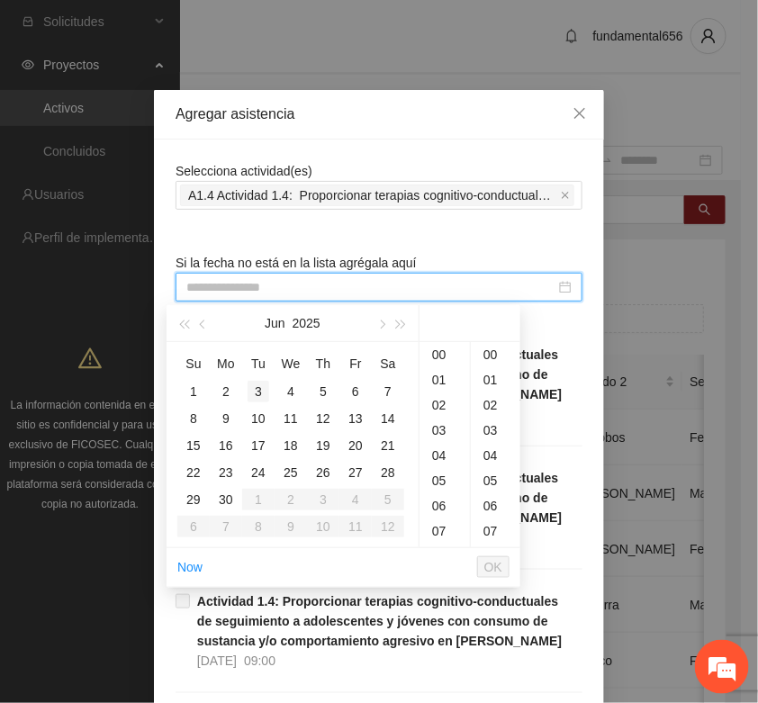
click at [254, 396] on div "3" at bounding box center [259, 392] width 22 height 22
type input "**********"
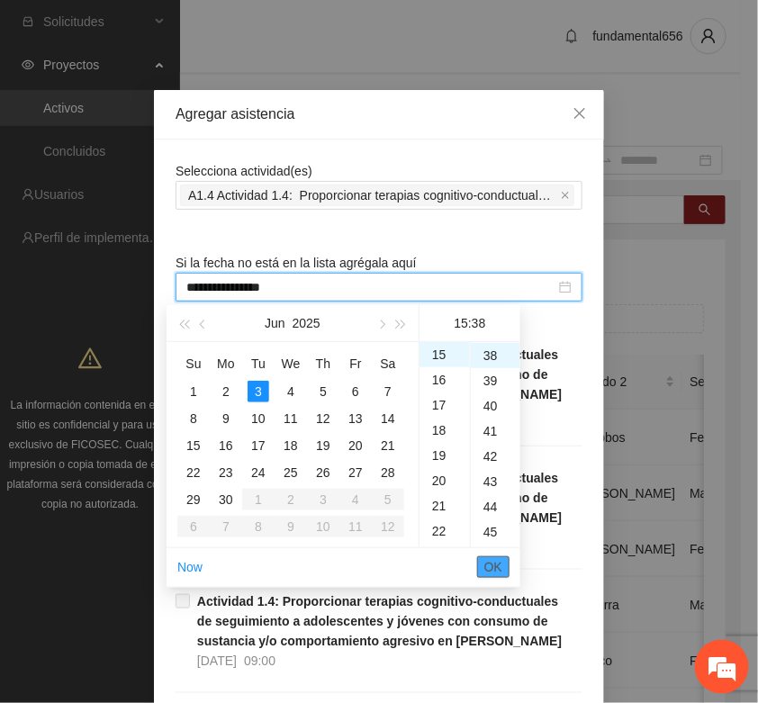
drag, startPoint x: 498, startPoint y: 569, endPoint x: 691, endPoint y: 442, distance: 230.7
click at [500, 568] on span "OK" at bounding box center [493, 567] width 18 height 20
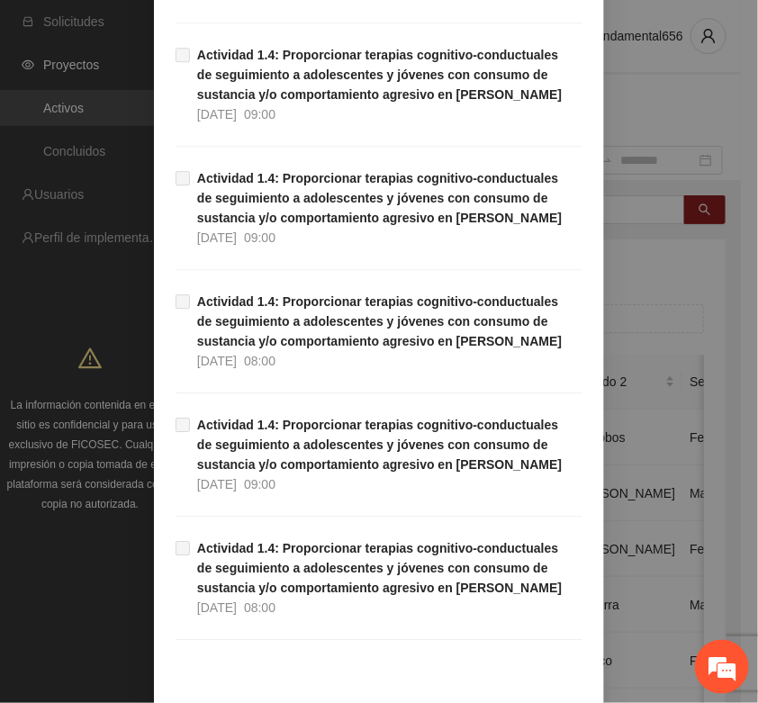
scroll to position [1136, 0]
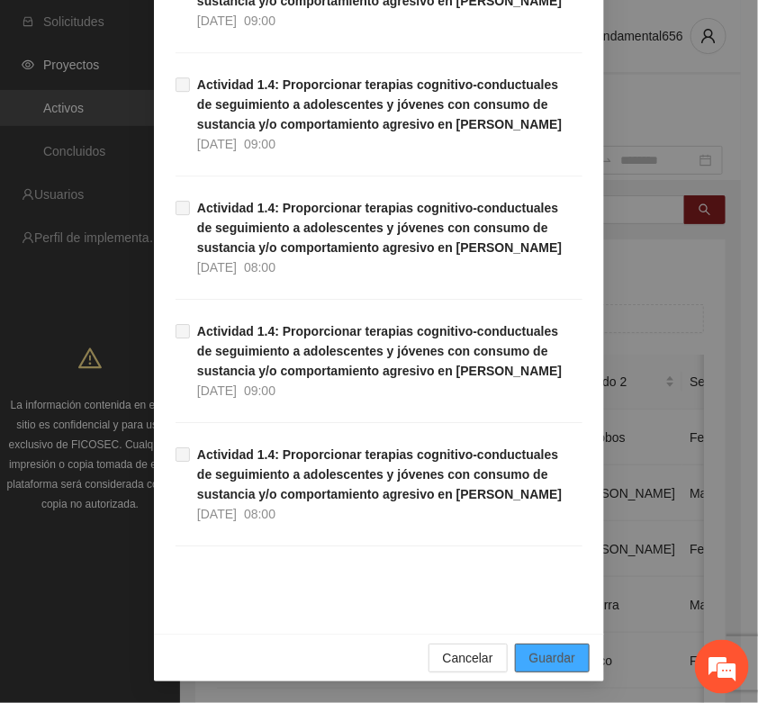
click at [536, 664] on span "Guardar" at bounding box center [552, 658] width 46 height 20
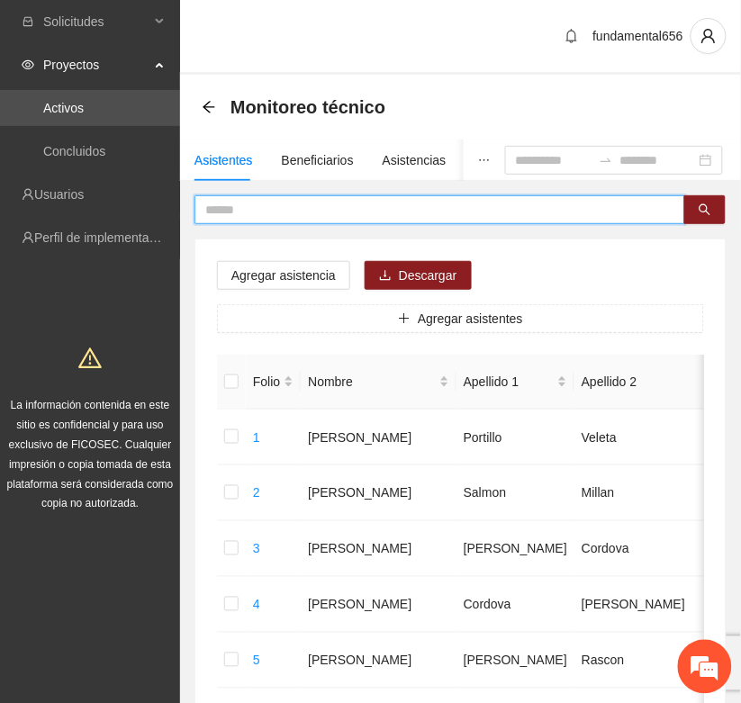
click at [239, 214] on input "text" at bounding box center [432, 210] width 455 height 20
click at [698, 203] on button "button" at bounding box center [704, 209] width 41 height 29
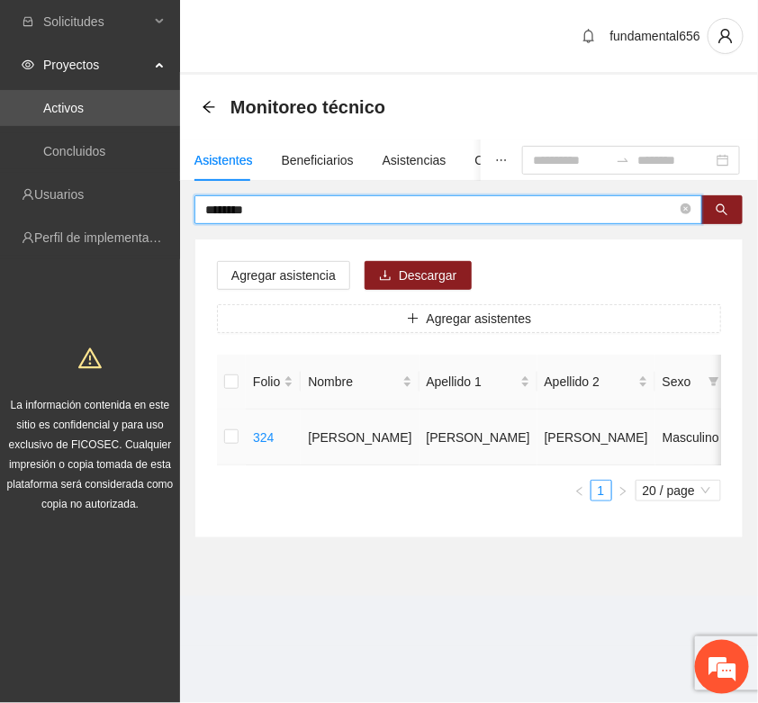
type input "********"
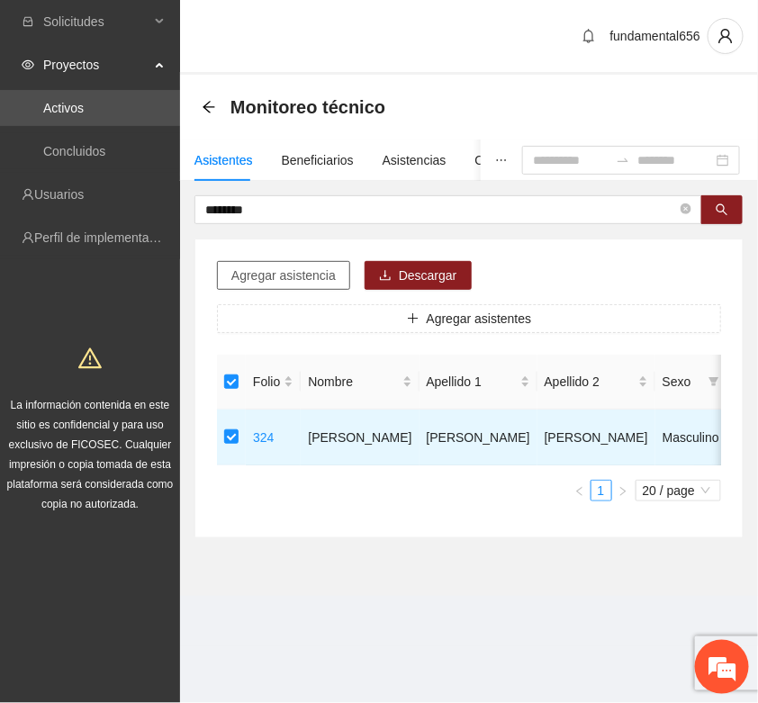
click at [266, 279] on span "Agregar asistencia" at bounding box center [283, 276] width 104 height 20
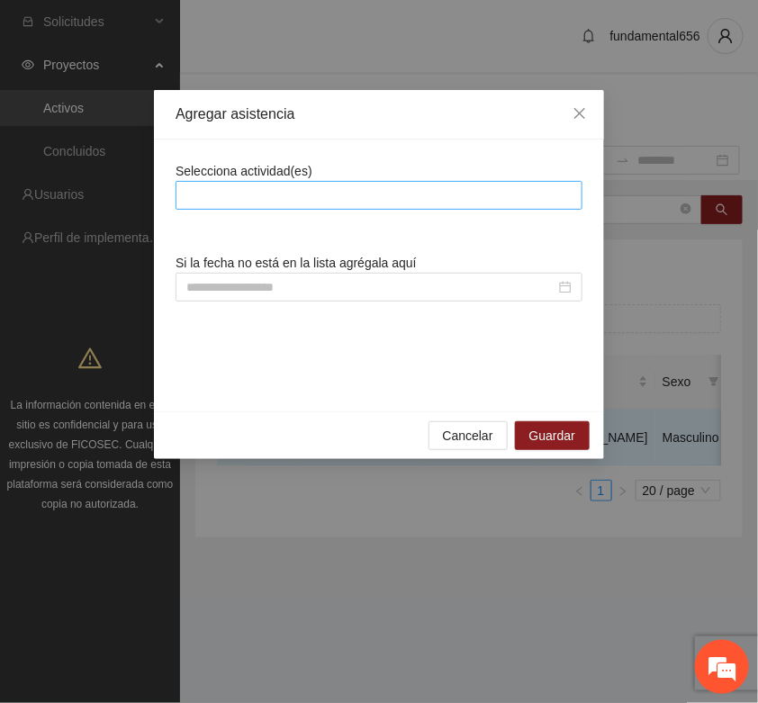
click at [217, 203] on div at bounding box center [379, 196] width 398 height 22
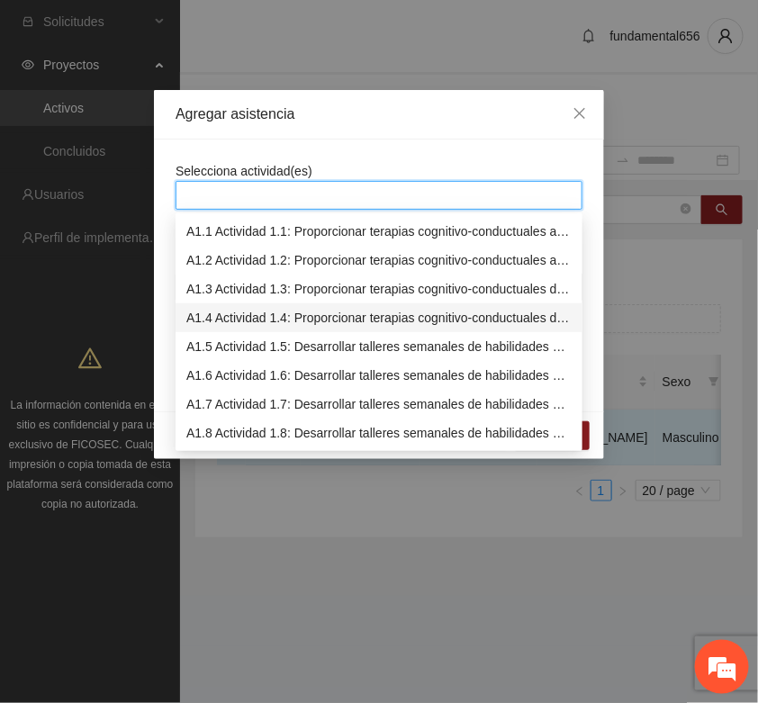
click at [209, 312] on div "A1.4 Actividad 1.4: Proporcionar terapias cognitivo-conductuales de seguimiento…" at bounding box center [378, 318] width 385 height 20
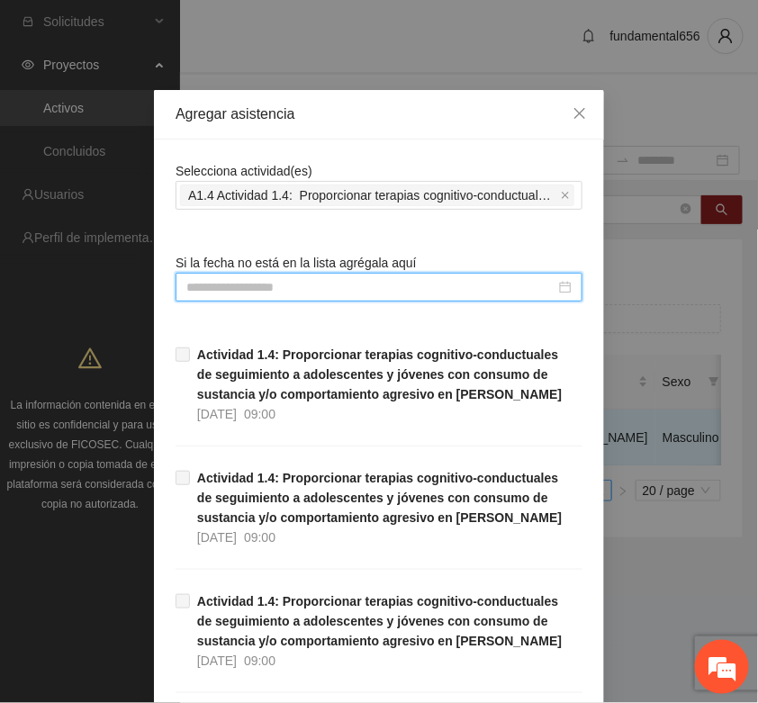
click at [189, 289] on input at bounding box center [370, 287] width 369 height 20
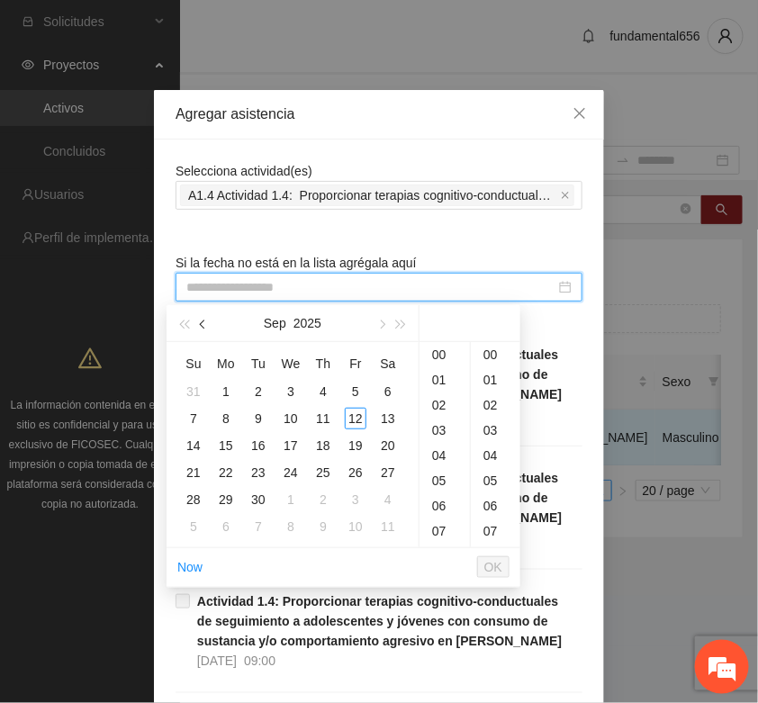
click at [203, 321] on span "button" at bounding box center [204, 325] width 9 height 9
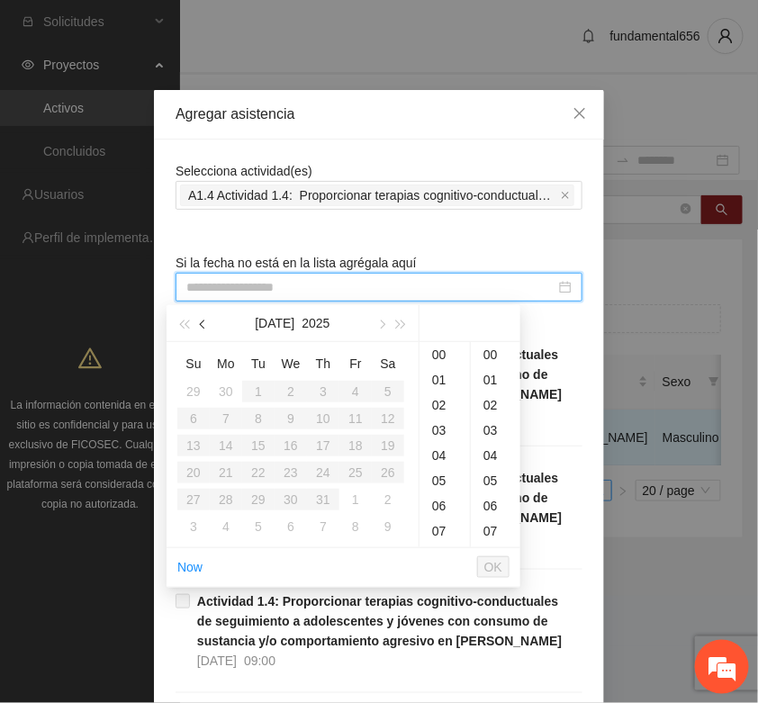
click at [203, 321] on span "button" at bounding box center [204, 325] width 9 height 9
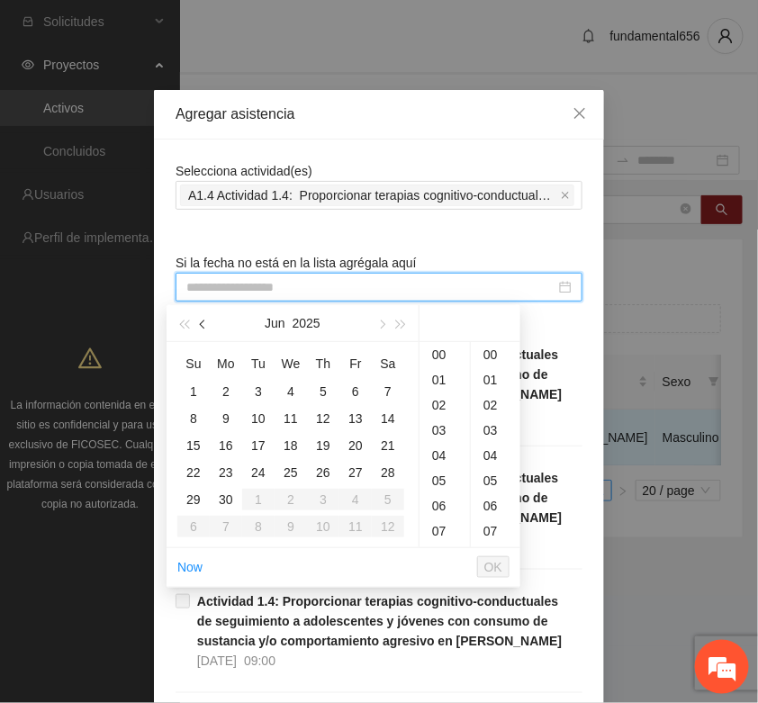
click at [203, 321] on span "button" at bounding box center [204, 325] width 9 height 9
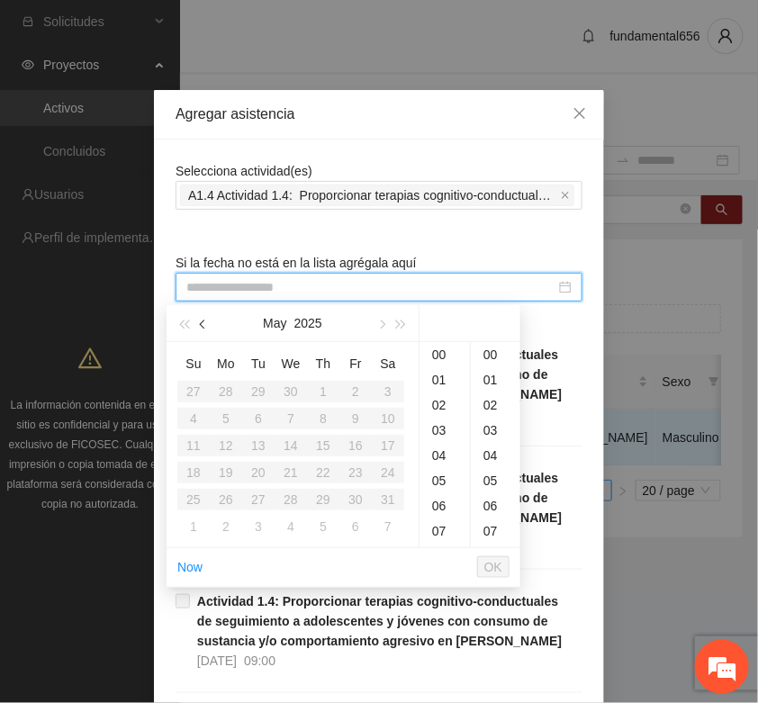
click at [203, 321] on span "button" at bounding box center [204, 325] width 9 height 9
click at [384, 326] on button "button" at bounding box center [381, 323] width 20 height 36
click at [384, 326] on span "button" at bounding box center [380, 325] width 9 height 9
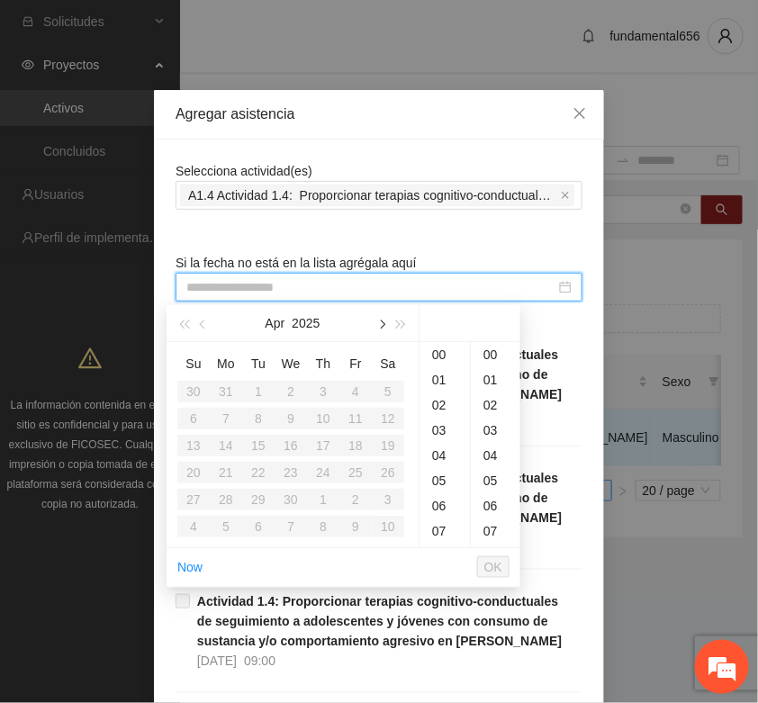
click at [384, 326] on span "button" at bounding box center [380, 325] width 9 height 9
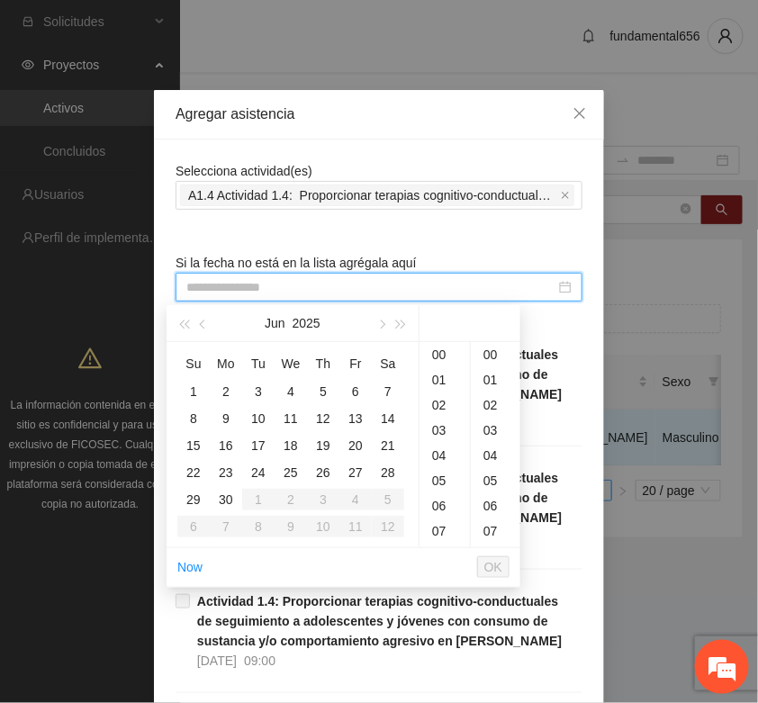
drag, startPoint x: 226, startPoint y: 466, endPoint x: 354, endPoint y: 497, distance: 131.5
click at [227, 468] on div "23" at bounding box center [226, 473] width 22 height 22
type input "**********"
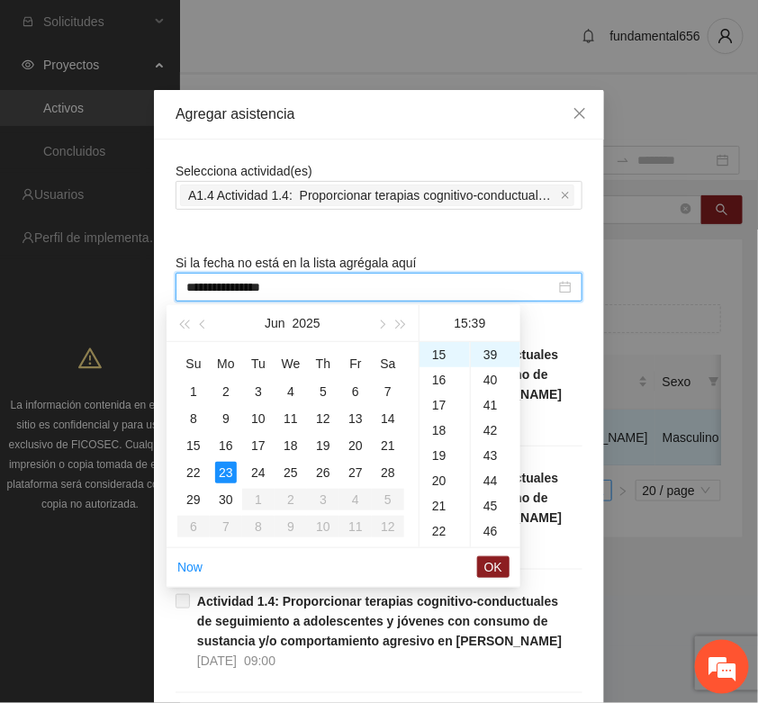
scroll to position [983, 0]
click at [496, 568] on span "OK" at bounding box center [493, 567] width 18 height 20
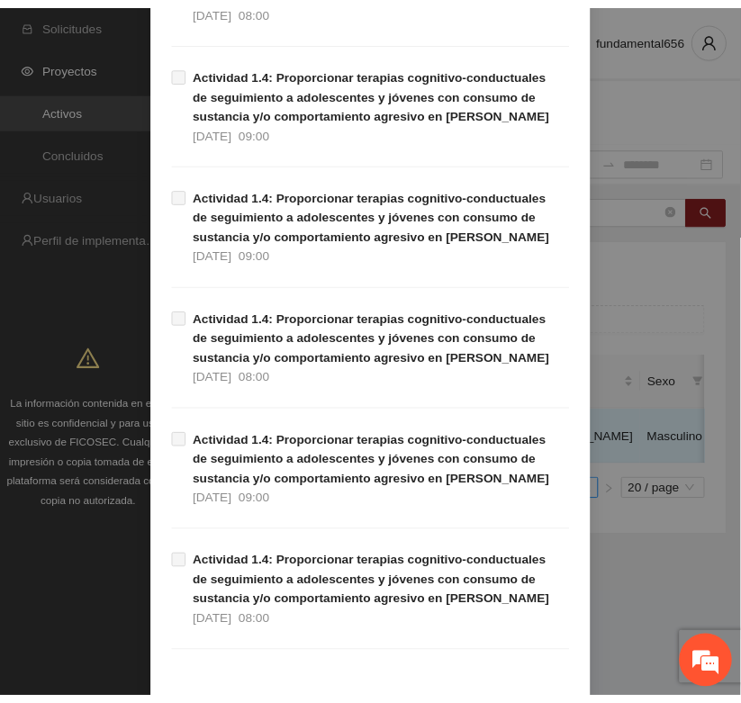
scroll to position [1136, 0]
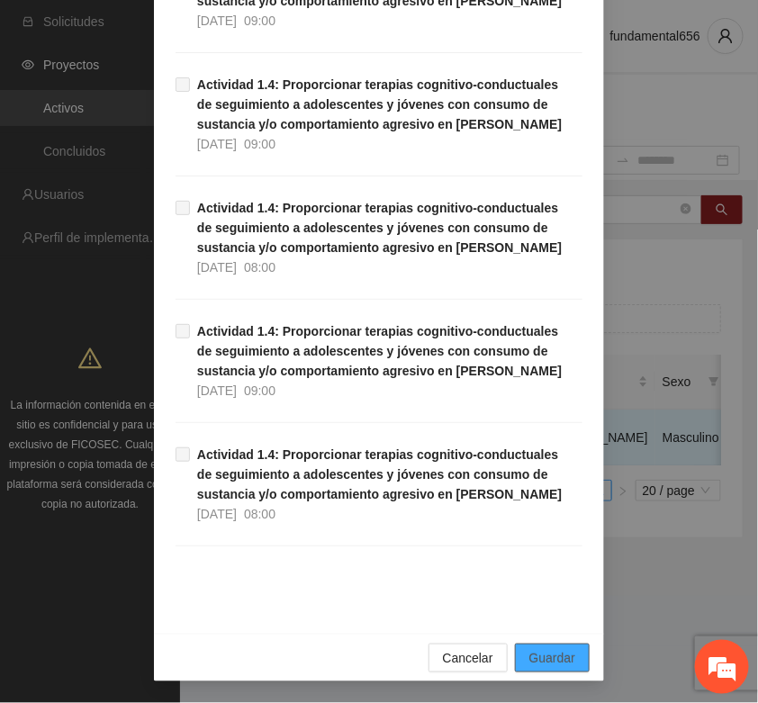
click at [540, 664] on span "Guardar" at bounding box center [552, 658] width 46 height 20
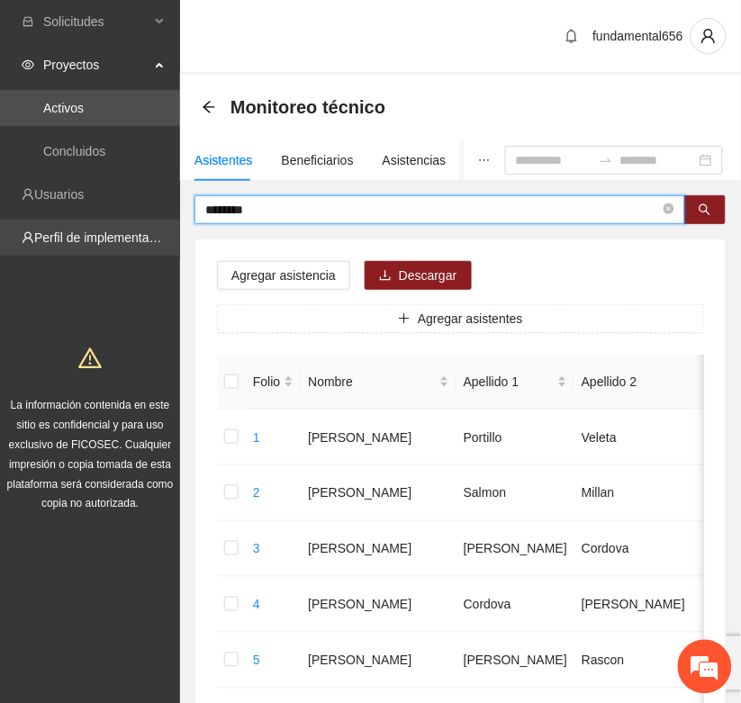
drag, startPoint x: 297, startPoint y: 201, endPoint x: 178, endPoint y: 236, distance: 123.9
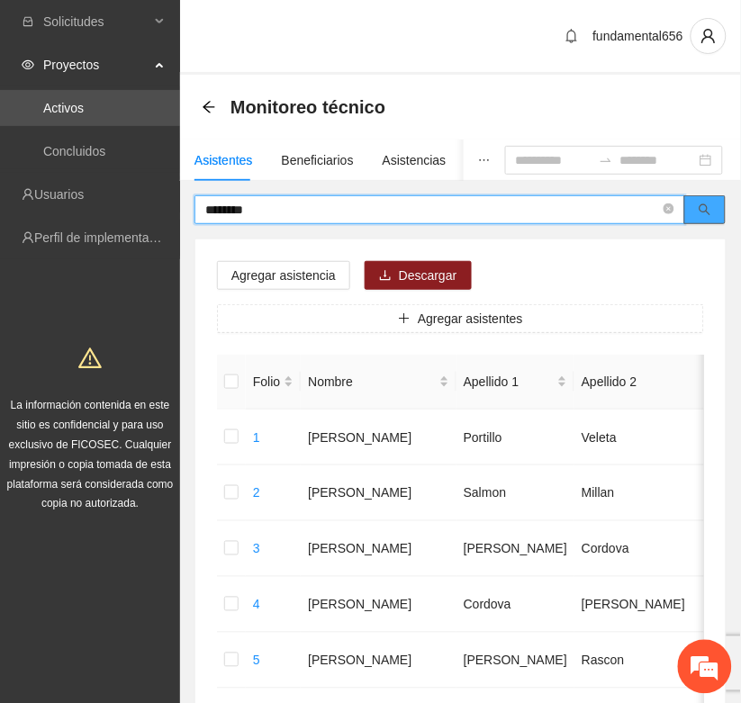
click at [708, 208] on icon "search" at bounding box center [706, 210] width 12 height 12
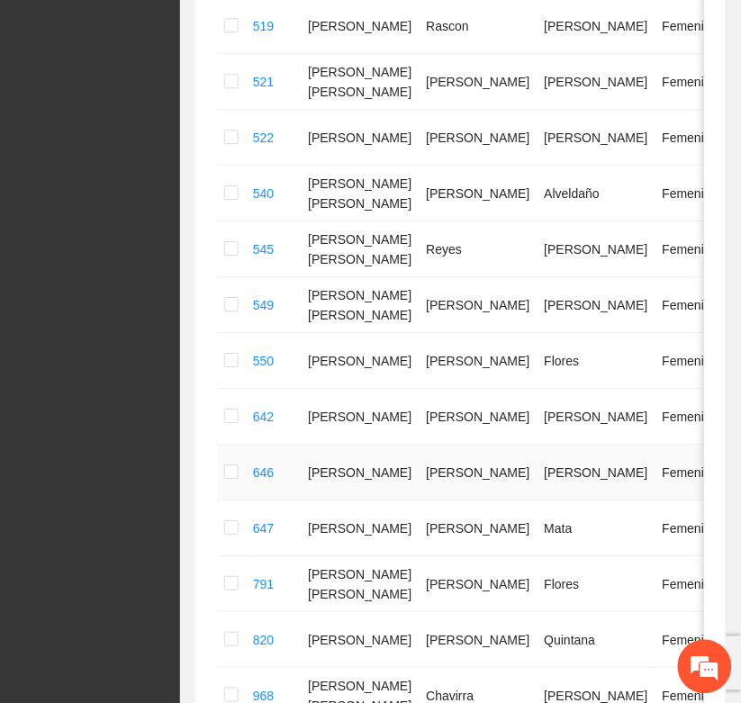
scroll to position [900, 0]
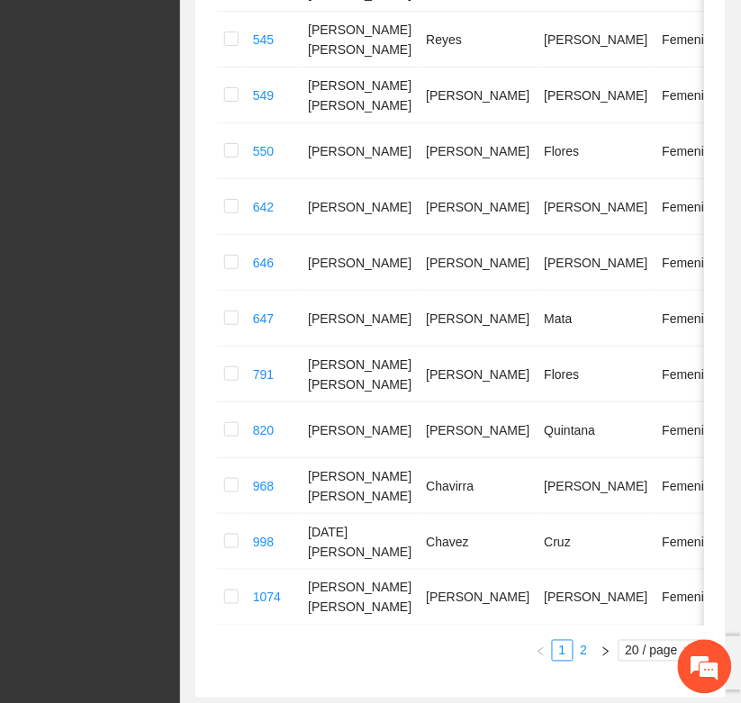
type input "********"
click at [583, 659] on link "2" at bounding box center [584, 651] width 20 height 20
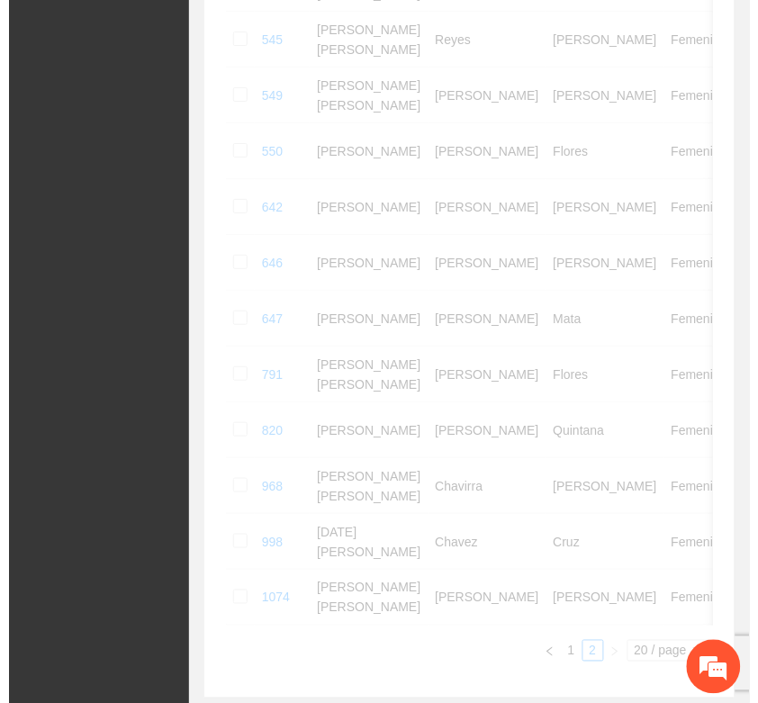
scroll to position [70, 0]
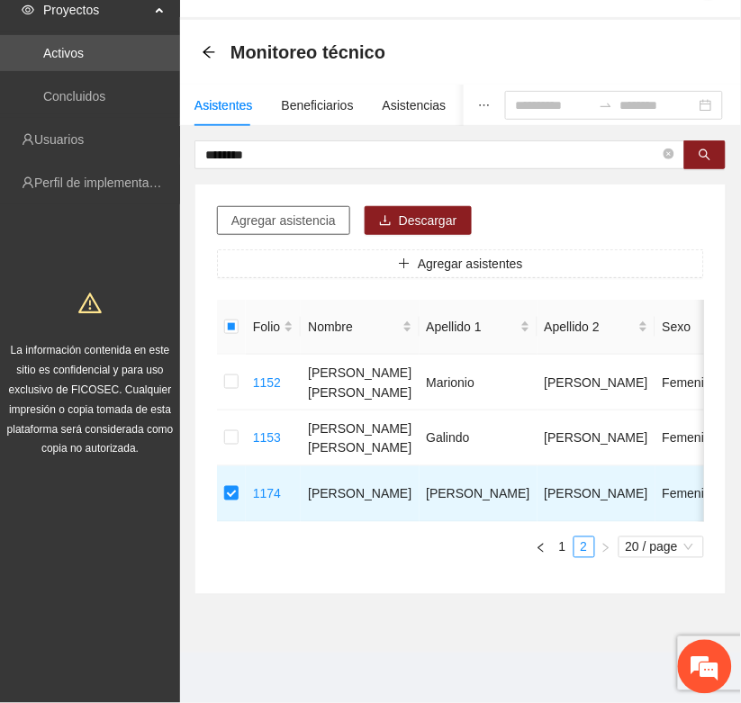
click at [249, 211] on span "Agregar asistencia" at bounding box center [283, 221] width 104 height 20
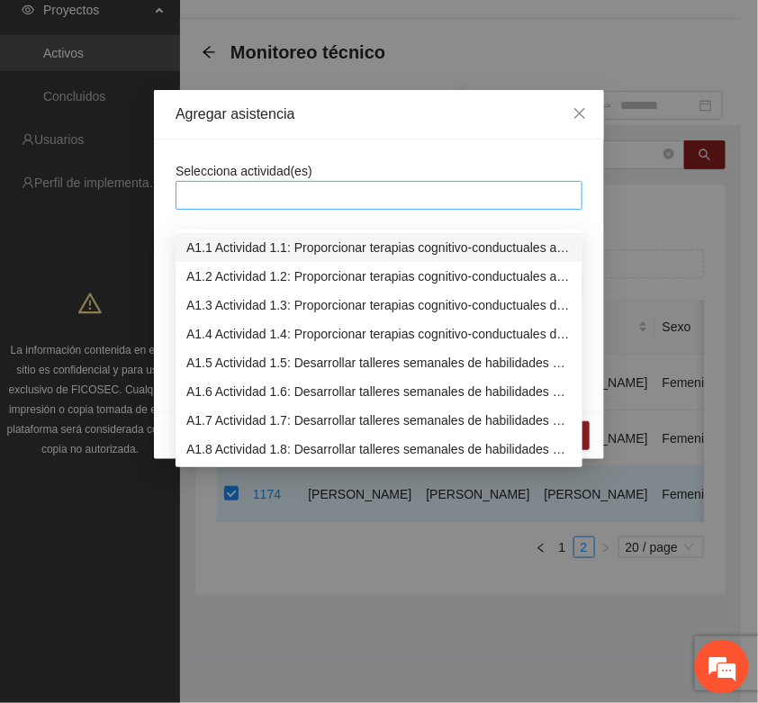
click at [223, 186] on div at bounding box center [379, 196] width 398 height 22
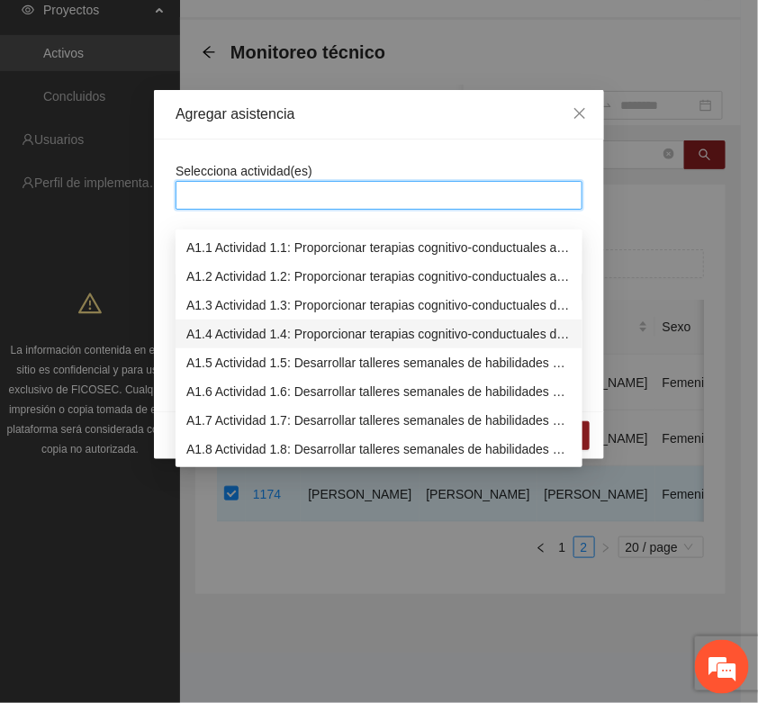
click at [210, 324] on div "A1.4 Actividad 1.4: Proporcionar terapias cognitivo-conductuales de seguimiento…" at bounding box center [378, 334] width 385 height 20
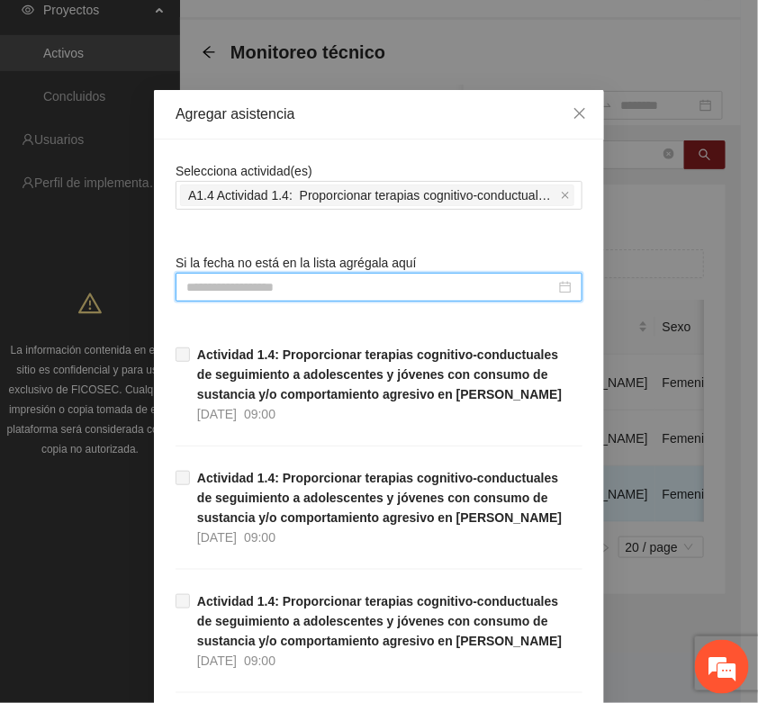
click at [186, 291] on input at bounding box center [370, 287] width 369 height 20
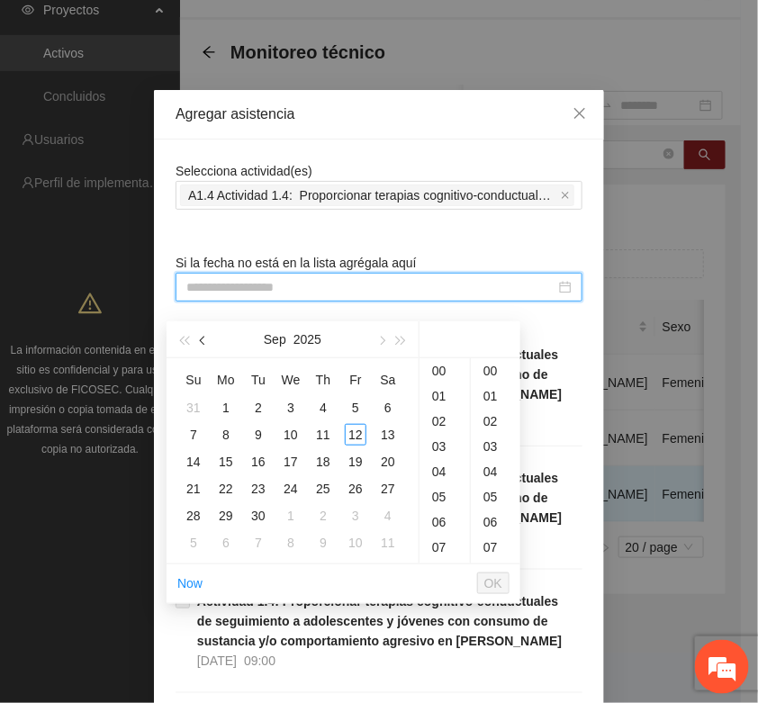
click at [205, 321] on button "button" at bounding box center [204, 339] width 20 height 36
click at [204, 321] on button "button" at bounding box center [204, 339] width 20 height 36
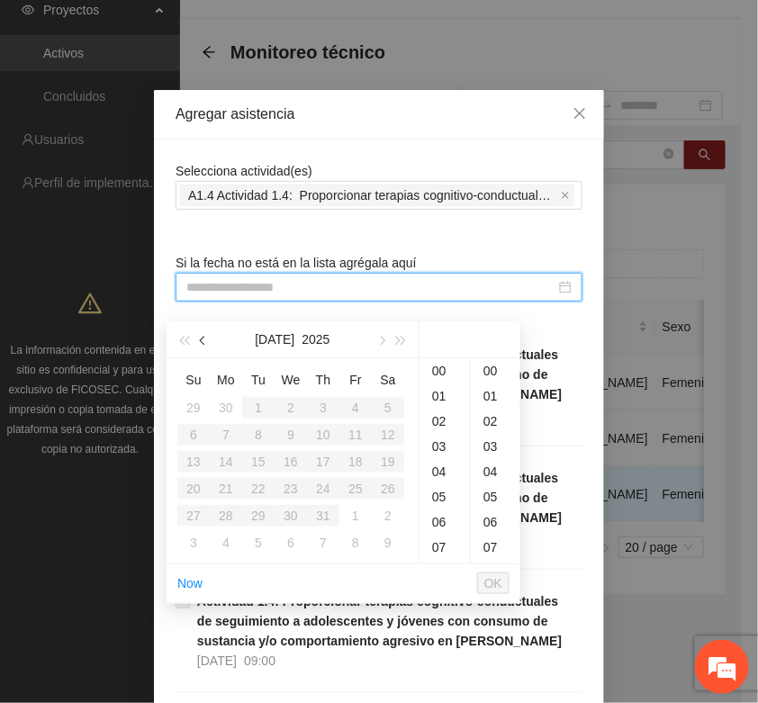
click at [204, 321] on button "button" at bounding box center [204, 339] width 20 height 36
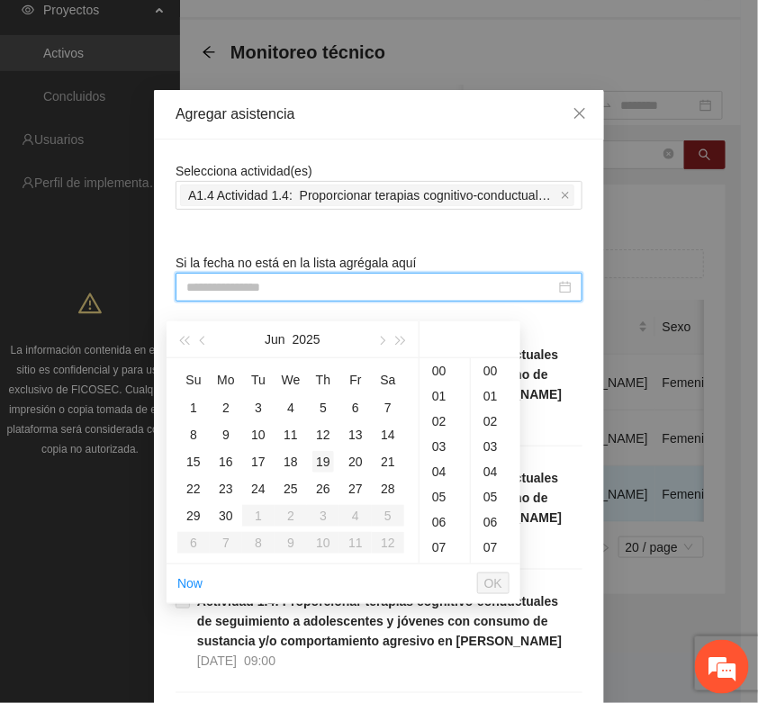
drag, startPoint x: 318, startPoint y: 425, endPoint x: 327, endPoint y: 432, distance: 11.5
click at [321, 424] on div "12" at bounding box center [323, 435] width 22 height 22
type input "**********"
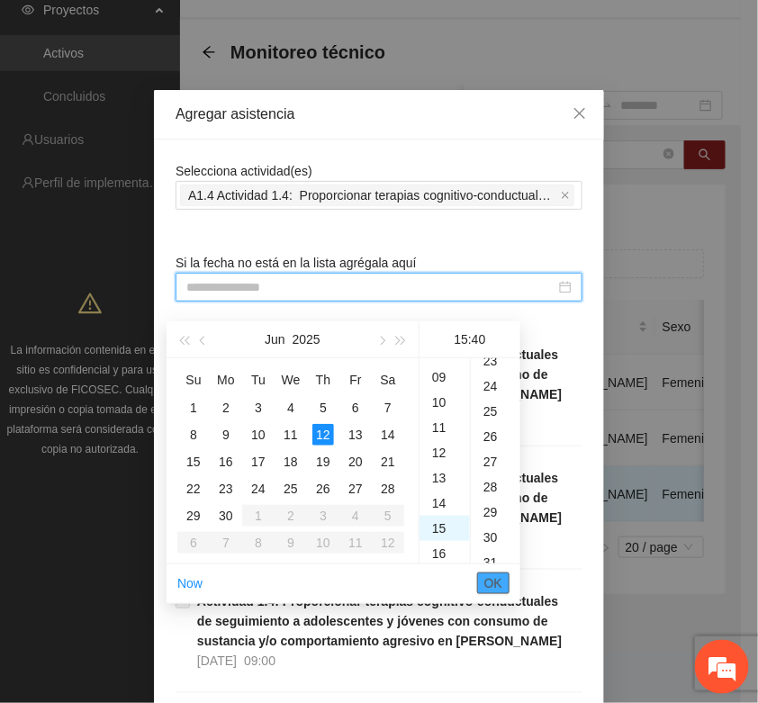
scroll to position [1008, 0]
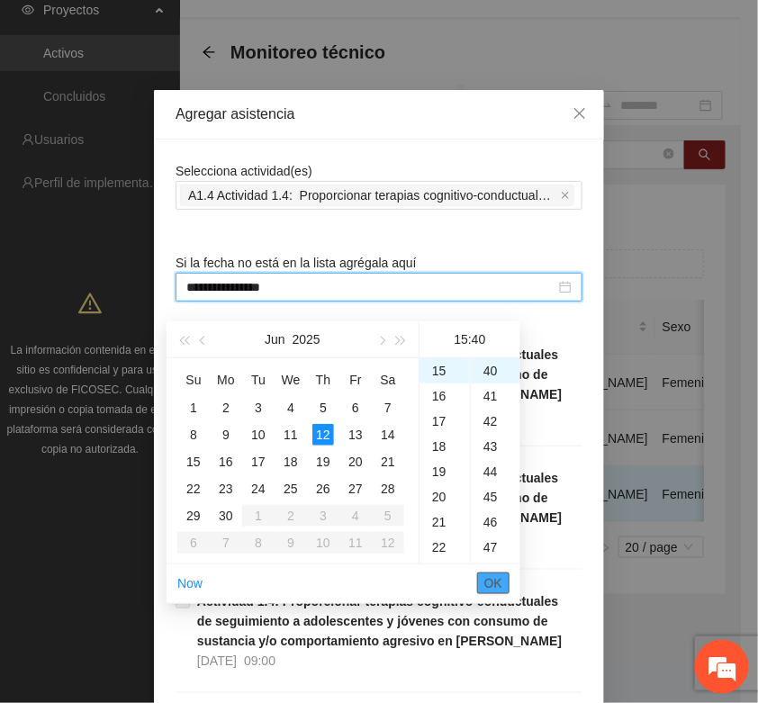
drag, startPoint x: 484, startPoint y: 568, endPoint x: 492, endPoint y: 561, distance: 10.2
click at [488, 574] on span "OK" at bounding box center [493, 584] width 18 height 20
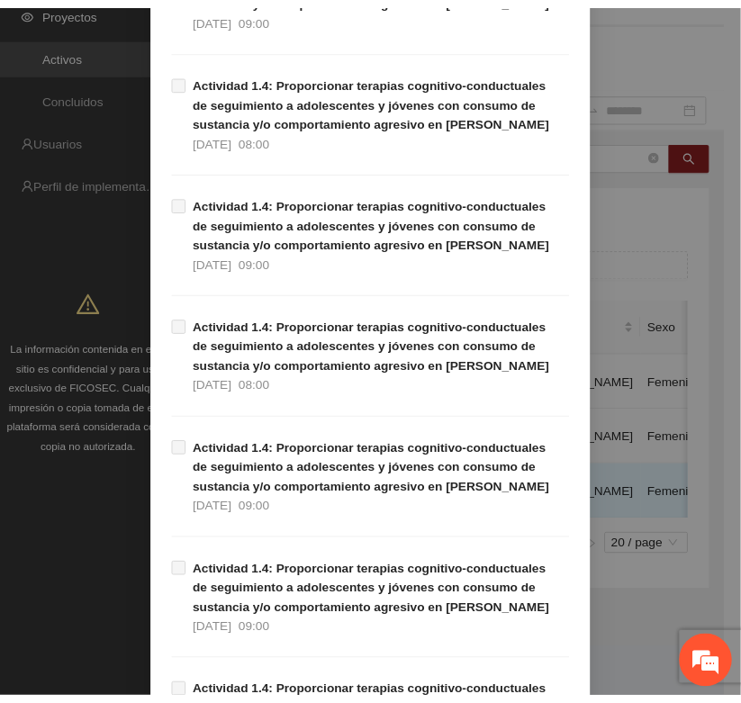
scroll to position [1136, 0]
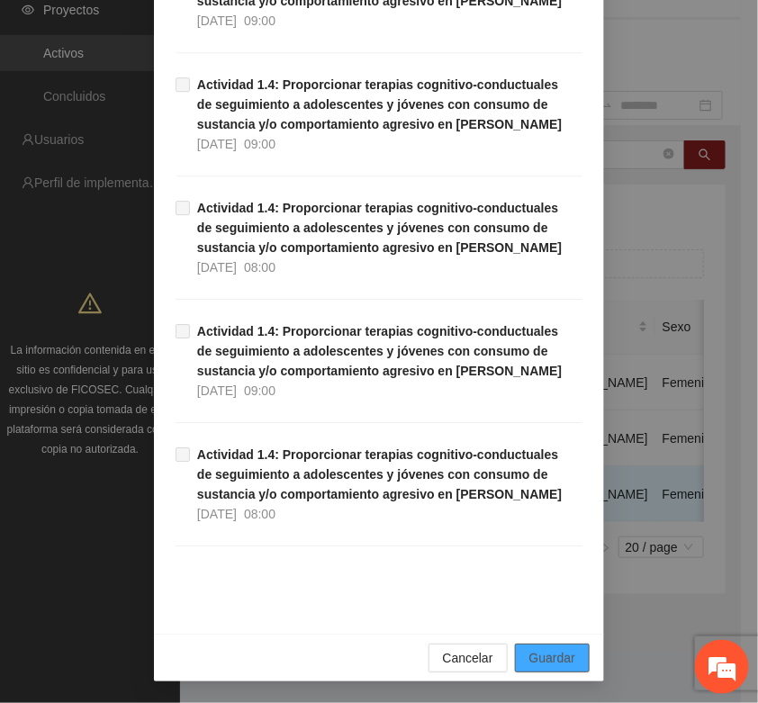
click at [558, 653] on span "Guardar" at bounding box center [552, 658] width 46 height 20
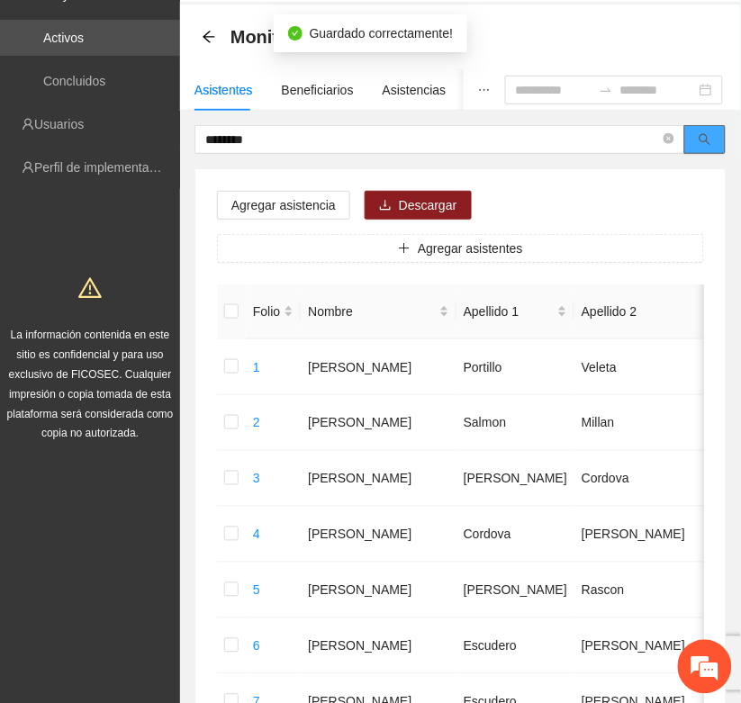
click at [707, 144] on icon "search" at bounding box center [705, 139] width 13 height 13
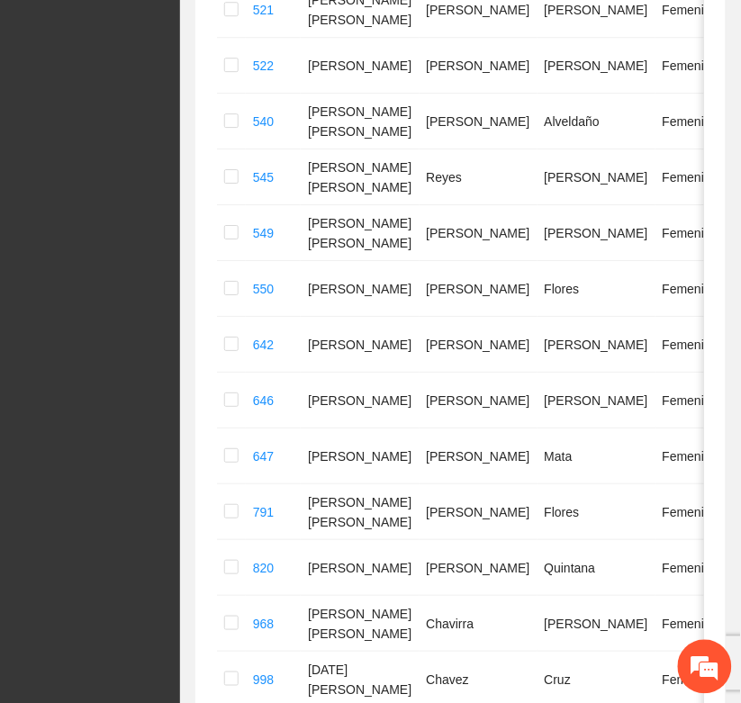
scroll to position [1016, 0]
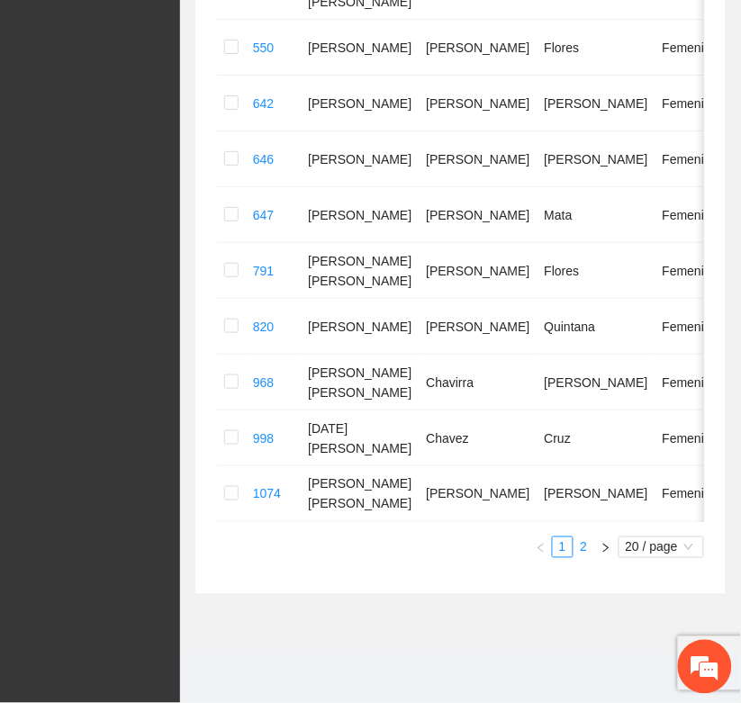
click at [585, 547] on link "2" at bounding box center [584, 548] width 20 height 20
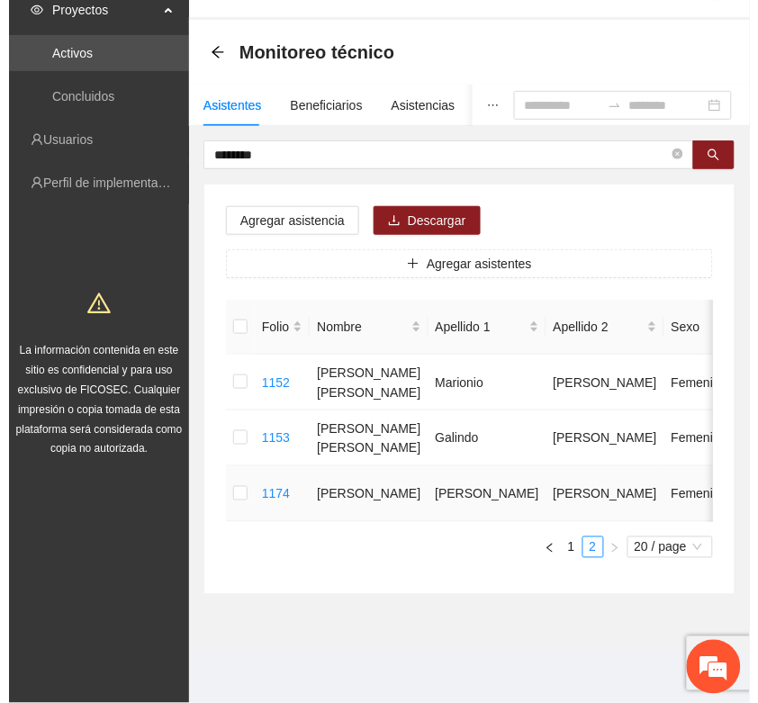
scroll to position [70, 0]
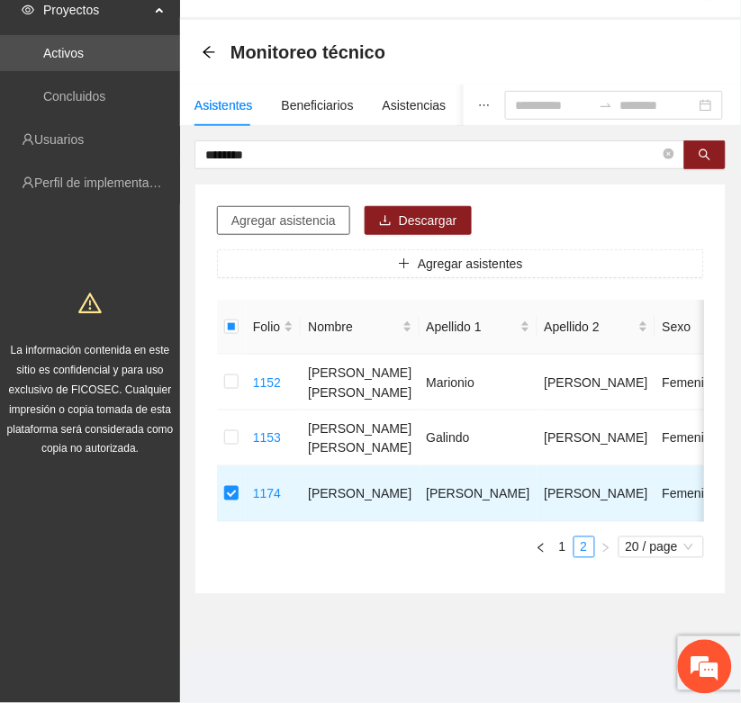
click at [284, 211] on span "Agregar asistencia" at bounding box center [283, 221] width 104 height 20
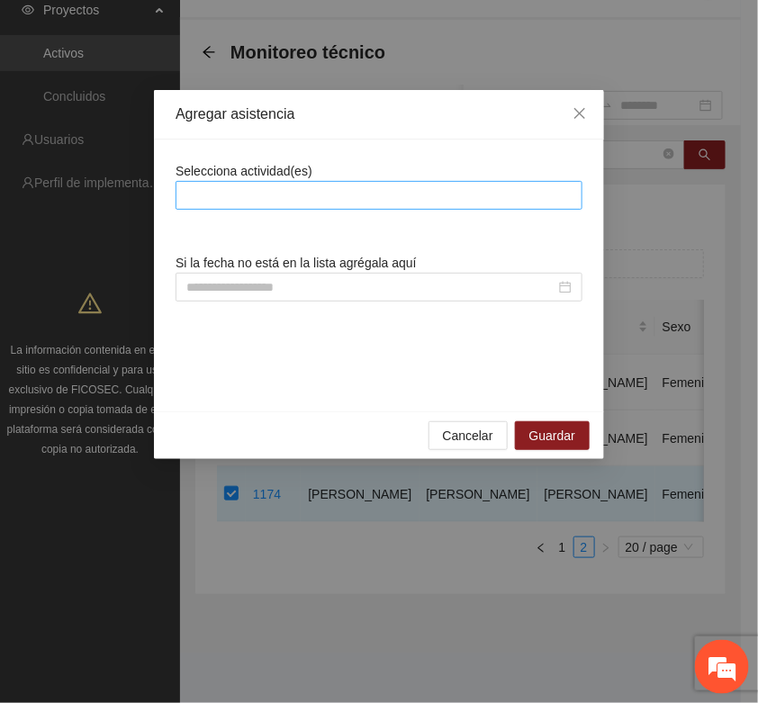
click at [240, 201] on div at bounding box center [379, 196] width 398 height 22
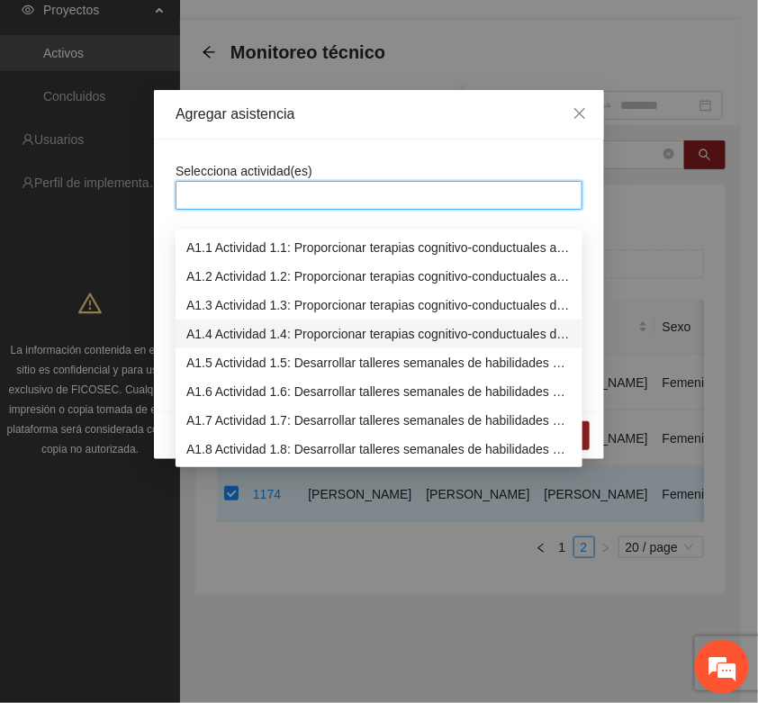
click at [219, 324] on div "A1.4 Actividad 1.4: Proporcionar terapias cognitivo-conductuales de seguimiento…" at bounding box center [378, 334] width 385 height 20
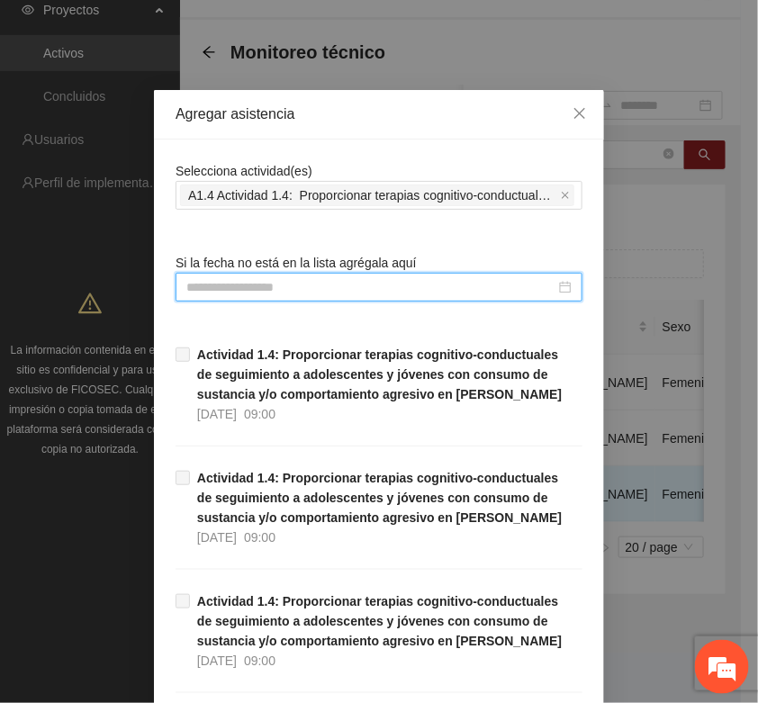
click at [190, 290] on input at bounding box center [370, 287] width 369 height 20
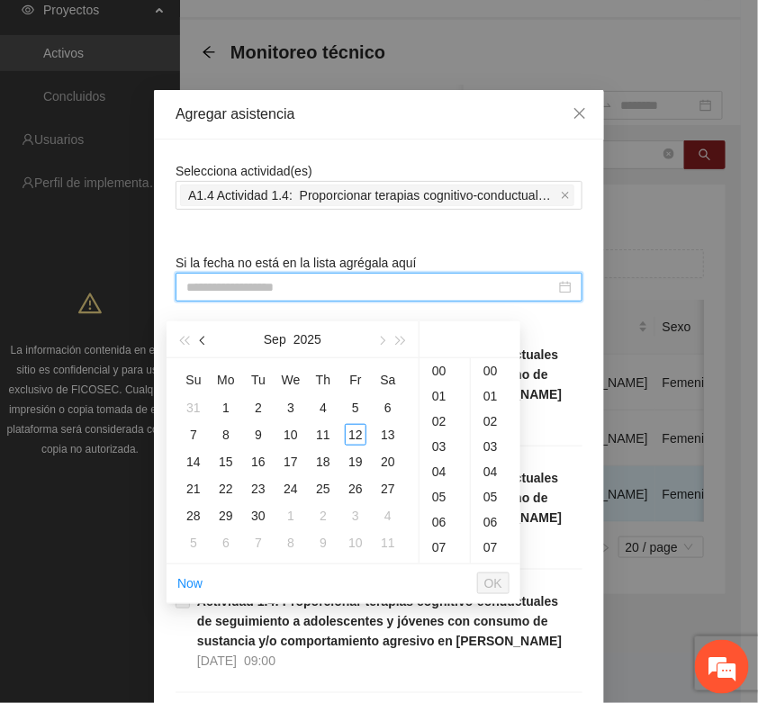
click at [203, 337] on span "button" at bounding box center [204, 341] width 9 height 9
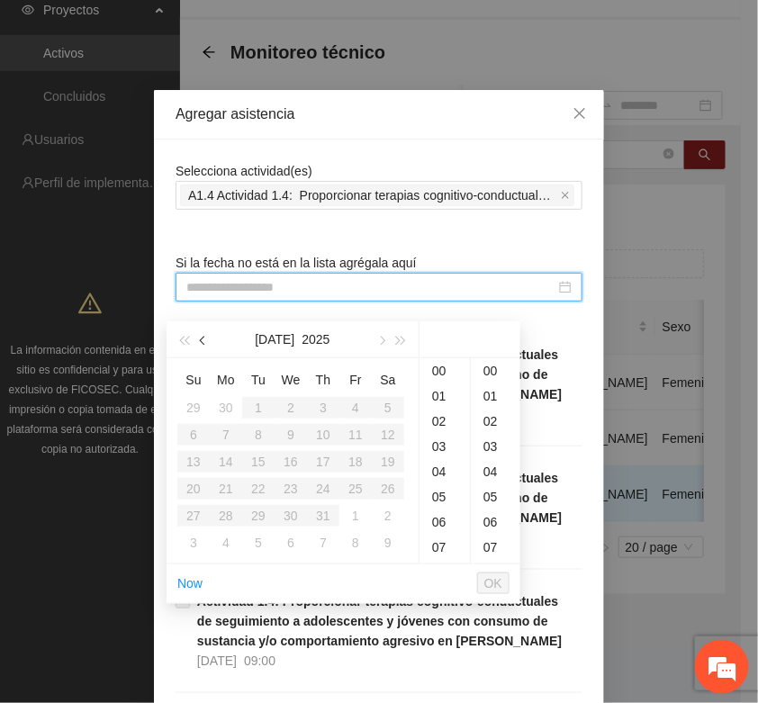
click at [203, 337] on span "button" at bounding box center [204, 341] width 9 height 9
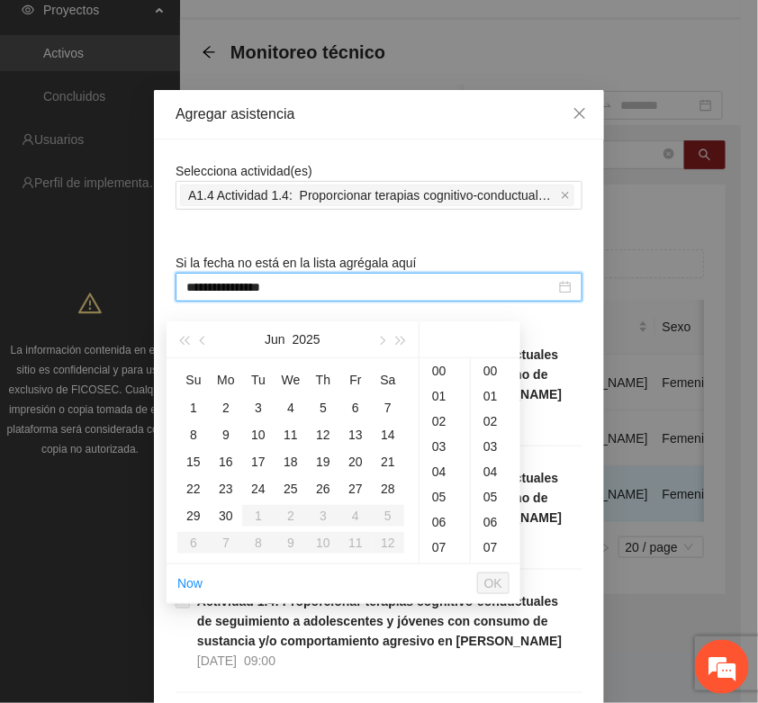
type input "**********"
click at [288, 478] on div "25" at bounding box center [291, 489] width 22 height 22
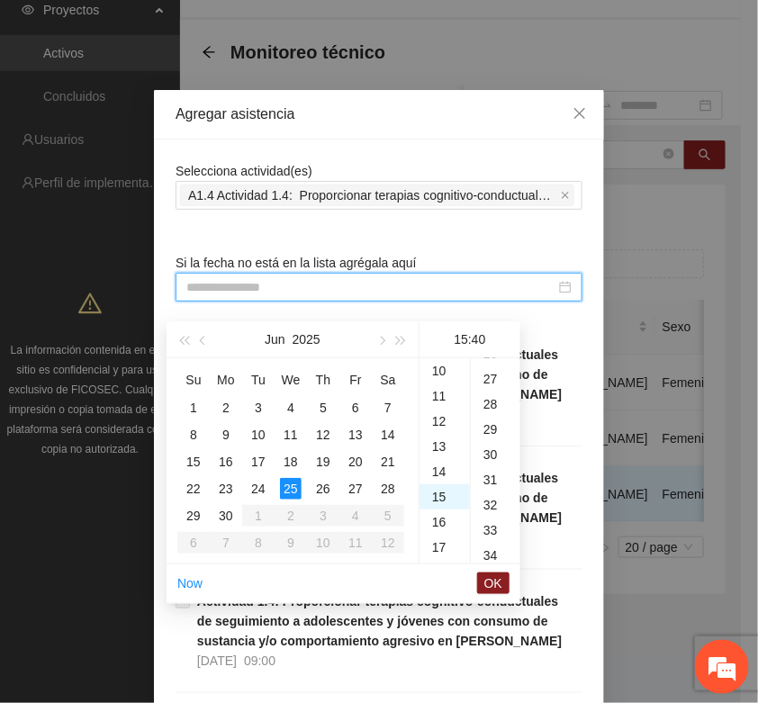
scroll to position [1008, 0]
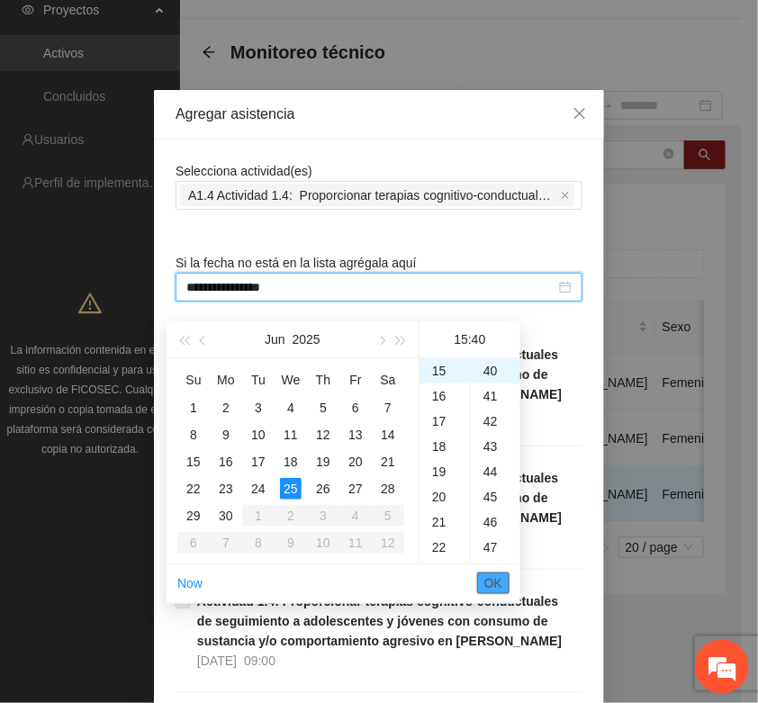
click at [496, 574] on span "OK" at bounding box center [493, 584] width 18 height 20
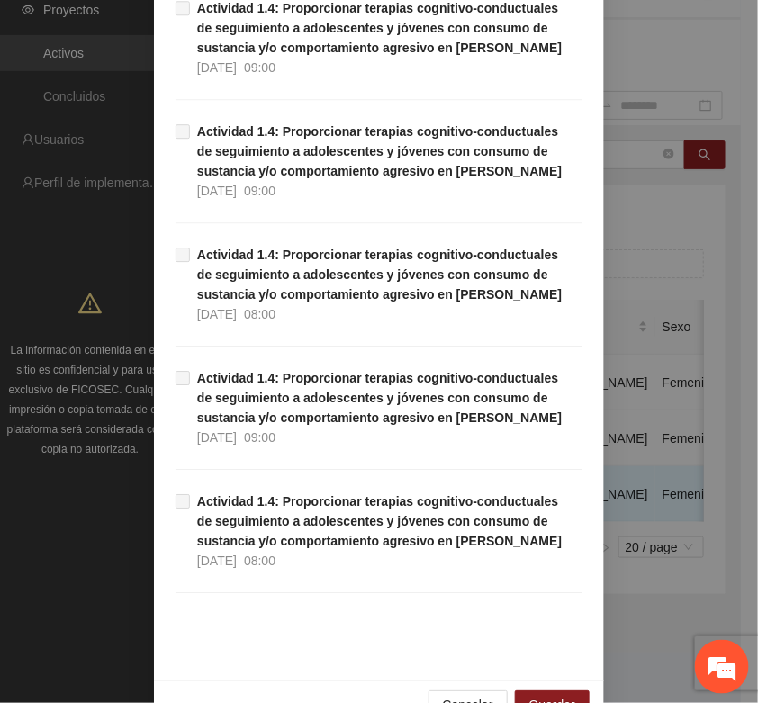
scroll to position [1136, 0]
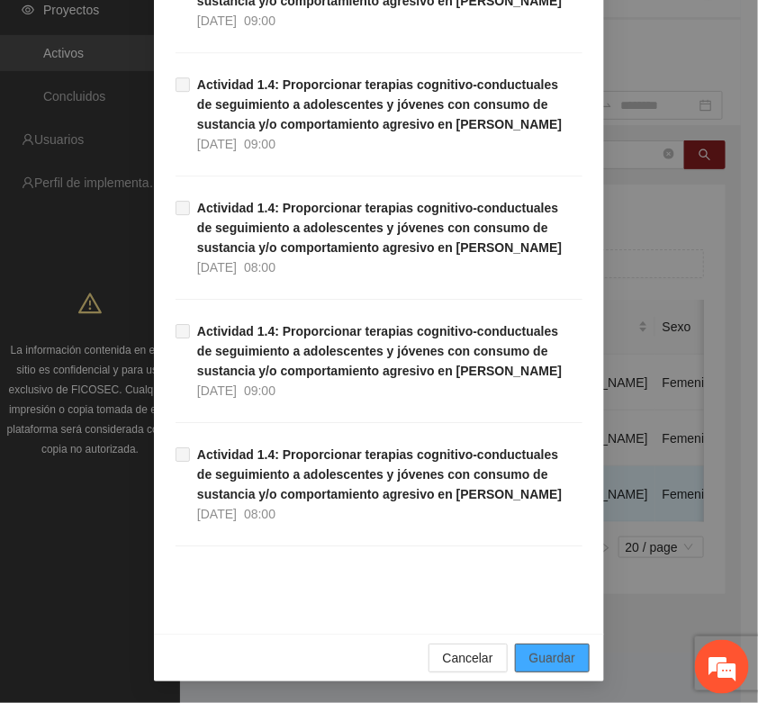
click at [538, 655] on span "Guardar" at bounding box center [552, 658] width 46 height 20
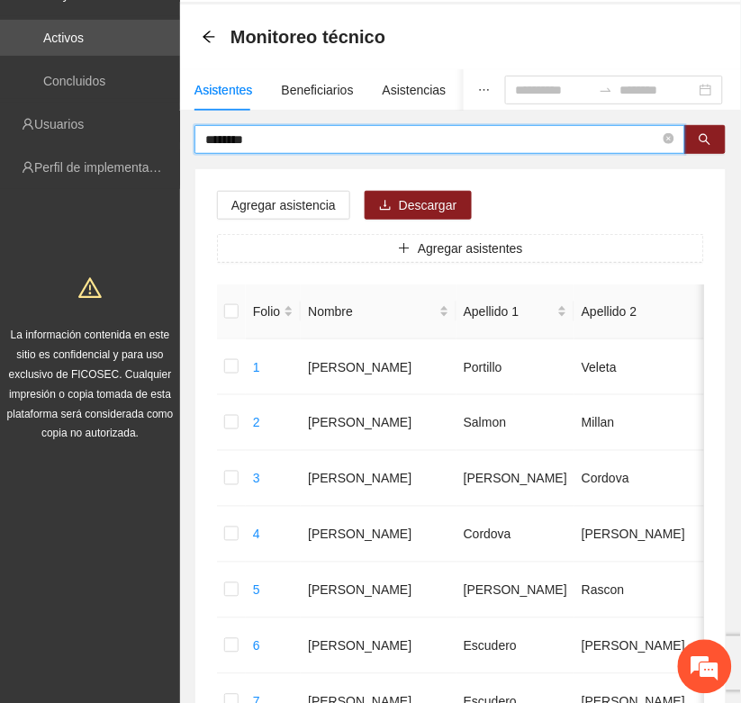
drag, startPoint x: 291, startPoint y: 141, endPoint x: 180, endPoint y: 145, distance: 110.8
drag, startPoint x: 699, startPoint y: 129, endPoint x: 505, endPoint y: 158, distance: 195.8
click at [699, 131] on button "button" at bounding box center [704, 139] width 41 height 29
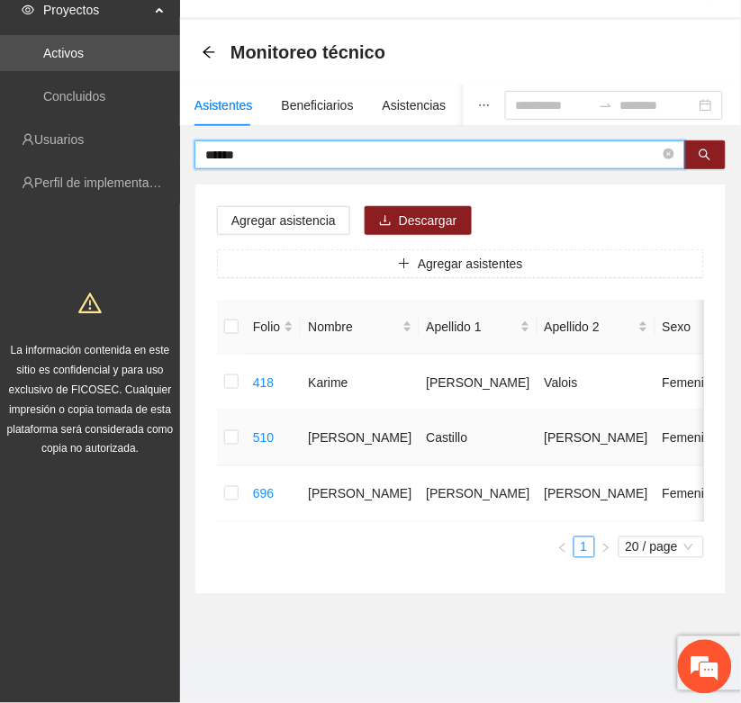
type input "******"
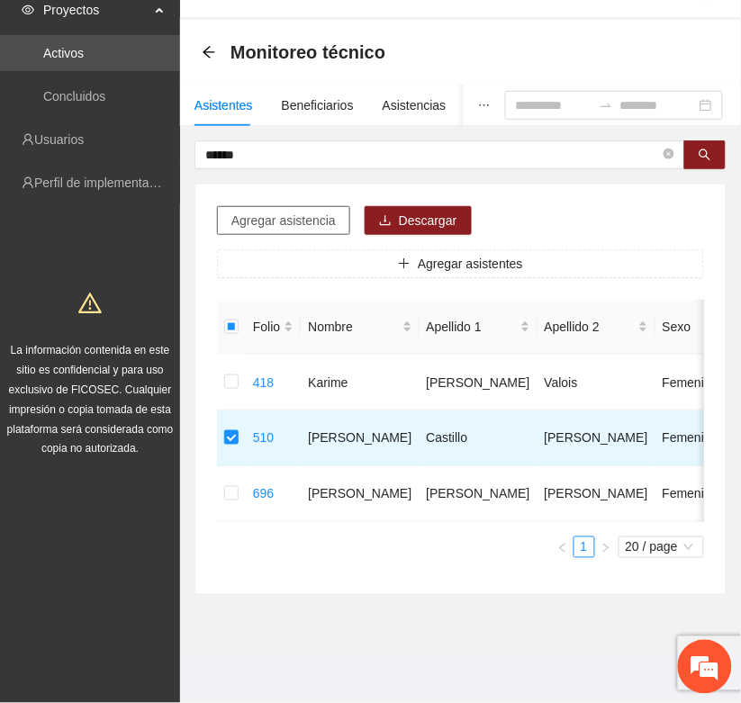
click at [266, 206] on button "Agregar asistencia" at bounding box center [283, 220] width 133 height 29
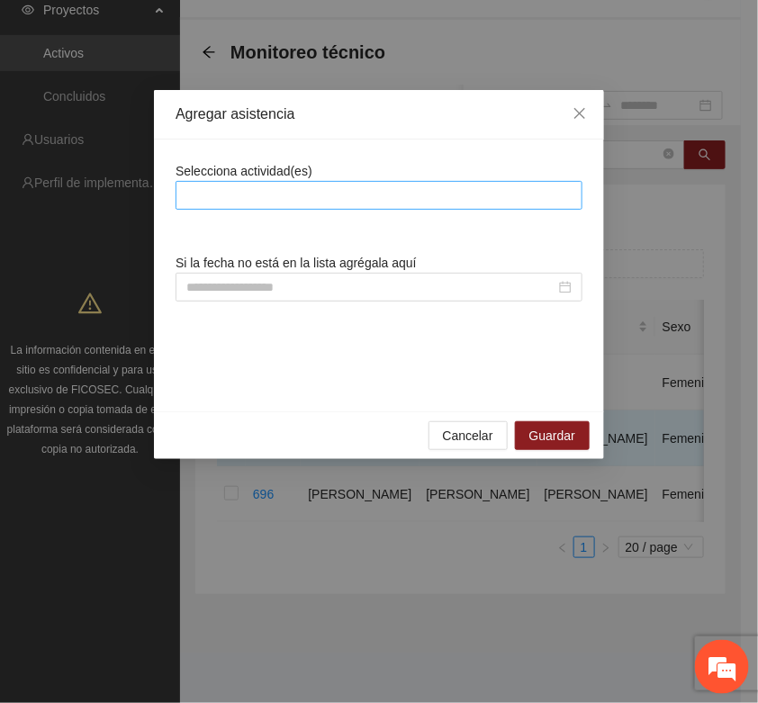
click at [235, 189] on div at bounding box center [379, 196] width 398 height 22
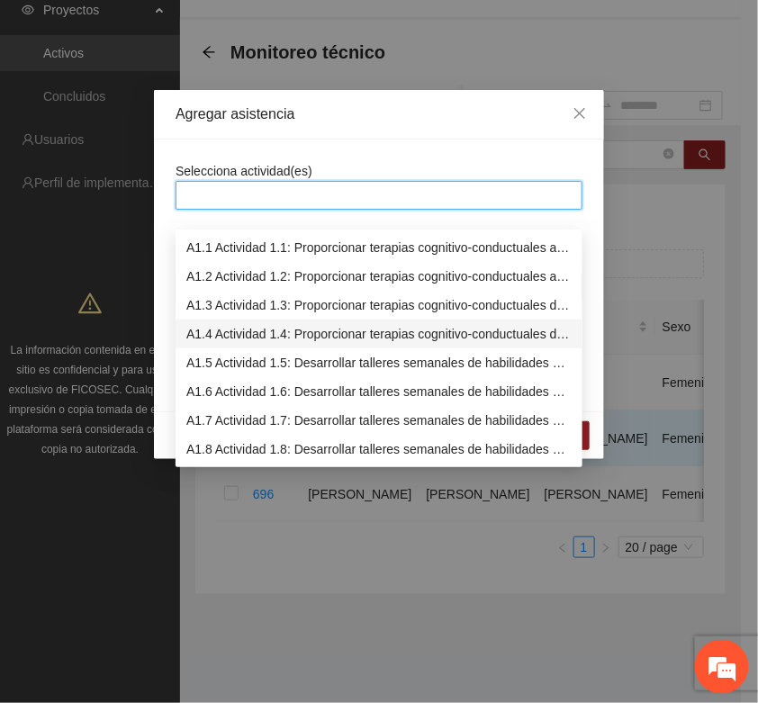
click at [218, 324] on div "A1.4 Actividad 1.4: Proporcionar terapias cognitivo-conductuales de seguimiento…" at bounding box center [378, 334] width 385 height 20
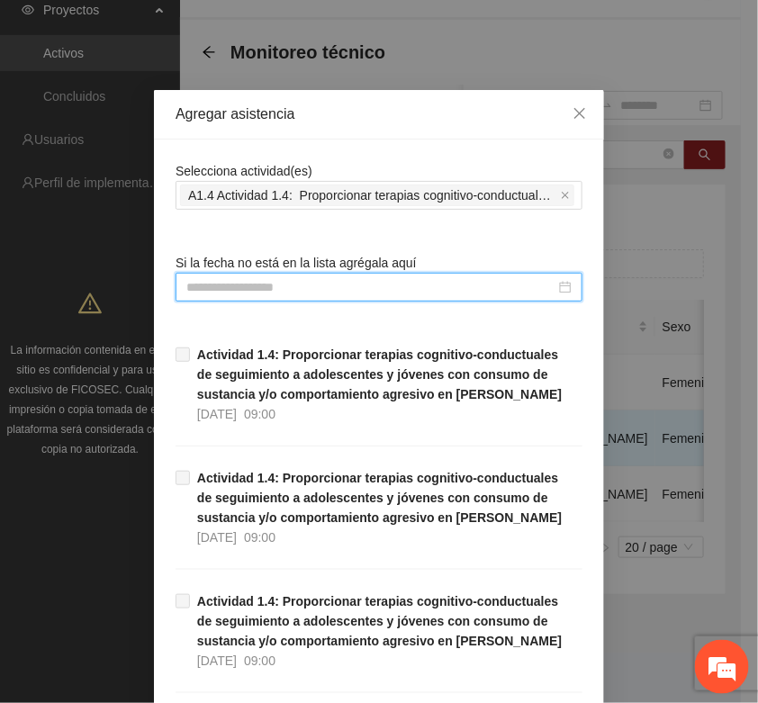
click at [189, 290] on input at bounding box center [370, 287] width 369 height 20
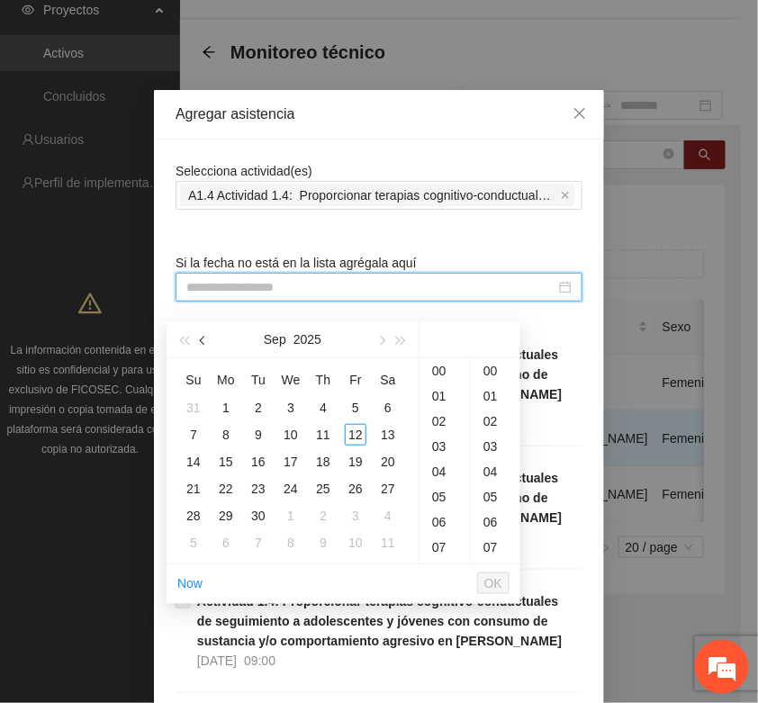
click at [196, 325] on button "button" at bounding box center [204, 339] width 20 height 36
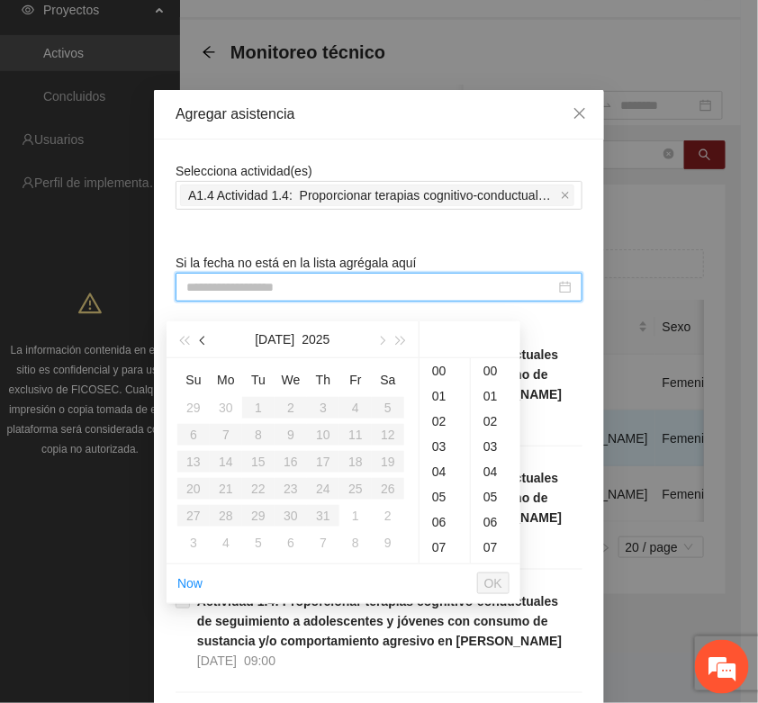
click at [196, 325] on button "button" at bounding box center [204, 339] width 20 height 36
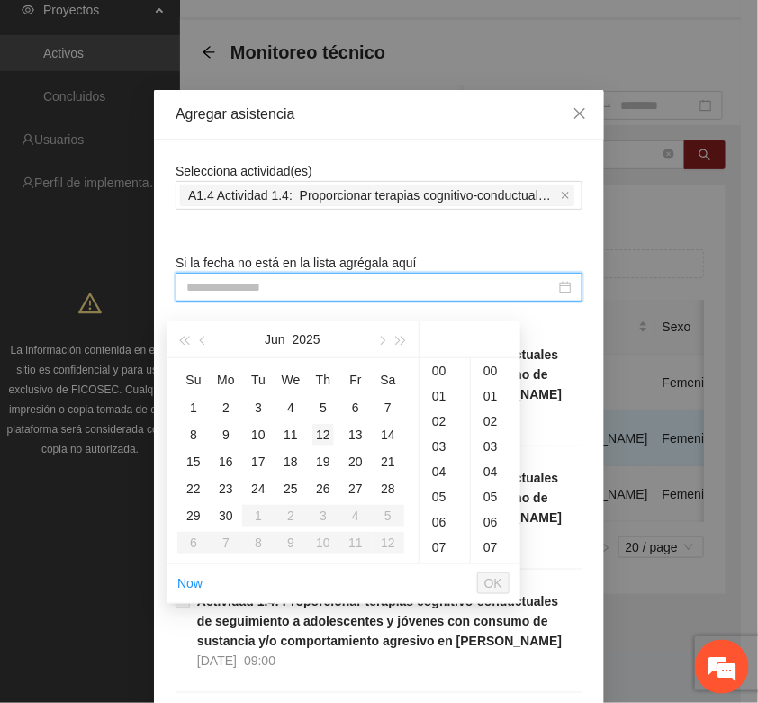
click at [324, 424] on div "12" at bounding box center [323, 435] width 22 height 22
type input "**********"
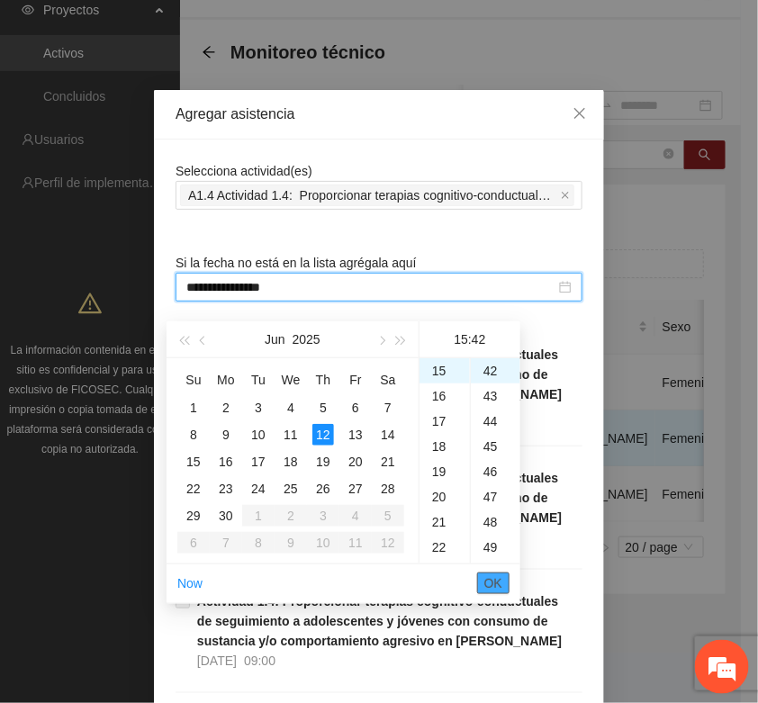
drag, startPoint x: 493, startPoint y: 564, endPoint x: 567, endPoint y: 487, distance: 106.3
click at [495, 574] on span "OK" at bounding box center [493, 584] width 18 height 20
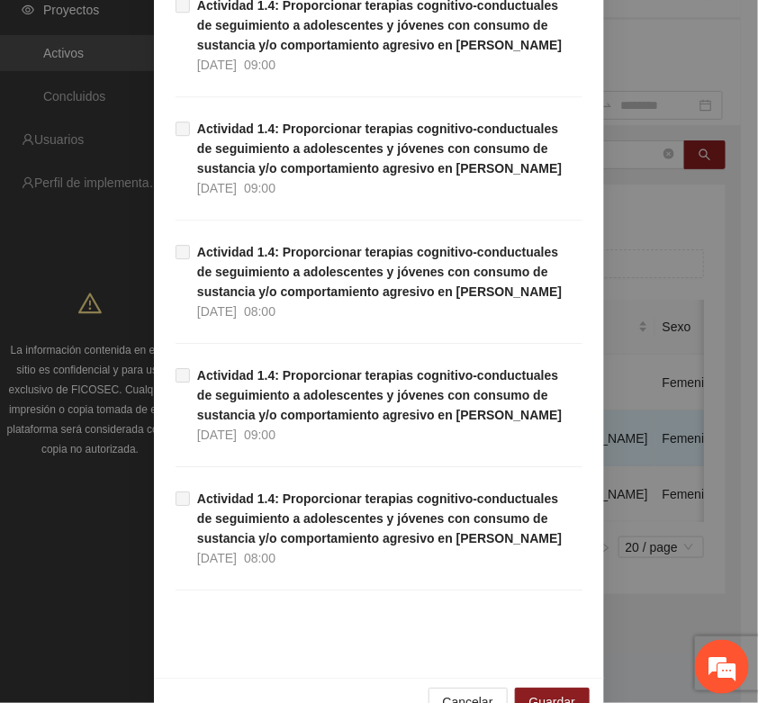
scroll to position [1136, 0]
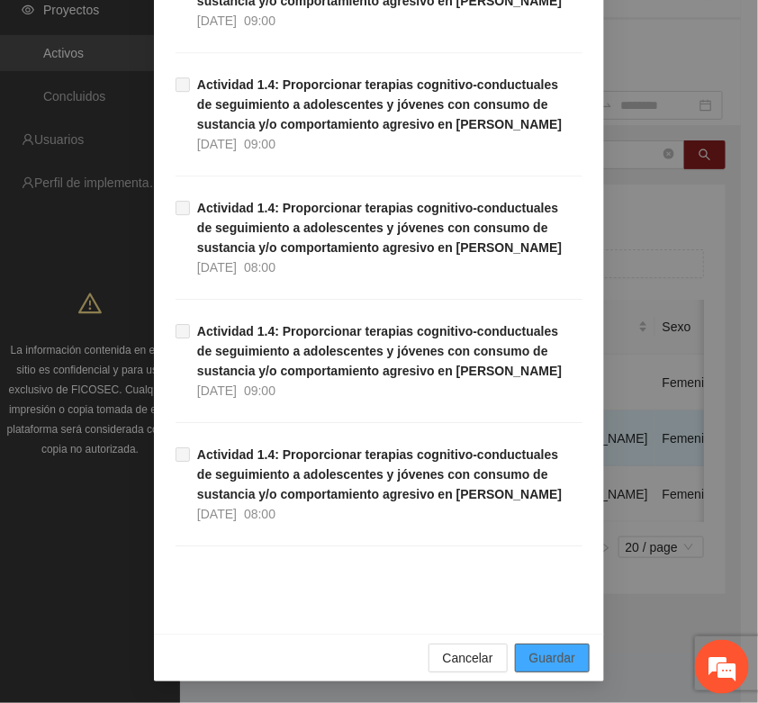
click at [564, 654] on span "Guardar" at bounding box center [552, 658] width 46 height 20
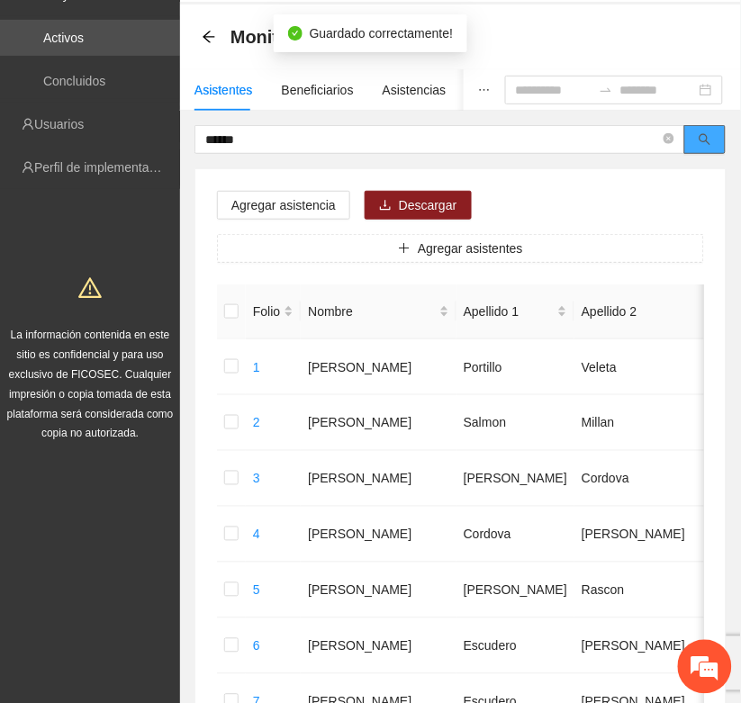
click at [691, 140] on button "button" at bounding box center [704, 139] width 41 height 29
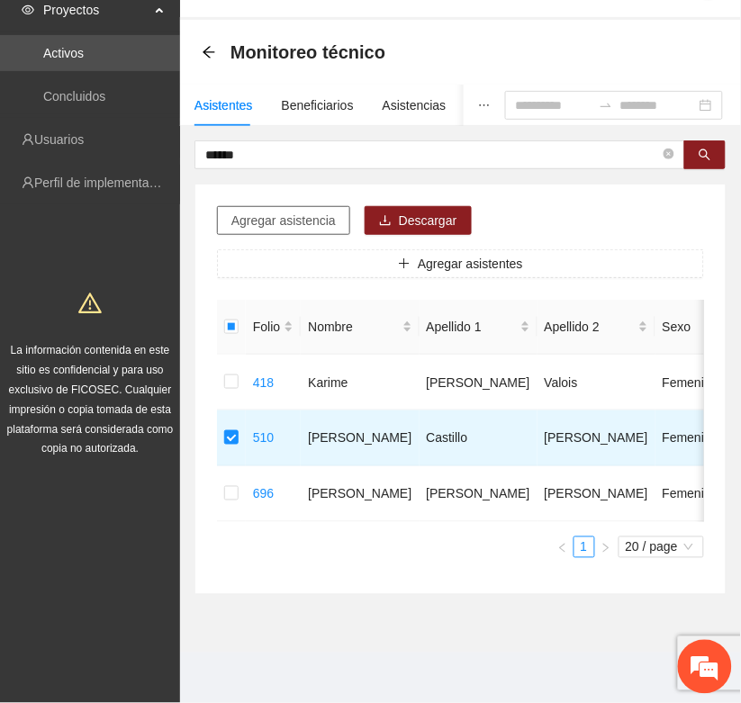
click at [248, 211] on span "Agregar asistencia" at bounding box center [283, 221] width 104 height 20
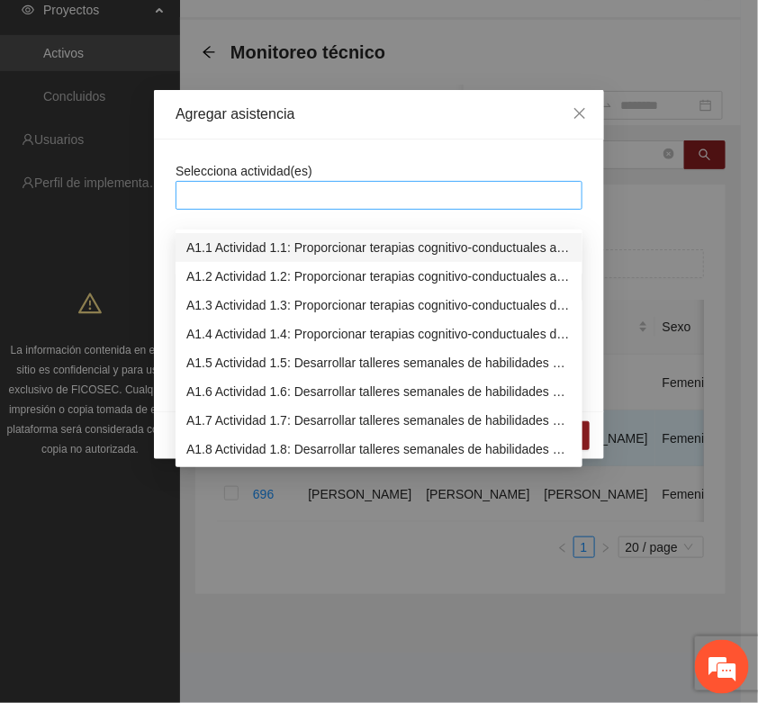
click at [230, 201] on div at bounding box center [379, 196] width 398 height 22
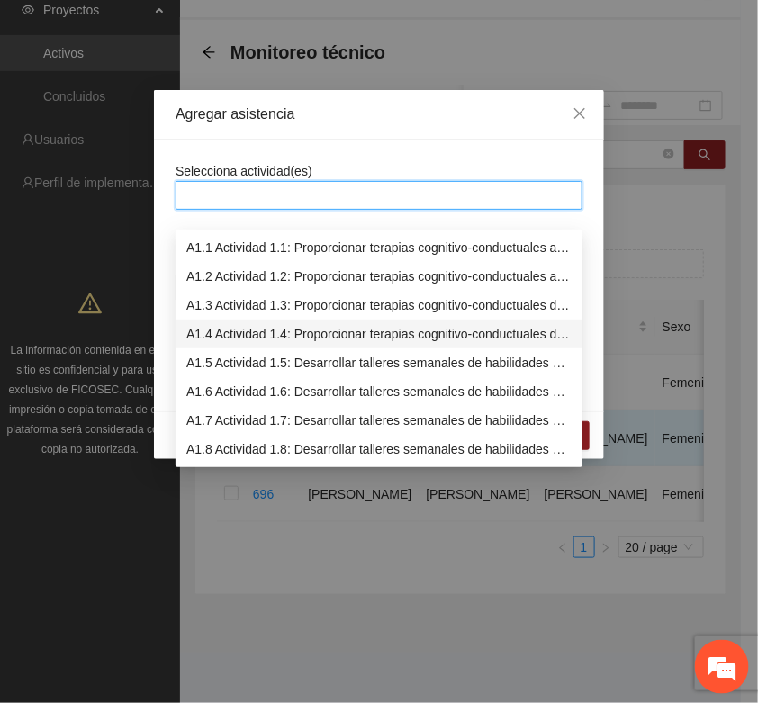
click at [212, 324] on div "A1.4 Actividad 1.4: Proporcionar terapias cognitivo-conductuales de seguimiento…" at bounding box center [378, 334] width 385 height 20
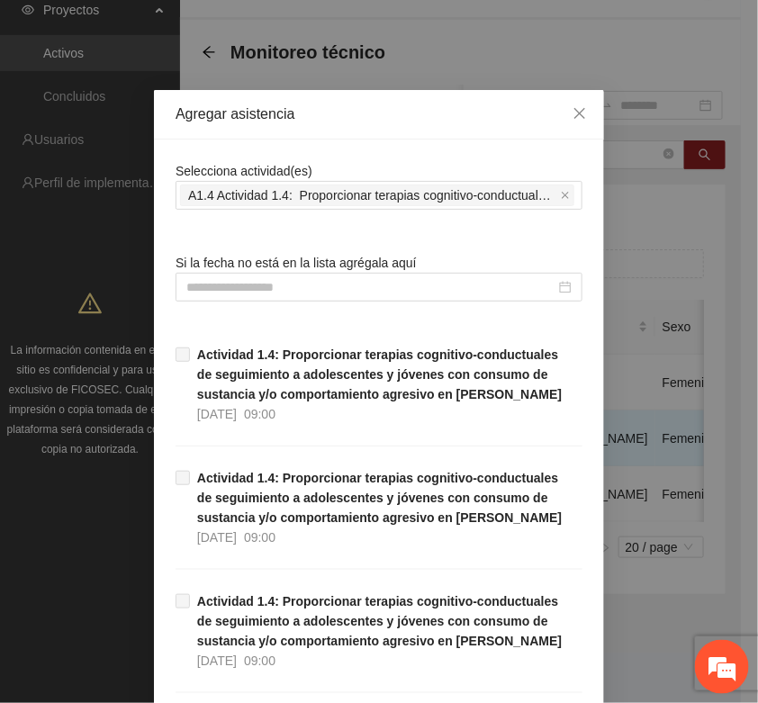
click at [210, 291] on input at bounding box center [370, 287] width 369 height 20
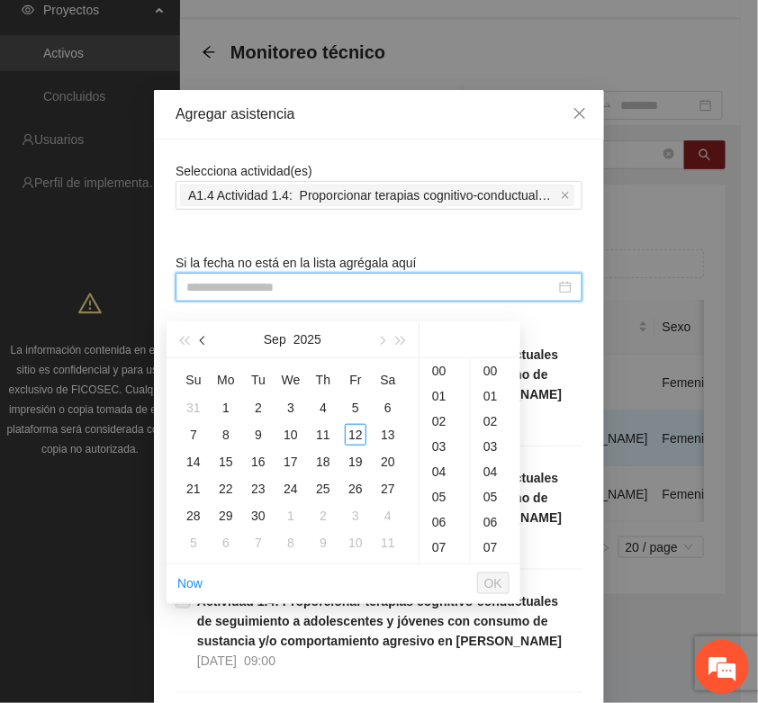
click at [203, 337] on span "button" at bounding box center [204, 341] width 9 height 9
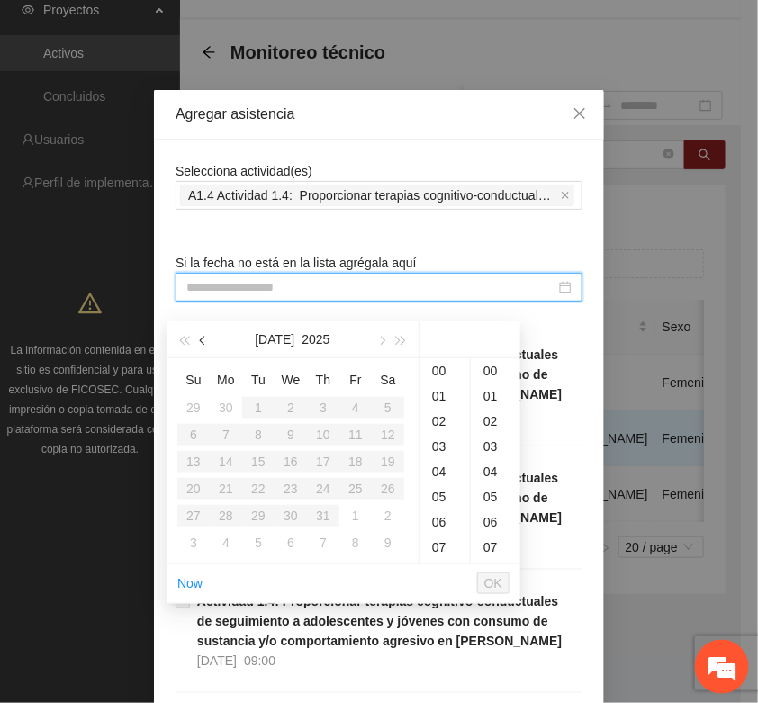
click at [203, 337] on span "button" at bounding box center [204, 341] width 9 height 9
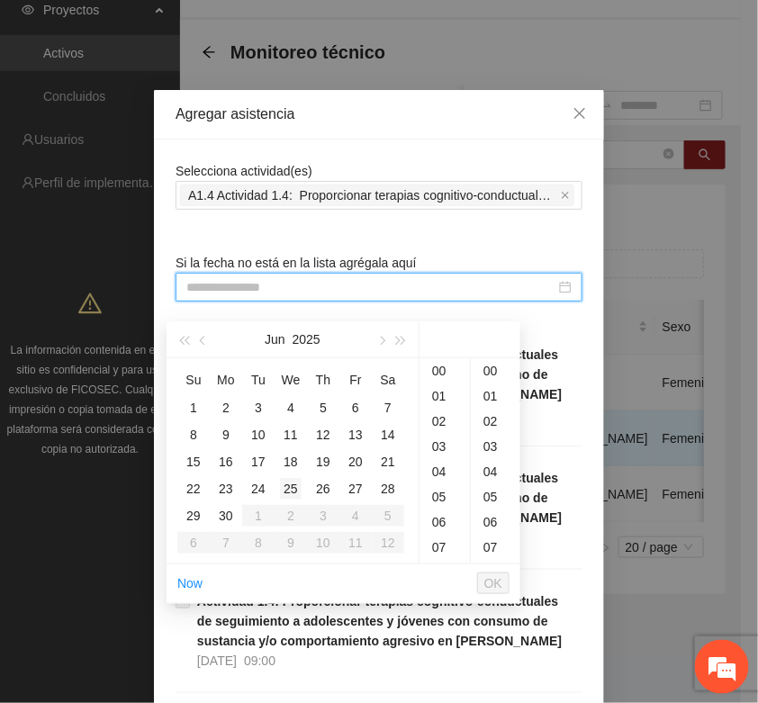
click at [284, 478] on div "25" at bounding box center [291, 489] width 22 height 22
type input "**********"
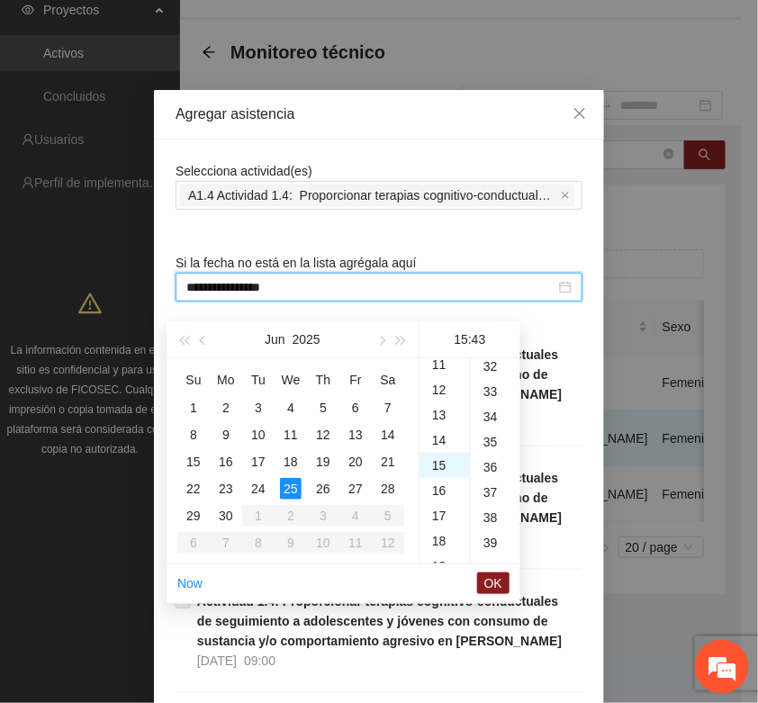
scroll to position [1082, 0]
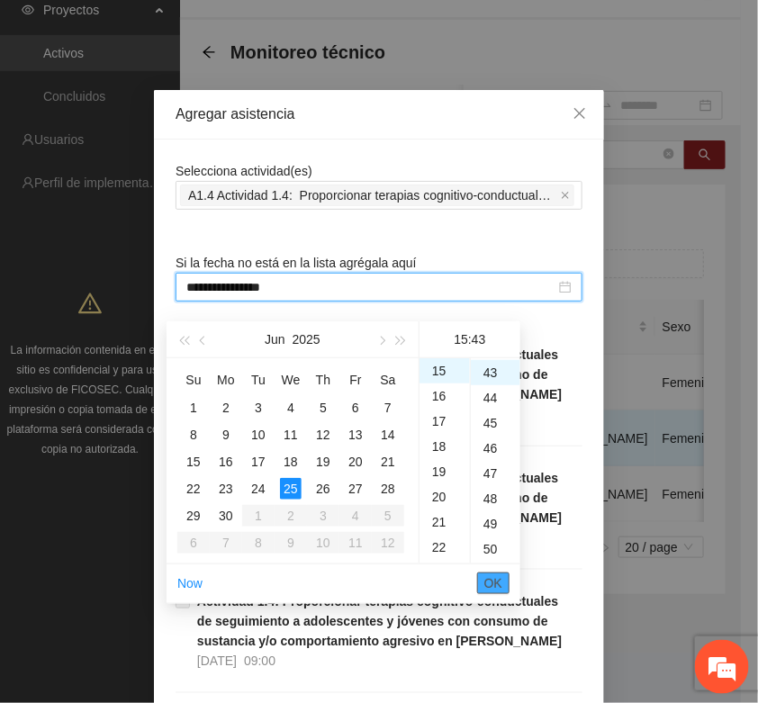
drag, startPoint x: 492, startPoint y: 569, endPoint x: 564, endPoint y: 477, distance: 116.7
click at [492, 574] on span "OK" at bounding box center [493, 584] width 18 height 20
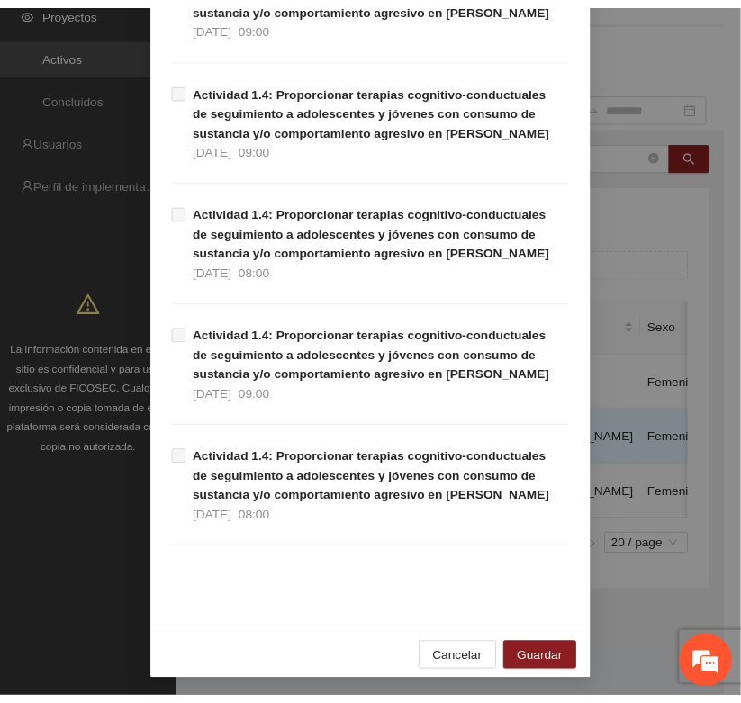
scroll to position [1136, 0]
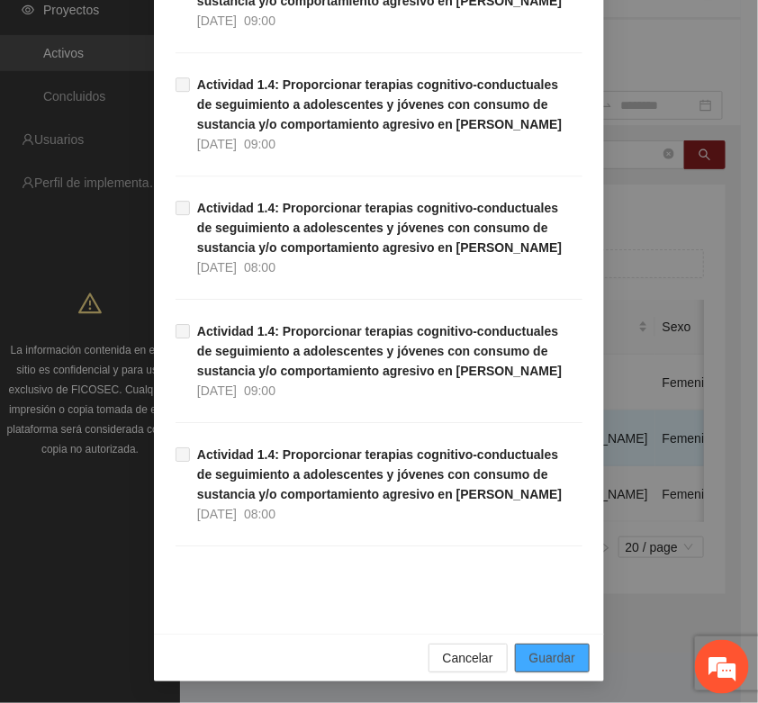
click at [538, 653] on span "Guardar" at bounding box center [552, 658] width 46 height 20
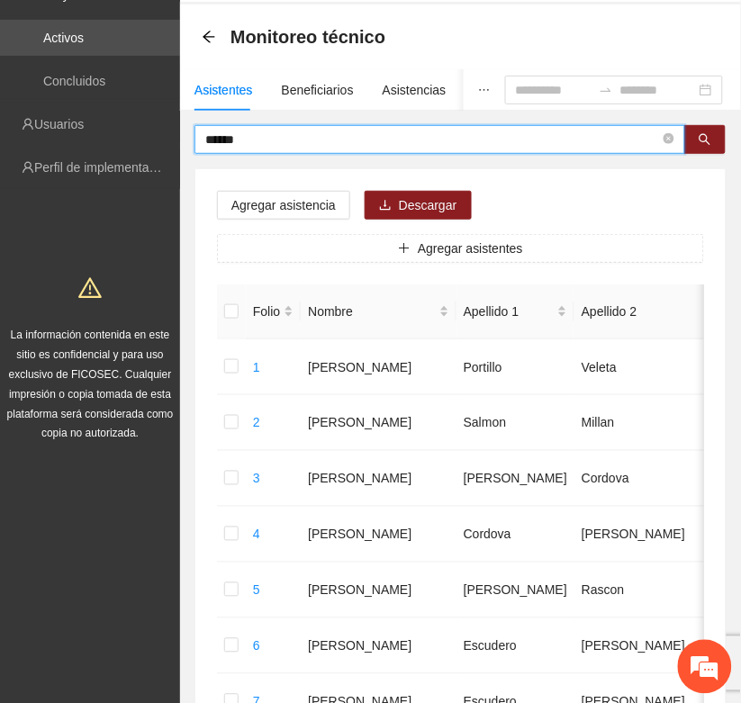
drag, startPoint x: 263, startPoint y: 136, endPoint x: 189, endPoint y: 162, distance: 78.3
click at [703, 141] on icon "search" at bounding box center [705, 139] width 13 height 13
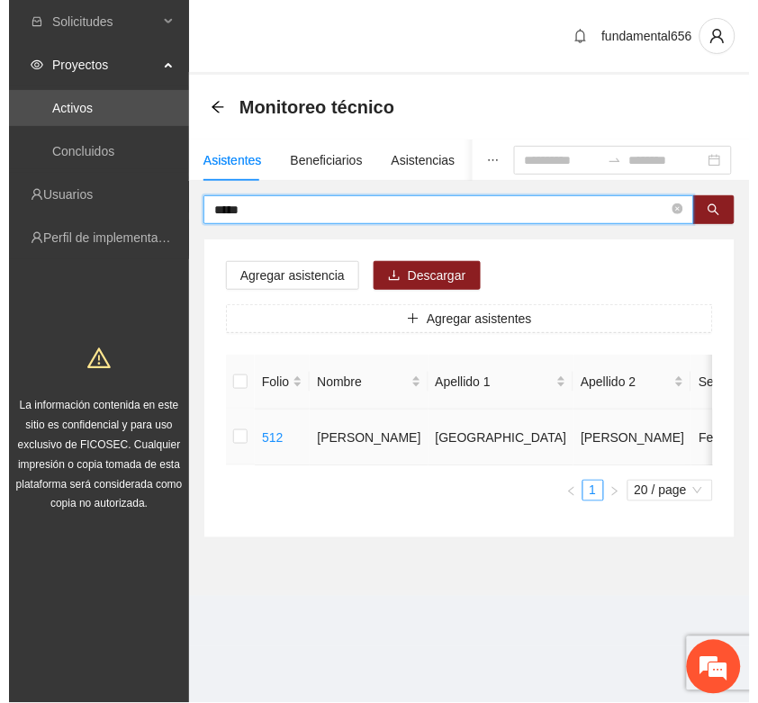
scroll to position [0, 0]
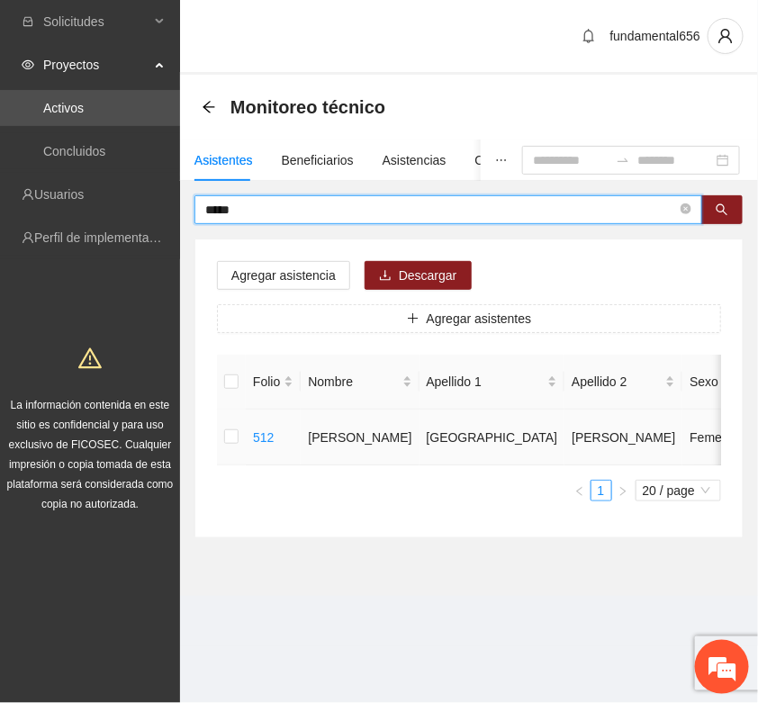
type input "*****"
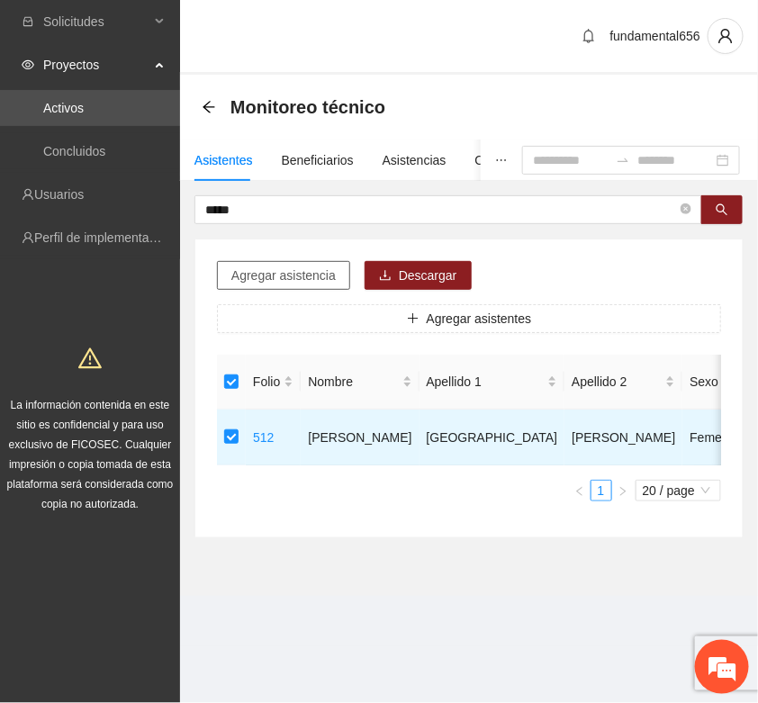
click at [273, 272] on span "Agregar asistencia" at bounding box center [283, 276] width 104 height 20
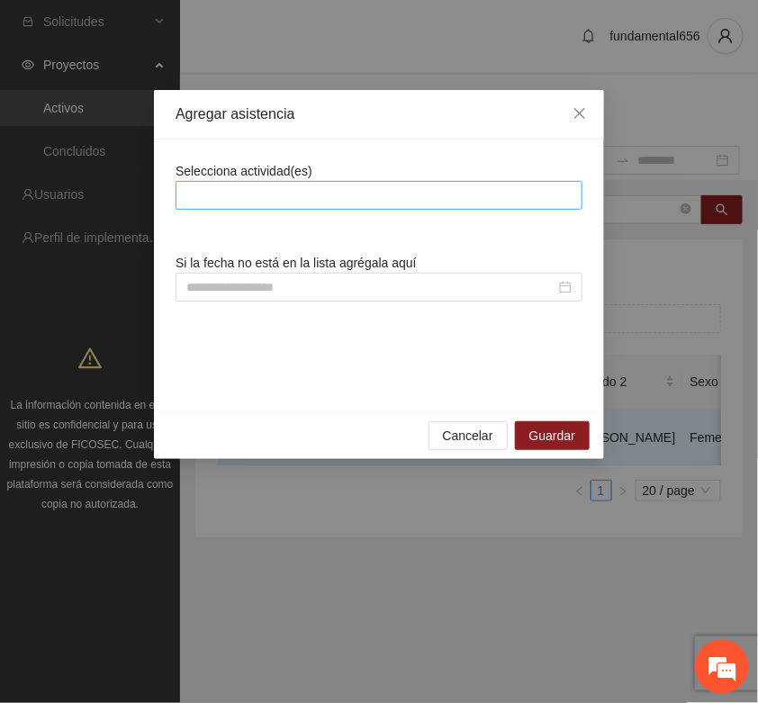
click at [227, 198] on div at bounding box center [379, 196] width 398 height 22
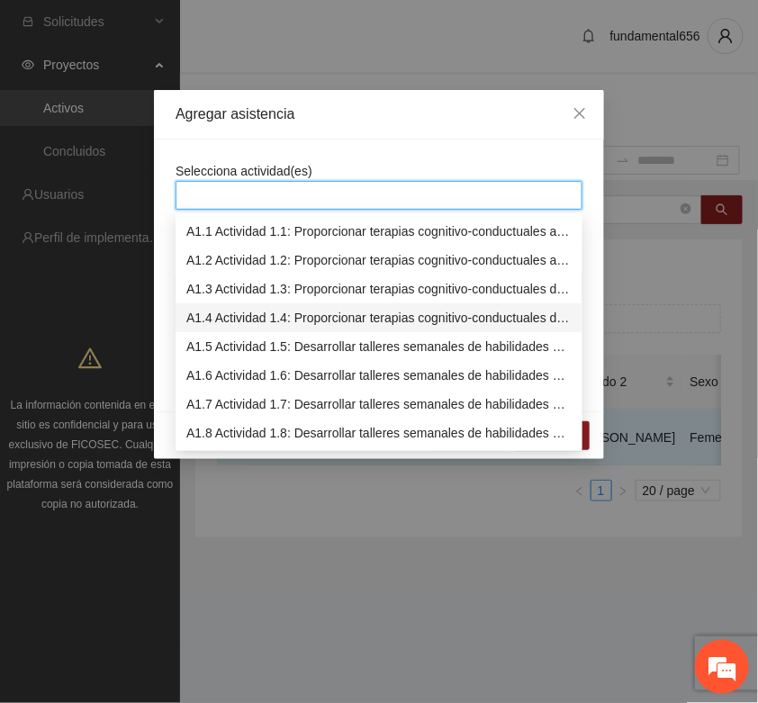
click at [209, 316] on div "A1.4 Actividad 1.4: Proporcionar terapias cognitivo-conductuales de seguimiento…" at bounding box center [378, 318] width 385 height 20
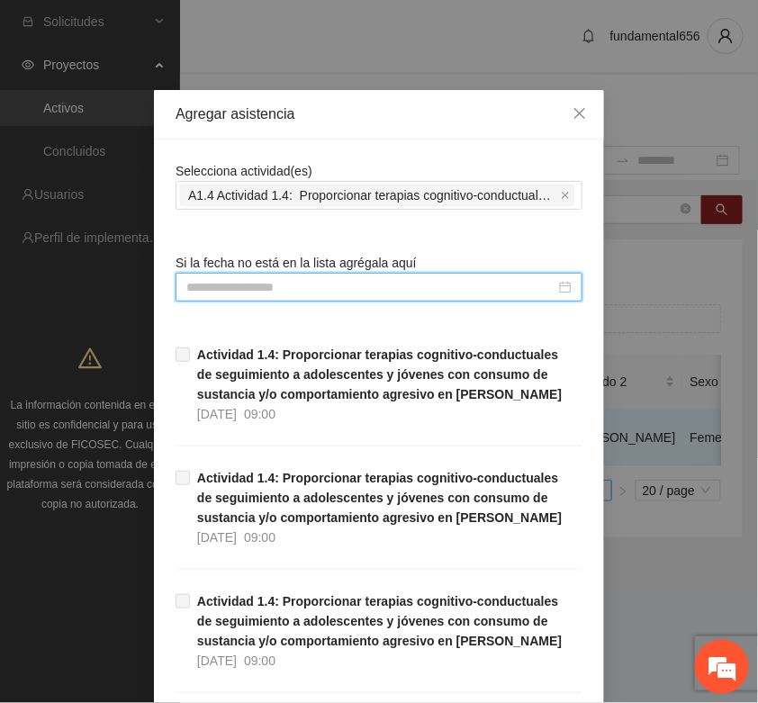
click at [192, 289] on input at bounding box center [370, 287] width 369 height 20
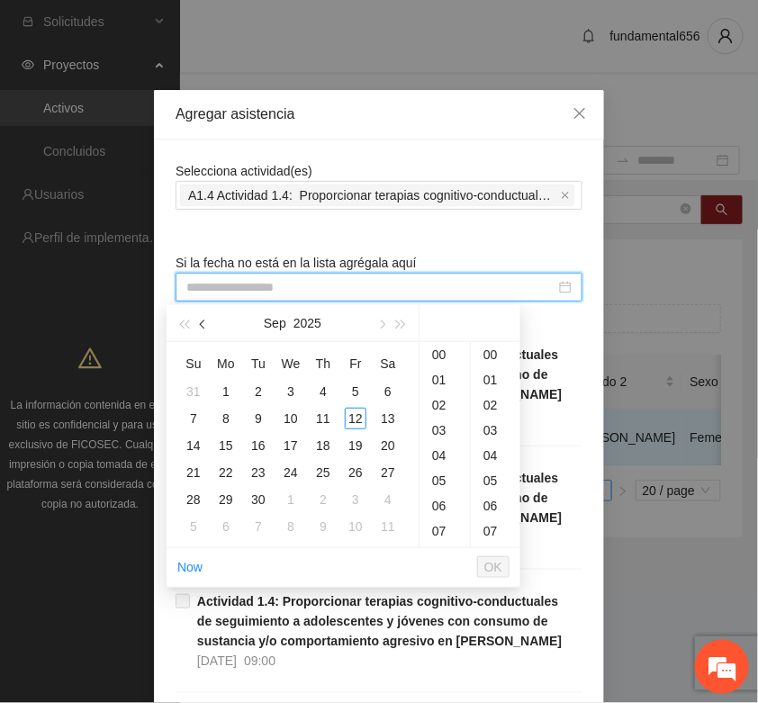
click at [203, 322] on span "button" at bounding box center [204, 325] width 9 height 9
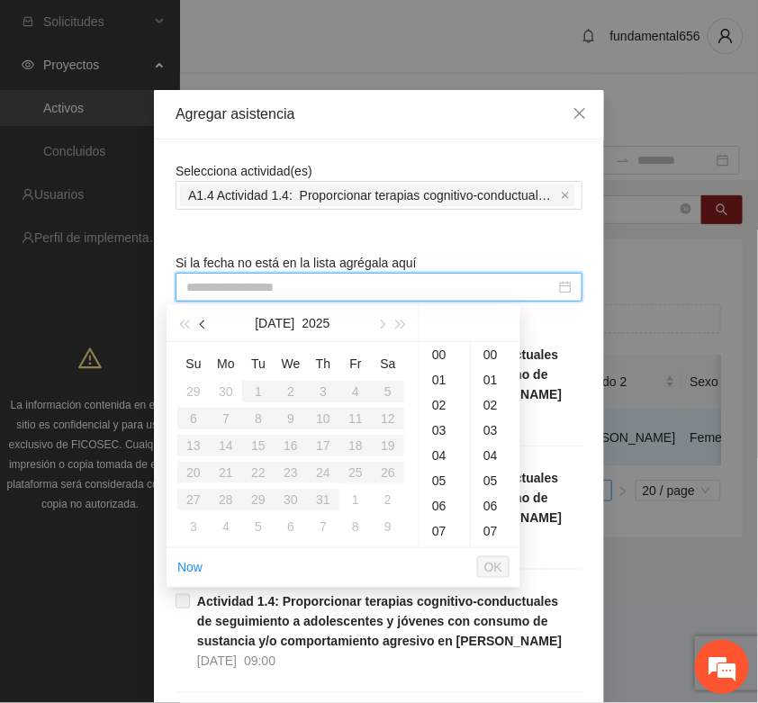
click at [203, 322] on span "button" at bounding box center [204, 325] width 9 height 9
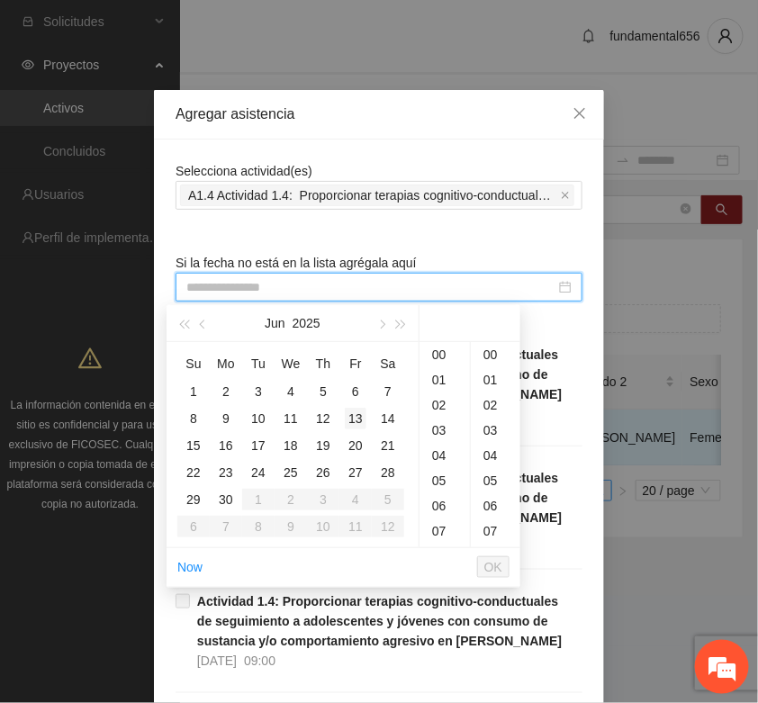
click at [357, 420] on div "13" at bounding box center [356, 419] width 22 height 22
type input "**********"
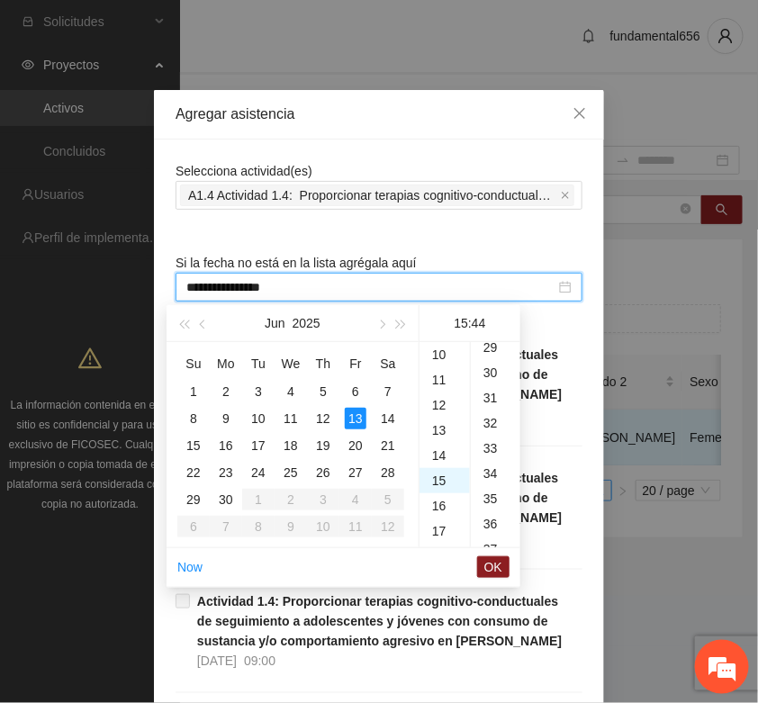
scroll to position [1108, 0]
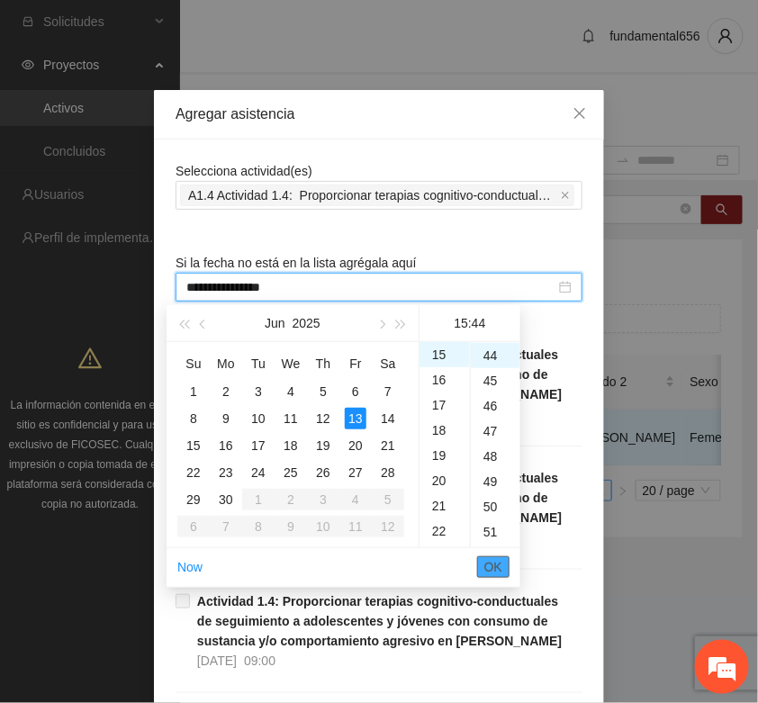
click at [488, 564] on span "OK" at bounding box center [493, 567] width 18 height 20
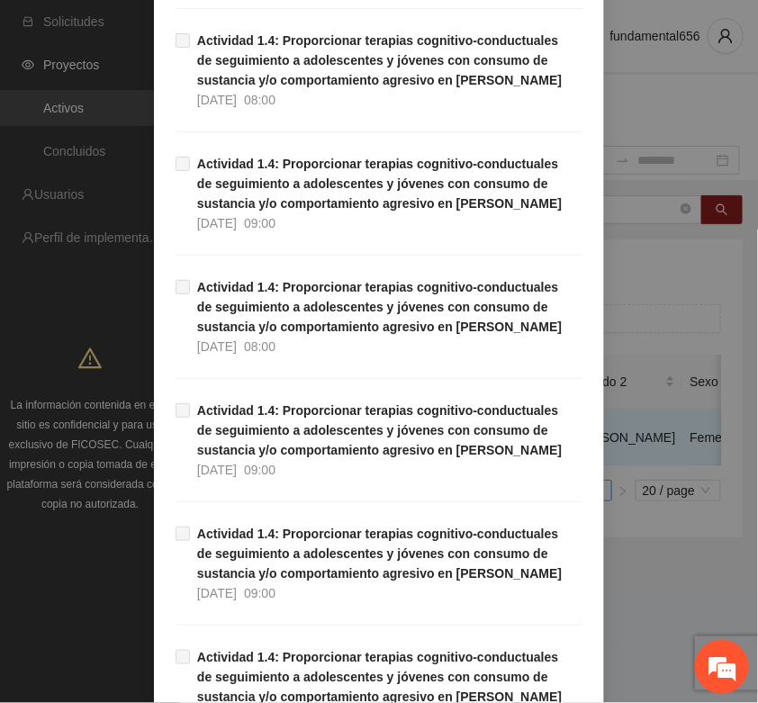
scroll to position [1136, 0]
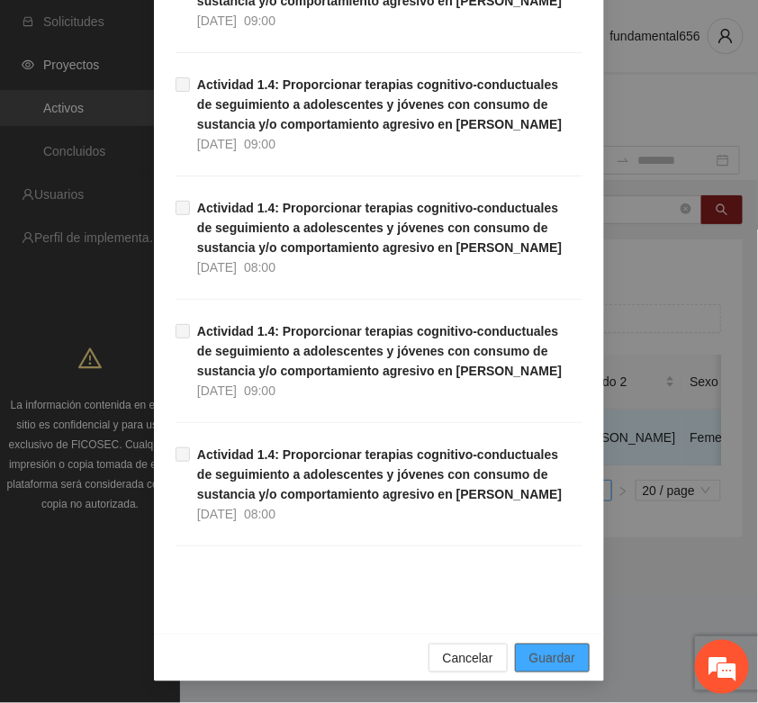
click at [534, 653] on span "Guardar" at bounding box center [552, 658] width 46 height 20
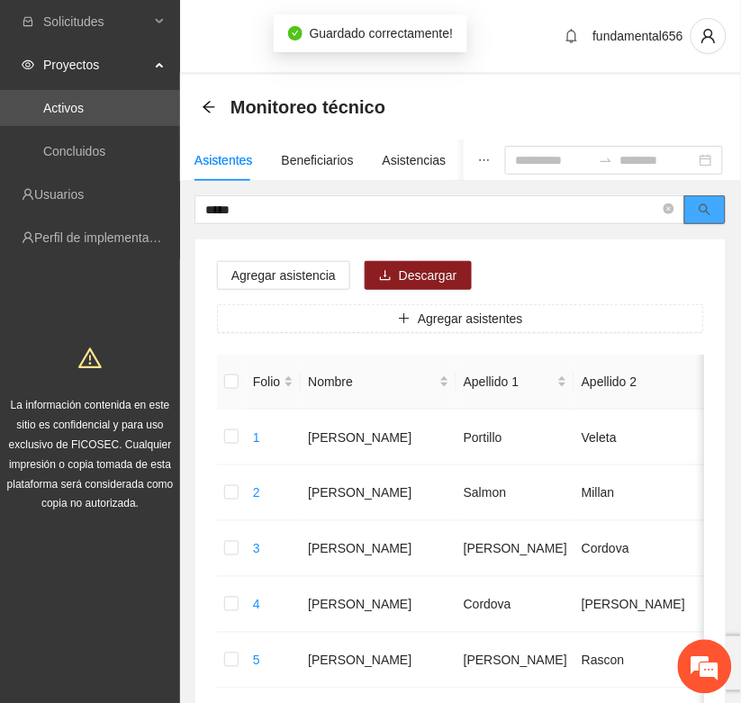
click at [725, 212] on button "button" at bounding box center [704, 209] width 41 height 29
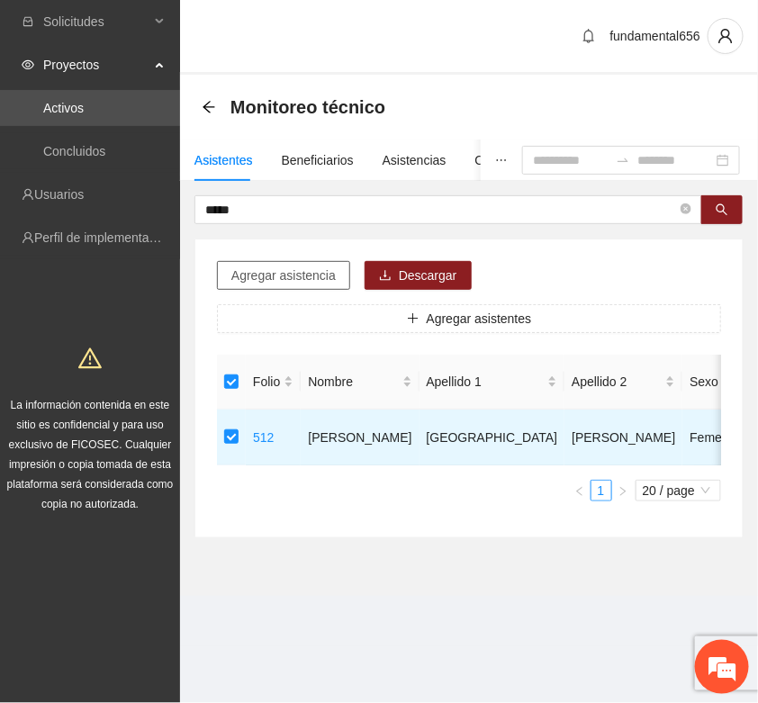
click at [284, 285] on button "Agregar asistencia" at bounding box center [283, 275] width 133 height 29
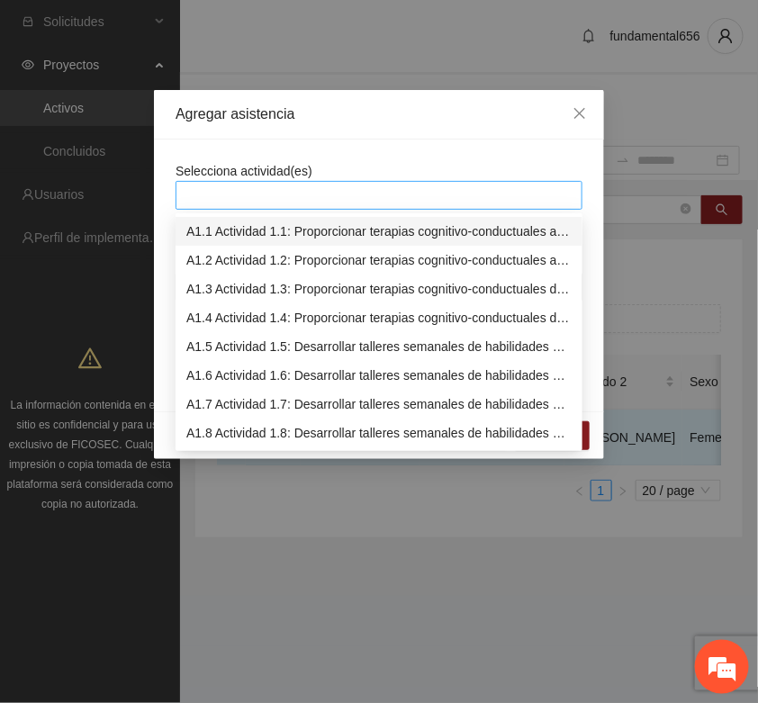
click at [217, 196] on div at bounding box center [379, 196] width 398 height 22
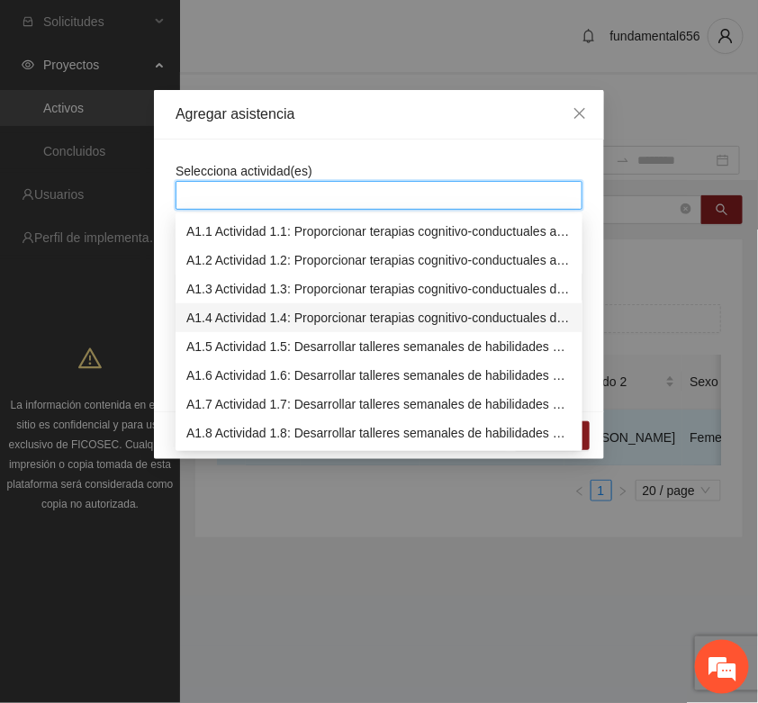
click at [217, 317] on div "A1.4 Actividad 1.4: Proporcionar terapias cognitivo-conductuales de seguimiento…" at bounding box center [378, 318] width 385 height 20
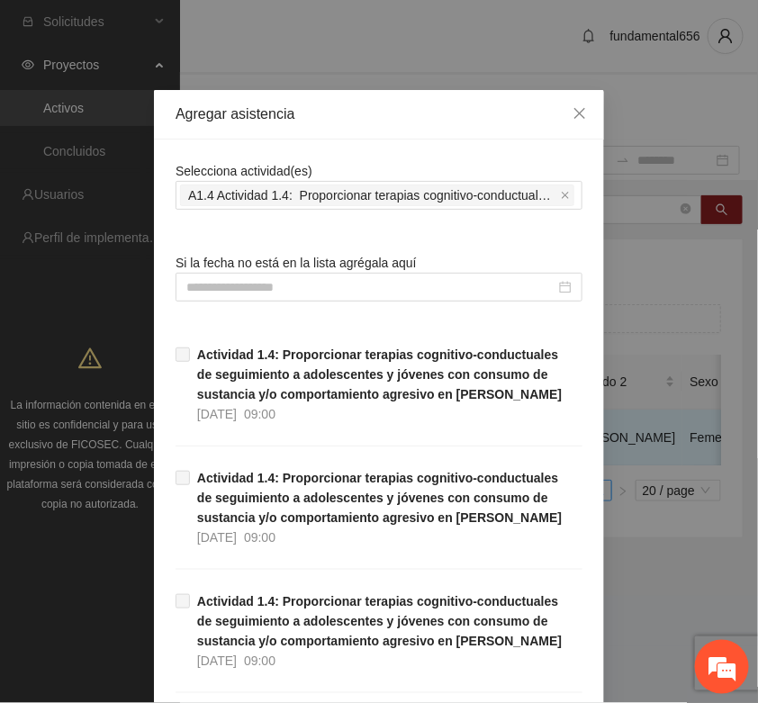
click at [186, 288] on input at bounding box center [370, 287] width 369 height 20
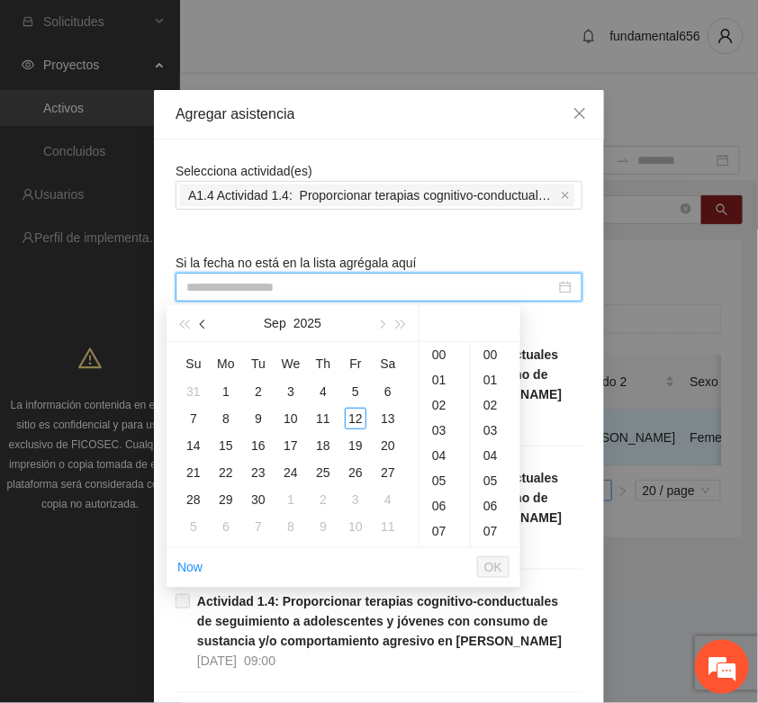
click at [199, 324] on button "button" at bounding box center [204, 323] width 20 height 36
click at [200, 324] on span "button" at bounding box center [204, 325] width 9 height 9
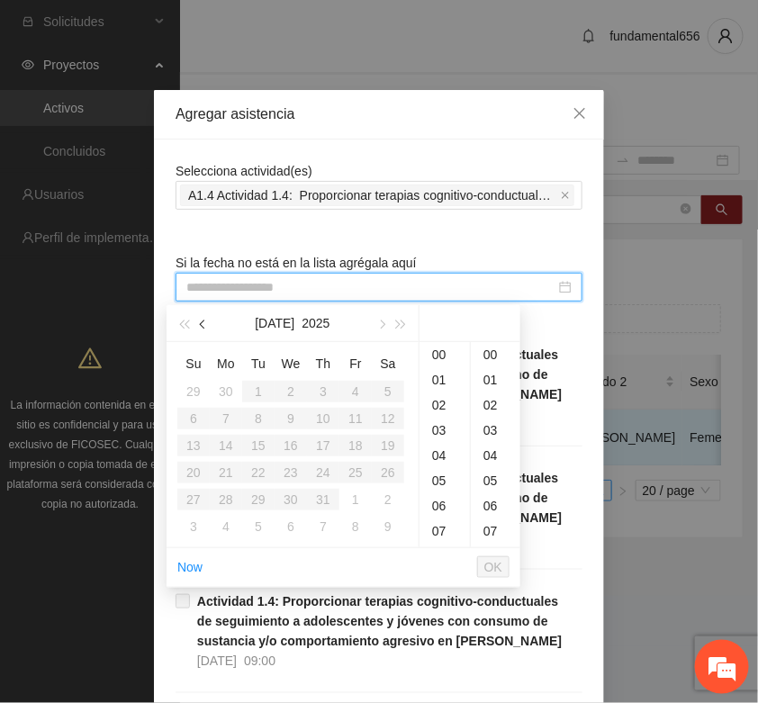
click at [200, 324] on span "button" at bounding box center [204, 325] width 9 height 9
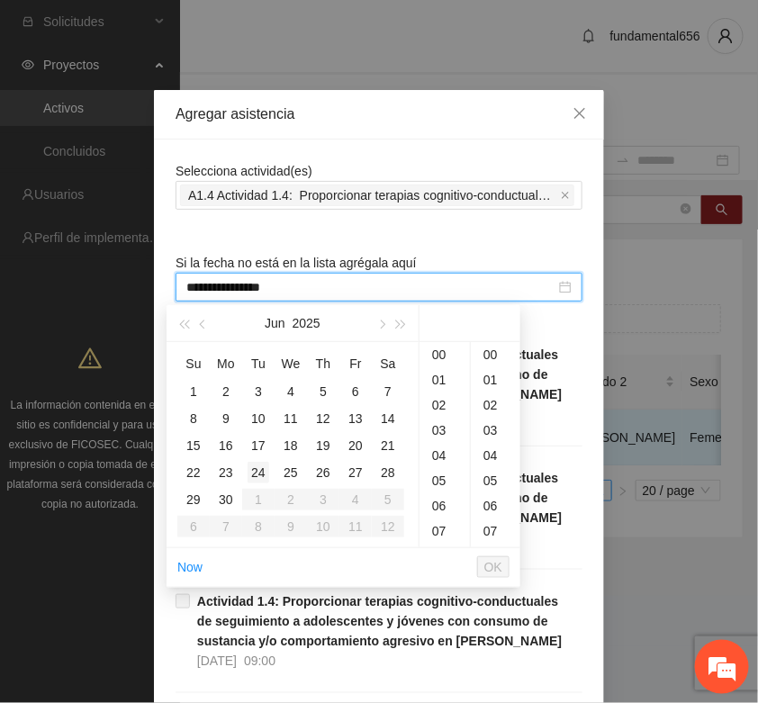
type input "**********"
click at [288, 474] on div "25" at bounding box center [291, 473] width 22 height 22
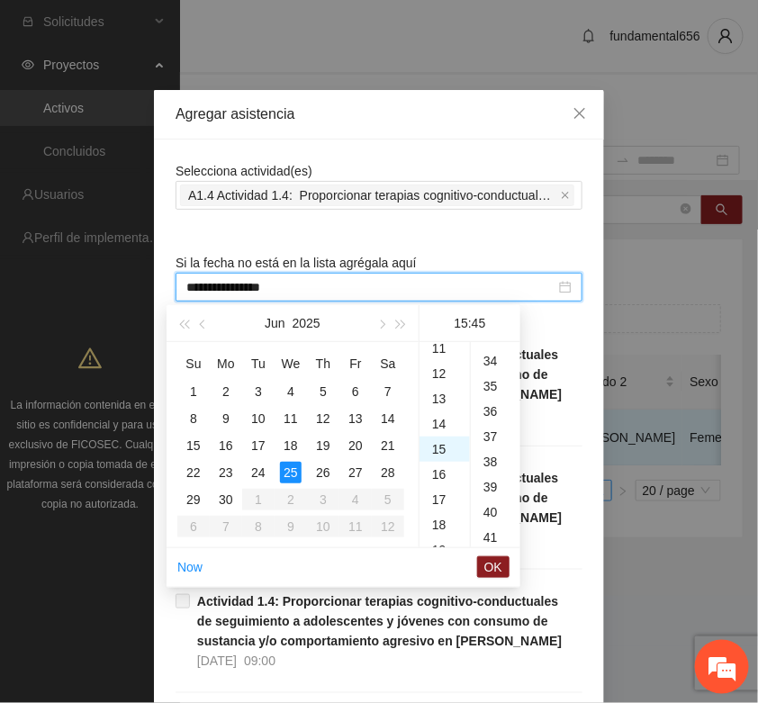
scroll to position [1133, 0]
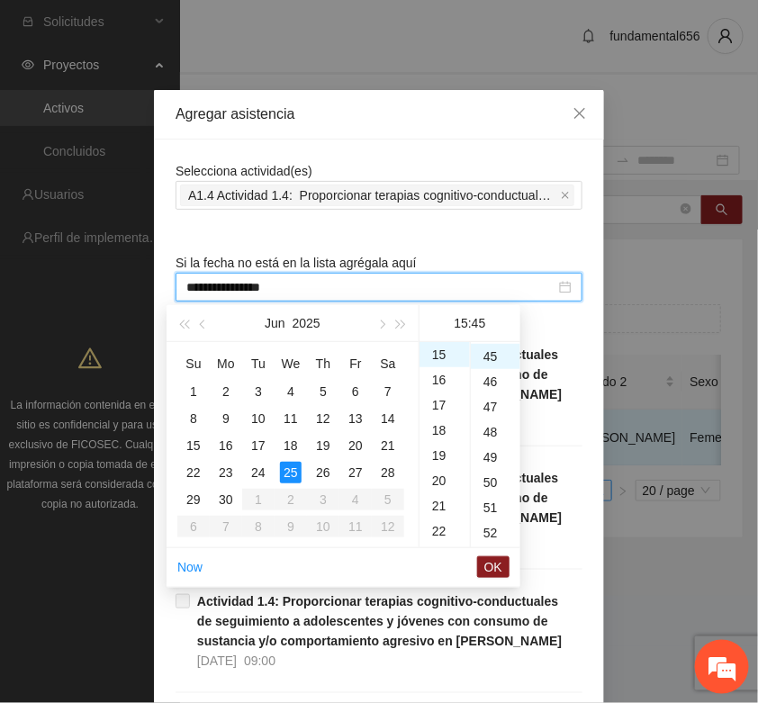
drag, startPoint x: 492, startPoint y: 563, endPoint x: 601, endPoint y: 455, distance: 153.4
click at [493, 564] on span "OK" at bounding box center [493, 567] width 18 height 20
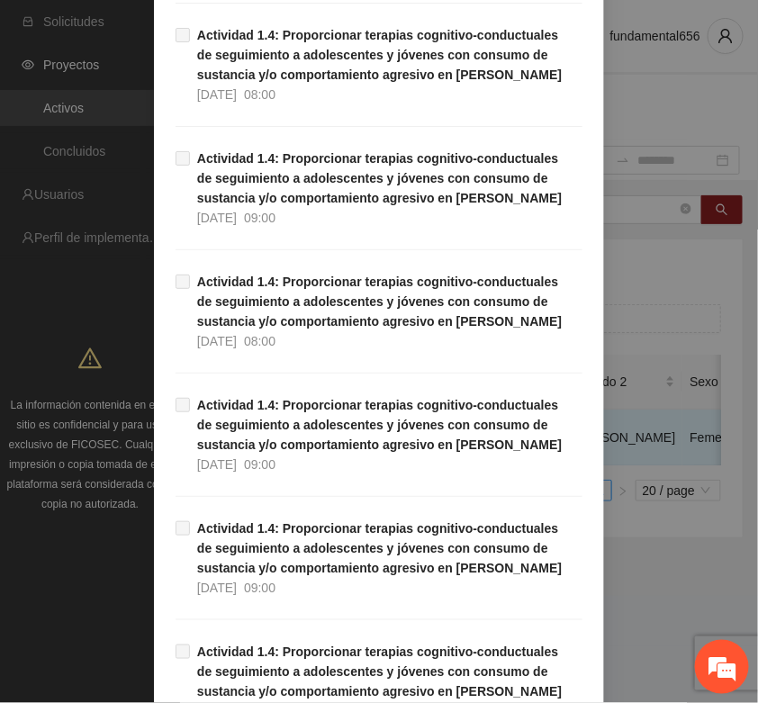
scroll to position [1136, 0]
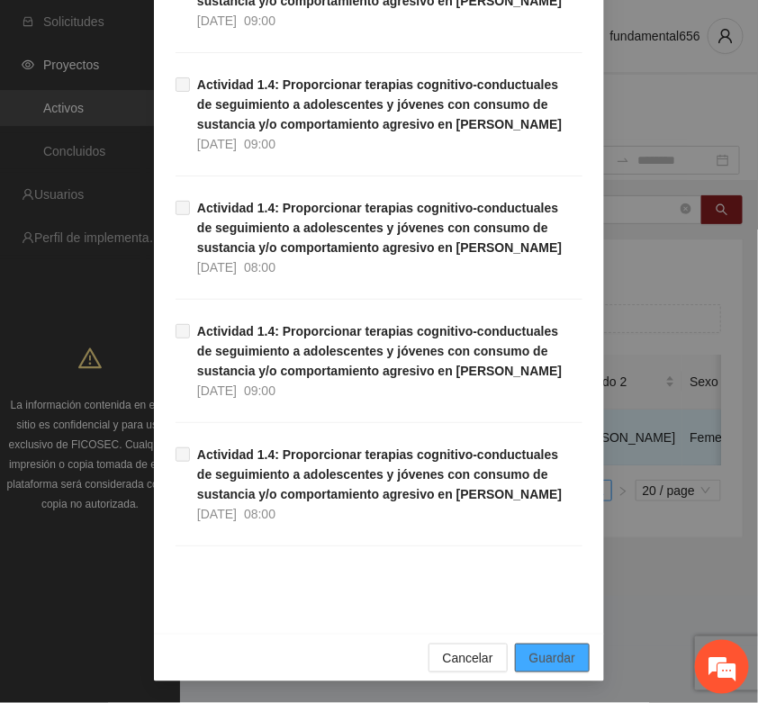
click at [556, 654] on span "Guardar" at bounding box center [552, 658] width 46 height 20
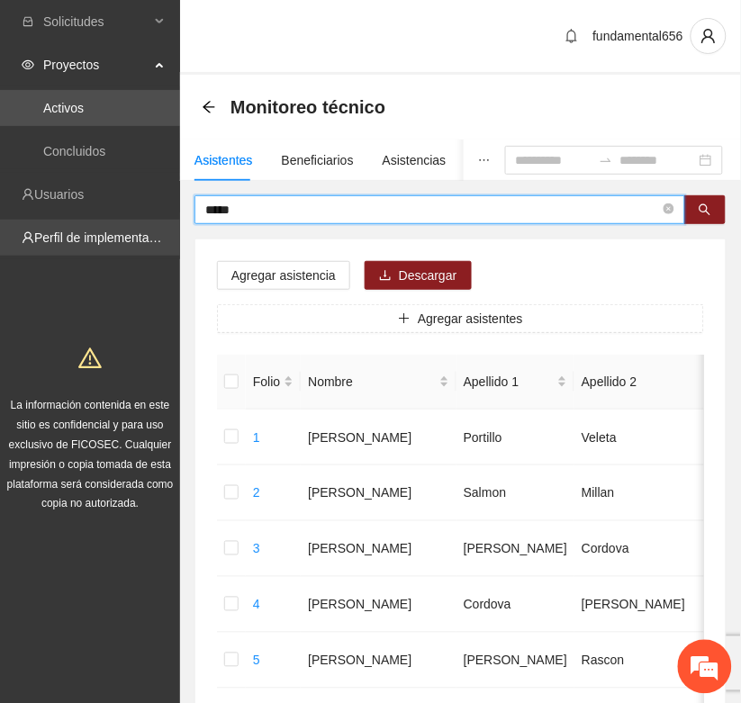
drag, startPoint x: 266, startPoint y: 205, endPoint x: 176, endPoint y: 221, distance: 90.4
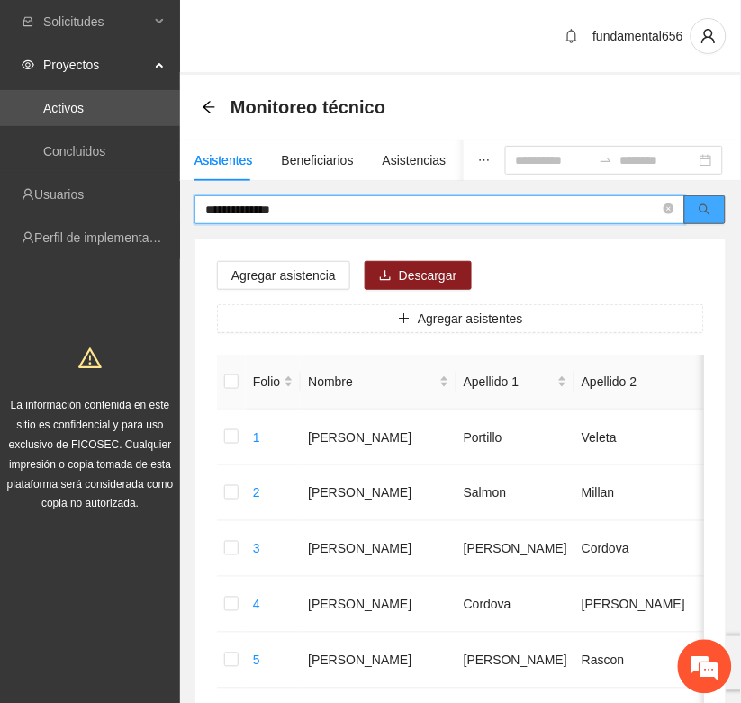
click at [700, 210] on icon "search" at bounding box center [705, 209] width 13 height 13
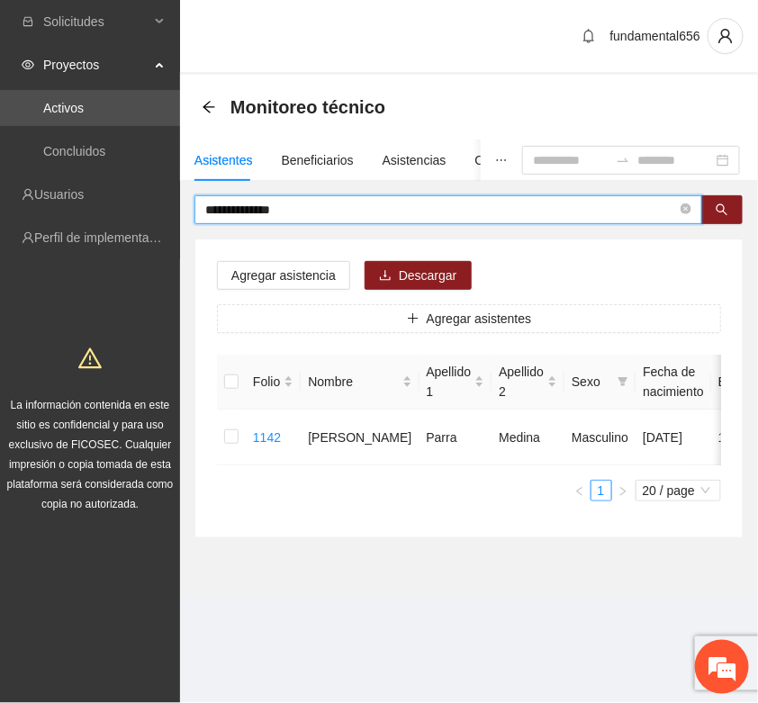
type input "**********"
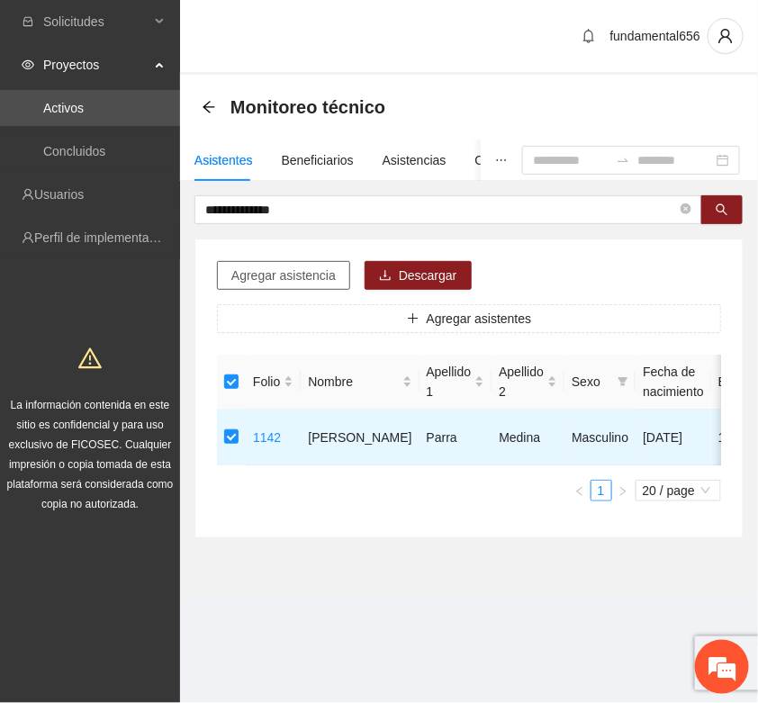
click at [271, 281] on span "Agregar asistencia" at bounding box center [283, 276] width 104 height 20
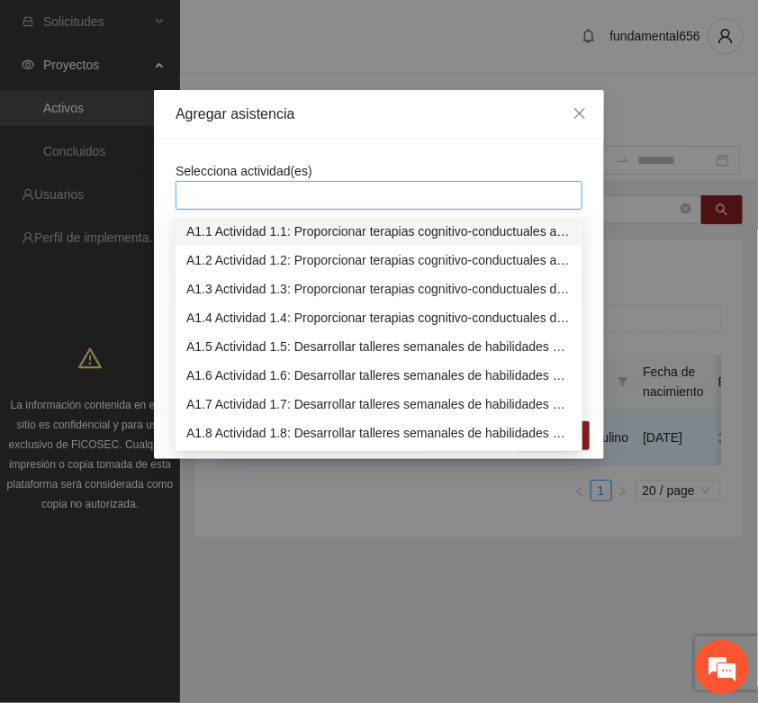
click at [236, 198] on div at bounding box center [379, 196] width 398 height 22
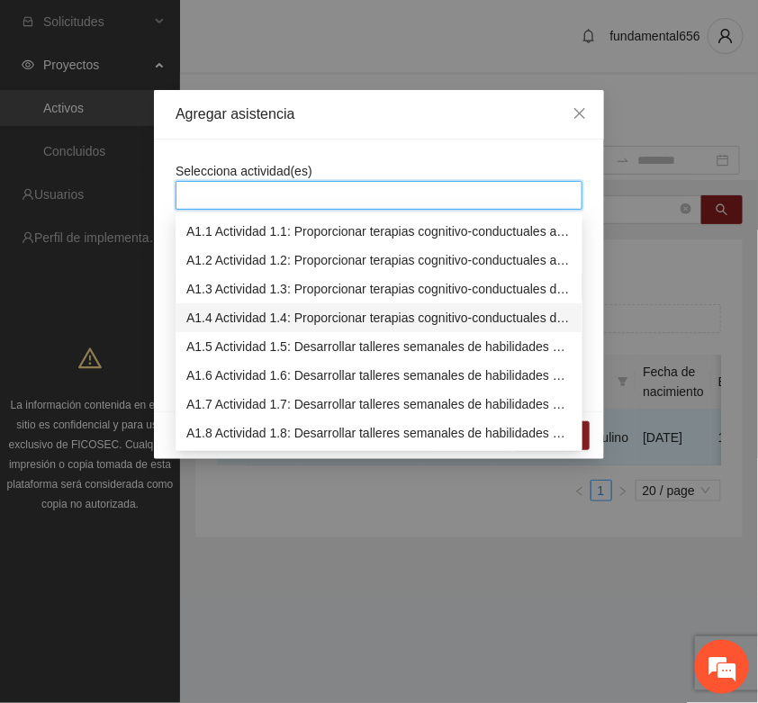
click at [212, 313] on div "A1.4 Actividad 1.4: Proporcionar terapias cognitivo-conductuales de seguimiento…" at bounding box center [378, 318] width 385 height 20
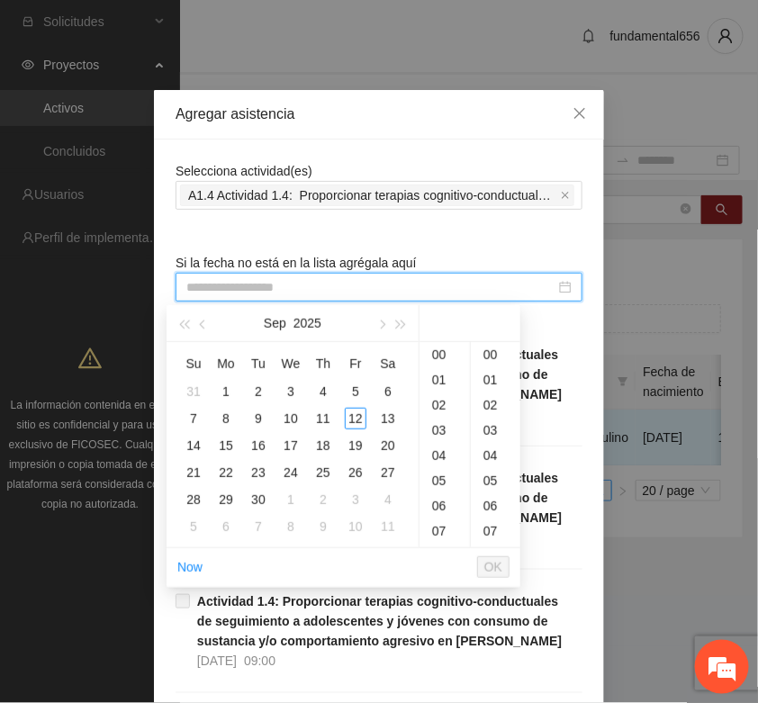
click at [186, 291] on input at bounding box center [370, 287] width 369 height 20
click at [204, 324] on span "button" at bounding box center [204, 325] width 9 height 9
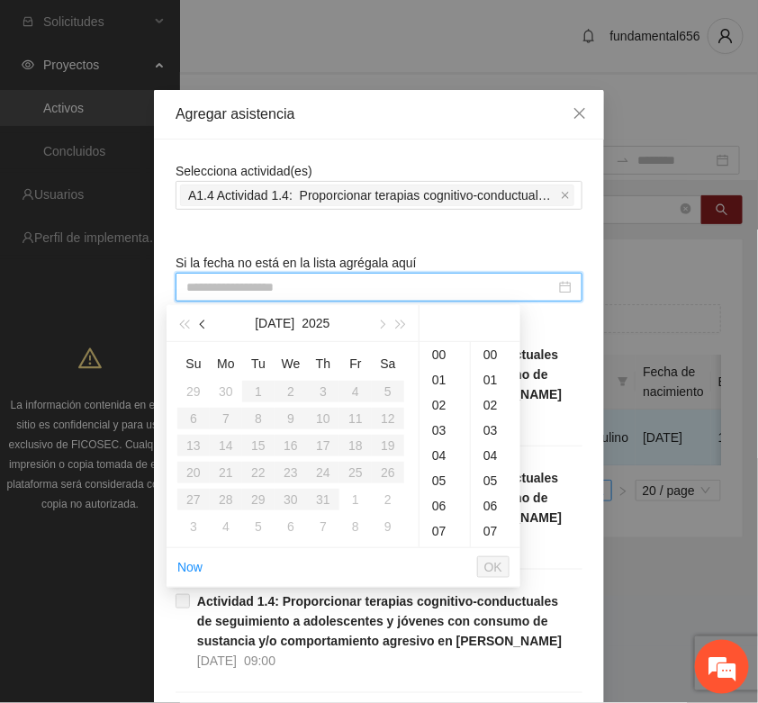
click at [204, 324] on span "button" at bounding box center [204, 325] width 9 height 9
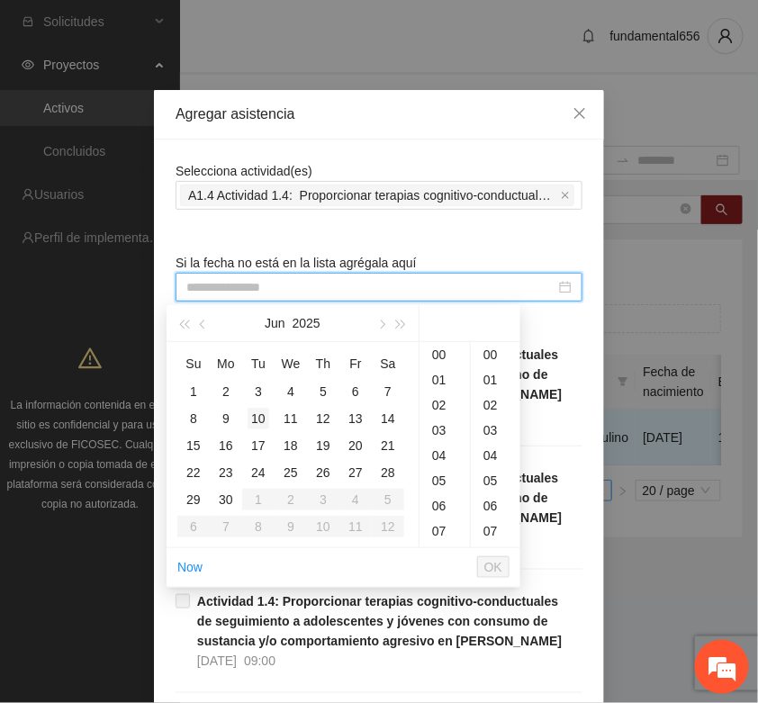
click at [258, 420] on div "10" at bounding box center [259, 419] width 22 height 22
type input "**********"
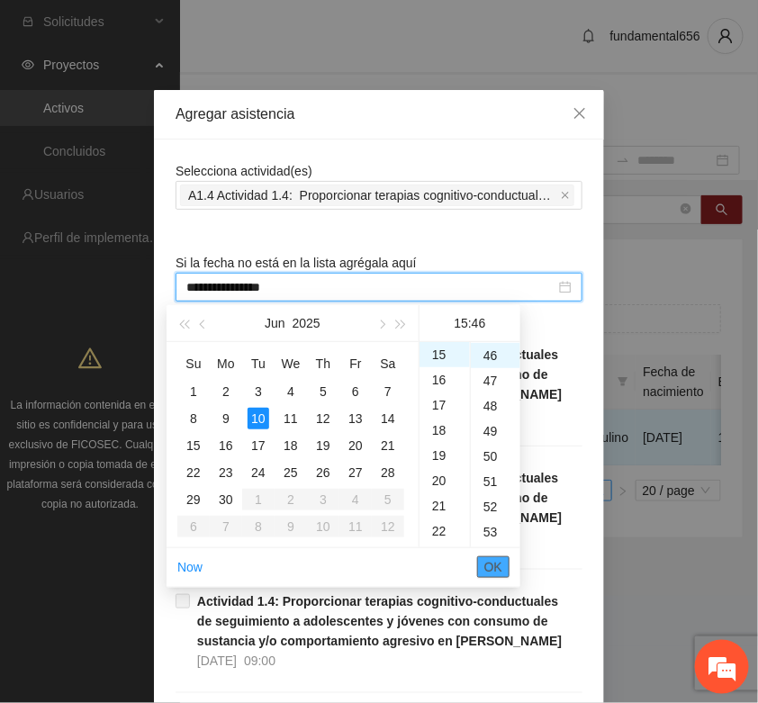
click at [492, 565] on span "OK" at bounding box center [493, 567] width 18 height 20
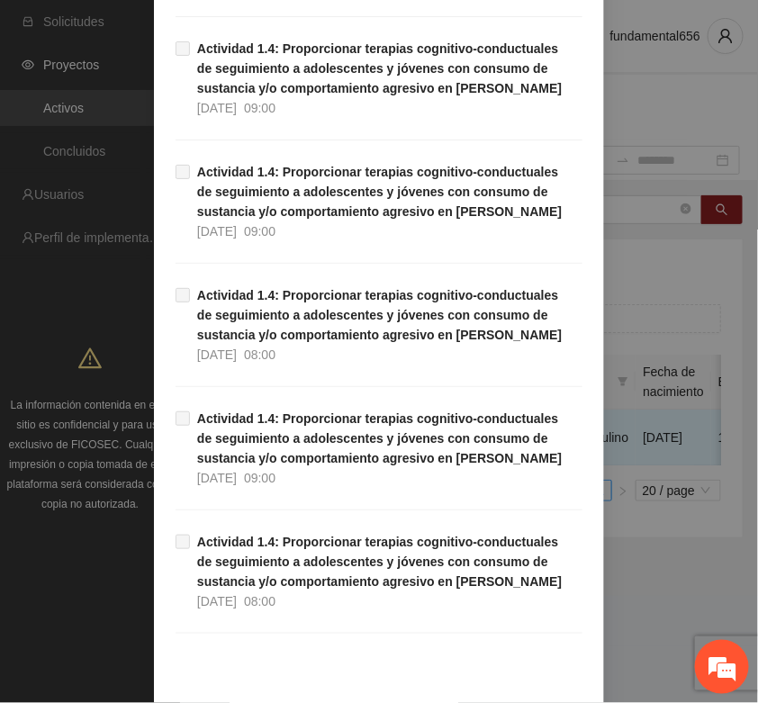
scroll to position [1136, 0]
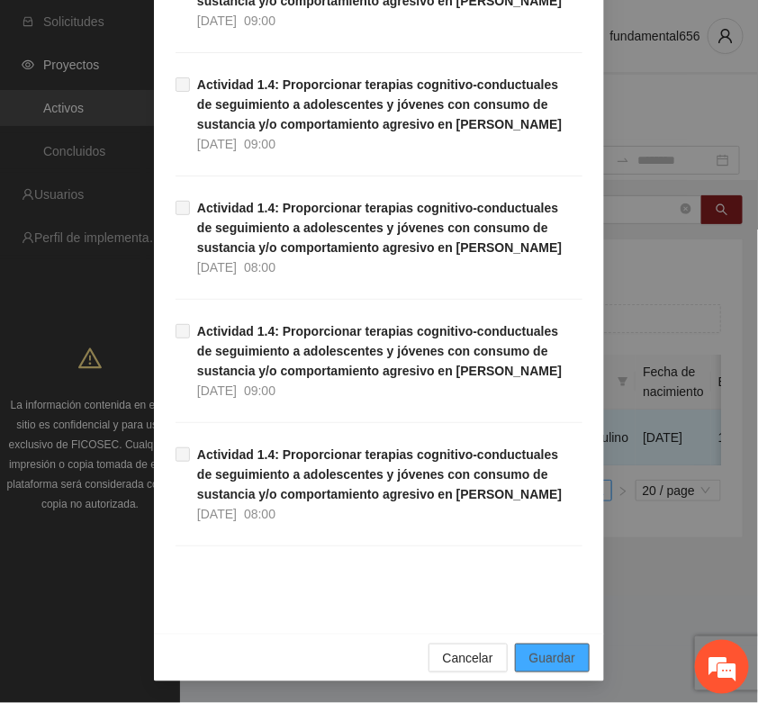
click at [546, 663] on span "Guardar" at bounding box center [552, 658] width 46 height 20
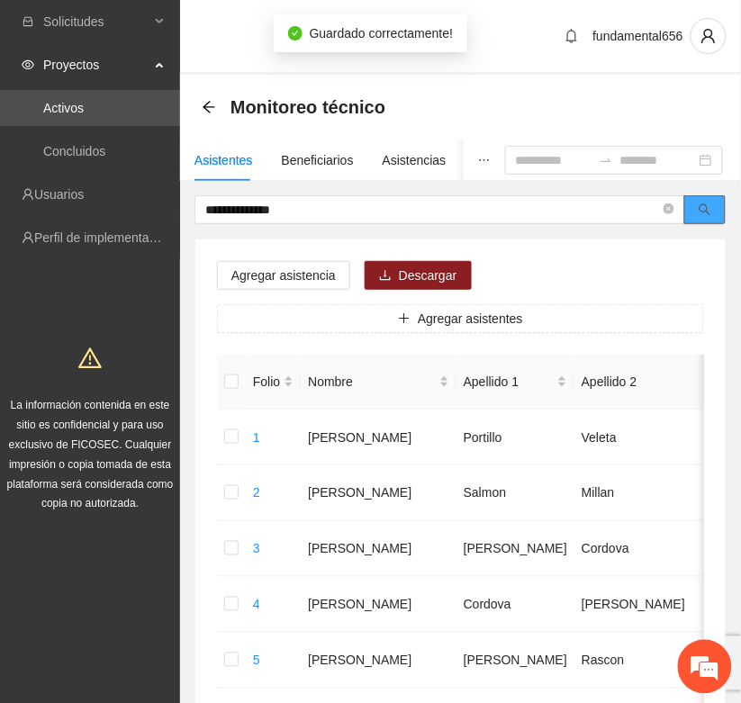
click at [714, 214] on button "button" at bounding box center [704, 209] width 41 height 29
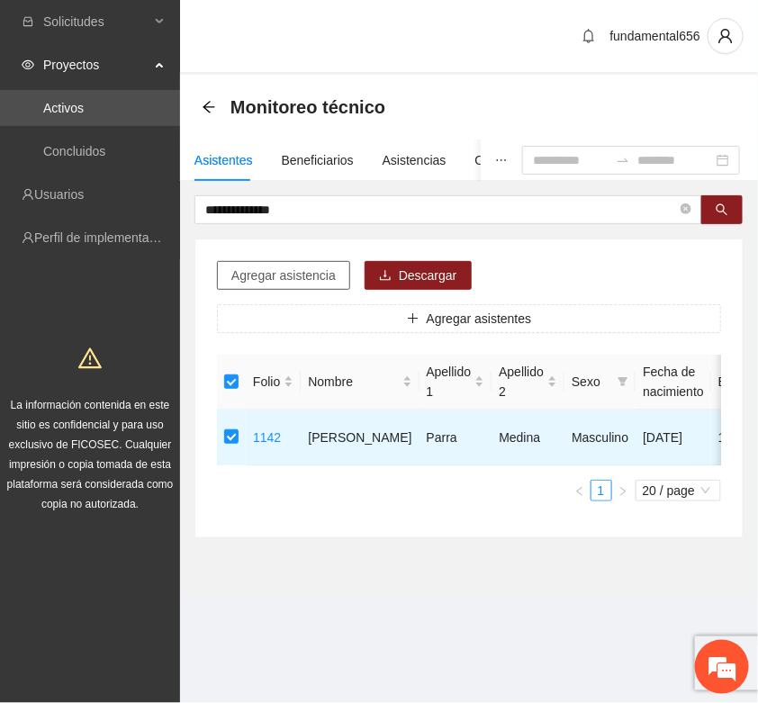
click at [266, 281] on span "Agregar asistencia" at bounding box center [283, 276] width 104 height 20
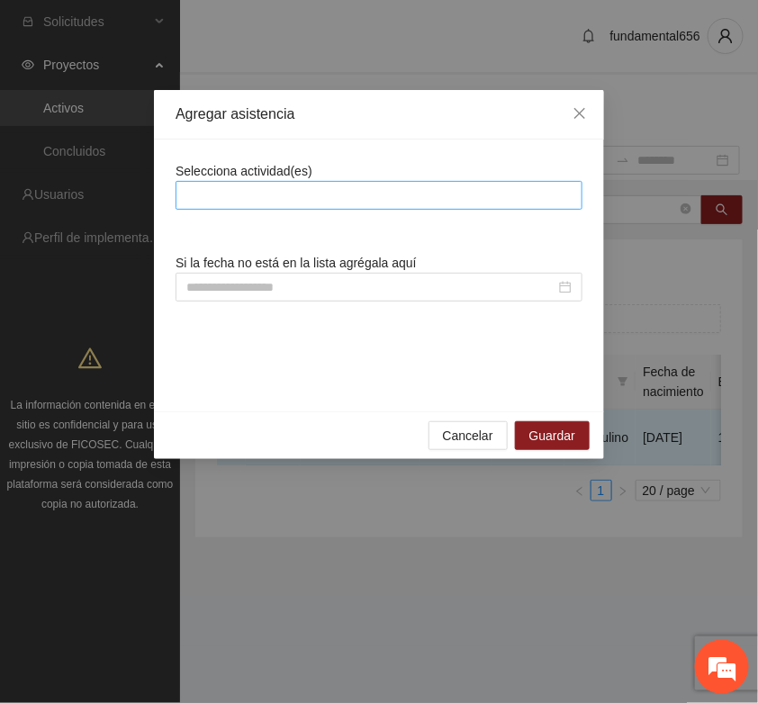
click at [236, 200] on div at bounding box center [379, 196] width 398 height 22
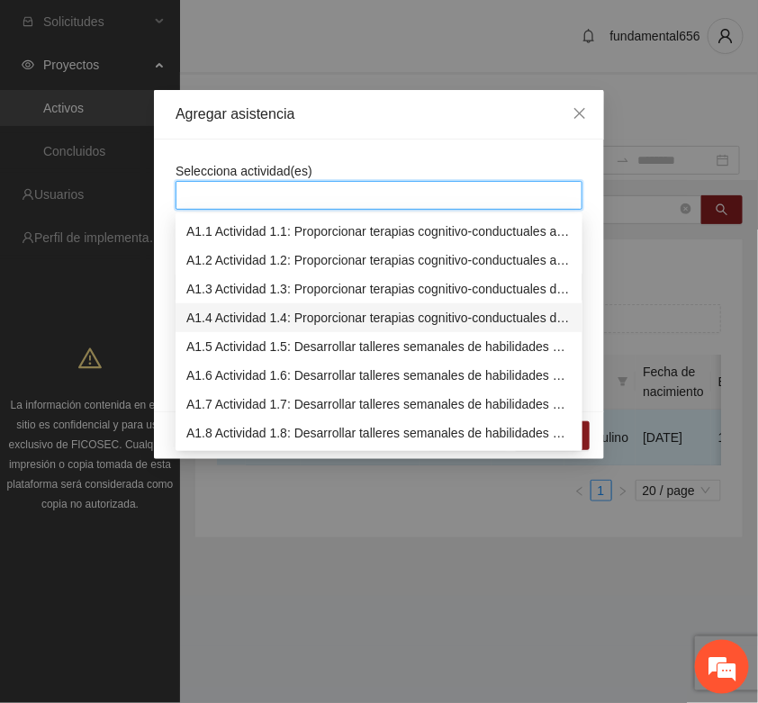
click at [210, 321] on div "A1.4 Actividad 1.4: Proporcionar terapias cognitivo-conductuales de seguimiento…" at bounding box center [378, 318] width 385 height 20
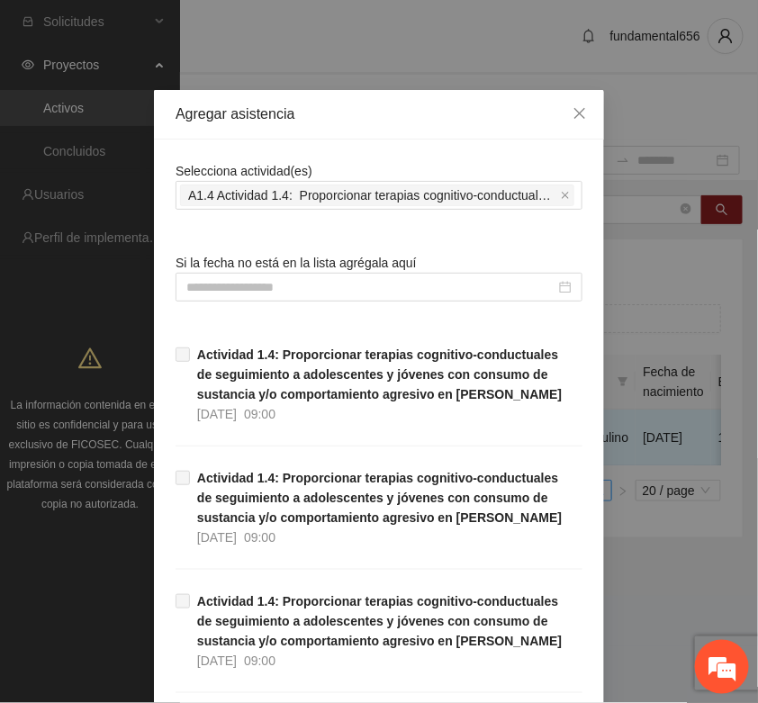
click at [190, 276] on div at bounding box center [379, 287] width 407 height 29
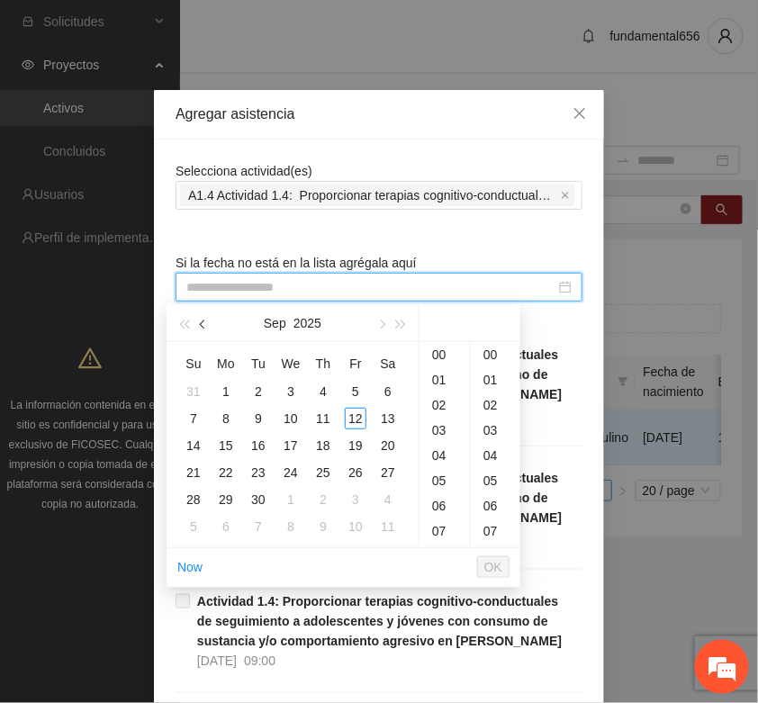
click at [203, 326] on span "button" at bounding box center [204, 325] width 9 height 9
click at [204, 326] on span "button" at bounding box center [204, 325] width 9 height 9
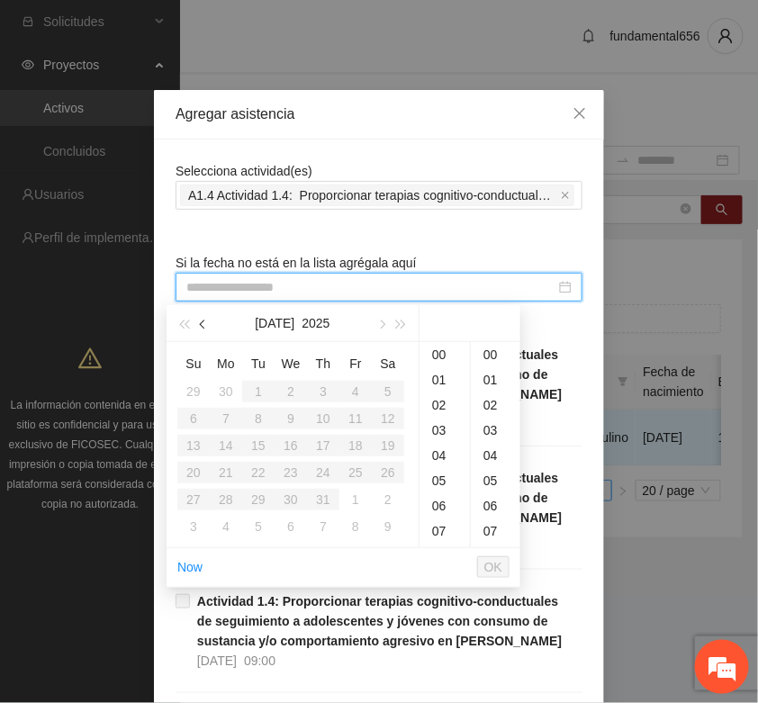
click at [204, 326] on span "button" at bounding box center [204, 325] width 9 height 9
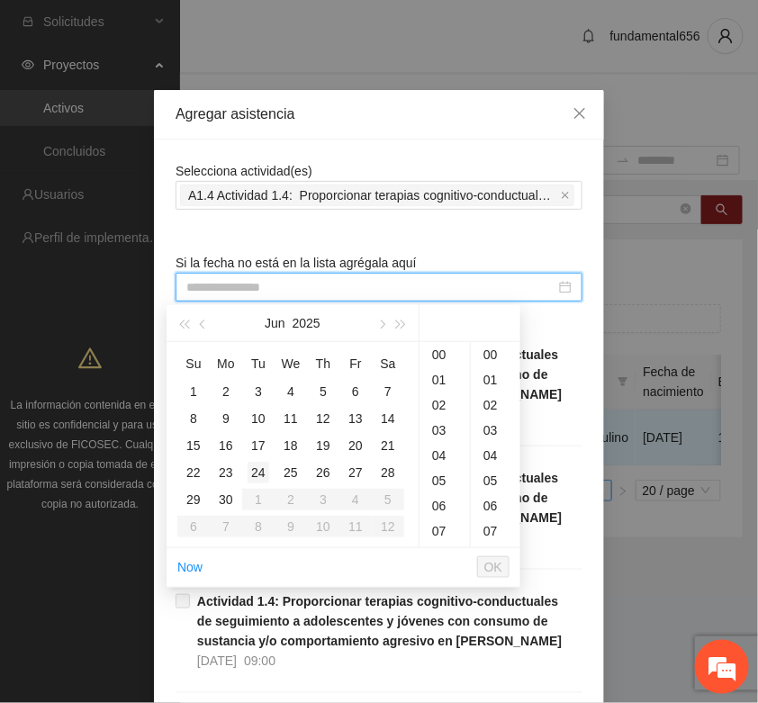
click at [255, 470] on div "24" at bounding box center [259, 473] width 22 height 22
type input "**********"
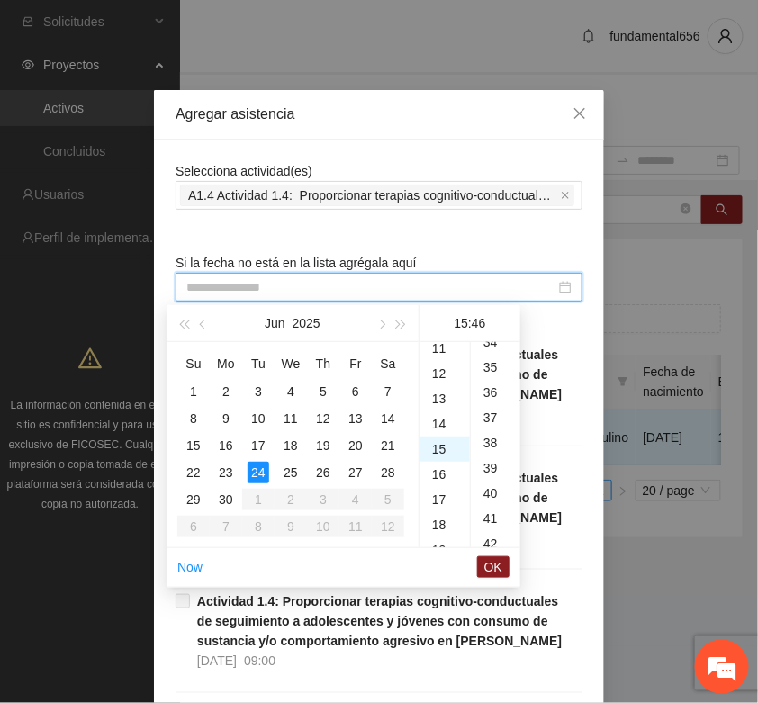
scroll to position [1159, 0]
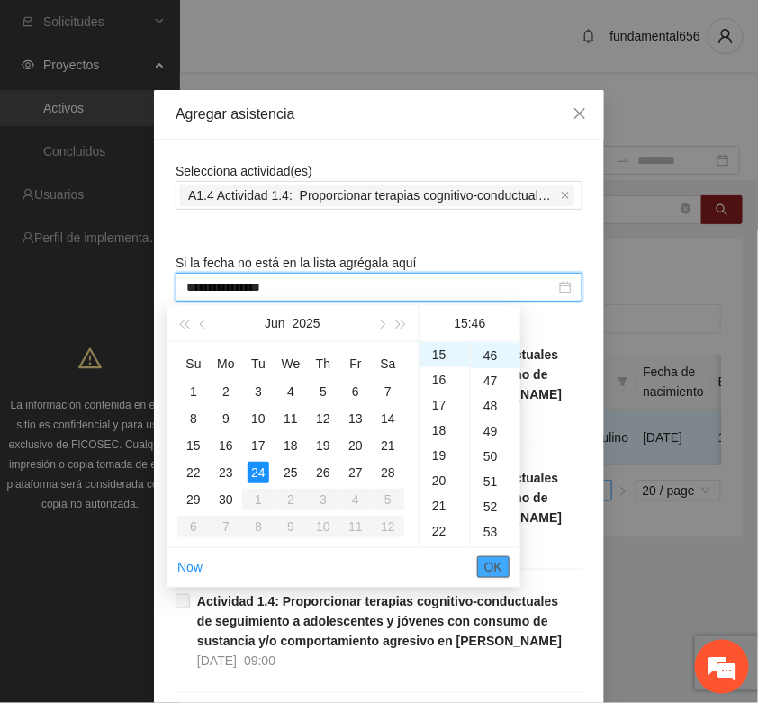
click at [505, 567] on button "OK" at bounding box center [493, 567] width 32 height 22
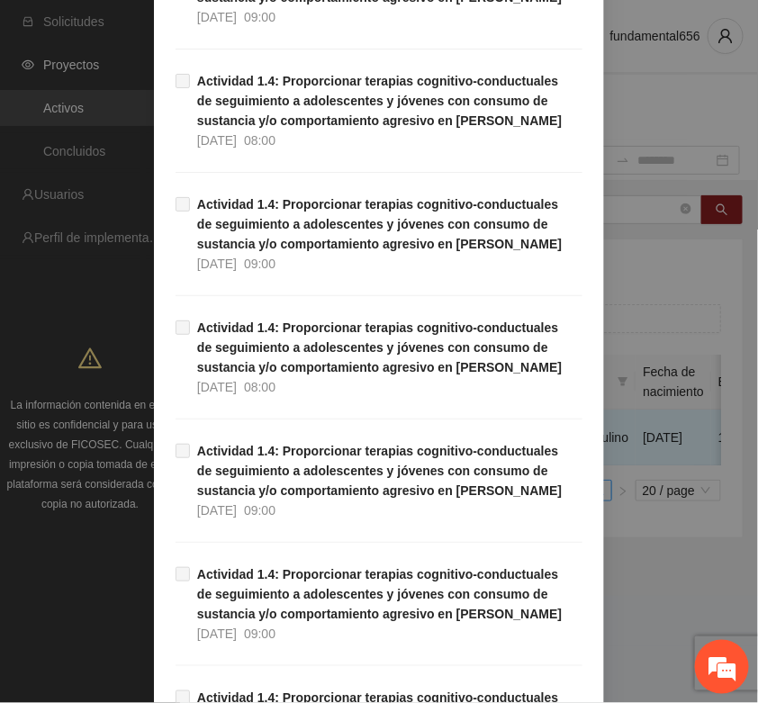
scroll to position [1136, 0]
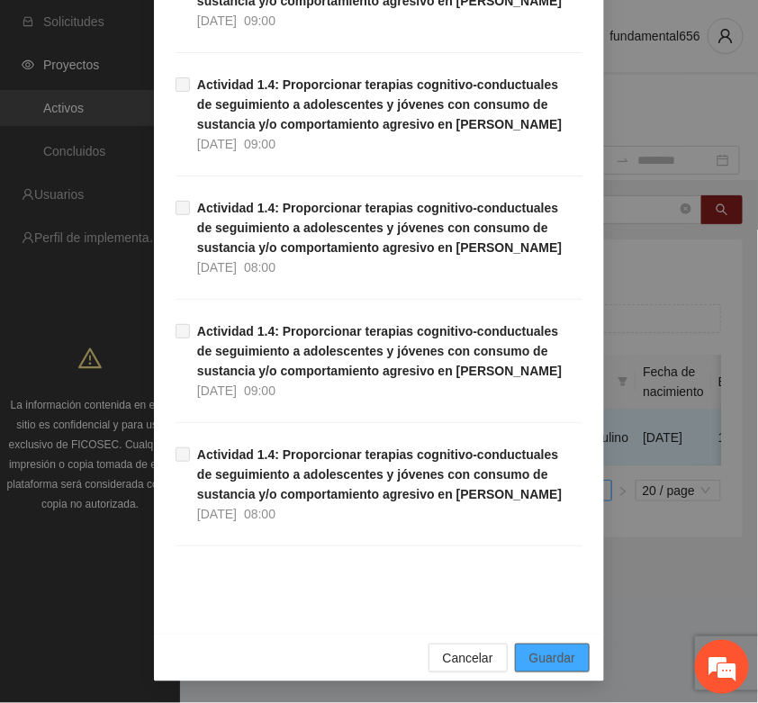
click at [556, 655] on span "Guardar" at bounding box center [552, 658] width 46 height 20
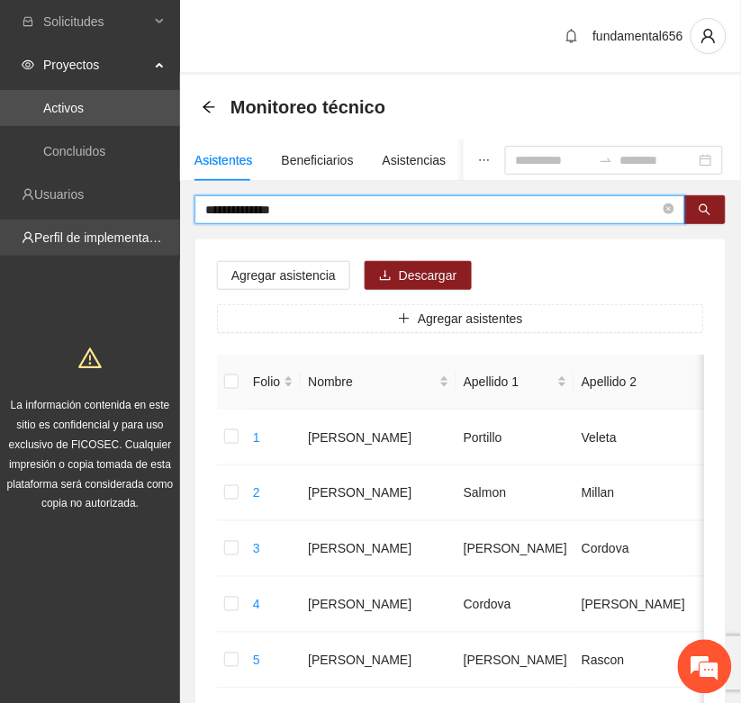
drag, startPoint x: 315, startPoint y: 212, endPoint x: 149, endPoint y: 228, distance: 167.3
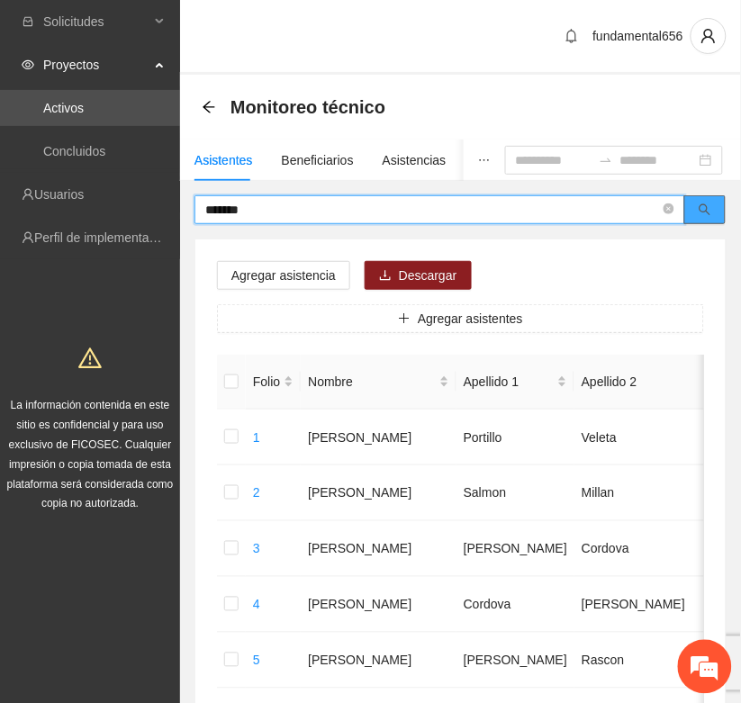
click at [709, 209] on button "button" at bounding box center [704, 209] width 41 height 29
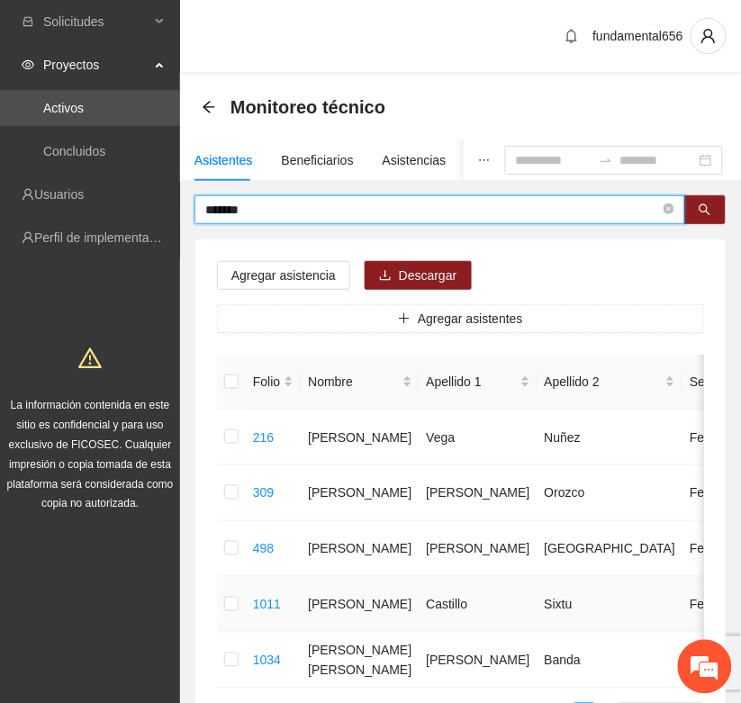
type input "*******"
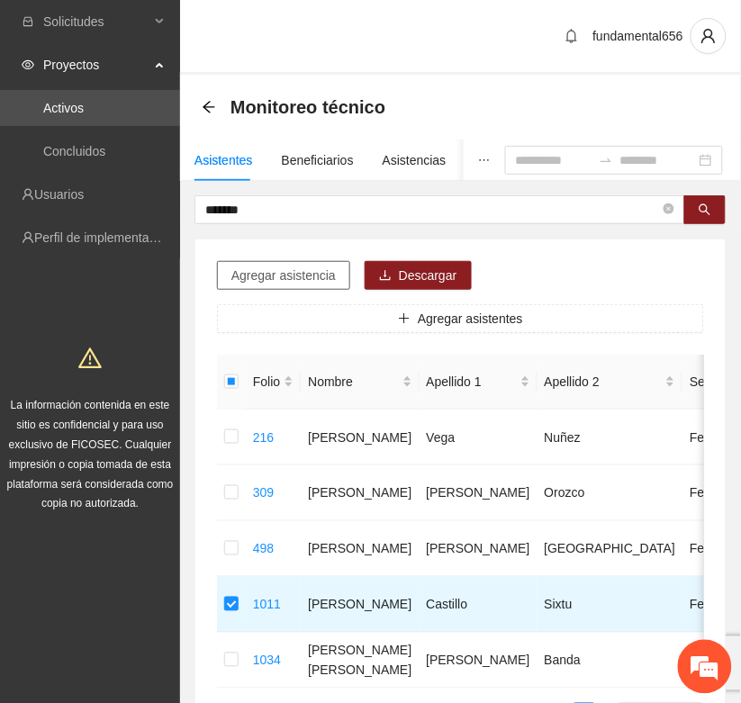
click at [273, 277] on span "Agregar asistencia" at bounding box center [283, 276] width 104 height 20
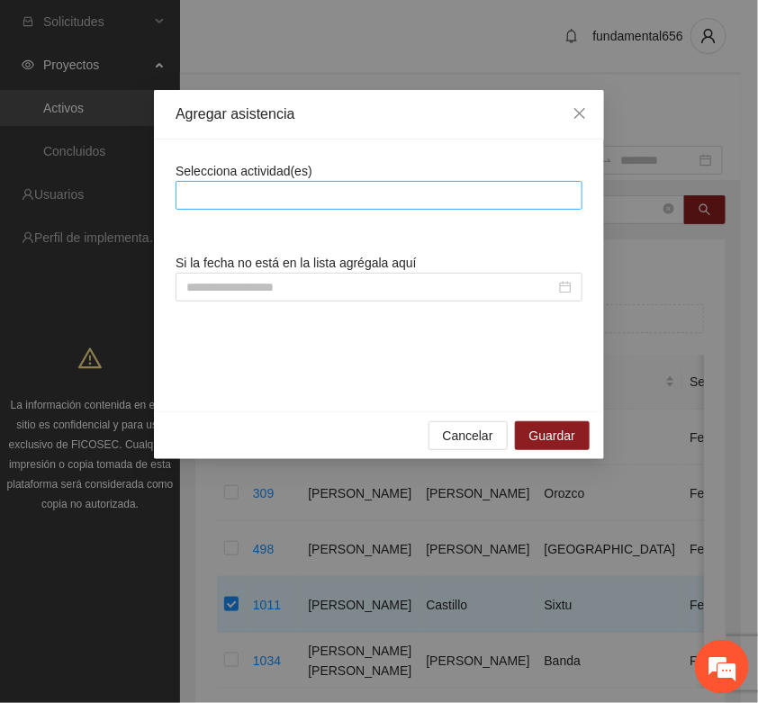
click at [219, 203] on div at bounding box center [379, 196] width 398 height 22
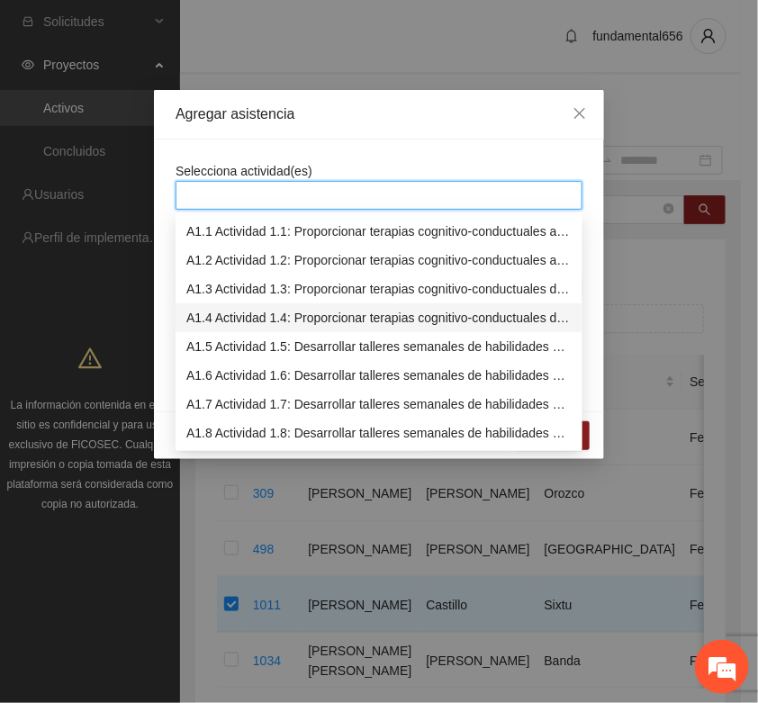
click at [236, 321] on div "A1.4 Actividad 1.4: Proporcionar terapias cognitivo-conductuales de seguimiento…" at bounding box center [378, 318] width 385 height 20
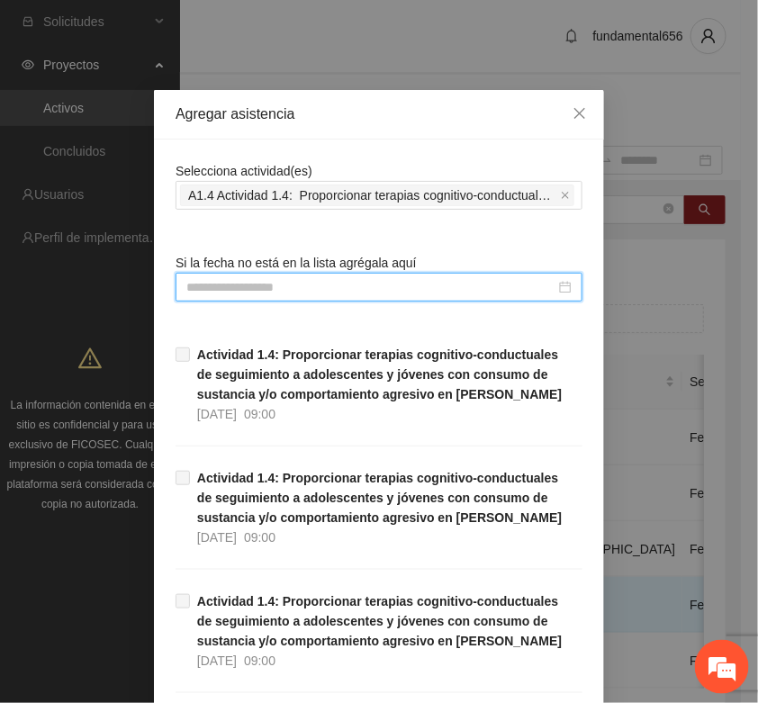
click at [199, 289] on input at bounding box center [370, 287] width 369 height 20
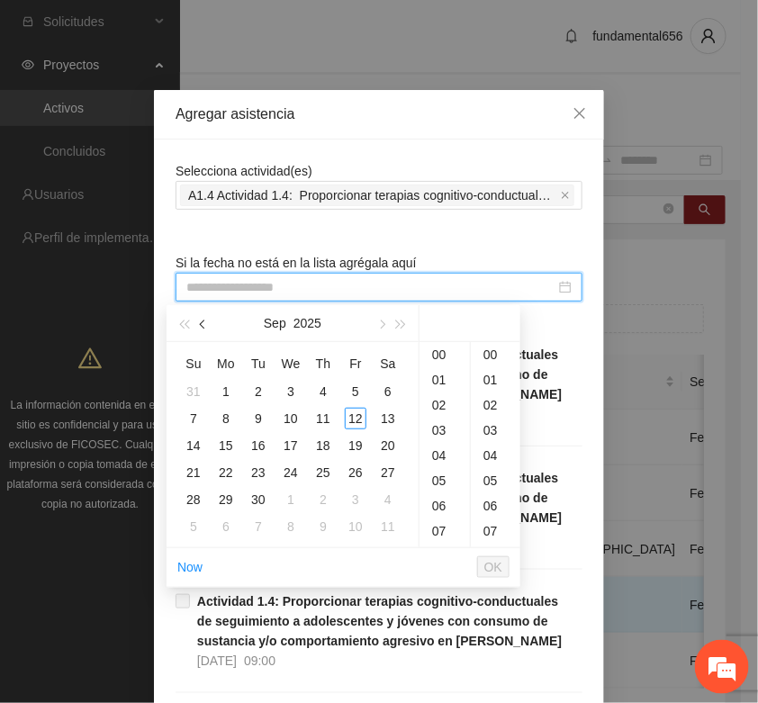
click at [203, 322] on span "button" at bounding box center [204, 325] width 9 height 9
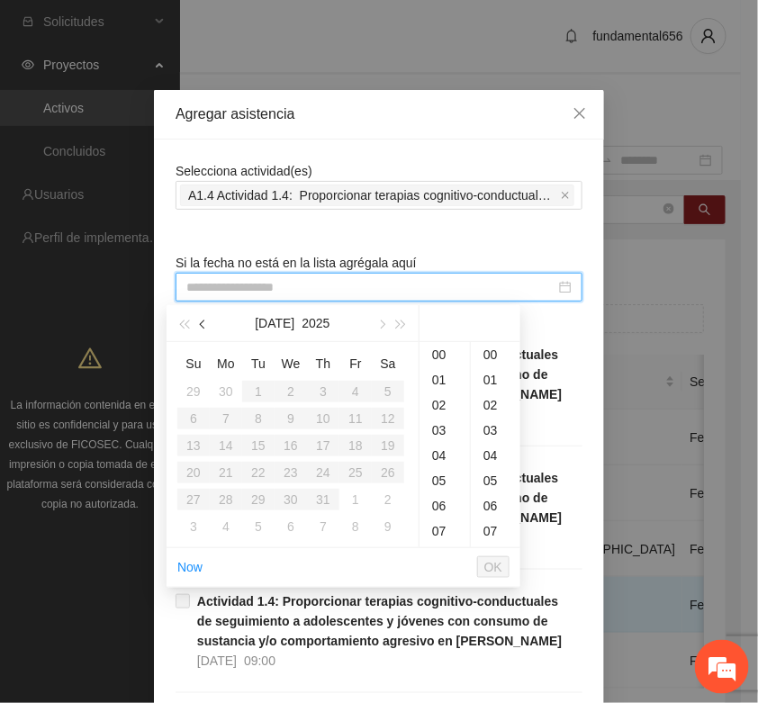
click at [203, 322] on span "button" at bounding box center [204, 325] width 9 height 9
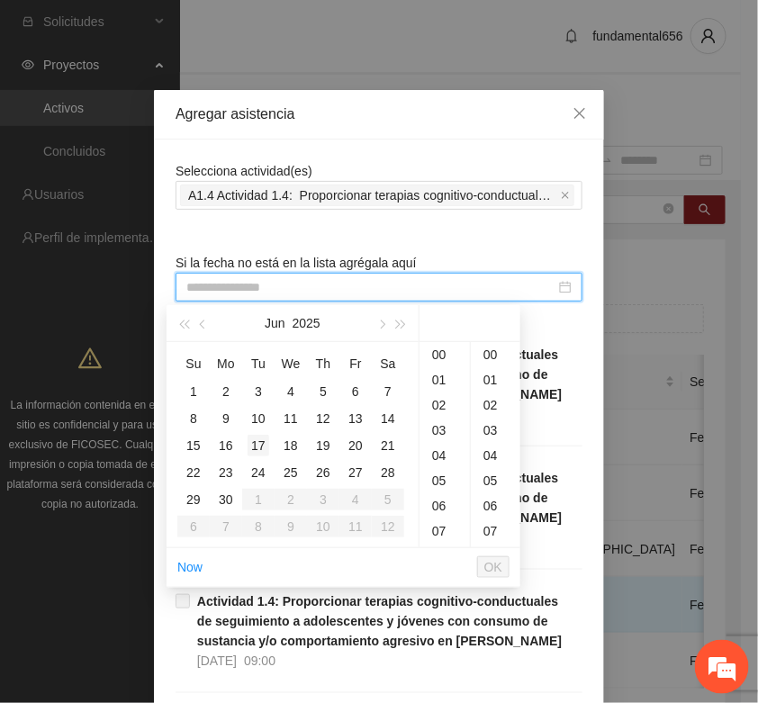
click at [258, 444] on div "17" at bounding box center [259, 446] width 22 height 22
type input "**********"
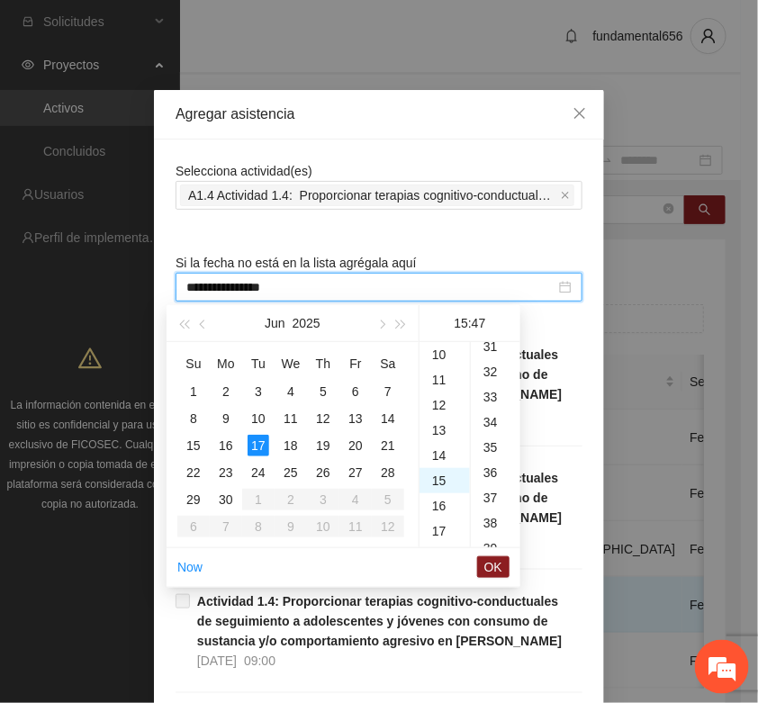
scroll to position [1184, 0]
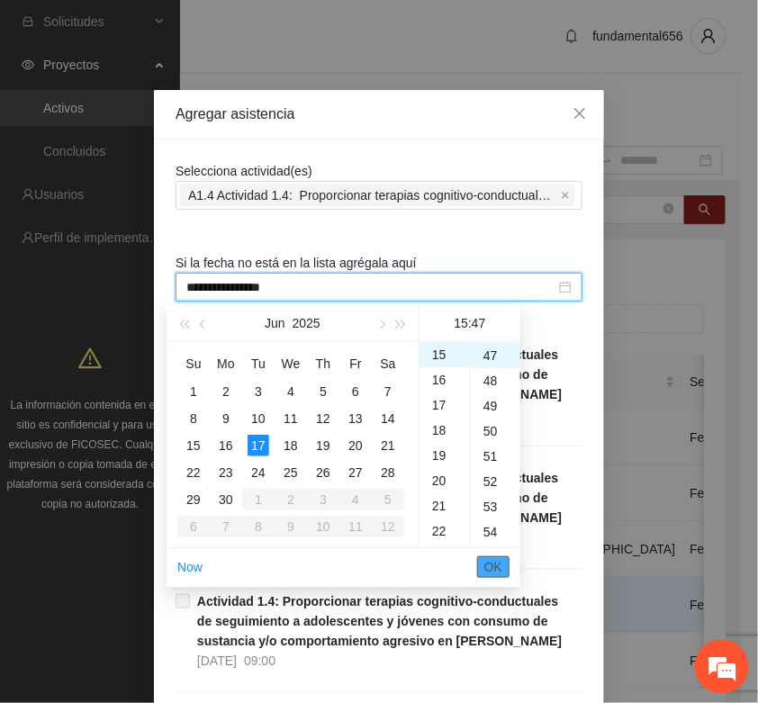
click at [491, 560] on span "OK" at bounding box center [493, 567] width 18 height 20
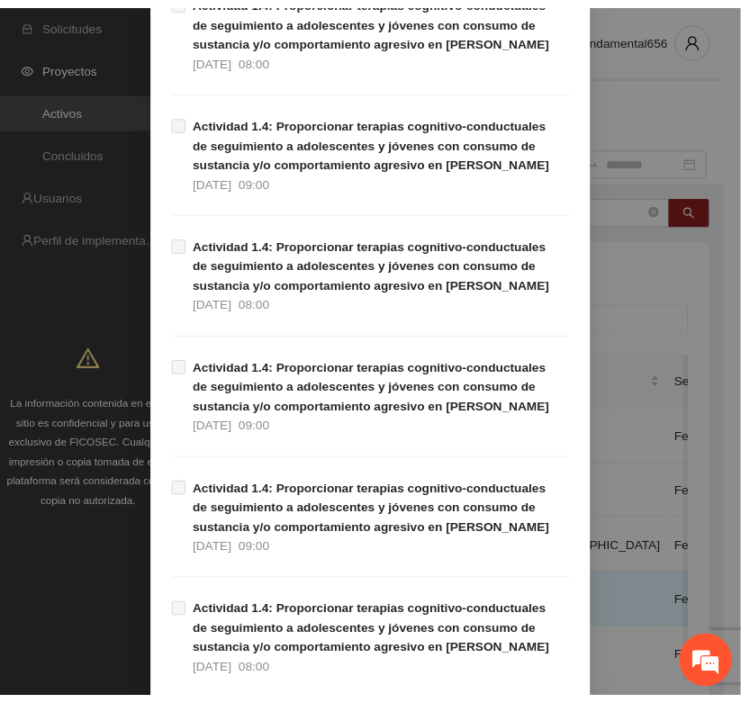
scroll to position [1136, 0]
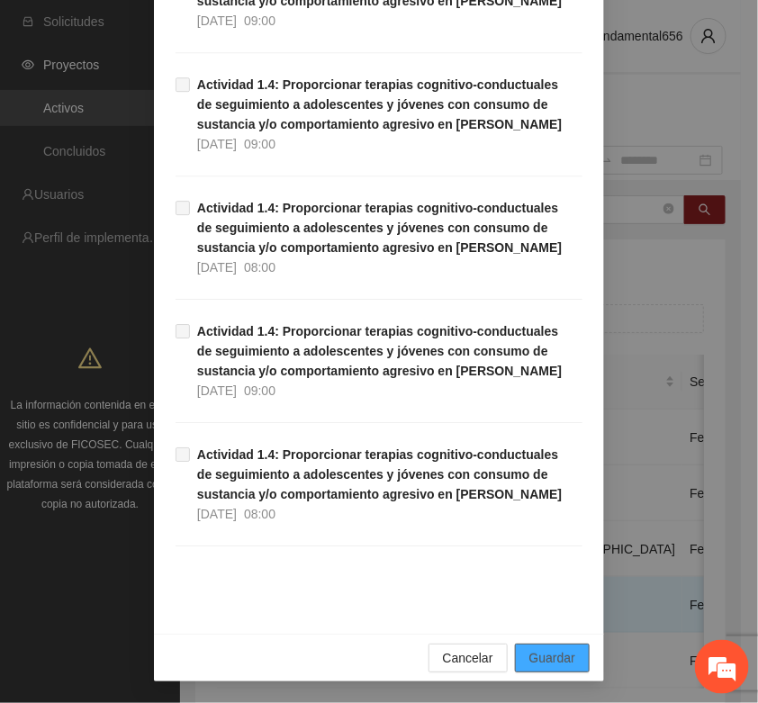
click at [565, 660] on span "Guardar" at bounding box center [552, 658] width 46 height 20
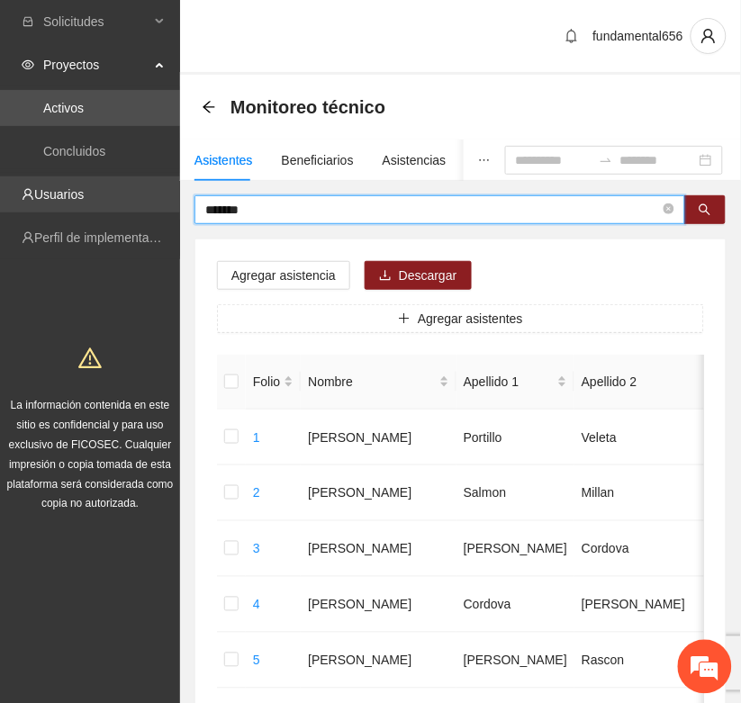
drag, startPoint x: 266, startPoint y: 205, endPoint x: 163, endPoint y: 207, distance: 103.6
click at [702, 212] on icon "search" at bounding box center [706, 210] width 12 height 12
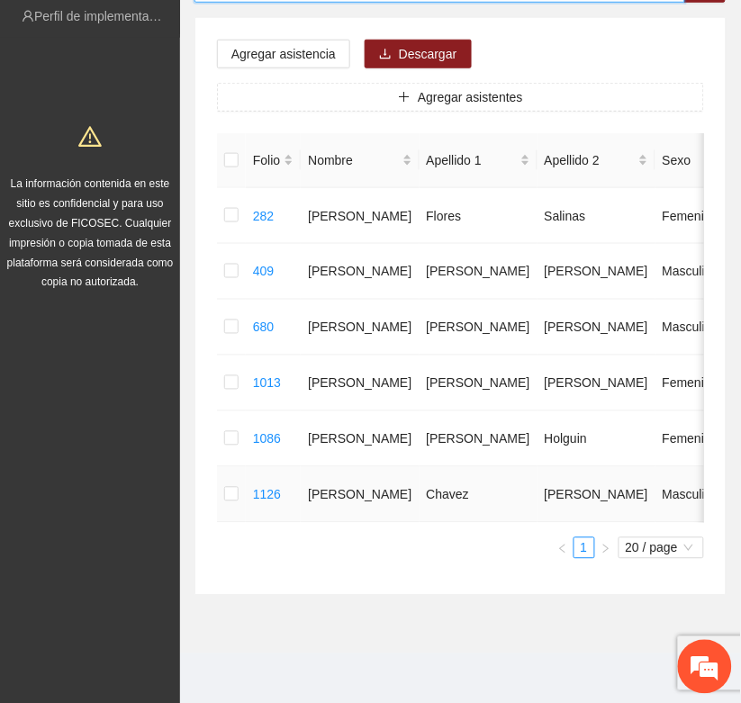
scroll to position [237, 0]
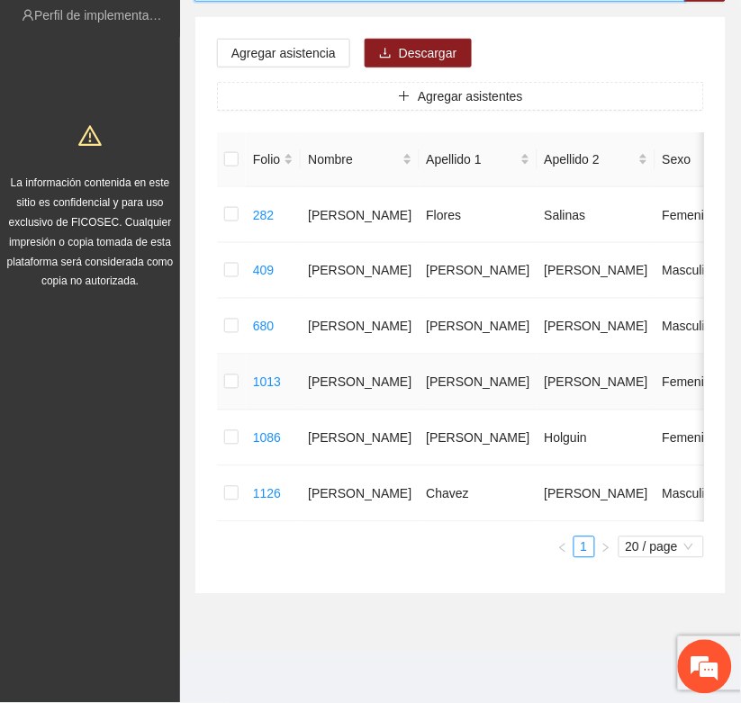
type input "***"
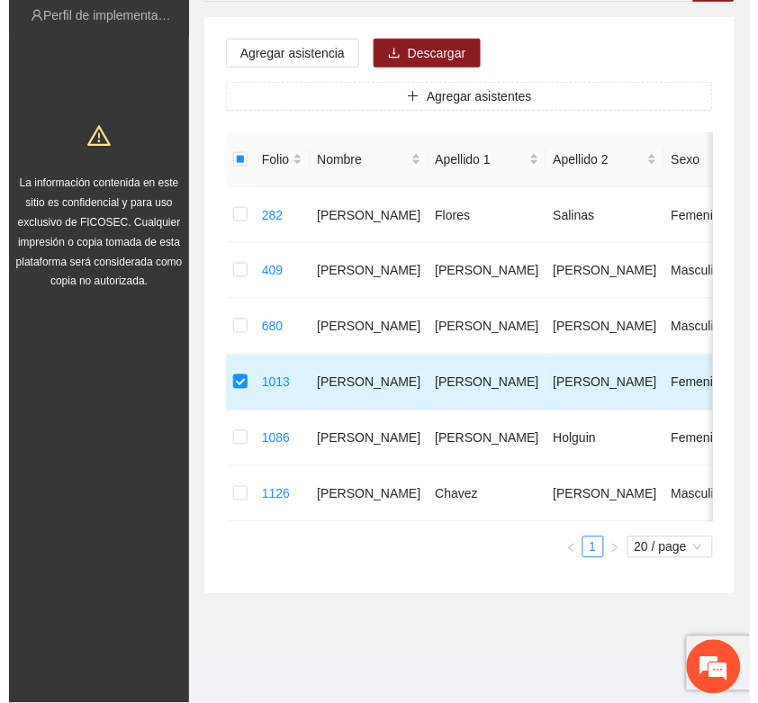
scroll to position [0, 0]
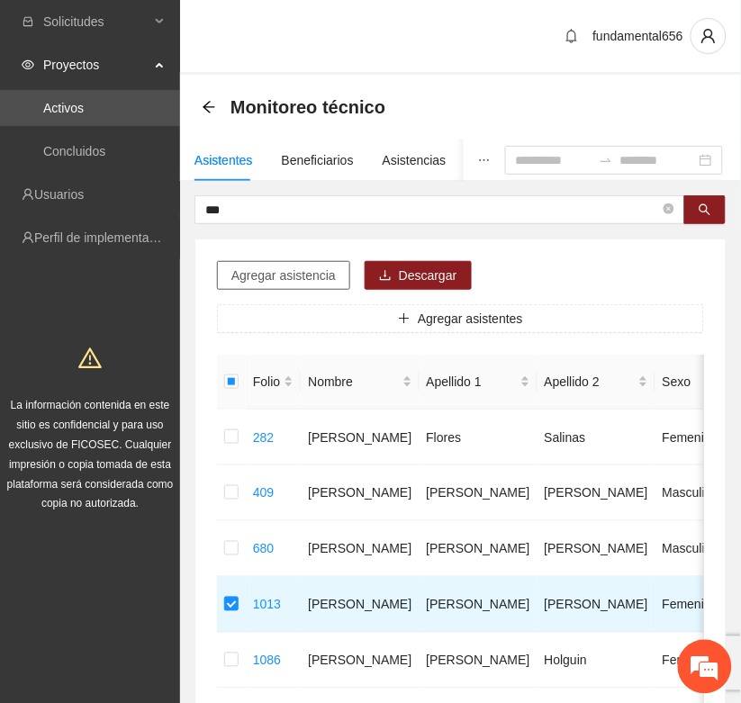
click at [268, 279] on span "Agregar asistencia" at bounding box center [283, 276] width 104 height 20
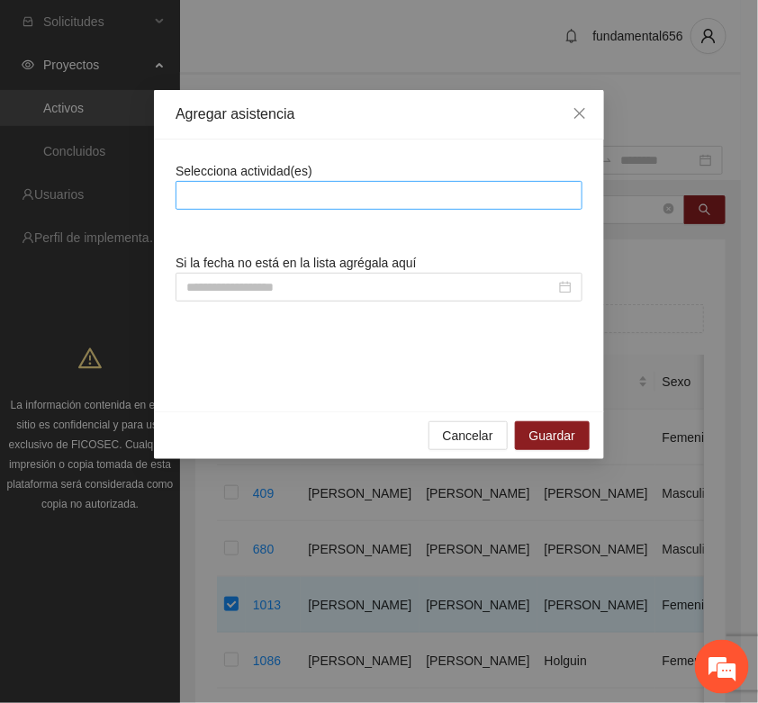
click at [231, 203] on div at bounding box center [379, 196] width 398 height 22
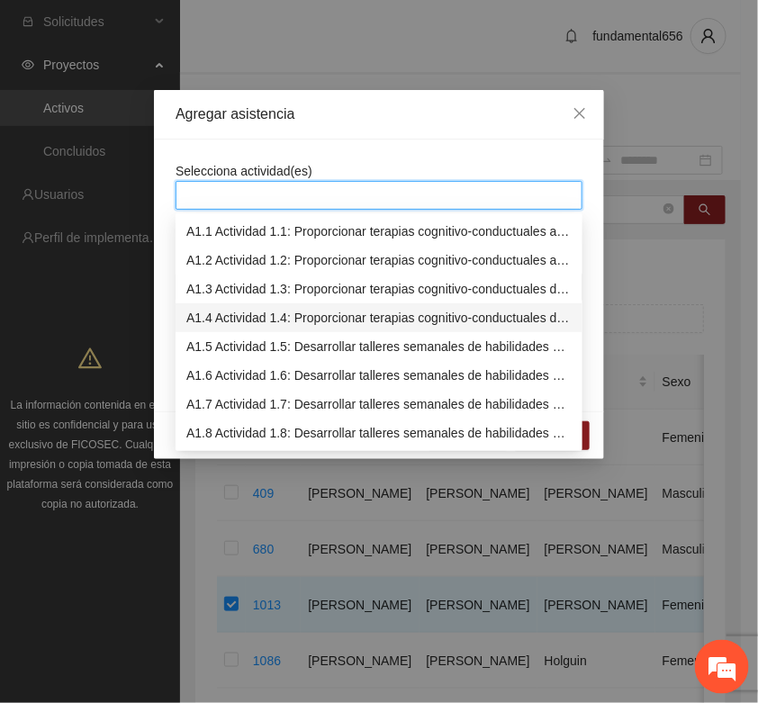
click at [218, 312] on div "A1.4 Actividad 1.4: Proporcionar terapias cognitivo-conductuales de seguimiento…" at bounding box center [378, 318] width 385 height 20
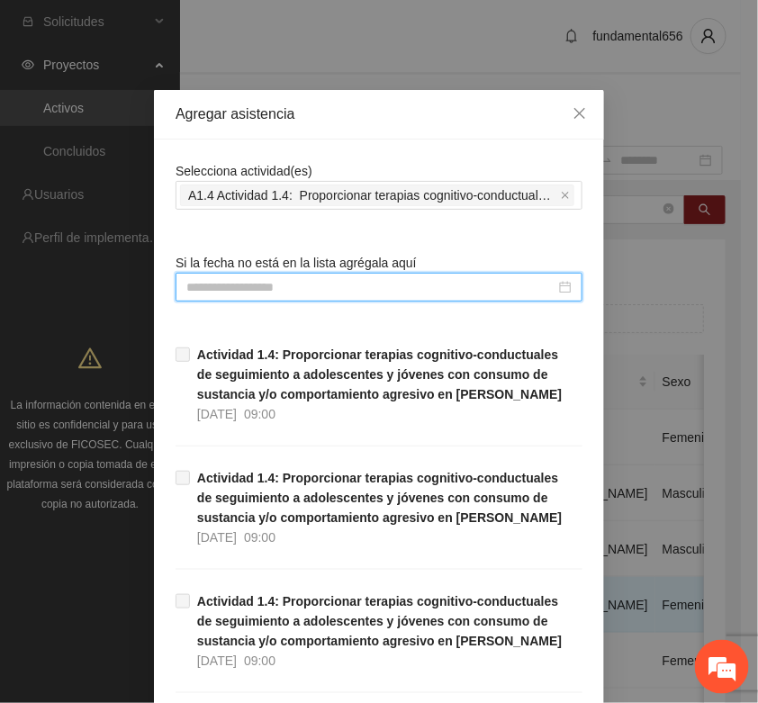
click at [190, 285] on input at bounding box center [370, 287] width 369 height 20
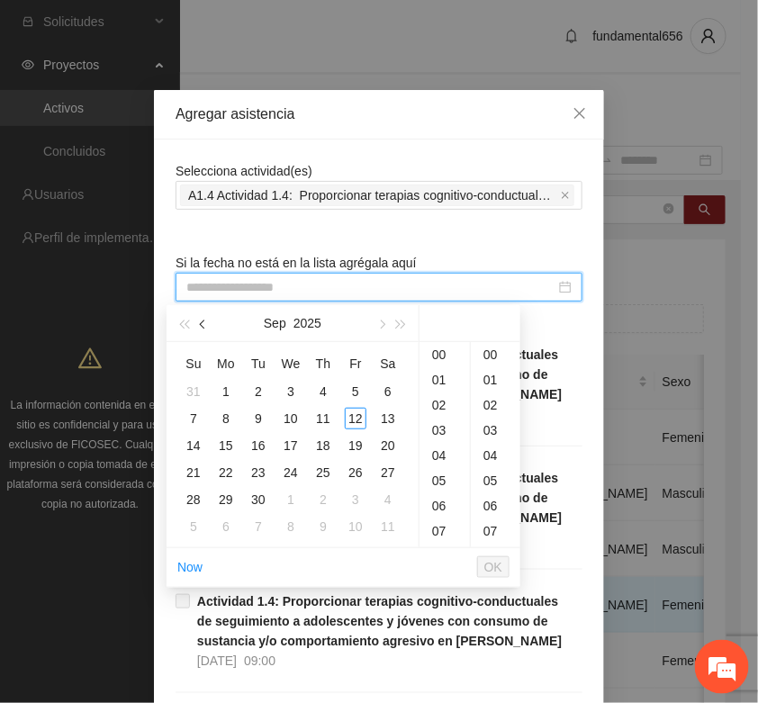
click at [207, 326] on button "button" at bounding box center [204, 323] width 20 height 36
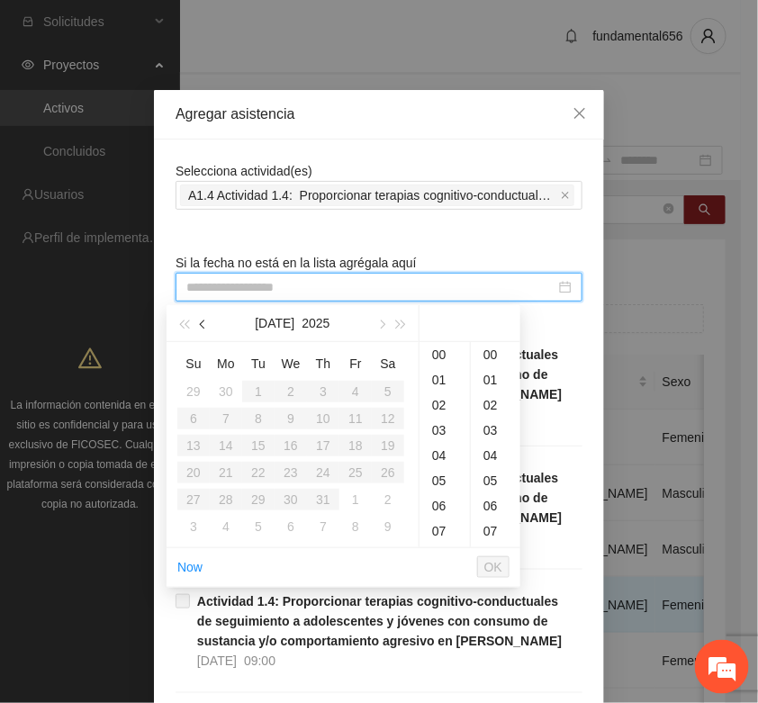
click at [207, 326] on button "button" at bounding box center [204, 323] width 20 height 36
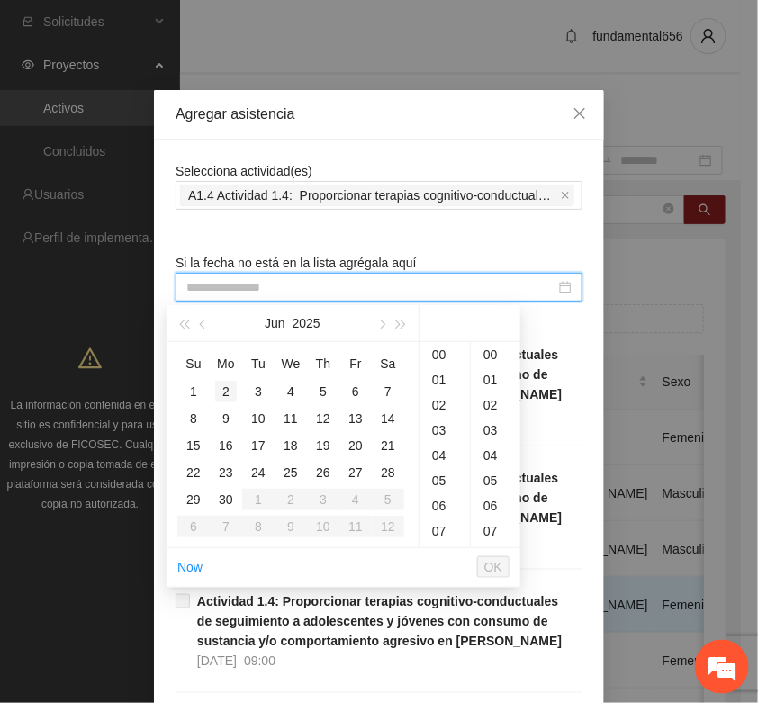
click at [226, 389] on div "2" at bounding box center [226, 392] width 22 height 22
type input "**********"
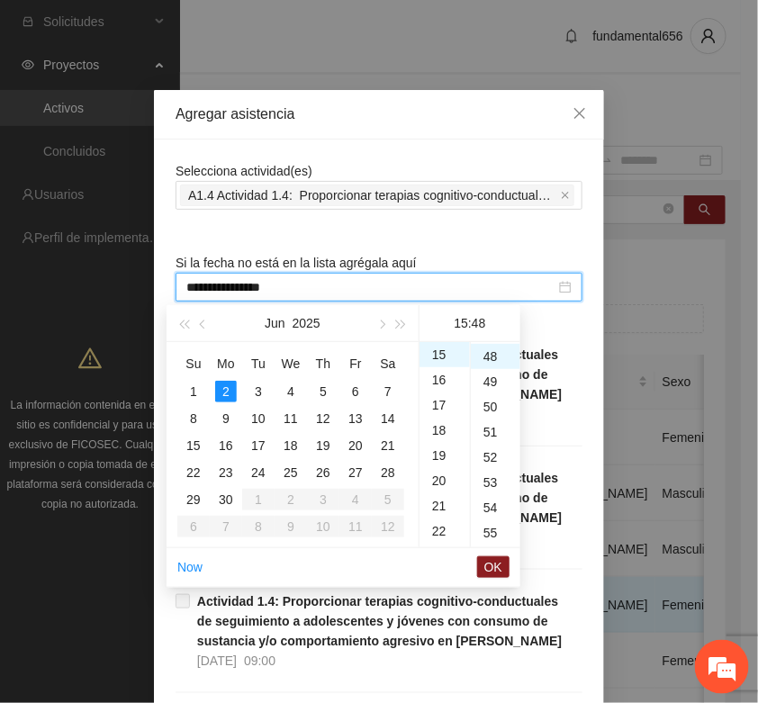
scroll to position [1208, 0]
click at [492, 567] on span "OK" at bounding box center [493, 567] width 18 height 20
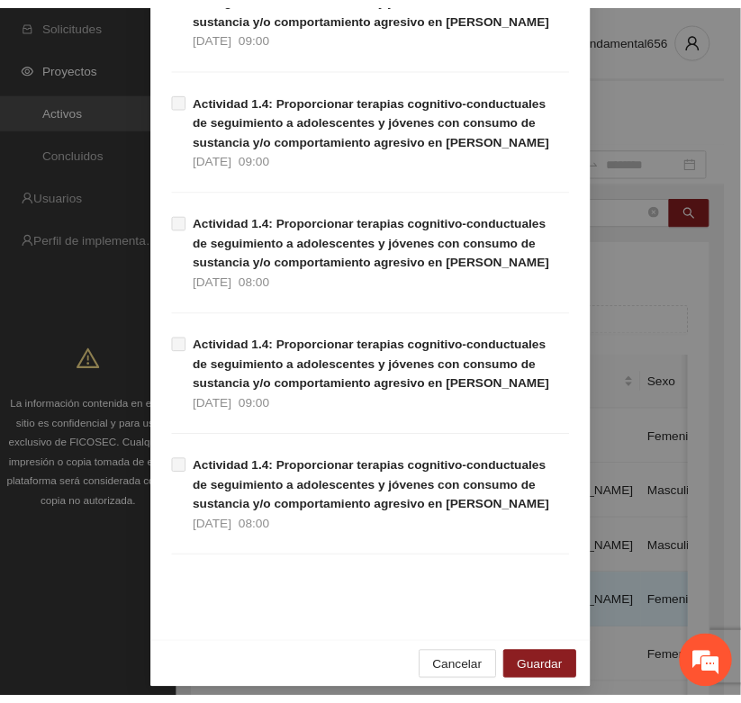
scroll to position [1136, 0]
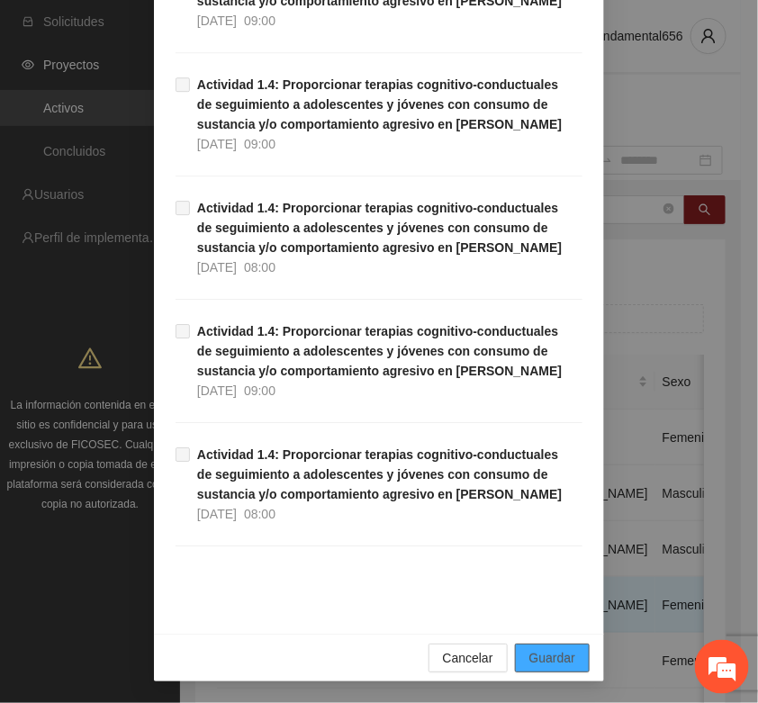
click at [559, 655] on span "Guardar" at bounding box center [552, 658] width 46 height 20
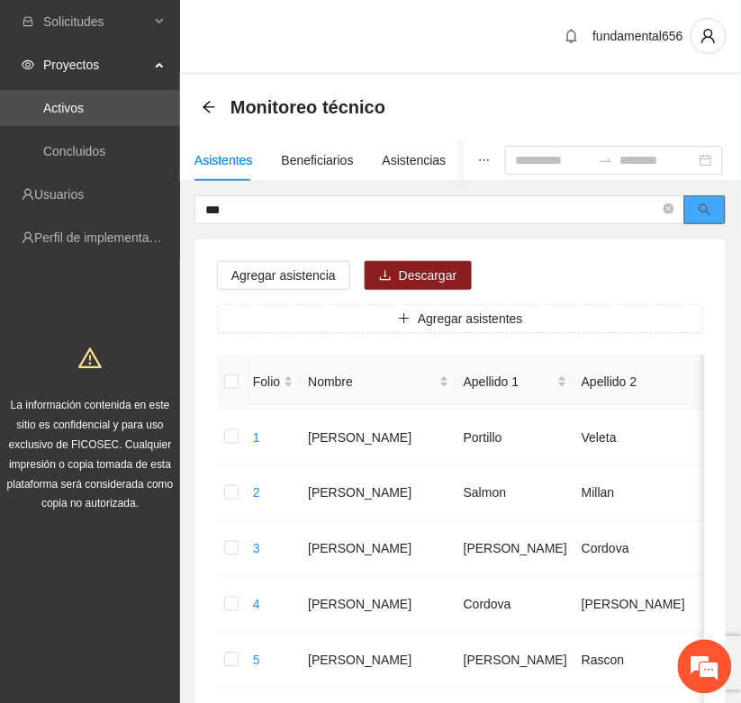
click at [709, 212] on icon "search" at bounding box center [706, 210] width 12 height 12
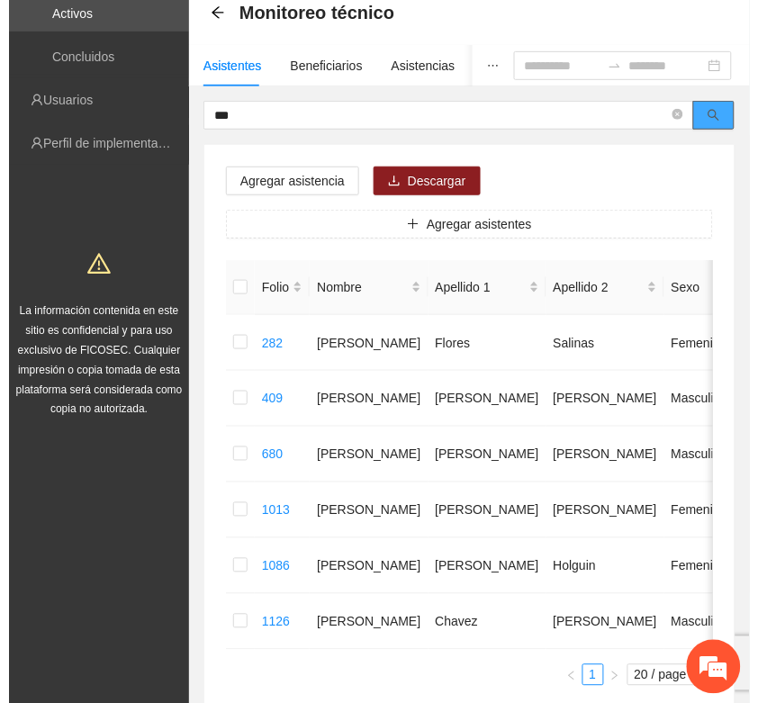
scroll to position [187, 0]
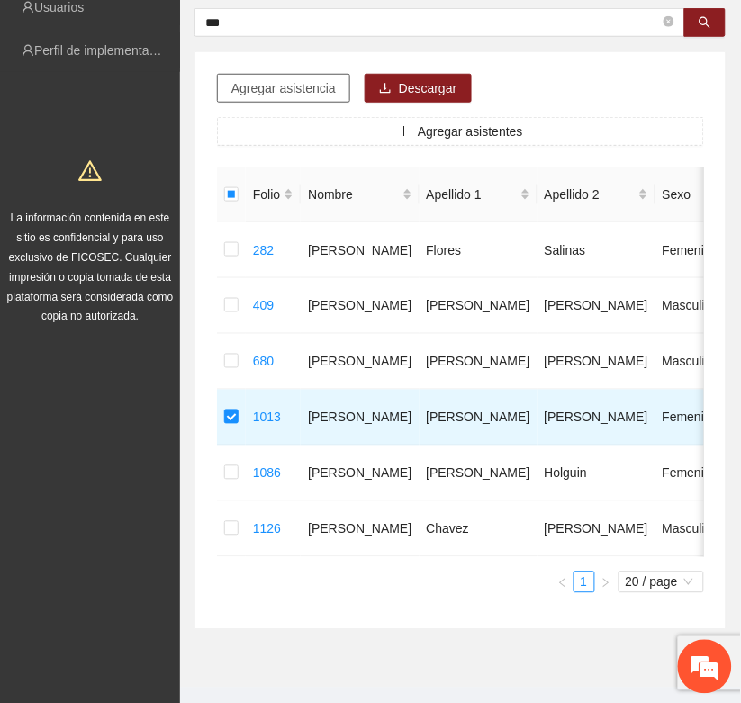
click at [299, 91] on span "Agregar asistencia" at bounding box center [283, 88] width 104 height 20
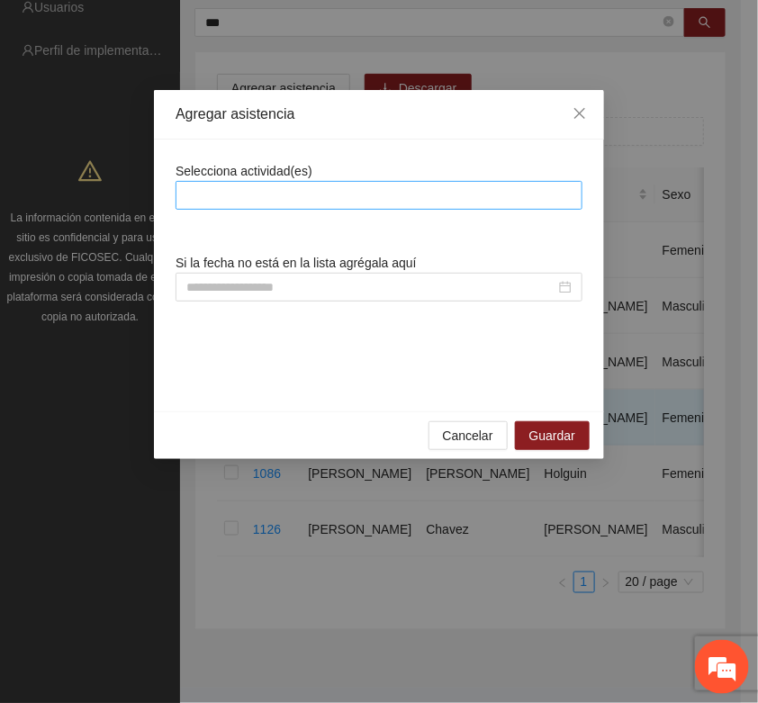
click at [252, 194] on div at bounding box center [379, 196] width 398 height 22
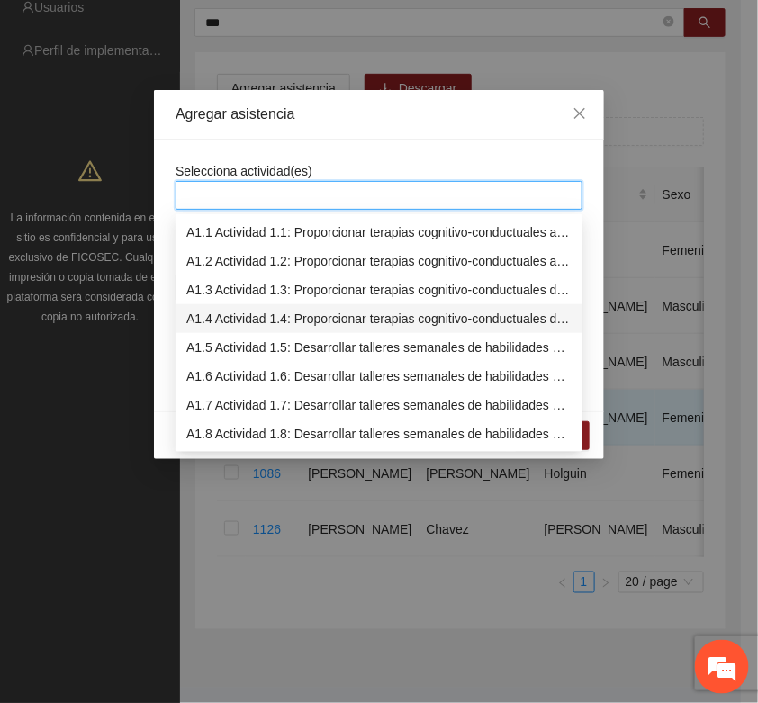
click at [216, 315] on div "A1.4 Actividad 1.4: Proporcionar terapias cognitivo-conductuales de seguimiento…" at bounding box center [378, 319] width 385 height 20
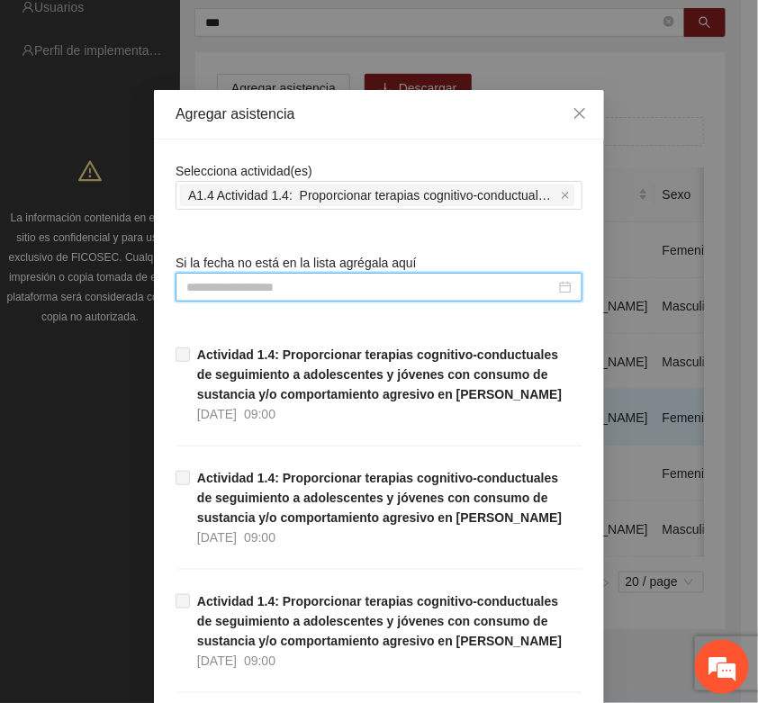
click at [203, 282] on input at bounding box center [370, 287] width 369 height 20
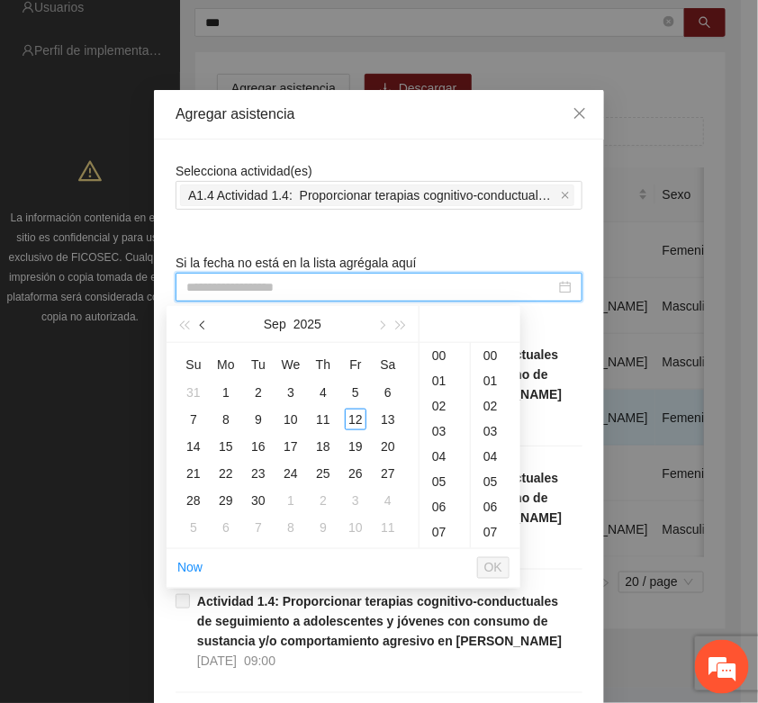
click at [200, 321] on button "button" at bounding box center [204, 324] width 20 height 36
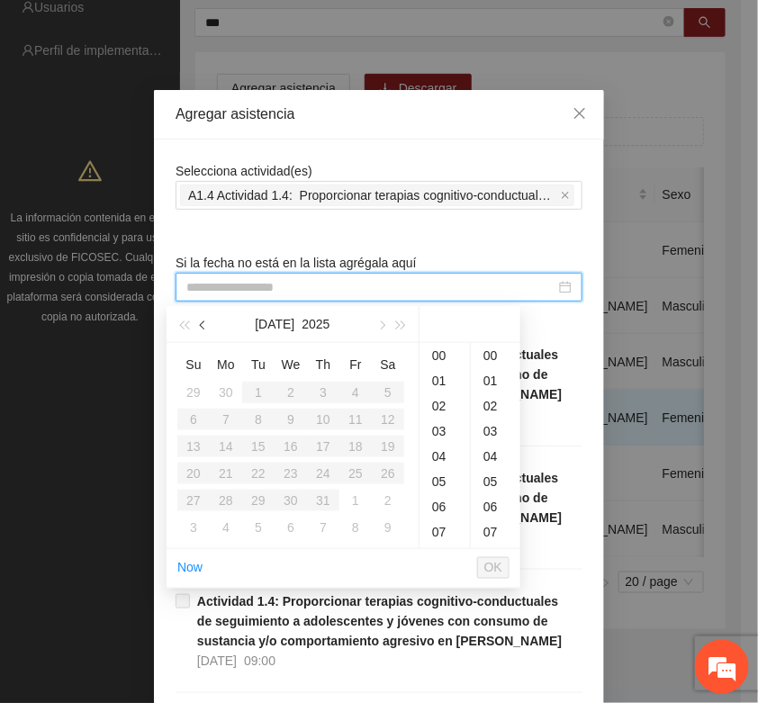
click at [200, 320] on button "button" at bounding box center [204, 324] width 20 height 36
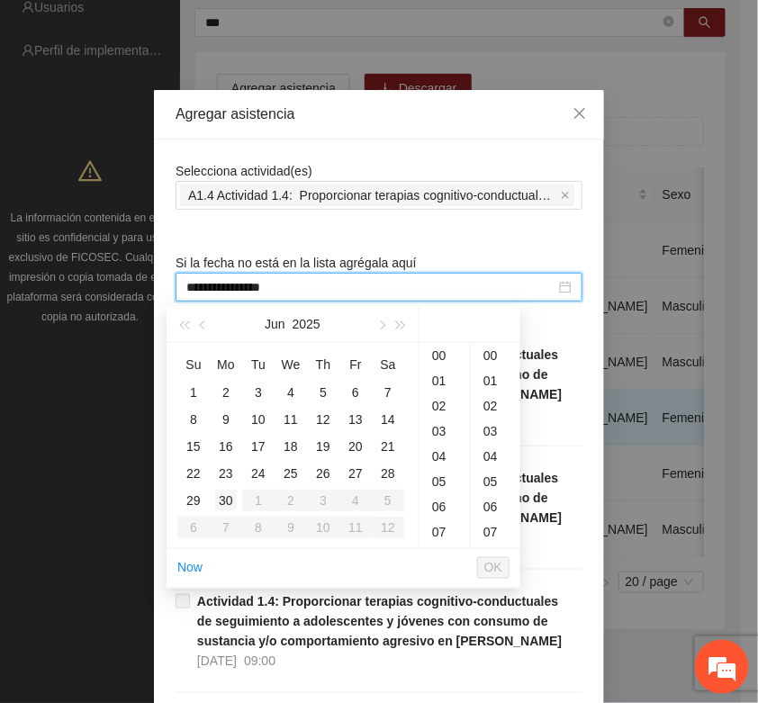
type input "**********"
click at [234, 496] on div "30" at bounding box center [226, 501] width 22 height 22
click at [497, 565] on span "OK" at bounding box center [493, 568] width 18 height 20
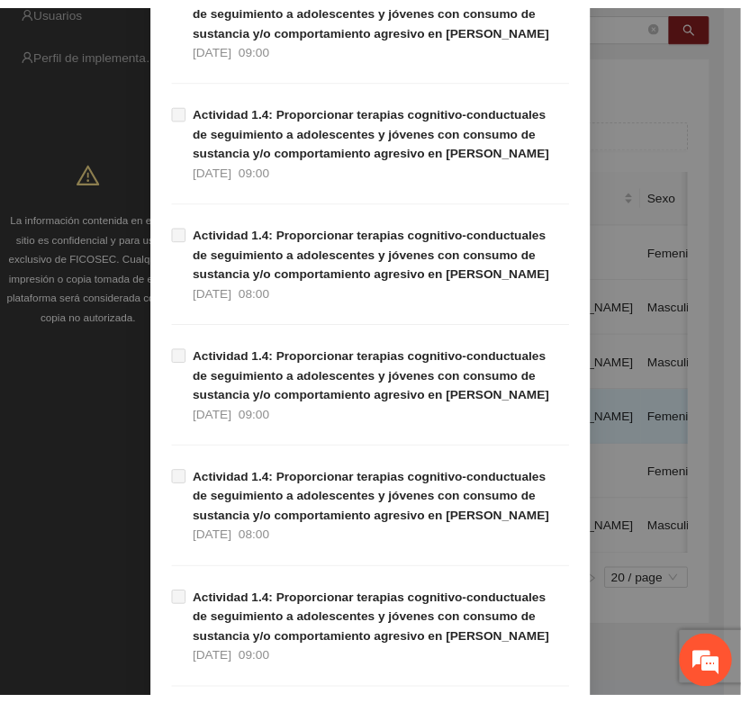
scroll to position [1136, 0]
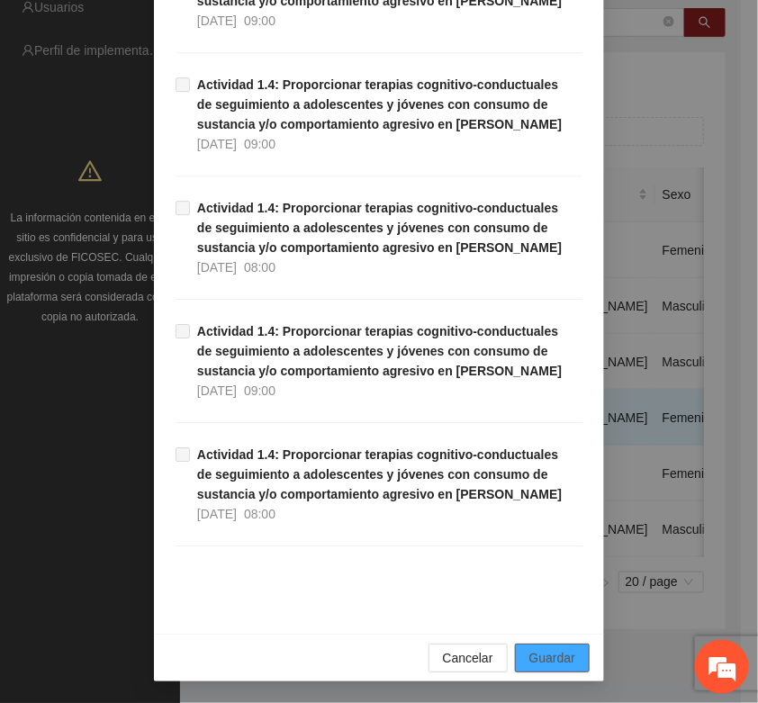
click at [547, 662] on span "Guardar" at bounding box center [552, 658] width 46 height 20
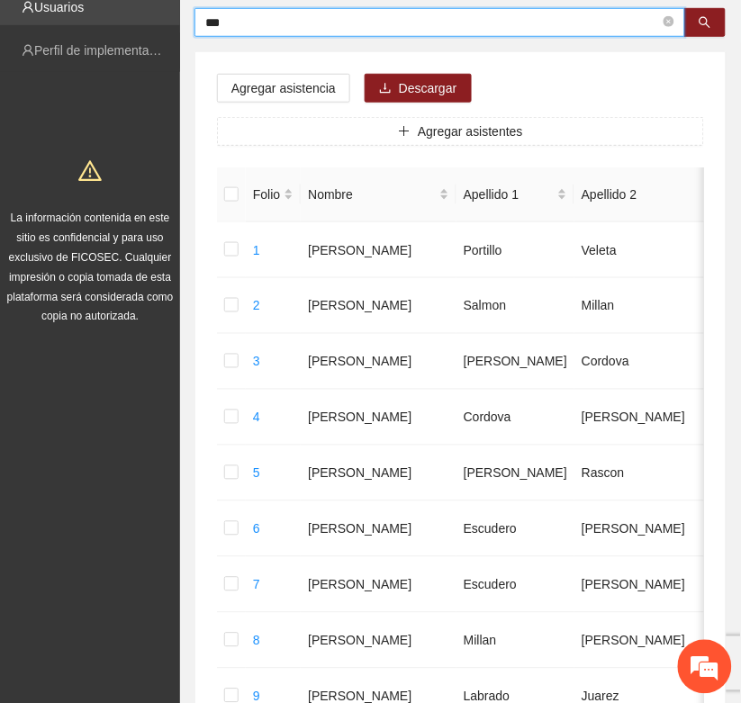
drag, startPoint x: 227, startPoint y: 27, endPoint x: 169, endPoint y: 20, distance: 58.1
click at [169, 20] on section "Solicitudes Proyectos Activos Concluidos Usuarios Perfil de implementadora La i…" at bounding box center [370, 666] width 741 height 1707
click at [714, 19] on button "button" at bounding box center [704, 22] width 41 height 29
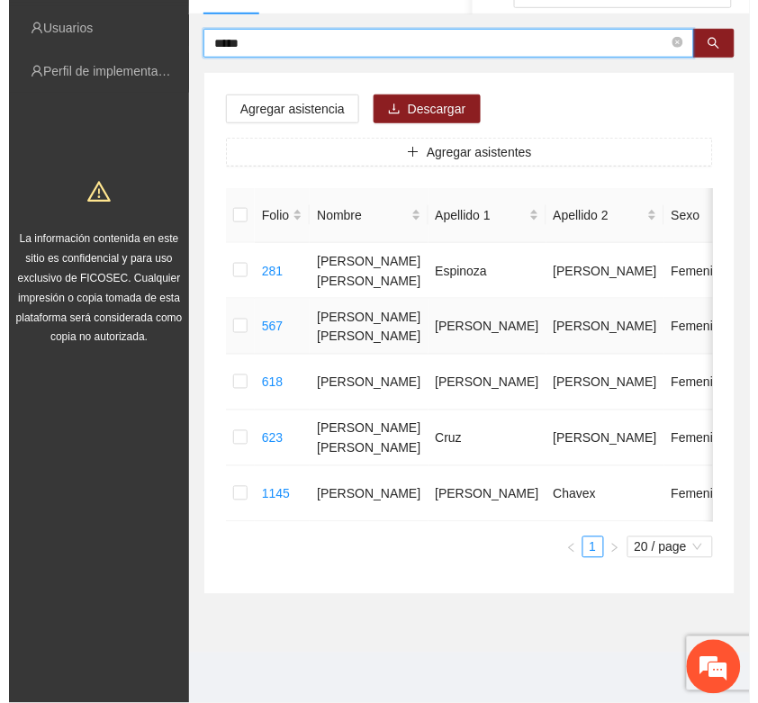
scroll to position [182, 0]
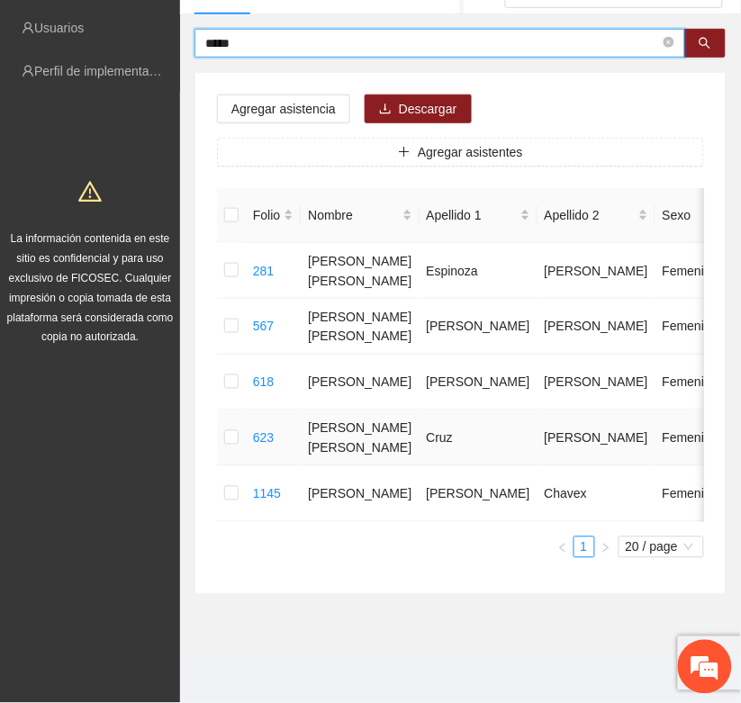
type input "*****"
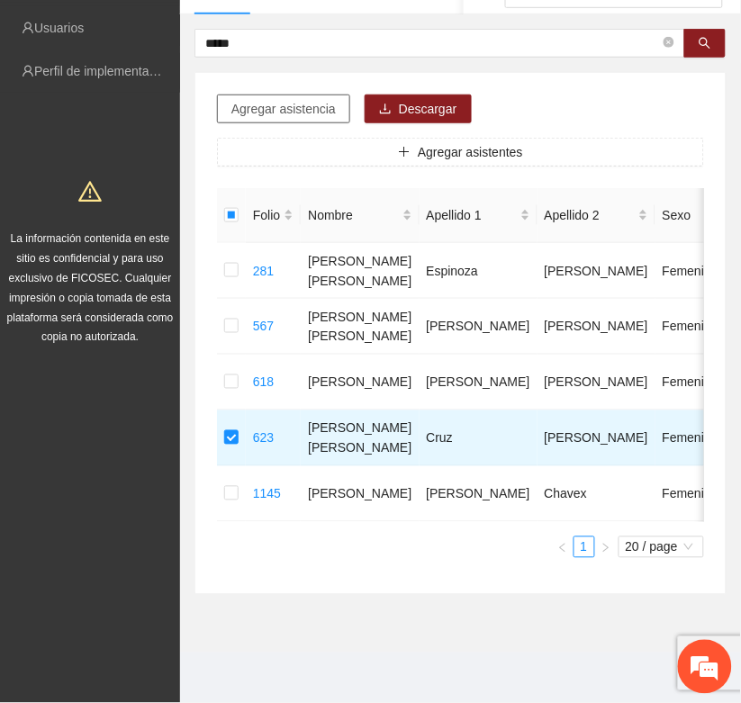
click at [245, 99] on span "Agregar asistencia" at bounding box center [283, 109] width 104 height 20
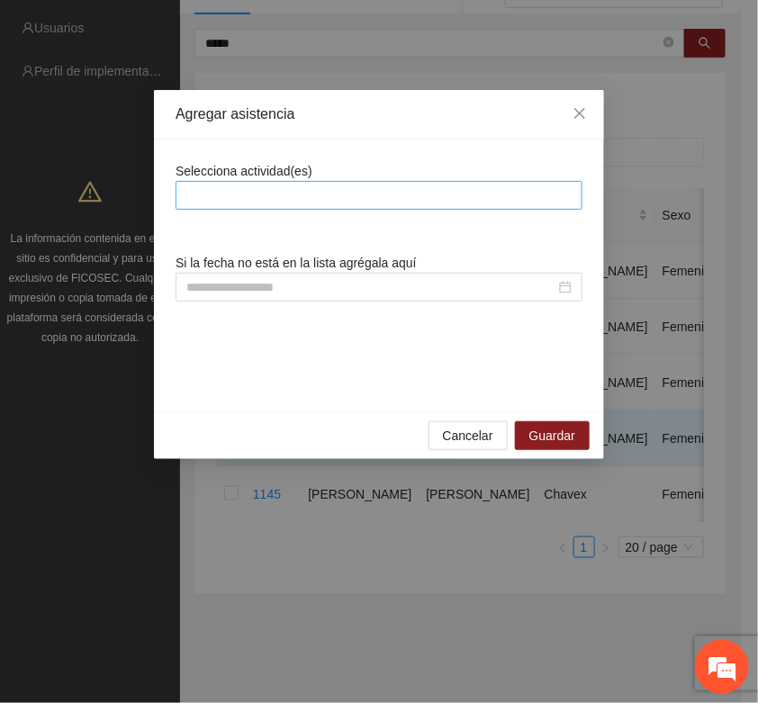
click at [223, 199] on div at bounding box center [379, 196] width 398 height 22
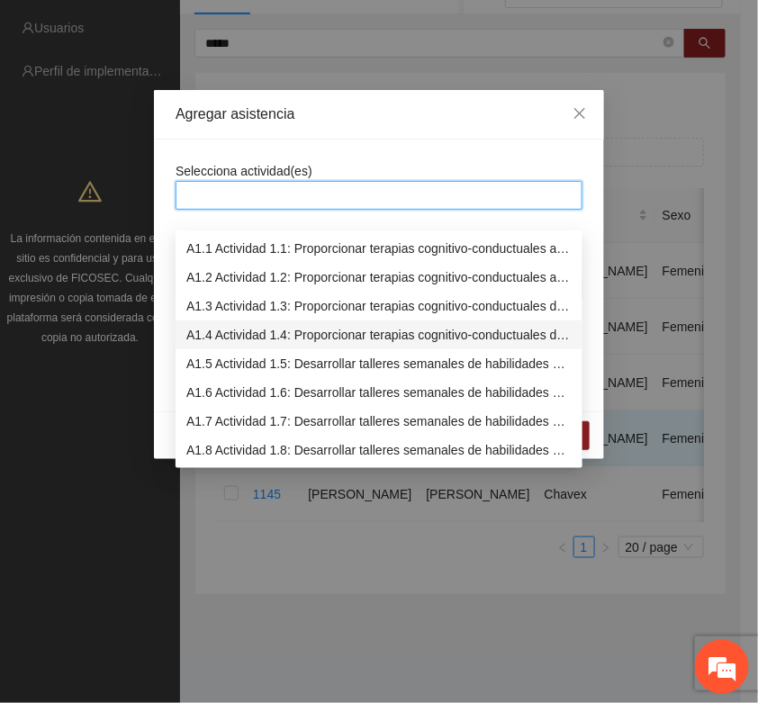
click at [209, 325] on div "A1.4 Actividad 1.4: Proporcionar terapias cognitivo-conductuales de seguimiento…" at bounding box center [378, 335] width 385 height 20
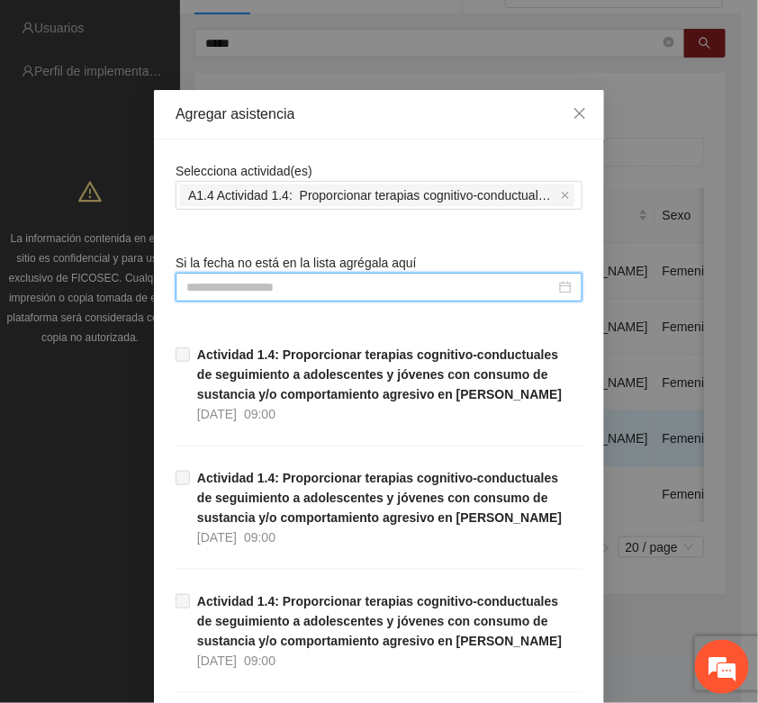
click at [186, 293] on input at bounding box center [370, 287] width 369 height 20
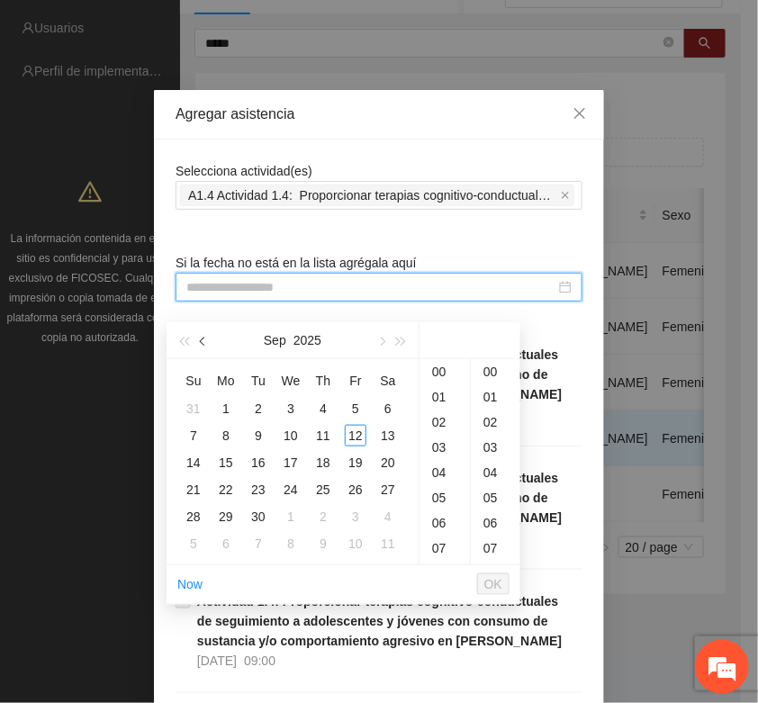
click at [201, 337] on span "button" at bounding box center [204, 341] width 9 height 9
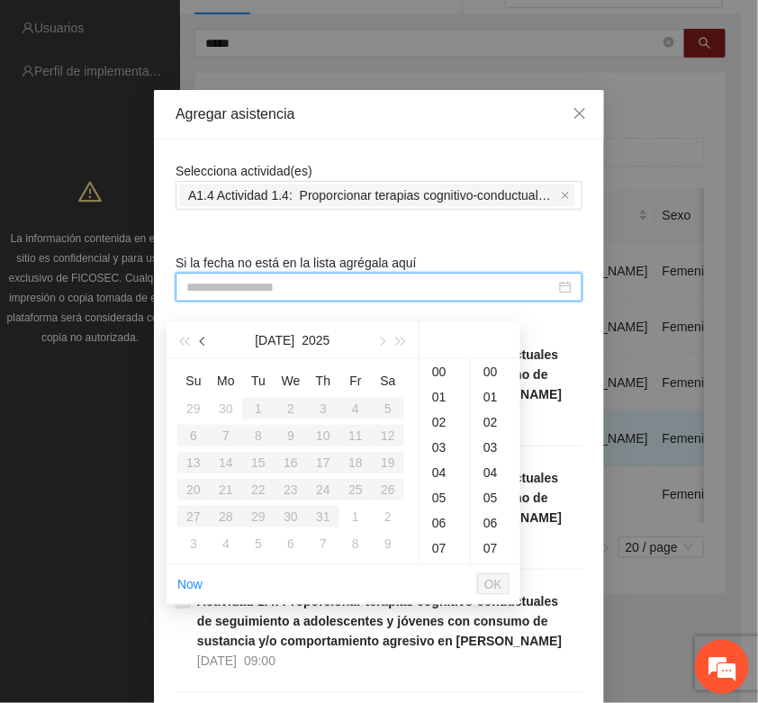
click at [201, 337] on span "button" at bounding box center [204, 341] width 9 height 9
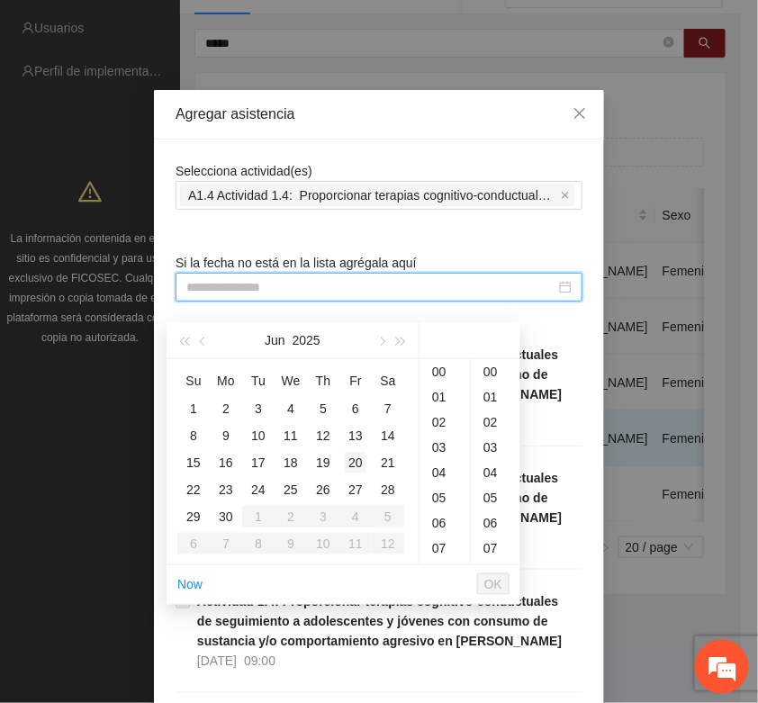
click at [357, 452] on div "20" at bounding box center [356, 463] width 22 height 22
type input "**********"
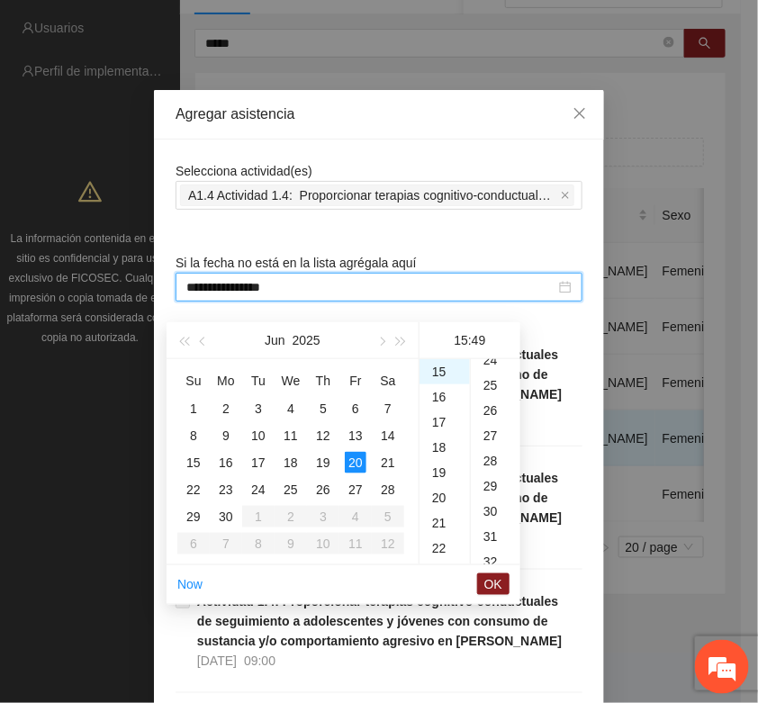
scroll to position [1234, 0]
click at [497, 574] on span "OK" at bounding box center [493, 584] width 18 height 20
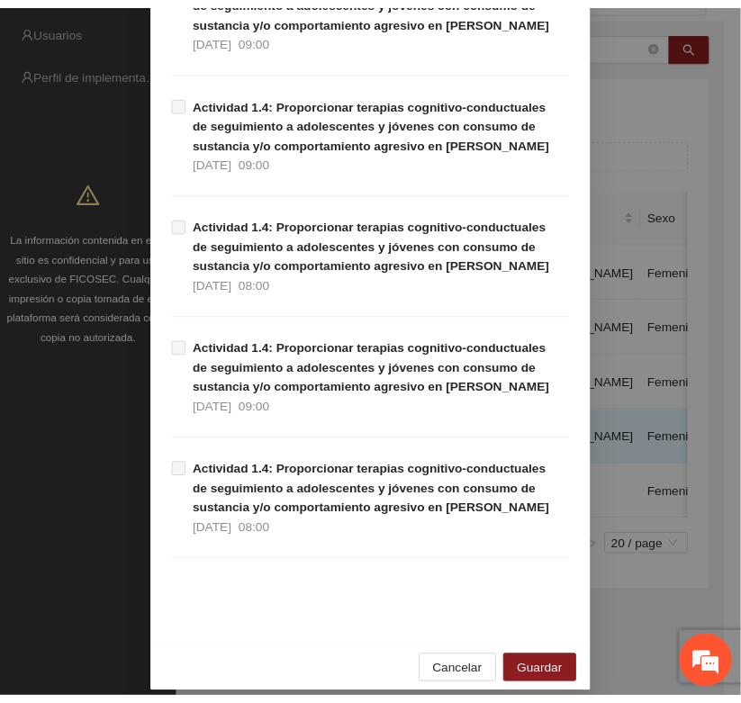
scroll to position [1121, 0]
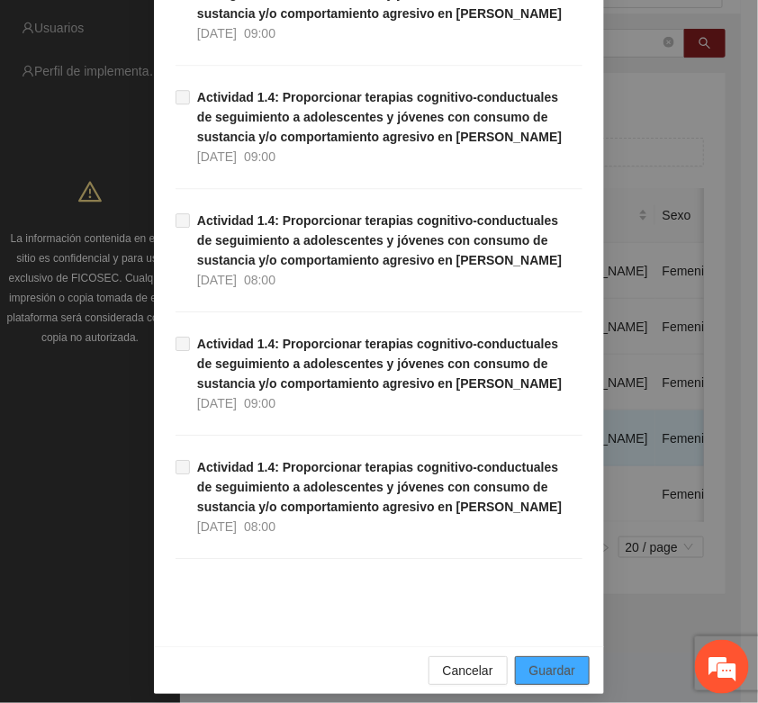
click at [541, 671] on span "Guardar" at bounding box center [552, 671] width 46 height 20
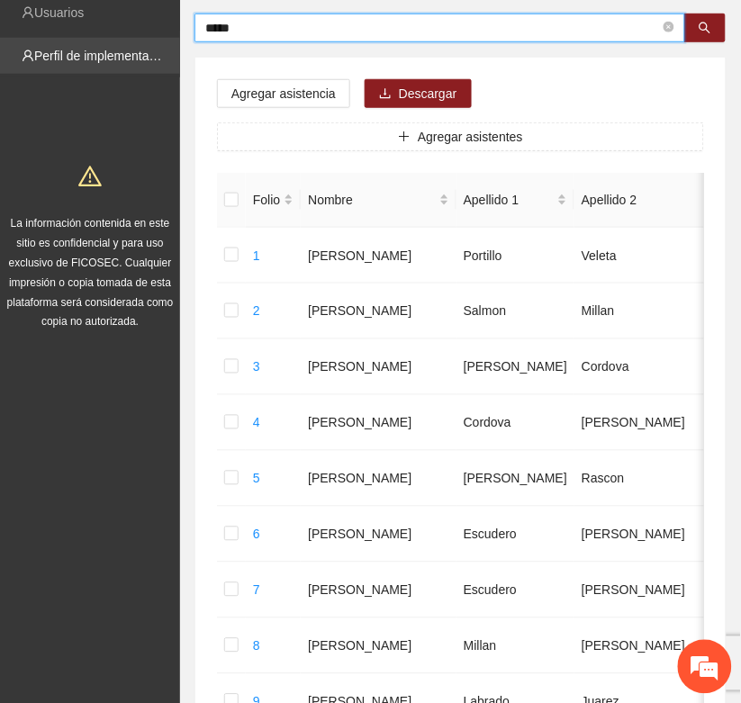
drag, startPoint x: 203, startPoint y: 42, endPoint x: 176, endPoint y: 47, distance: 27.4
click at [176, 46] on section "Solicitudes Proyectos Activos Concluidos Usuarios Perfil de implementadora La i…" at bounding box center [370, 671] width 741 height 1707
click at [709, 32] on icon "search" at bounding box center [705, 28] width 13 height 13
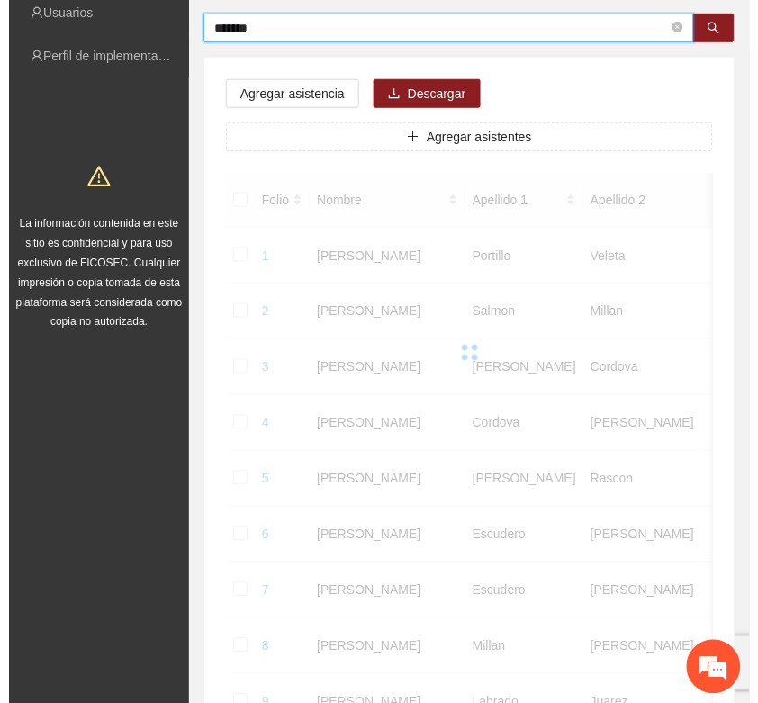
scroll to position [127, 0]
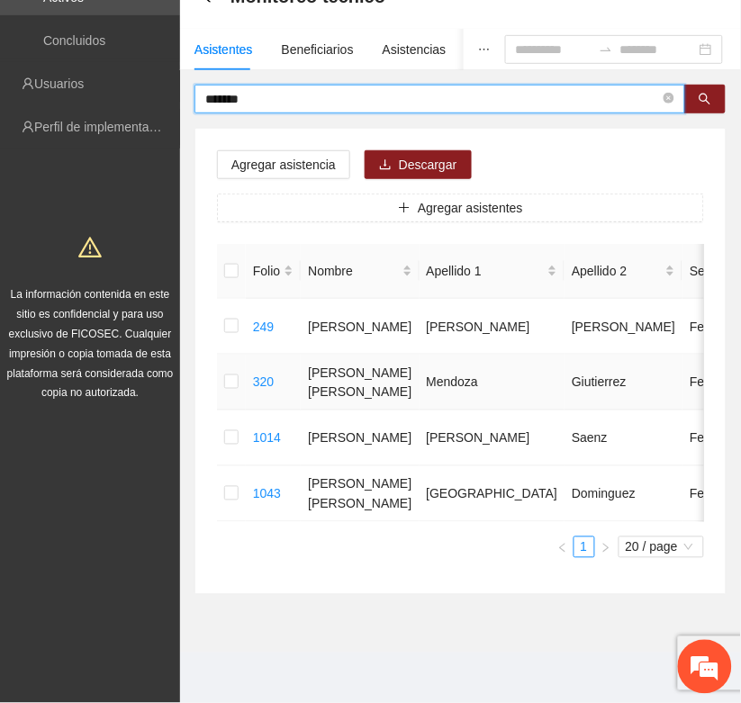
type input "*******"
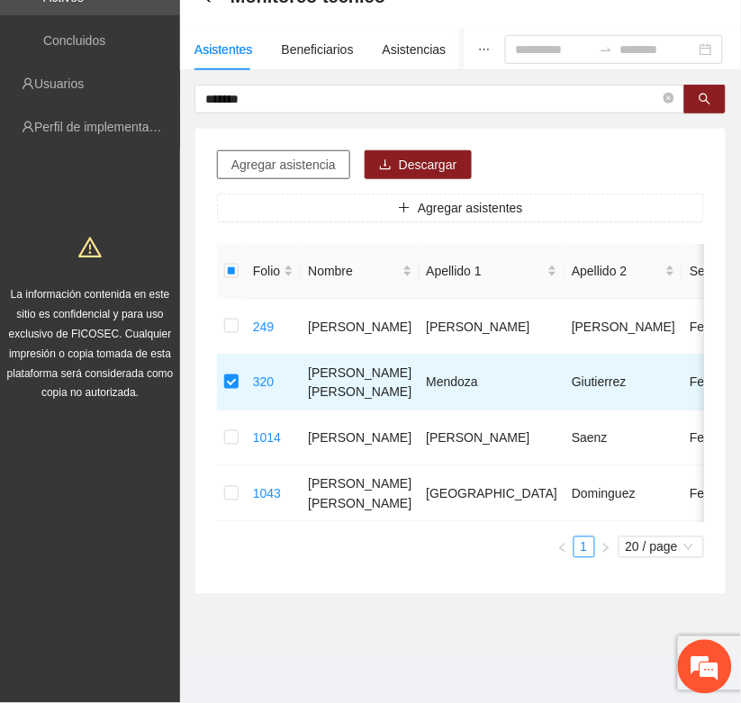
click at [295, 155] on span "Agregar asistencia" at bounding box center [283, 165] width 104 height 20
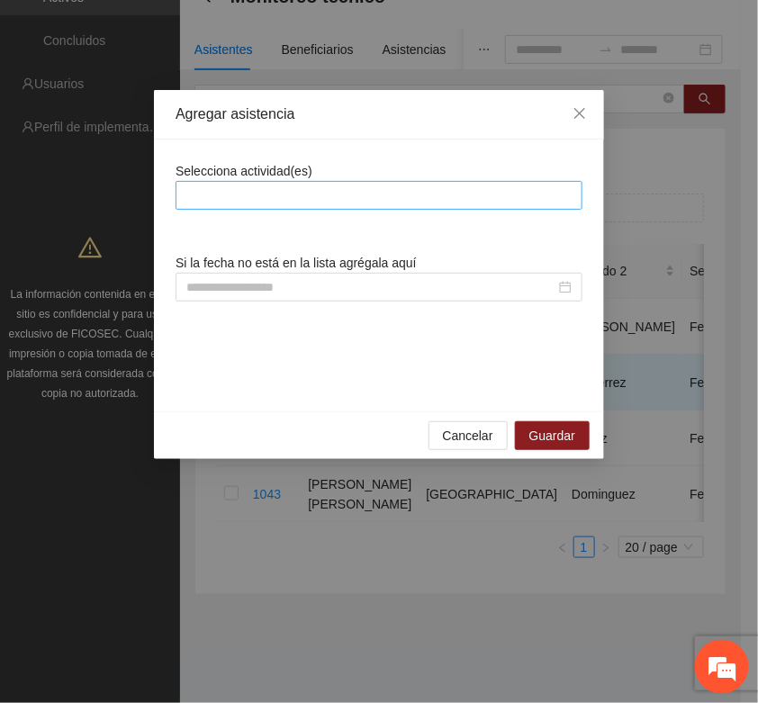
click at [248, 200] on div at bounding box center [379, 196] width 398 height 22
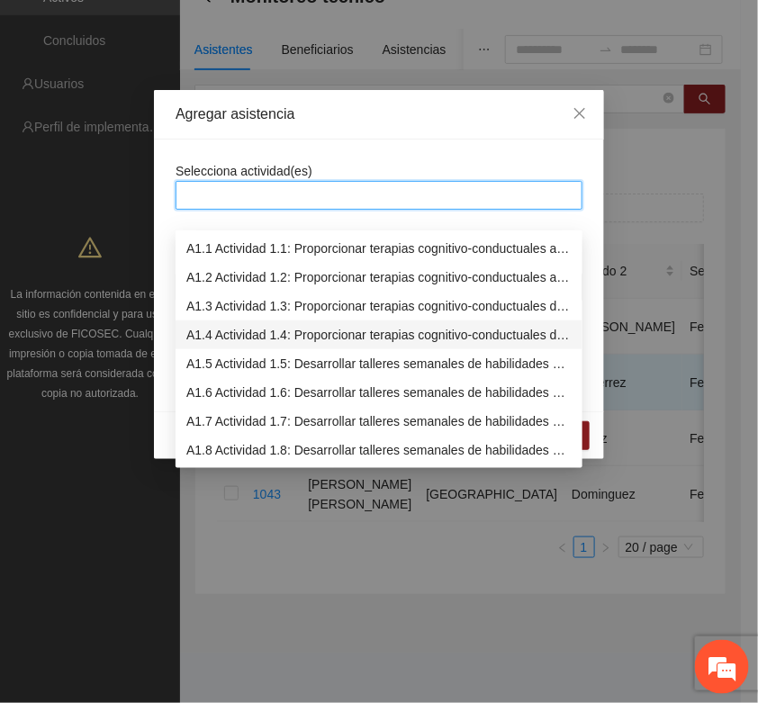
click at [219, 325] on div "A1.4 Actividad 1.4: Proporcionar terapias cognitivo-conductuales de seguimiento…" at bounding box center [378, 335] width 385 height 20
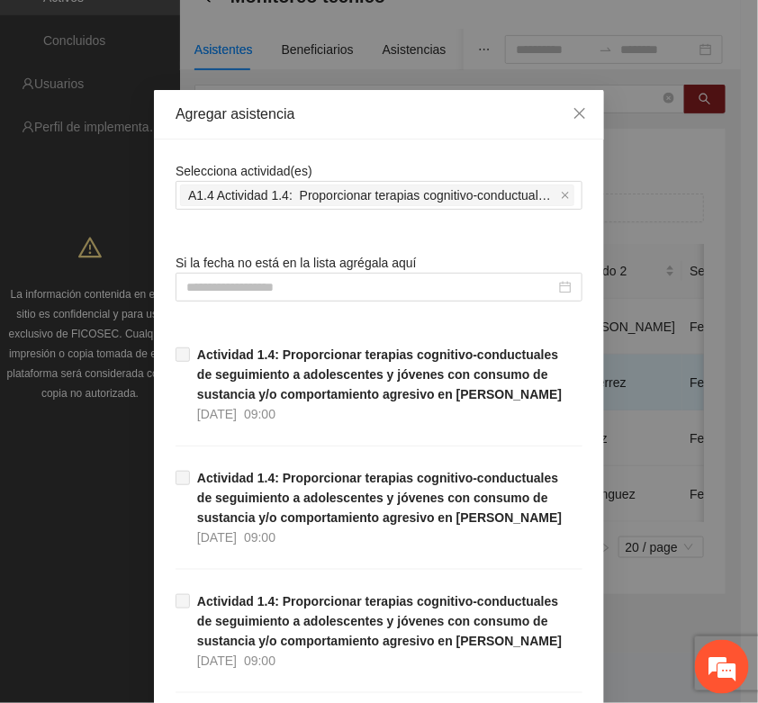
click at [186, 284] on input at bounding box center [370, 287] width 369 height 20
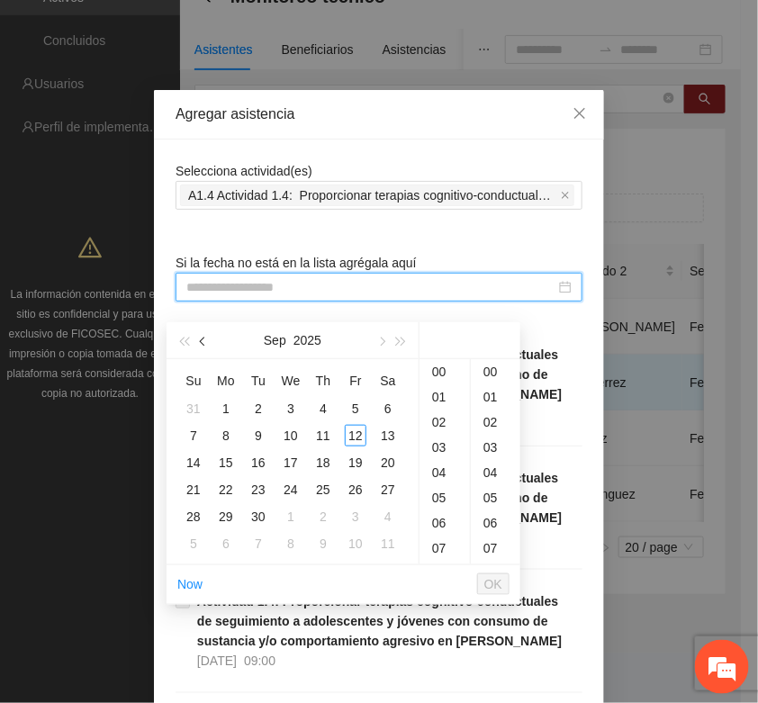
click at [196, 327] on button "button" at bounding box center [204, 340] width 20 height 36
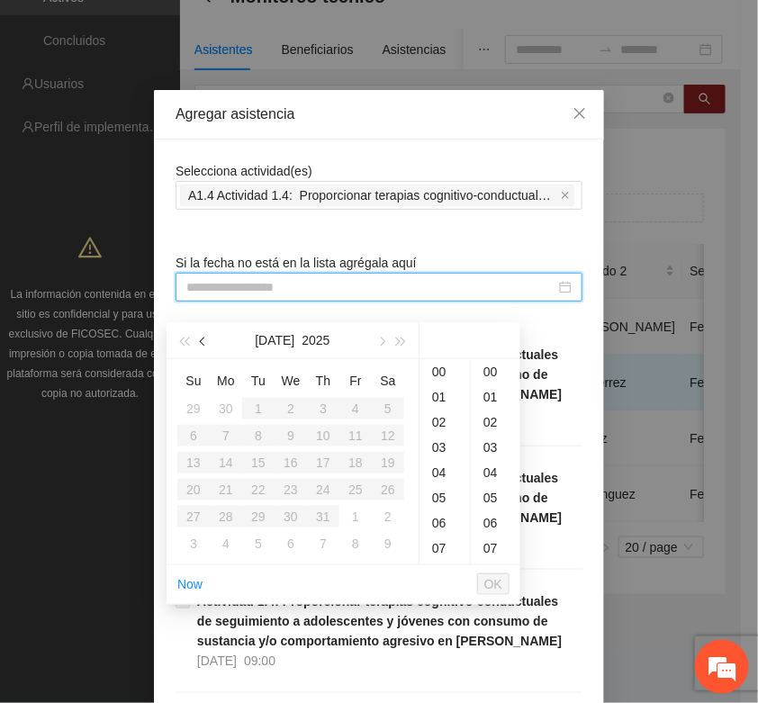
click at [196, 327] on button "button" at bounding box center [204, 340] width 20 height 36
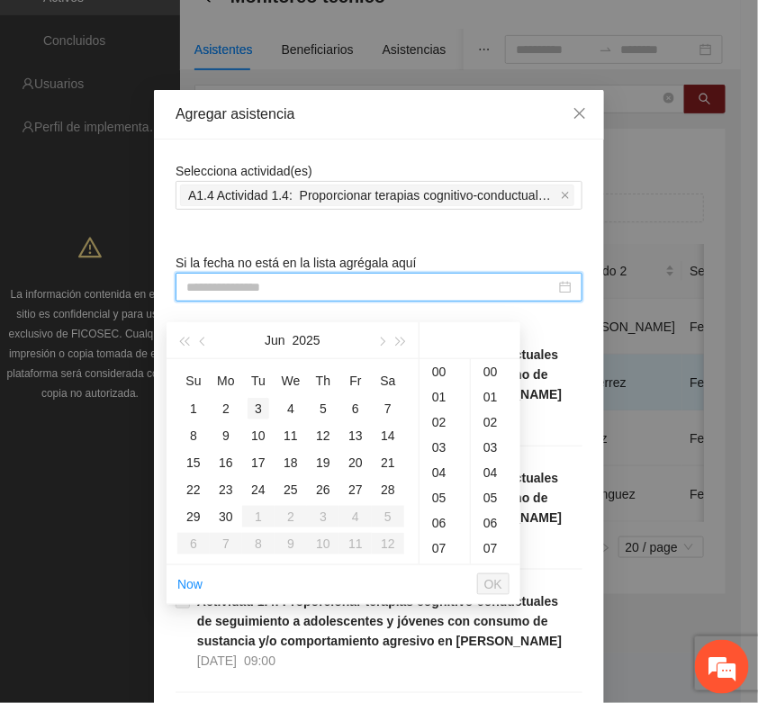
click at [252, 398] on div "3" at bounding box center [259, 409] width 22 height 22
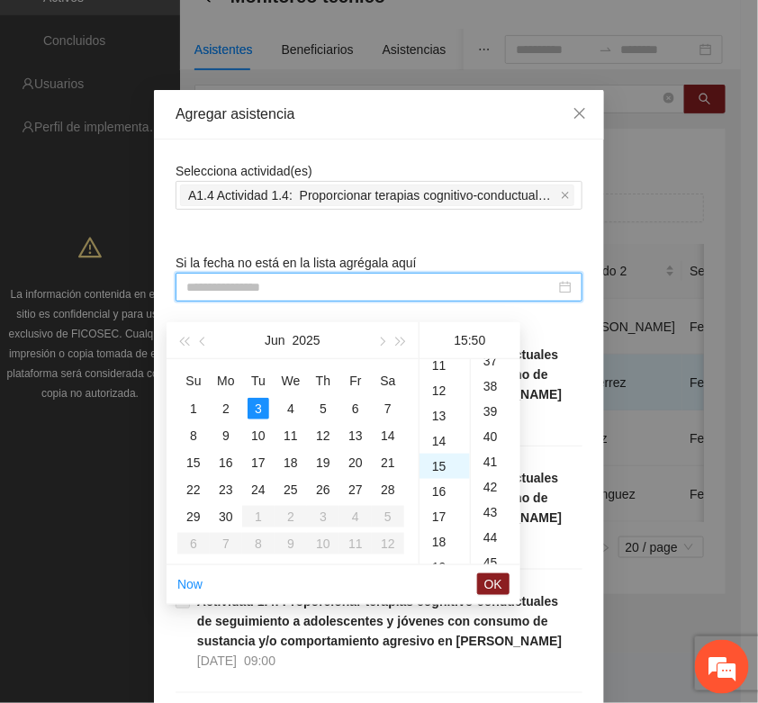
type input "**********"
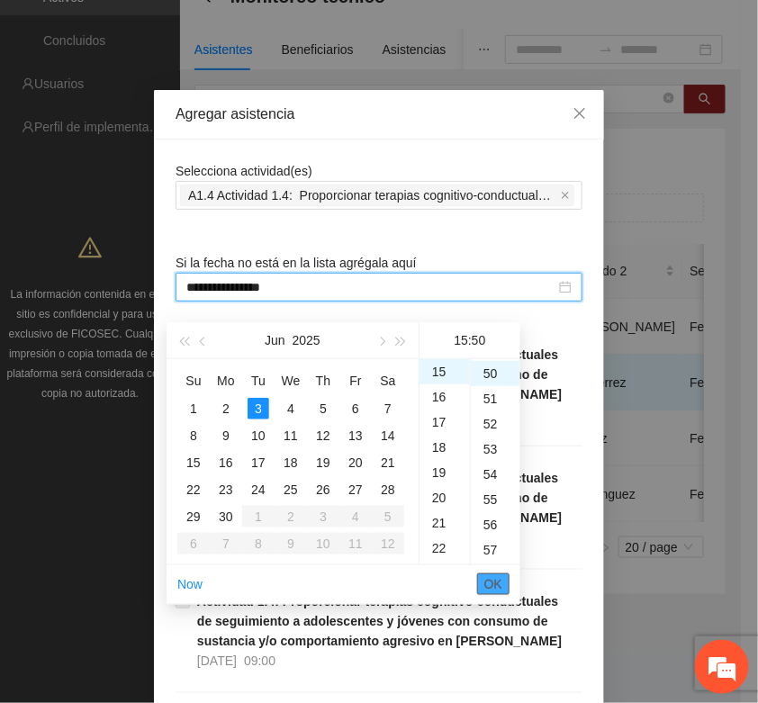
click at [482, 574] on button "OK" at bounding box center [493, 585] width 32 height 22
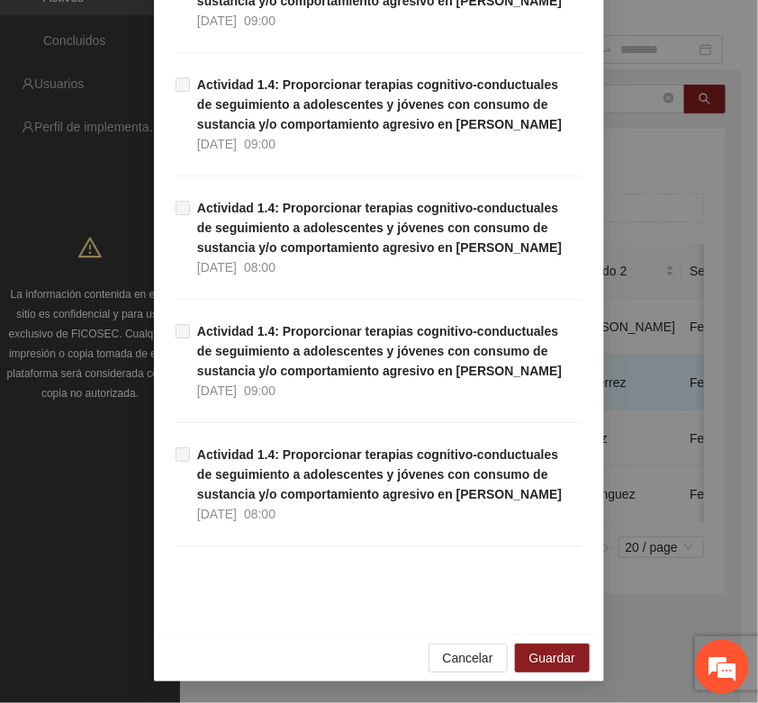
scroll to position [1133, 0]
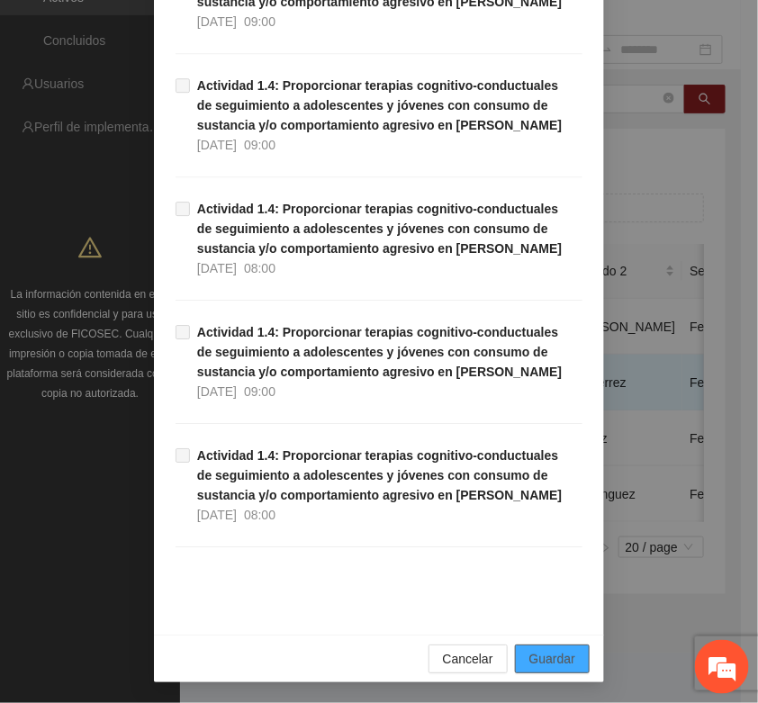
click at [565, 651] on span "Guardar" at bounding box center [552, 659] width 46 height 20
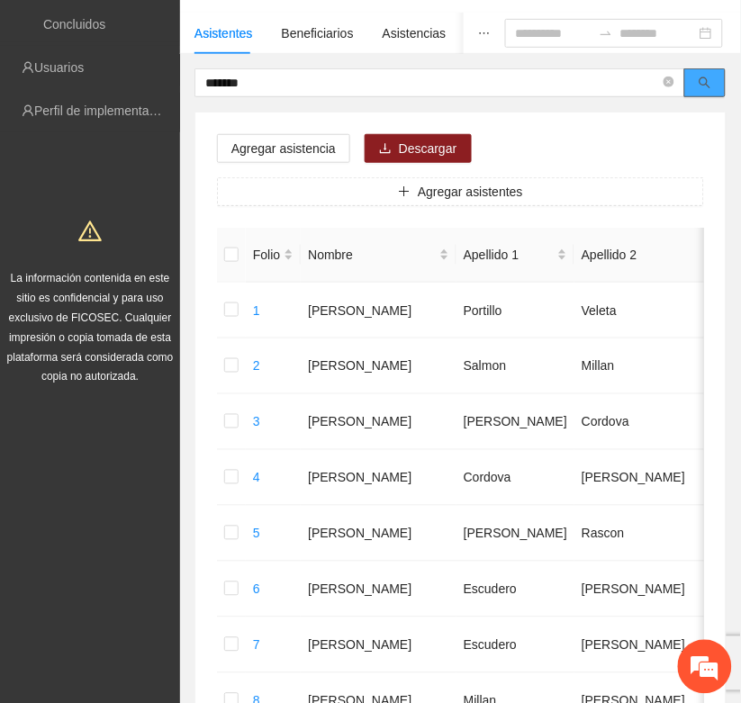
click at [713, 78] on button "button" at bounding box center [704, 82] width 41 height 29
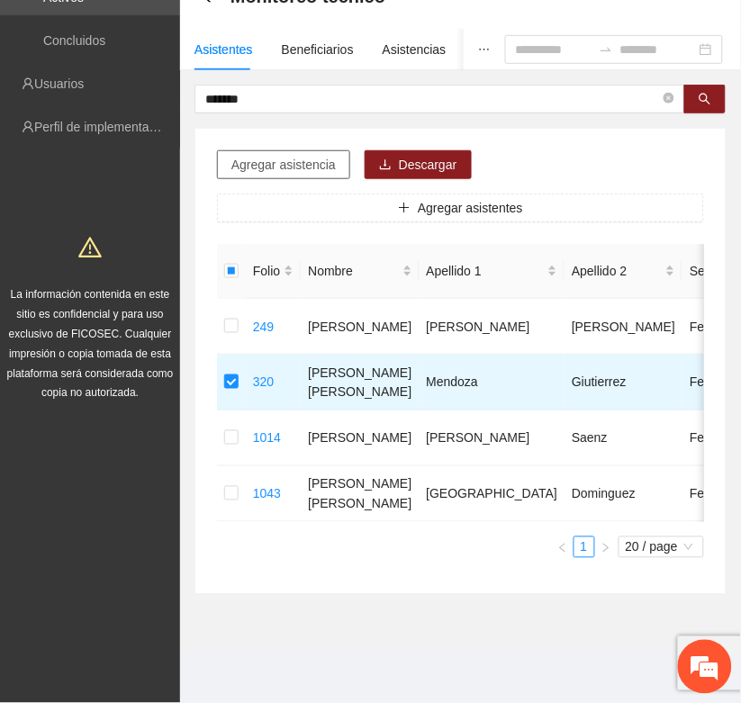
click at [304, 155] on span "Agregar asistencia" at bounding box center [283, 165] width 104 height 20
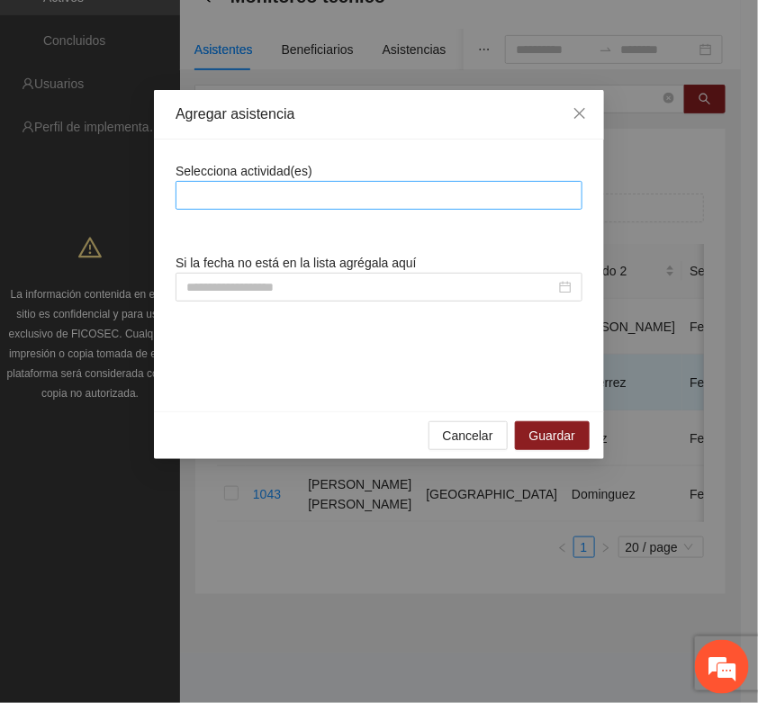
click at [239, 200] on div at bounding box center [379, 196] width 398 height 22
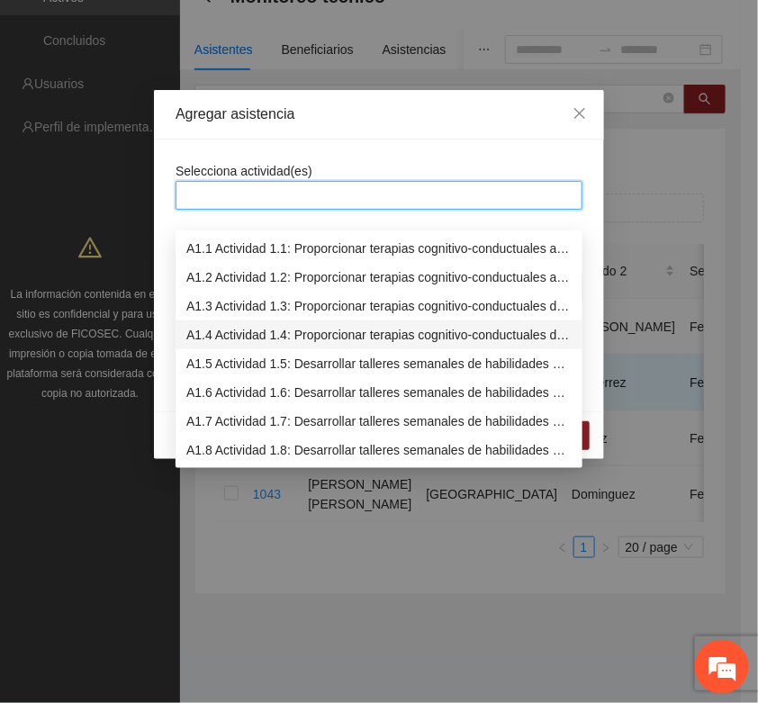
click at [218, 325] on div "A1.4 Actividad 1.4: Proporcionar terapias cognitivo-conductuales de seguimiento…" at bounding box center [378, 335] width 385 height 20
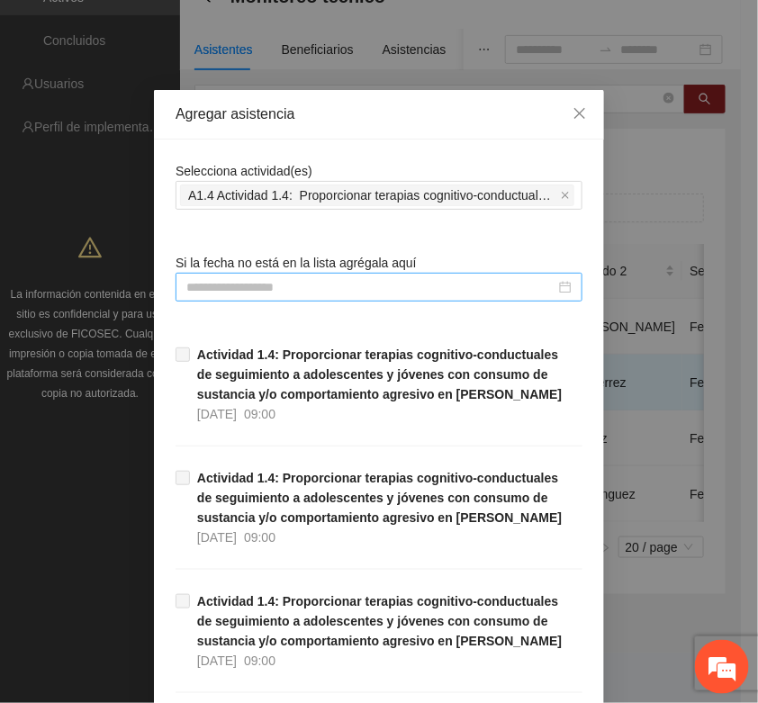
click at [208, 276] on div at bounding box center [379, 287] width 407 height 29
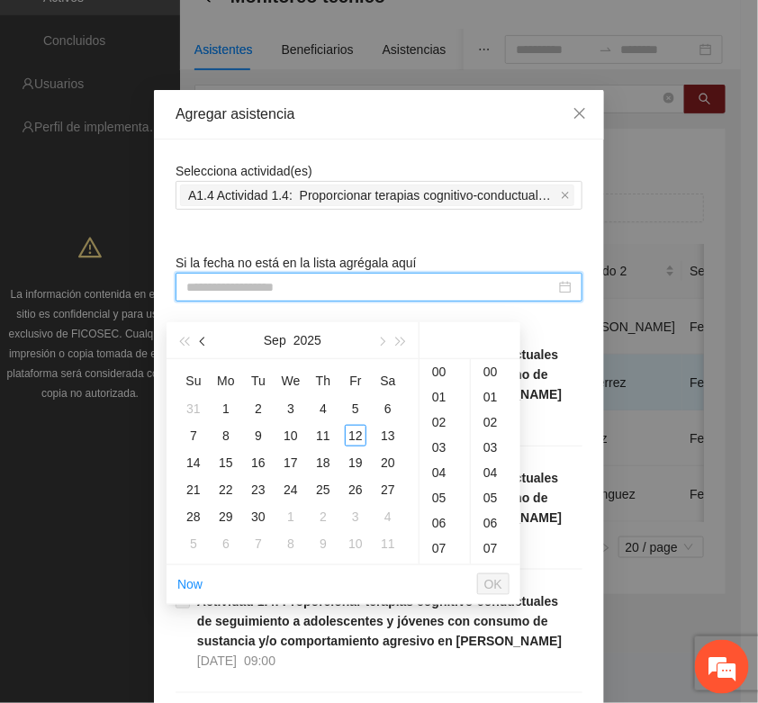
click at [201, 337] on span "button" at bounding box center [204, 341] width 9 height 9
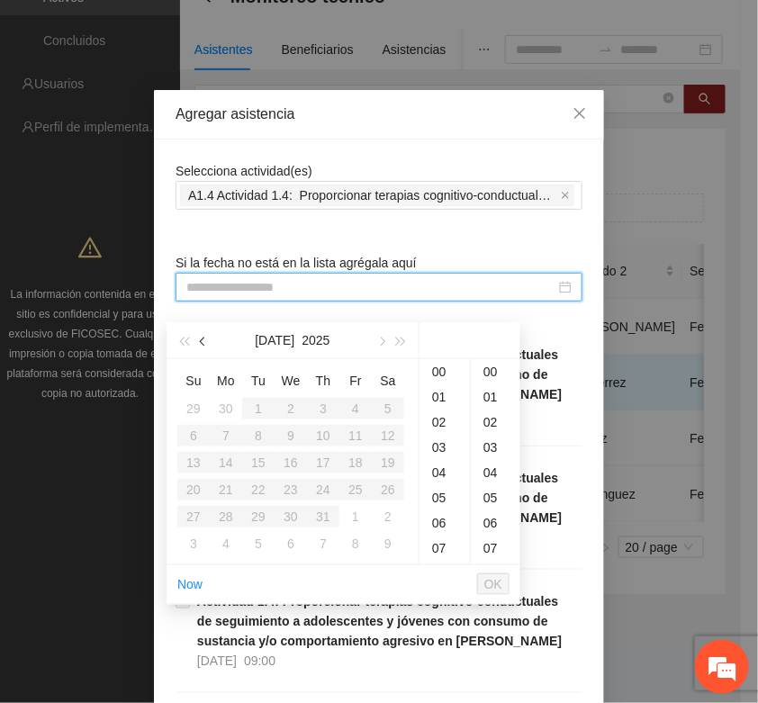
click at [201, 337] on span "button" at bounding box center [204, 341] width 9 height 9
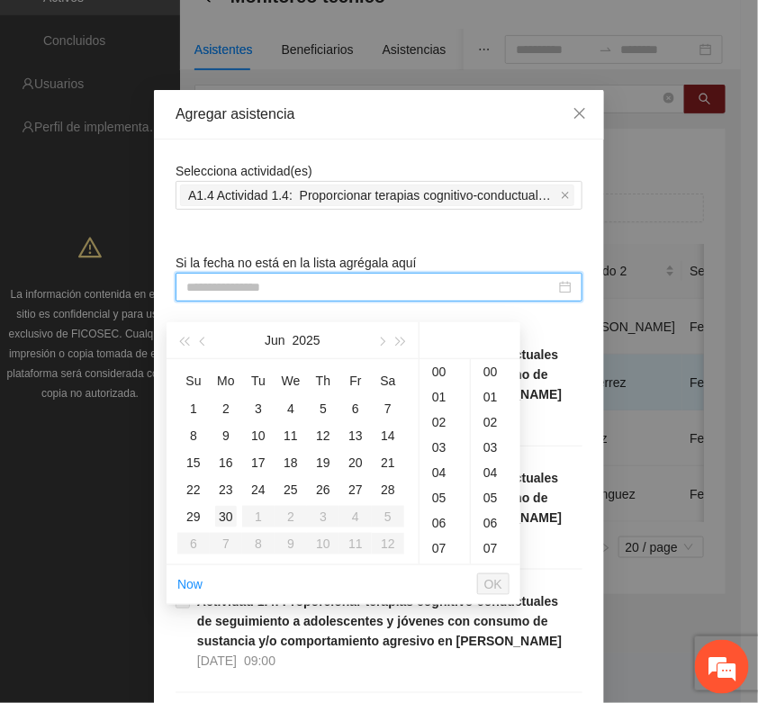
type input "**********"
click at [253, 479] on div "24" at bounding box center [259, 490] width 22 height 22
type input "**********"
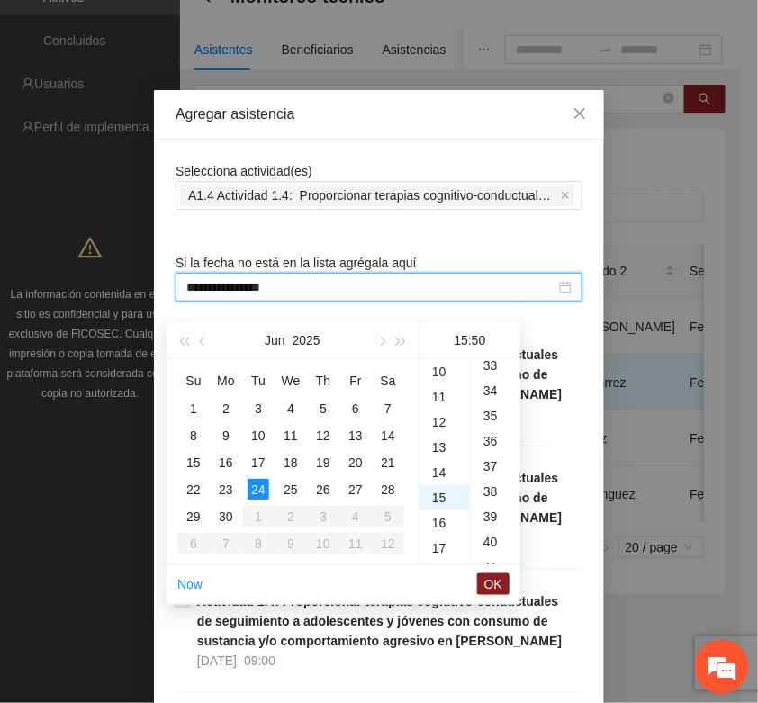
scroll to position [1259, 0]
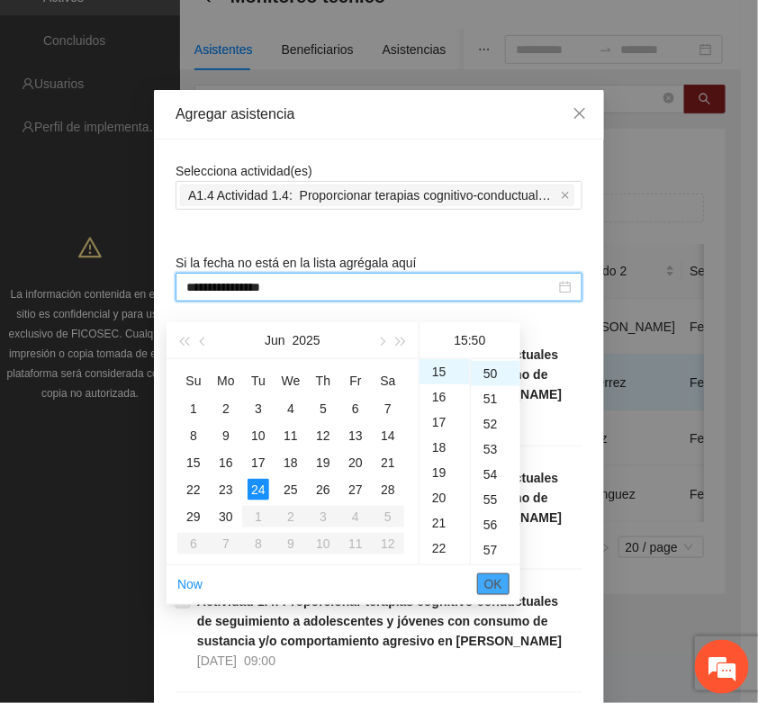
click at [496, 574] on span "OK" at bounding box center [493, 584] width 18 height 20
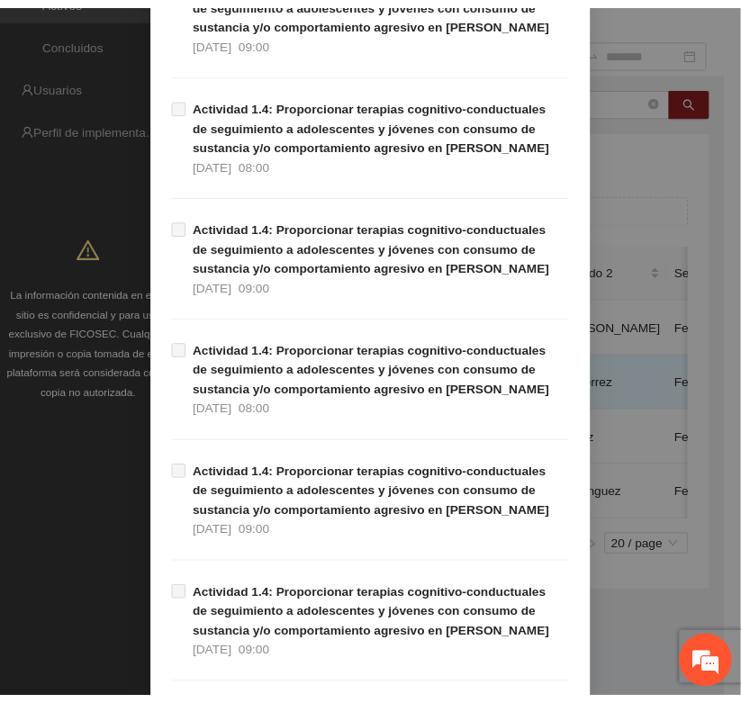
scroll to position [1136, 0]
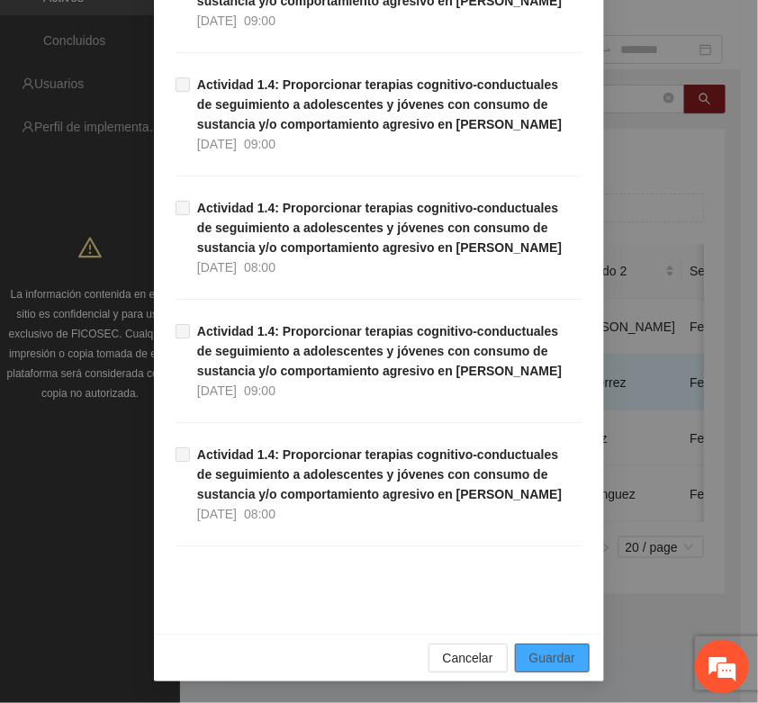
click at [558, 654] on span "Guardar" at bounding box center [552, 658] width 46 height 20
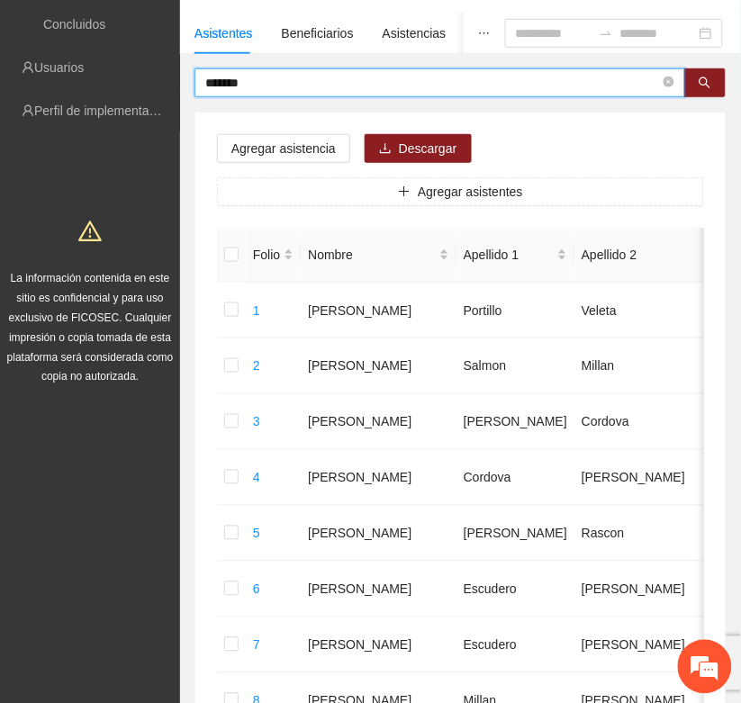
drag, startPoint x: 270, startPoint y: 78, endPoint x: 181, endPoint y: 93, distance: 90.3
click at [705, 84] on icon "search" at bounding box center [705, 83] width 13 height 13
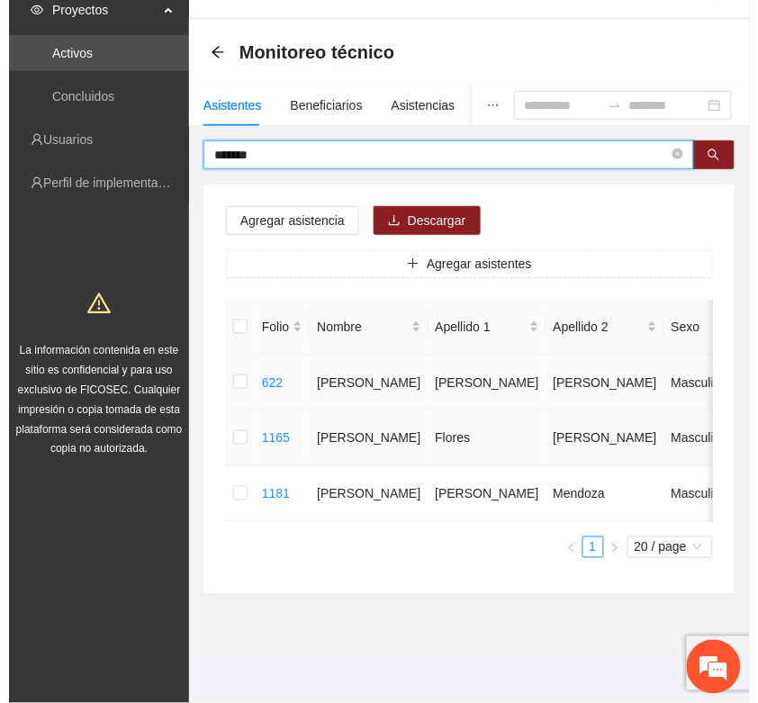
scroll to position [70, 0]
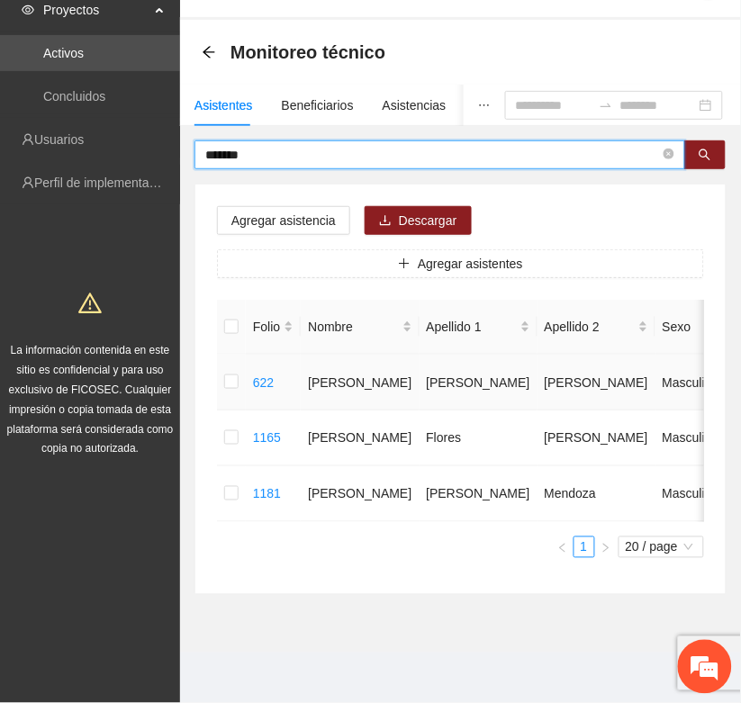
type input "*******"
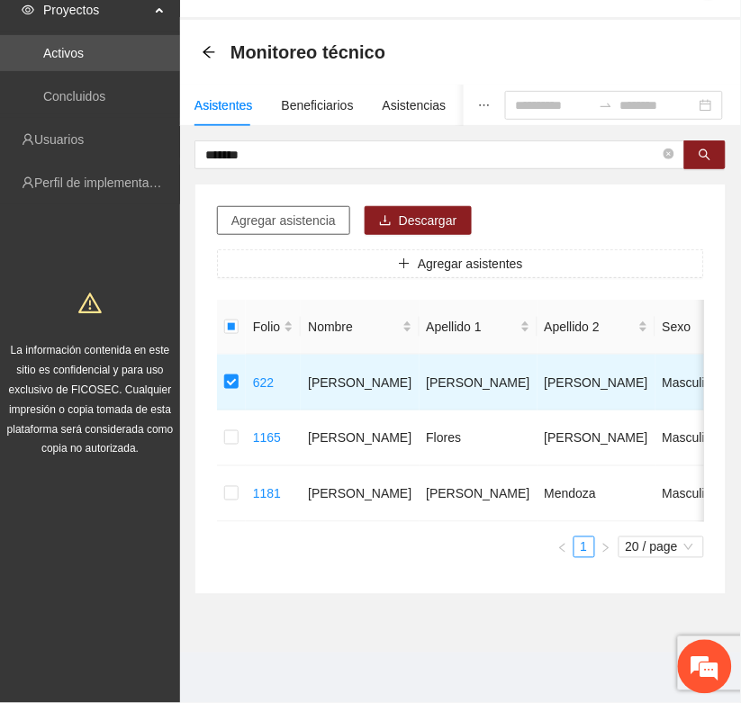
click at [270, 211] on span "Agregar asistencia" at bounding box center [283, 221] width 104 height 20
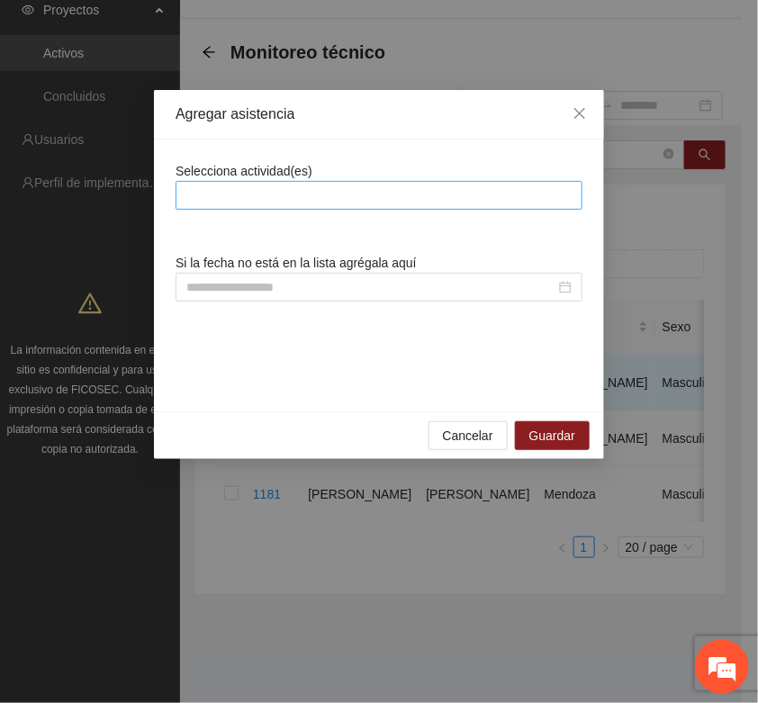
click at [249, 185] on div at bounding box center [379, 196] width 398 height 22
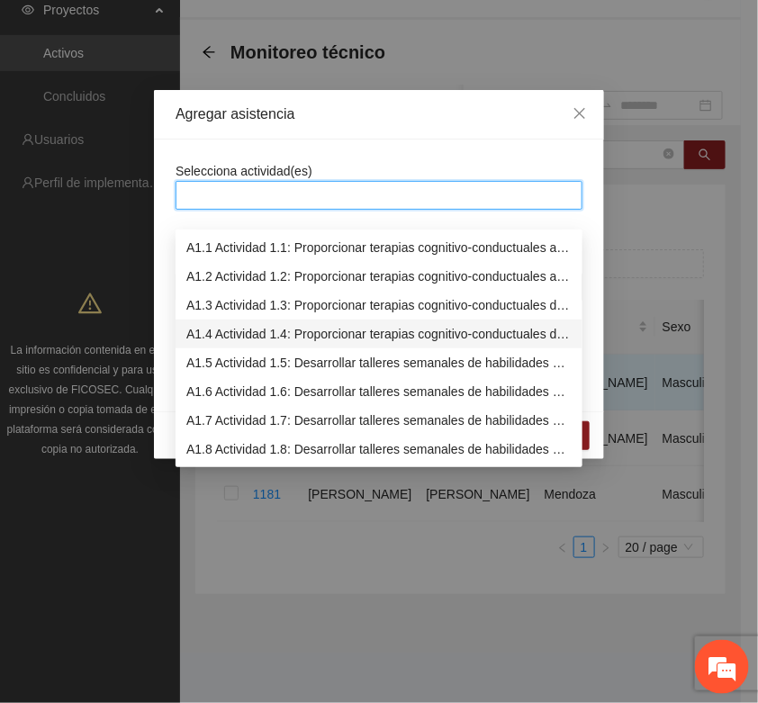
click at [216, 324] on div "A1.4 Actividad 1.4: Proporcionar terapias cognitivo-conductuales de seguimiento…" at bounding box center [378, 334] width 385 height 20
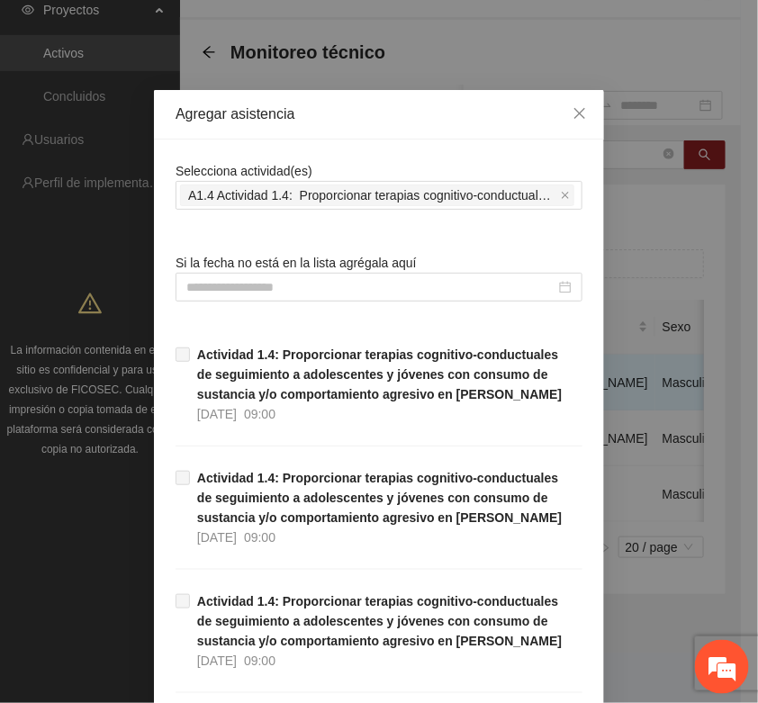
click at [198, 290] on input at bounding box center [370, 287] width 369 height 20
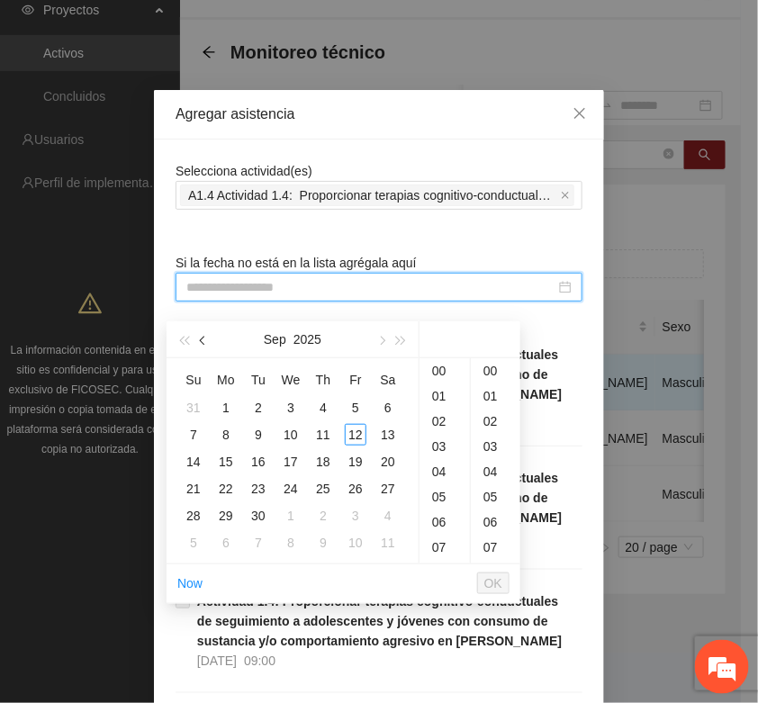
click at [204, 330] on button "button" at bounding box center [204, 339] width 20 height 36
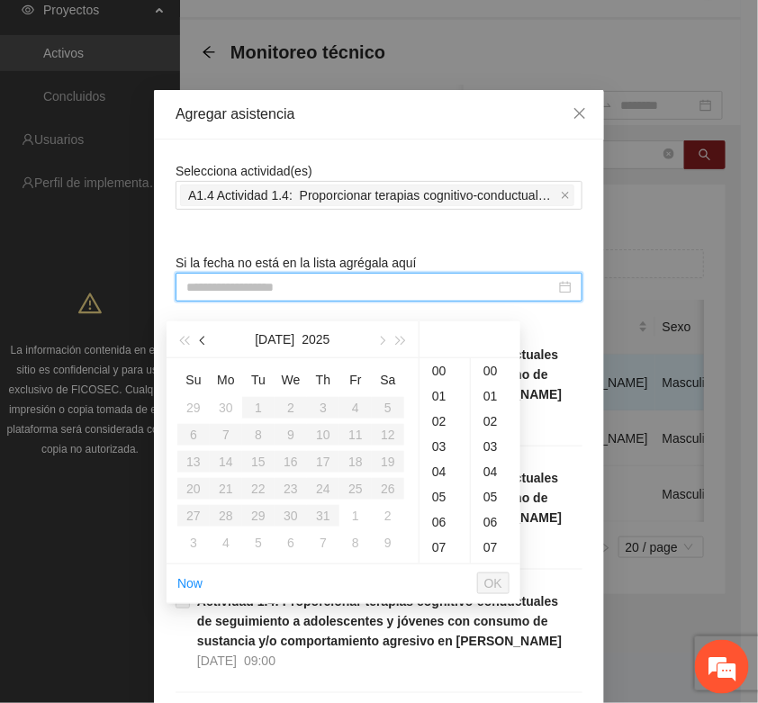
click at [204, 330] on button "button" at bounding box center [204, 339] width 20 height 36
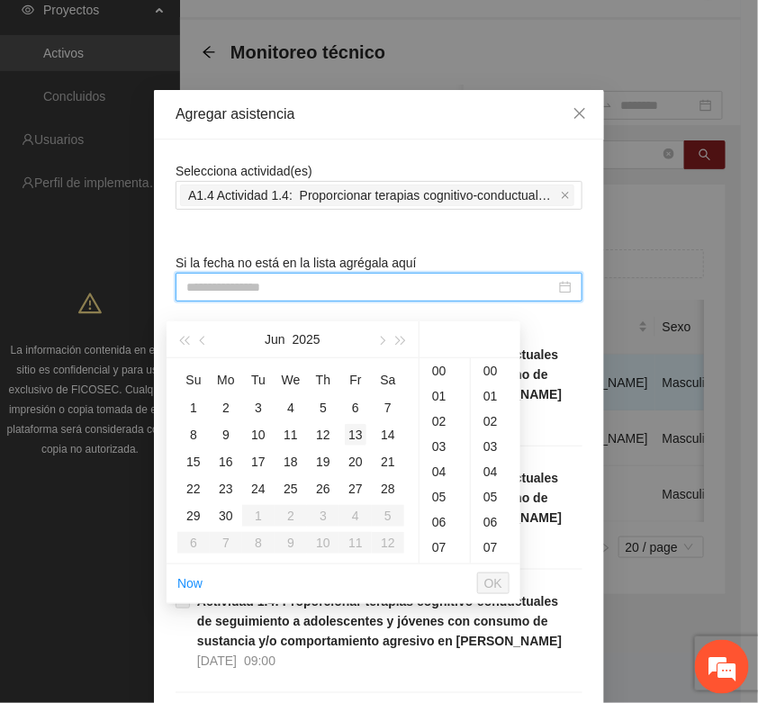
click at [358, 424] on div "13" at bounding box center [356, 435] width 22 height 22
type input "**********"
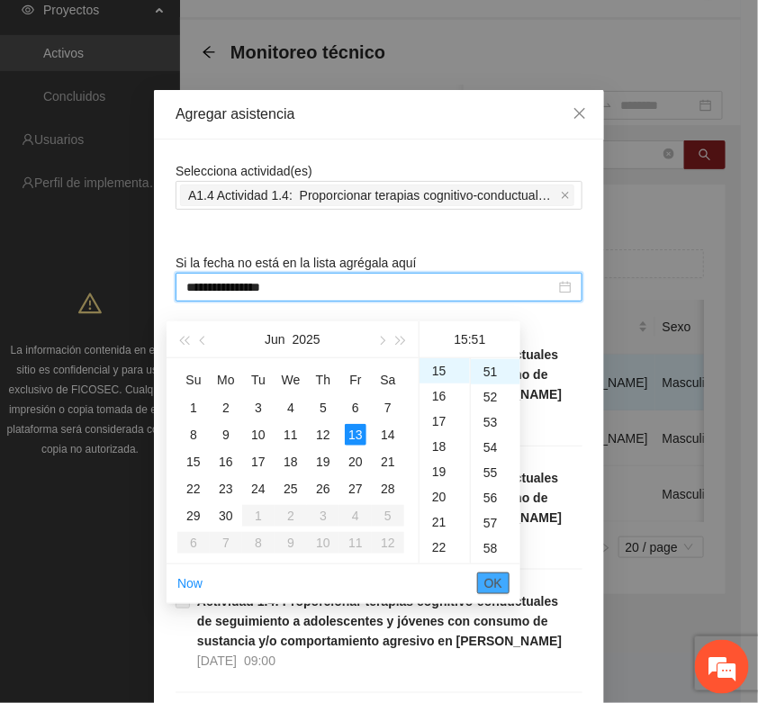
click at [482, 573] on button "OK" at bounding box center [493, 584] width 32 height 22
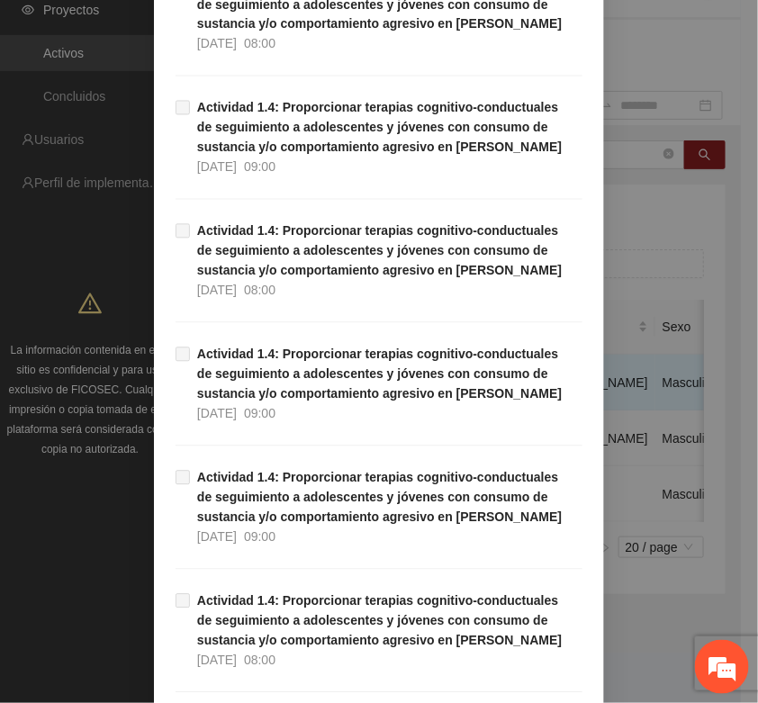
scroll to position [1136, 0]
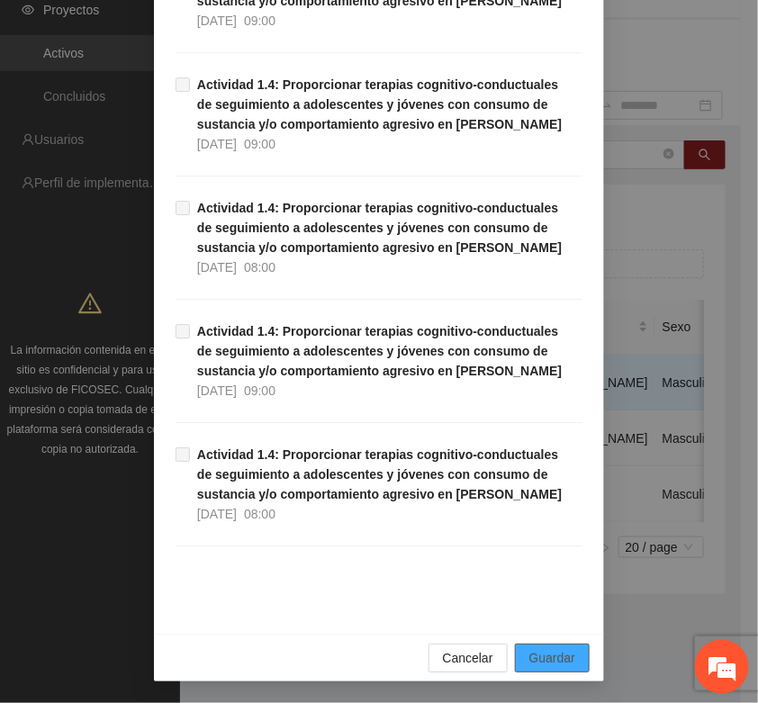
click at [551, 655] on span "Guardar" at bounding box center [552, 658] width 46 height 20
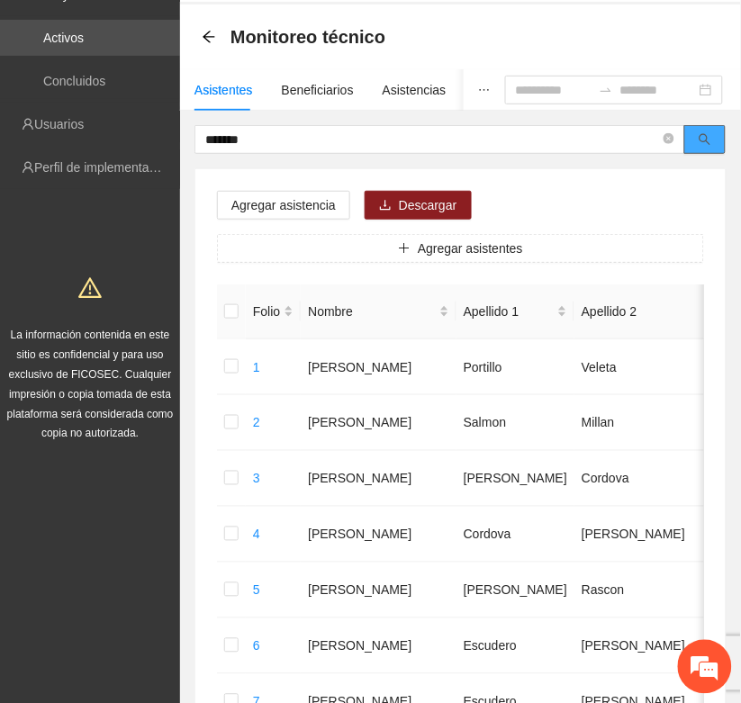
click at [713, 138] on button "button" at bounding box center [704, 139] width 41 height 29
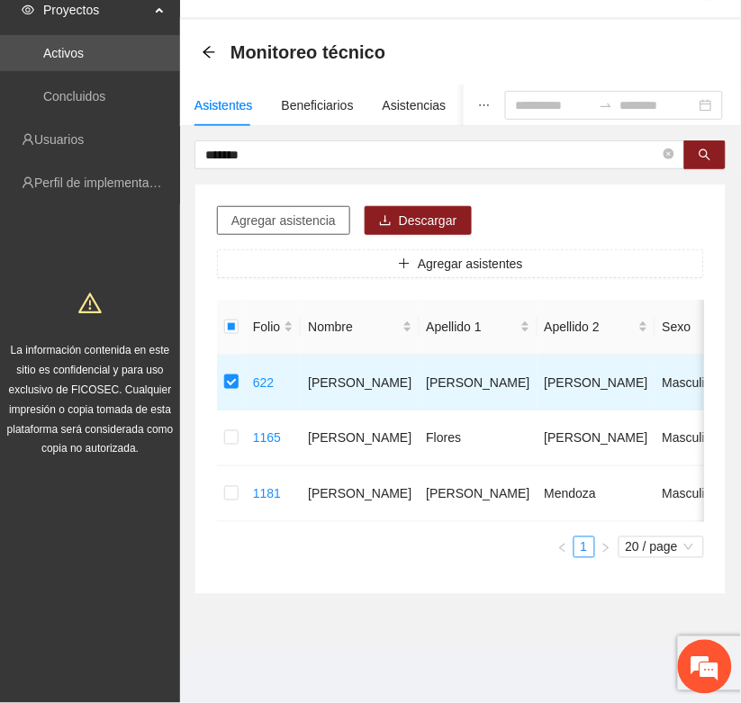
click at [276, 211] on span "Agregar asistencia" at bounding box center [283, 221] width 104 height 20
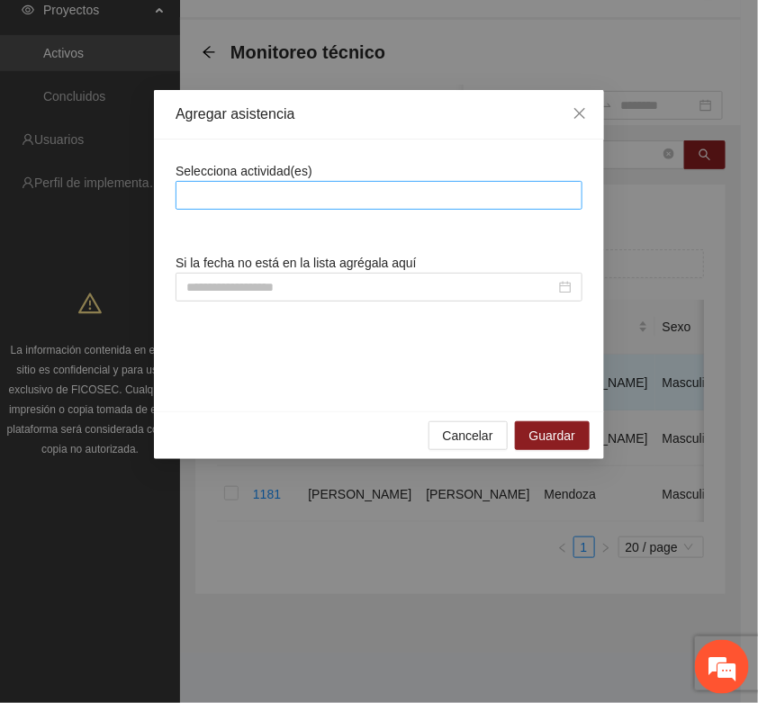
click at [245, 191] on div at bounding box center [379, 196] width 398 height 22
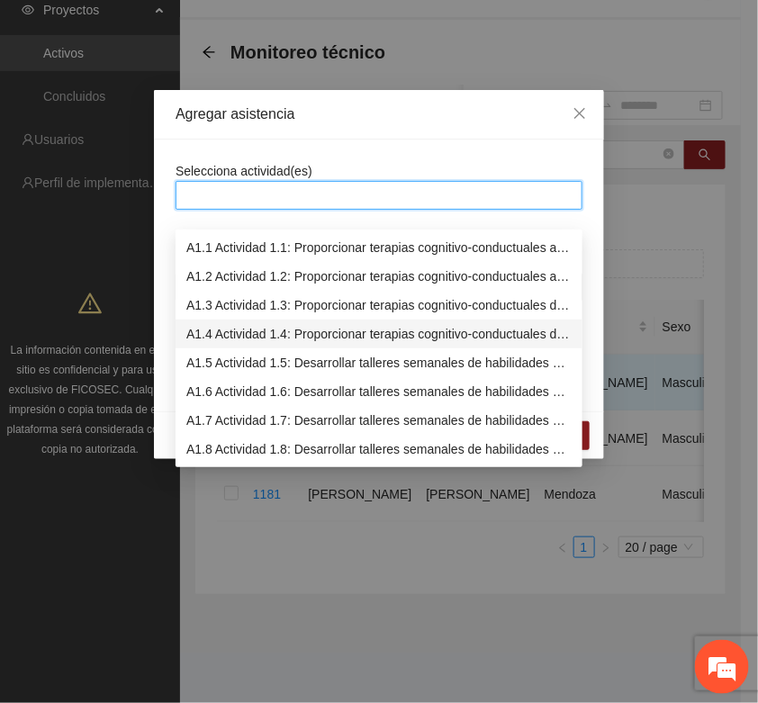
click at [216, 324] on div "A1.4 Actividad 1.4: Proporcionar terapias cognitivo-conductuales de seguimiento…" at bounding box center [378, 334] width 385 height 20
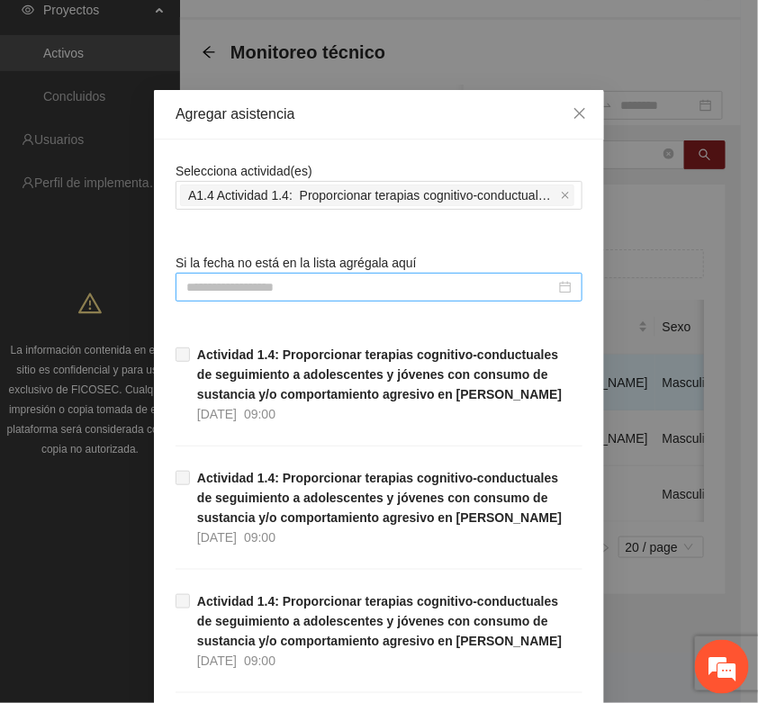
click at [199, 285] on input at bounding box center [370, 287] width 369 height 20
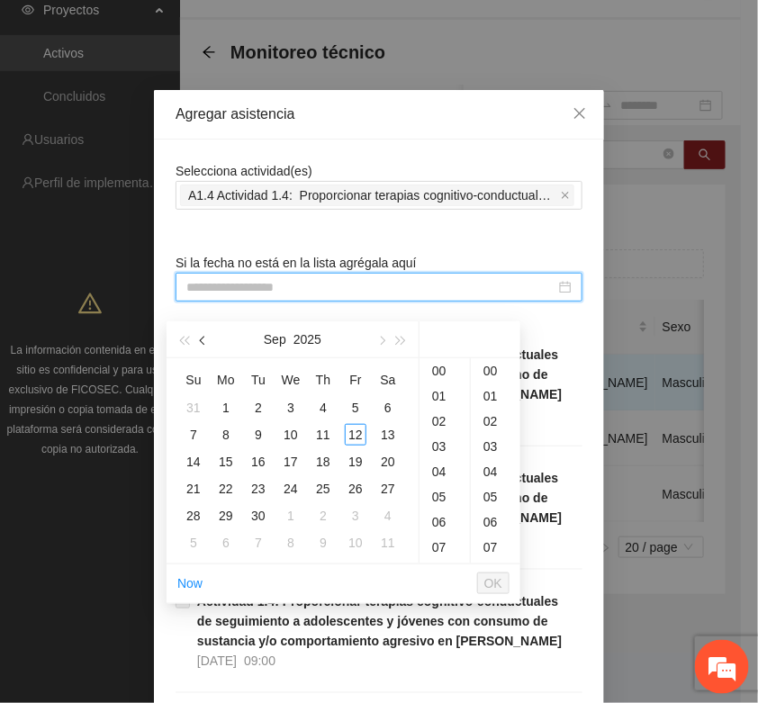
click at [203, 321] on button "button" at bounding box center [204, 339] width 20 height 36
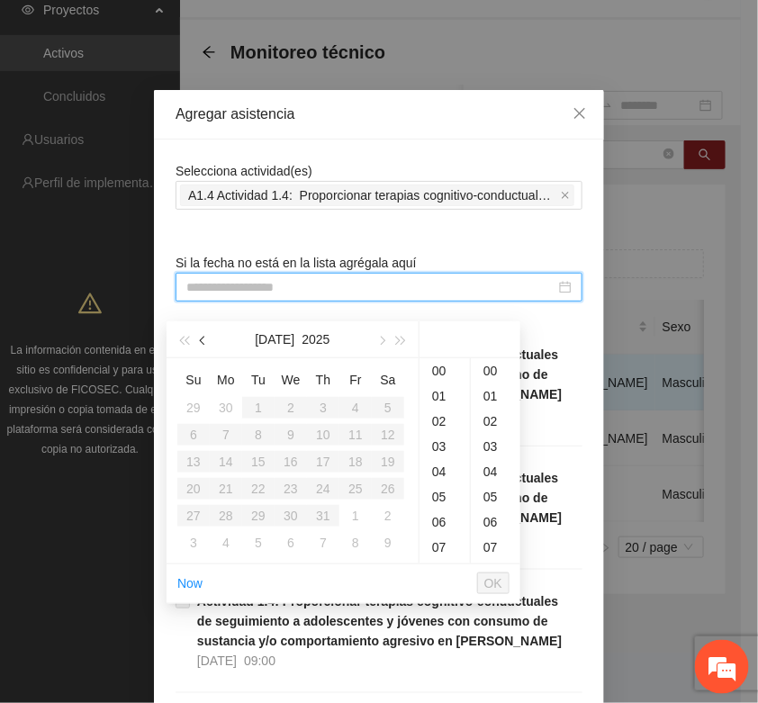
click at [203, 321] on button "button" at bounding box center [204, 339] width 20 height 36
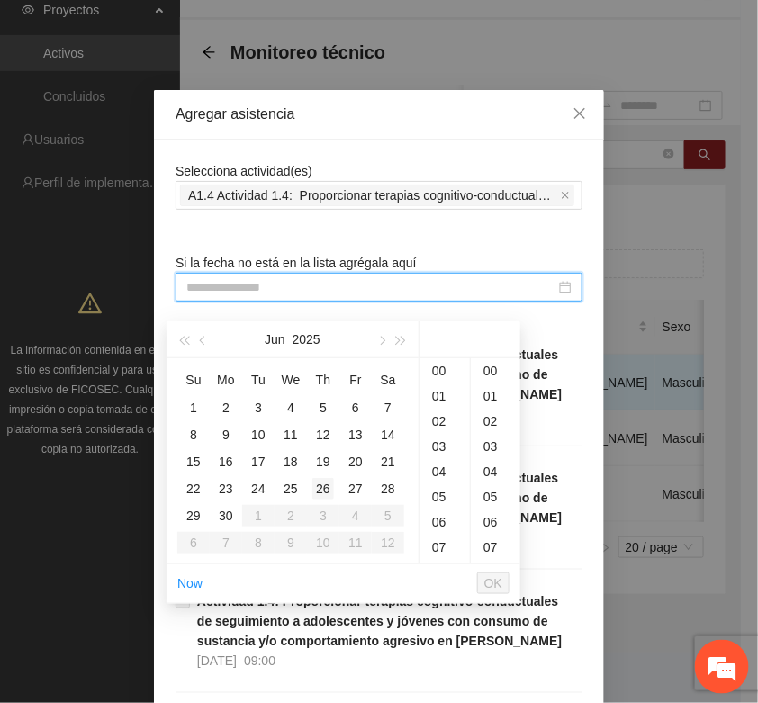
click at [329, 478] on div "26" at bounding box center [323, 489] width 22 height 22
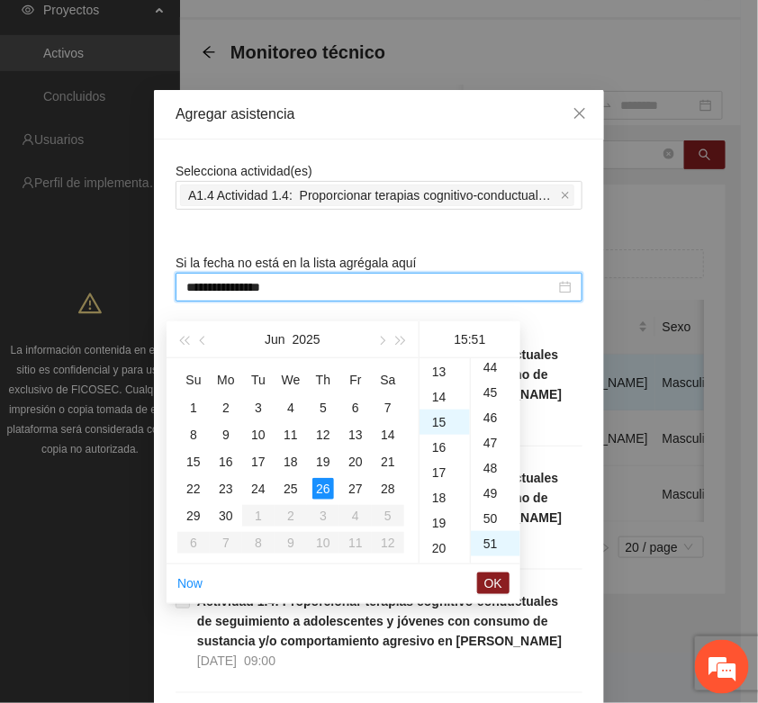
type input "**********"
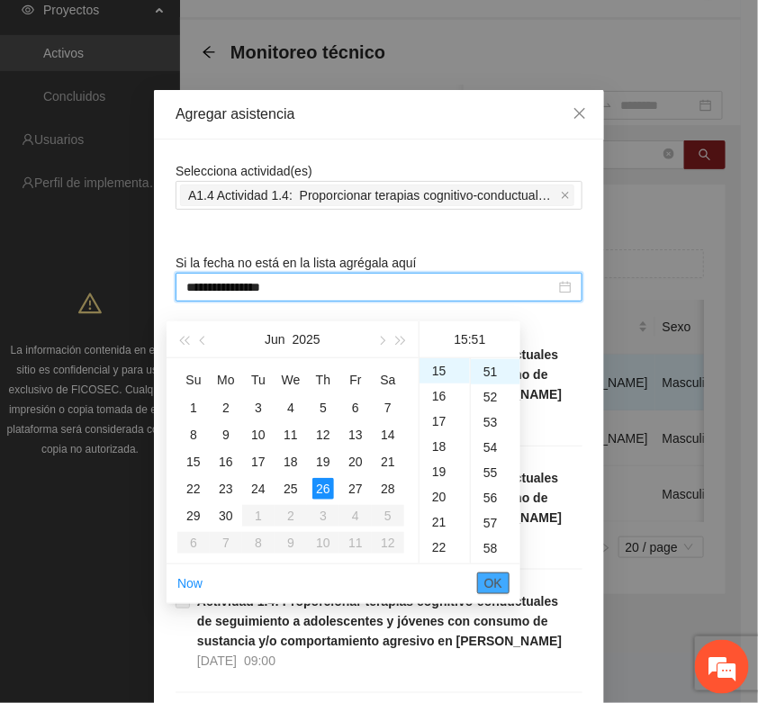
click at [491, 574] on span "OK" at bounding box center [493, 584] width 18 height 20
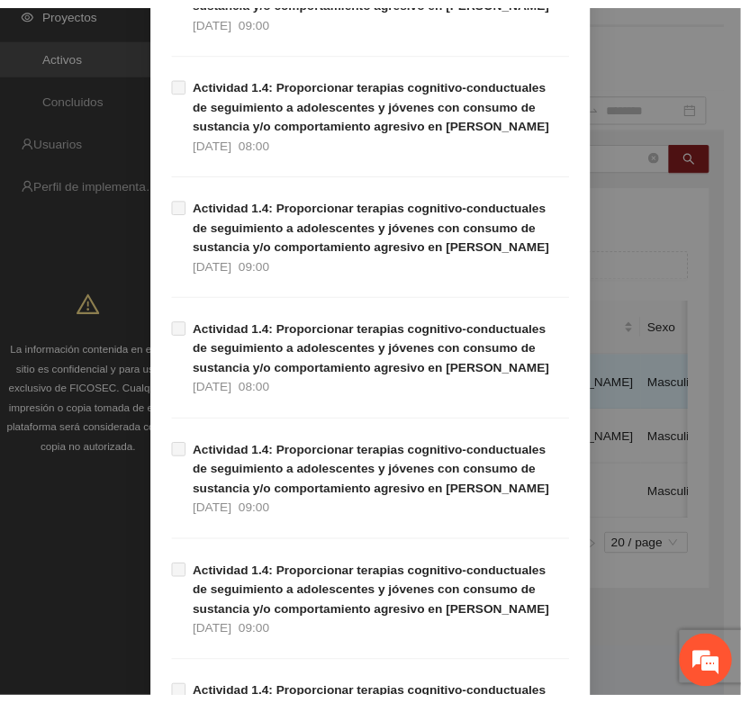
scroll to position [1136, 0]
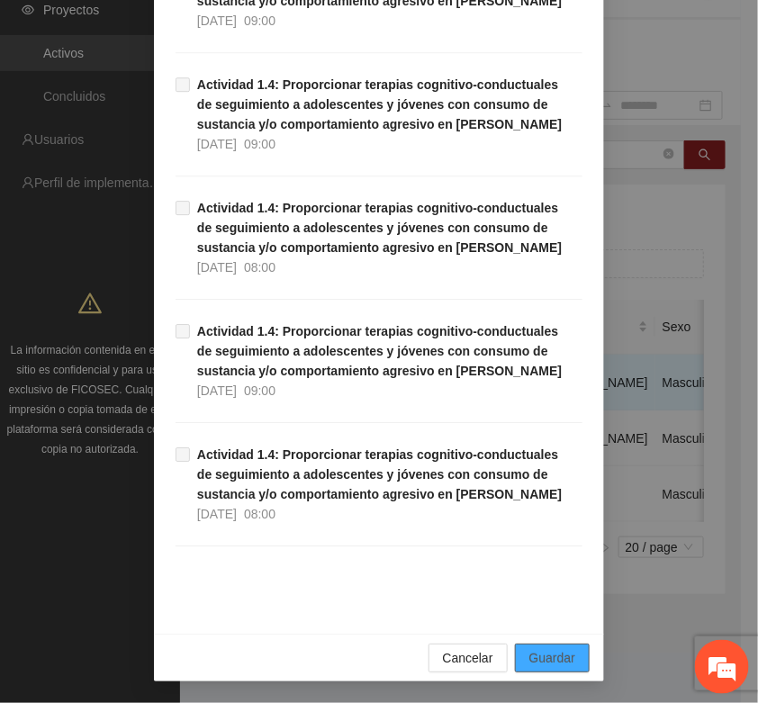
click at [555, 653] on span "Guardar" at bounding box center [552, 658] width 46 height 20
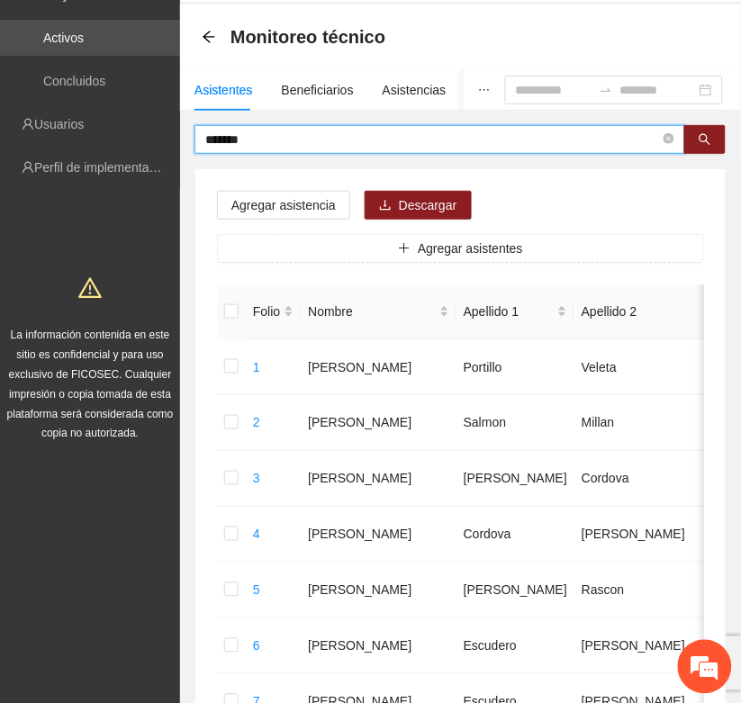
click at [276, 133] on input "*******" at bounding box center [432, 140] width 455 height 20
click at [705, 138] on icon "search" at bounding box center [705, 139] width 13 height 13
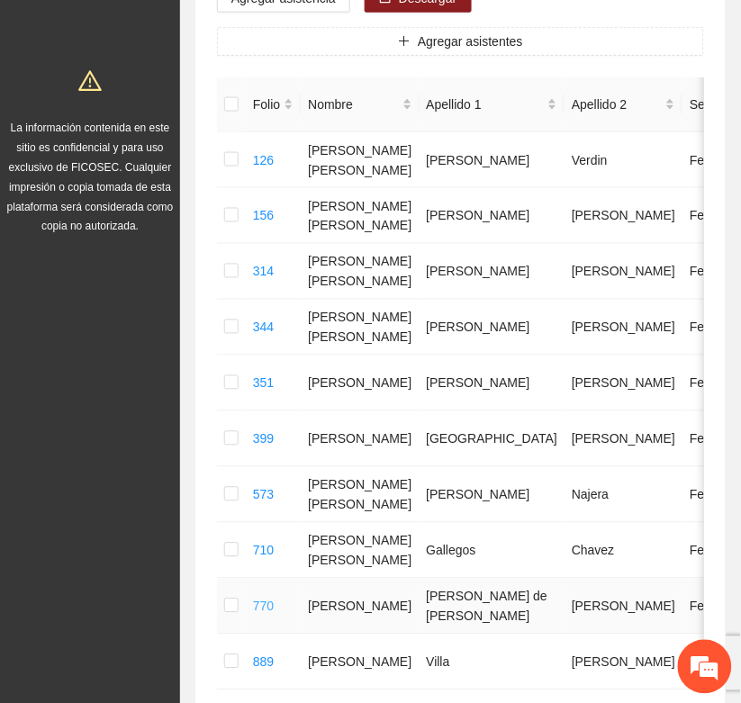
scroll to position [295, 0]
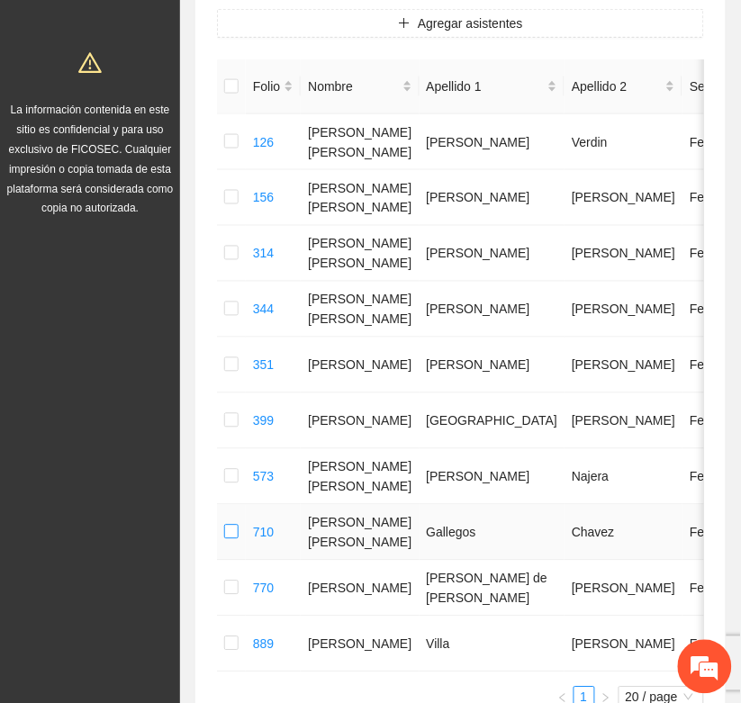
type input "******"
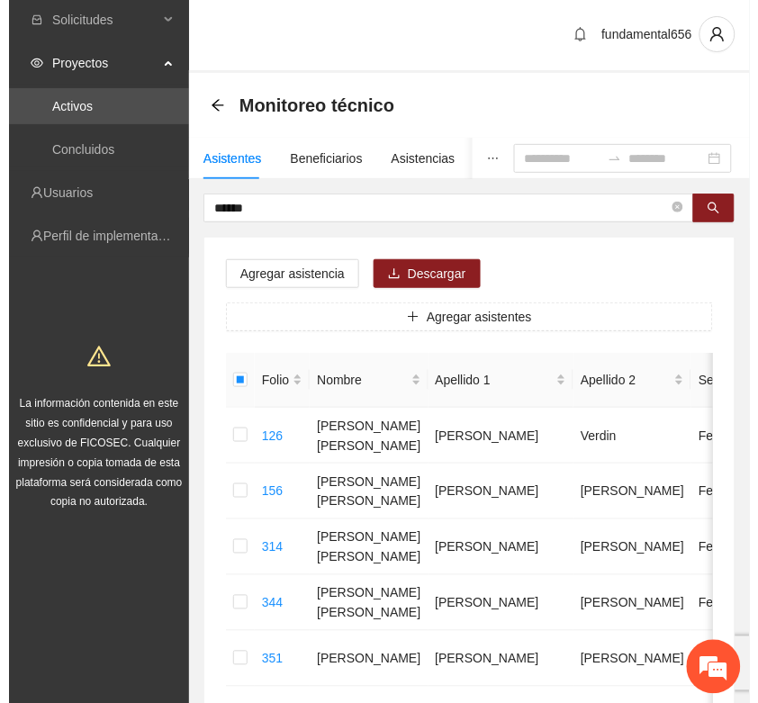
scroll to position [0, 0]
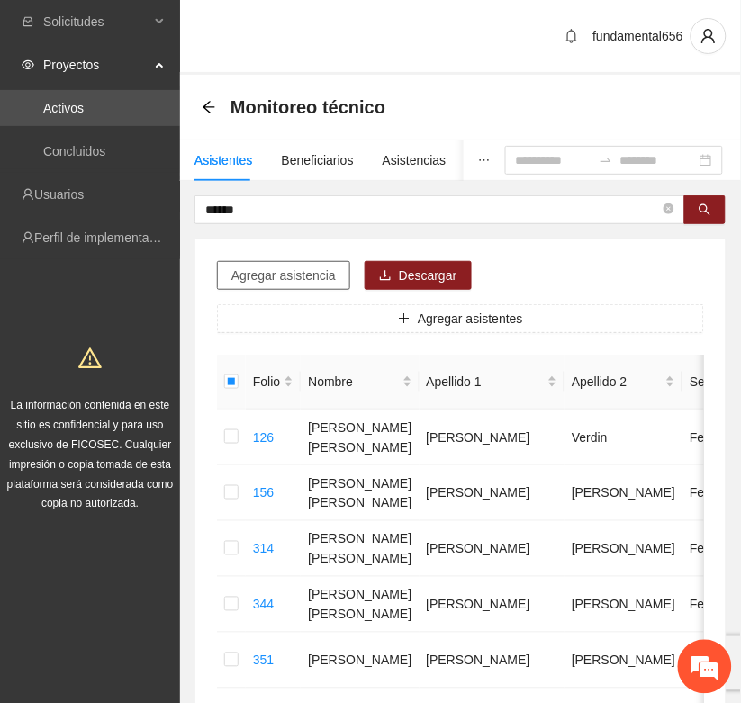
click at [293, 276] on span "Agregar asistencia" at bounding box center [283, 276] width 104 height 20
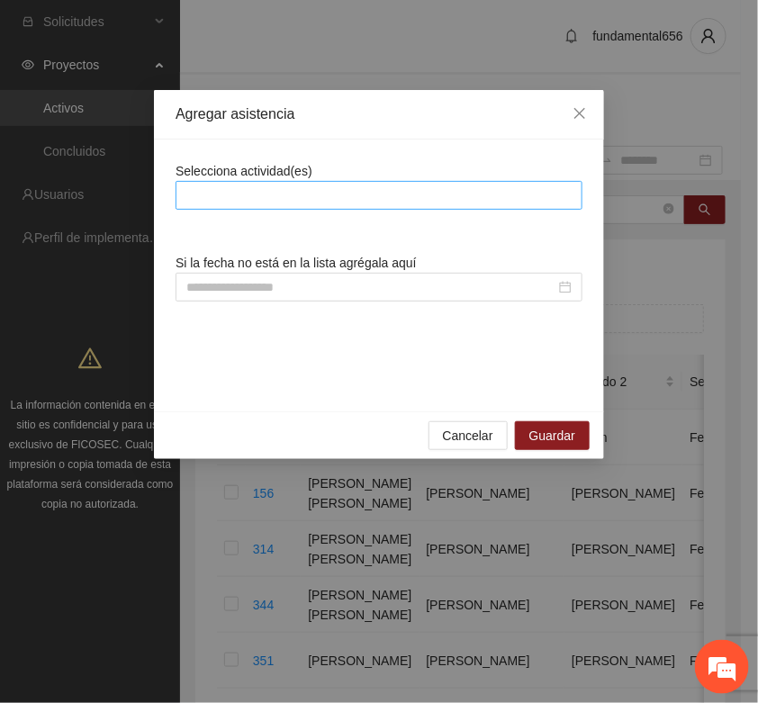
click at [236, 201] on div at bounding box center [379, 196] width 398 height 22
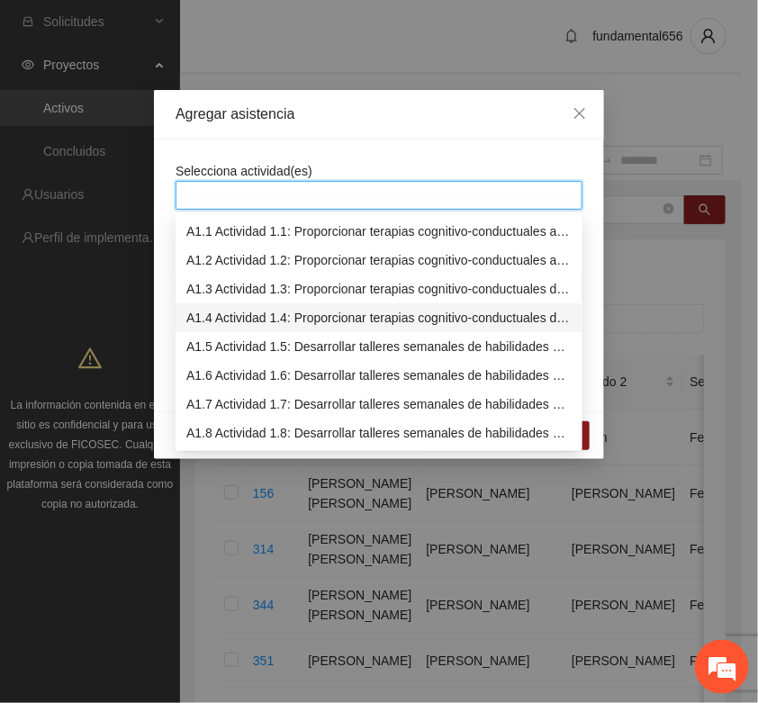
click at [201, 316] on div "A1.4 Actividad 1.4: Proporcionar terapias cognitivo-conductuales de seguimiento…" at bounding box center [378, 318] width 385 height 20
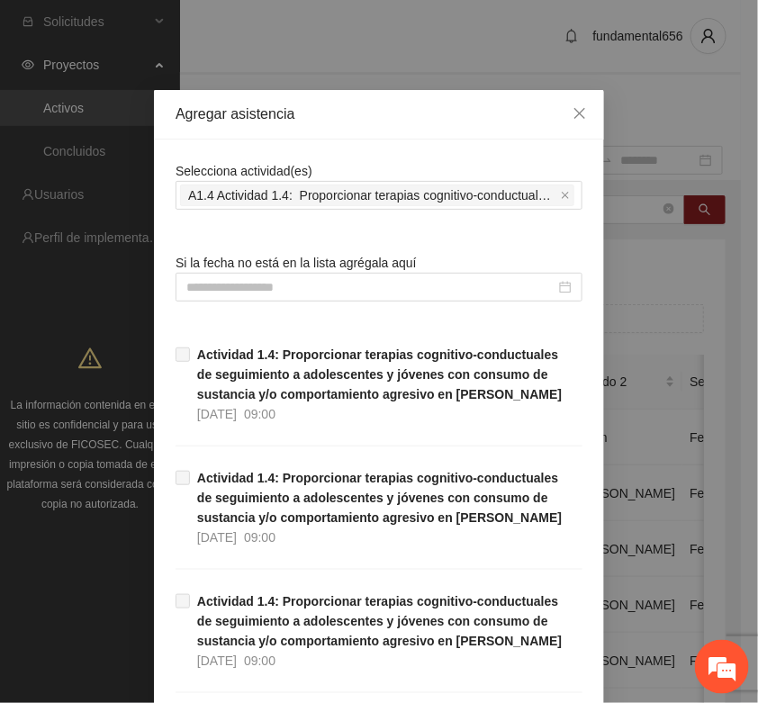
click at [196, 273] on div at bounding box center [379, 287] width 407 height 29
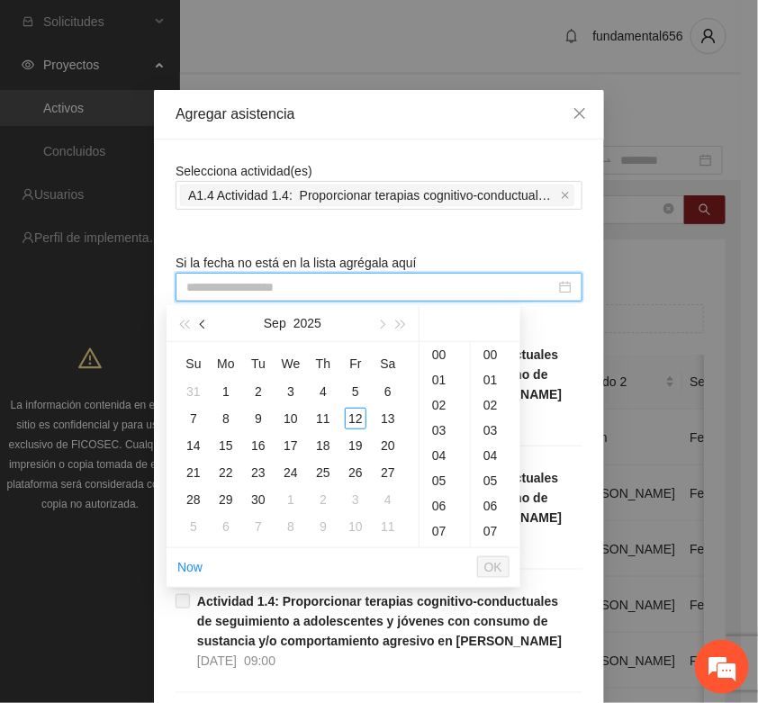
click at [200, 320] on button "button" at bounding box center [204, 323] width 20 height 36
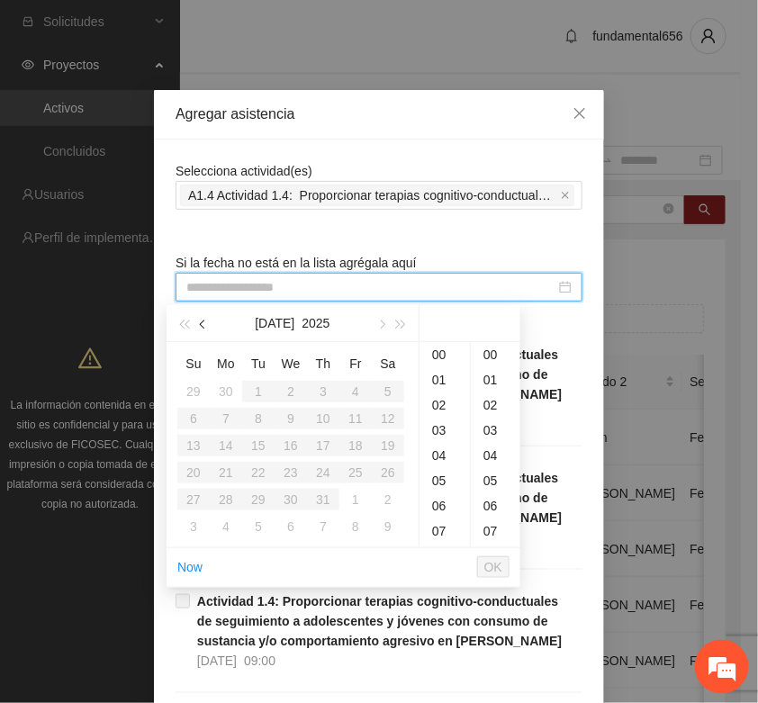
click at [200, 320] on button "button" at bounding box center [204, 323] width 20 height 36
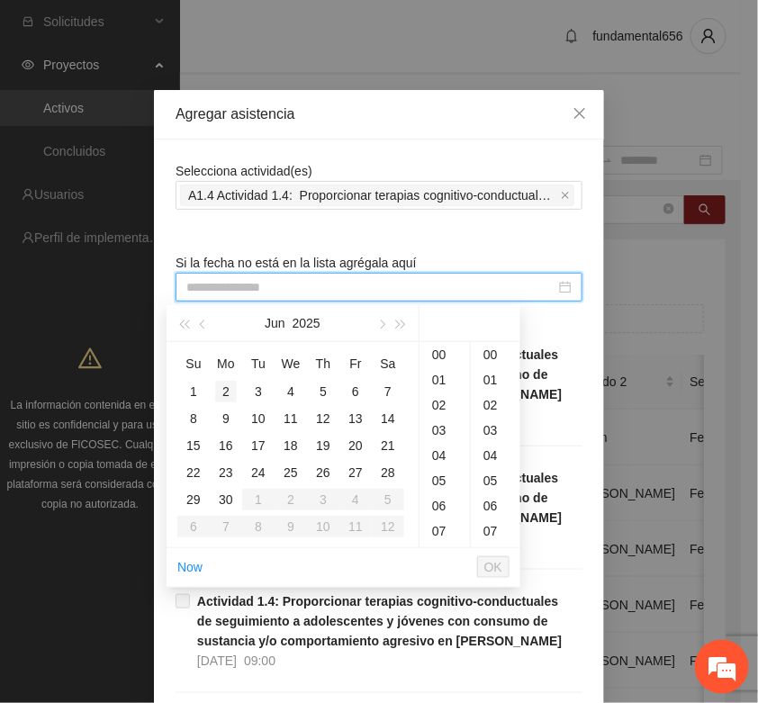
click at [227, 393] on div "2" at bounding box center [226, 392] width 22 height 22
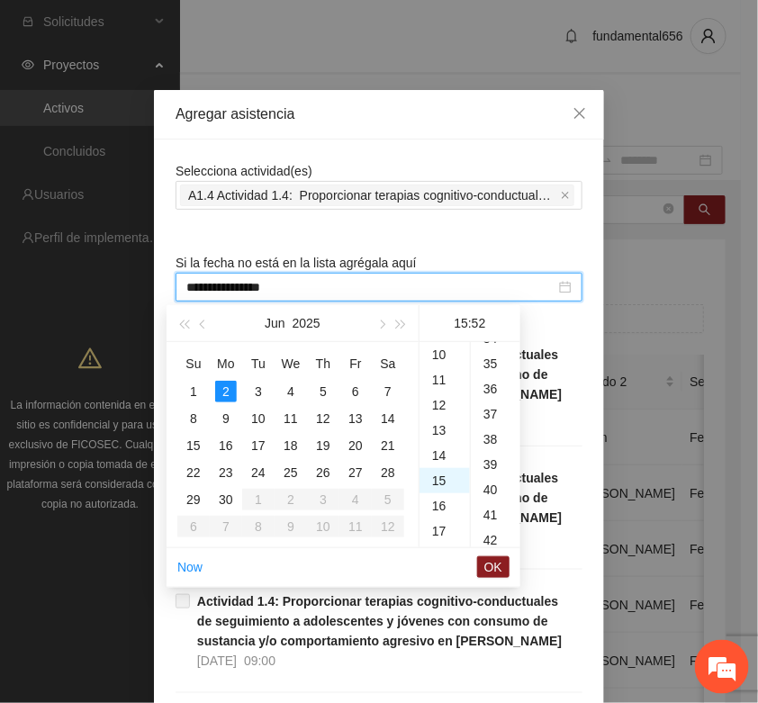
scroll to position [1310, 0]
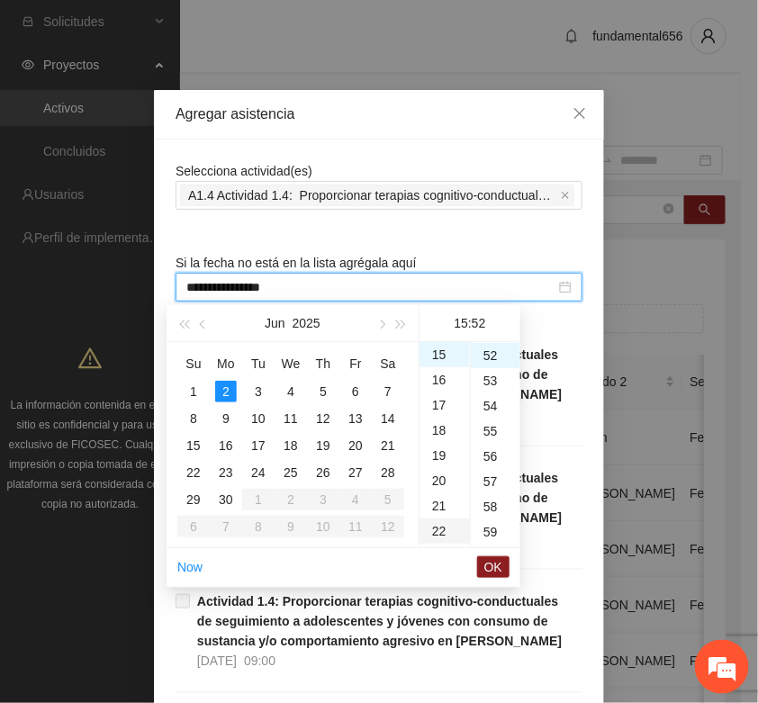
type input "**********"
click at [491, 565] on span "OK" at bounding box center [493, 567] width 18 height 20
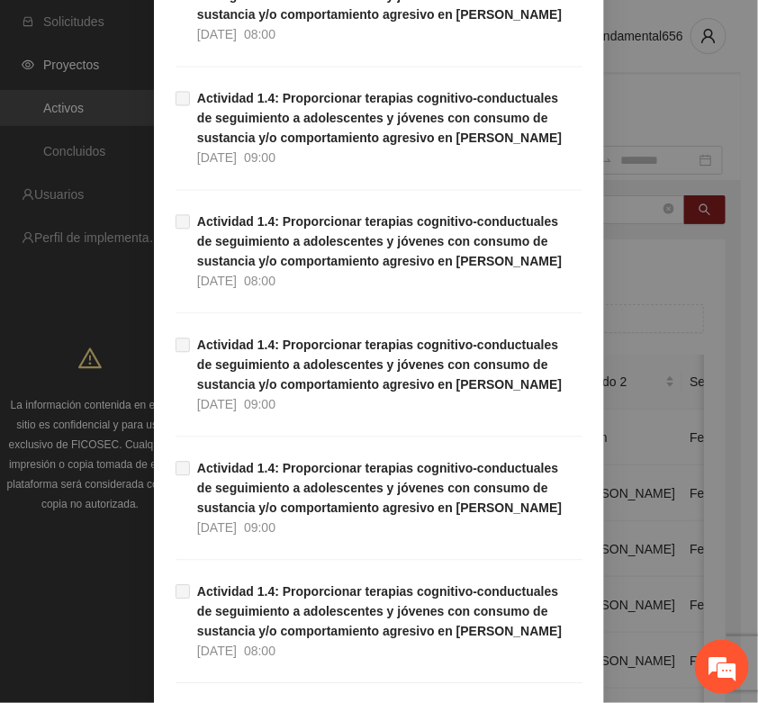
scroll to position [1136, 0]
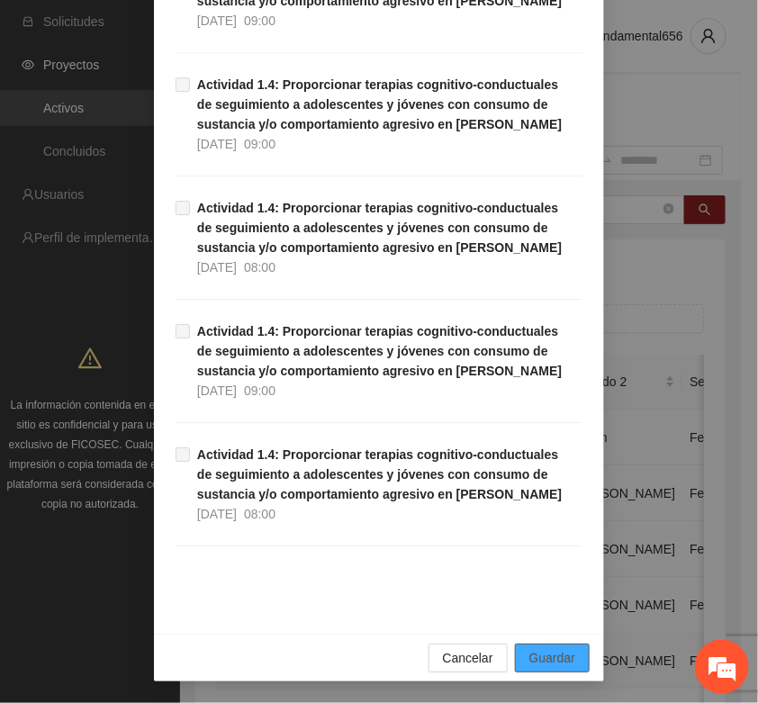
click at [558, 651] on span "Guardar" at bounding box center [552, 658] width 46 height 20
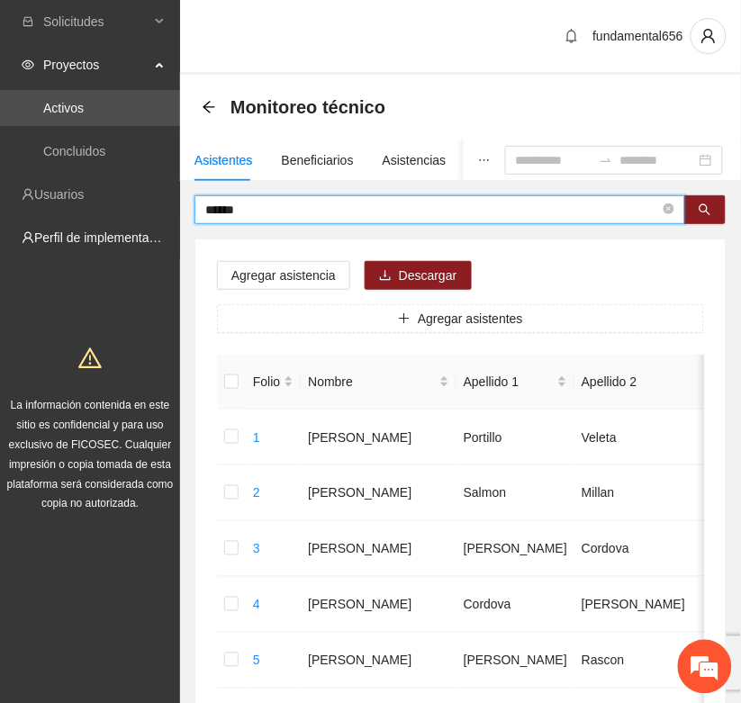
drag, startPoint x: 261, startPoint y: 212, endPoint x: 167, endPoint y: 218, distance: 93.8
click at [693, 203] on button "button" at bounding box center [704, 209] width 41 height 29
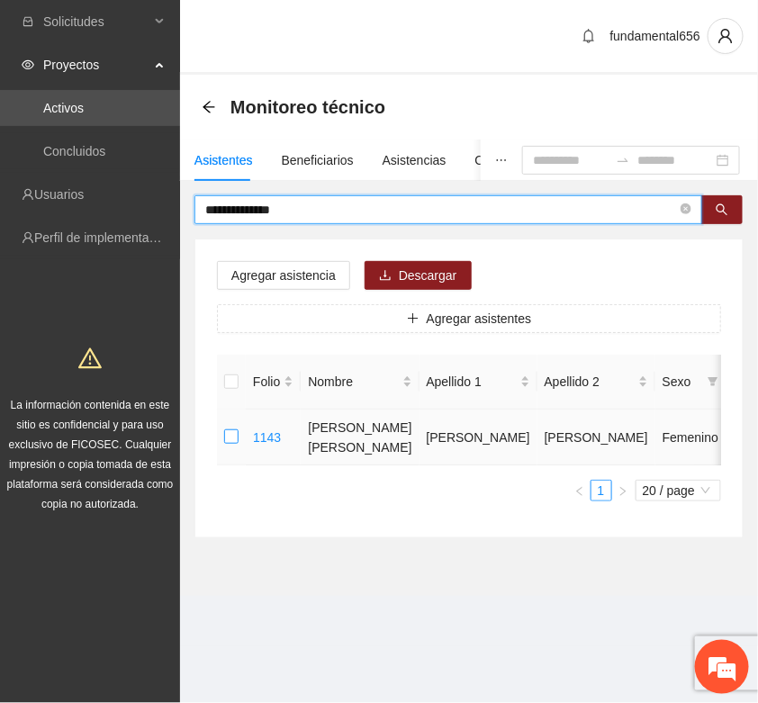
type input "**********"
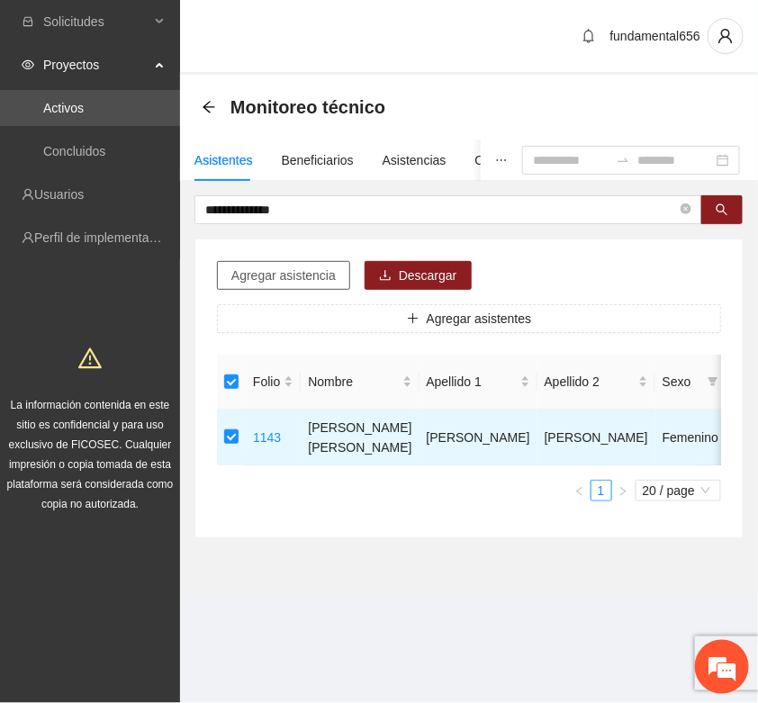
click at [262, 272] on span "Agregar asistencia" at bounding box center [283, 276] width 104 height 20
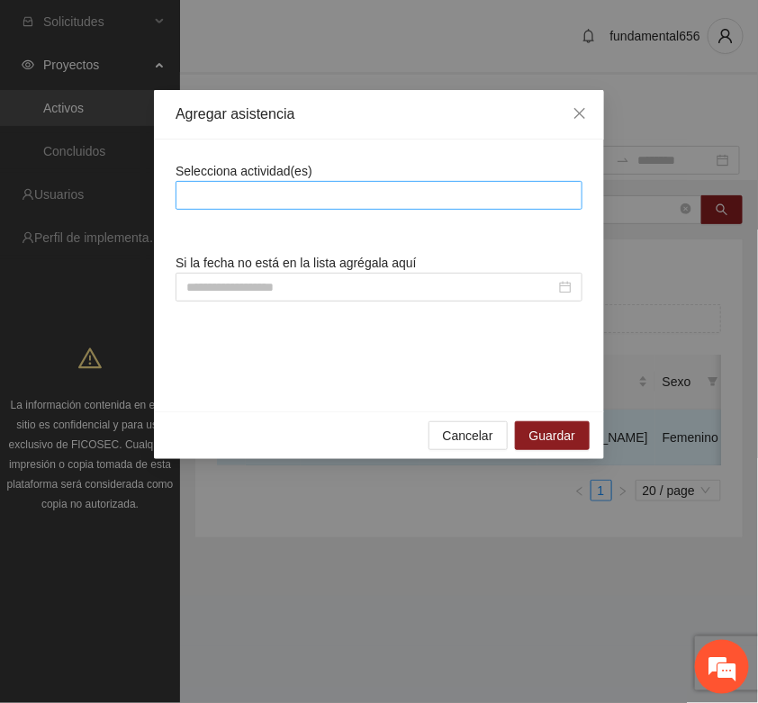
click at [245, 199] on div at bounding box center [379, 196] width 398 height 22
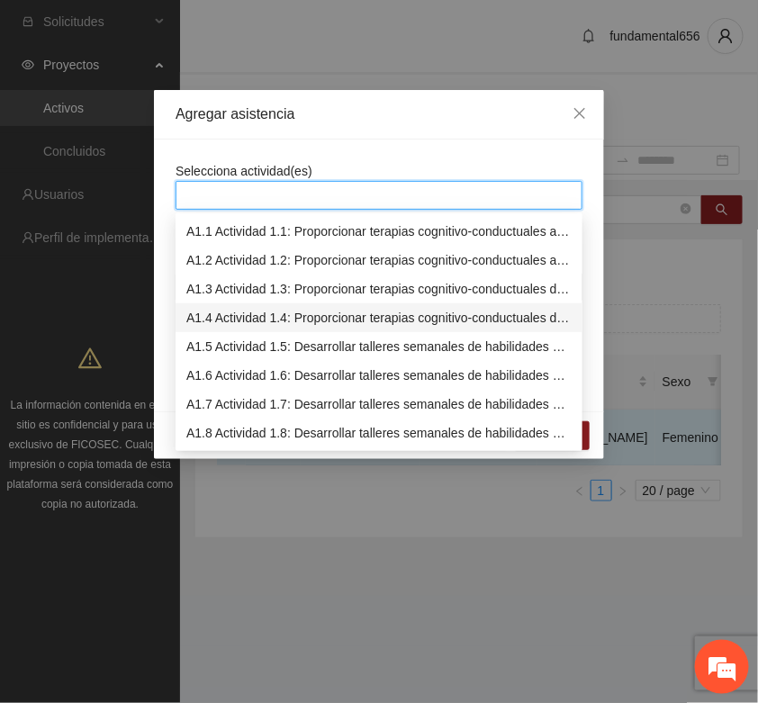
click at [219, 313] on div "A1.4 Actividad 1.4: Proporcionar terapias cognitivo-conductuales de seguimiento…" at bounding box center [378, 318] width 385 height 20
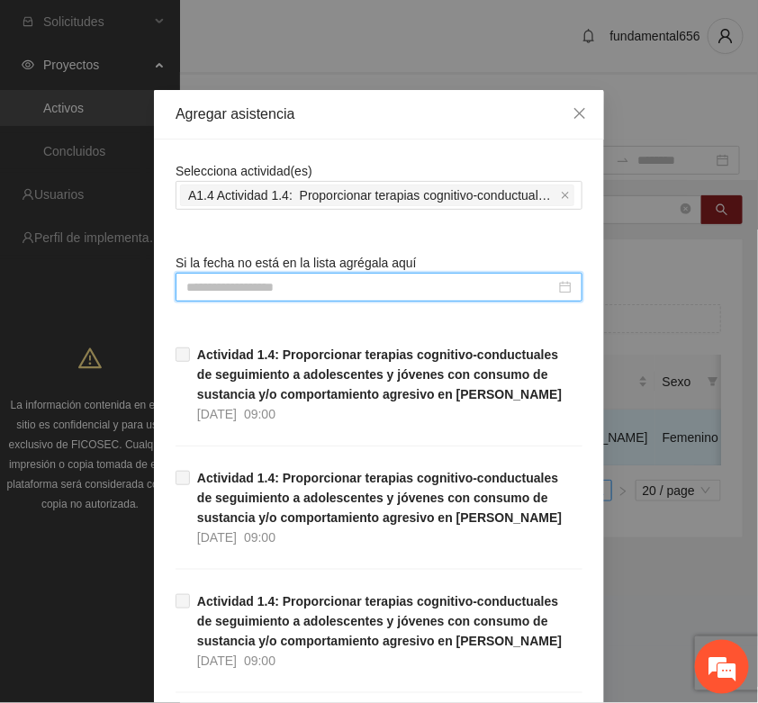
click at [205, 284] on input at bounding box center [370, 287] width 369 height 20
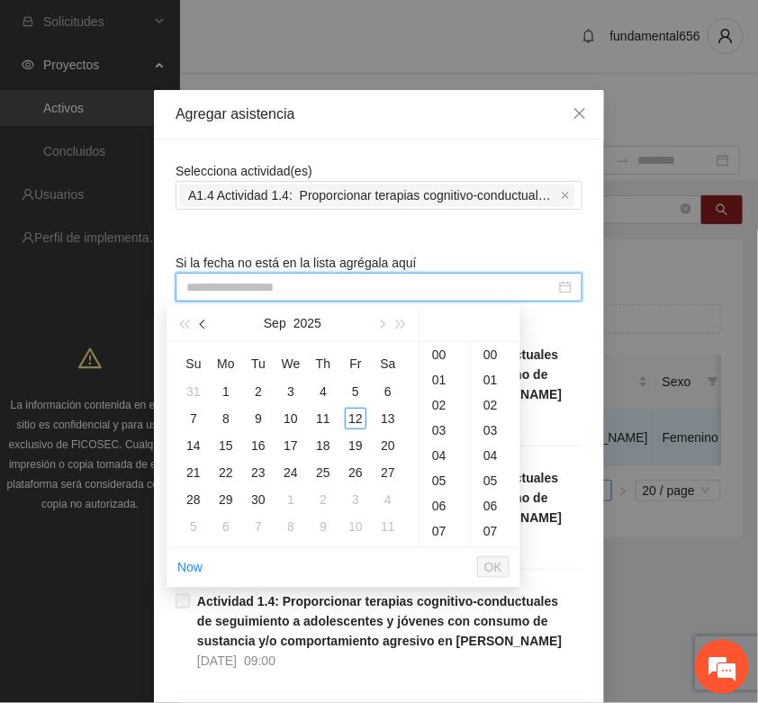
click at [203, 322] on span "button" at bounding box center [204, 325] width 9 height 9
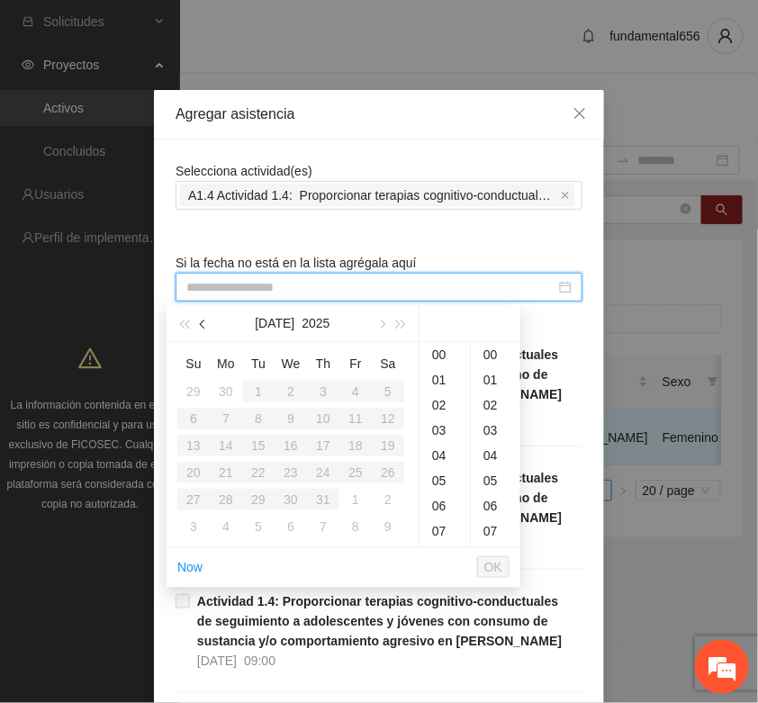
click at [203, 322] on span "button" at bounding box center [204, 325] width 9 height 9
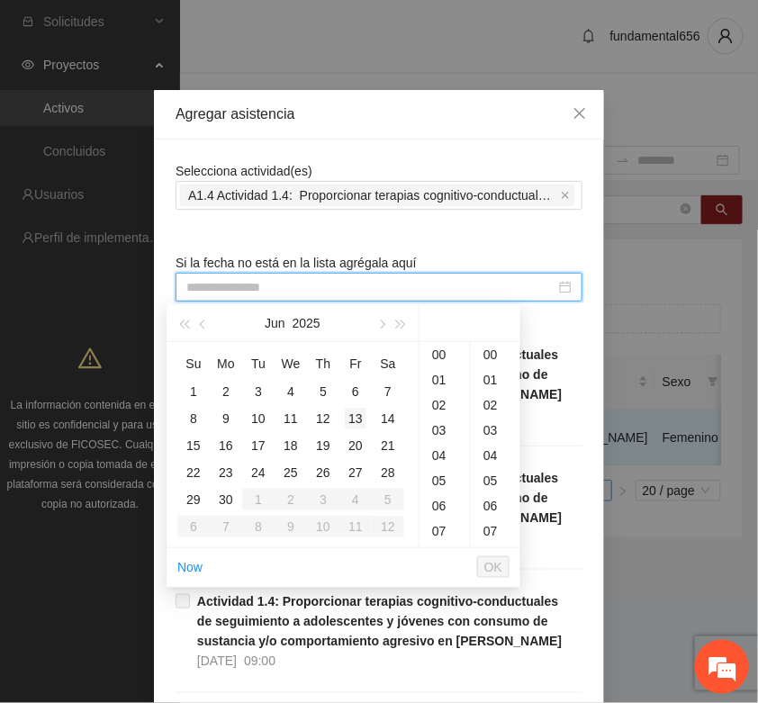
click at [356, 416] on div "13" at bounding box center [356, 419] width 22 height 22
type input "**********"
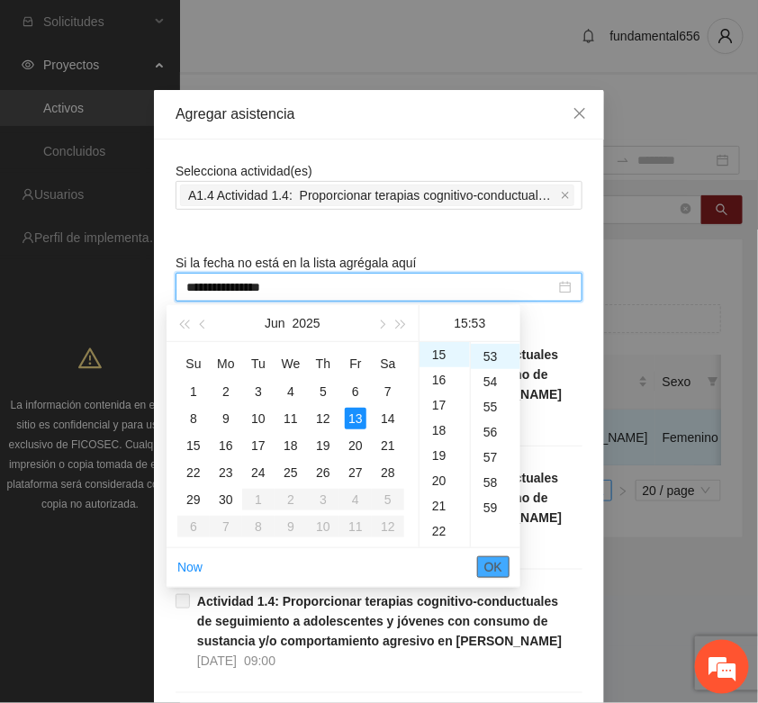
click at [492, 565] on span "OK" at bounding box center [493, 567] width 18 height 20
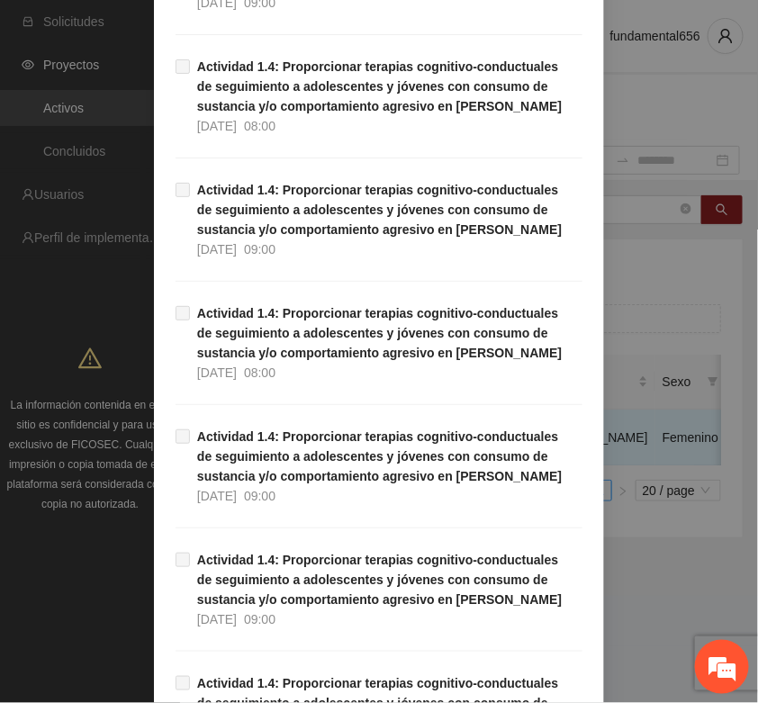
scroll to position [1136, 0]
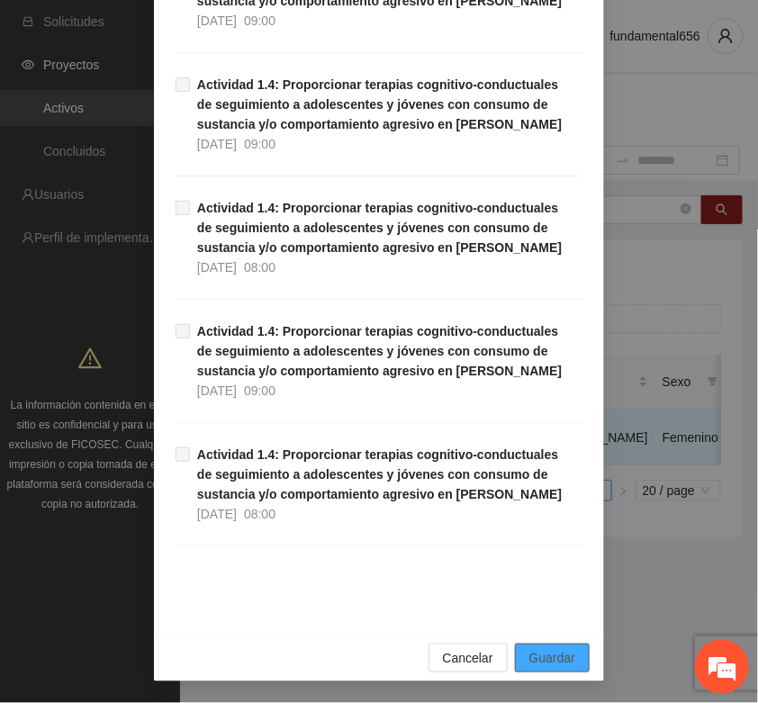
click at [543, 644] on button "Guardar" at bounding box center [552, 658] width 75 height 29
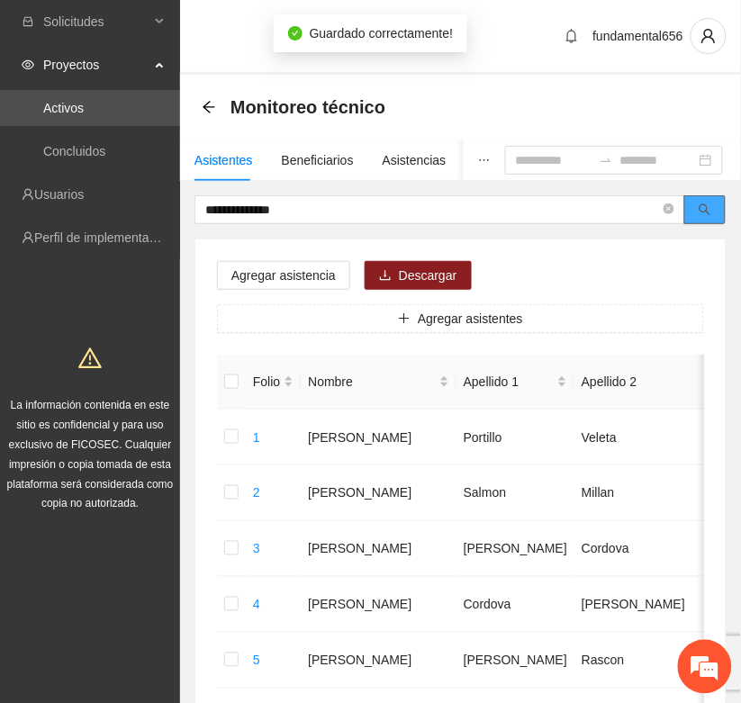
click at [718, 213] on button "button" at bounding box center [704, 209] width 41 height 29
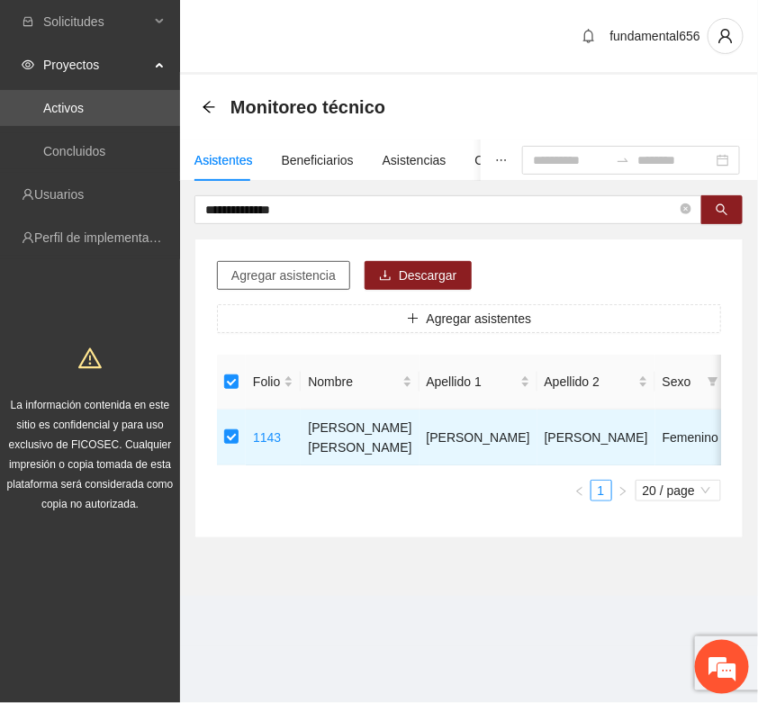
click at [277, 284] on span "Agregar asistencia" at bounding box center [283, 276] width 104 height 20
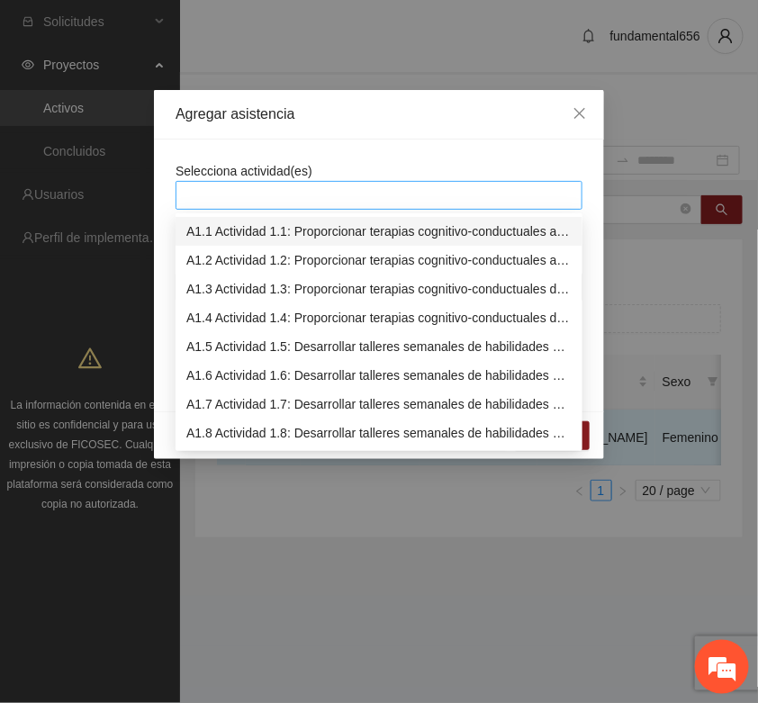
click at [245, 199] on div at bounding box center [379, 196] width 398 height 22
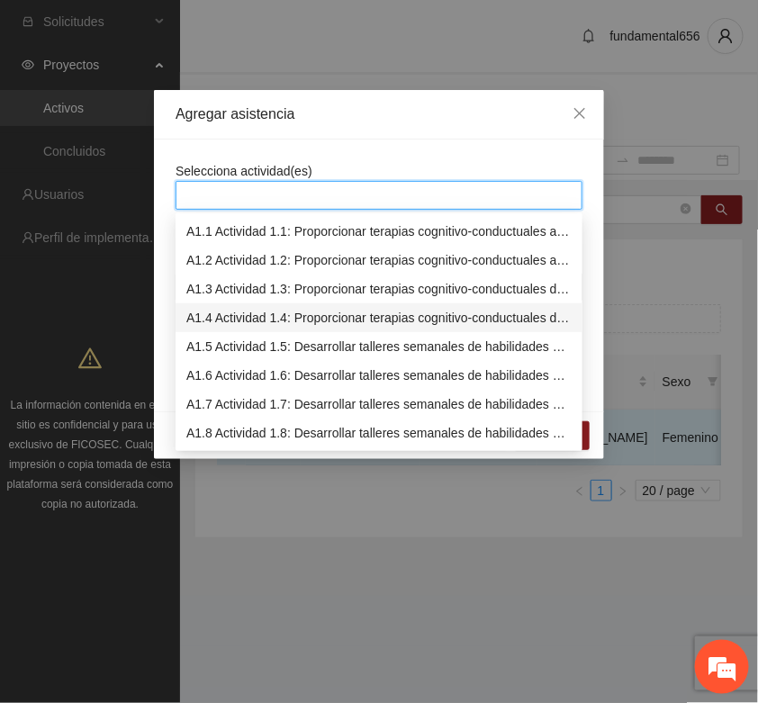
click at [214, 312] on div "A1.4 Actividad 1.4: Proporcionar terapias cognitivo-conductuales de seguimiento…" at bounding box center [378, 318] width 385 height 20
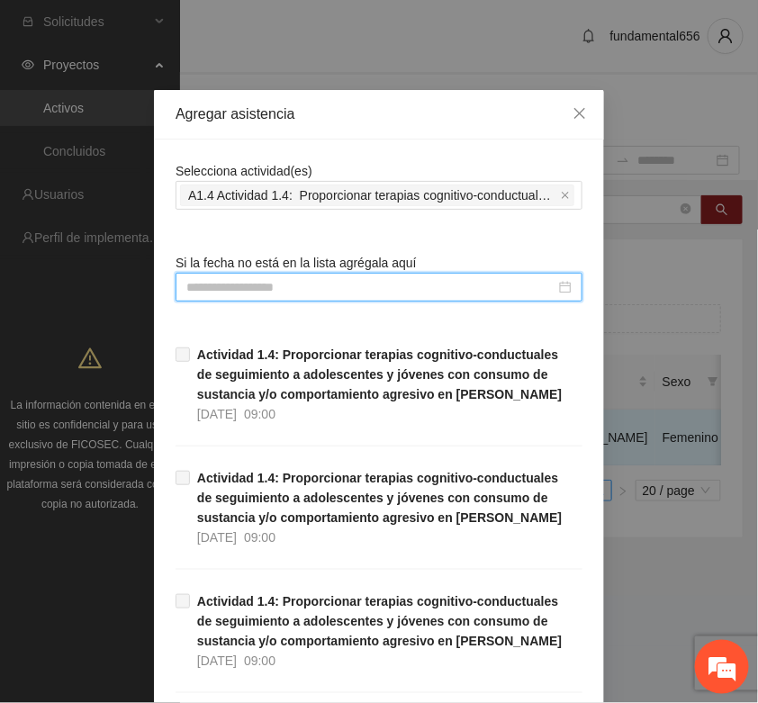
click at [186, 294] on input at bounding box center [370, 287] width 369 height 20
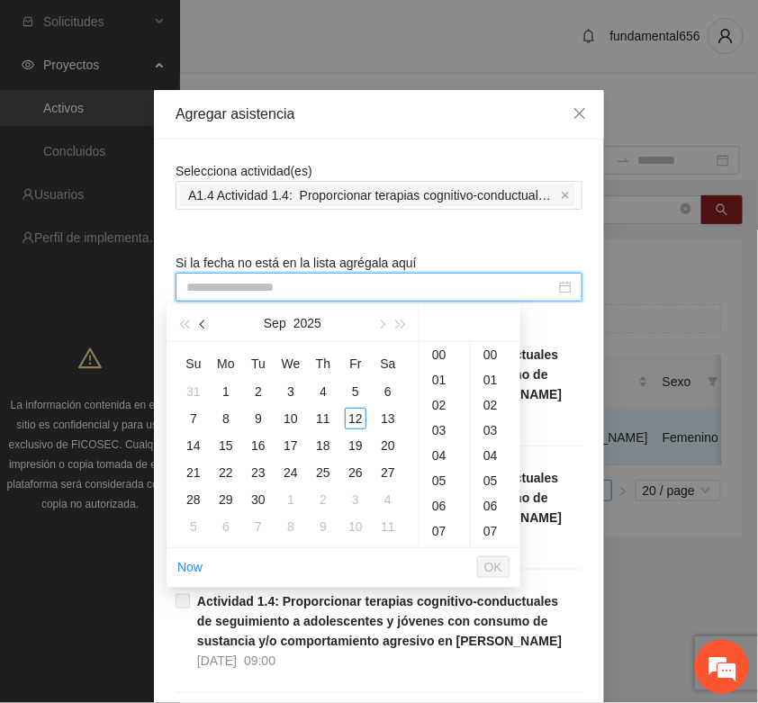
click at [209, 322] on button "button" at bounding box center [204, 323] width 20 height 36
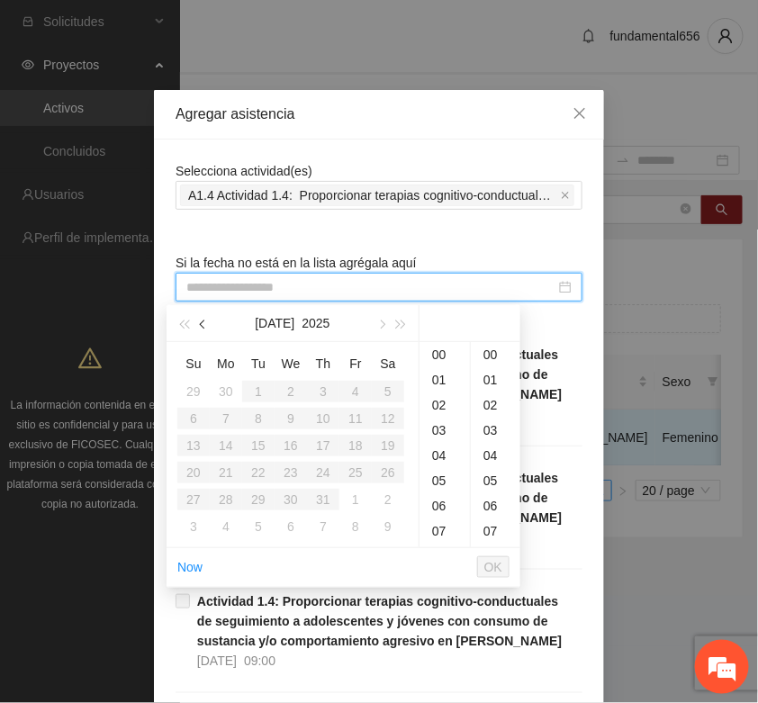
click at [209, 322] on button "button" at bounding box center [204, 323] width 20 height 36
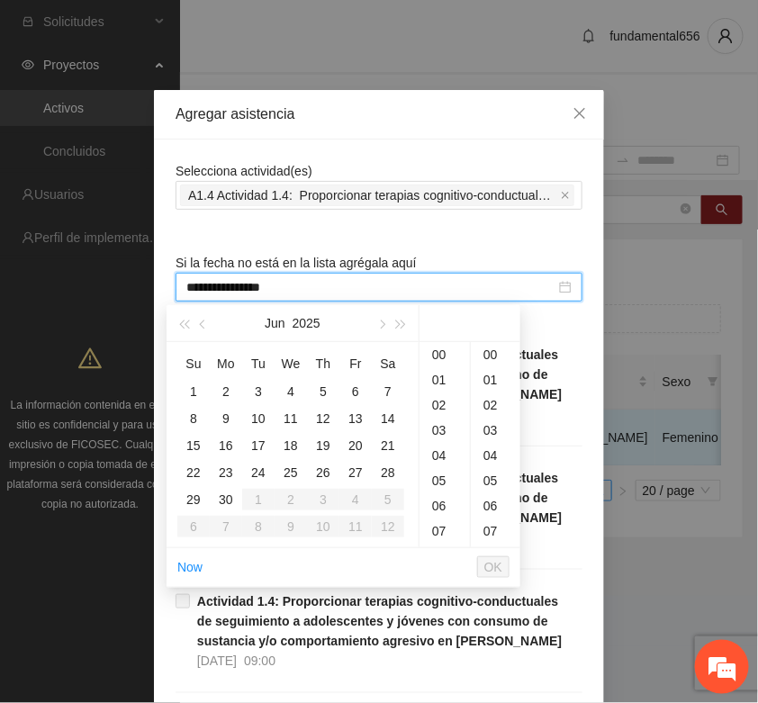
type input "**********"
click at [230, 500] on div "30" at bounding box center [226, 500] width 22 height 22
drag, startPoint x: 498, startPoint y: 565, endPoint x: 542, endPoint y: 524, distance: 60.5
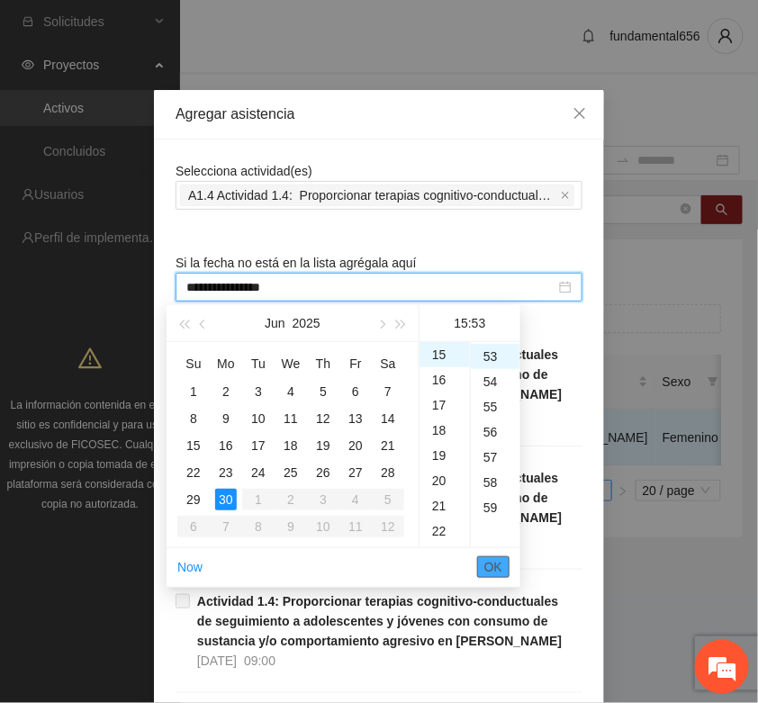
click at [500, 563] on span "OK" at bounding box center [493, 567] width 18 height 20
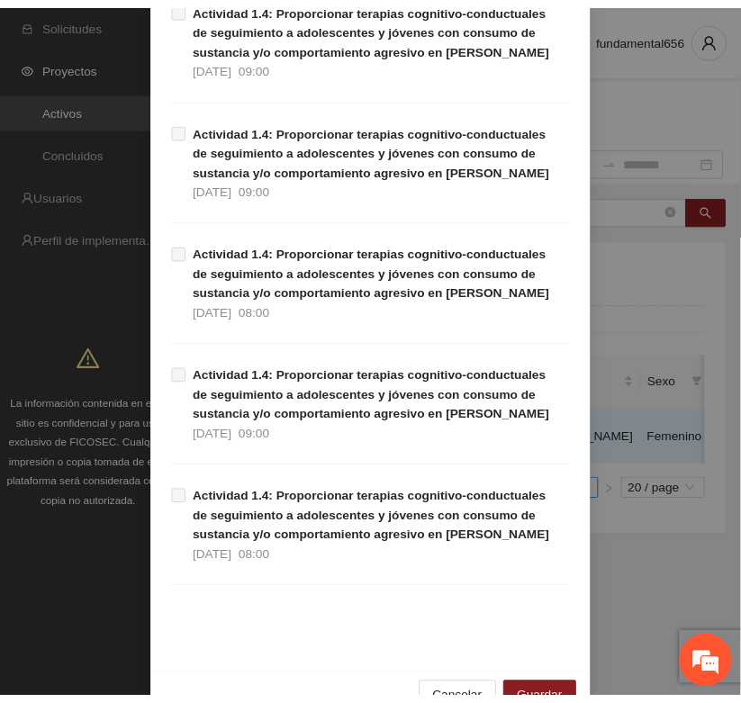
scroll to position [1136, 0]
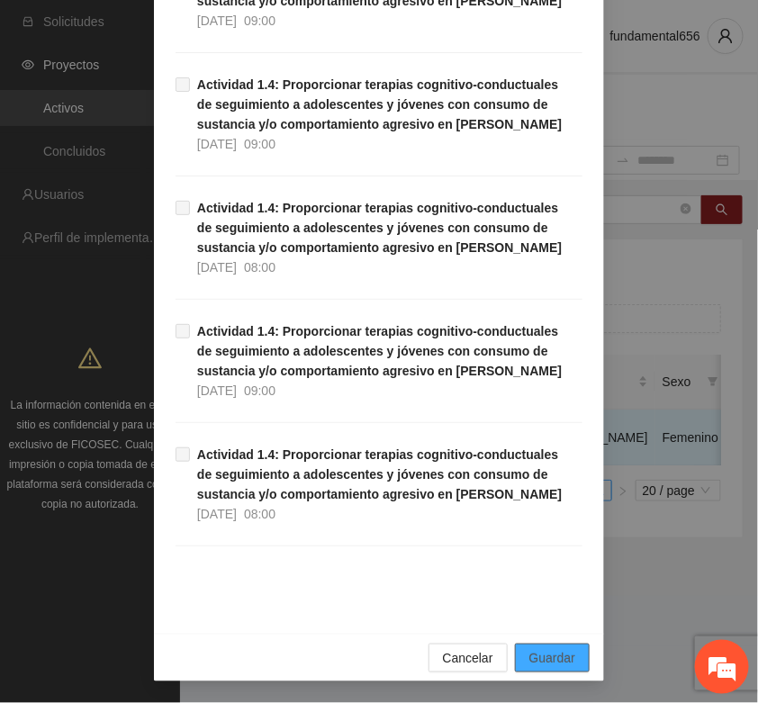
click at [529, 655] on span "Guardar" at bounding box center [552, 658] width 46 height 20
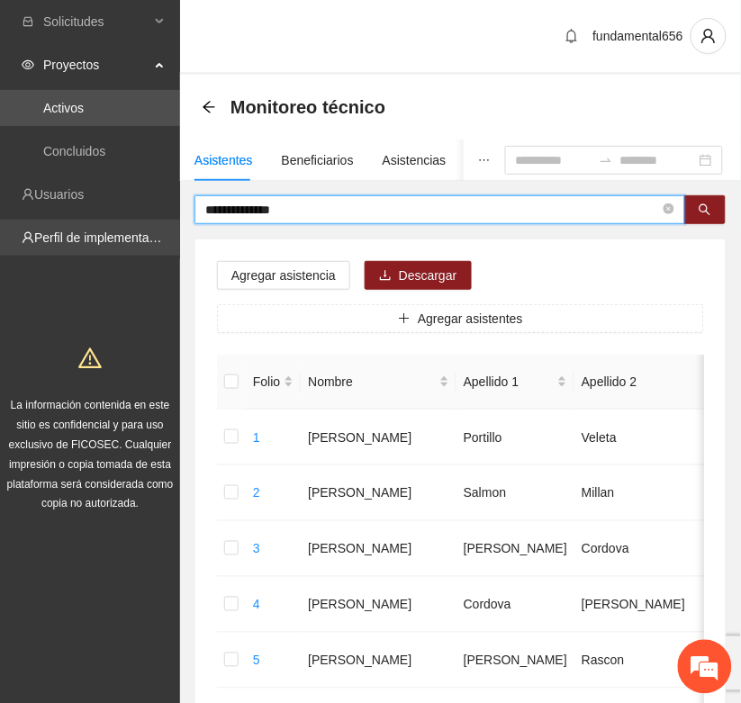
drag, startPoint x: 333, startPoint y: 217, endPoint x: 162, endPoint y: 248, distance: 173.8
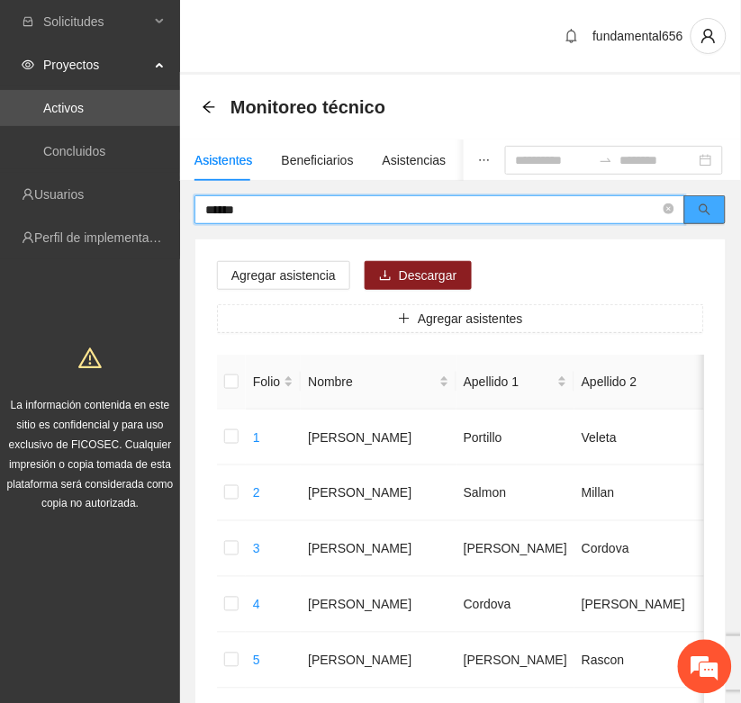
click at [695, 209] on button "button" at bounding box center [704, 209] width 41 height 29
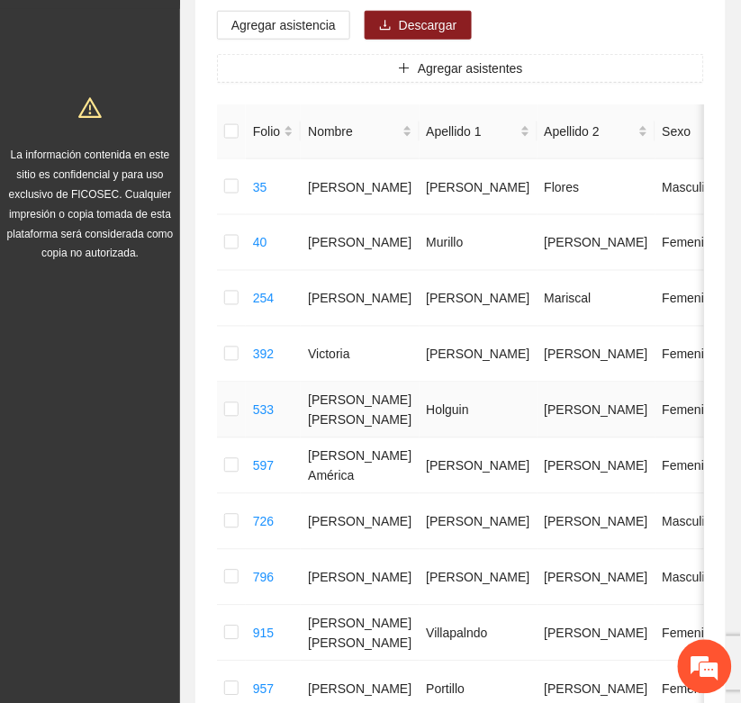
scroll to position [338, 0]
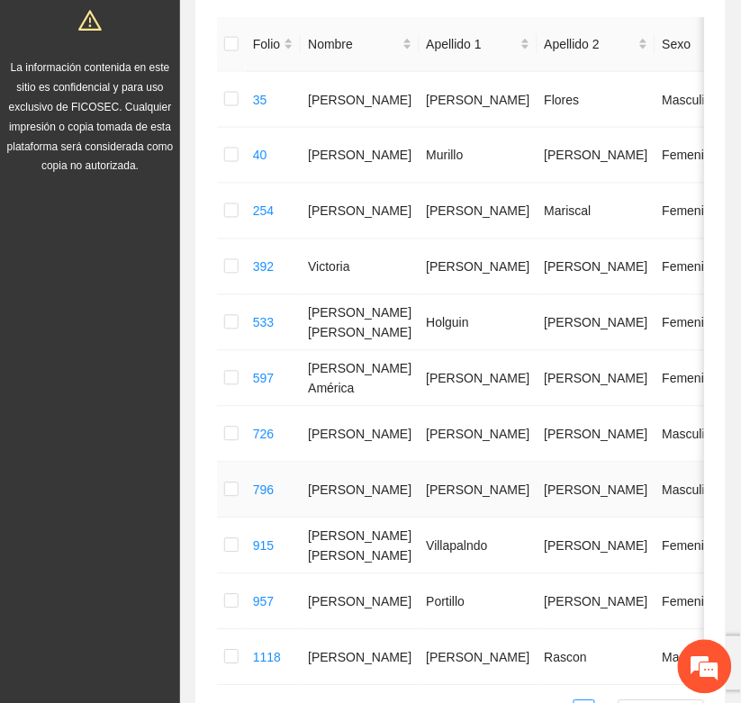
type input "******"
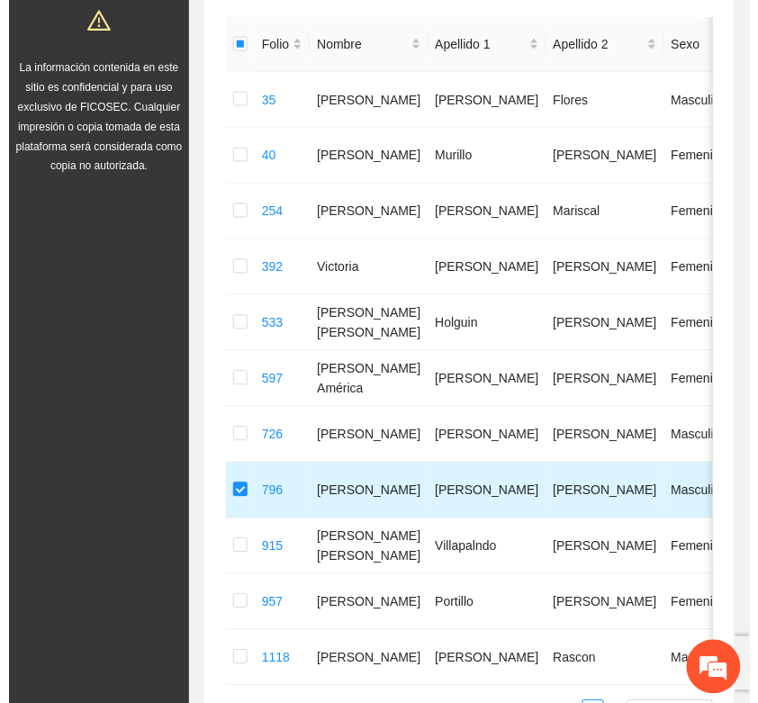
scroll to position [0, 0]
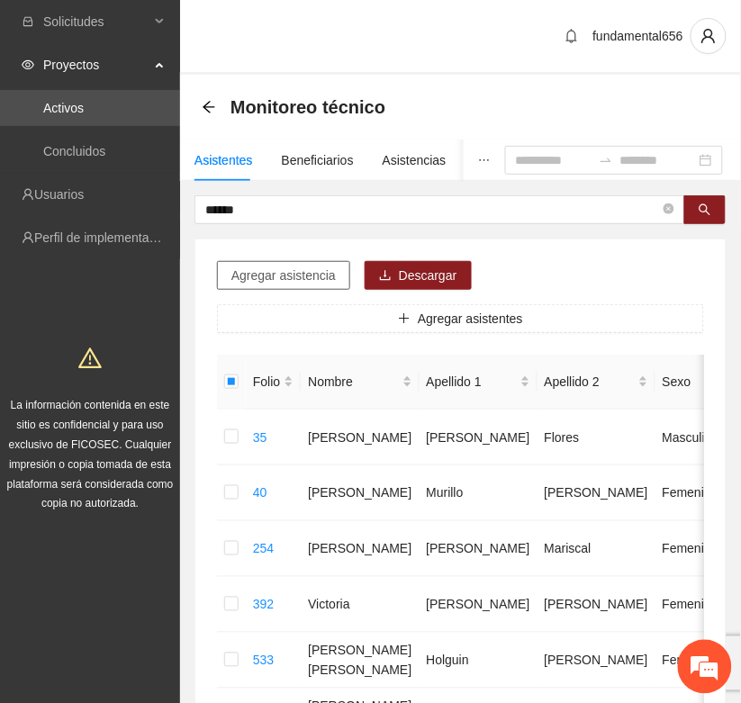
click at [259, 279] on span "Agregar asistencia" at bounding box center [283, 276] width 104 height 20
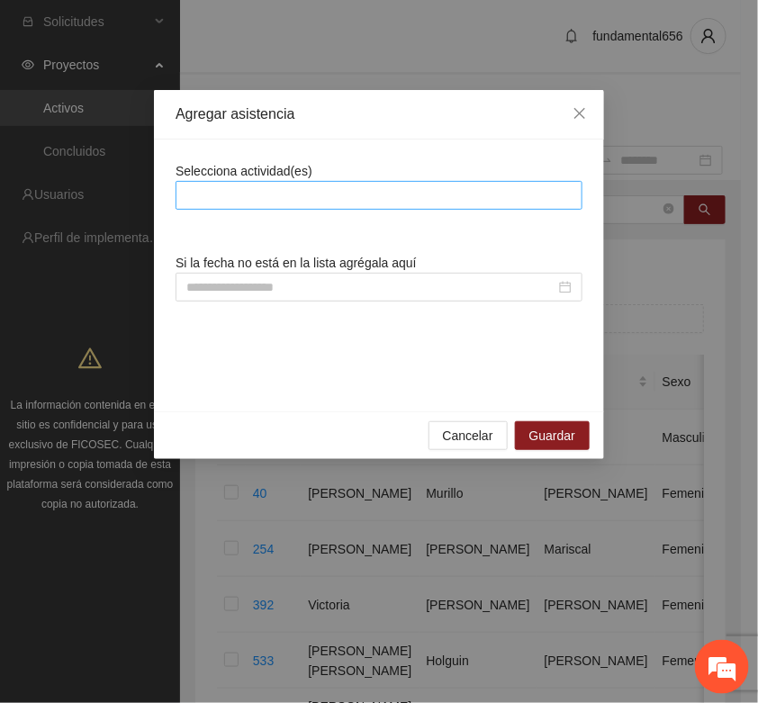
click at [214, 200] on div at bounding box center [379, 196] width 398 height 22
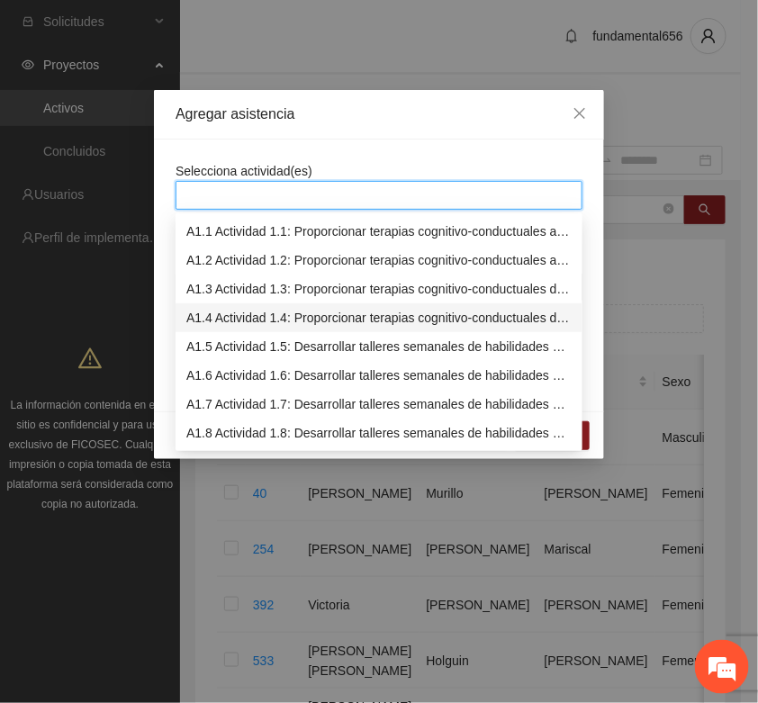
click at [210, 312] on div "A1.4 Actividad 1.4: Proporcionar terapias cognitivo-conductuales de seguimiento…" at bounding box center [378, 318] width 385 height 20
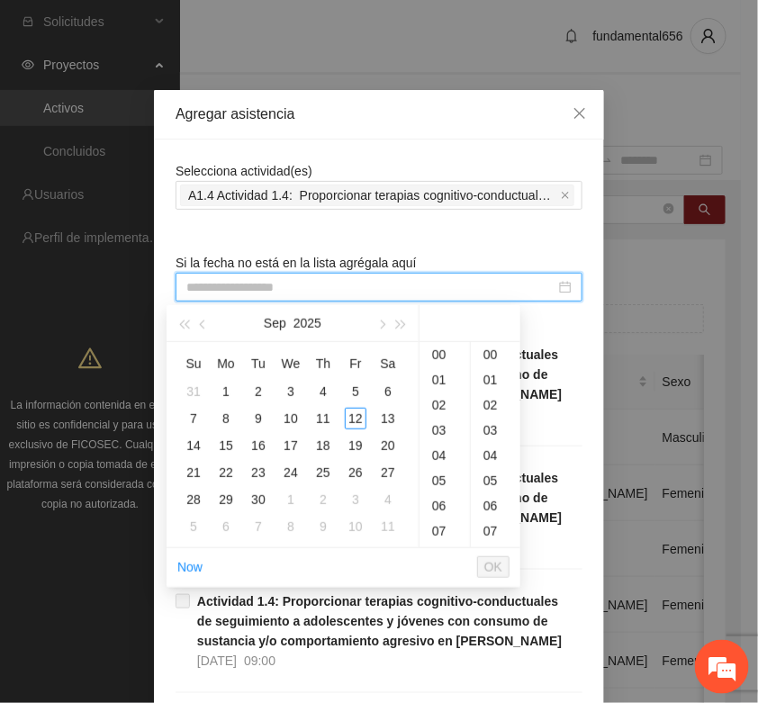
click at [186, 286] on input at bounding box center [370, 287] width 369 height 20
click at [198, 322] on button "button" at bounding box center [204, 323] width 20 height 36
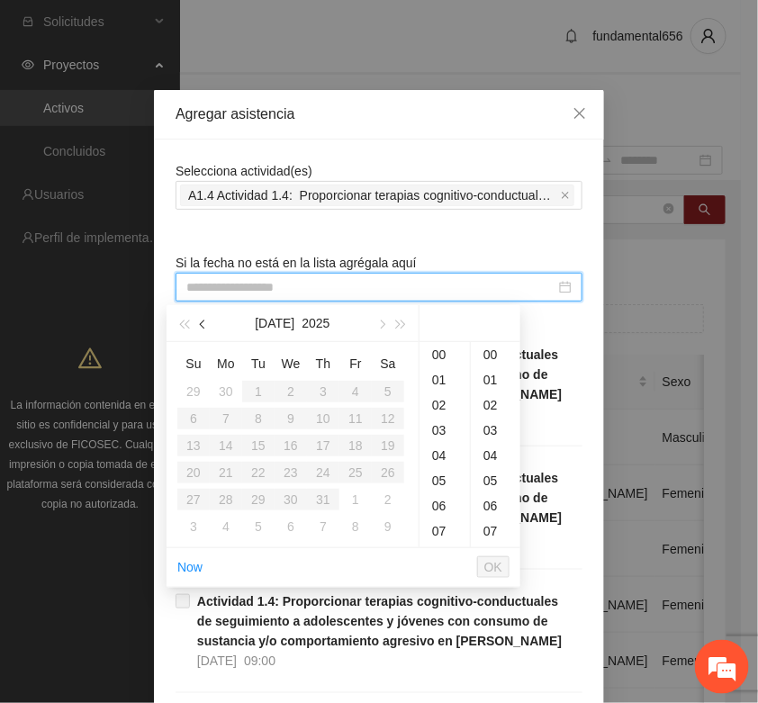
click at [198, 322] on button "button" at bounding box center [204, 323] width 20 height 36
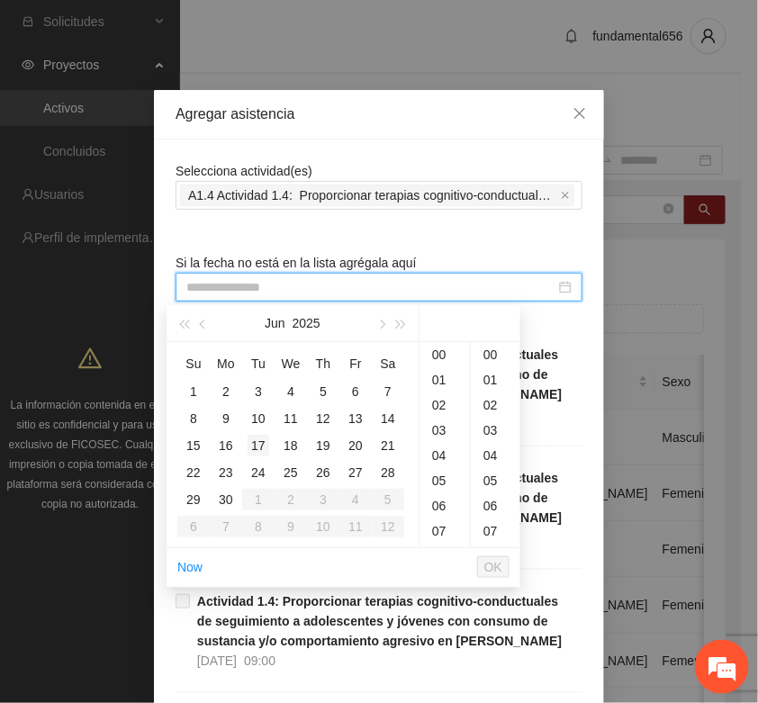
click at [263, 447] on div "17" at bounding box center [259, 446] width 22 height 22
type input "**********"
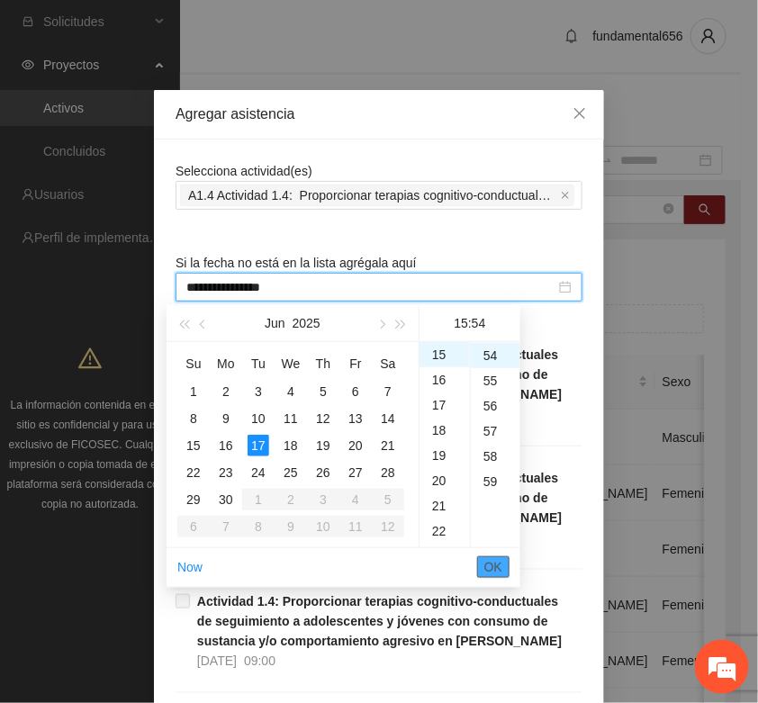
click at [489, 565] on span "OK" at bounding box center [493, 567] width 18 height 20
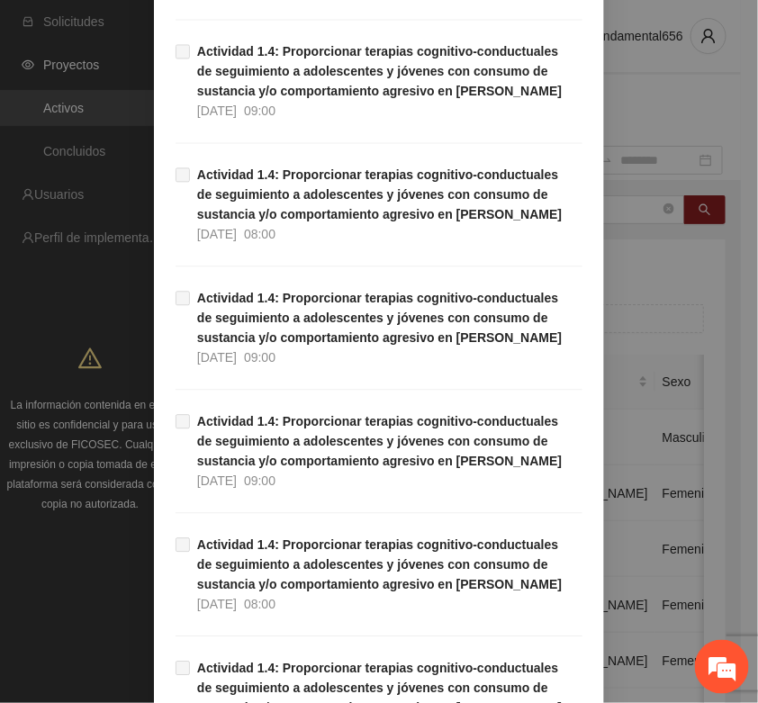
scroll to position [1136, 0]
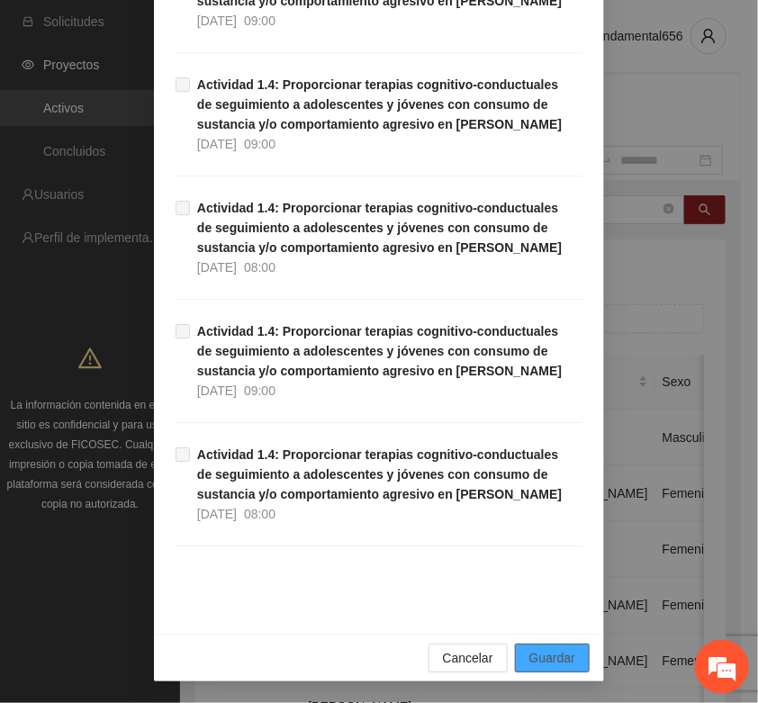
click at [554, 655] on span "Guardar" at bounding box center [552, 658] width 46 height 20
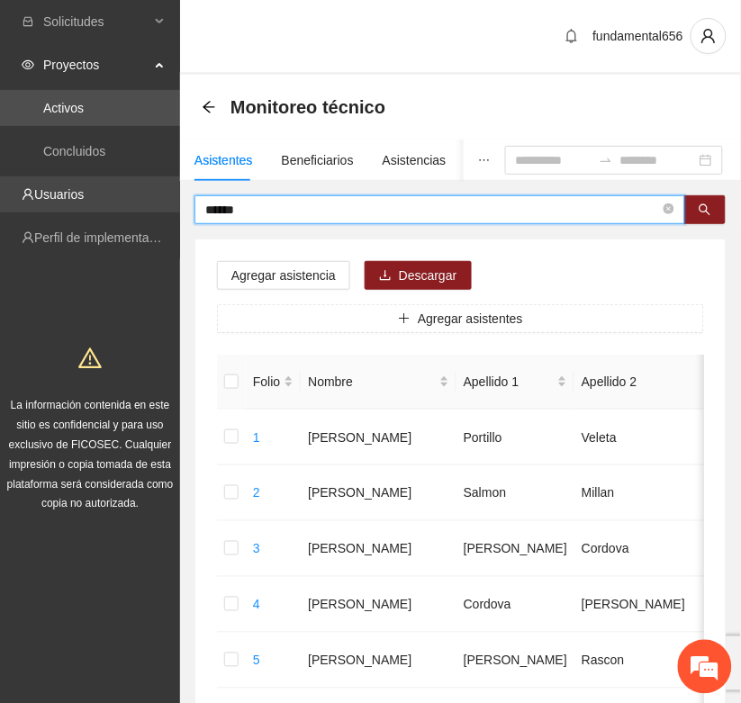
drag, startPoint x: 276, startPoint y: 213, endPoint x: 164, endPoint y: 212, distance: 111.7
click at [718, 207] on button "button" at bounding box center [704, 209] width 41 height 29
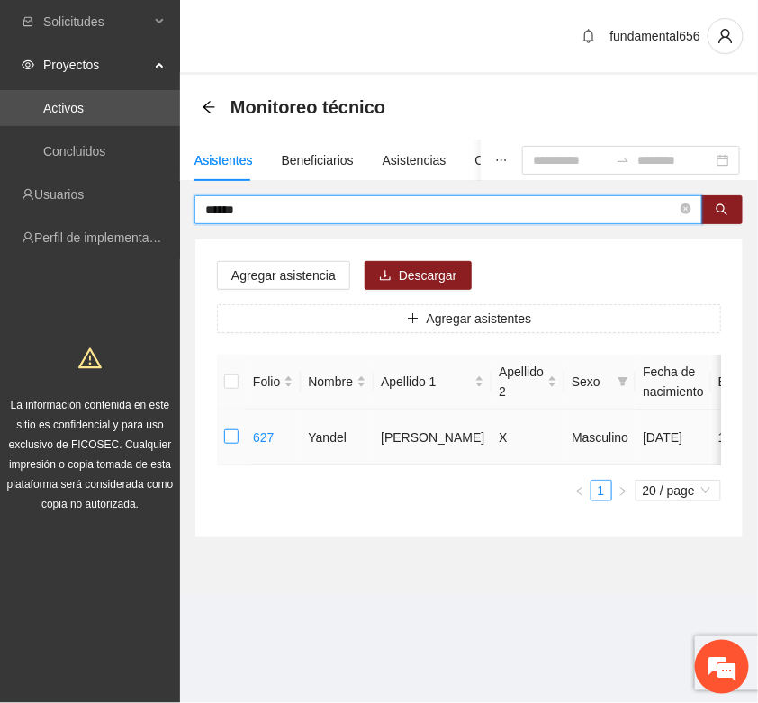
type input "******"
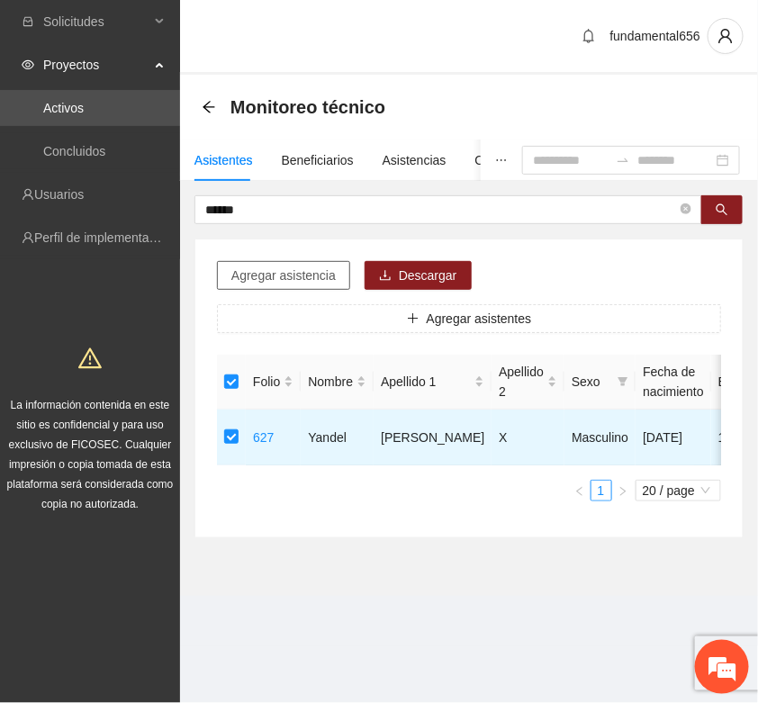
click at [276, 281] on span "Agregar asistencia" at bounding box center [283, 276] width 104 height 20
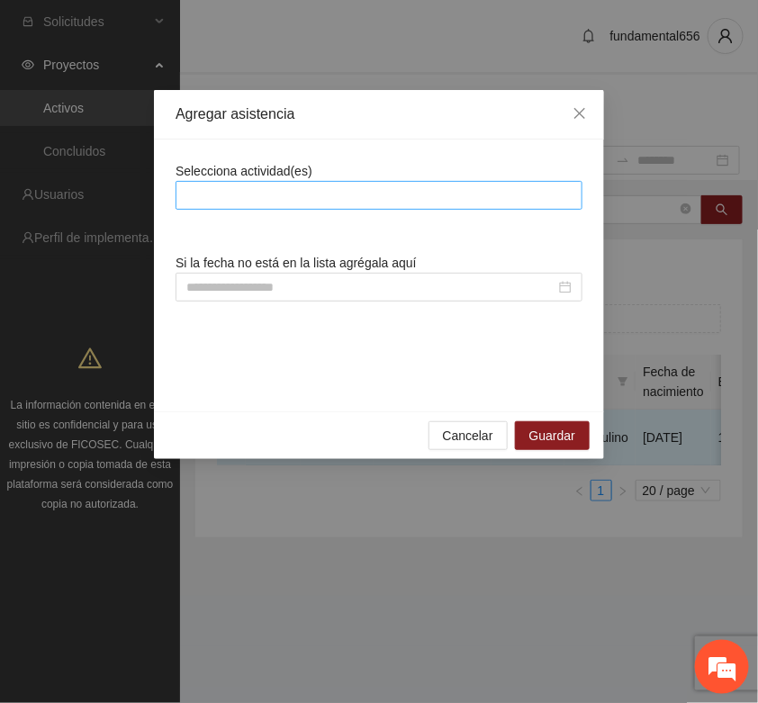
click at [240, 200] on div at bounding box center [379, 196] width 398 height 22
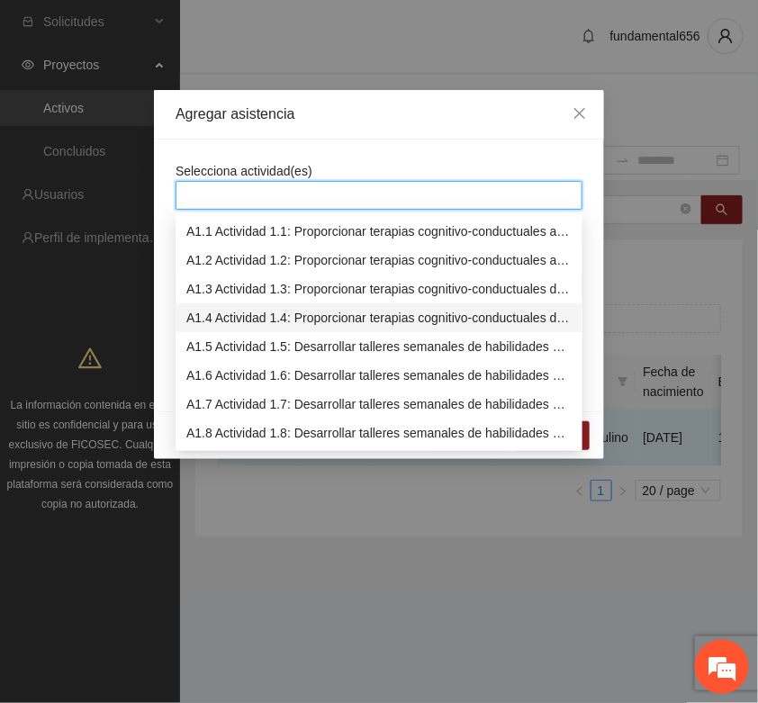
click at [227, 321] on div "A1.4 Actividad 1.4: Proporcionar terapias cognitivo-conductuales de seguimiento…" at bounding box center [378, 318] width 385 height 20
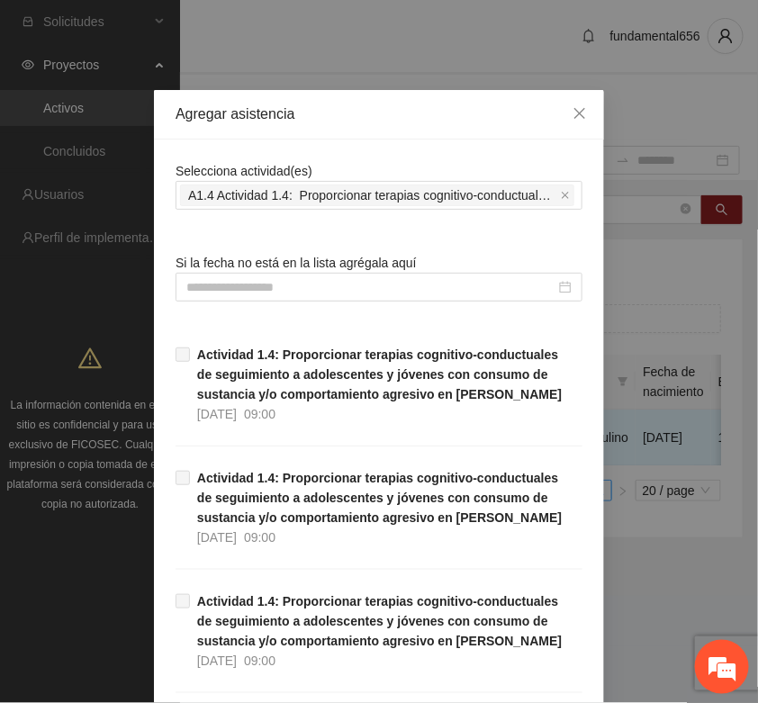
click at [219, 276] on div at bounding box center [379, 287] width 407 height 29
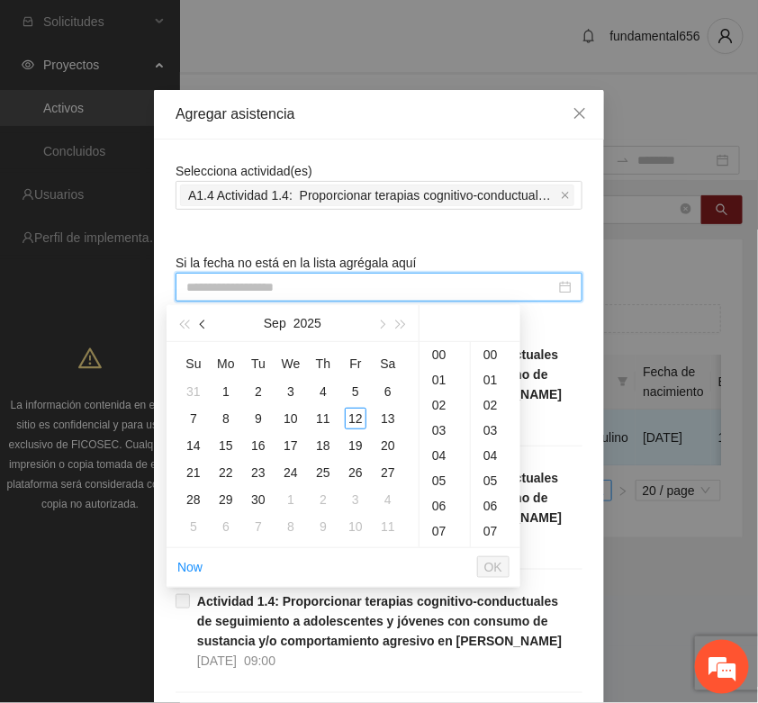
click at [208, 321] on button "button" at bounding box center [204, 323] width 20 height 36
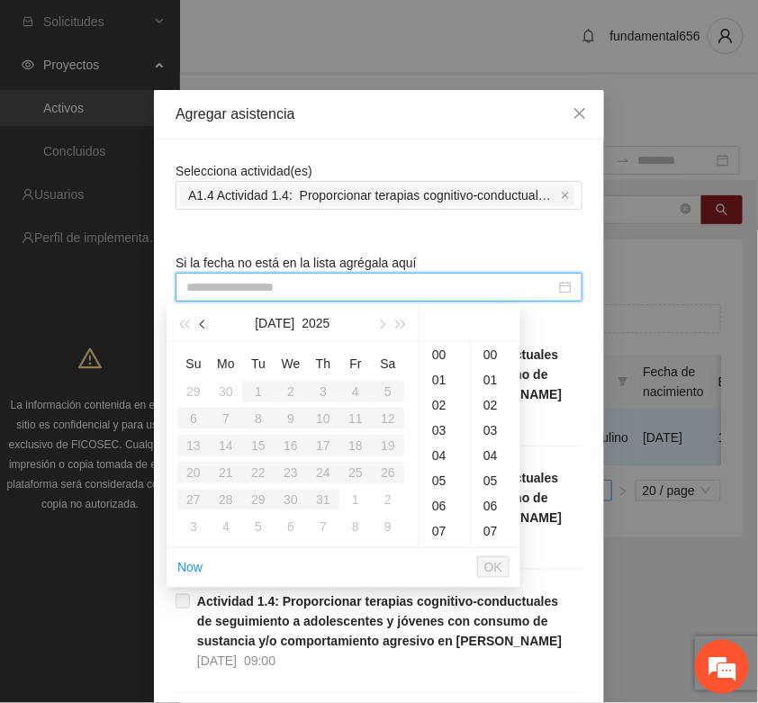
click at [208, 321] on button "button" at bounding box center [204, 323] width 20 height 36
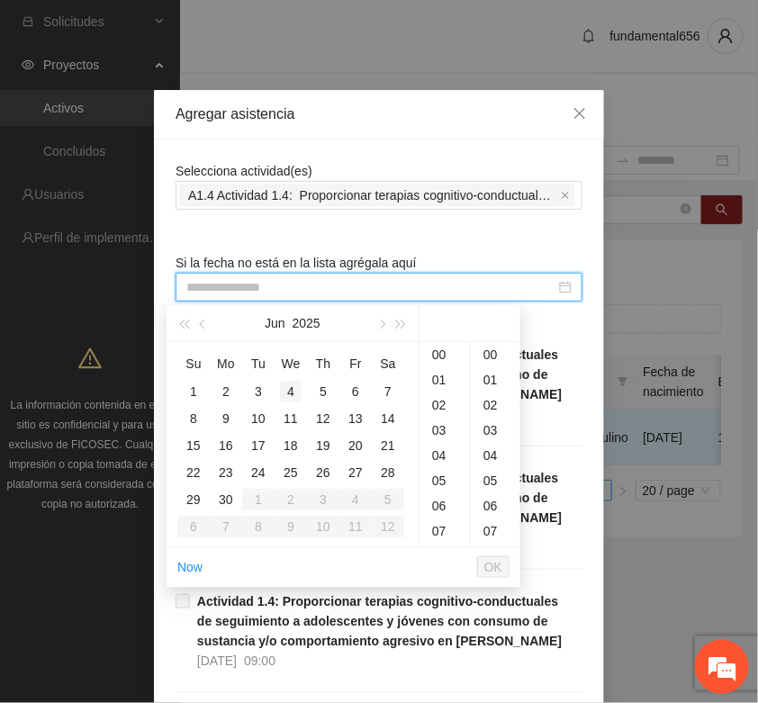
click at [291, 393] on div "4" at bounding box center [291, 392] width 22 height 22
type input "**********"
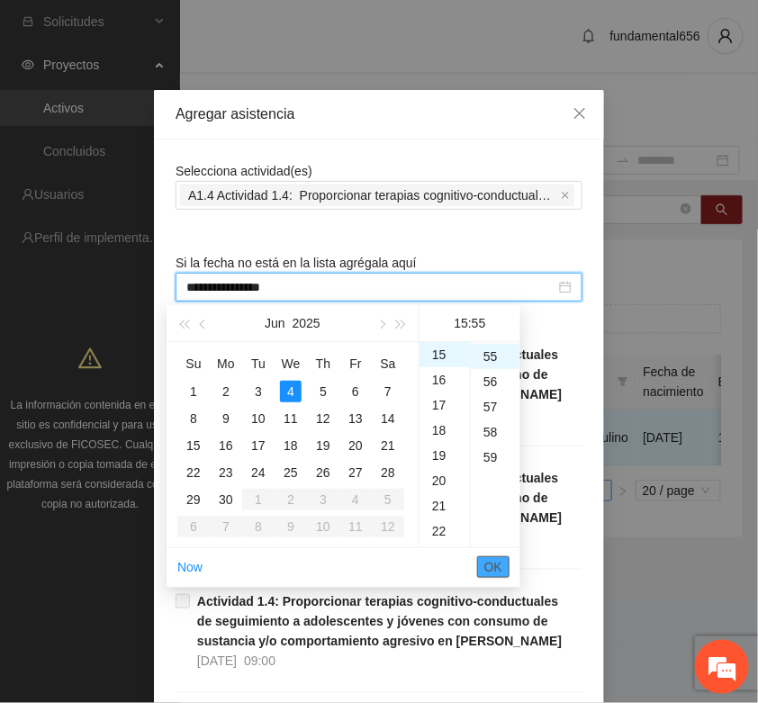
click at [493, 570] on span "OK" at bounding box center [493, 567] width 18 height 20
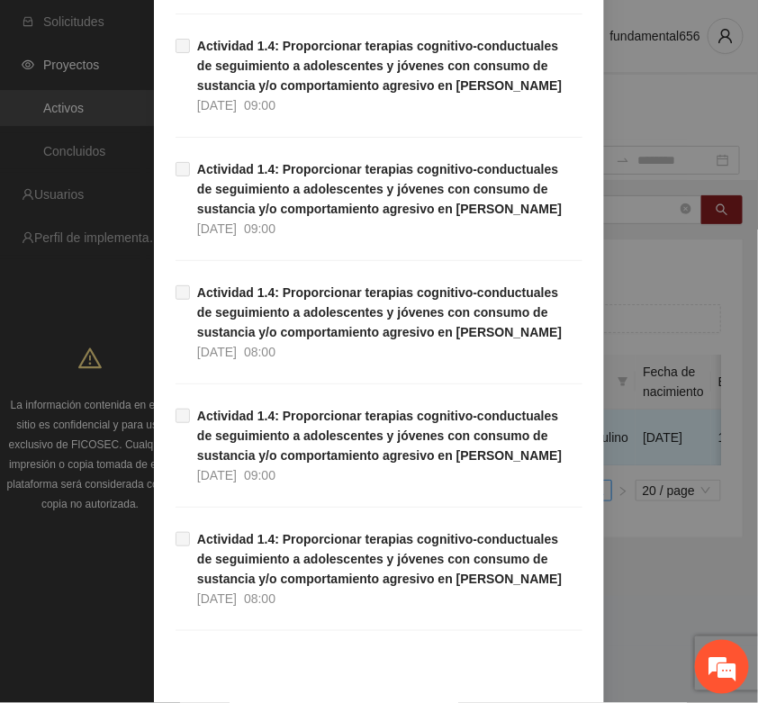
scroll to position [1136, 0]
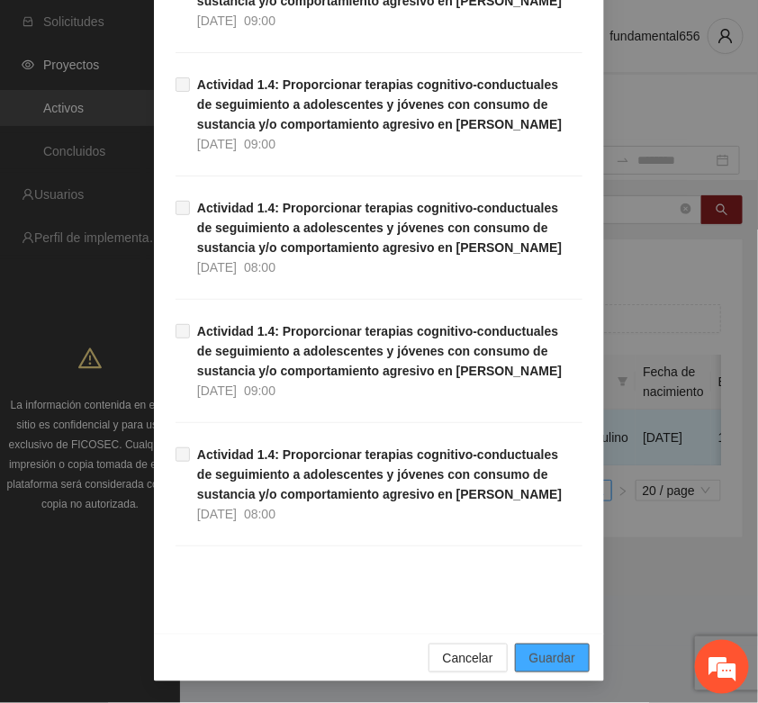
click at [560, 655] on span "Guardar" at bounding box center [552, 658] width 46 height 20
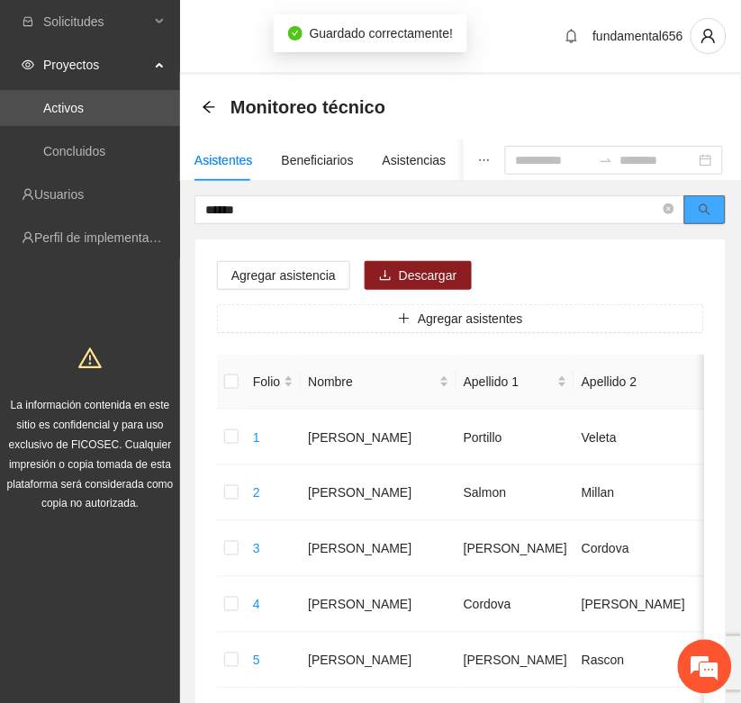
click at [708, 205] on icon "search" at bounding box center [705, 209] width 13 height 13
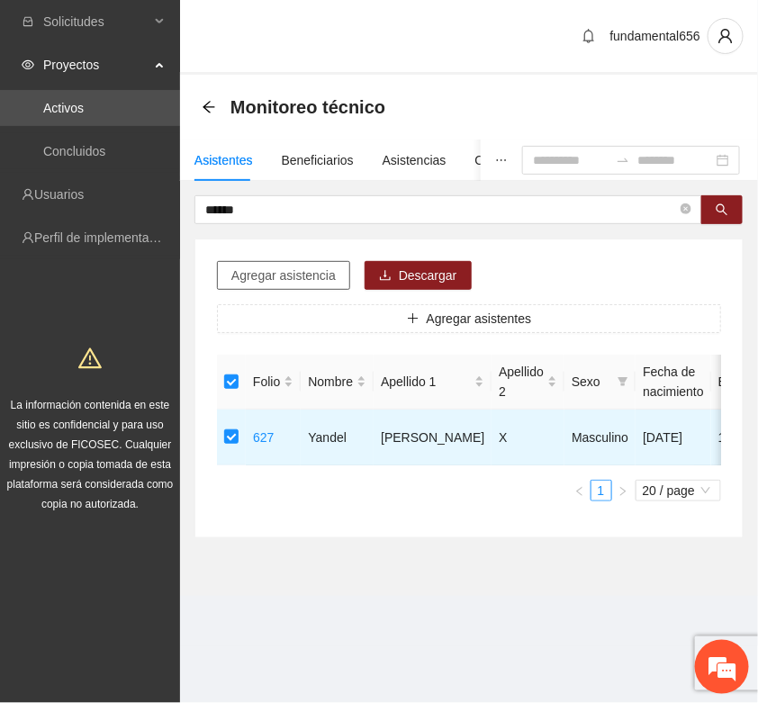
click at [254, 285] on span "Agregar asistencia" at bounding box center [283, 276] width 104 height 20
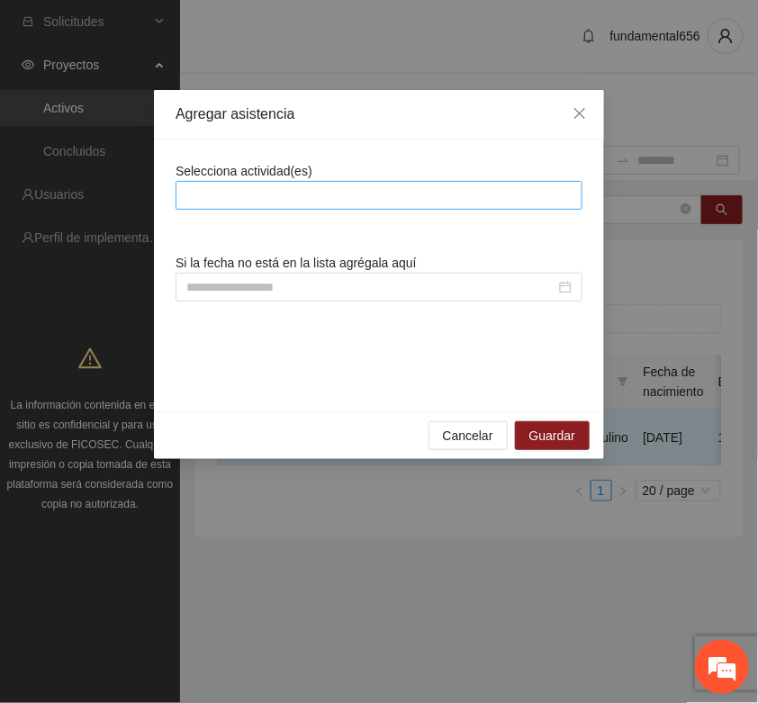
click at [237, 203] on div at bounding box center [379, 196] width 398 height 22
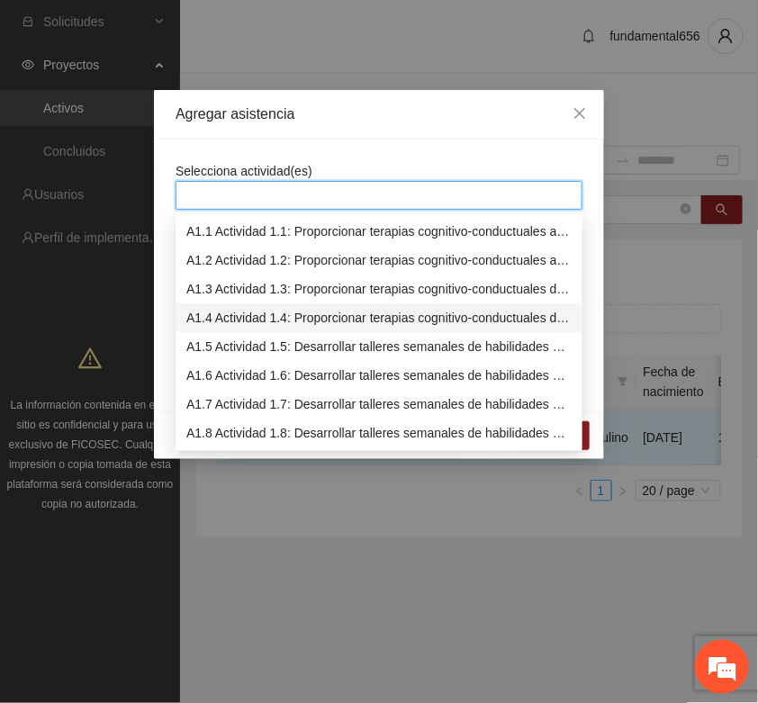
click at [213, 309] on div "A1.4 Actividad 1.4: Proporcionar terapias cognitivo-conductuales de seguimiento…" at bounding box center [378, 318] width 385 height 20
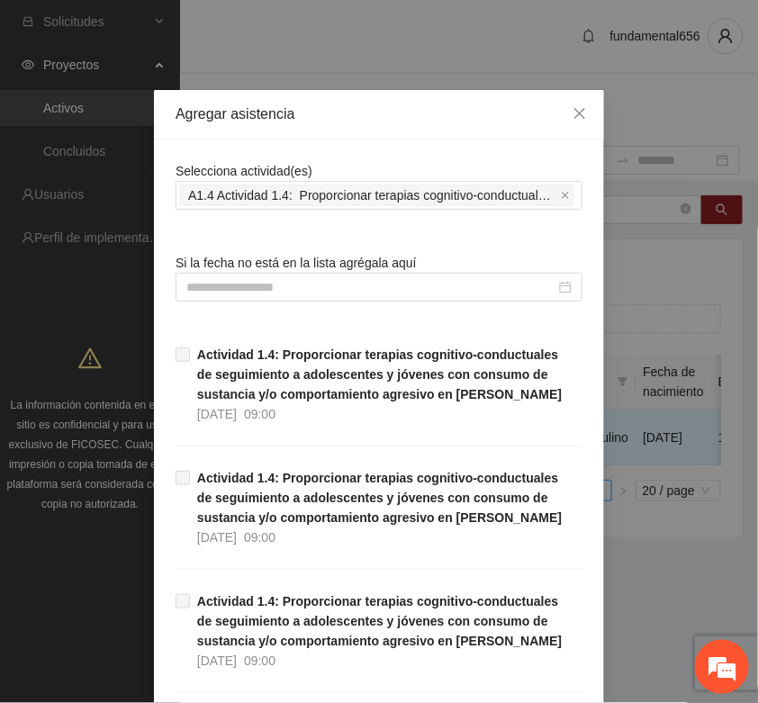
click at [196, 286] on input at bounding box center [370, 287] width 369 height 20
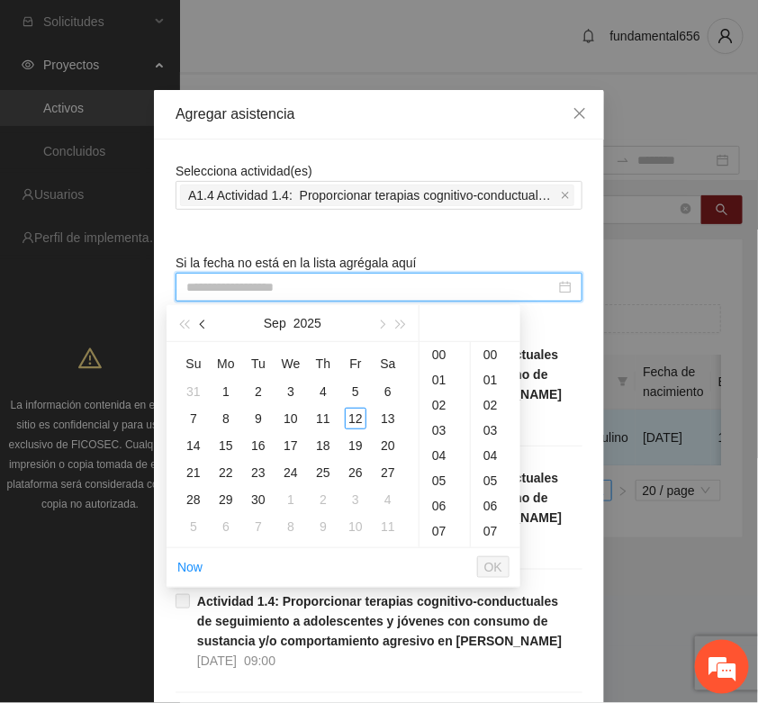
click at [198, 320] on button "button" at bounding box center [204, 323] width 20 height 36
click at [199, 320] on button "button" at bounding box center [204, 323] width 20 height 36
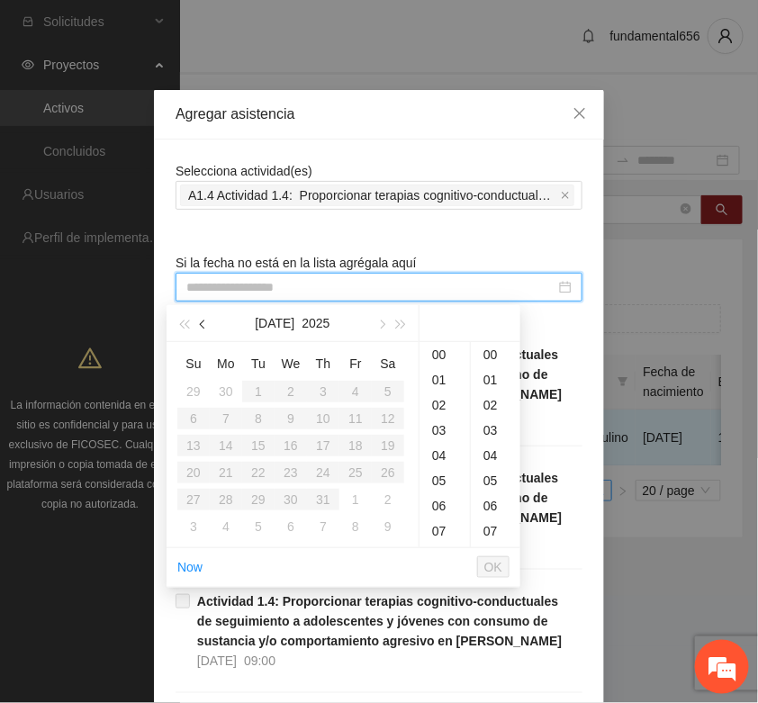
click at [199, 320] on button "button" at bounding box center [204, 323] width 20 height 36
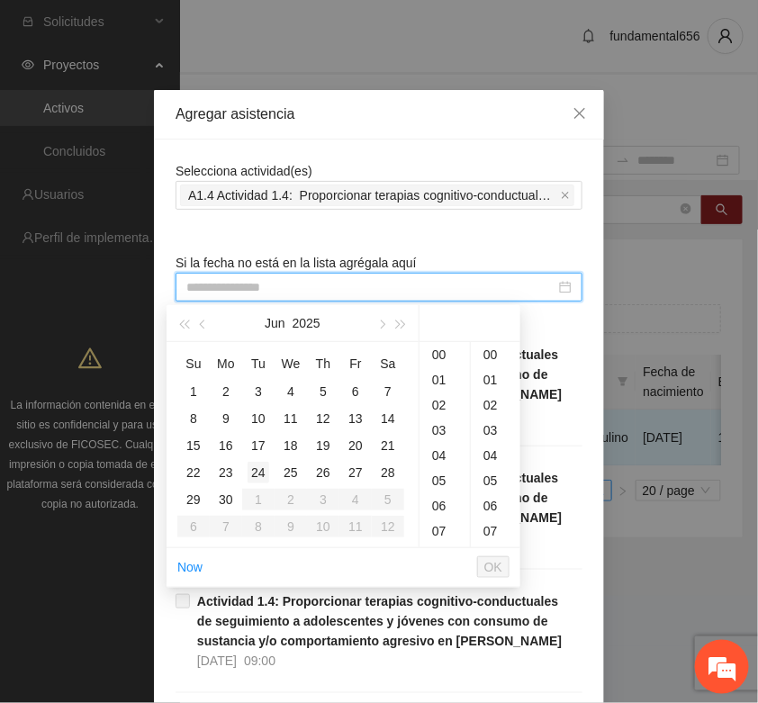
click at [263, 477] on div "24" at bounding box center [259, 473] width 22 height 22
type input "**********"
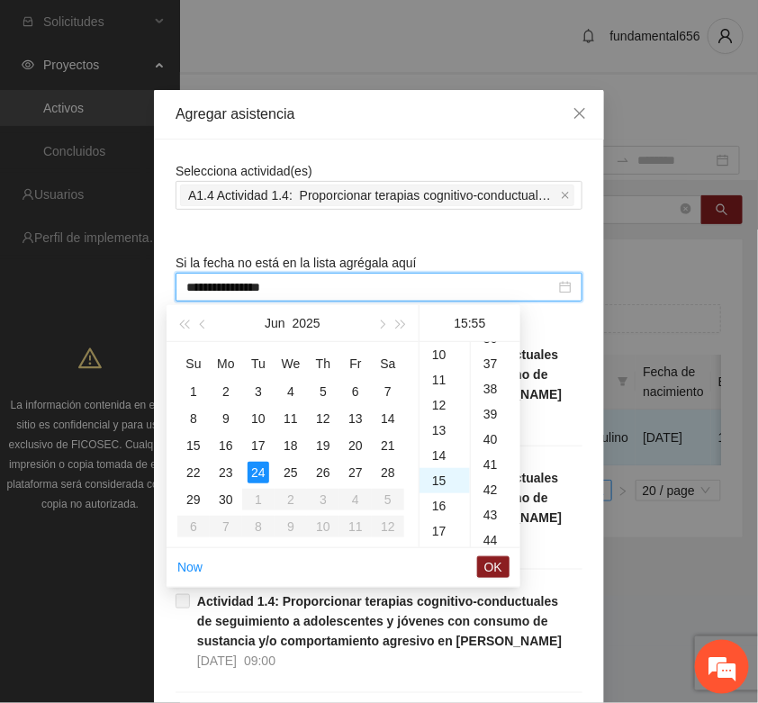
scroll to position [1385, 0]
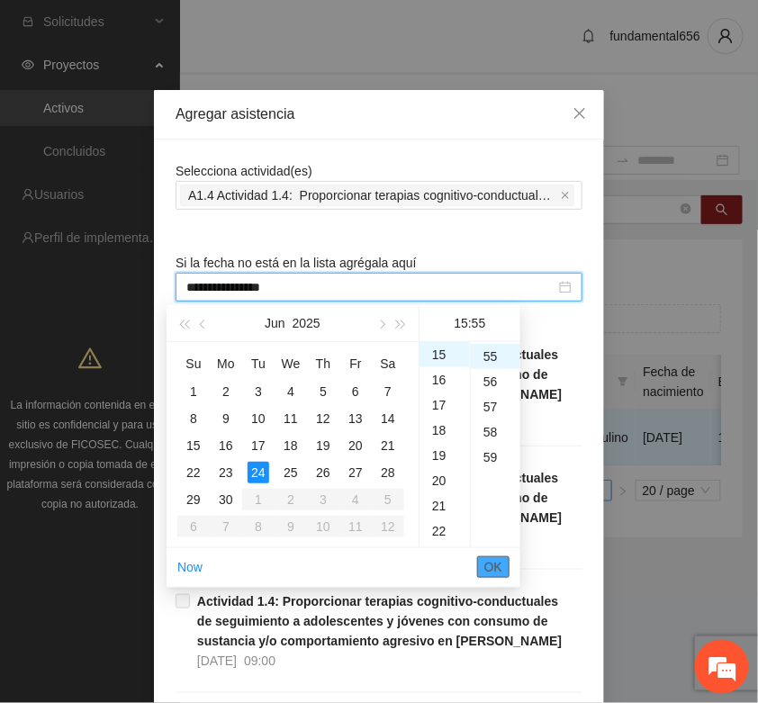
click at [492, 567] on span "OK" at bounding box center [493, 567] width 18 height 20
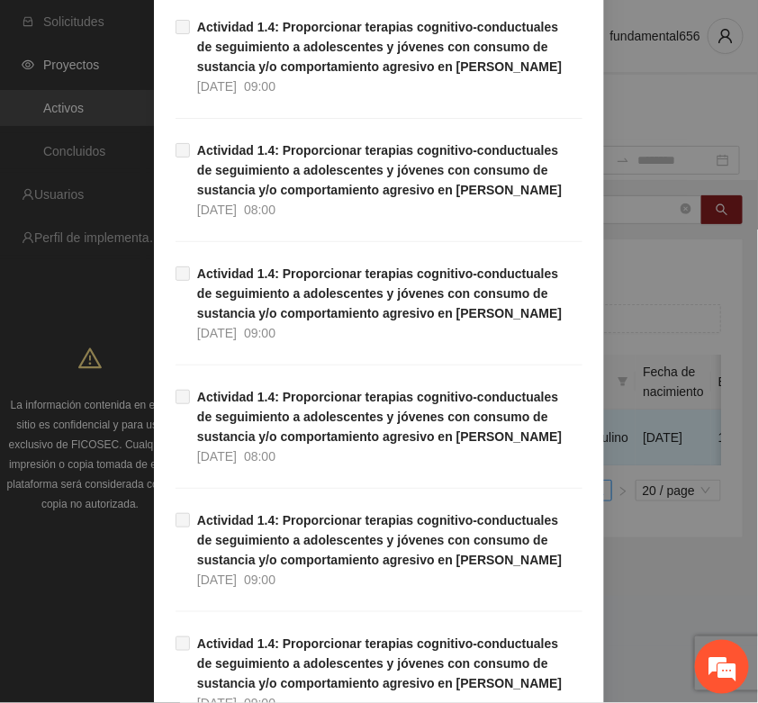
scroll to position [1136, 0]
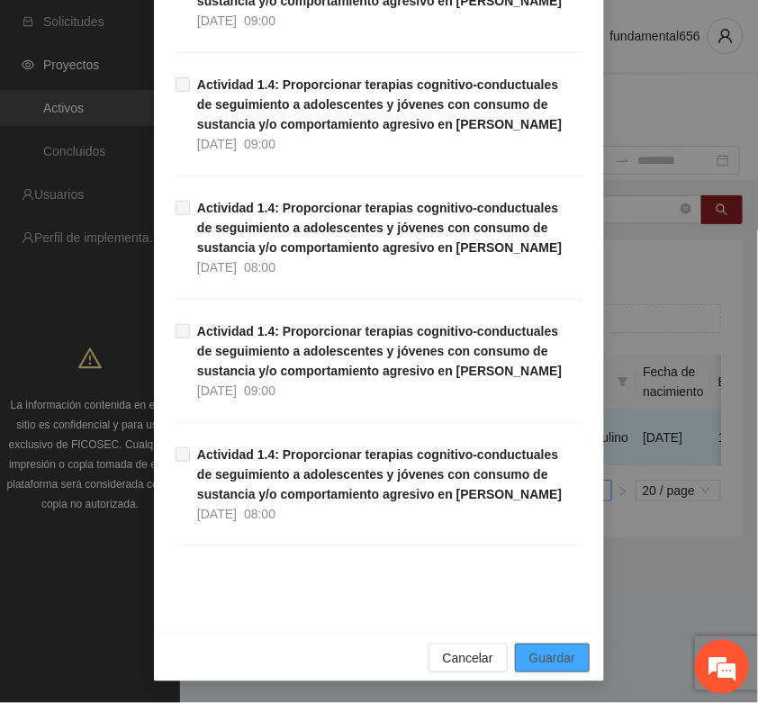
click at [558, 651] on span "Guardar" at bounding box center [552, 658] width 46 height 20
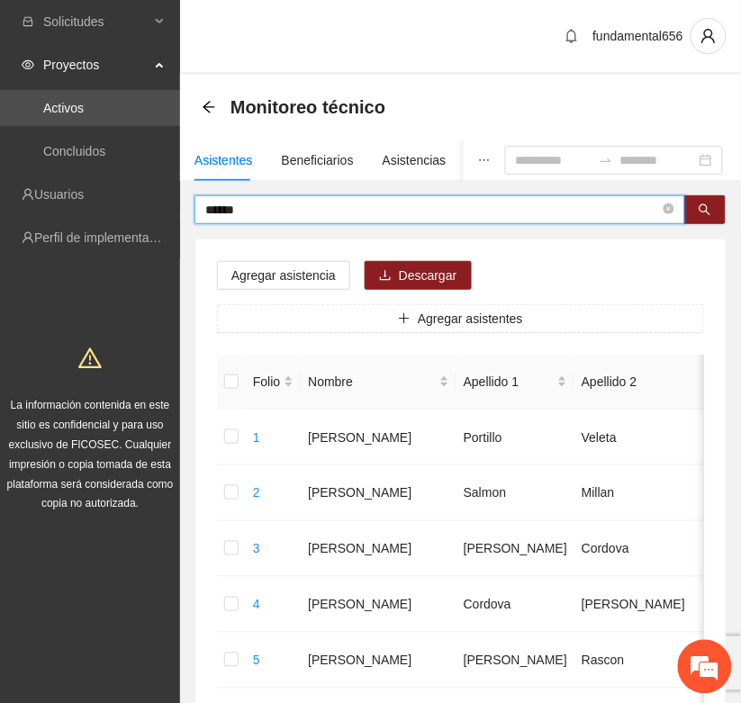
drag, startPoint x: 267, startPoint y: 209, endPoint x: 186, endPoint y: 230, distance: 83.6
click at [691, 203] on button "button" at bounding box center [704, 209] width 41 height 29
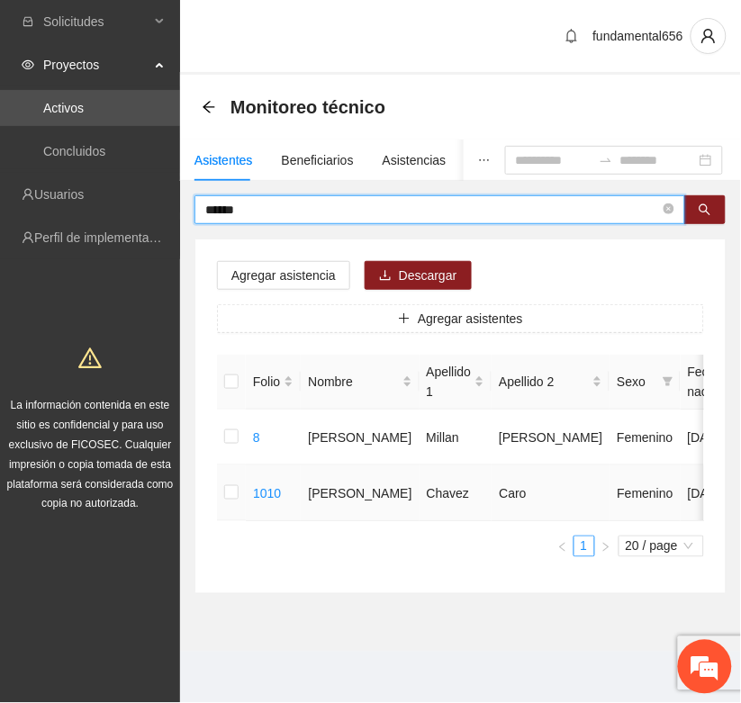
type input "******"
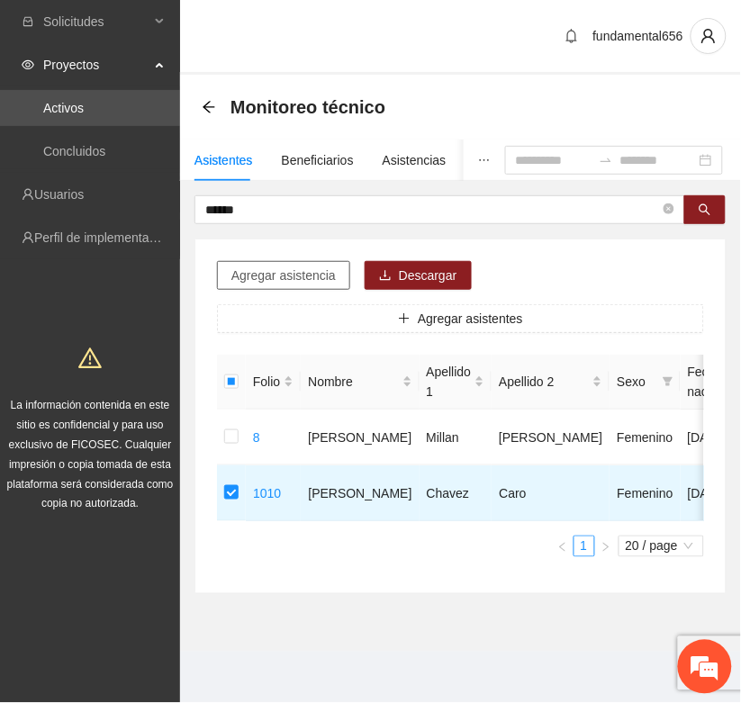
click at [280, 276] on span "Agregar asistencia" at bounding box center [283, 276] width 104 height 20
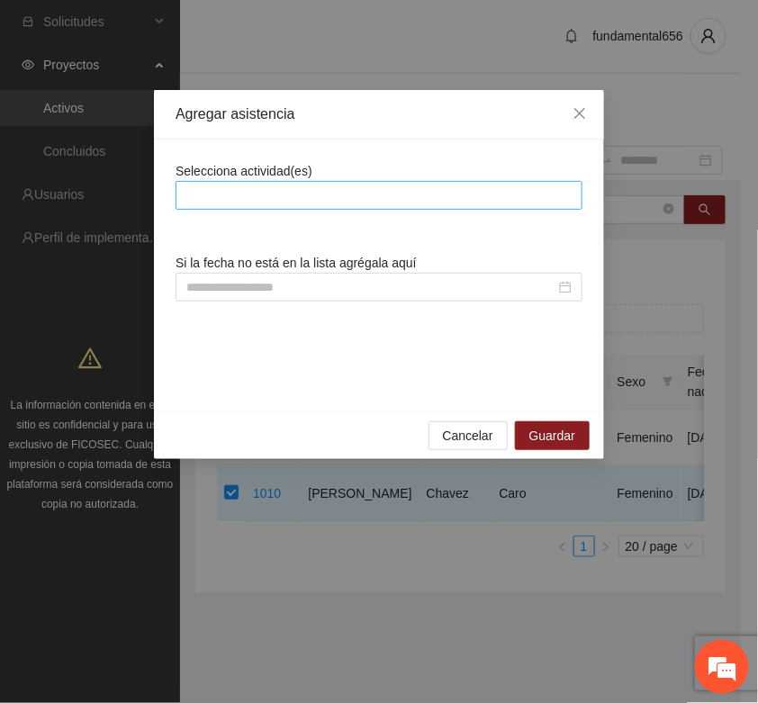
click at [219, 199] on div at bounding box center [379, 196] width 398 height 22
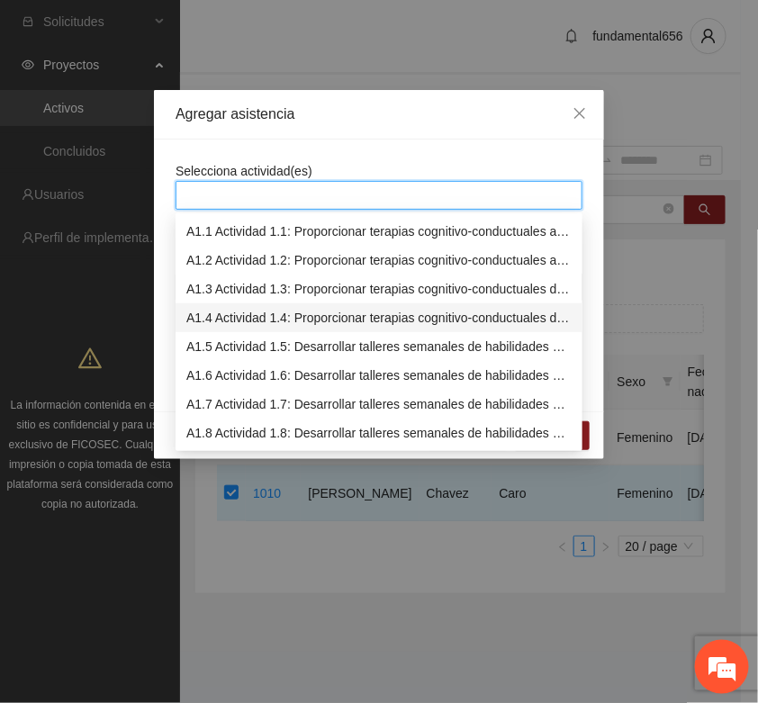
click at [219, 312] on div "A1.4 Actividad 1.4: Proporcionar terapias cognitivo-conductuales de seguimiento…" at bounding box center [378, 318] width 385 height 20
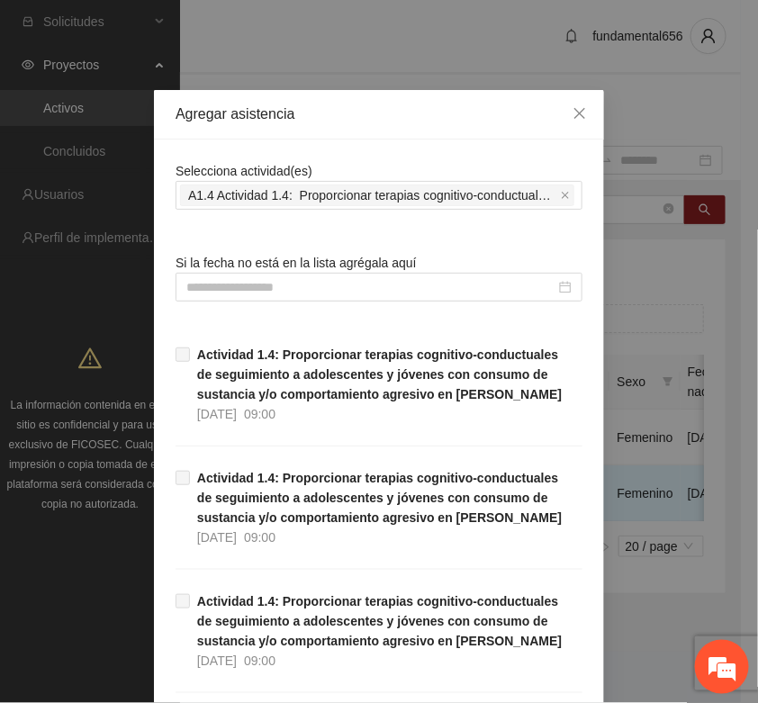
click at [190, 300] on div at bounding box center [379, 287] width 407 height 29
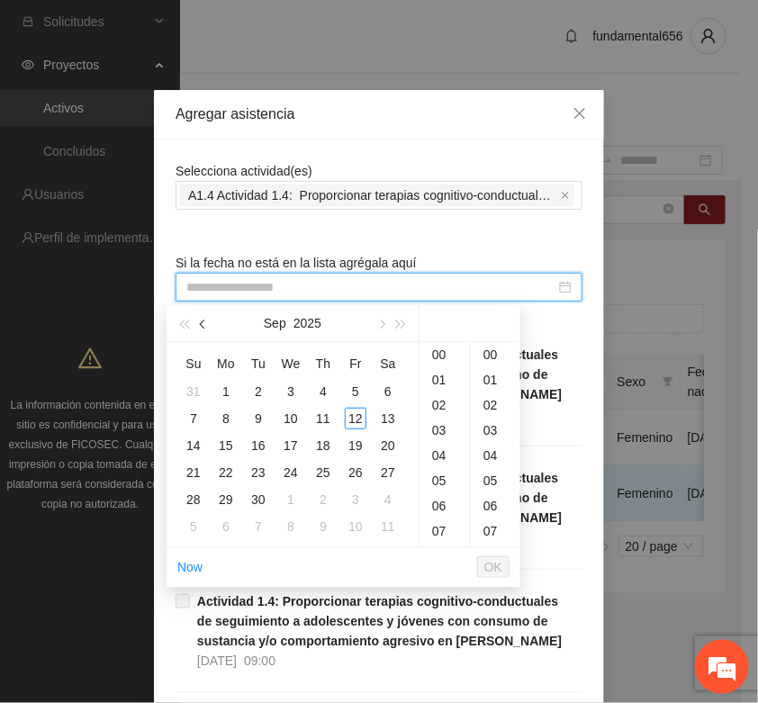
click at [200, 318] on button "button" at bounding box center [204, 323] width 20 height 36
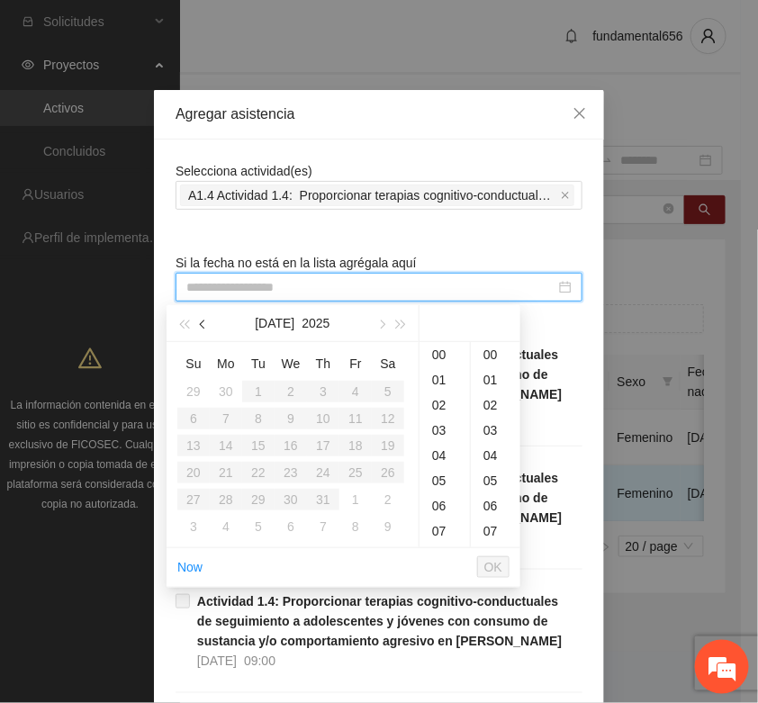
click at [200, 318] on button "button" at bounding box center [204, 323] width 20 height 36
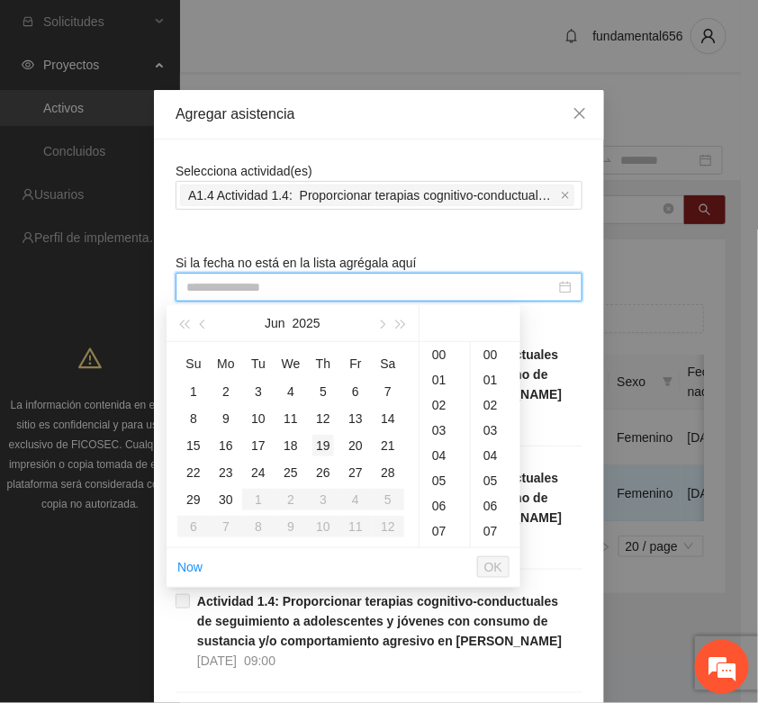
click at [334, 447] on td "19" at bounding box center [323, 445] width 32 height 27
type input "**********"
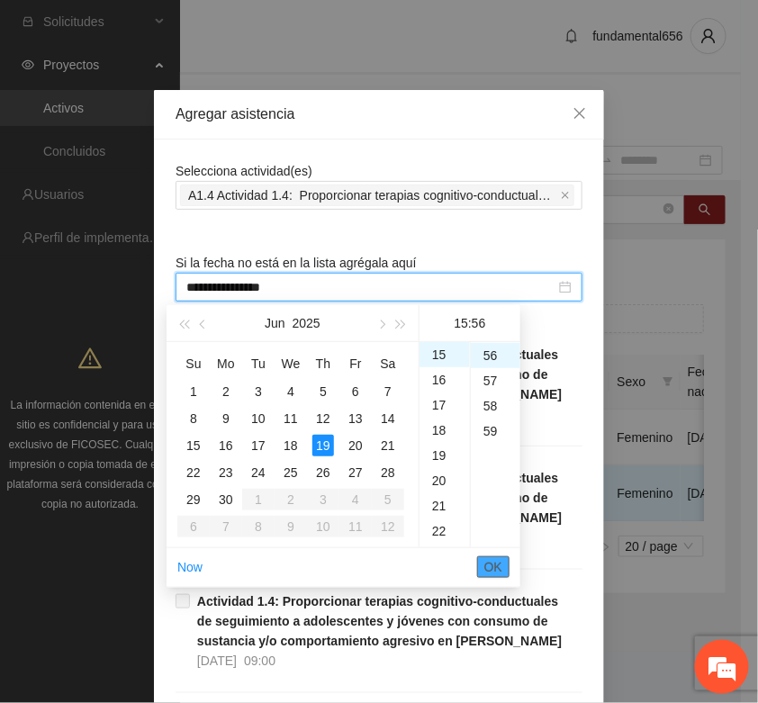
drag, startPoint x: 491, startPoint y: 569, endPoint x: 600, endPoint y: 456, distance: 156.6
click at [492, 569] on span "OK" at bounding box center [493, 567] width 18 height 20
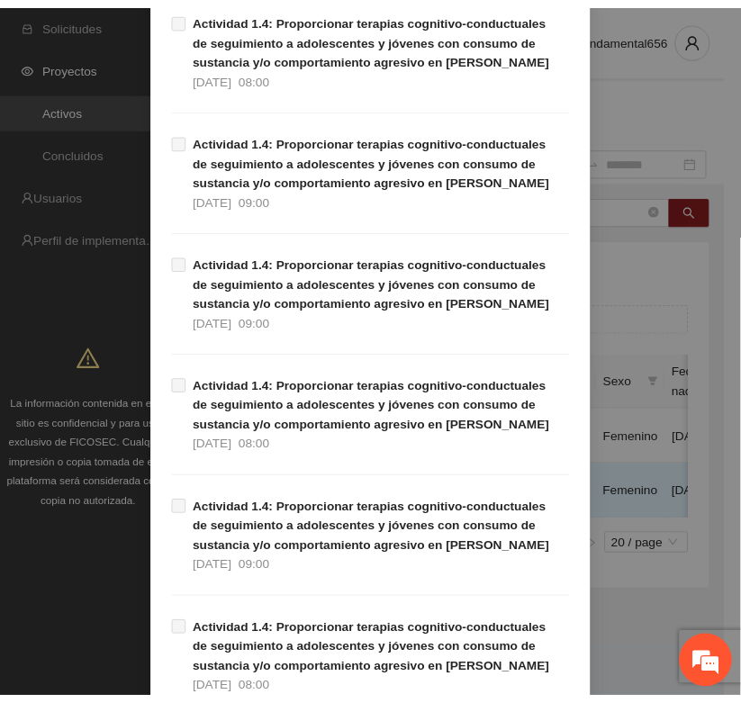
scroll to position [1136, 0]
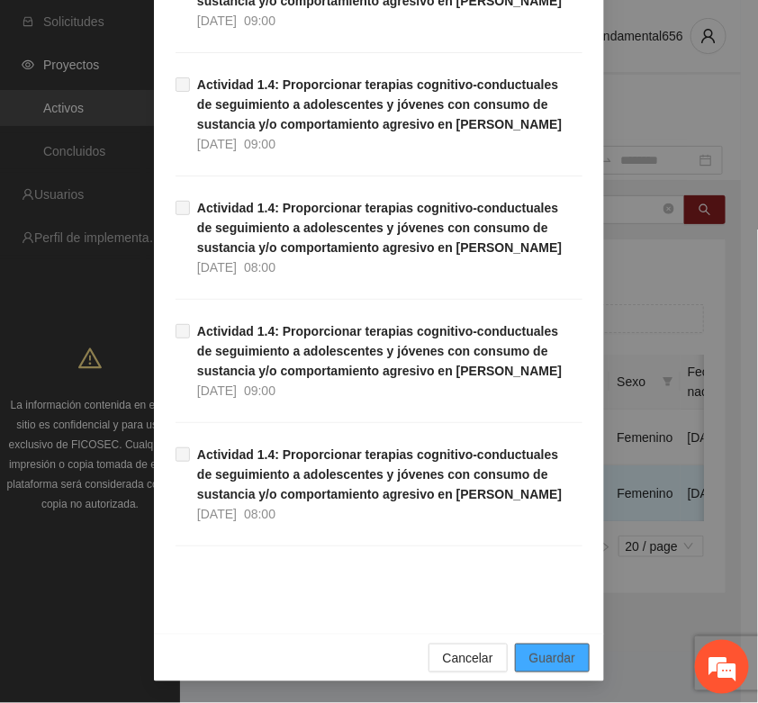
click at [561, 657] on span "Guardar" at bounding box center [552, 658] width 46 height 20
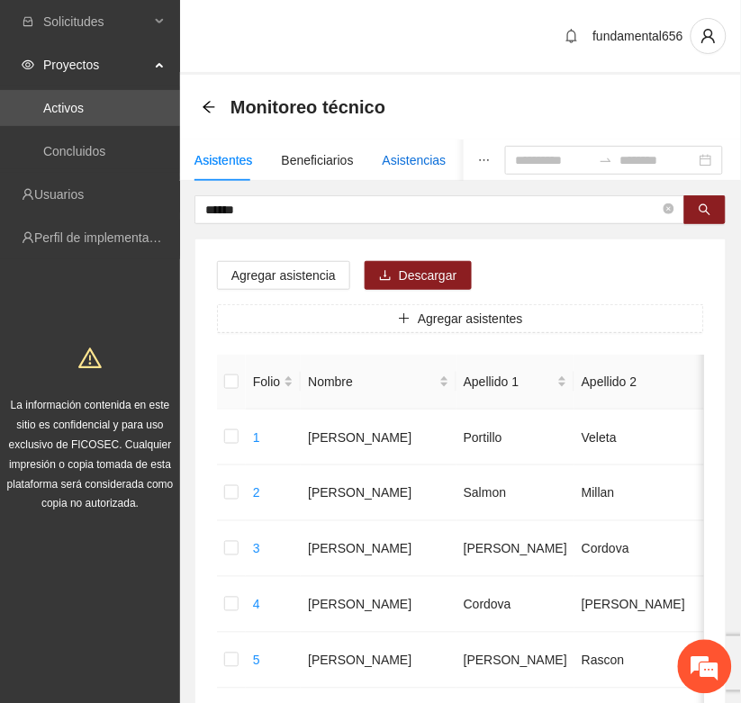
click at [402, 159] on div "Asistencias" at bounding box center [415, 160] width 64 height 20
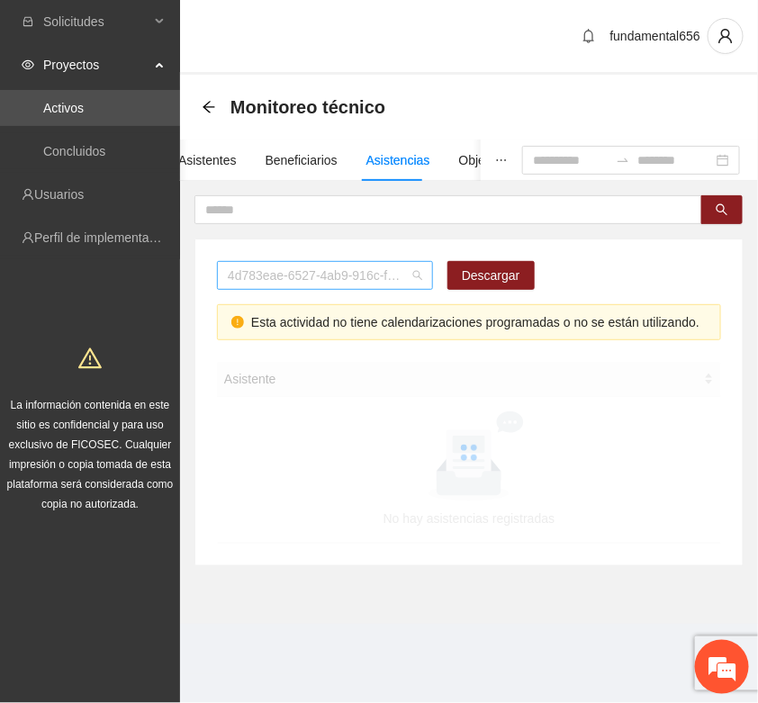
click at [302, 277] on span "4d783eae-6527-4ab9-916c-f8dc34adc09c" at bounding box center [325, 275] width 194 height 27
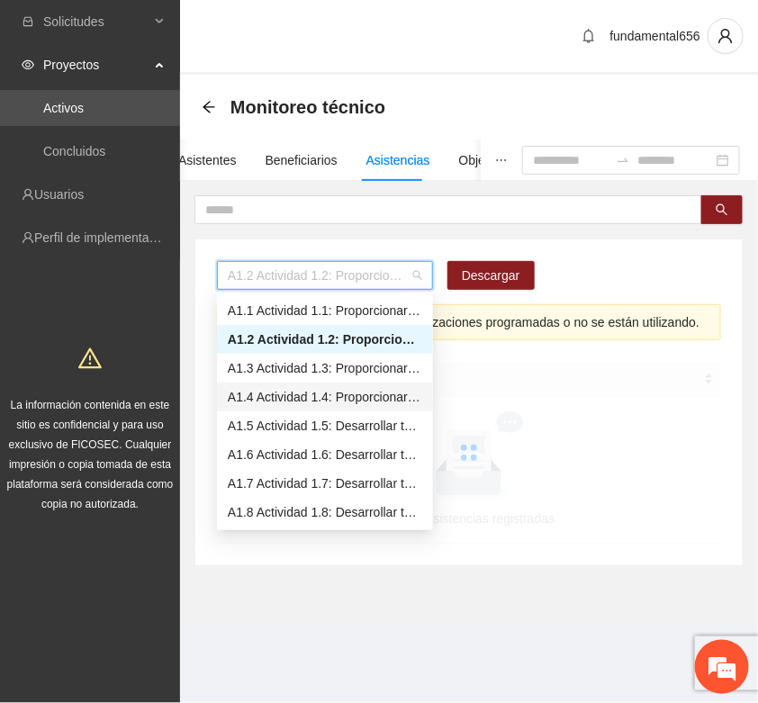
click at [273, 394] on div "A1.4 Actividad 1.4: Proporcionar terapias cognitivo-conductuales de seguimiento…" at bounding box center [325, 397] width 194 height 20
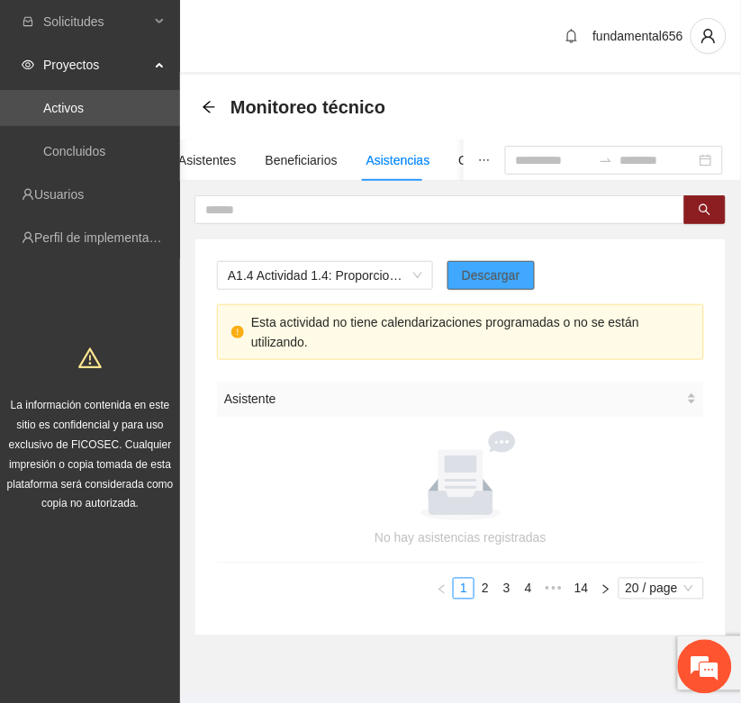
click at [489, 275] on span "Descargar" at bounding box center [491, 276] width 59 height 20
